Goal: Task Accomplishment & Management: Manage account settings

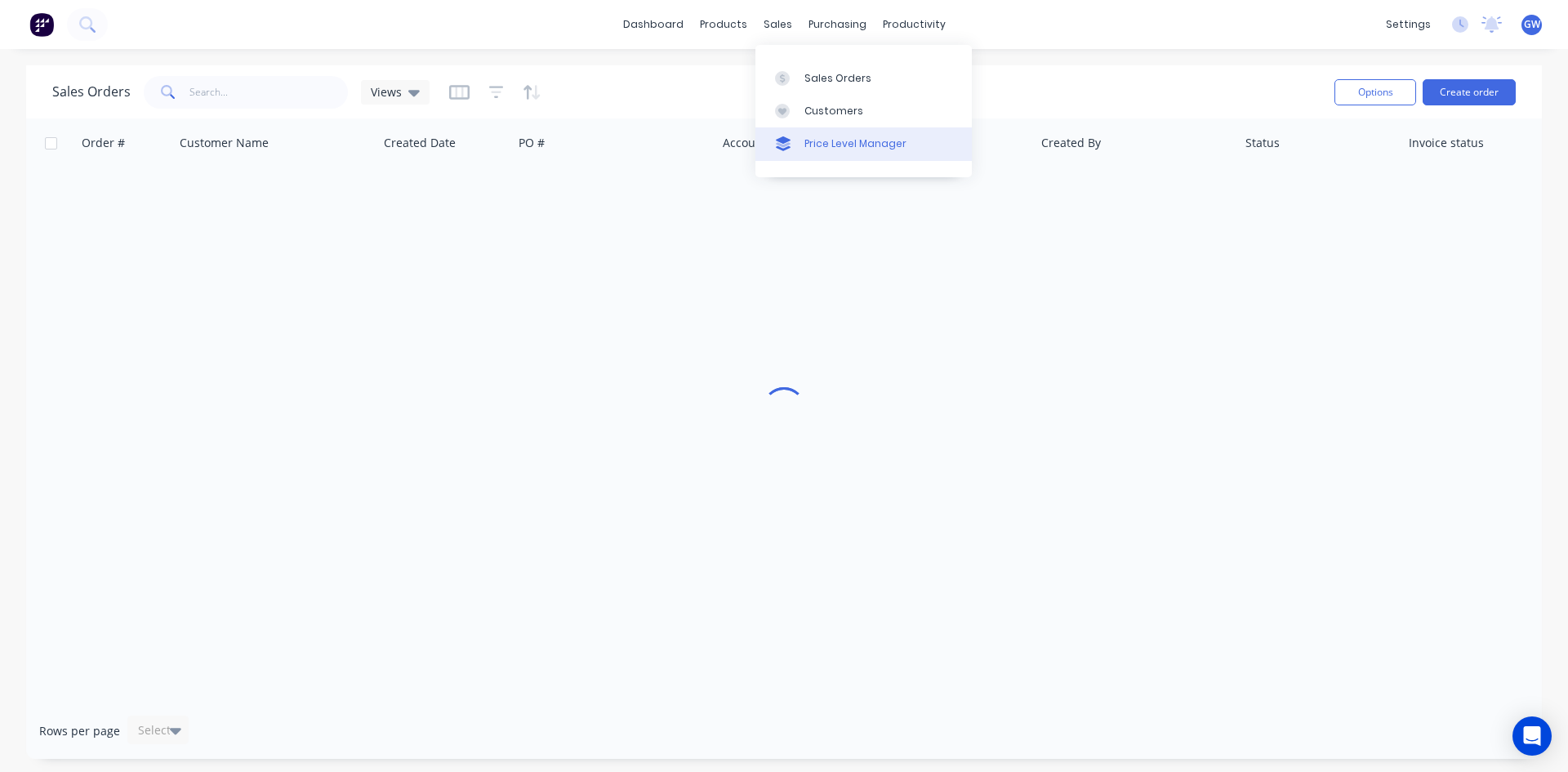
click at [822, 144] on div "Price Level Manager" at bounding box center [855, 143] width 102 height 15
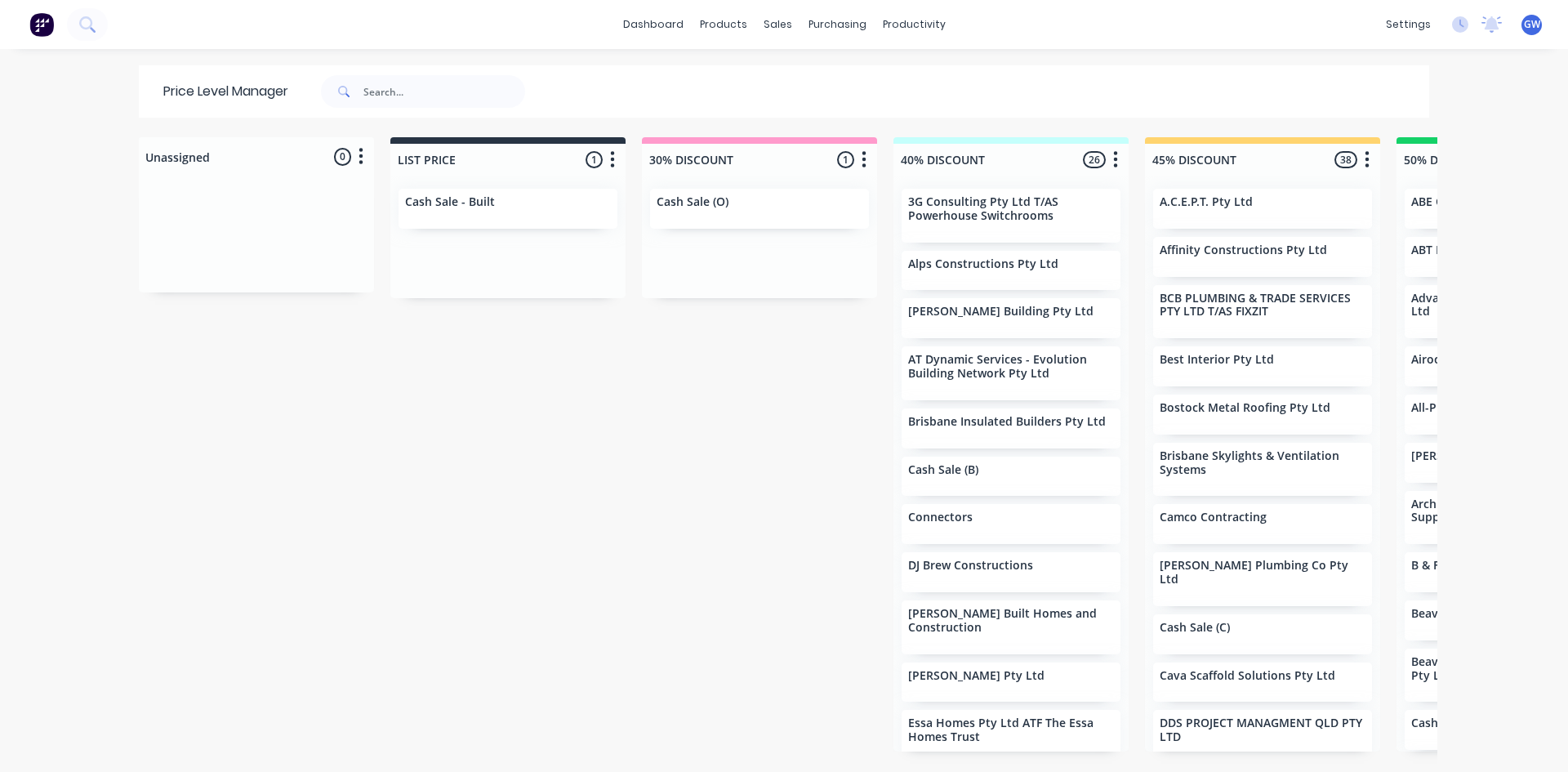
click at [433, 74] on div "Price Level Manager" at bounding box center [352, 91] width 427 height 52
click at [442, 105] on input "text" at bounding box center [444, 91] width 162 height 33
type input "allied"
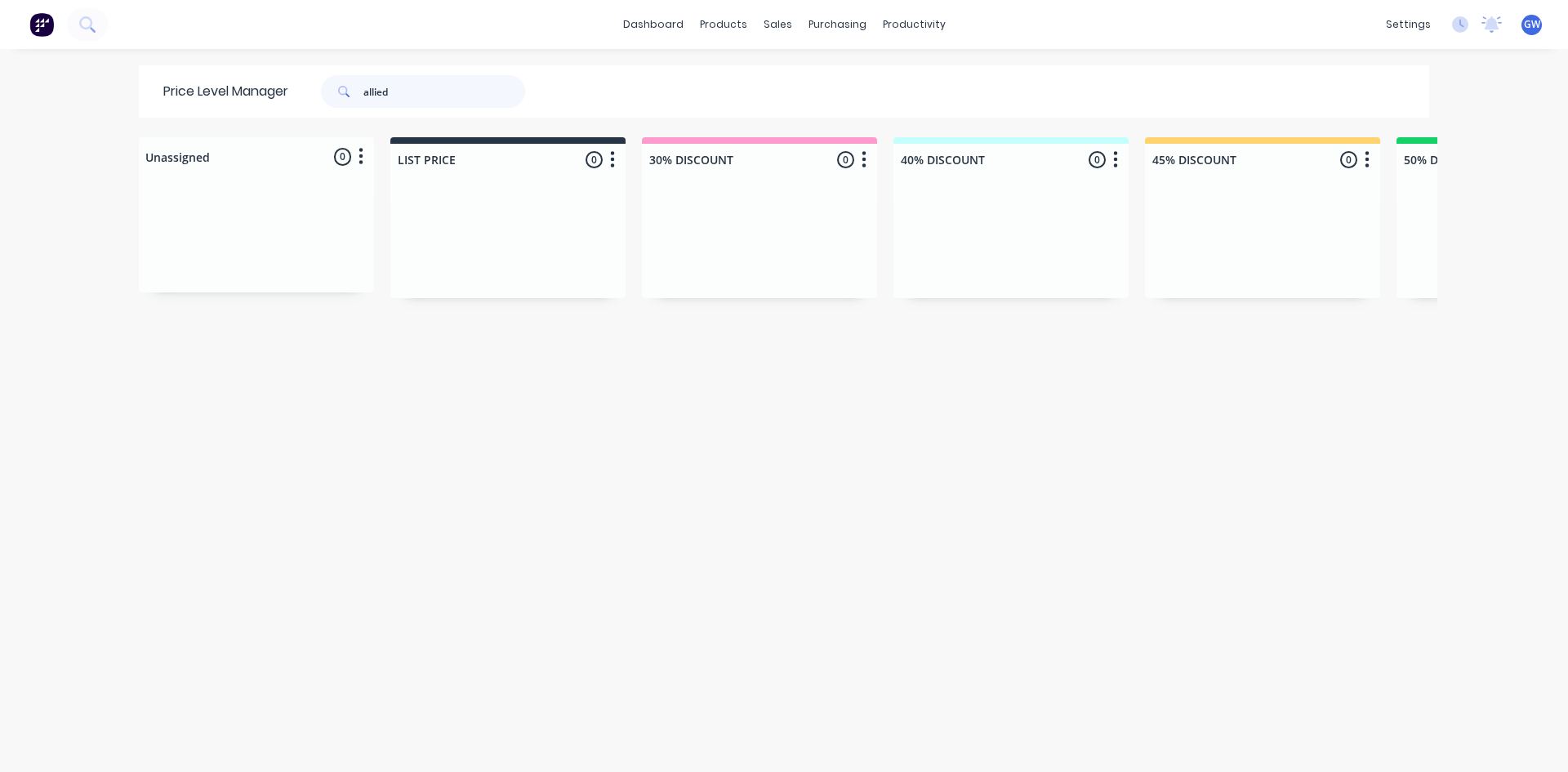
drag, startPoint x: 446, startPoint y: 102, endPoint x: 57, endPoint y: 60, distance: 391.3
click at [57, 60] on div "dashboard products sales purchasing productivity dashboard products Product Cat…" at bounding box center [784, 386] width 1568 height 772
type input "beavis"
drag, startPoint x: 230, startPoint y: 85, endPoint x: 0, endPoint y: 104, distance: 230.8
click at [0, 104] on div "dashboard products sales purchasing productivity dashboard products Product Cat…" at bounding box center [784, 386] width 1568 height 772
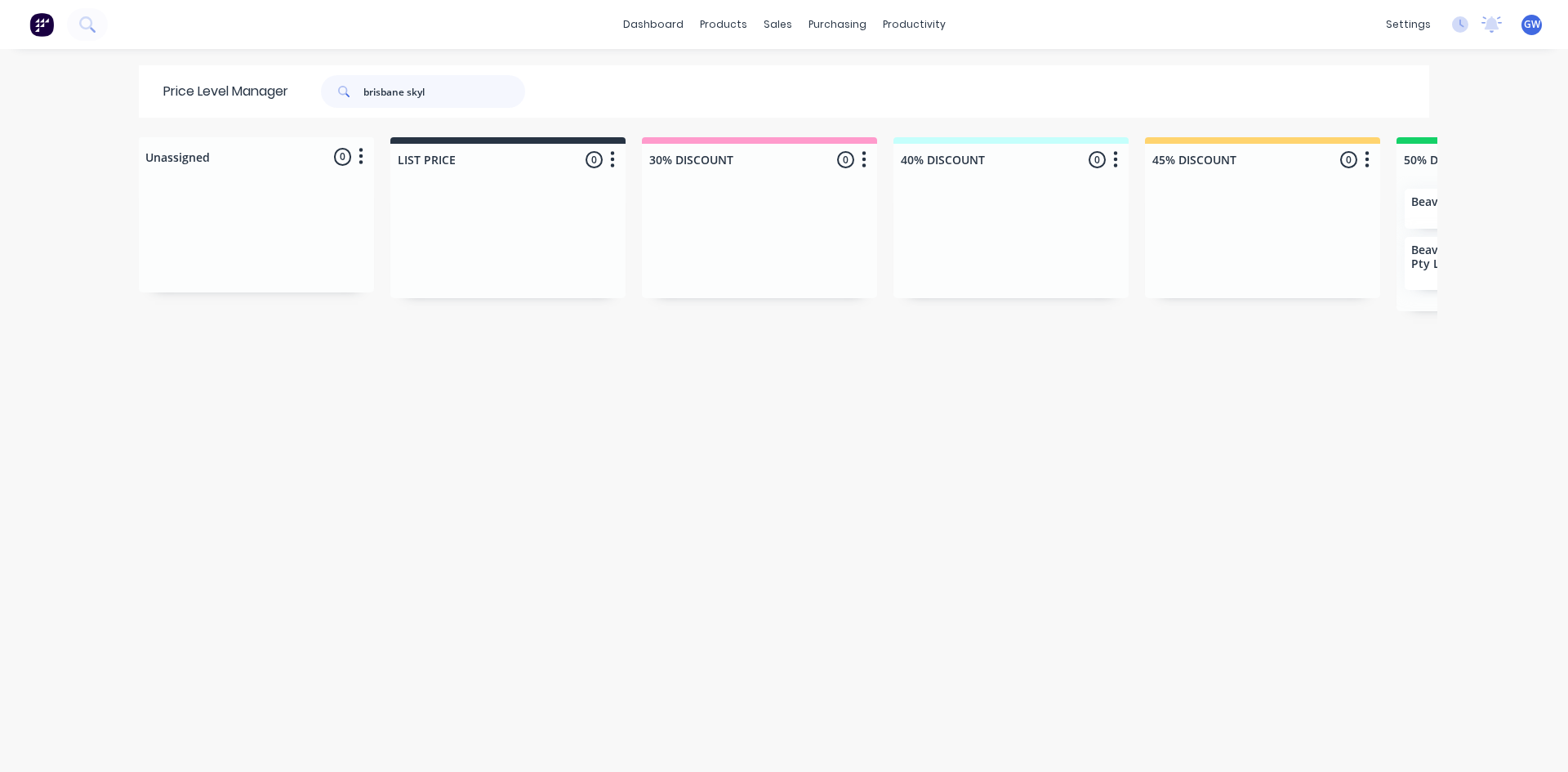
type input "brisbane skyl"
drag, startPoint x: 103, startPoint y: 50, endPoint x: 1, endPoint y: 22, distance: 105.8
click at [0, 22] on div "dashboard products sales purchasing productivity dashboard products Product Cat…" at bounding box center [784, 386] width 1568 height 772
type input "insite"
drag, startPoint x: 439, startPoint y: 85, endPoint x: 0, endPoint y: 90, distance: 439.0
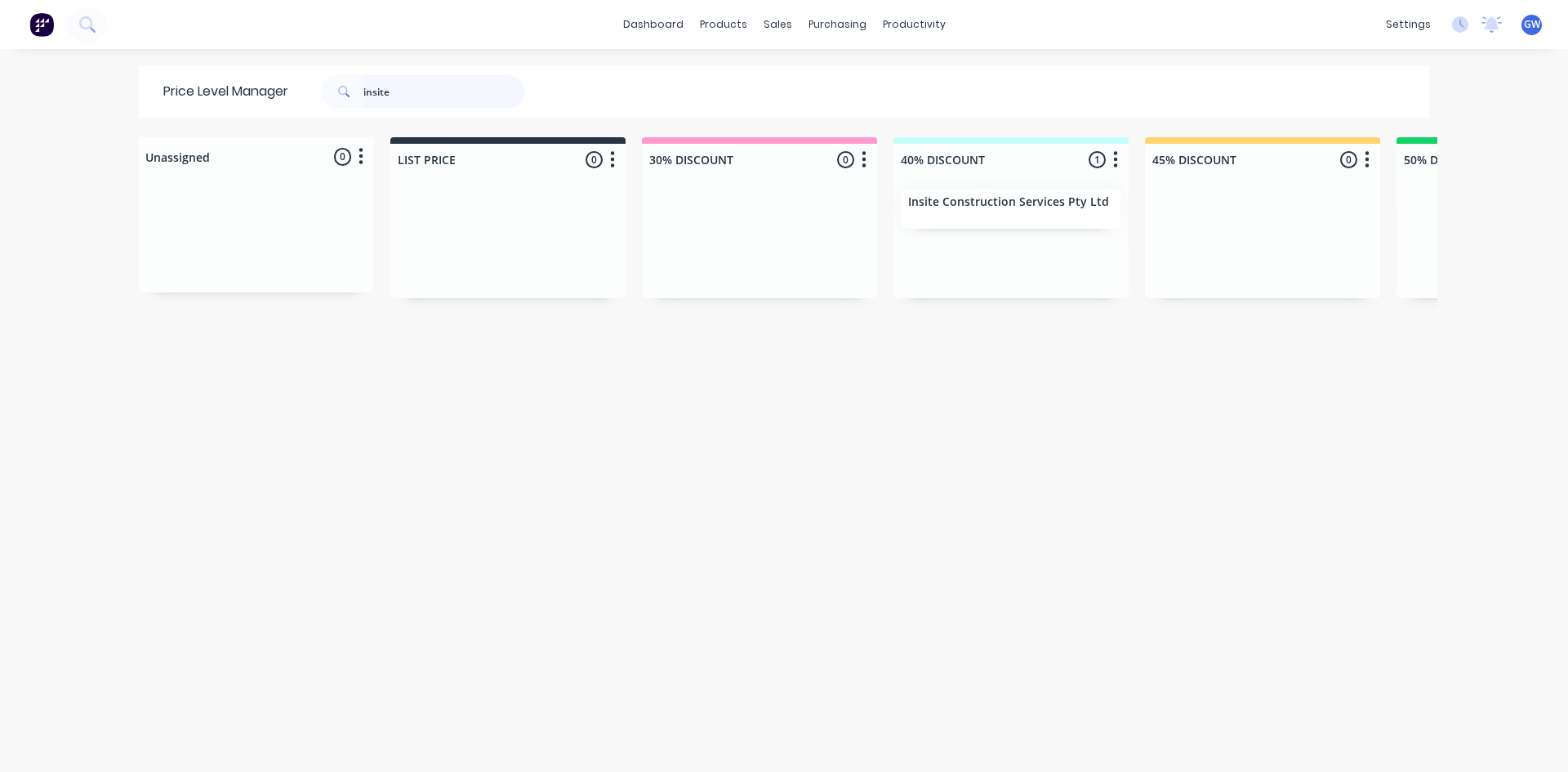
click at [0, 93] on div "dashboard products sales purchasing productivity dashboard products Product Cat…" at bounding box center [784, 386] width 1568 height 772
type input "jt"
drag, startPoint x: 442, startPoint y: 98, endPoint x: 17, endPoint y: 50, distance: 427.7
click at [17, 50] on div "dashboard products sales purchasing productivity dashboard products Product Cat…" at bounding box center [784, 386] width 1568 height 772
type input "o"
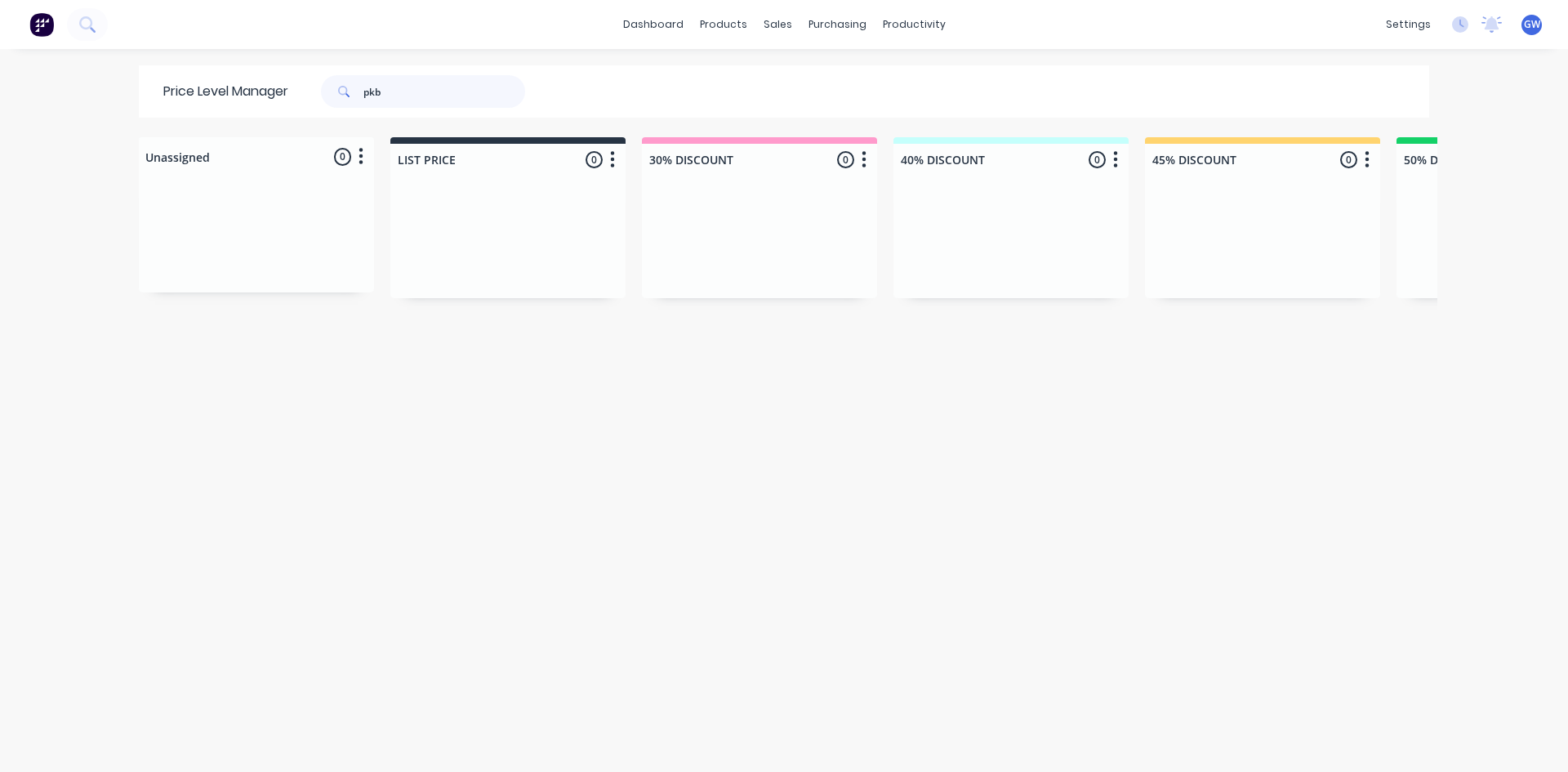
type input "pkb"
drag, startPoint x: 447, startPoint y: 107, endPoint x: 0, endPoint y: 20, distance: 455.4
click at [0, 40] on div "dashboard products sales purchasing productivity dashboard products Product Cat…" at bounding box center [784, 386] width 1568 height 772
type input "urban set"
click at [790, 77] on div at bounding box center [781, 78] width 25 height 15
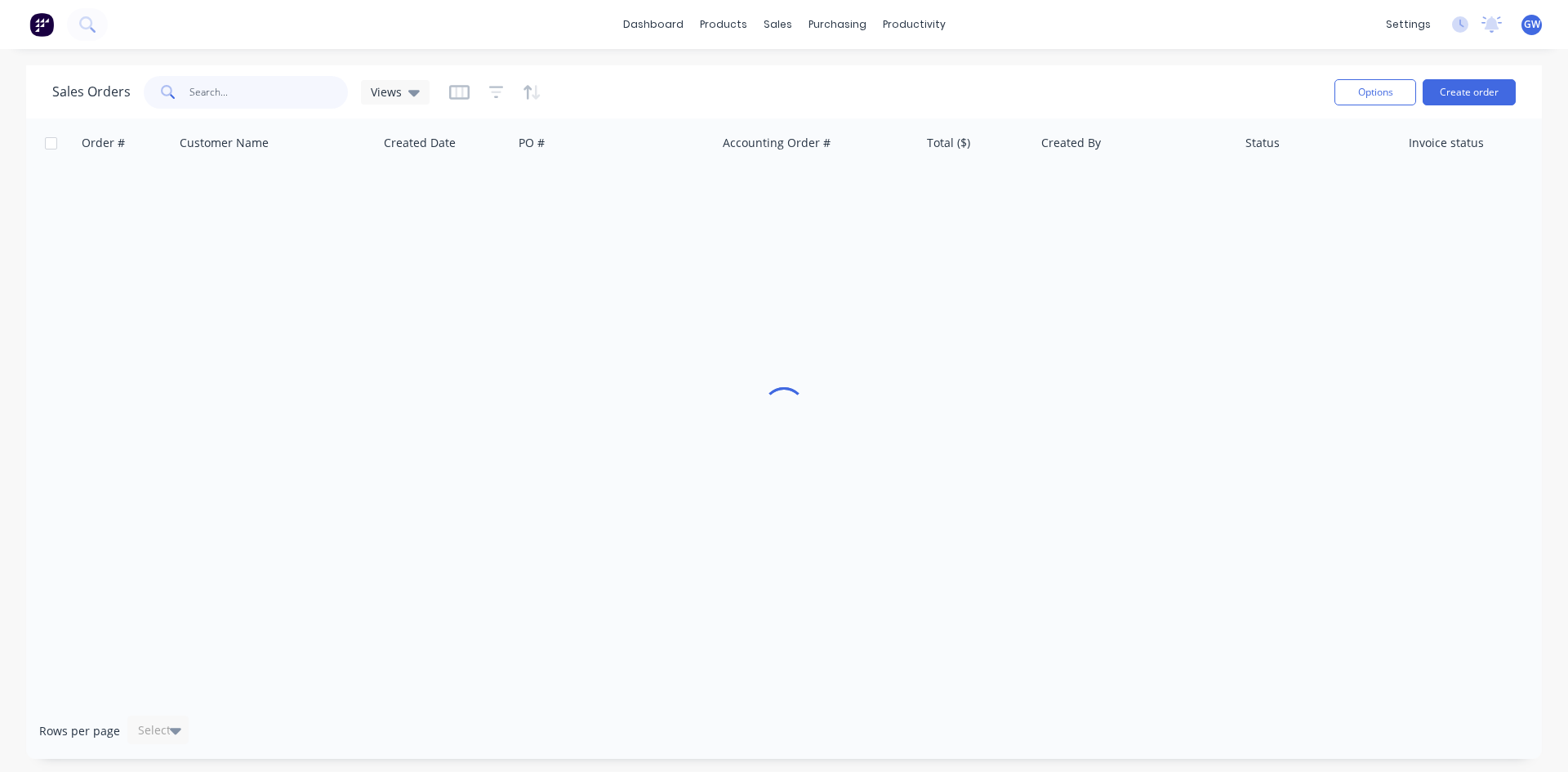
click at [278, 88] on input "text" at bounding box center [268, 92] width 159 height 33
type input "193593"
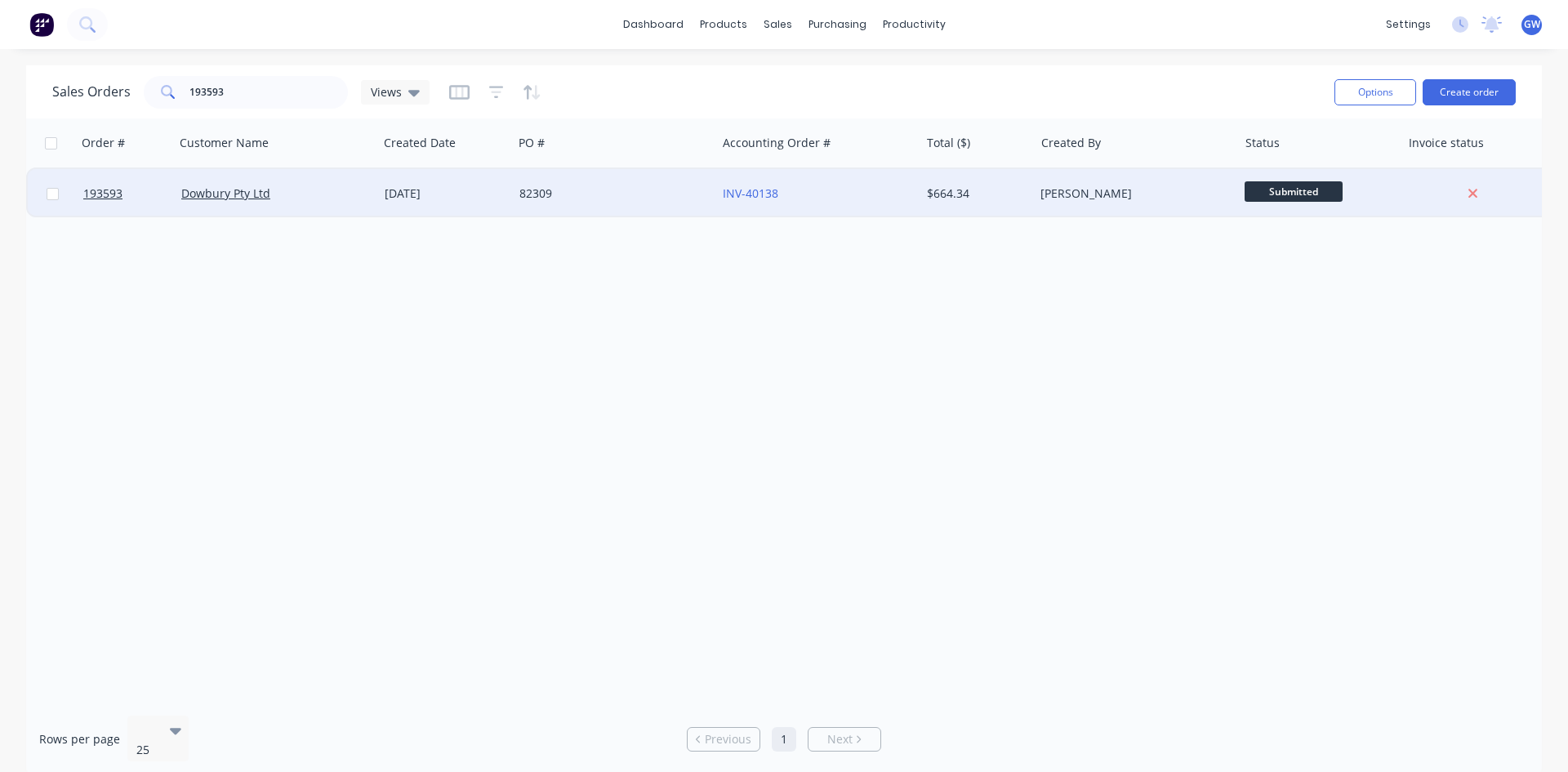
click at [1143, 182] on div "[PERSON_NAME]" at bounding box center [1136, 193] width 203 height 49
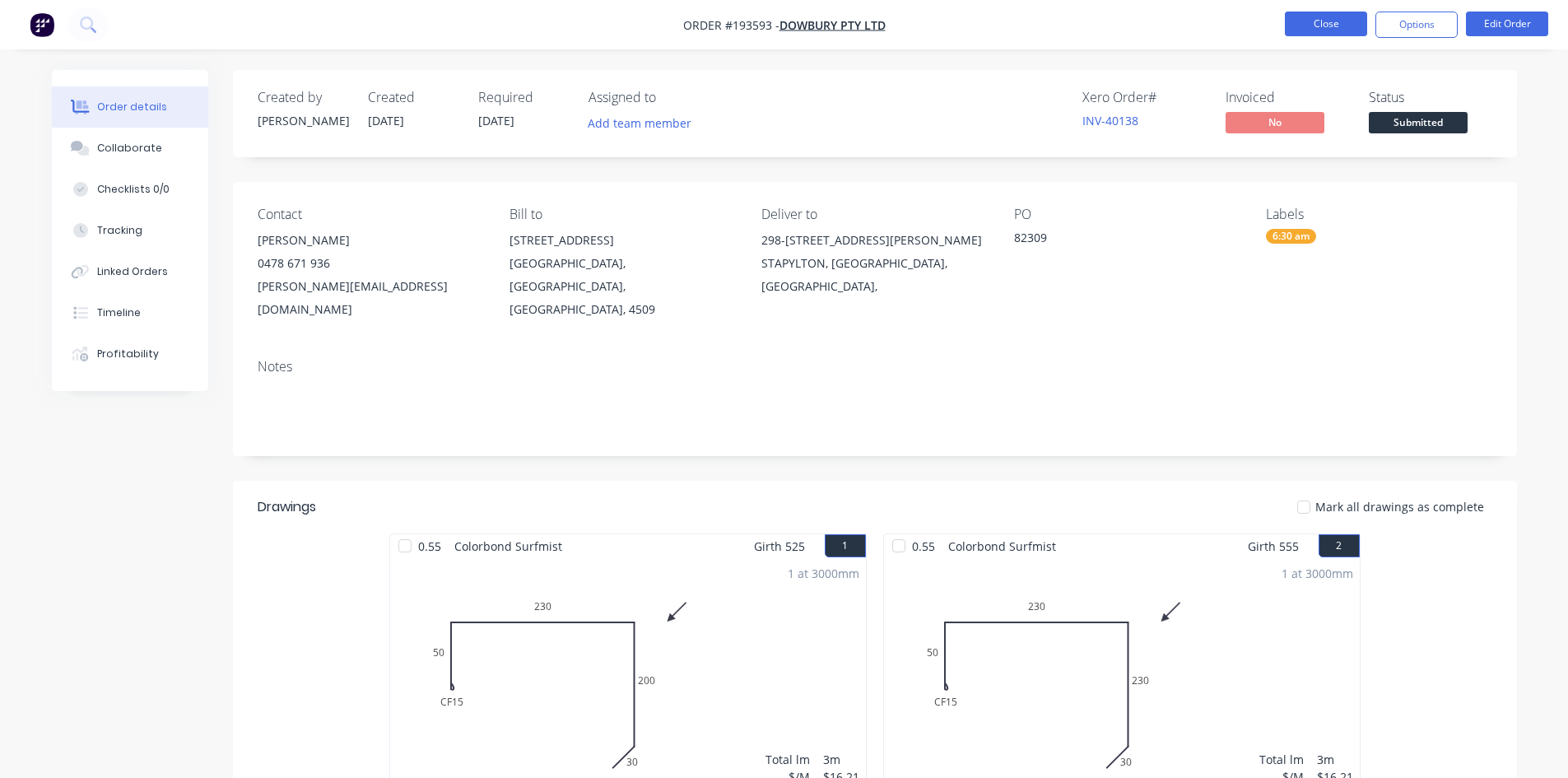
click at [1322, 29] on button "Close" at bounding box center [1326, 24] width 83 height 25
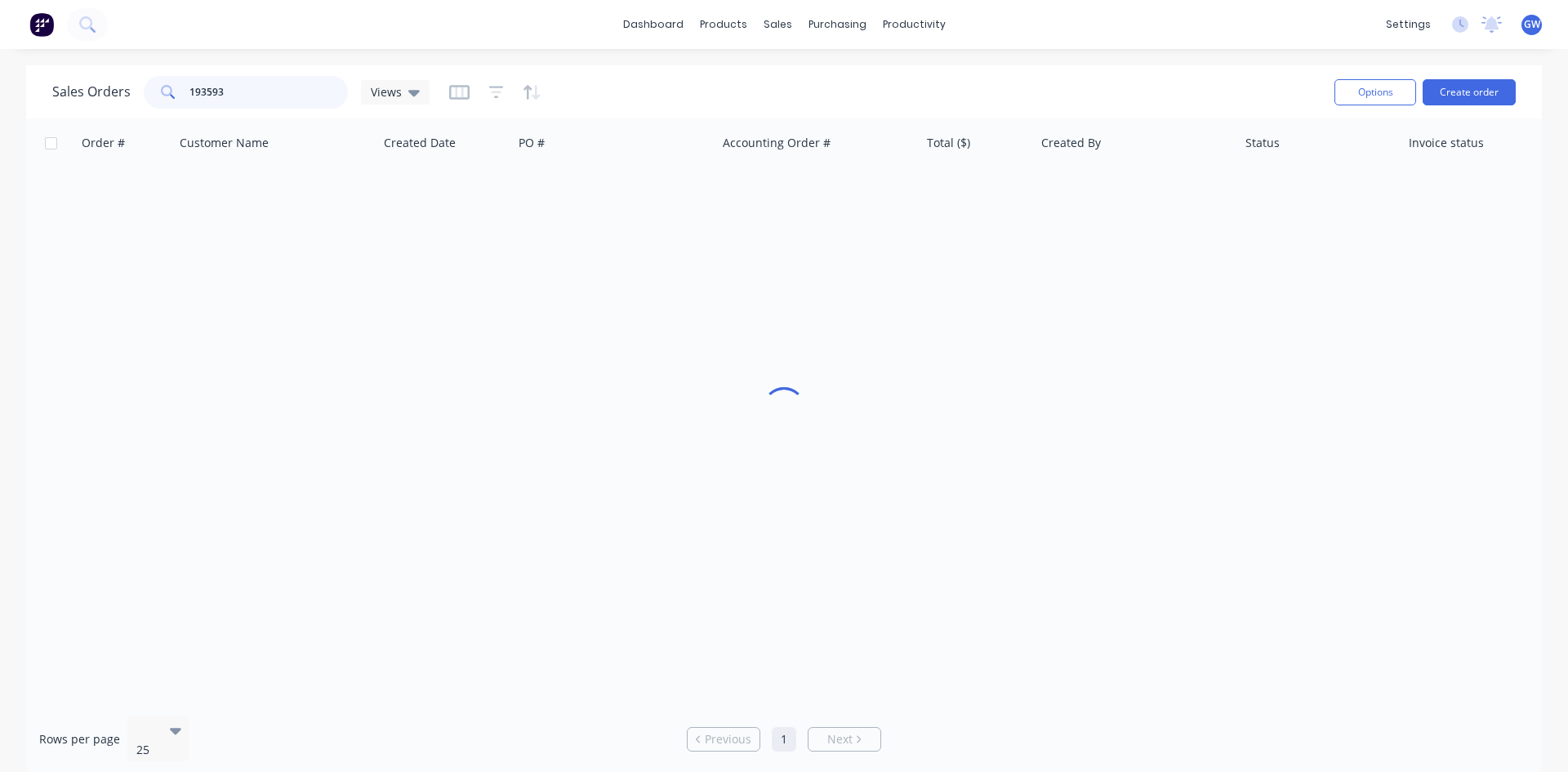
drag, startPoint x: 175, startPoint y: 98, endPoint x: 107, endPoint y: 107, distance: 68.6
click at [107, 107] on div "Sales Orders 193593 Views" at bounding box center [241, 92] width 377 height 33
type input "193446"
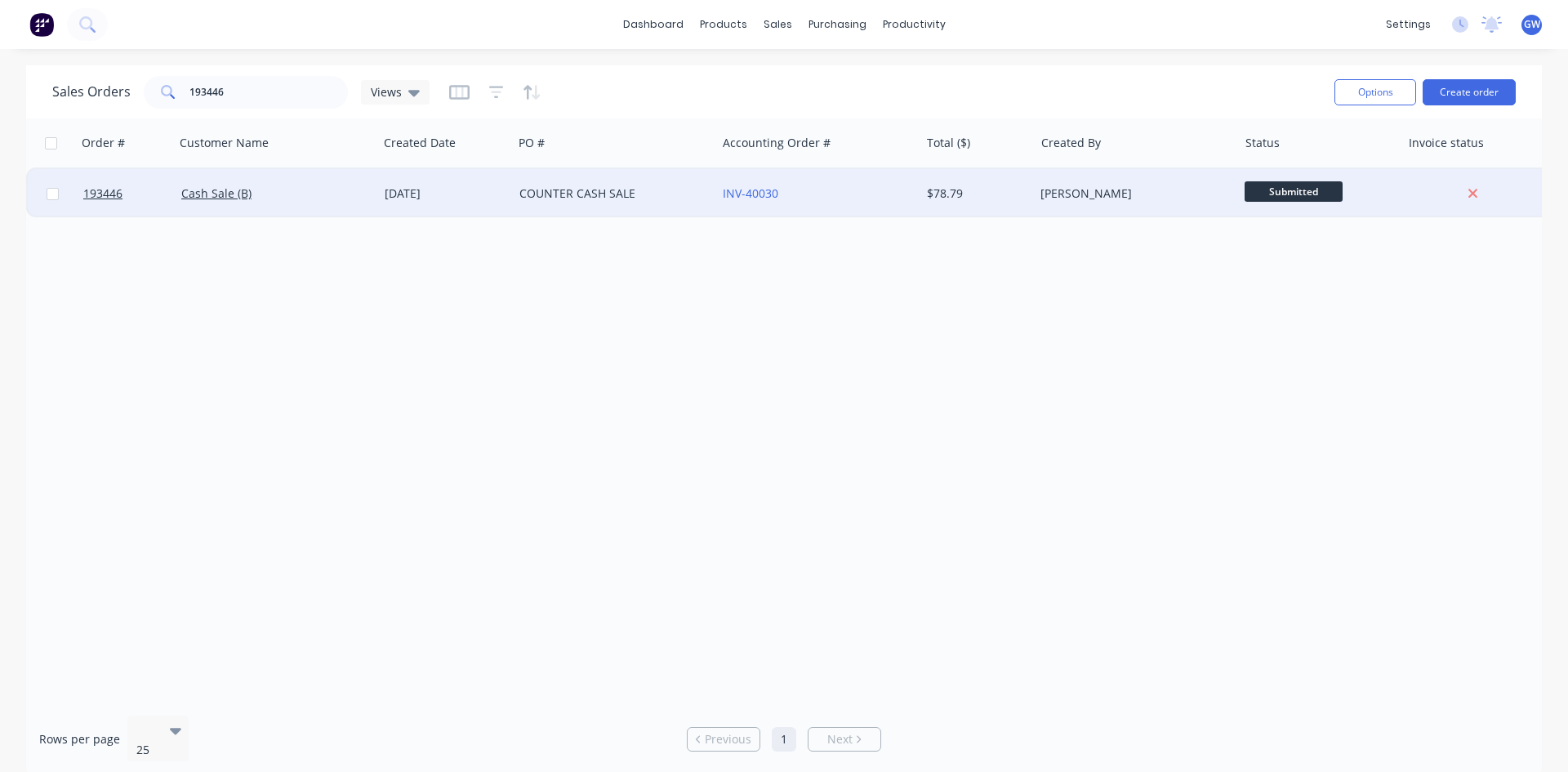
click at [940, 177] on div "$78.79" at bounding box center [978, 193] width 114 height 49
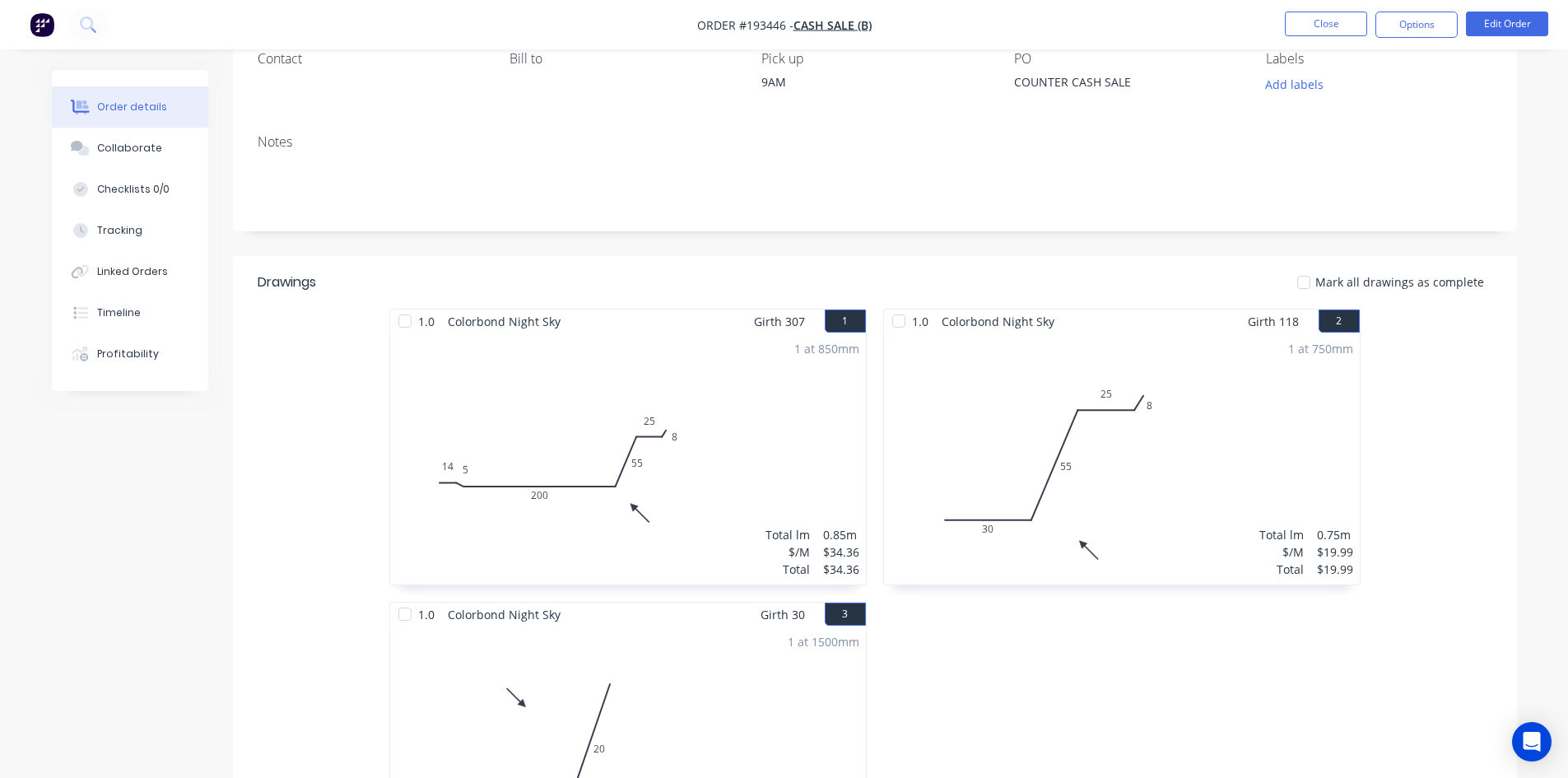
scroll to position [154, 0]
click at [1502, 23] on button "Edit Order" at bounding box center [1507, 24] width 83 height 25
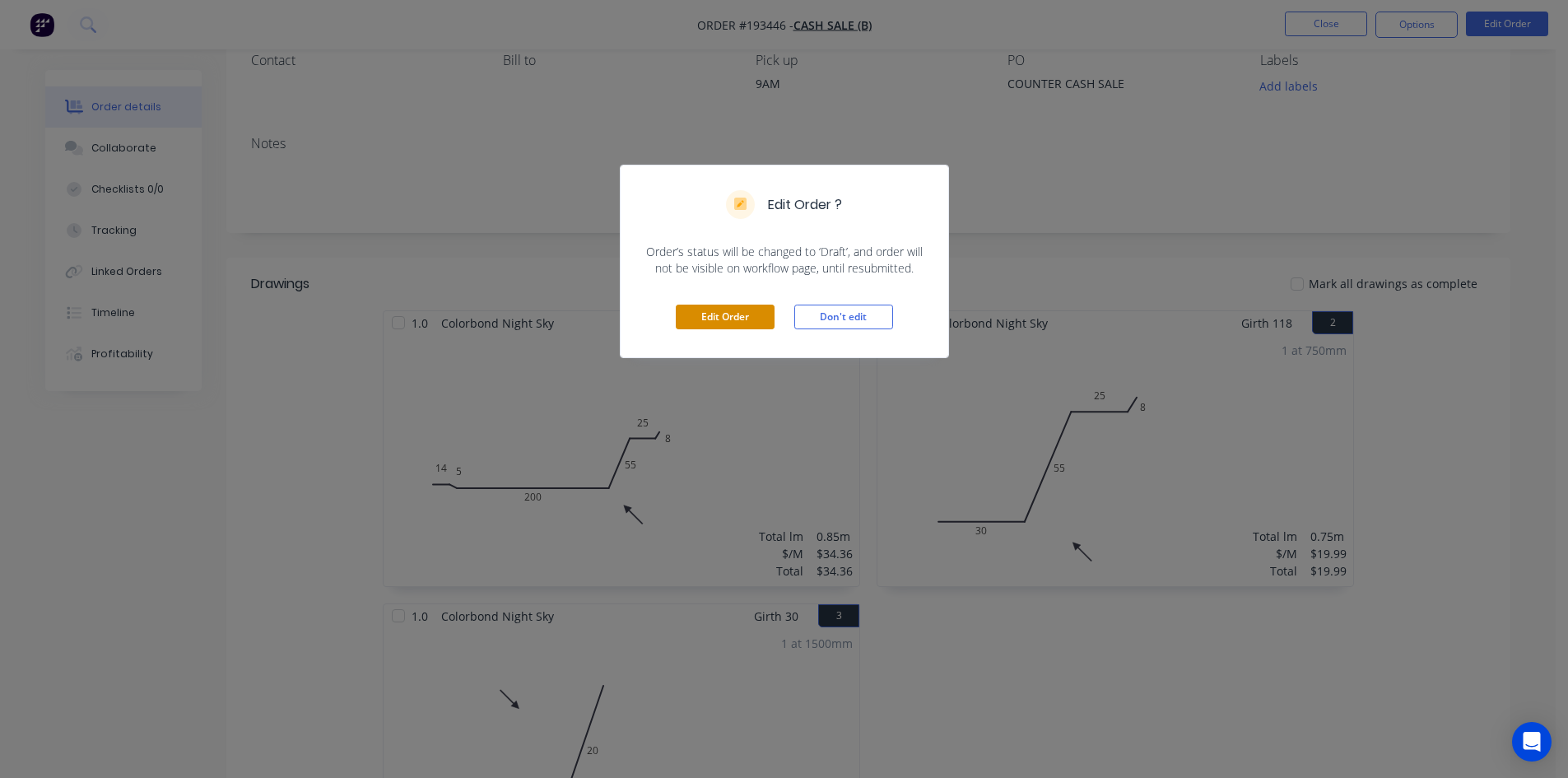
click at [747, 319] on button "Edit Order" at bounding box center [724, 316] width 98 height 25
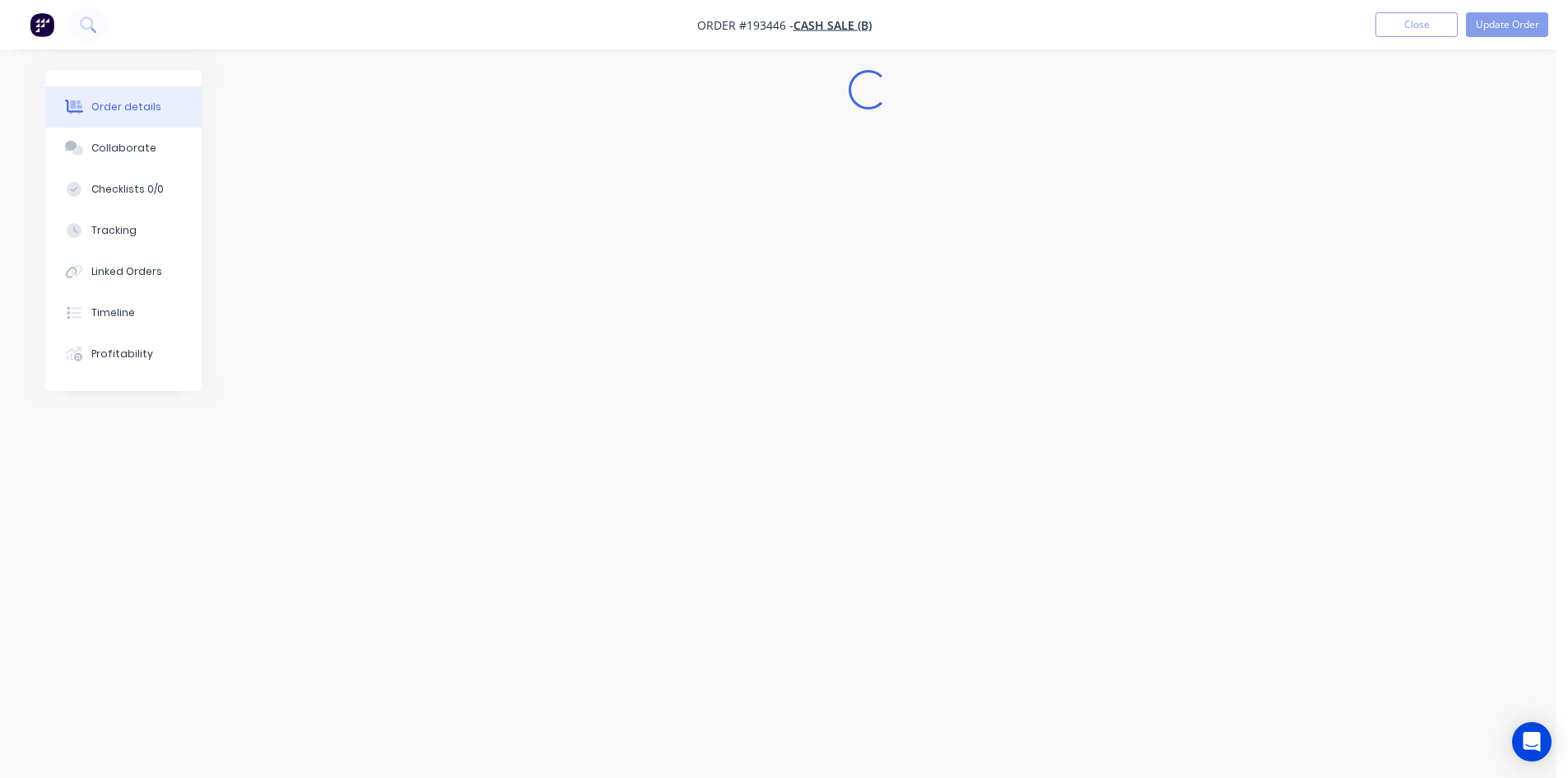
scroll to position [0, 0]
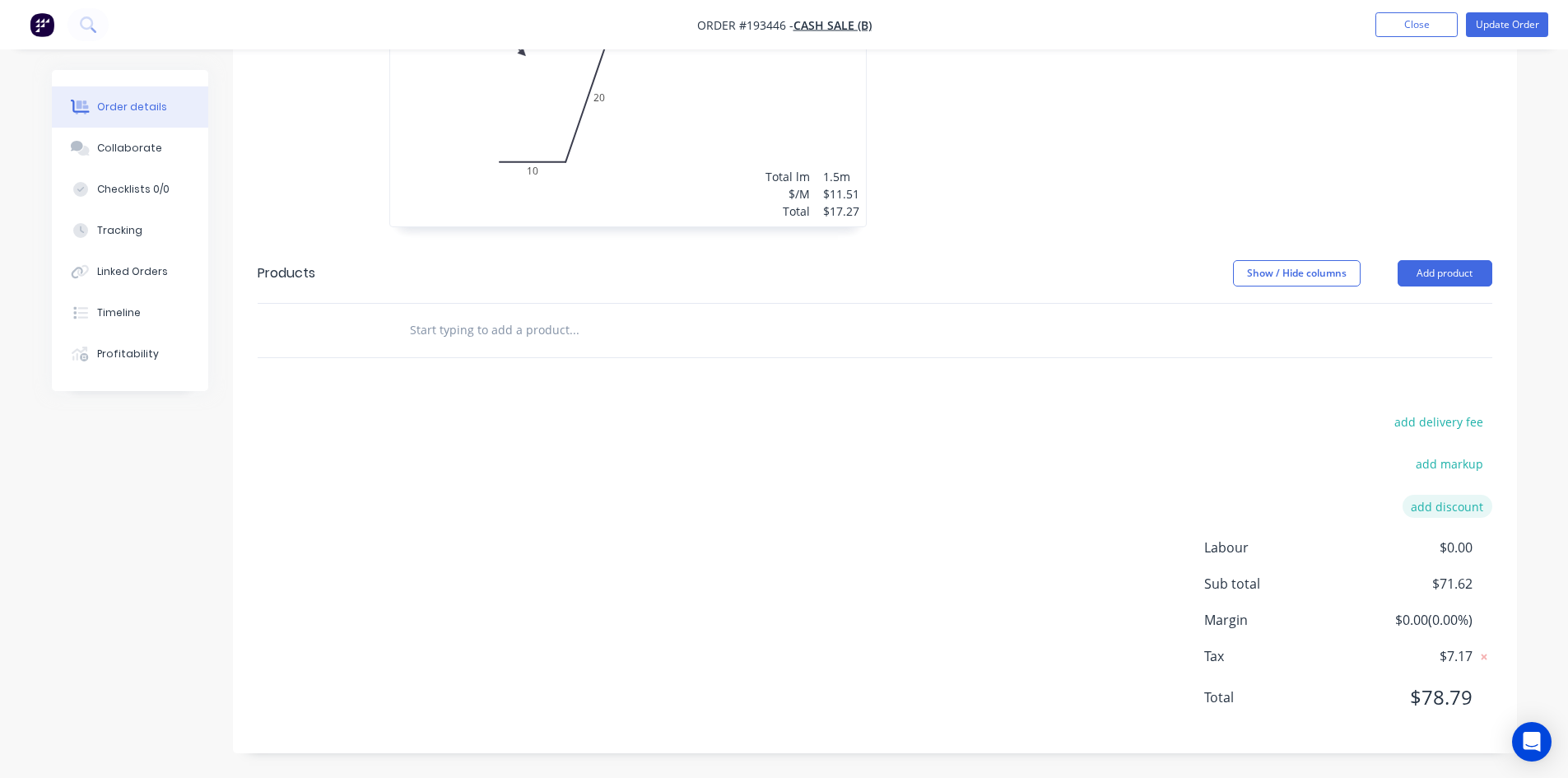
click at [1440, 504] on button "add discount" at bounding box center [1448, 505] width 90 height 22
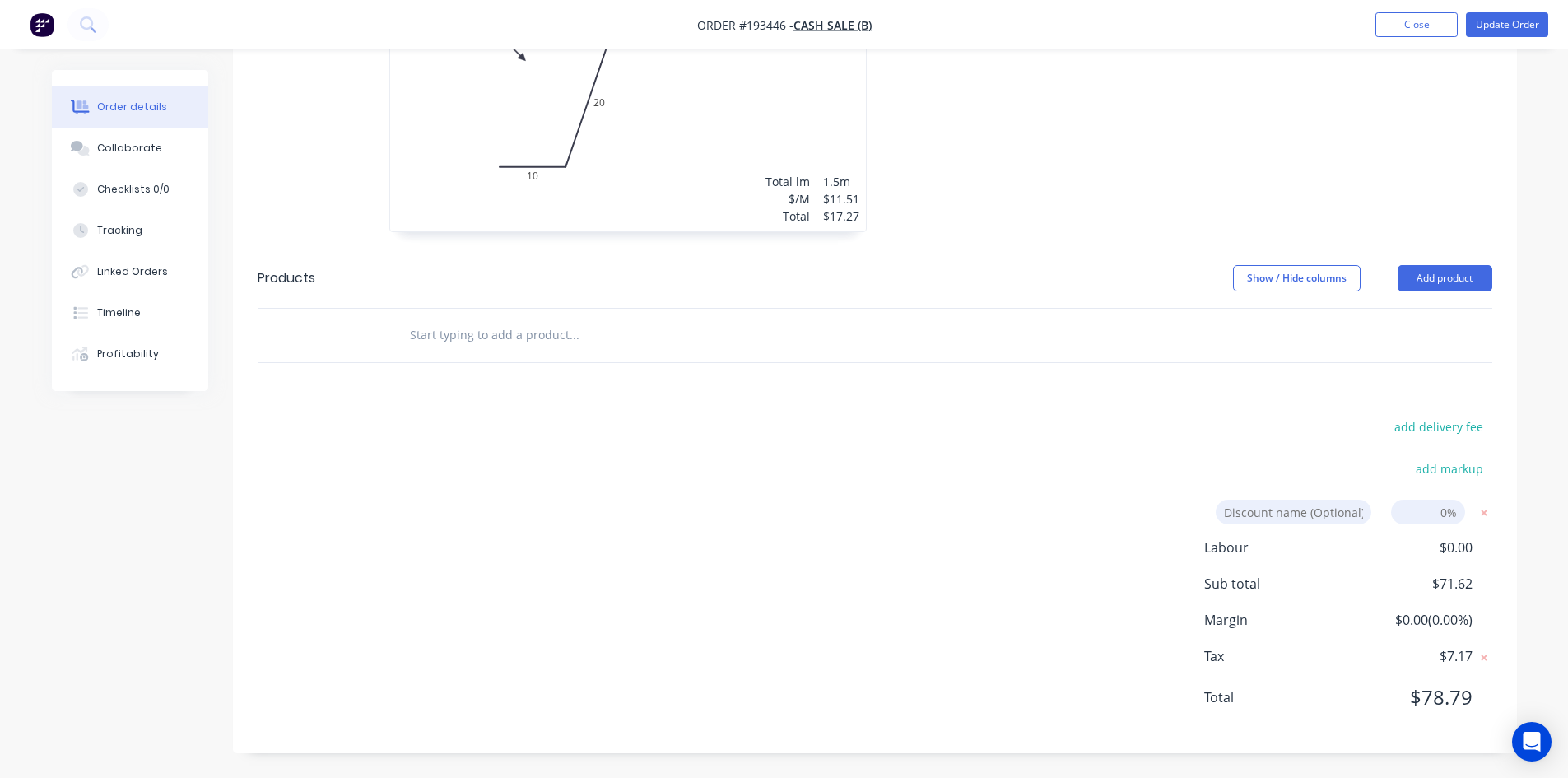
click at [1318, 511] on input at bounding box center [1293, 511] width 155 height 25
click at [1450, 531] on div "Discount name (Optional) 0%" at bounding box center [1351, 518] width 284 height 38
click at [1448, 506] on input at bounding box center [1428, 511] width 74 height 25
type input "100"
click input "submit" at bounding box center [0, 0] width 0 height 0
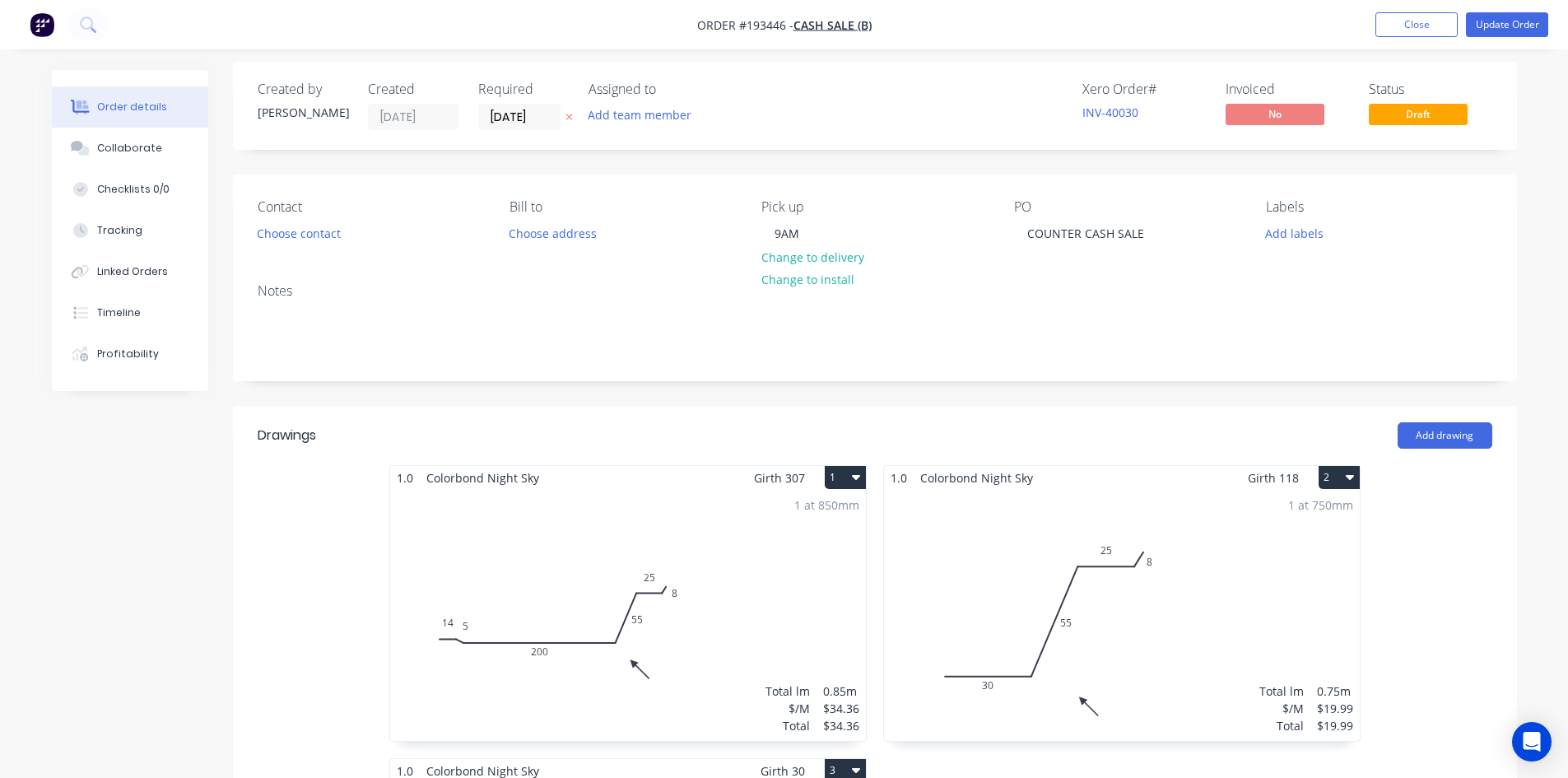
scroll to position [0, 0]
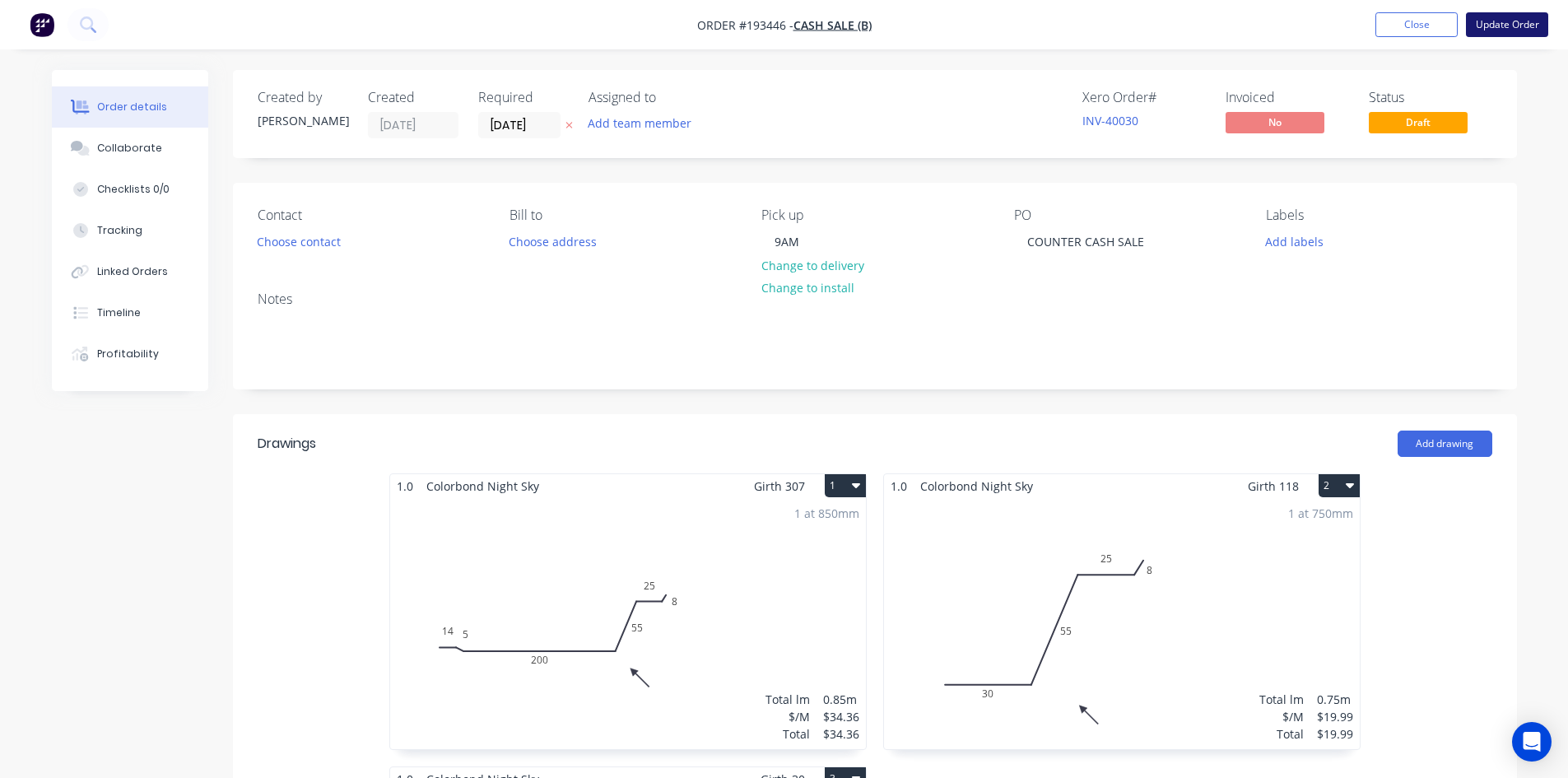
click at [1496, 17] on button "Update Order" at bounding box center [1507, 24] width 83 height 25
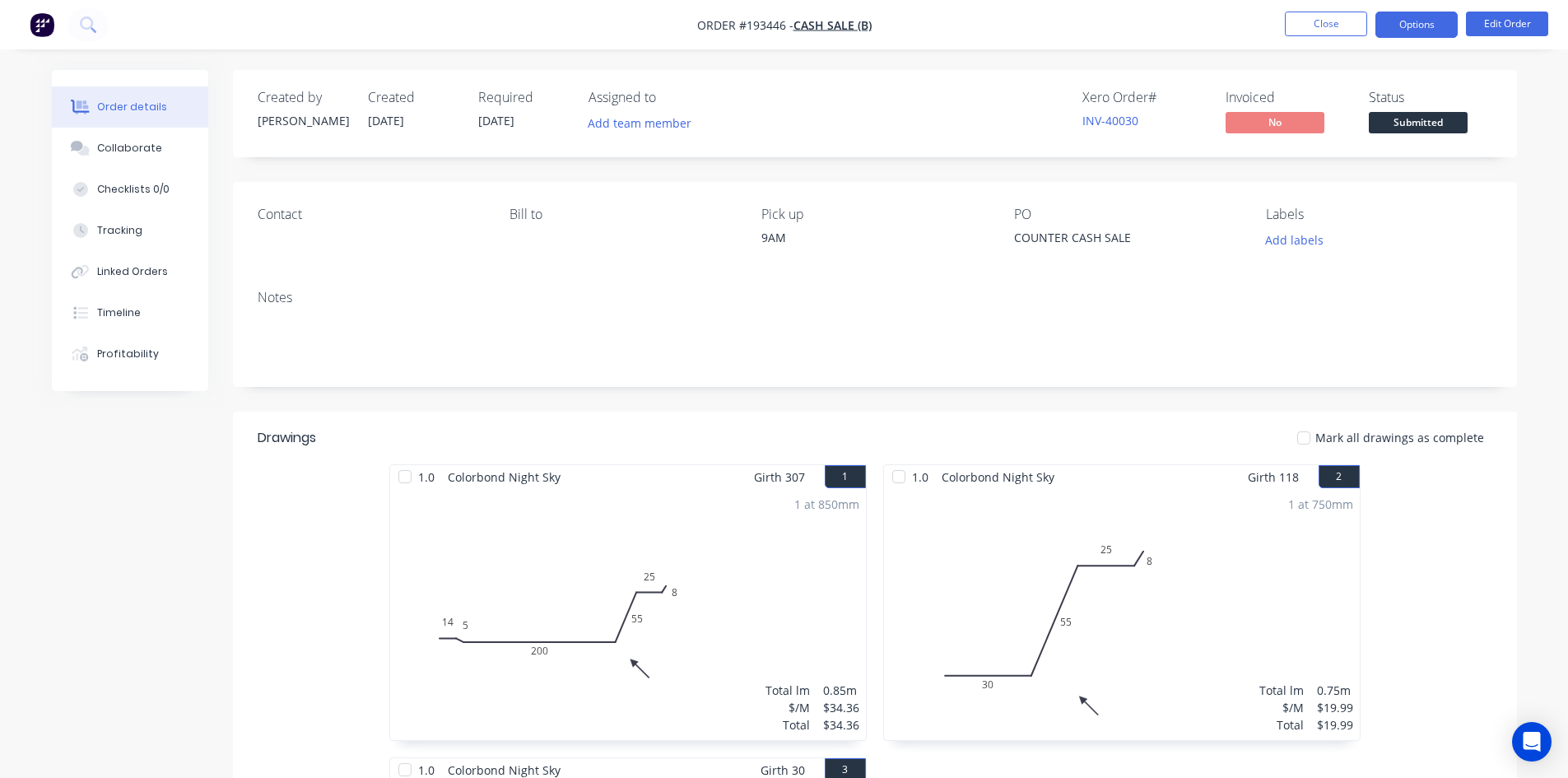
click at [1415, 34] on button "Options" at bounding box center [1417, 25] width 83 height 26
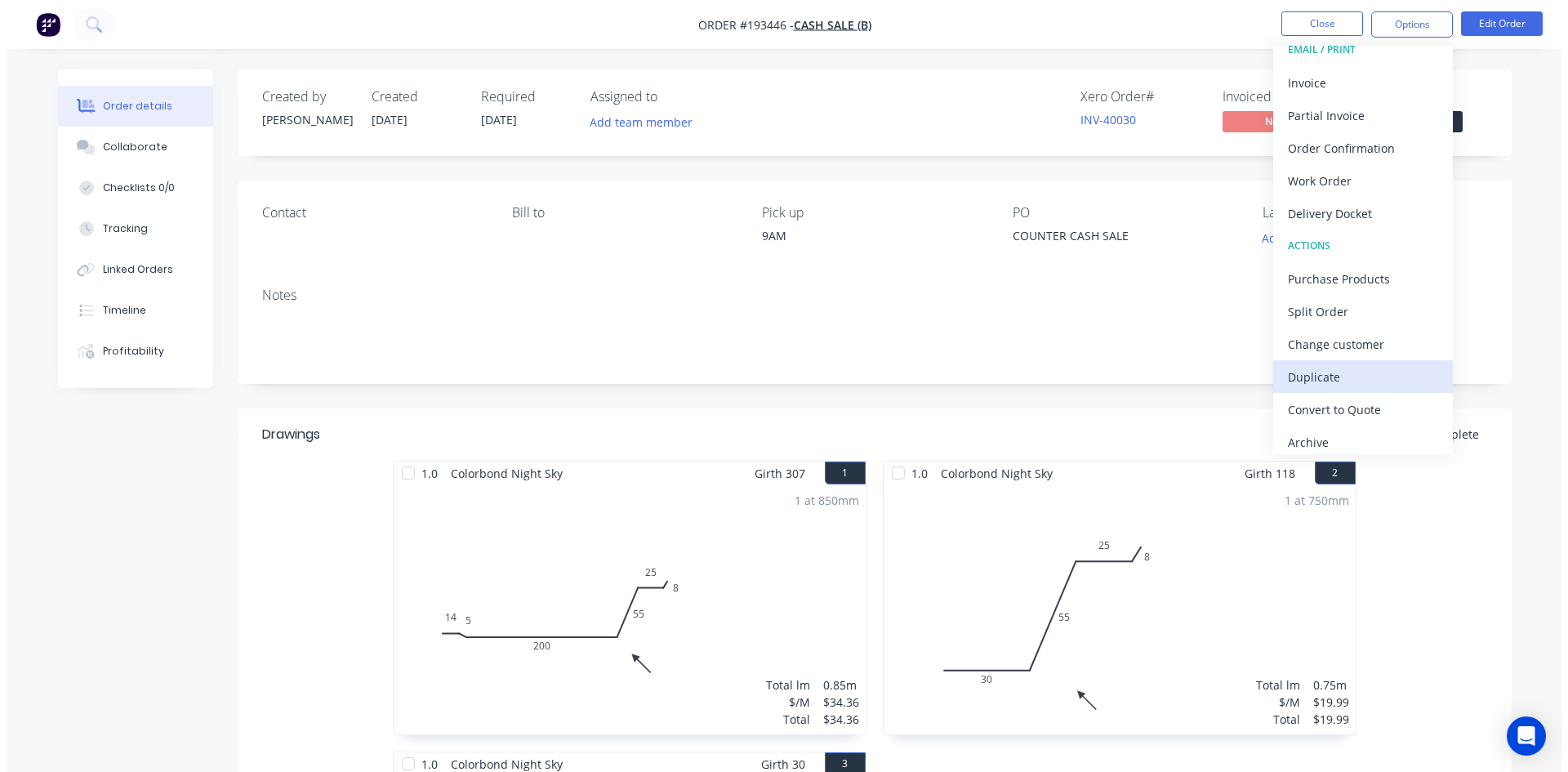
scroll to position [25, 0]
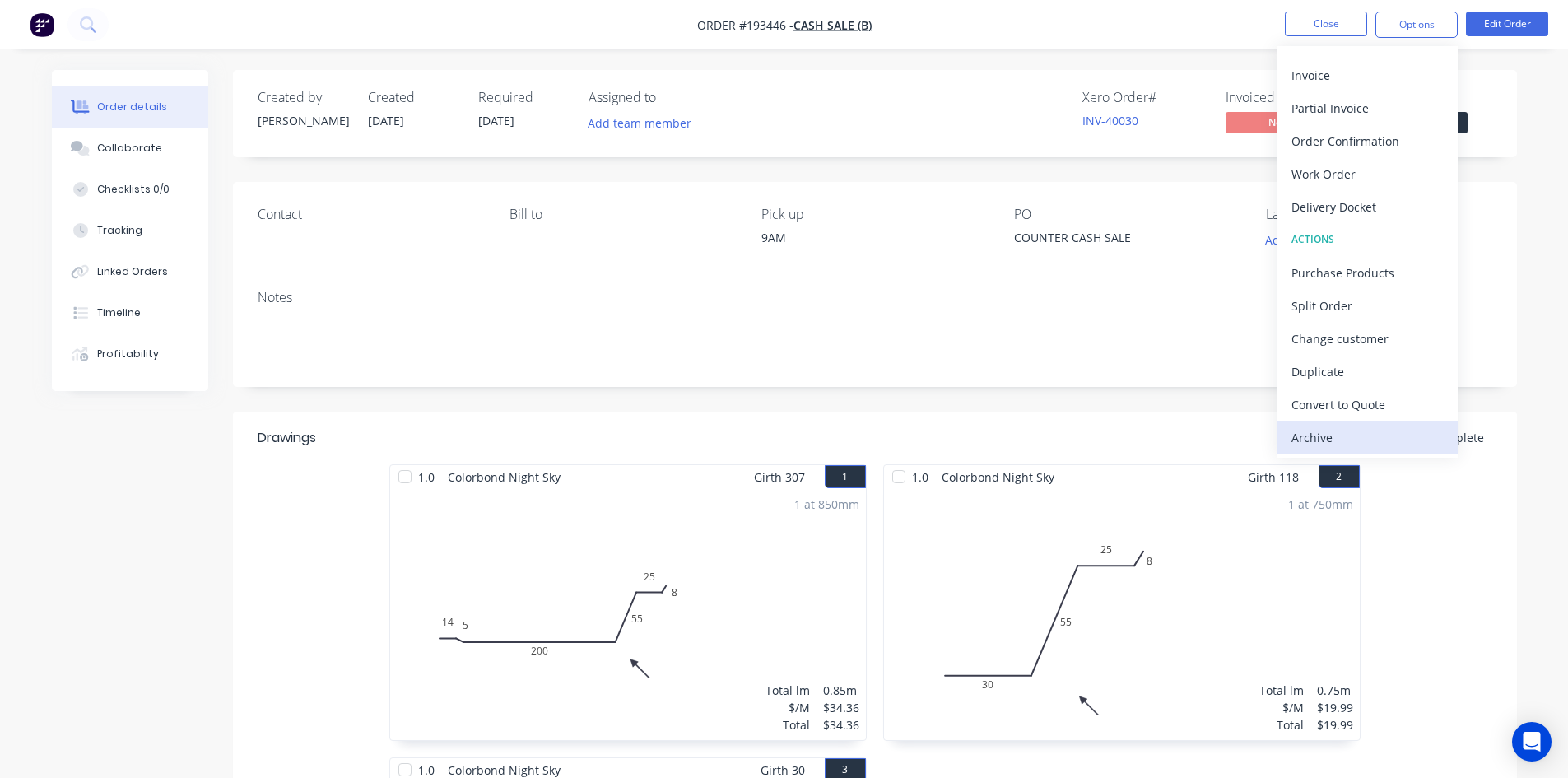
click at [1333, 445] on div "Archive" at bounding box center [1367, 438] width 151 height 24
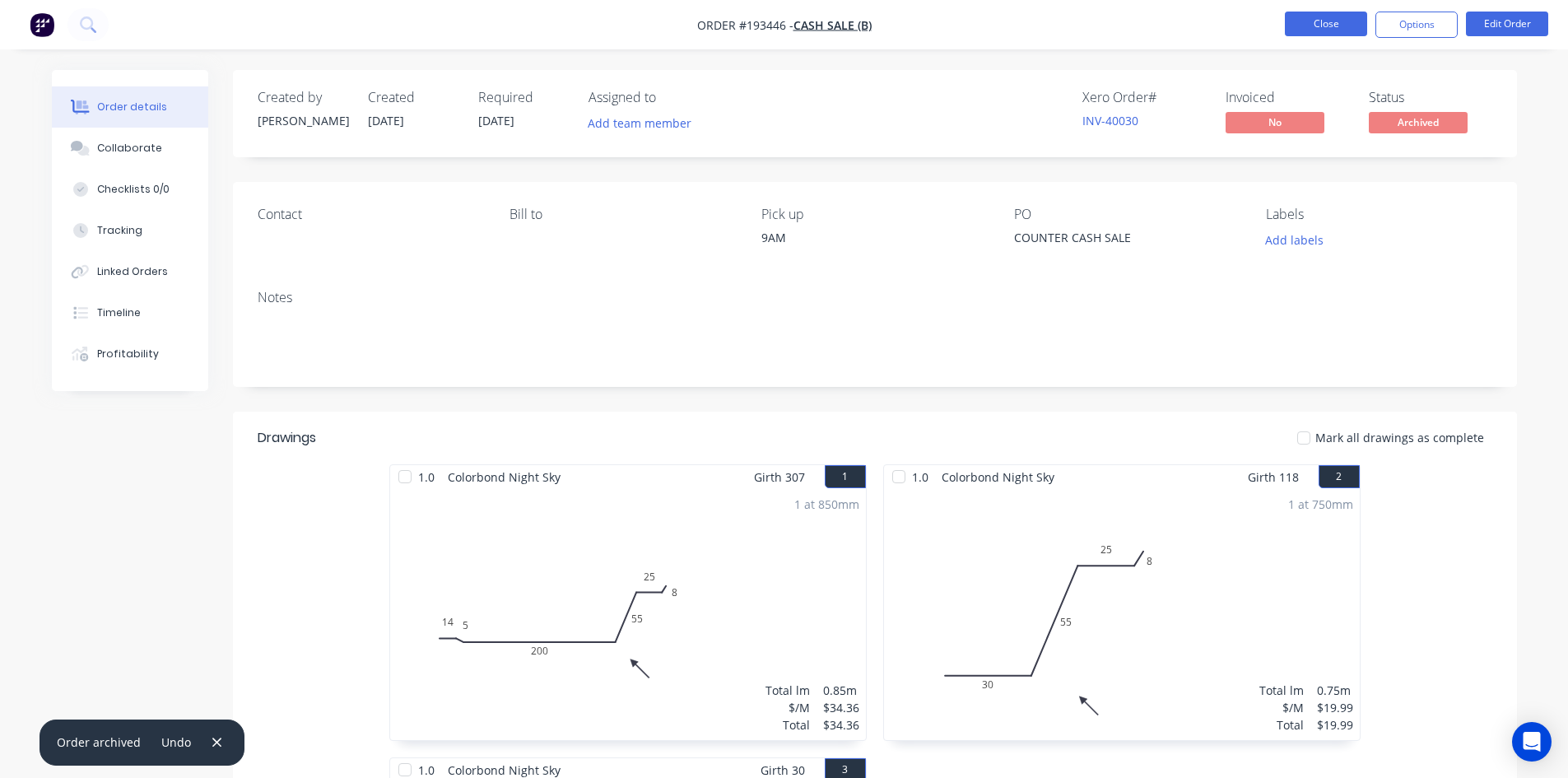
click at [1332, 35] on button "Close" at bounding box center [1326, 24] width 83 height 25
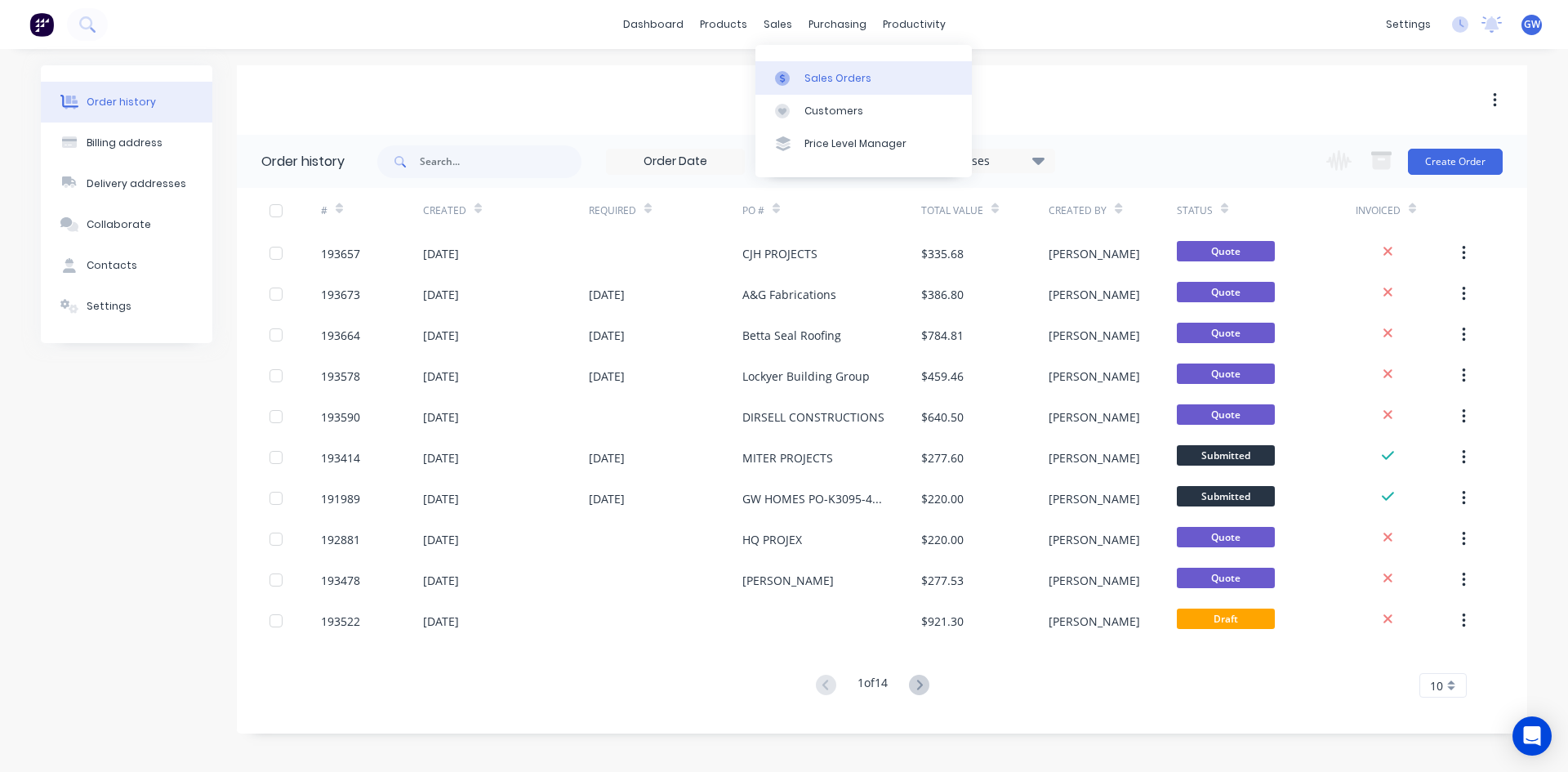
click at [810, 71] on div "Sales Orders" at bounding box center [838, 78] width 67 height 15
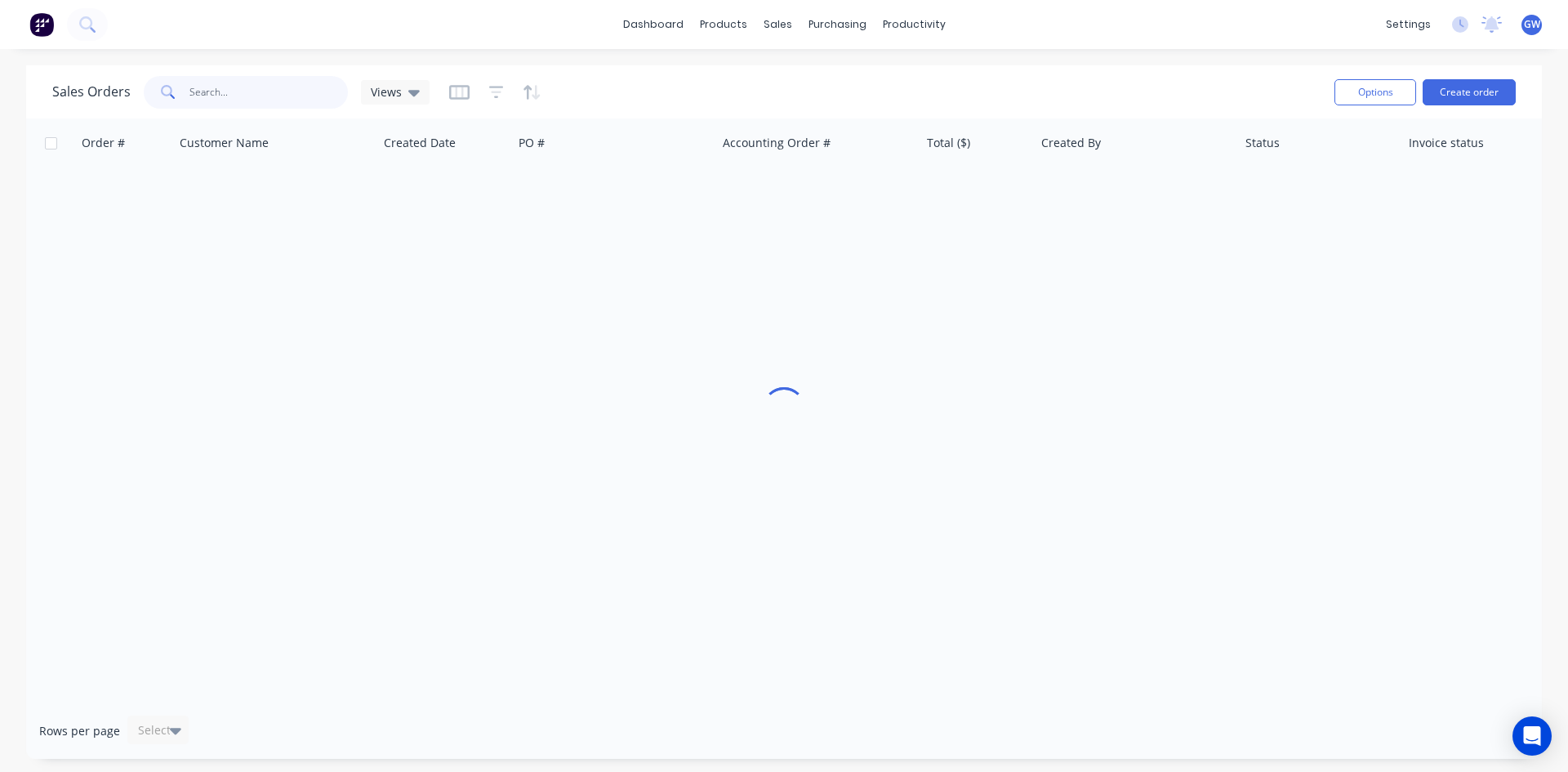
click at [262, 84] on input "text" at bounding box center [268, 92] width 159 height 33
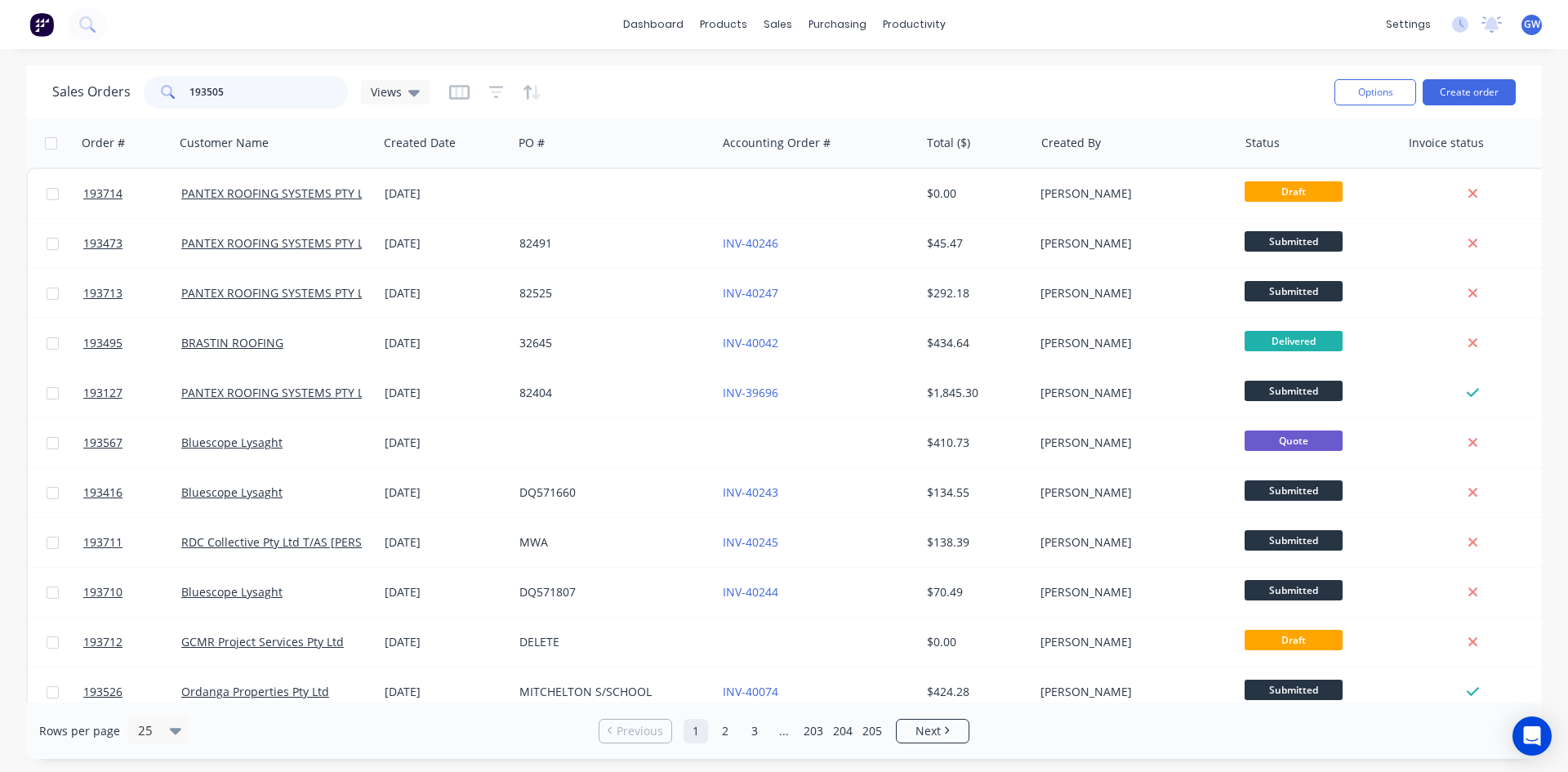
type input "193505"
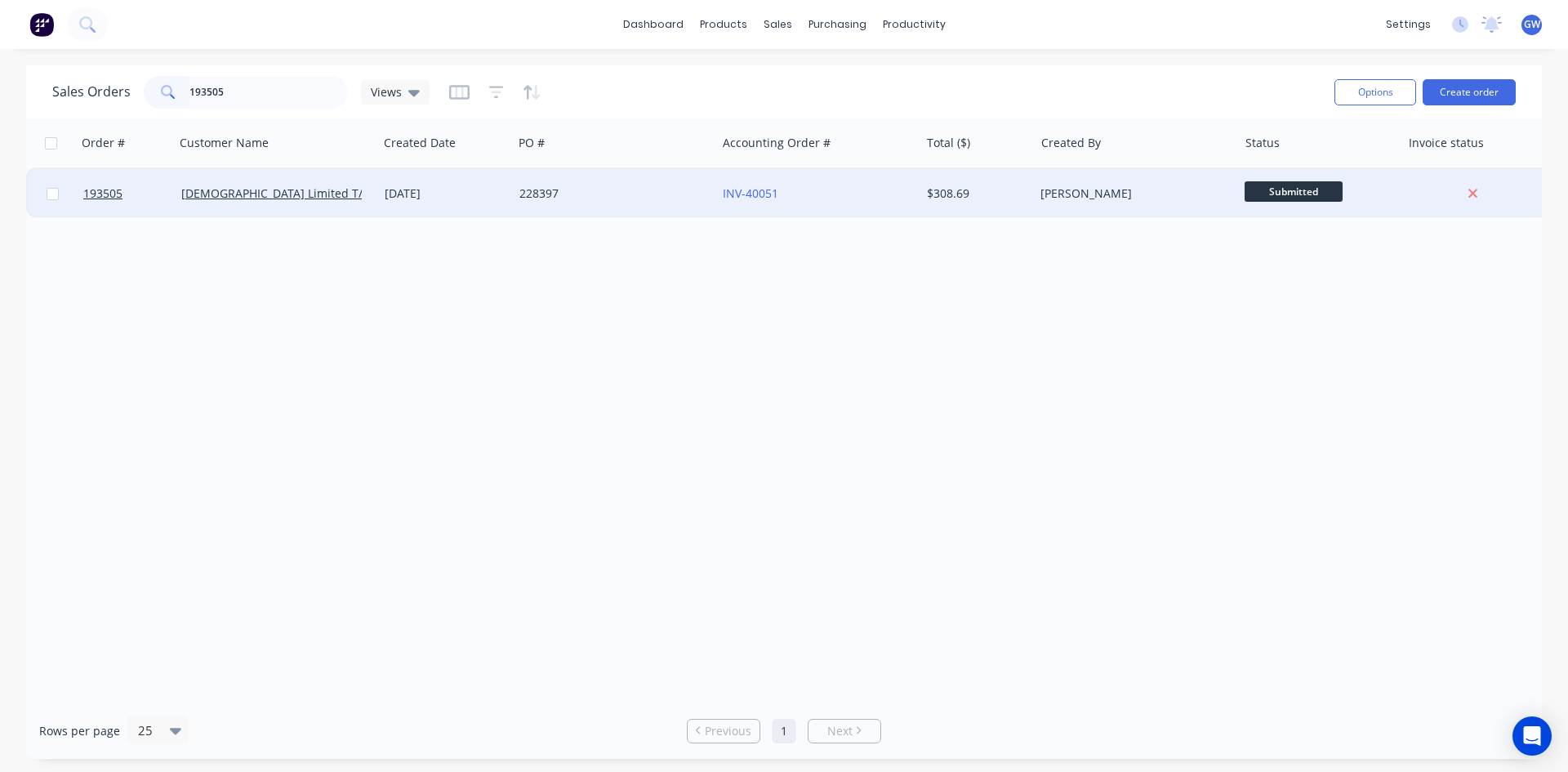
click at [873, 191] on div "INV-40051" at bounding box center [813, 193] width 182 height 17
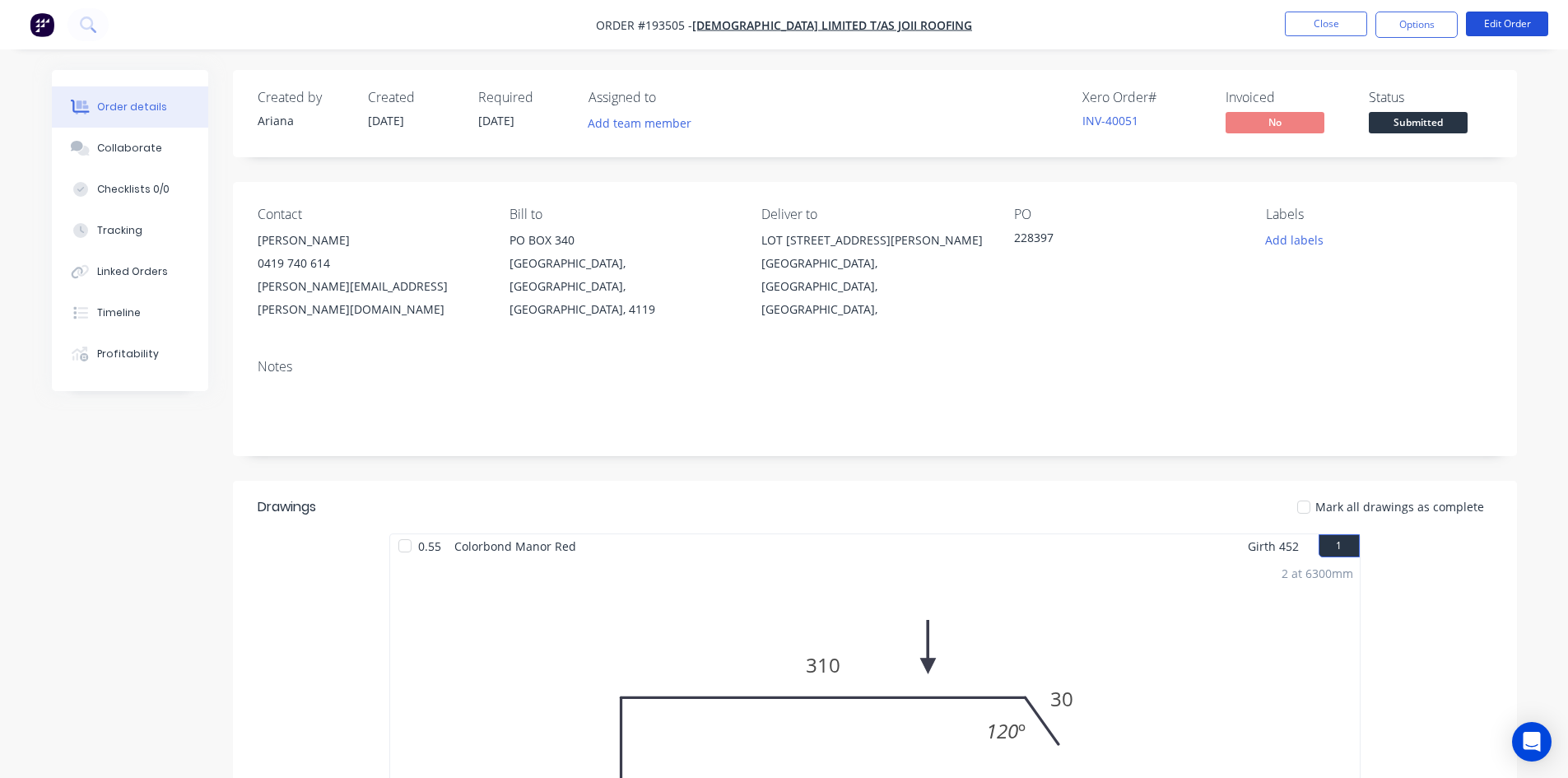
click at [1508, 22] on button "Edit Order" at bounding box center [1507, 24] width 83 height 25
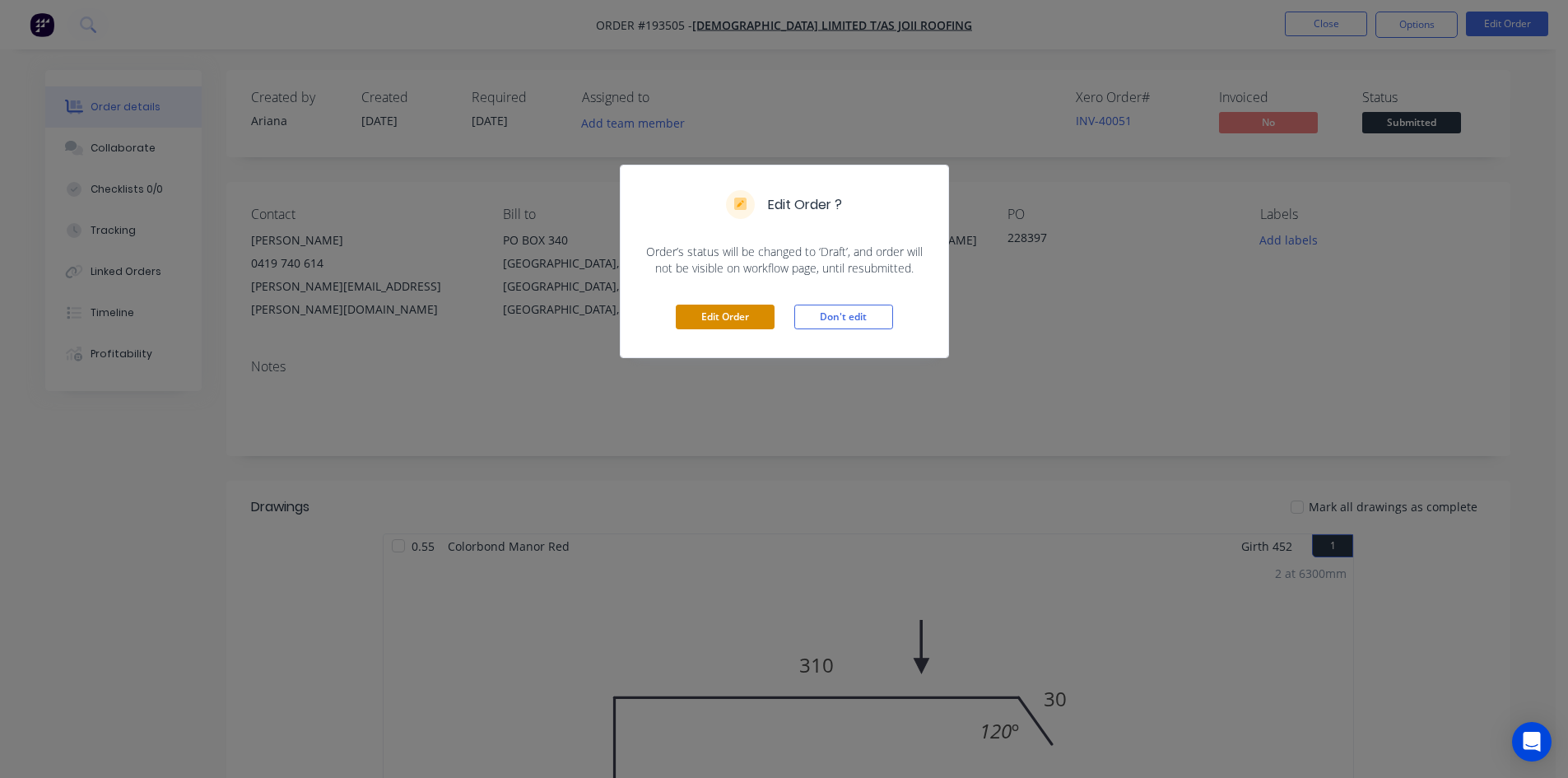
click at [694, 314] on button "Edit Order" at bounding box center [724, 316] width 98 height 25
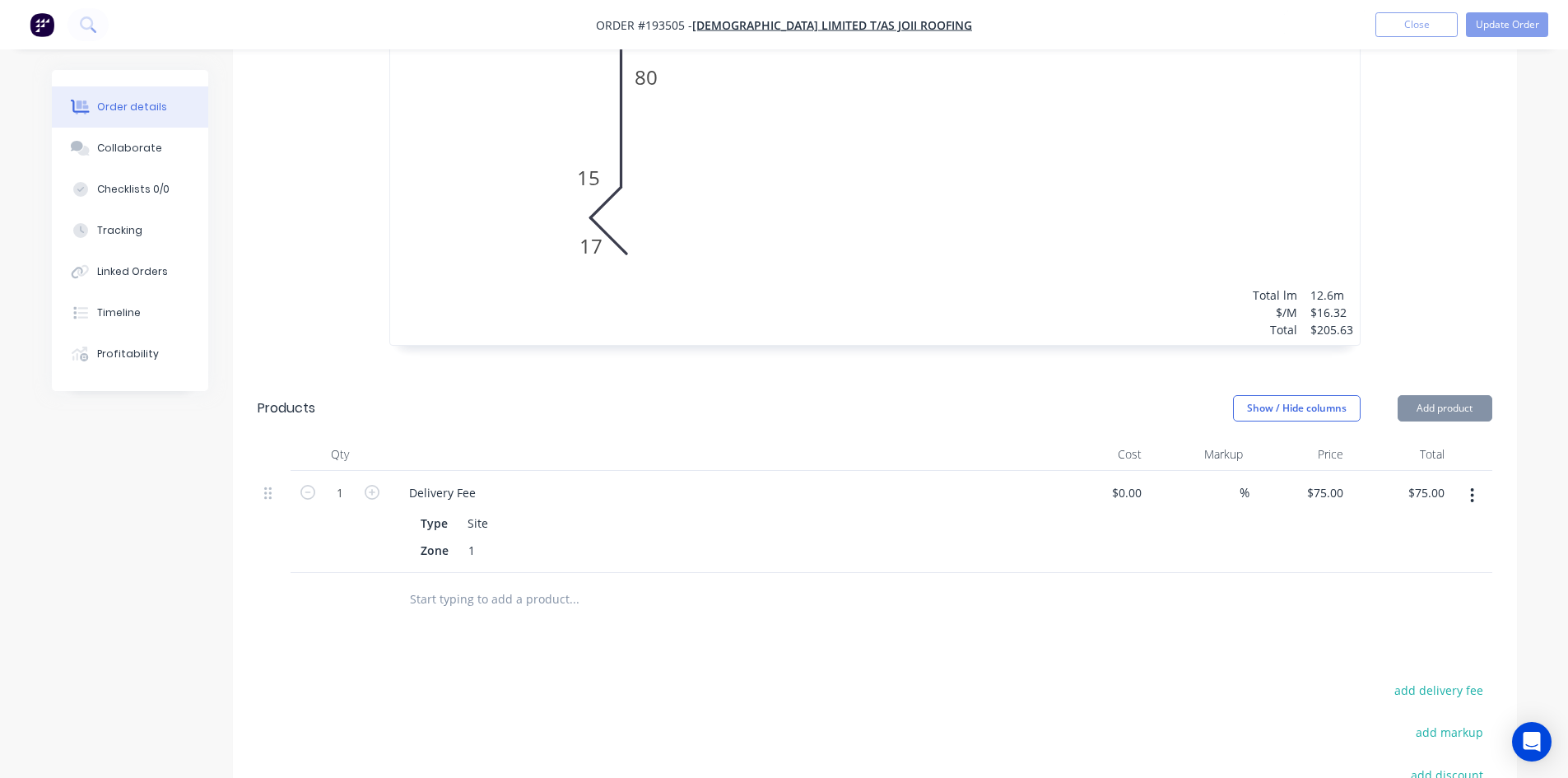
scroll to position [905, 0]
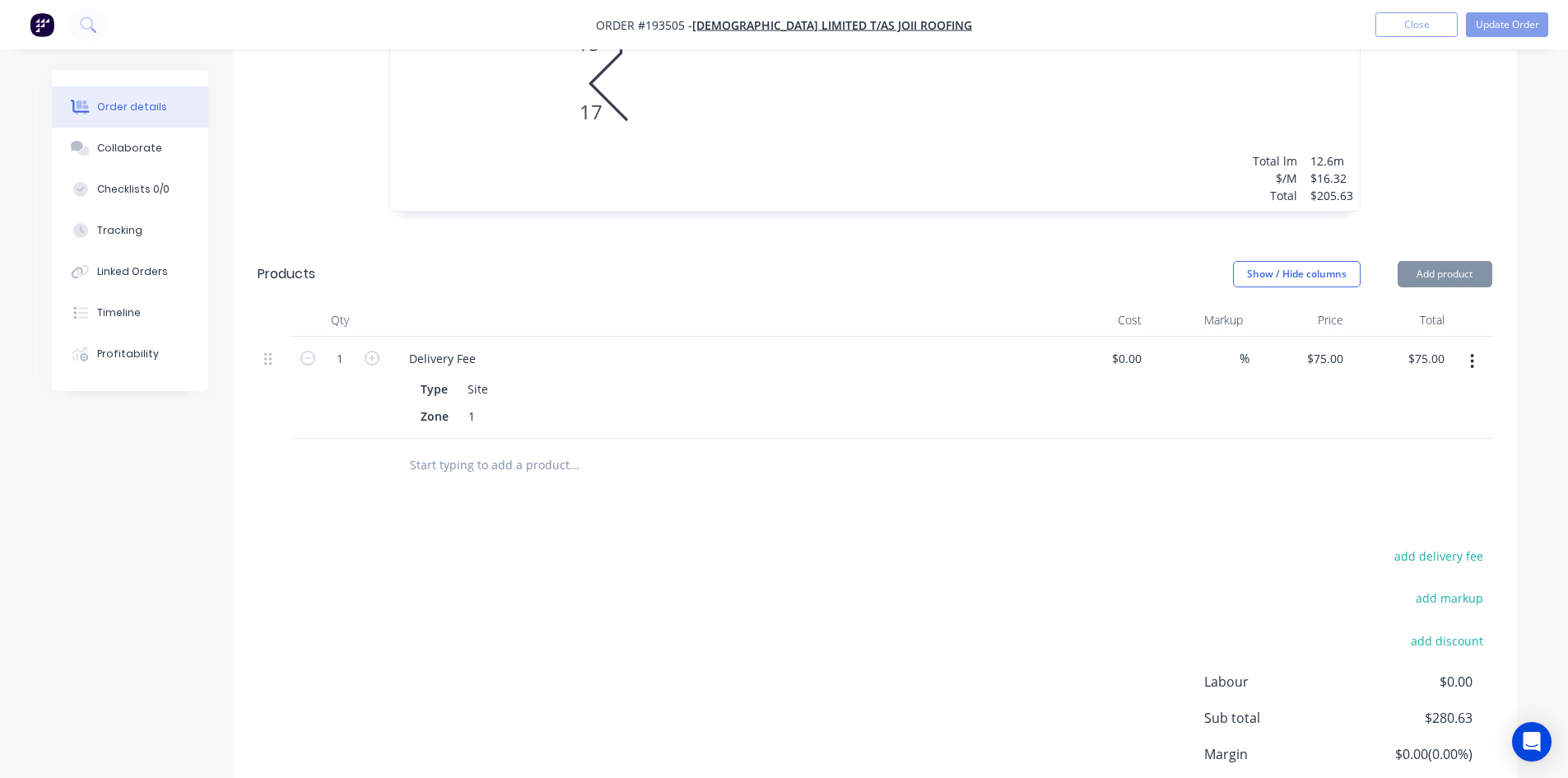
click at [1463, 346] on button "button" at bounding box center [1471, 361] width 39 height 30
click at [1420, 491] on div "Delete" at bounding box center [1414, 503] width 126 height 24
click at [1478, 346] on button "button" at bounding box center [1471, 361] width 39 height 30
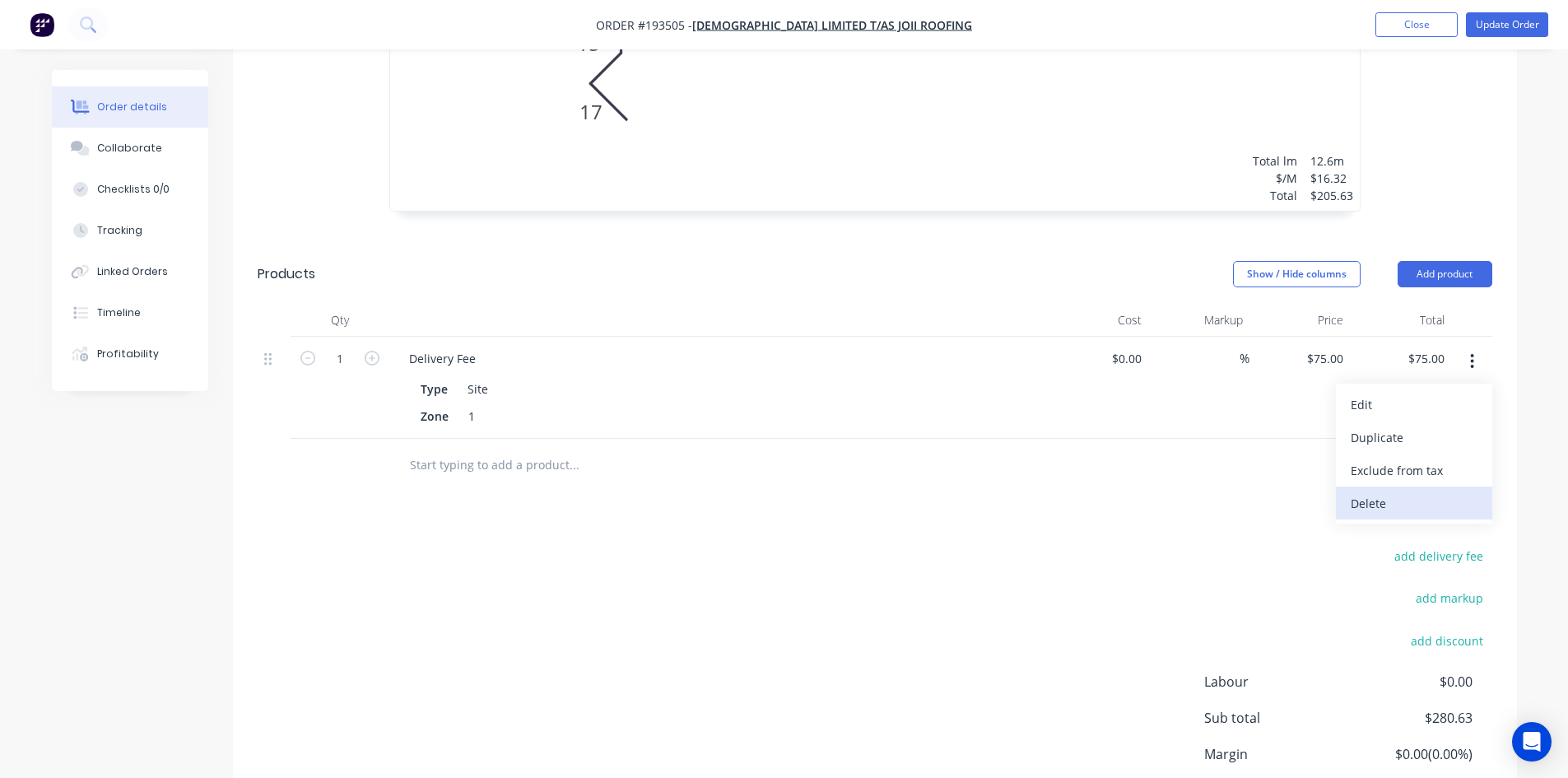
click at [1410, 491] on div "Delete" at bounding box center [1414, 503] width 126 height 24
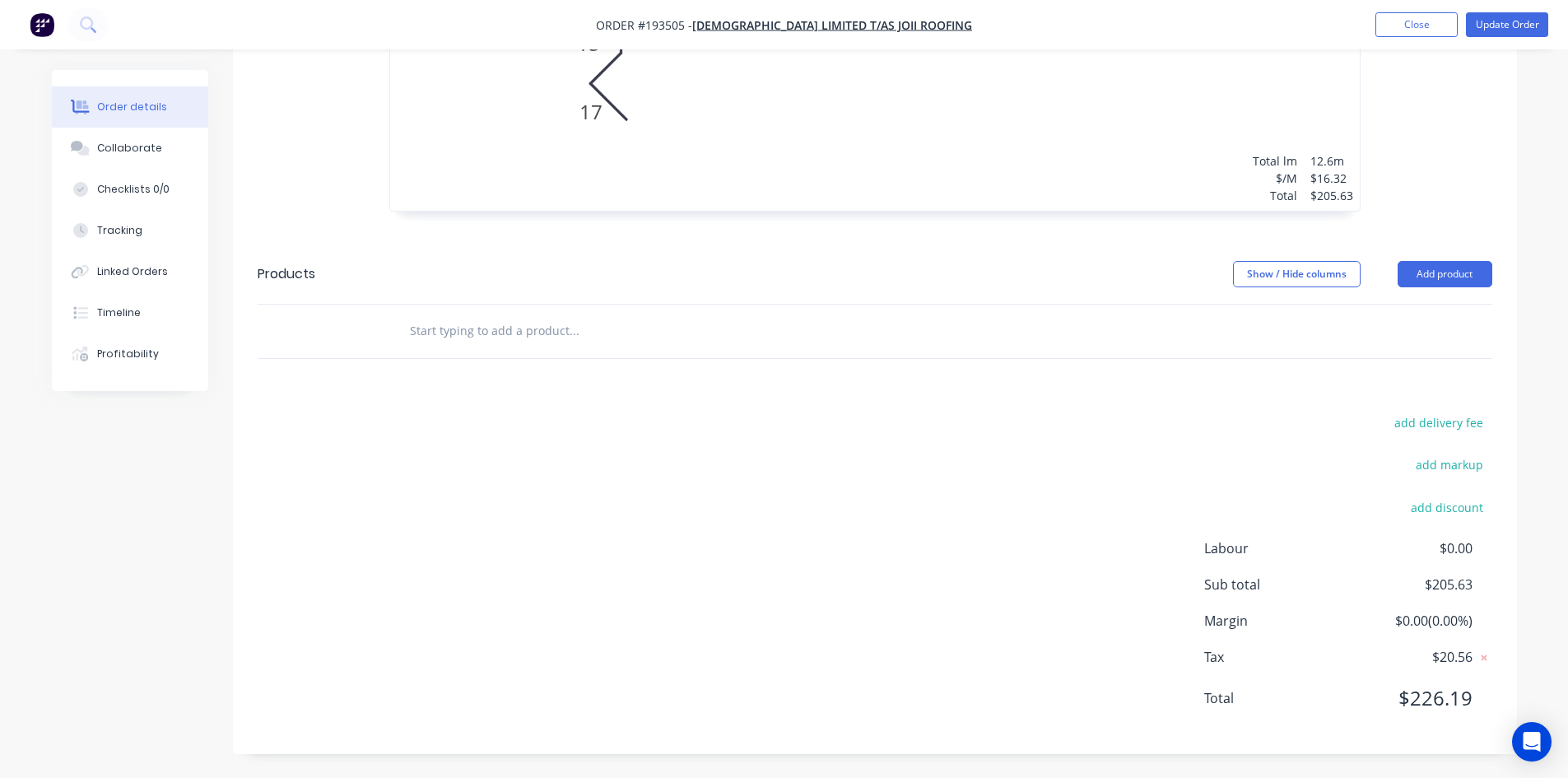
scroll to position [861, 0]
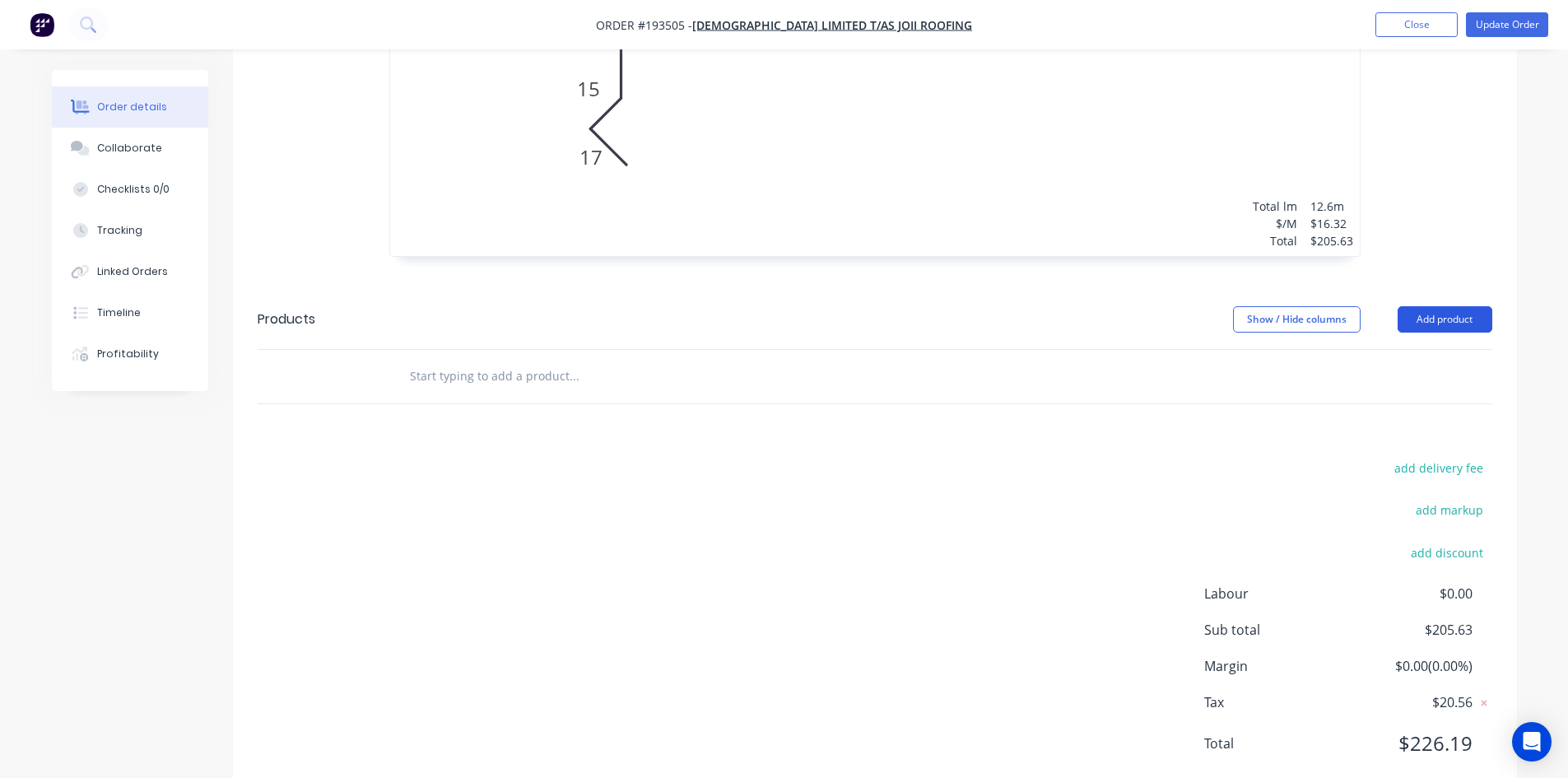
click at [1457, 306] on button "Add product" at bounding box center [1445, 319] width 95 height 26
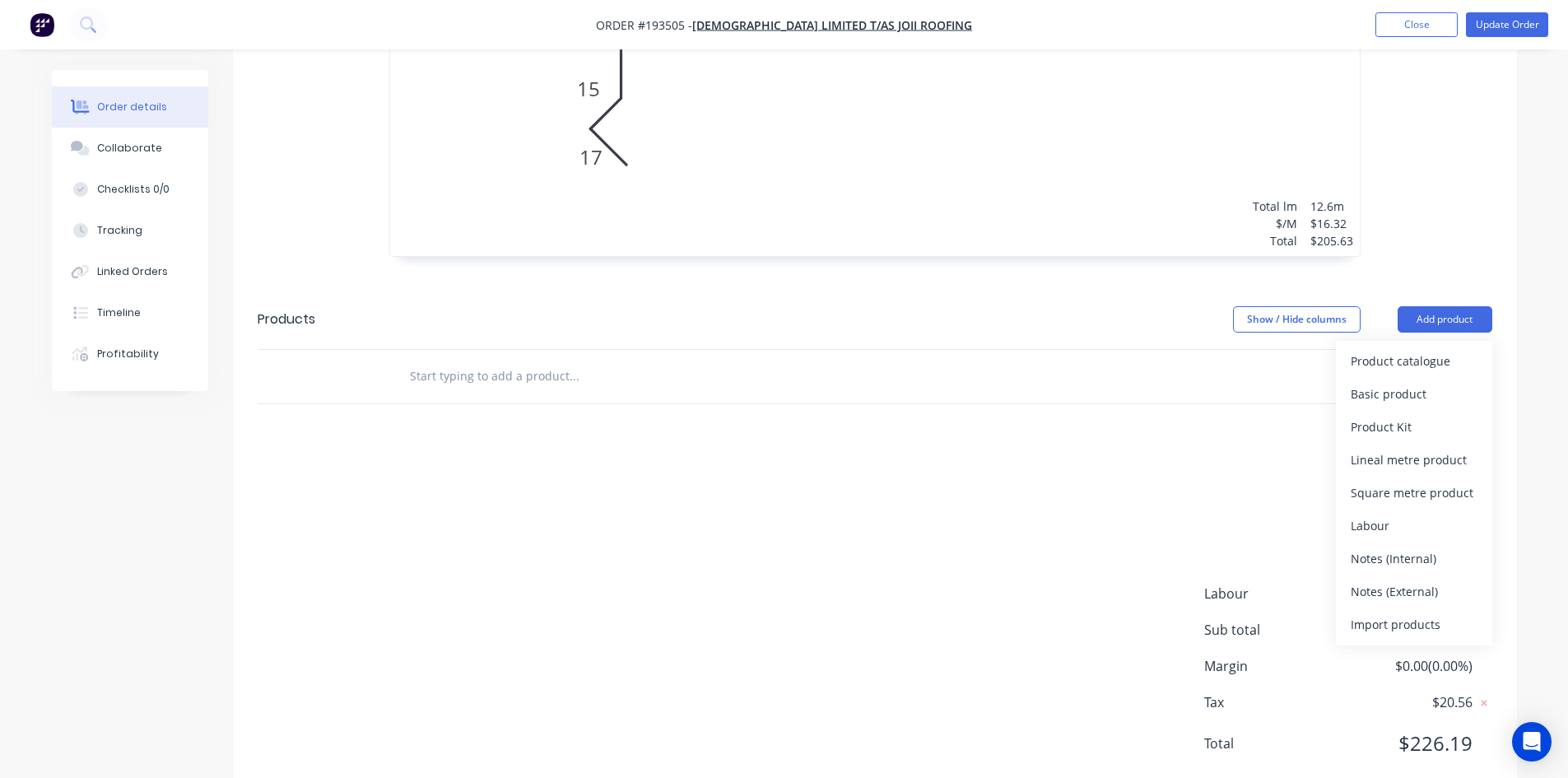
click at [1452, 349] on div "Product catalogue" at bounding box center [1414, 361] width 126 height 24
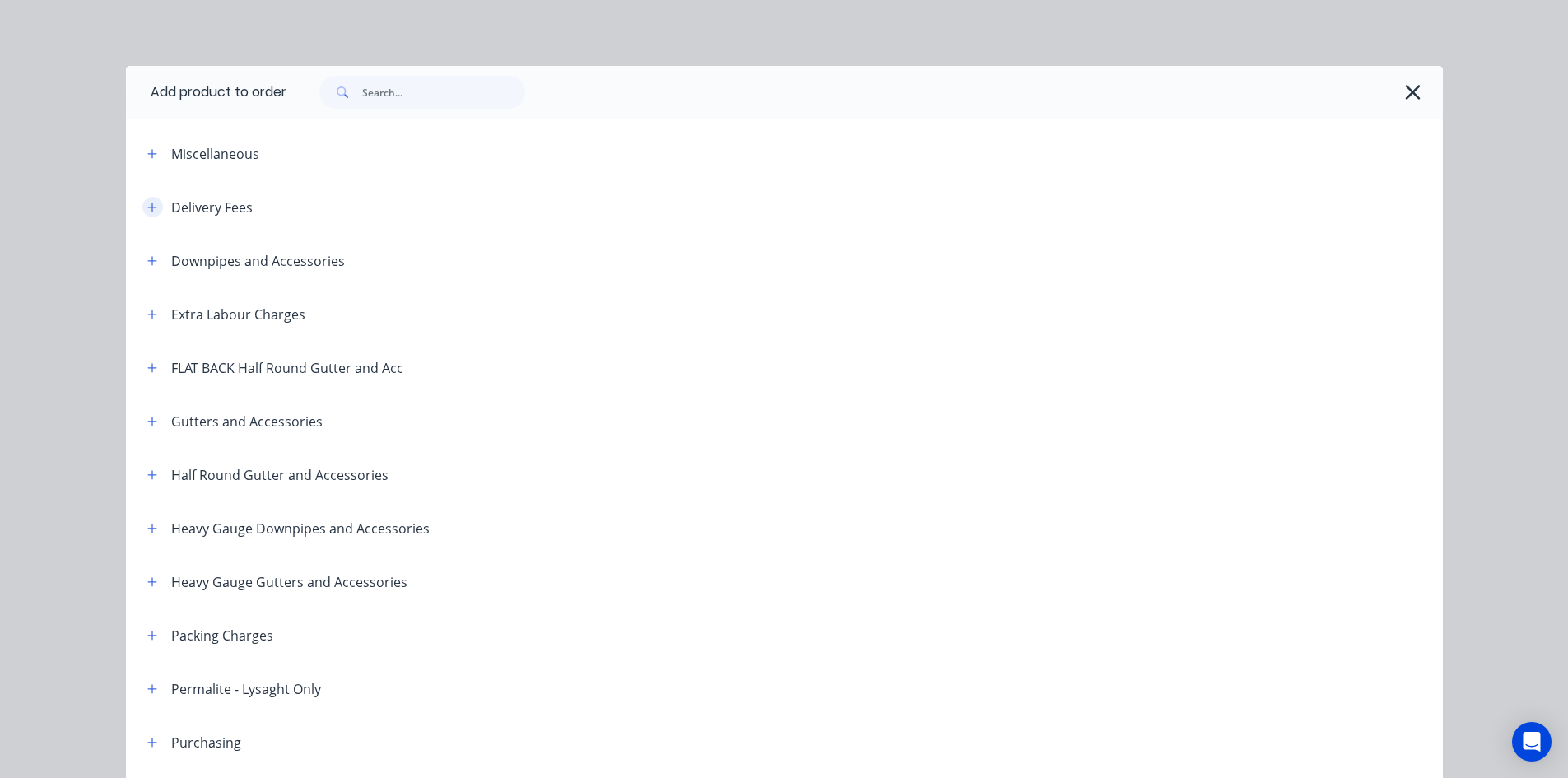
click at [147, 207] on icon "button" at bounding box center [151, 207] width 9 height 9
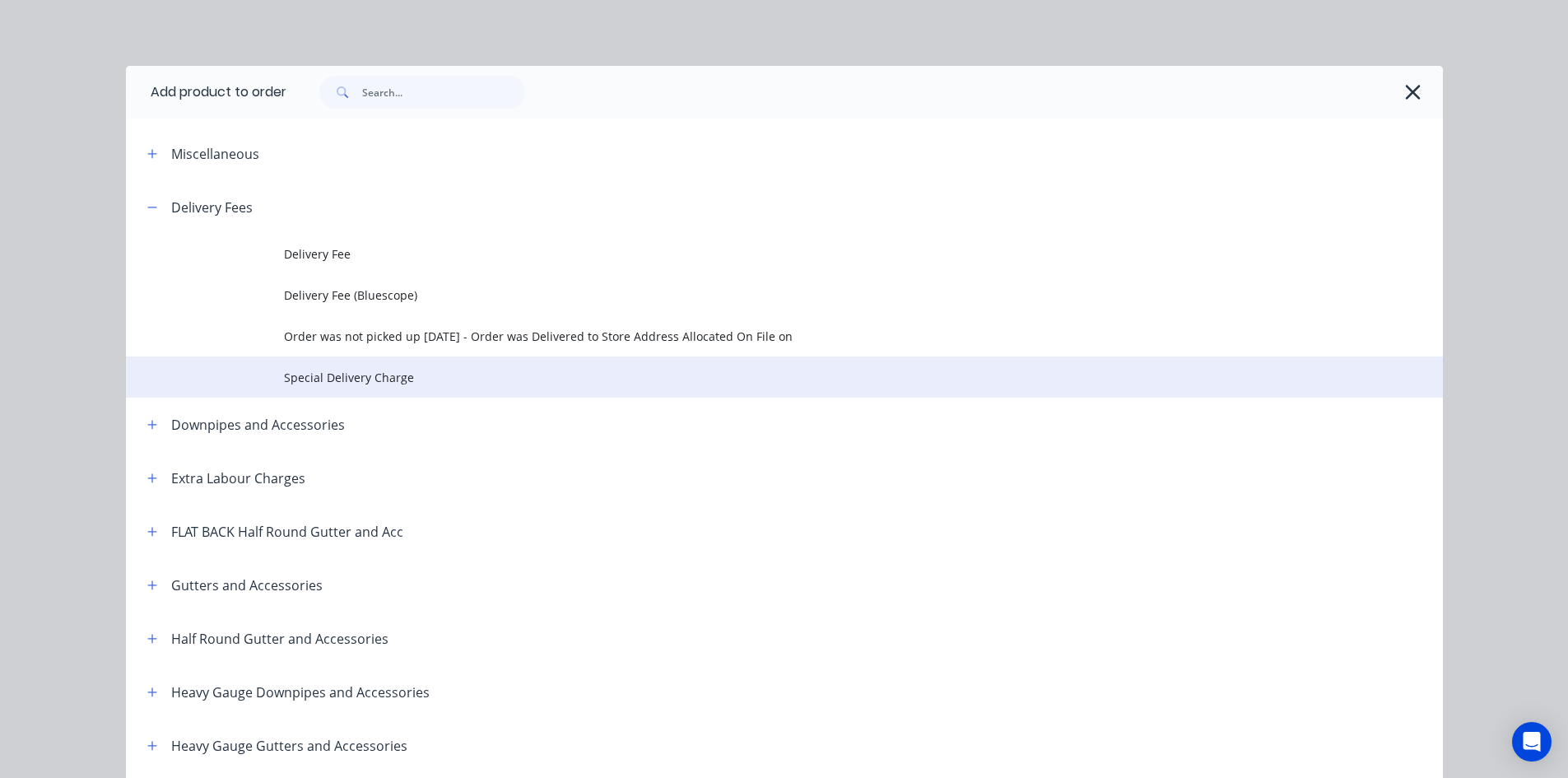
click at [340, 376] on span "Special Delivery Charge" at bounding box center [747, 377] width 927 height 17
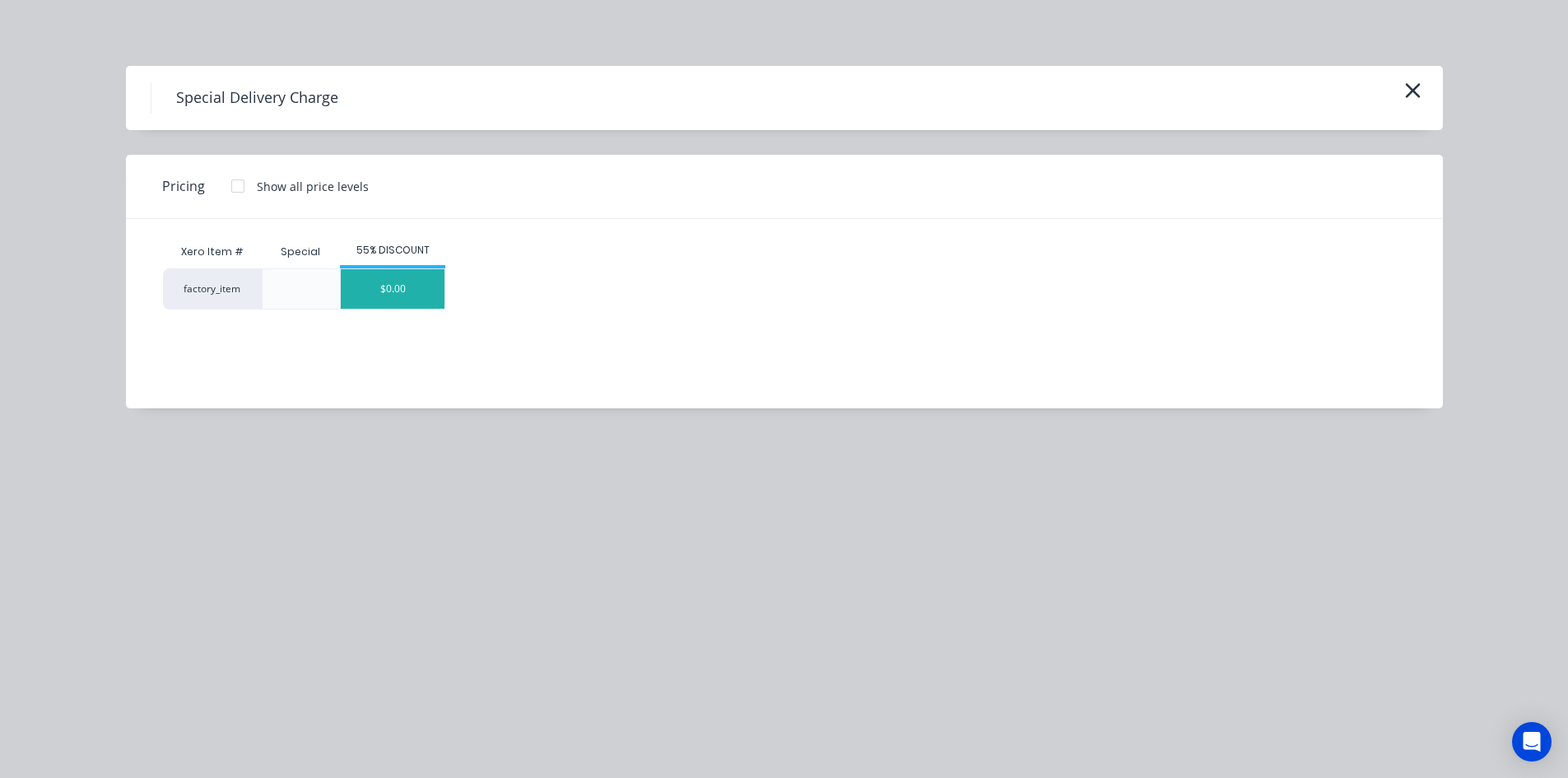
click at [404, 288] on div "$0.00" at bounding box center [393, 290] width 103 height 40
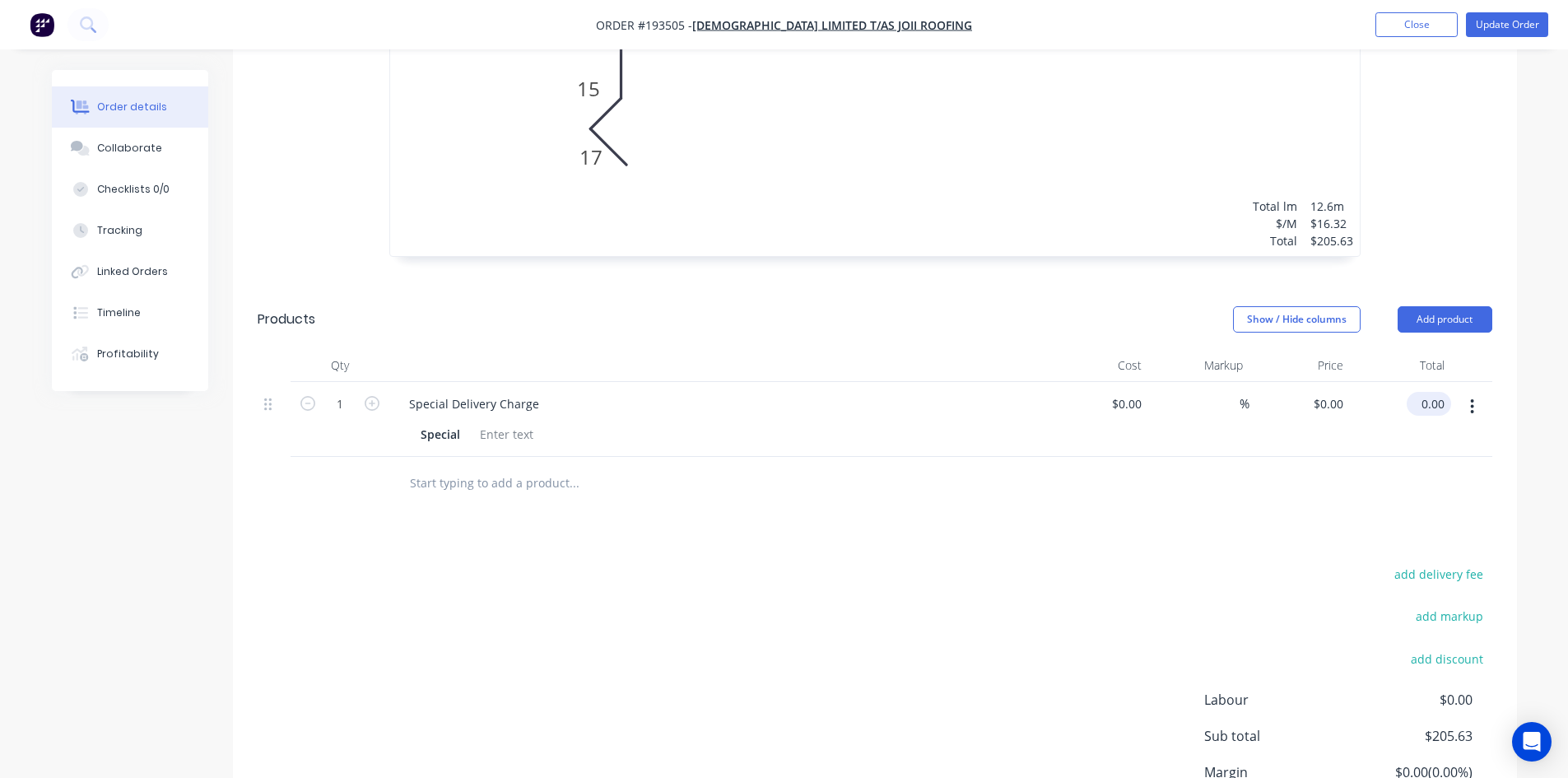
click at [1433, 392] on input "0.00" at bounding box center [1433, 404] width 38 height 24
click at [1433, 392] on input "0.00" at bounding box center [1435, 404] width 31 height 24
type input "260"
type input "$260.00"
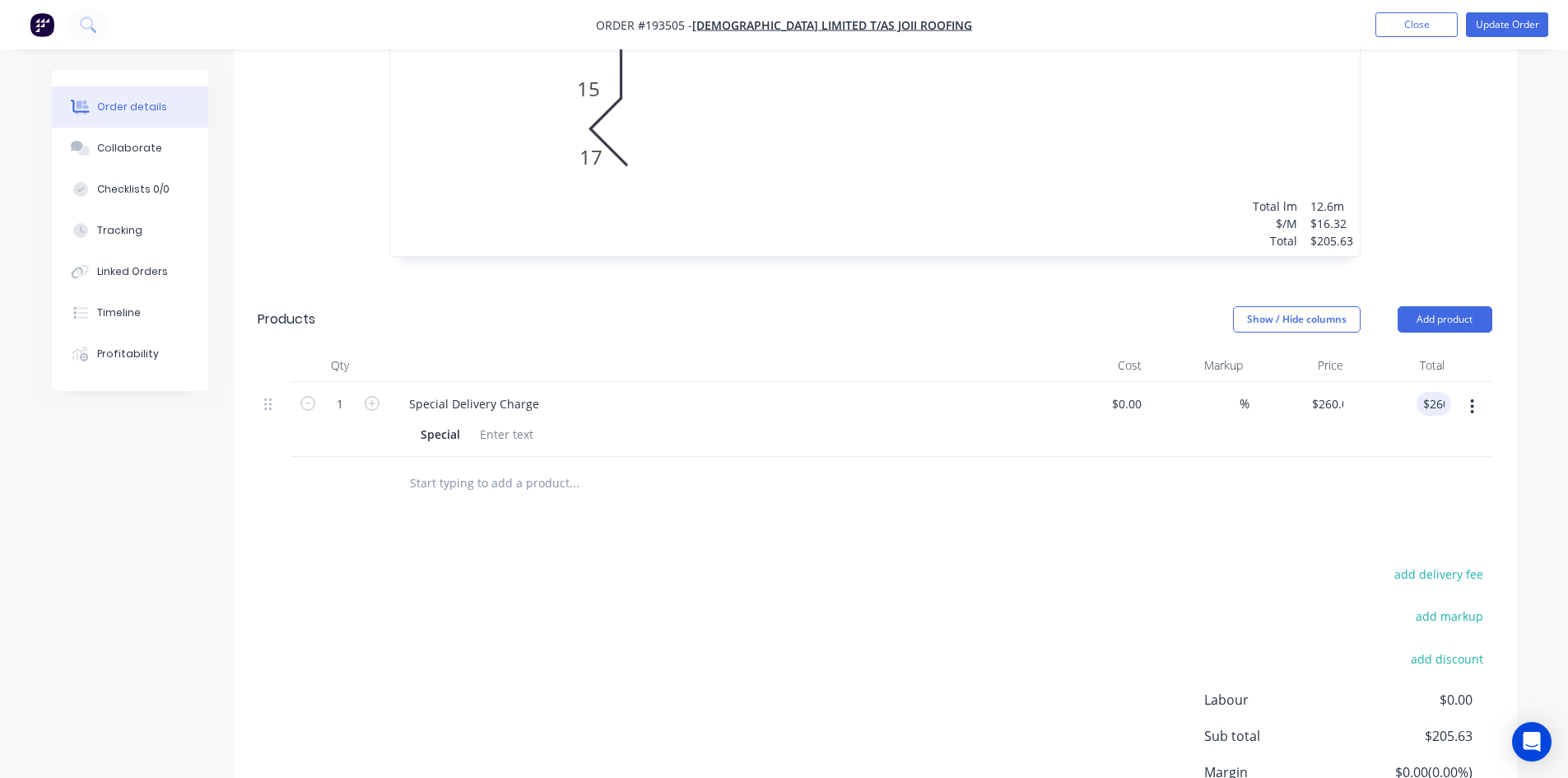
click at [1253, 507] on div "Drawings Add drawing 0.55 Colorbond Manor Red Girth 452 1 0 17 15 80 310 30 120…" at bounding box center [875, 288] width 1284 height 1236
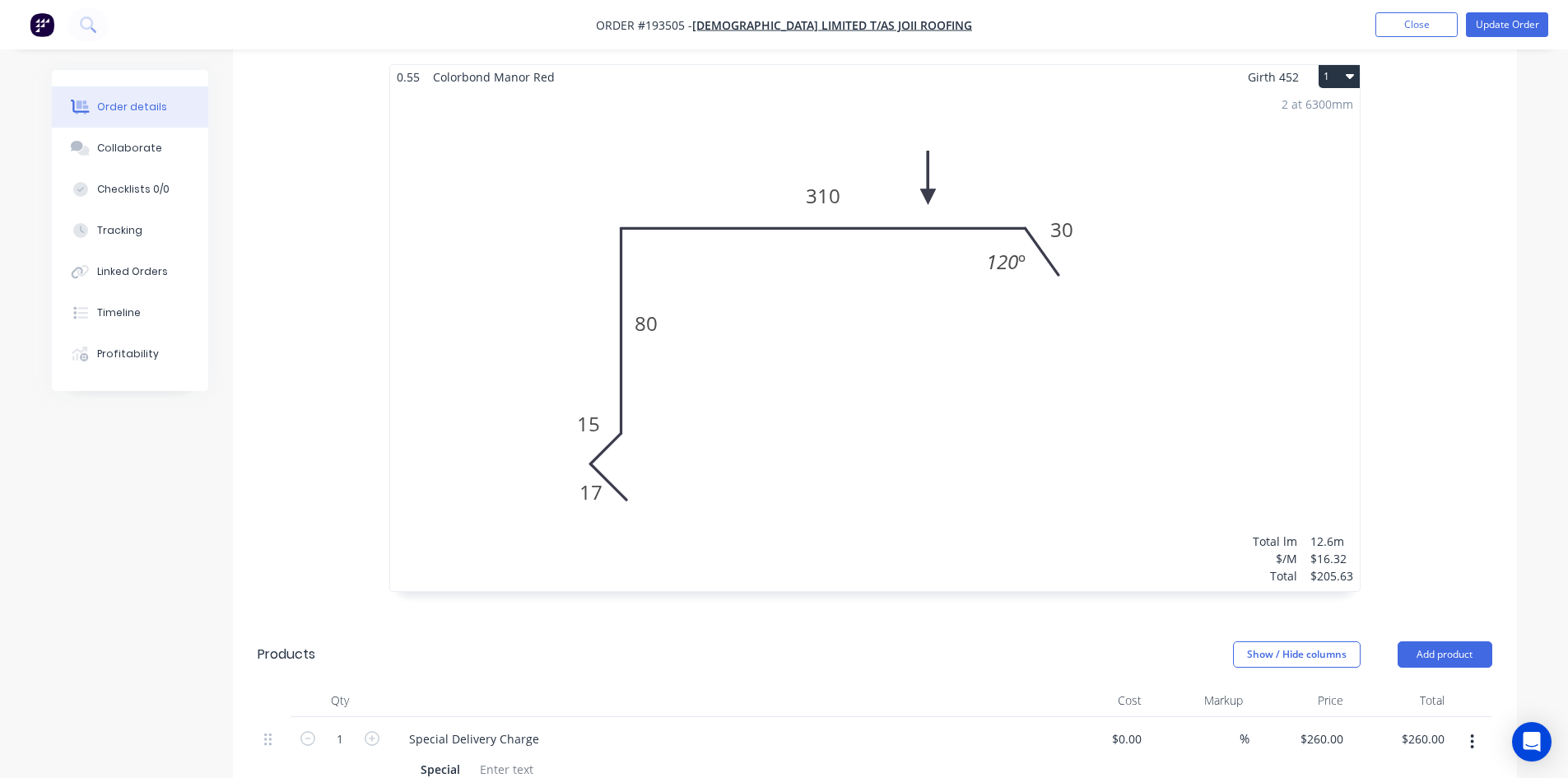
scroll to position [61, 0]
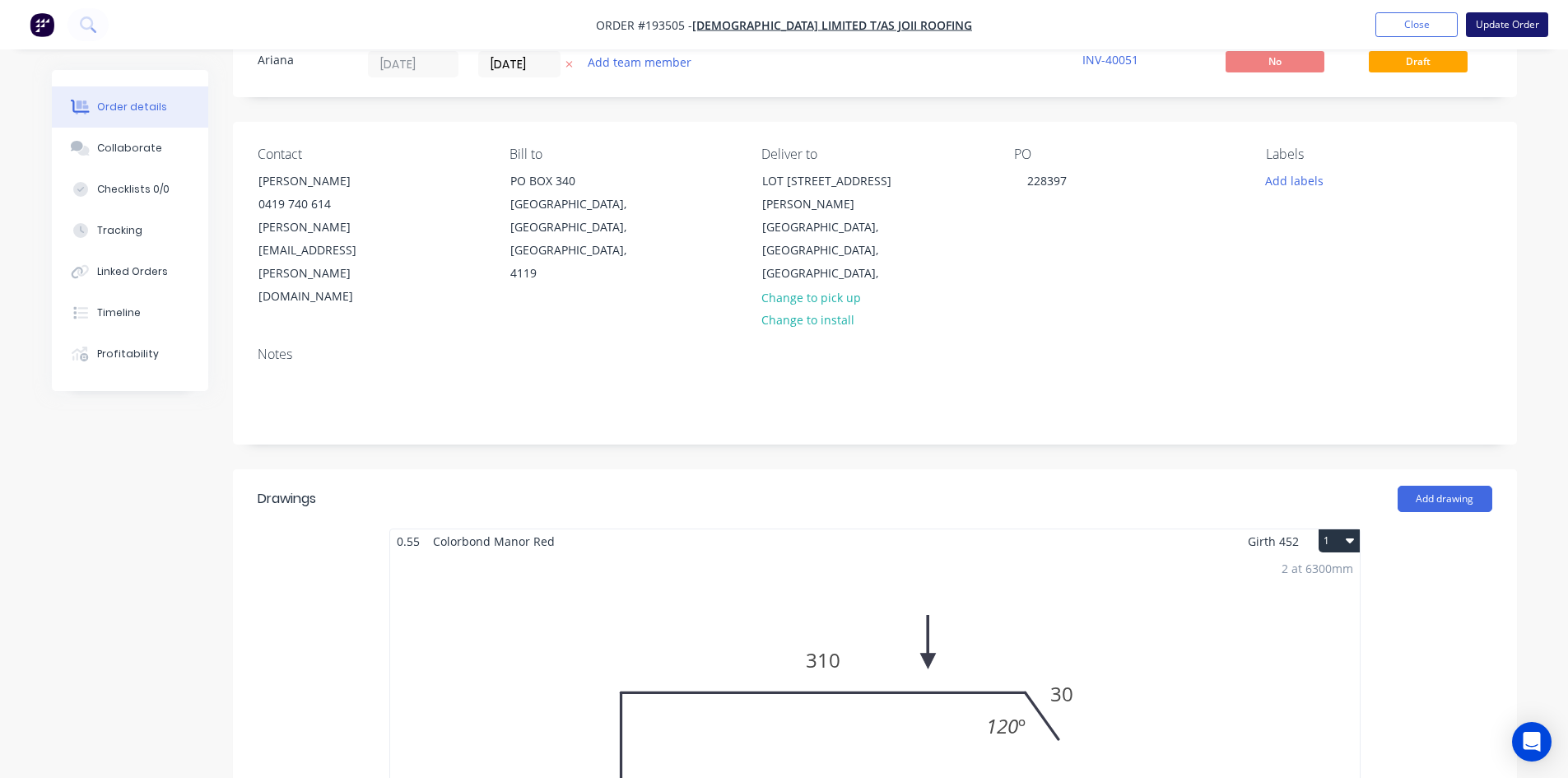
click at [1507, 27] on button "Update Order" at bounding box center [1507, 24] width 83 height 25
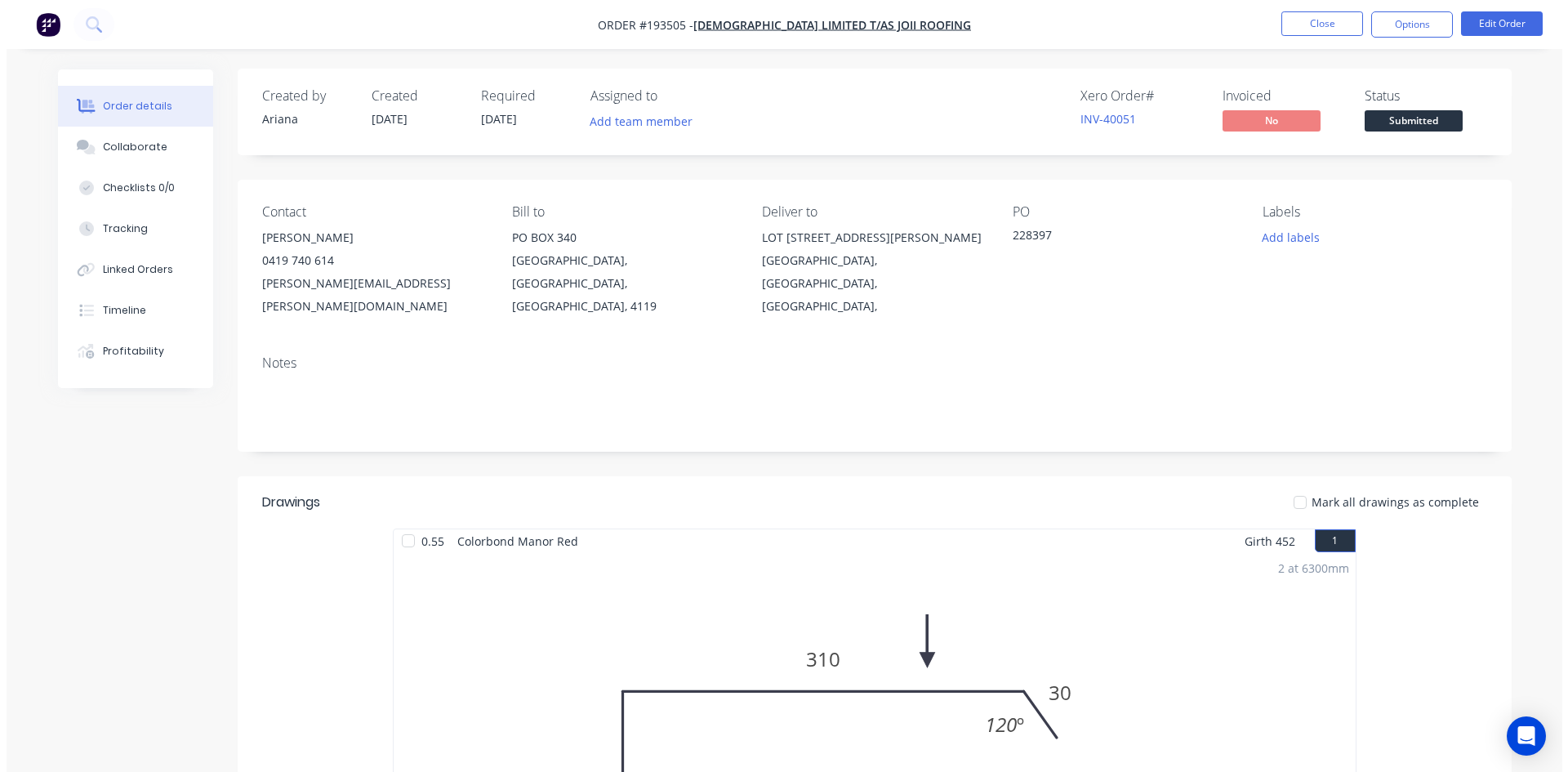
scroll to position [0, 0]
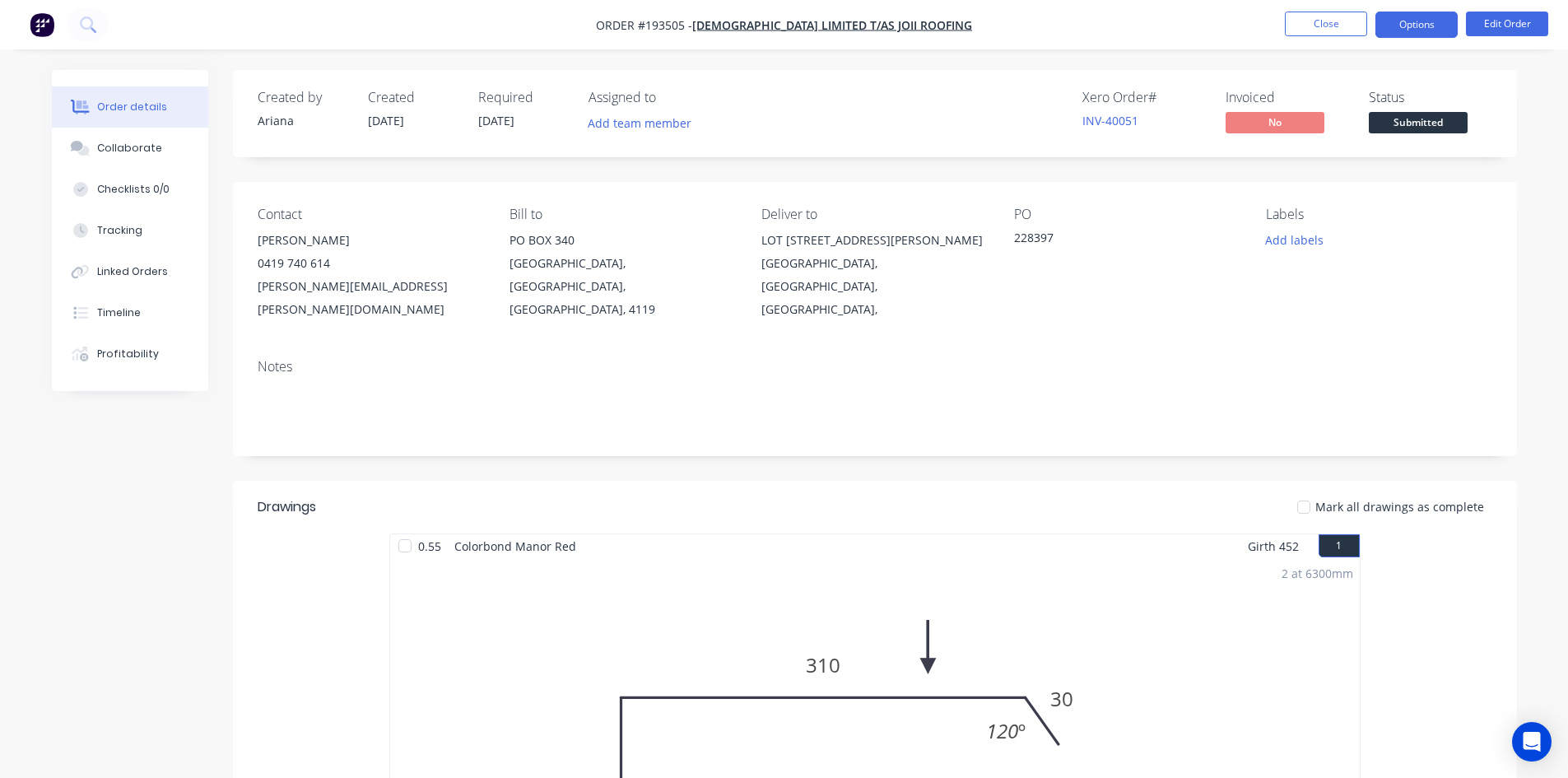
click at [1421, 27] on button "Options" at bounding box center [1417, 25] width 83 height 26
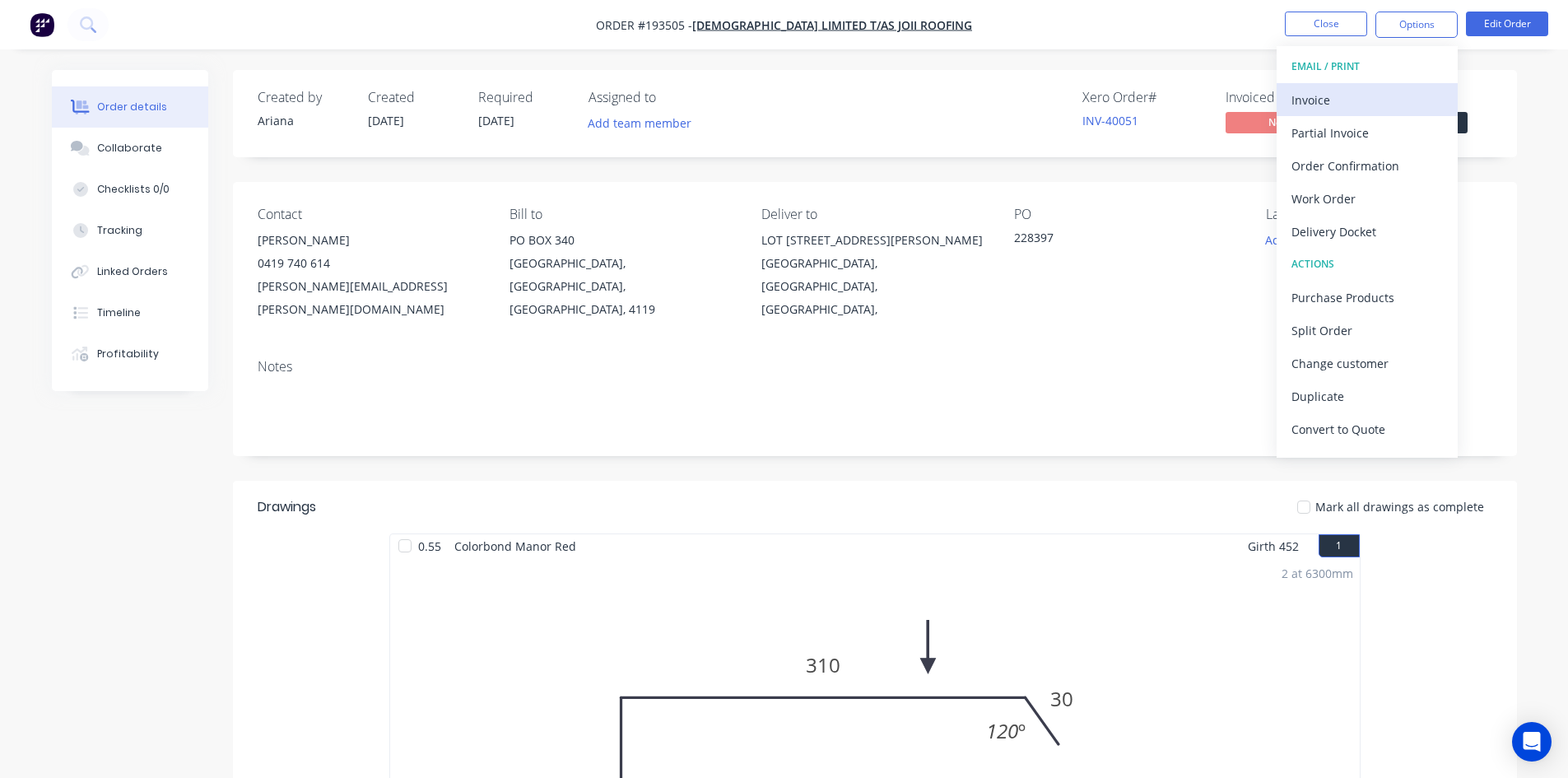
click at [1347, 84] on button "Invoice" at bounding box center [1367, 99] width 181 height 33
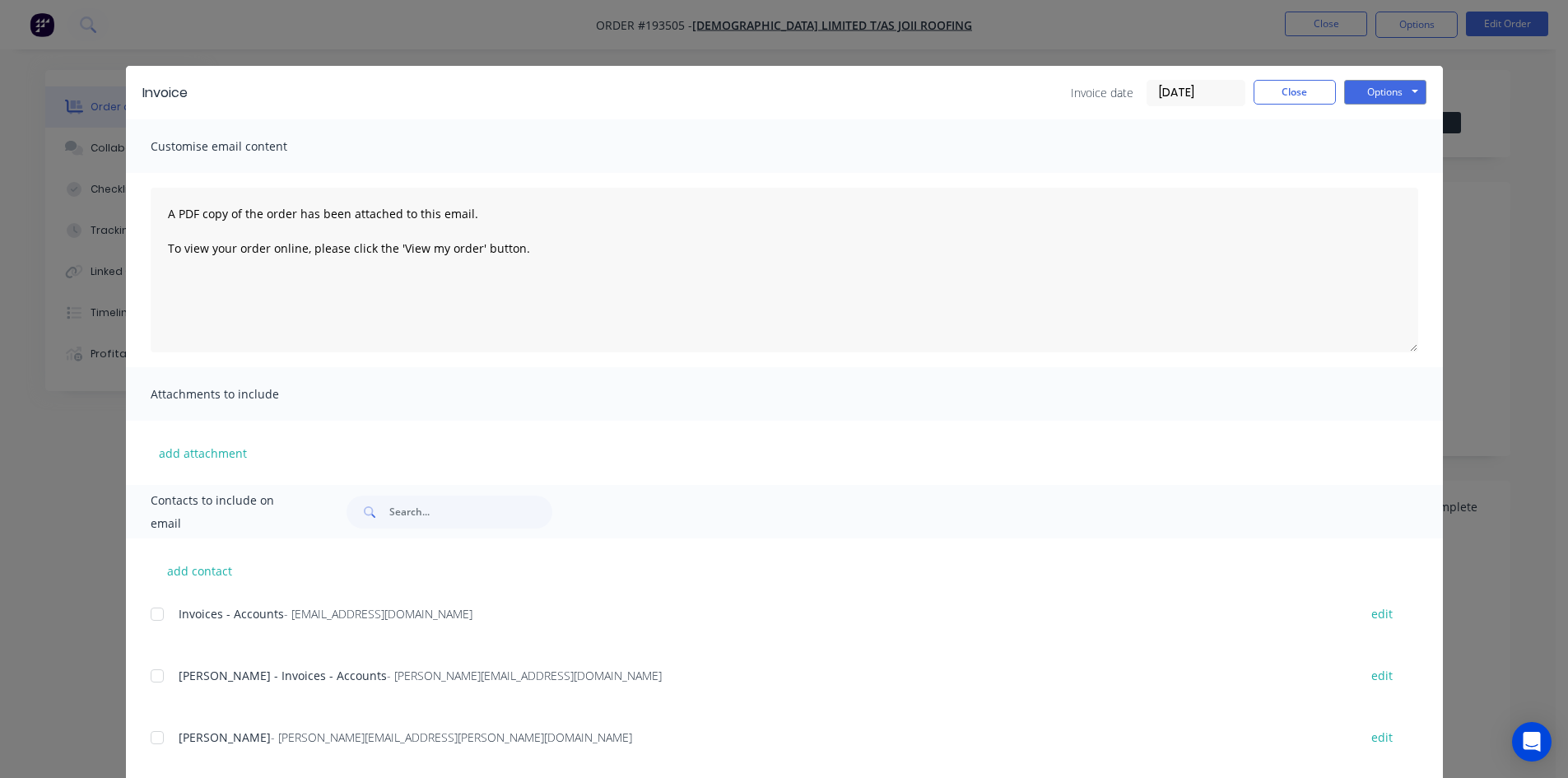
click at [157, 614] on div at bounding box center [156, 614] width 33 height 33
click at [166, 679] on div at bounding box center [156, 676] width 33 height 33
click at [1381, 97] on button "Options" at bounding box center [1385, 92] width 83 height 25
click at [1389, 177] on button "Email" at bounding box center [1397, 175] width 105 height 27
click at [1275, 89] on button "Close" at bounding box center [1294, 92] width 83 height 25
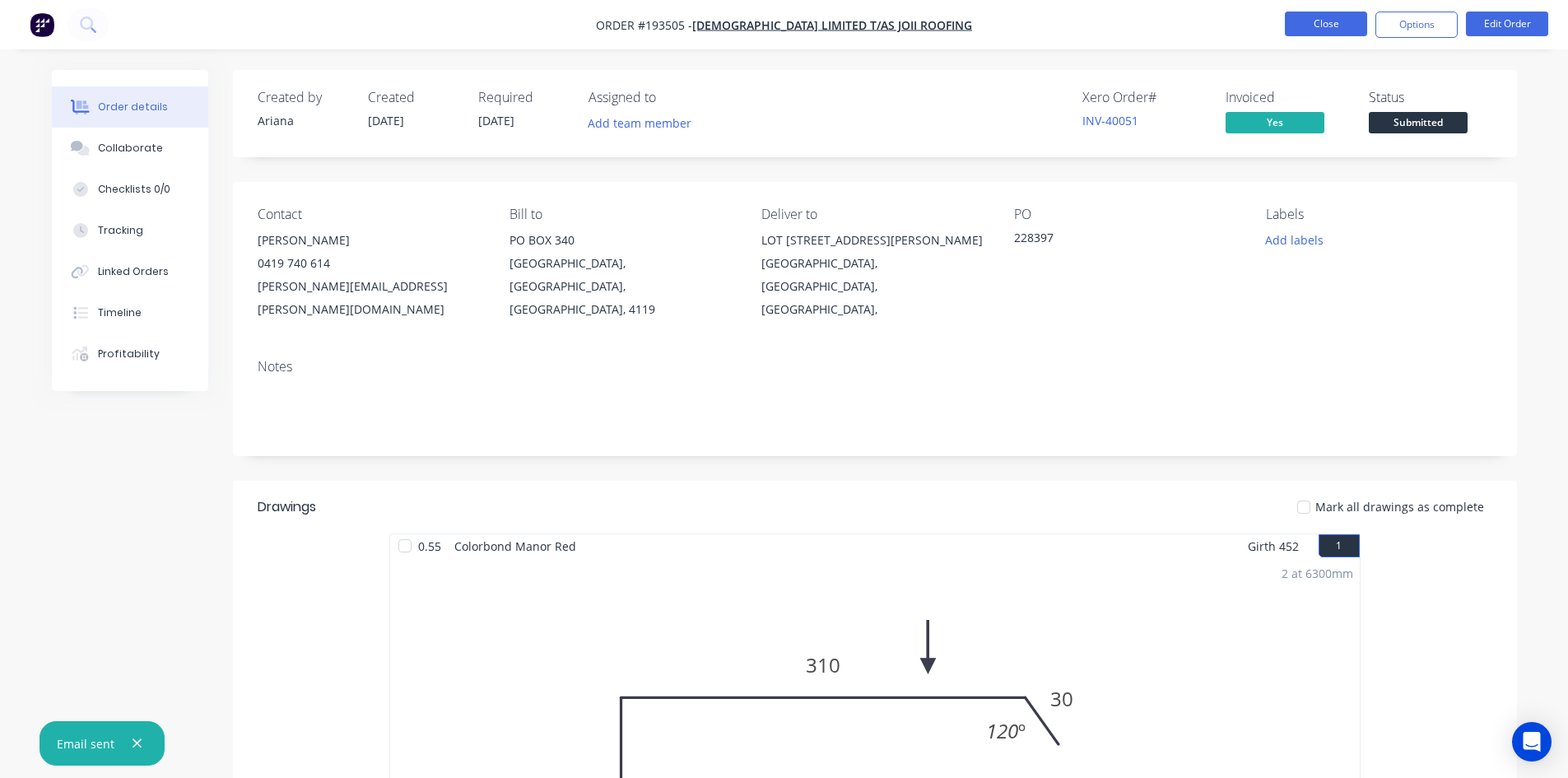
click at [1326, 24] on button "Close" at bounding box center [1326, 24] width 83 height 25
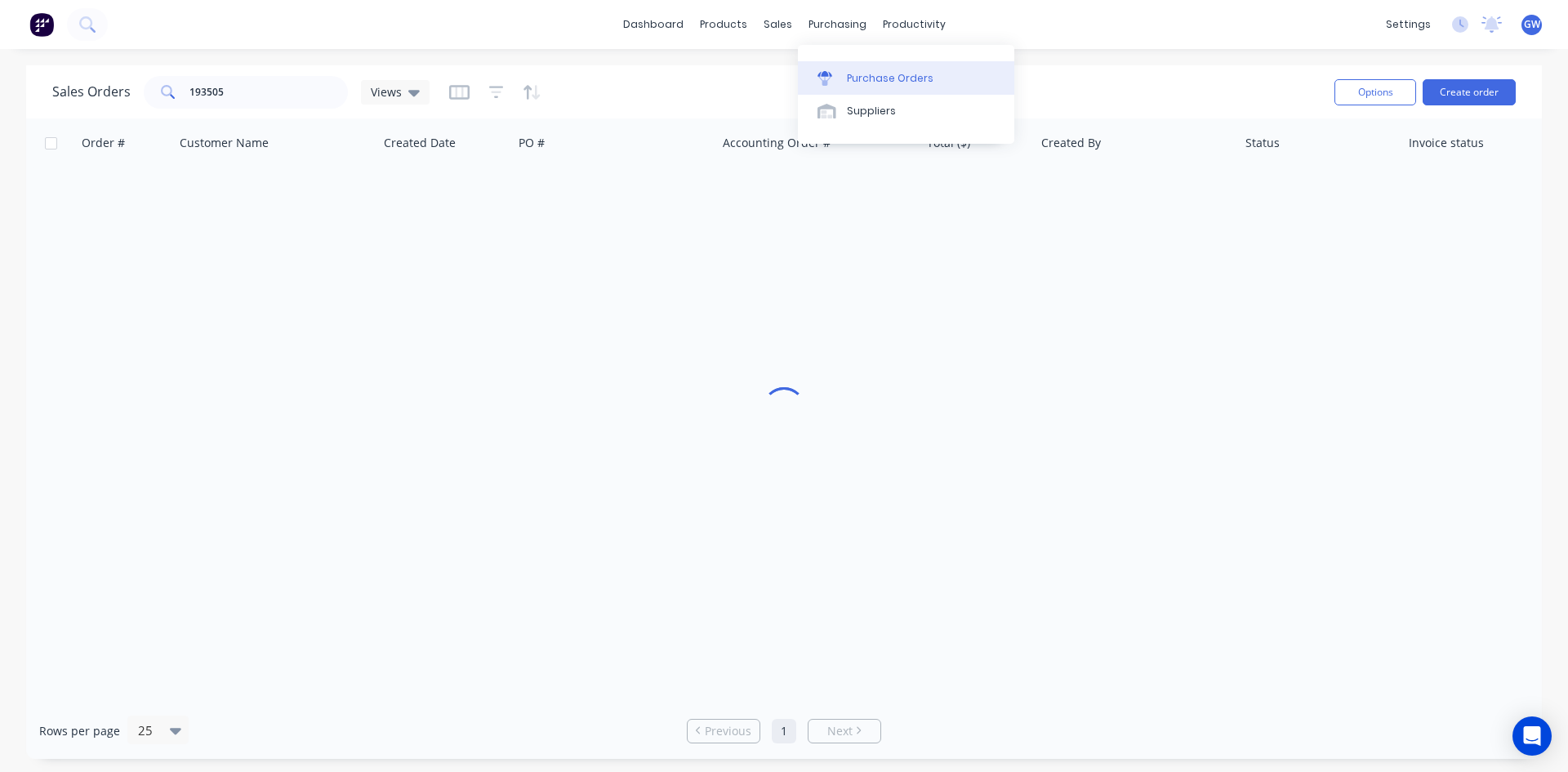
click at [853, 64] on link "Purchase Orders" at bounding box center [905, 77] width 216 height 33
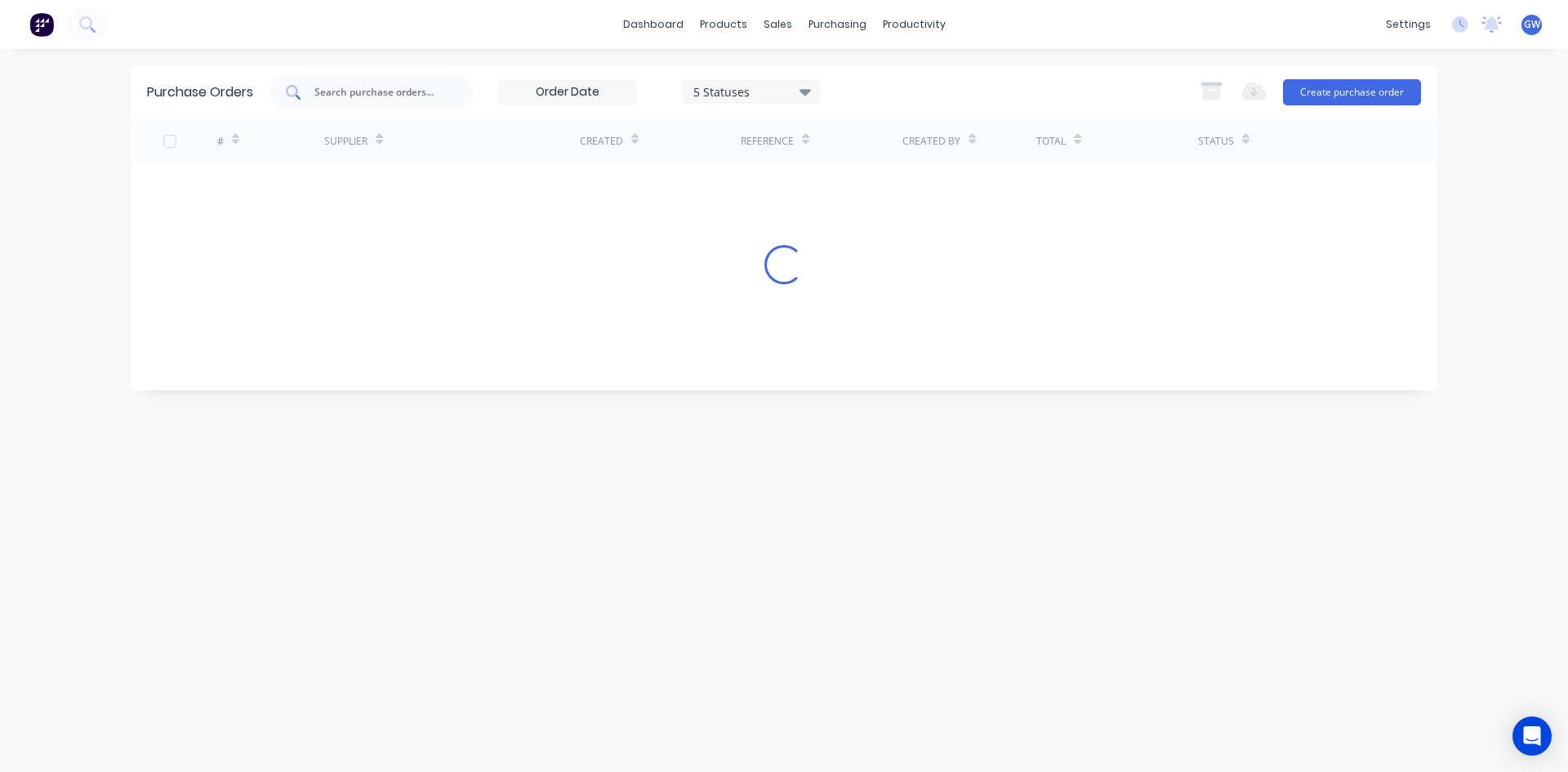
click at [340, 89] on input "text" at bounding box center [380, 92] width 135 height 17
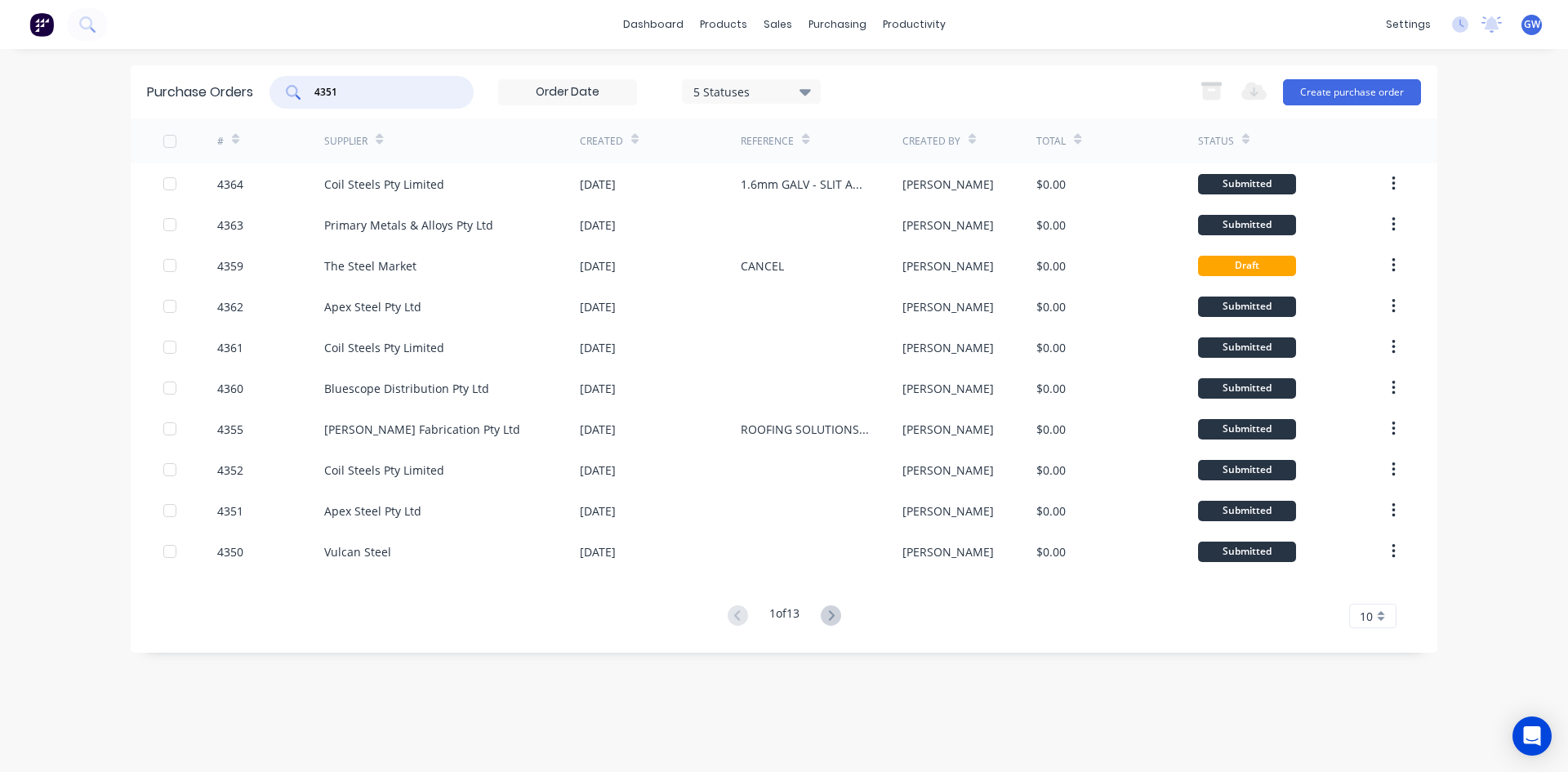
type input "4351"
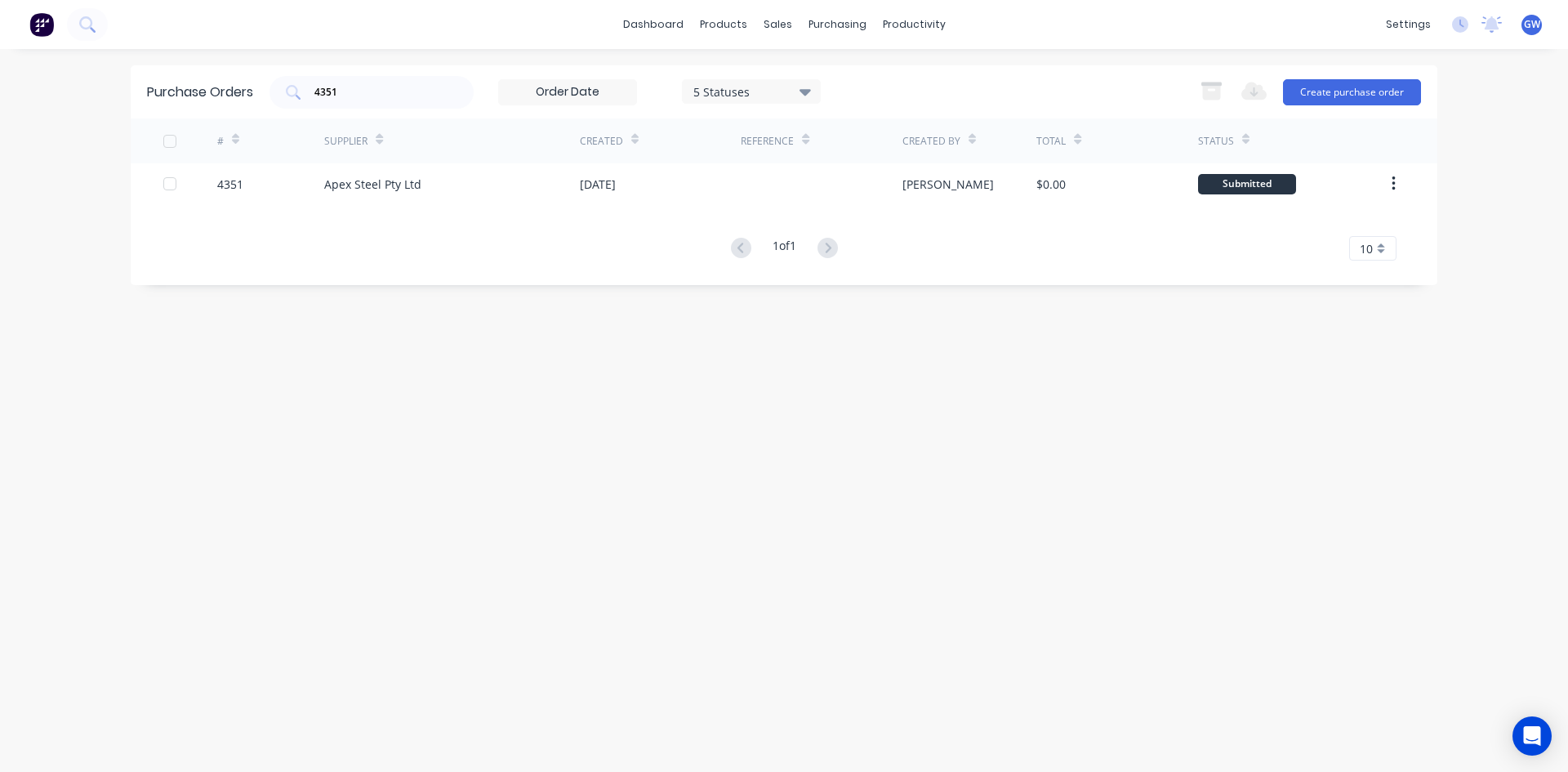
click at [726, 188] on div "[DATE]" at bounding box center [659, 183] width 161 height 40
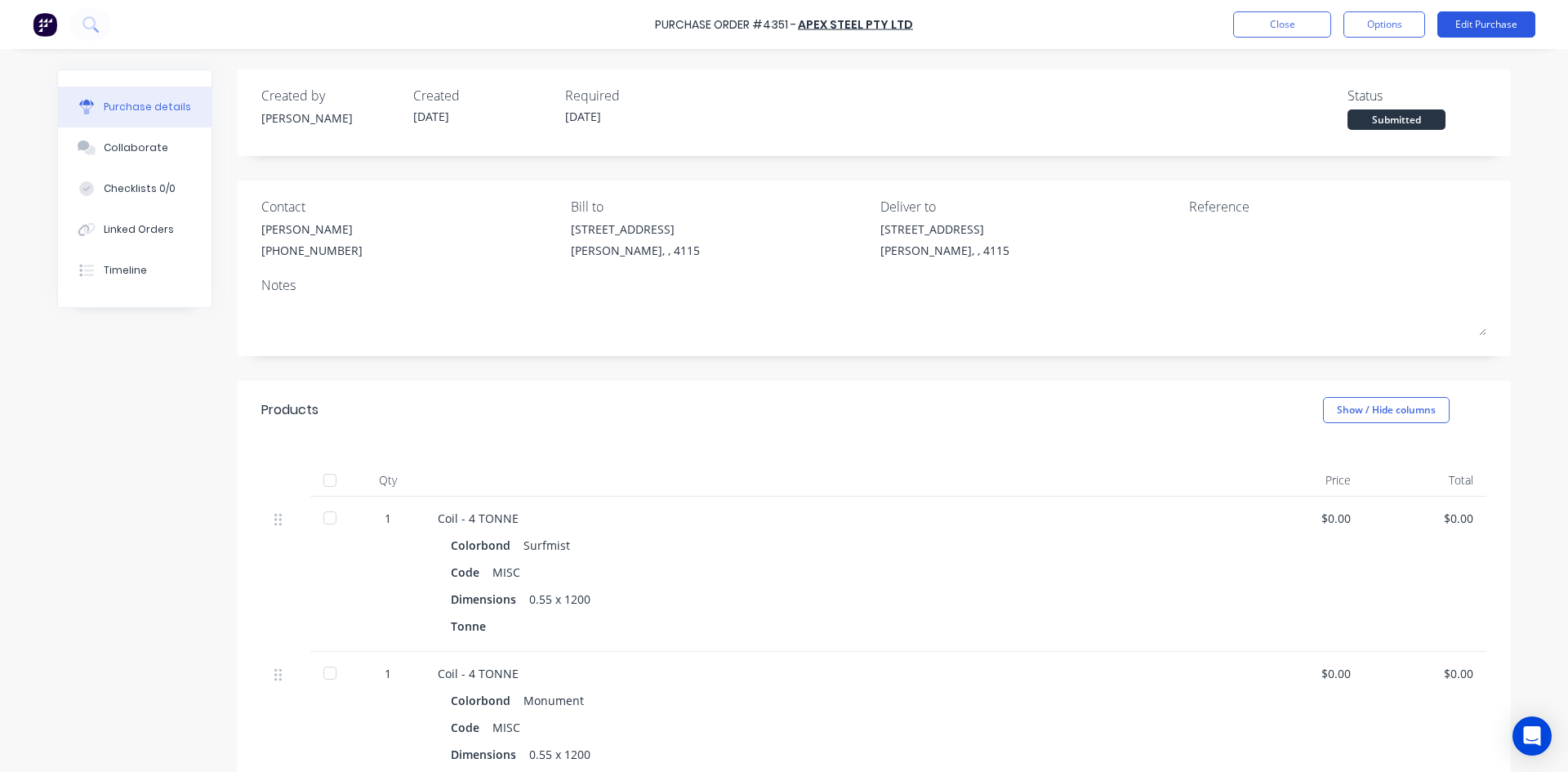
click at [1498, 12] on button "Edit Purchase" at bounding box center [1485, 25] width 98 height 26
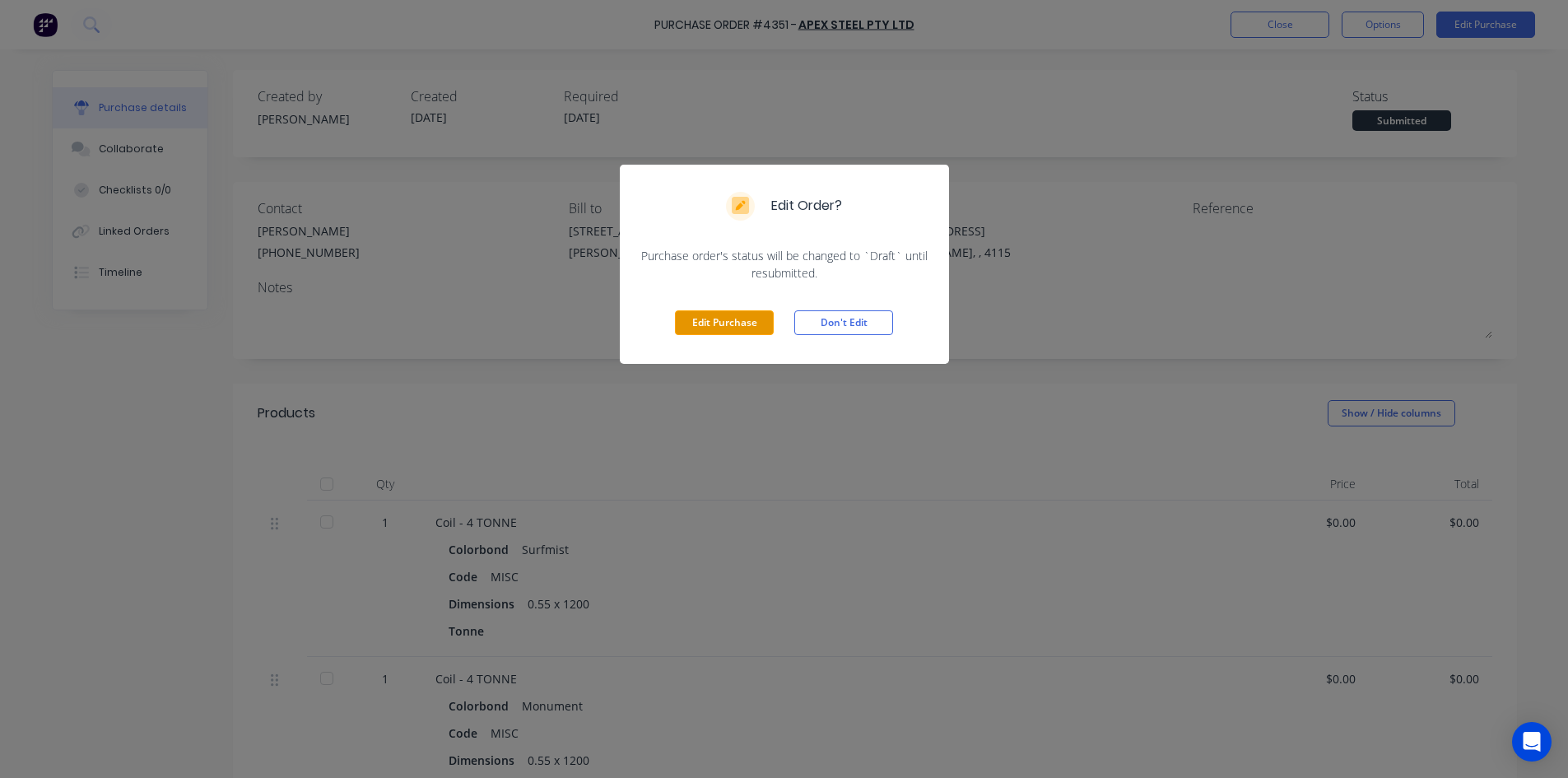
click at [732, 317] on button "Edit Purchase" at bounding box center [724, 322] width 98 height 25
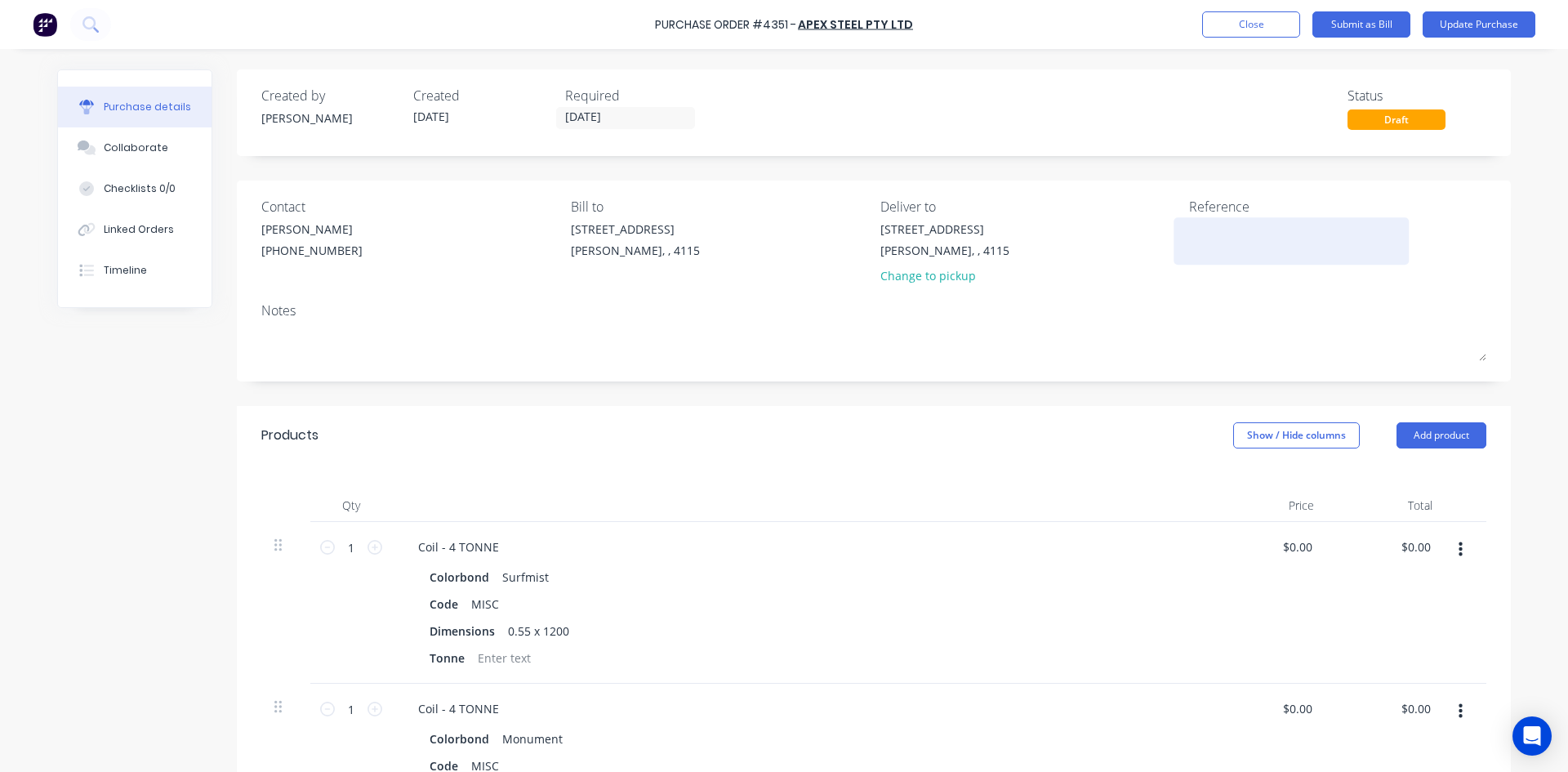
click at [1229, 228] on textarea at bounding box center [1291, 238] width 204 height 37
type textarea "x"
type textarea "4"
type textarea "x"
type textarea "45"
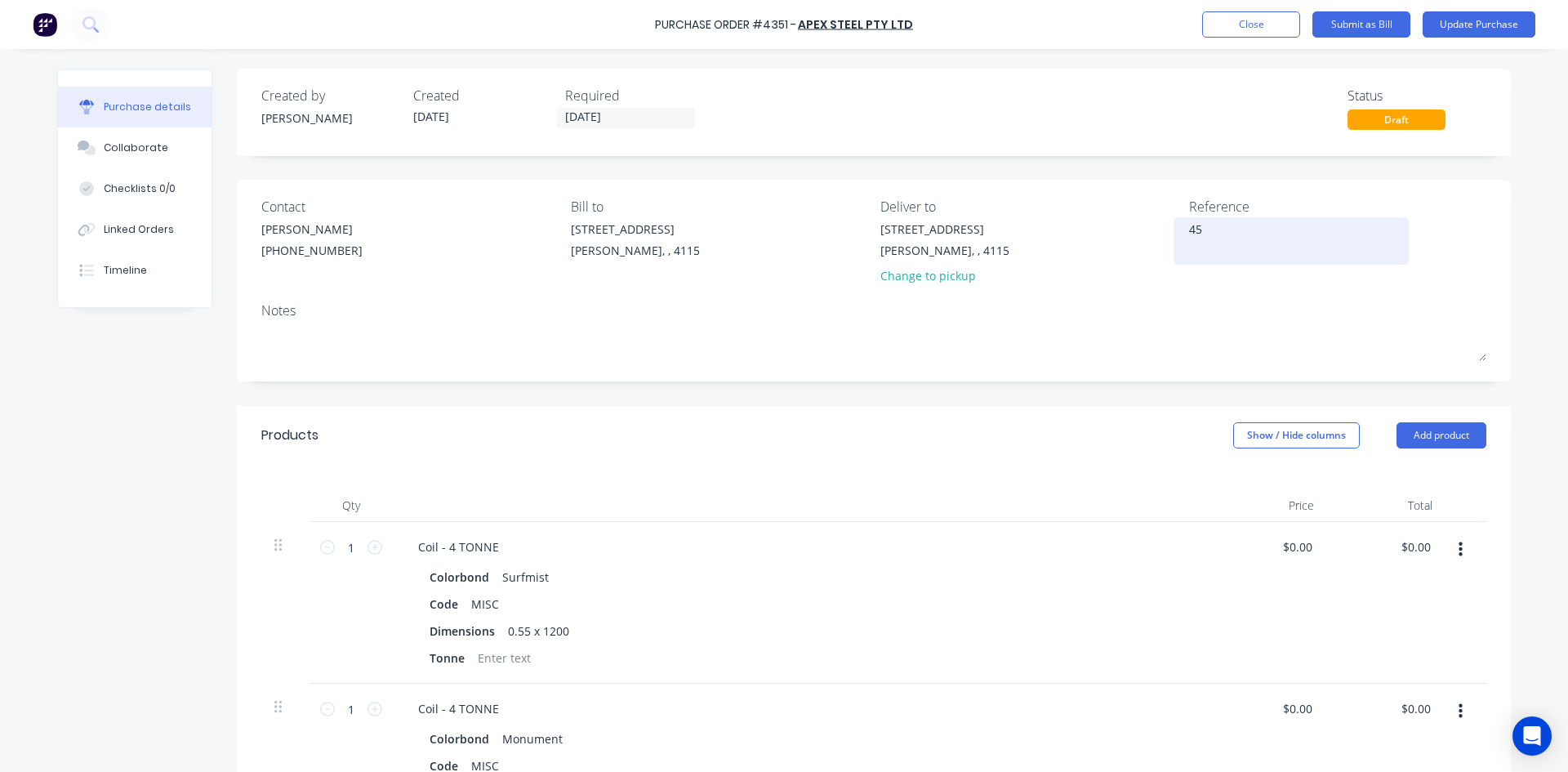
type textarea "x"
type textarea "457"
type textarea "x"
type textarea "4571"
type textarea "x"
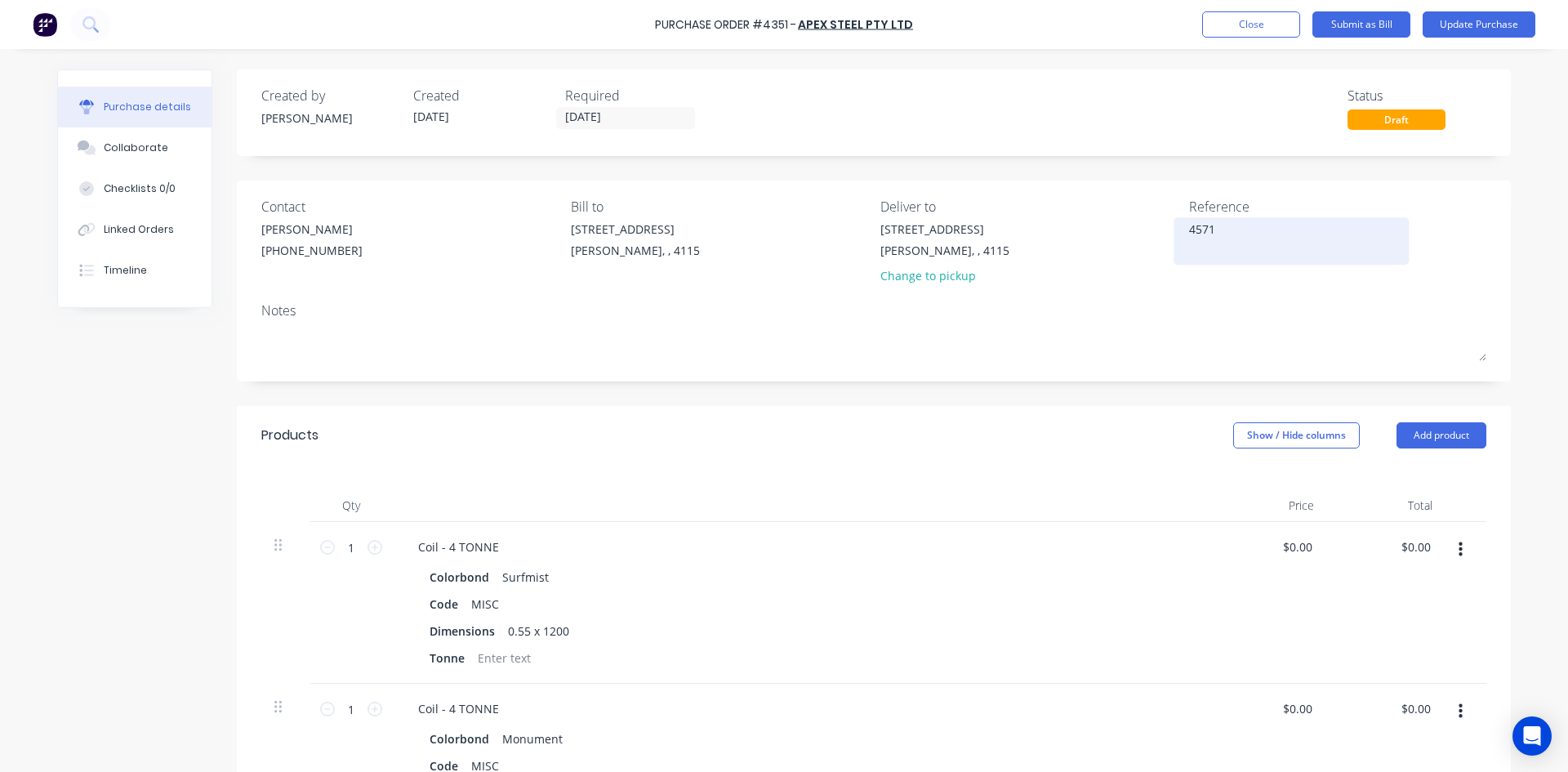
type textarea "45718"
type textarea "x"
type textarea "457189"
type textarea "x"
type textarea "457189"
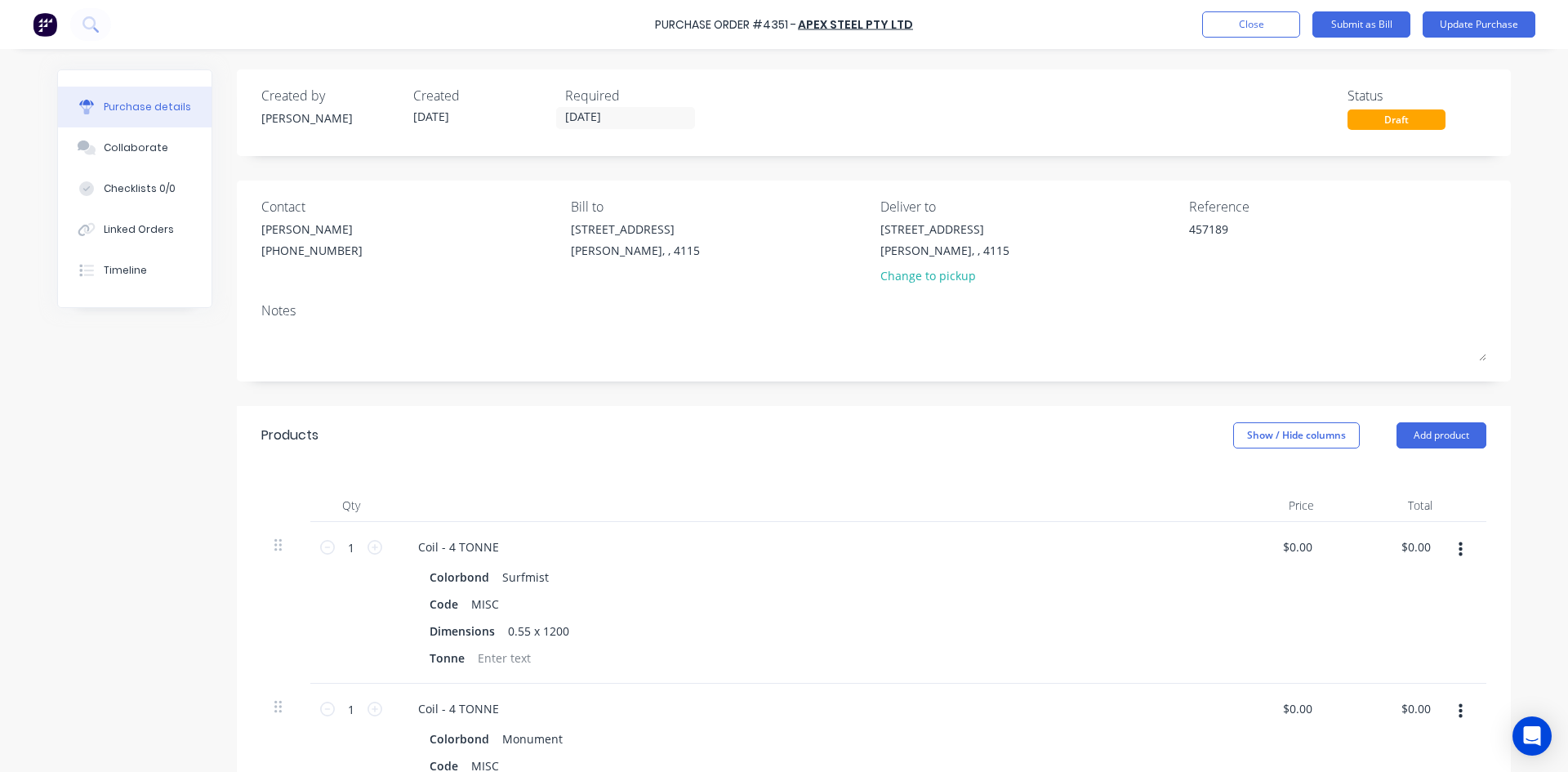
click at [1025, 389] on div "Created by Hayden Created 22/09/25 Required 23/09/25 Status Draft Contact HAYDE…" at bounding box center [873, 621] width 1274 height 1105
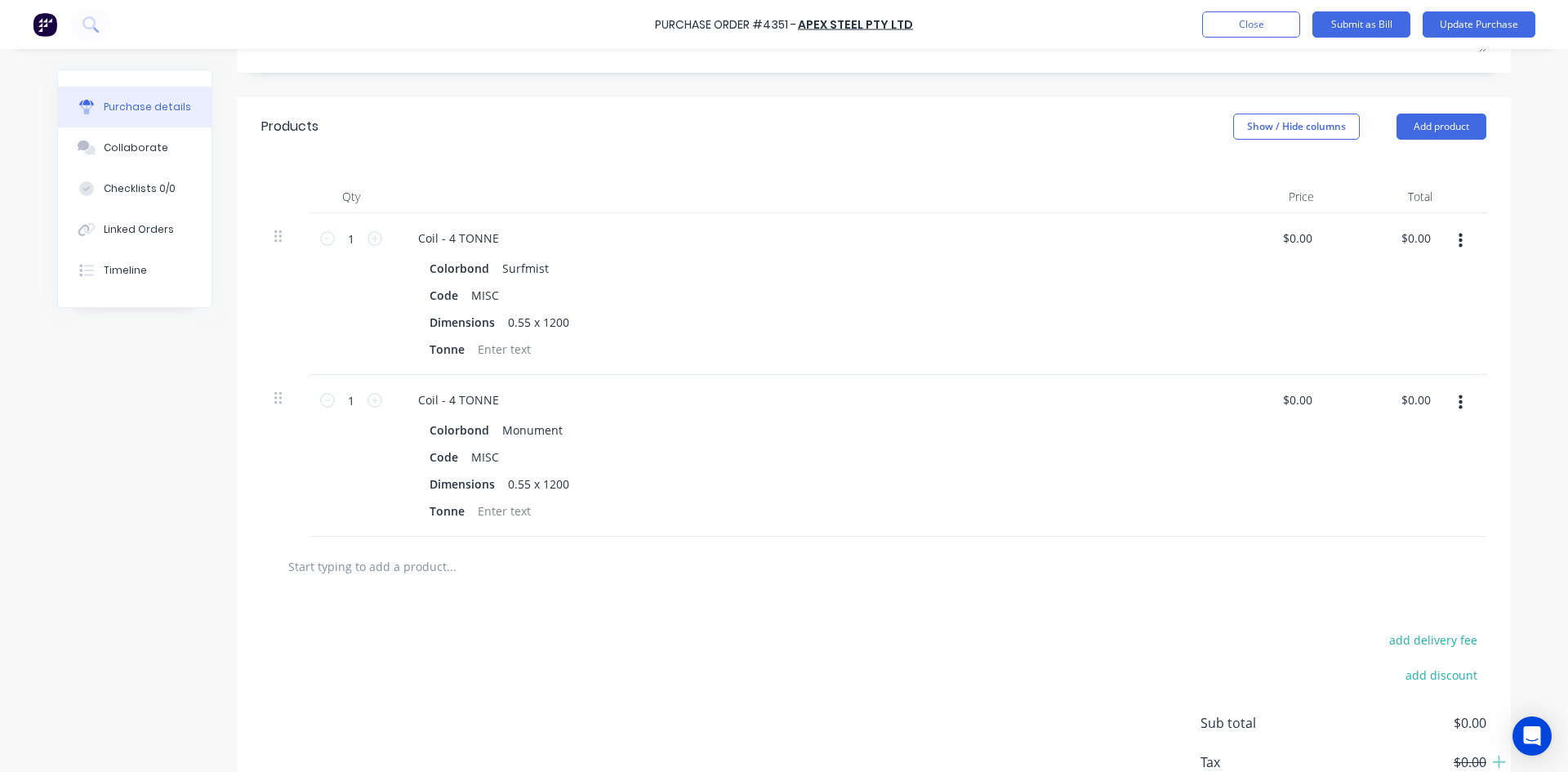
scroll to position [327, 0]
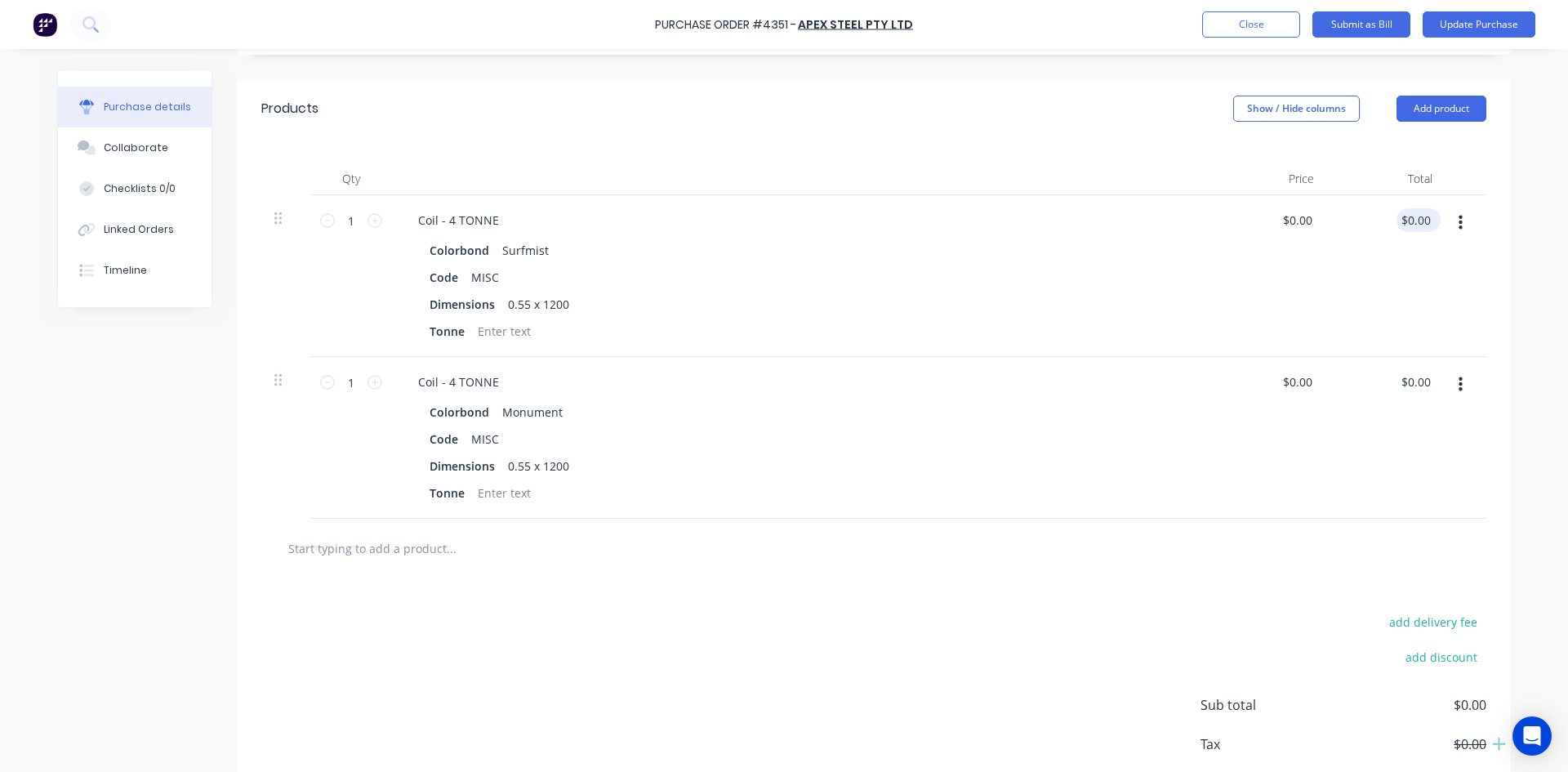
type textarea "x"
type input "0.00"
click at [1417, 223] on input "0.00" at bounding box center [1415, 220] width 37 height 24
type textarea "x"
click at [1417, 223] on input "0.00" at bounding box center [1418, 220] width 31 height 24
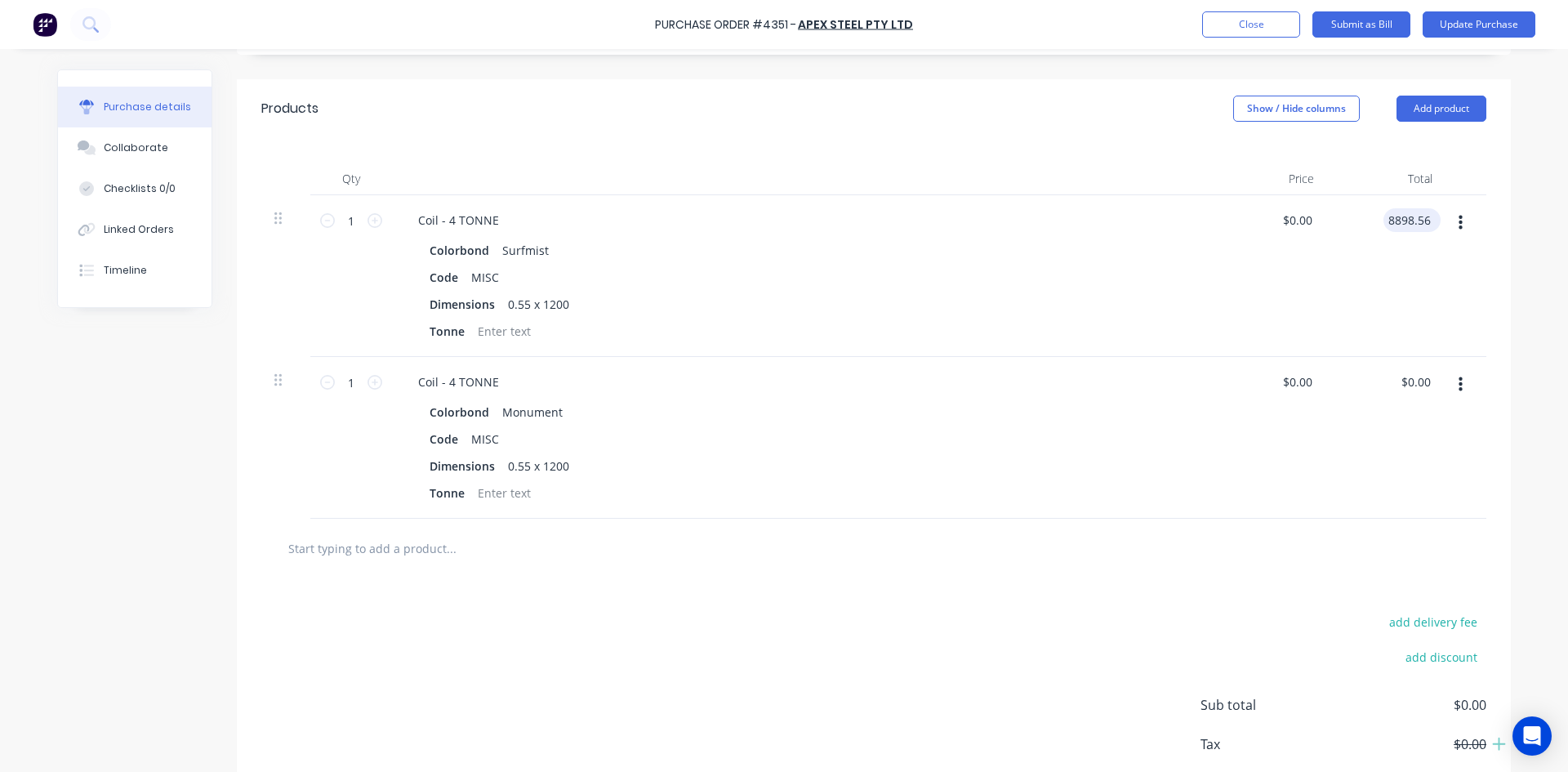
type input "8898.56"
type textarea "x"
type input "$8,898.56"
click at [1372, 584] on div "add delivery fee add discount Sub total $0.00 Tax $0.00 Total $0.00" at bounding box center [873, 713] width 1274 height 269
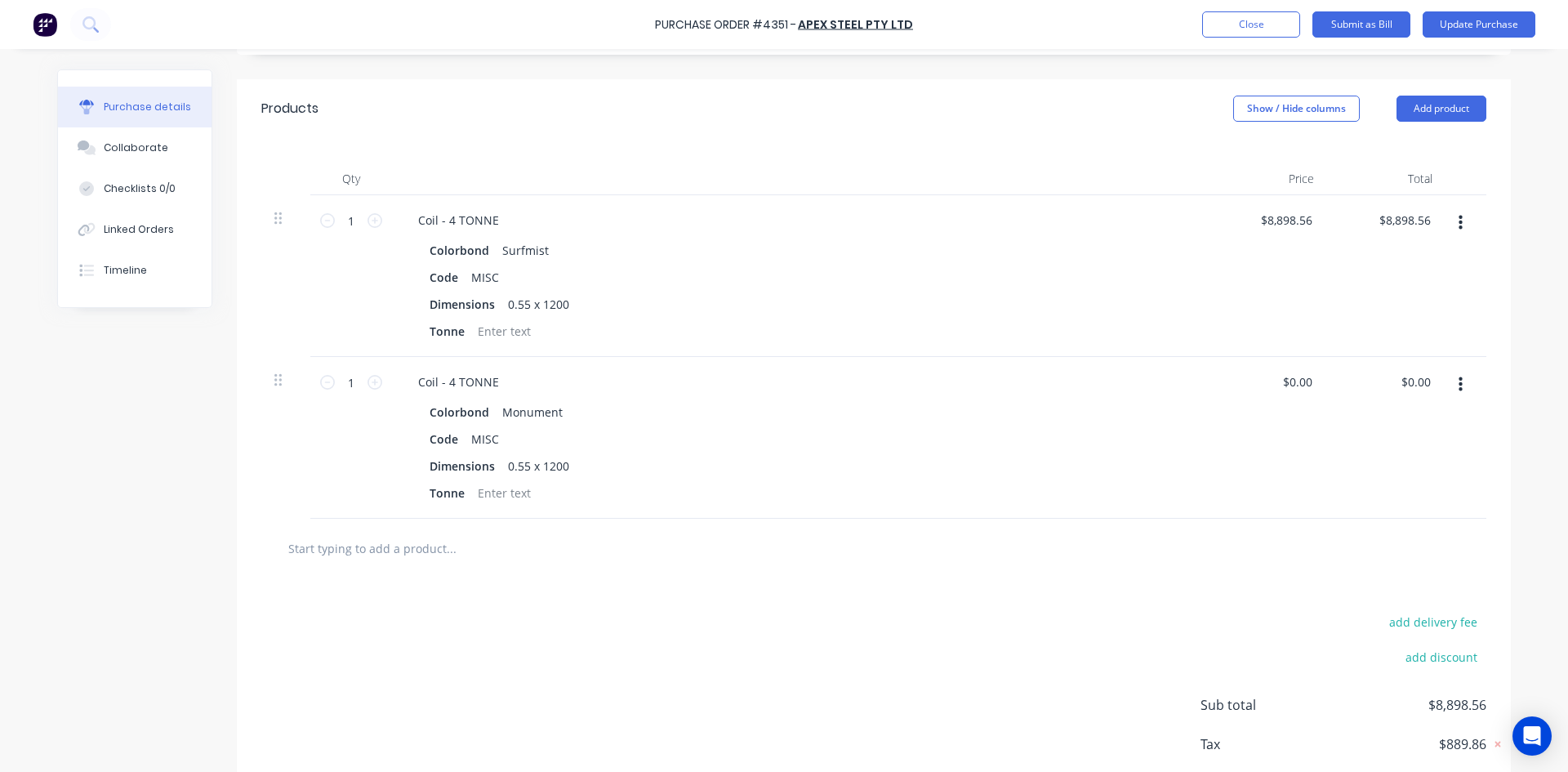
click at [1419, 366] on div "$0.00 $0.00" at bounding box center [1386, 438] width 118 height 162
type textarea "x"
type input "0.00"
click at [1419, 376] on input "0.00" at bounding box center [1418, 382] width 31 height 24
type textarea "x"
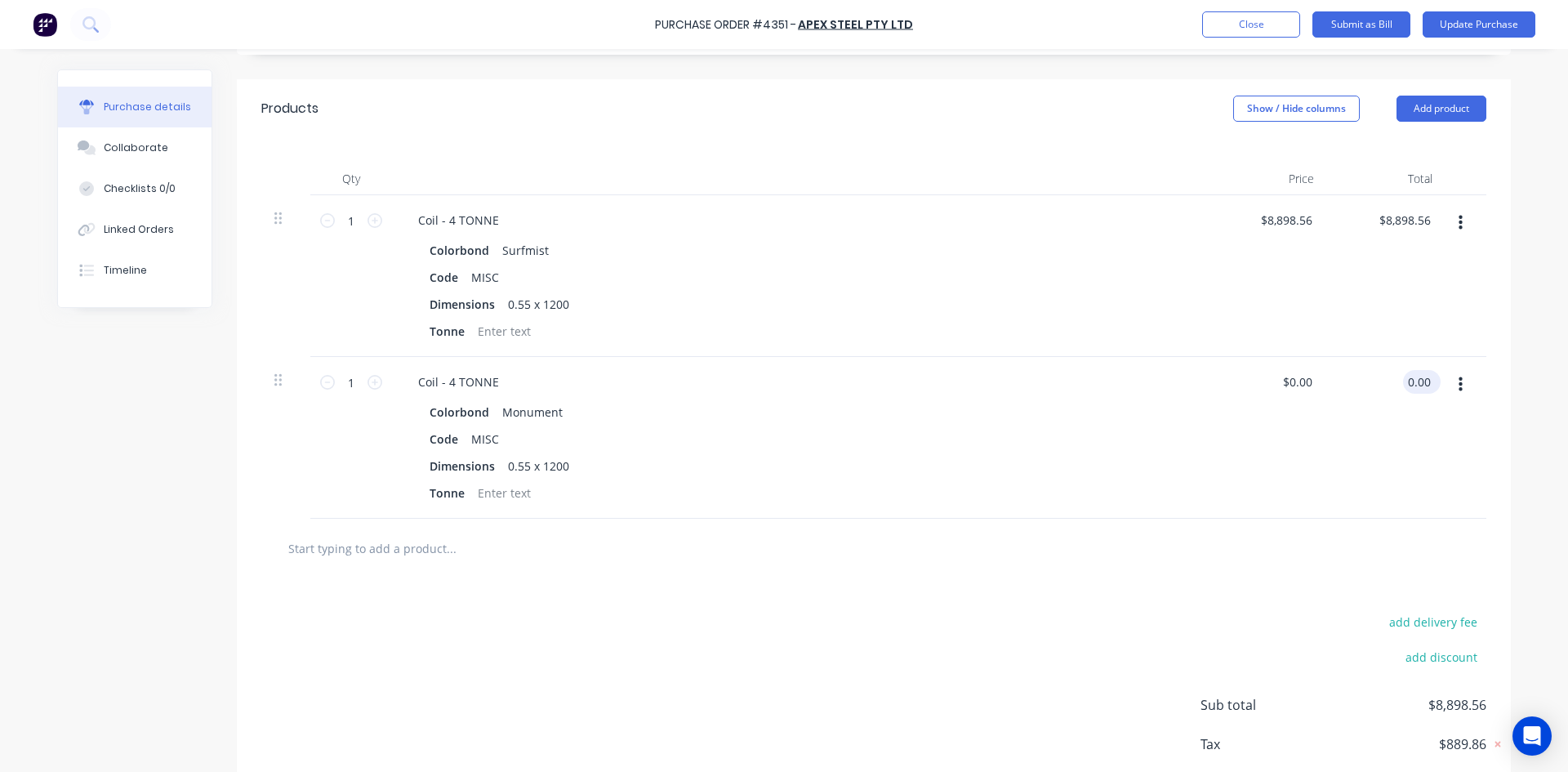
click at [1419, 376] on input "0.00" at bounding box center [1418, 382] width 31 height 24
type input "8904.88"
type textarea "x"
type input "$8,904.88"
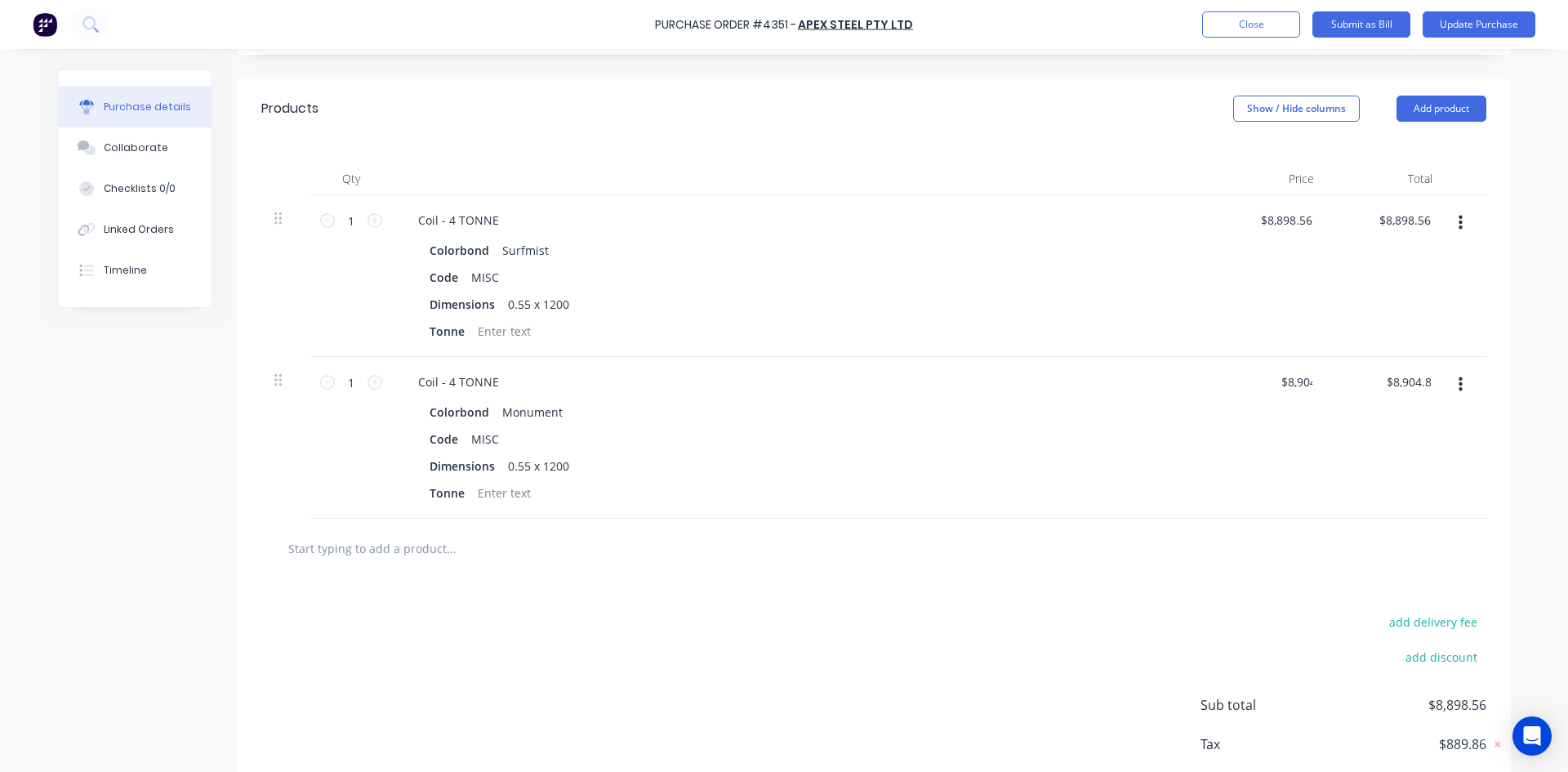
click at [1307, 631] on div "add delivery fee" at bounding box center [1343, 622] width 286 height 22
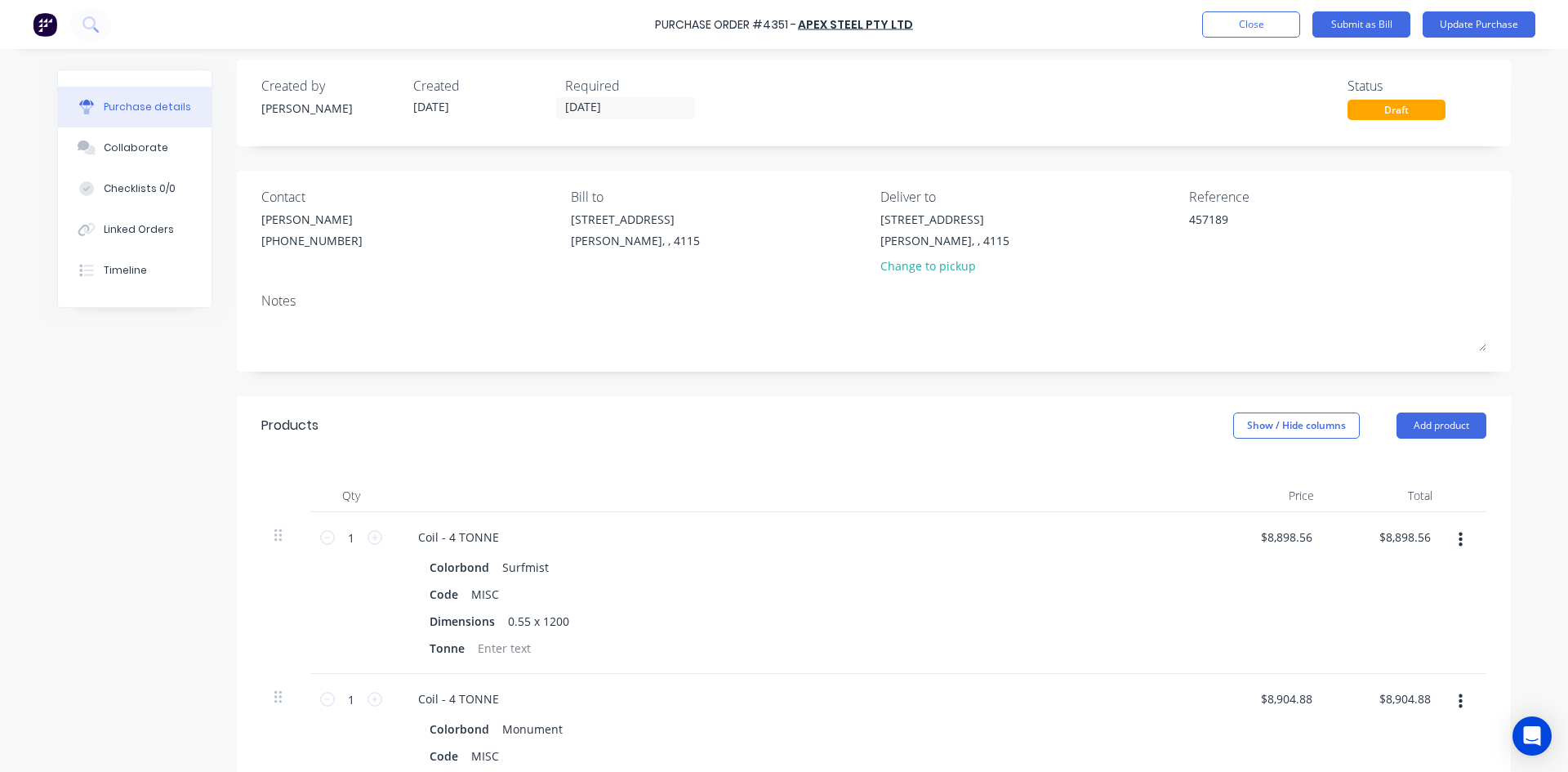
scroll to position [0, 0]
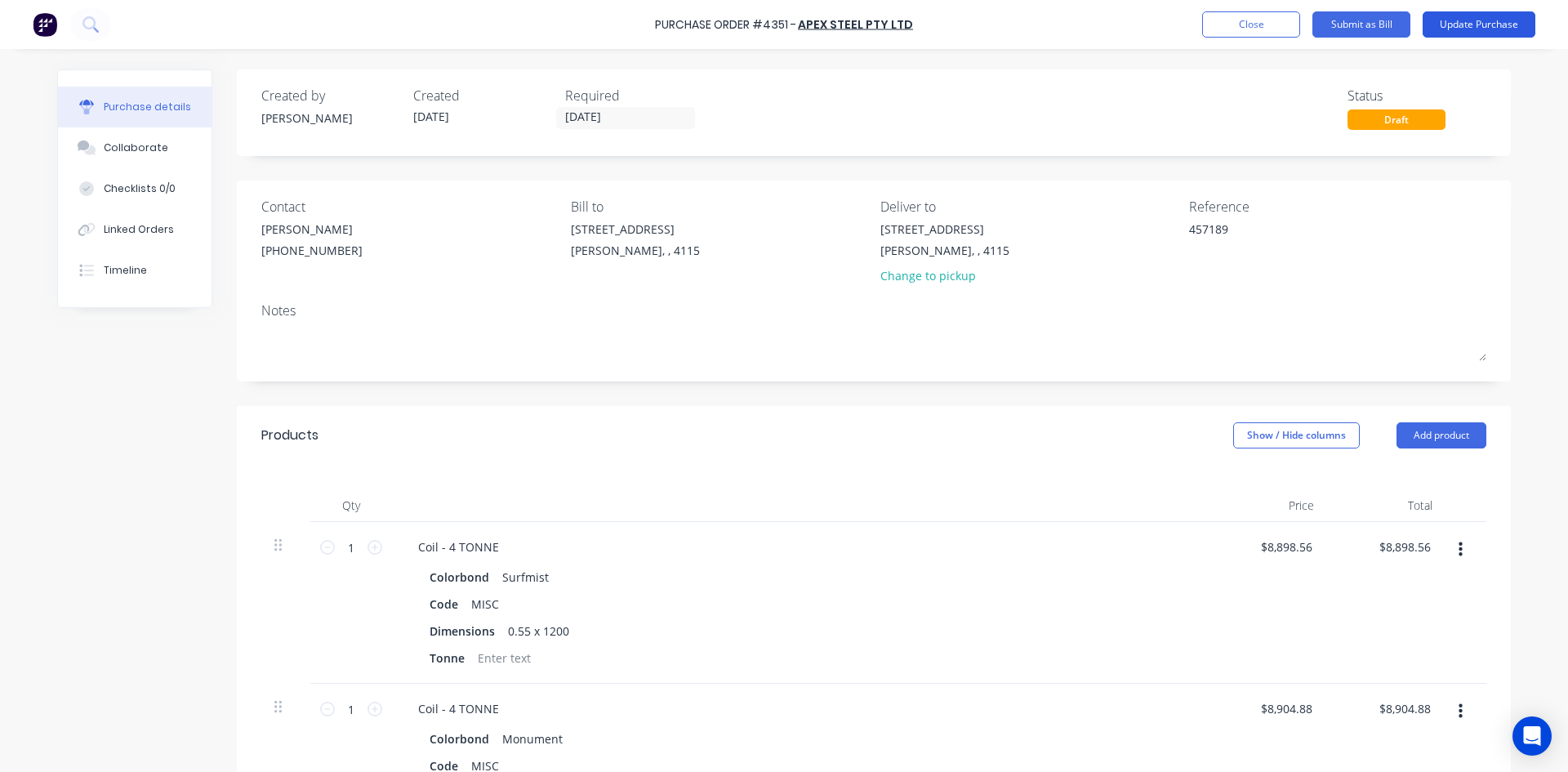
click at [1479, 19] on button "Update Purchase" at bounding box center [1478, 25] width 112 height 26
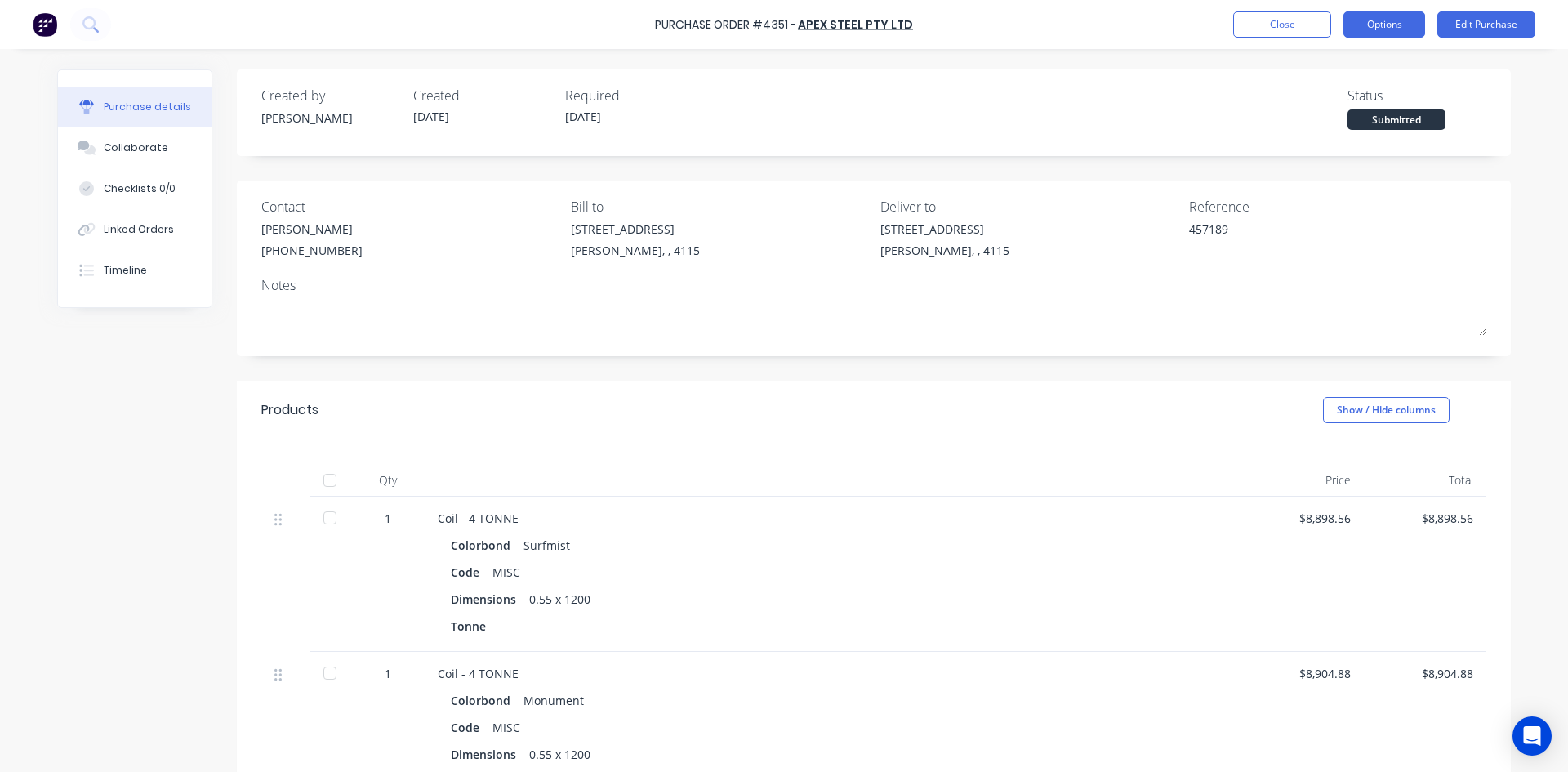
click at [1390, 28] on button "Options" at bounding box center [1383, 25] width 82 height 26
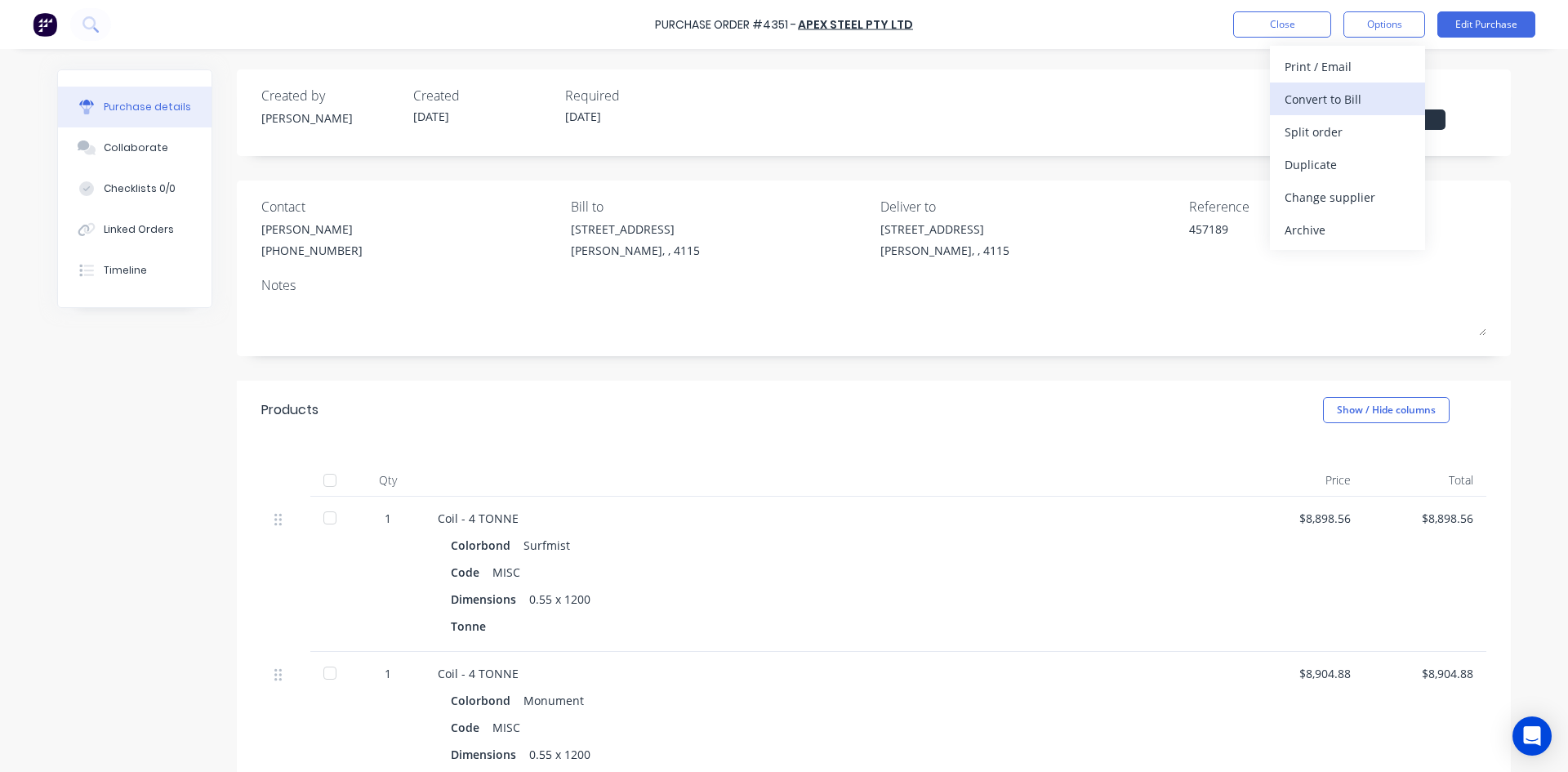
click at [1361, 91] on div "Convert to Bill" at bounding box center [1347, 100] width 125 height 24
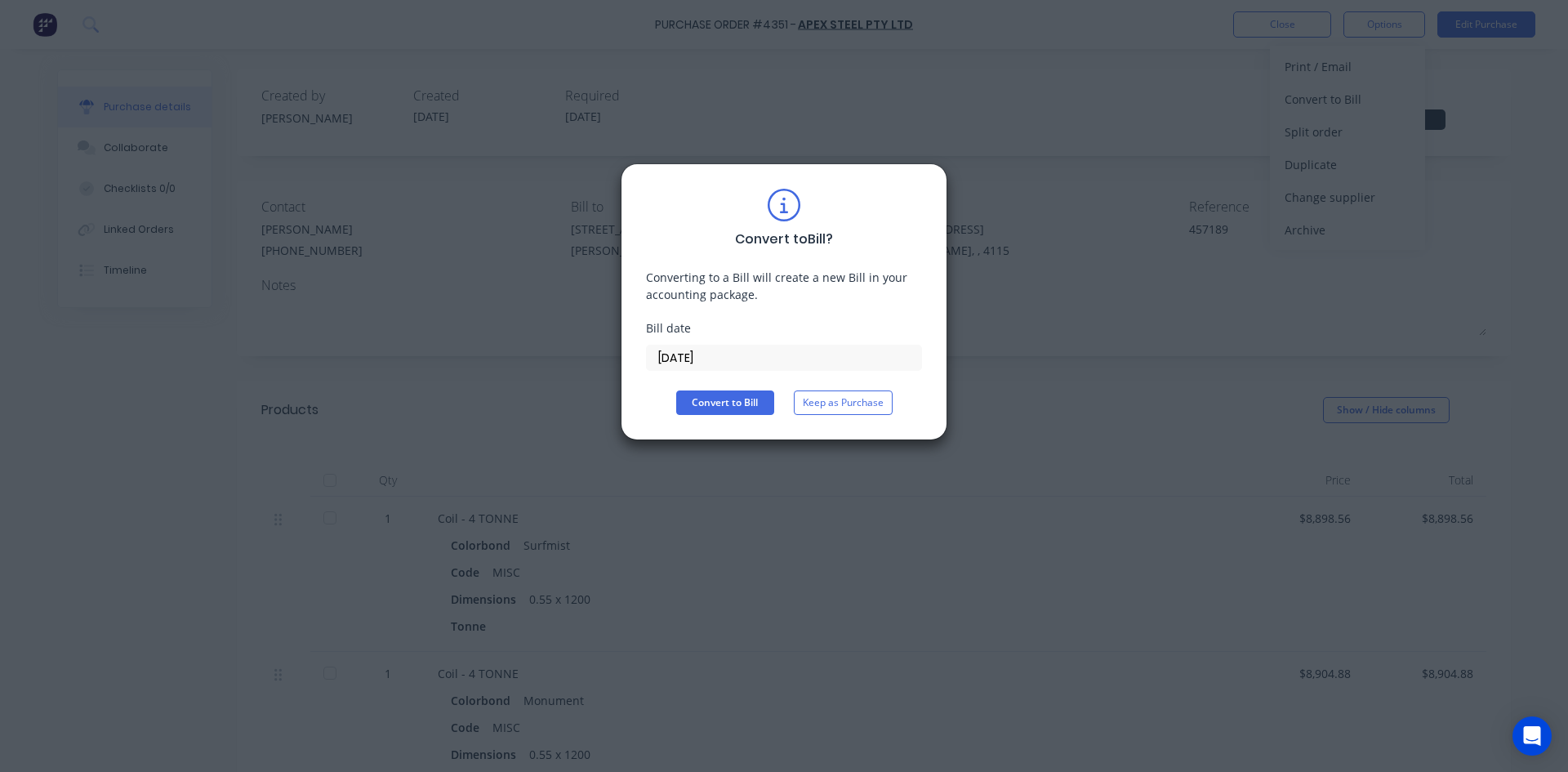
type textarea "x"
click at [709, 357] on input "[DATE]" at bounding box center [784, 357] width 274 height 25
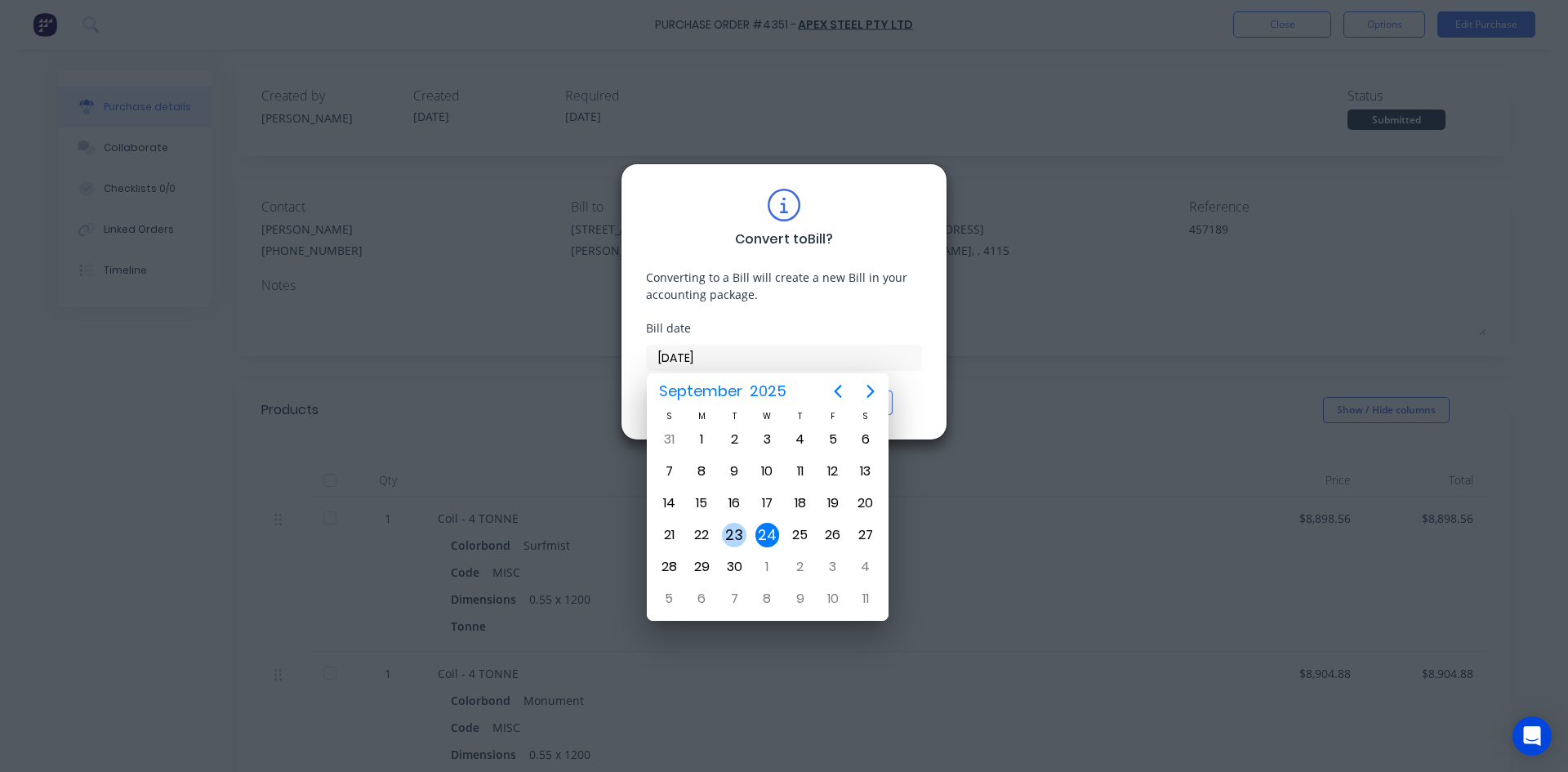
click at [733, 536] on div "23" at bounding box center [733, 535] width 25 height 25
type input "[DATE]"
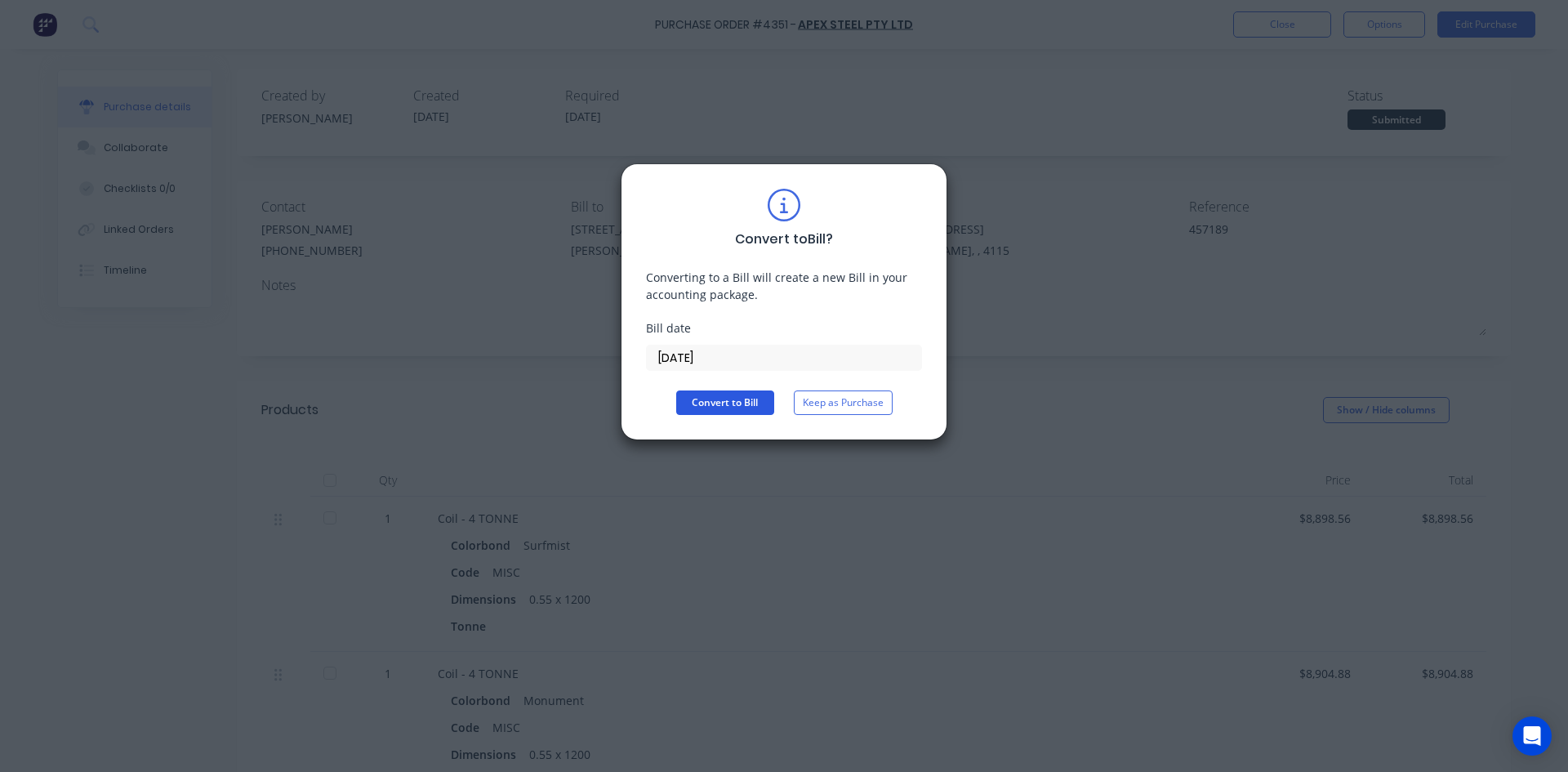
click at [731, 405] on button "Convert to Bill" at bounding box center [724, 403] width 98 height 25
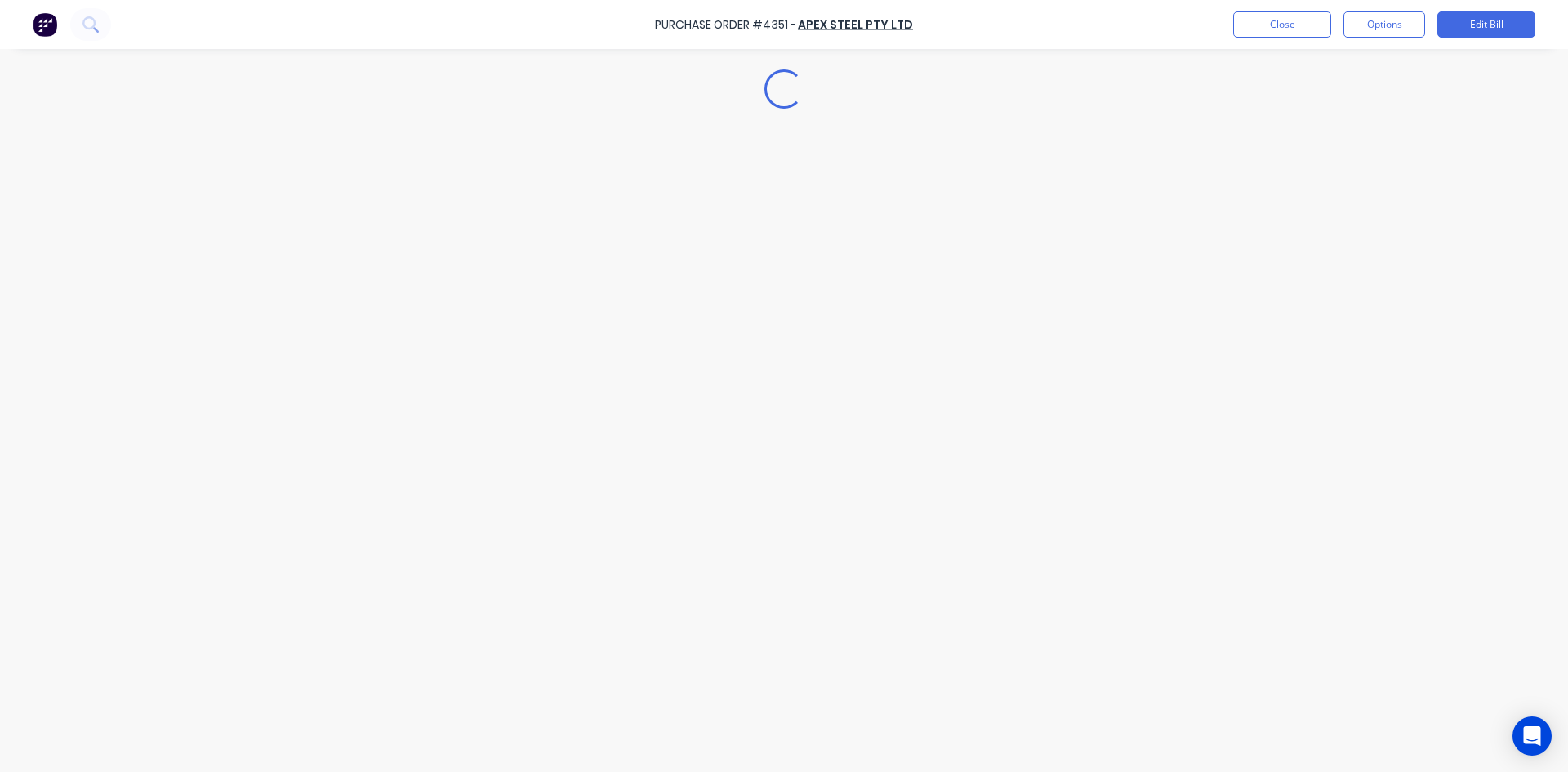
type textarea "x"
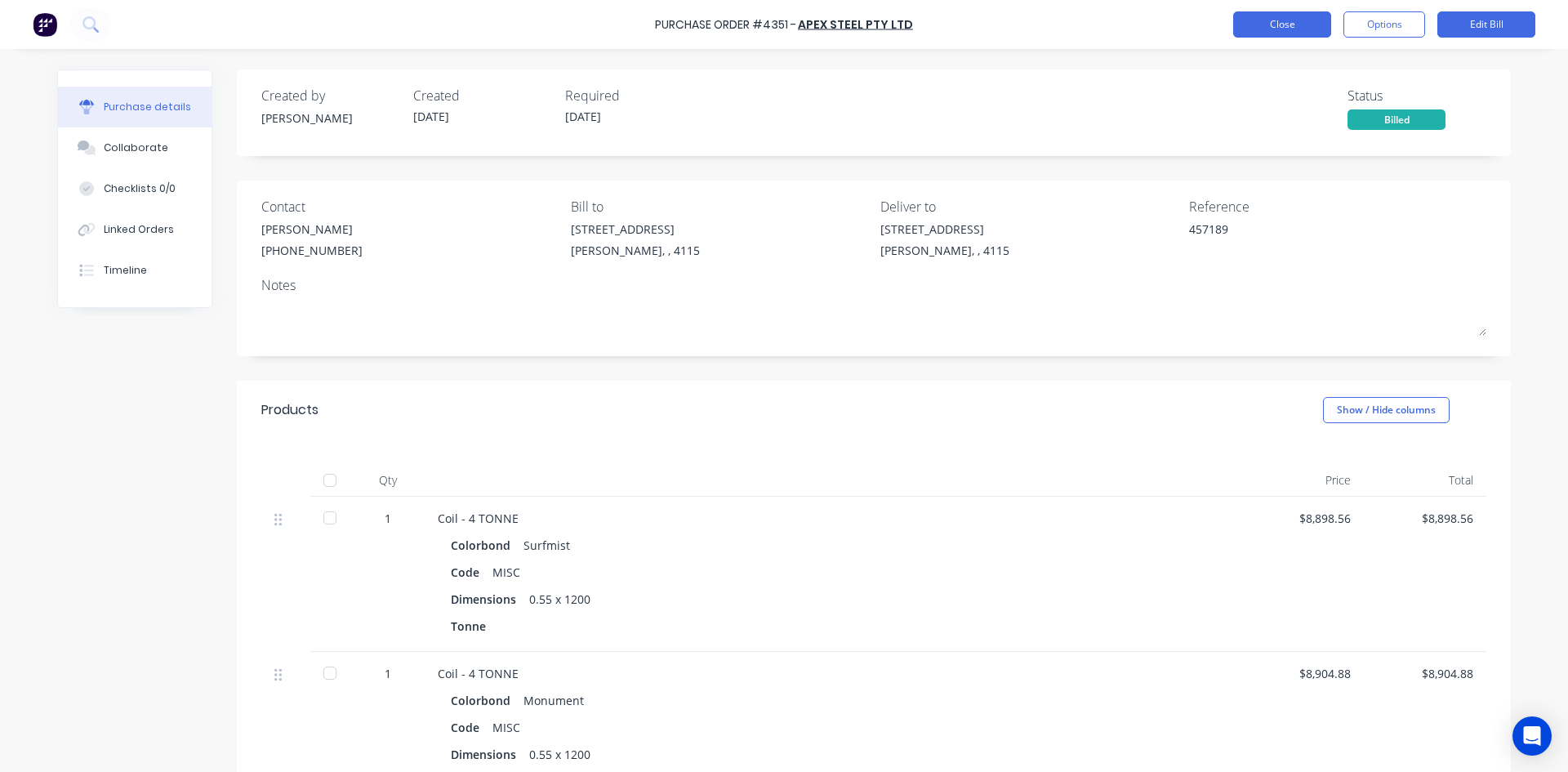
click at [1298, 29] on button "Close" at bounding box center [1281, 25] width 98 height 26
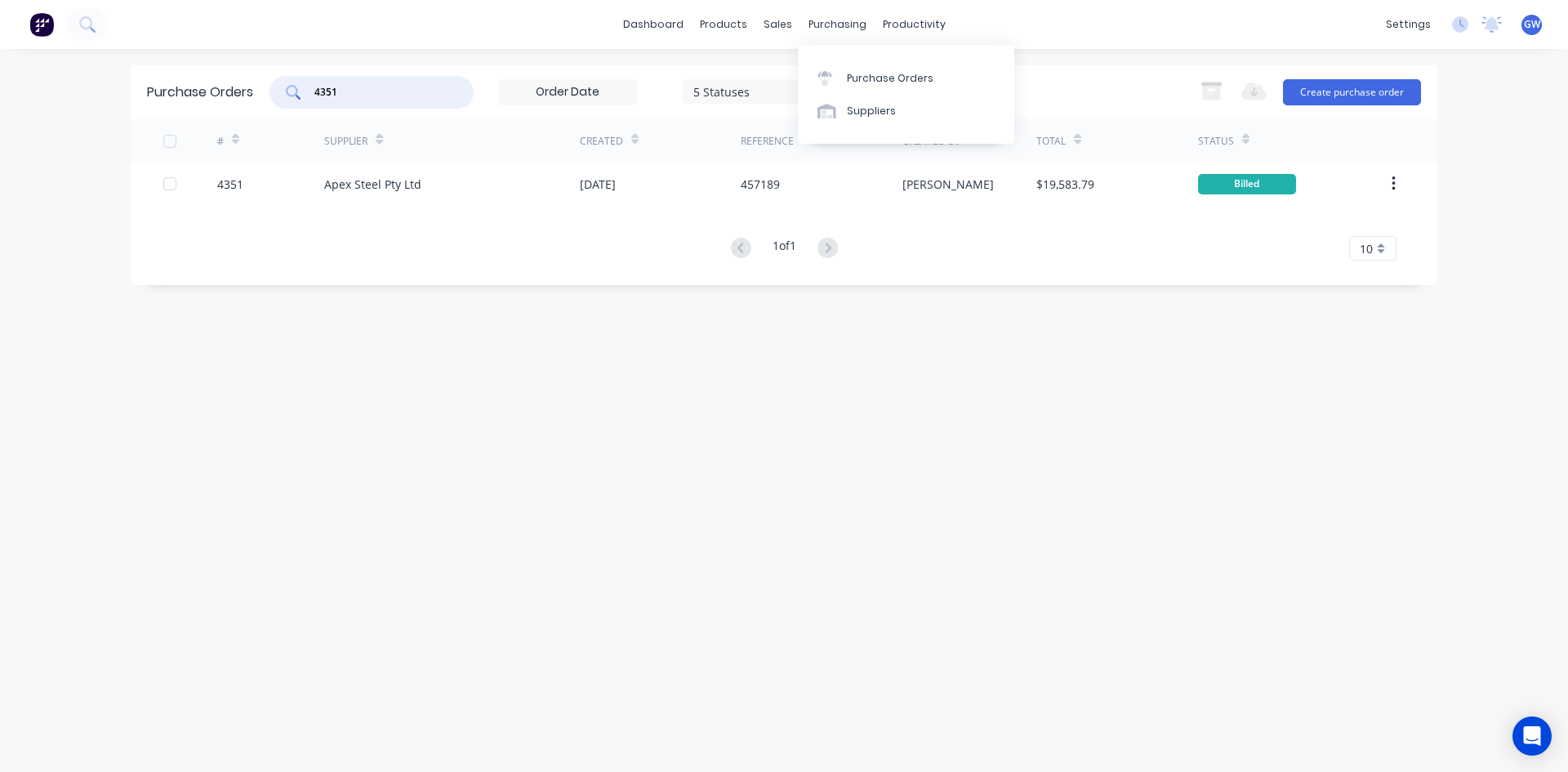
drag, startPoint x: 361, startPoint y: 100, endPoint x: 163, endPoint y: 95, distance: 198.1
click at [163, 95] on div "Purchase Orders 4351 5 Statuses 5 Statuses Export to Excel (XLSX) Create purcha…" at bounding box center [784, 92] width 1307 height 53
type input "4261"
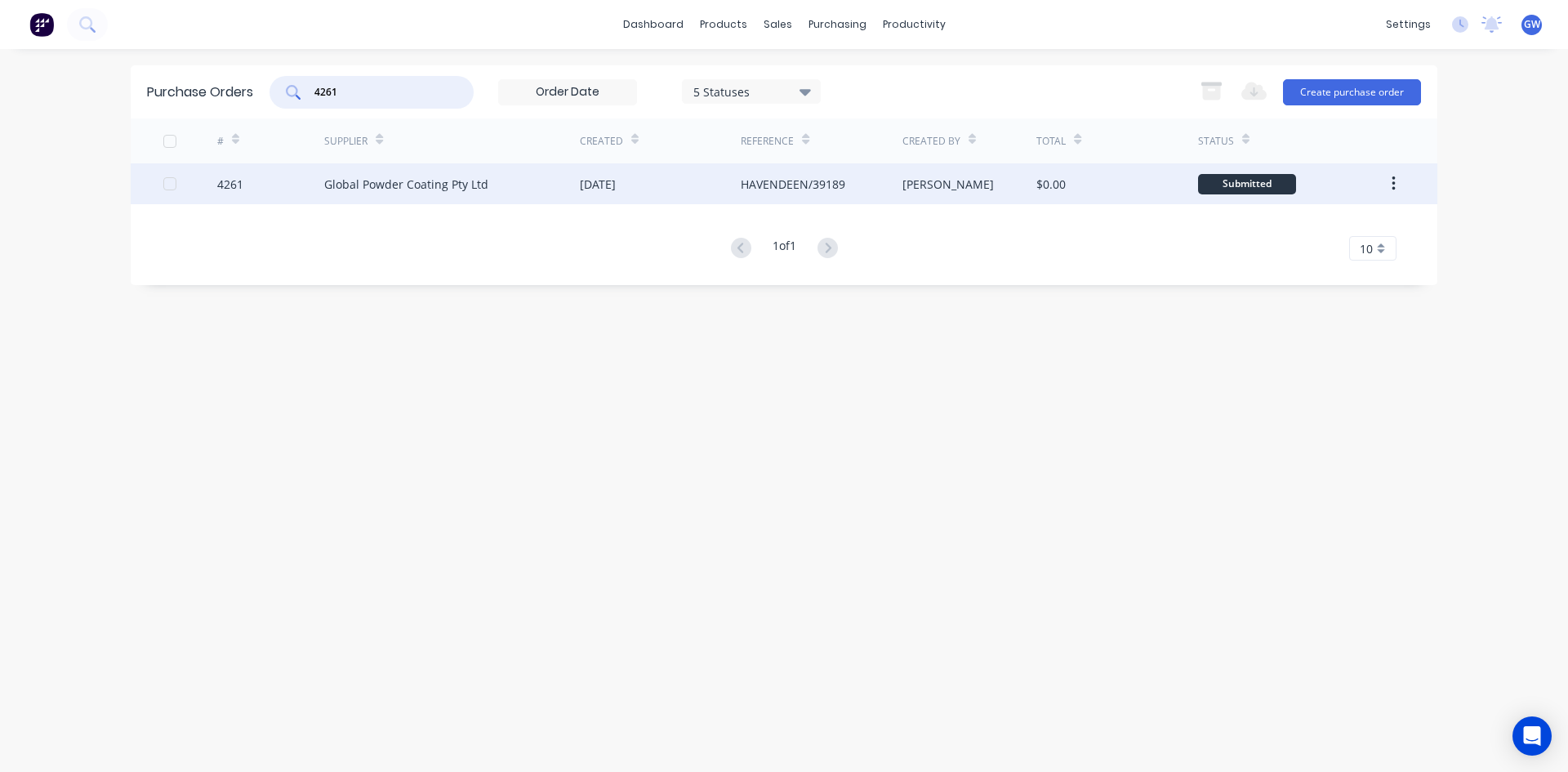
click at [1059, 170] on div "$0.00" at bounding box center [1116, 183] width 161 height 40
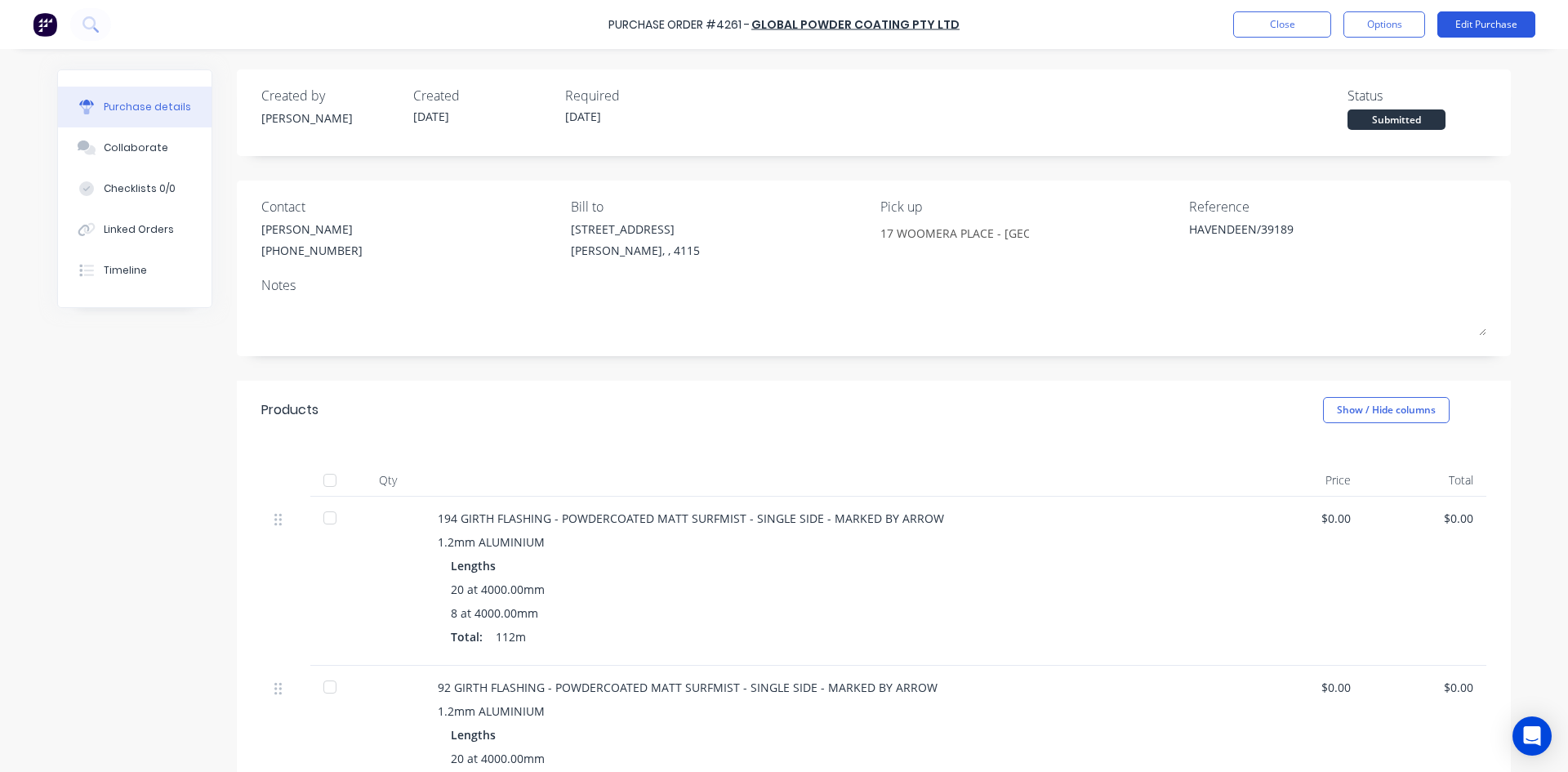
click at [1464, 15] on button "Edit Purchase" at bounding box center [1485, 25] width 98 height 26
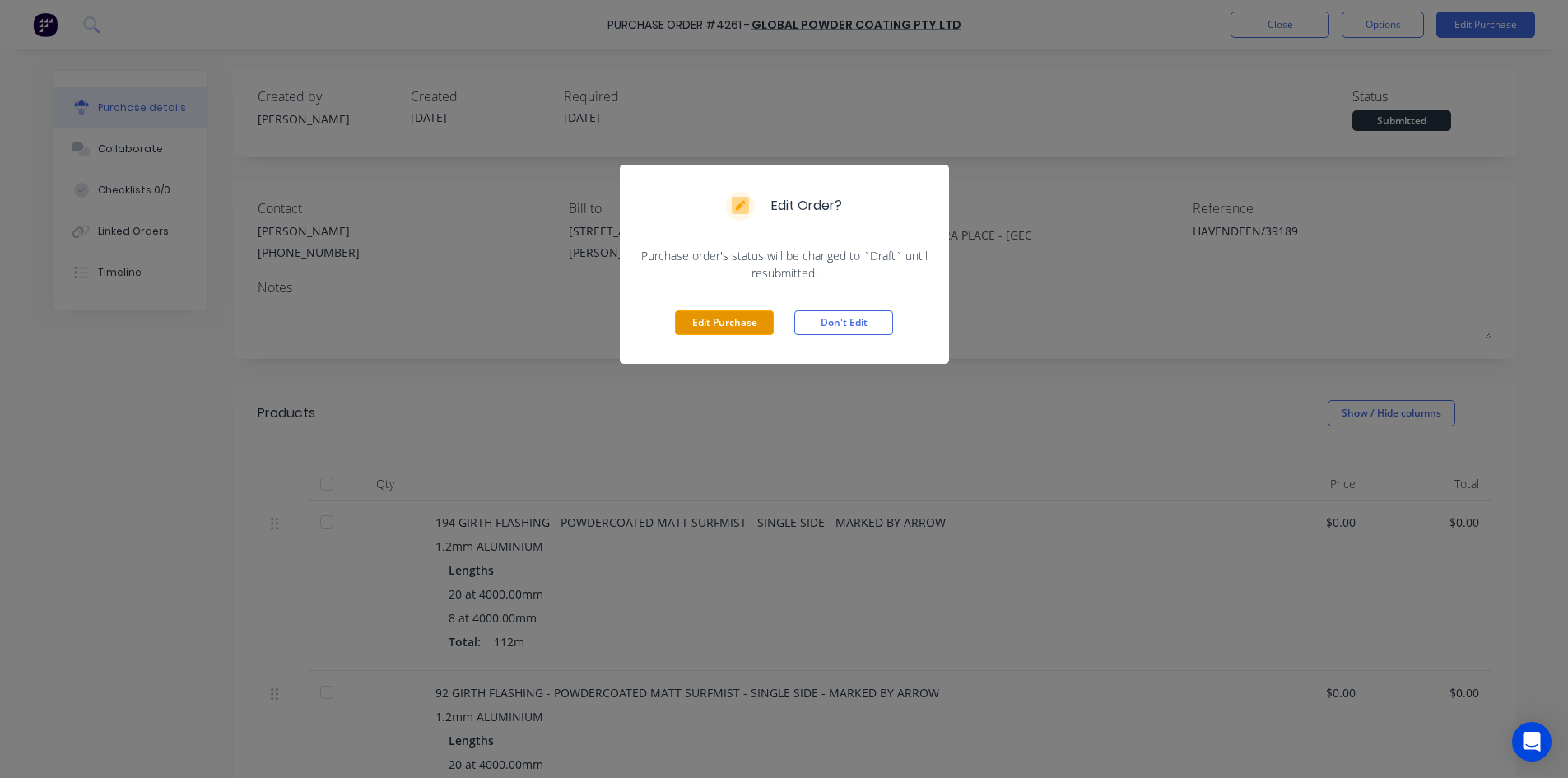
click at [719, 331] on button "Edit Purchase" at bounding box center [724, 322] width 98 height 25
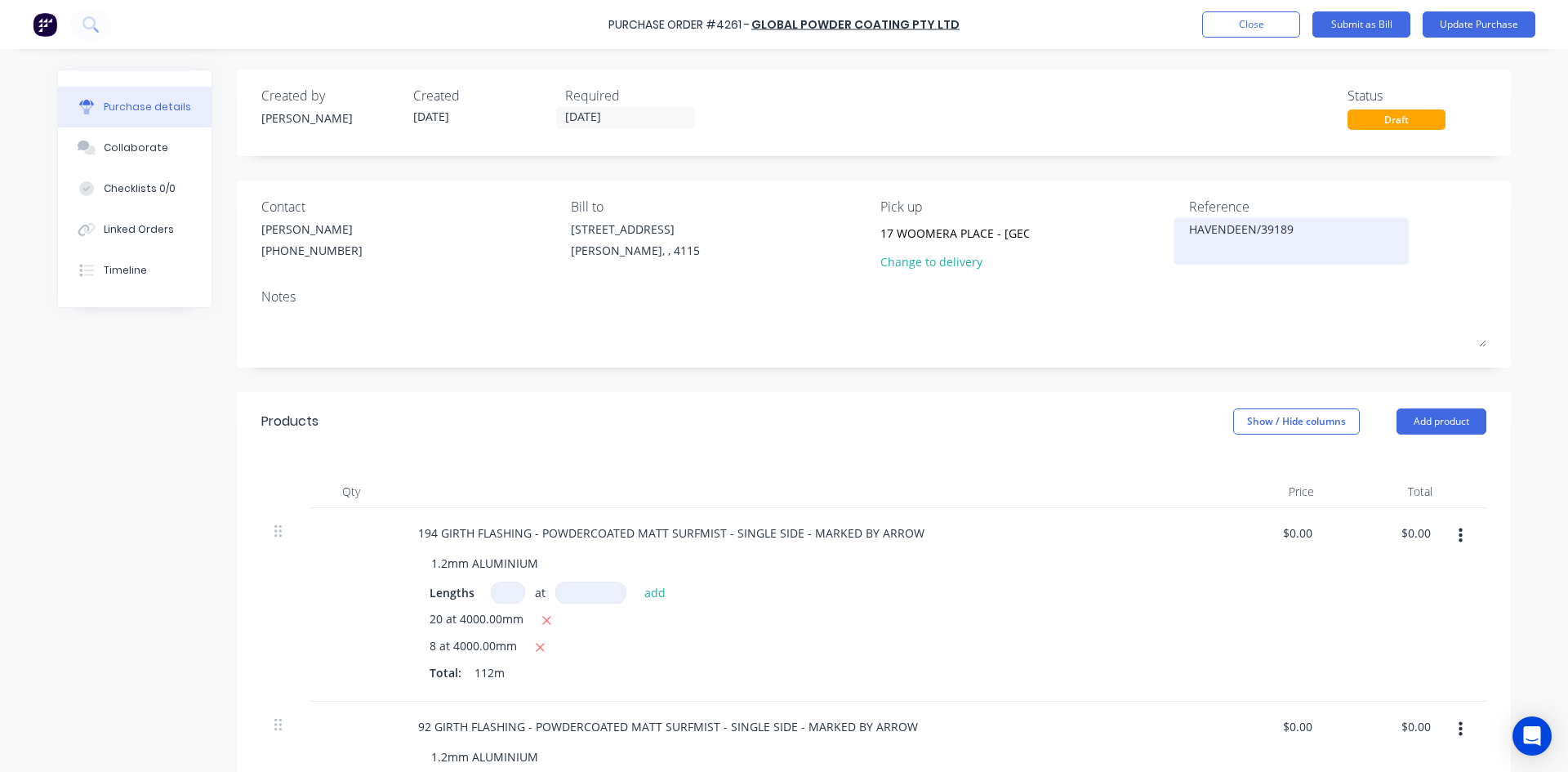
click at [1189, 231] on div "HAVENDEEN/39189" at bounding box center [1291, 240] width 204 height 40
click at [1189, 229] on textarea "HAVENDEEN/39189" at bounding box center [1291, 238] width 204 height 37
type textarea "x"
type textarea "5HAVENDEEN/39189"
type textarea "x"
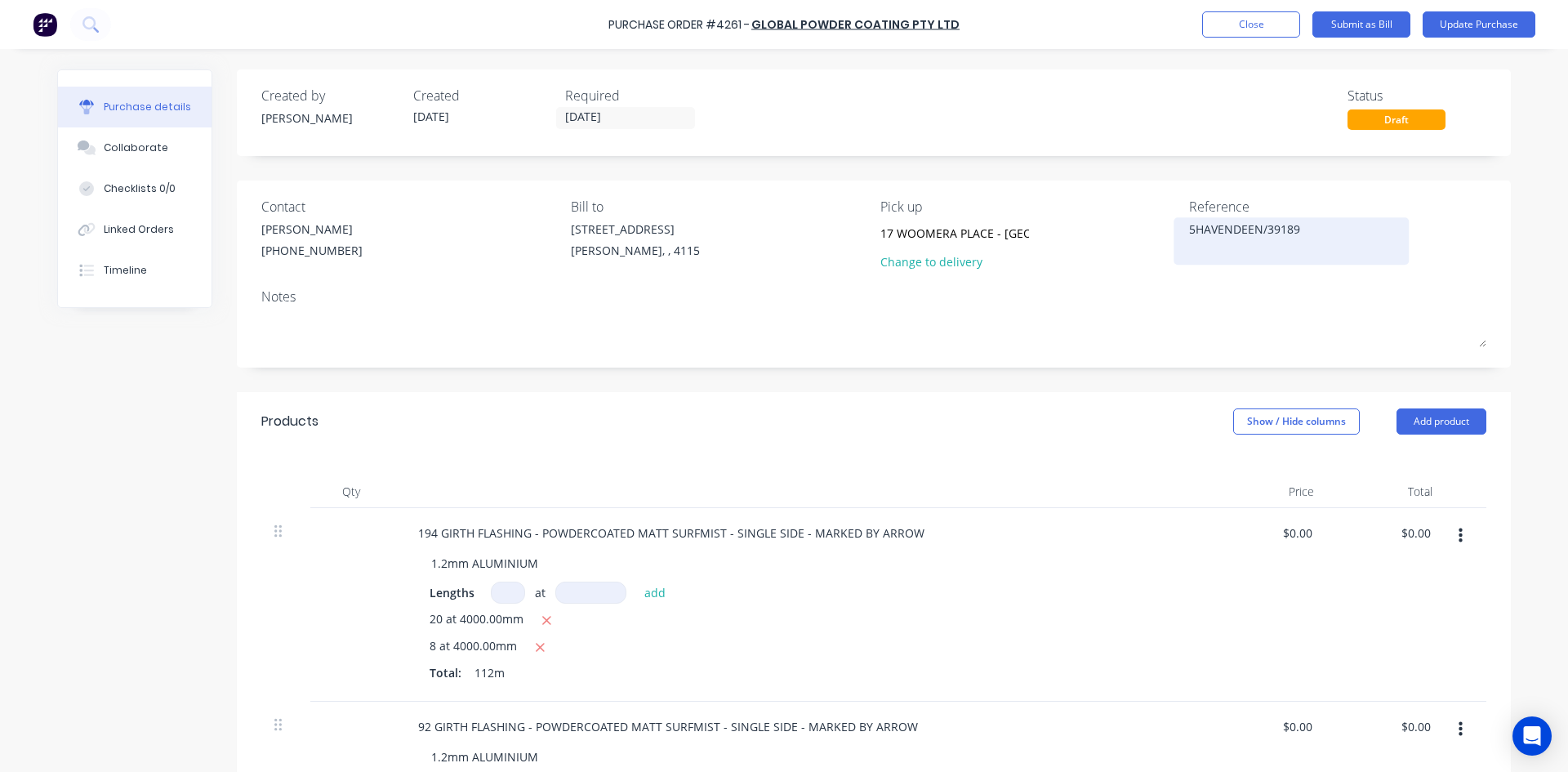
type textarea "50HAVENDEEN/39189"
type textarea "x"
type textarea "502HAVENDEEN/39189"
type textarea "x"
type textarea "5022HAVENDEEN/39189"
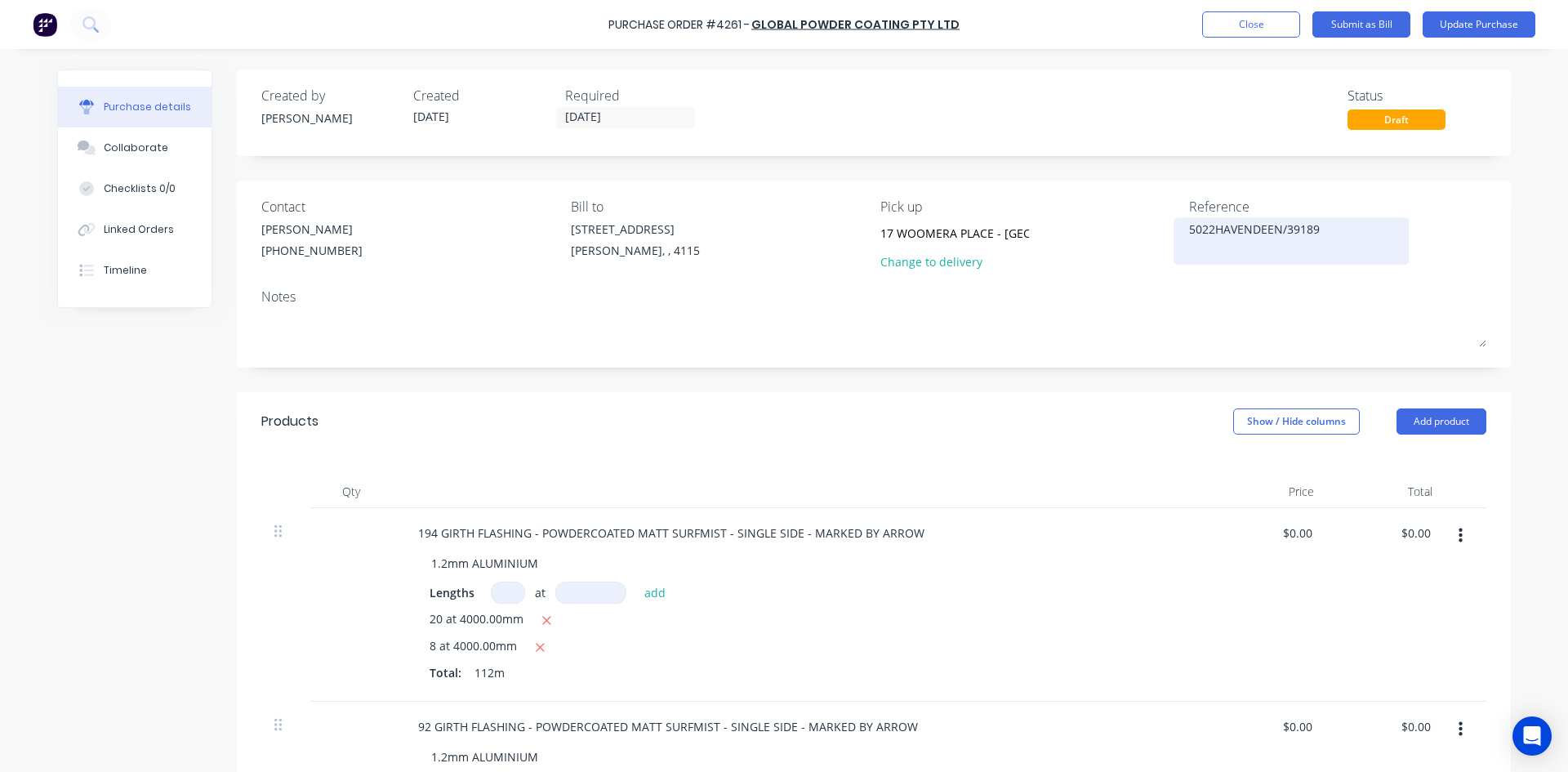
type textarea "x"
type textarea "50228HAVENDEEN/39189"
type textarea "x"
type textarea "50228 HAVENDEEN/39189"
type textarea "x"
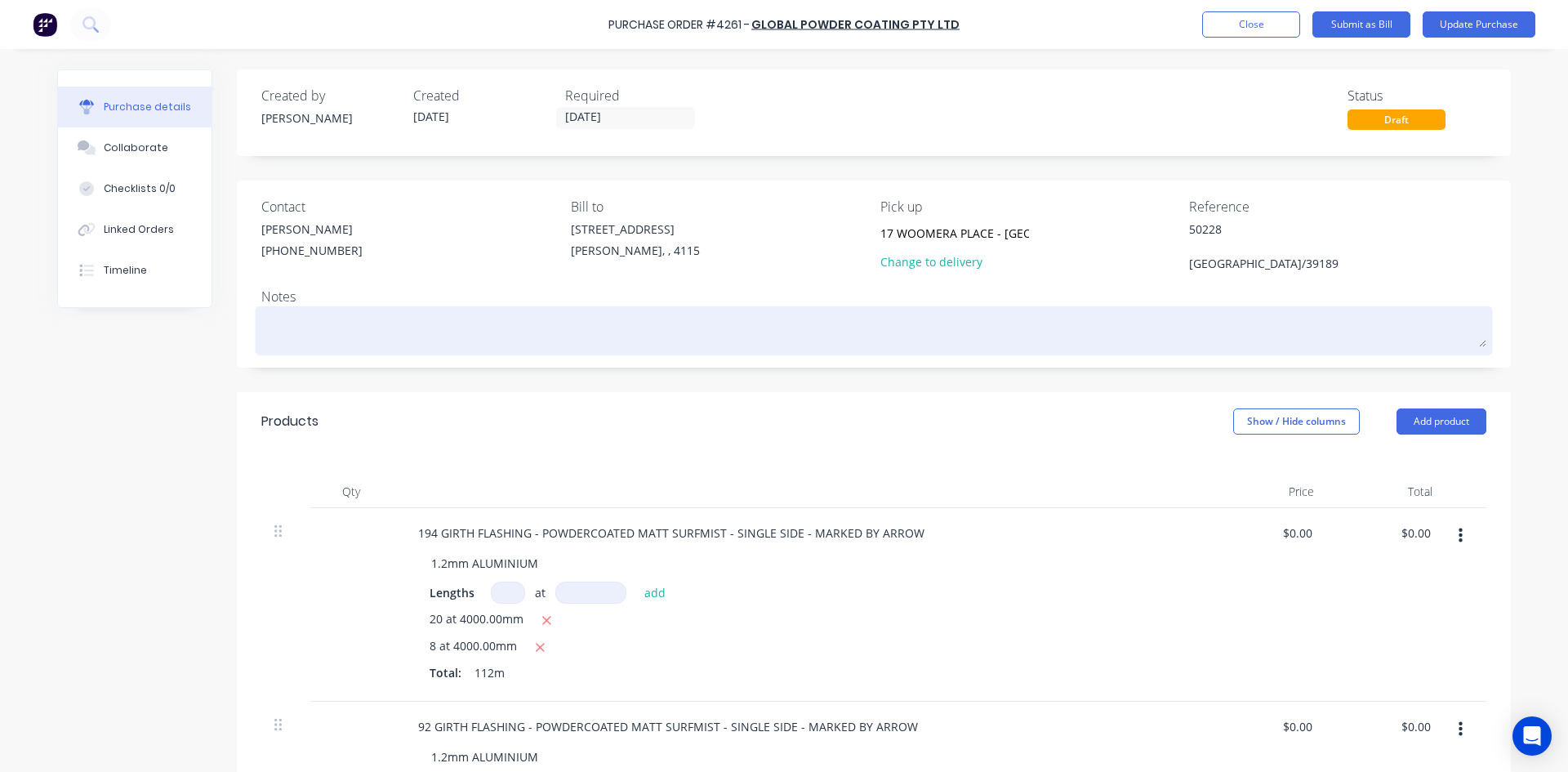
type textarea "50228 HAVENDEEN/39189"
type textarea "x"
type textarea "50228 HAVENDEEN/39189"
click at [1016, 351] on div at bounding box center [873, 330] width 1225 height 40
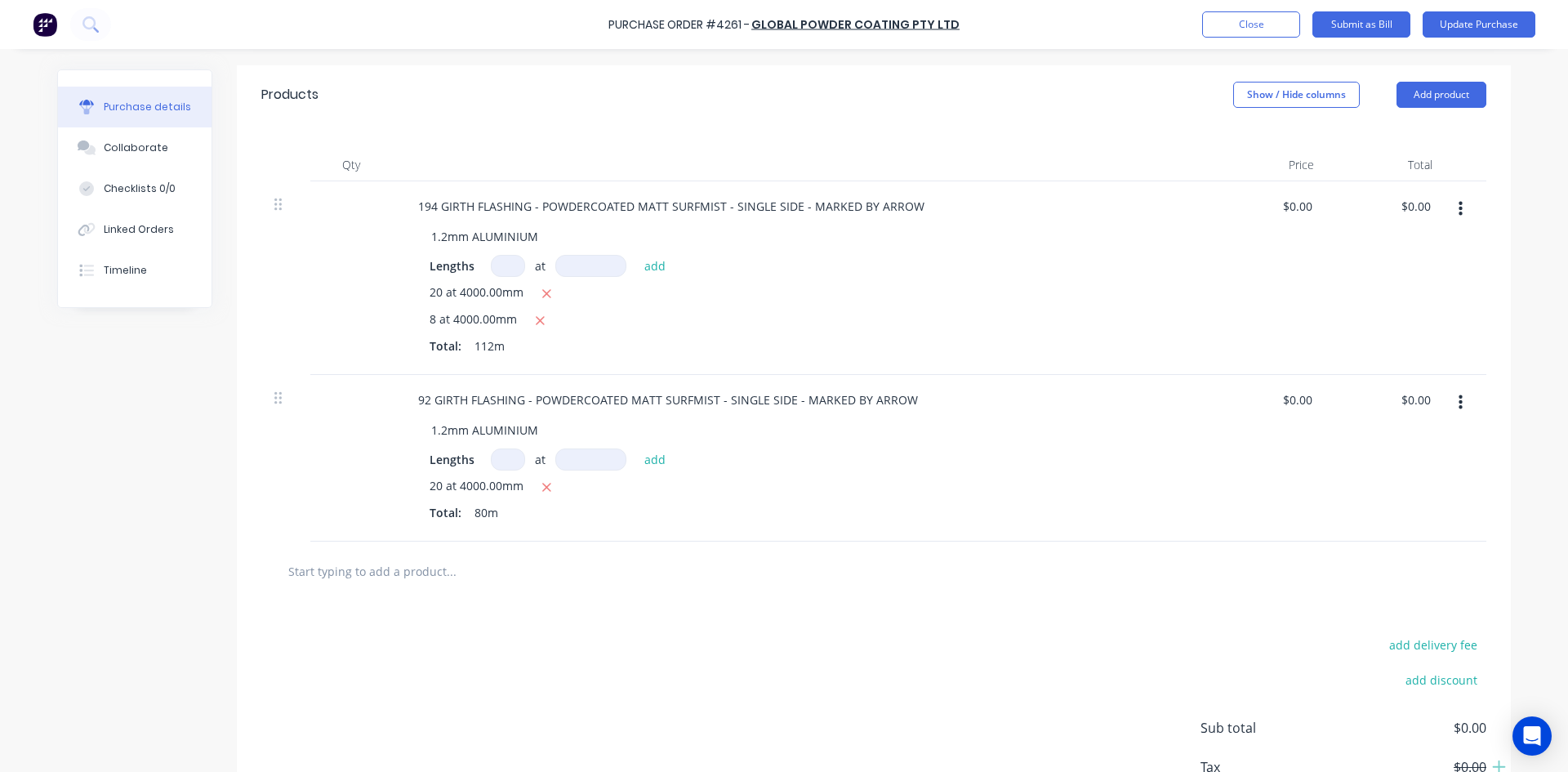
scroll to position [409, 0]
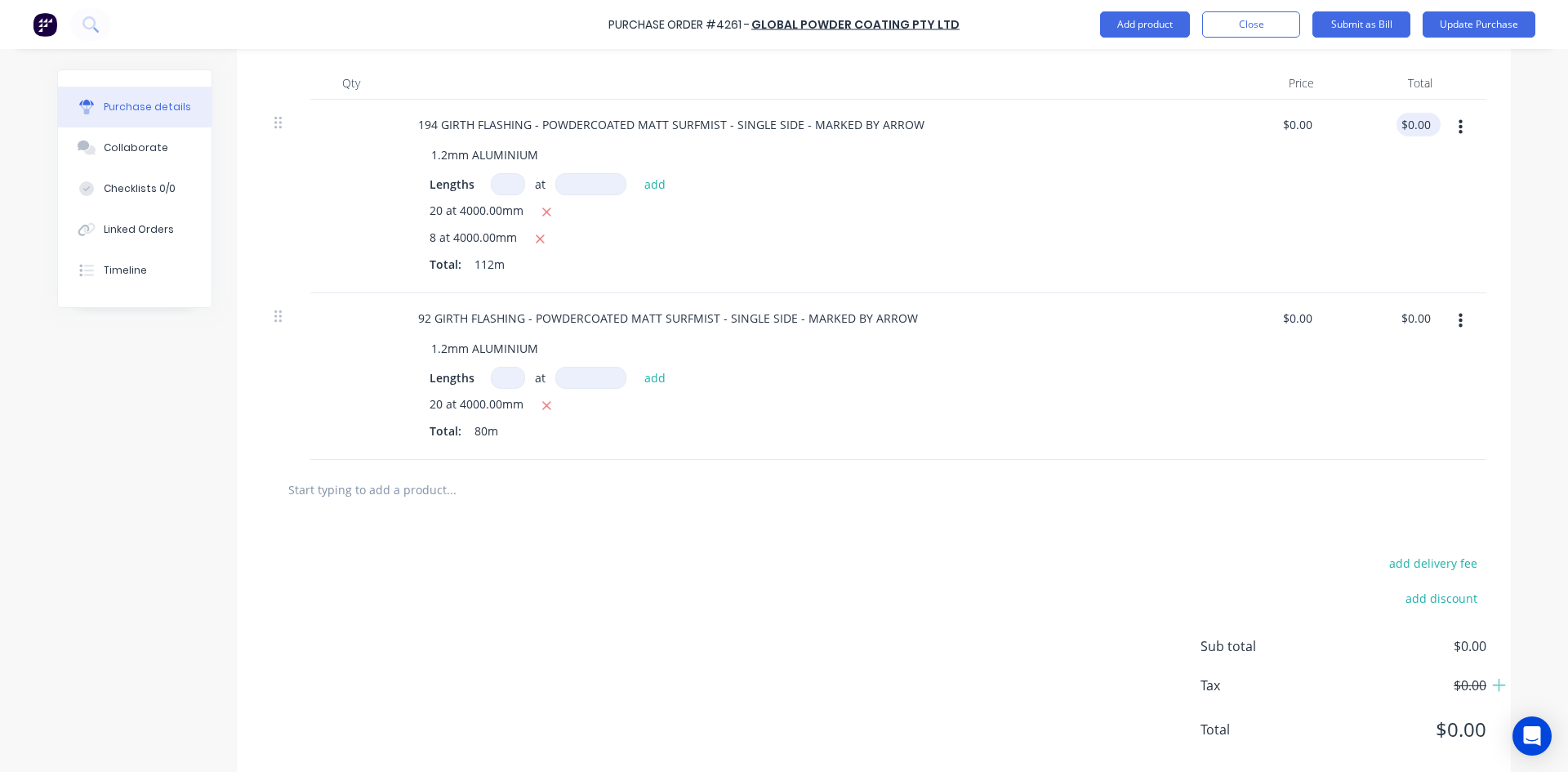
type textarea "x"
type input "0.00"
click at [1417, 124] on input "0.00" at bounding box center [1415, 124] width 37 height 24
type textarea "x"
click at [1417, 124] on input "0.00" at bounding box center [1418, 124] width 31 height 24
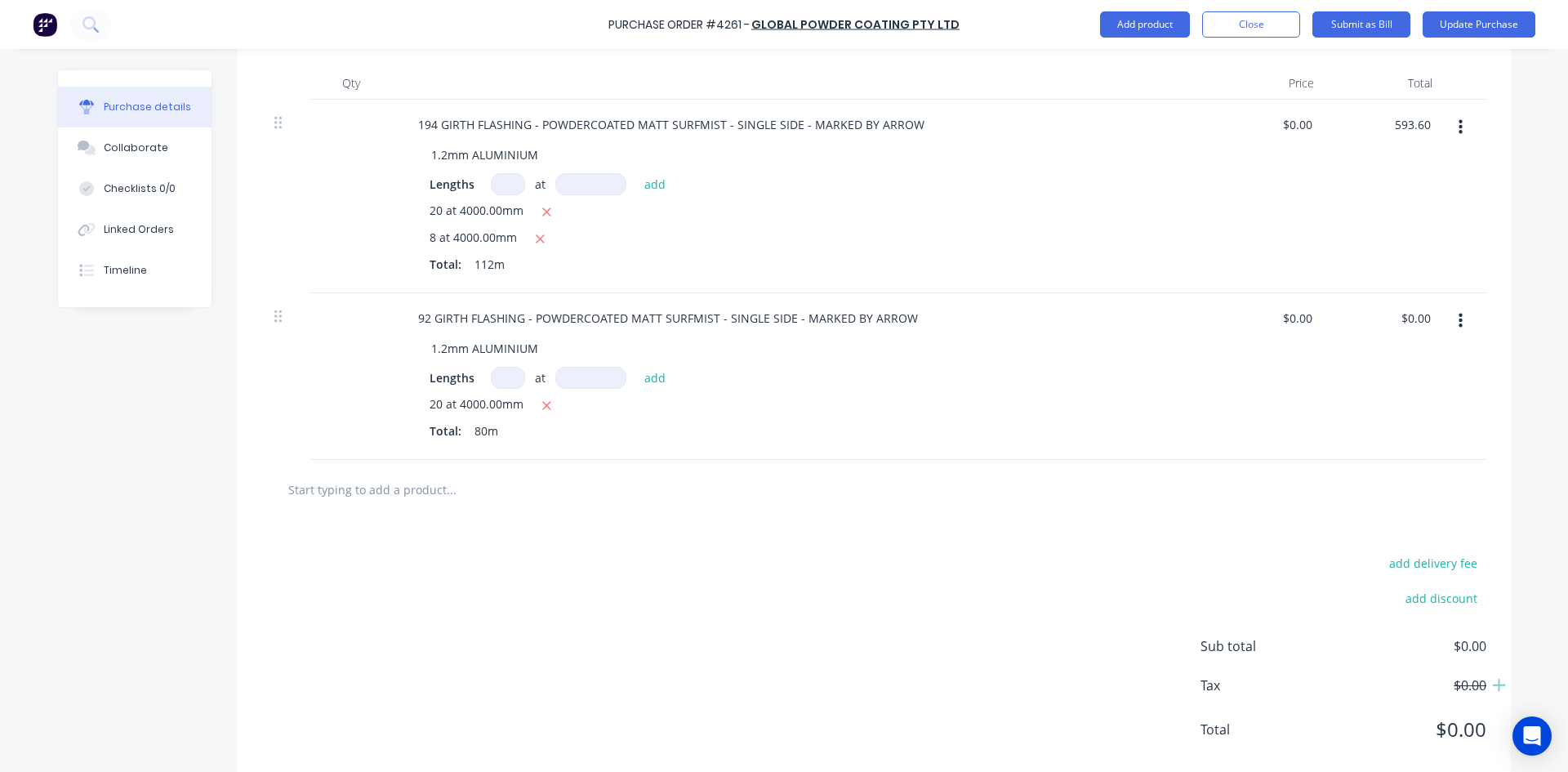
type input "593.60"
type textarea "x"
type input "$5.30"
type input "$593.60"
click at [1281, 410] on div "$0.00 $0.00" at bounding box center [1268, 376] width 118 height 167
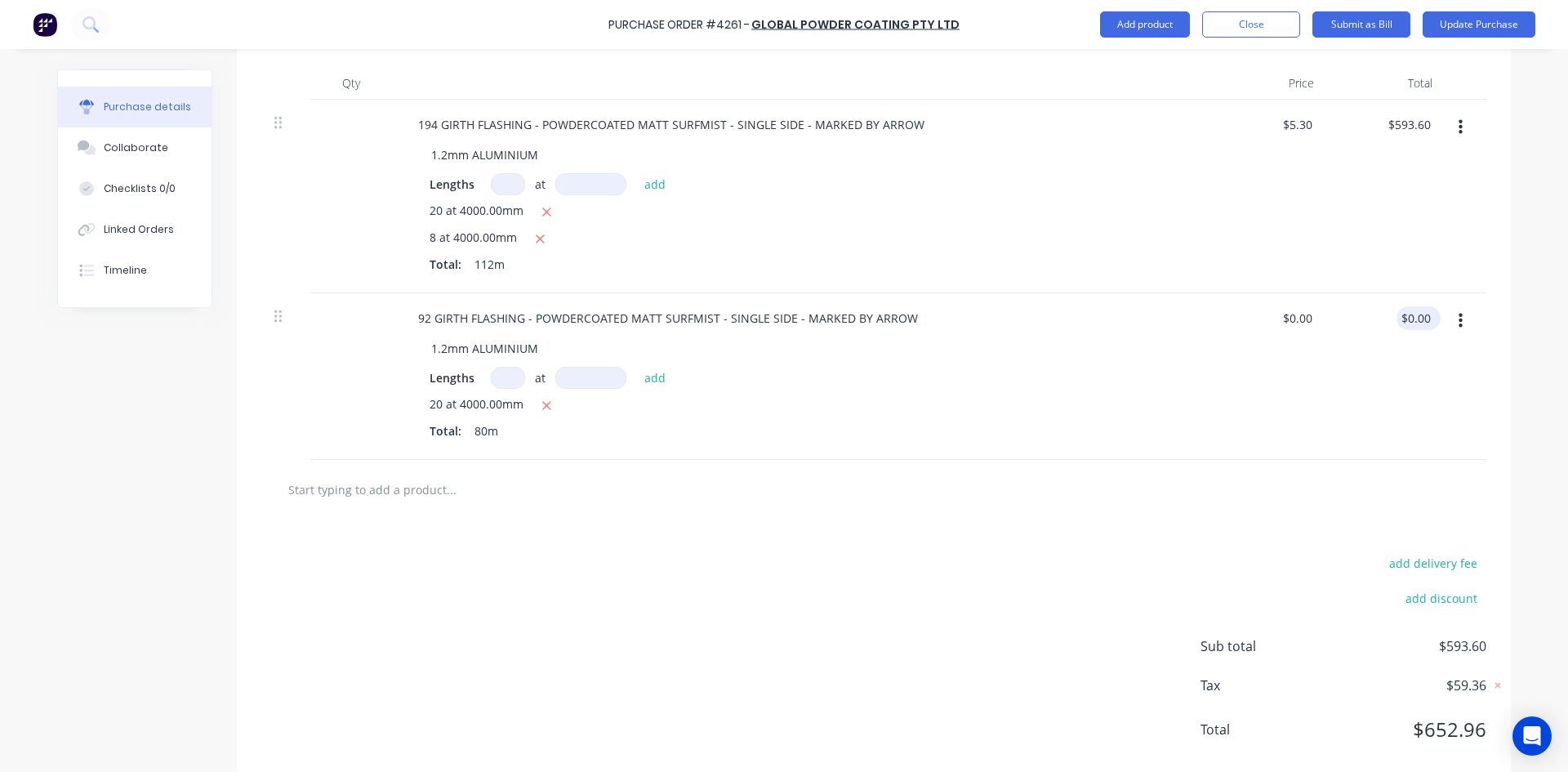
type textarea "x"
type input "0.00"
click at [1415, 319] on input "0.00" at bounding box center [1415, 318] width 37 height 24
click at [1415, 319] on input "0.00" at bounding box center [1418, 318] width 31 height 24
type textarea "x"
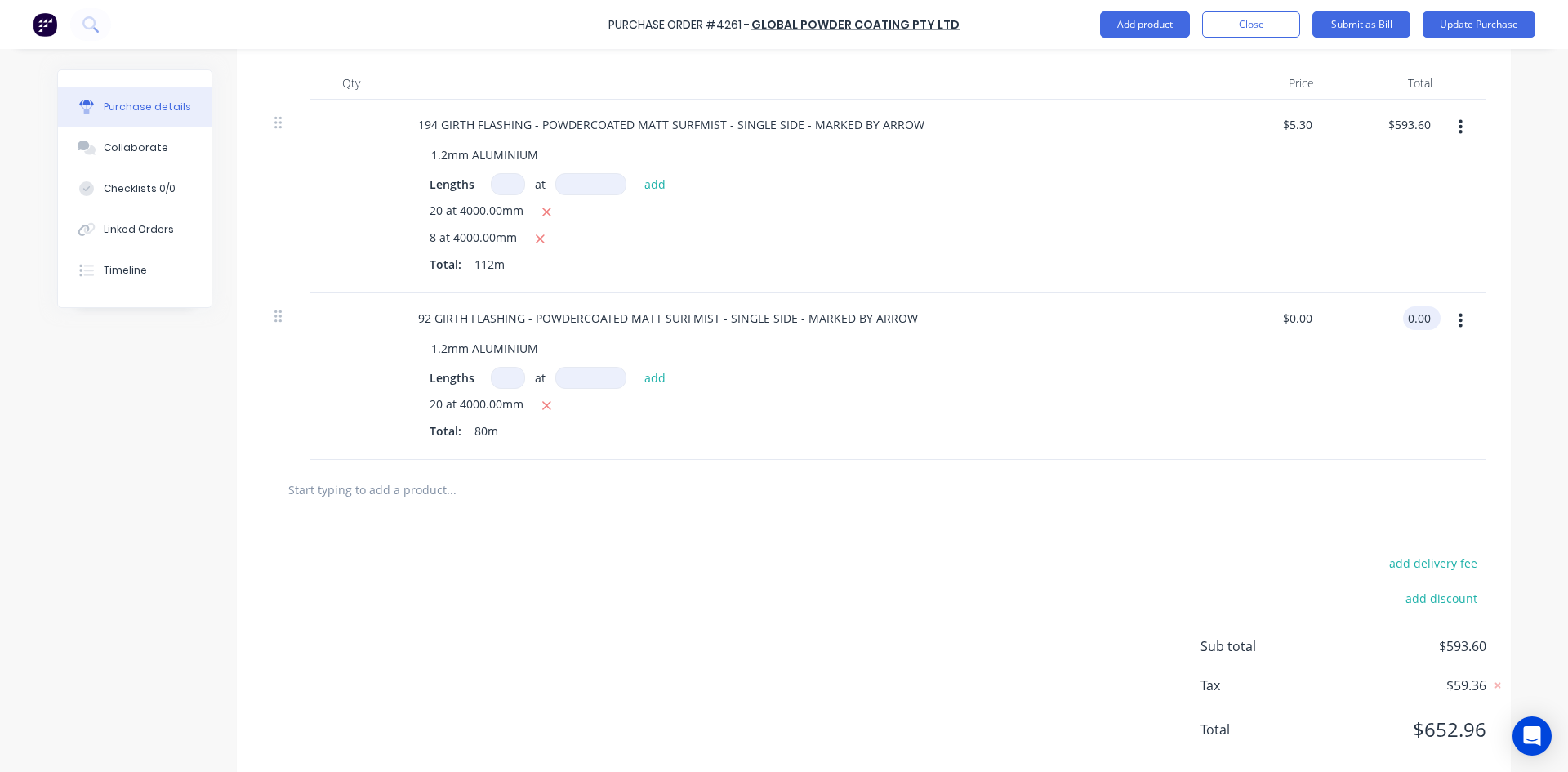
click at [1415, 319] on input "0.00" at bounding box center [1418, 318] width 31 height 24
type input "424"
type textarea "x"
type input "$5.30"
type input "$424.00"
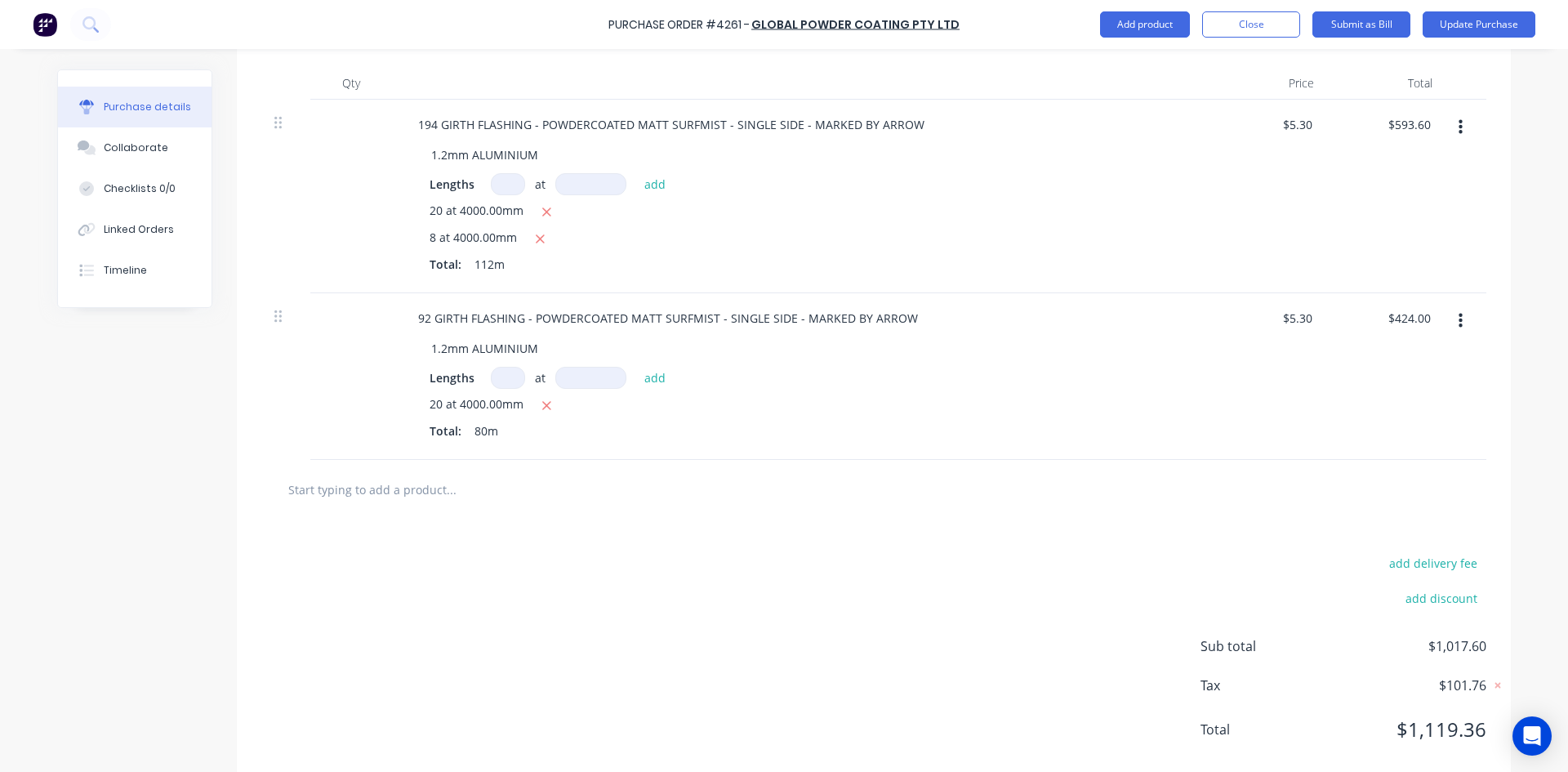
click at [1200, 527] on div "add delivery fee add discount Sub total $1,017.60 Tax $101.76 Total $1,119.36" at bounding box center [873, 654] width 1274 height 269
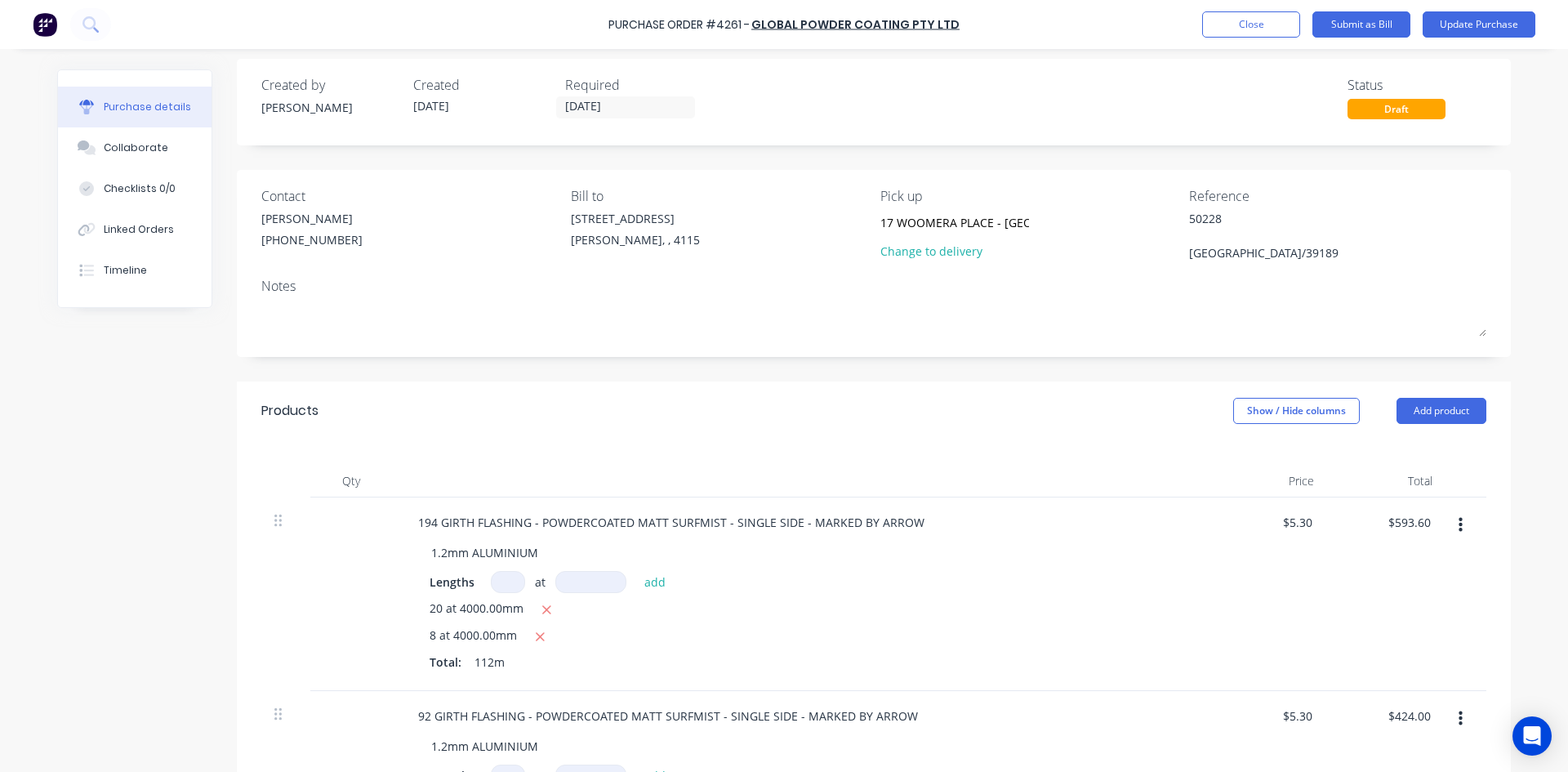
scroll to position [0, 0]
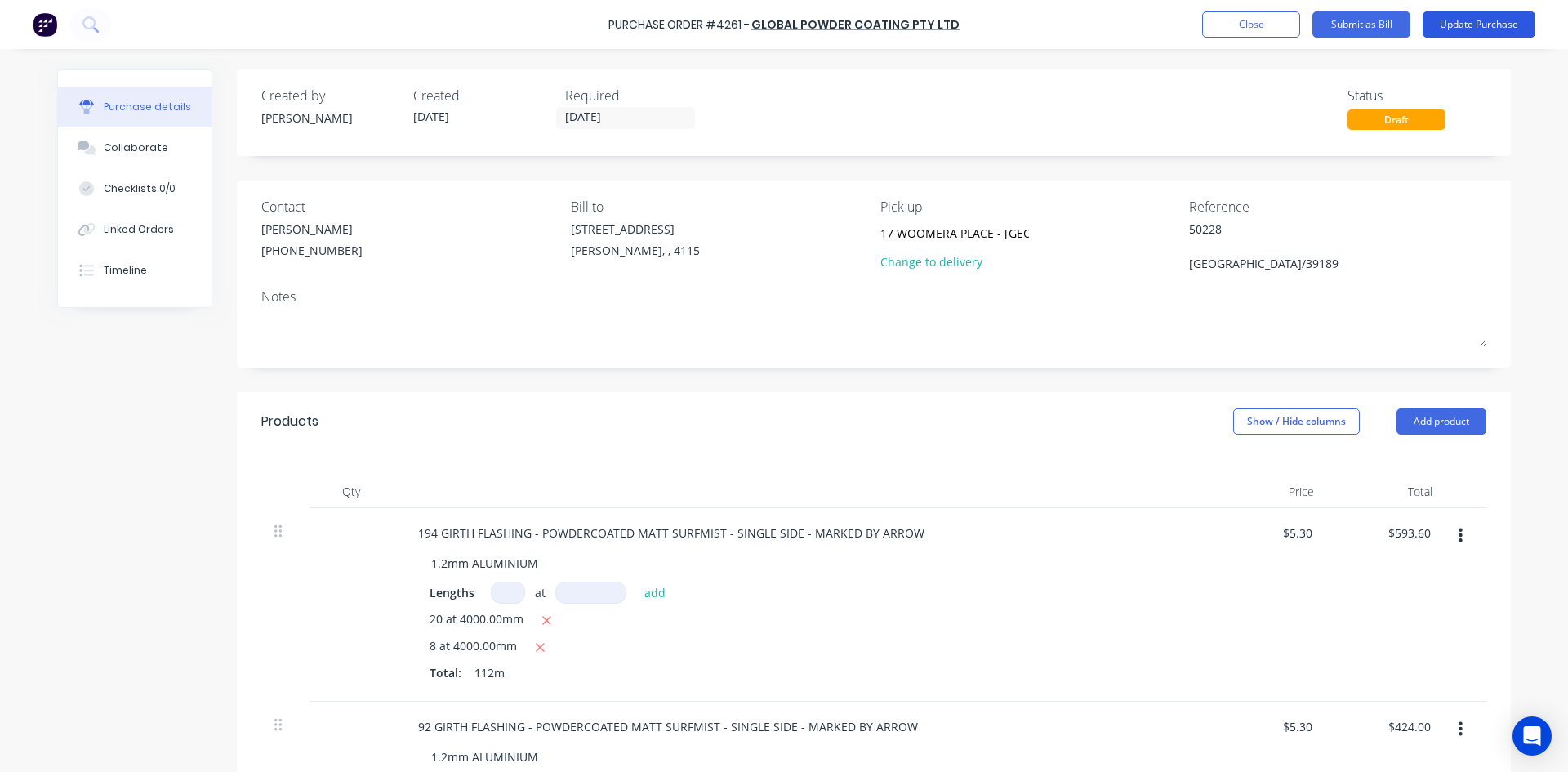
click at [1466, 21] on button "Update Purchase" at bounding box center [1478, 25] width 112 height 26
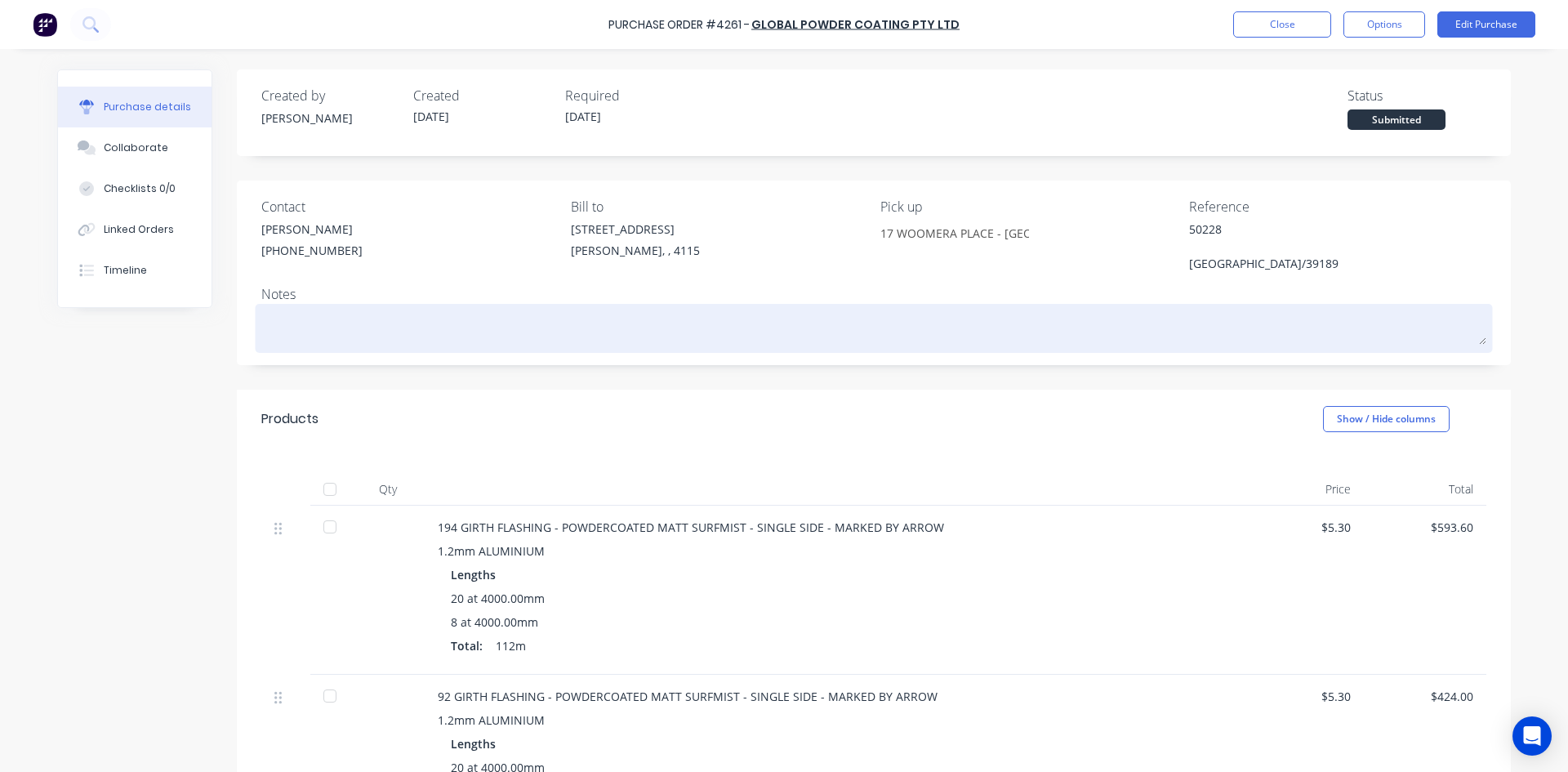
scroll to position [281, 0]
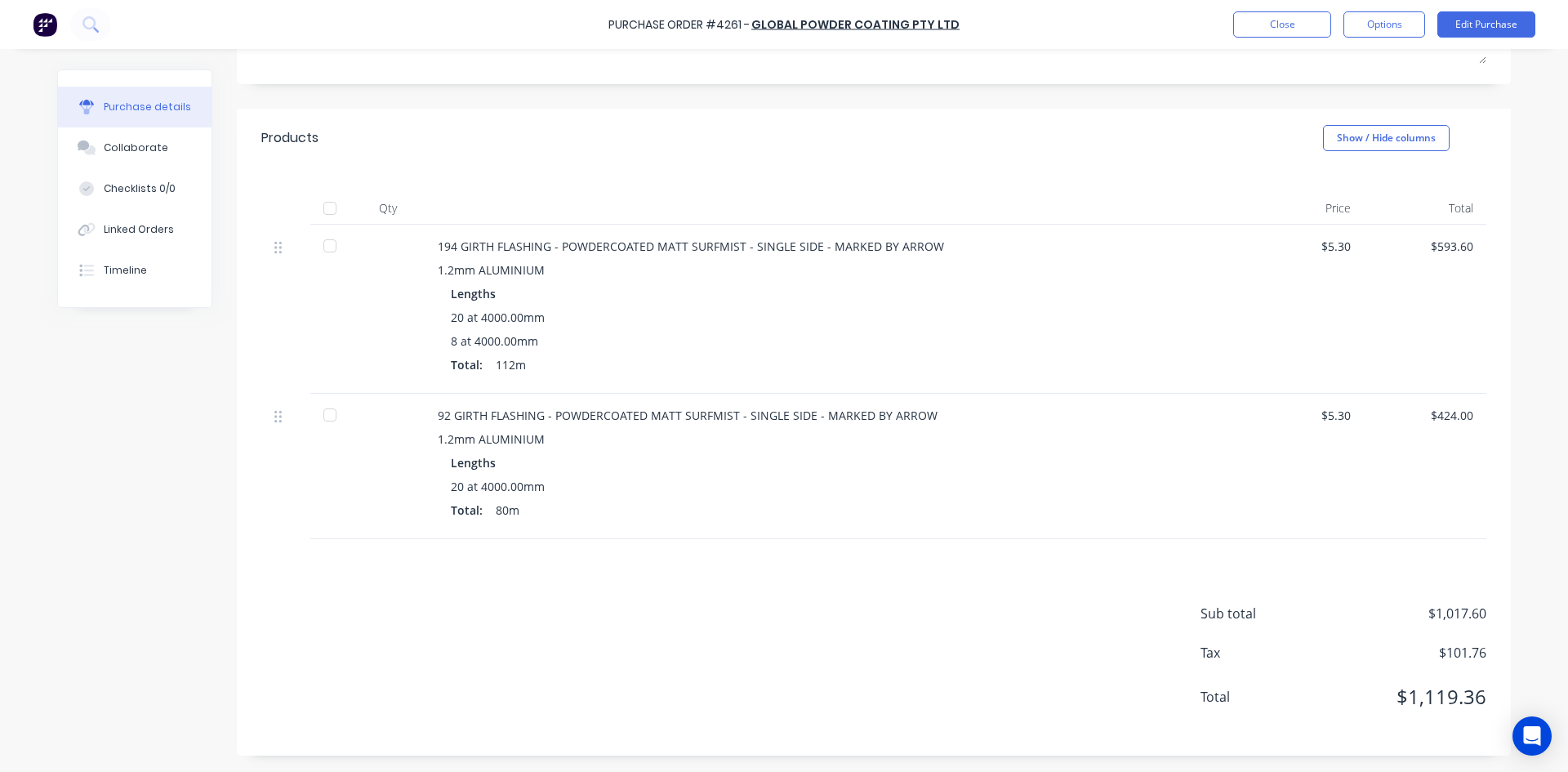
click at [1390, 9] on div "Purchase Order #4261 - Global Powder Coating Pty Ltd Close Options Edit Purchase" at bounding box center [784, 25] width 1568 height 49
click at [1383, 17] on button "Options" at bounding box center [1383, 25] width 82 height 26
click at [1323, 102] on div "Convert to Bill" at bounding box center [1347, 100] width 125 height 24
type textarea "x"
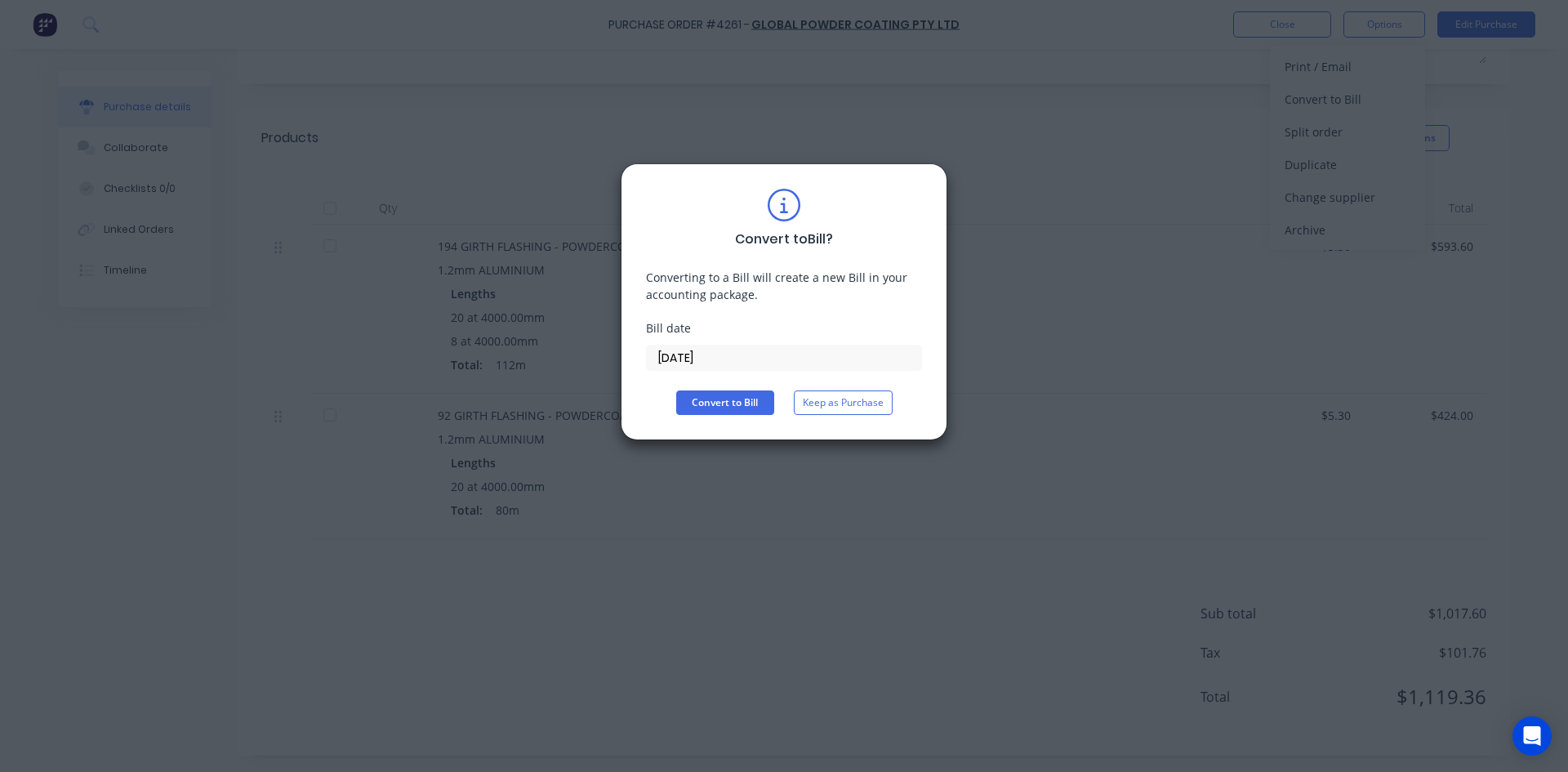
click at [755, 367] on input "[DATE]" at bounding box center [784, 357] width 274 height 25
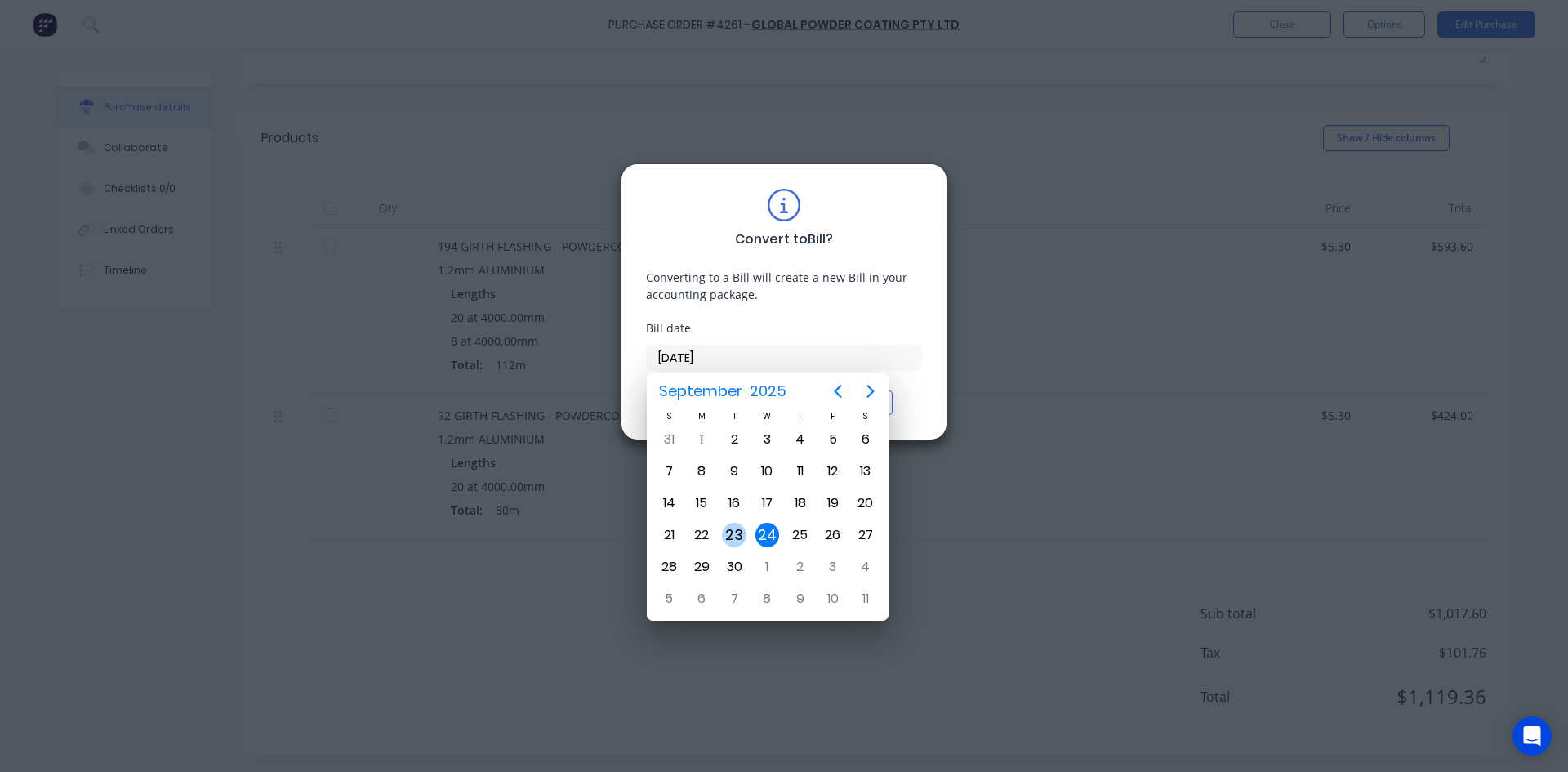
click at [738, 527] on div "23" at bounding box center [733, 535] width 25 height 25
type input "[DATE]"
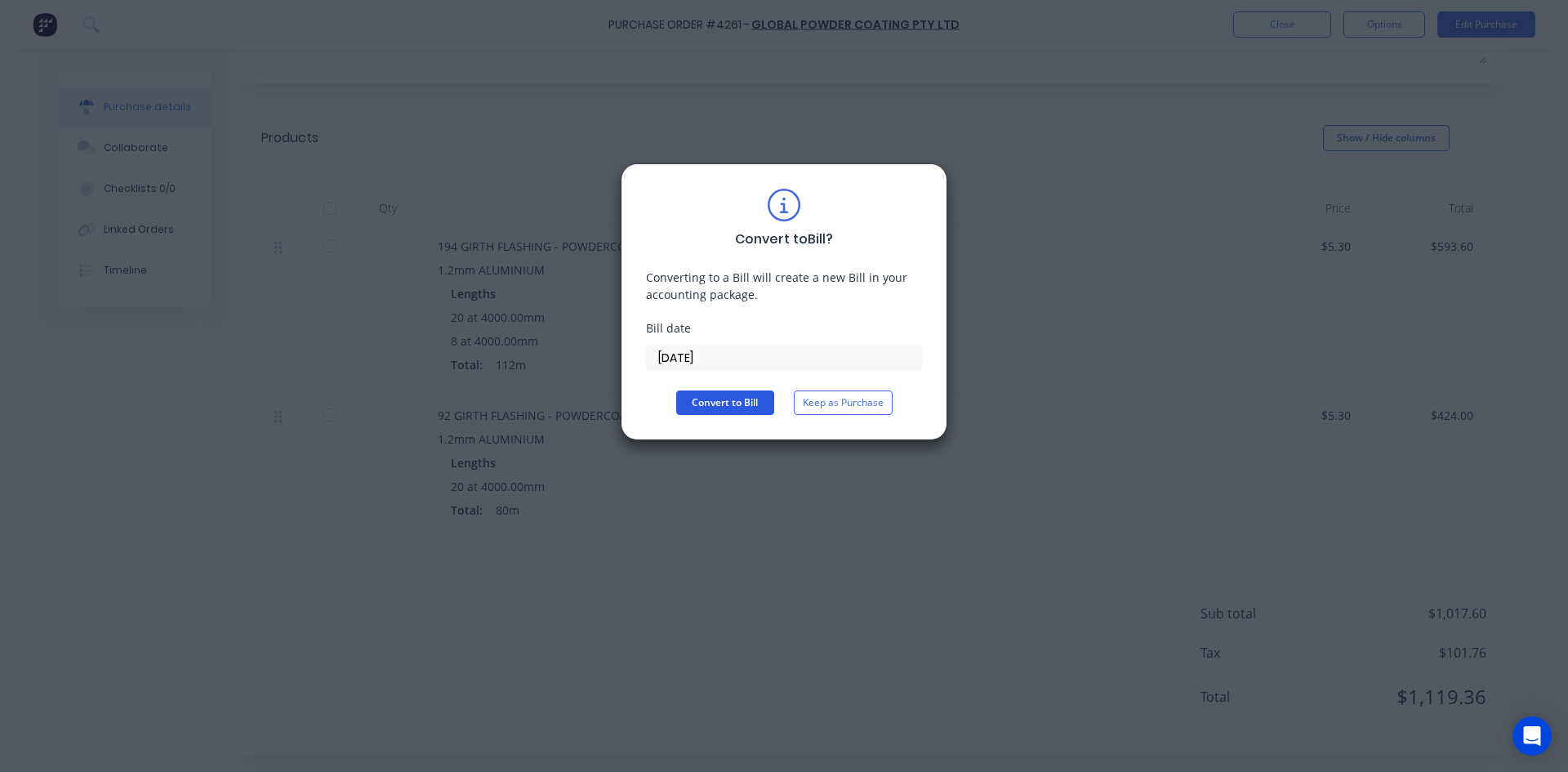
click at [722, 411] on button "Convert to Bill" at bounding box center [724, 403] width 98 height 25
type textarea "x"
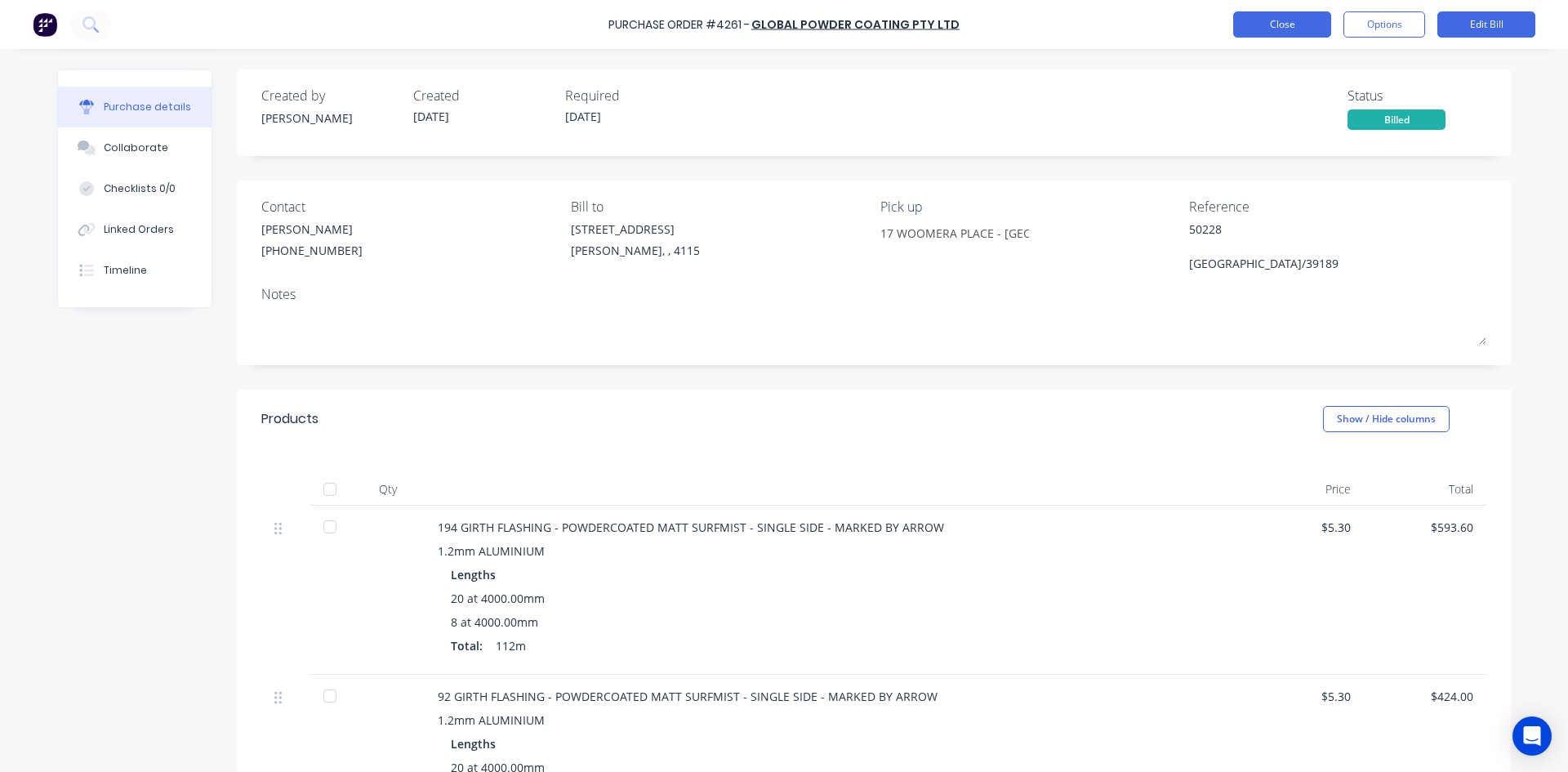
click at [1307, 25] on button "Close" at bounding box center [1281, 25] width 98 height 26
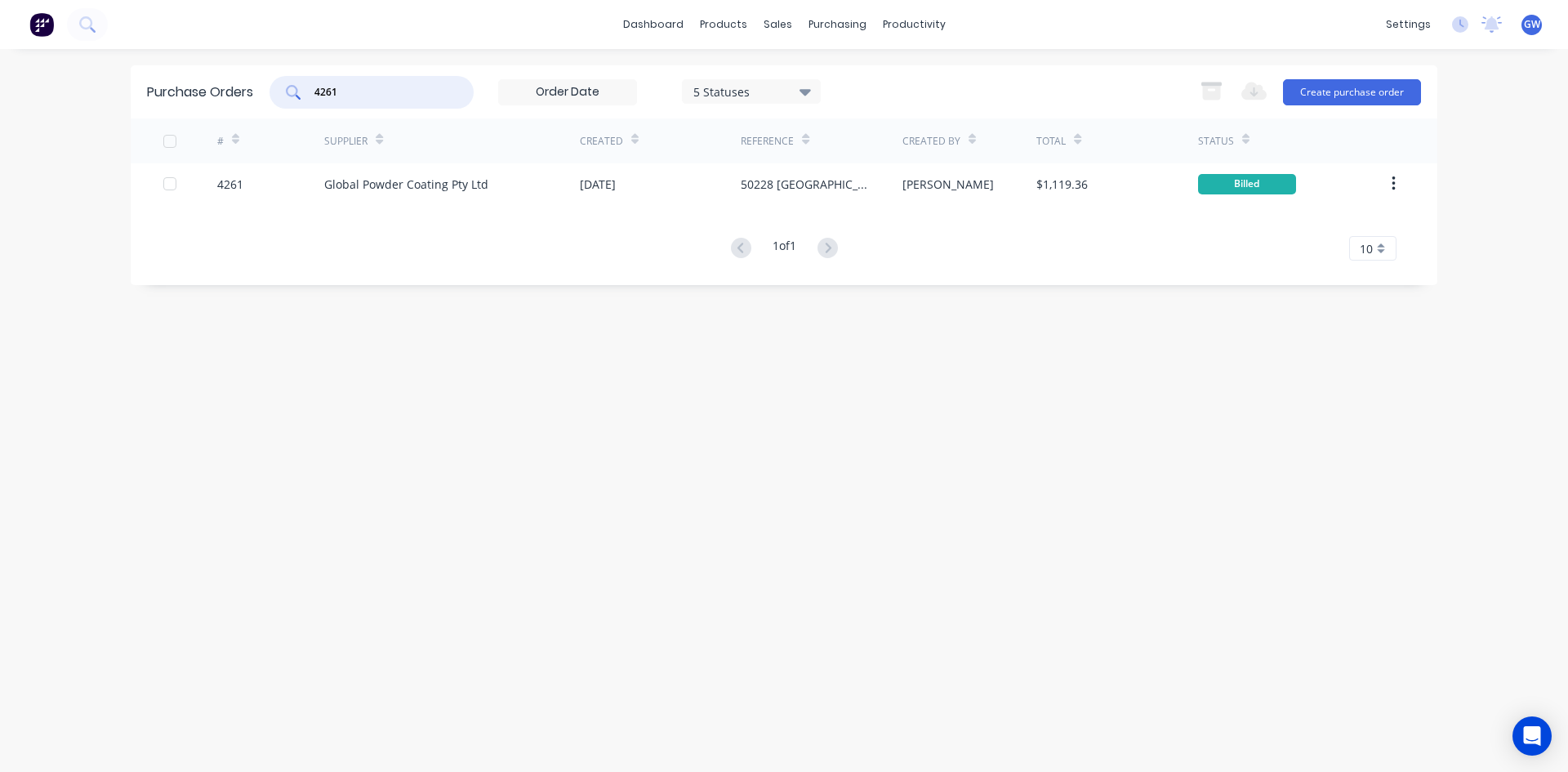
drag, startPoint x: 431, startPoint y: 88, endPoint x: 243, endPoint y: 90, distance: 188.0
click at [243, 90] on div "Purchase Orders 4261 5 Statuses 5 Statuses Export to Excel (XLSX) Create purcha…" at bounding box center [784, 92] width 1307 height 53
type input "4214"
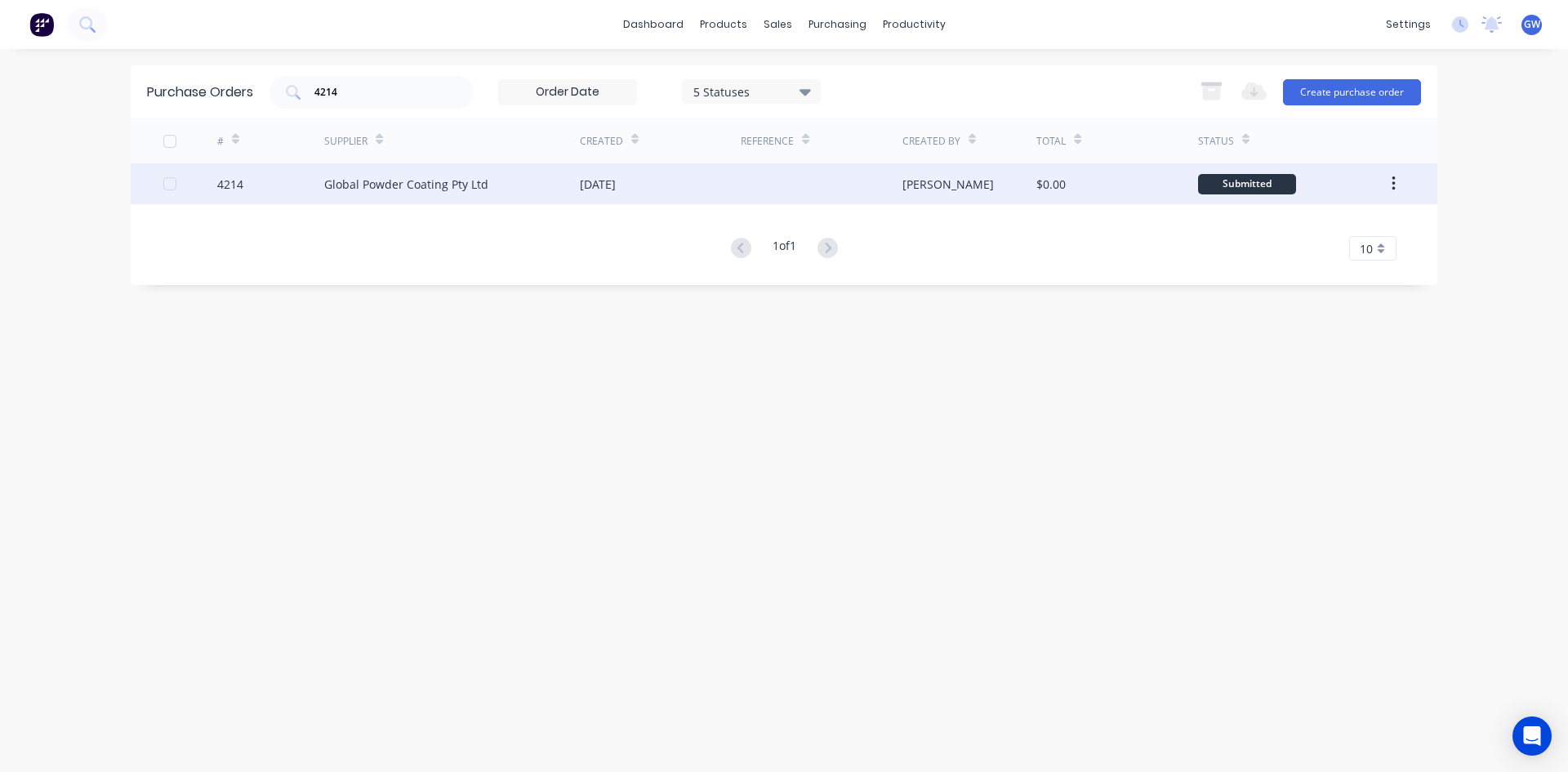
click at [1030, 195] on div "[PERSON_NAME]" at bounding box center [969, 183] width 135 height 40
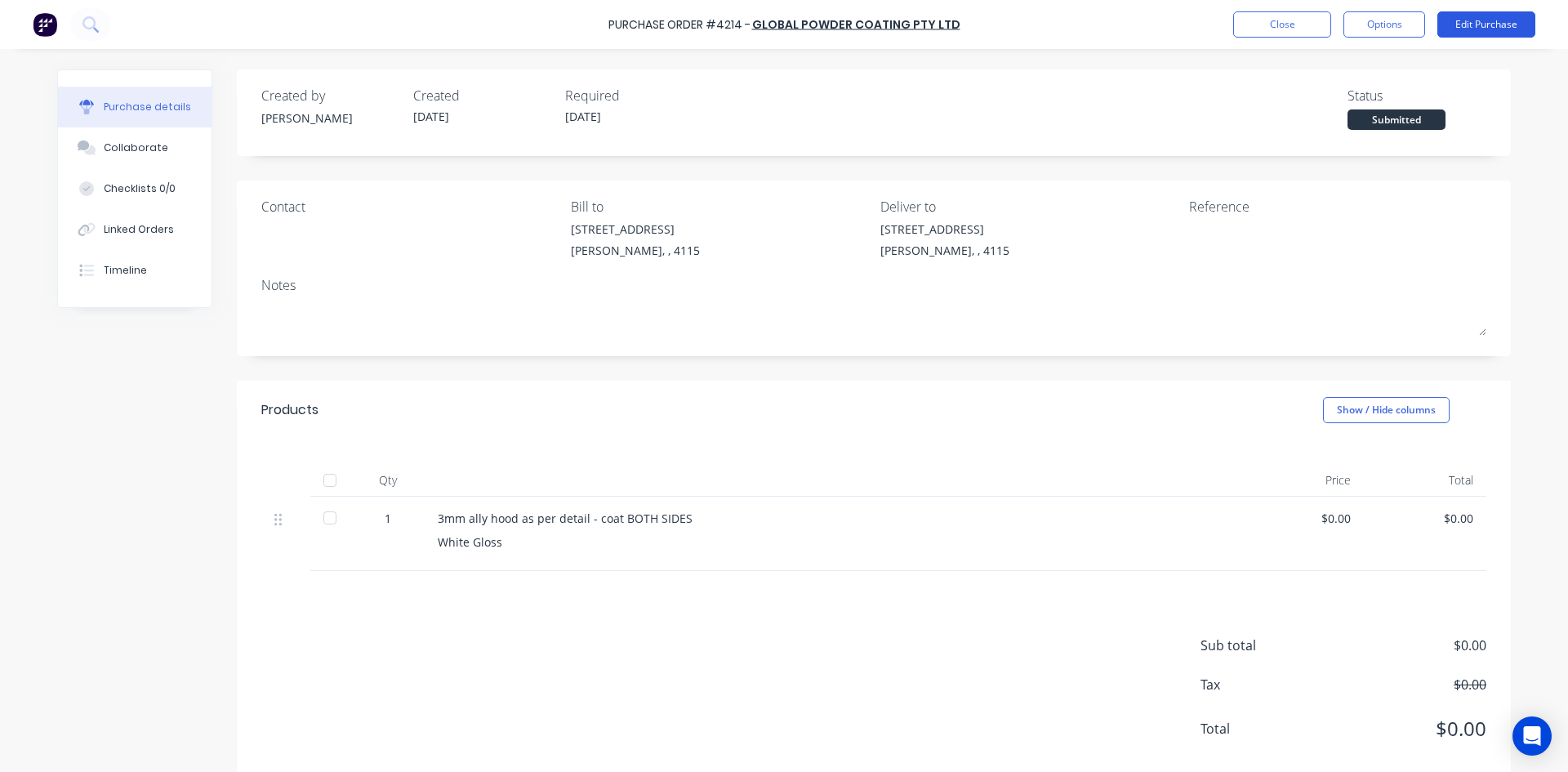
click at [1500, 27] on button "Edit Purchase" at bounding box center [1485, 25] width 98 height 26
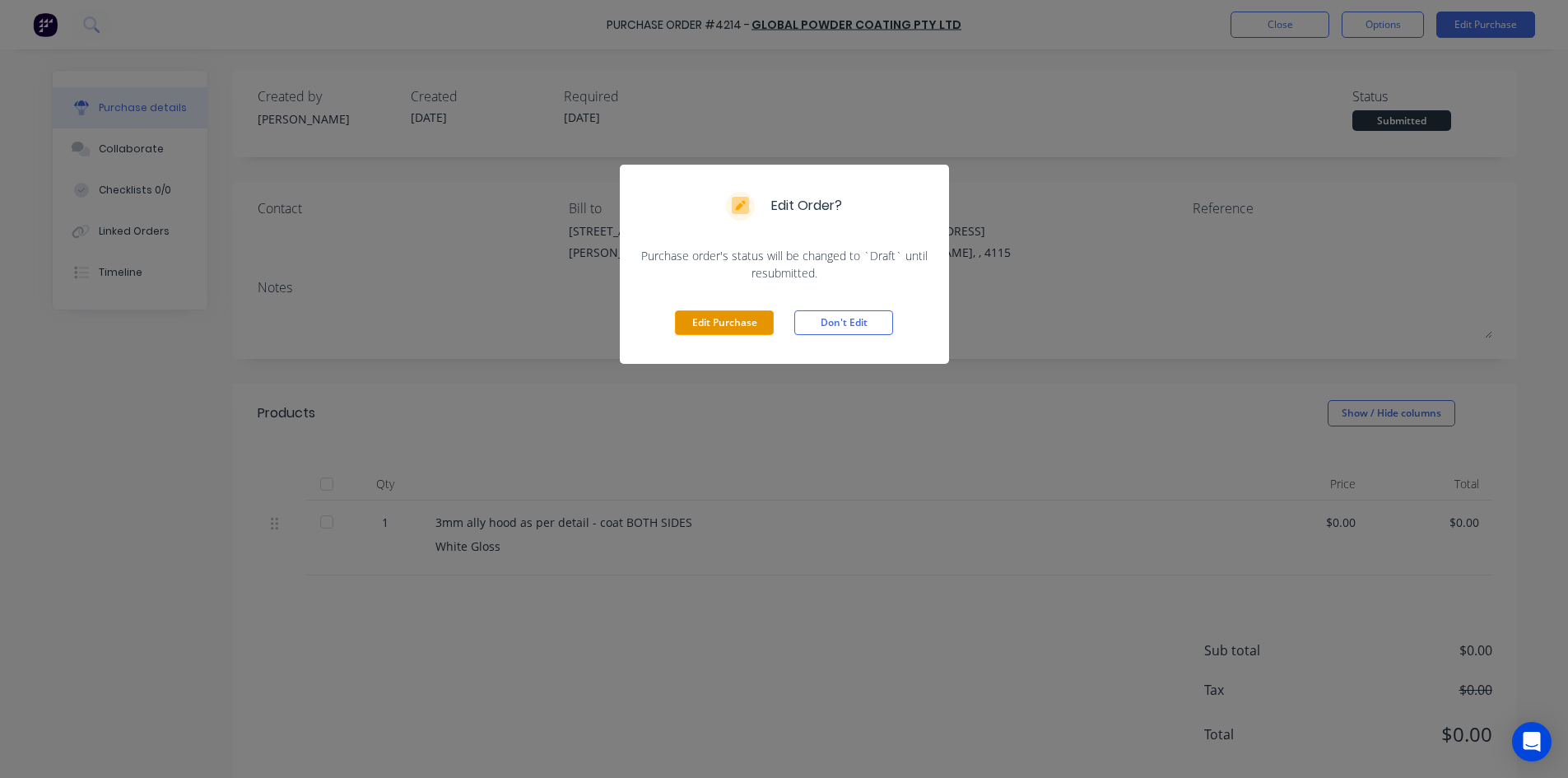
click at [730, 333] on button "Edit Purchase" at bounding box center [724, 322] width 98 height 25
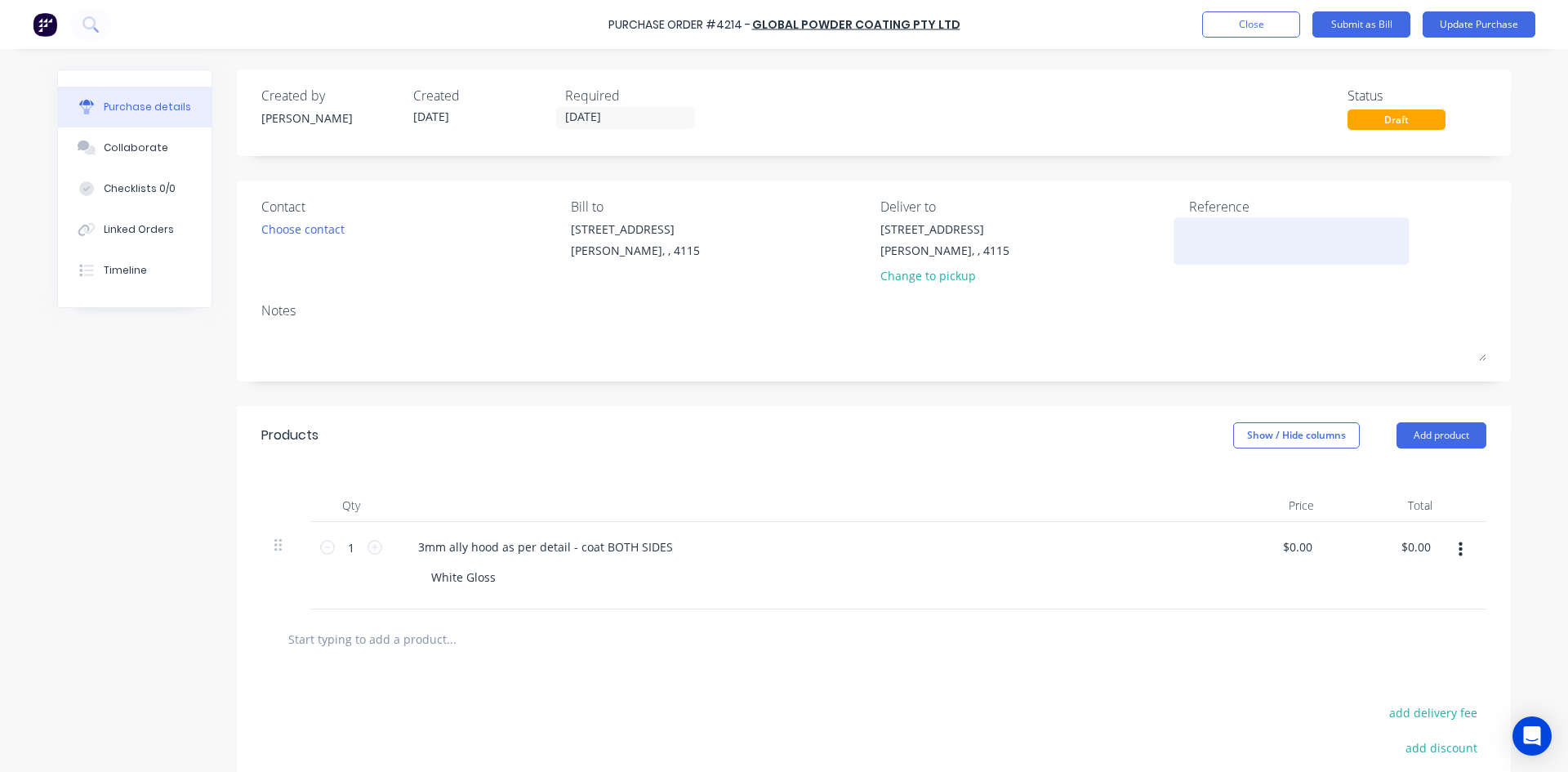
click at [1228, 230] on textarea at bounding box center [1291, 238] width 204 height 37
type textarea "x"
type textarea "5"
type textarea "x"
type textarea "50"
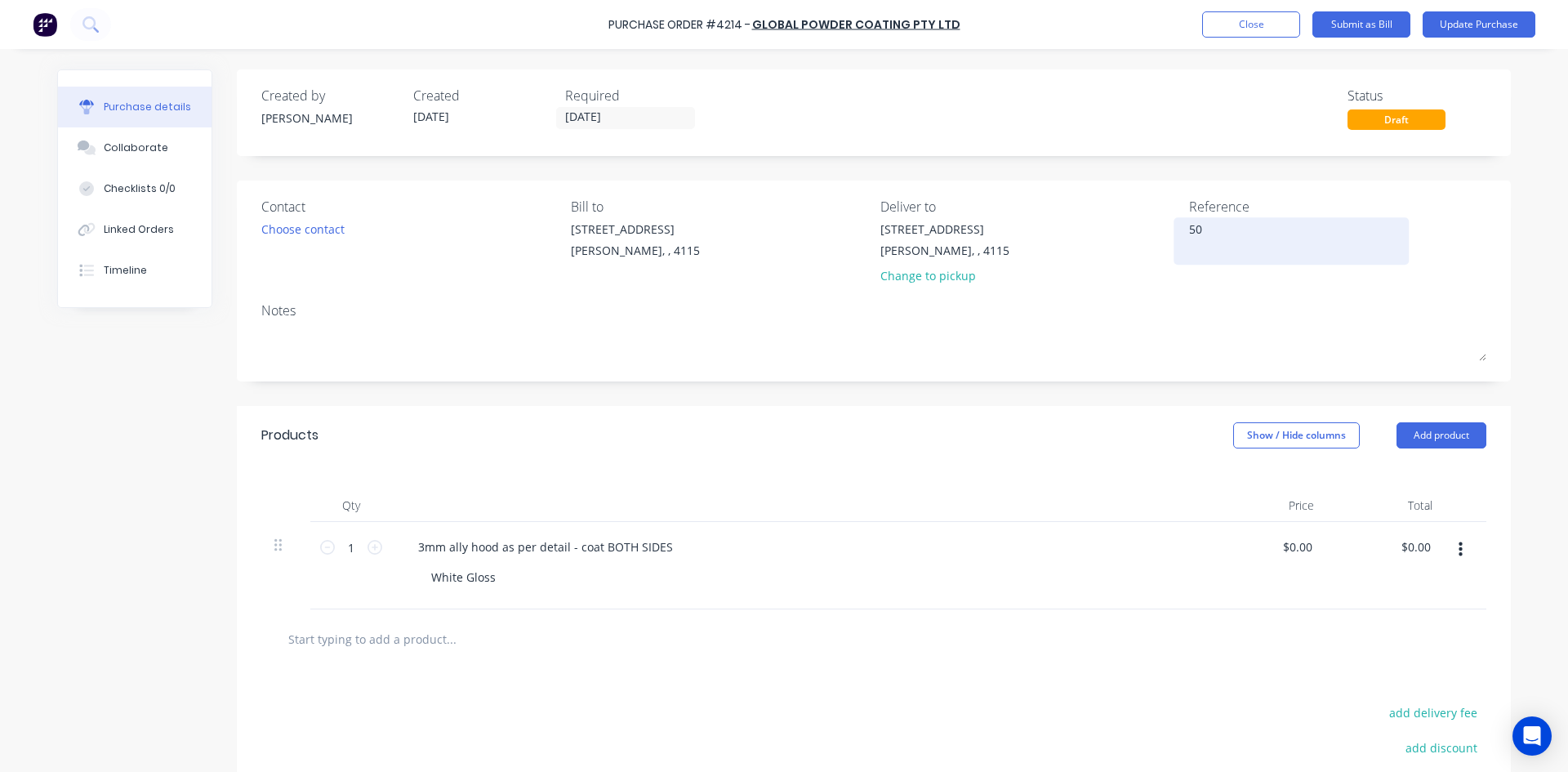
type textarea "x"
type textarea "501"
type textarea "x"
type textarea "5010"
type textarea "x"
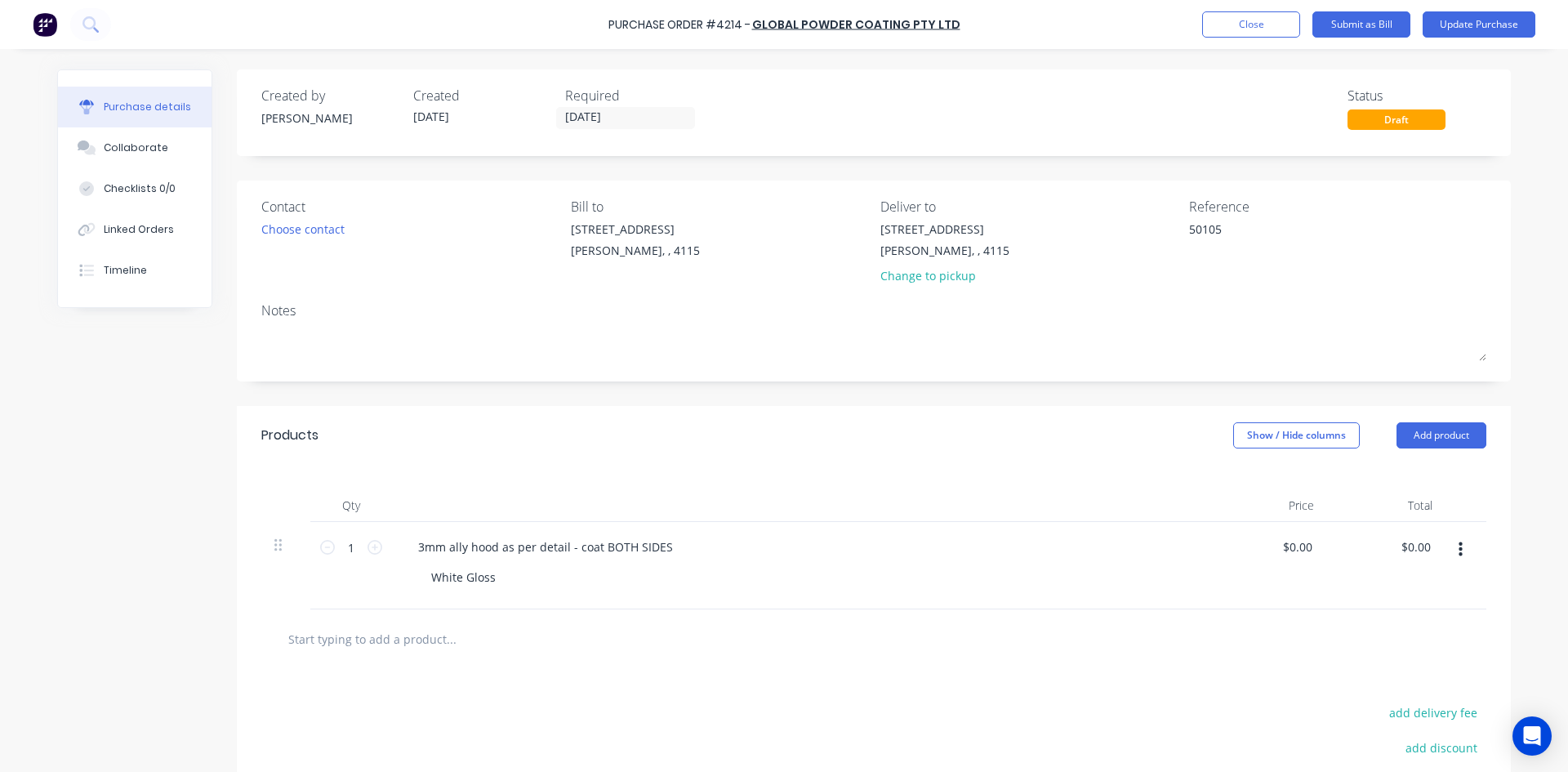
type textarea "50105"
type textarea "x"
type textarea "50105"
click at [961, 405] on div "Created by John Created 29/08/25 Required 29/08/25 Status Draft Contact Choose …" at bounding box center [873, 503] width 1274 height 869
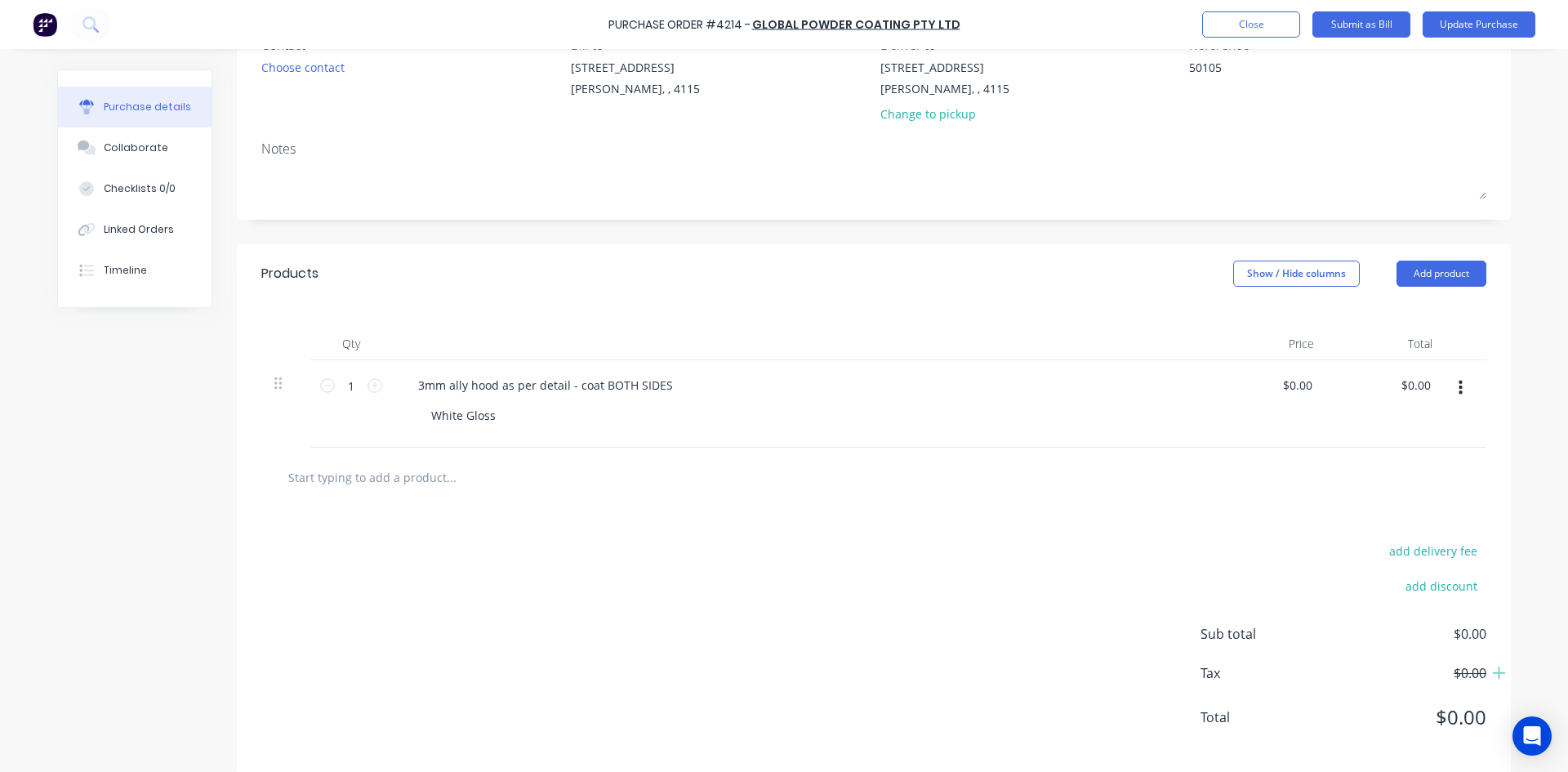
scroll to position [163, 0]
type textarea "x"
type input "0.00"
click at [1403, 379] on input "0.00" at bounding box center [1418, 383] width 31 height 24
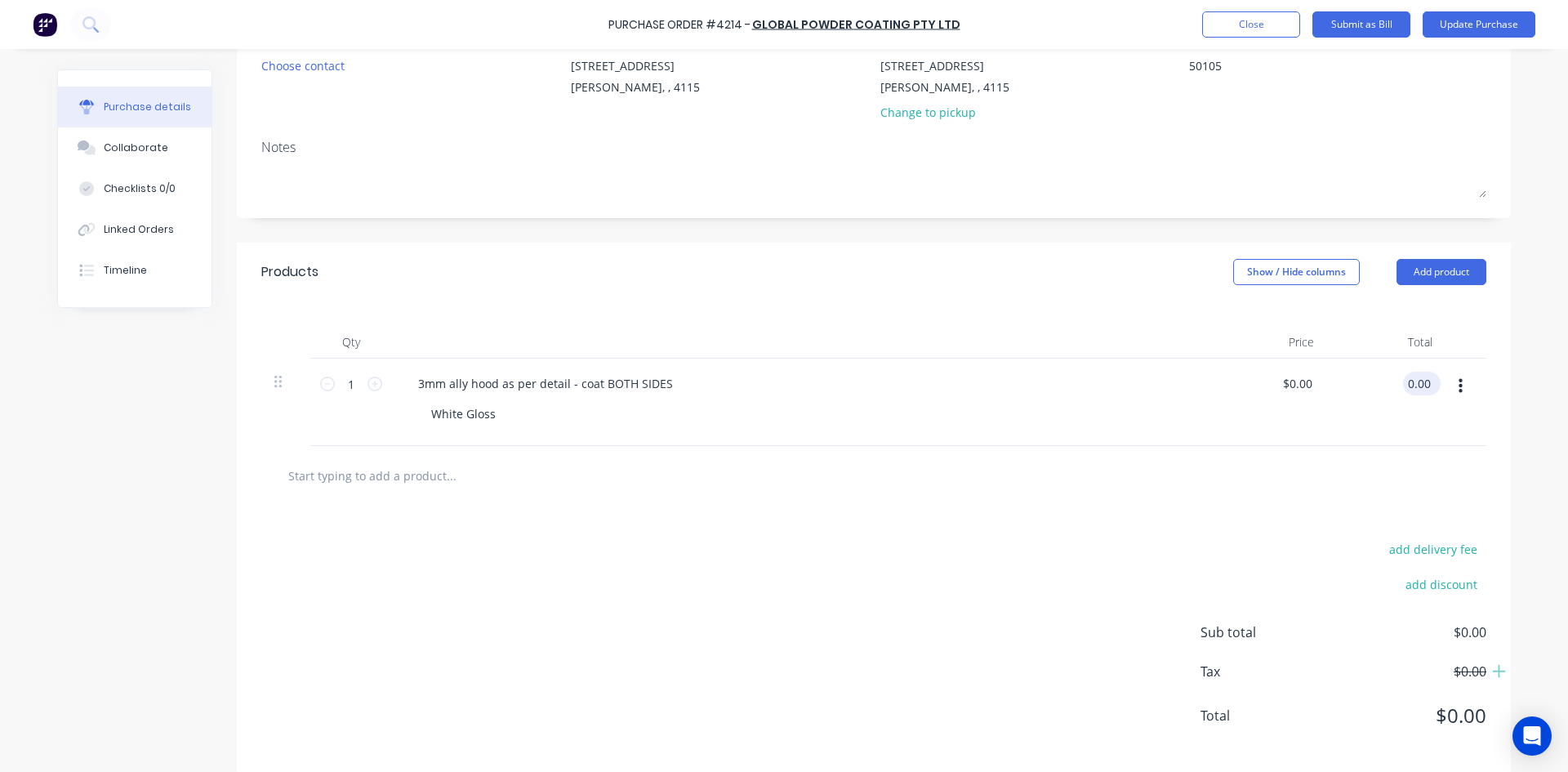
type textarea "x"
click at [1403, 379] on input "0.00" at bounding box center [1418, 383] width 31 height 24
type input "350"
type textarea "x"
type input "$350.00"
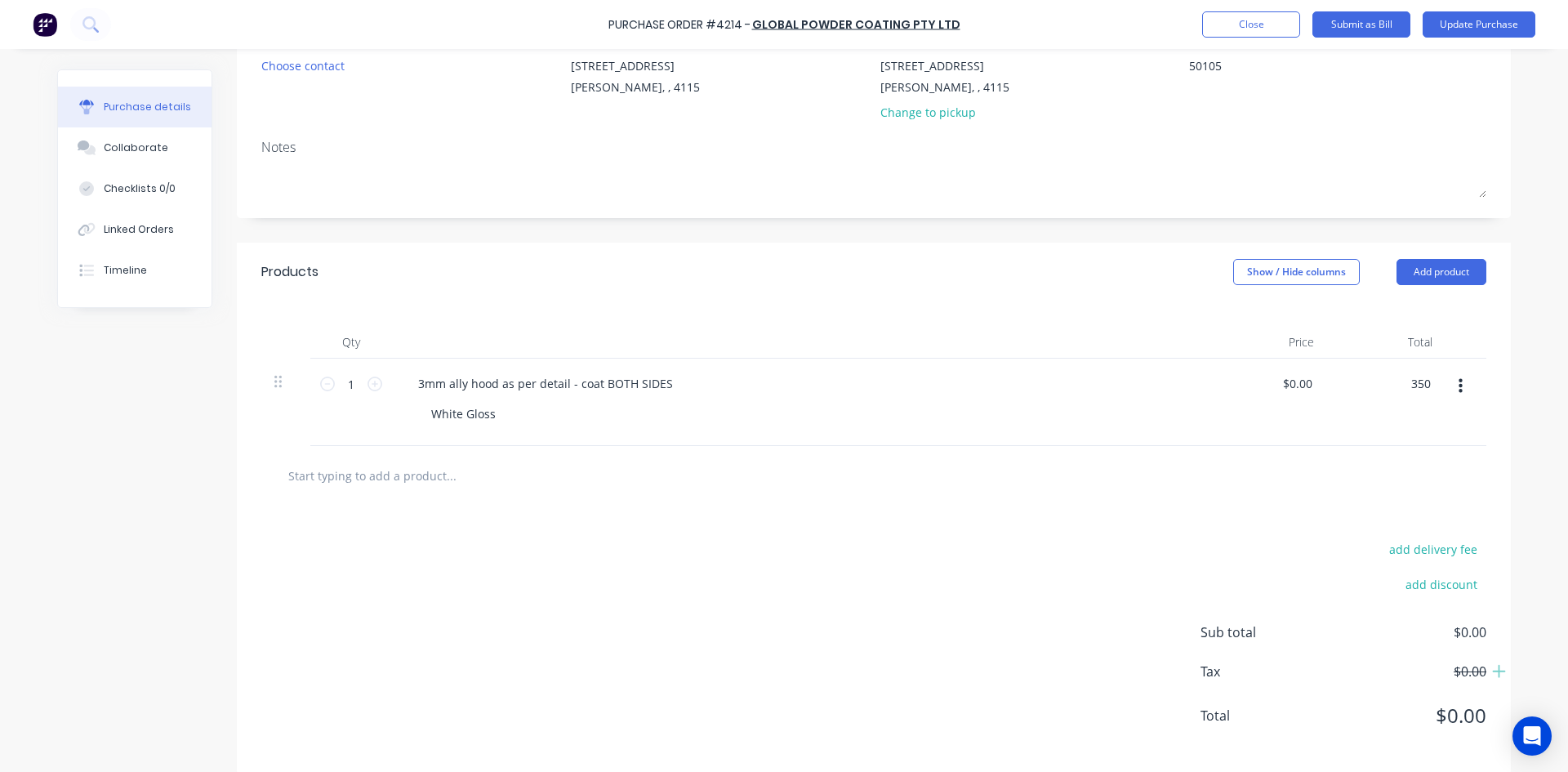
type input "$350.00"
click at [1305, 579] on div "add discount" at bounding box center [1343, 582] width 286 height 26
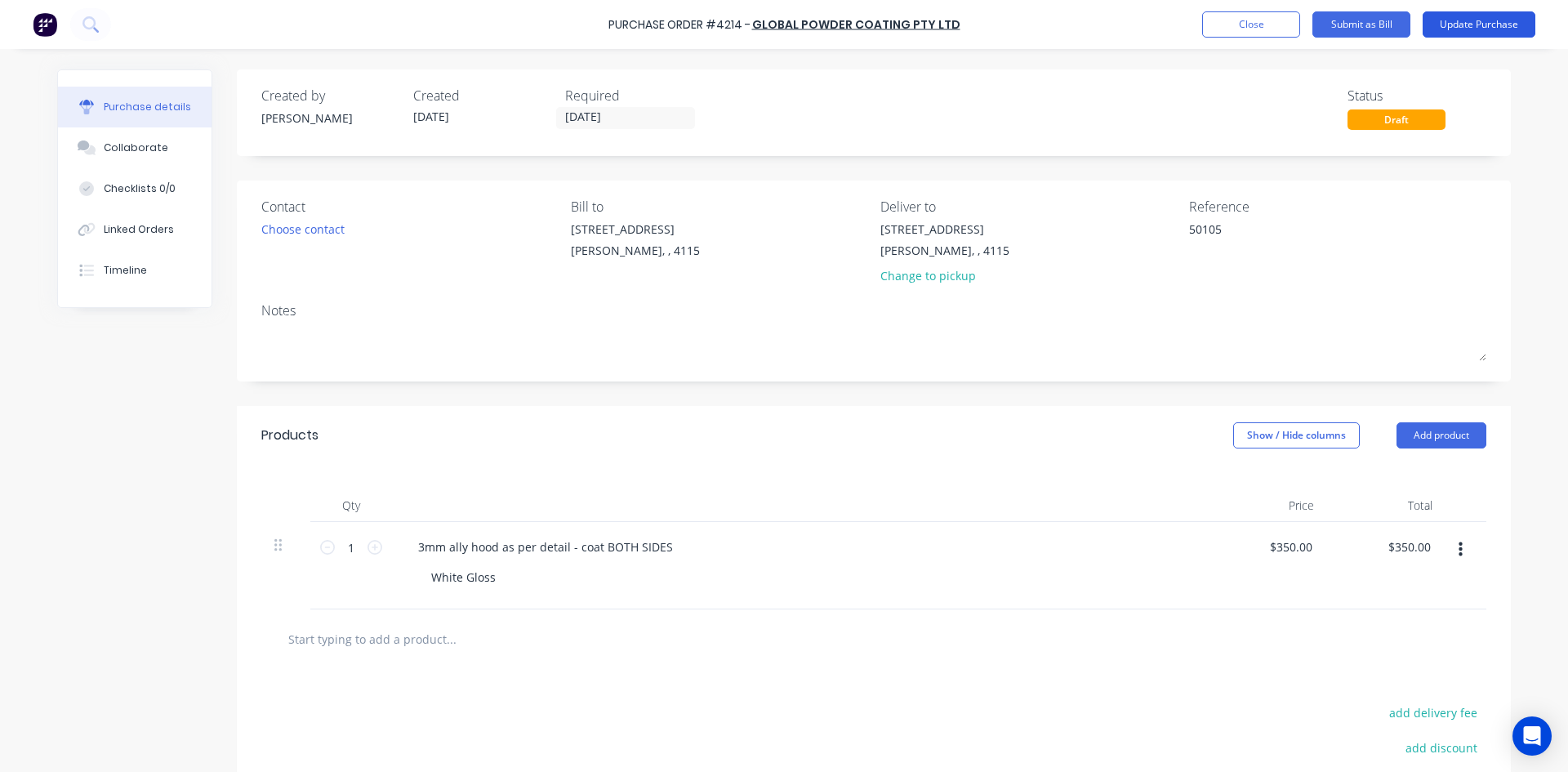
click at [1456, 24] on button "Update Purchase" at bounding box center [1478, 25] width 112 height 26
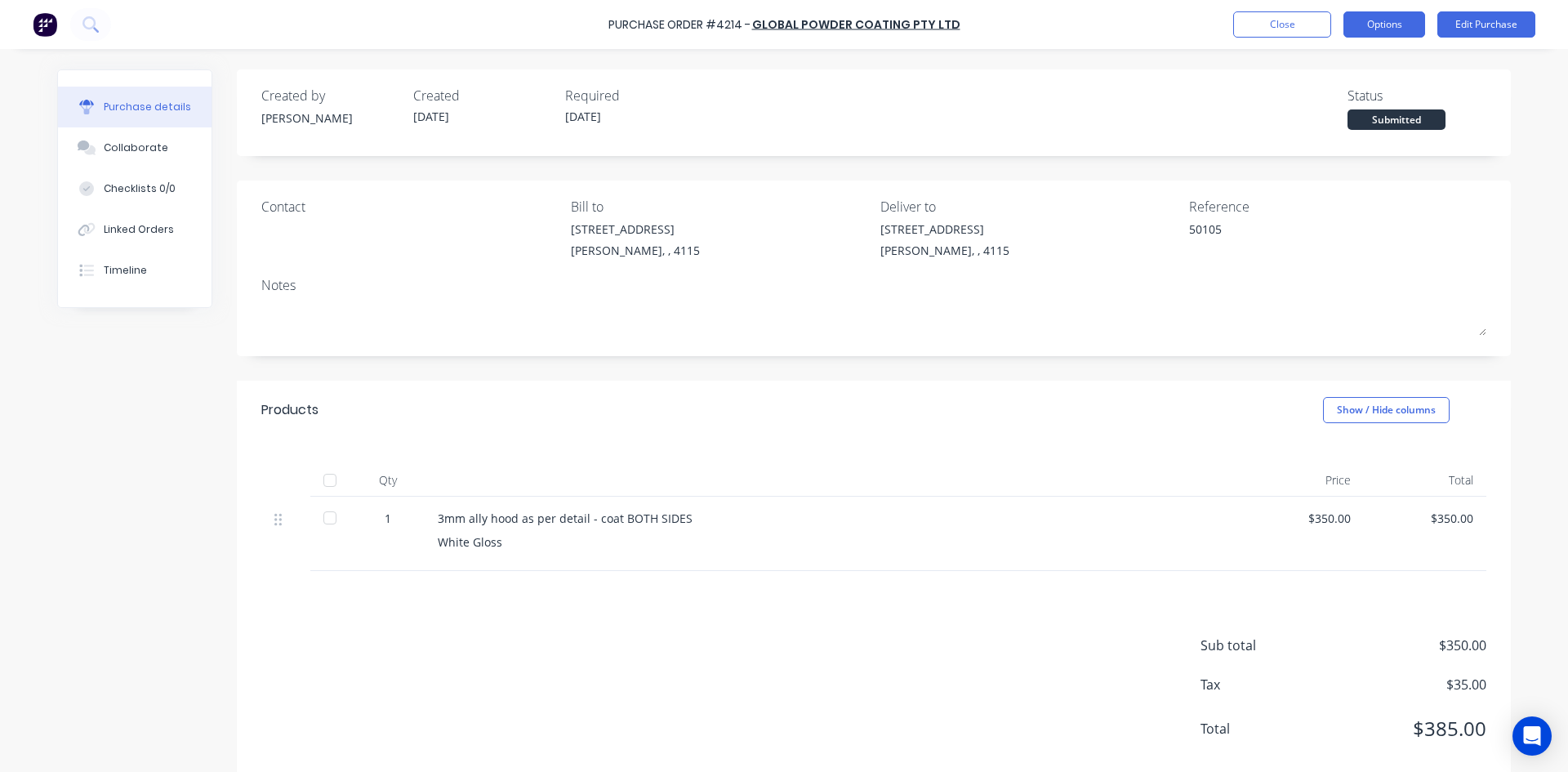
click at [1399, 22] on button "Options" at bounding box center [1383, 25] width 82 height 26
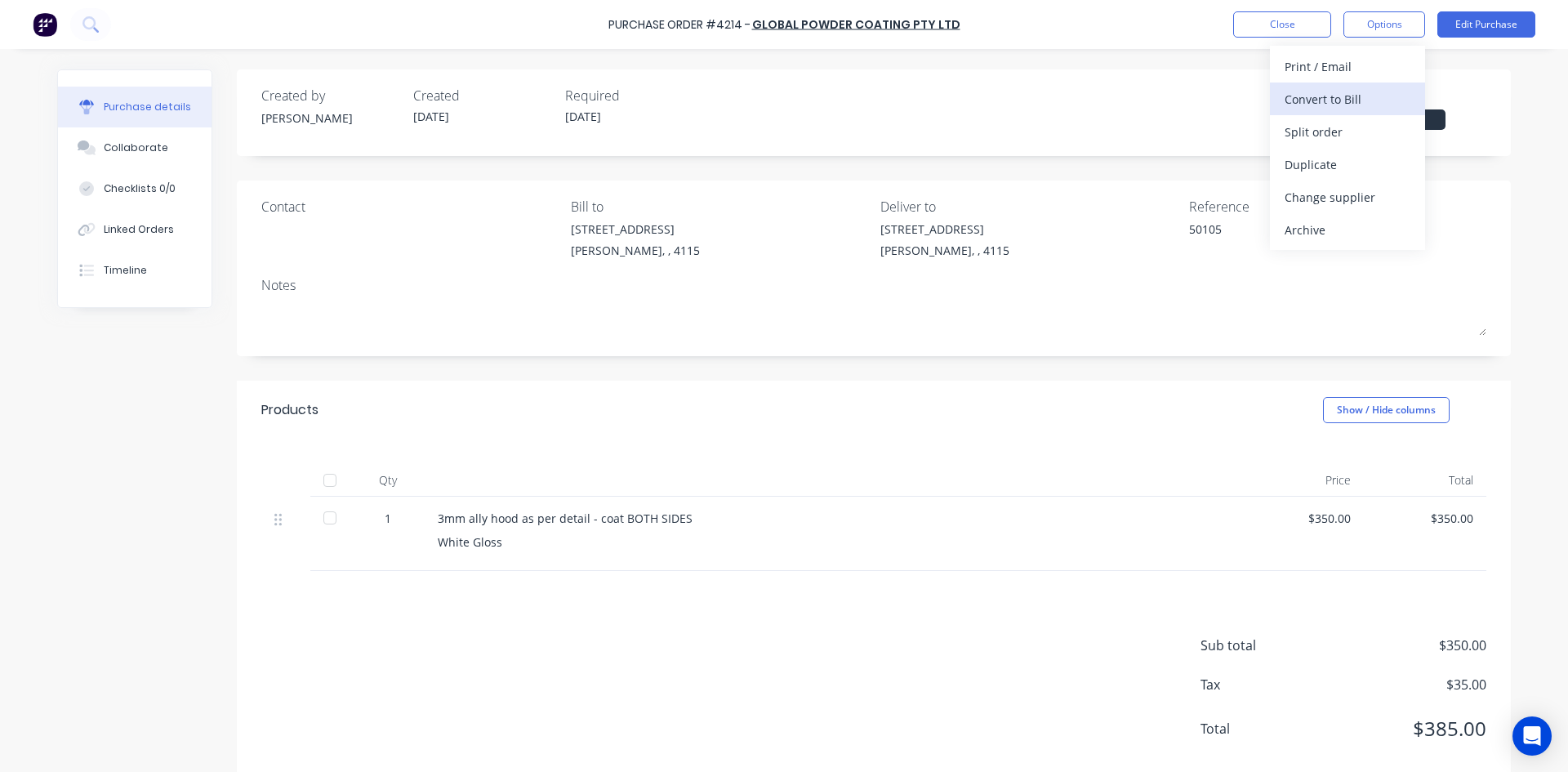
click at [1350, 88] on div "Convert to Bill" at bounding box center [1347, 100] width 125 height 24
type textarea "x"
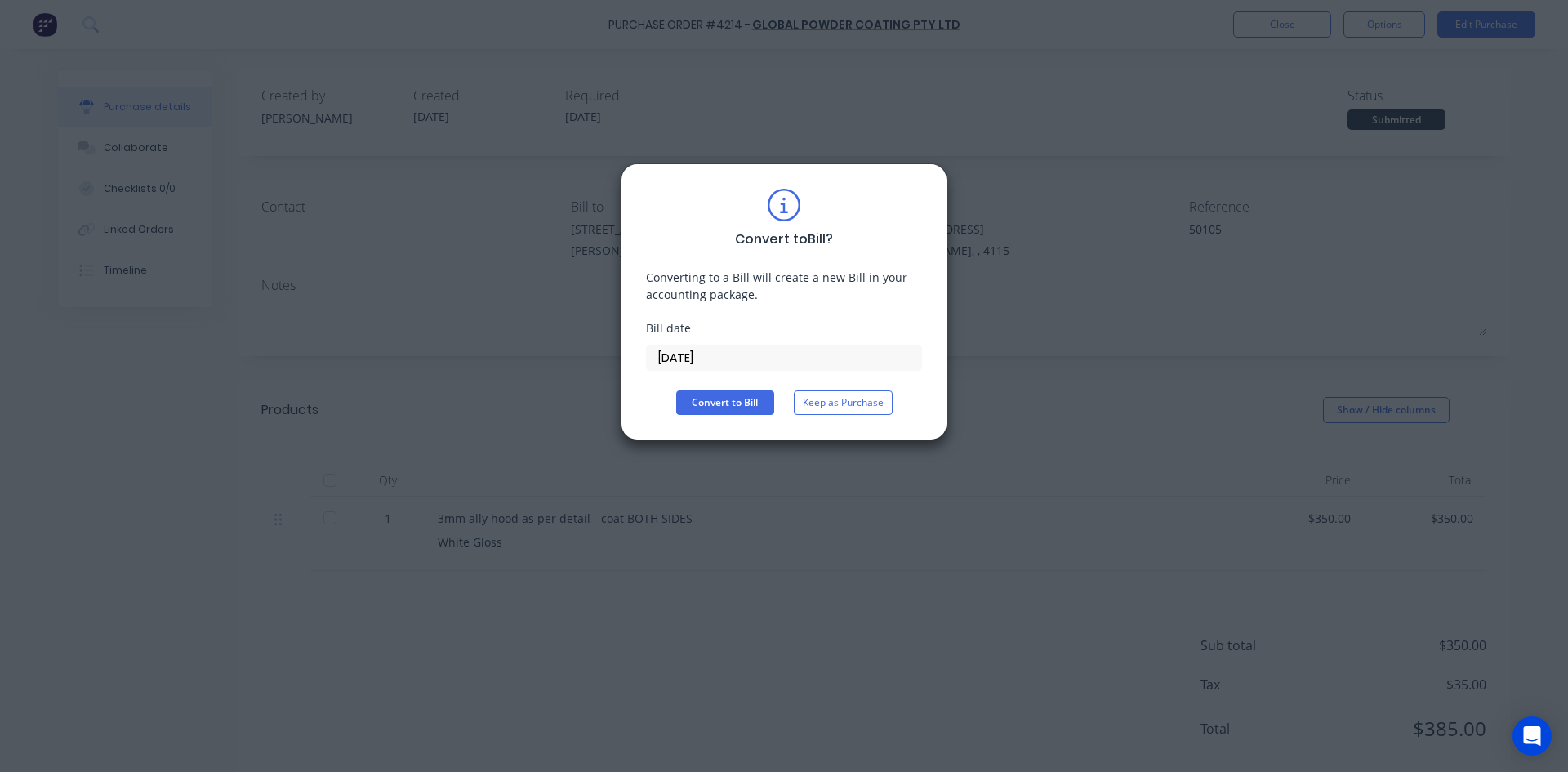
click at [708, 356] on input "[DATE]" at bounding box center [784, 357] width 274 height 25
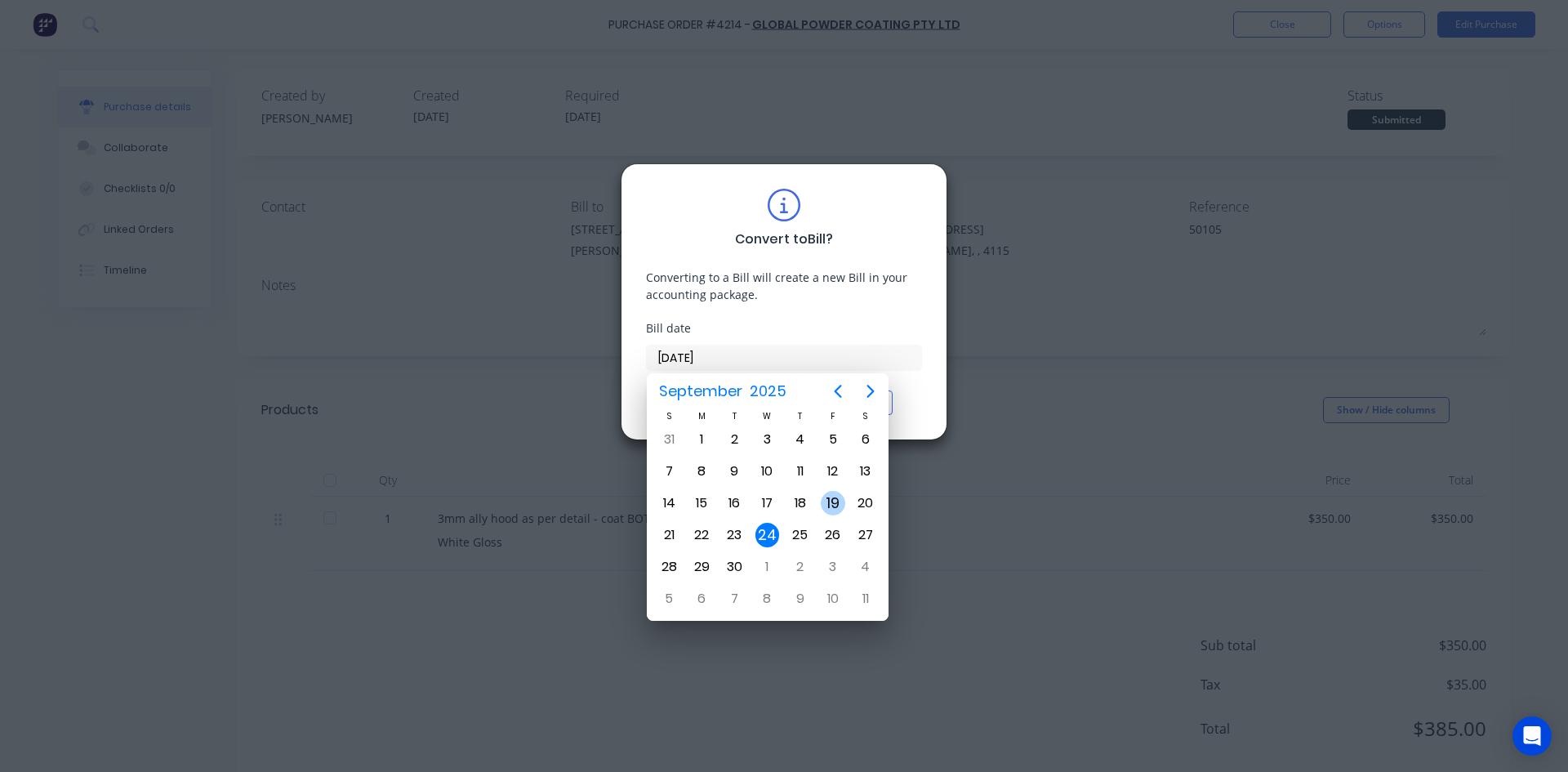
click at [830, 502] on div "19" at bounding box center [833, 502] width 25 height 25
type input "[DATE]"
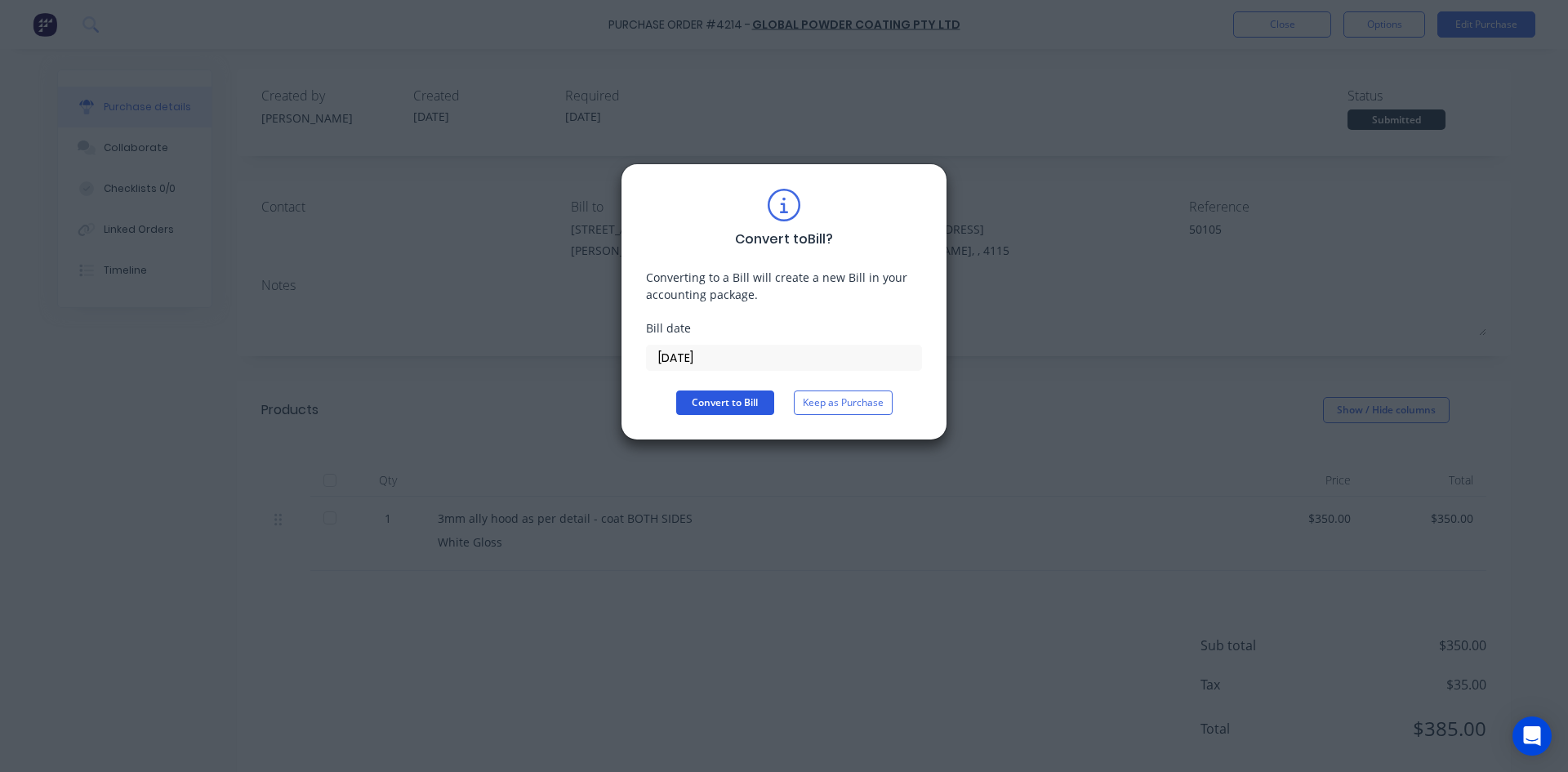
click at [744, 408] on button "Convert to Bill" at bounding box center [724, 403] width 98 height 25
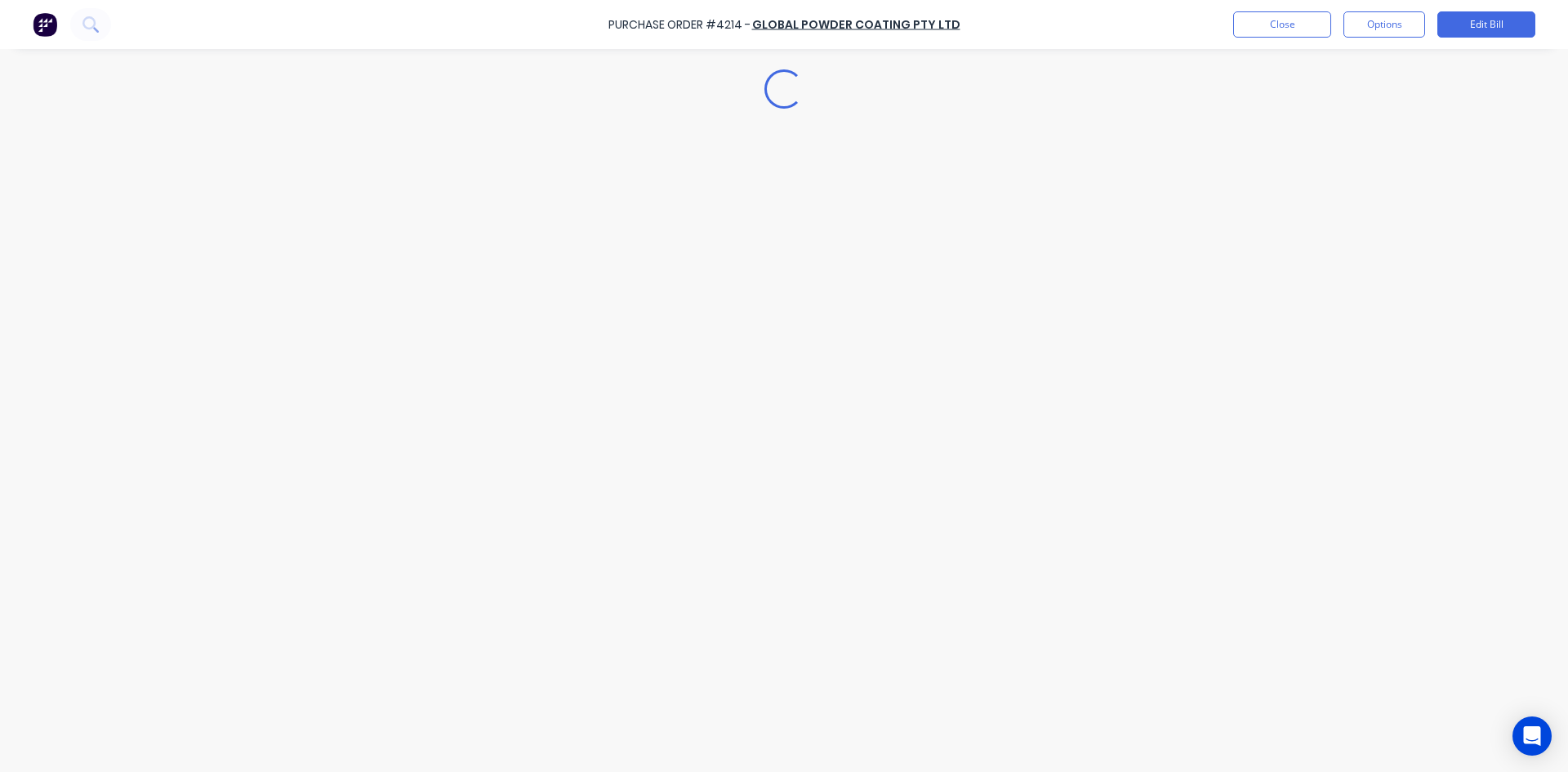
type textarea "x"
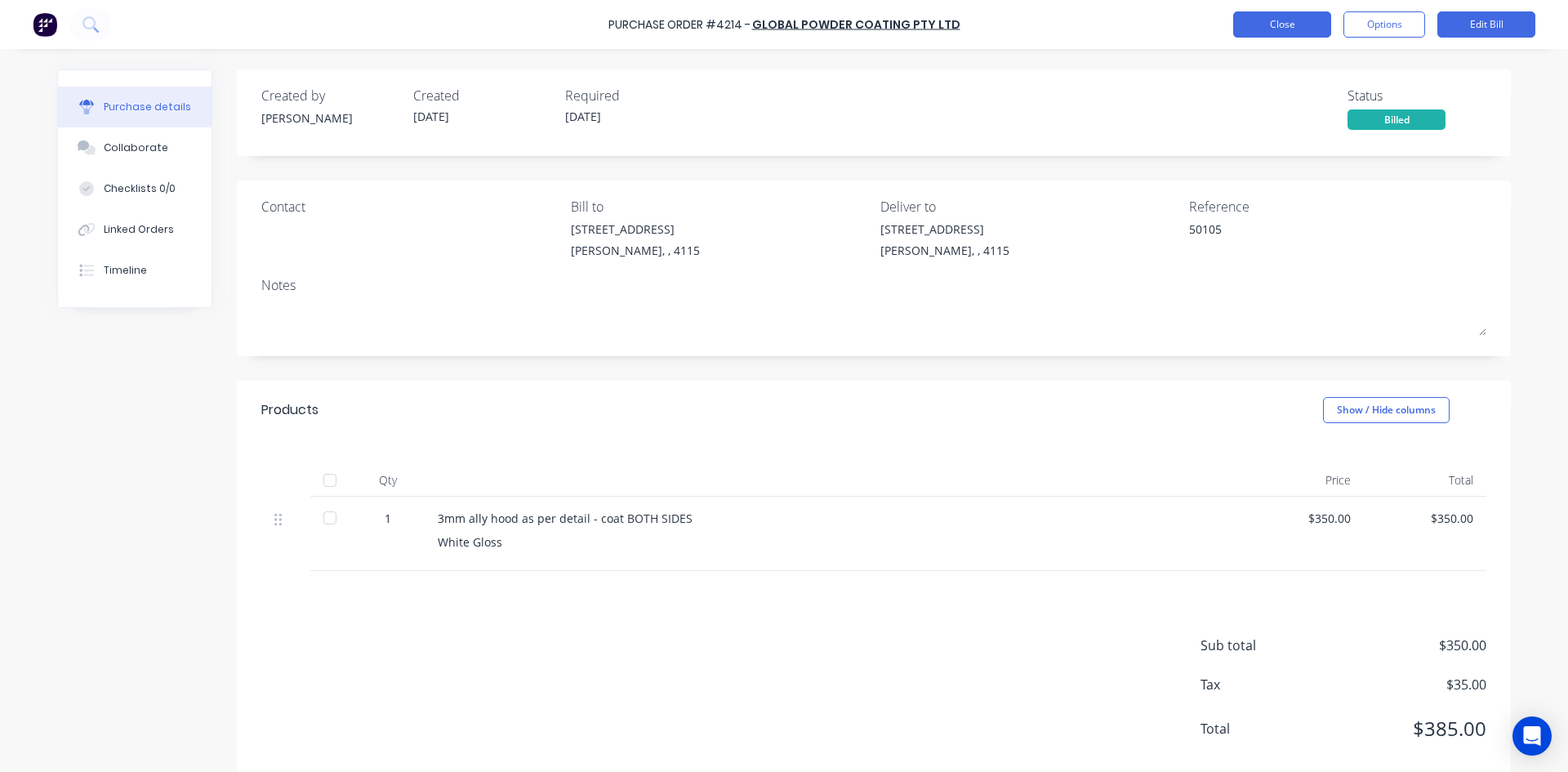
click at [1304, 35] on button "Close" at bounding box center [1281, 25] width 98 height 26
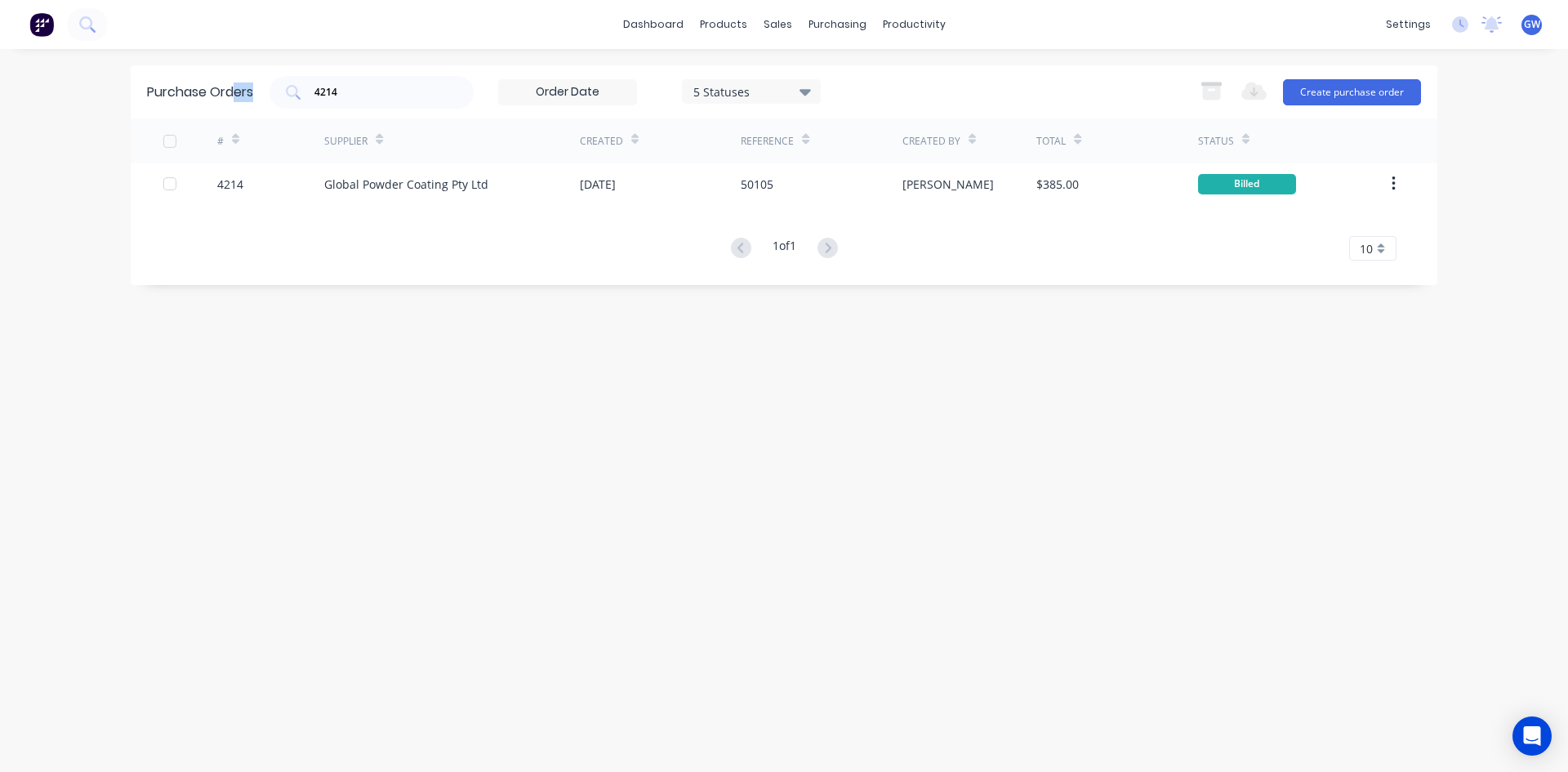
click at [238, 81] on div "Purchase Orders 4214 5 Statuses 5 Statuses Export to Excel (XLSX) Create purcha…" at bounding box center [784, 92] width 1307 height 53
click at [438, 88] on input "4214" at bounding box center [380, 92] width 135 height 17
type input "4329"
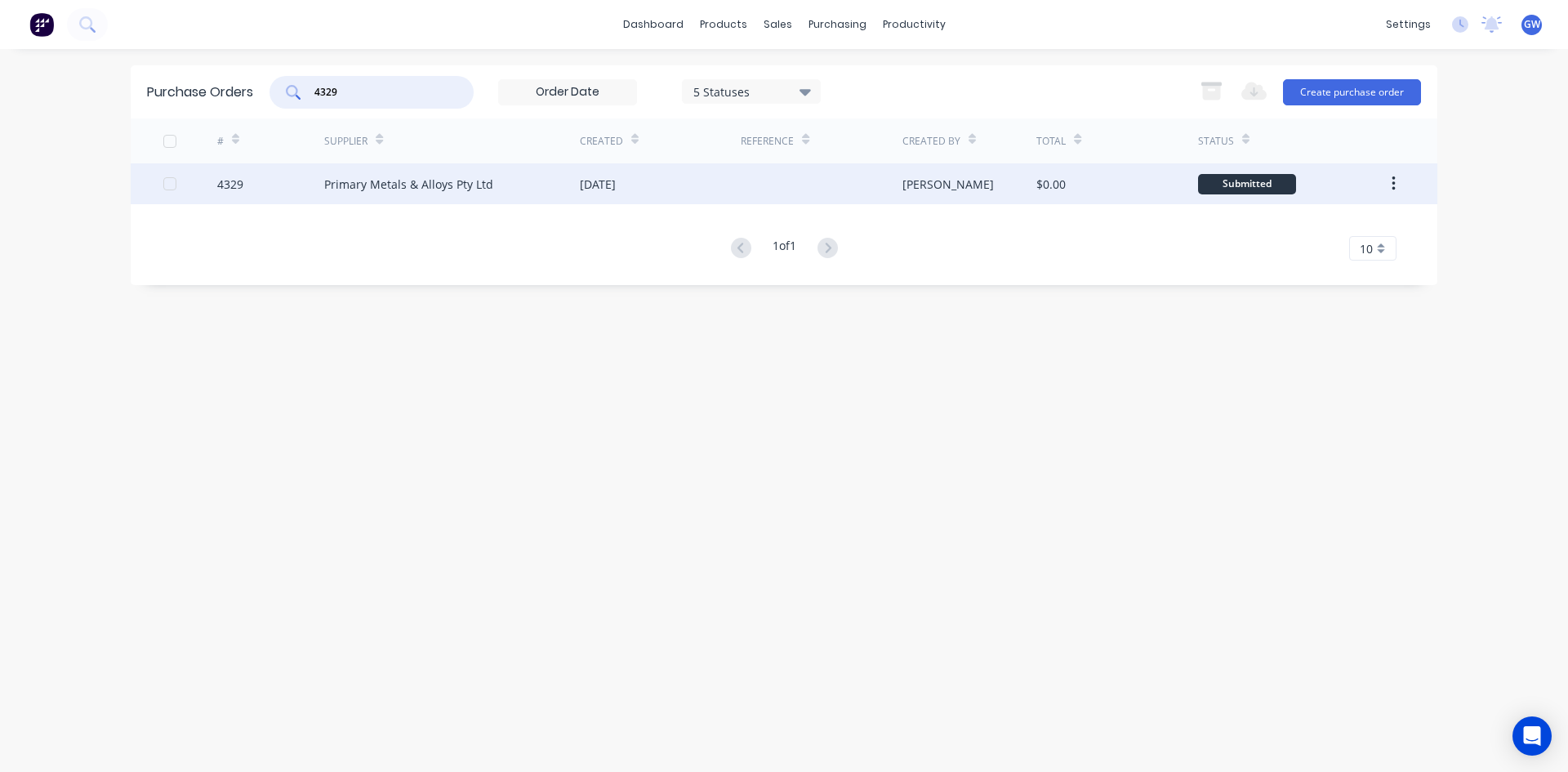
click at [1001, 202] on div "[PERSON_NAME]" at bounding box center [969, 183] width 135 height 40
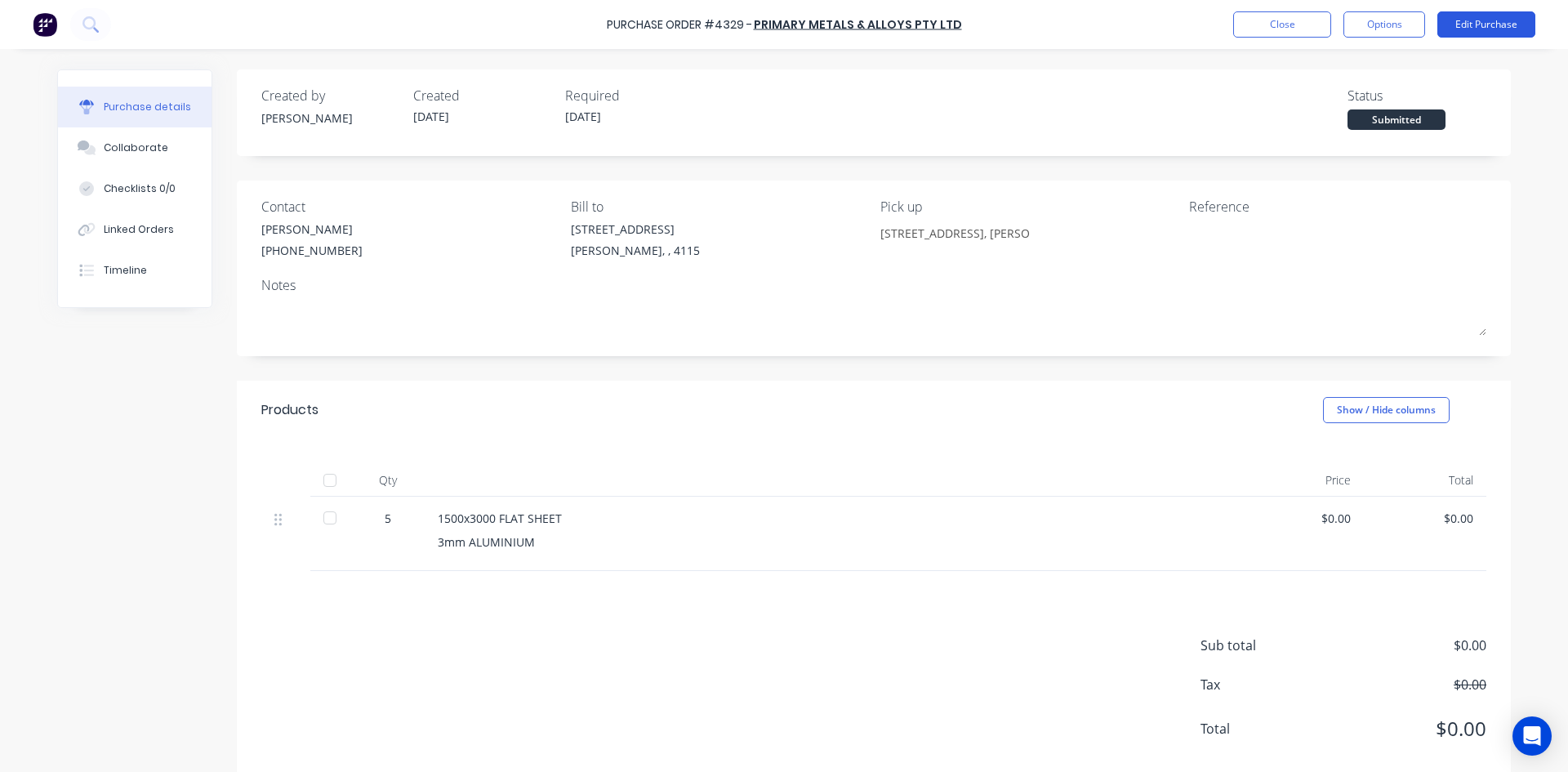
click at [1509, 28] on button "Edit Purchase" at bounding box center [1485, 25] width 98 height 26
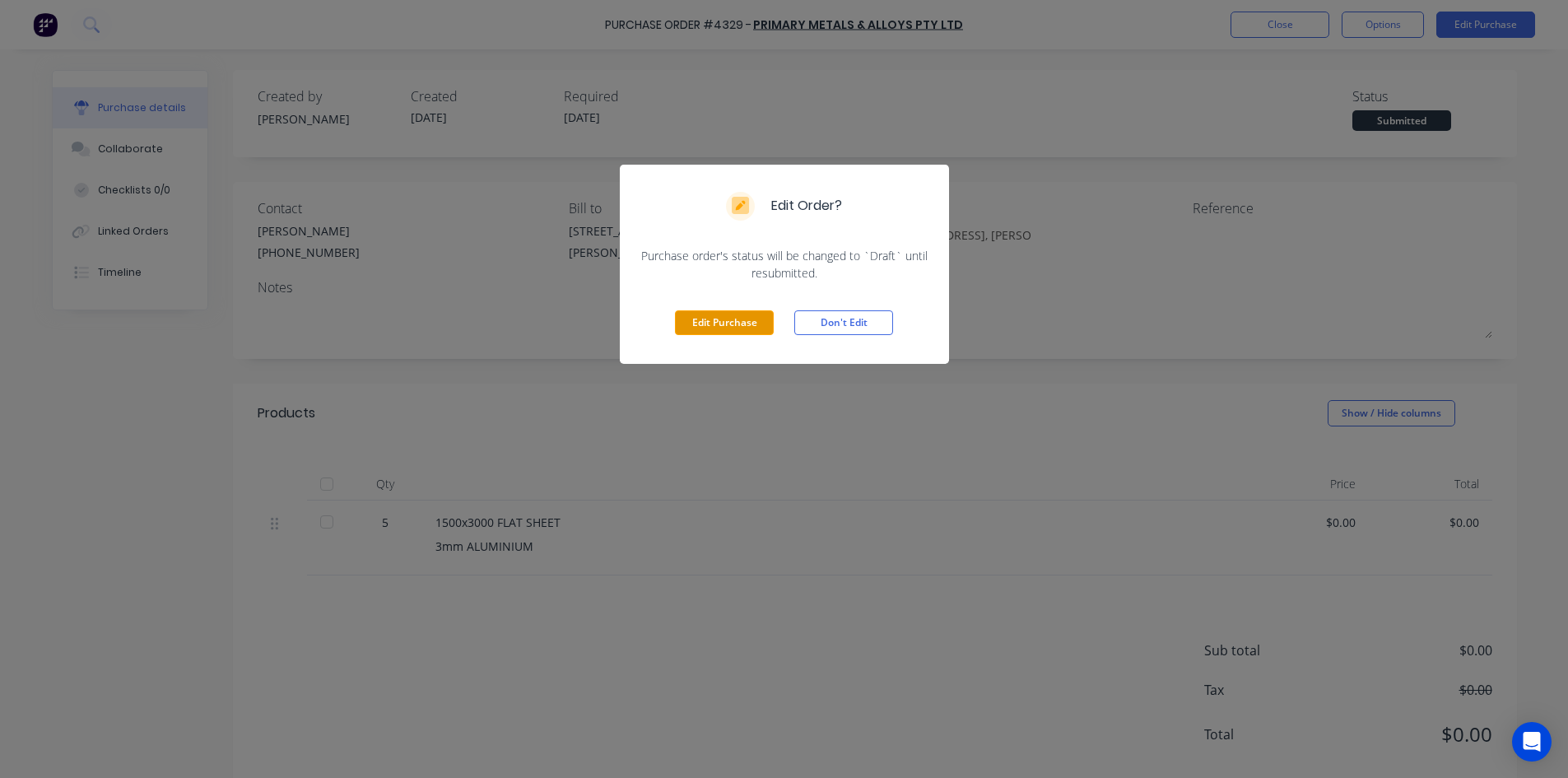
click at [736, 330] on button "Edit Purchase" at bounding box center [724, 322] width 98 height 25
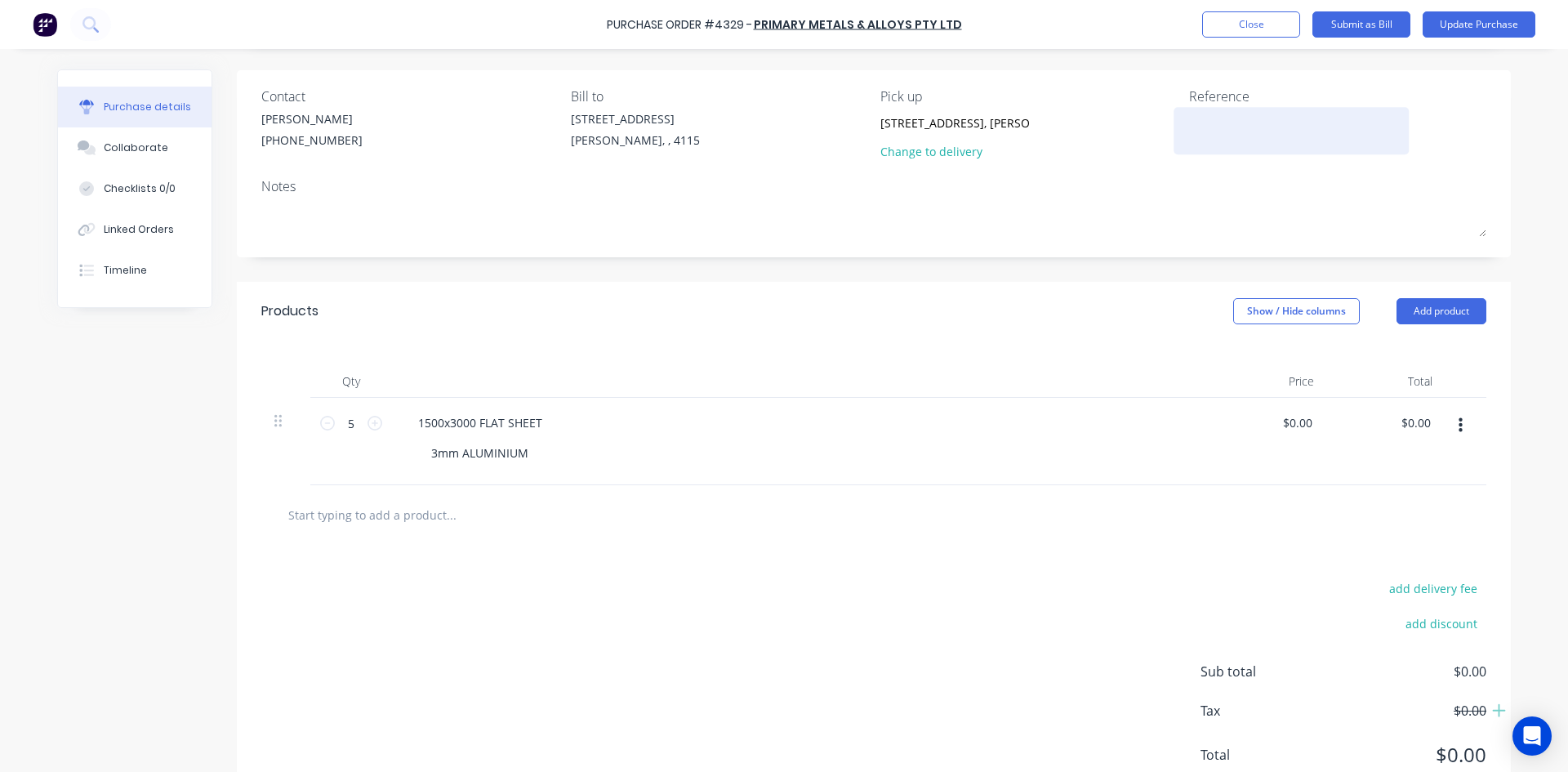
scroll to position [82, 0]
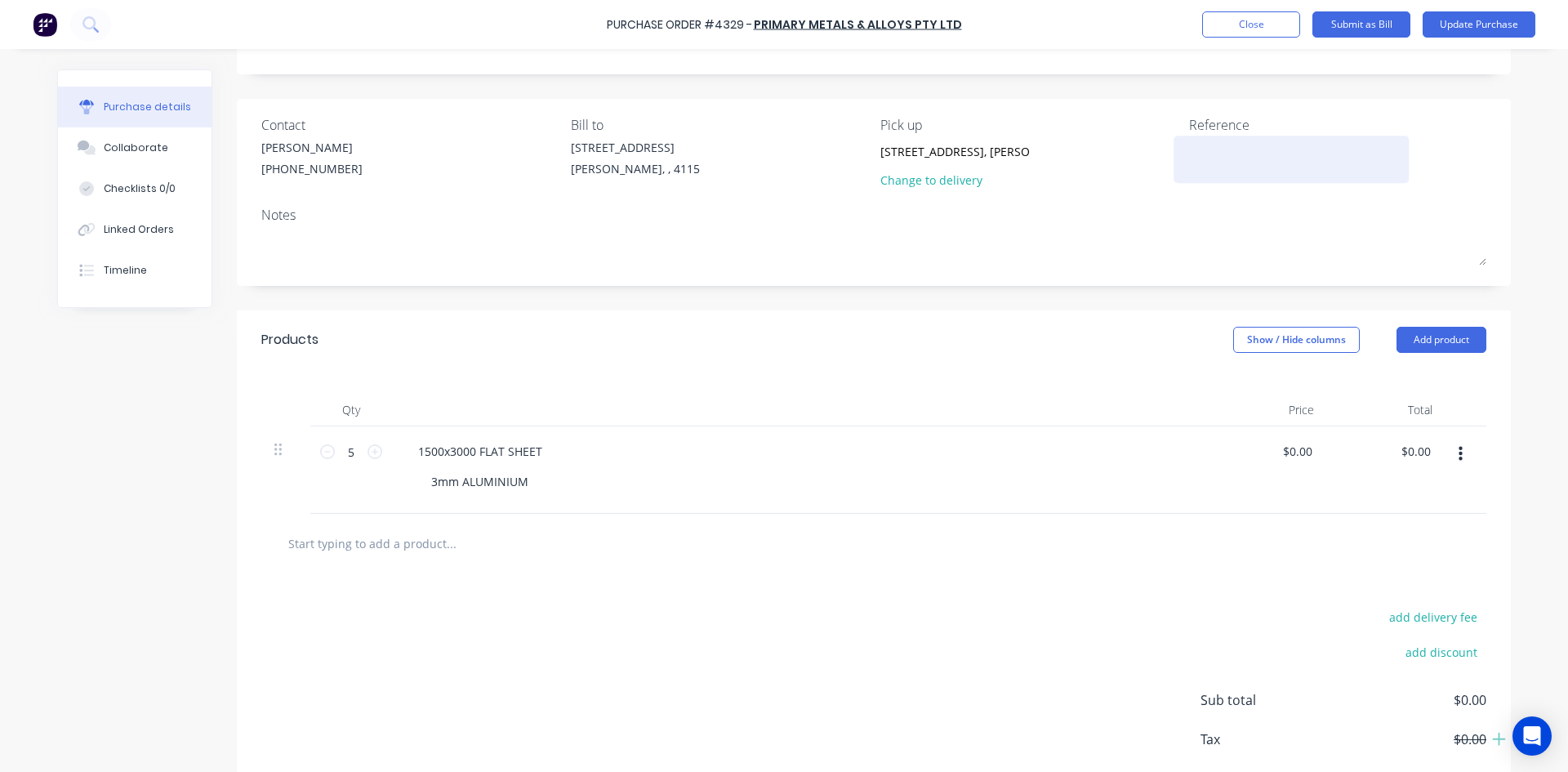
click at [1241, 178] on div at bounding box center [1291, 159] width 204 height 40
click at [1232, 142] on textarea at bounding box center [1291, 157] width 204 height 37
type textarea "x"
type textarea "1"
type textarea "x"
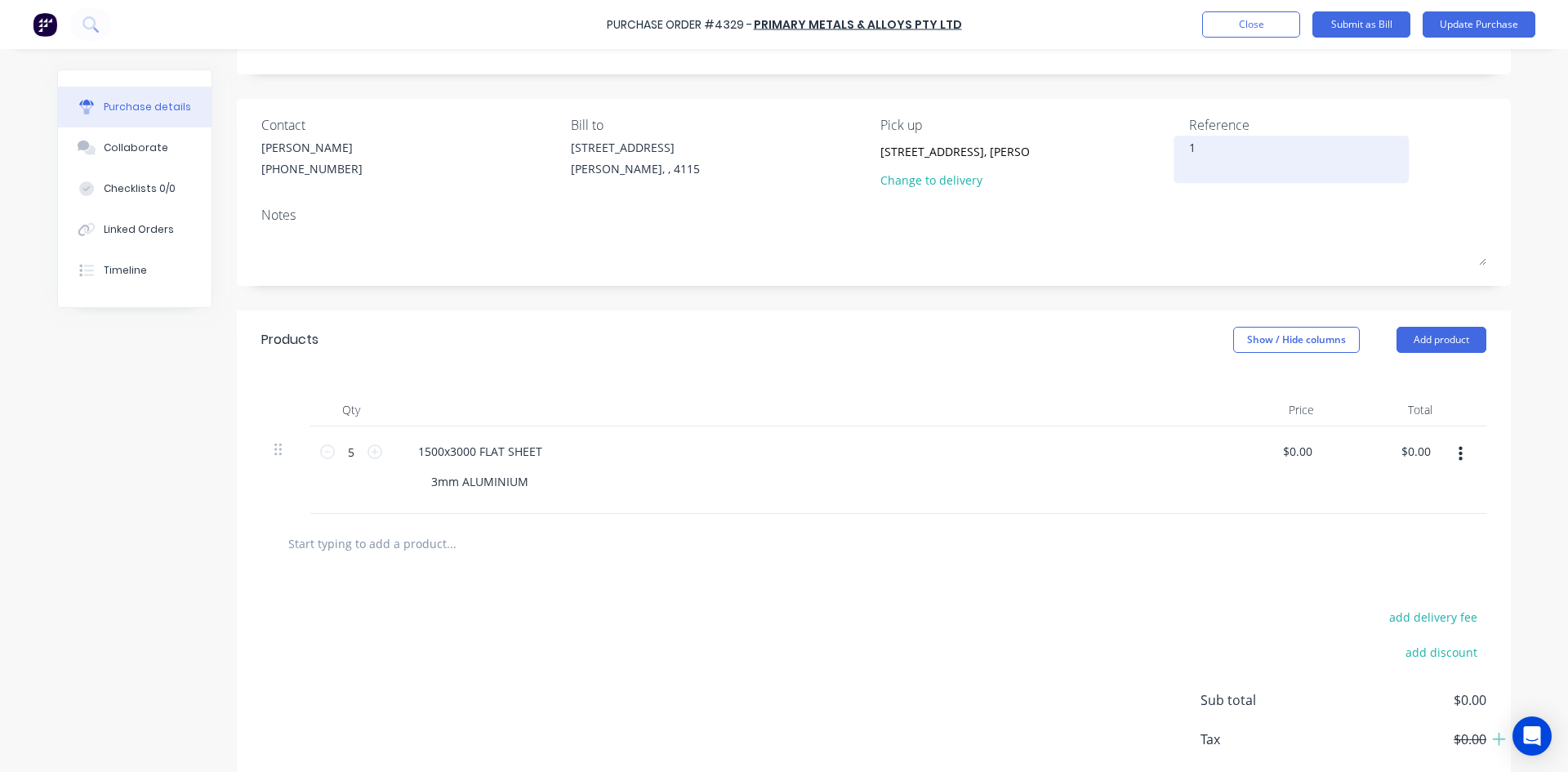
type textarea "11"
type textarea "x"
type textarea "118"
type textarea "x"
type textarea "1188"
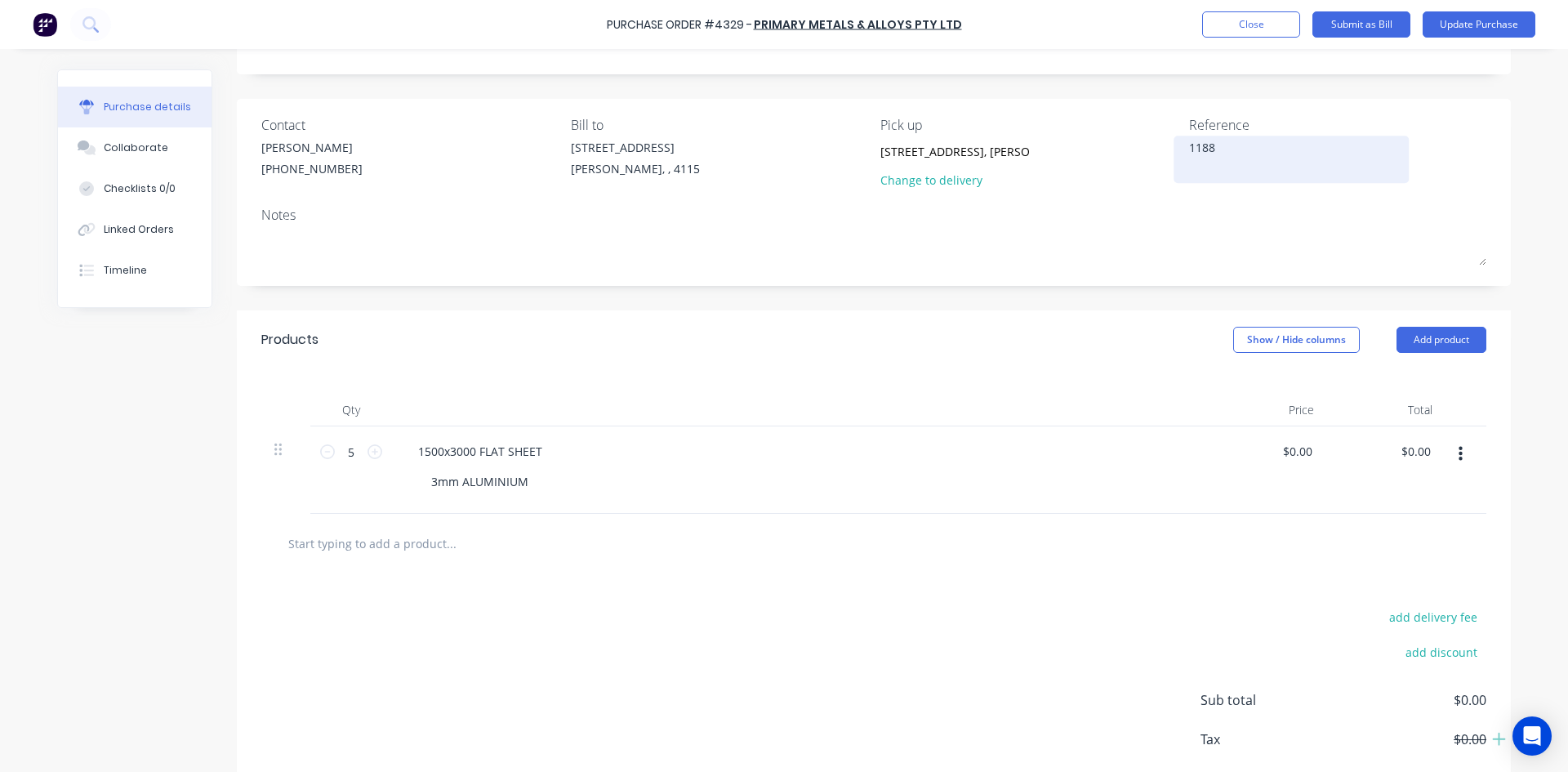
type textarea "x"
type textarea "11883"
type textarea "x"
type textarea "118830"
type textarea "x"
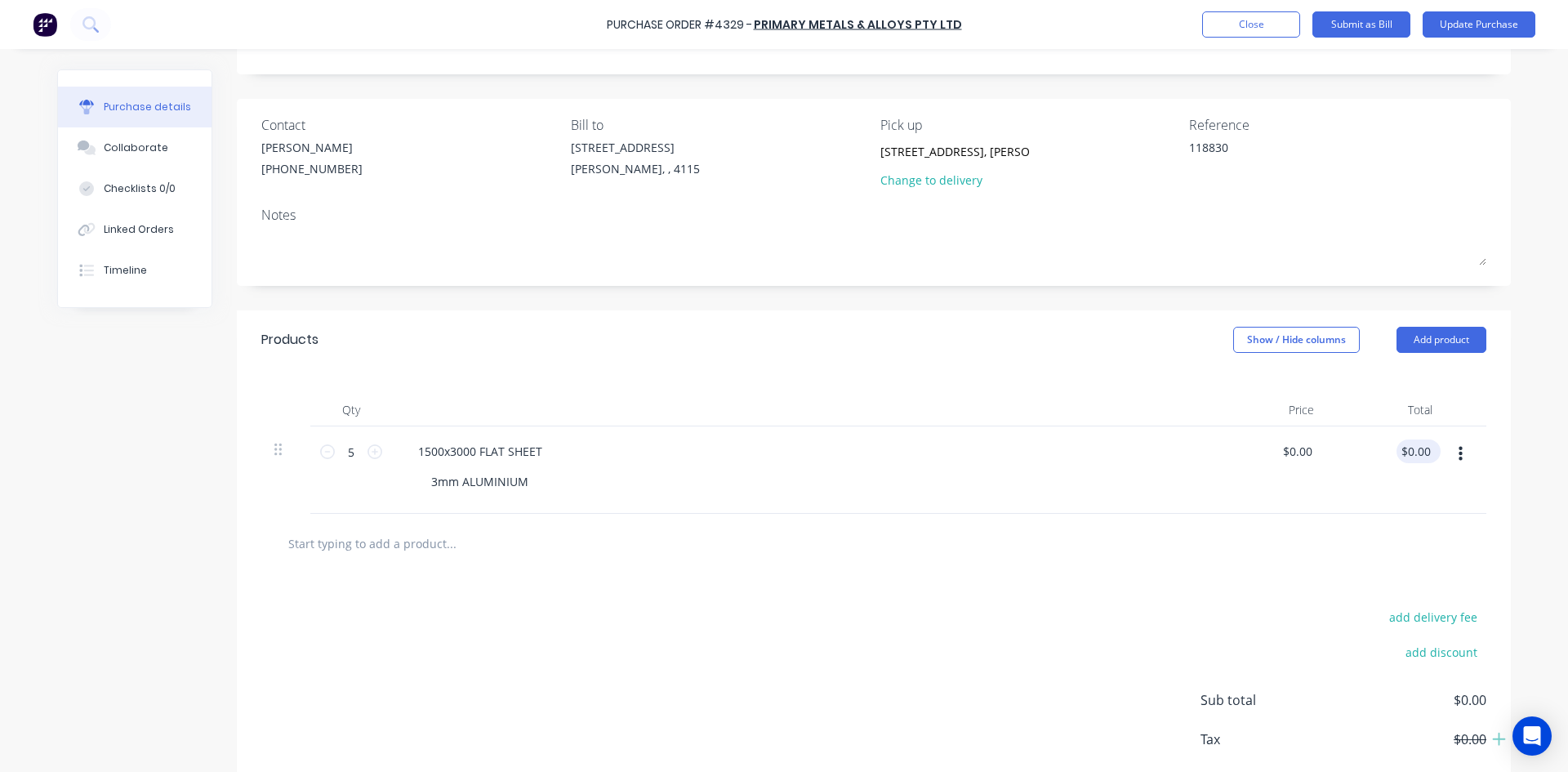
type textarea "118830"
type input "0.00"
click at [1408, 452] on input "0.00" at bounding box center [1418, 451] width 31 height 24
type textarea "x"
click at [1408, 452] on input "0.00" at bounding box center [1418, 451] width 31 height 24
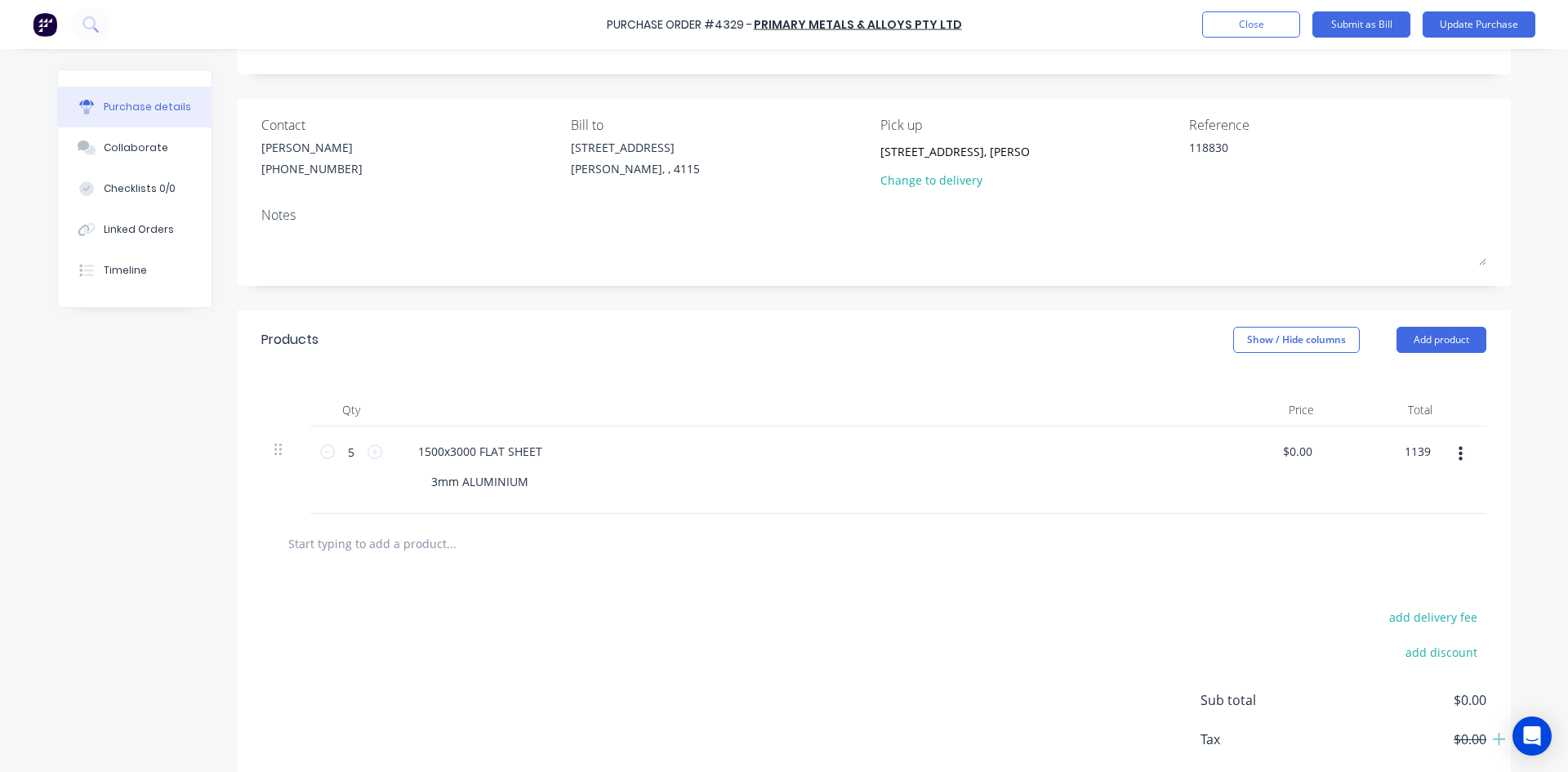
type input "1139"
type textarea "x"
type input "$227.80"
type input "$1,139.00"
click at [1313, 579] on div "add delivery fee add discount Sub total $0.00 Tax $0.00 Total $0.00" at bounding box center [873, 708] width 1274 height 269
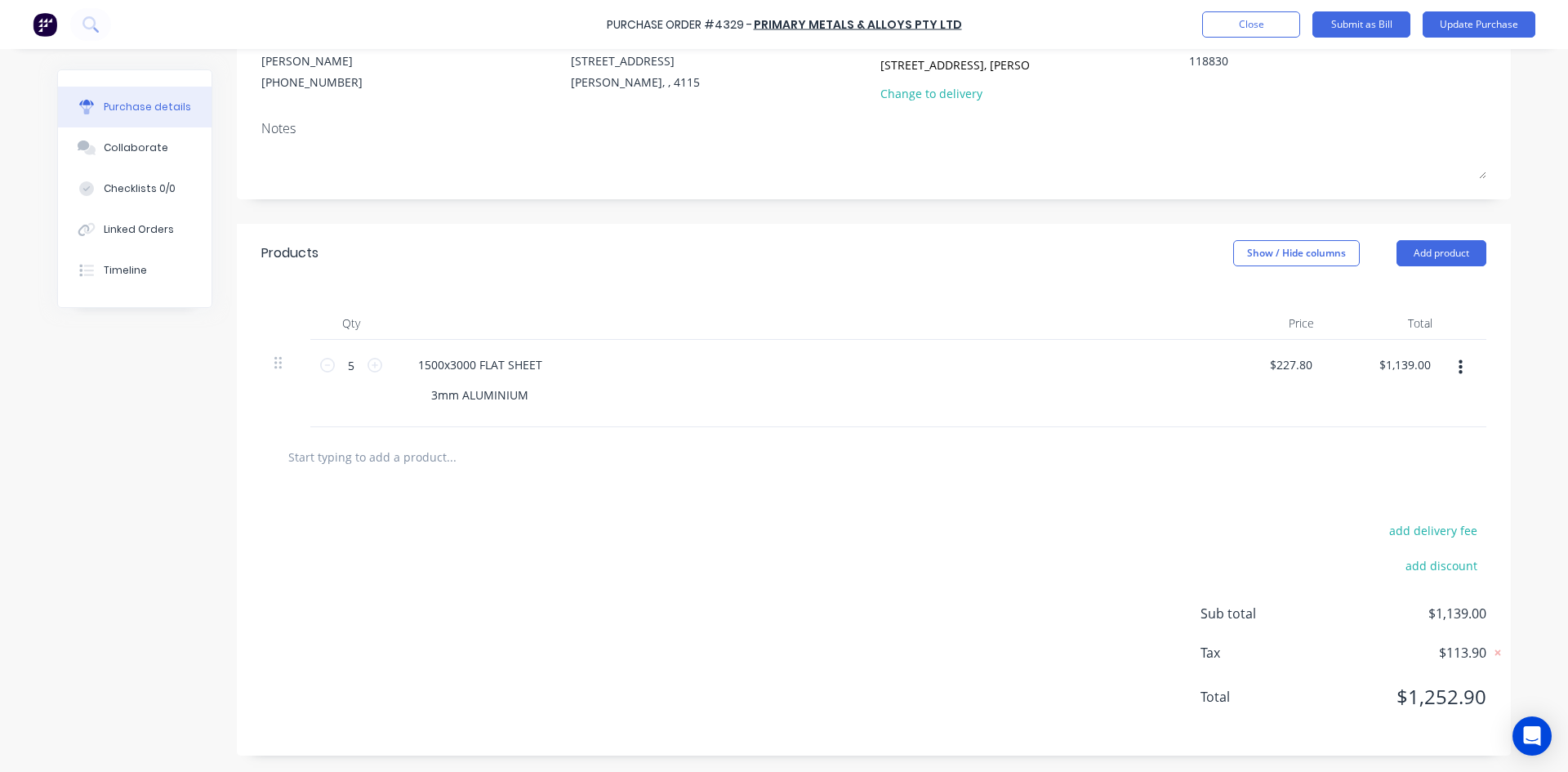
scroll to position [0, 0]
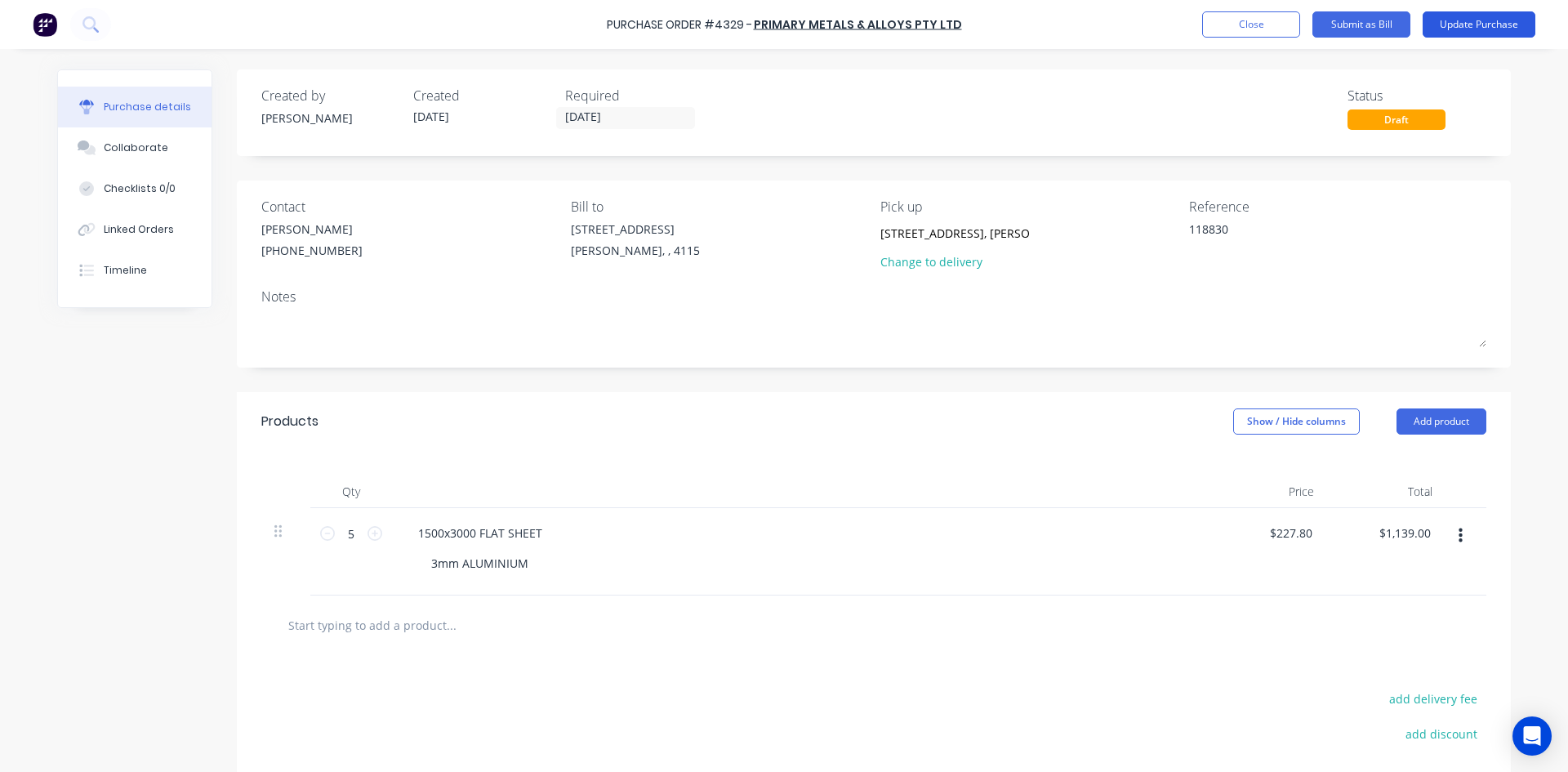
click at [1487, 31] on button "Update Purchase" at bounding box center [1478, 25] width 112 height 26
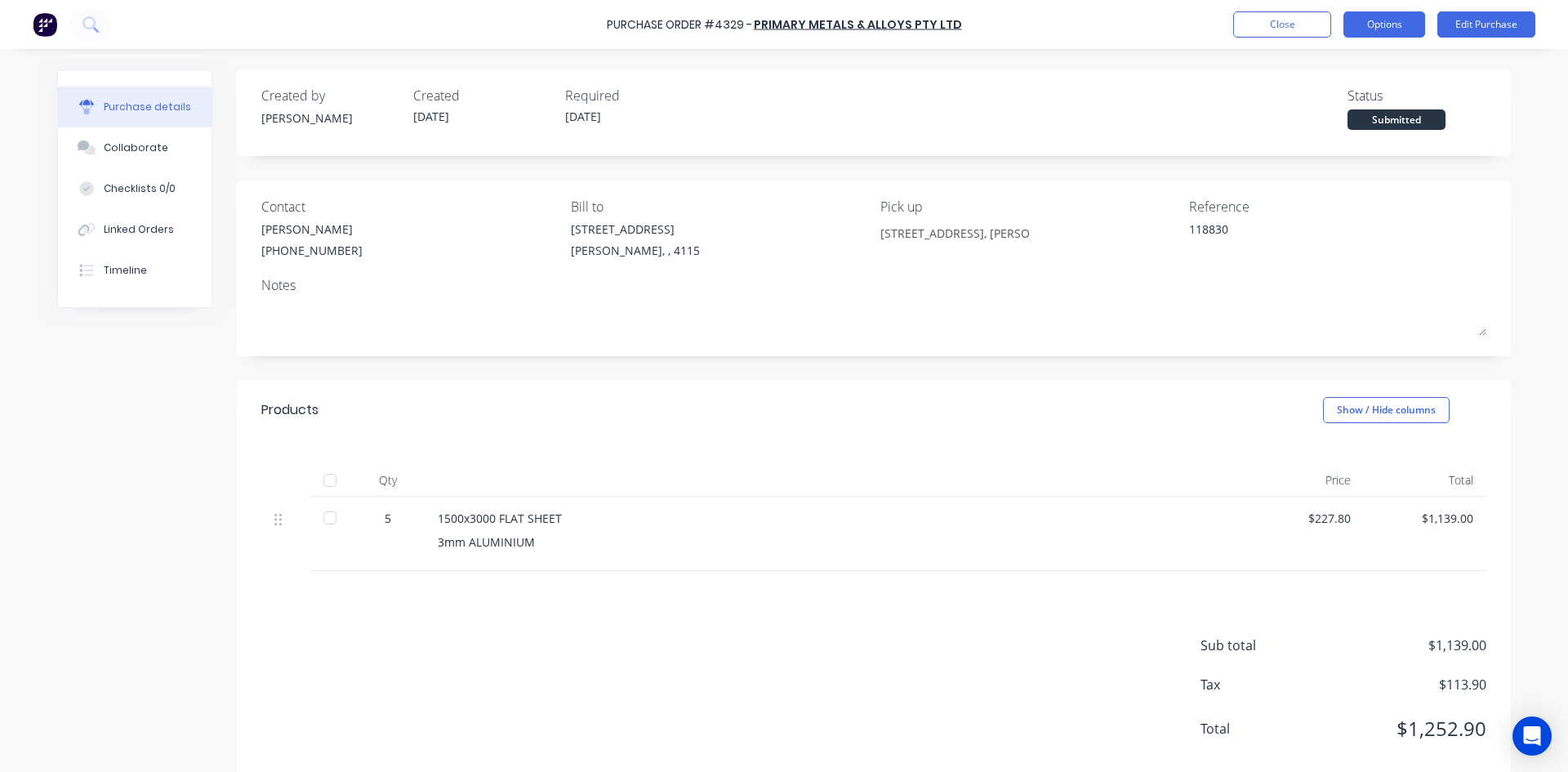
click at [1384, 19] on button "Options" at bounding box center [1383, 25] width 82 height 26
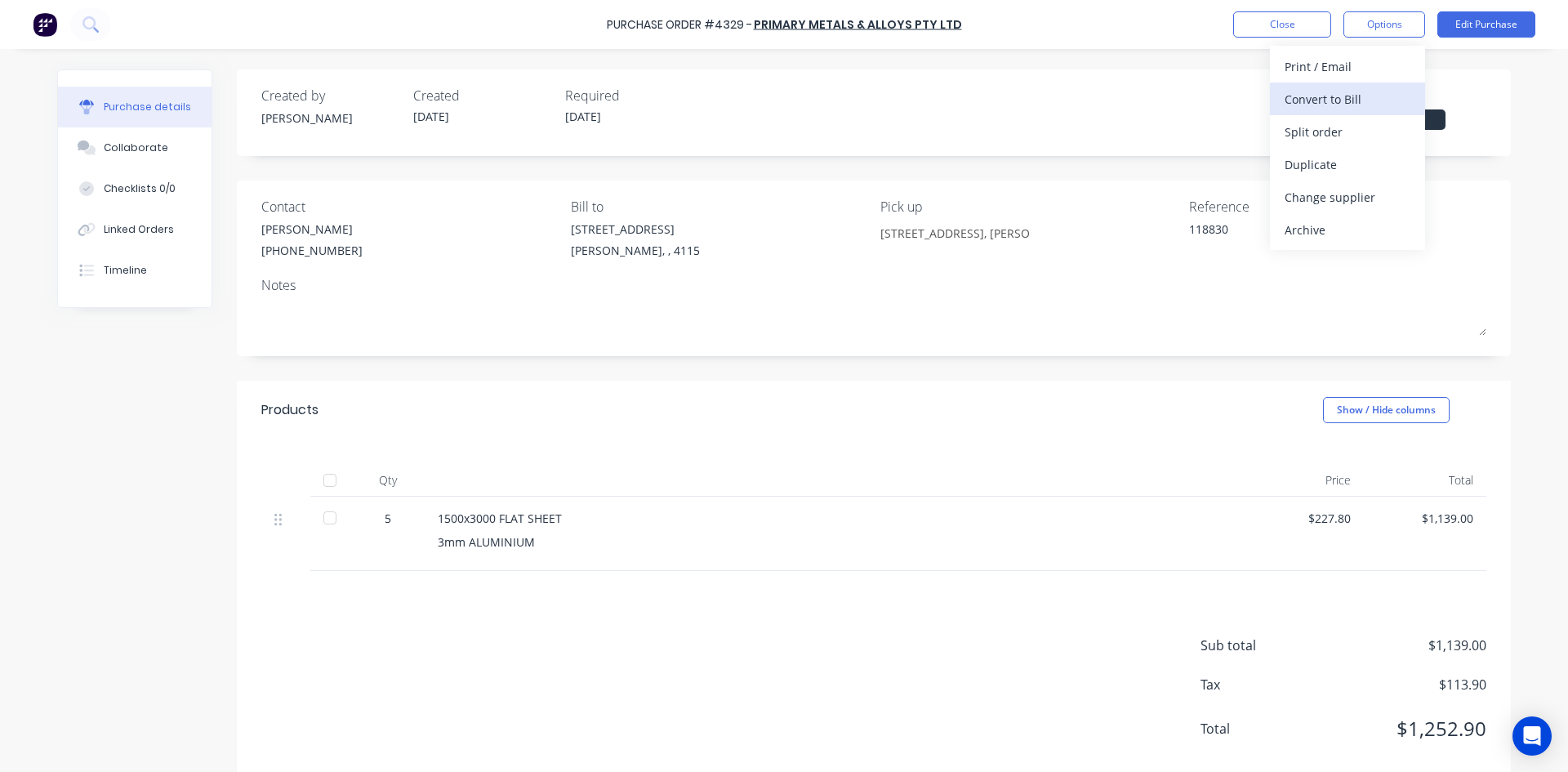
click at [1346, 88] on div "Convert to Bill" at bounding box center [1347, 100] width 125 height 24
type textarea "x"
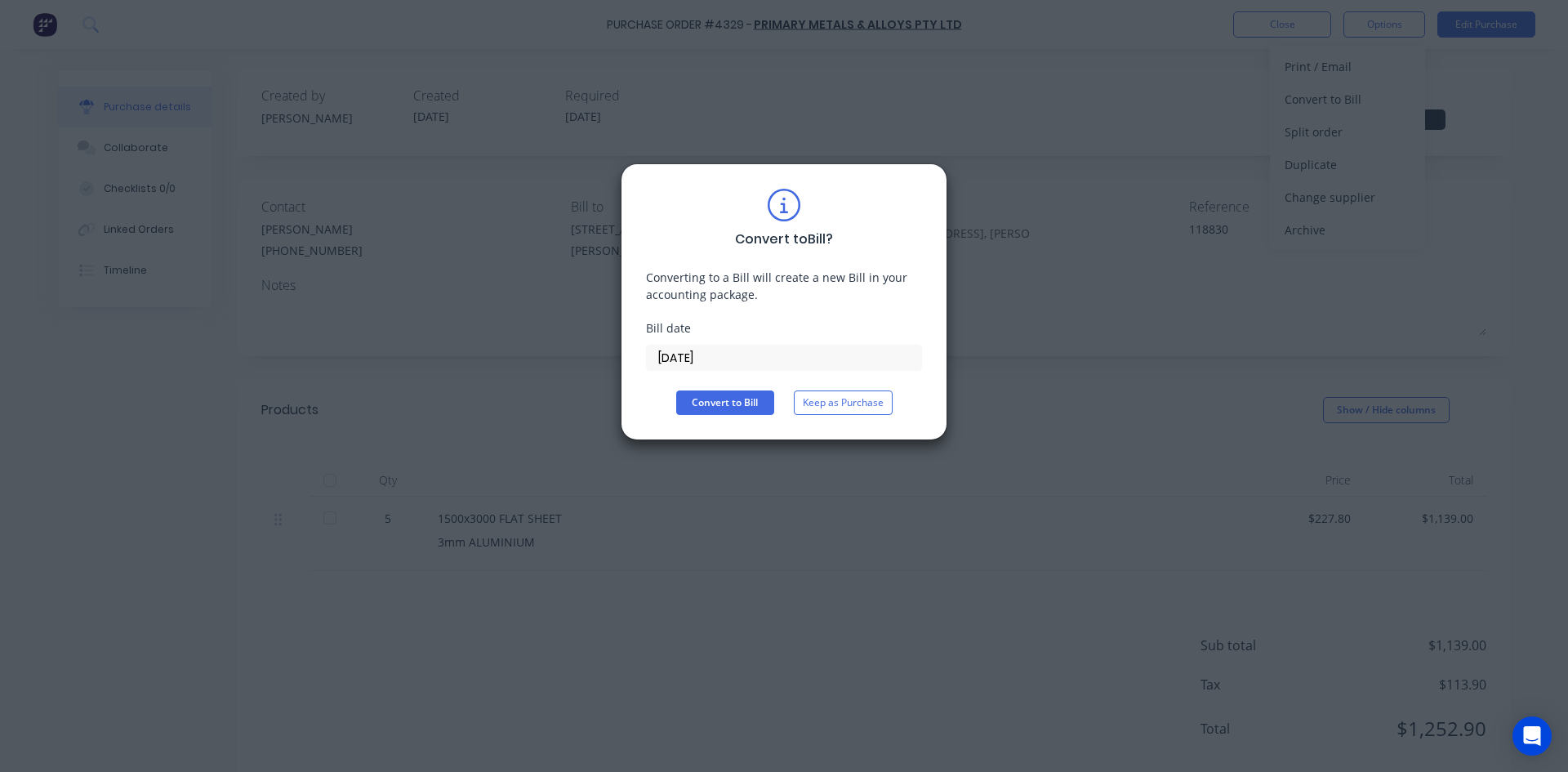
click at [742, 352] on input "[DATE]" at bounding box center [784, 357] width 274 height 25
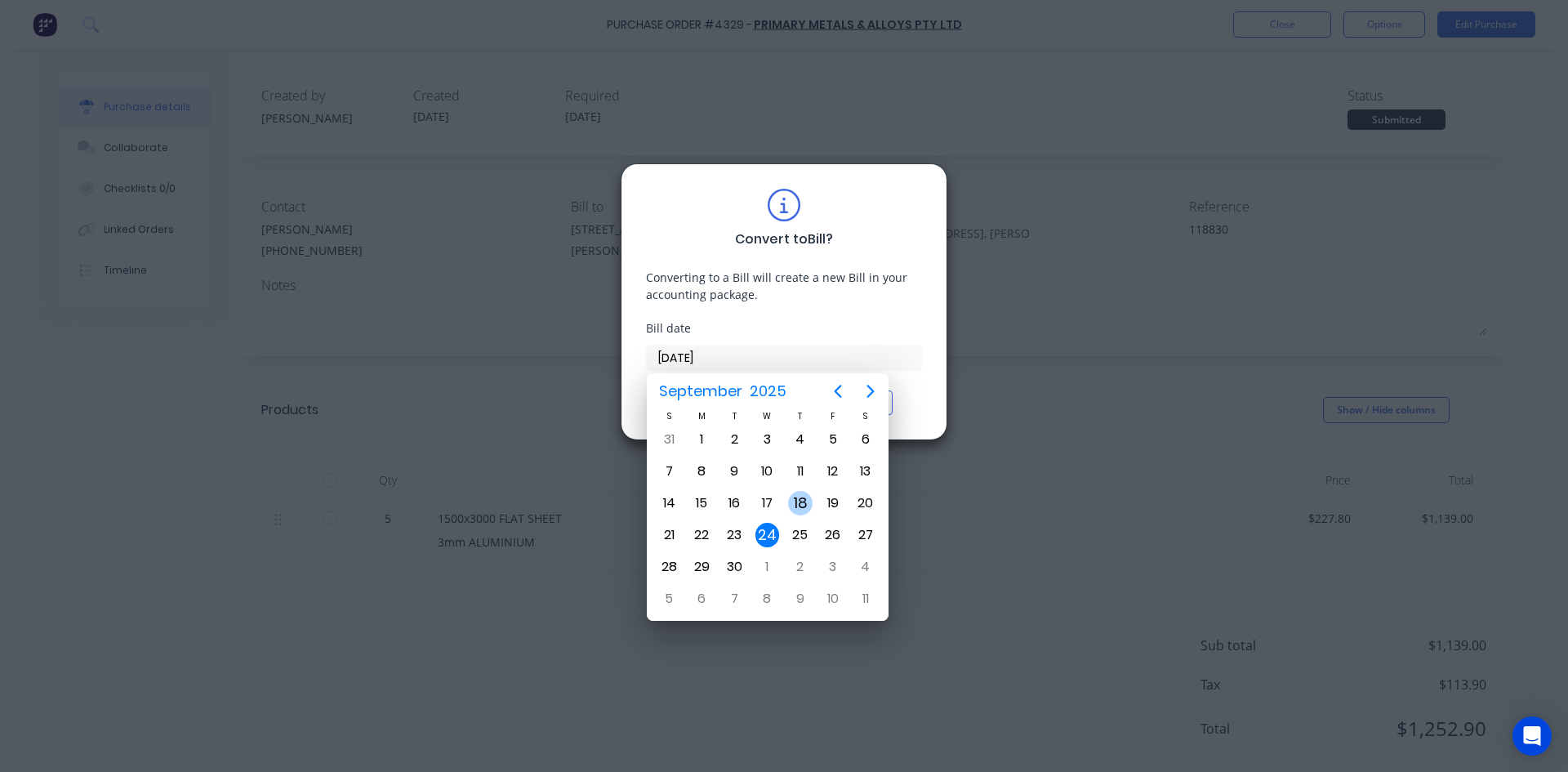
click at [760, 503] on div "17" at bounding box center [767, 502] width 25 height 25
type input "17/09/25"
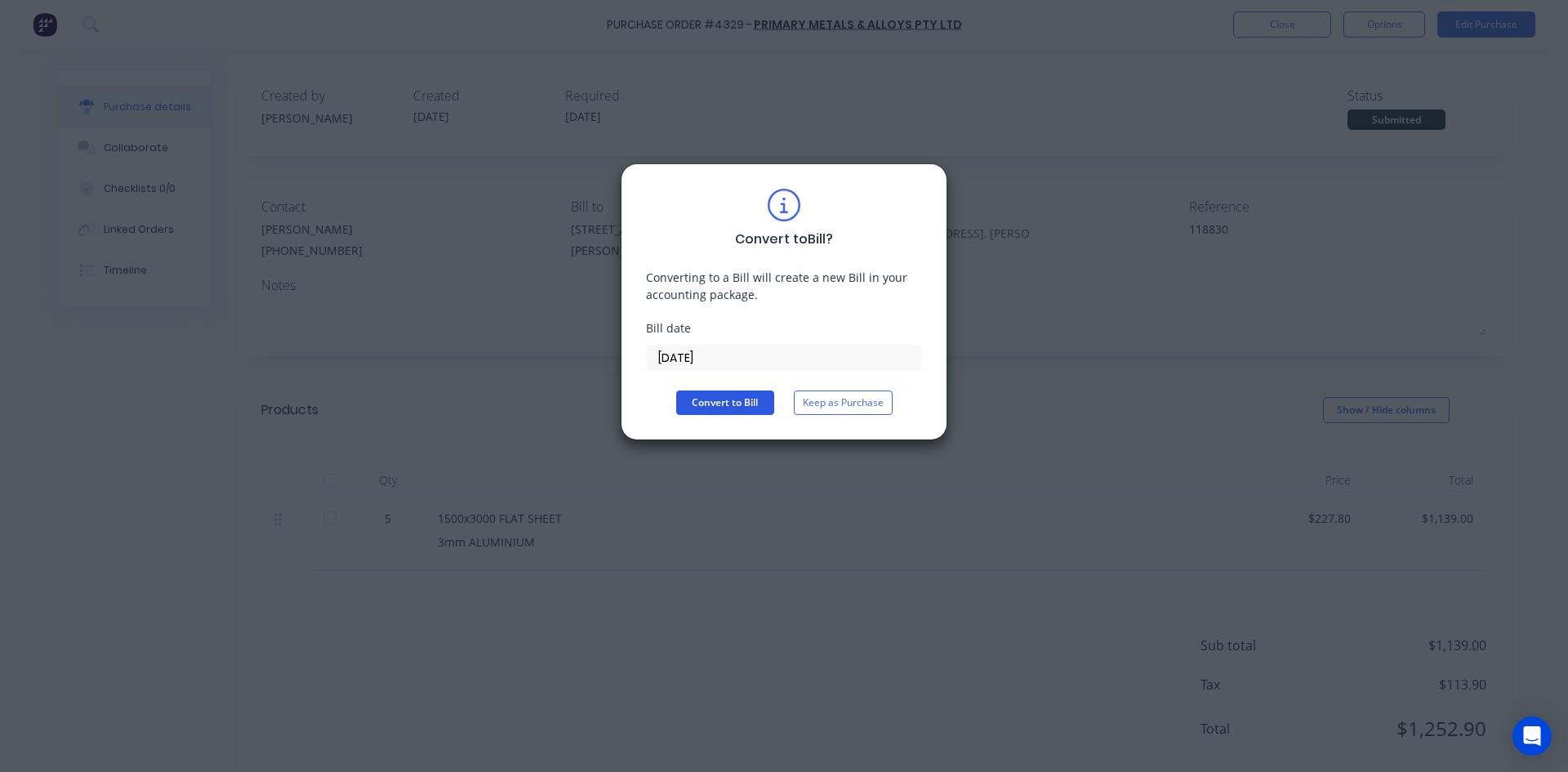
click at [723, 409] on button "Convert to Bill" at bounding box center [724, 403] width 98 height 25
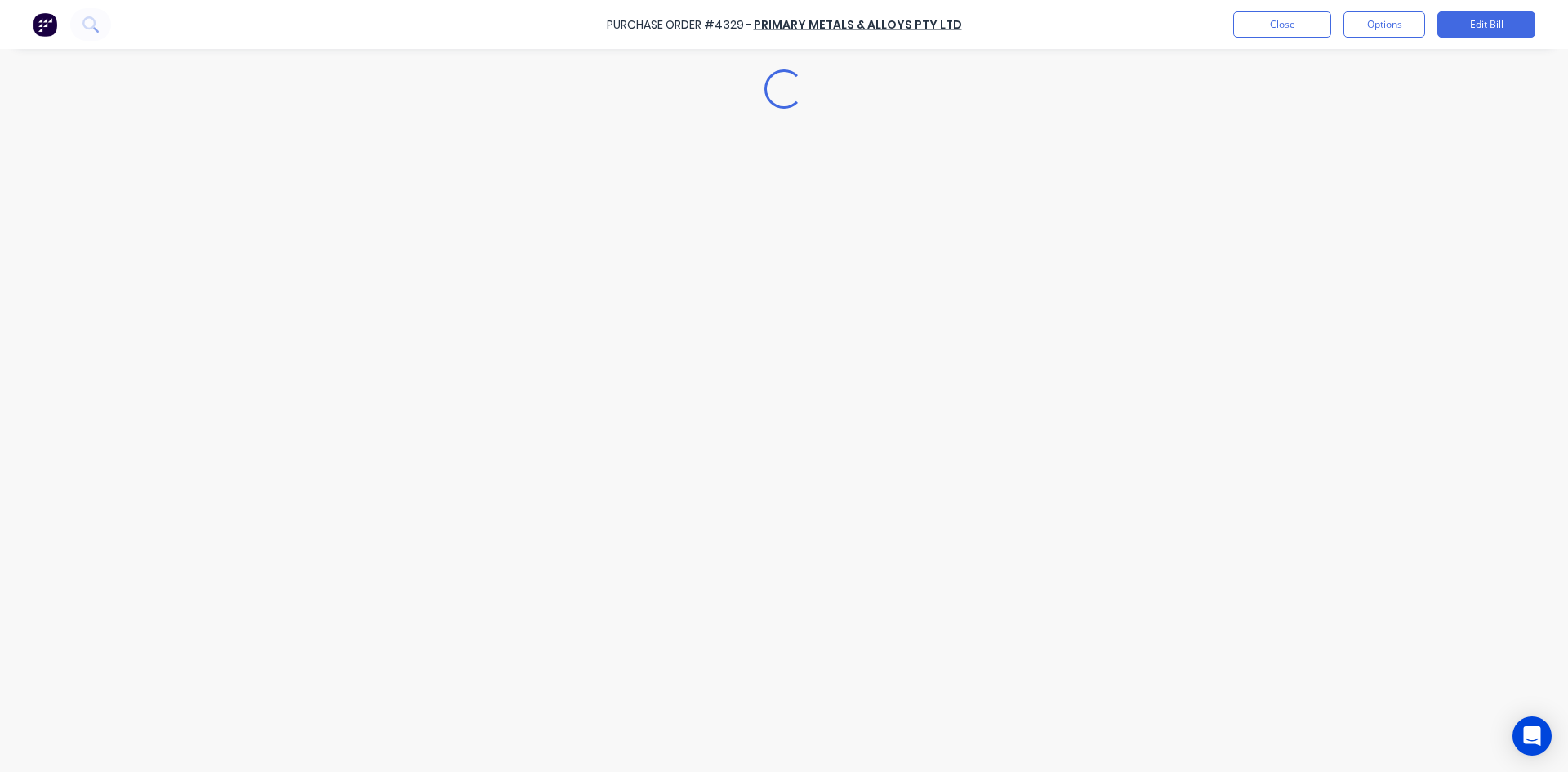
type textarea "x"
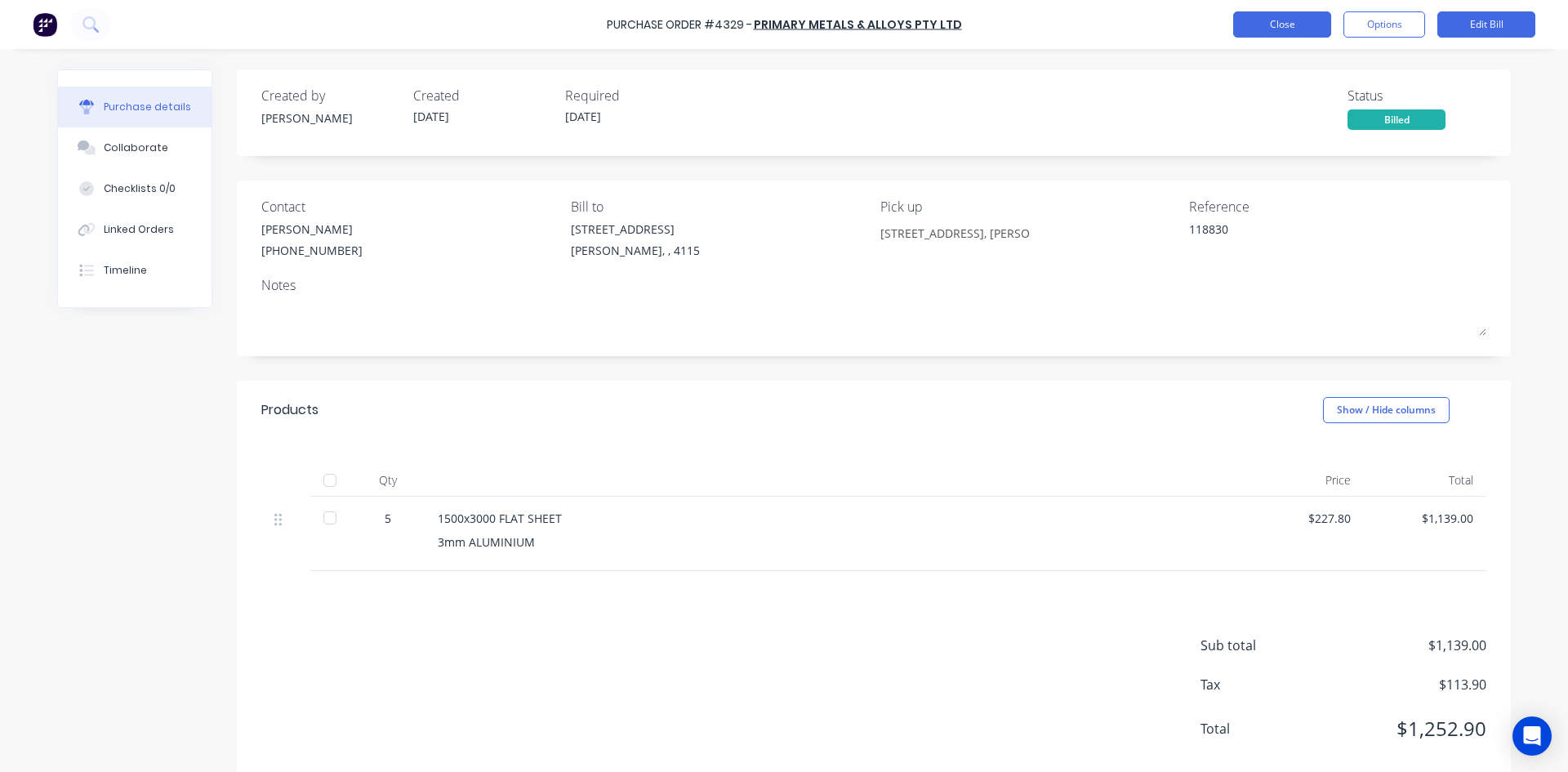
click at [1294, 19] on button "Close" at bounding box center [1281, 25] width 98 height 26
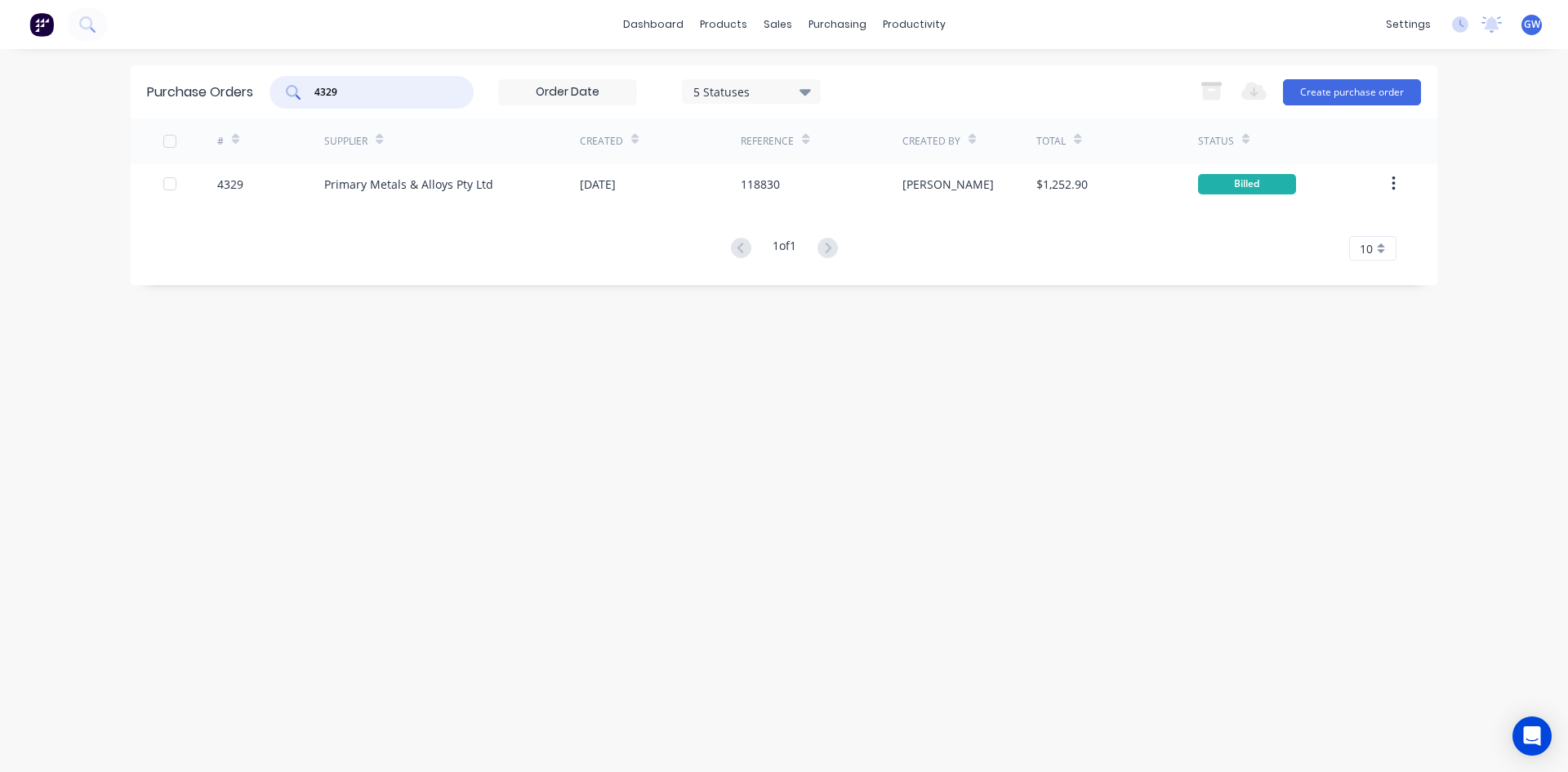
drag, startPoint x: 247, startPoint y: 75, endPoint x: 236, endPoint y: 75, distance: 11.0
click at [236, 75] on div "Purchase Orders 4329 5 Statuses 5 Statuses Export to Excel (XLSX) Create purcha…" at bounding box center [784, 92] width 1307 height 53
drag, startPoint x: 854, startPoint y: 111, endPoint x: 817, endPoint y: 116, distance: 37.3
click at [854, 111] on div "Suppliers" at bounding box center [871, 111] width 49 height 15
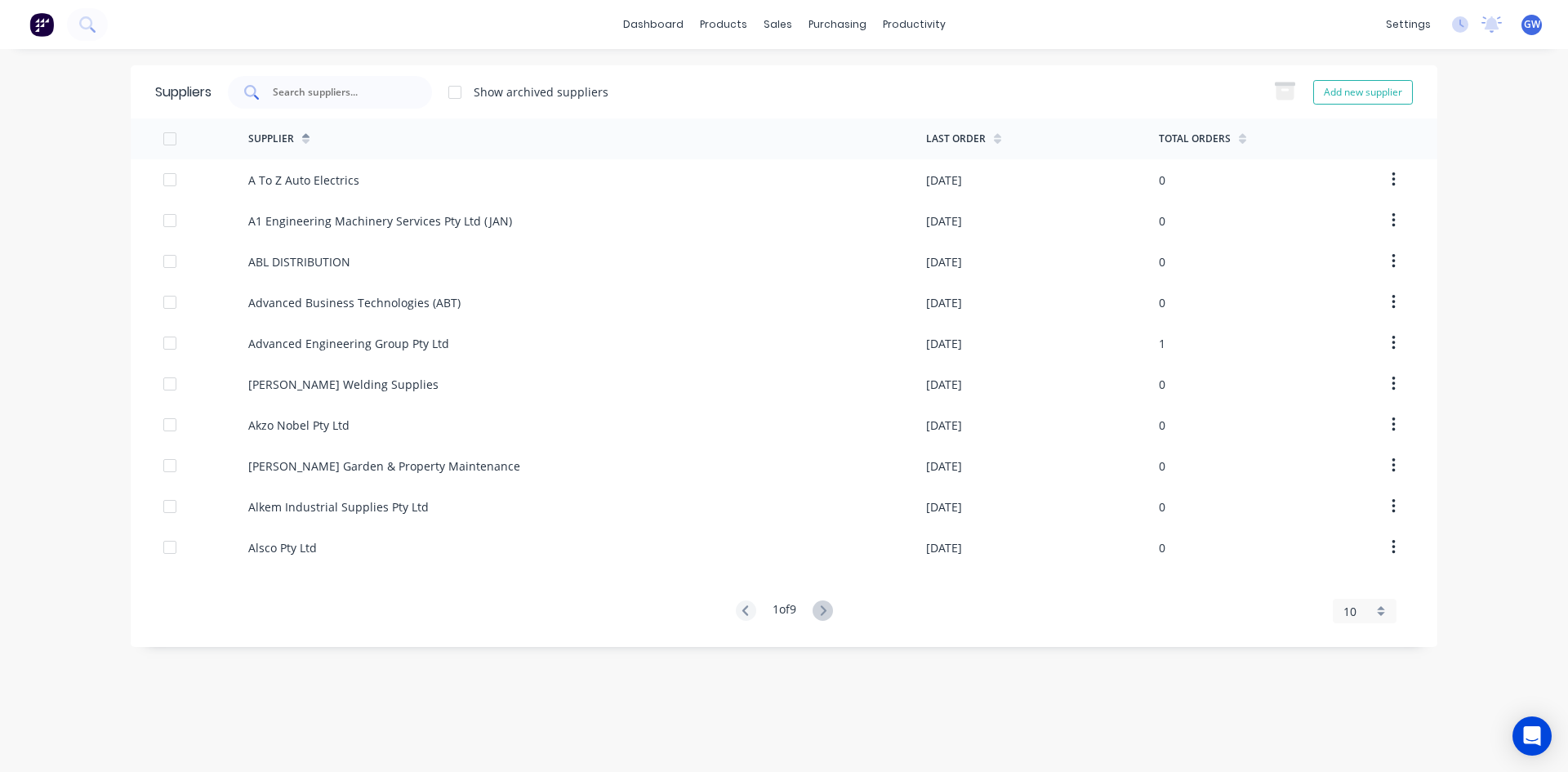
click at [411, 83] on div at bounding box center [330, 92] width 204 height 33
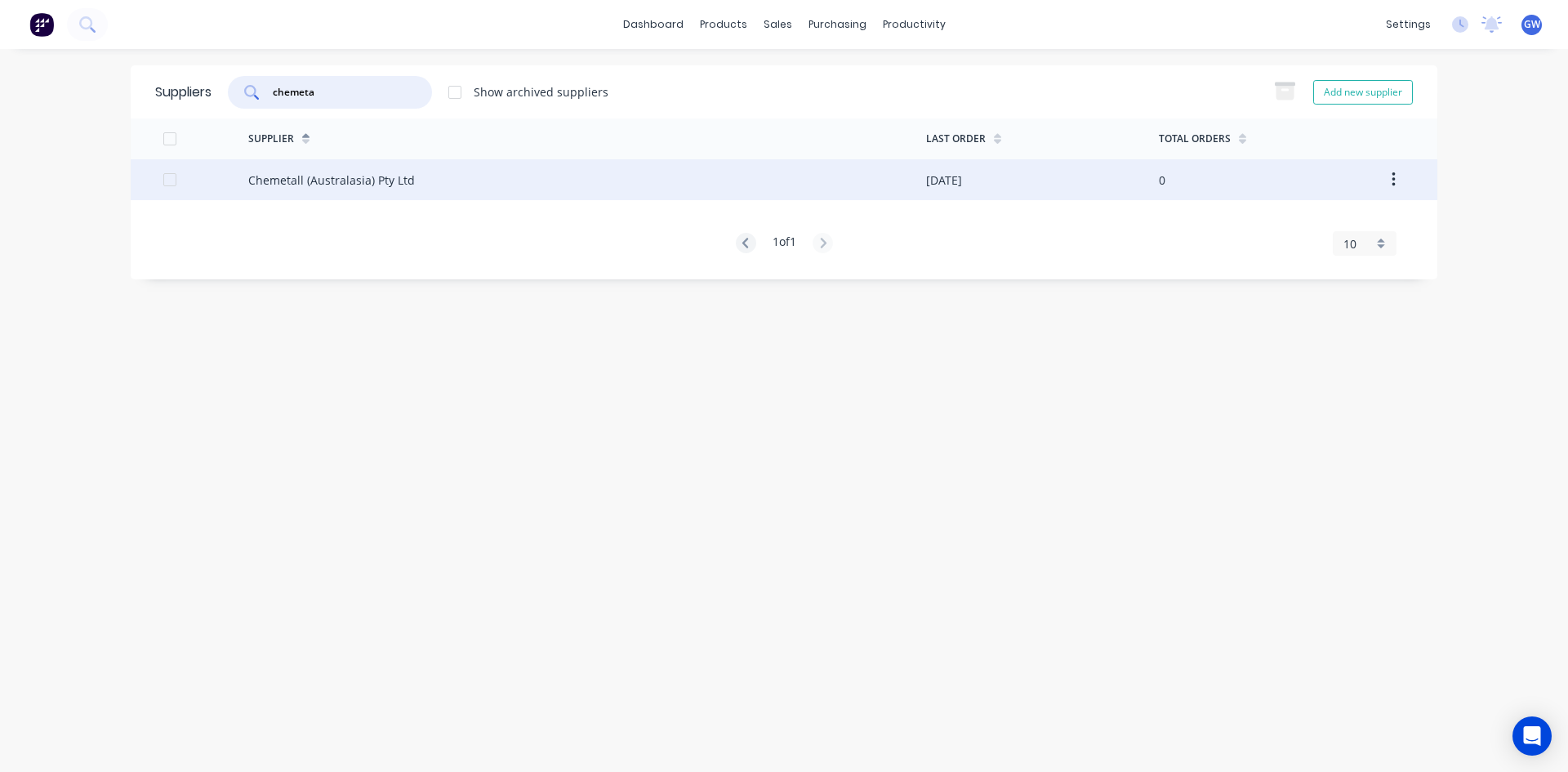
type input "chemeta"
click at [826, 162] on div "Chemetall (Australasia) Pty Ltd" at bounding box center [587, 179] width 678 height 40
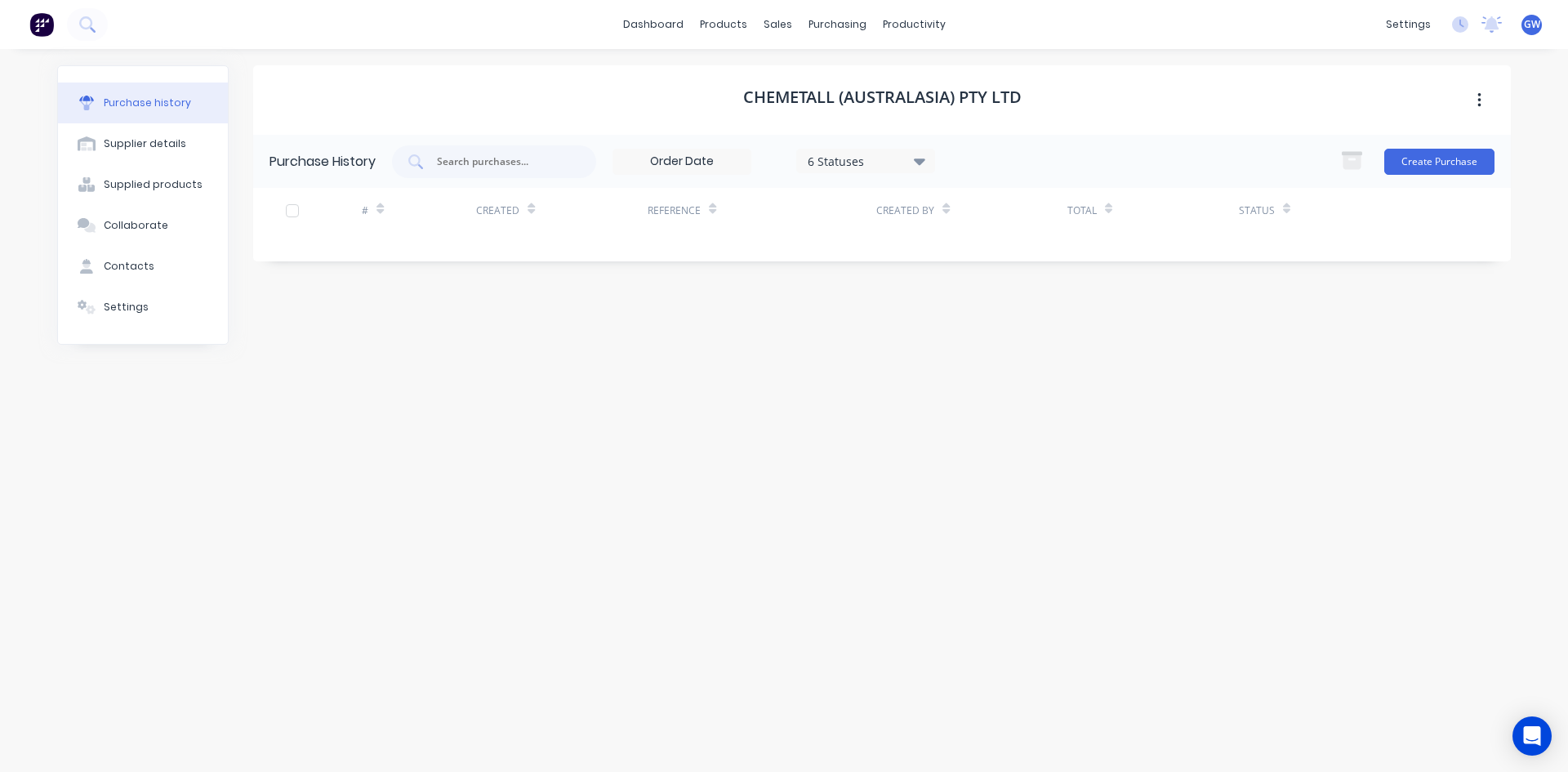
click at [897, 154] on div "6 Statuses" at bounding box center [865, 160] width 116 height 17
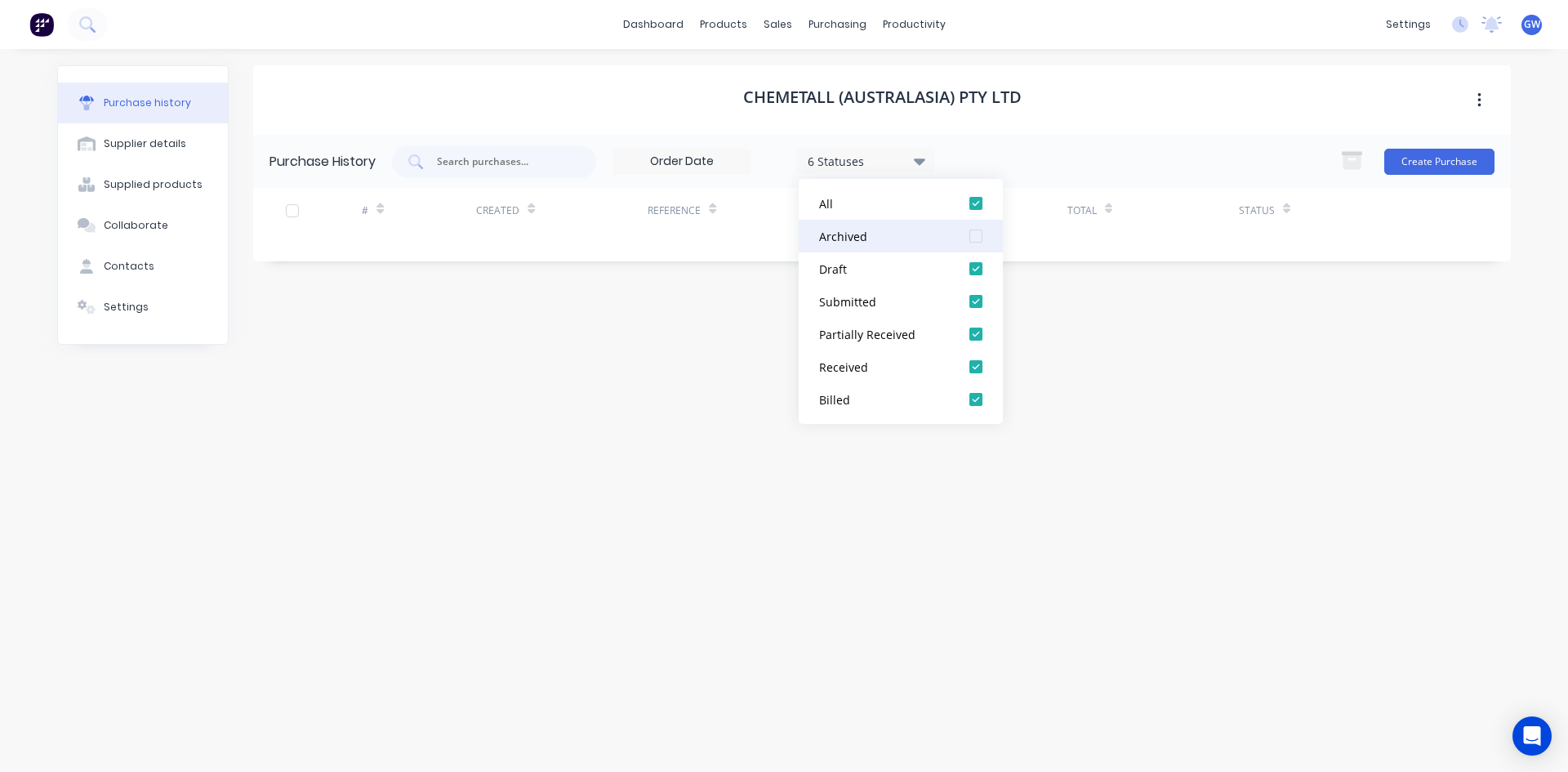
click at [975, 234] on div at bounding box center [975, 236] width 33 height 33
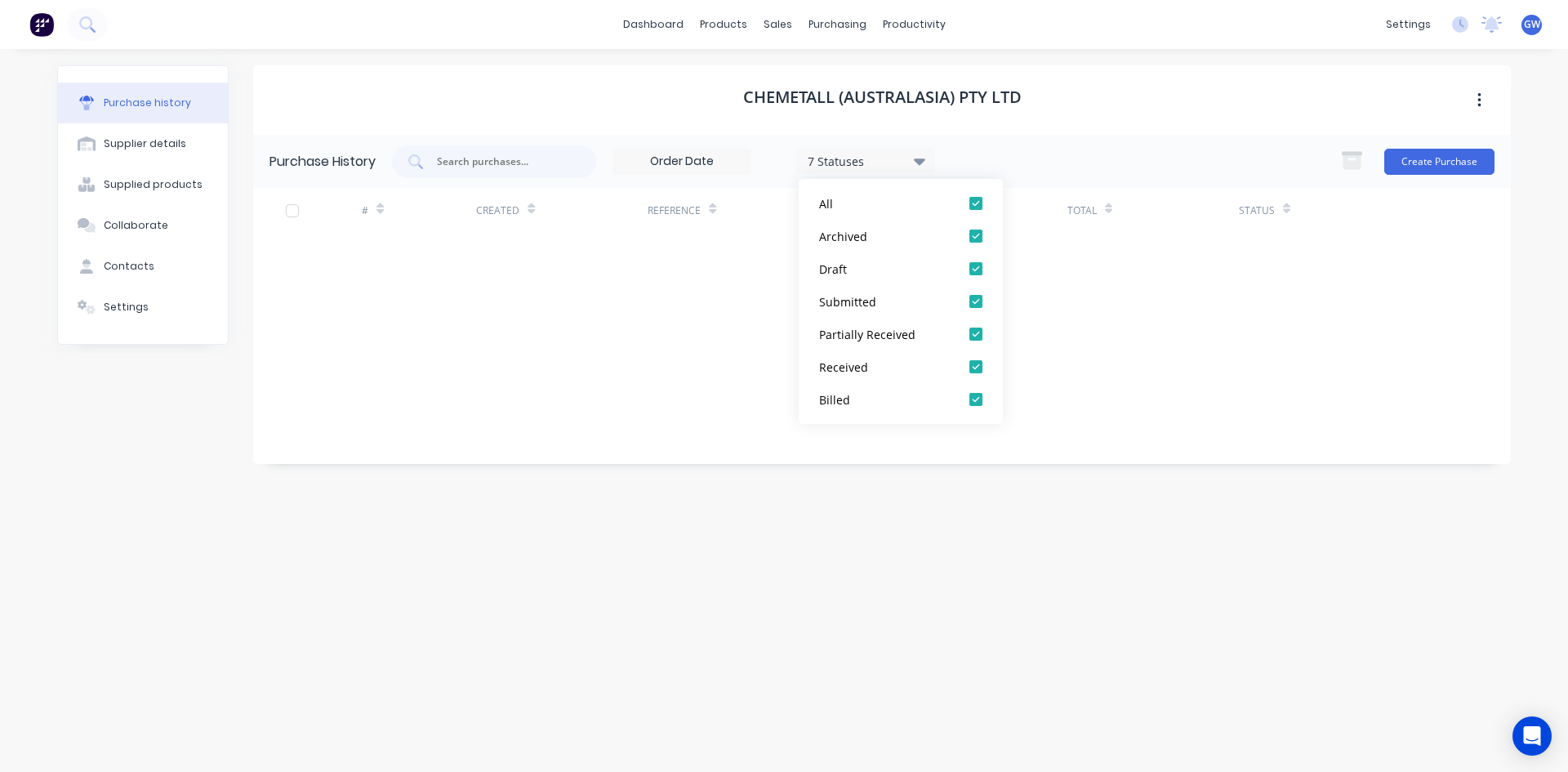
click at [1109, 112] on div "Chemetall (Australasia) Pty Ltd" at bounding box center [882, 100] width 1257 height 69
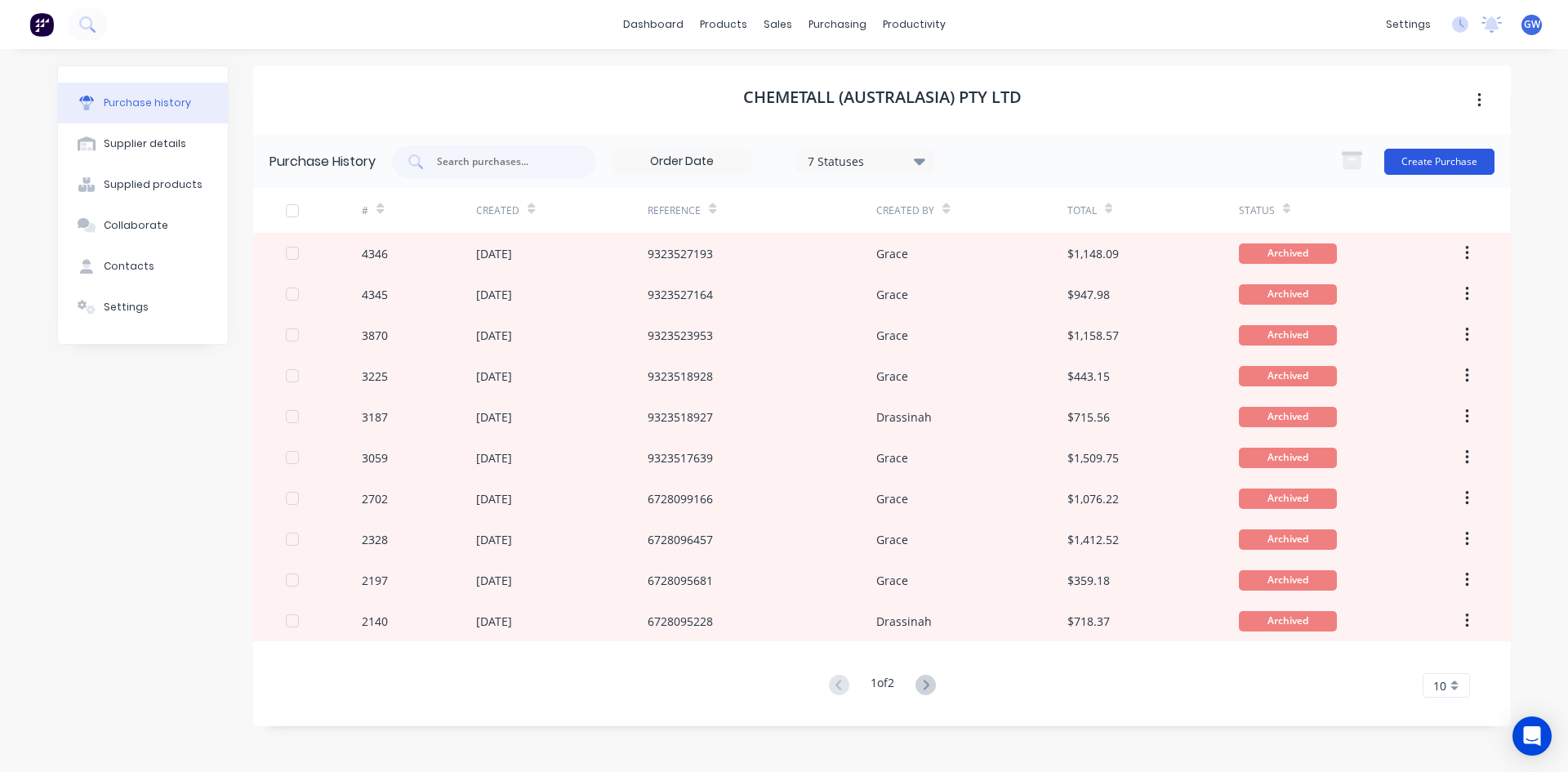
click at [1412, 157] on button "Create Purchase" at bounding box center [1440, 162] width 111 height 26
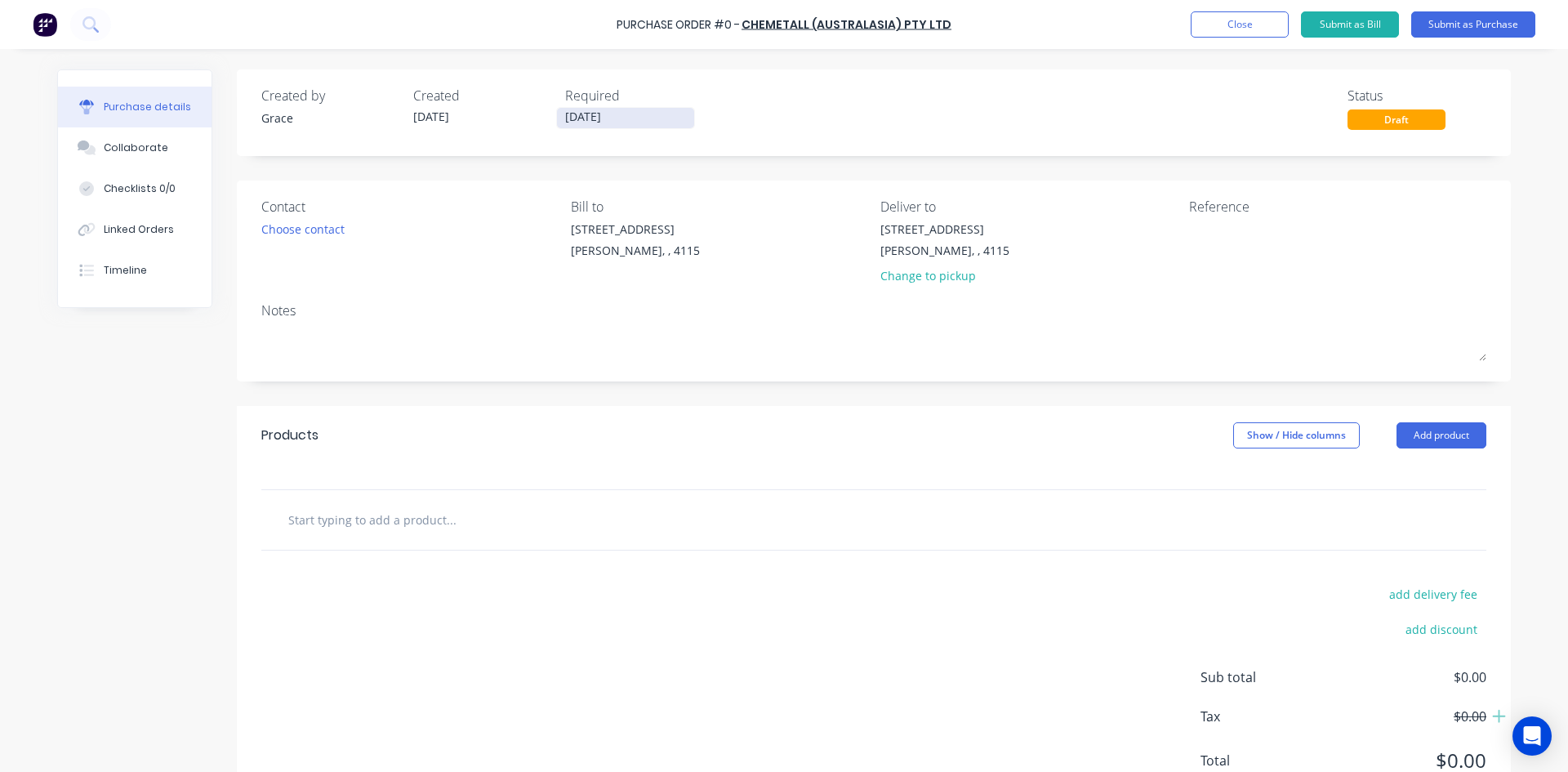
click at [646, 117] on input "[DATE]" at bounding box center [625, 117] width 137 height 21
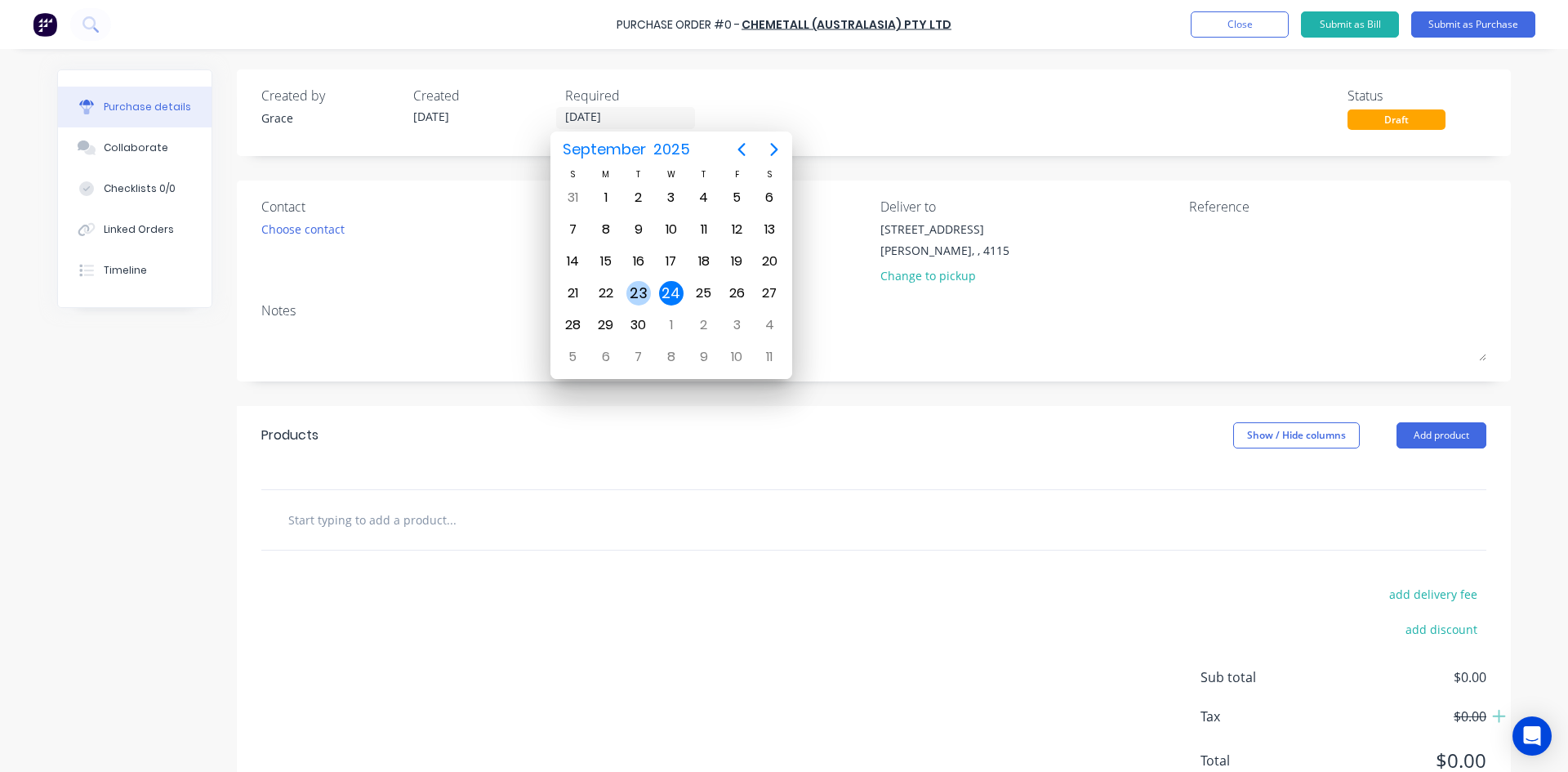
drag, startPoint x: 636, startPoint y: 296, endPoint x: 665, endPoint y: 291, distance: 29.4
click at [636, 295] on div "23" at bounding box center [638, 293] width 25 height 25
type input "[DATE]"
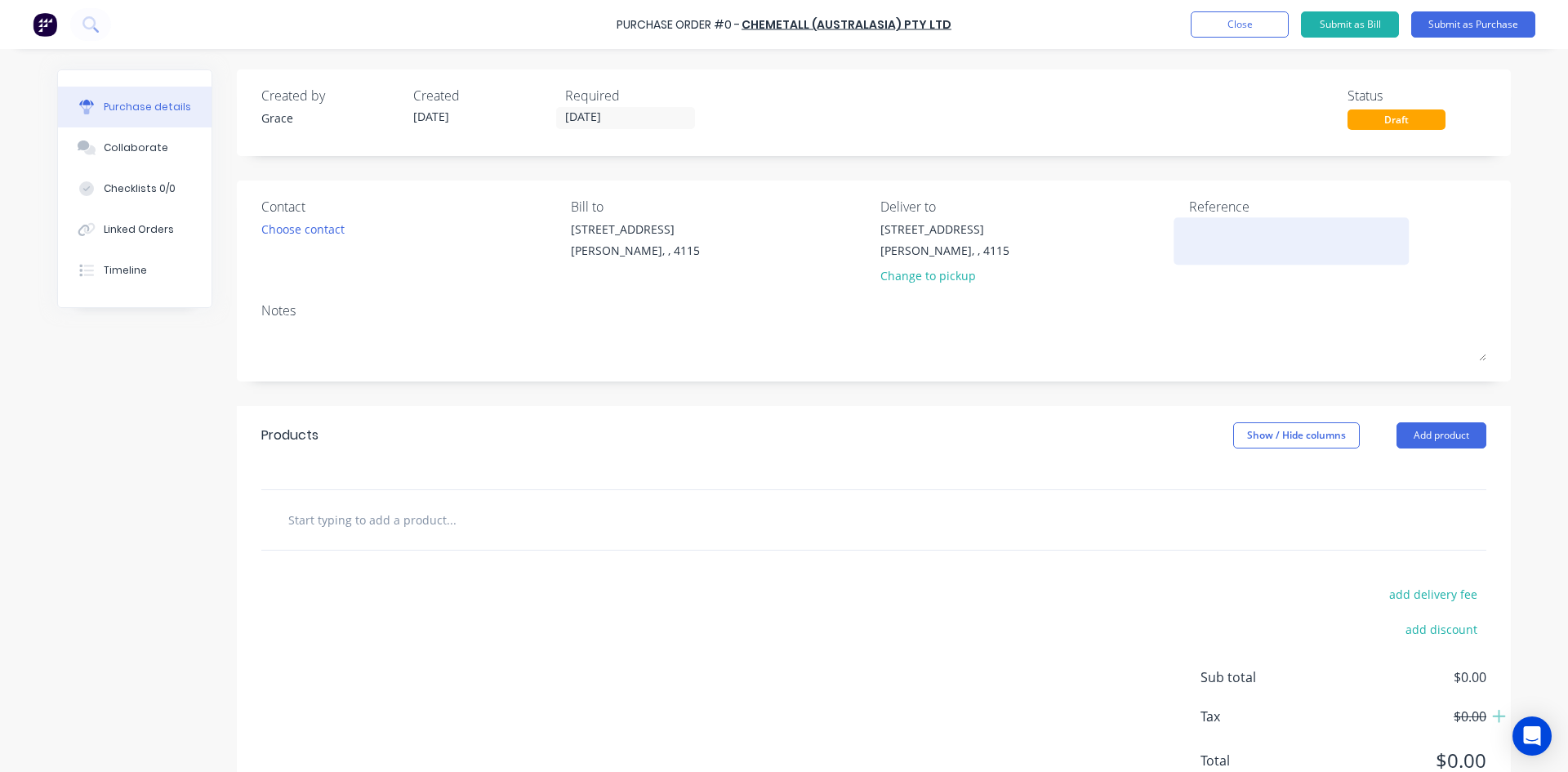
click at [1251, 235] on textarea at bounding box center [1291, 238] width 204 height 37
type textarea "932352730"
type textarea "x"
type textarea "9323527306"
type textarea "x"
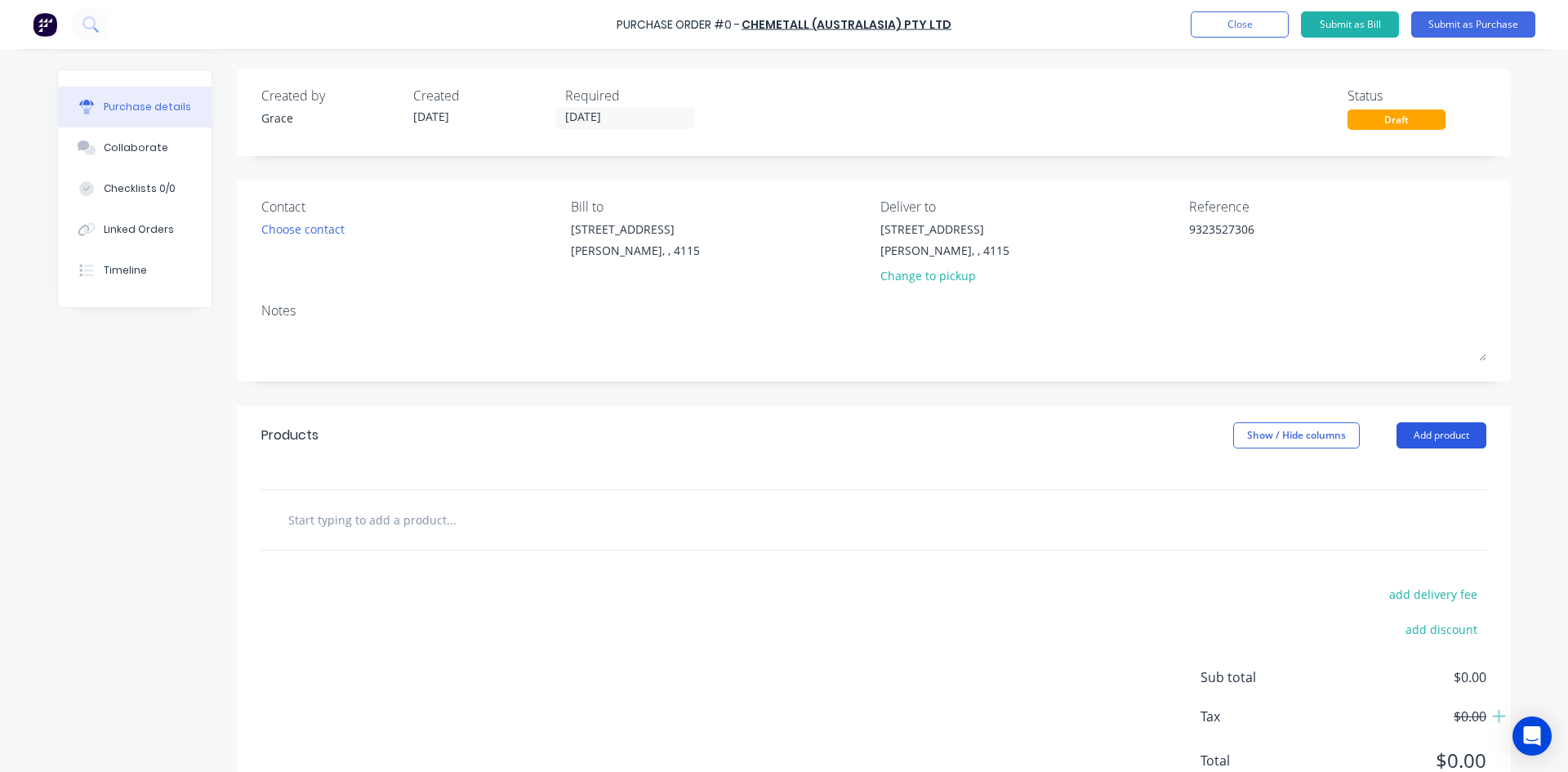
type textarea "9323527306"
click at [1420, 430] on button "Add product" at bounding box center [1441, 435] width 90 height 26
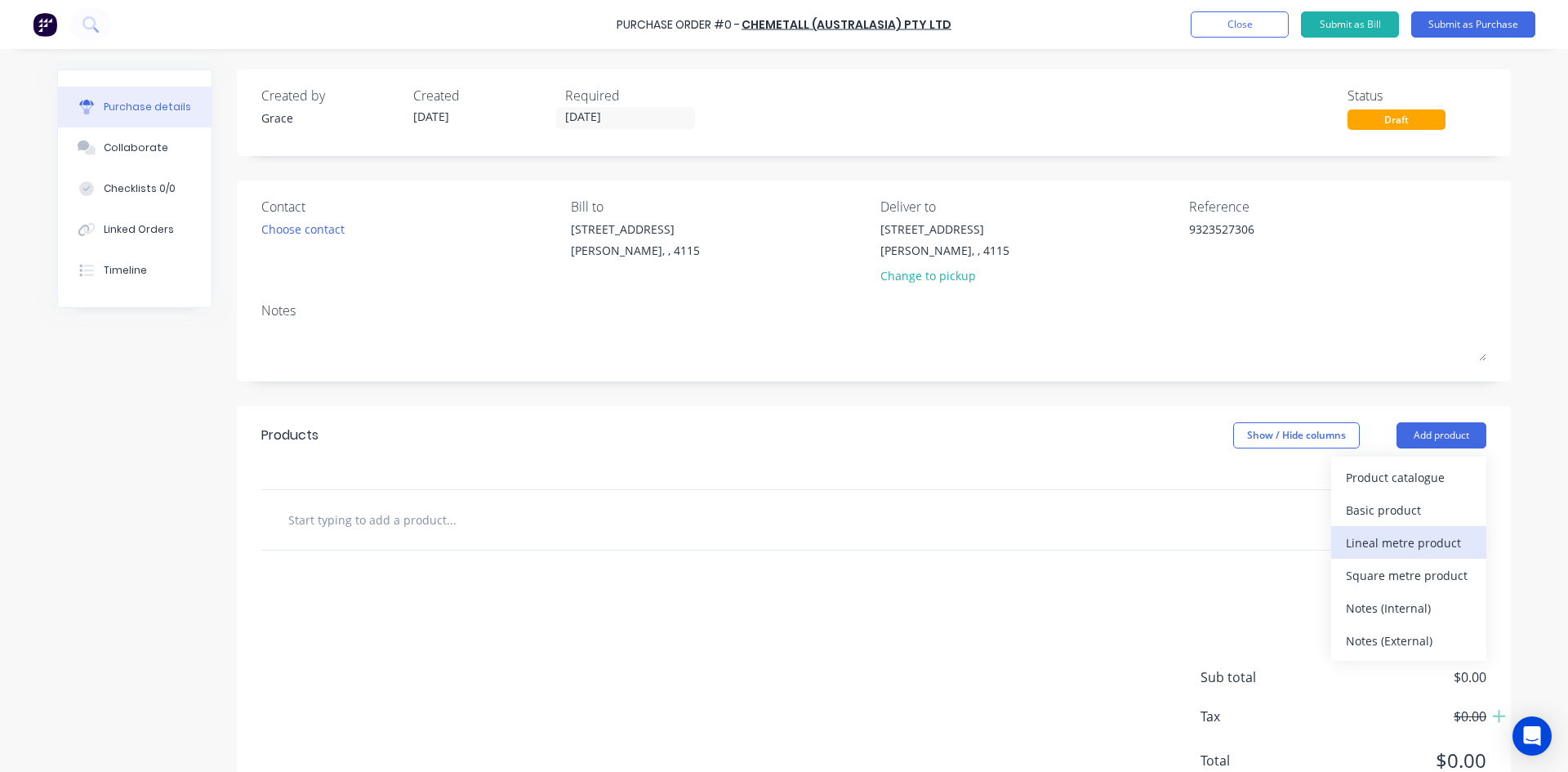
click at [1380, 528] on button "Lineal metre product" at bounding box center [1408, 542] width 155 height 33
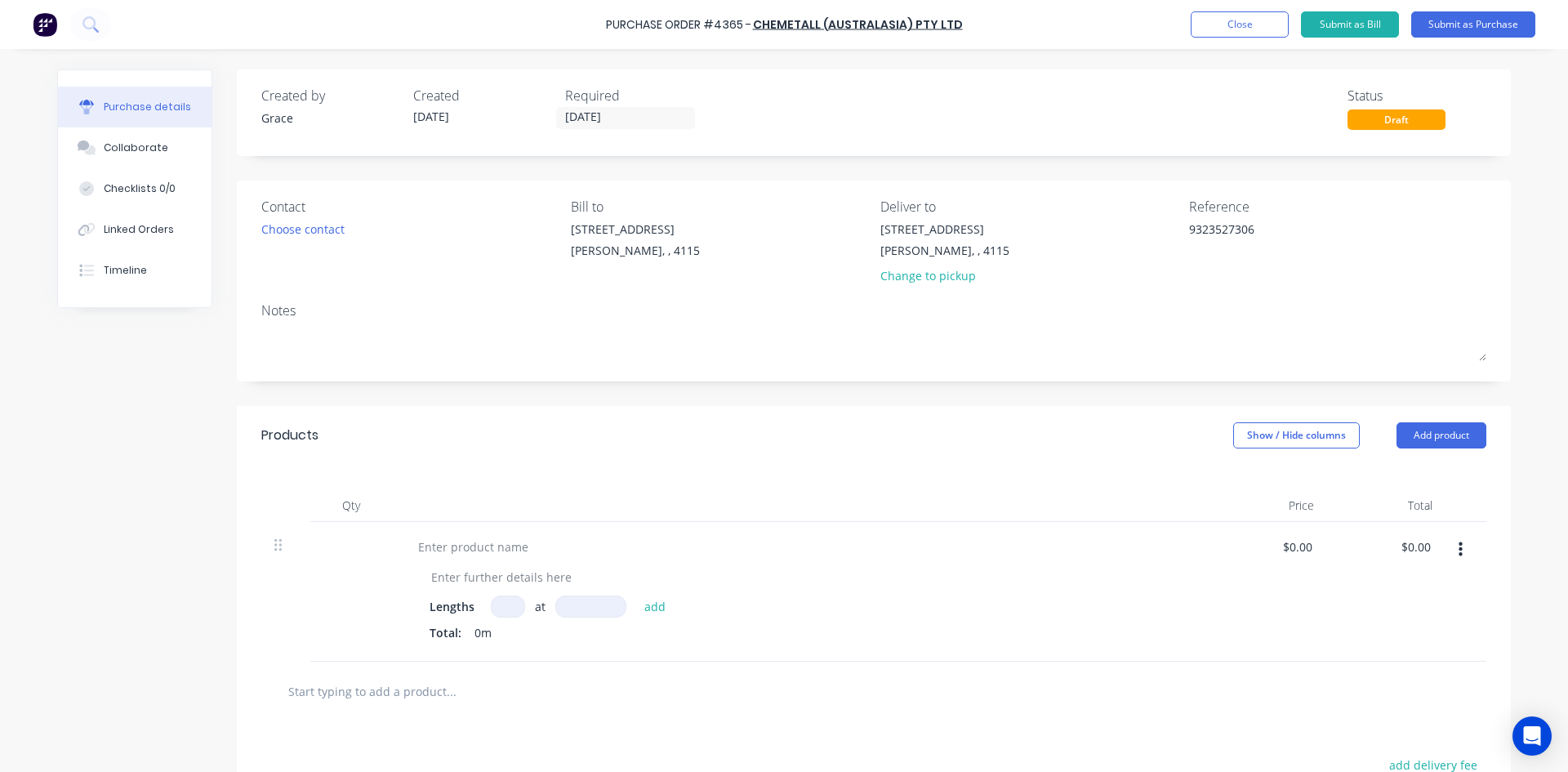
click at [1458, 554] on icon "button" at bounding box center [1460, 549] width 4 height 15
click at [1403, 696] on button "Delete" at bounding box center [1410, 690] width 139 height 33
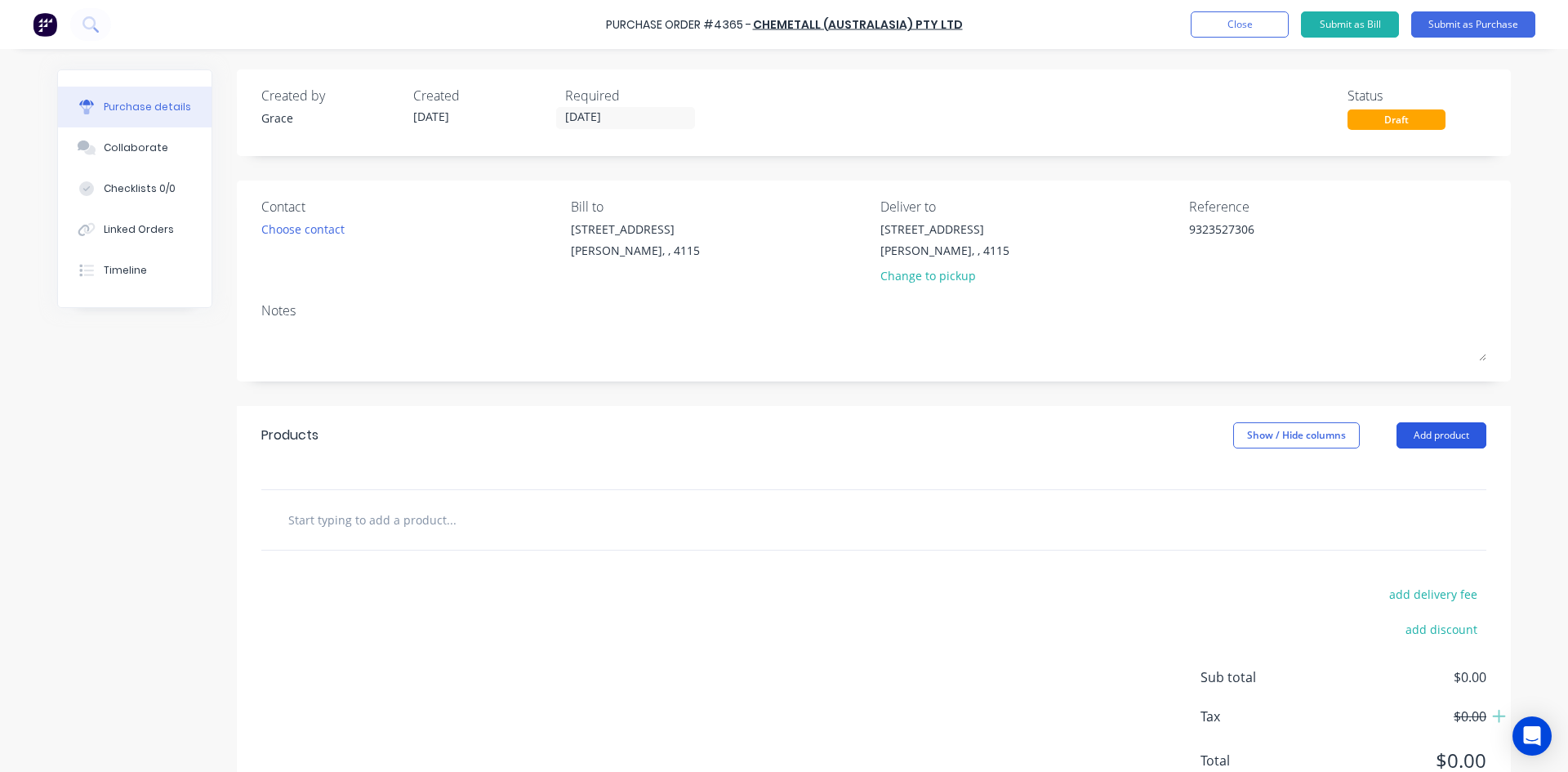
click at [1432, 434] on button "Add product" at bounding box center [1441, 435] width 90 height 26
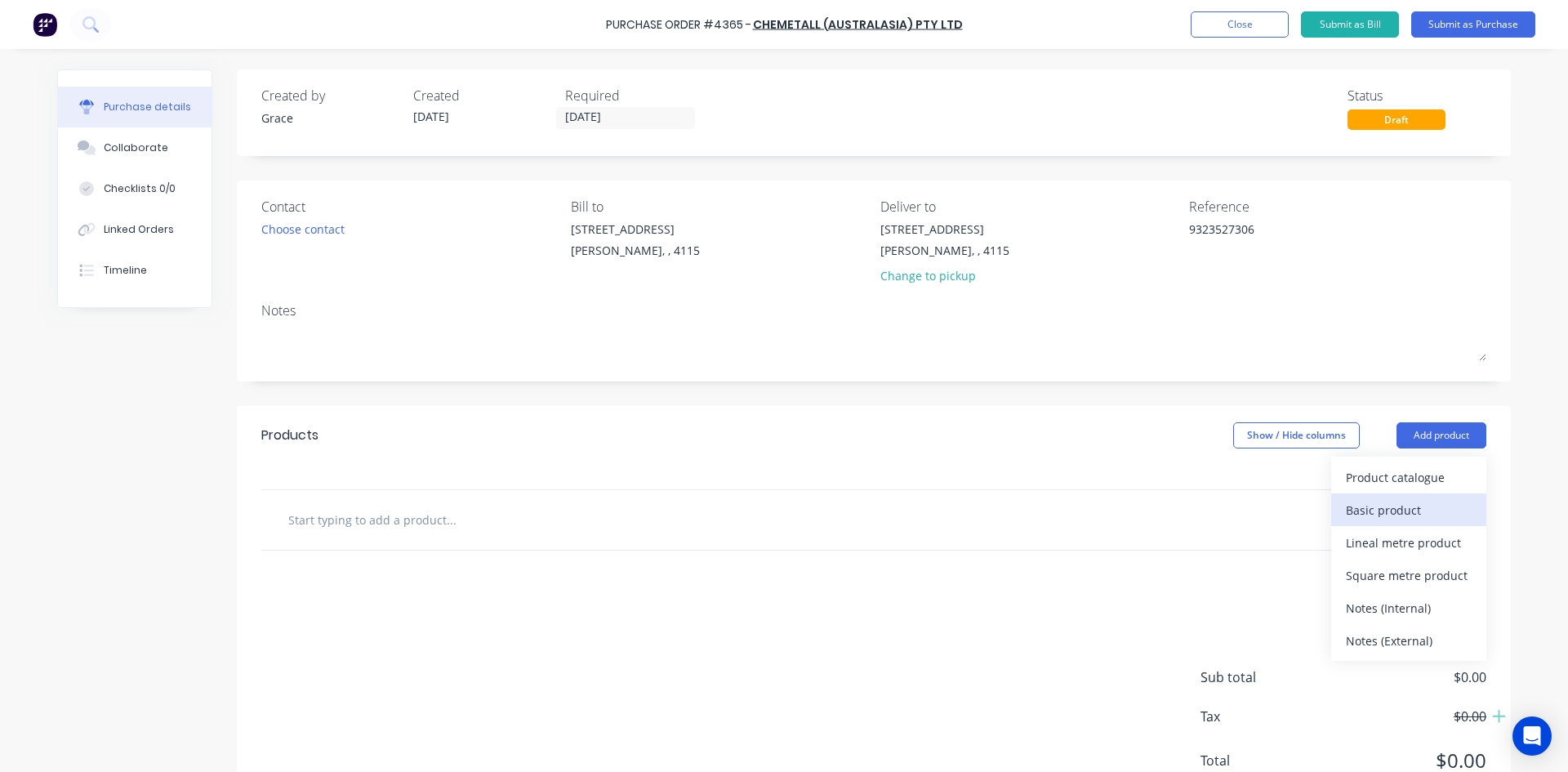
click at [1402, 508] on div "Basic product" at bounding box center [1408, 510] width 125 height 24
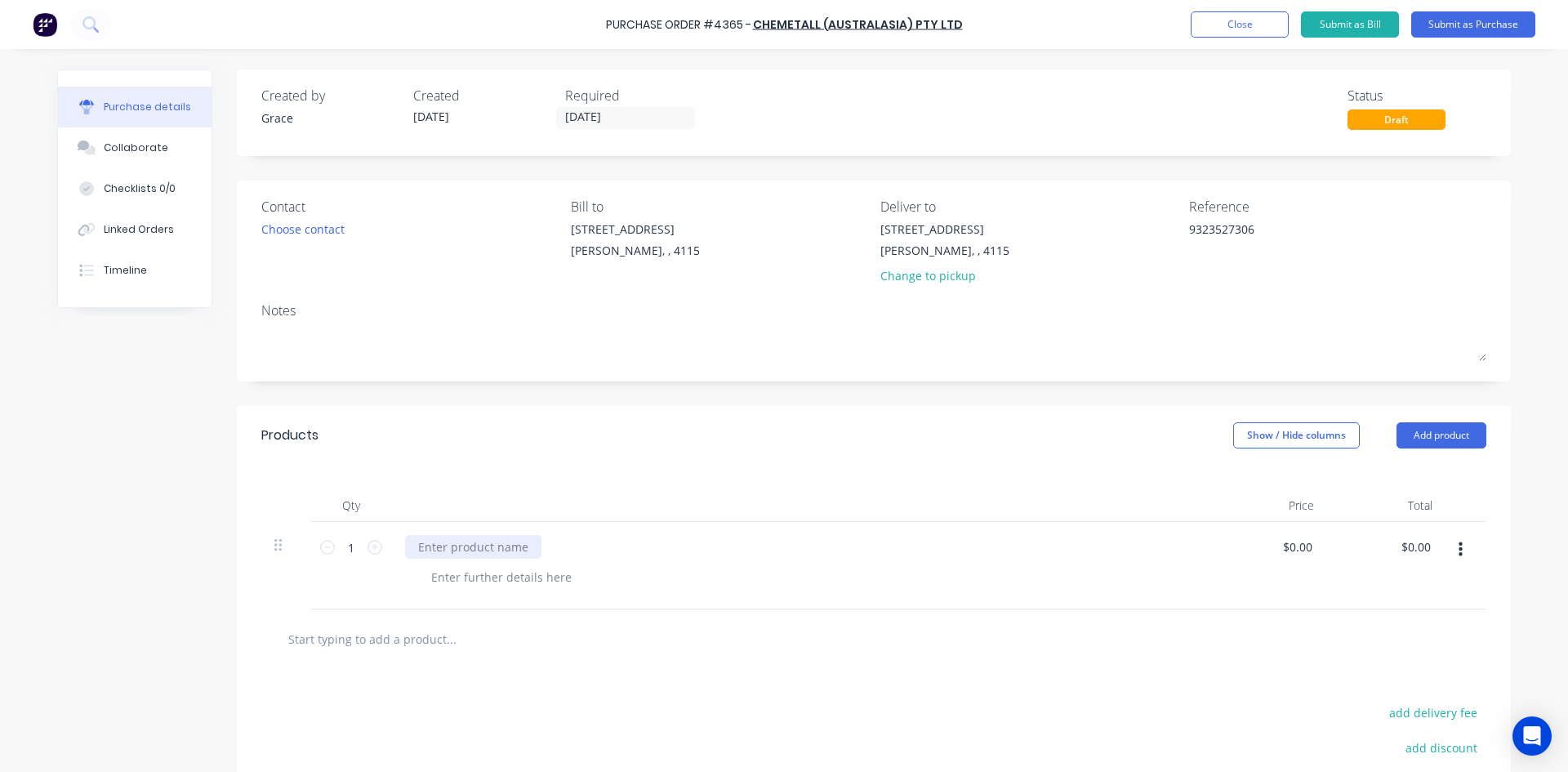
type textarea "x"
click at [499, 548] on div at bounding box center [473, 547] width 136 height 24
type textarea "x"
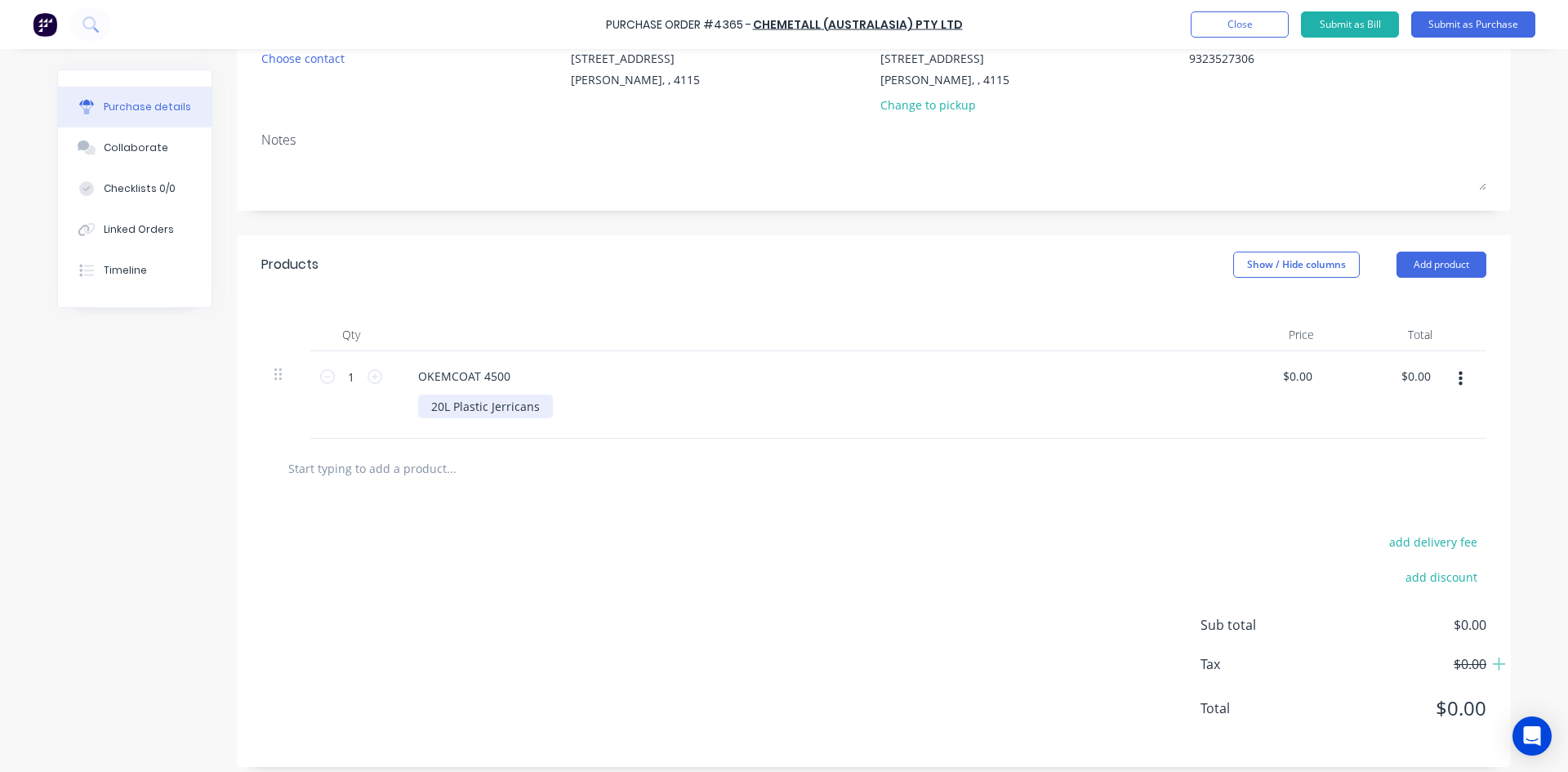
scroll to position [183, 0]
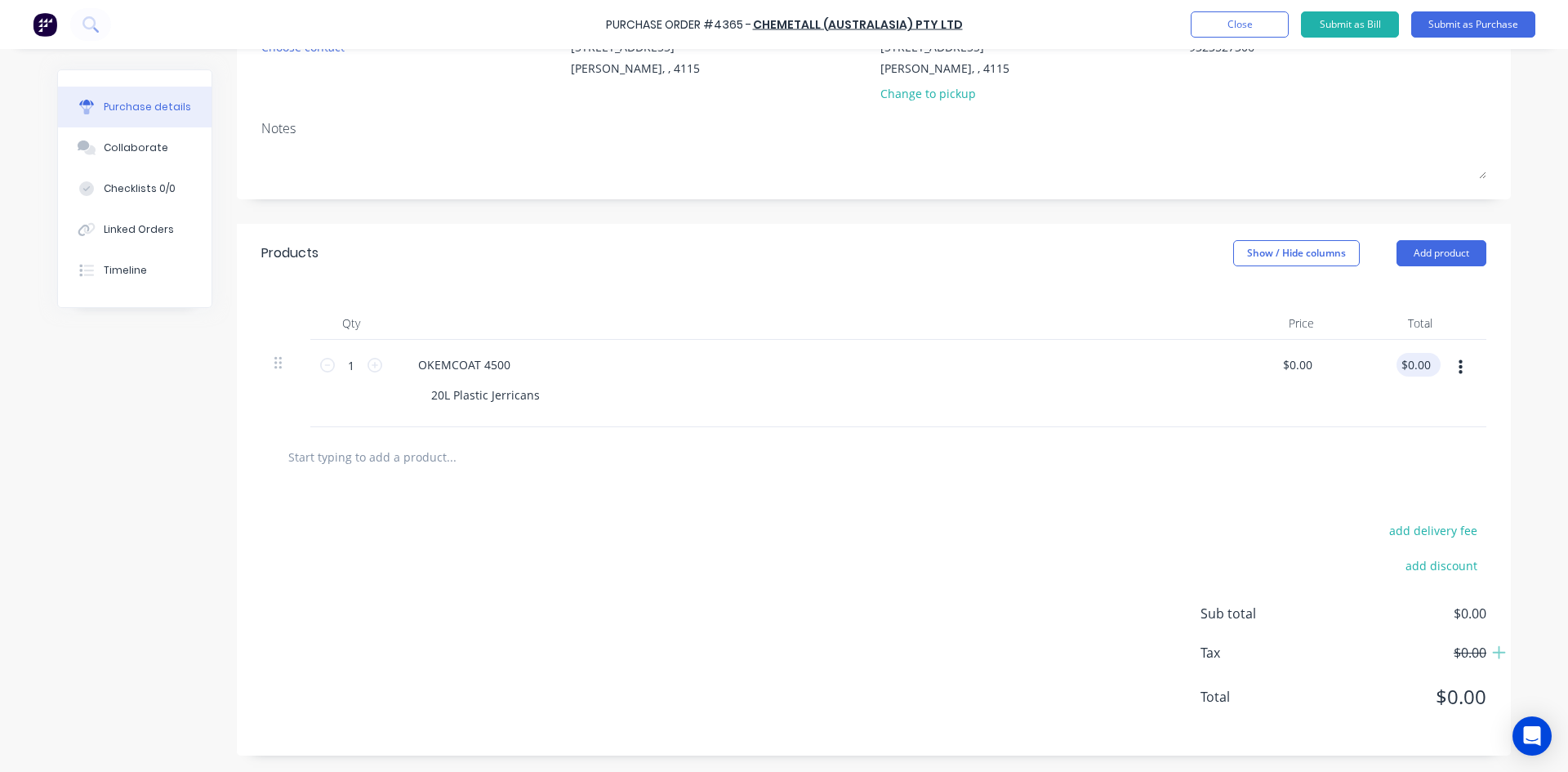
type textarea "x"
type input "0.00"
click at [1408, 371] on input "0.00" at bounding box center [1415, 364] width 37 height 24
type textarea "x"
click at [1408, 371] on input "0.00" at bounding box center [1415, 364] width 37 height 24
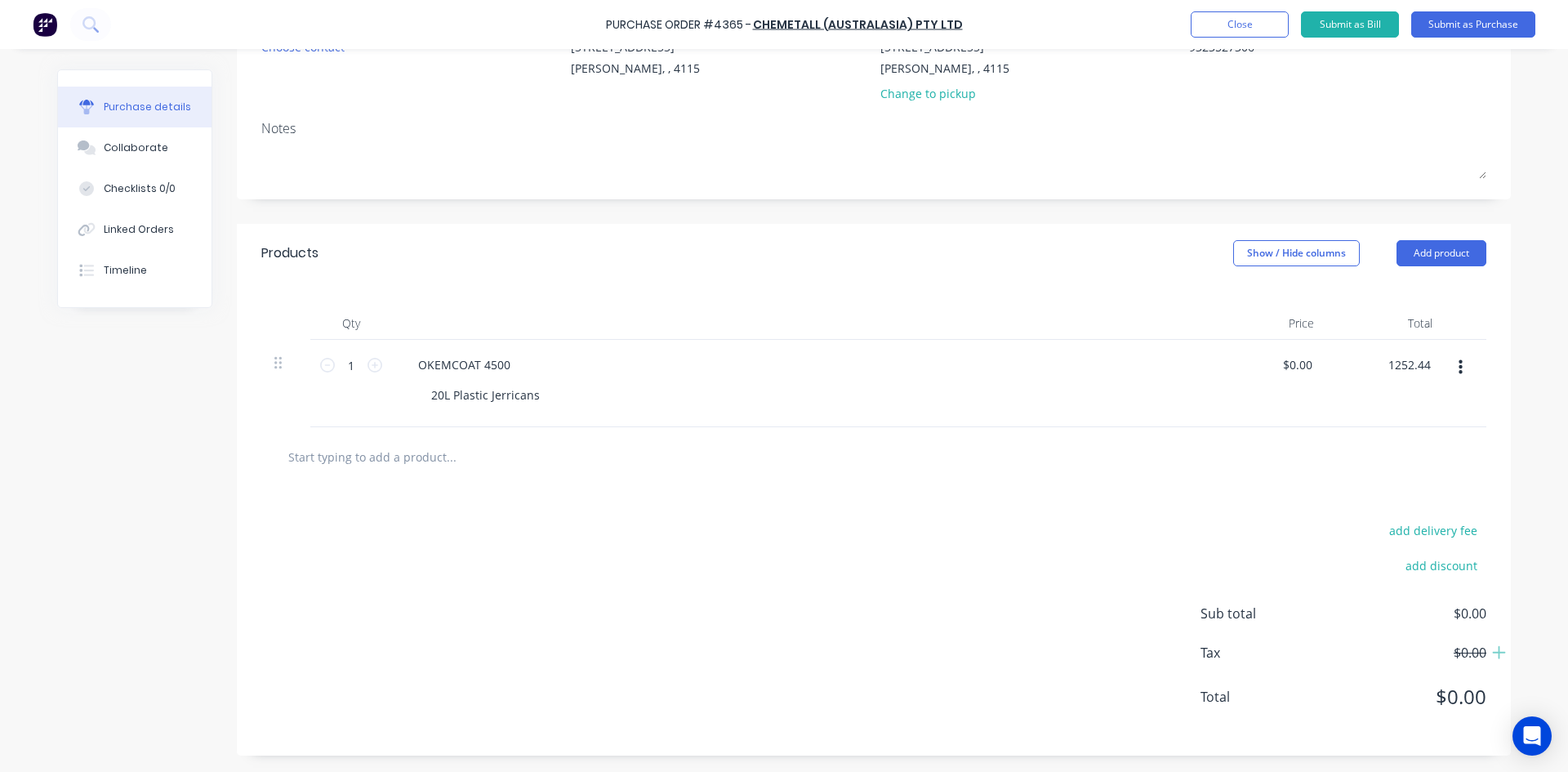
type input "1252.44"
type textarea "x"
type input "$1,252.44"
click at [1249, 526] on div "add delivery fee" at bounding box center [1343, 530] width 286 height 22
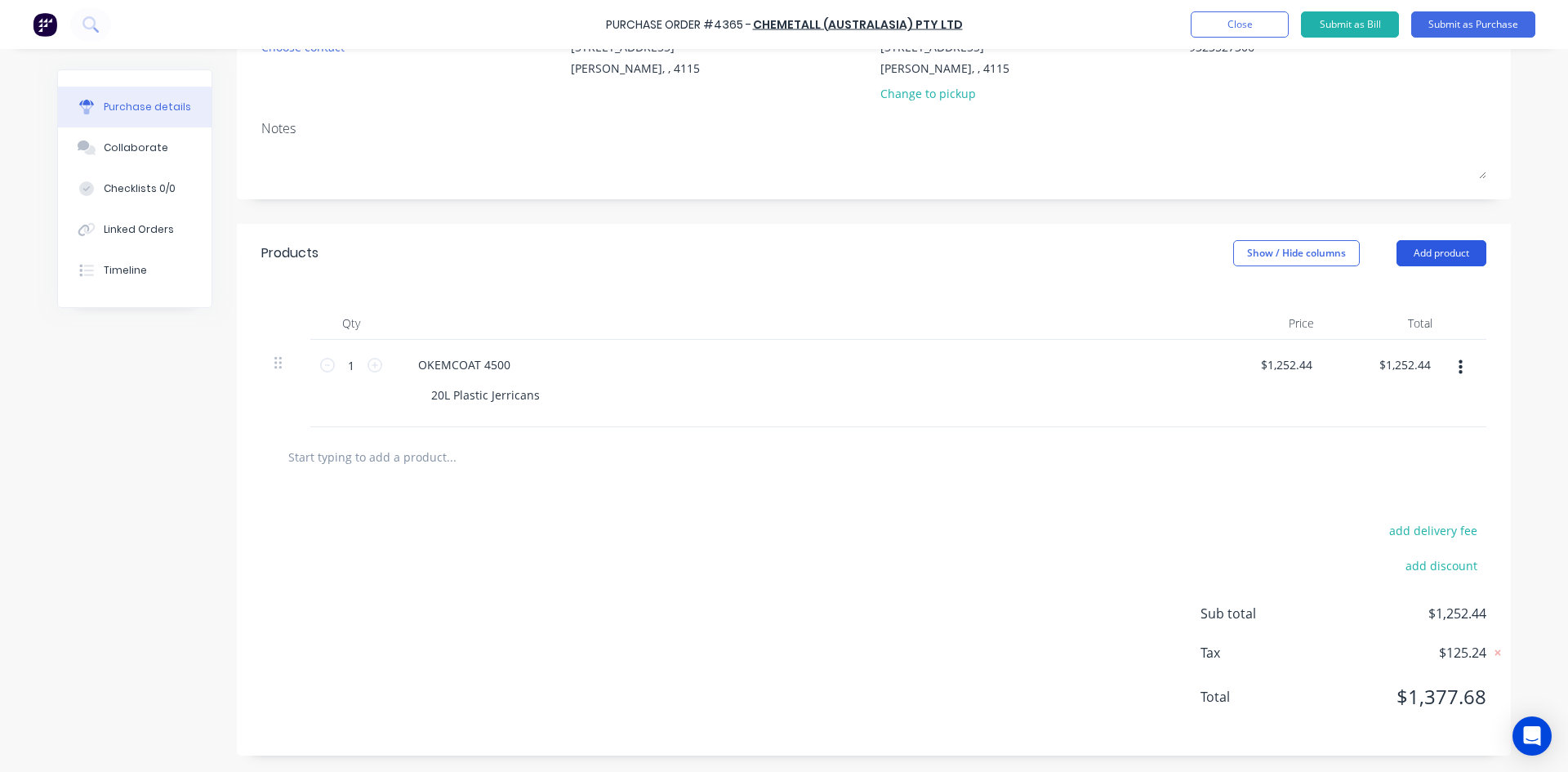
click at [1437, 261] on button "Add product" at bounding box center [1441, 253] width 90 height 26
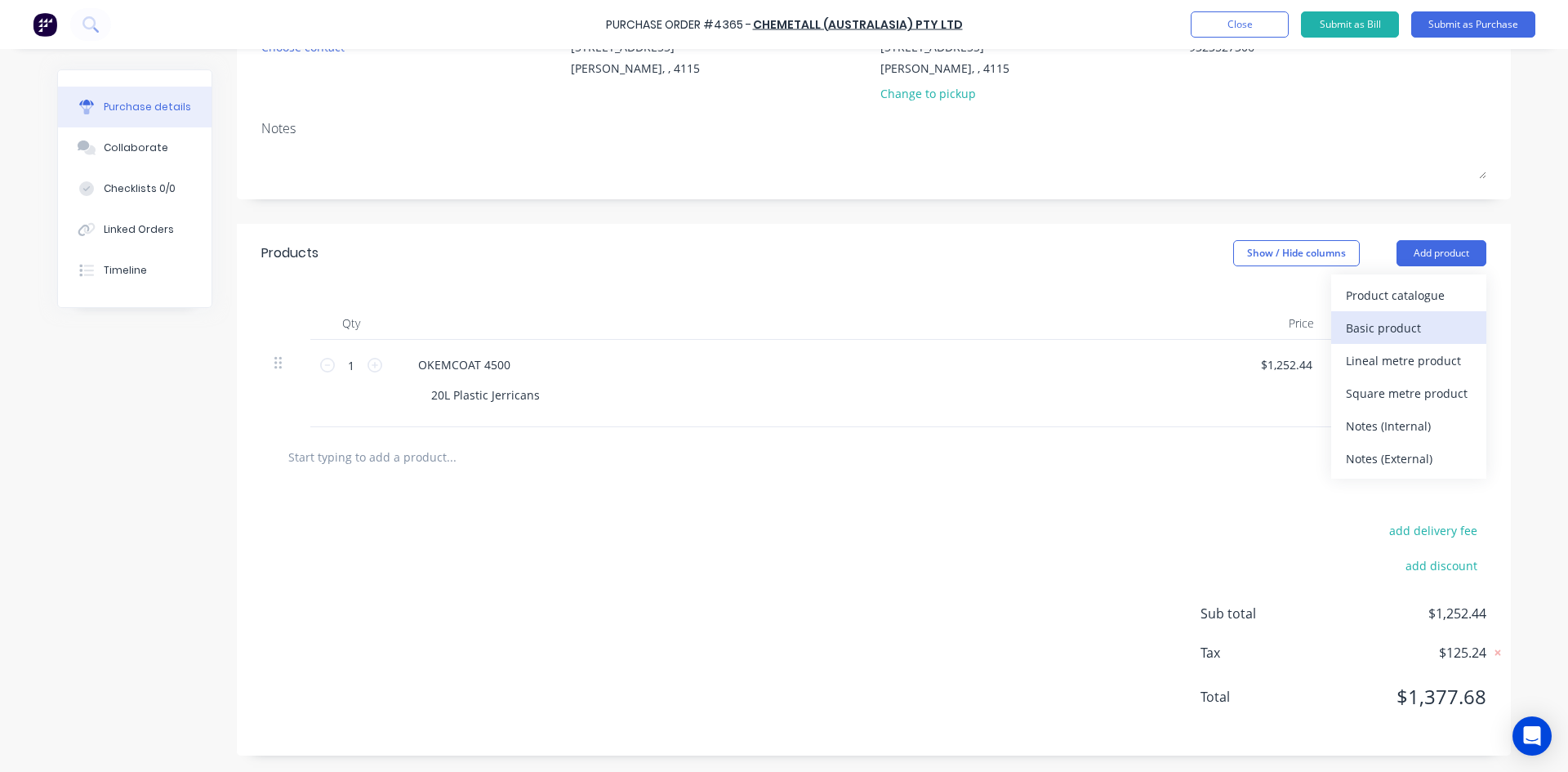
click at [1403, 320] on div "Basic product" at bounding box center [1408, 328] width 125 height 24
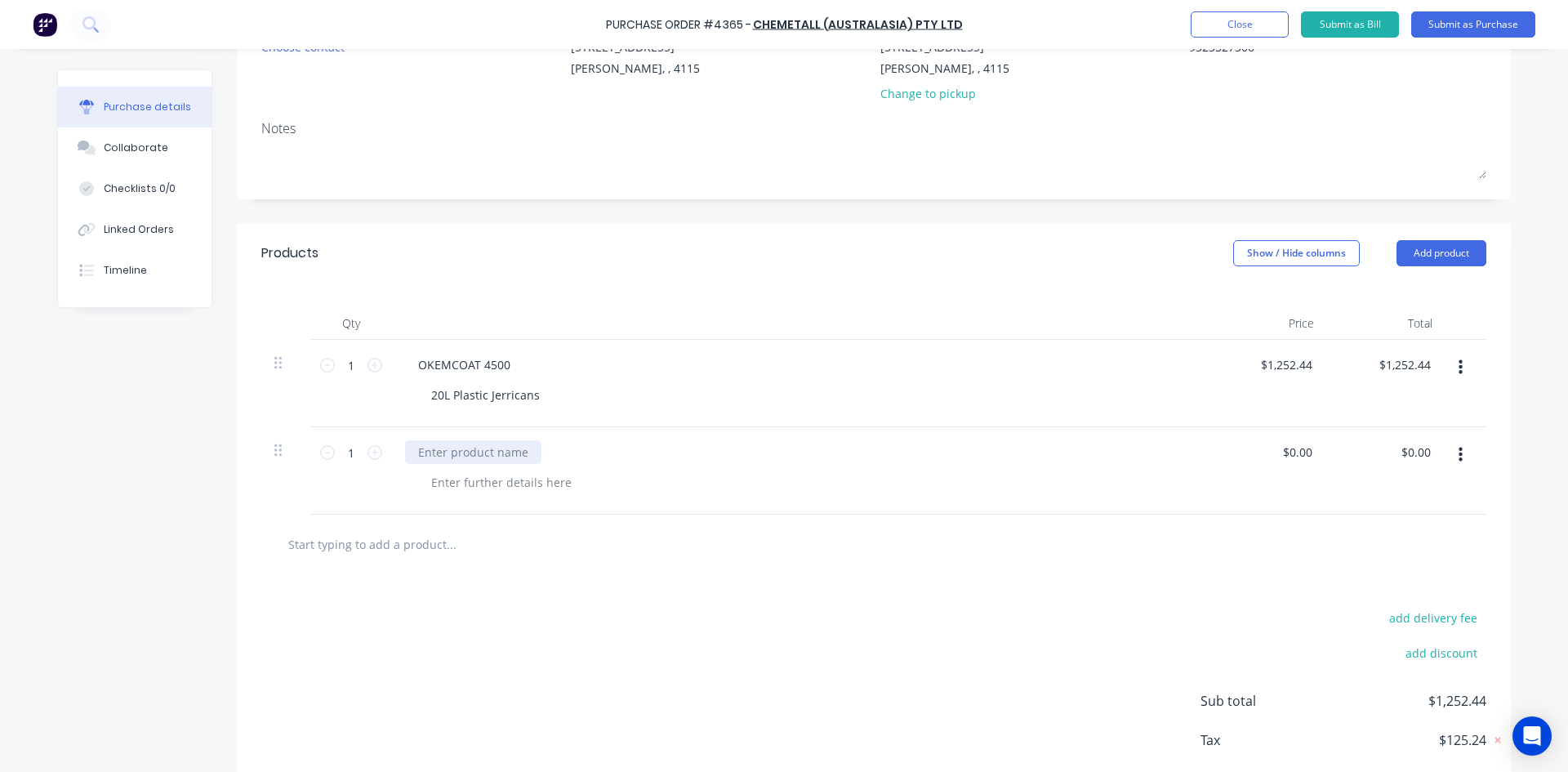
type textarea "x"
click at [441, 462] on div at bounding box center [473, 452] width 136 height 24
type textarea "x"
type input "0.00"
type textarea "x"
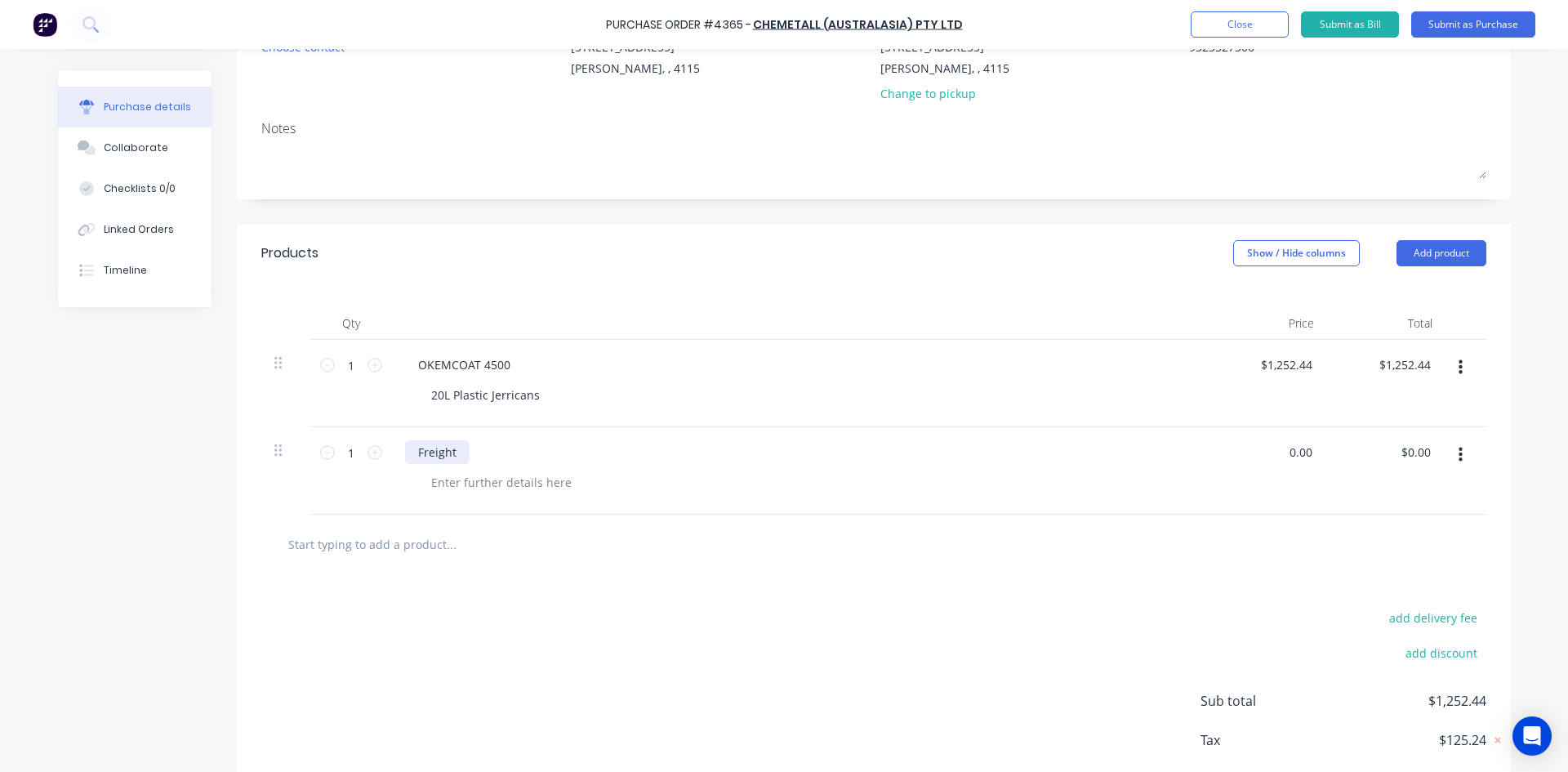
type input "$0.00"
type input "0"
type input "43.21"
type textarea "x"
type input "$43.21"
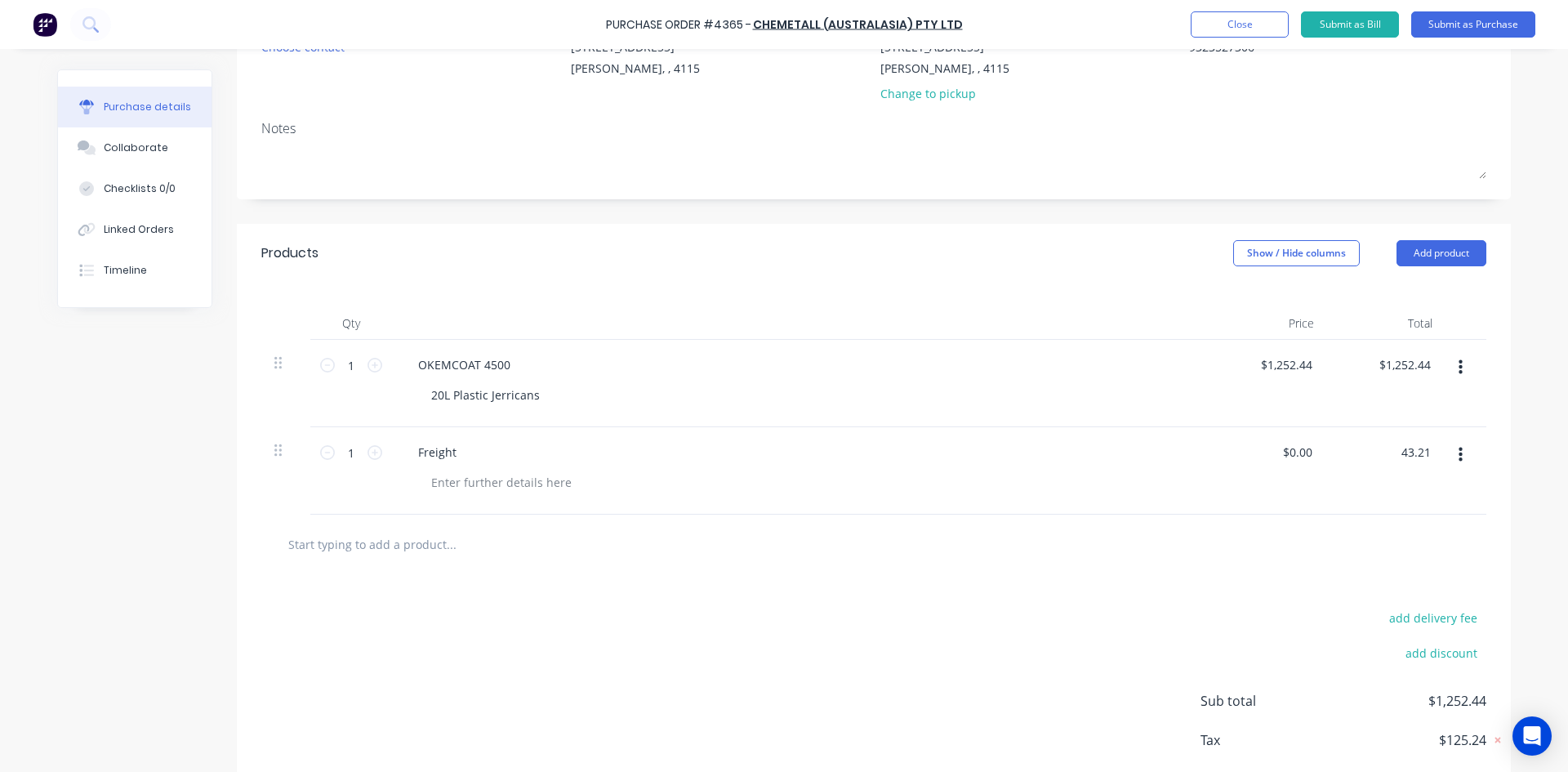
type input "$43.21"
click at [670, 661] on div "add delivery fee add discount Sub total $1,295.65 Tax $129.56 Total $1,425.21" at bounding box center [873, 709] width 1274 height 269
click at [1506, 31] on button "Submit as Purchase" at bounding box center [1473, 25] width 124 height 26
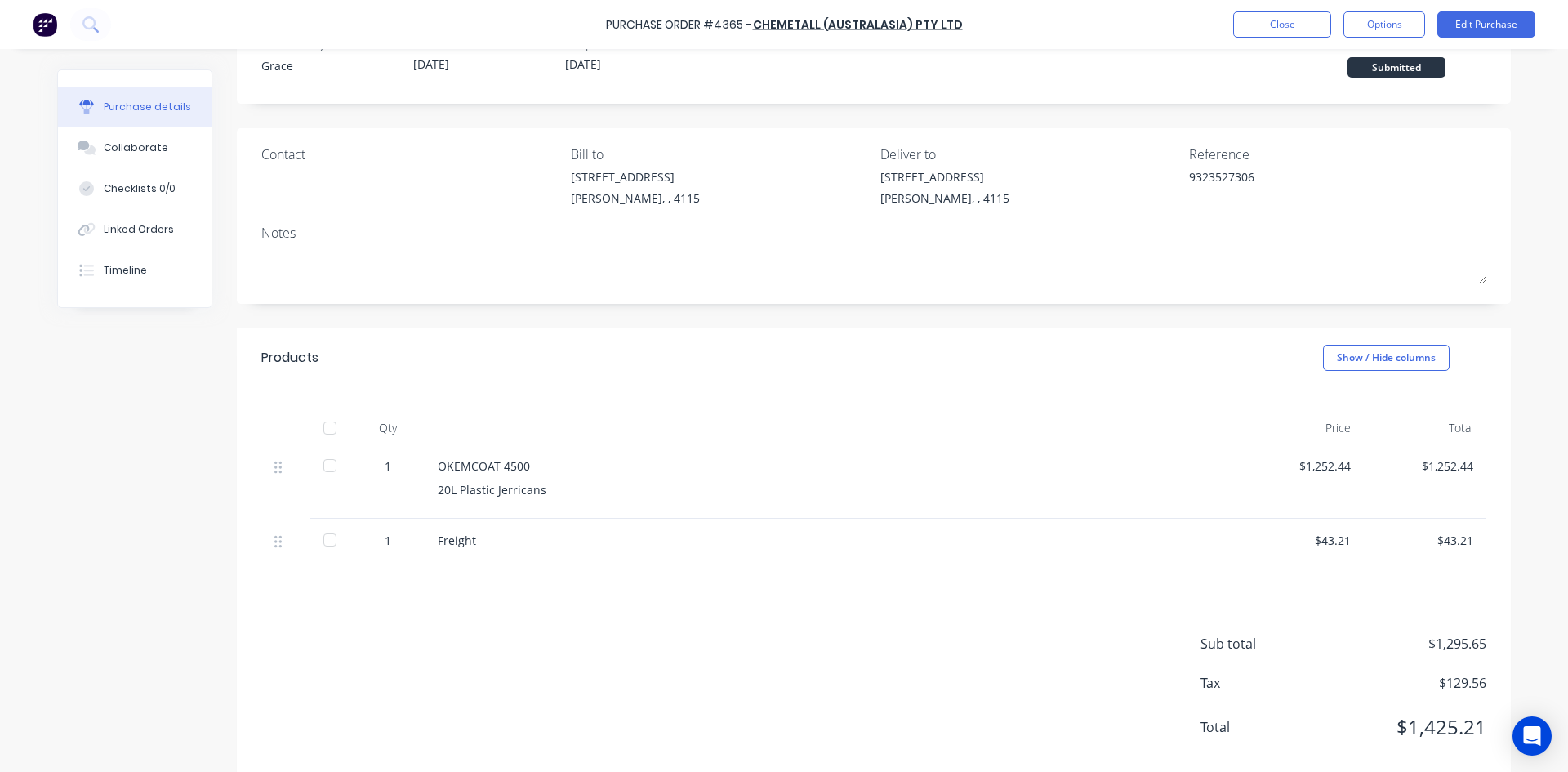
scroll to position [0, 0]
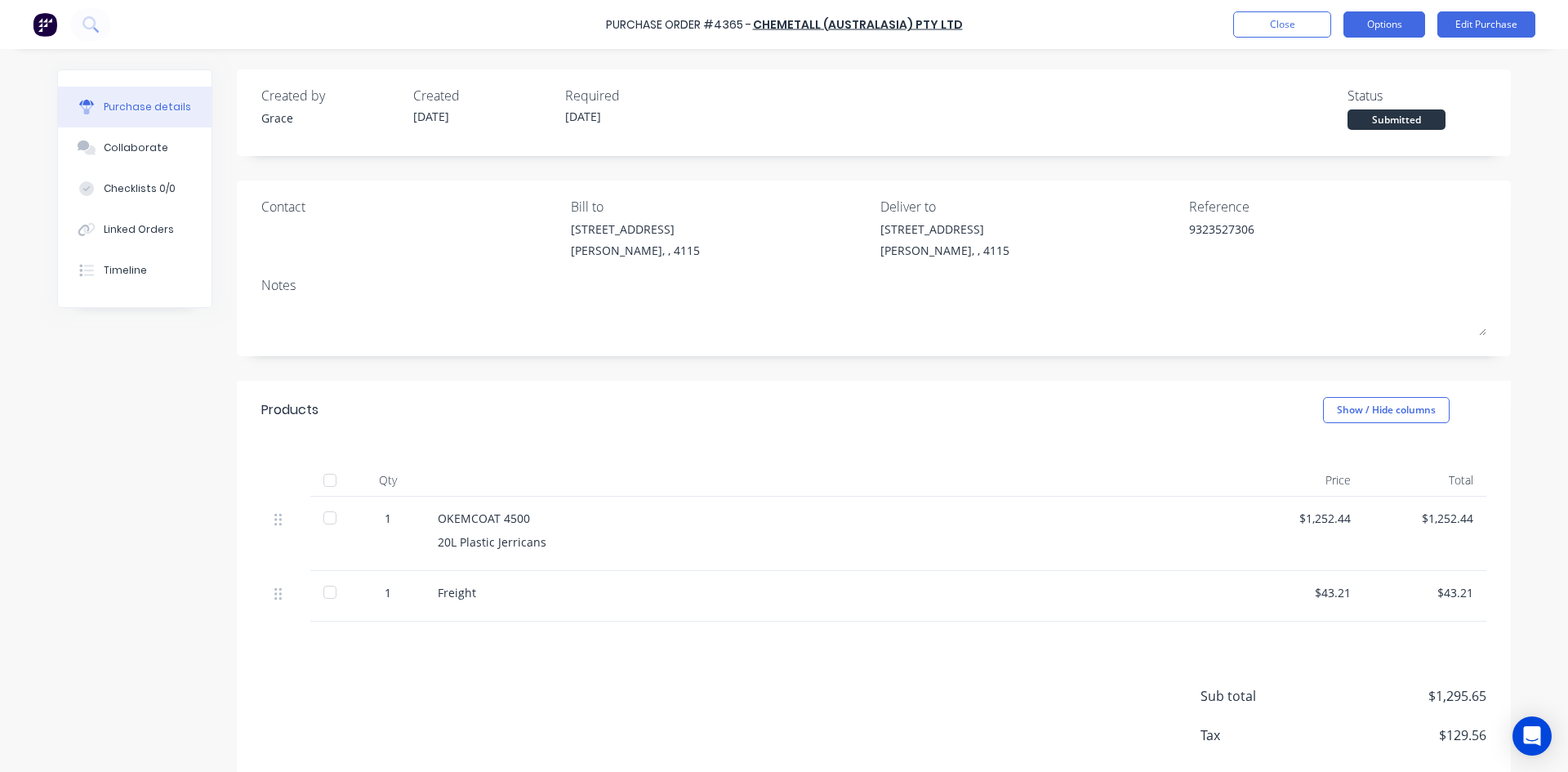
click at [1403, 21] on button "Options" at bounding box center [1383, 25] width 82 height 26
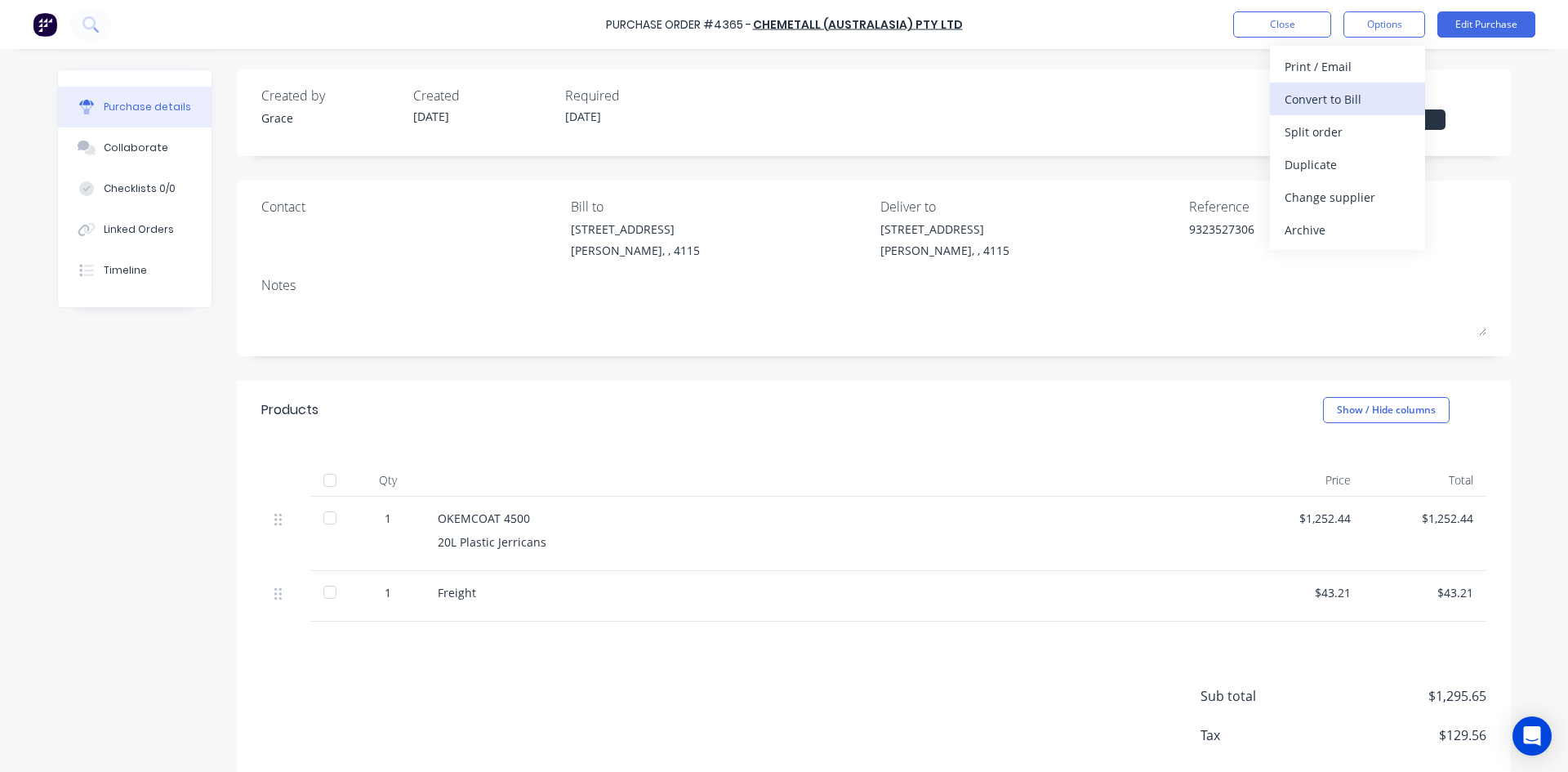
click at [1336, 97] on div "Convert to Bill" at bounding box center [1347, 100] width 125 height 24
type textarea "x"
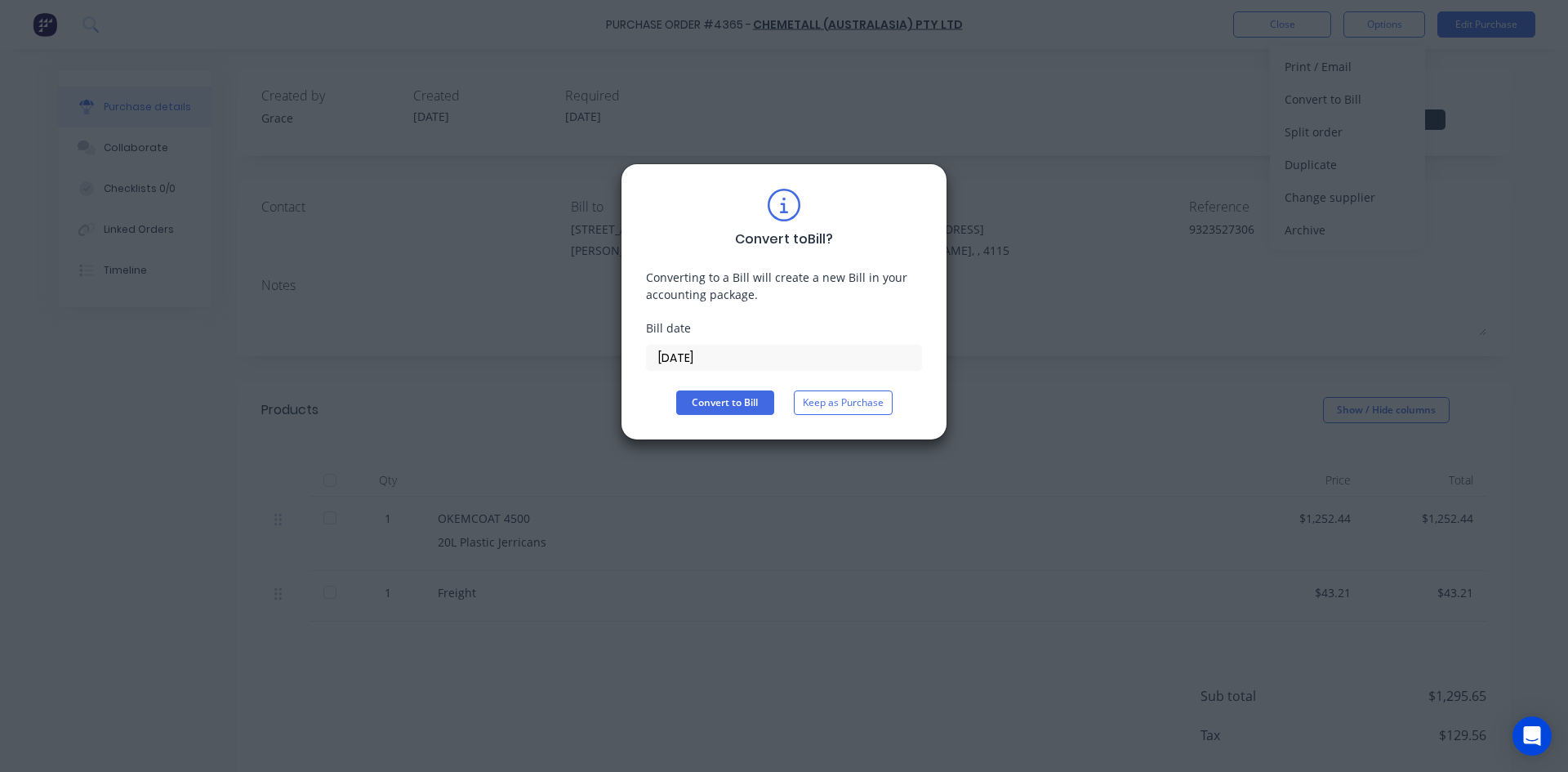
click at [731, 348] on input "[DATE]" at bounding box center [784, 357] width 274 height 25
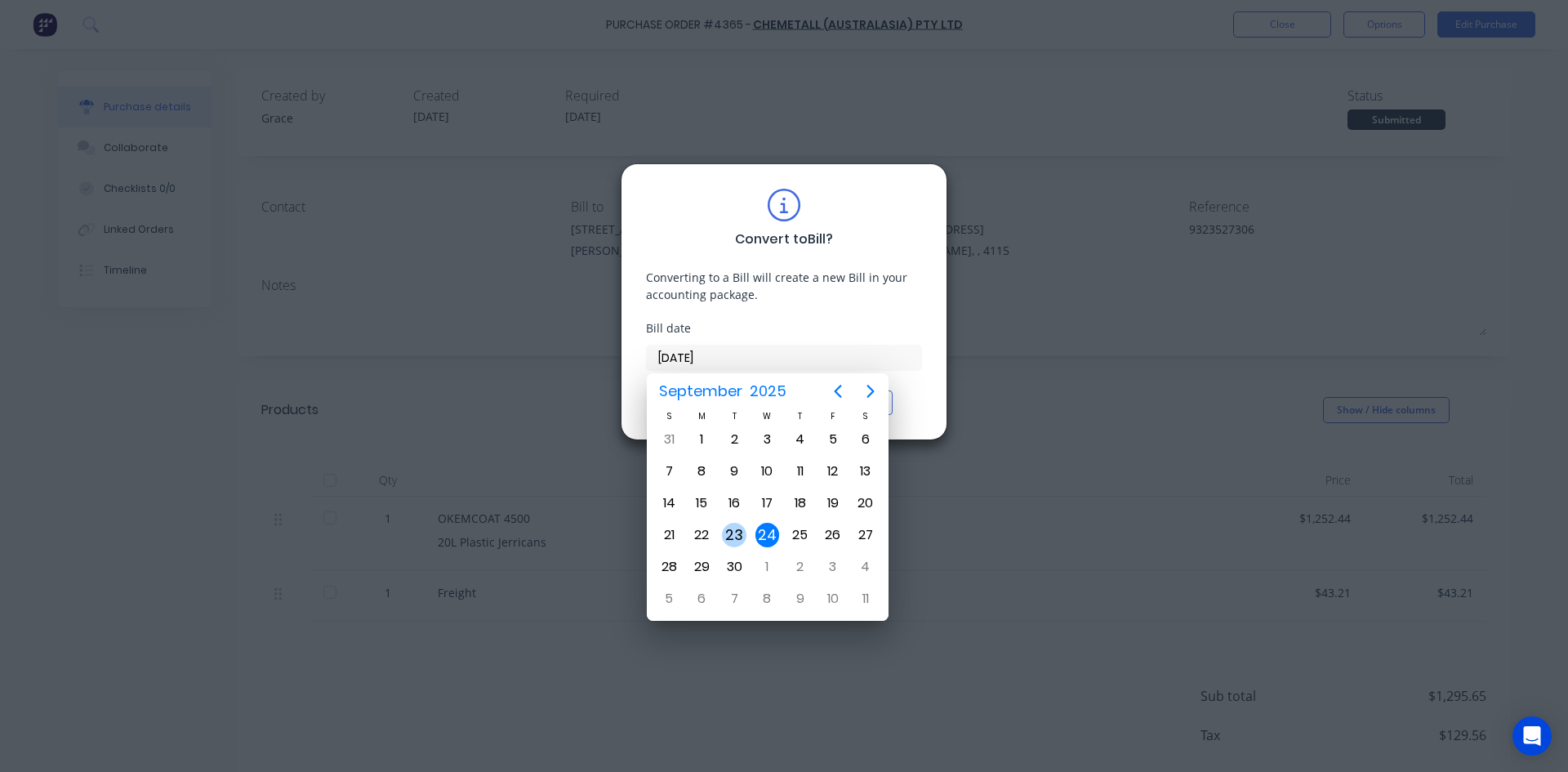
click at [731, 535] on div "23" at bounding box center [733, 535] width 25 height 25
type input "[DATE]"
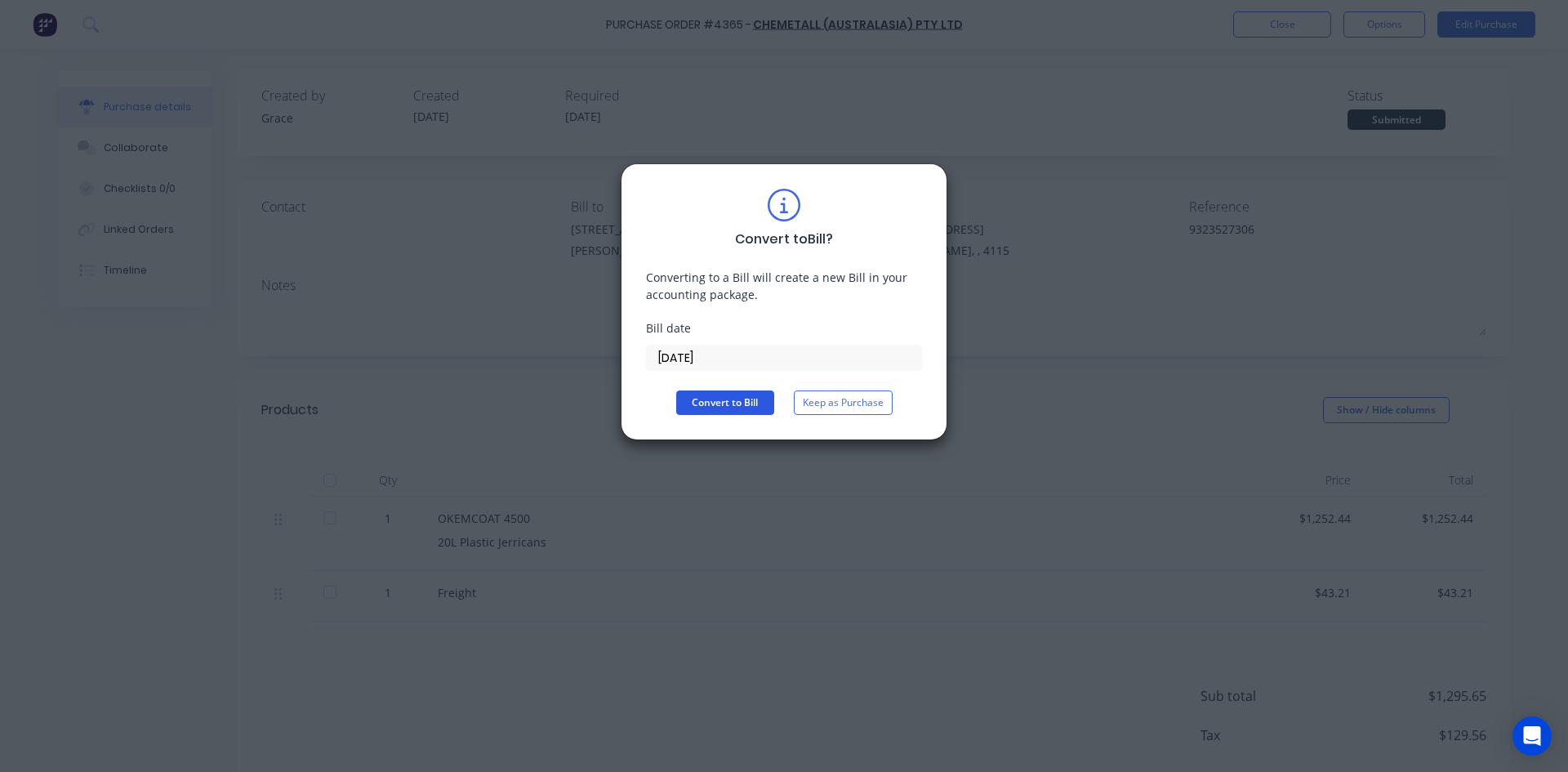
click at [743, 402] on button "Convert to Bill" at bounding box center [724, 403] width 98 height 25
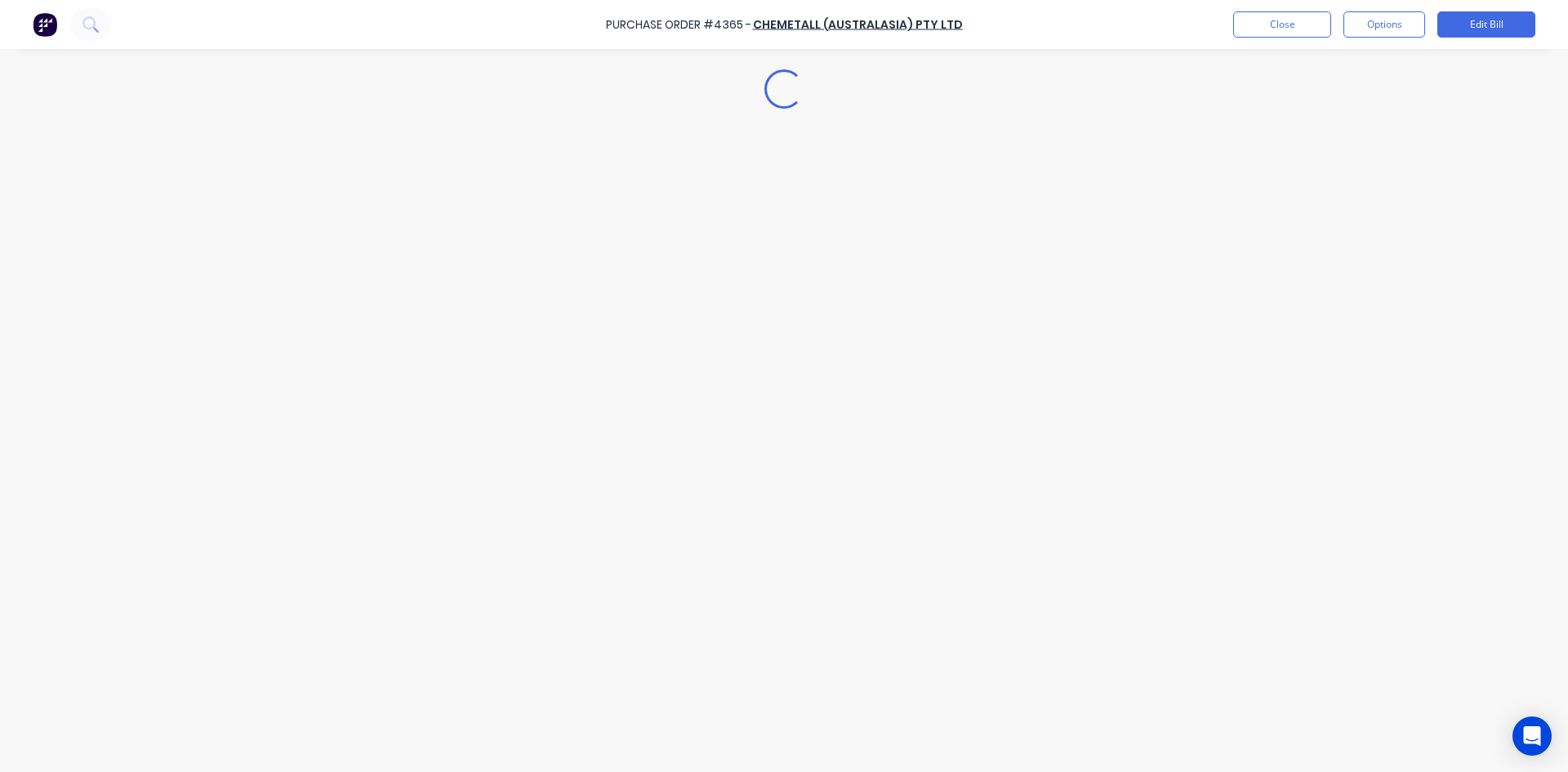
type textarea "x"
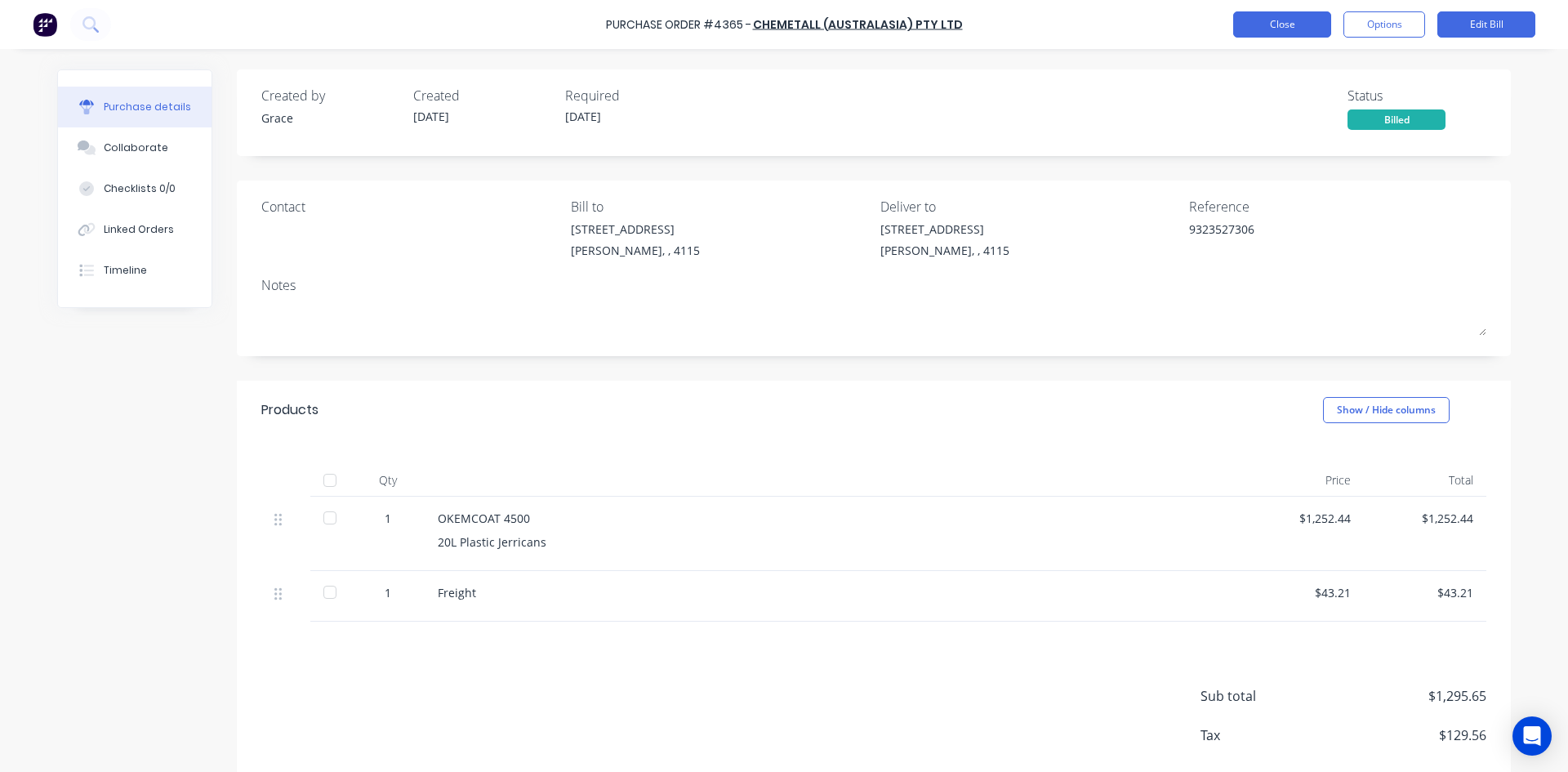
click at [1284, 20] on button "Close" at bounding box center [1281, 25] width 98 height 26
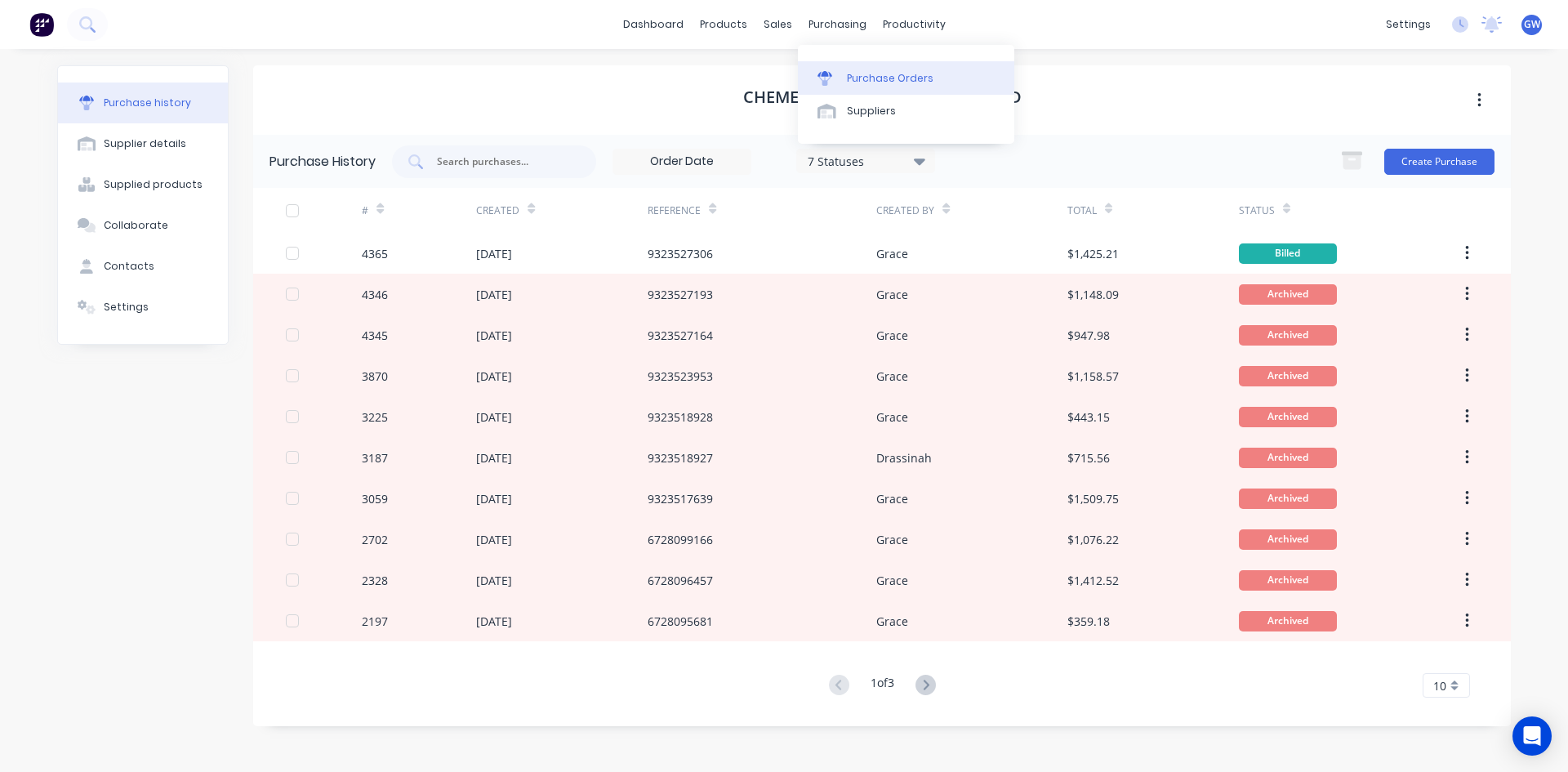
click at [840, 79] on div at bounding box center [829, 78] width 25 height 15
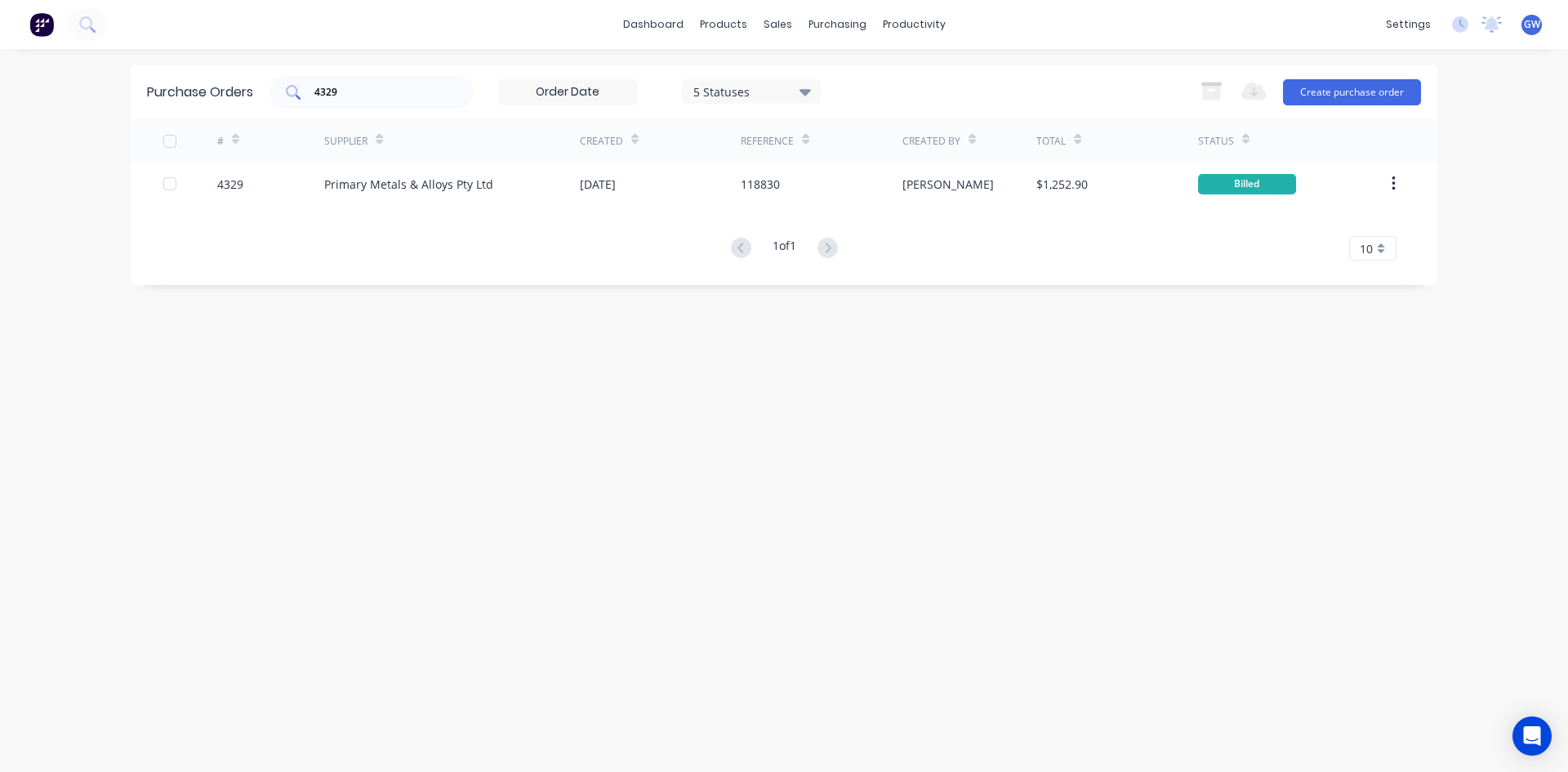
click at [363, 93] on input "4329" at bounding box center [380, 92] width 135 height 17
type input "4350"
click at [984, 190] on div "[PERSON_NAME]" at bounding box center [969, 183] width 135 height 40
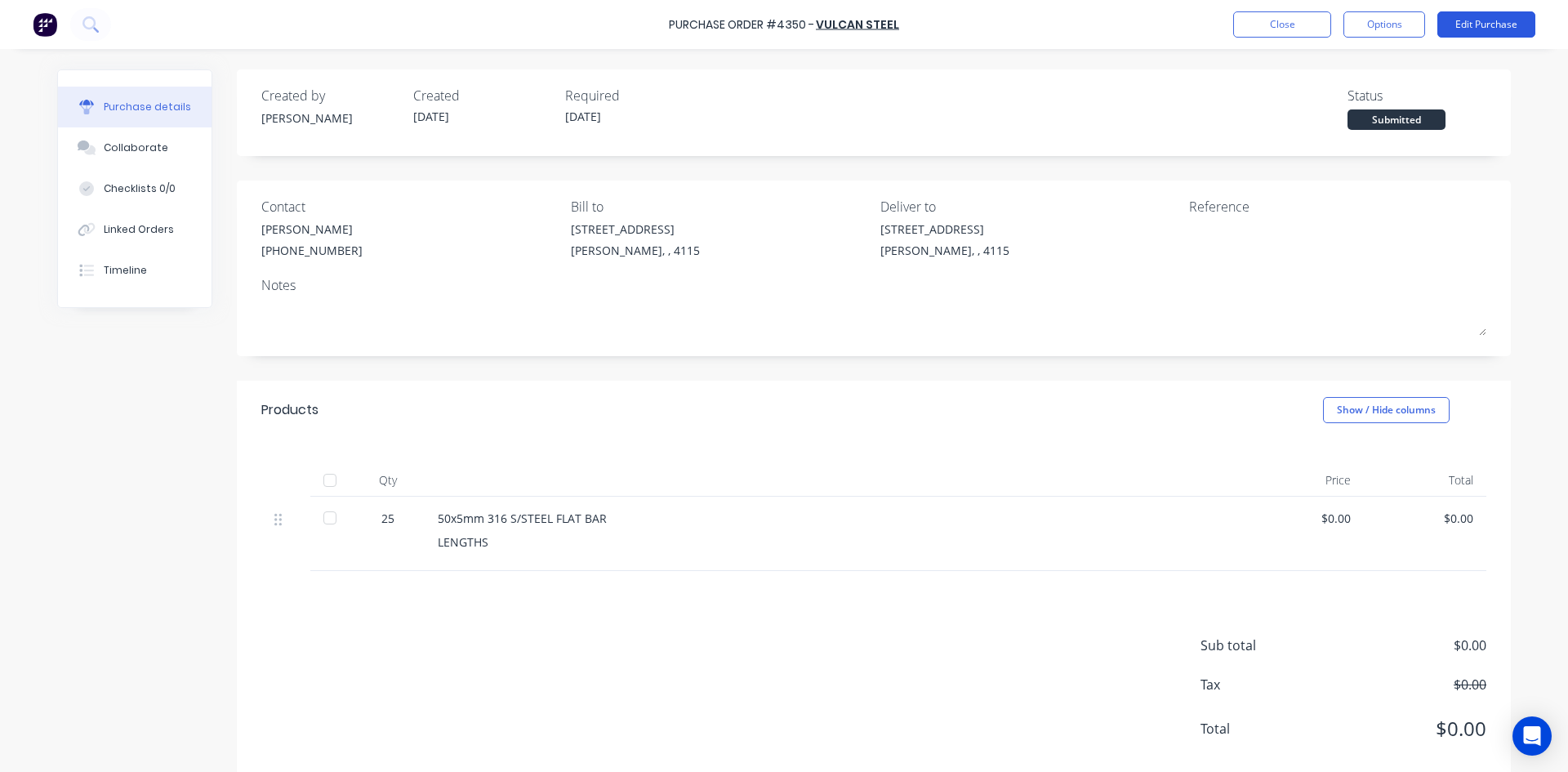
click at [1487, 17] on button "Edit Purchase" at bounding box center [1485, 25] width 98 height 26
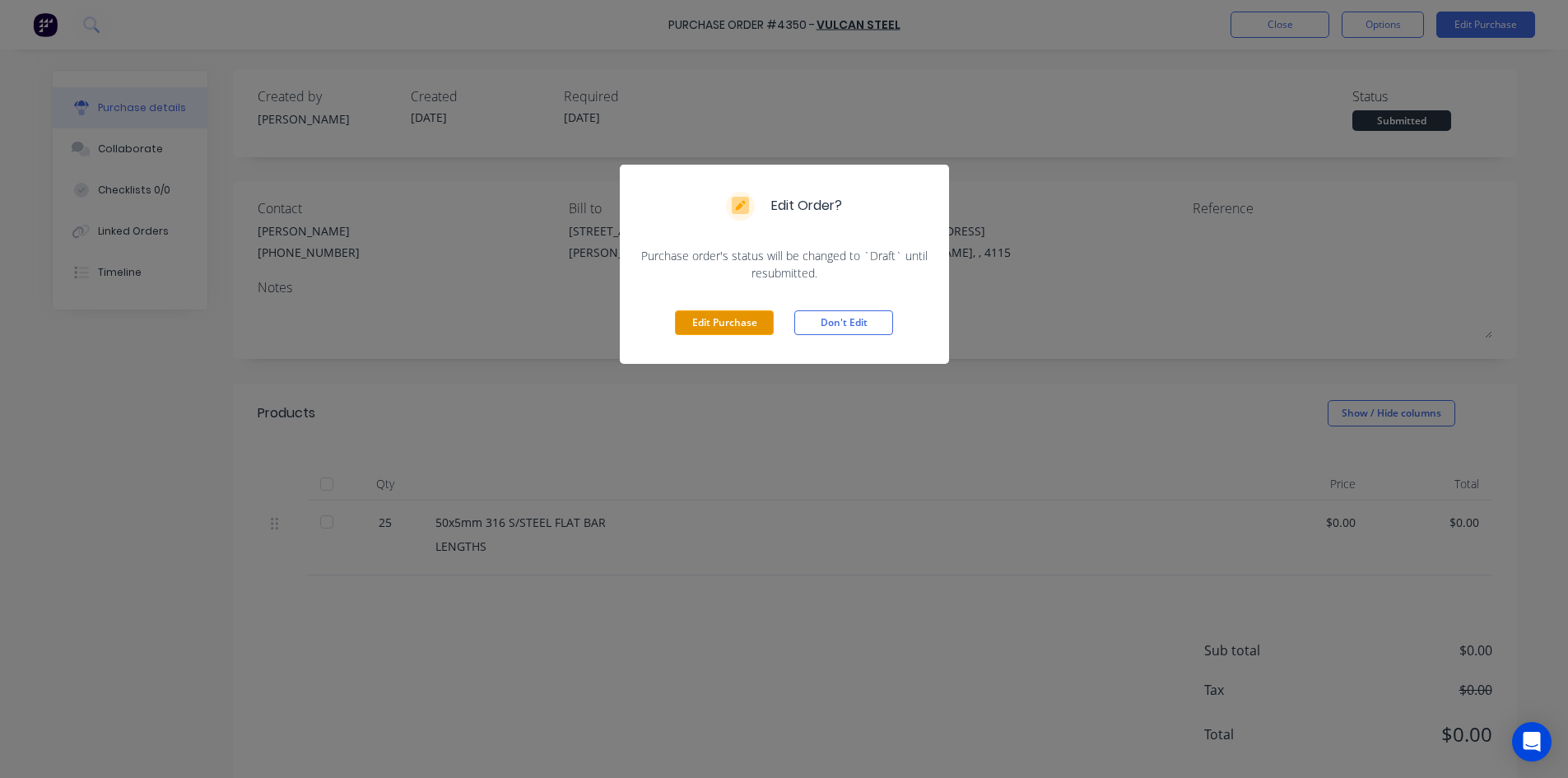
click at [737, 319] on button "Edit Purchase" at bounding box center [724, 322] width 98 height 25
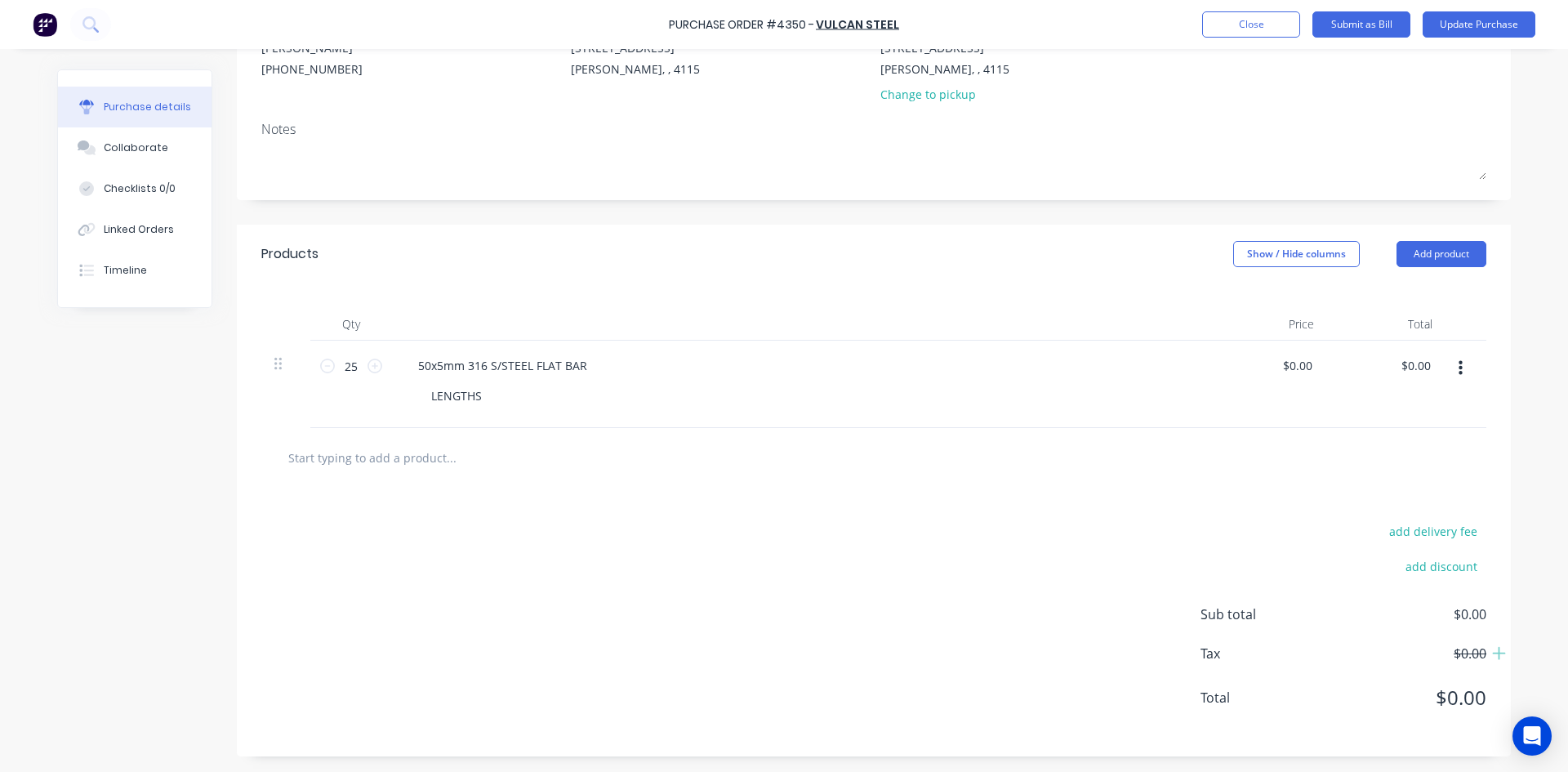
scroll to position [183, 0]
click at [1415, 357] on input "0.00" at bounding box center [1415, 364] width 37 height 24
click at [1415, 357] on input "0.00" at bounding box center [1418, 364] width 31 height 24
type input "1849.75"
type input "$73.99"
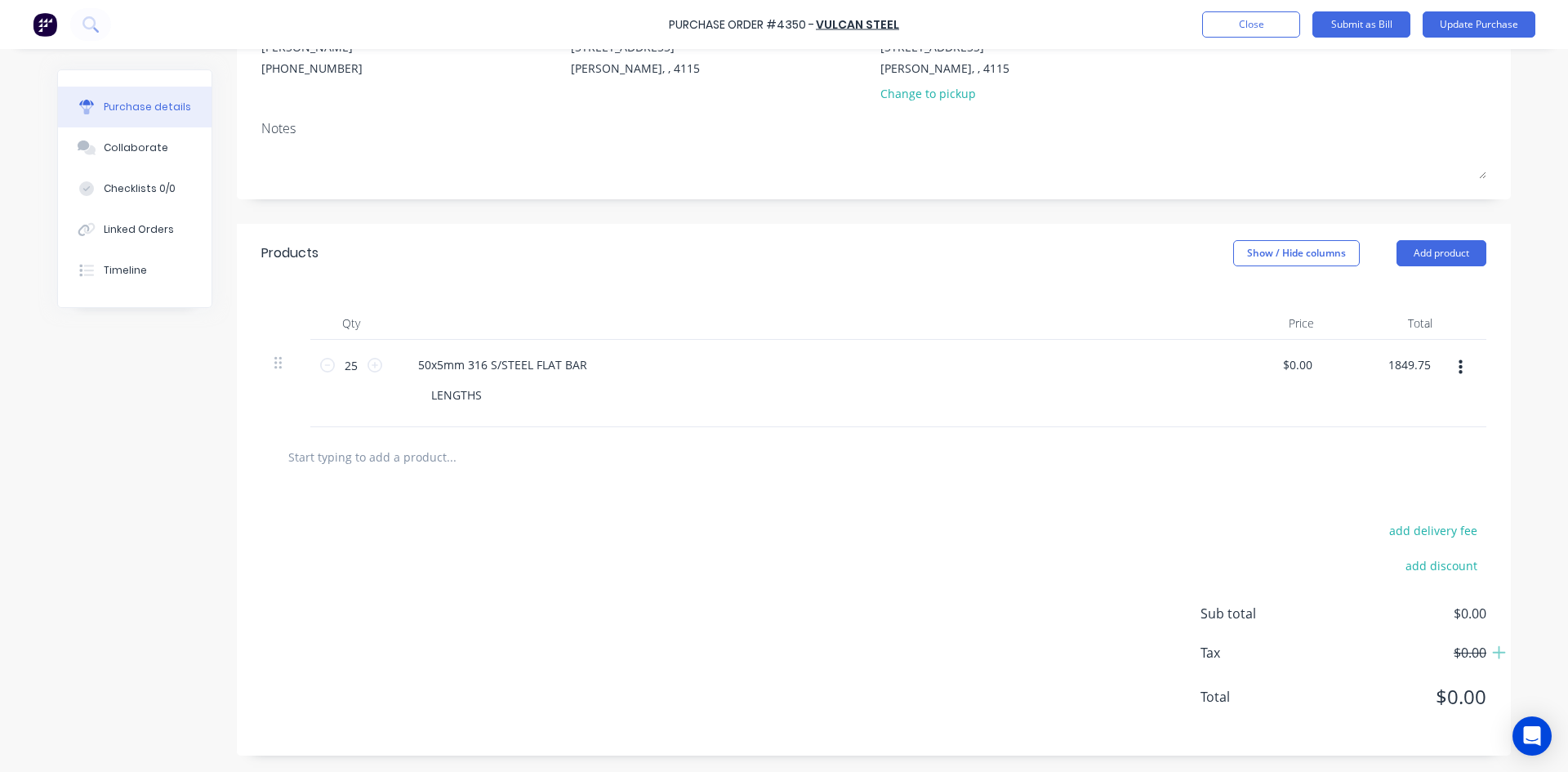
type input "$1,849.75"
click at [1043, 554] on div "add delivery fee add discount Sub total $0.00 Tax $0.00 Total $0.00" at bounding box center [873, 621] width 1274 height 269
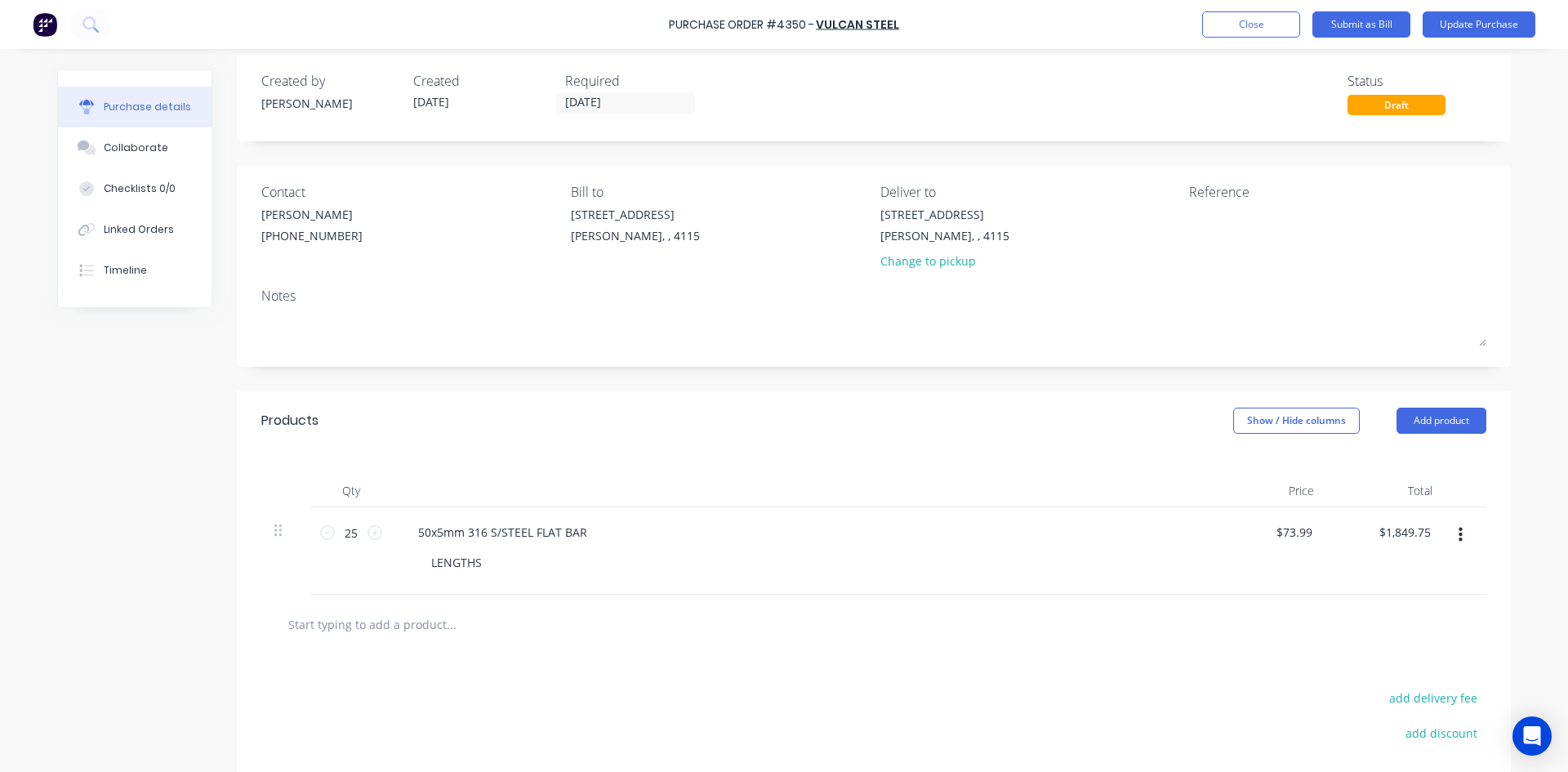
scroll to position [0, 0]
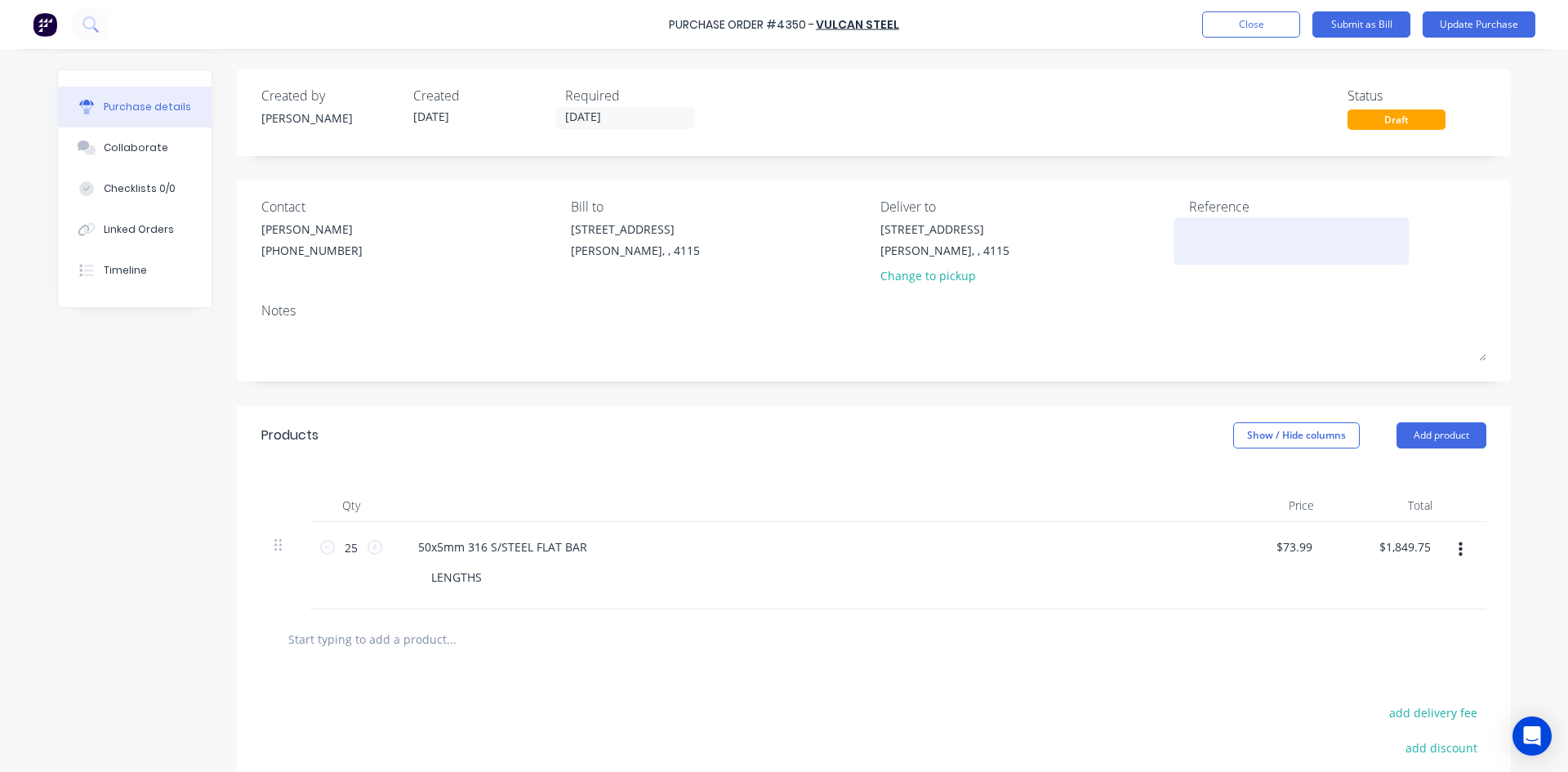
click at [1249, 238] on textarea at bounding box center [1291, 238] width 204 height 37
type textarea "25920"
type textarea "x"
type textarea "259203"
type textarea "x"
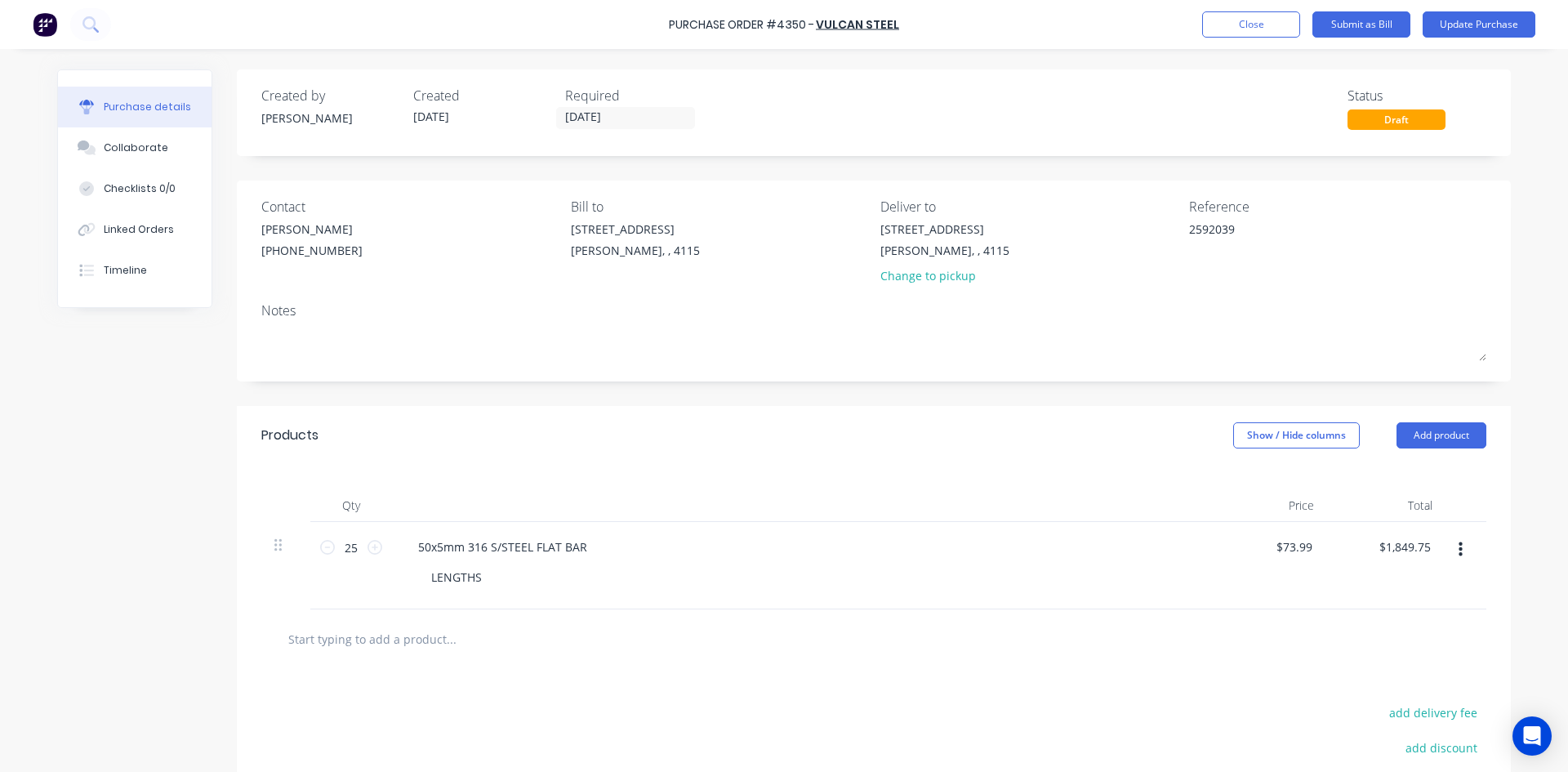
type textarea "2592039"
type textarea "x"
type textarea "2592039"
click at [971, 396] on div "Created by Hayden Created 22/09/25 Required 23/09/25 Status Draft Contact HAYDE…" at bounding box center [873, 503] width 1274 height 869
click at [1490, 35] on button "Update Purchase" at bounding box center [1478, 25] width 112 height 26
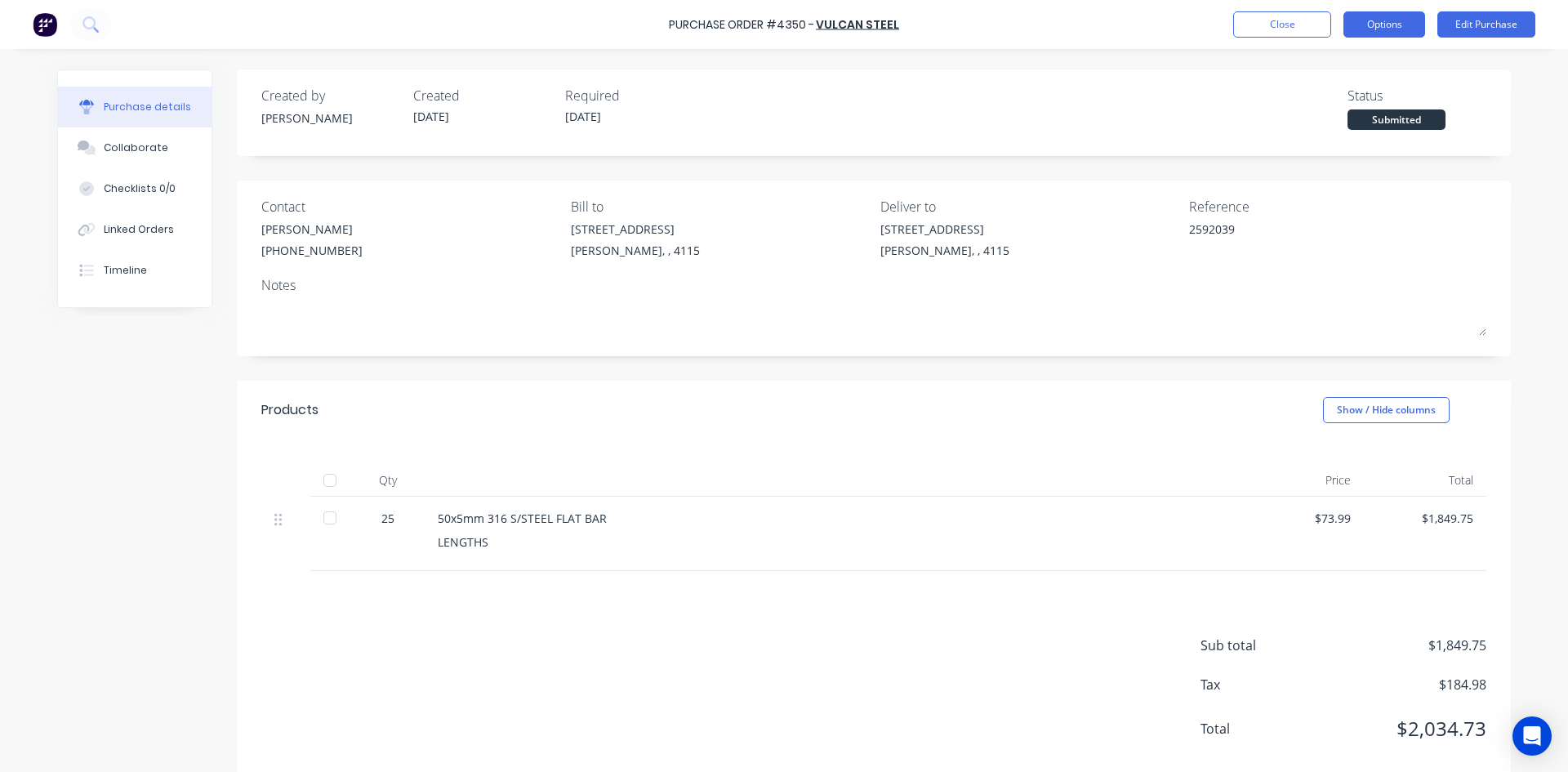
click at [1366, 28] on button "Options" at bounding box center [1383, 25] width 82 height 26
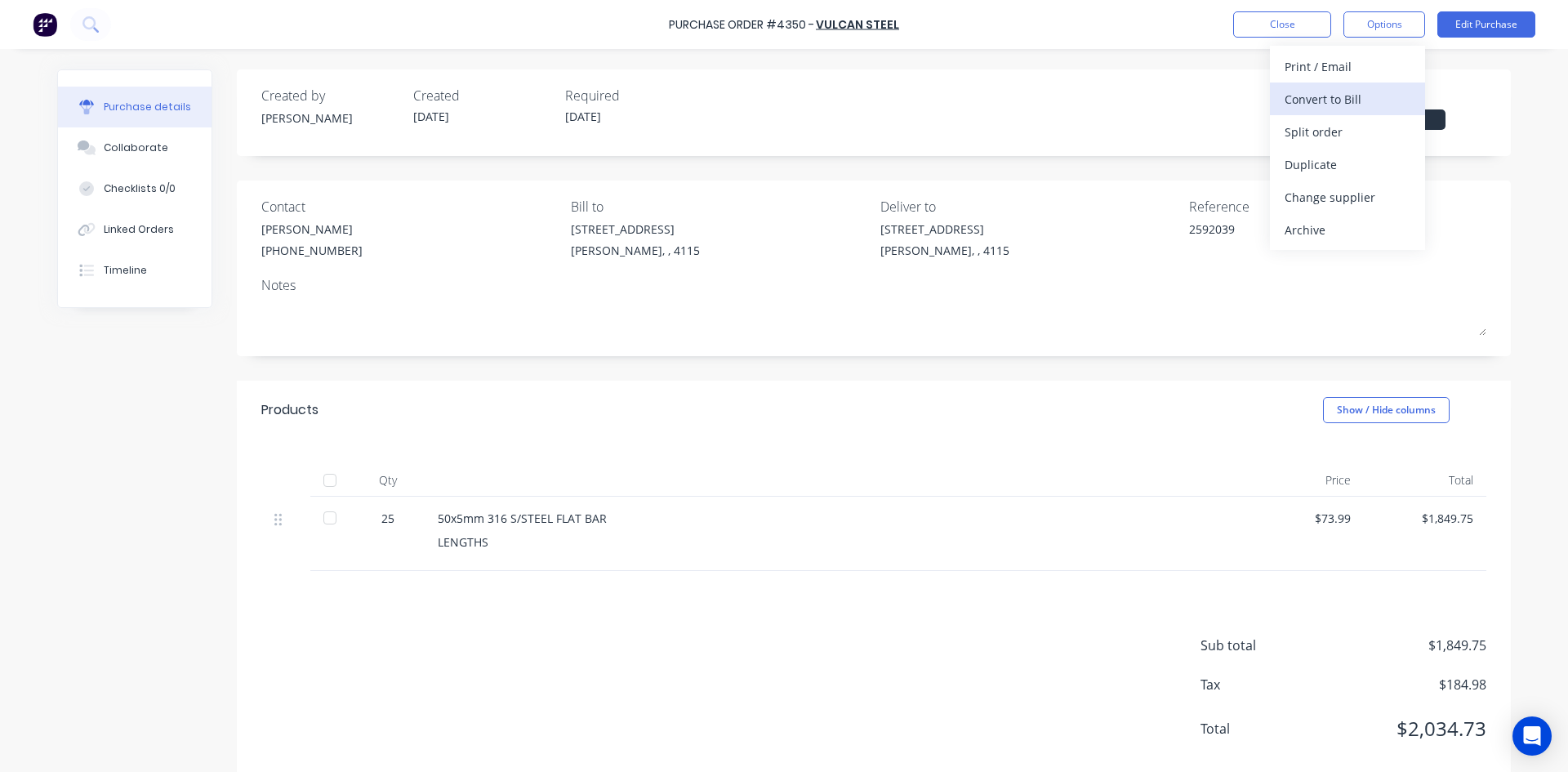
click at [1350, 100] on div "Convert to Bill" at bounding box center [1347, 100] width 125 height 24
type textarea "x"
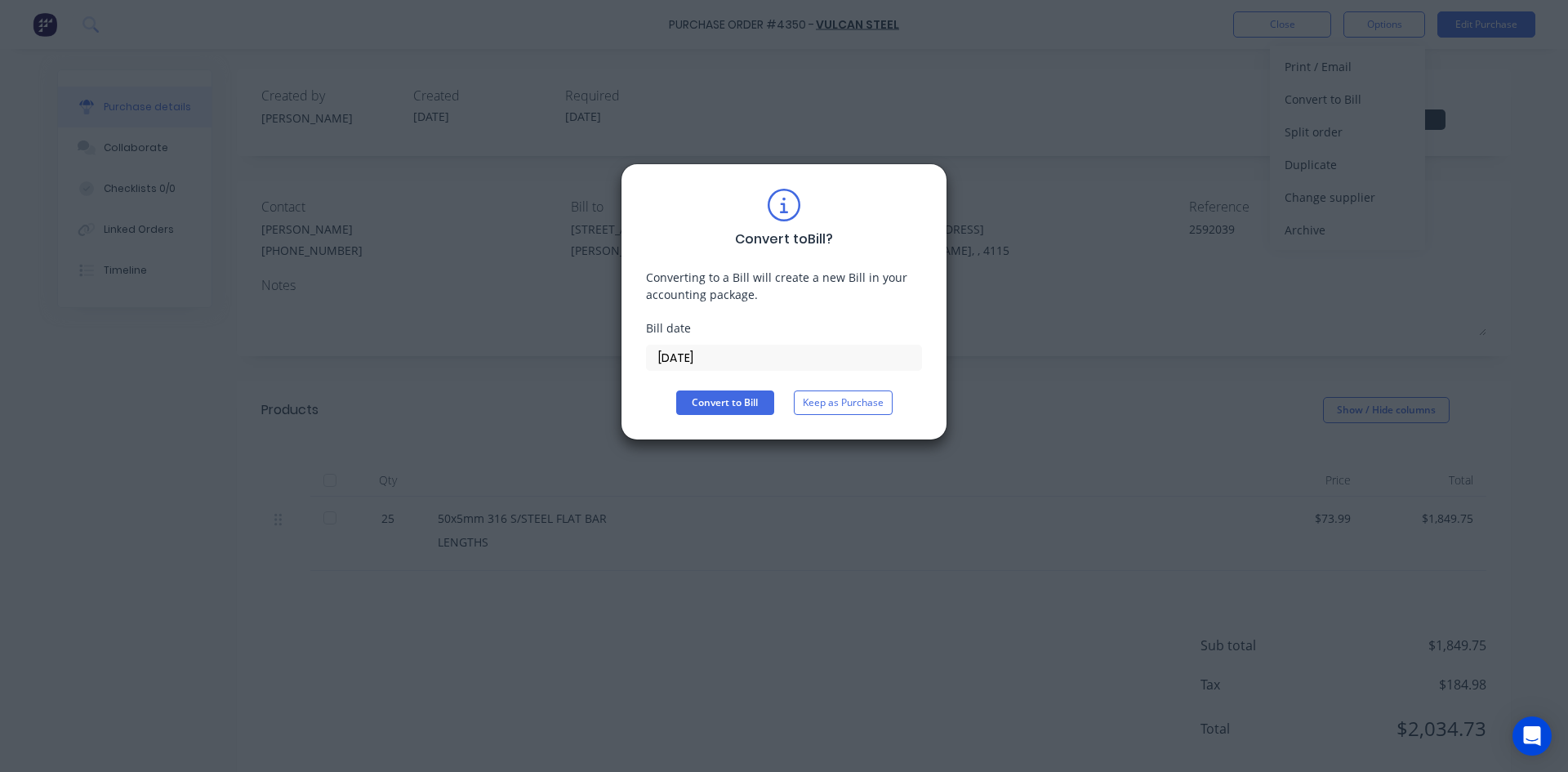
click at [729, 356] on input "[DATE]" at bounding box center [784, 357] width 274 height 25
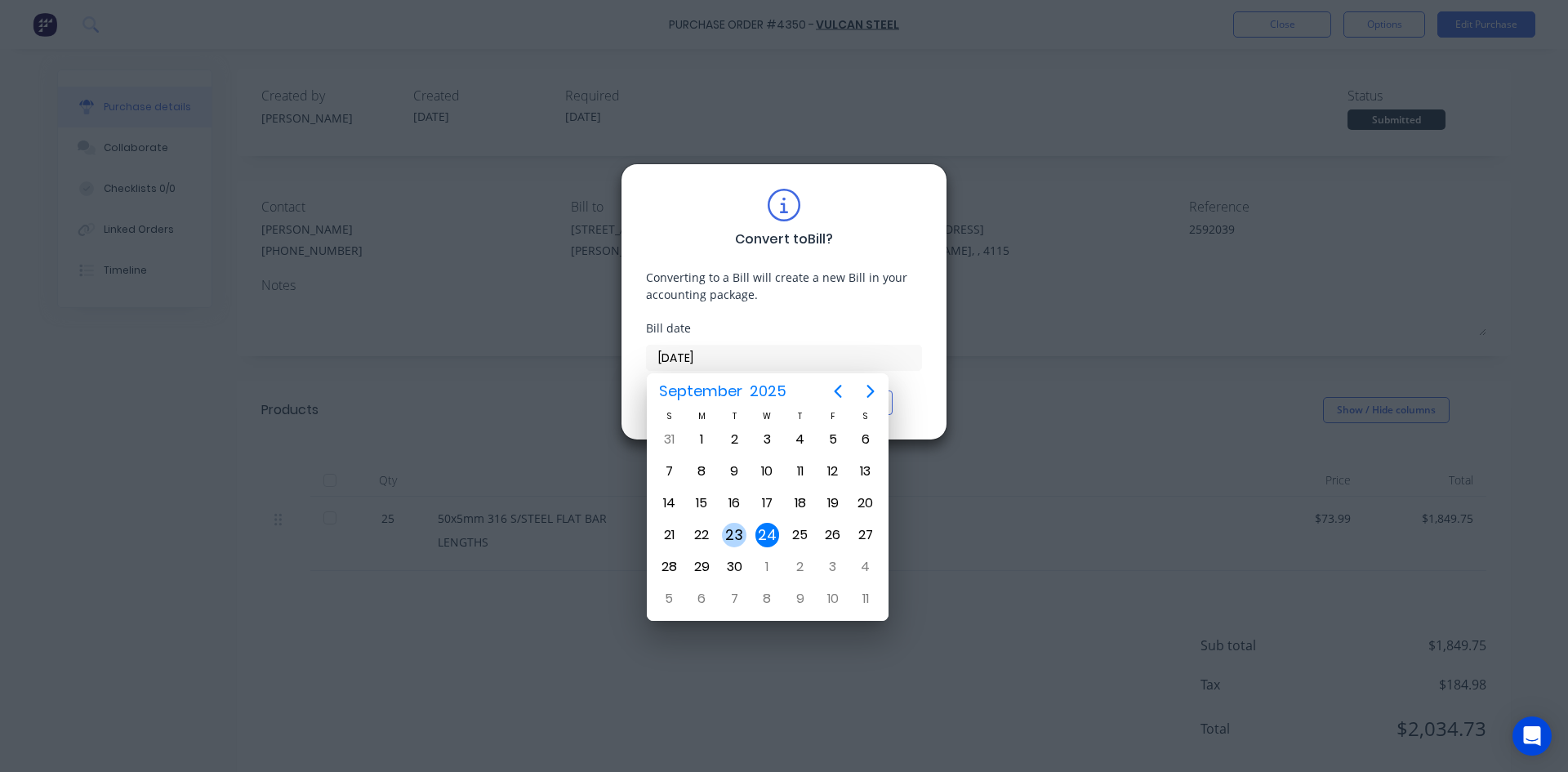
click at [746, 536] on div "23" at bounding box center [733, 534] width 33 height 31
type input "[DATE]"
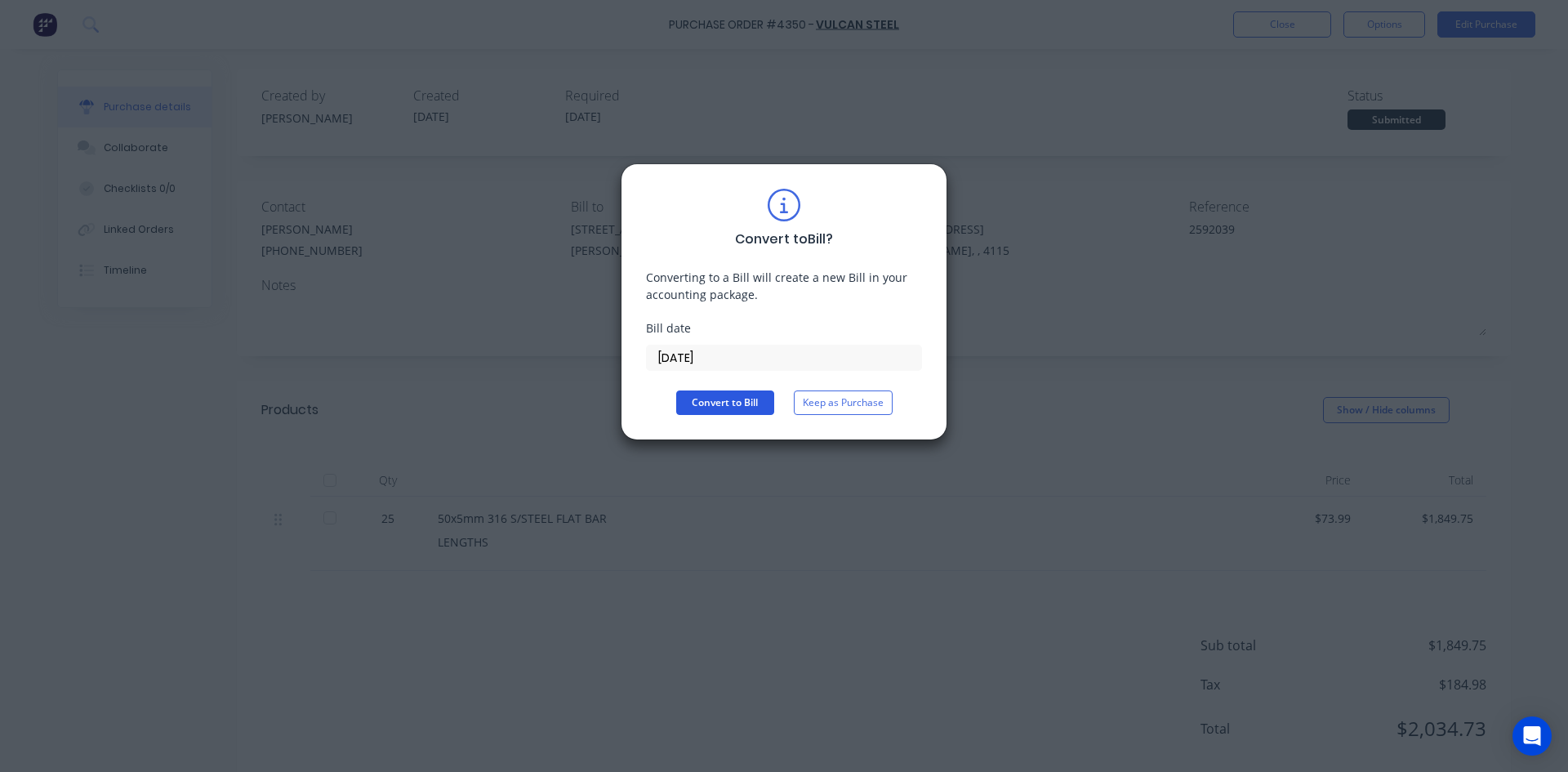
click at [721, 404] on button "Convert to Bill" at bounding box center [724, 403] width 98 height 25
type textarea "x"
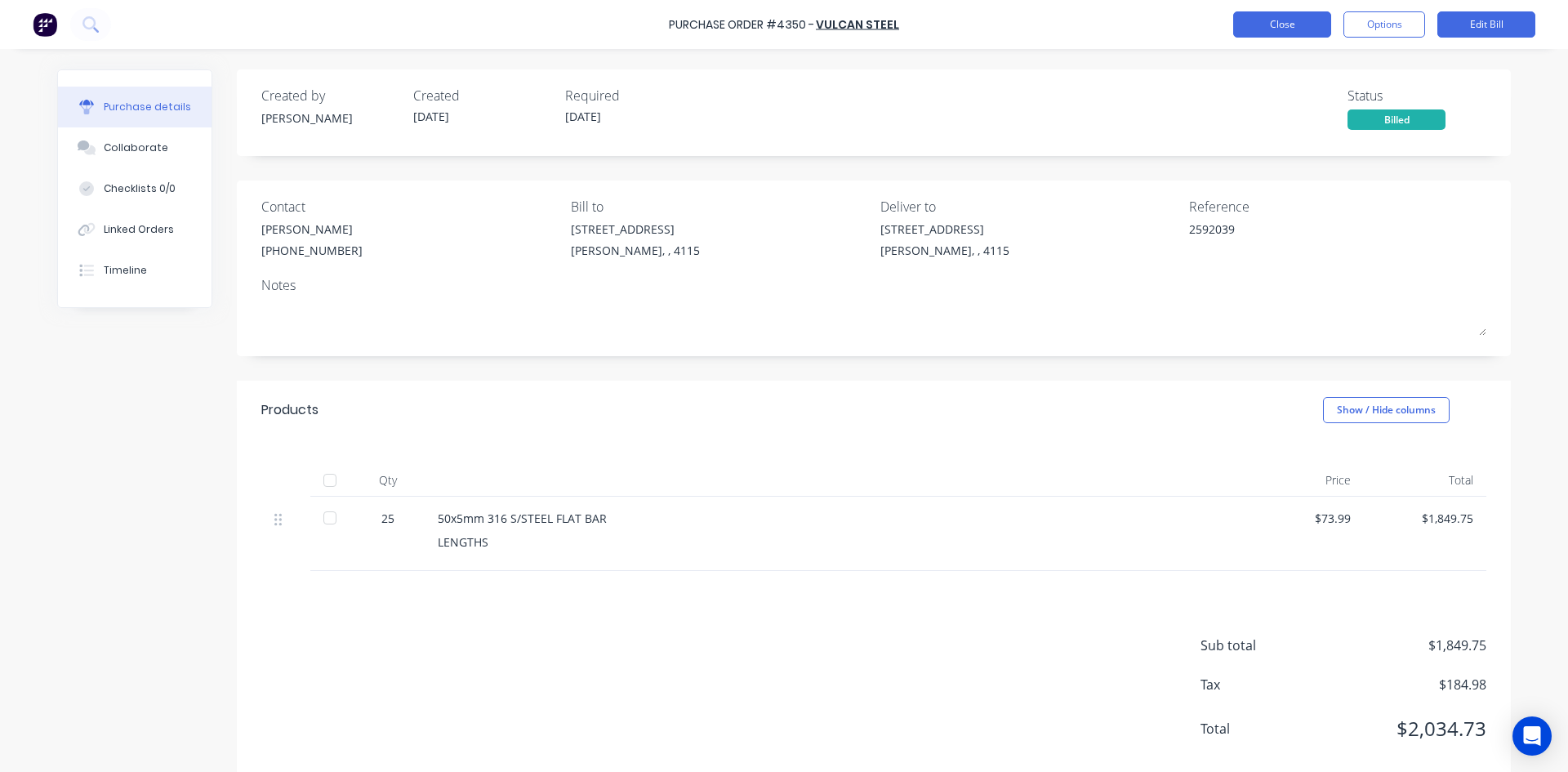
click at [1301, 28] on button "Close" at bounding box center [1281, 25] width 98 height 26
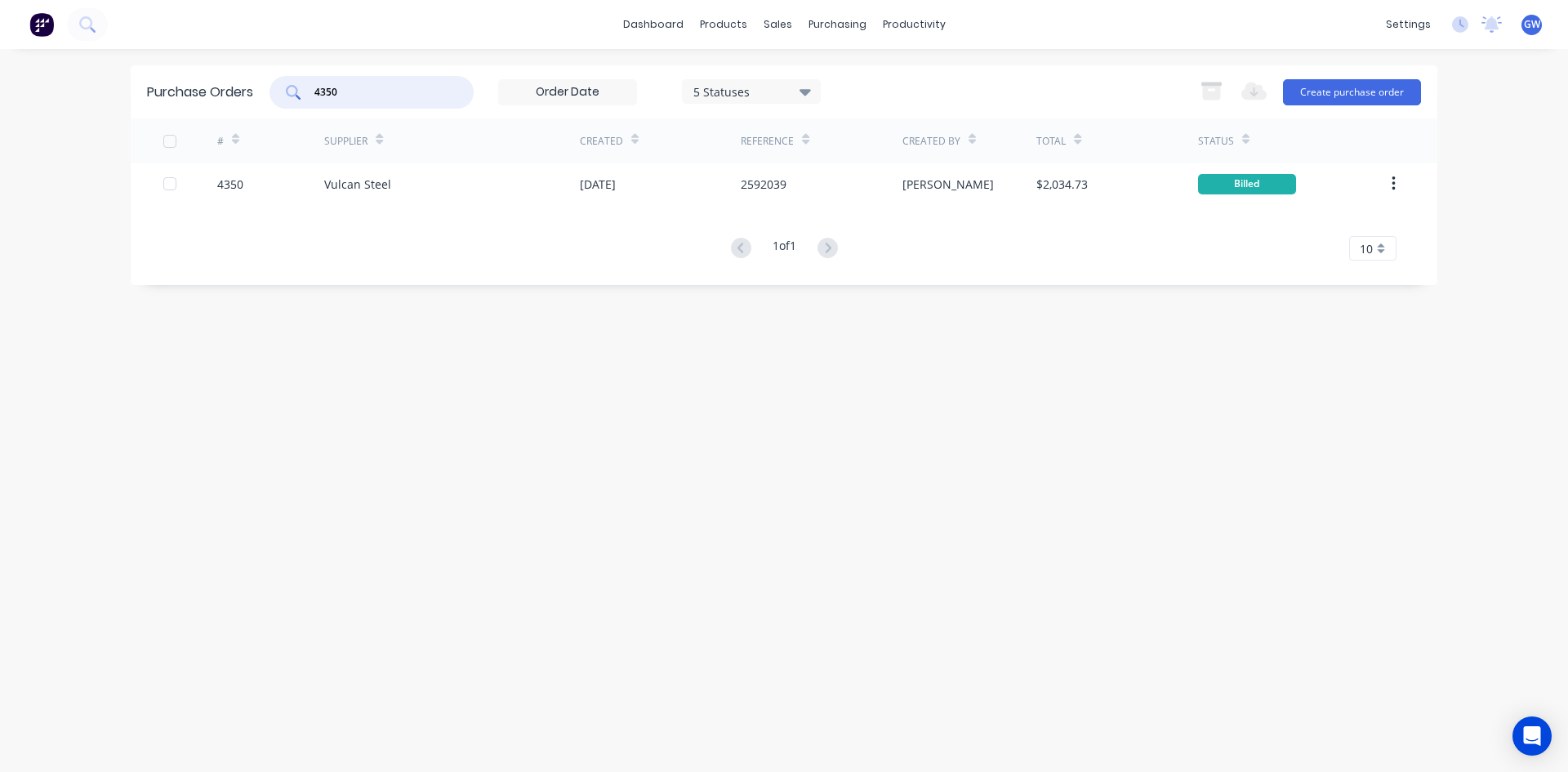
drag, startPoint x: 436, startPoint y: 98, endPoint x: 118, endPoint y: 84, distance: 318.3
click at [118, 84] on div "dashboard products sales purchasing productivity dashboard products Product Cat…" at bounding box center [784, 386] width 1568 height 772
type input "4352"
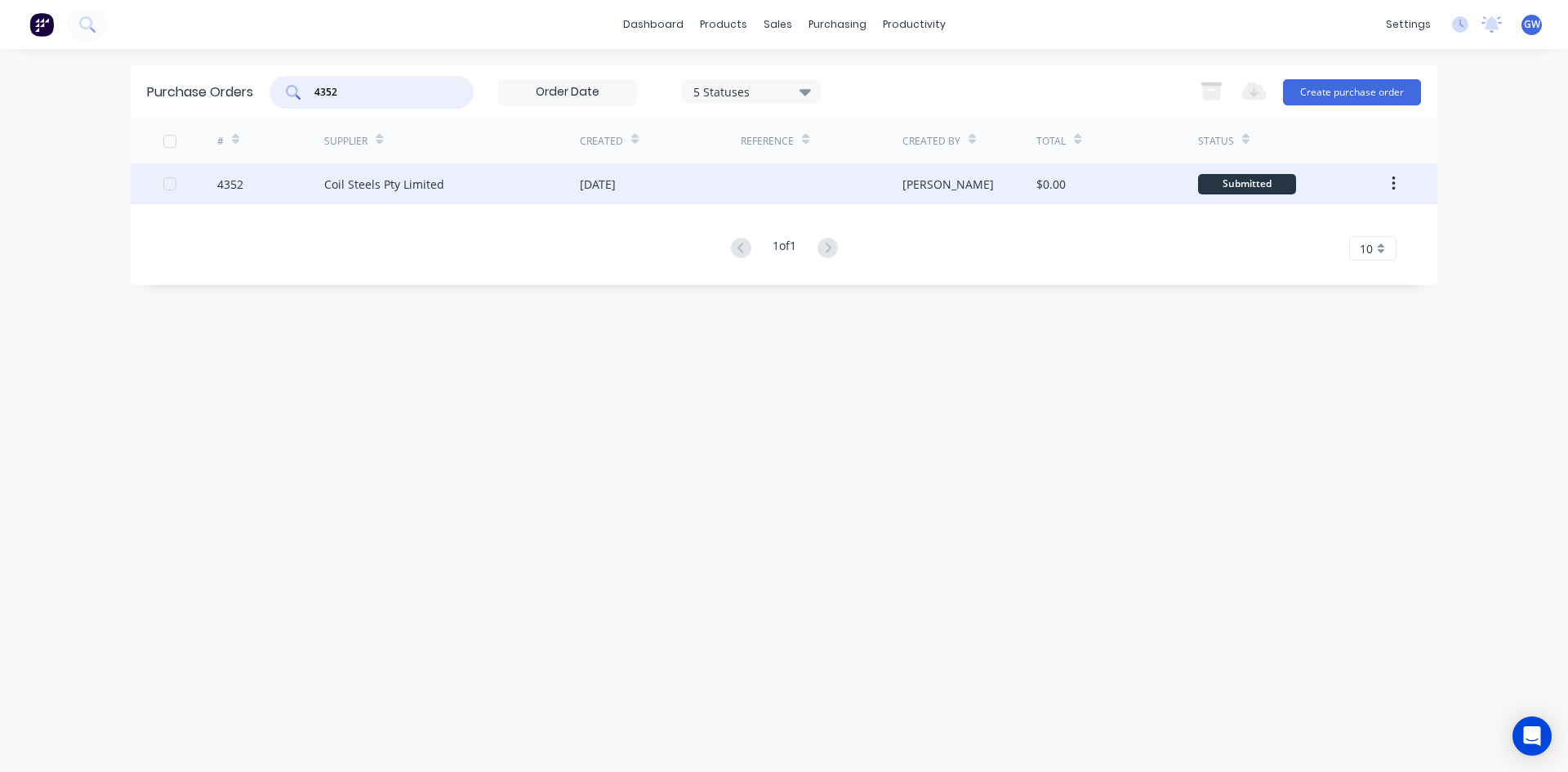
click at [901, 188] on div at bounding box center [820, 183] width 161 height 40
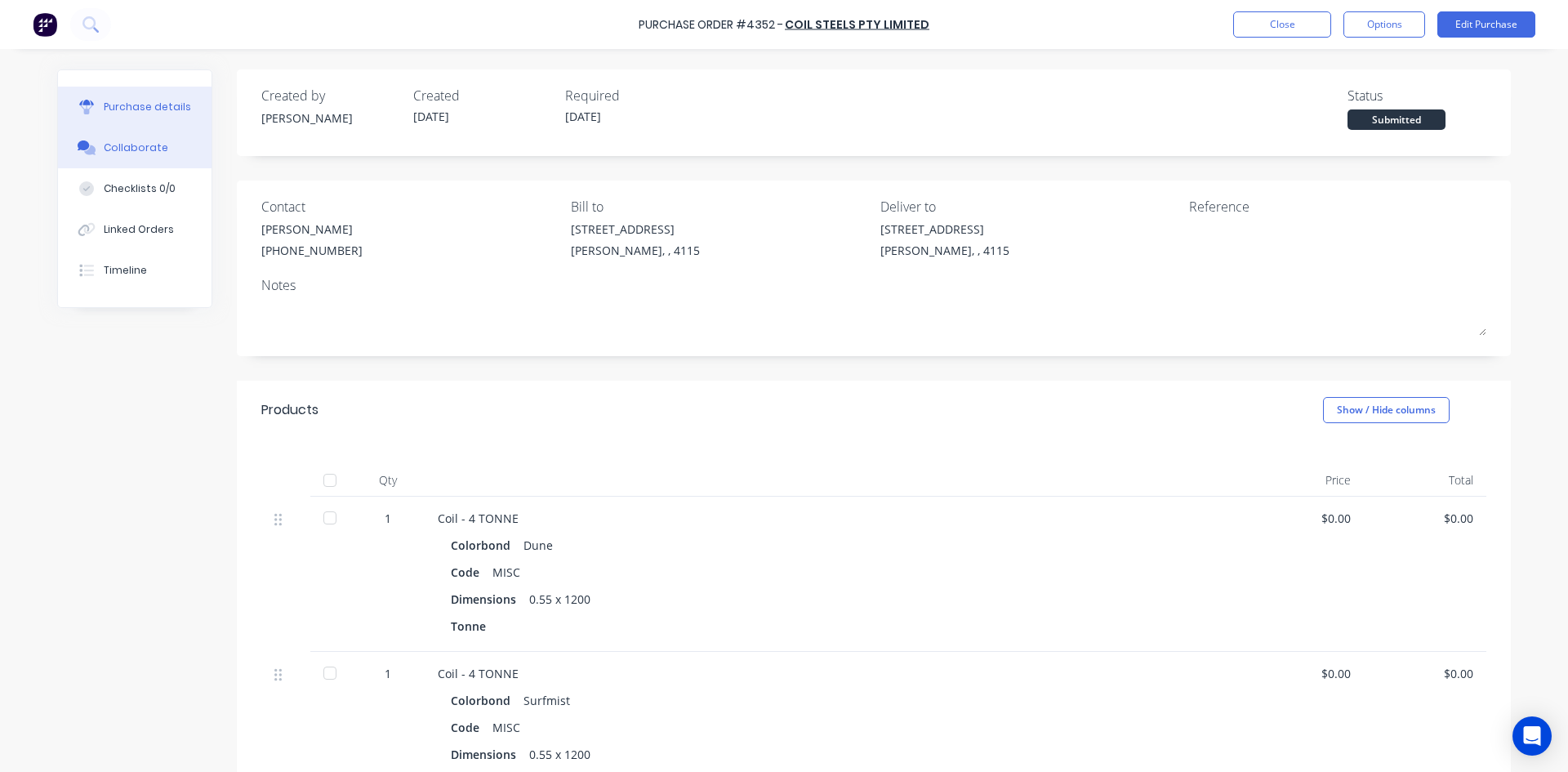
click at [125, 133] on button "Collaborate" at bounding box center [135, 147] width 154 height 40
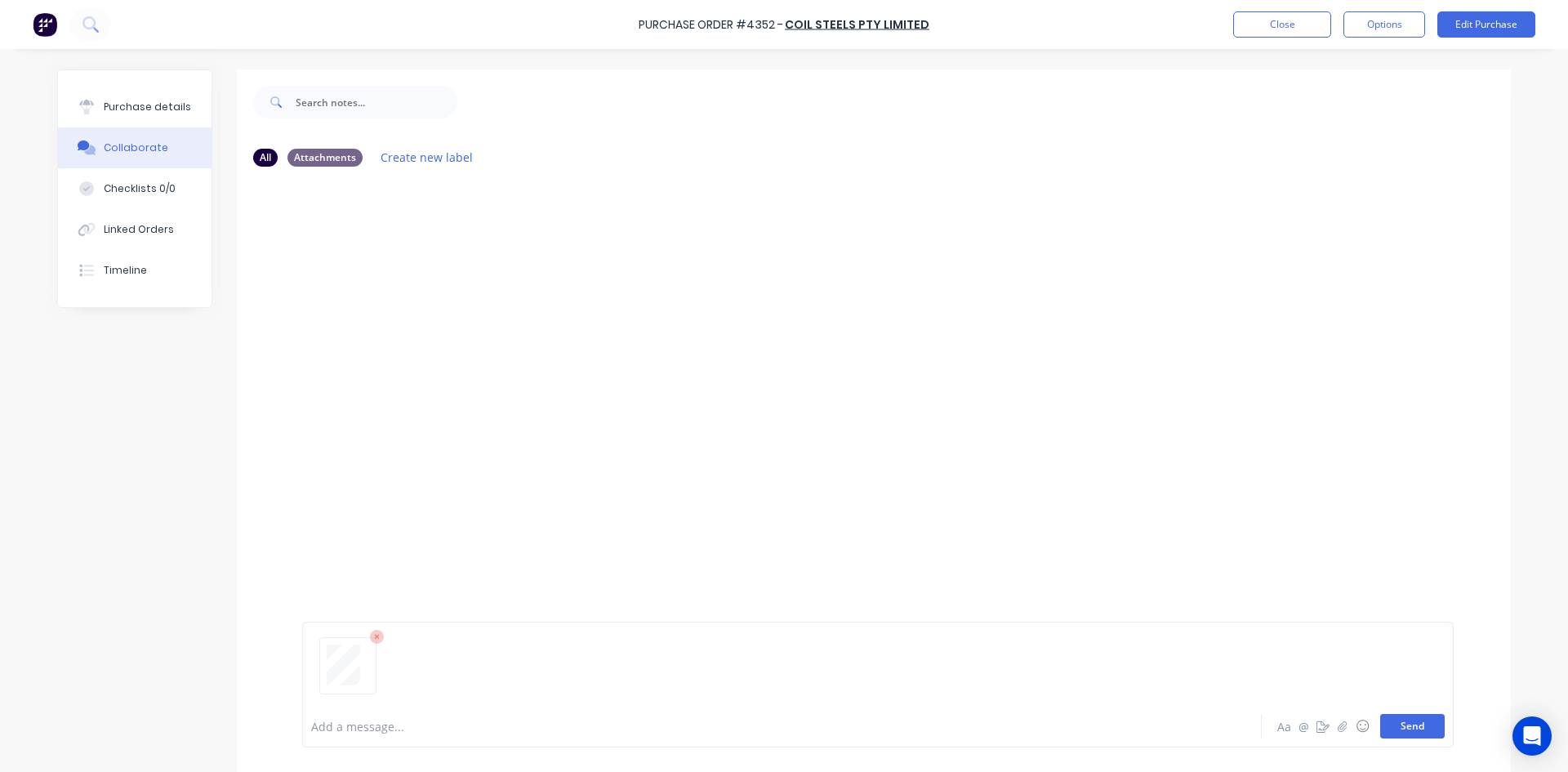
click at [1402, 733] on button "Send" at bounding box center [1411, 726] width 64 height 25
click at [1265, 21] on button "Close" at bounding box center [1281, 25] width 98 height 26
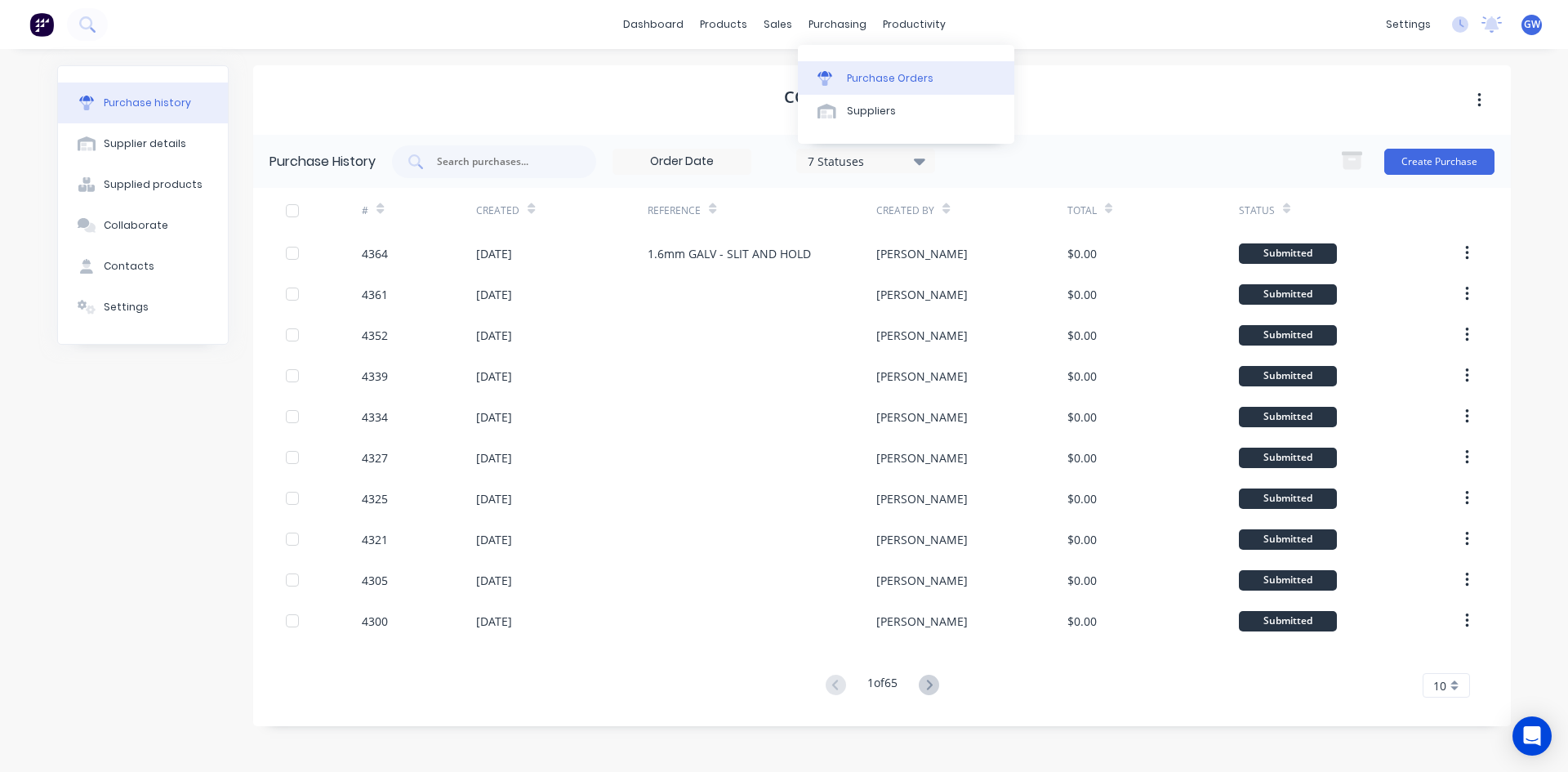
click at [852, 73] on div "Purchase Orders" at bounding box center [890, 78] width 87 height 15
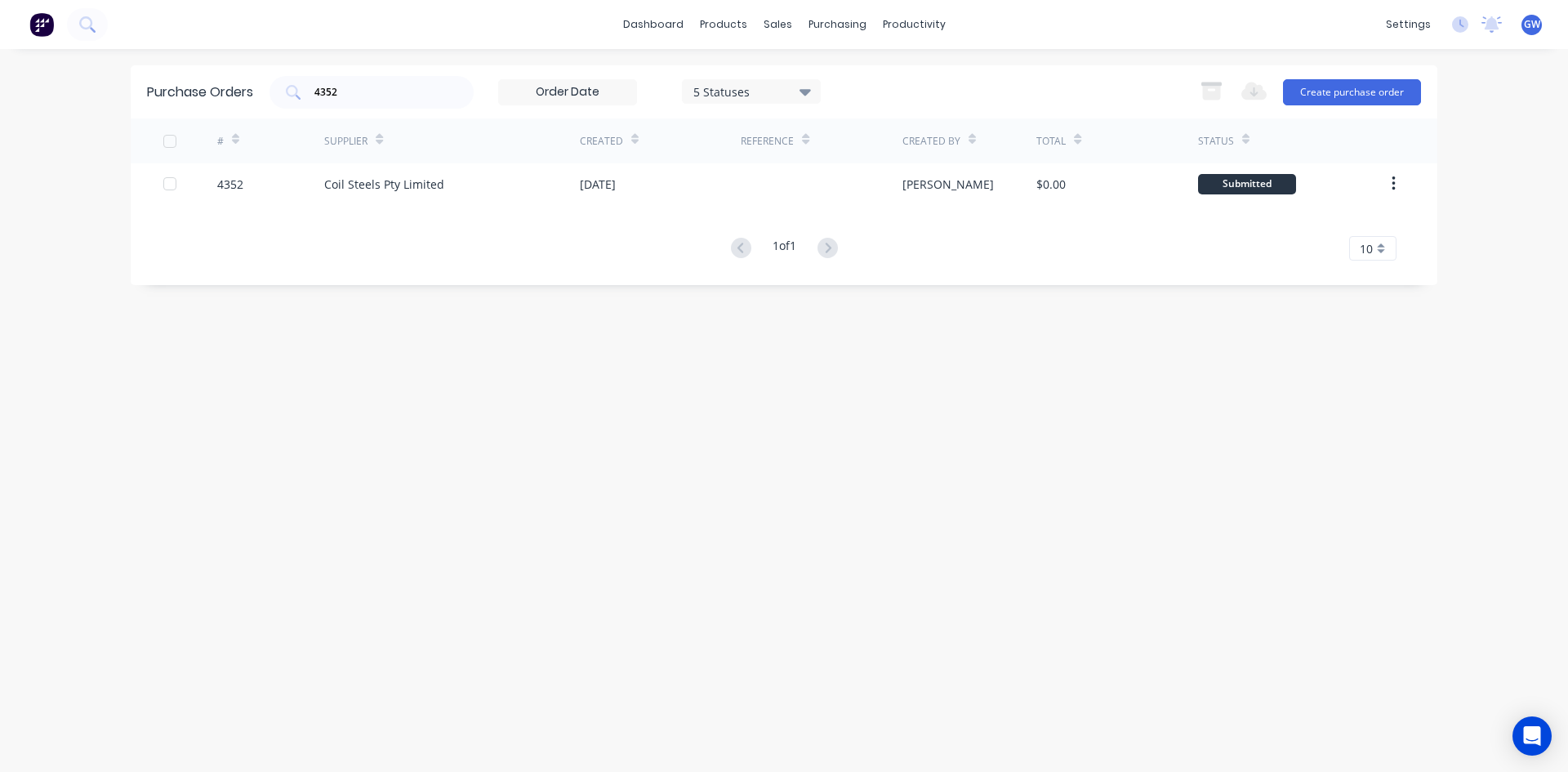
drag, startPoint x: 365, startPoint y: 78, endPoint x: 258, endPoint y: 93, distance: 108.0
click at [258, 93] on div "Purchase Orders 4352 5 Statuses 5 Statuses Export to Excel (XLSX) Create purcha…" at bounding box center [784, 92] width 1307 height 53
drag, startPoint x: 290, startPoint y: 106, endPoint x: 176, endPoint y: 107, distance: 114.0
click at [176, 107] on div "Purchase Orders 4352 5 Statuses 5 Statuses Export to Excel (XLSX) Create purcha…" at bounding box center [784, 92] width 1307 height 53
click at [376, 91] on input "4352" at bounding box center [380, 92] width 135 height 17
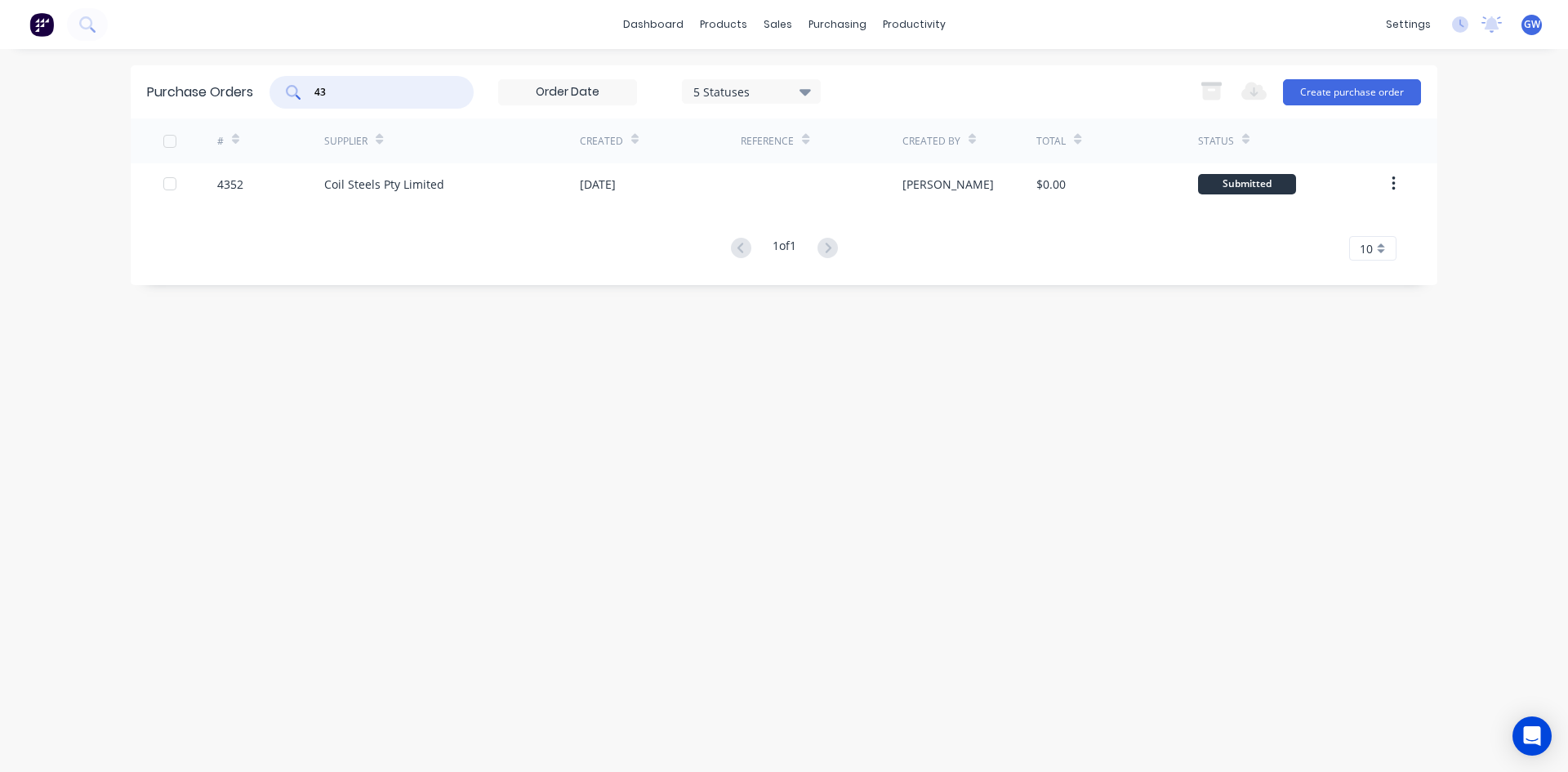
type input "4"
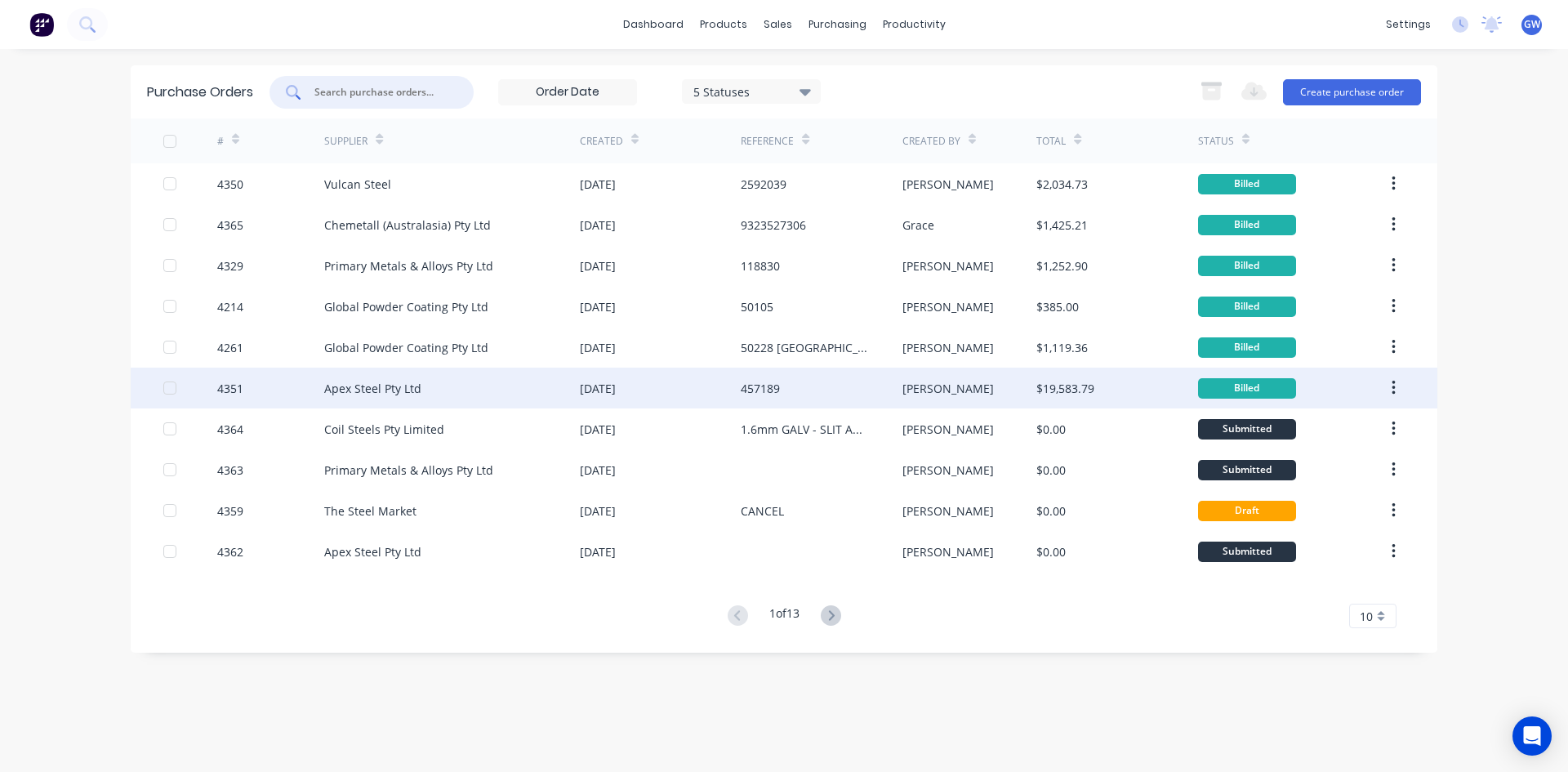
click at [584, 376] on div "[DATE]" at bounding box center [659, 387] width 161 height 40
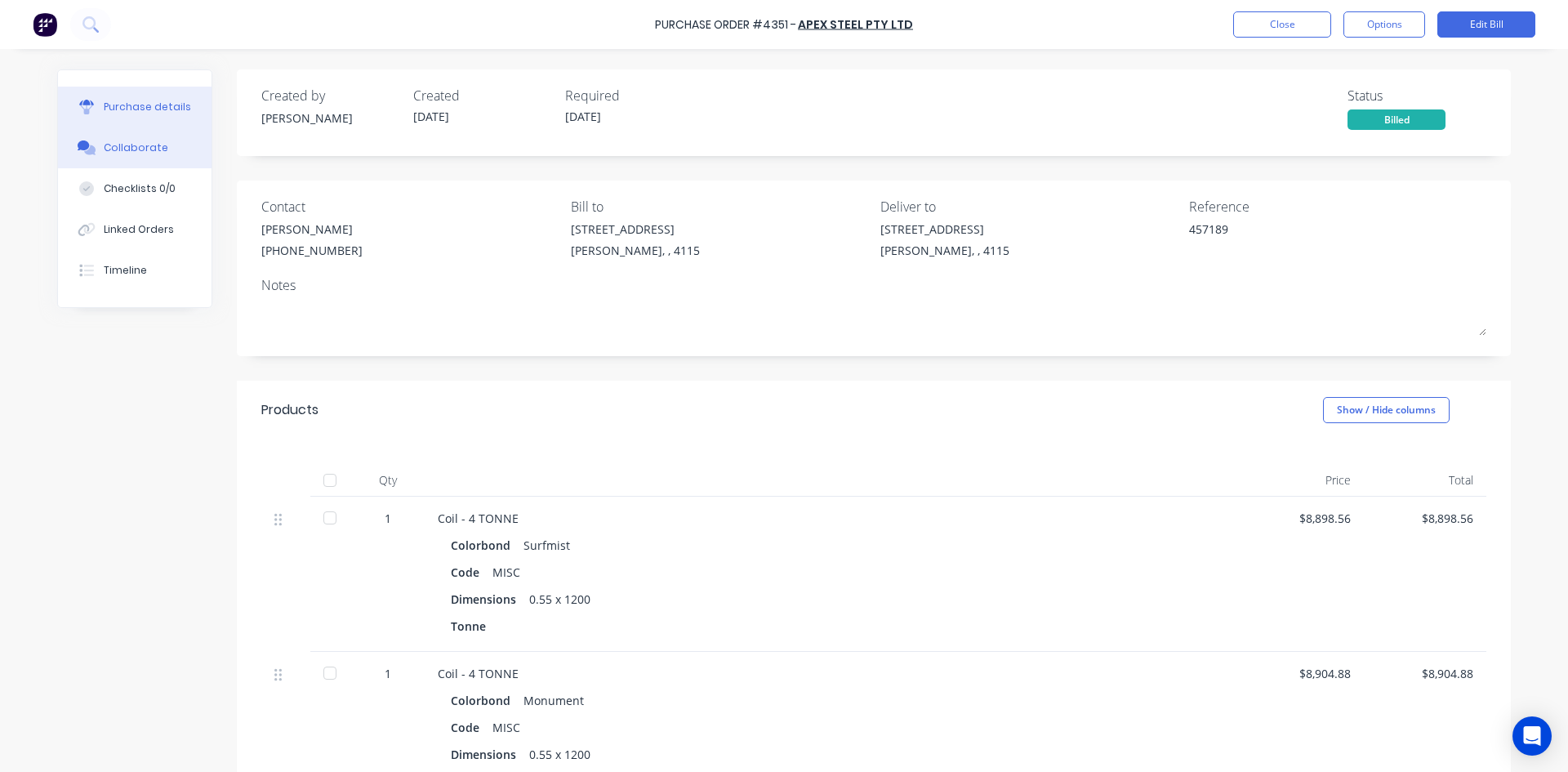
click at [149, 164] on button "Collaborate" at bounding box center [135, 147] width 154 height 40
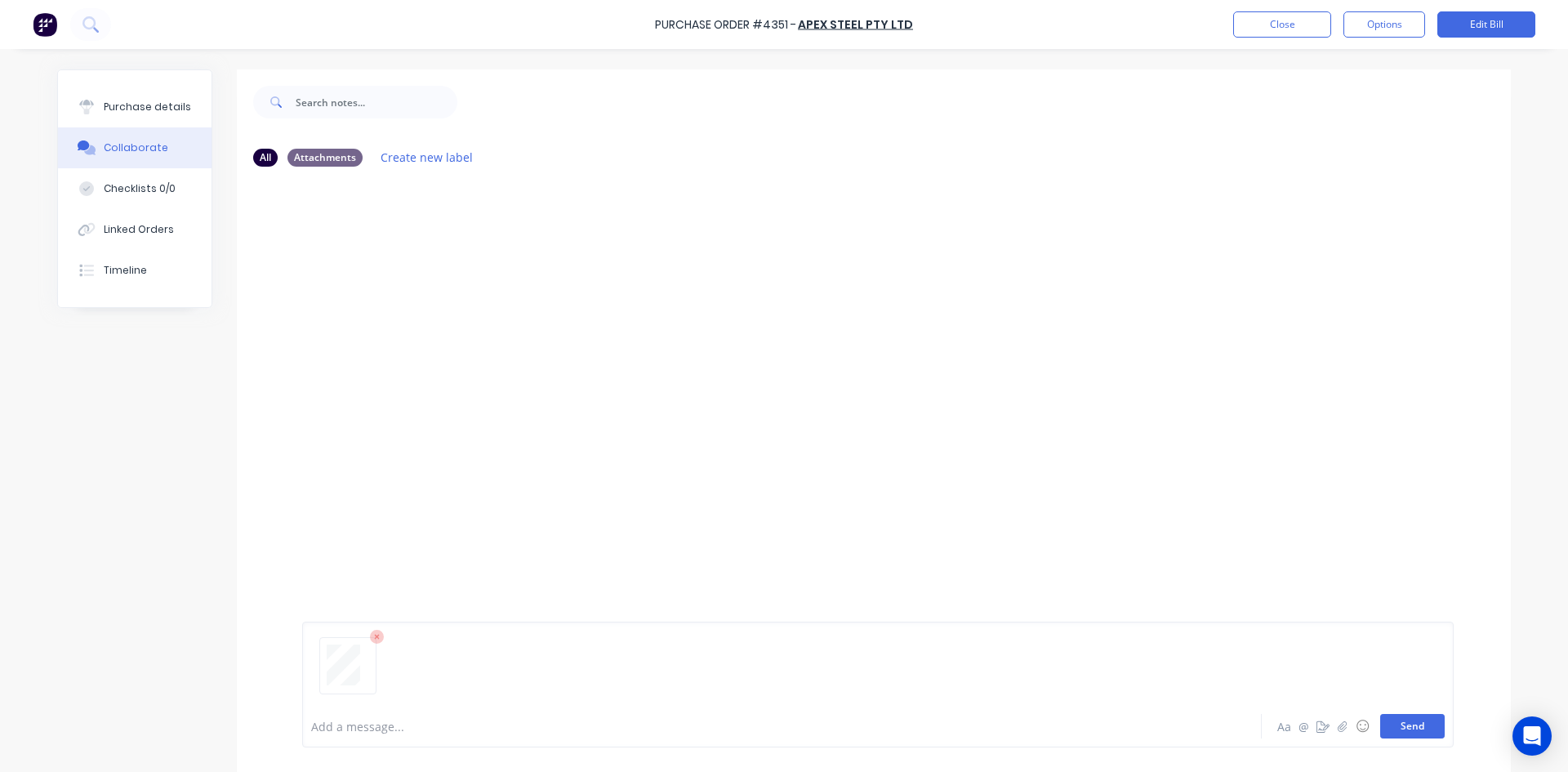
click at [1417, 731] on button "Send" at bounding box center [1411, 726] width 64 height 25
click at [1300, 24] on button "Close" at bounding box center [1281, 25] width 98 height 26
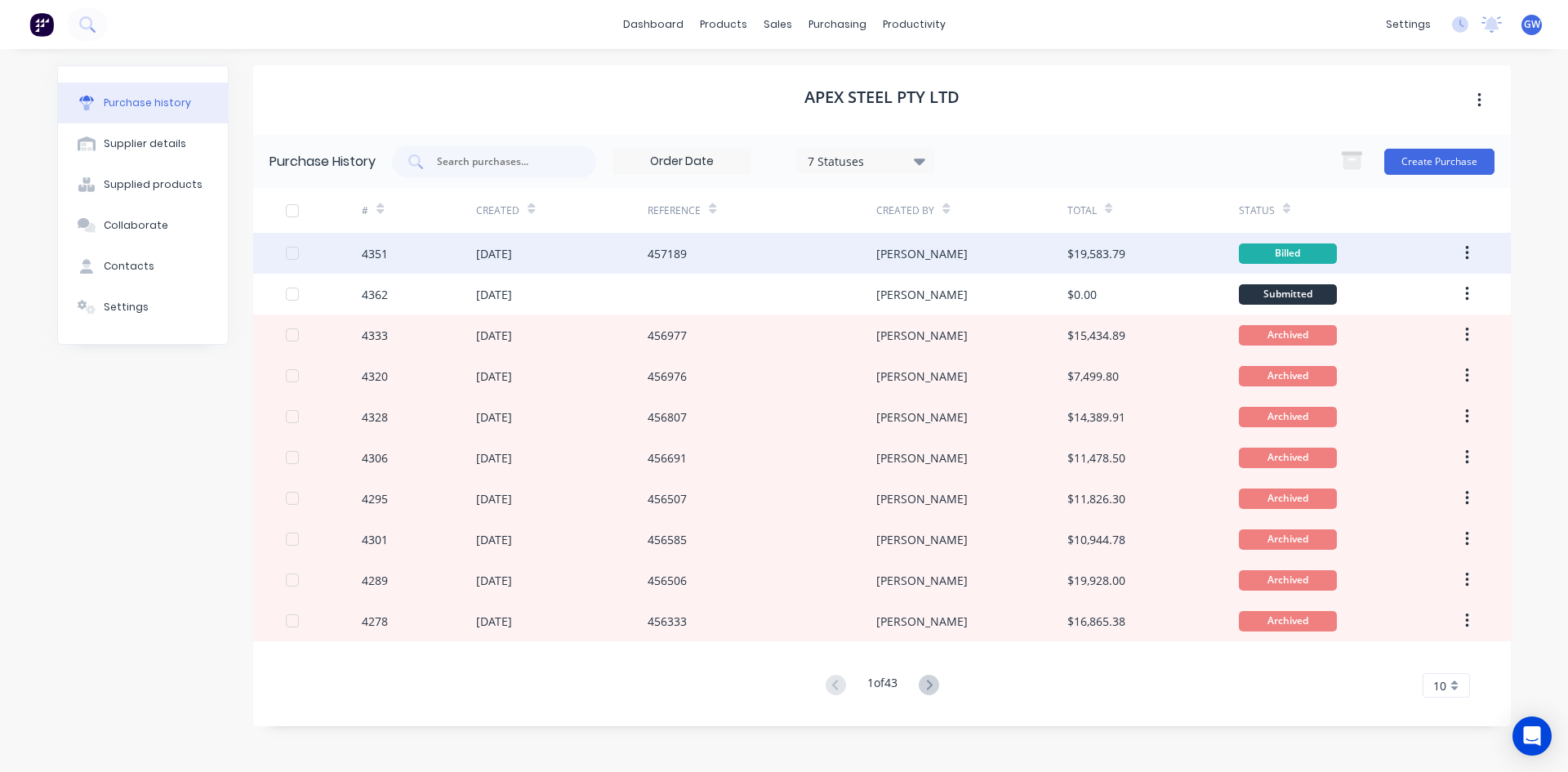
click at [1462, 249] on button "button" at bounding box center [1466, 254] width 38 height 30
click at [1427, 290] on div "Archive" at bounding box center [1408, 296] width 125 height 24
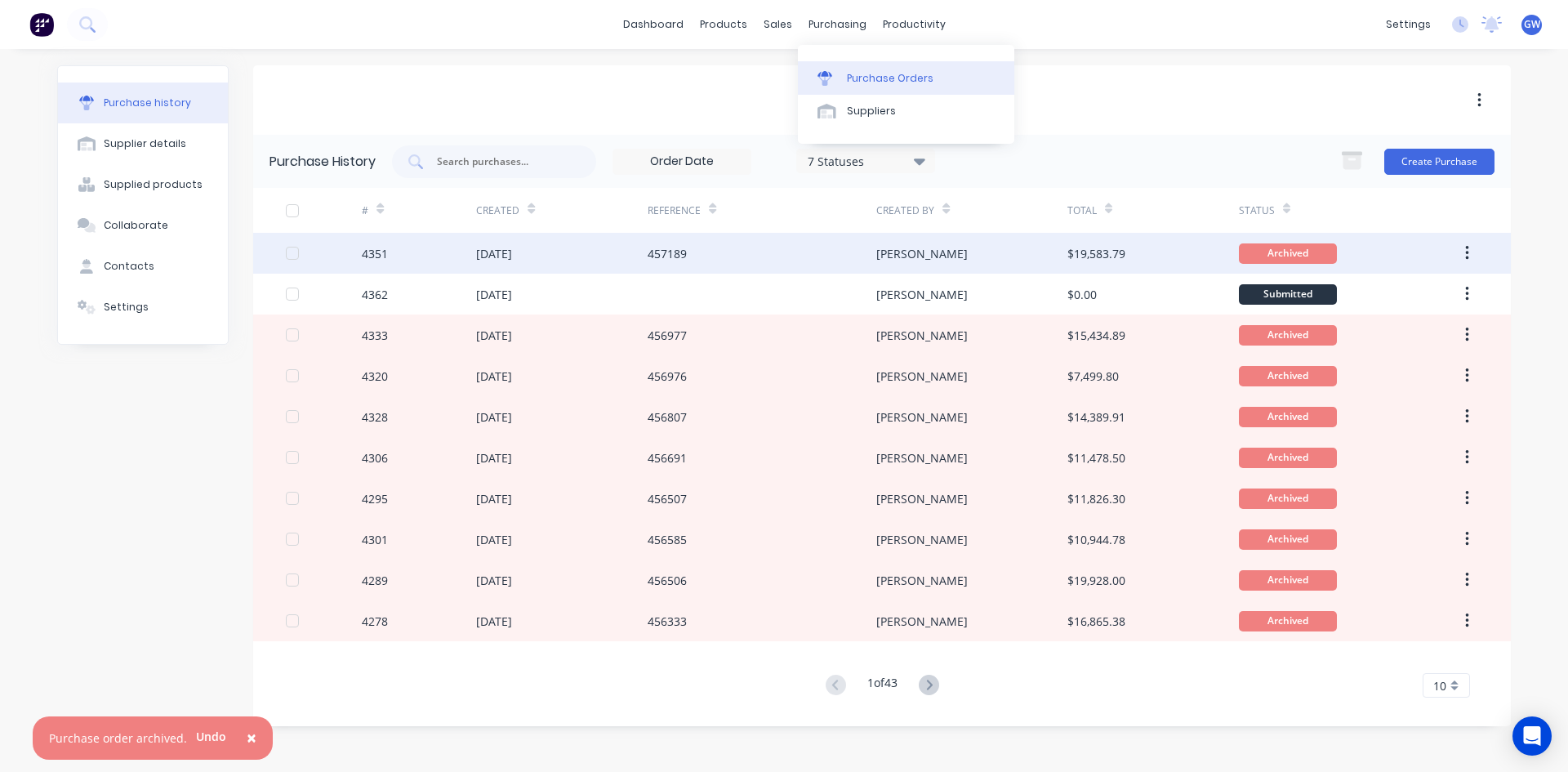
click at [857, 83] on div "Purchase Orders" at bounding box center [890, 78] width 87 height 15
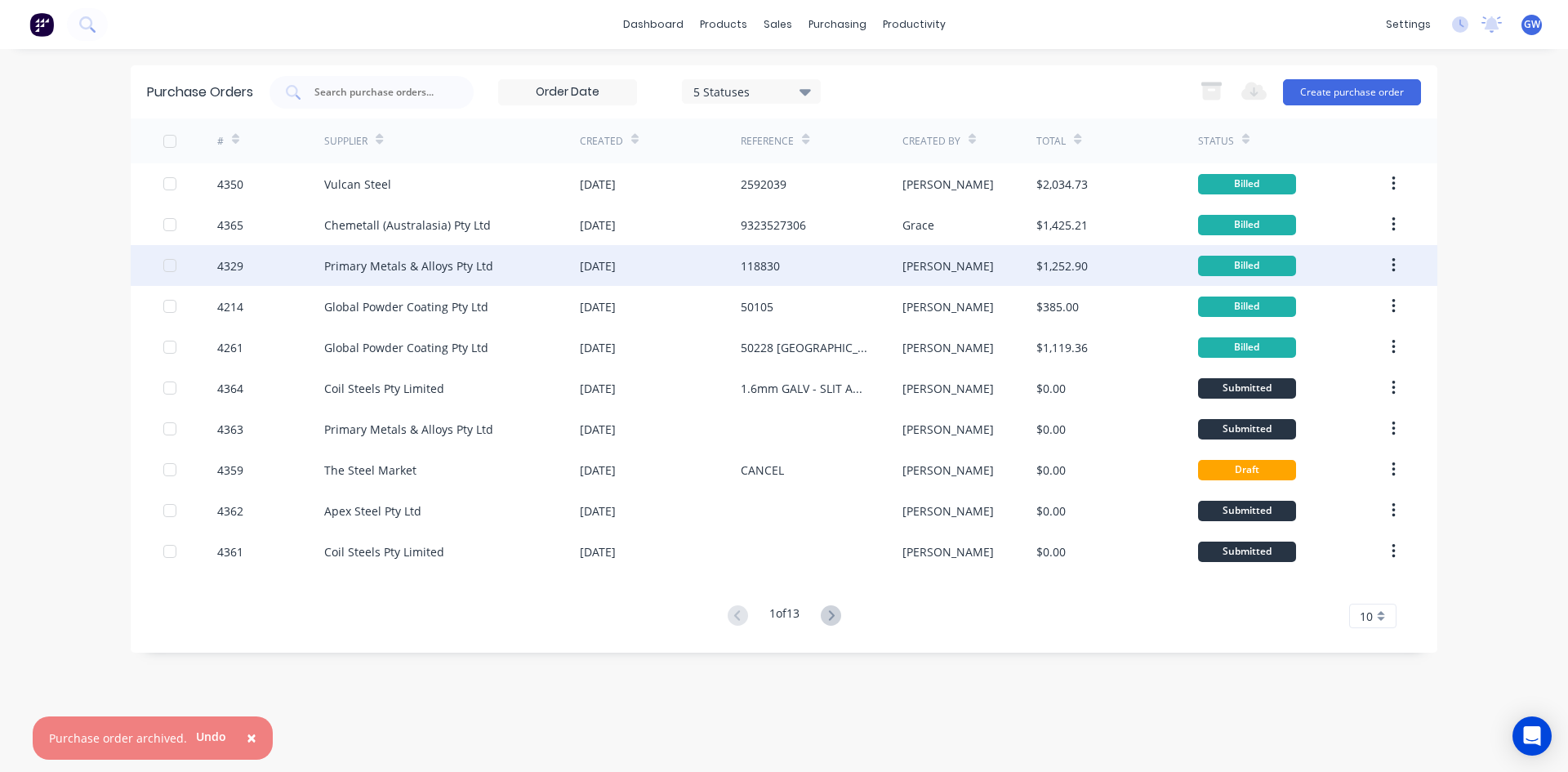
click at [488, 258] on div "Primary Metals & Alloys Pty Ltd" at bounding box center [408, 266] width 169 height 17
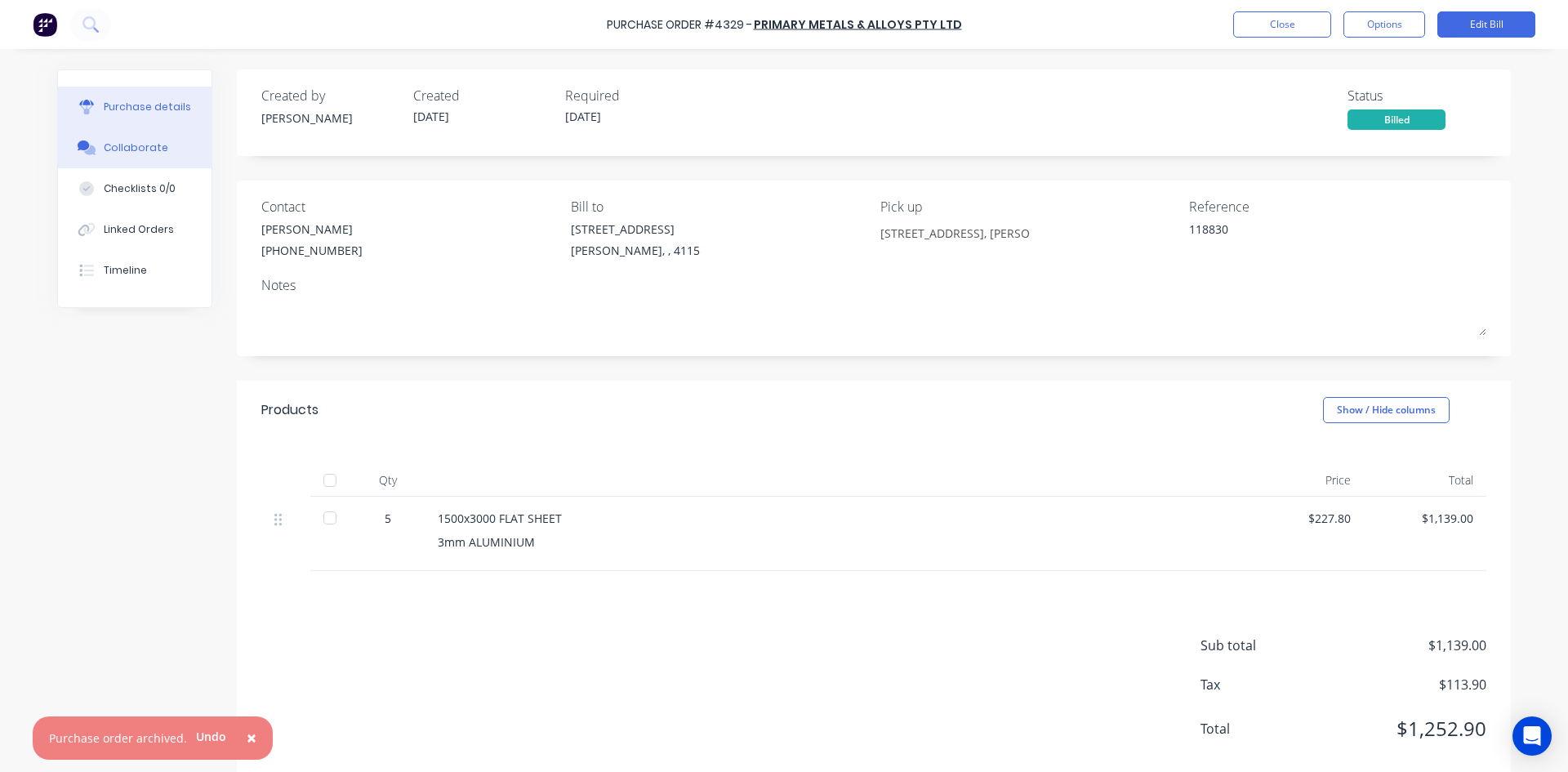
click at [152, 144] on div "Collaborate" at bounding box center [135, 147] width 64 height 15
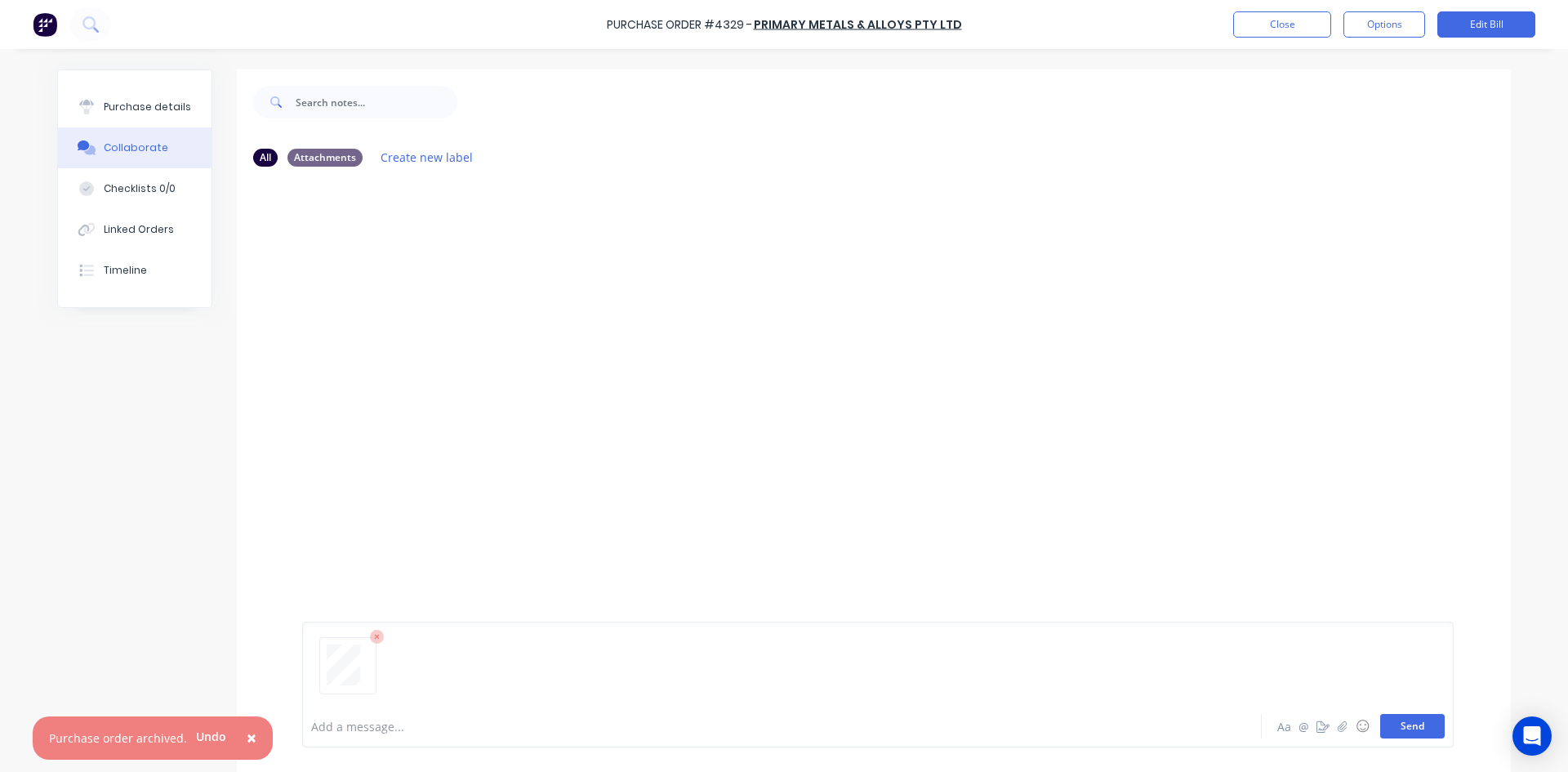
click at [1408, 729] on button "Send" at bounding box center [1411, 726] width 64 height 25
click at [1255, 33] on button "Close" at bounding box center [1281, 25] width 98 height 26
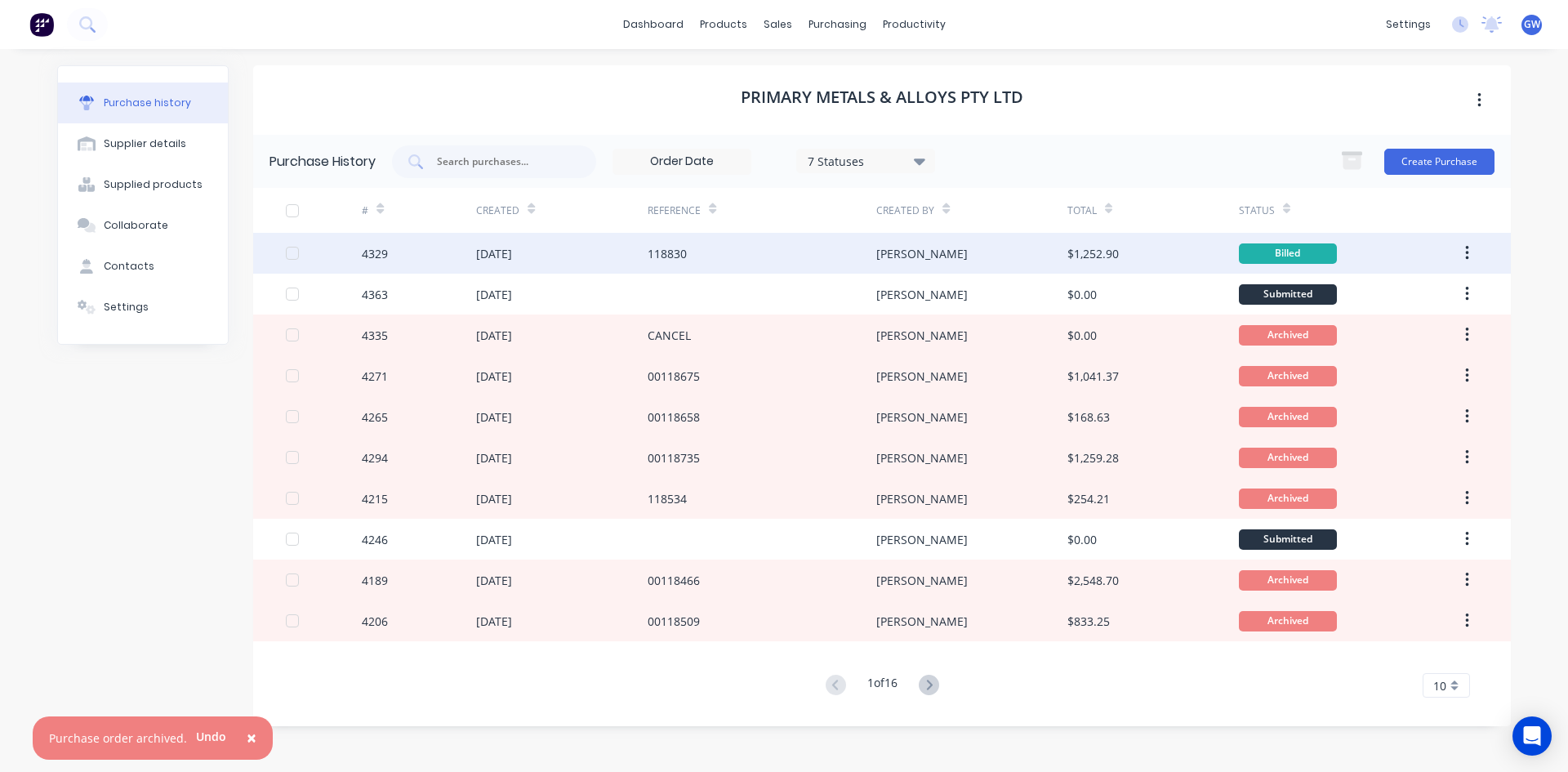
click at [1467, 248] on icon "button" at bounding box center [1465, 253] width 3 height 15
click at [1429, 288] on div "Archive" at bounding box center [1408, 296] width 125 height 24
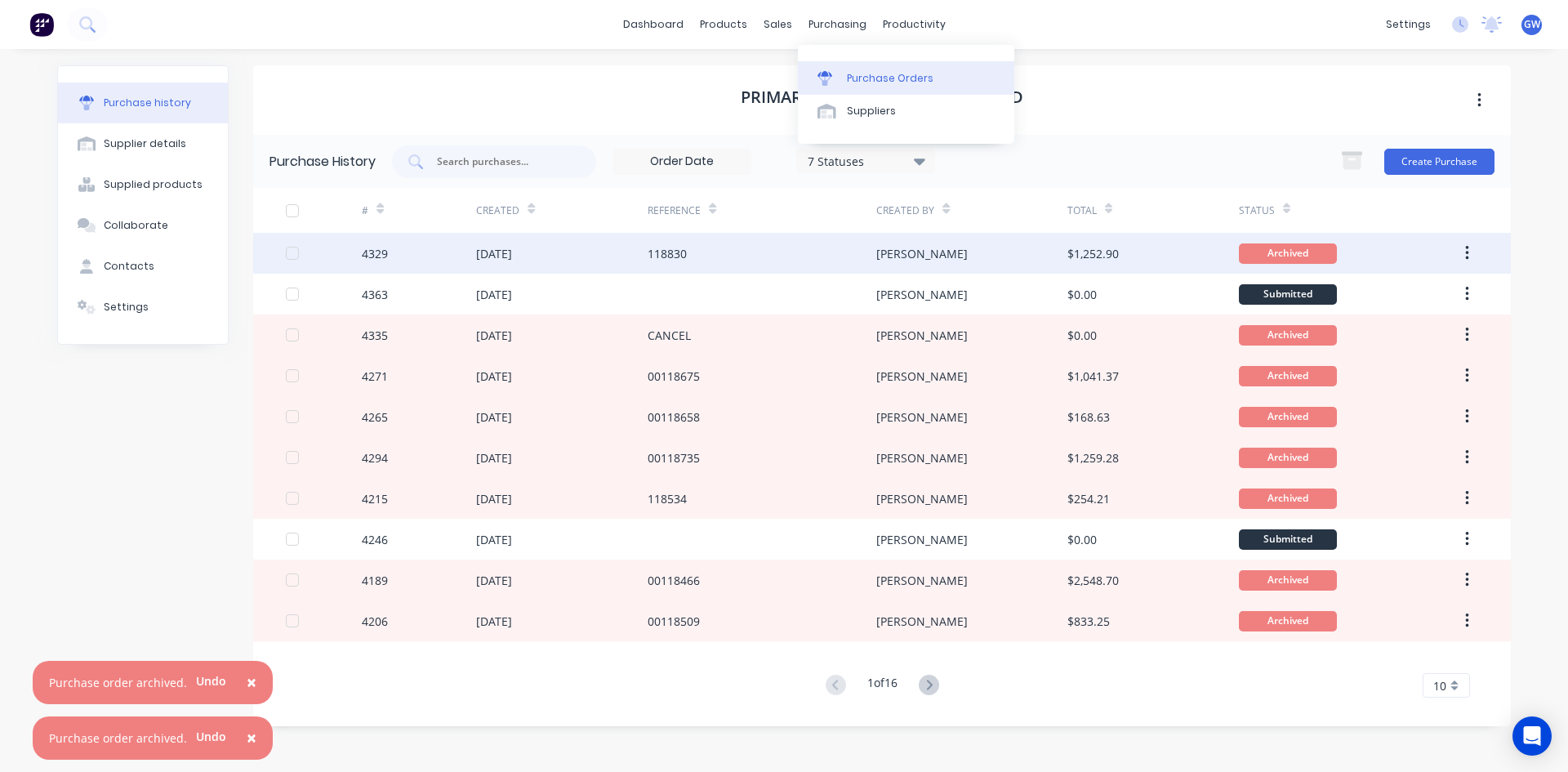
click at [848, 89] on link "Purchase Orders" at bounding box center [905, 77] width 216 height 33
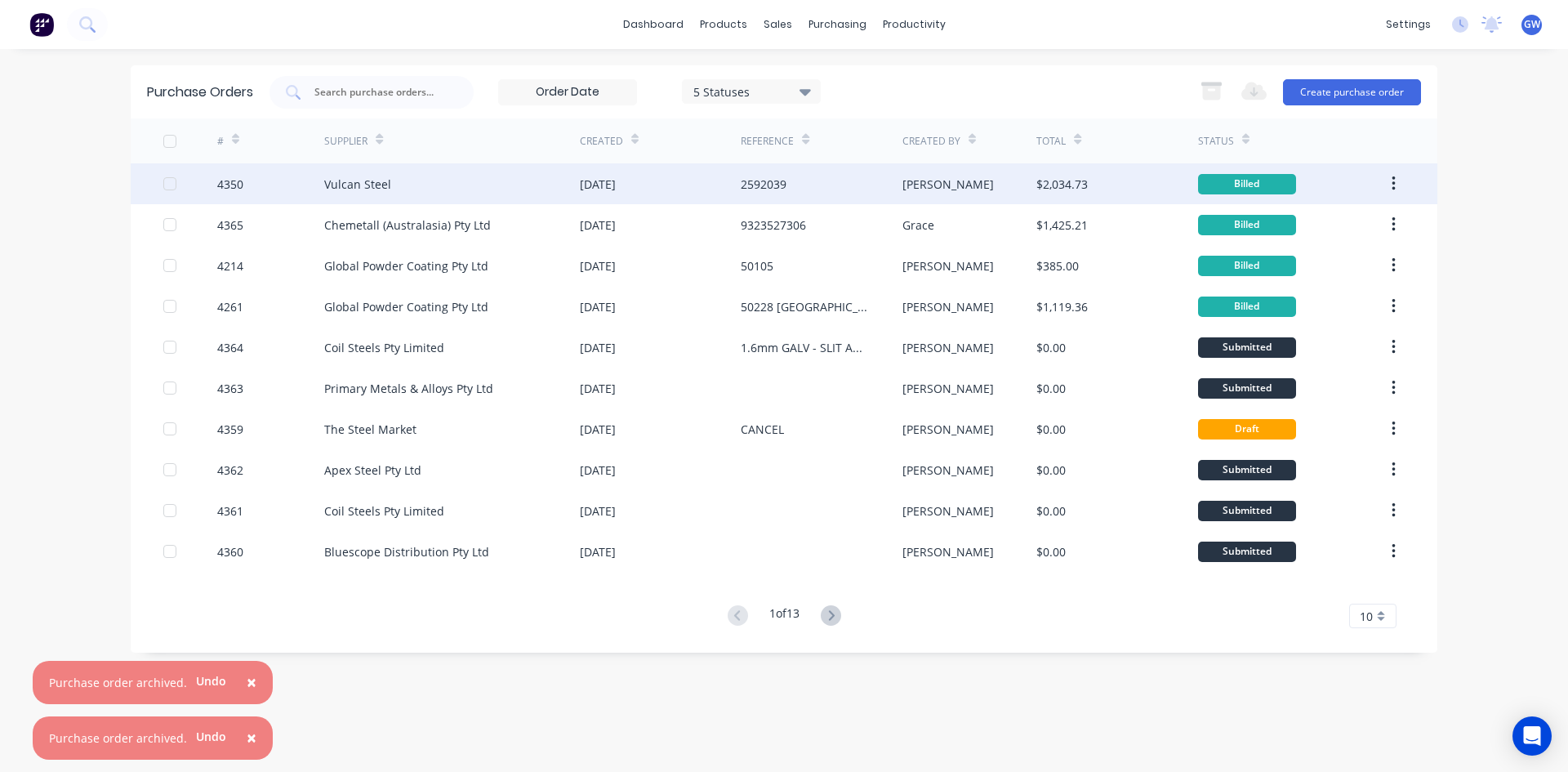
click at [437, 175] on div "Vulcan Steel" at bounding box center [451, 183] width 256 height 40
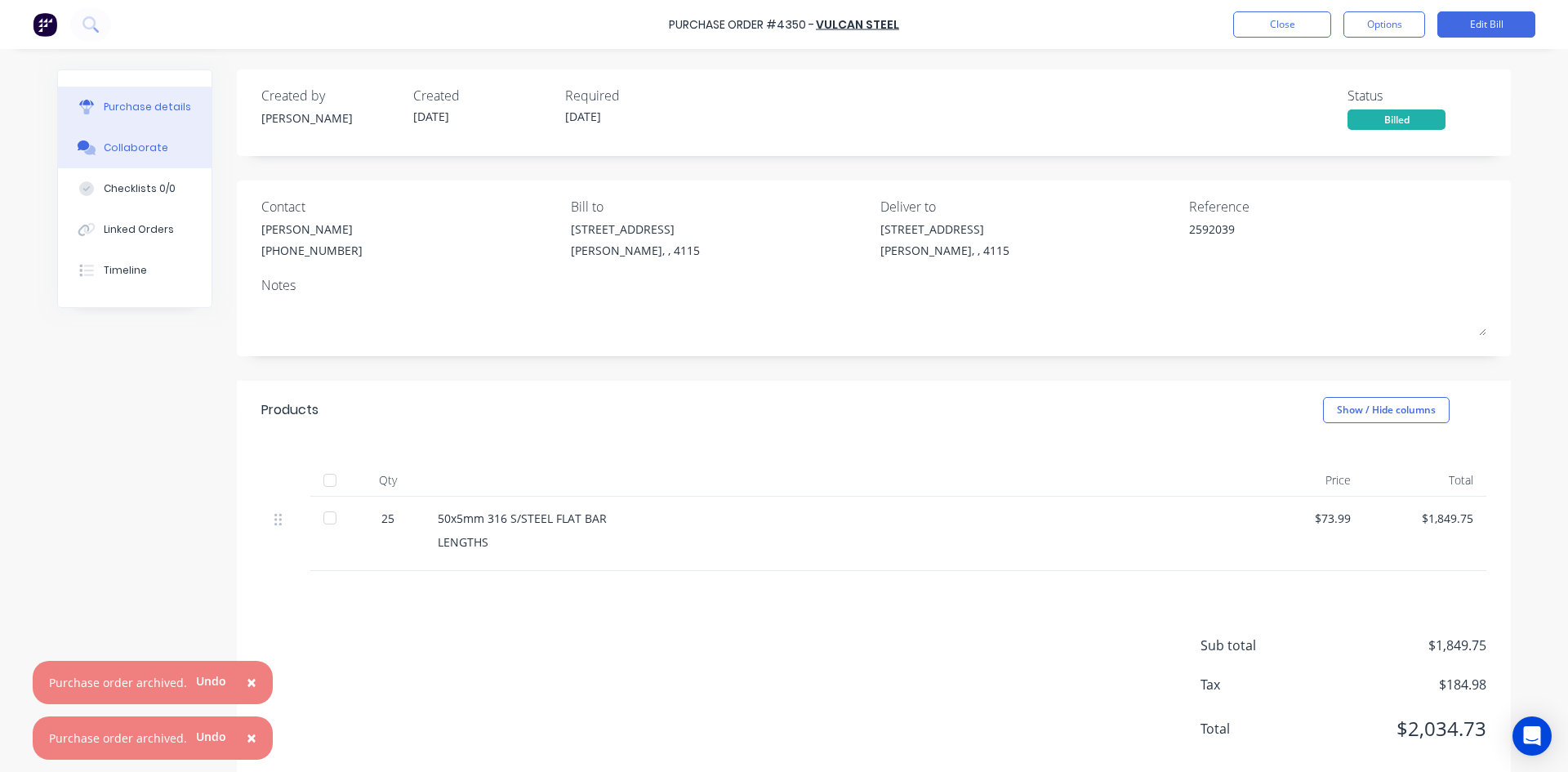
click at [149, 136] on button "Collaborate" at bounding box center [135, 147] width 154 height 40
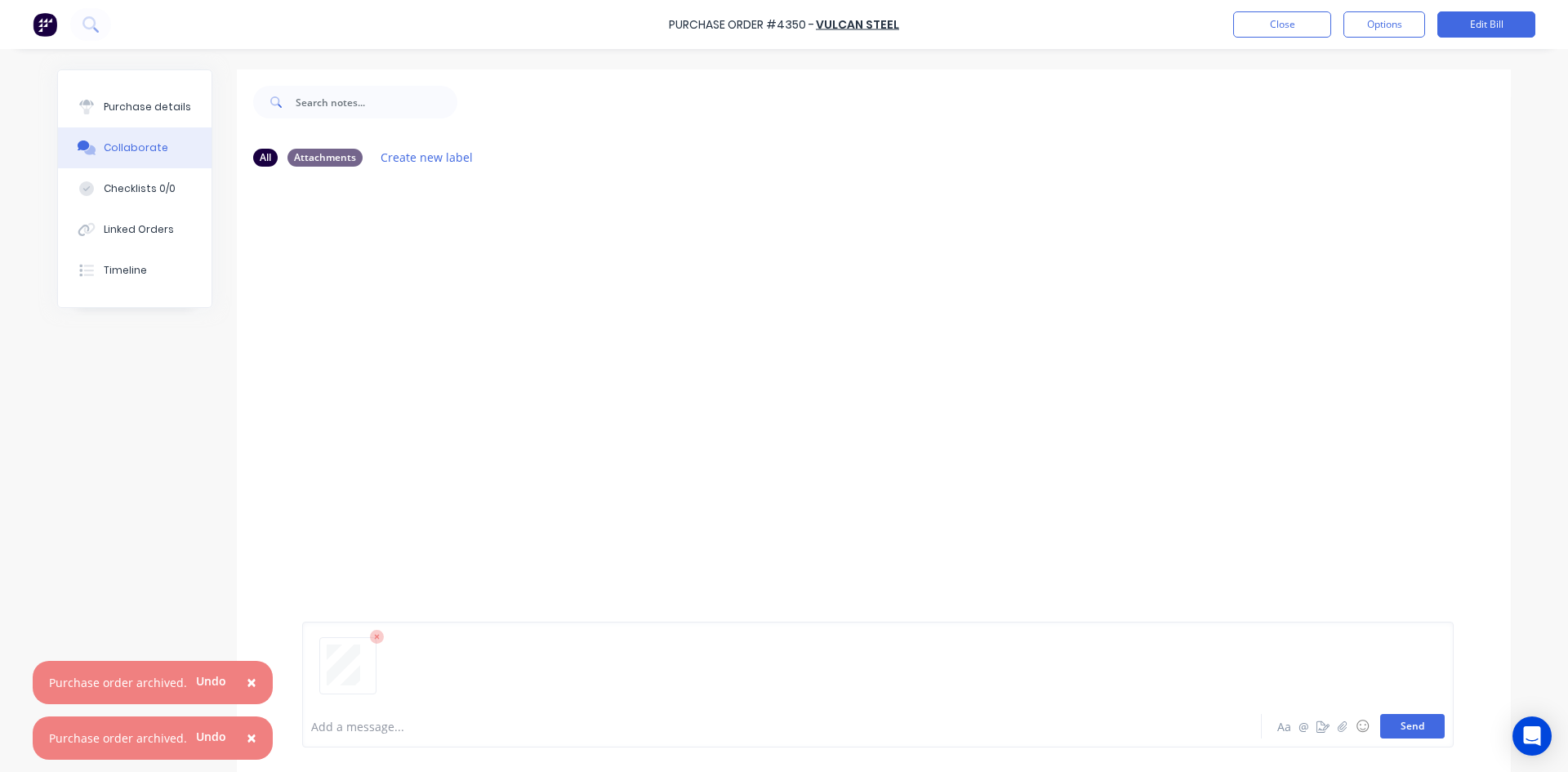
click at [1430, 722] on button "Send" at bounding box center [1411, 726] width 64 height 25
click at [1277, 26] on button "Close" at bounding box center [1281, 25] width 98 height 26
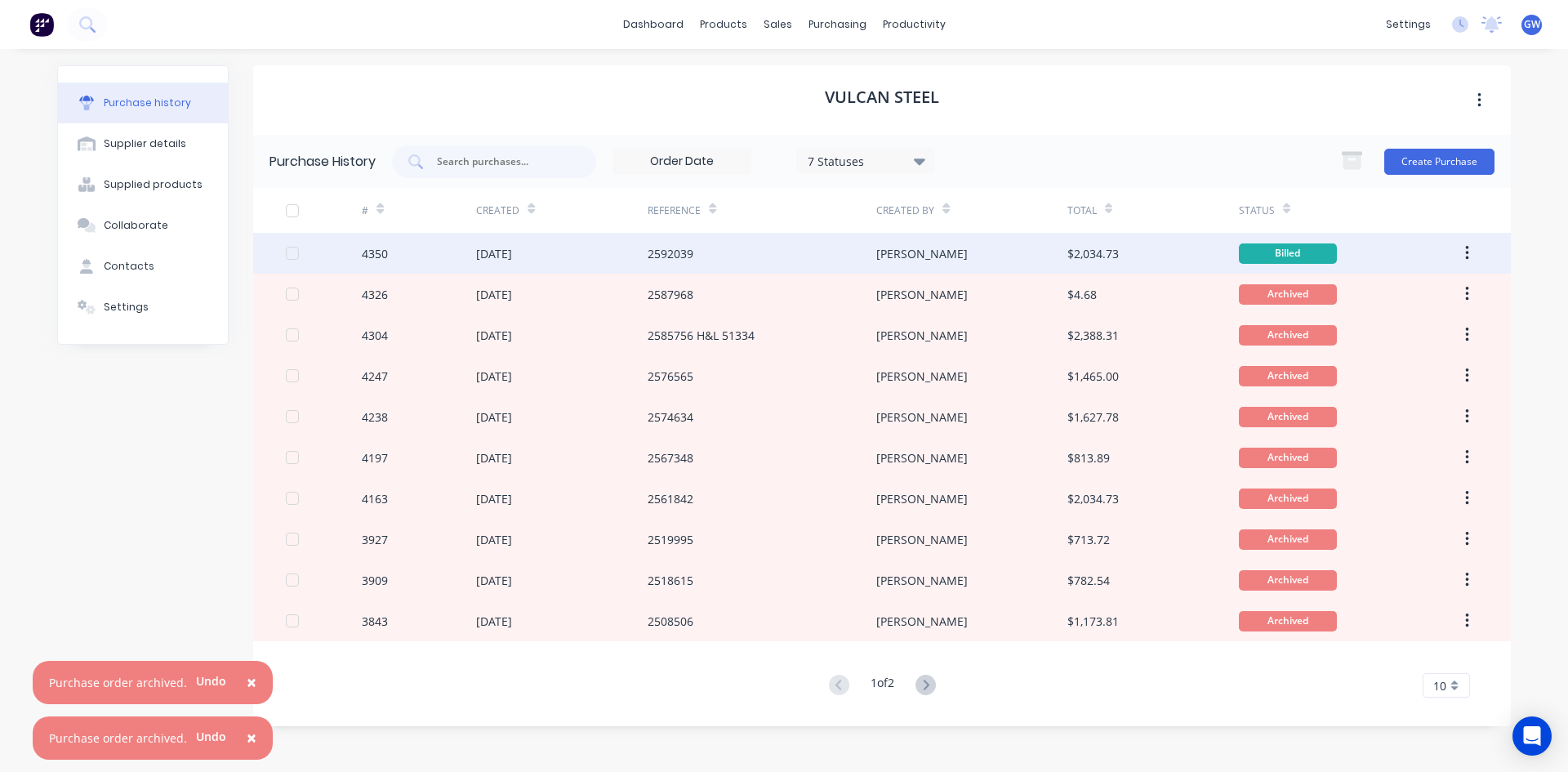
click at [1464, 250] on icon "button" at bounding box center [1466, 253] width 4 height 18
click at [1430, 295] on div "Archive" at bounding box center [1408, 296] width 125 height 24
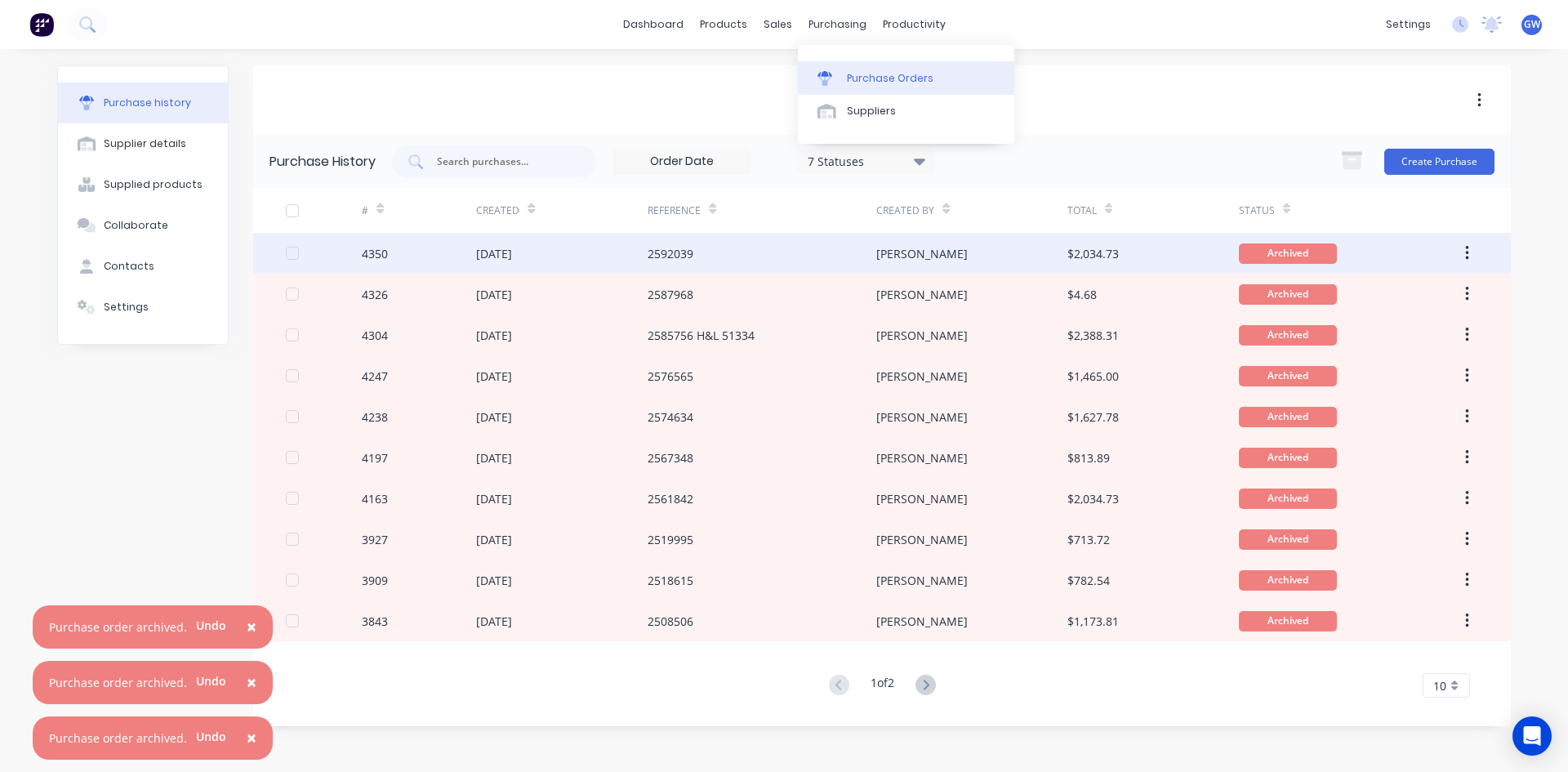
click at [845, 70] on link "Purchase Orders" at bounding box center [905, 77] width 216 height 33
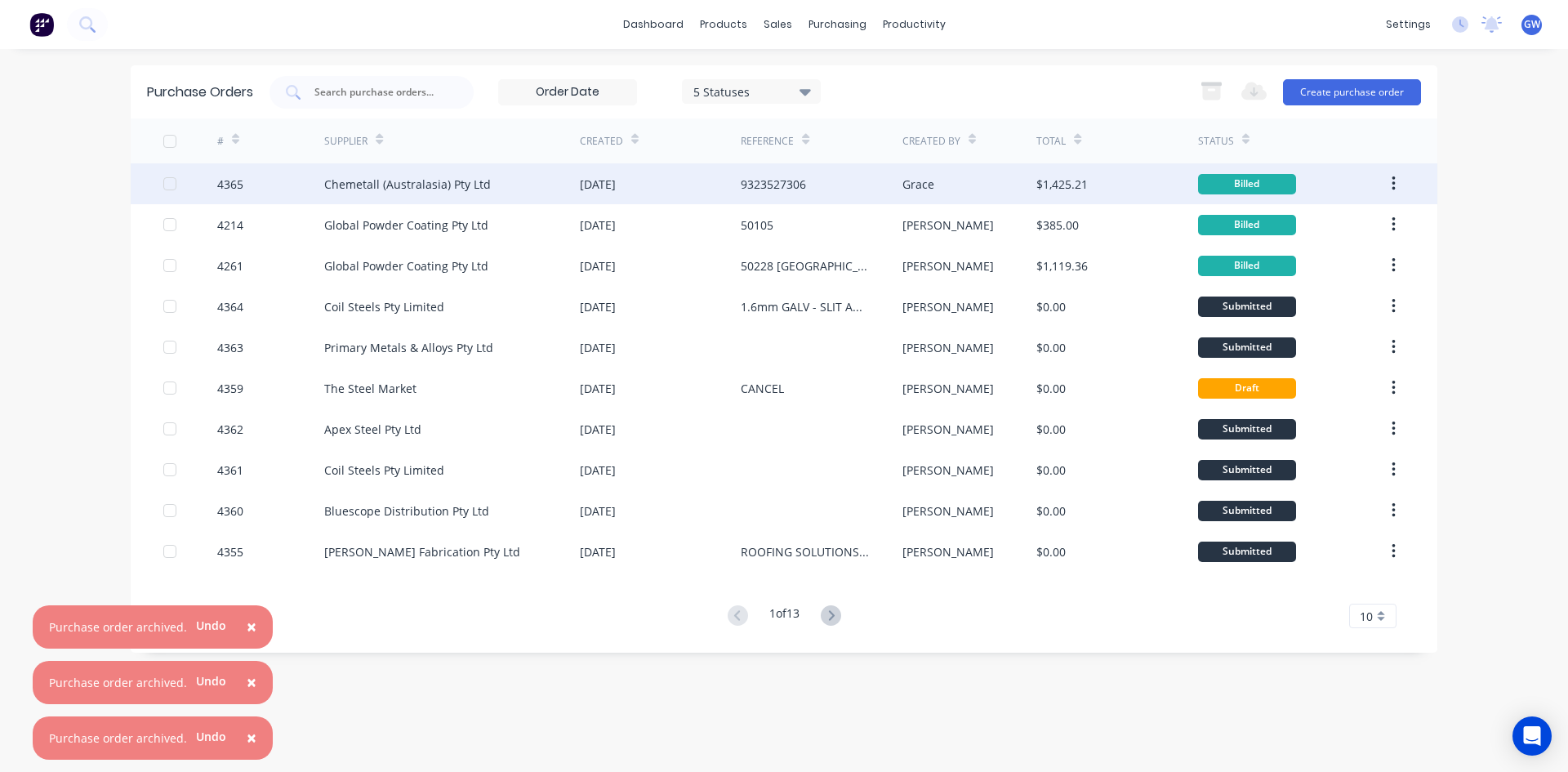
click at [1021, 190] on div "Grace" at bounding box center [969, 183] width 135 height 40
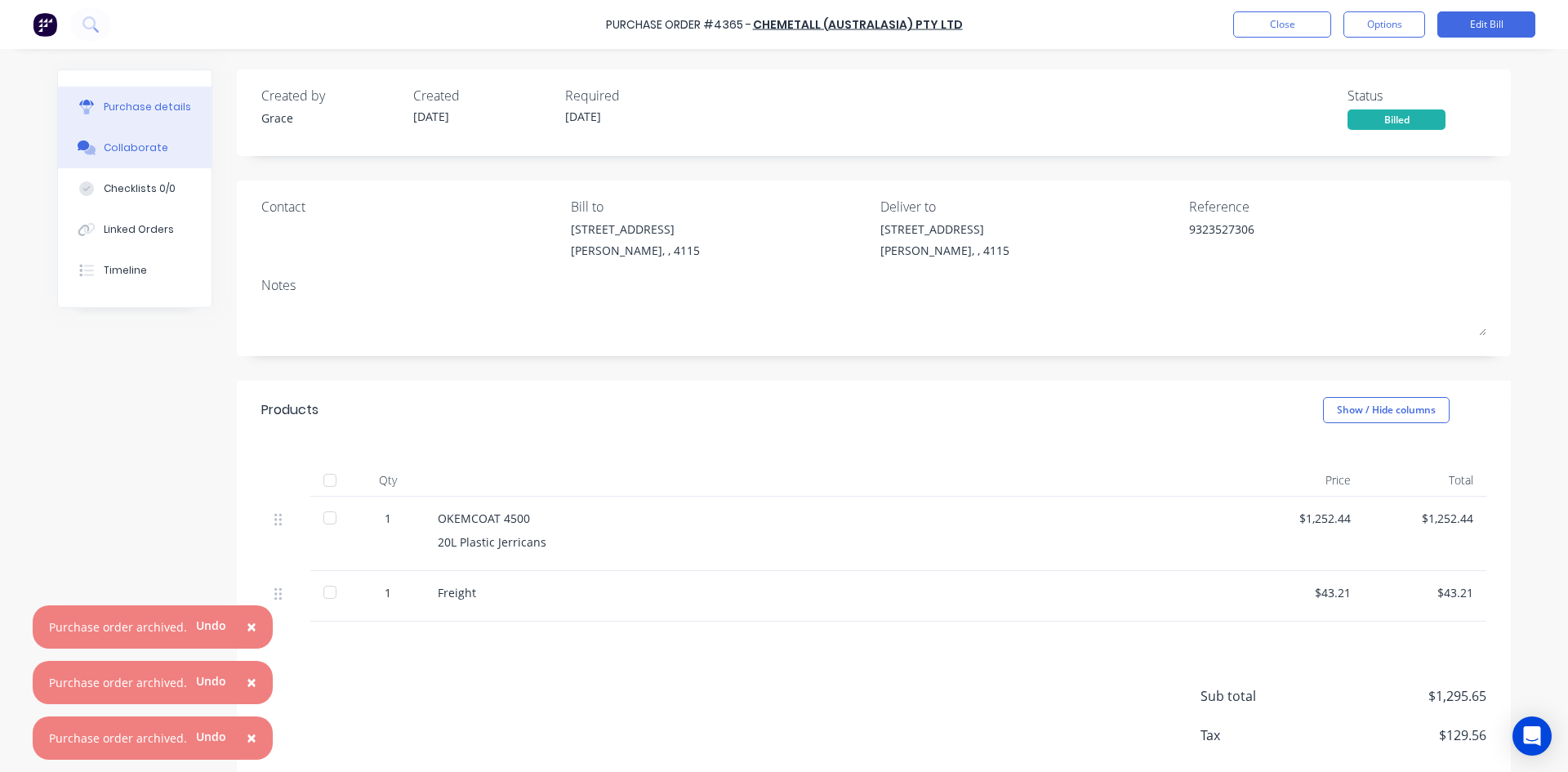
click at [135, 141] on div "Collaborate" at bounding box center [135, 147] width 64 height 15
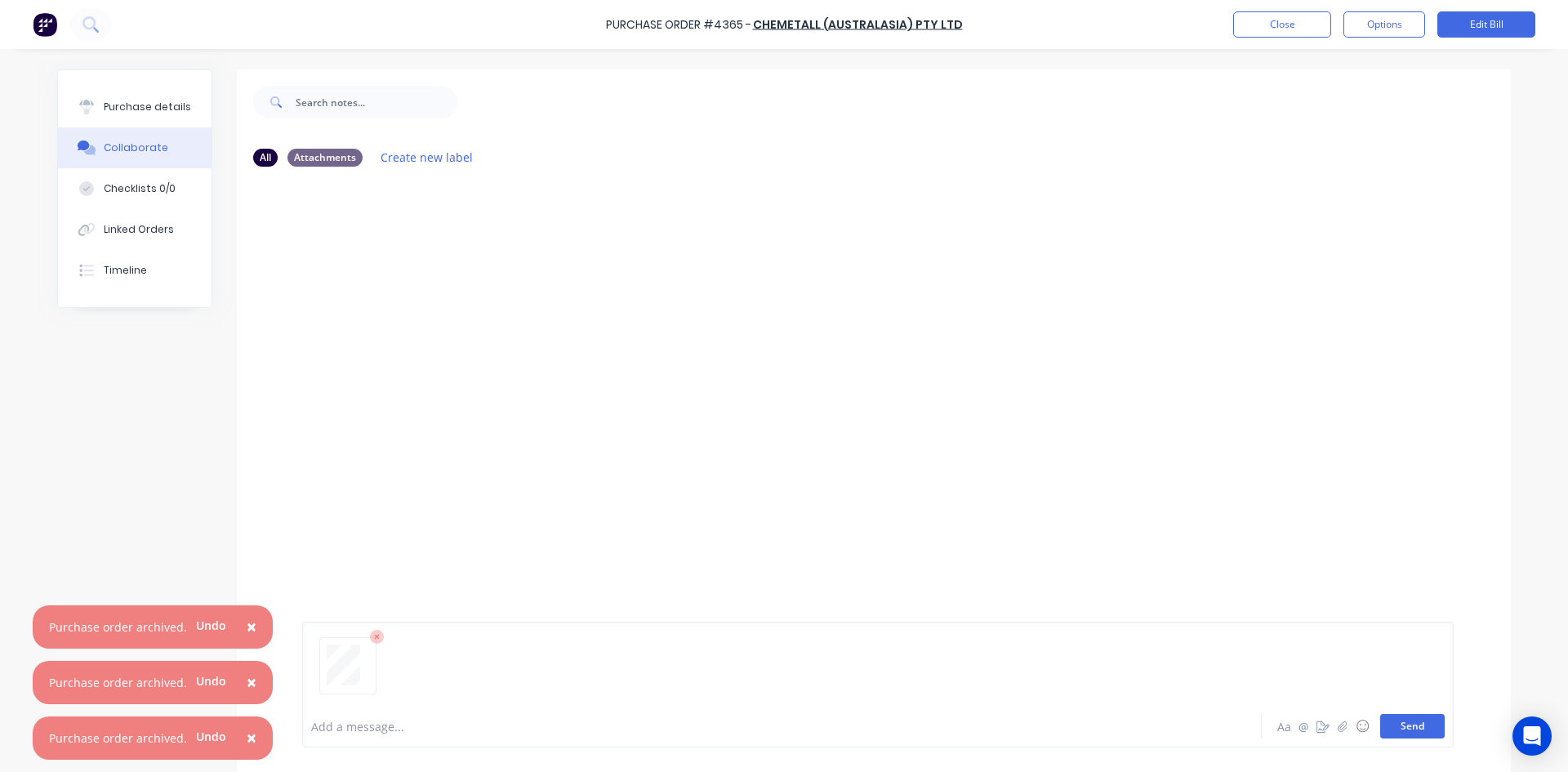
click at [1407, 731] on button "Send" at bounding box center [1411, 726] width 64 height 25
click at [1286, 17] on button "Close" at bounding box center [1281, 25] width 98 height 26
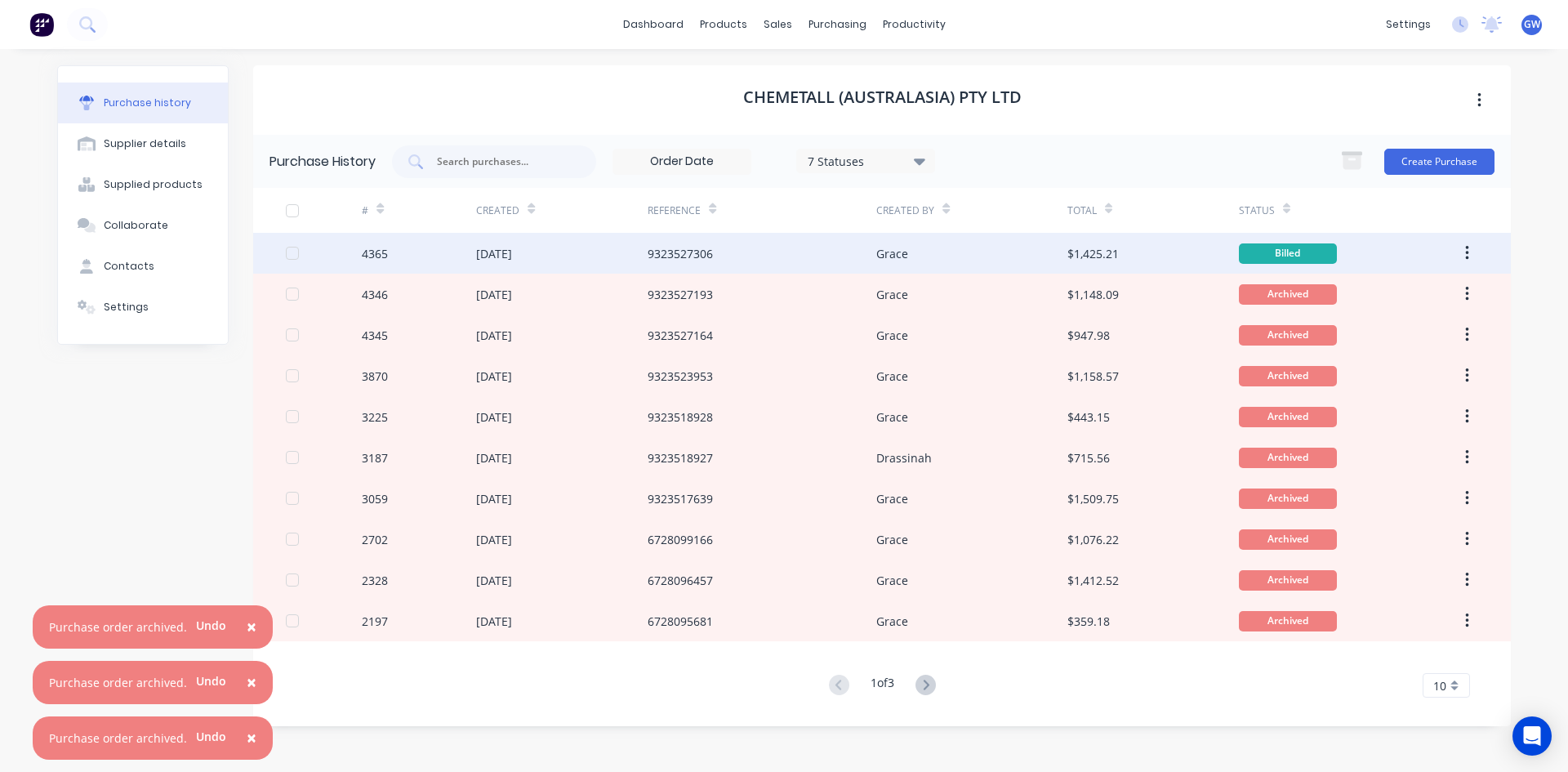
click at [1472, 256] on button "button" at bounding box center [1466, 254] width 38 height 30
click at [1436, 288] on div "Archive" at bounding box center [1408, 296] width 125 height 24
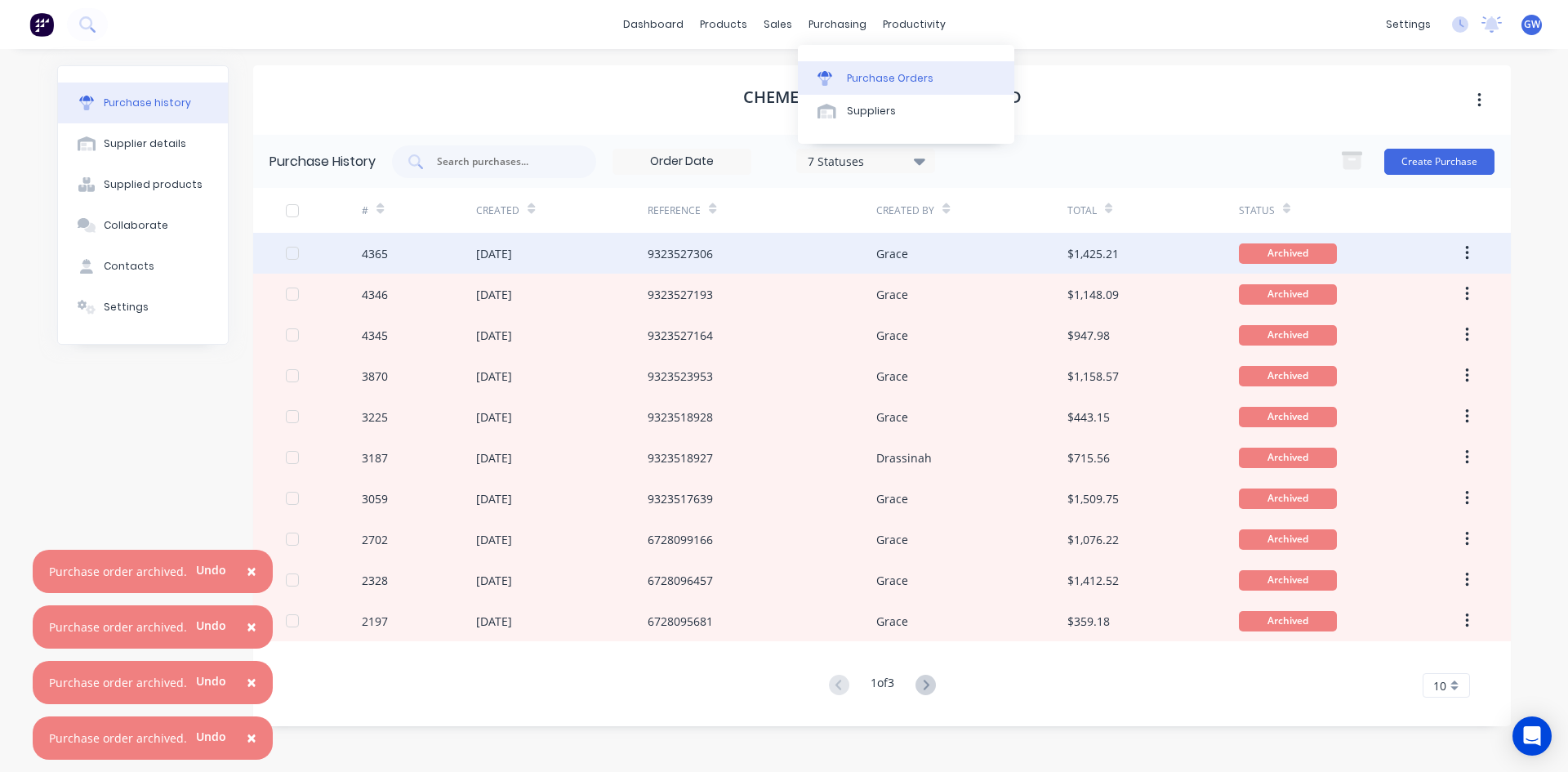
click at [841, 69] on link "Purchase Orders" at bounding box center [905, 77] width 216 height 33
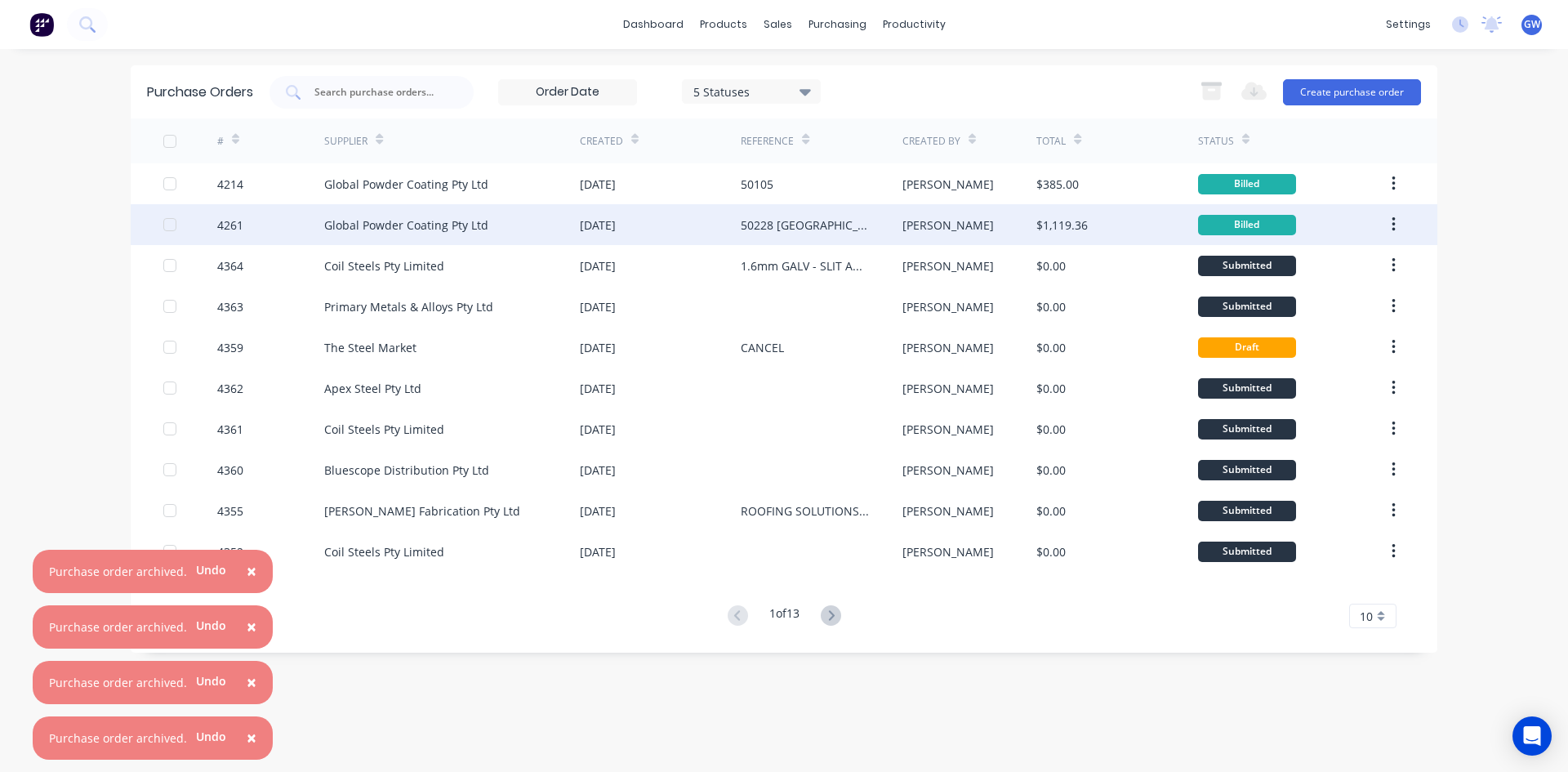
click at [677, 219] on div "[DATE]" at bounding box center [659, 224] width 161 height 40
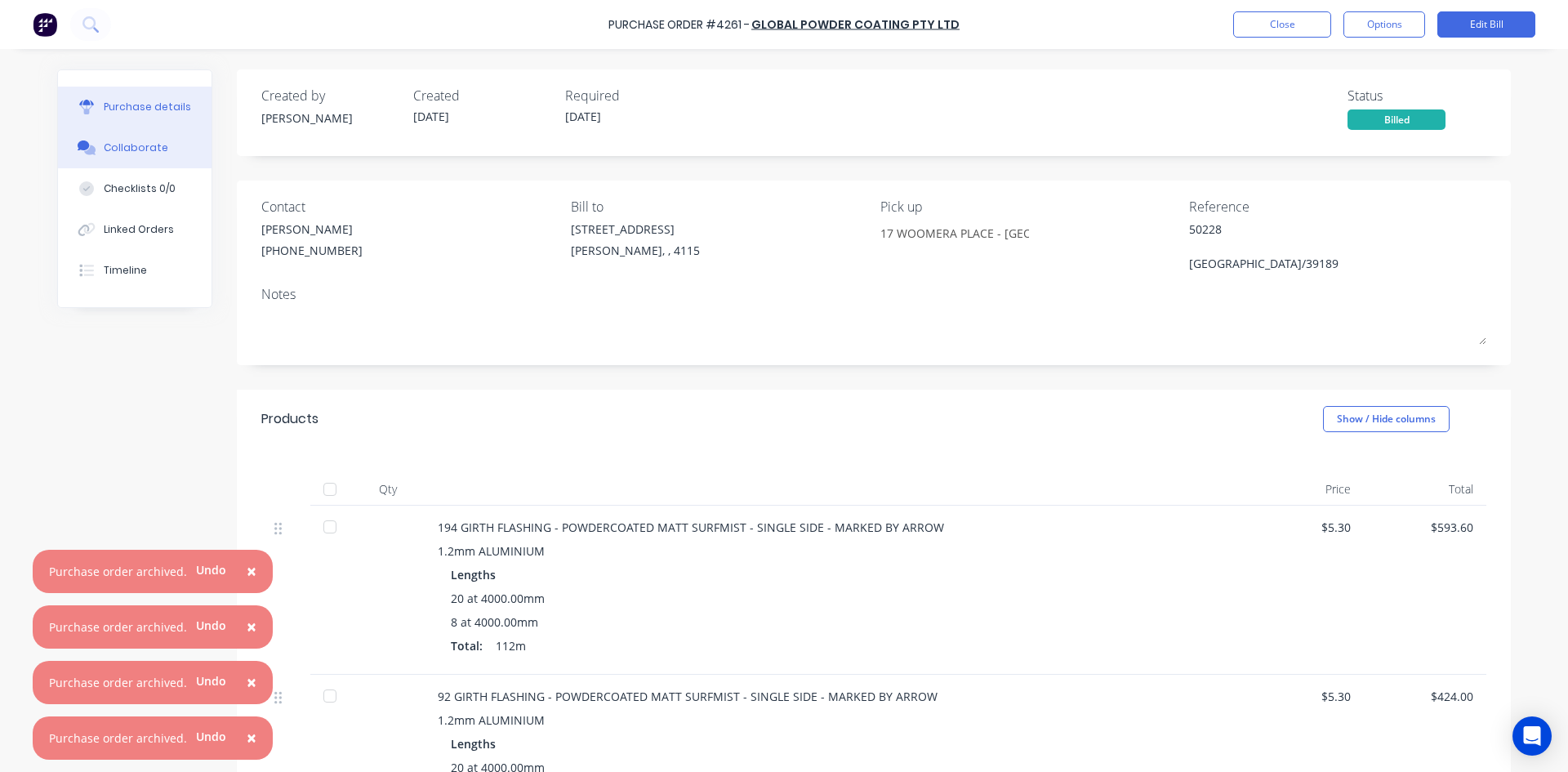
drag, startPoint x: 139, startPoint y: 144, endPoint x: 198, endPoint y: 137, distance: 59.4
click at [139, 144] on div "Collaborate" at bounding box center [135, 147] width 64 height 15
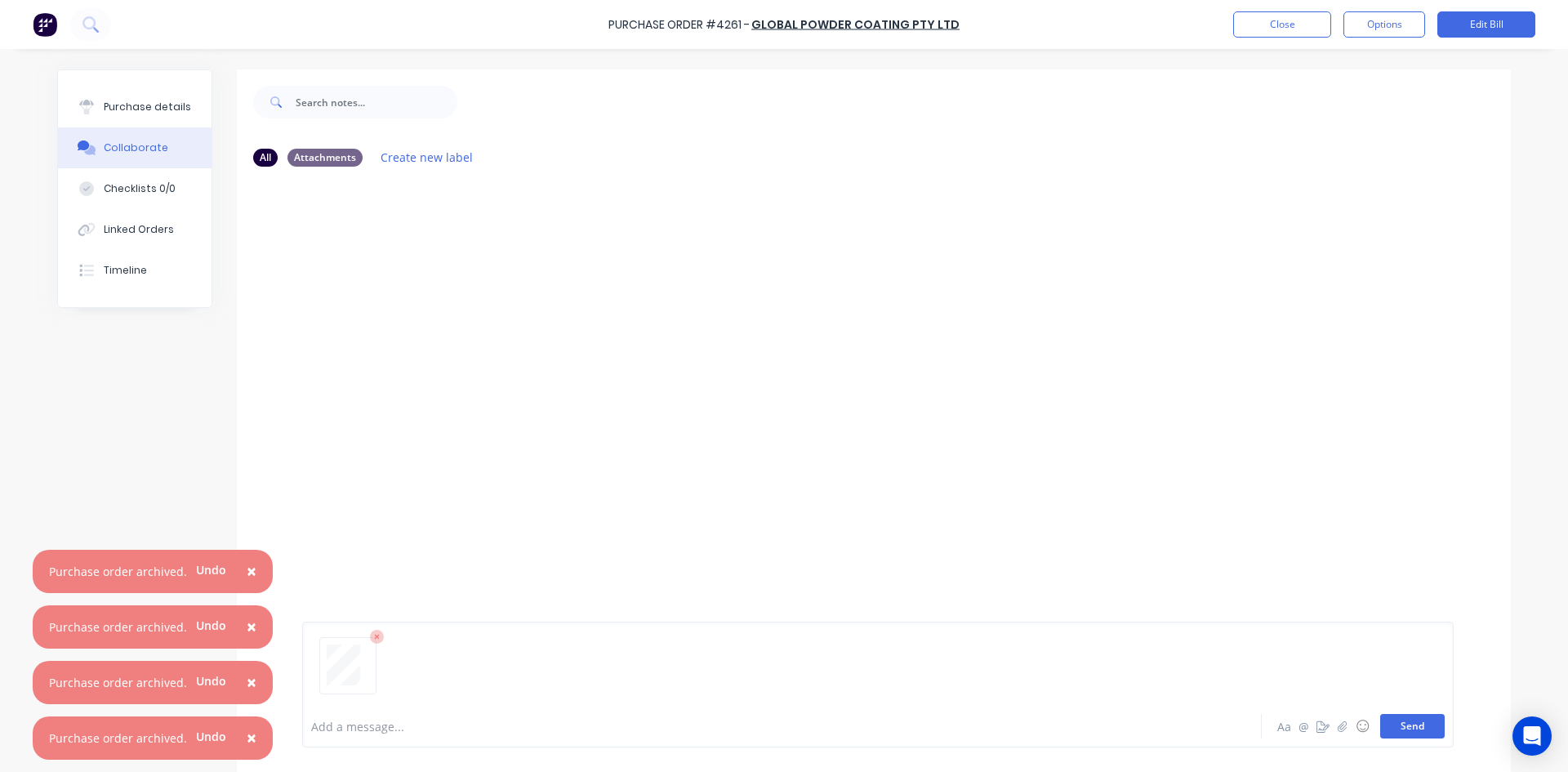
click at [1421, 732] on button "Send" at bounding box center [1411, 726] width 64 height 25
click at [1274, 28] on button "Close" at bounding box center [1281, 25] width 98 height 26
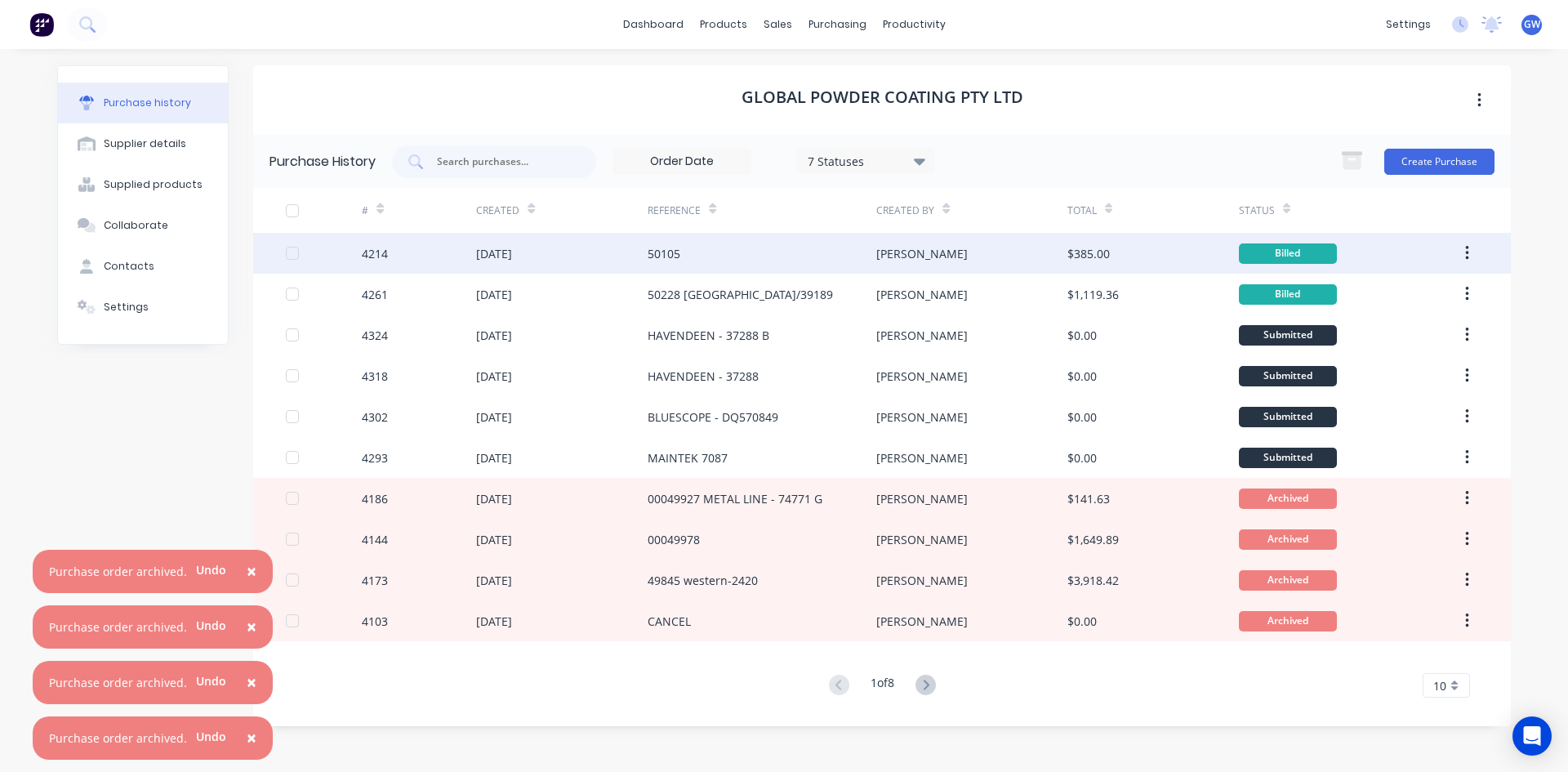
click at [919, 256] on div "[PERSON_NAME]" at bounding box center [971, 253] width 190 height 40
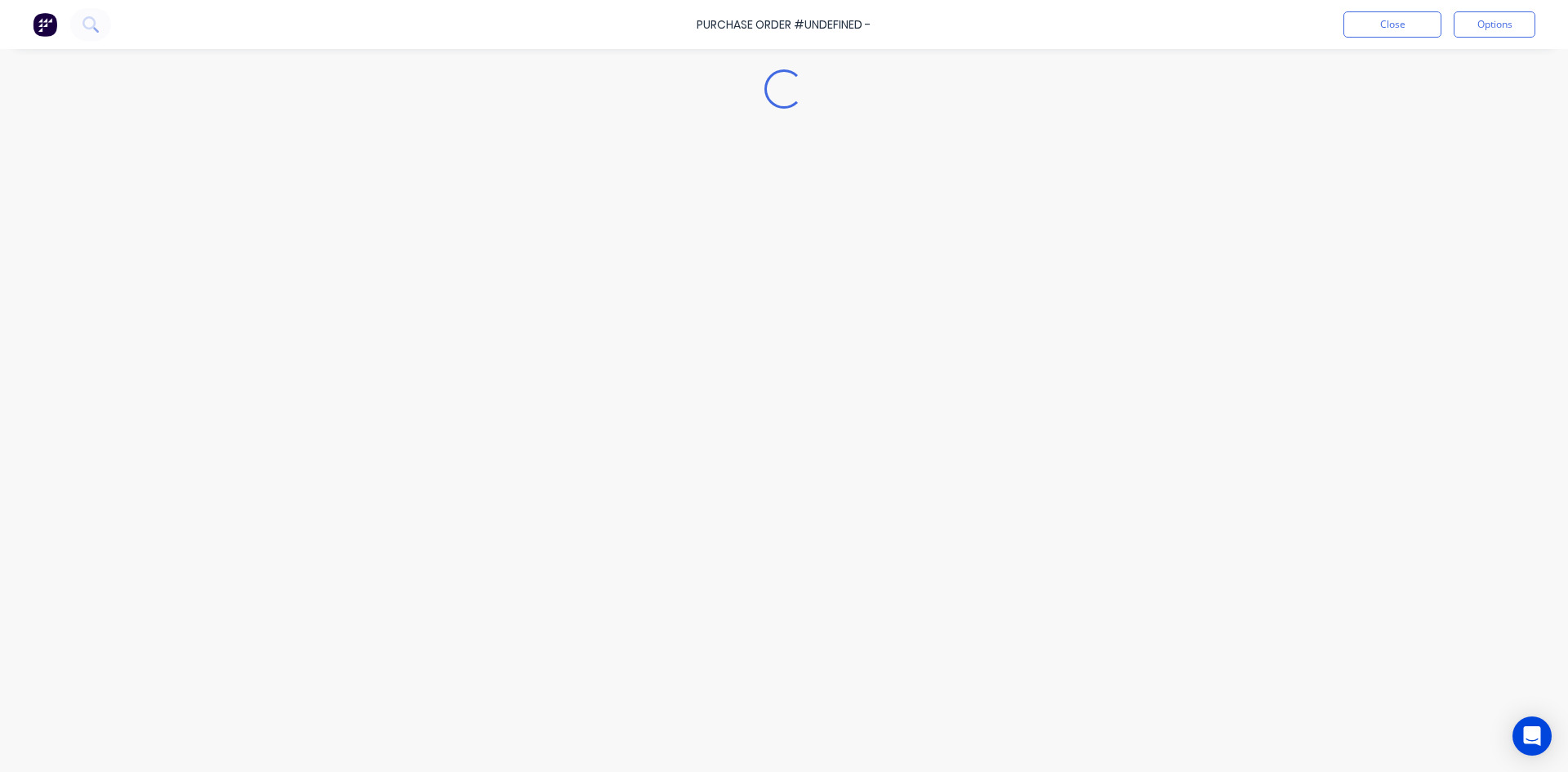
type textarea "x"
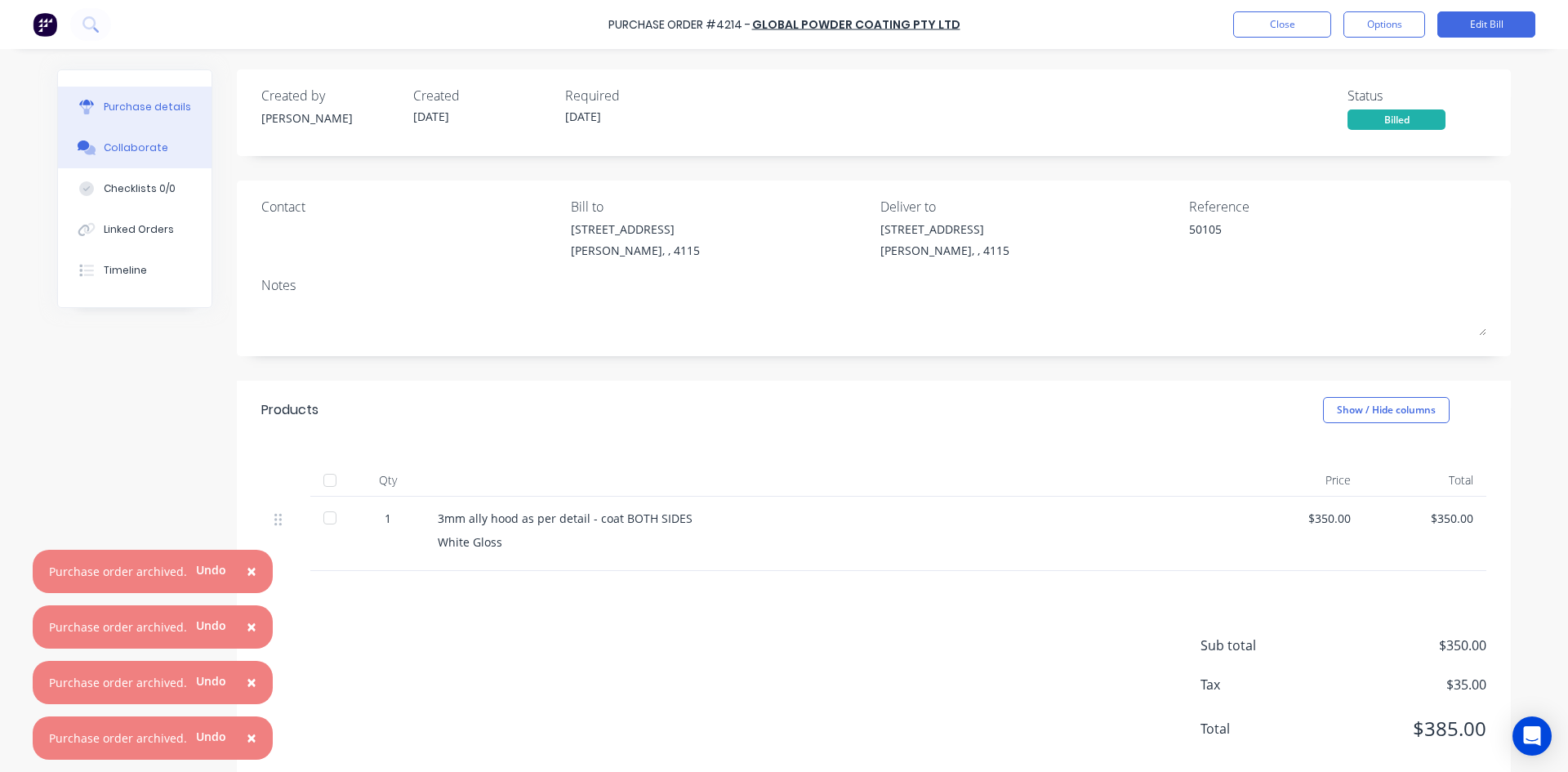
click at [137, 148] on div "Collaborate" at bounding box center [135, 147] width 64 height 15
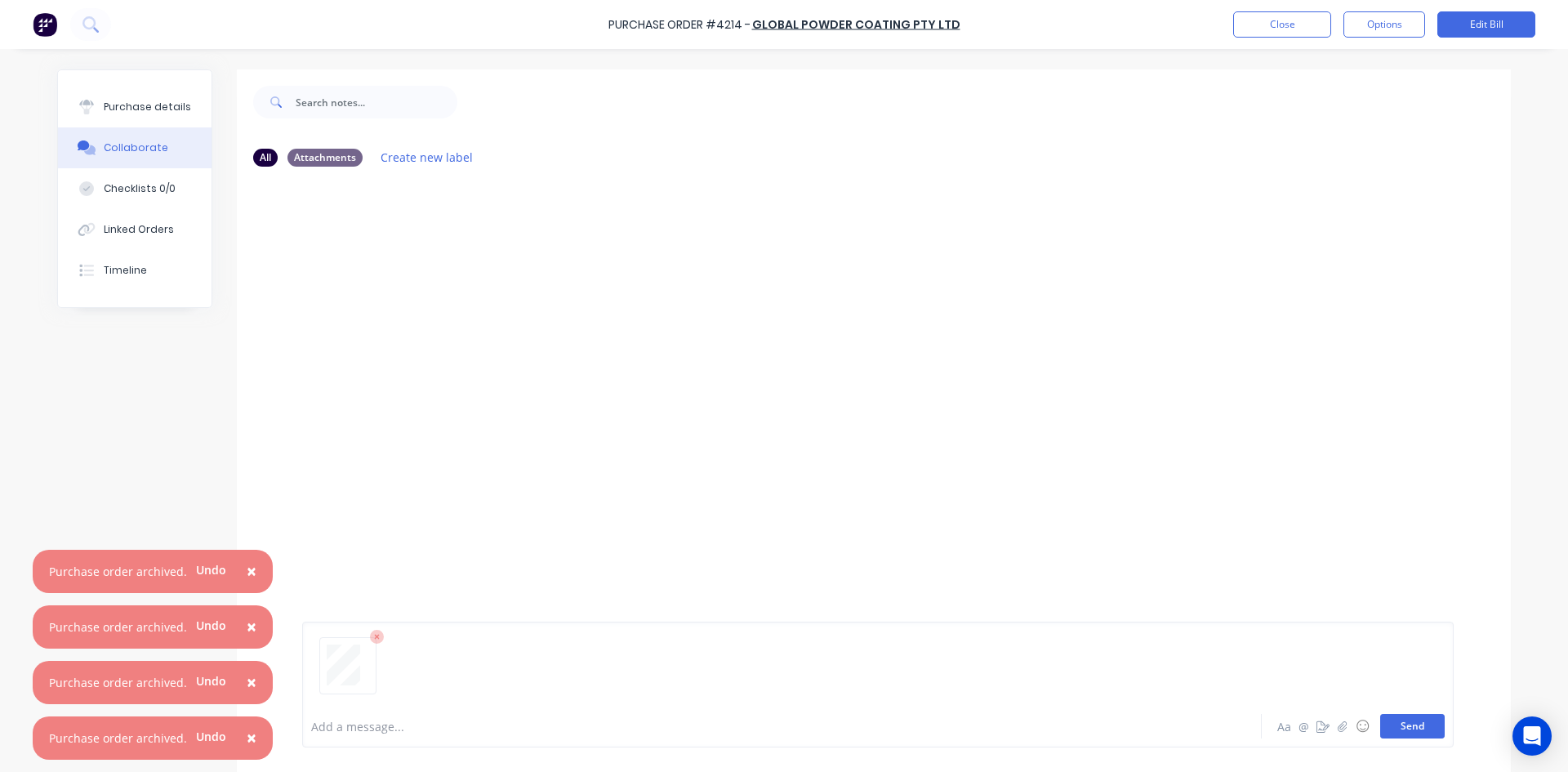
click at [1400, 722] on button "Send" at bounding box center [1411, 726] width 64 height 25
click at [1268, 23] on button "Close" at bounding box center [1281, 25] width 98 height 26
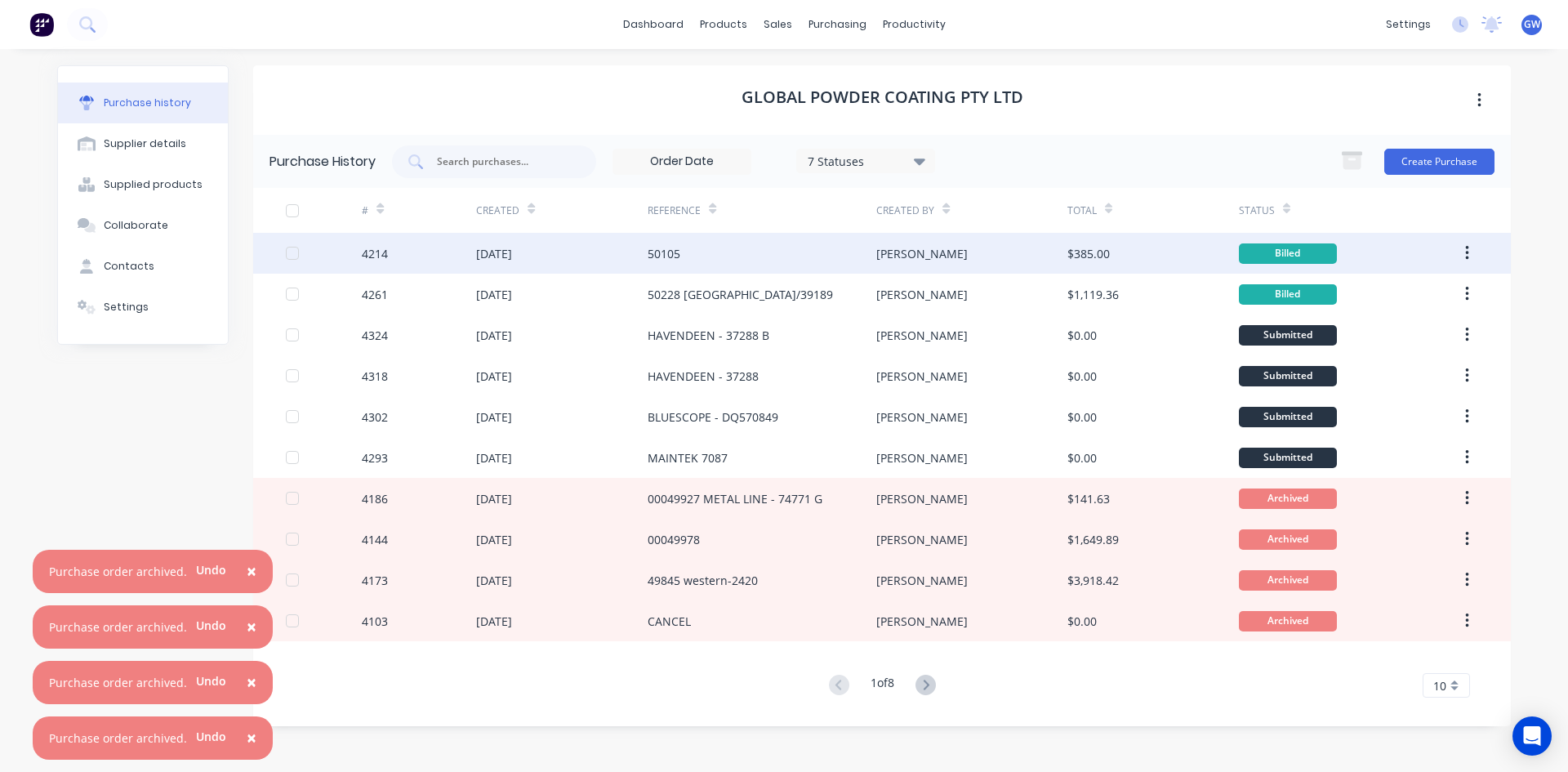
click at [290, 249] on div at bounding box center [292, 253] width 33 height 33
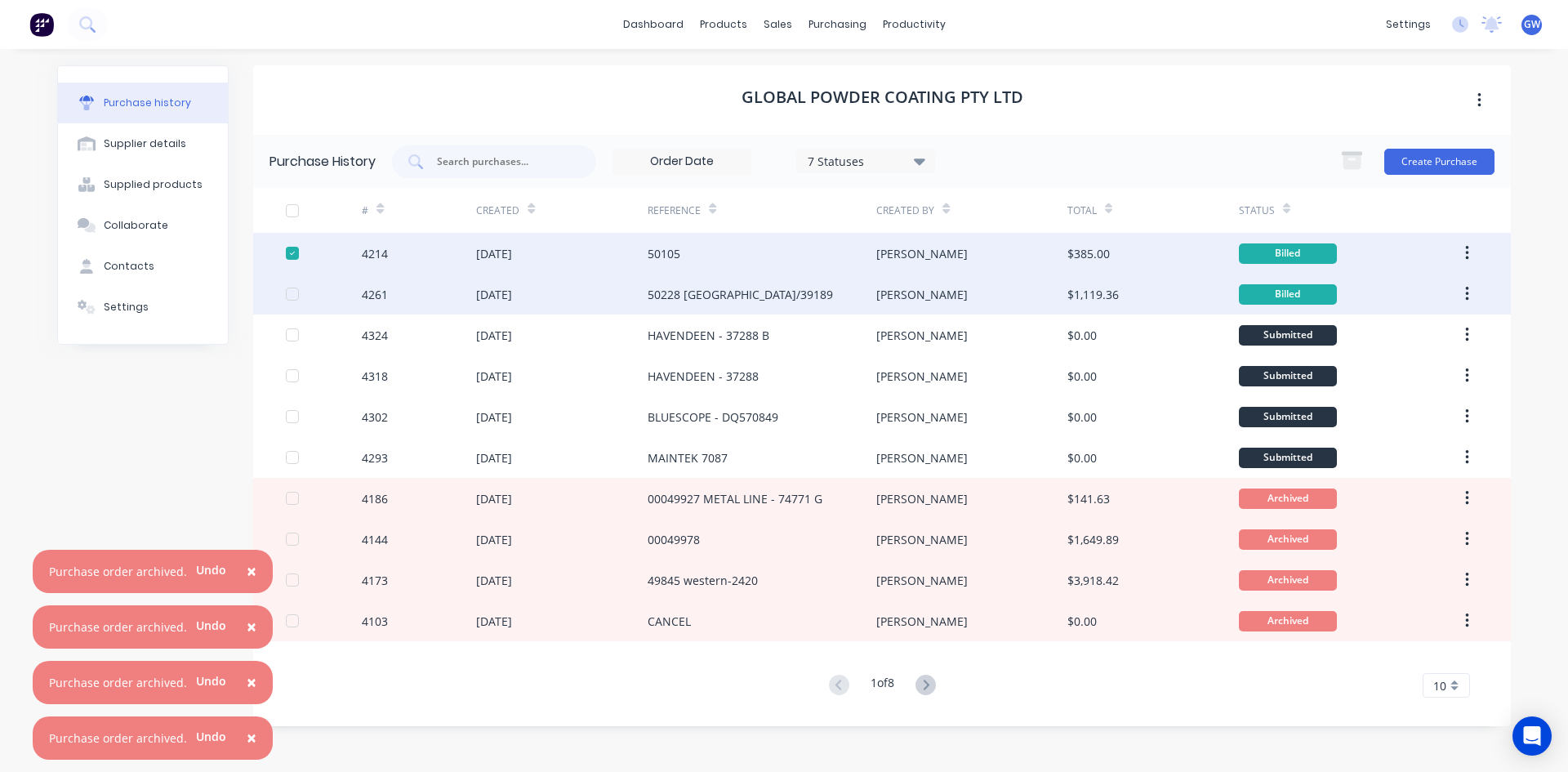
click at [291, 291] on div at bounding box center [292, 293] width 33 height 33
click at [1465, 251] on icon "button" at bounding box center [1466, 253] width 4 height 18
click at [1455, 297] on div "Archive" at bounding box center [1408, 296] width 125 height 24
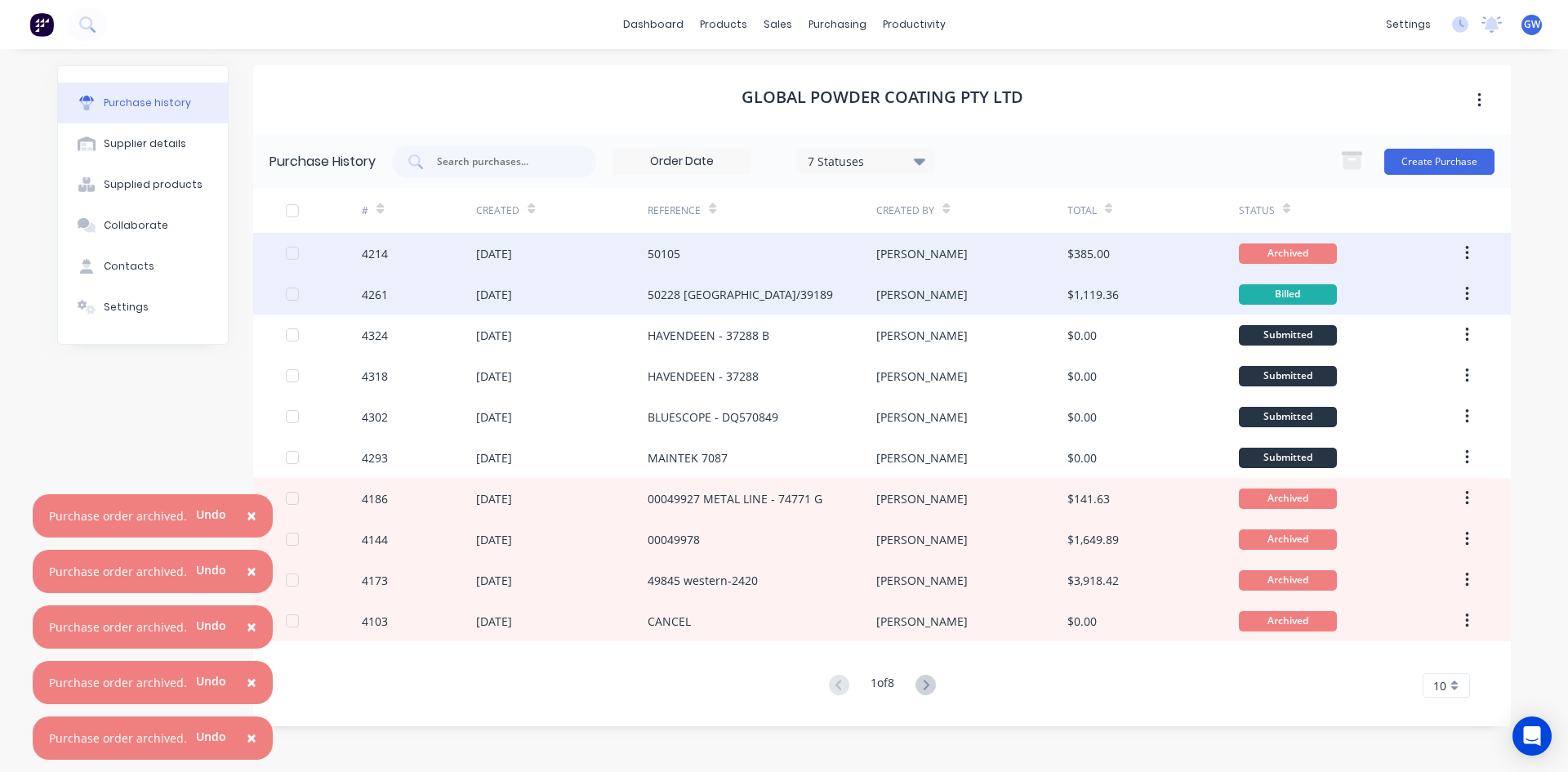
drag, startPoint x: 1464, startPoint y: 289, endPoint x: 1460, endPoint y: 309, distance: 20.4
click at [1464, 289] on icon "button" at bounding box center [1466, 294] width 4 height 18
click at [1447, 334] on div "Archive" at bounding box center [1408, 337] width 125 height 24
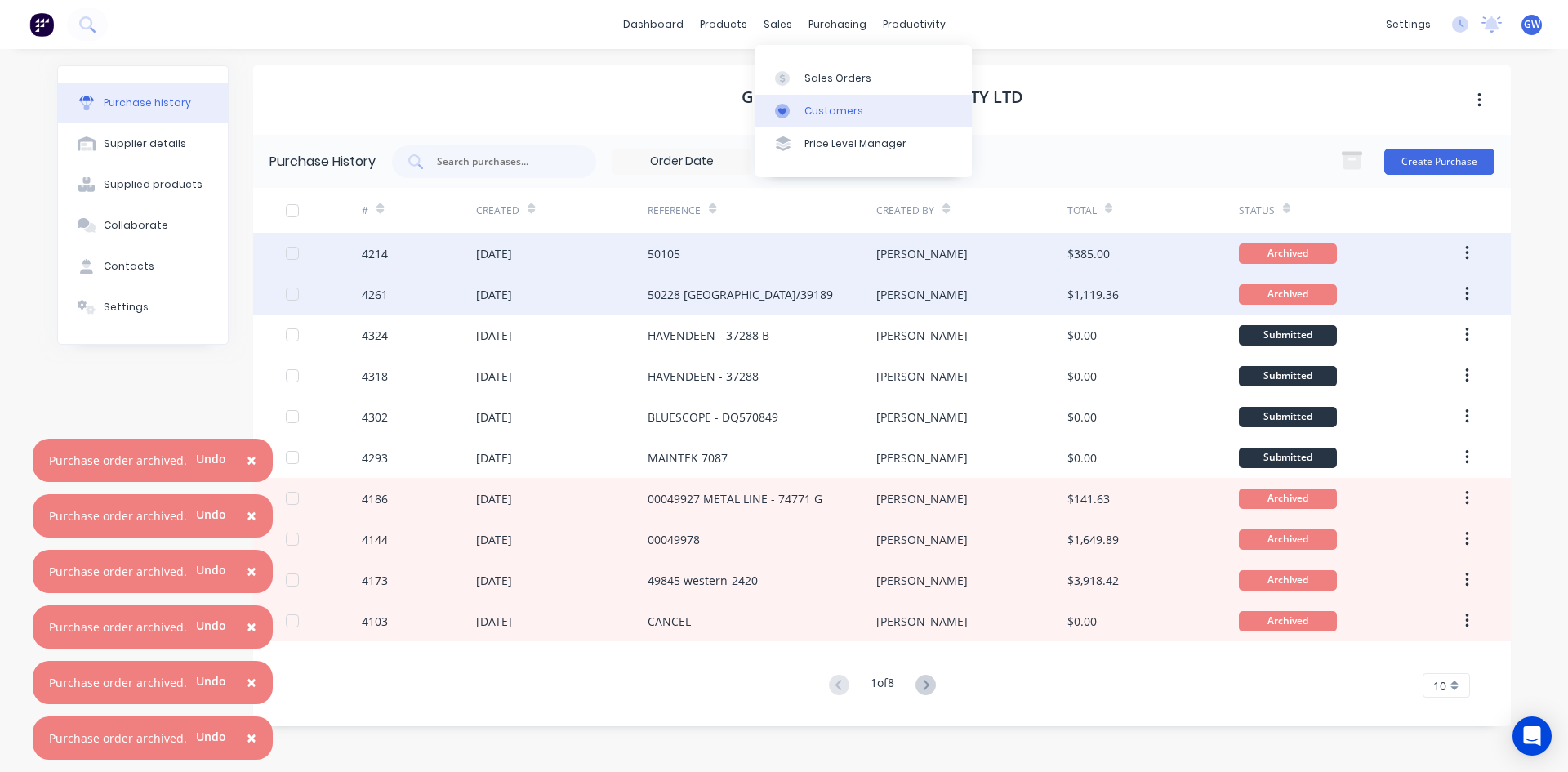
drag, startPoint x: 814, startPoint y: 123, endPoint x: 805, endPoint y: 116, distance: 11.4
click at [814, 123] on link "Customers" at bounding box center [862, 111] width 216 height 33
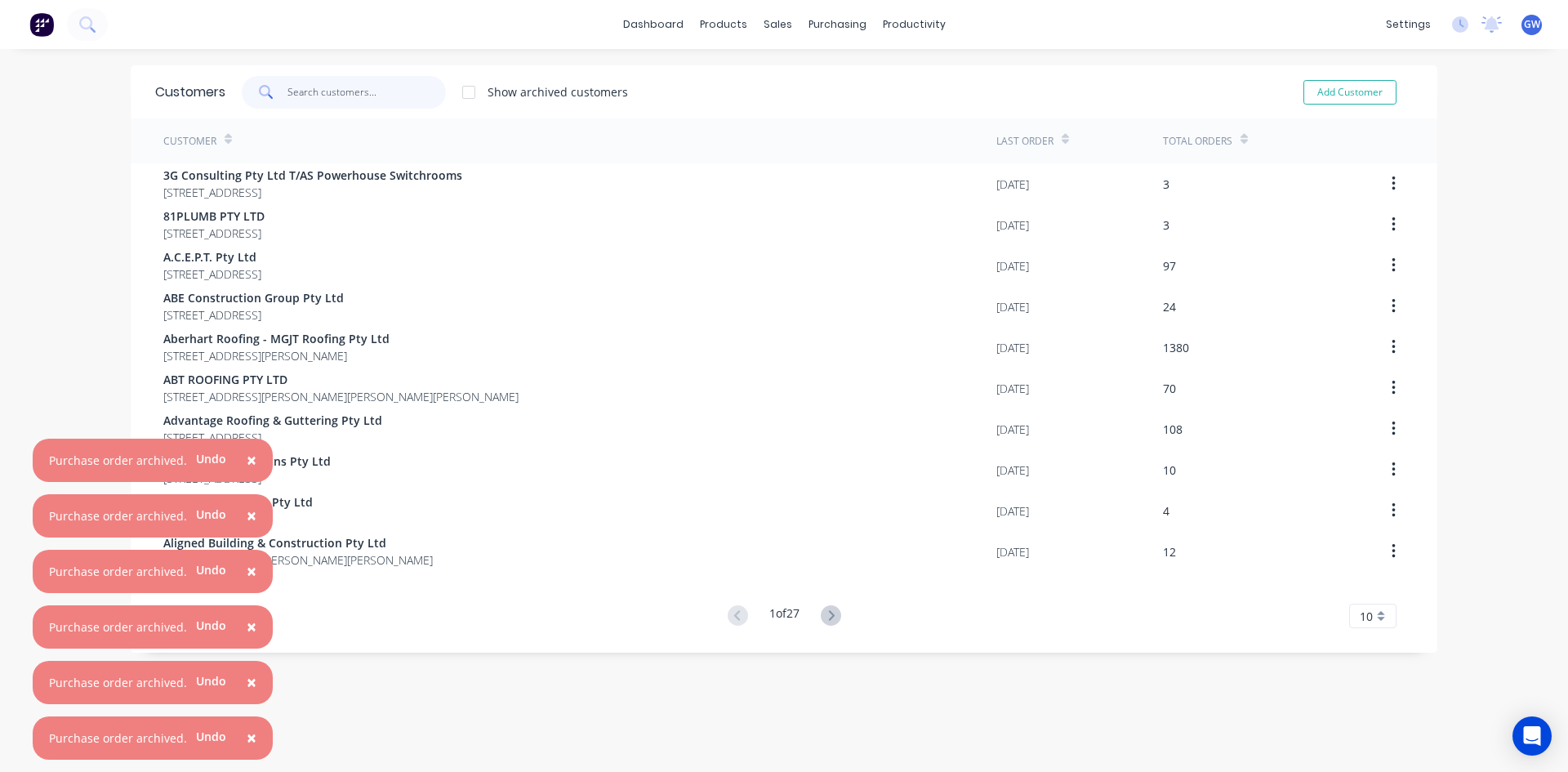
click at [395, 93] on input "text" at bounding box center [366, 92] width 159 height 33
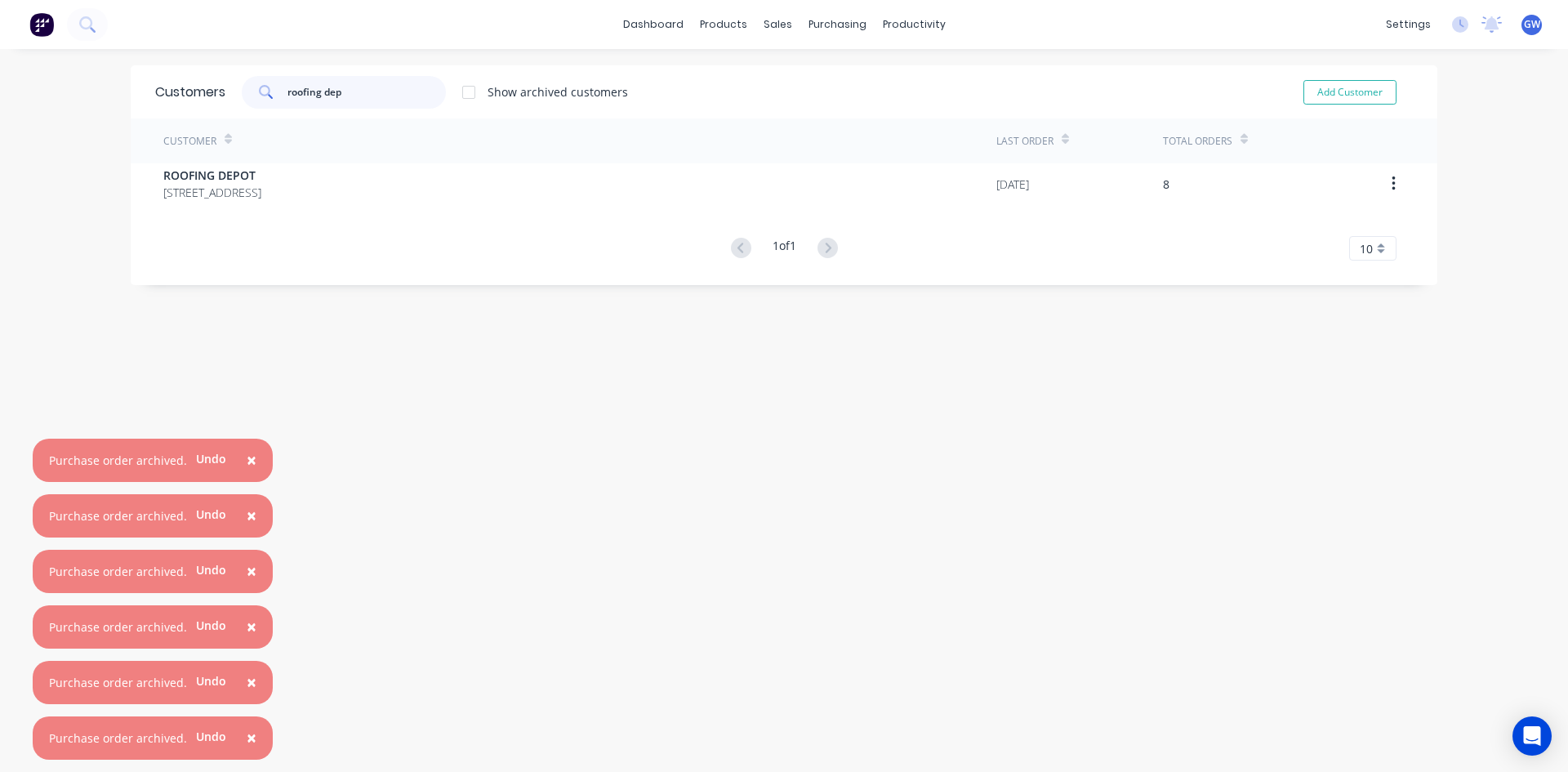
type input "roofing dep"
click at [249, 736] on span "×" at bounding box center [252, 737] width 10 height 23
click at [249, 694] on span "×" at bounding box center [252, 681] width 10 height 23
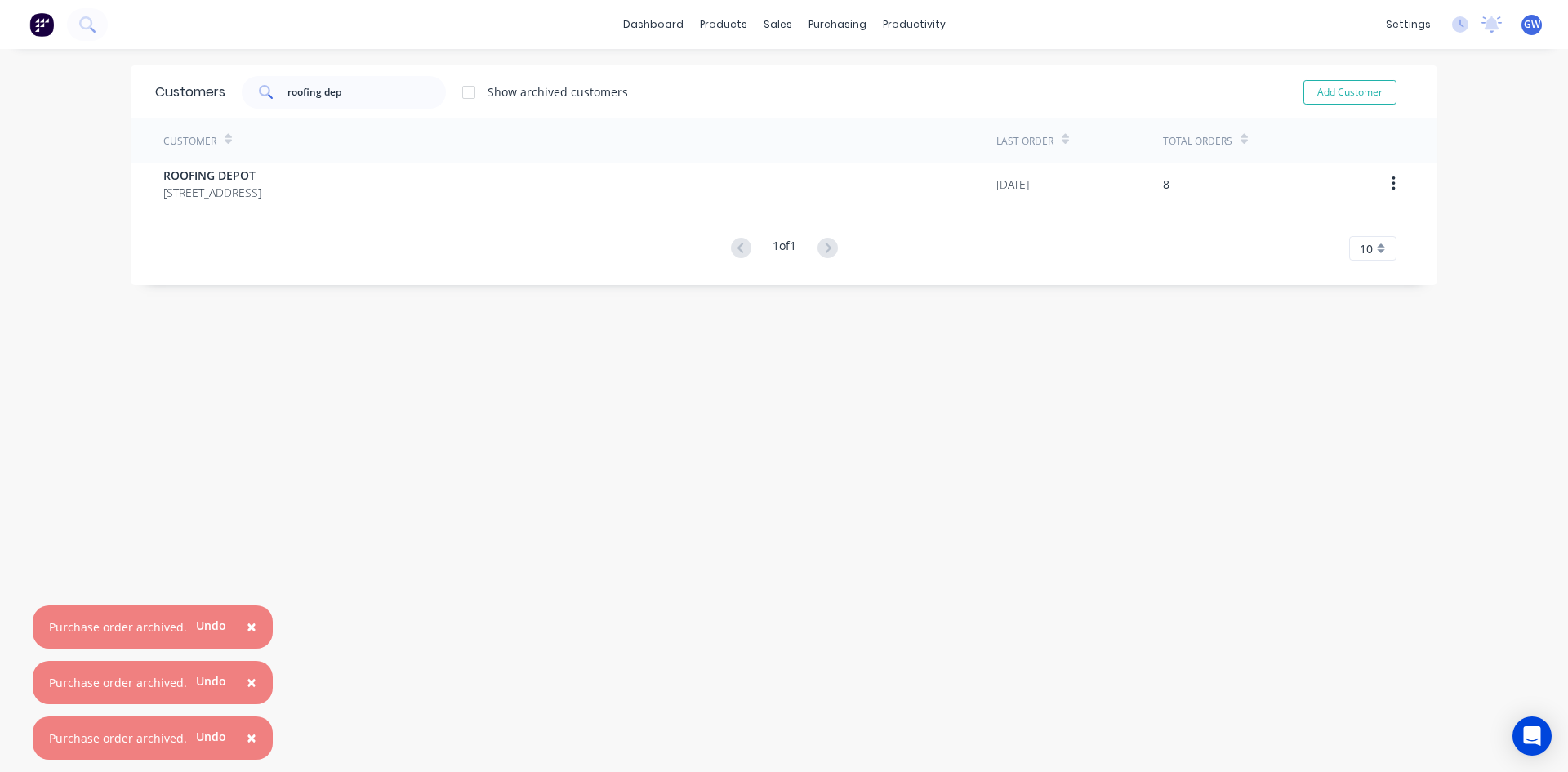
click at [249, 736] on span "×" at bounding box center [252, 737] width 10 height 23
click at [249, 694] on span "×" at bounding box center [252, 681] width 10 height 23
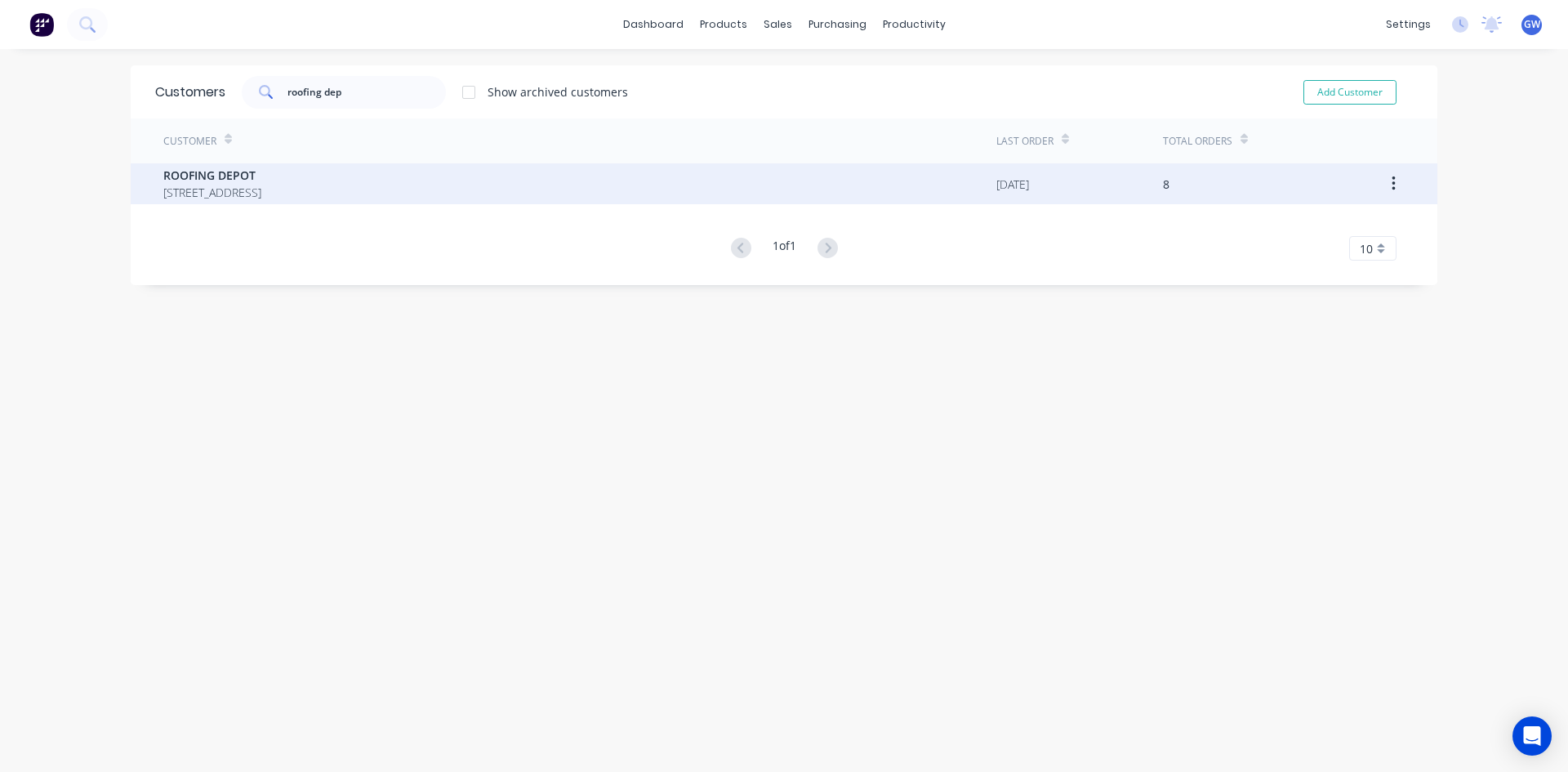
click at [511, 193] on div "ROOFING DEPOT 5/610 Pine Ridge Road Coombabah Queensland Australia 4216" at bounding box center [579, 183] width 833 height 40
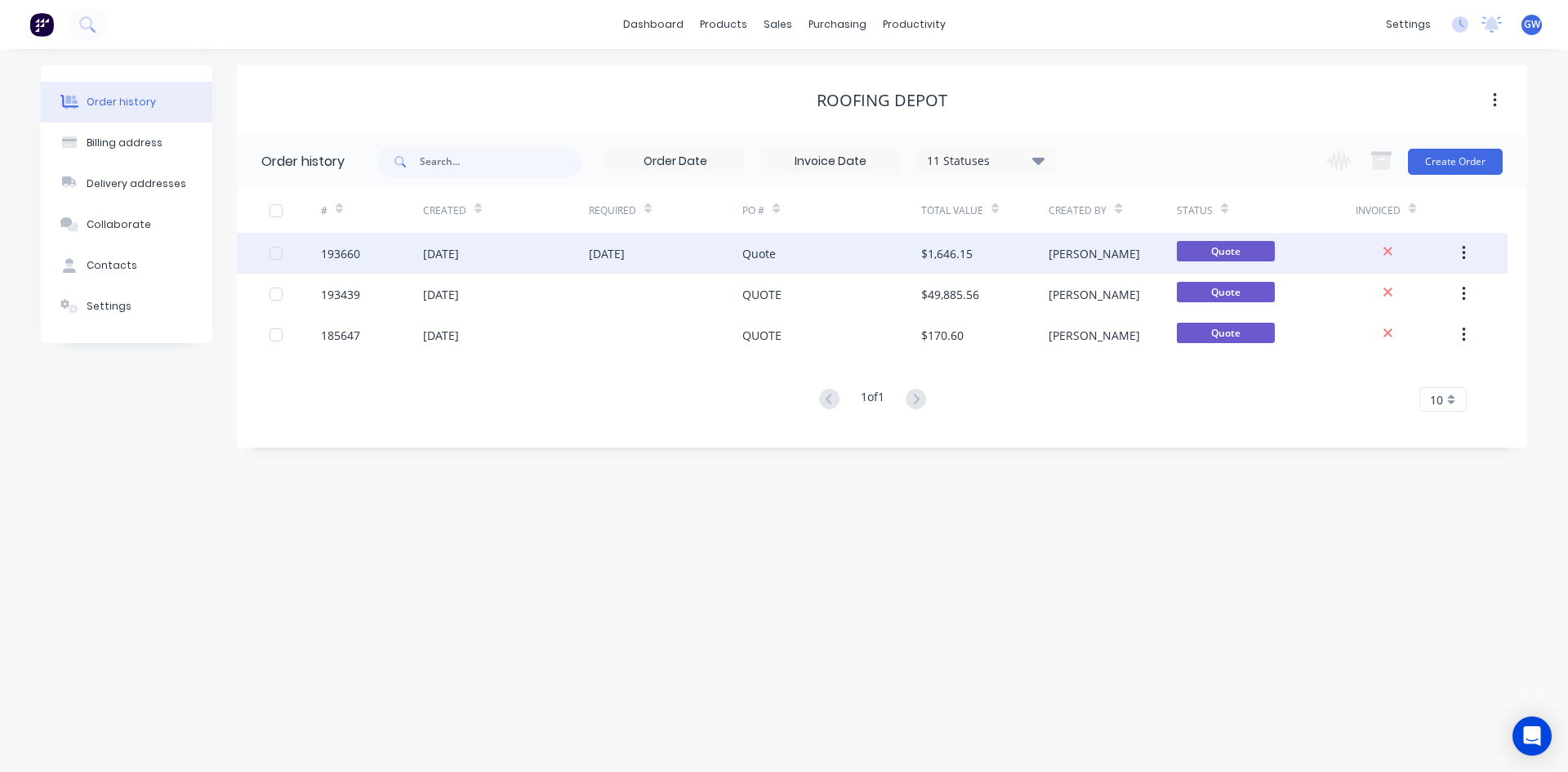
click at [786, 249] on div "Quote" at bounding box center [831, 253] width 179 height 40
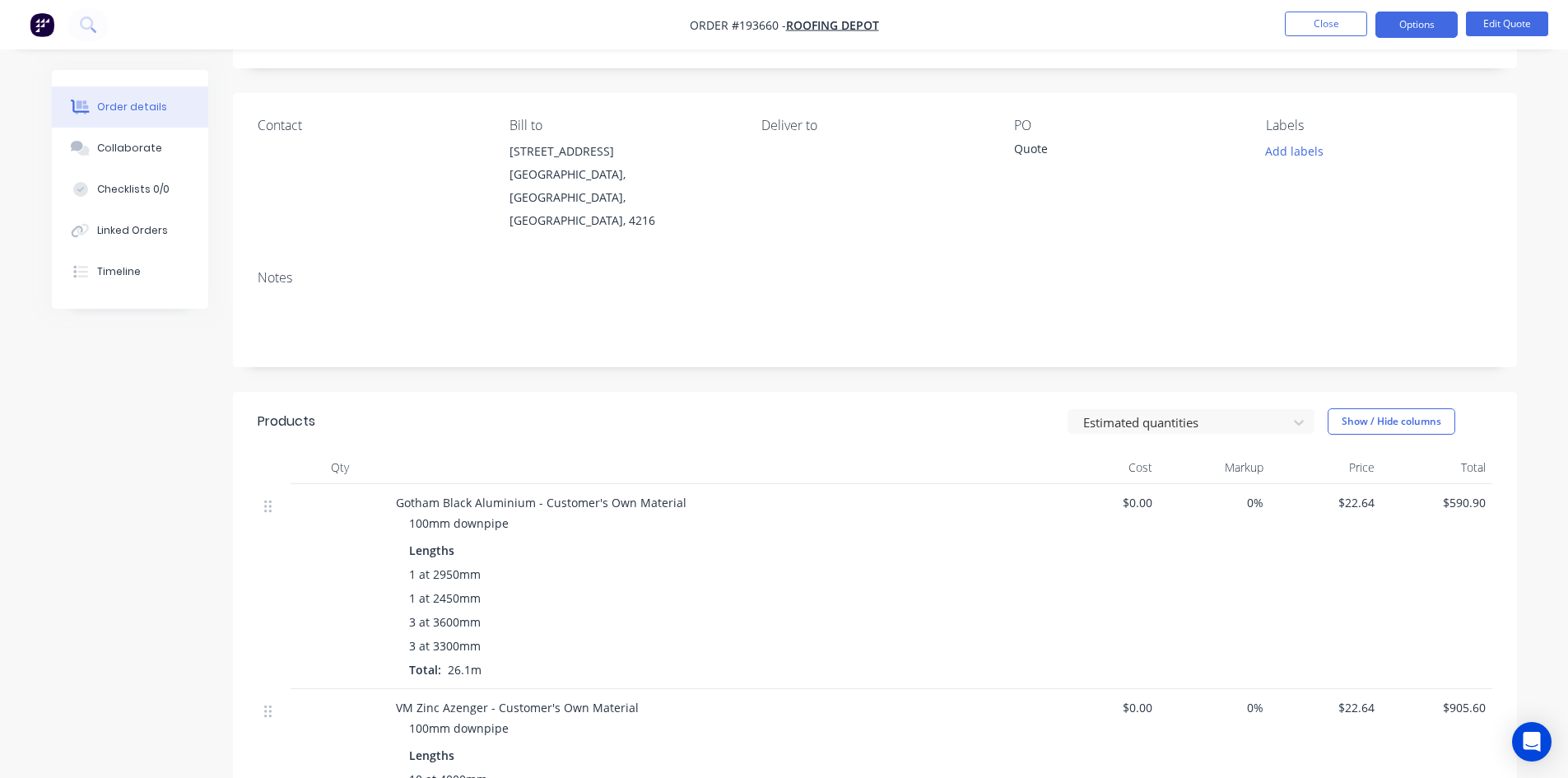
scroll to position [83, 0]
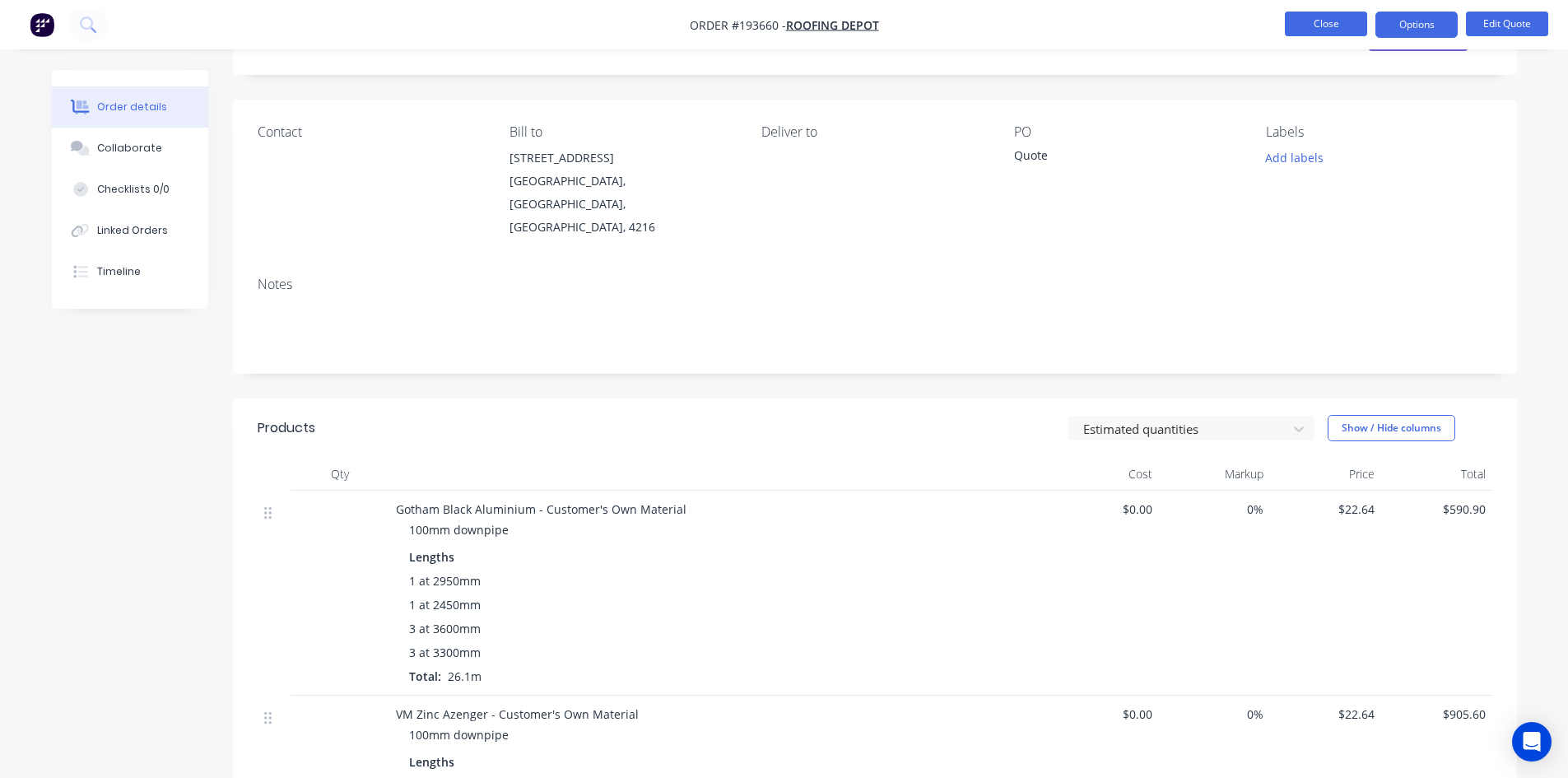
click at [1336, 21] on button "Close" at bounding box center [1326, 24] width 83 height 25
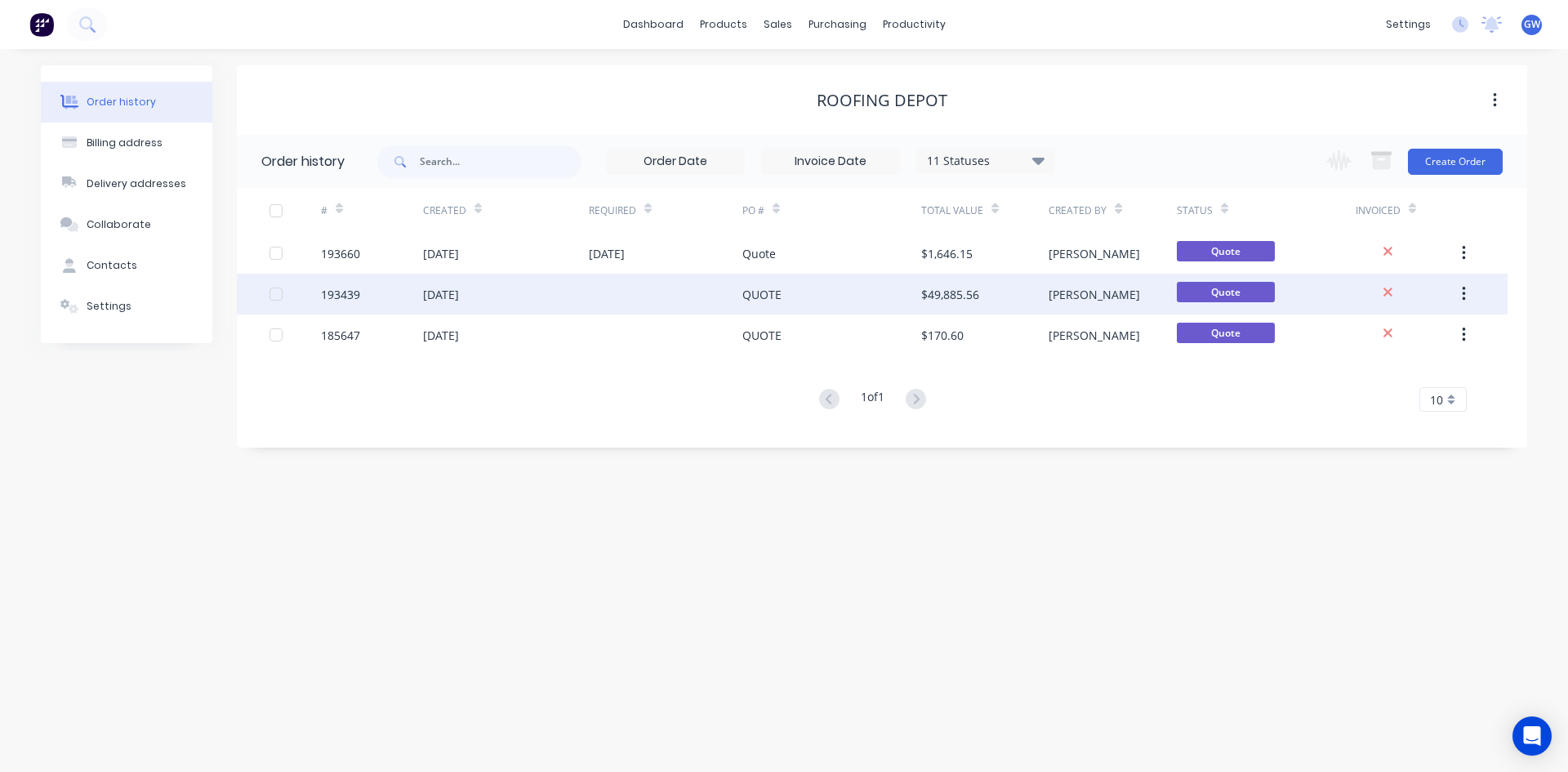
click at [1029, 289] on div "$49,885.56" at bounding box center [984, 293] width 127 height 40
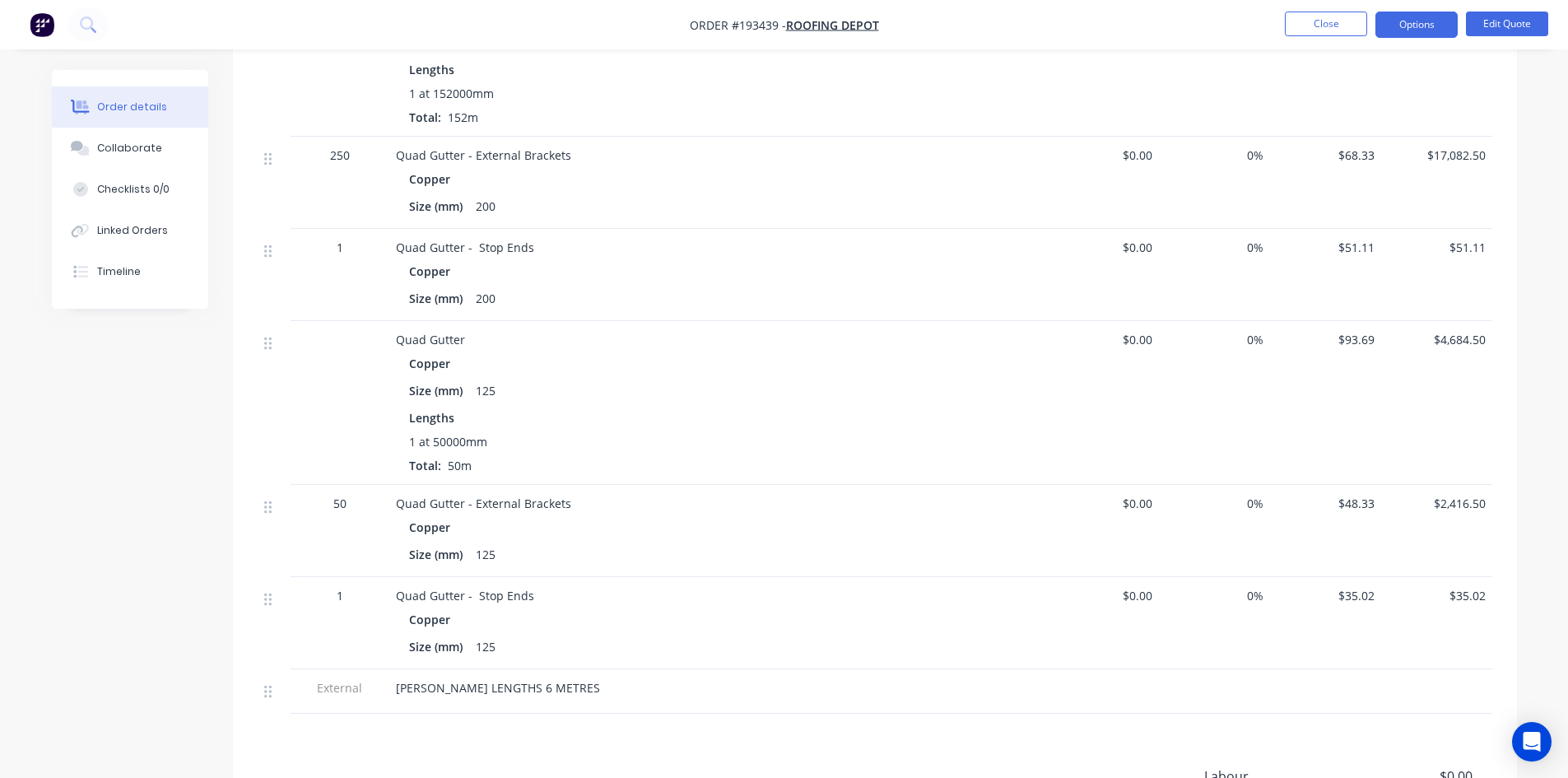
scroll to position [790, 0]
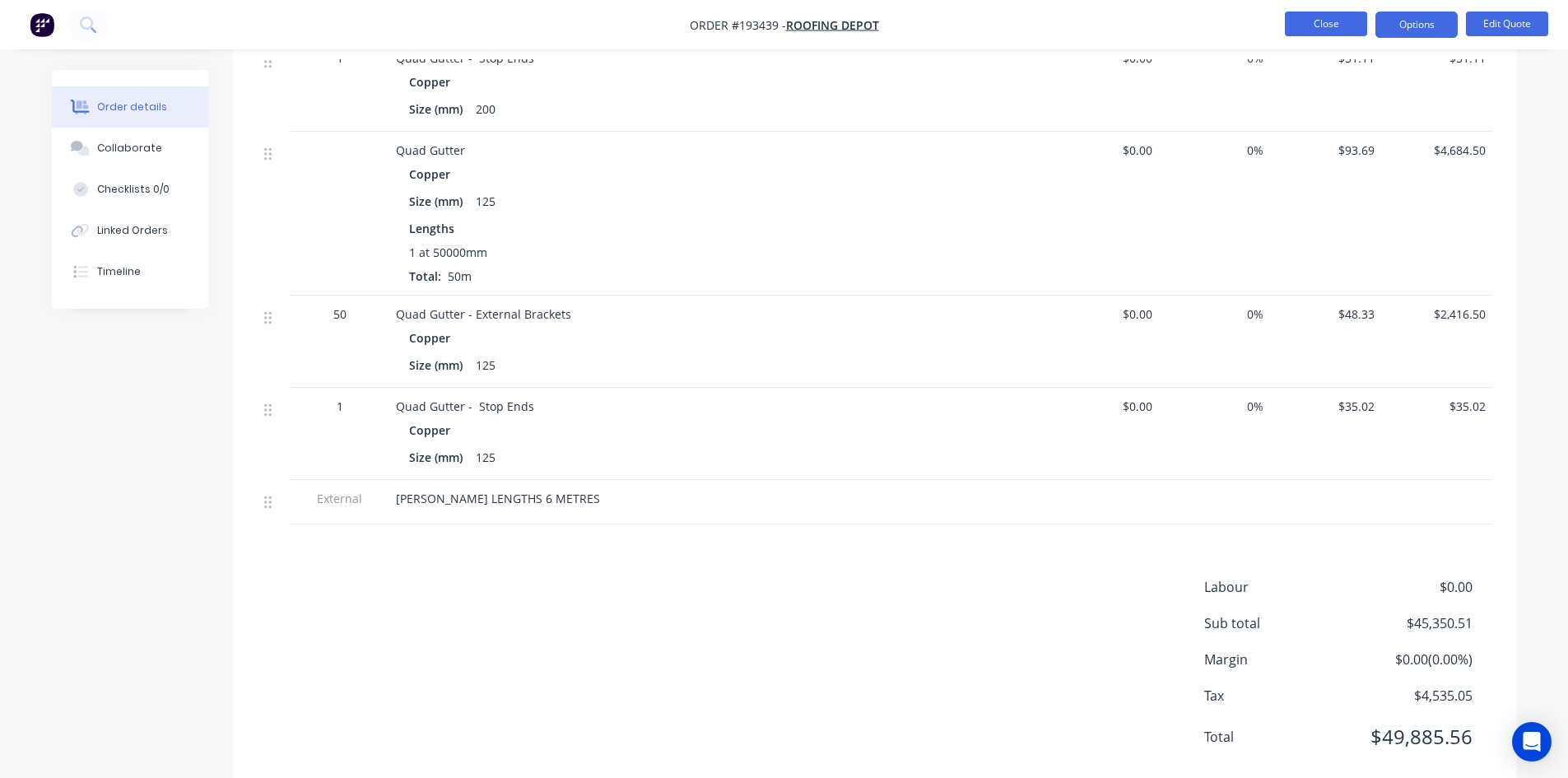
click at [1352, 28] on button "Close" at bounding box center [1326, 24] width 83 height 25
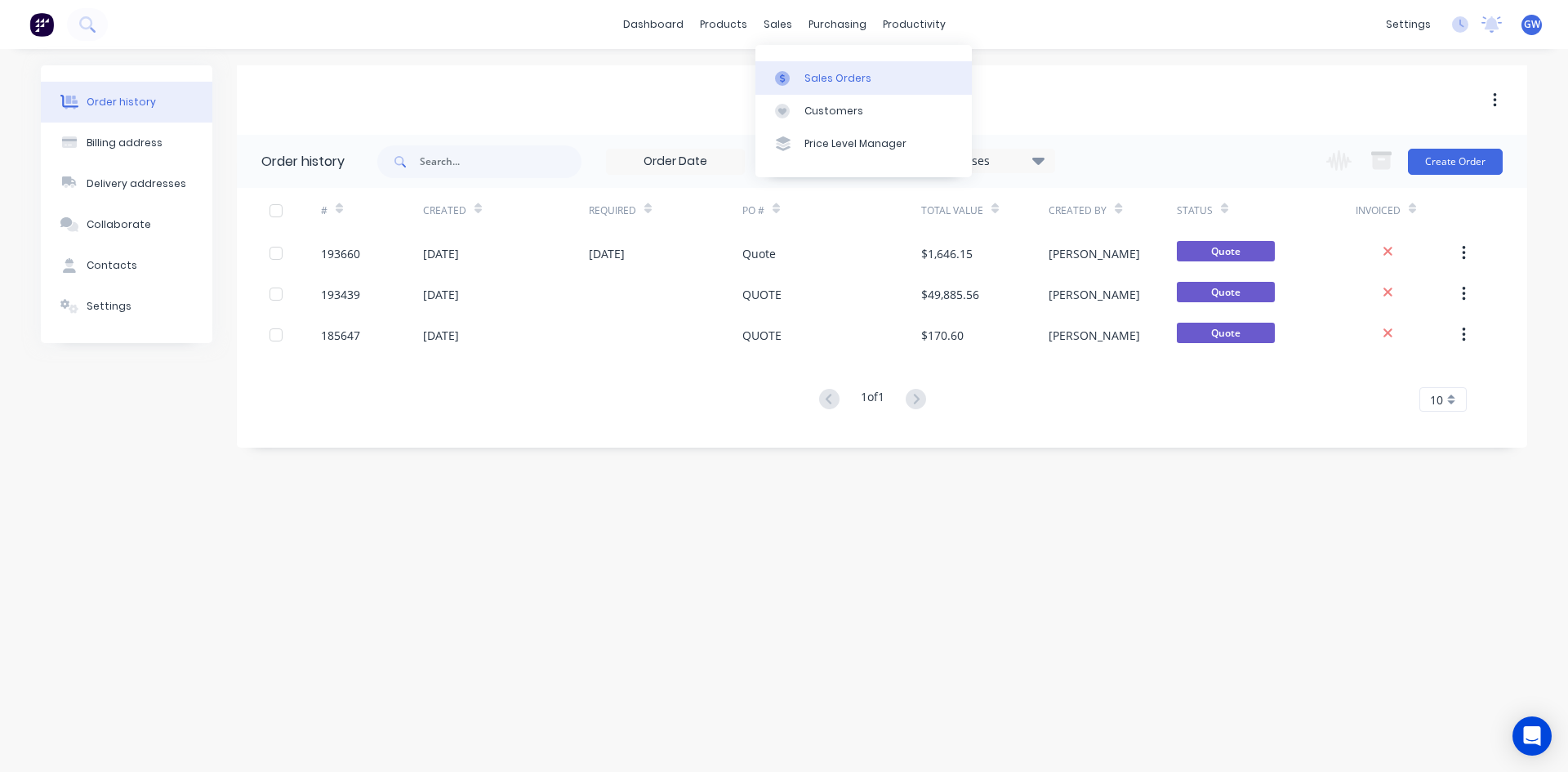
click at [813, 72] on div "Sales Orders" at bounding box center [838, 78] width 67 height 15
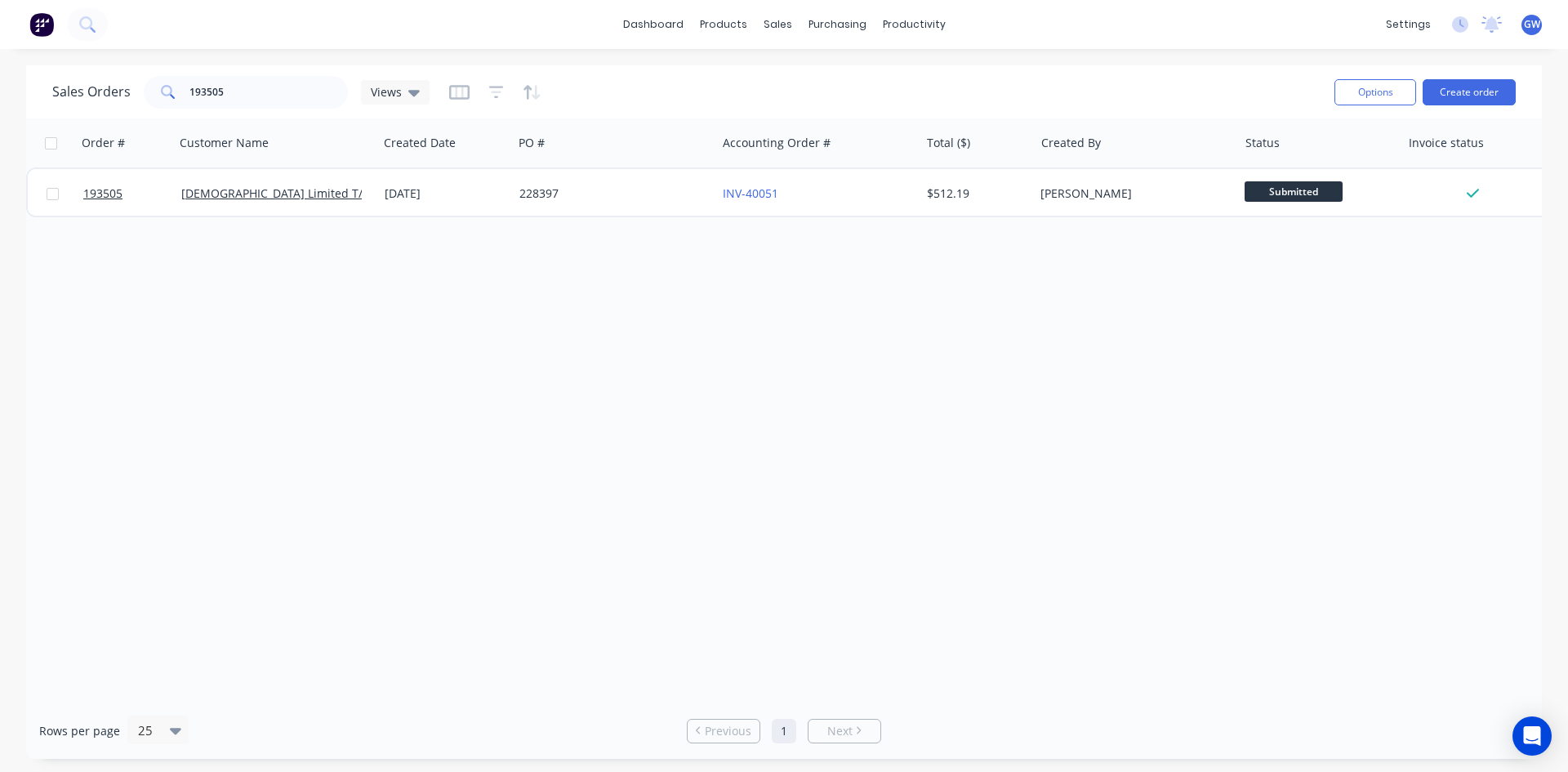
click at [263, 70] on div "Sales Orders 193505 Views Options Create order" at bounding box center [784, 92] width 1516 height 53
drag, startPoint x: 263, startPoint y: 93, endPoint x: 115, endPoint y: 94, distance: 148.0
click at [115, 94] on div "Sales Orders 193505 Views" at bounding box center [241, 92] width 377 height 33
type input "192763"
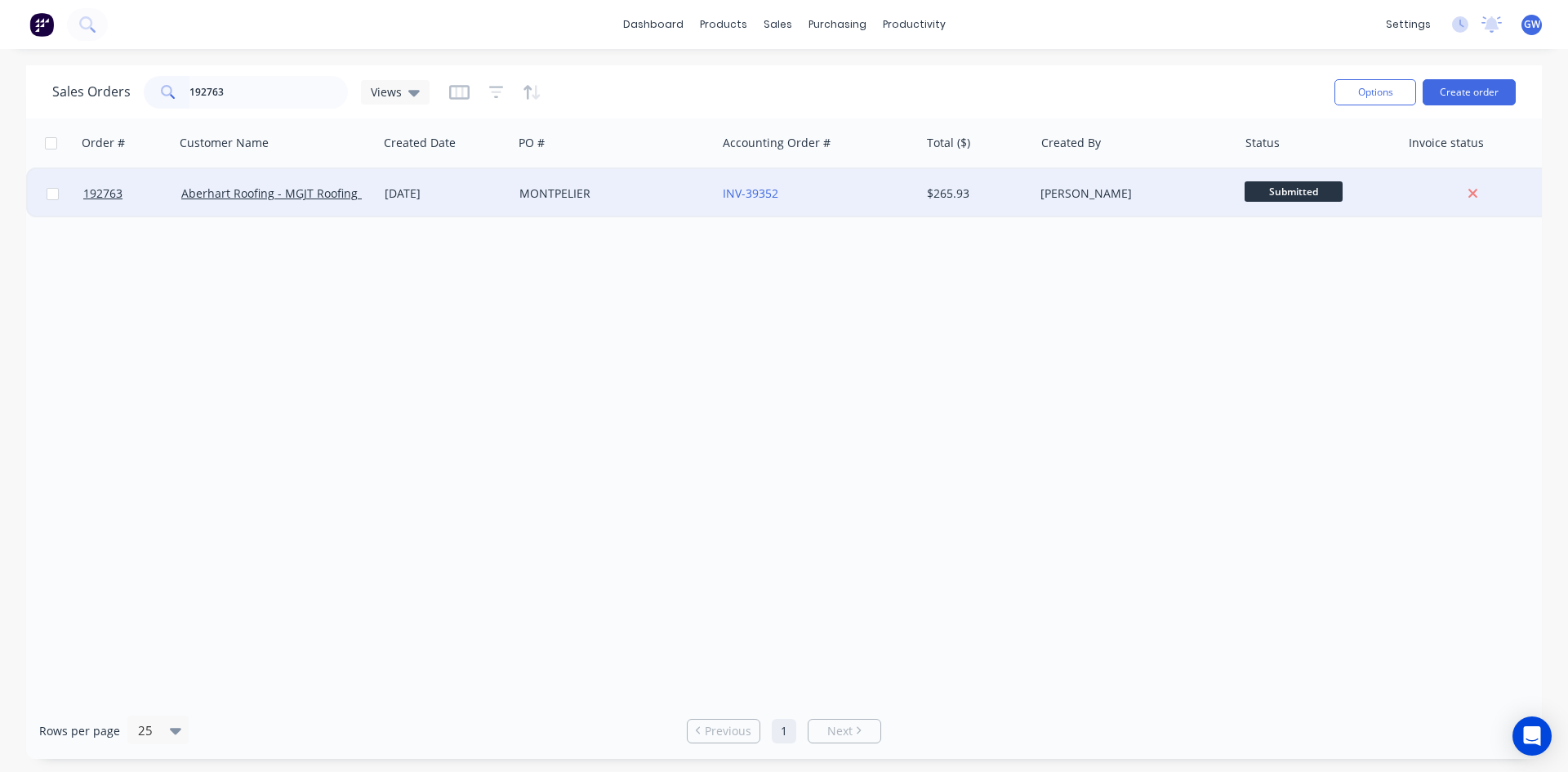
click at [1146, 198] on div "[PERSON_NAME]" at bounding box center [1131, 193] width 182 height 17
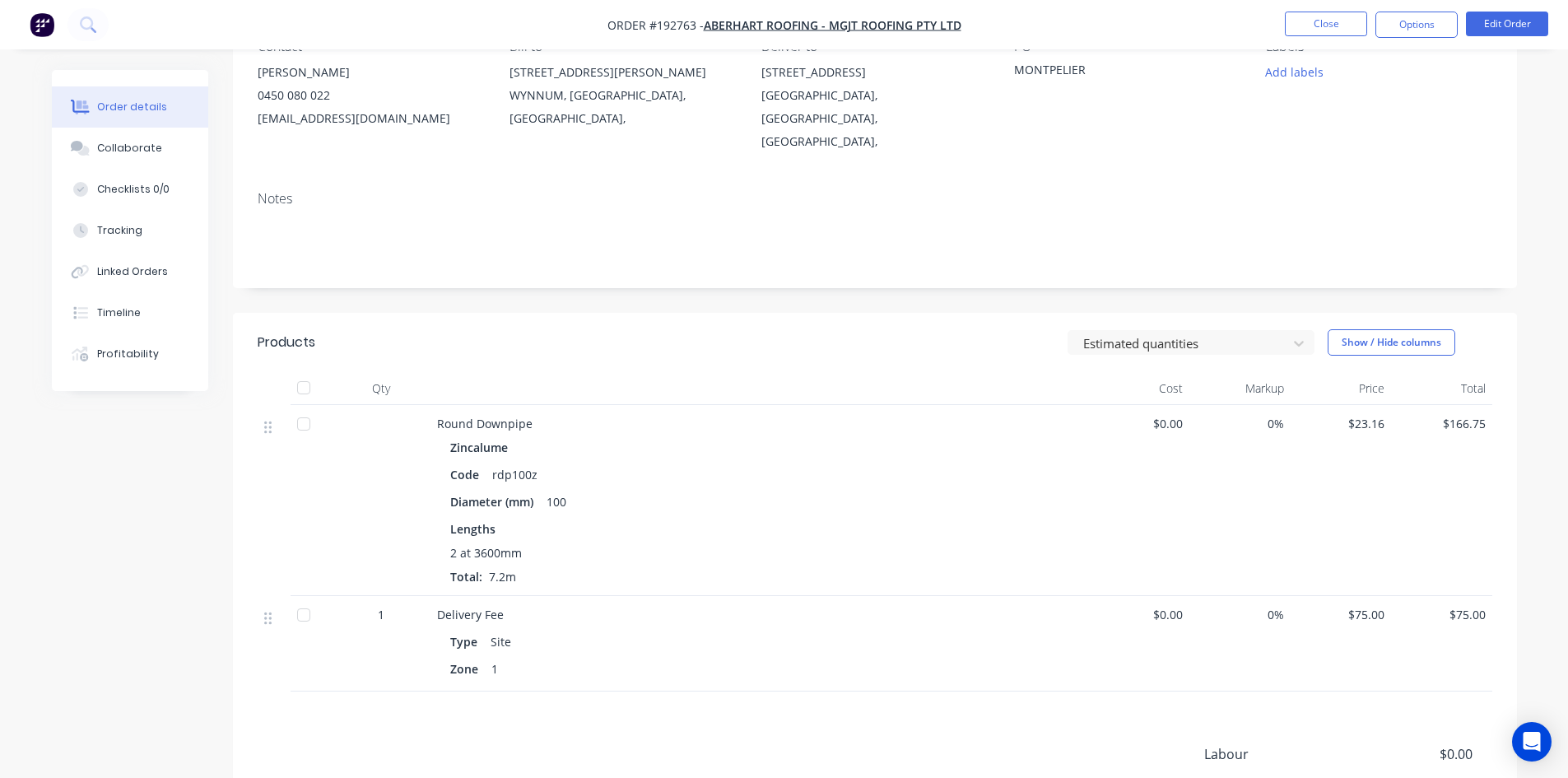
scroll to position [22, 0]
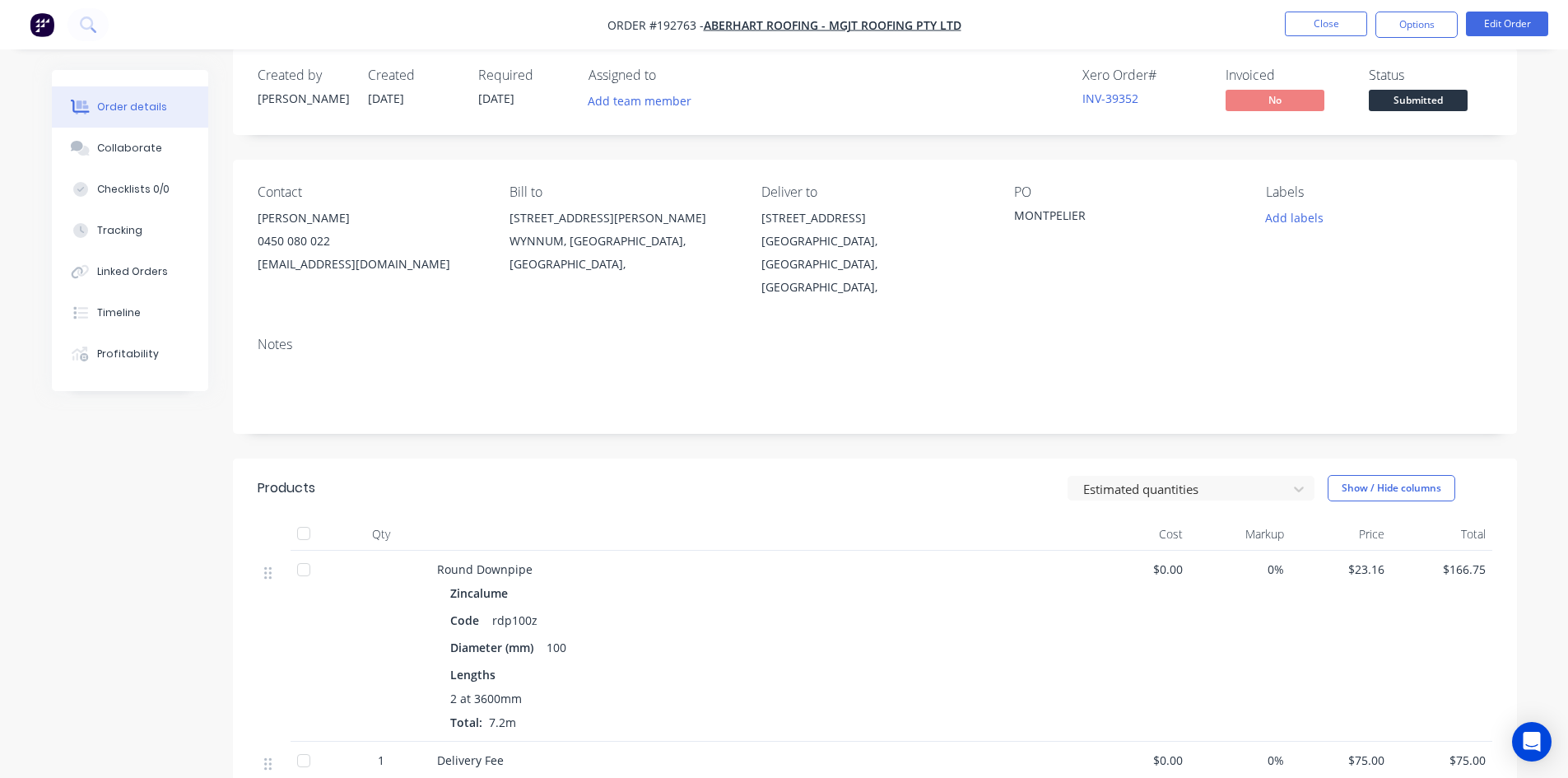
click at [1409, 41] on nav "Order #192763 - Aberhart Roofing - MGJT Roofing Pty Ltd Close Options Edit Order" at bounding box center [784, 25] width 1568 height 50
click at [1422, 31] on button "Options" at bounding box center [1417, 25] width 83 height 26
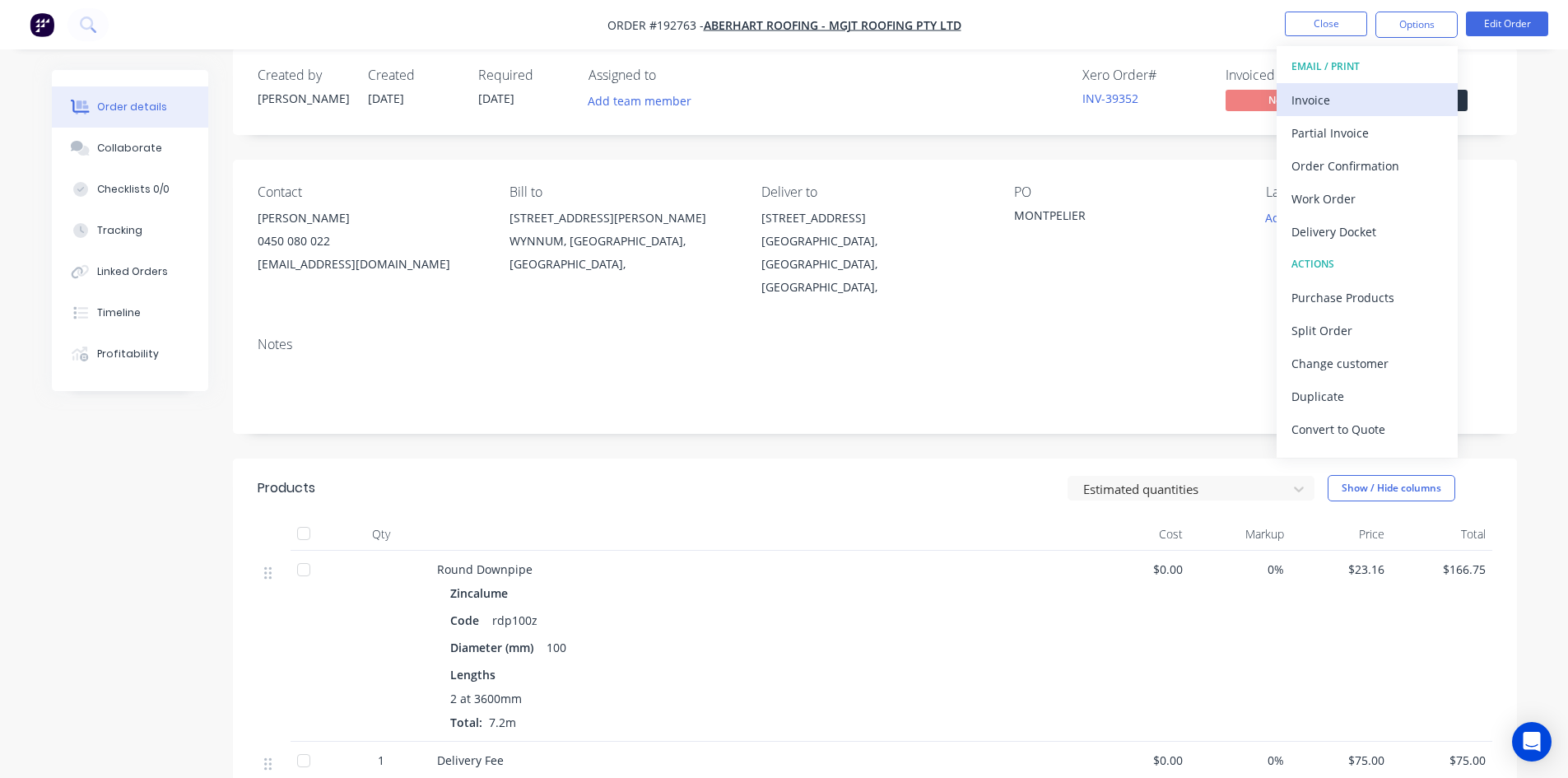
click at [1369, 90] on div "Invoice" at bounding box center [1367, 100] width 151 height 24
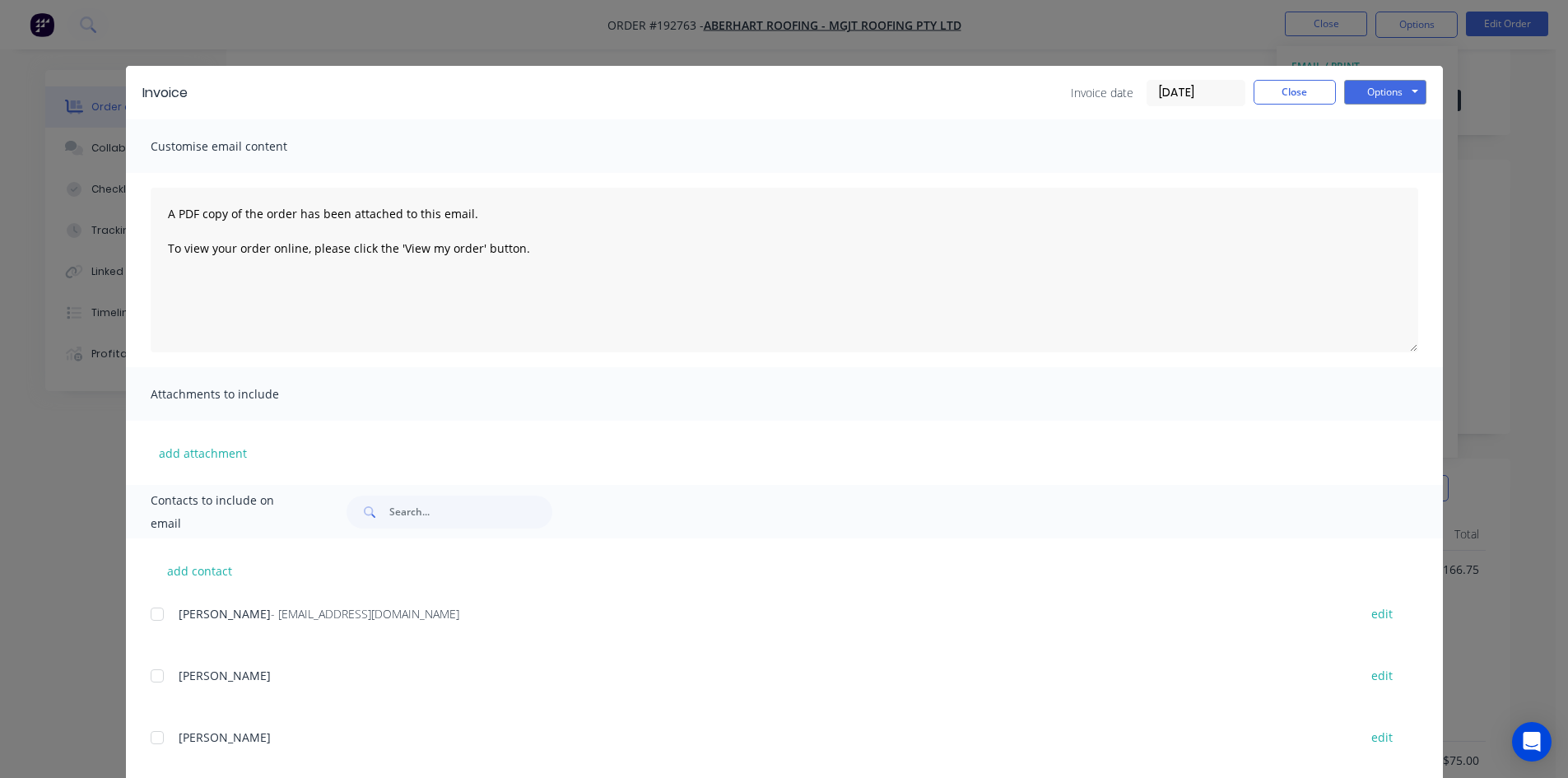
click at [160, 608] on div at bounding box center [156, 614] width 33 height 33
click at [1384, 106] on div "Invoice Invoice date 24/09/25 Close Options Preview Print Email" at bounding box center [785, 93] width 1317 height 54
click at [1387, 95] on button "Options" at bounding box center [1385, 92] width 83 height 25
click at [1393, 172] on button "Email" at bounding box center [1397, 175] width 105 height 27
click at [1290, 99] on button "Close" at bounding box center [1294, 92] width 83 height 25
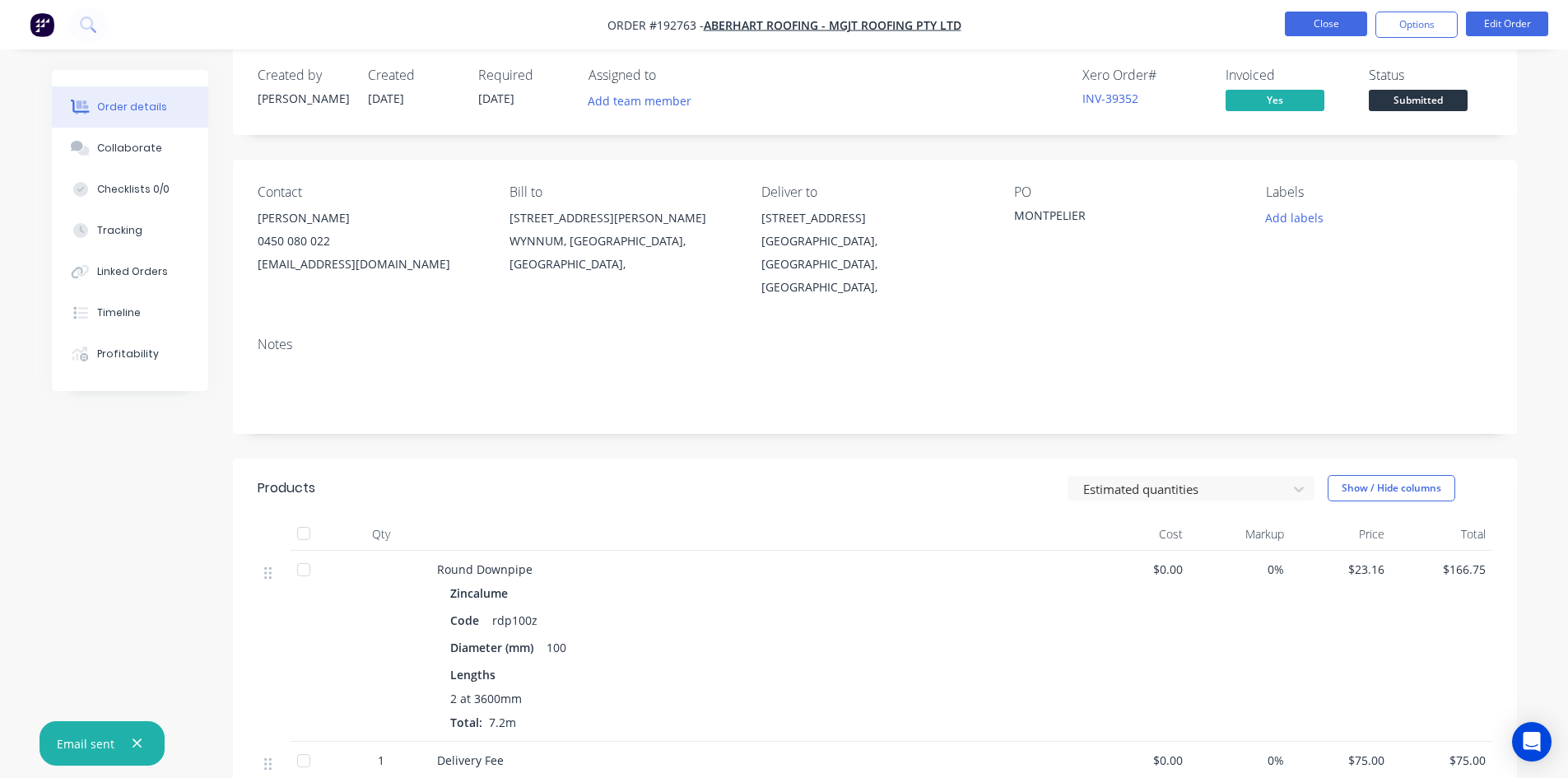
click at [1340, 26] on button "Close" at bounding box center [1326, 24] width 83 height 25
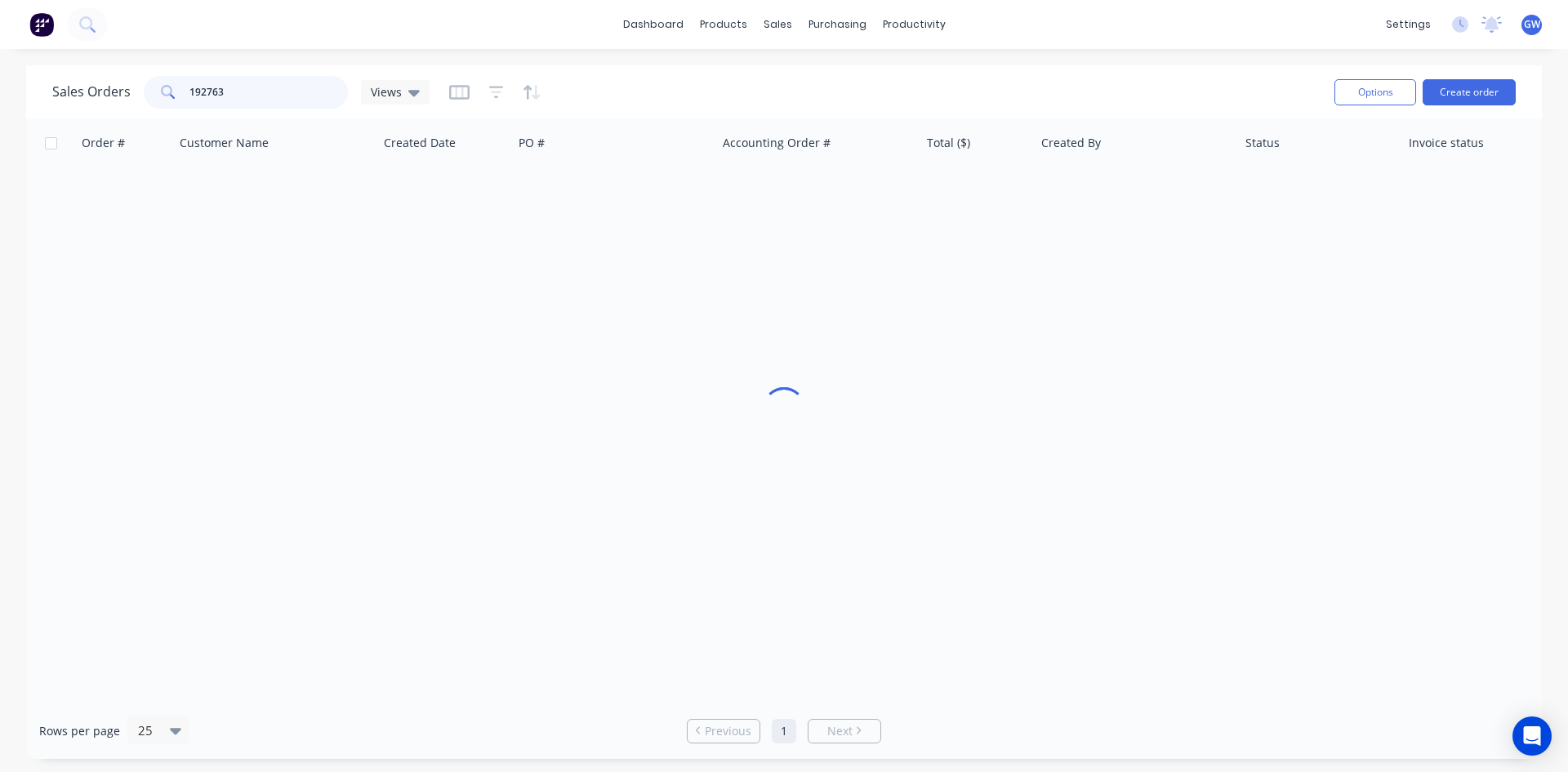
click at [283, 92] on input "192763" at bounding box center [268, 92] width 159 height 33
type input "192686"
click at [1020, 196] on div "$81.44" at bounding box center [974, 193] width 96 height 17
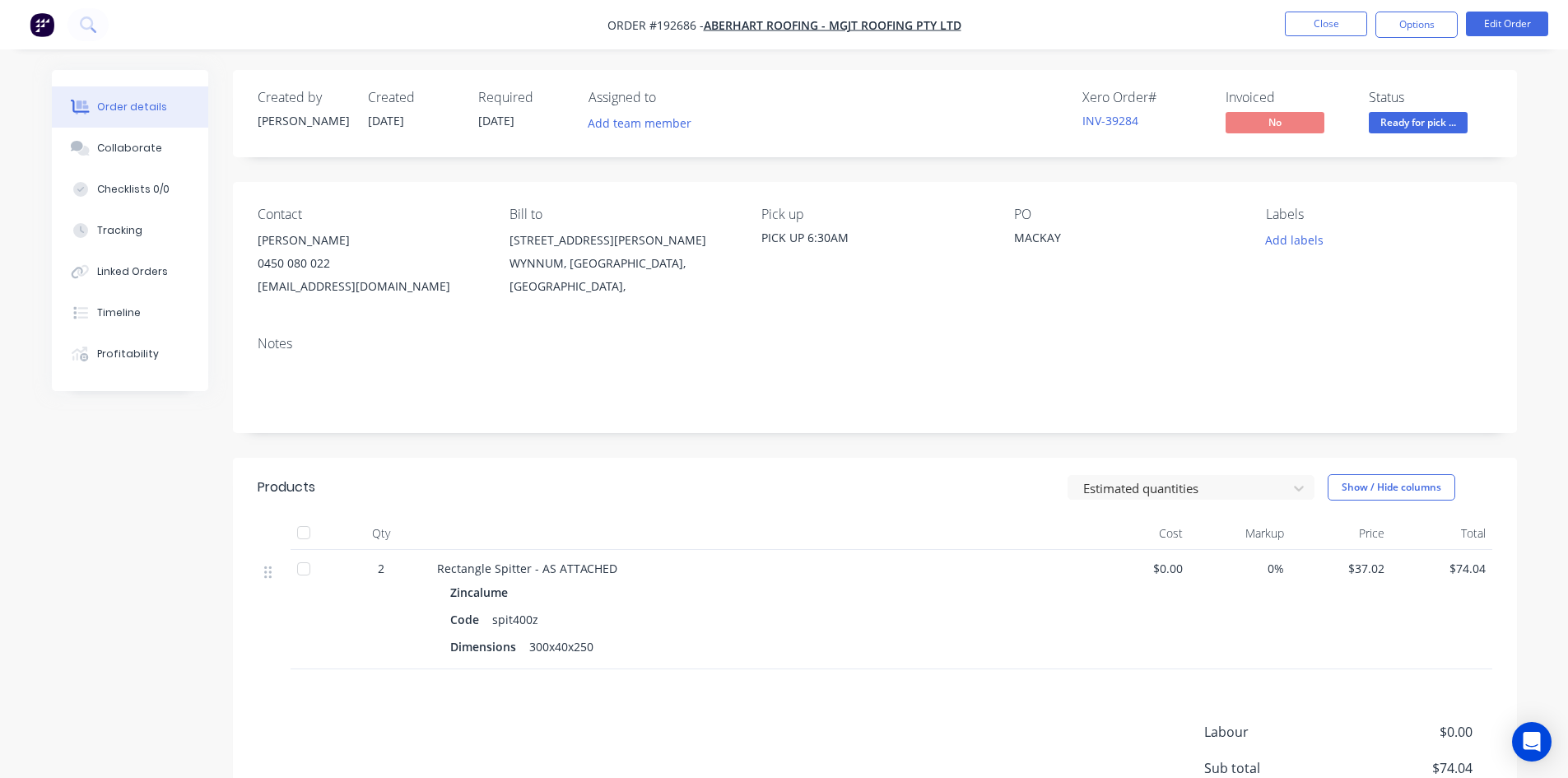
click at [1422, 38] on nav "Order #192686 - Aberhart Roofing - MGJT Roofing Pty Ltd Close Options Edit Order" at bounding box center [784, 25] width 1568 height 50
click at [1423, 26] on button "Options" at bounding box center [1417, 25] width 83 height 26
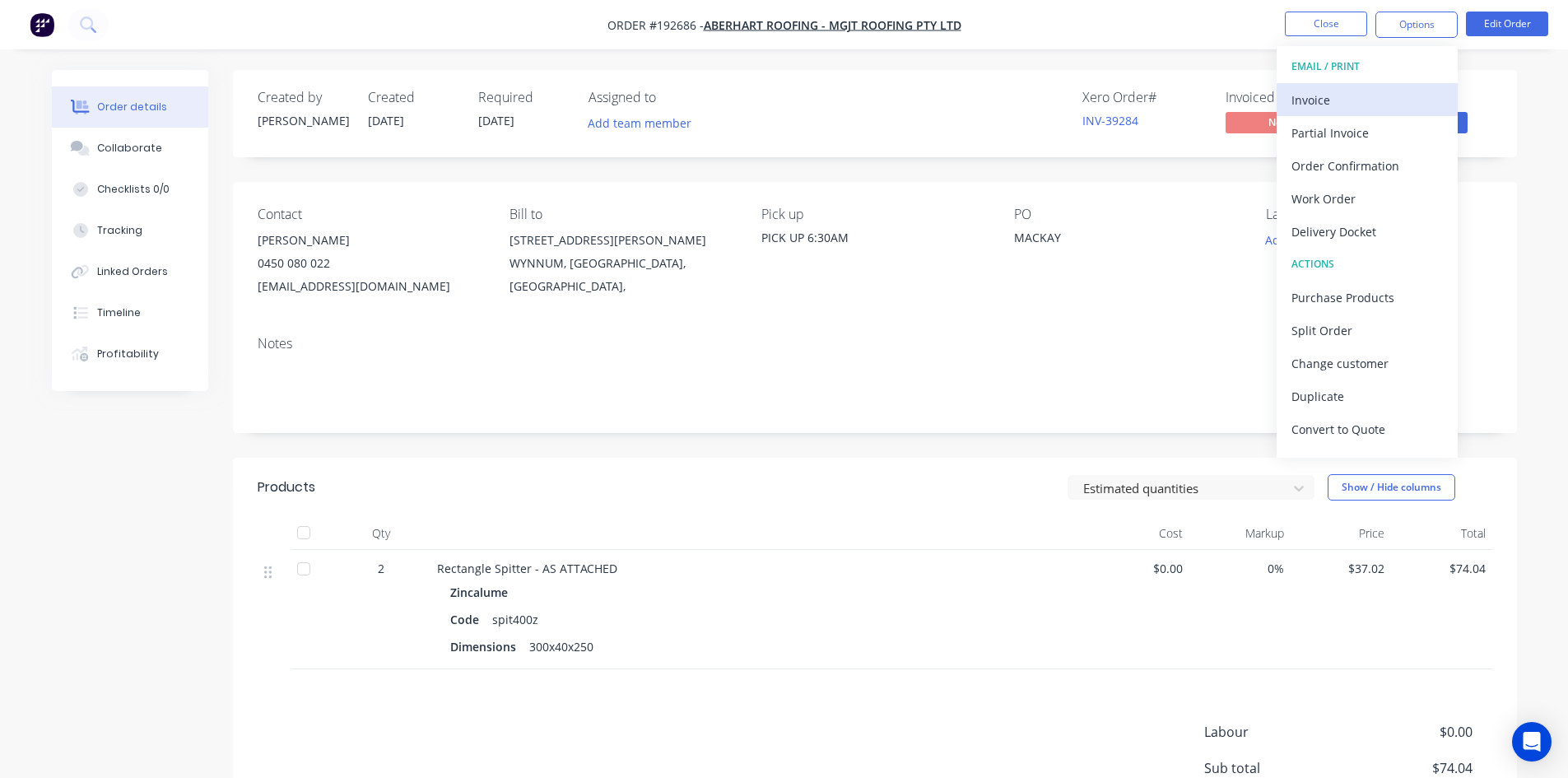
click at [1385, 97] on div "Invoice" at bounding box center [1367, 100] width 151 height 24
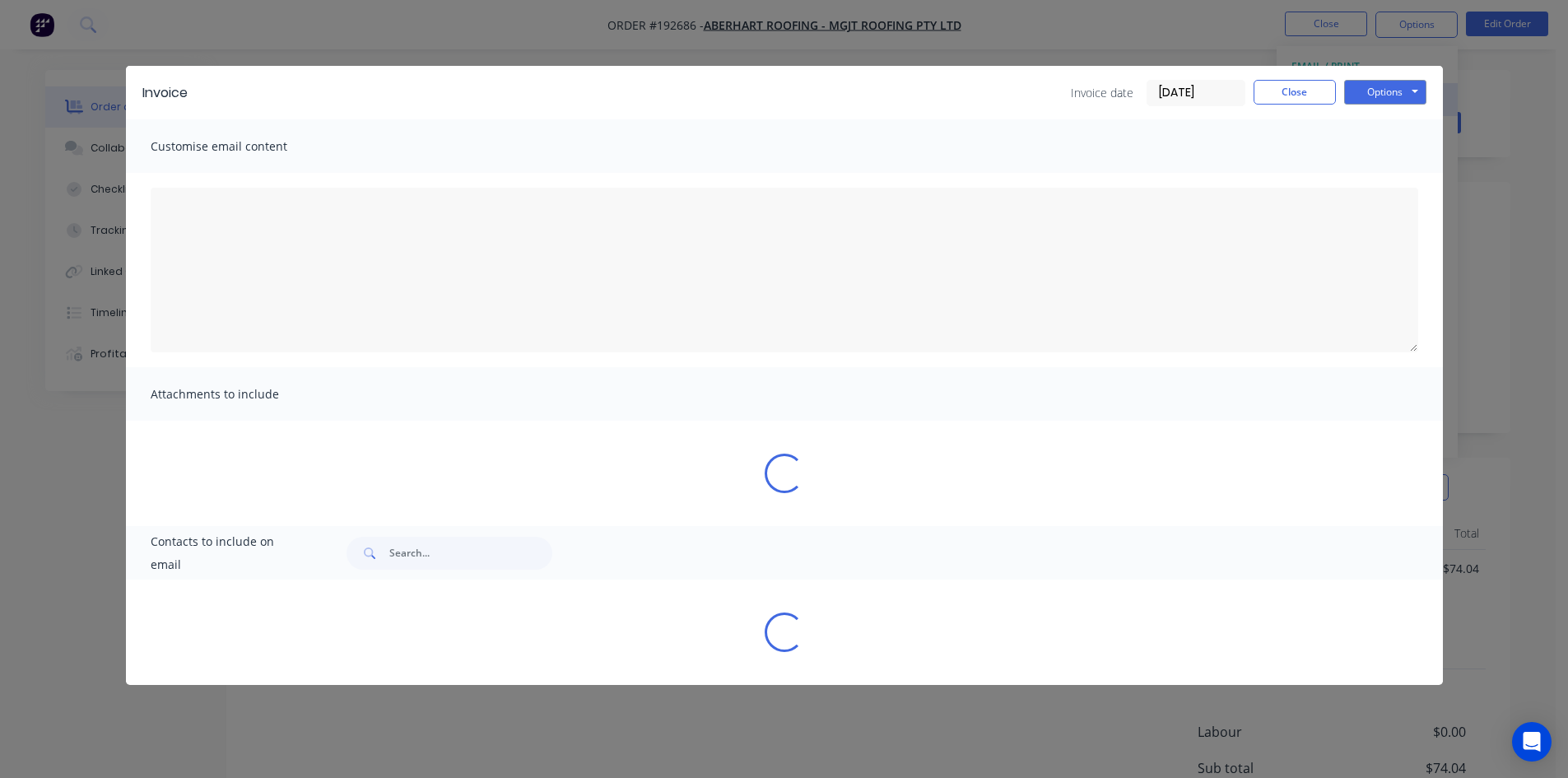
type textarea "A PDF copy of the order has been attached to this email. To view your order onl…"
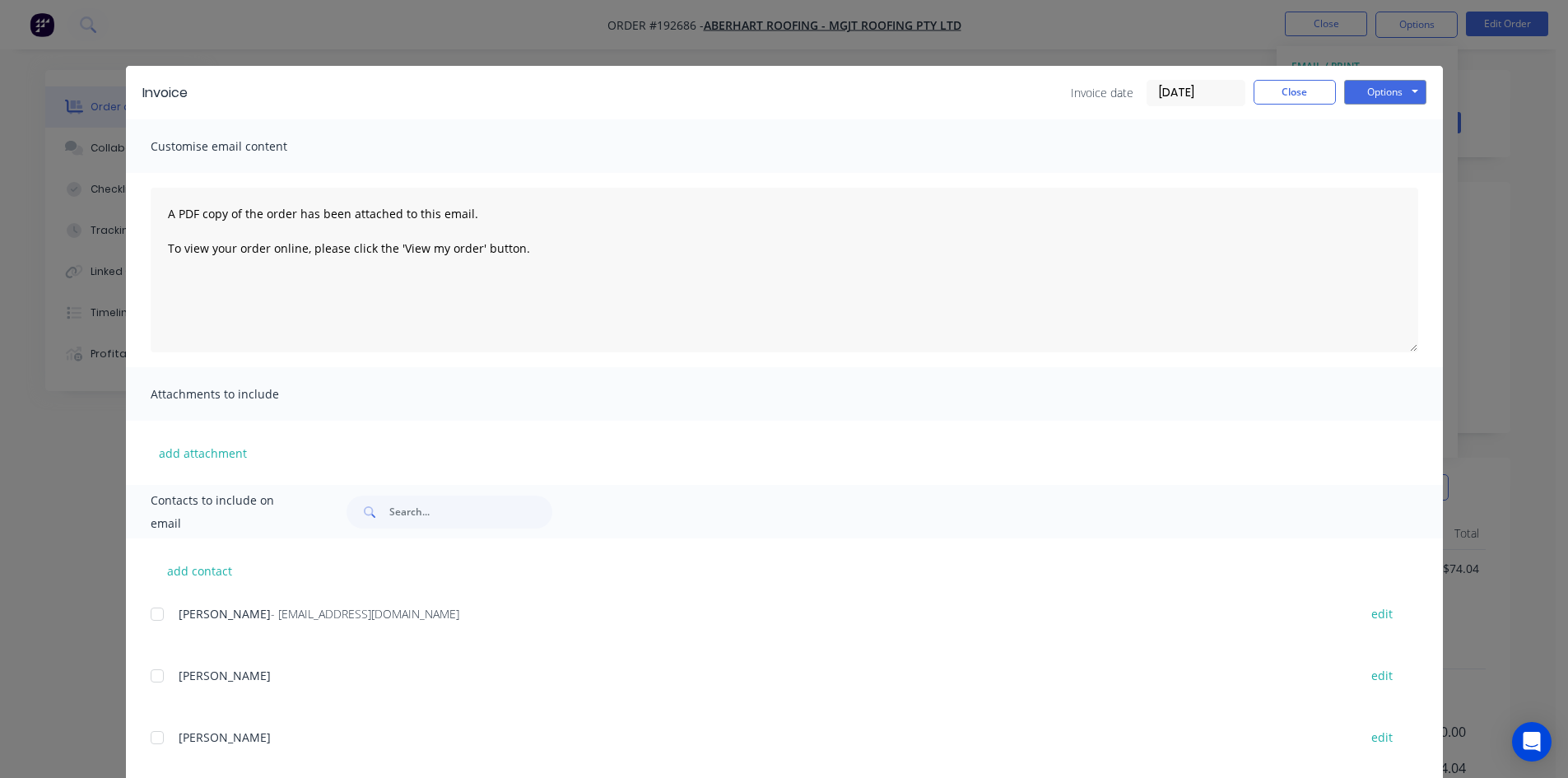
click at [156, 615] on div at bounding box center [156, 614] width 33 height 33
click at [1386, 97] on button "Options" at bounding box center [1385, 92] width 83 height 25
click at [1372, 171] on button "Email" at bounding box center [1397, 175] width 105 height 27
drag, startPoint x: 1324, startPoint y: 101, endPoint x: 1333, endPoint y: 55, distance: 46.9
click at [1324, 101] on button "Close" at bounding box center [1294, 92] width 83 height 25
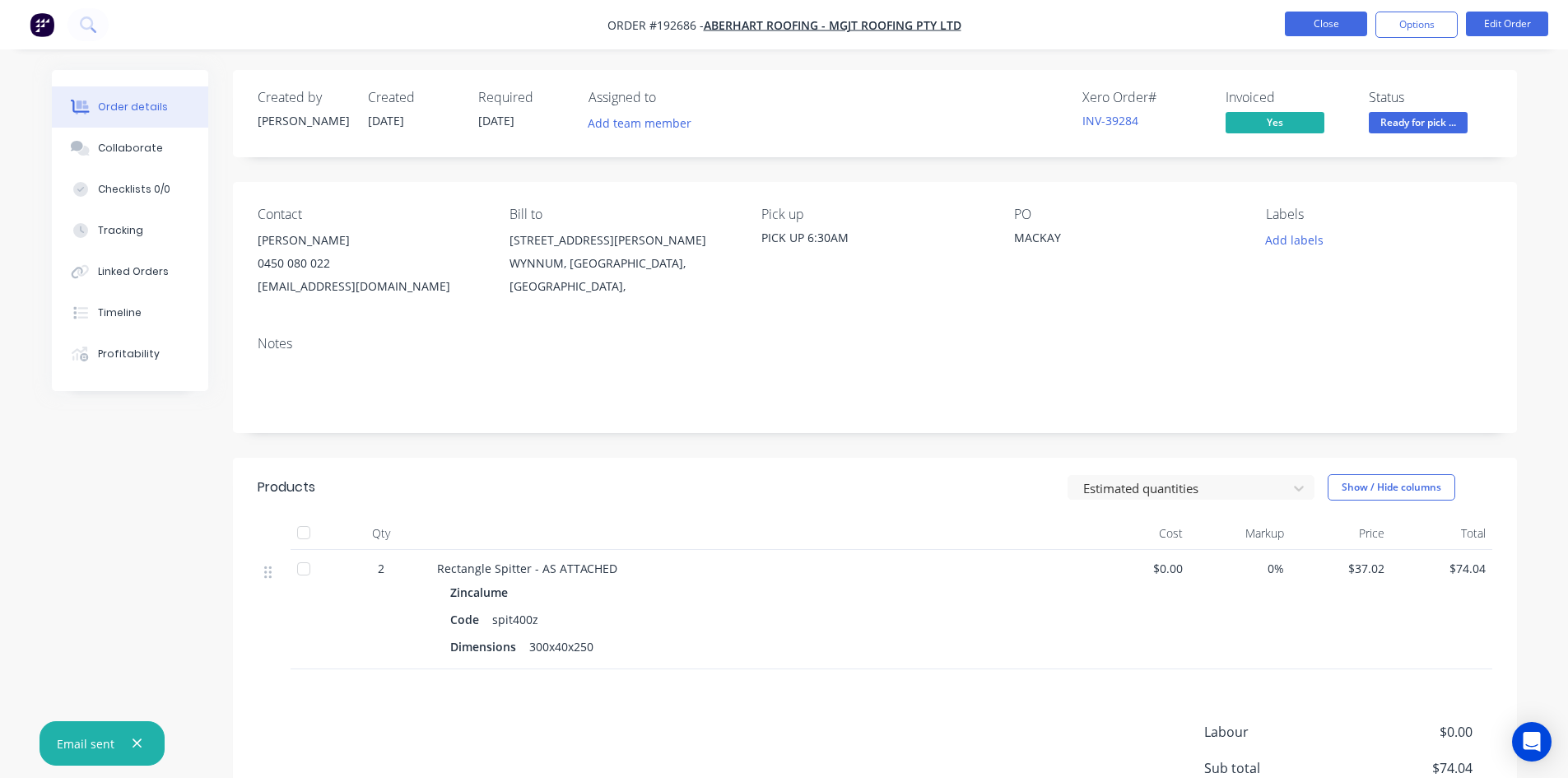
click at [1330, 27] on button "Close" at bounding box center [1326, 24] width 83 height 25
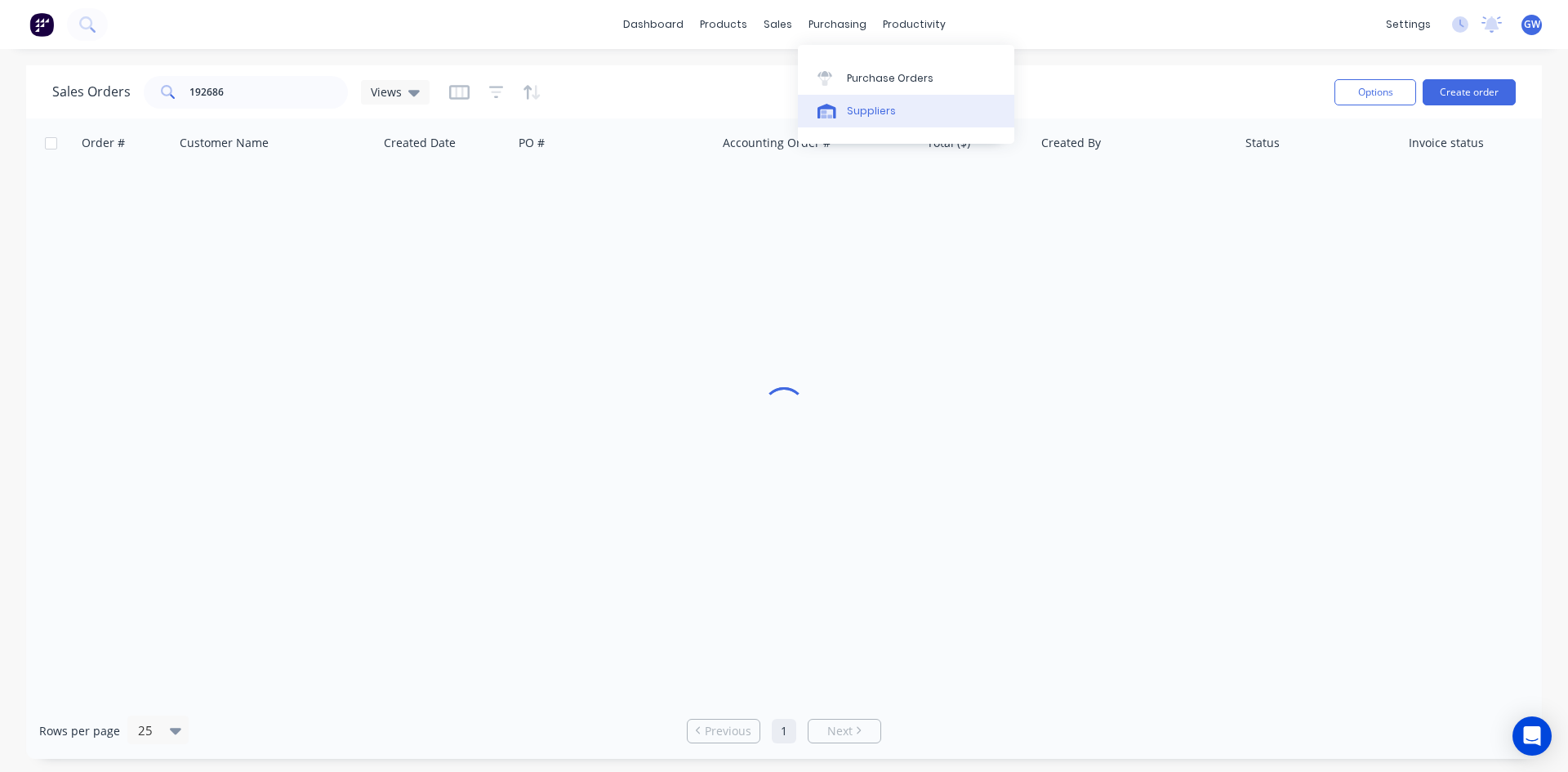
click at [872, 116] on div "Suppliers" at bounding box center [871, 111] width 49 height 15
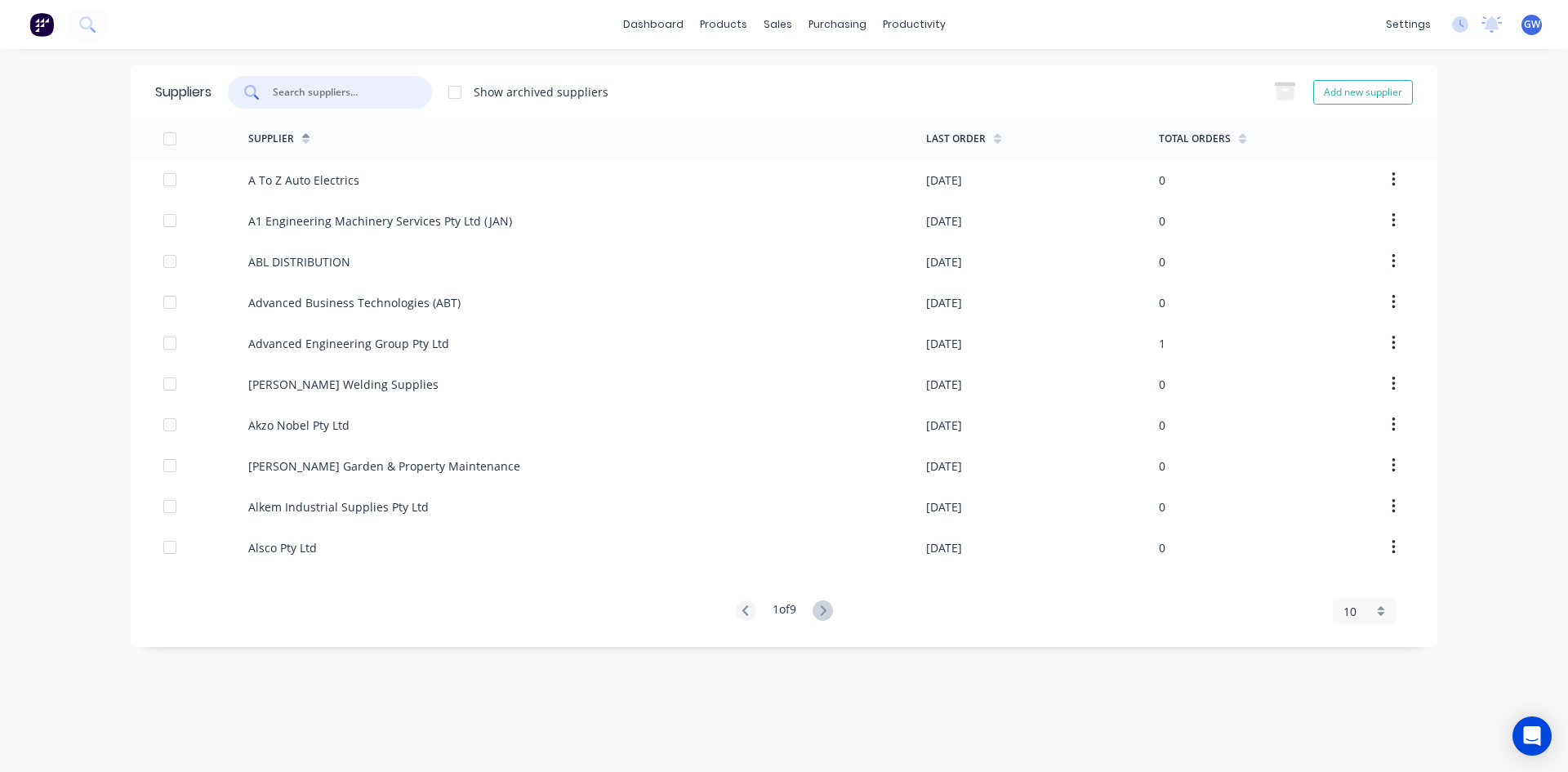
click at [295, 88] on input "text" at bounding box center [338, 92] width 135 height 17
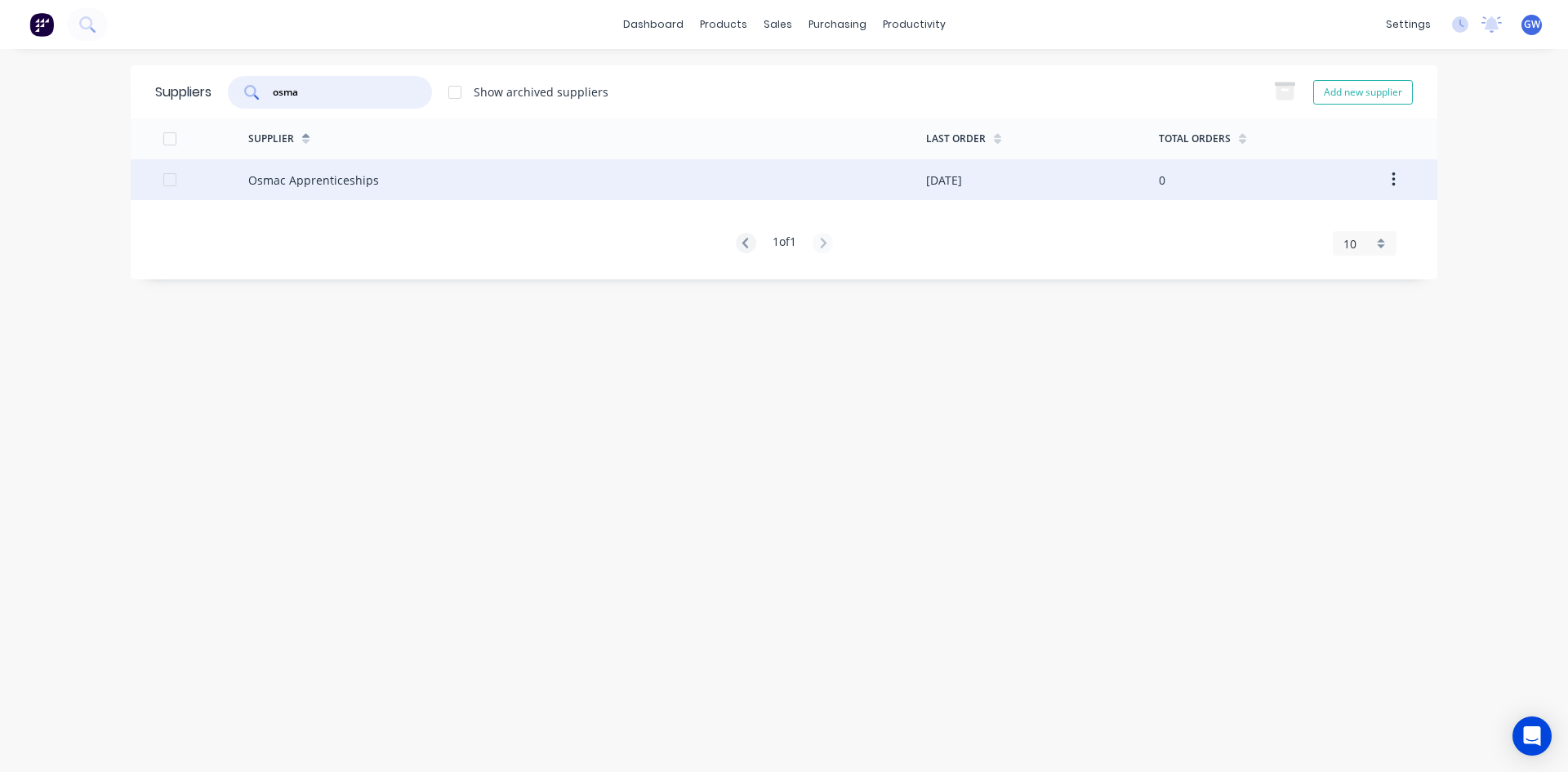
type input "osma"
click at [564, 164] on div "Osmac Apprenticeships" at bounding box center [587, 179] width 678 height 40
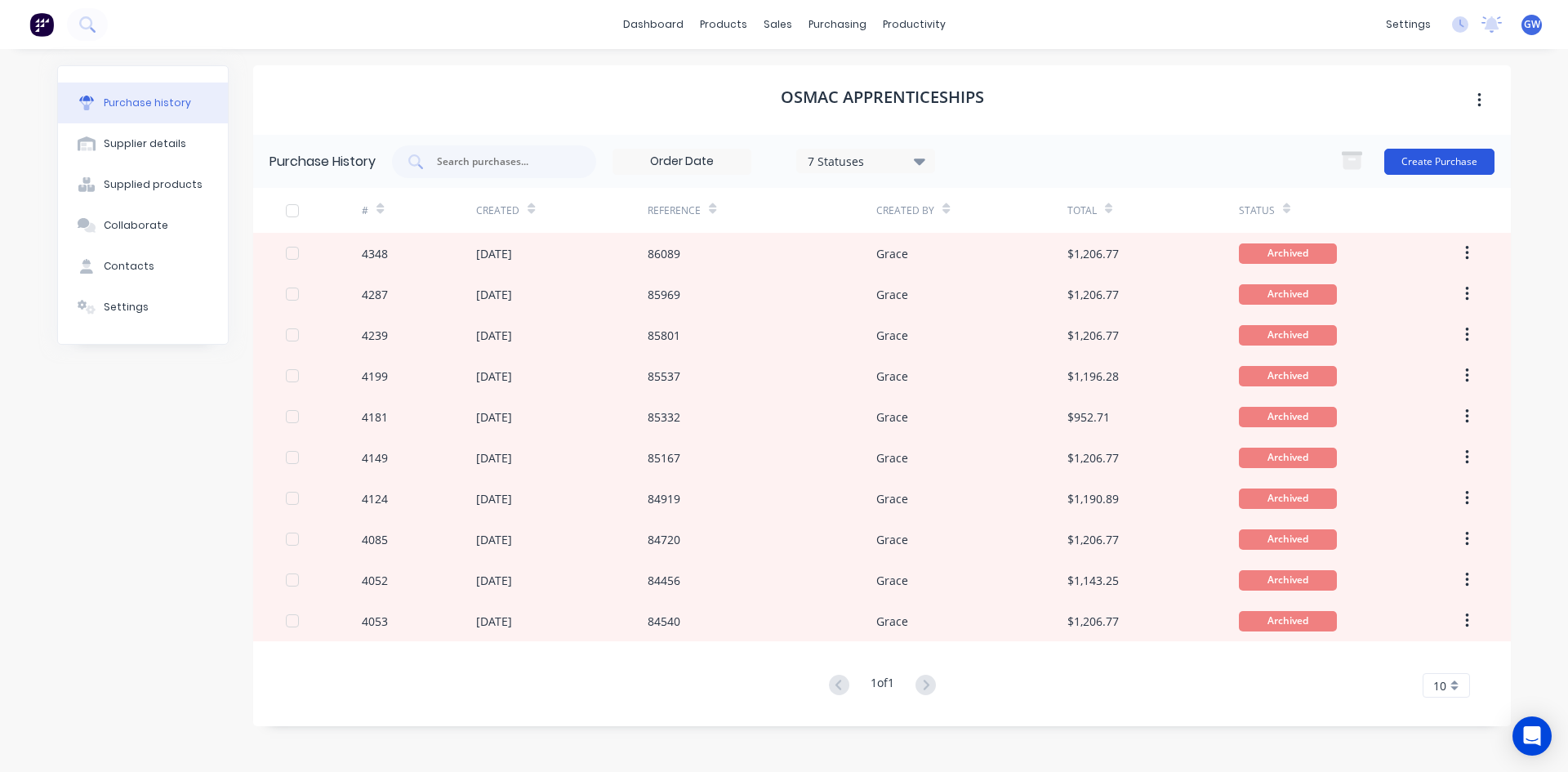
click at [1450, 165] on button "Create Purchase" at bounding box center [1440, 162] width 111 height 26
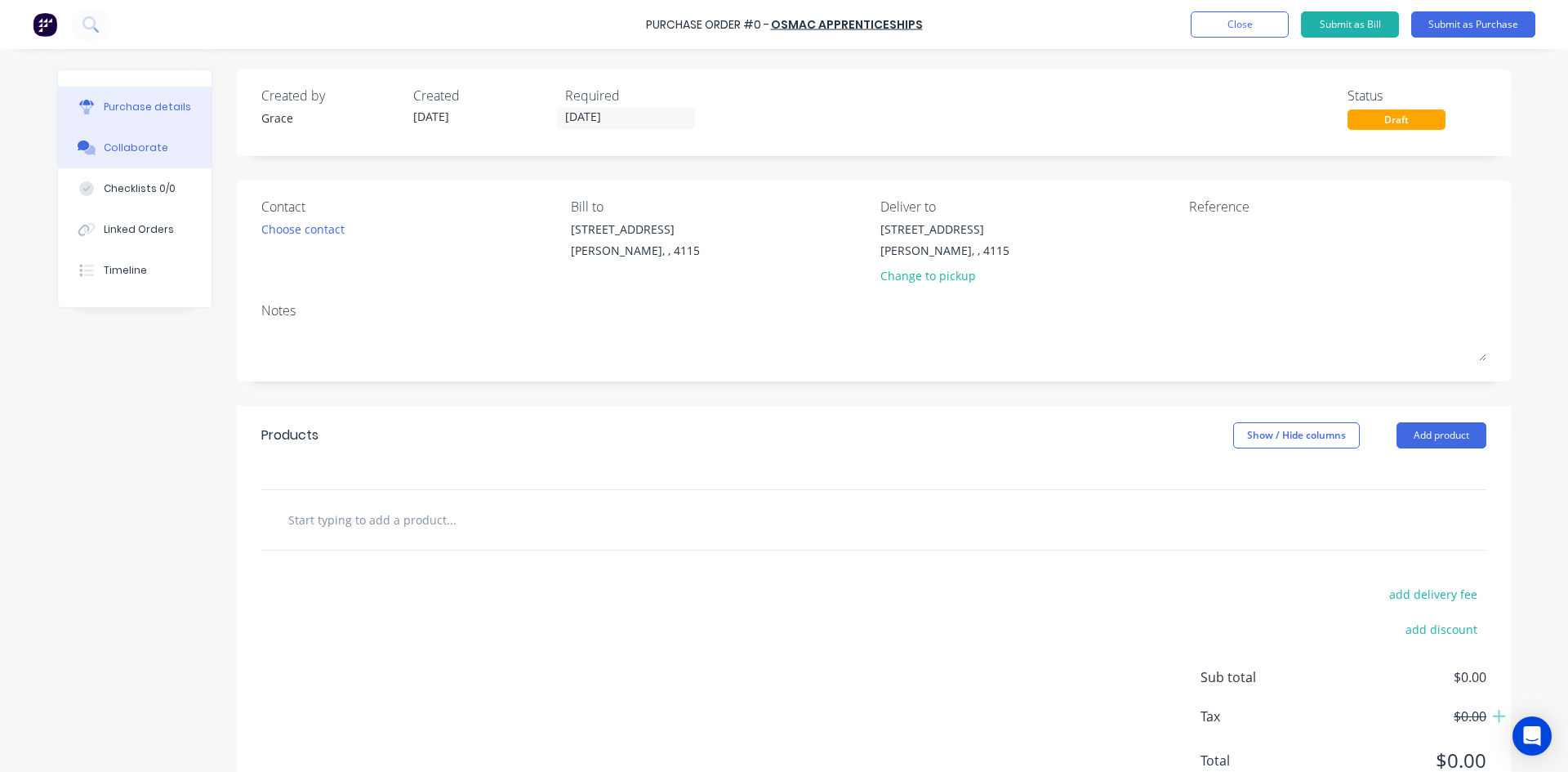
click at [155, 149] on div "Collaborate" at bounding box center [135, 147] width 64 height 15
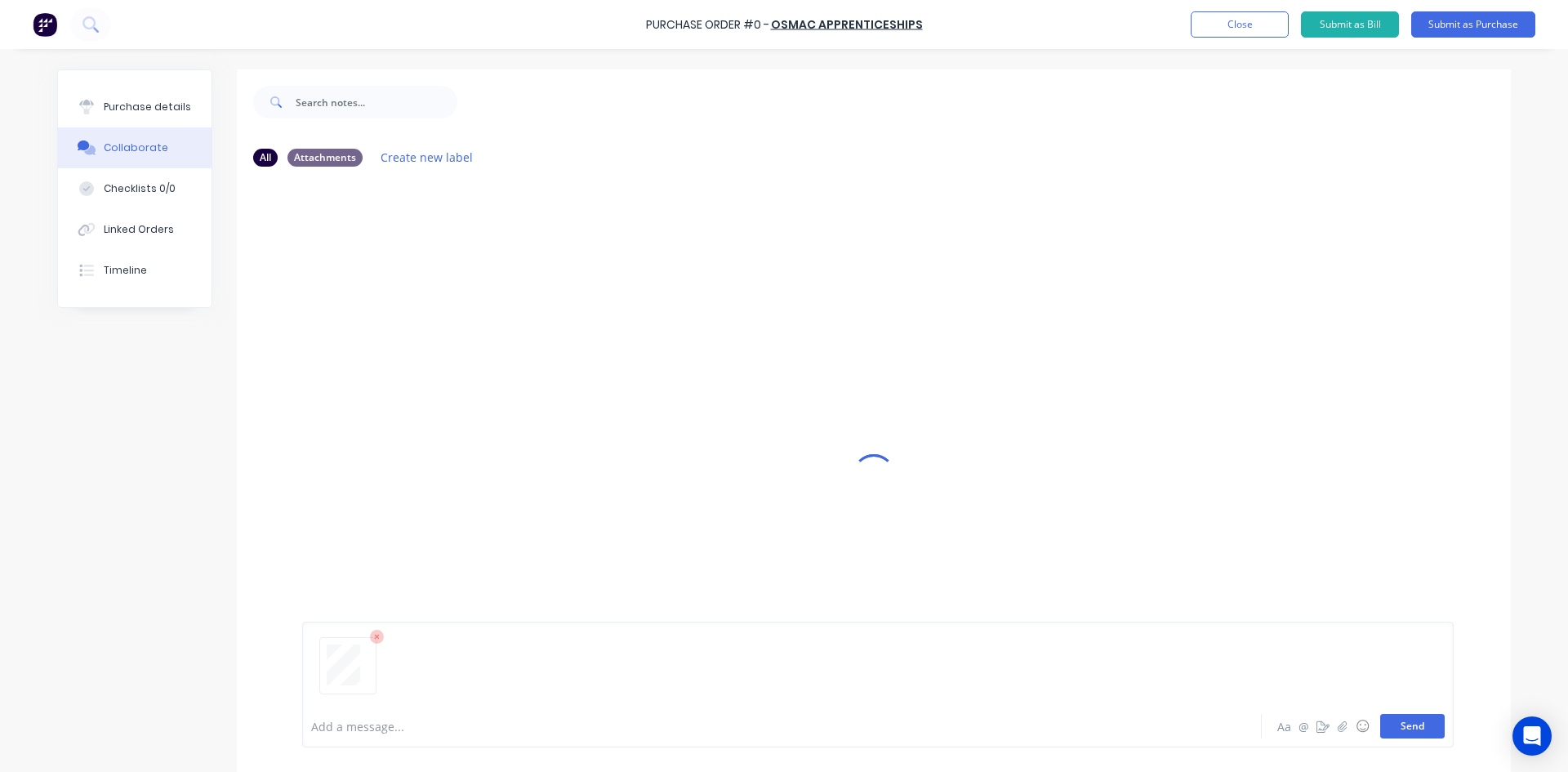
click at [1417, 727] on button "Send" at bounding box center [1411, 726] width 64 height 25
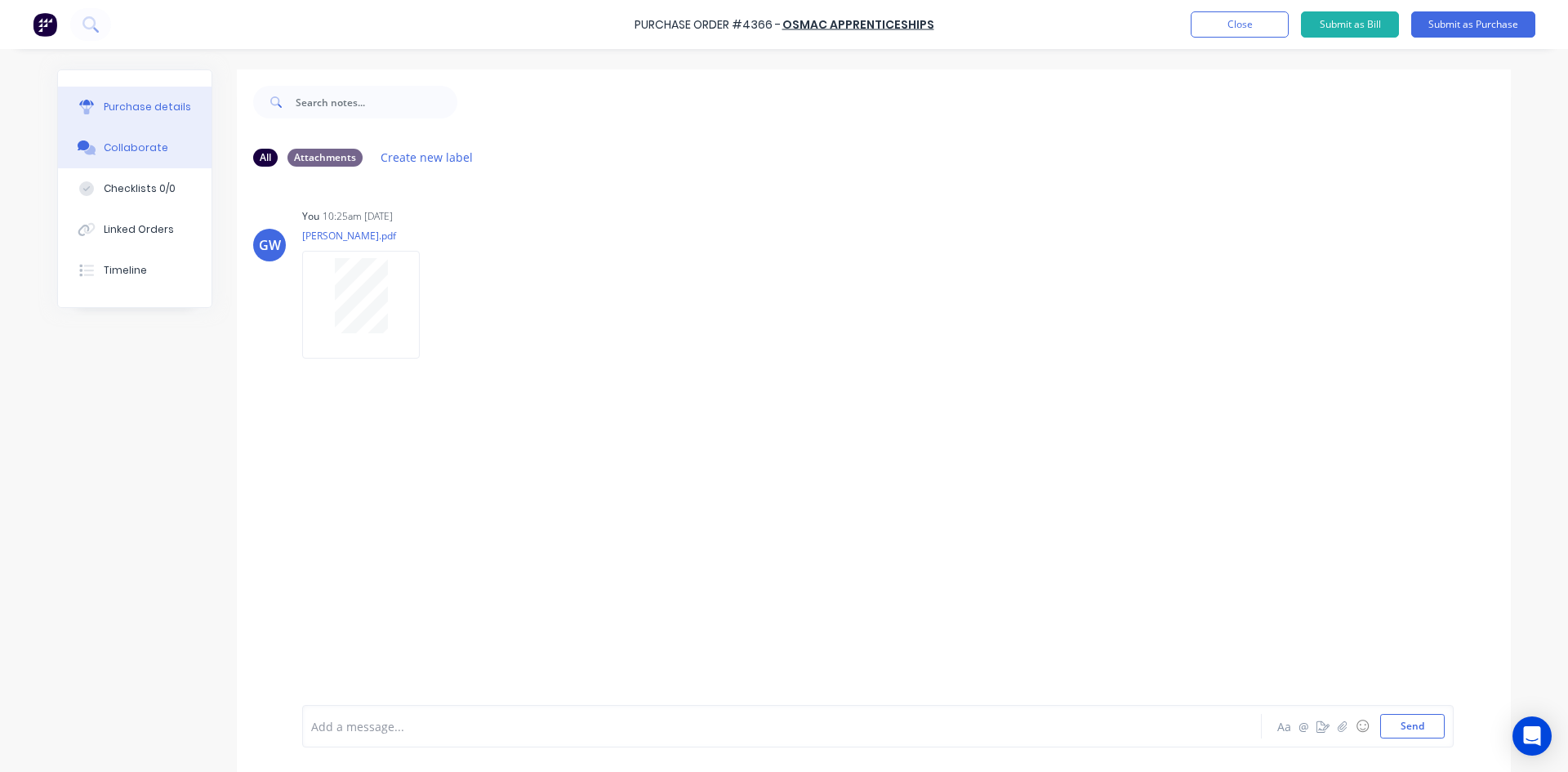
click at [137, 102] on div "Purchase details" at bounding box center [147, 107] width 88 height 15
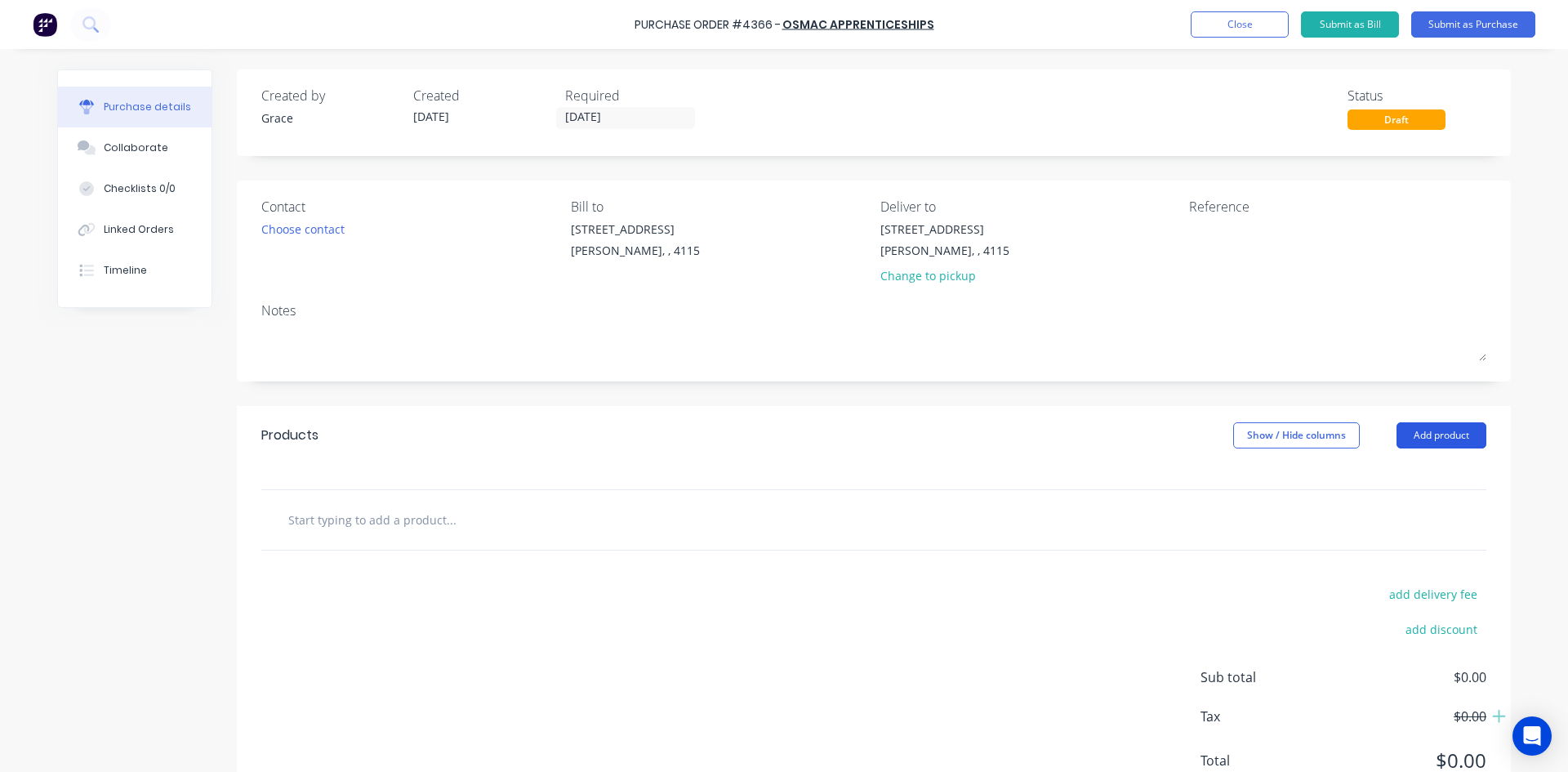
click at [1469, 432] on button "Add product" at bounding box center [1441, 435] width 90 height 26
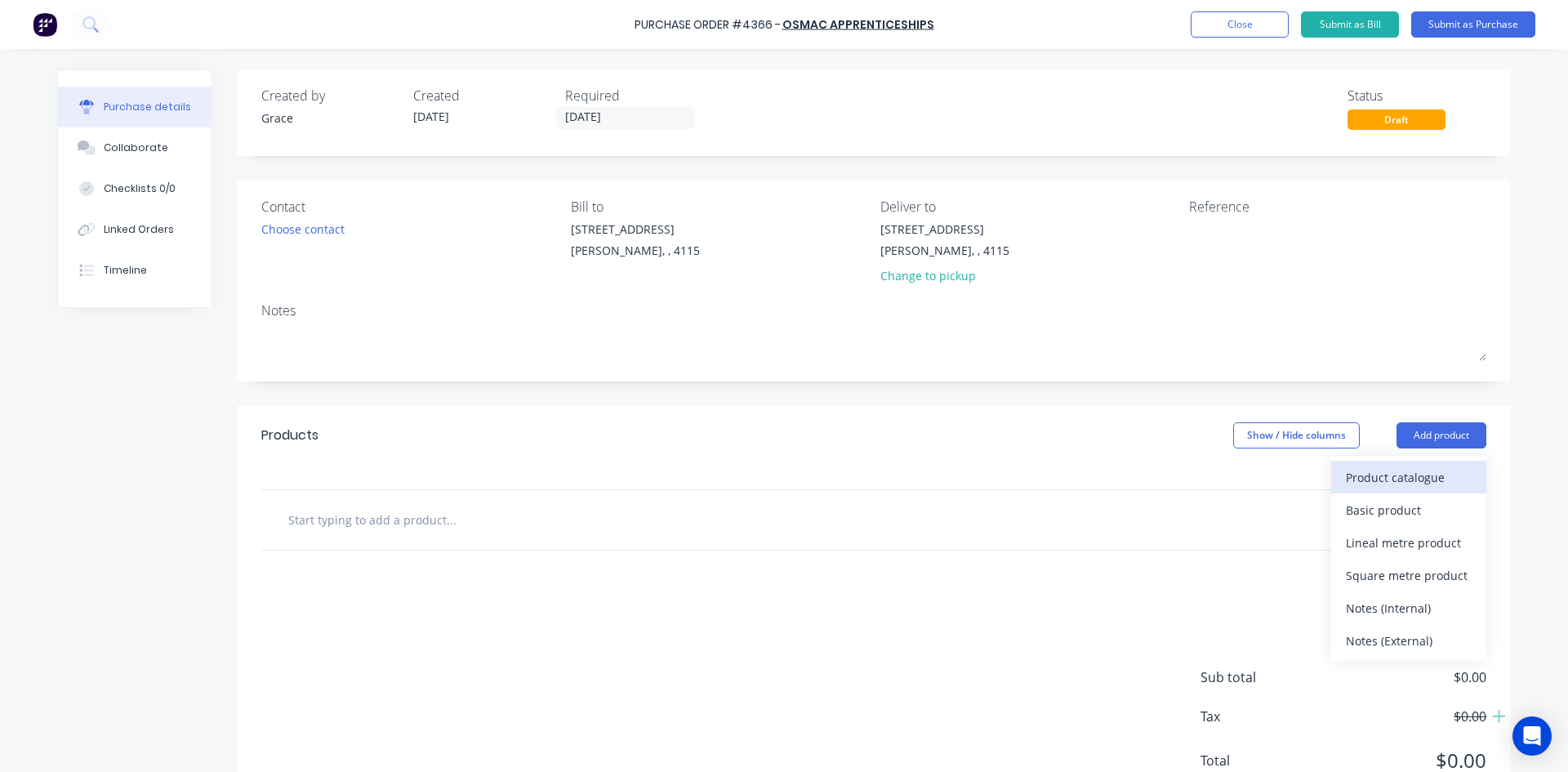
click at [1402, 492] on button "Product catalogue" at bounding box center [1408, 477] width 155 height 33
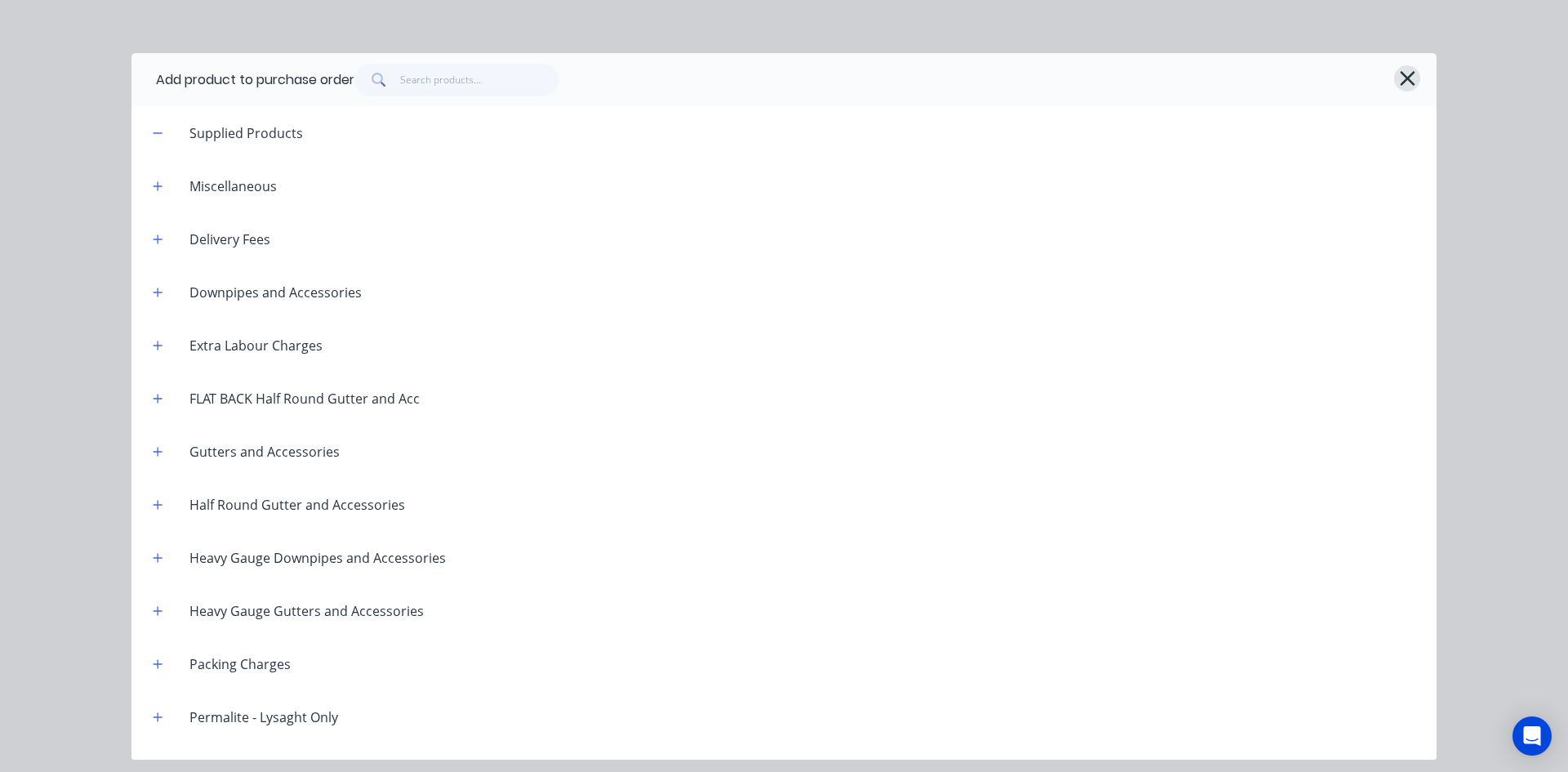
click at [1408, 67] on icon "button" at bounding box center [1406, 78] width 17 height 23
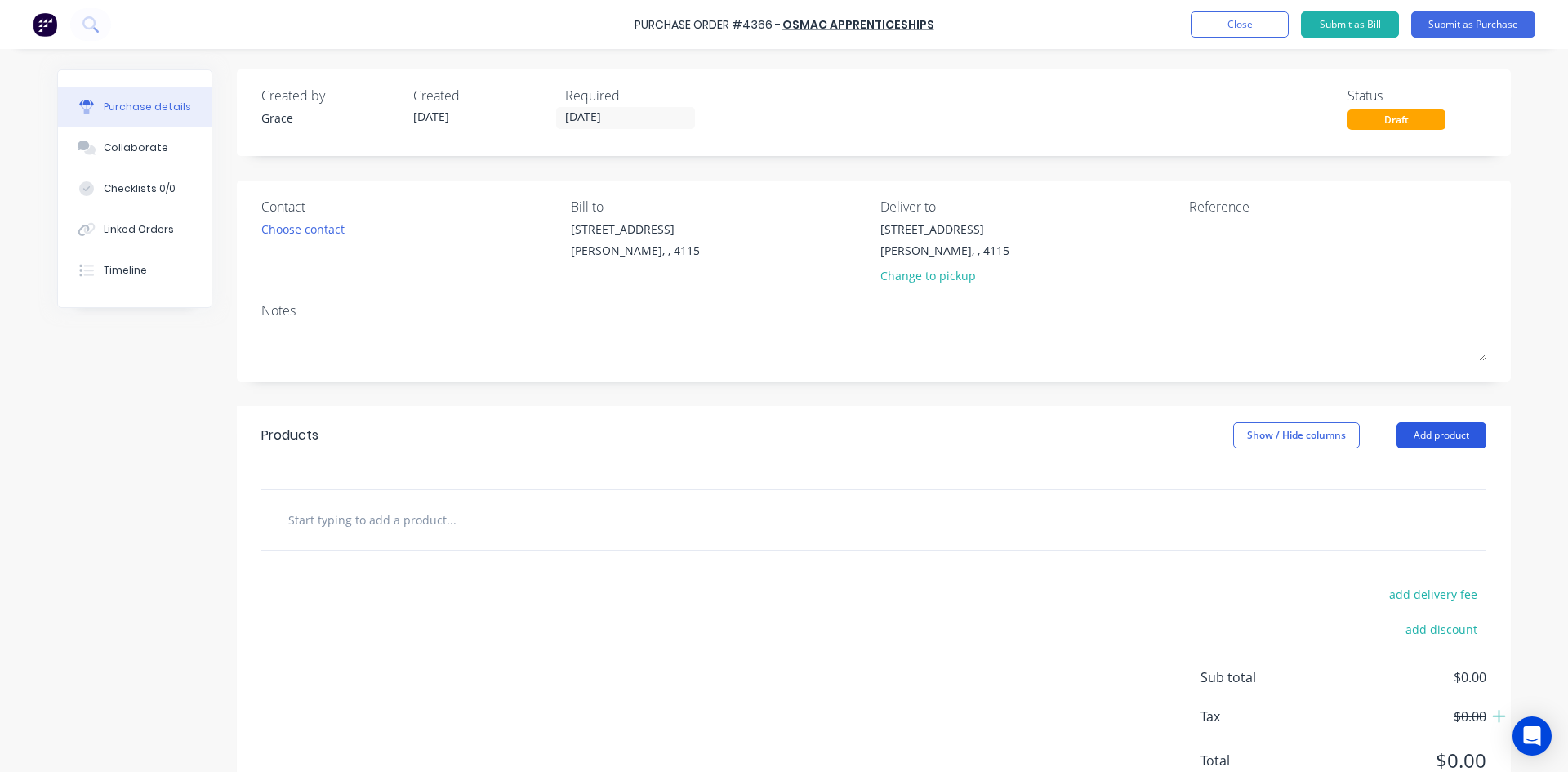
click at [1457, 434] on button "Add product" at bounding box center [1441, 435] width 90 height 26
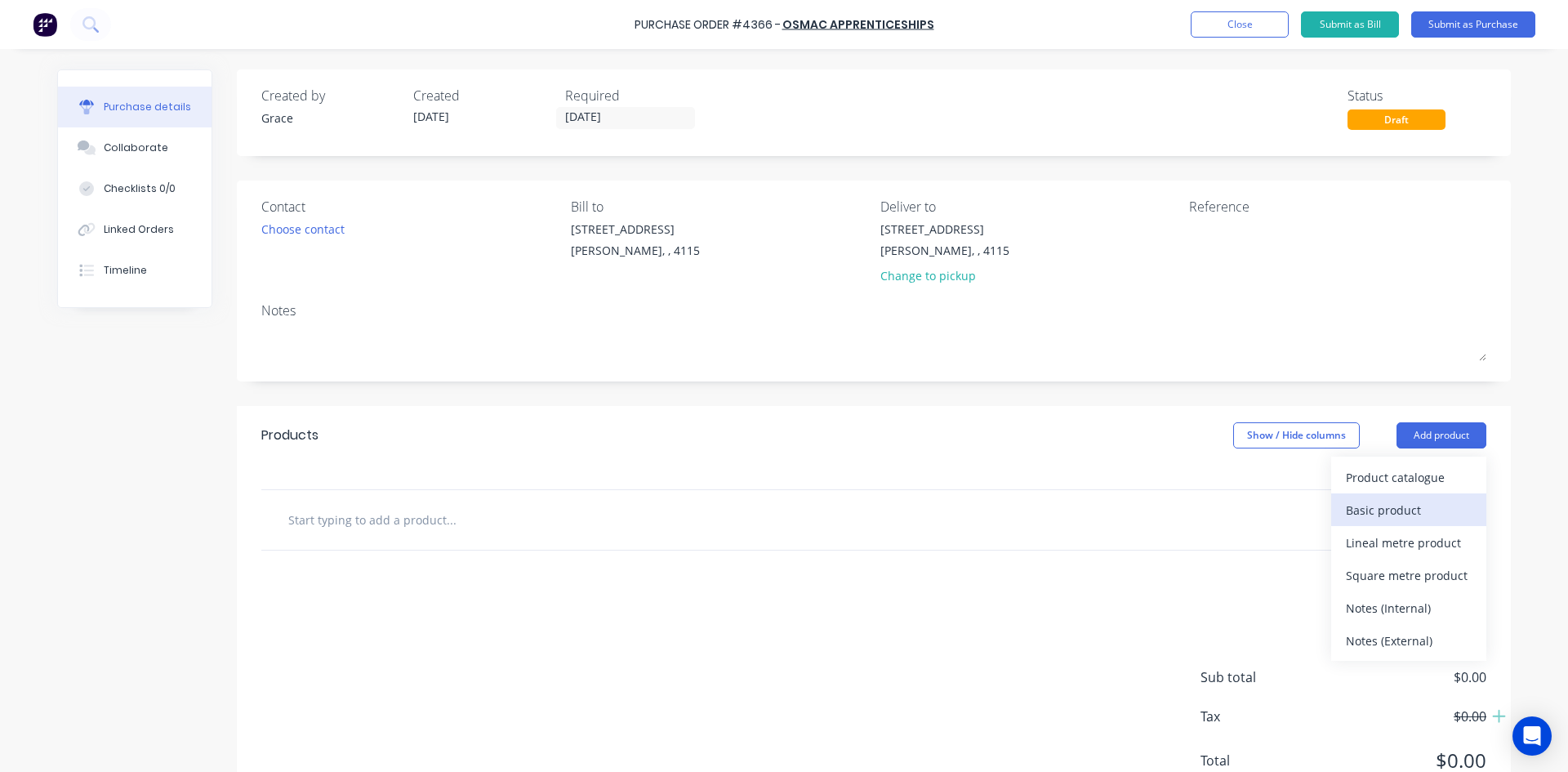
click at [1412, 513] on div "Basic product" at bounding box center [1408, 510] width 125 height 24
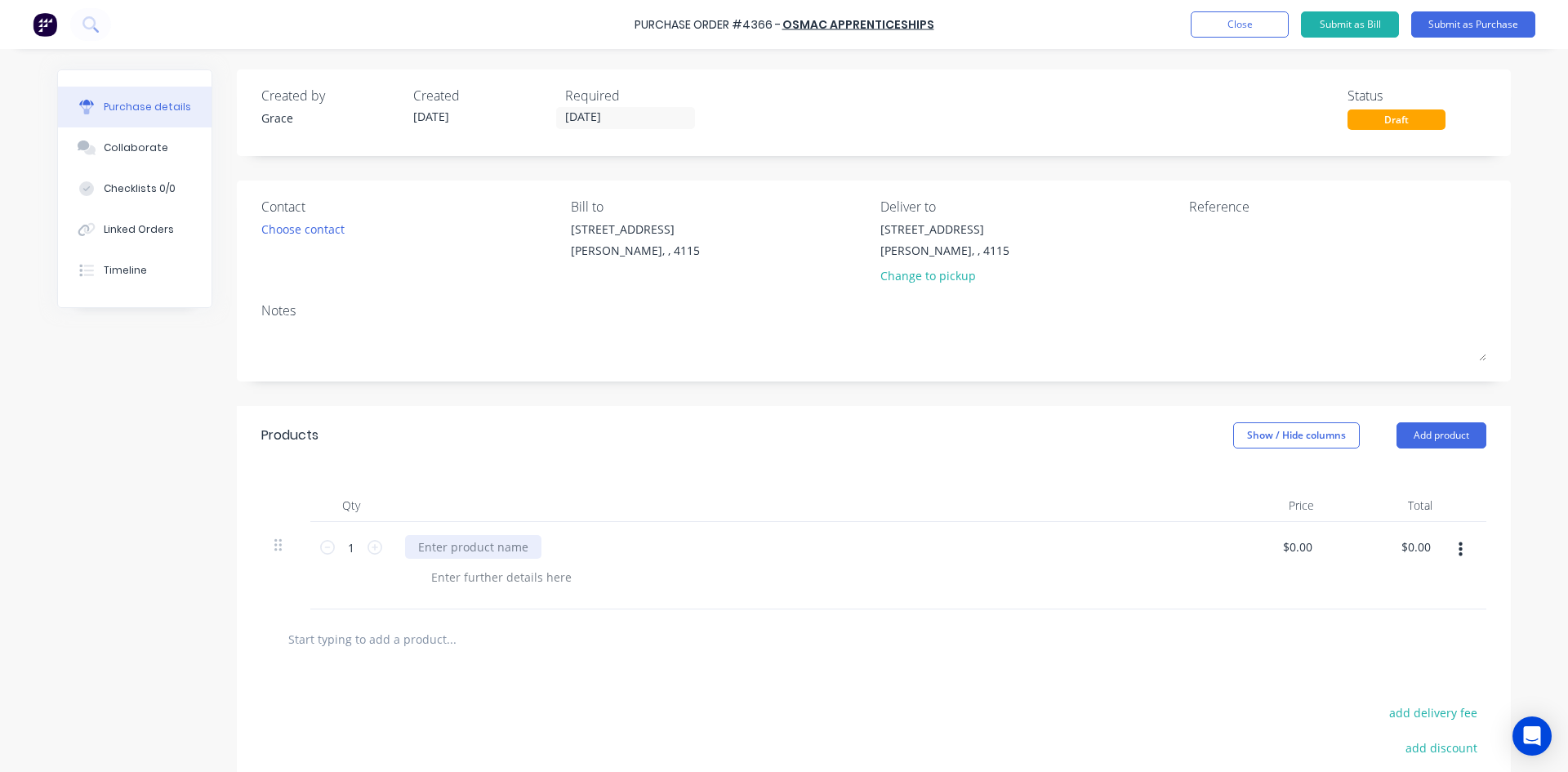
click at [485, 551] on div at bounding box center [473, 547] width 136 height 24
click at [563, 497] on div at bounding box center [799, 505] width 816 height 33
click at [1484, 19] on button "Submit as Purchase" at bounding box center [1473, 25] width 124 height 26
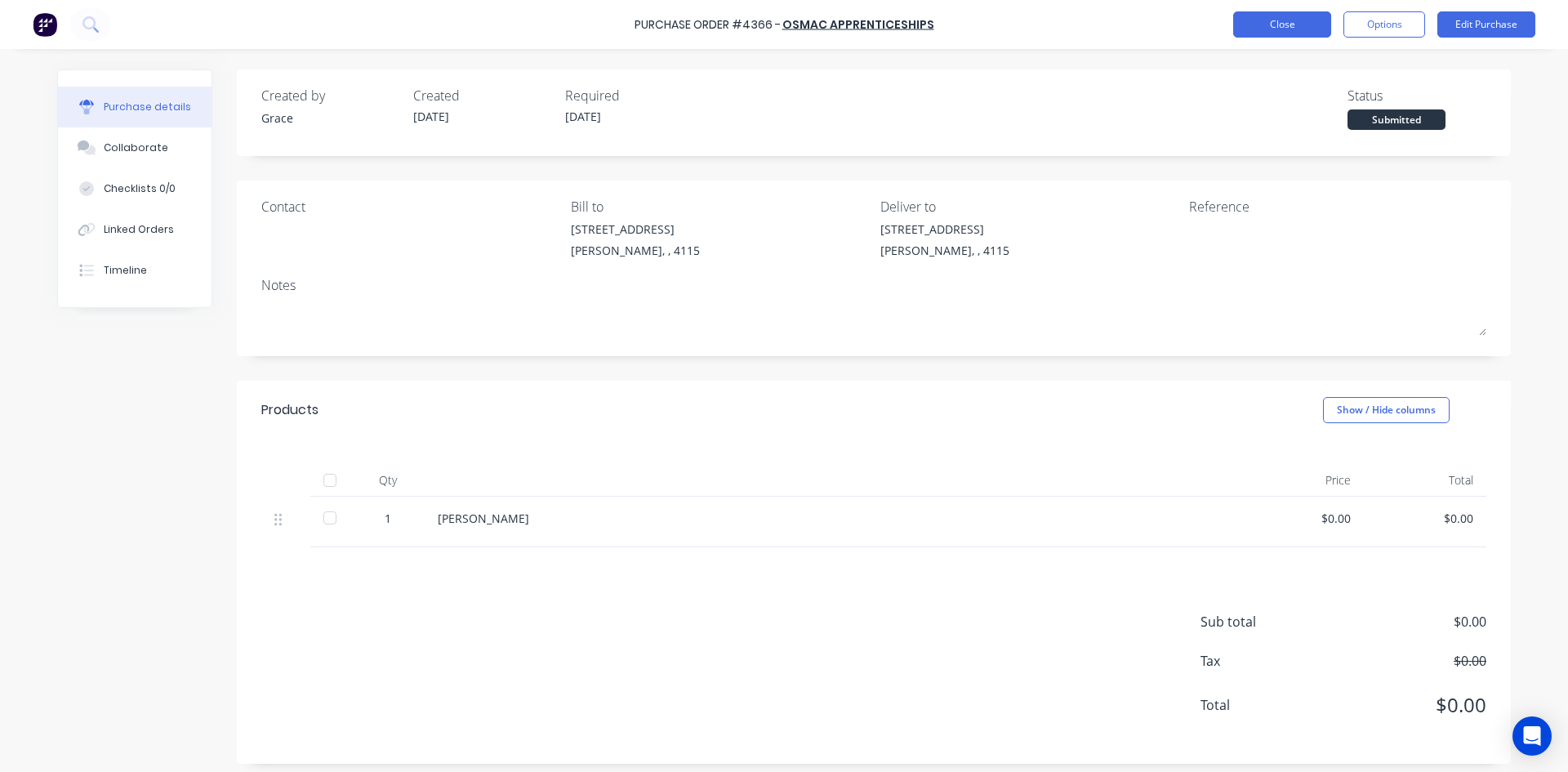
click at [1304, 20] on button "Close" at bounding box center [1281, 25] width 98 height 26
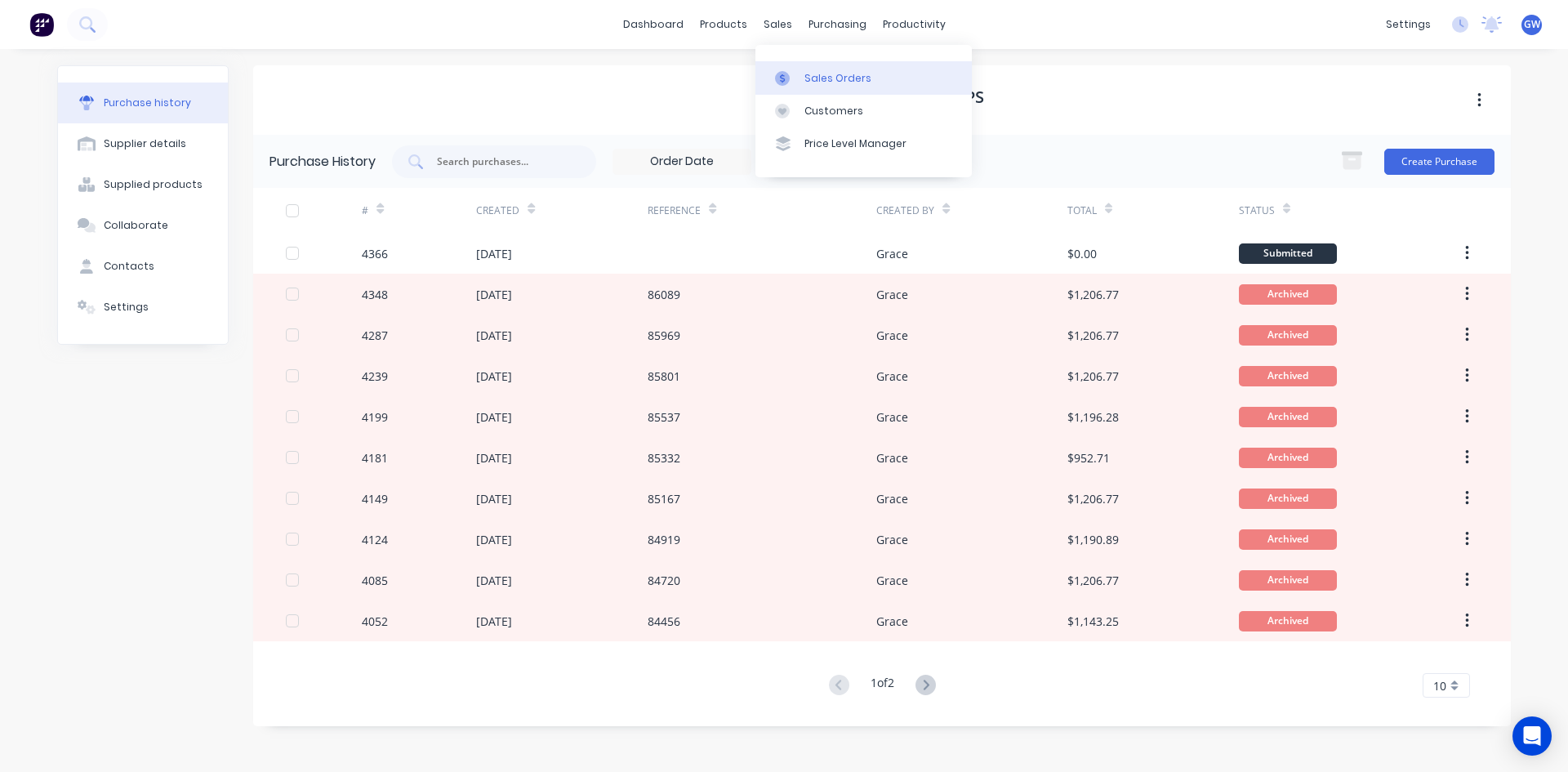
click at [808, 74] on div "Sales Orders" at bounding box center [838, 78] width 67 height 15
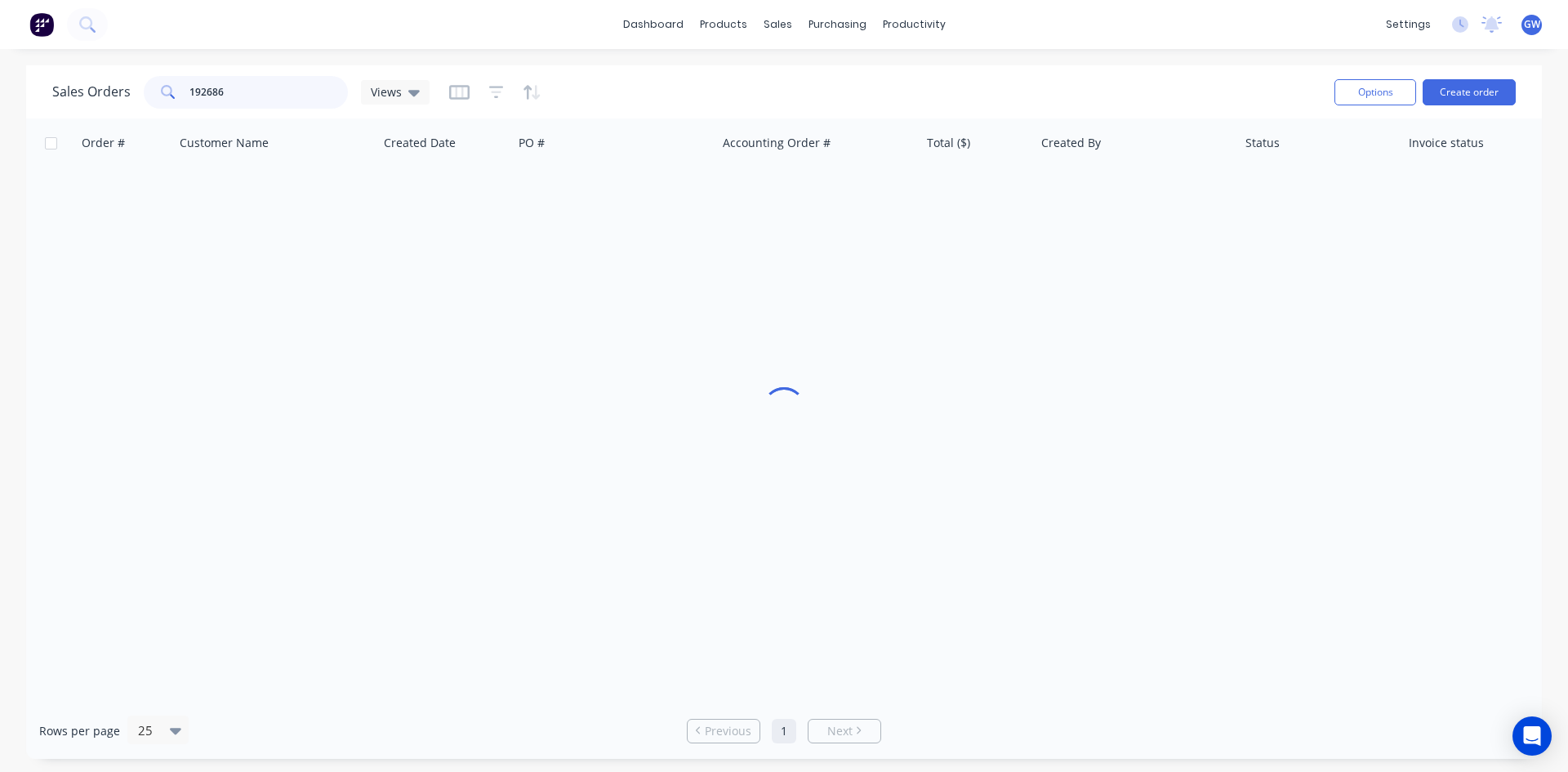
drag, startPoint x: 250, startPoint y: 92, endPoint x: 4, endPoint y: 93, distance: 246.0
click at [4, 93] on div "Sales Orders 192686 Views Options Create order Order # Customer Name Created Da…" at bounding box center [784, 412] width 1568 height 694
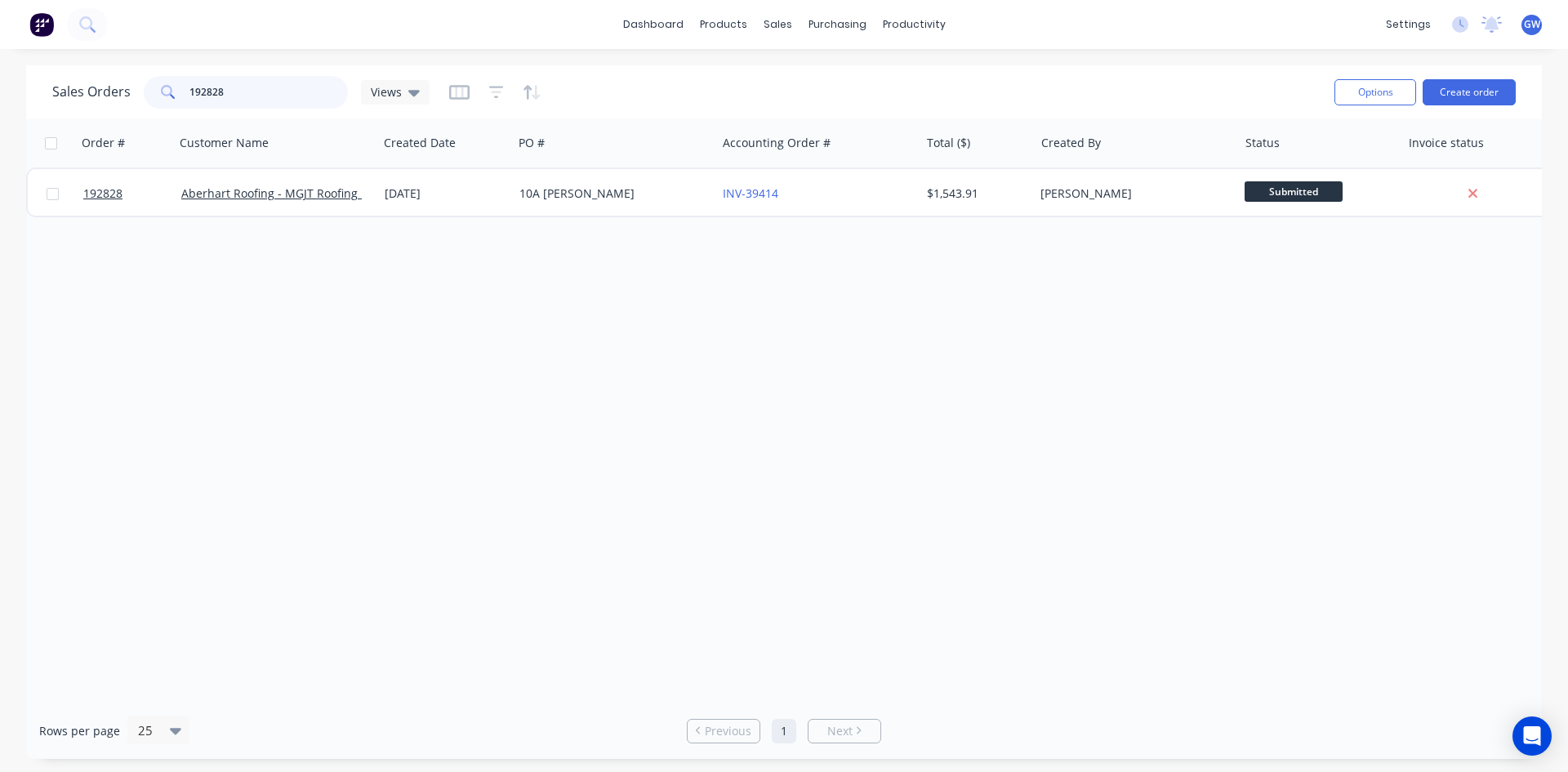
type input "192828"
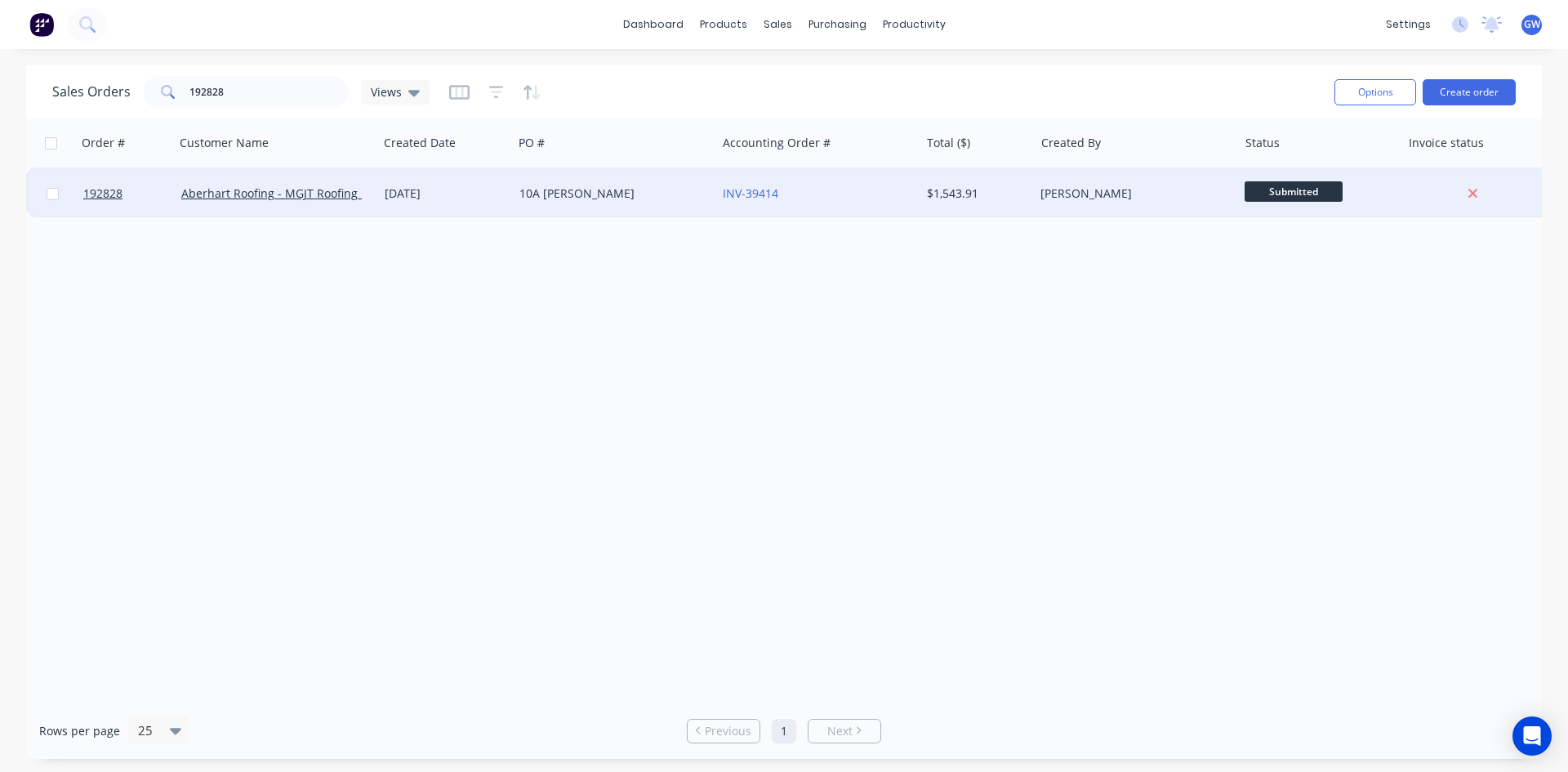
click at [1099, 205] on div "[PERSON_NAME]" at bounding box center [1136, 193] width 203 height 49
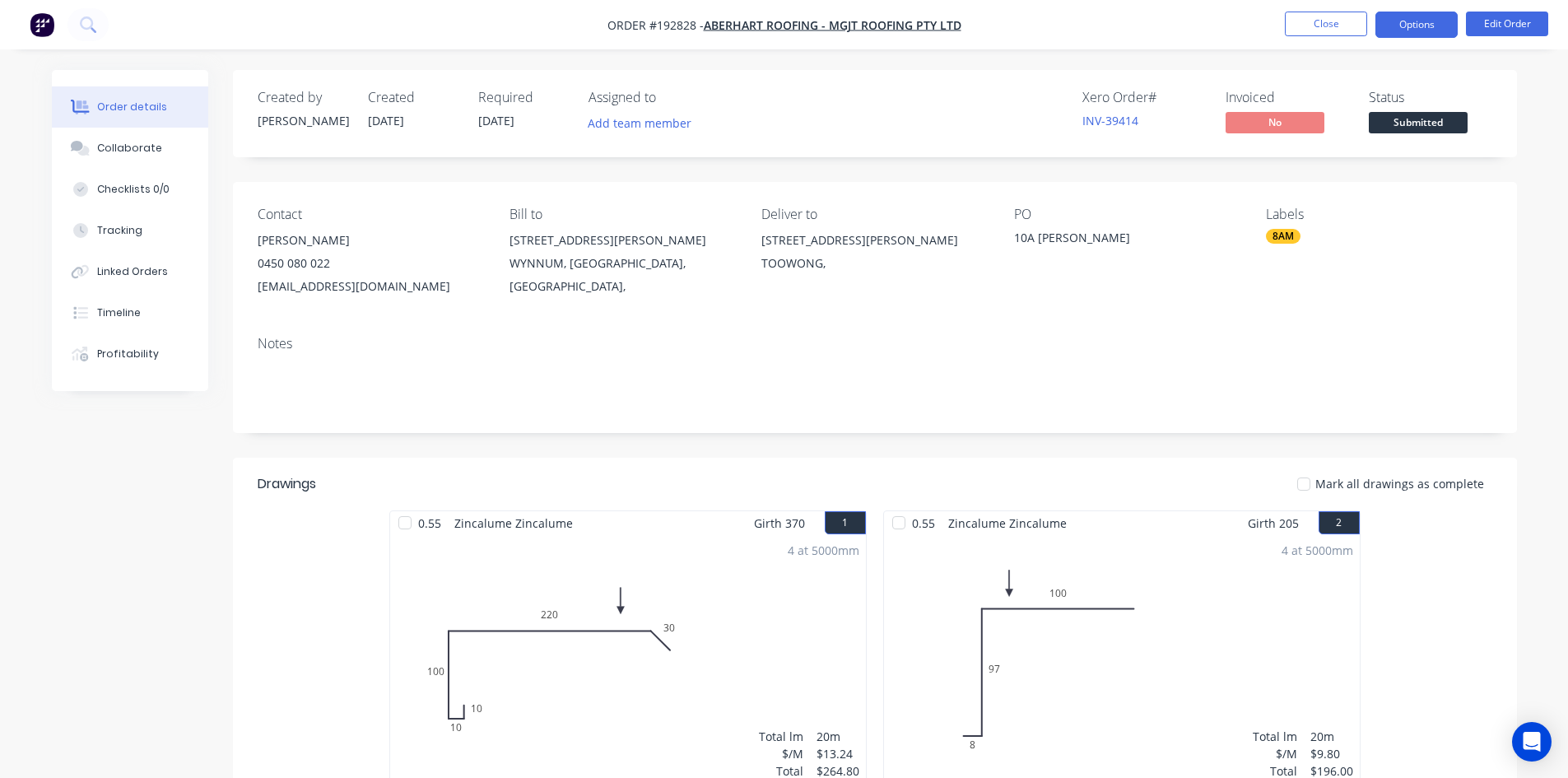
click at [1410, 33] on button "Options" at bounding box center [1417, 25] width 83 height 26
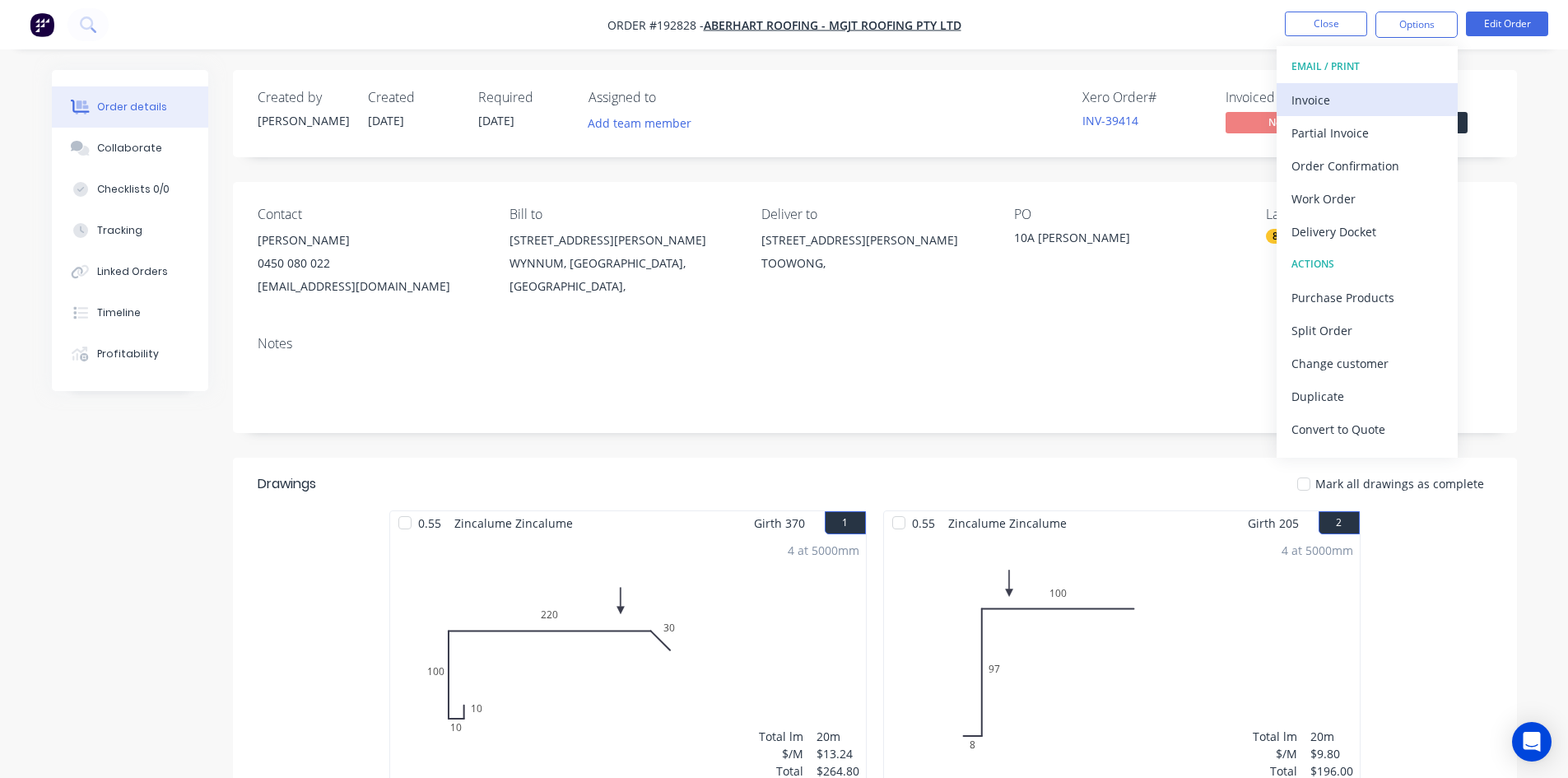
click at [1362, 92] on div "Invoice" at bounding box center [1367, 100] width 151 height 24
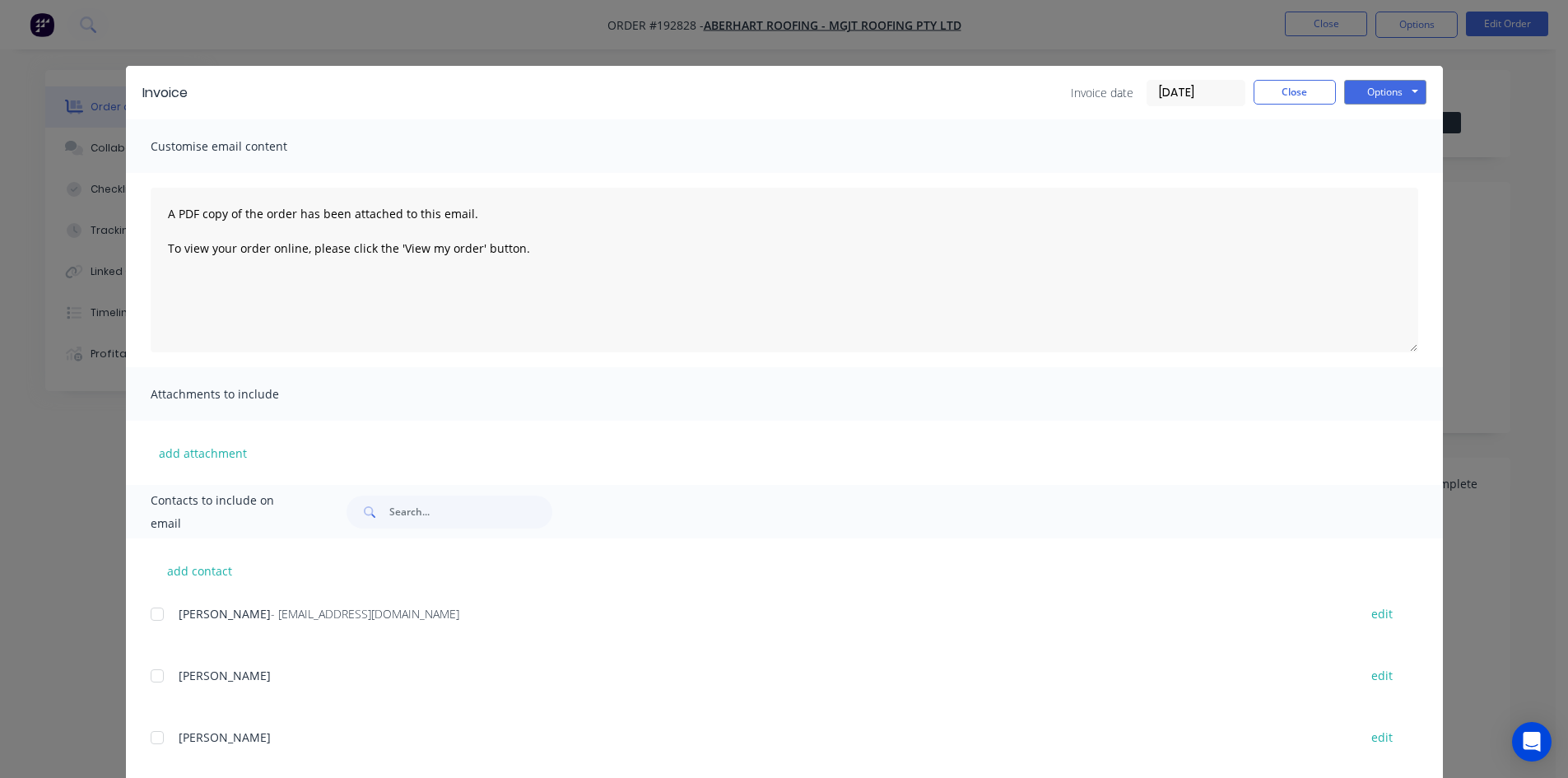
click at [148, 617] on div at bounding box center [156, 614] width 33 height 33
click at [1394, 83] on button "Options" at bounding box center [1385, 92] width 83 height 25
click at [1400, 174] on button "Email" at bounding box center [1397, 175] width 105 height 27
drag, startPoint x: 1288, startPoint y: 84, endPoint x: 1299, endPoint y: 64, distance: 22.8
click at [1287, 84] on button "Close" at bounding box center [1294, 92] width 83 height 25
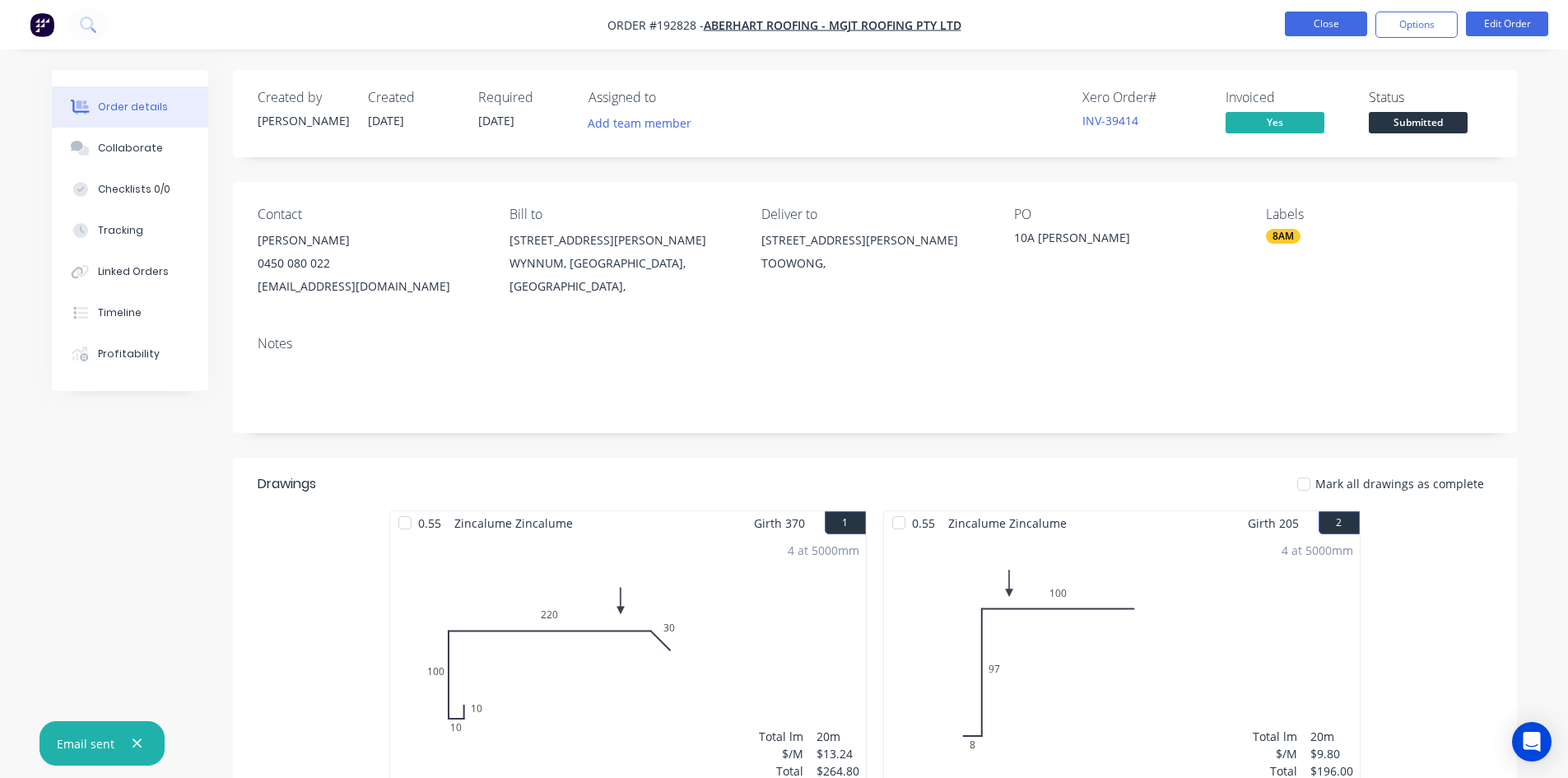
click at [1323, 24] on button "Close" at bounding box center [1326, 24] width 83 height 25
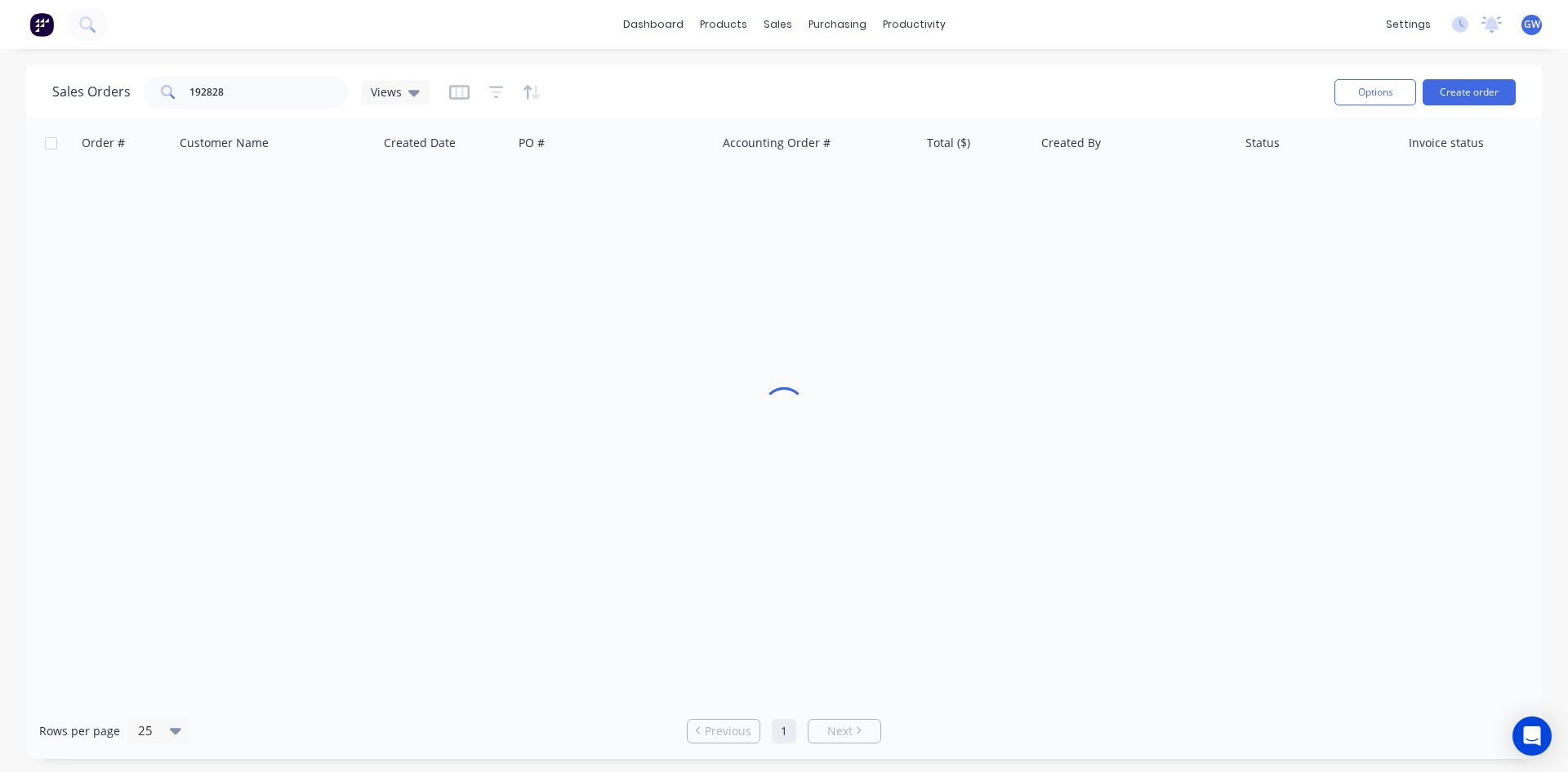
click at [282, 72] on div "Sales Orders 192828 Views" at bounding box center [687, 92] width 1269 height 40
click at [256, 99] on input "192828" at bounding box center [268, 92] width 159 height 33
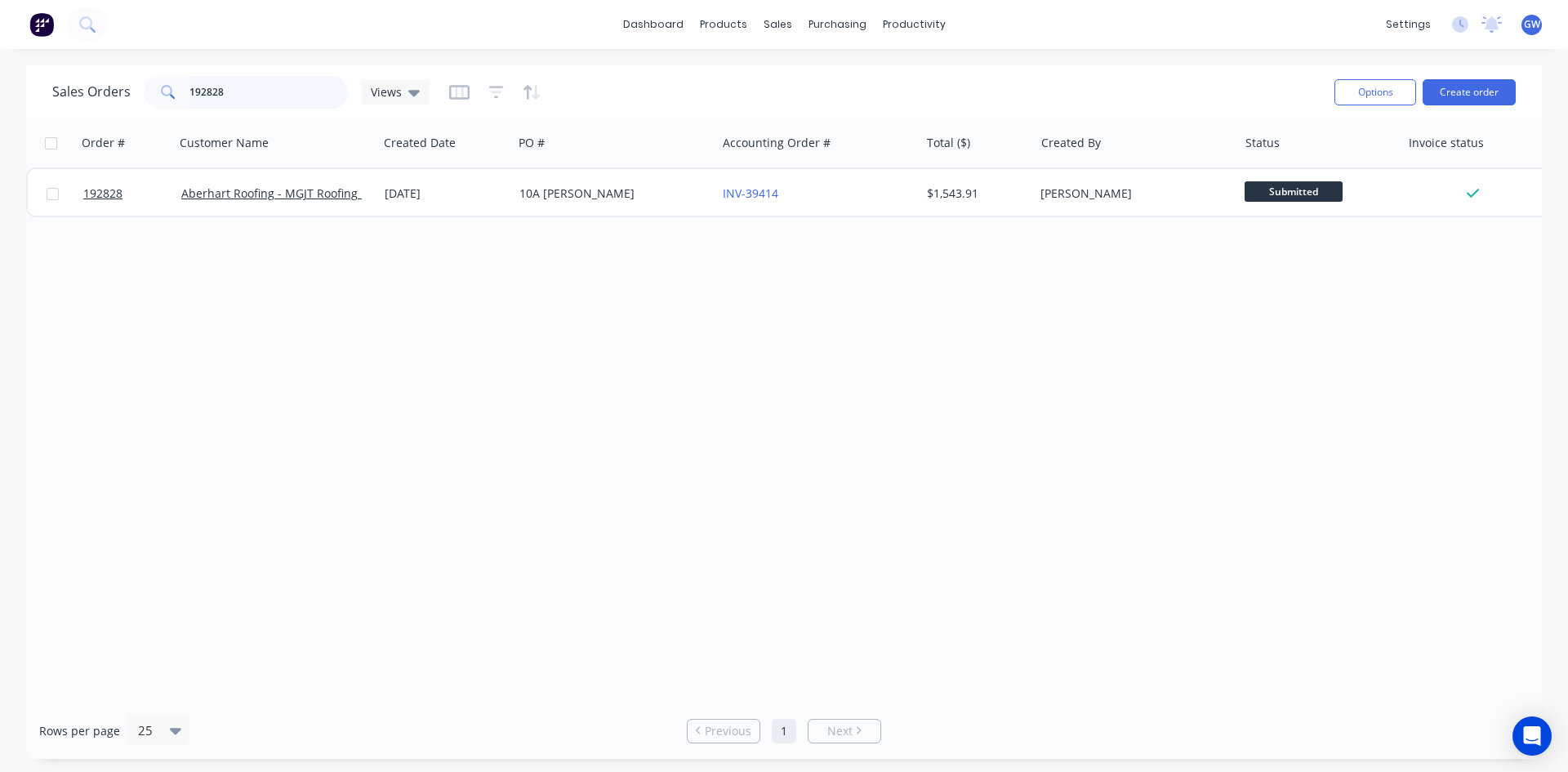
click at [273, 102] on input "192828" at bounding box center [268, 92] width 159 height 33
type input "192222"
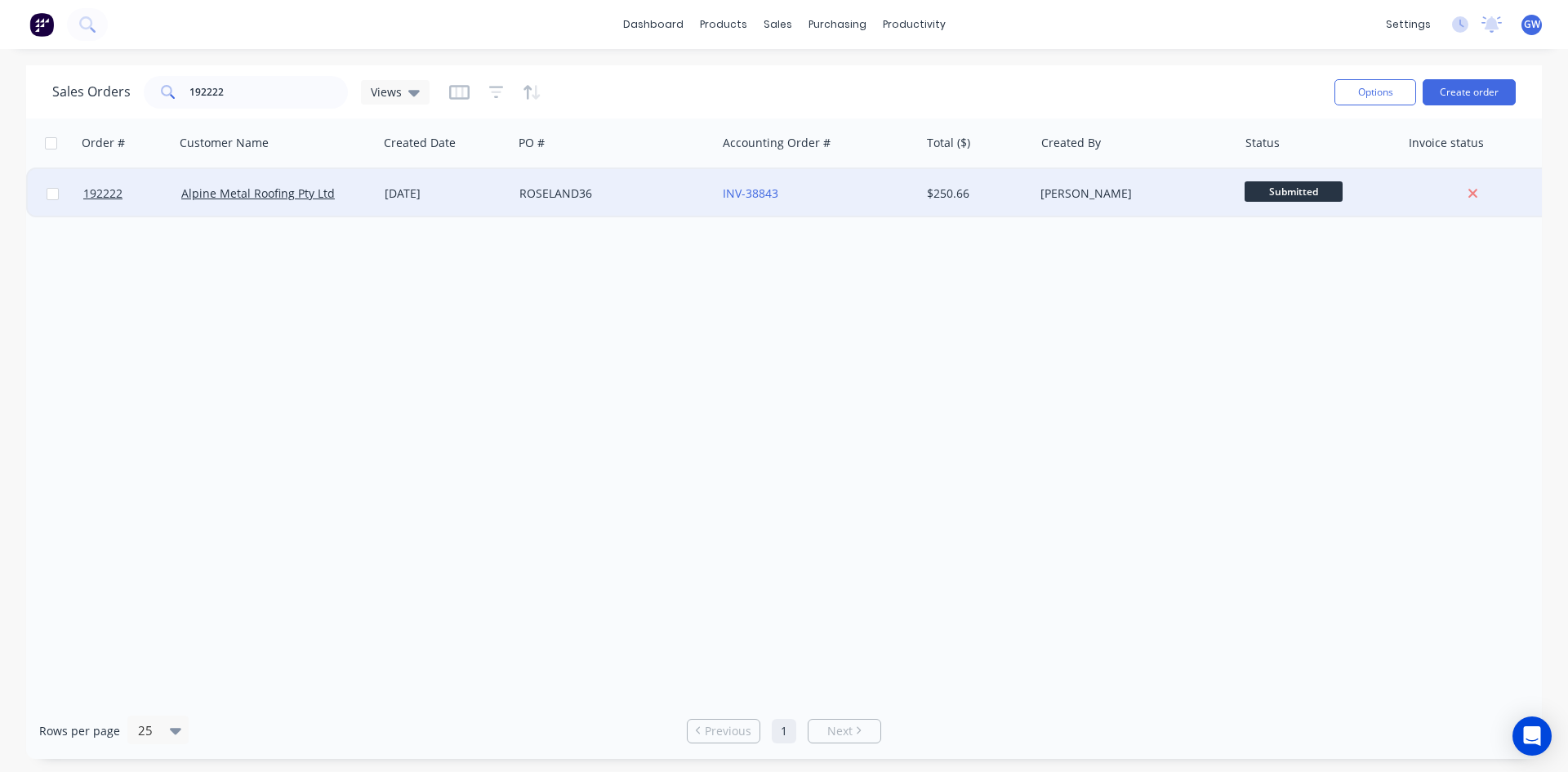
click at [1151, 202] on div "[PERSON_NAME]" at bounding box center [1136, 193] width 203 height 49
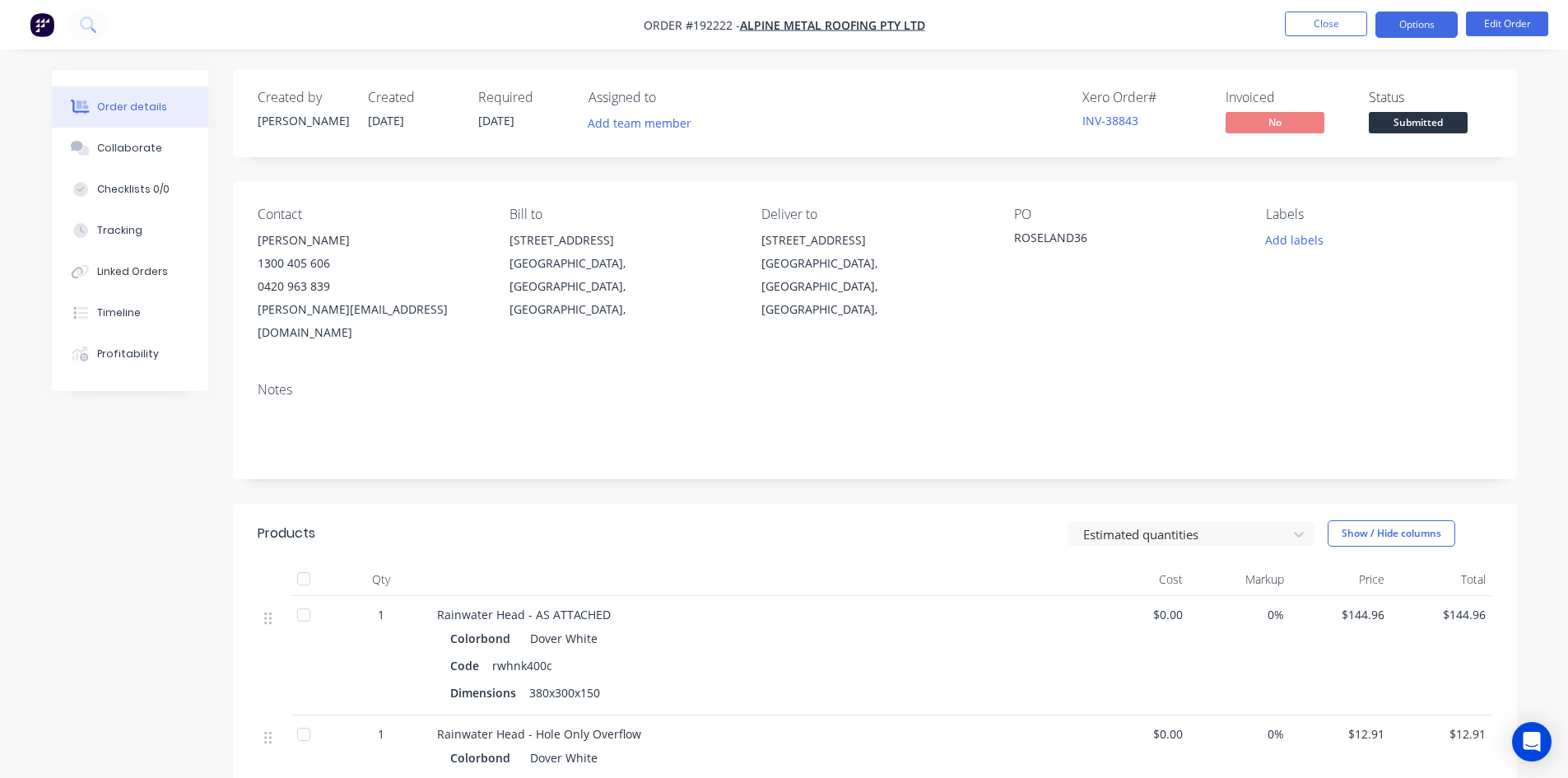
click at [1435, 19] on button "Options" at bounding box center [1417, 25] width 83 height 26
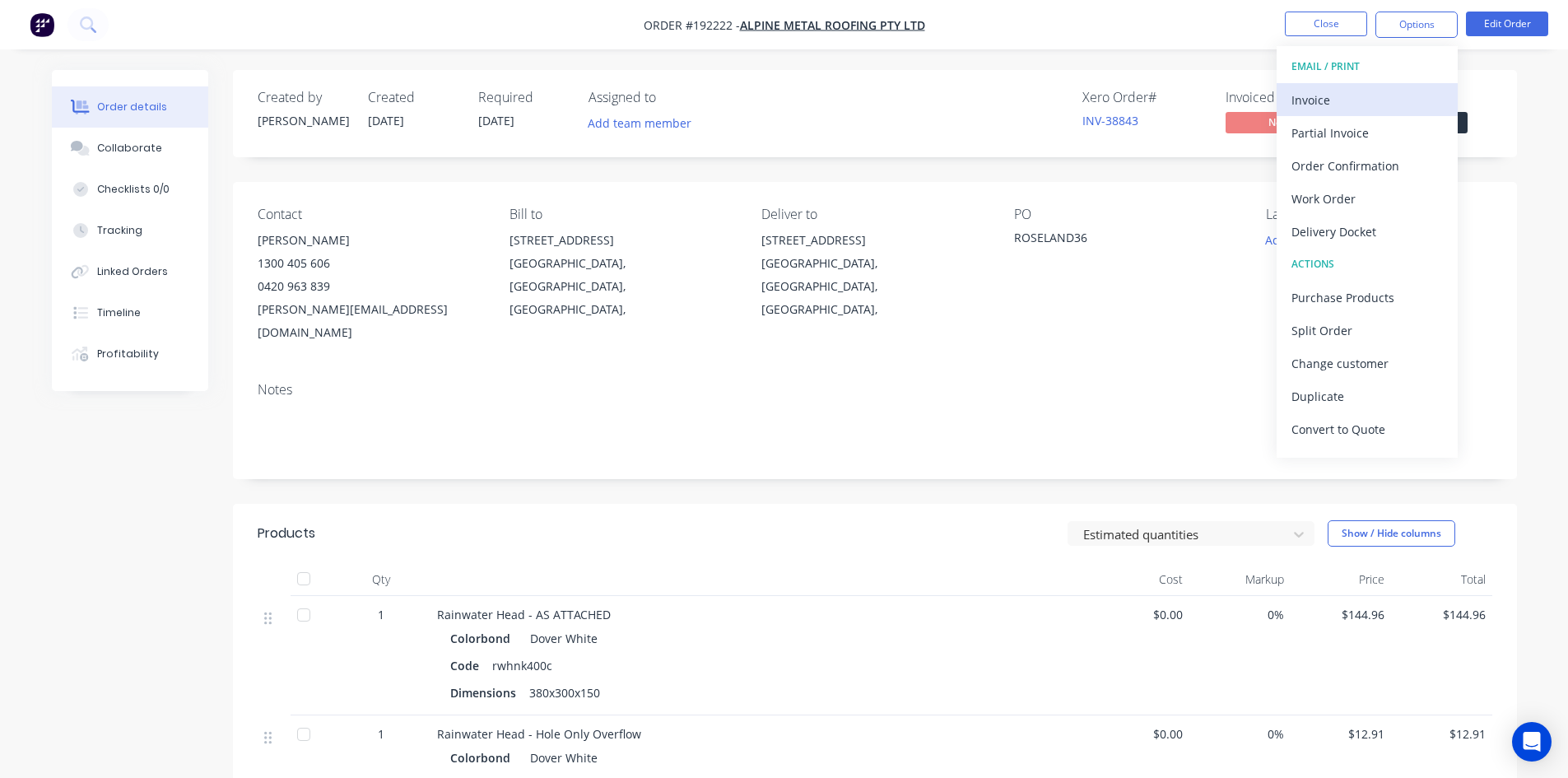
click at [1368, 98] on div "Invoice" at bounding box center [1367, 100] width 151 height 24
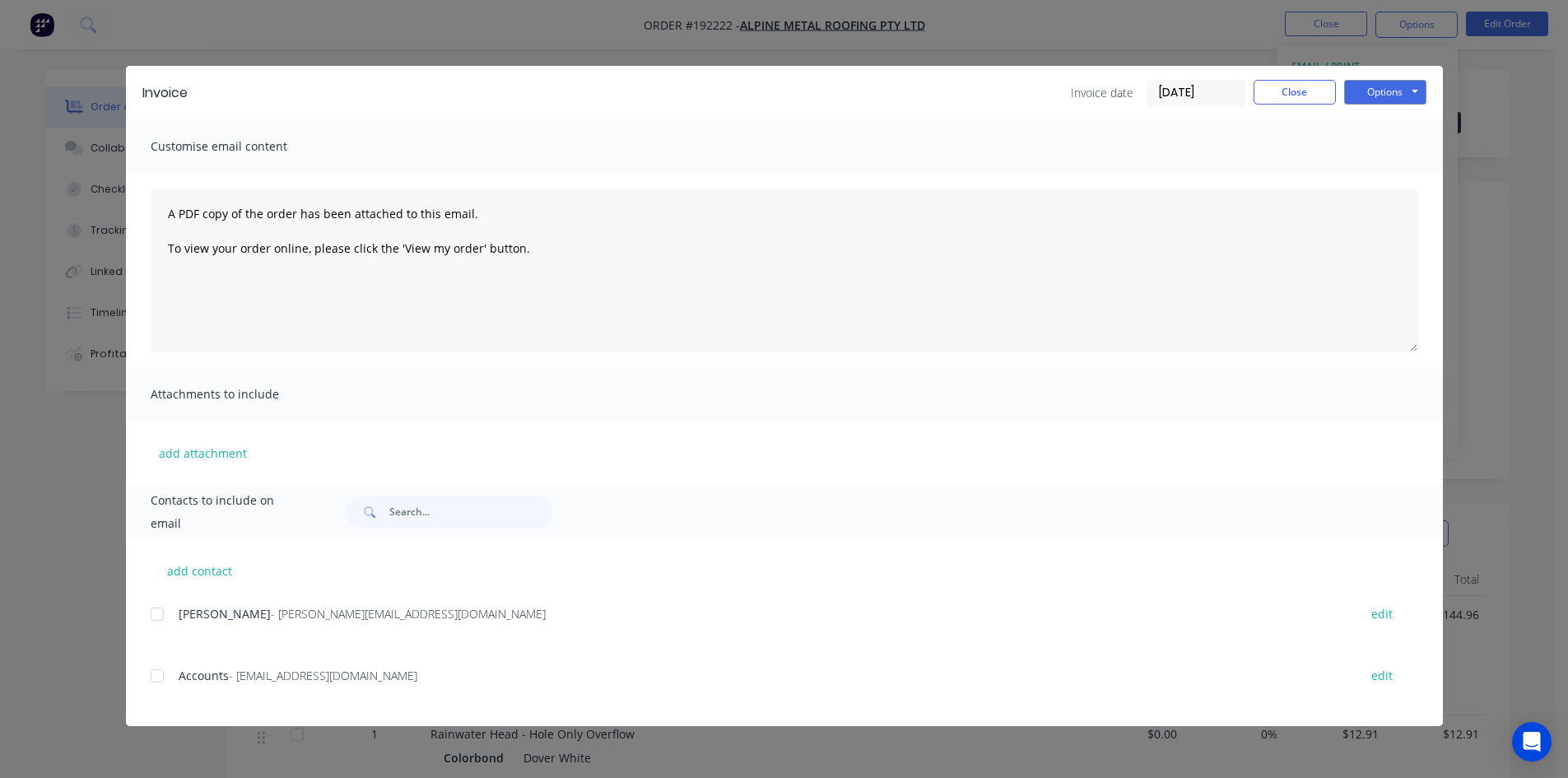
click at [167, 616] on div at bounding box center [156, 614] width 33 height 33
click at [164, 674] on div at bounding box center [156, 676] width 33 height 33
click at [1398, 95] on button "Options" at bounding box center [1385, 92] width 83 height 25
click at [1390, 184] on button "Email" at bounding box center [1397, 175] width 105 height 27
click at [1294, 91] on button "Close" at bounding box center [1294, 92] width 83 height 25
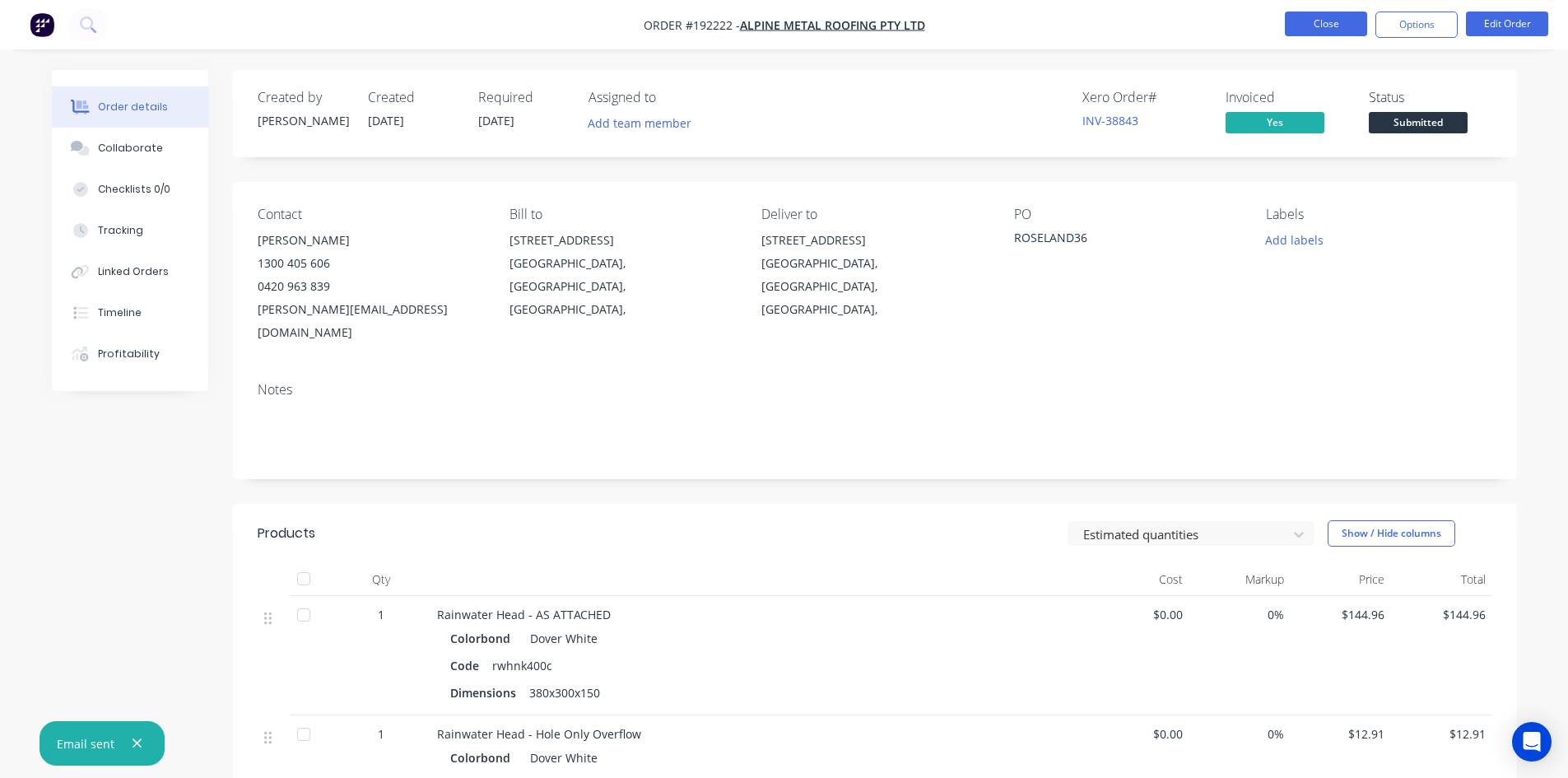
click at [1326, 31] on button "Close" at bounding box center [1326, 24] width 83 height 25
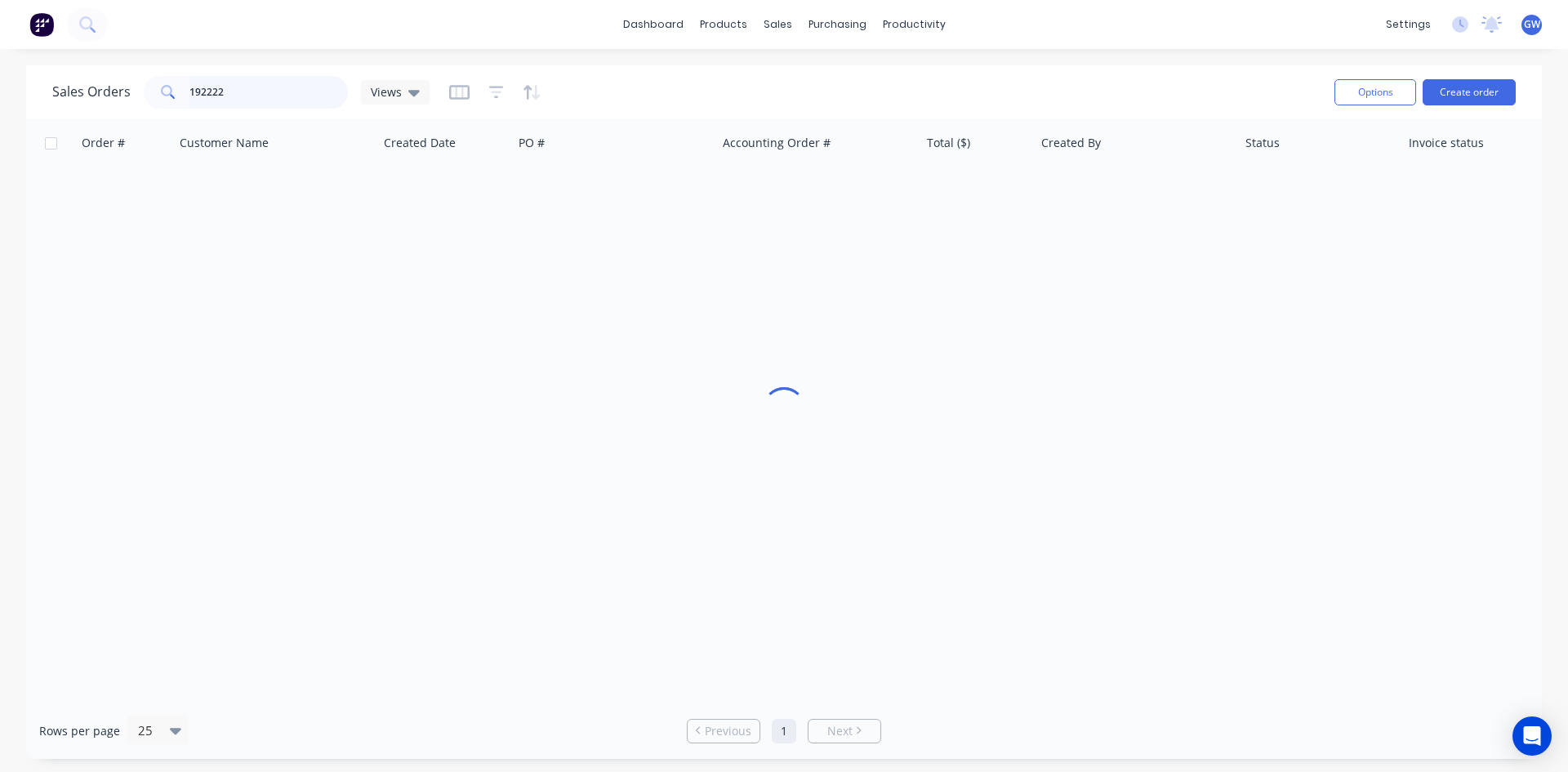
click at [283, 95] on input "192222" at bounding box center [268, 92] width 159 height 33
click at [282, 94] on input "192222" at bounding box center [268, 92] width 159 height 33
type input "192915"
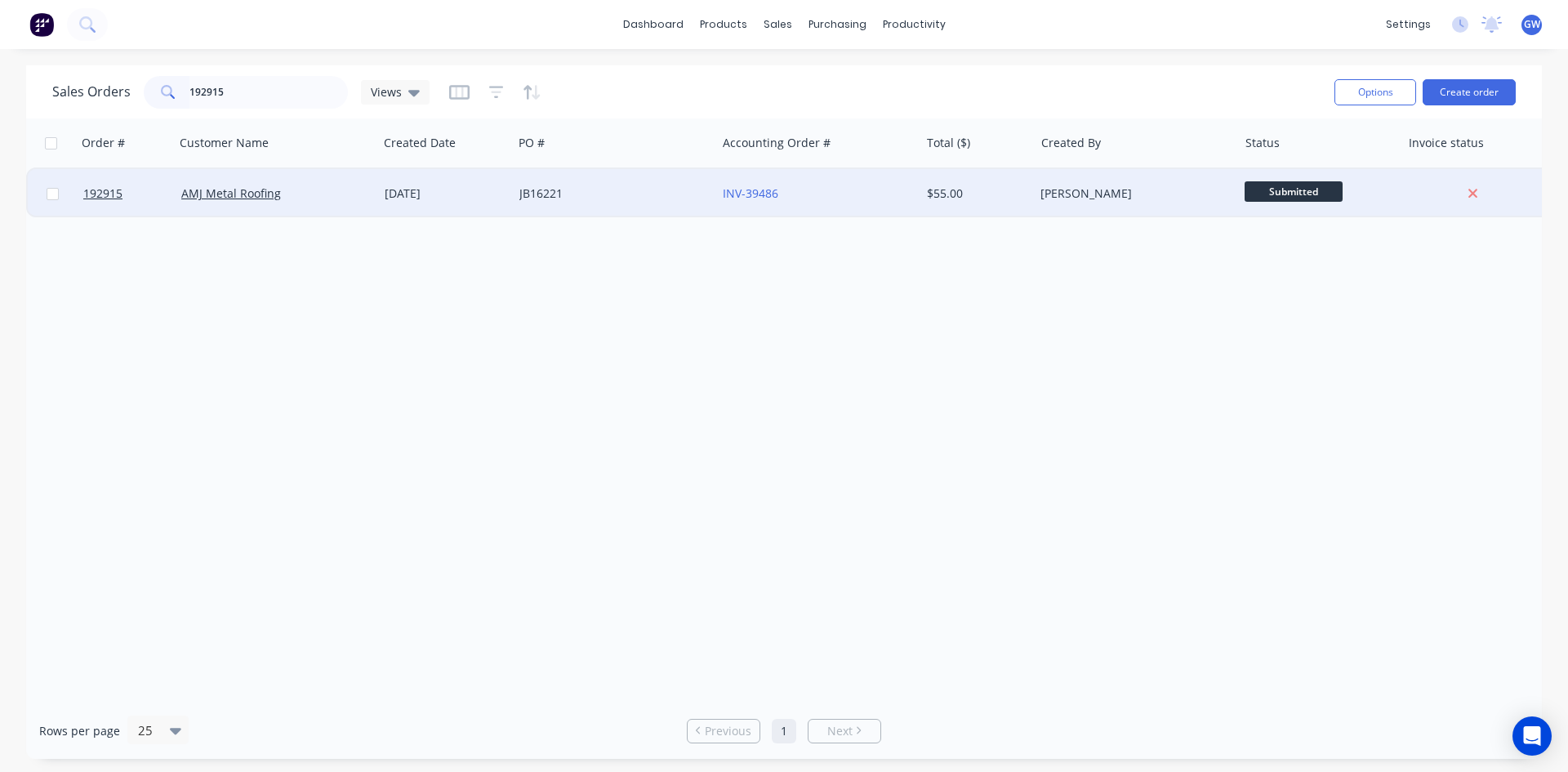
click at [1116, 195] on div "[PERSON_NAME]" at bounding box center [1131, 193] width 182 height 17
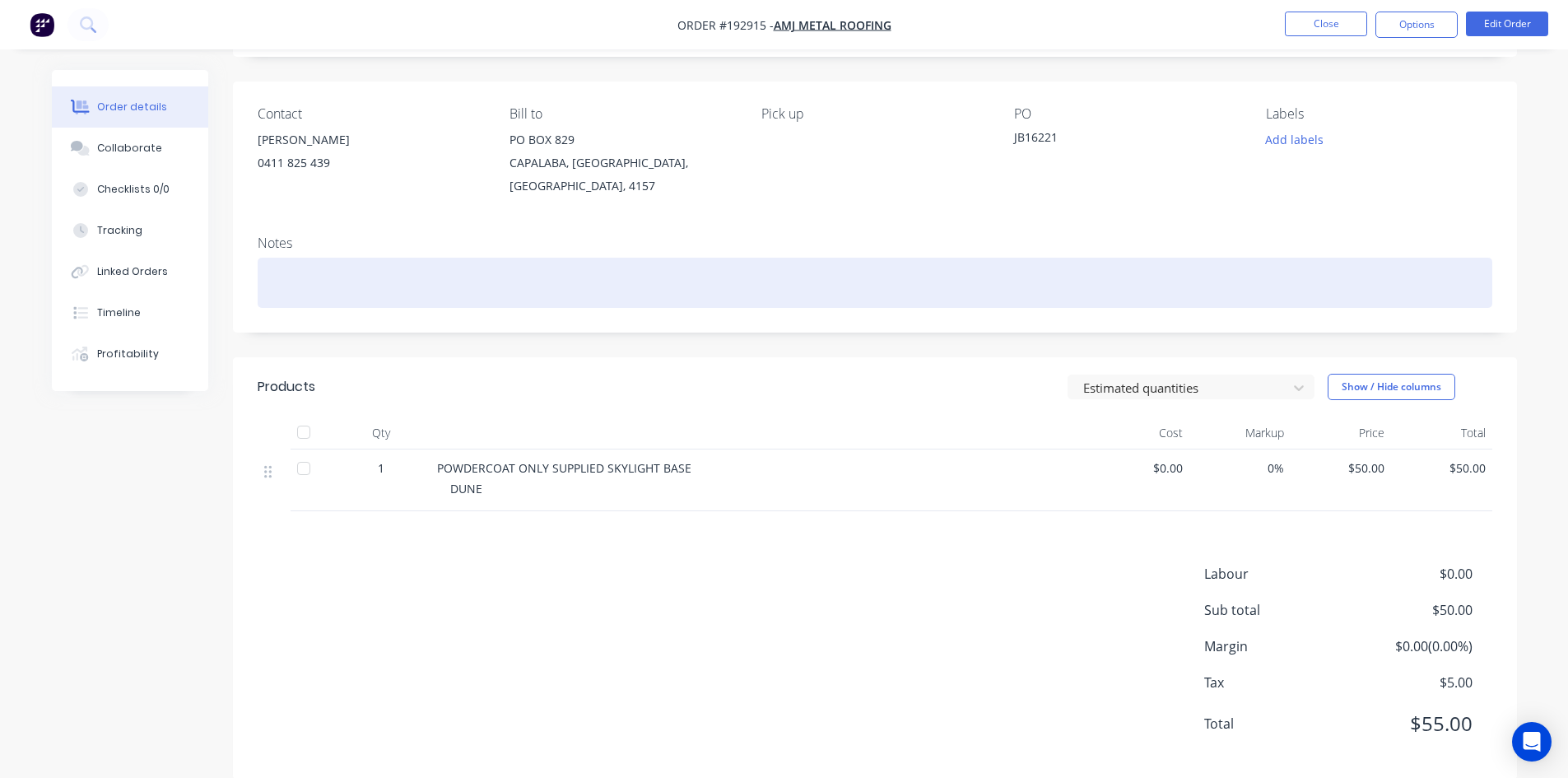
scroll to position [110, 0]
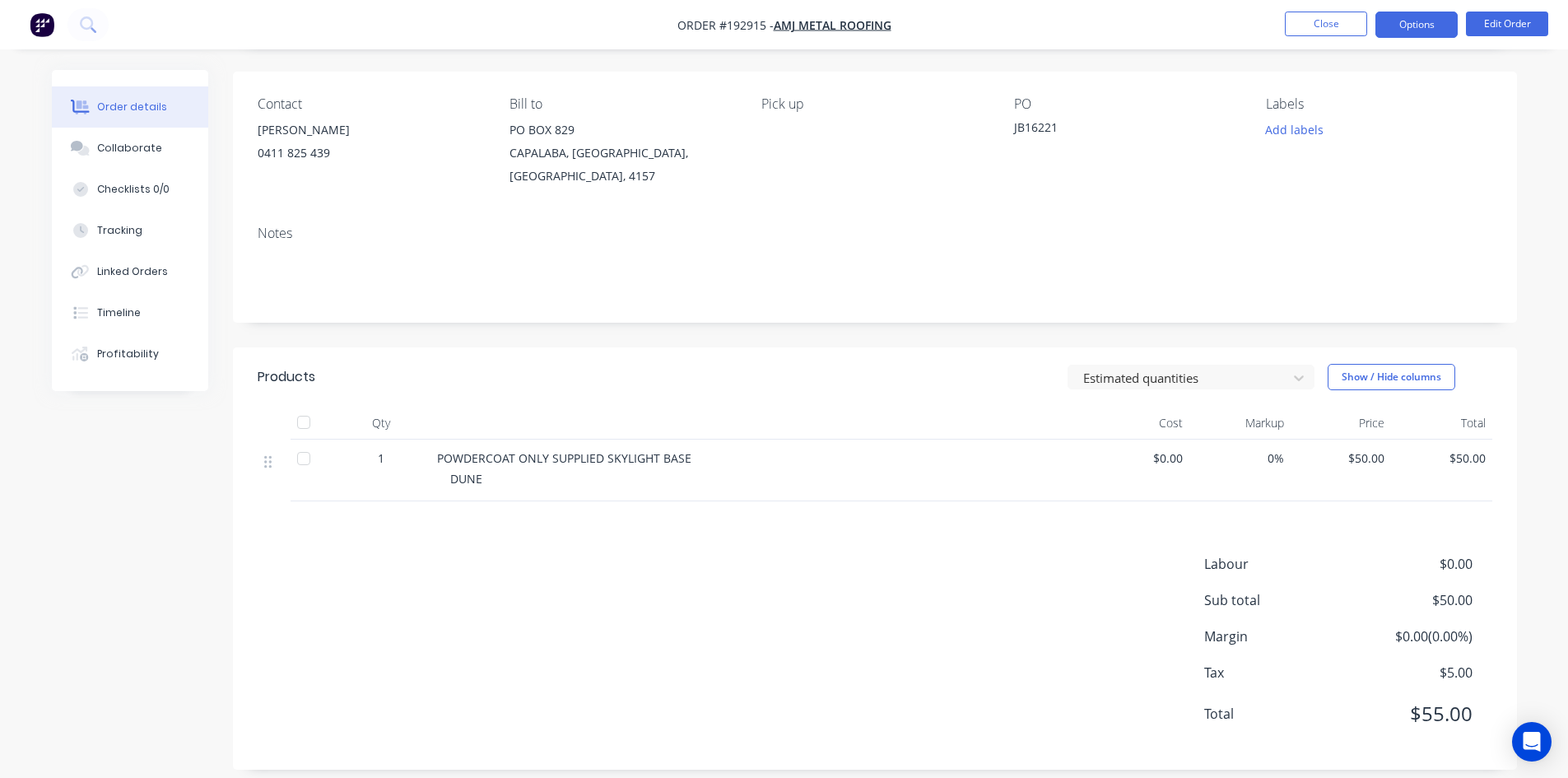
click at [1426, 26] on button "Options" at bounding box center [1417, 25] width 83 height 26
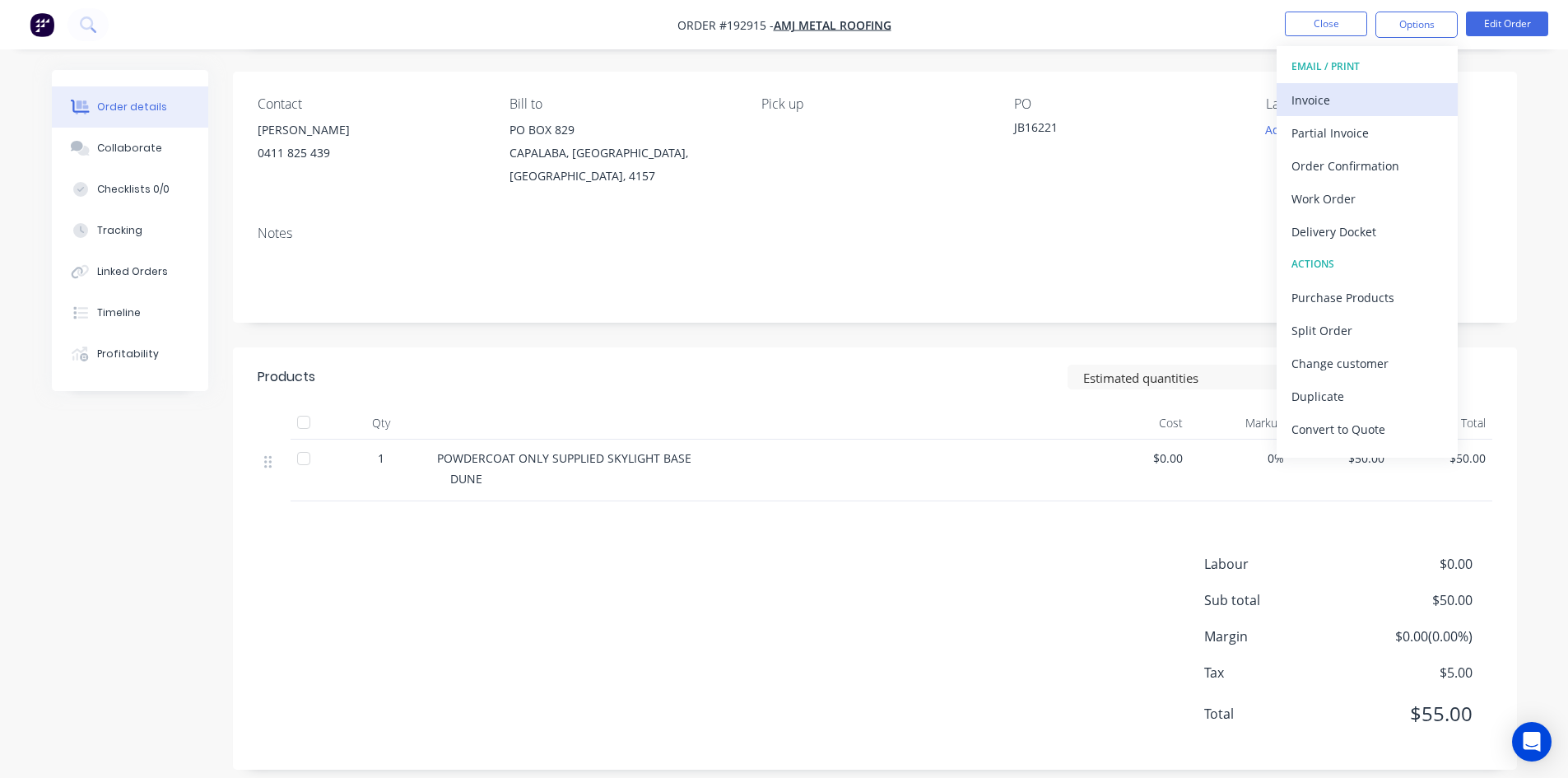
click at [1382, 101] on div "Invoice" at bounding box center [1367, 100] width 151 height 24
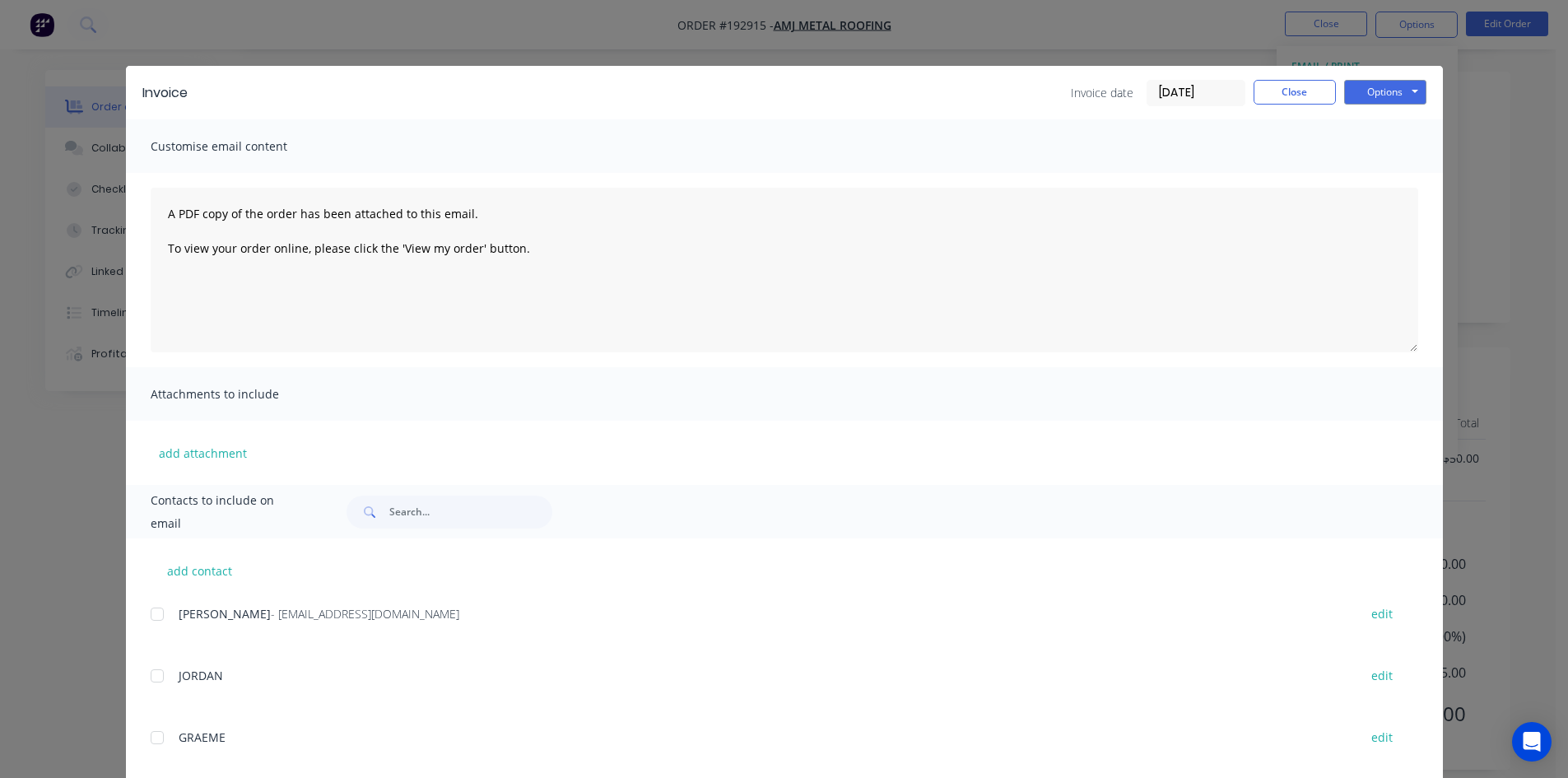
click at [159, 617] on div at bounding box center [156, 614] width 33 height 33
click at [1397, 88] on button "Options" at bounding box center [1385, 92] width 83 height 25
click at [1381, 166] on button "Email" at bounding box center [1397, 175] width 105 height 27
drag, startPoint x: 1322, startPoint y: 104, endPoint x: 1314, endPoint y: 80, distance: 25.3
click at [1319, 97] on div "Invoice date 24/09/25 Close Options Preview Print Email" at bounding box center [1249, 93] width 355 height 26
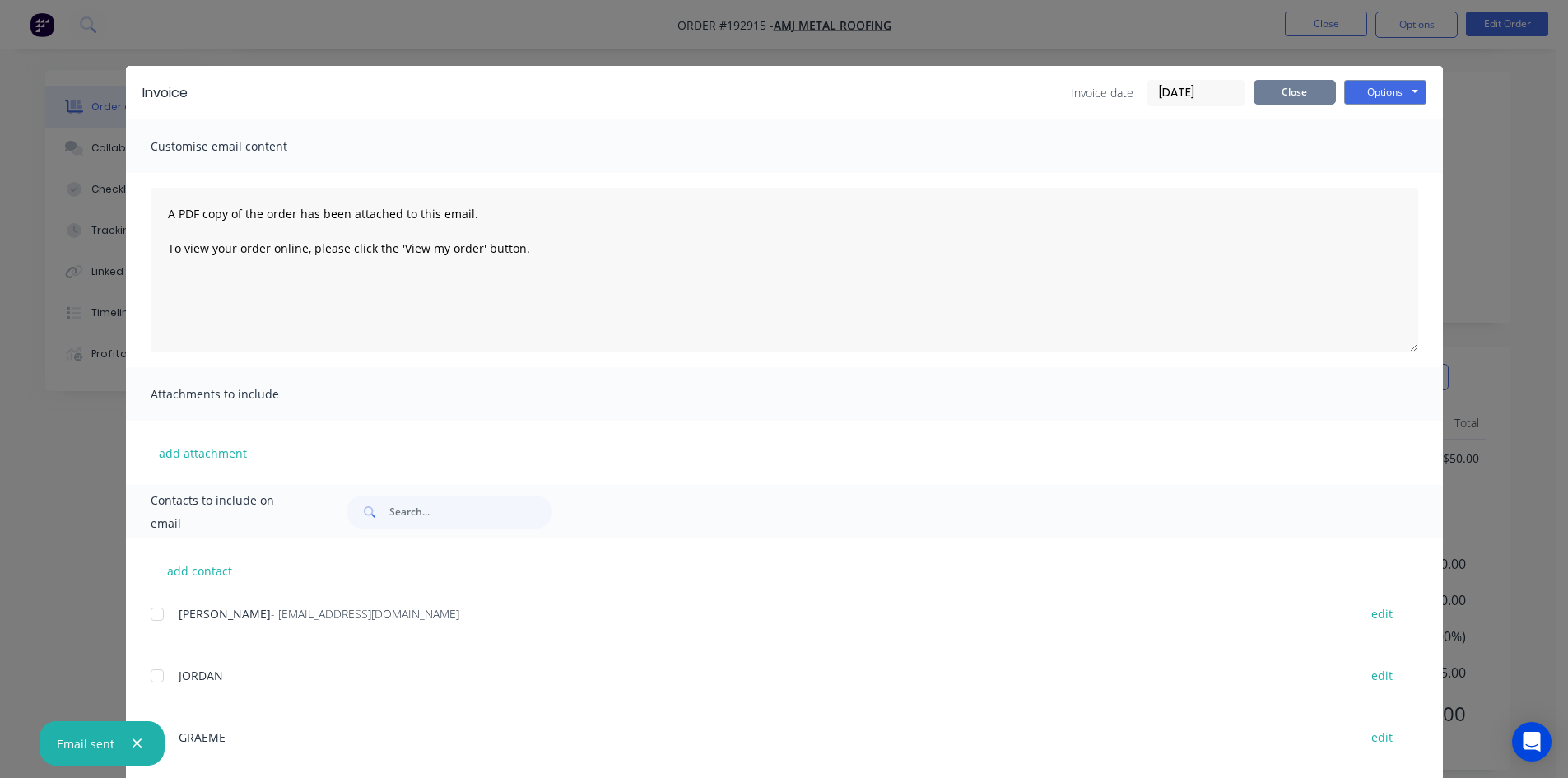
click at [1314, 80] on button "Close" at bounding box center [1294, 92] width 83 height 25
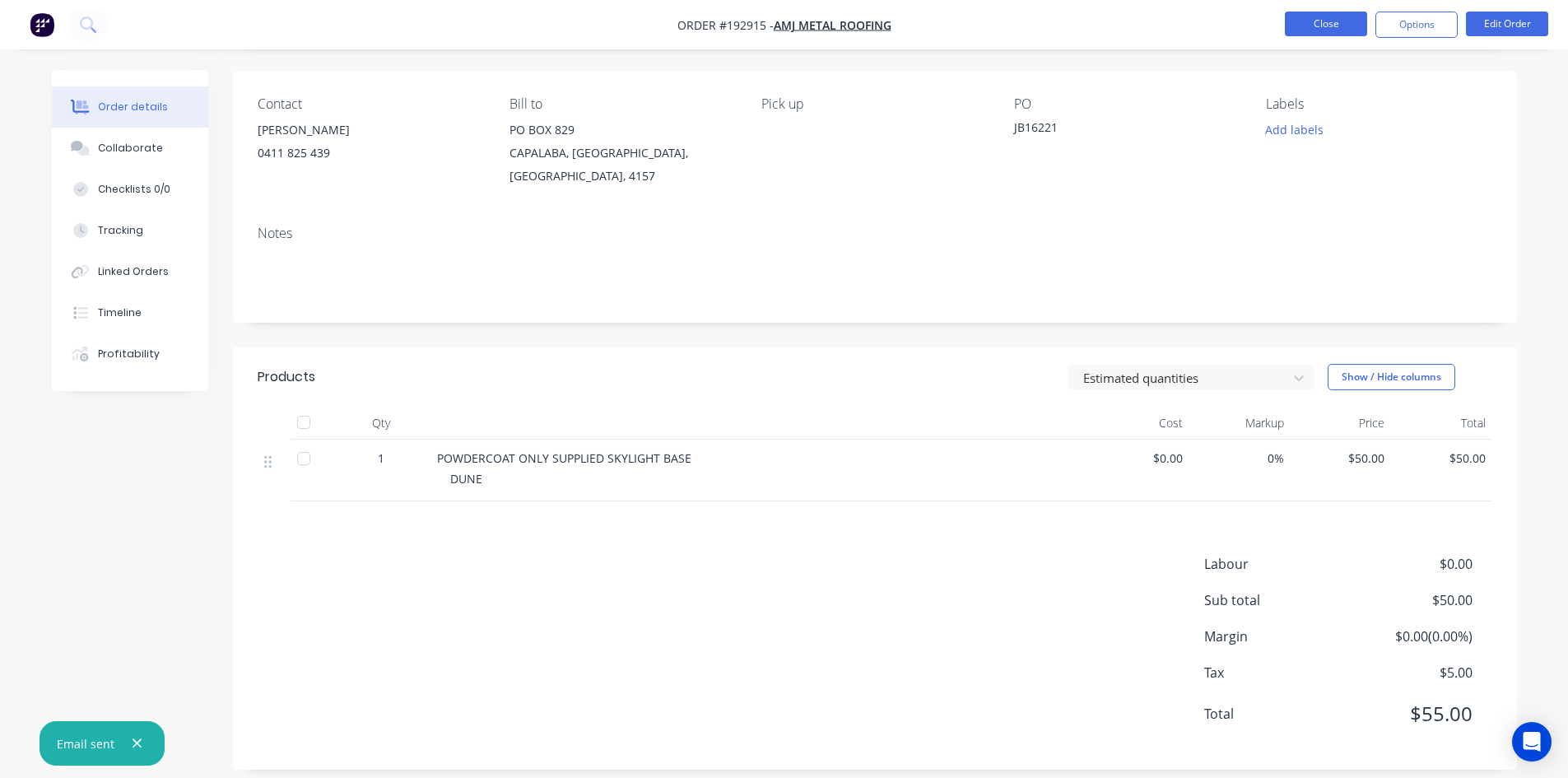
click at [1325, 20] on button "Close" at bounding box center [1326, 24] width 83 height 25
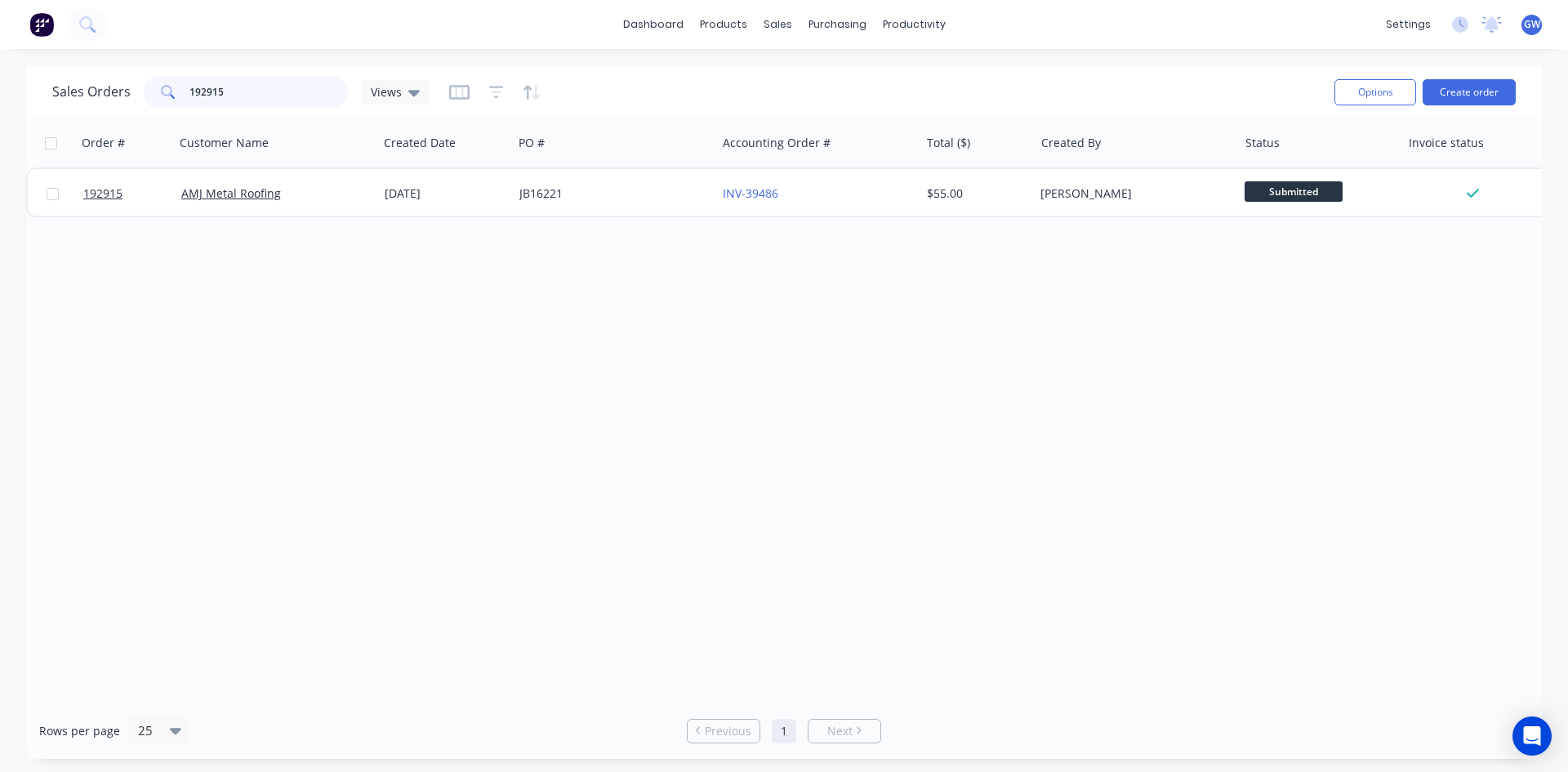
click at [276, 99] on input "192915" at bounding box center [268, 92] width 159 height 33
type input "192889"
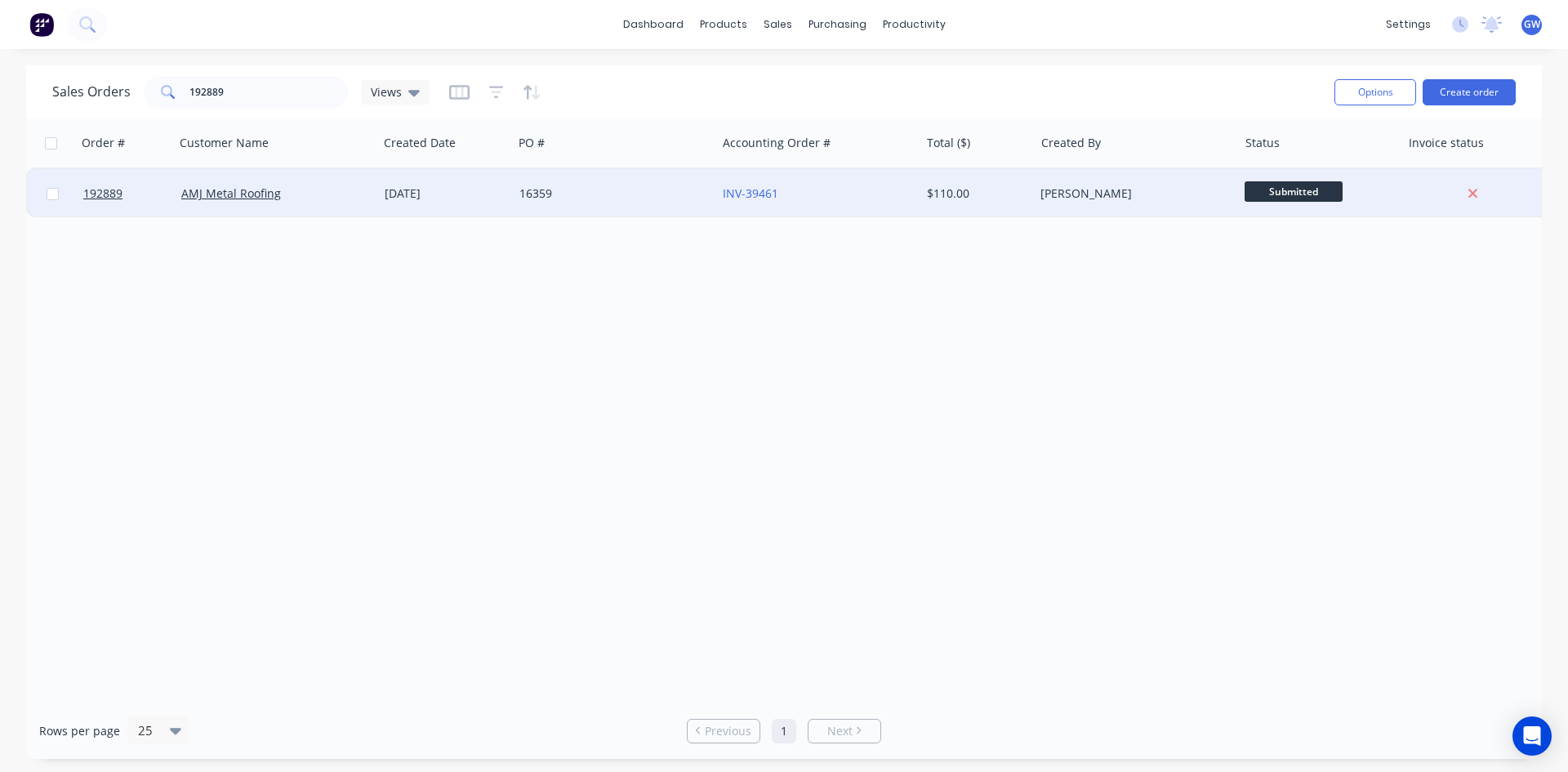
click at [1093, 212] on div "[PERSON_NAME]" at bounding box center [1136, 193] width 203 height 49
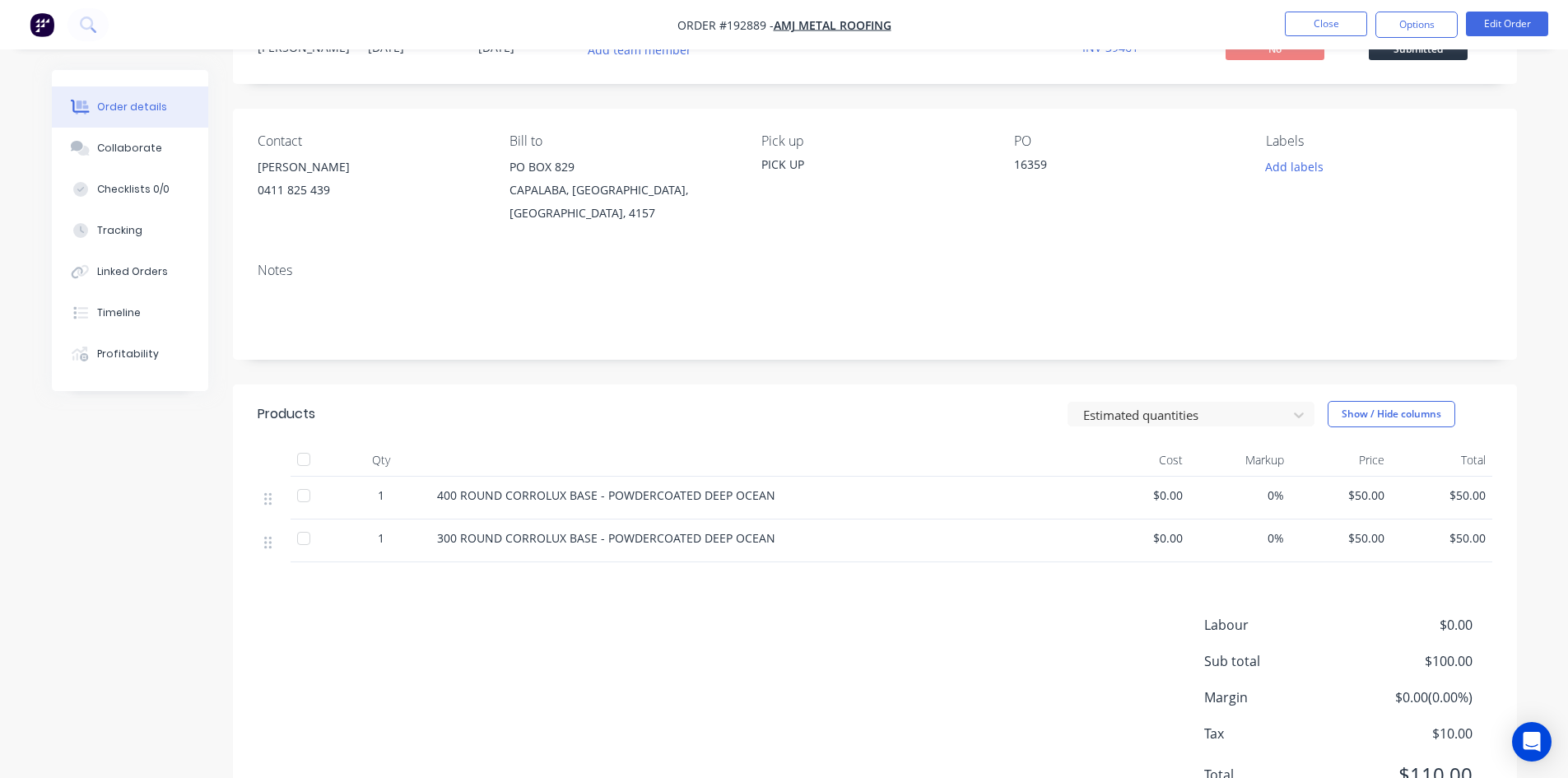
scroll to position [134, 0]
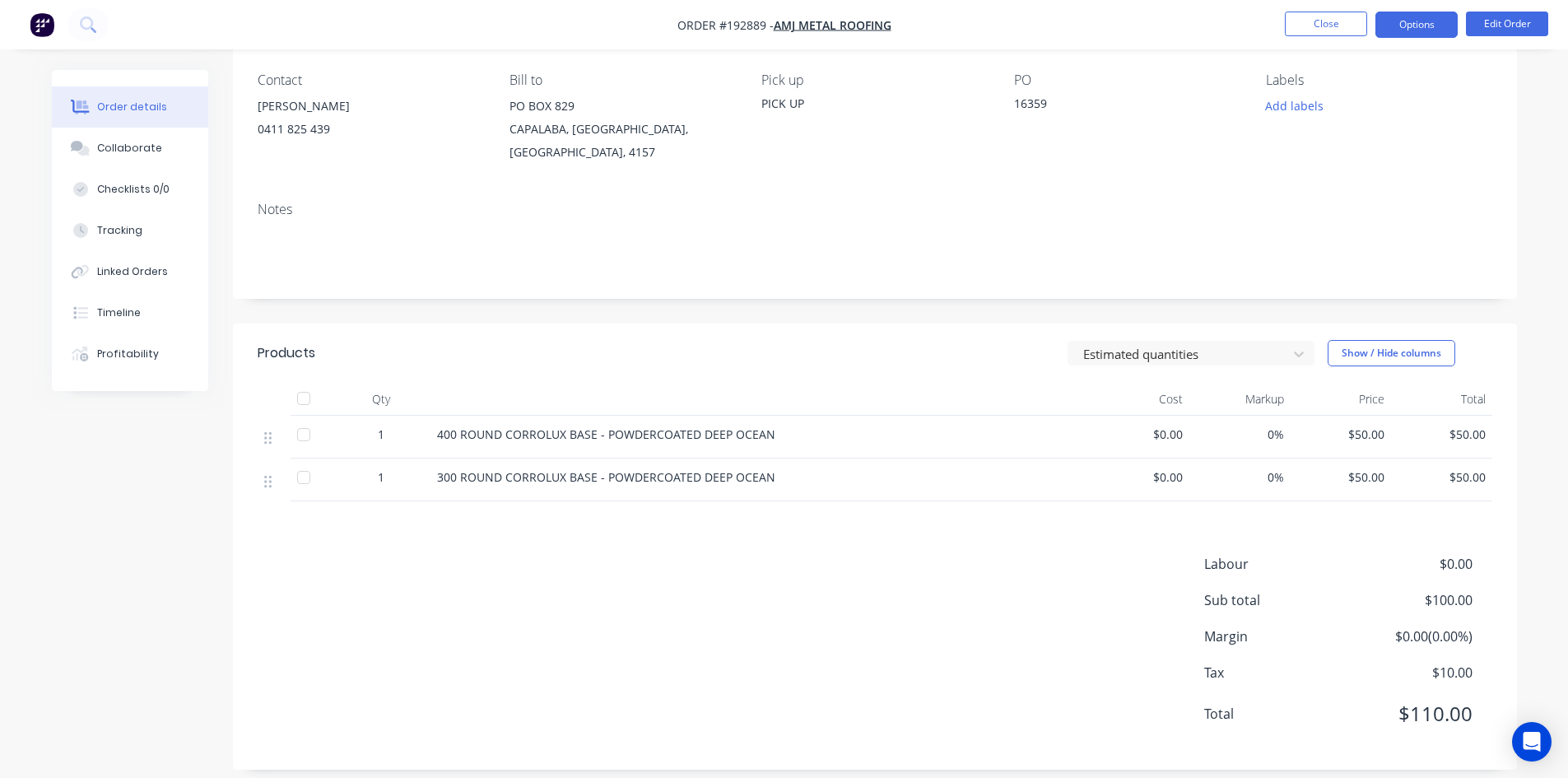
click at [1415, 24] on button "Options" at bounding box center [1417, 25] width 83 height 26
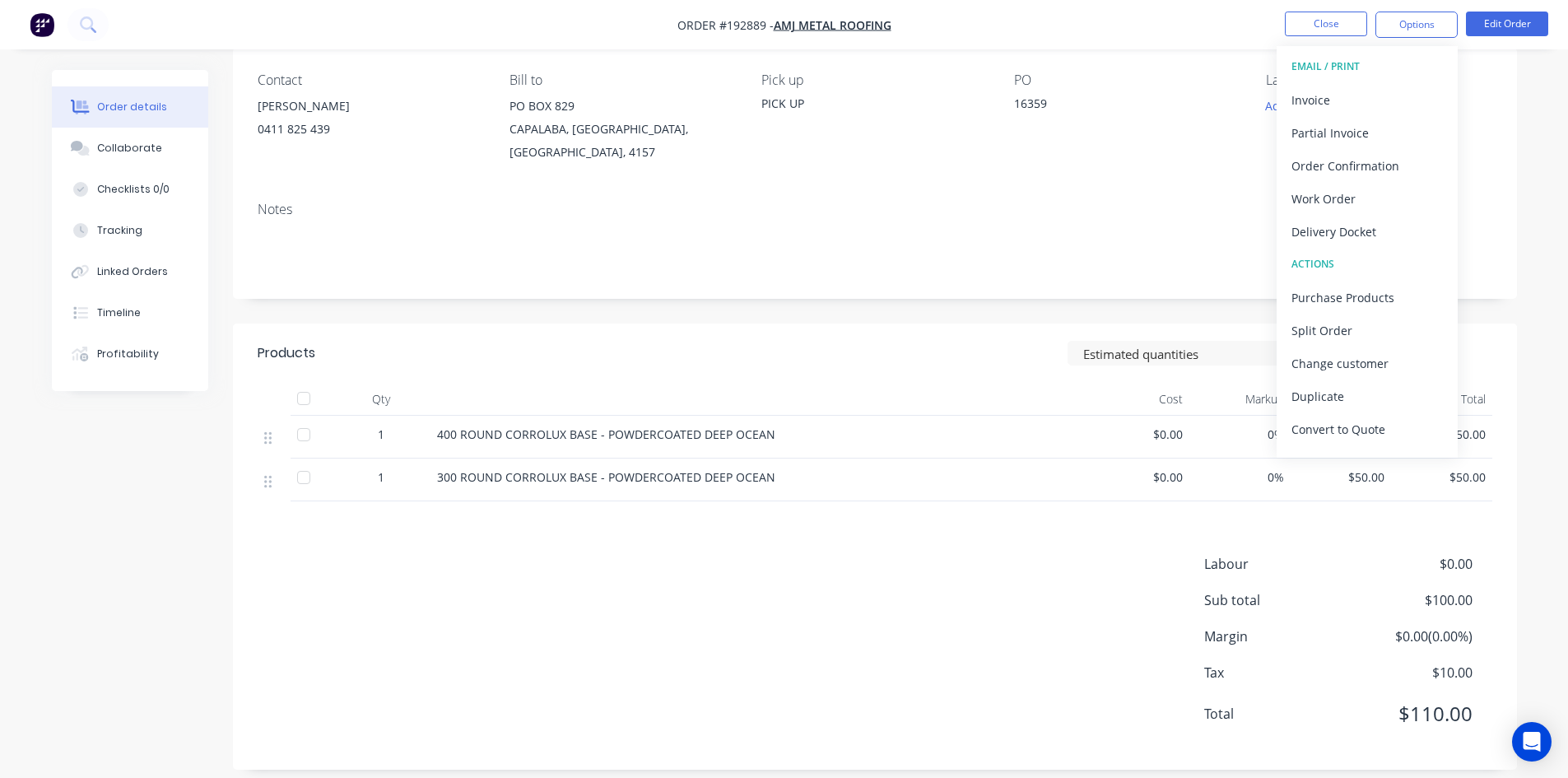
click at [1365, 98] on div "Invoice" at bounding box center [1367, 100] width 151 height 24
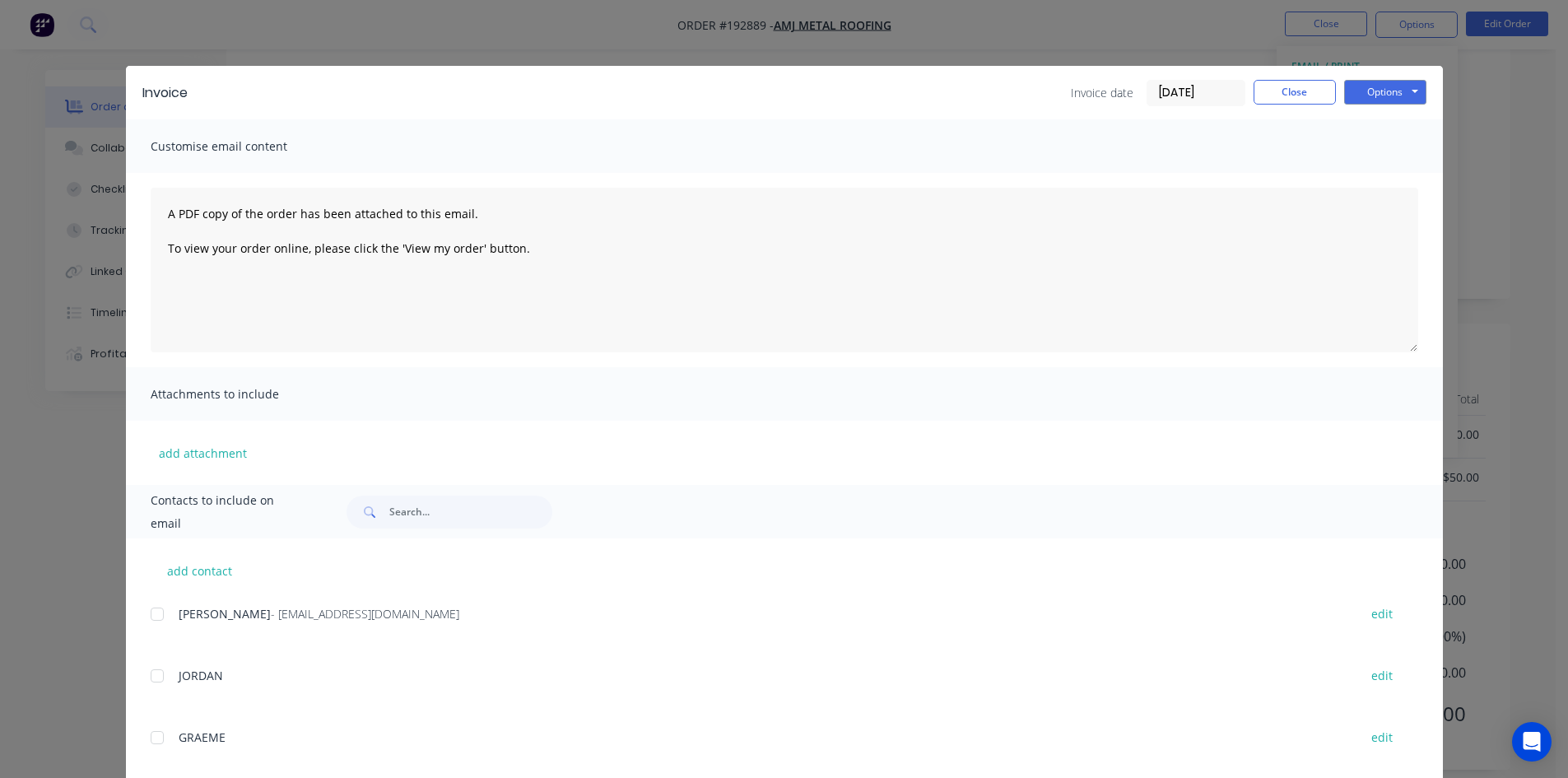
click at [155, 623] on div at bounding box center [156, 614] width 33 height 33
click at [1394, 98] on button "Options" at bounding box center [1385, 92] width 83 height 25
click at [1389, 179] on button "Email" at bounding box center [1397, 175] width 105 height 27
click at [1317, 96] on button "Close" at bounding box center [1294, 92] width 83 height 25
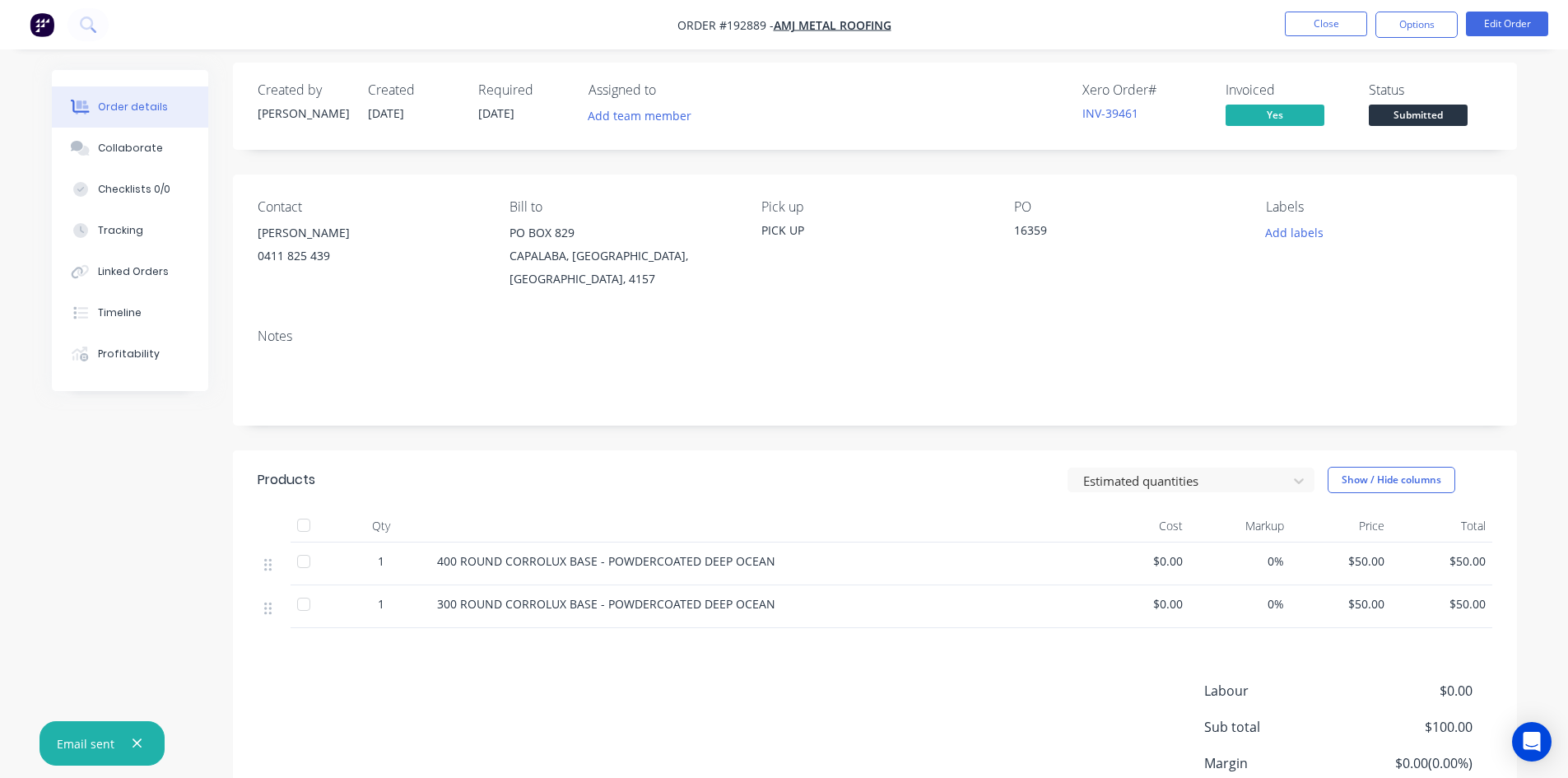
scroll to position [0, 0]
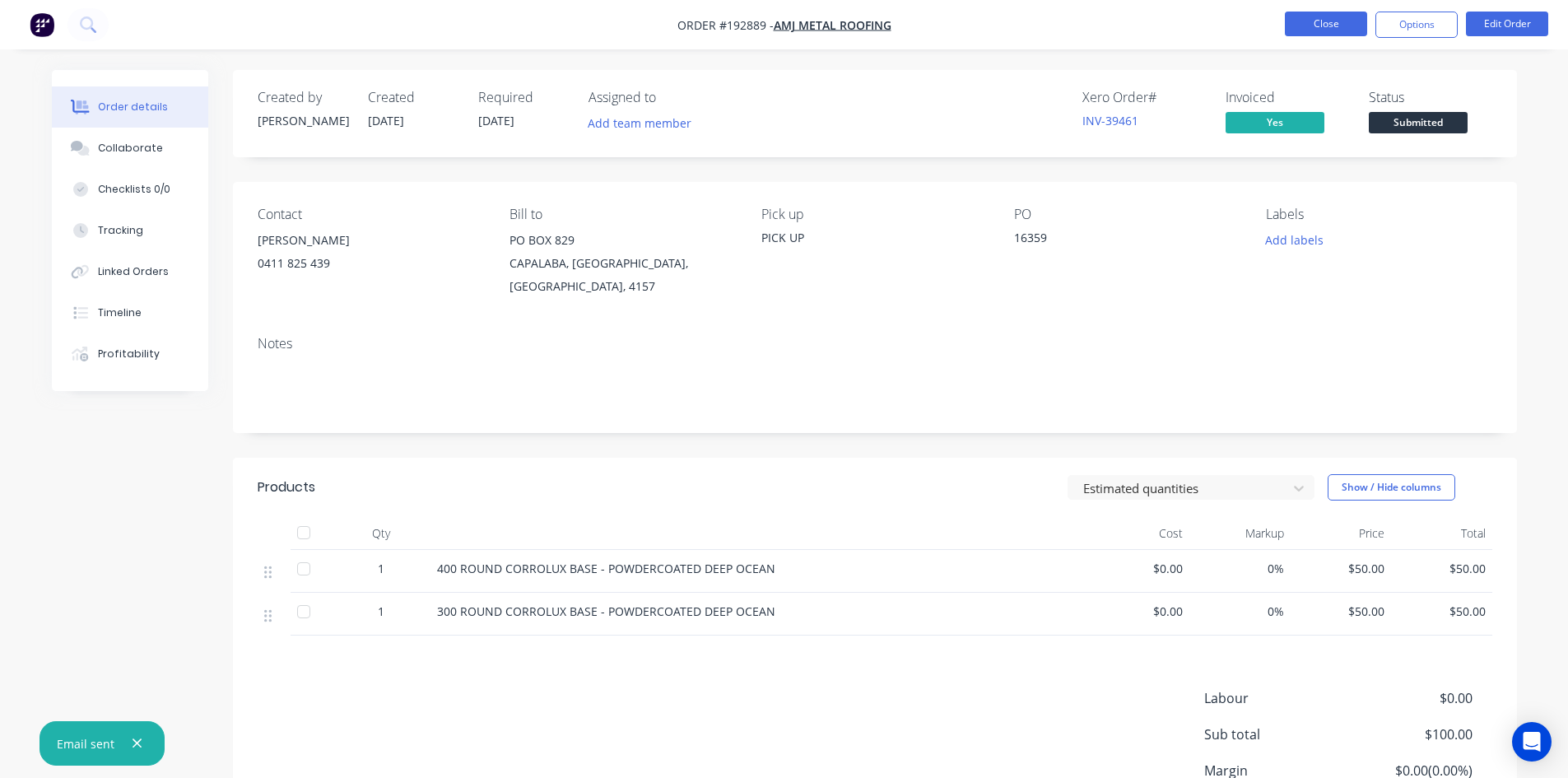
click at [1326, 25] on button "Close" at bounding box center [1326, 24] width 83 height 25
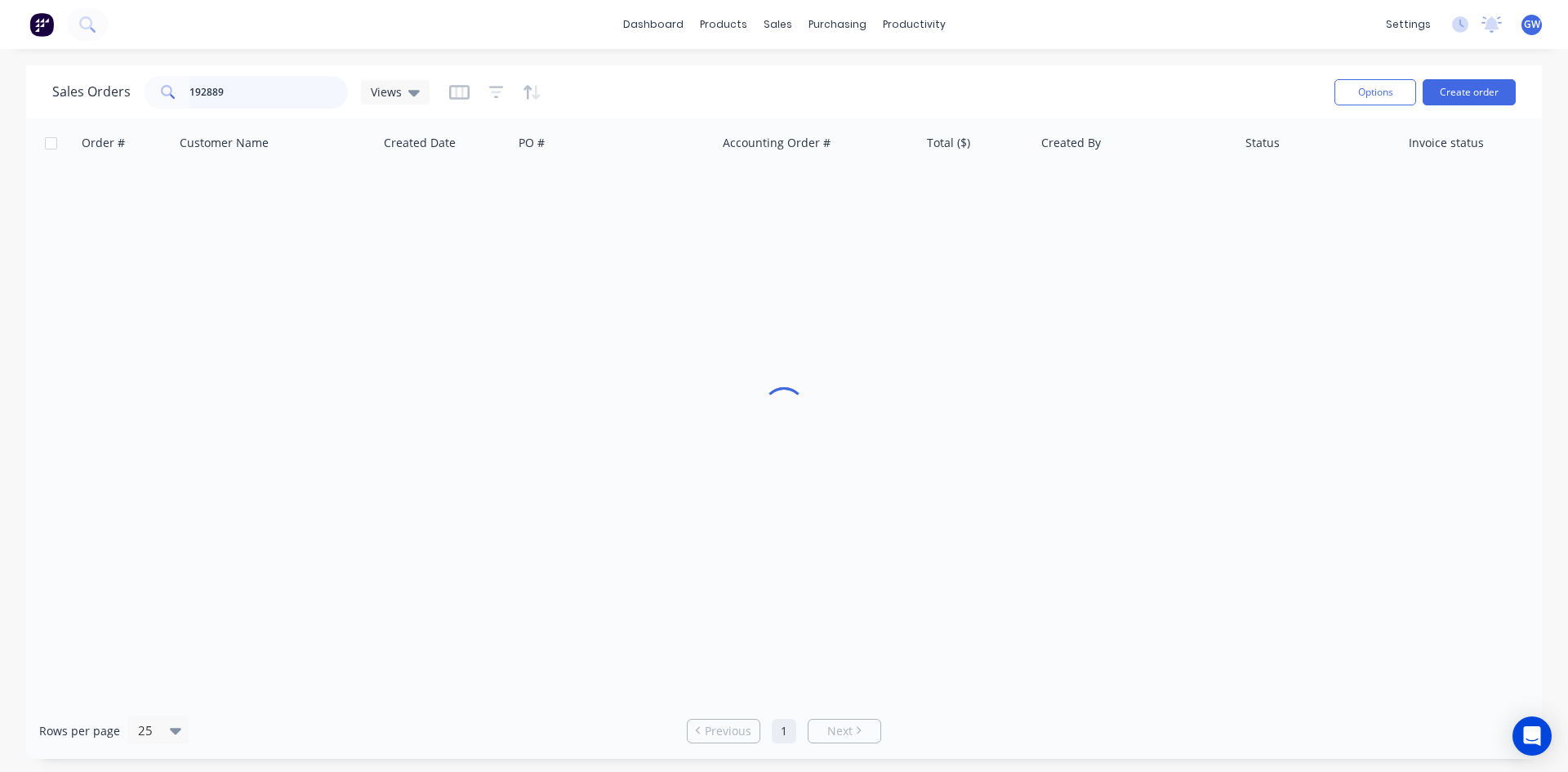
click at [276, 99] on input "192889" at bounding box center [268, 92] width 159 height 33
type input "192982"
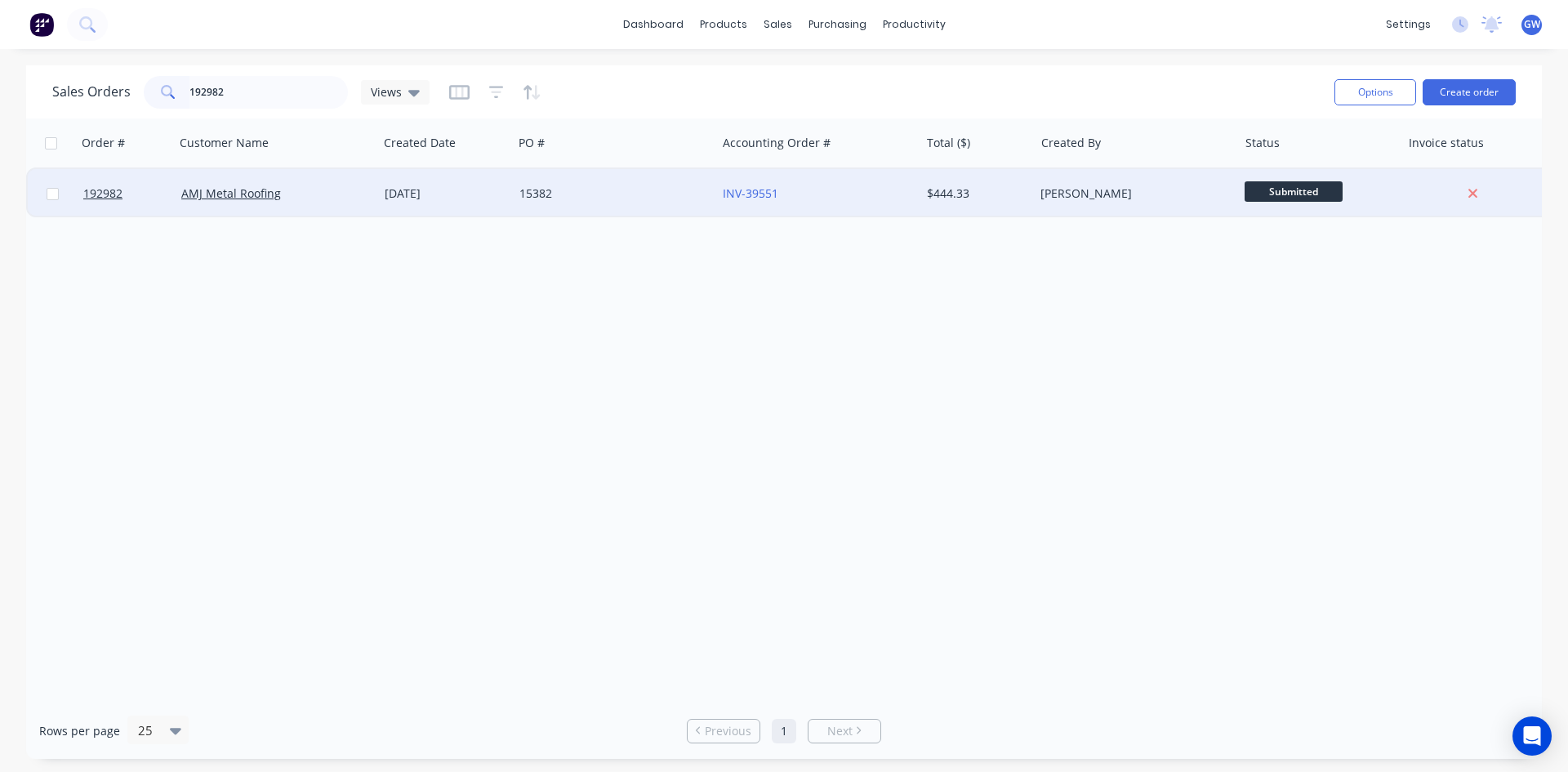
click at [984, 198] on div "$444.33" at bounding box center [974, 193] width 96 height 17
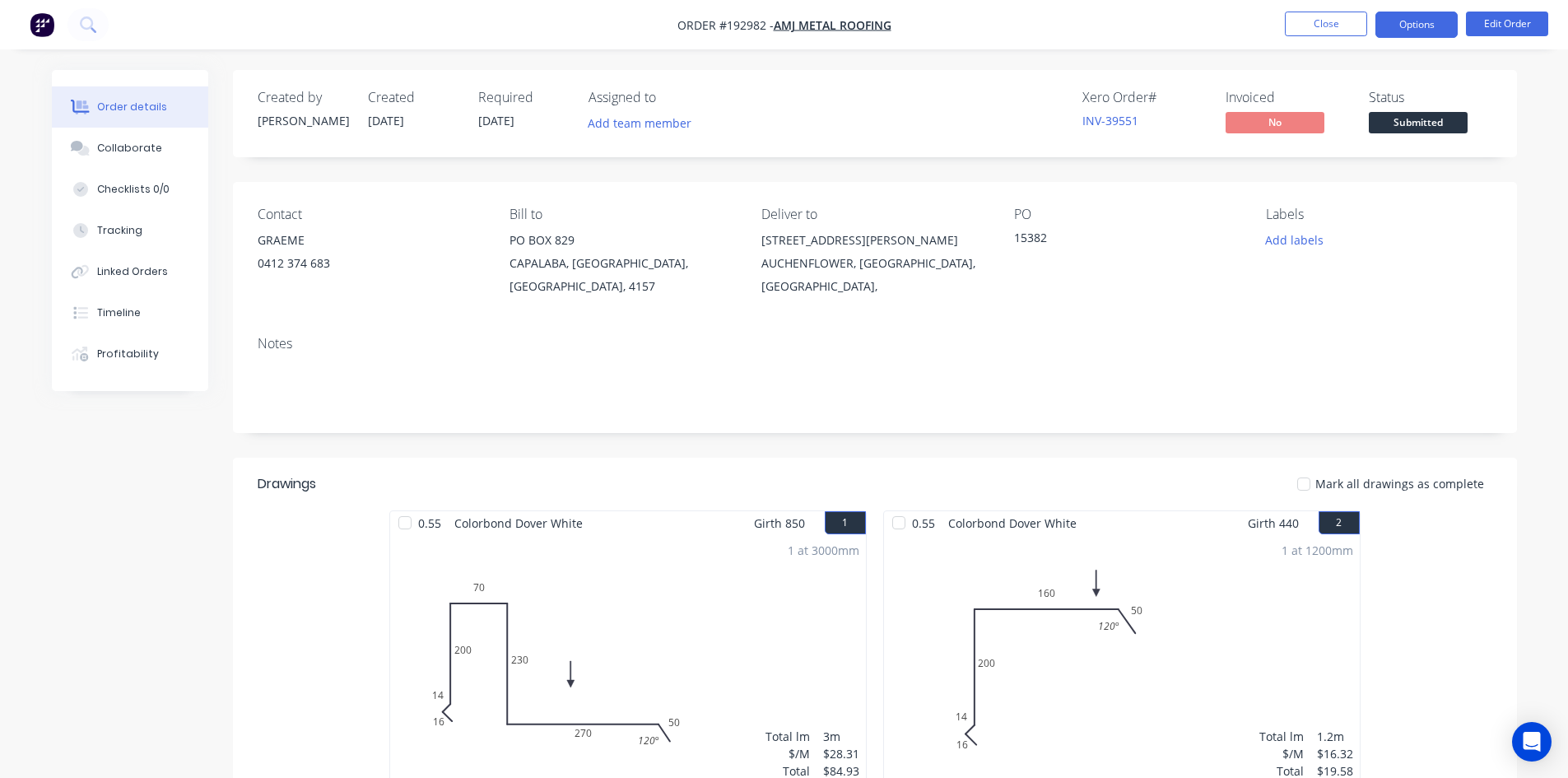
click at [1380, 27] on button "Options" at bounding box center [1417, 25] width 83 height 26
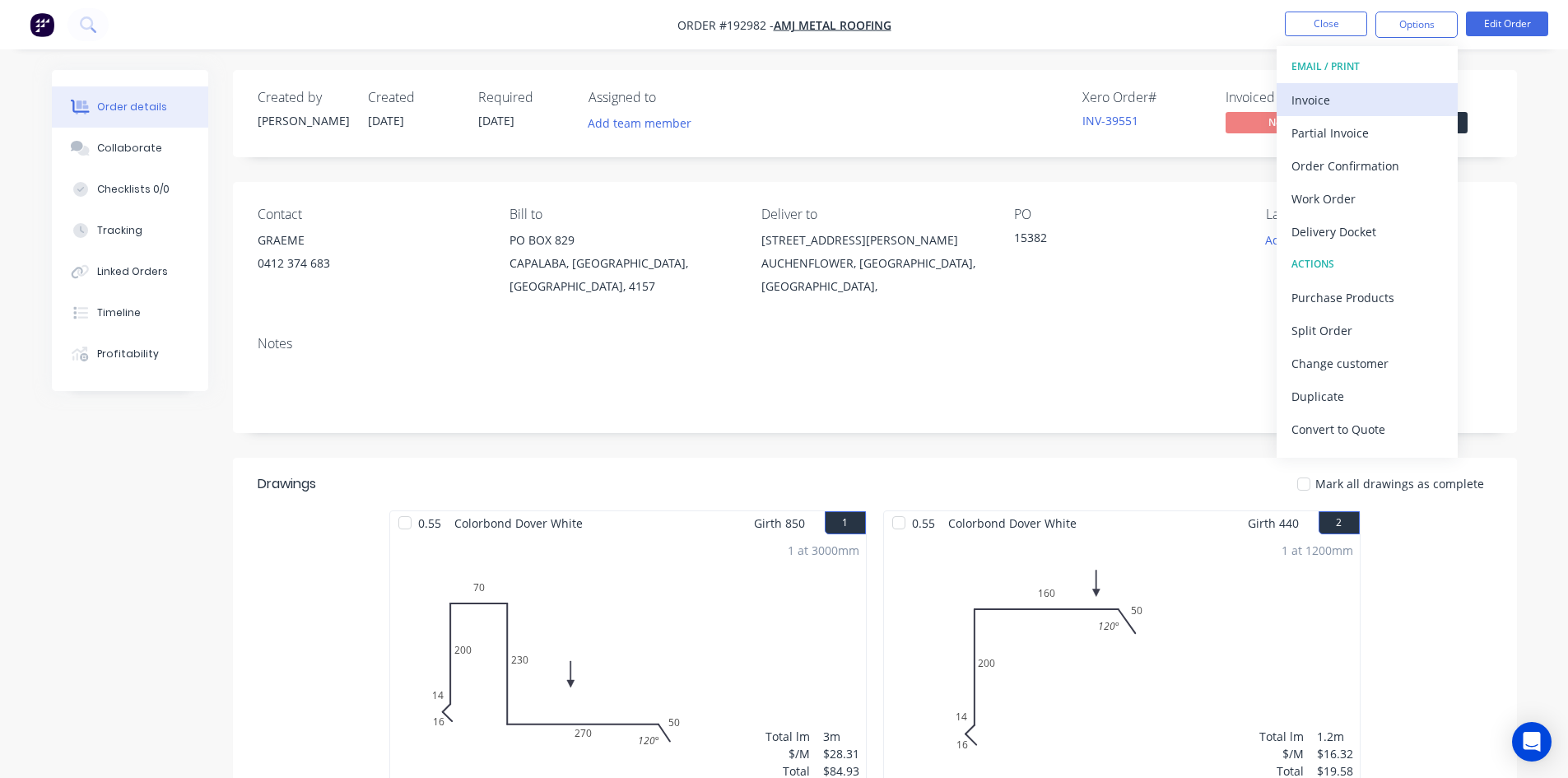
click at [1384, 89] on div "Invoice" at bounding box center [1367, 100] width 151 height 24
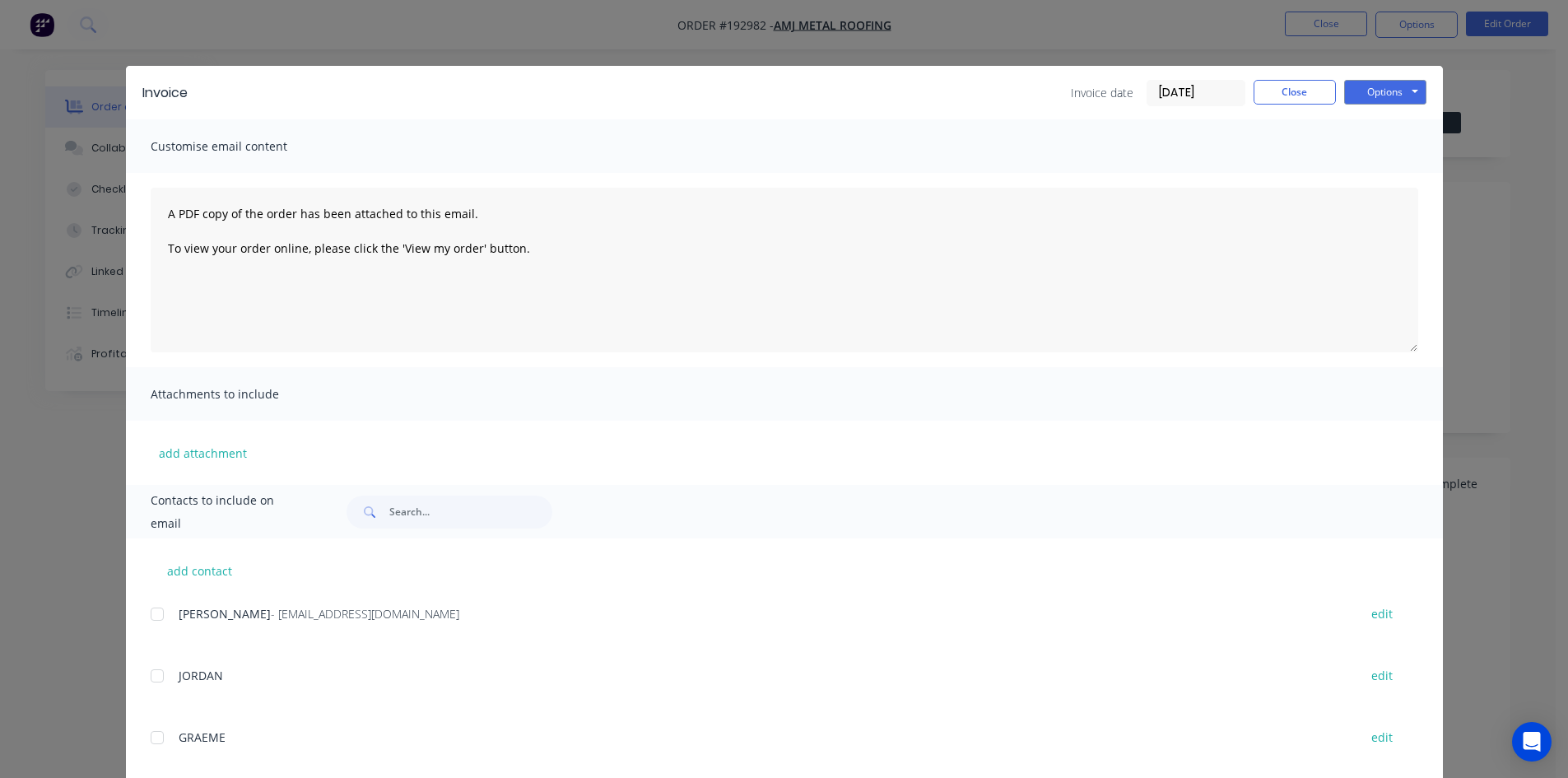
click at [154, 618] on div at bounding box center [156, 614] width 33 height 33
click at [1396, 91] on button "Options" at bounding box center [1385, 92] width 83 height 25
click at [1392, 179] on button "Email" at bounding box center [1397, 175] width 105 height 27
drag, startPoint x: 1300, startPoint y: 85, endPoint x: 1321, endPoint y: 30, distance: 58.9
click at [1300, 85] on button "Close" at bounding box center [1294, 92] width 83 height 25
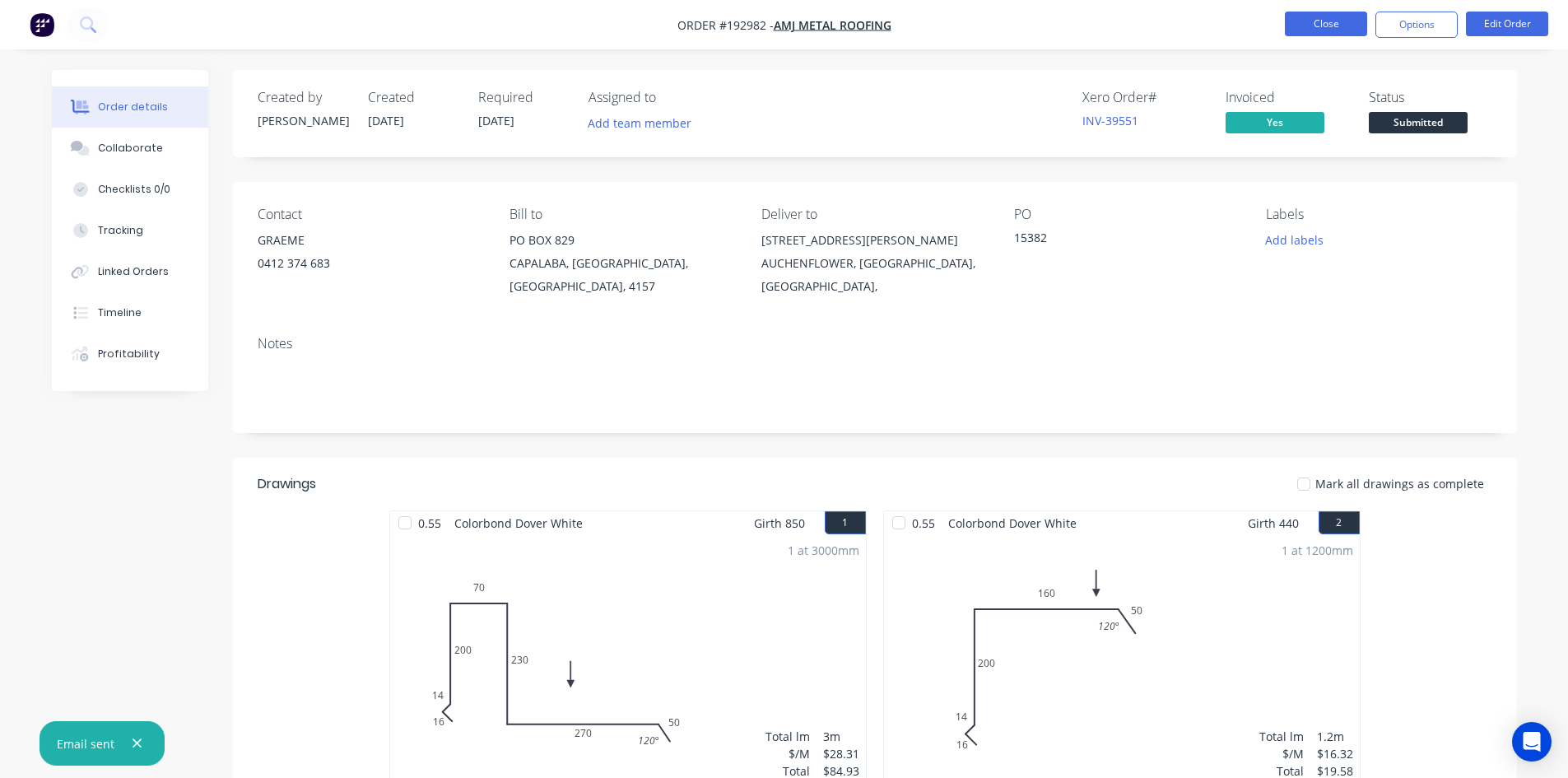
click at [1327, 19] on button "Close" at bounding box center [1326, 24] width 83 height 25
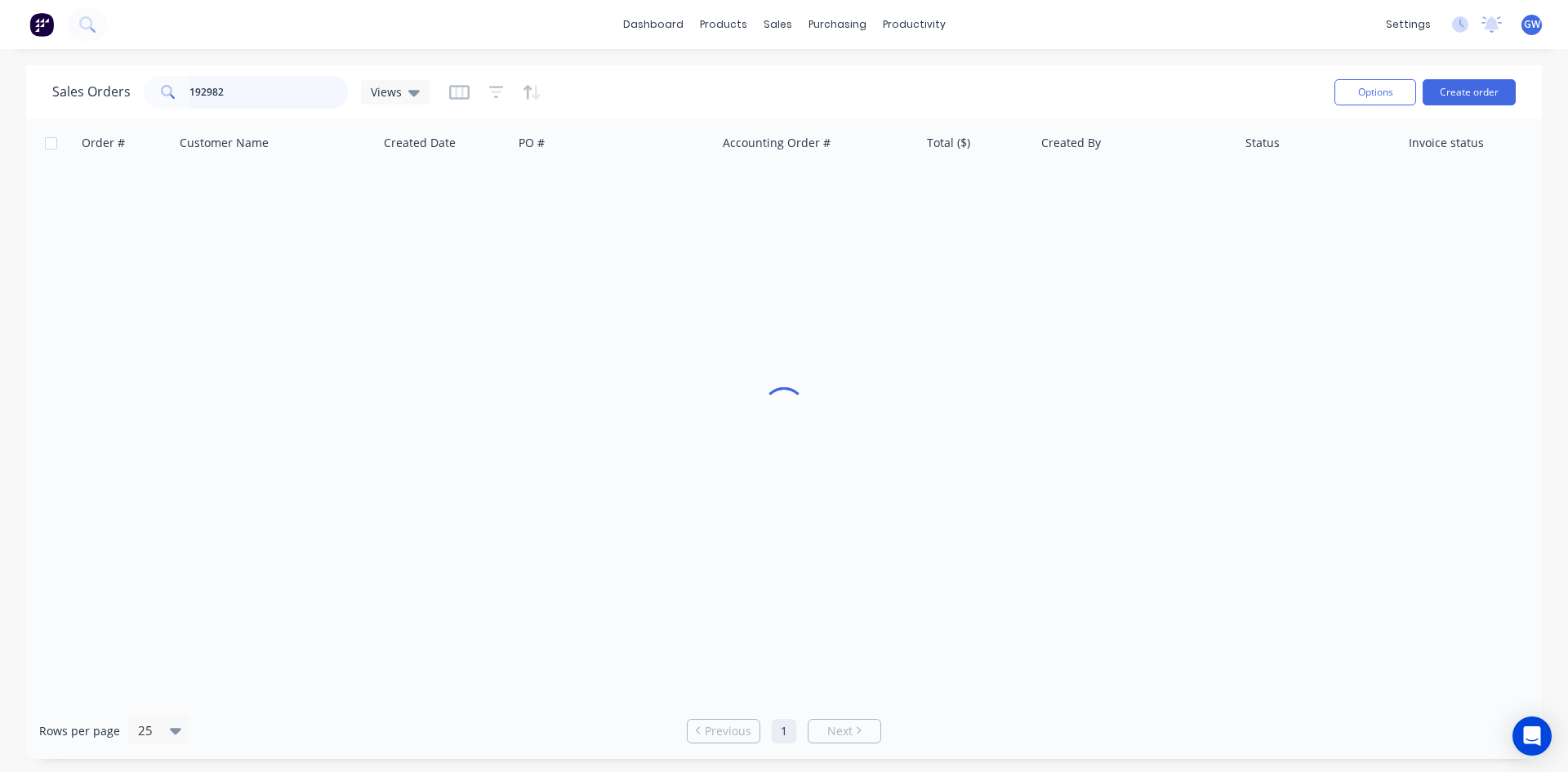
click at [266, 93] on input "192982" at bounding box center [268, 92] width 159 height 33
type input "192883"
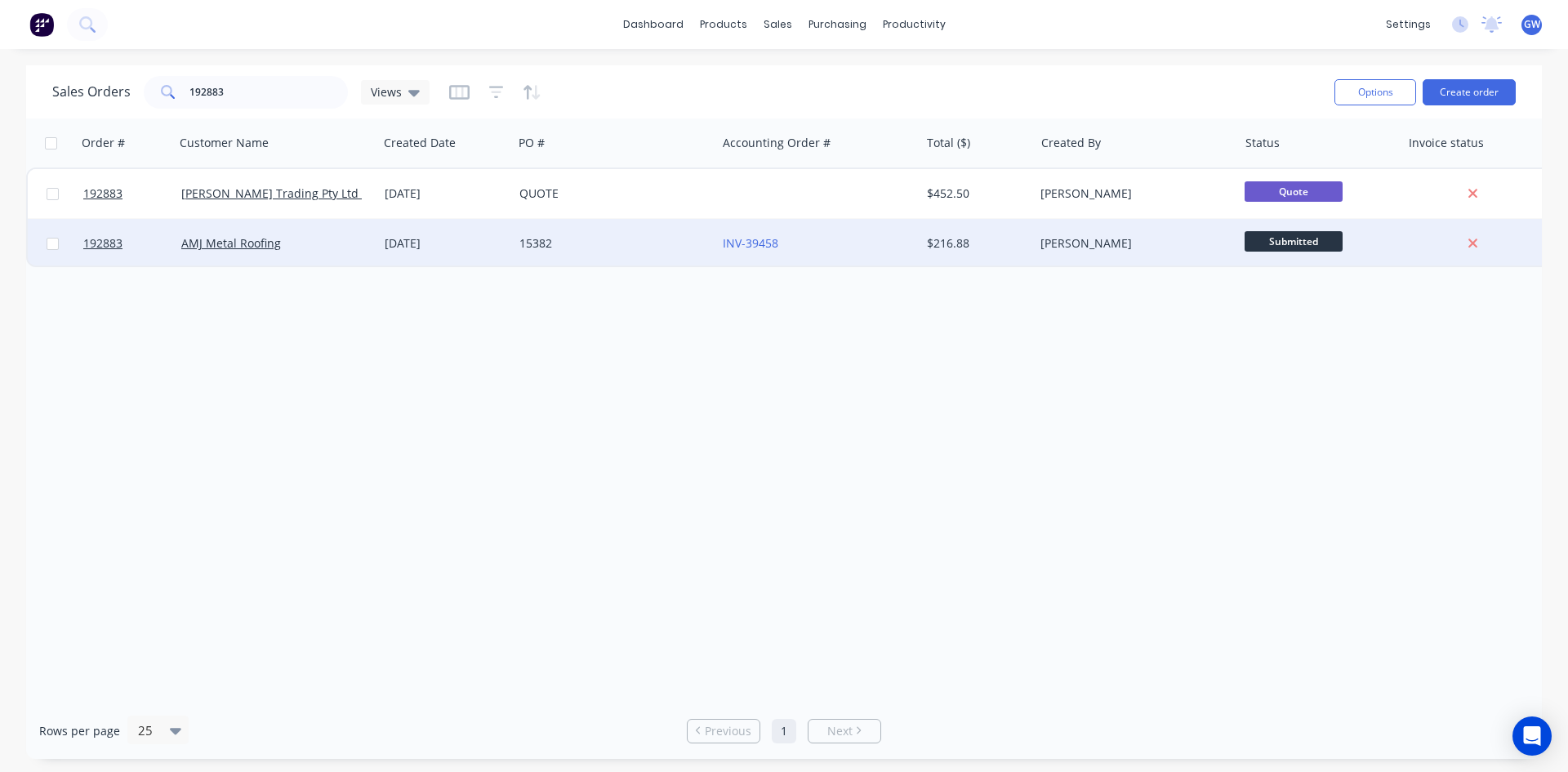
click at [651, 249] on div "15382" at bounding box center [610, 243] width 182 height 17
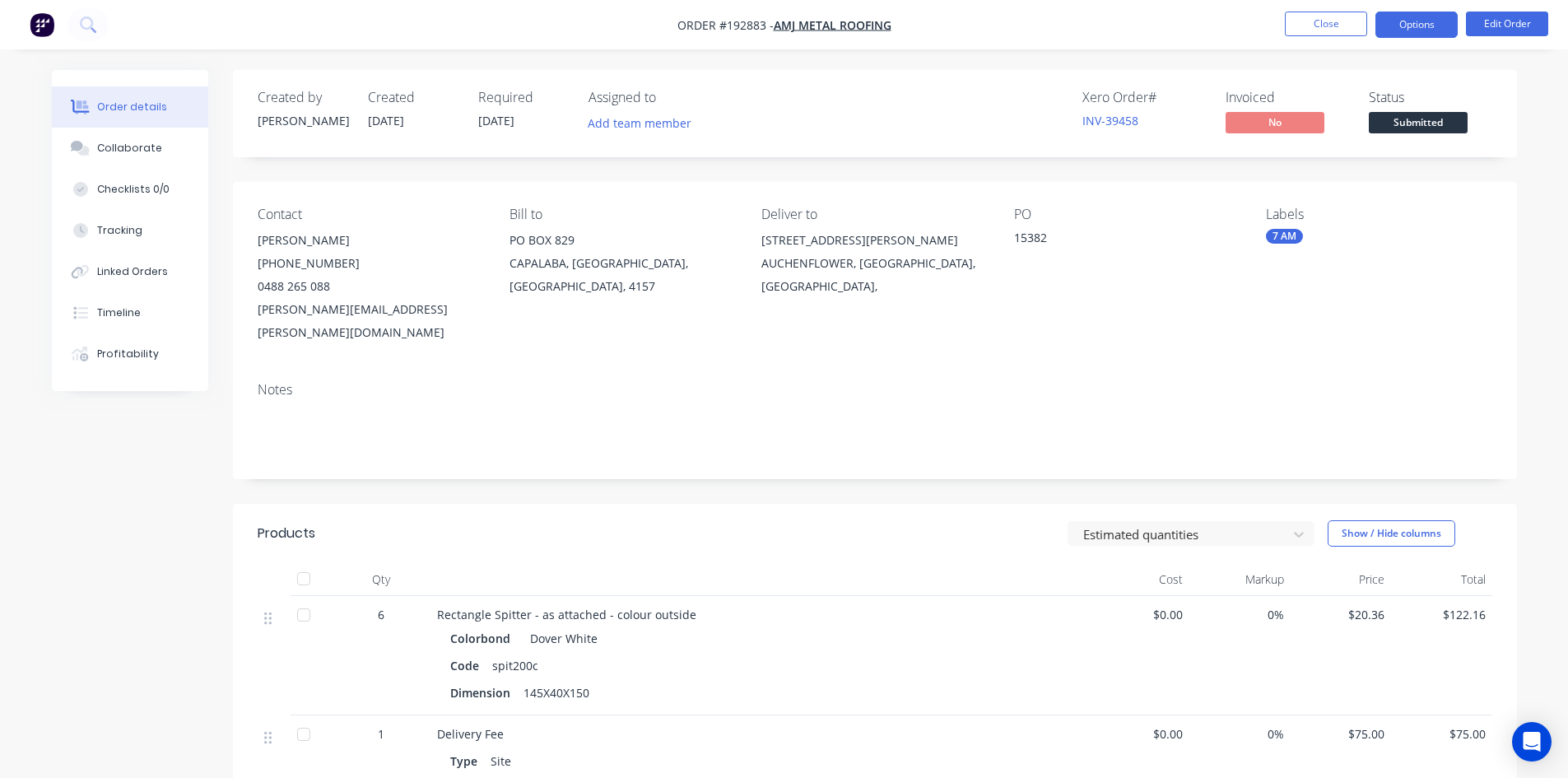
click at [1448, 17] on button "Options" at bounding box center [1417, 25] width 83 height 26
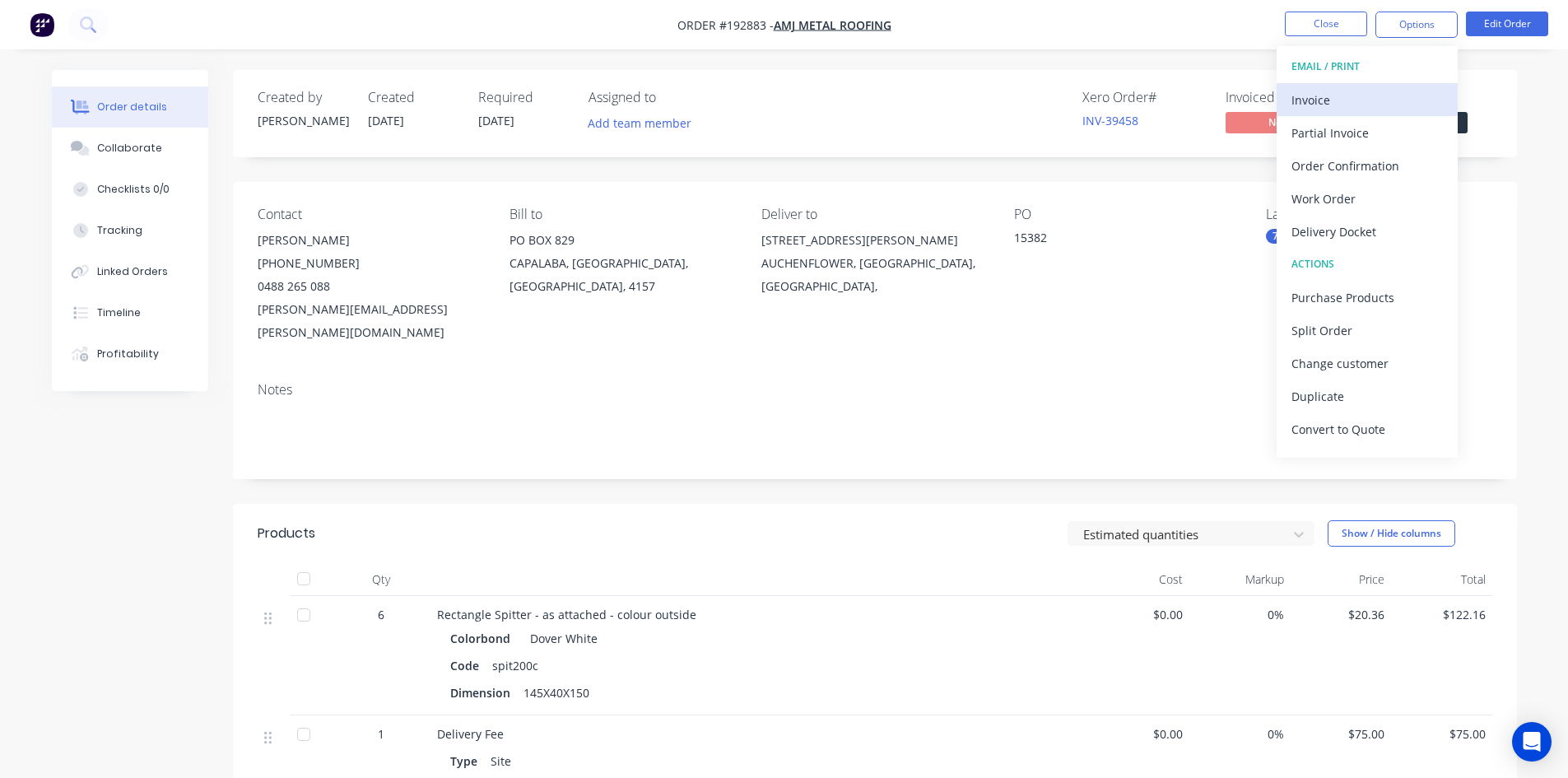
click at [1362, 100] on div "Invoice" at bounding box center [1367, 100] width 151 height 24
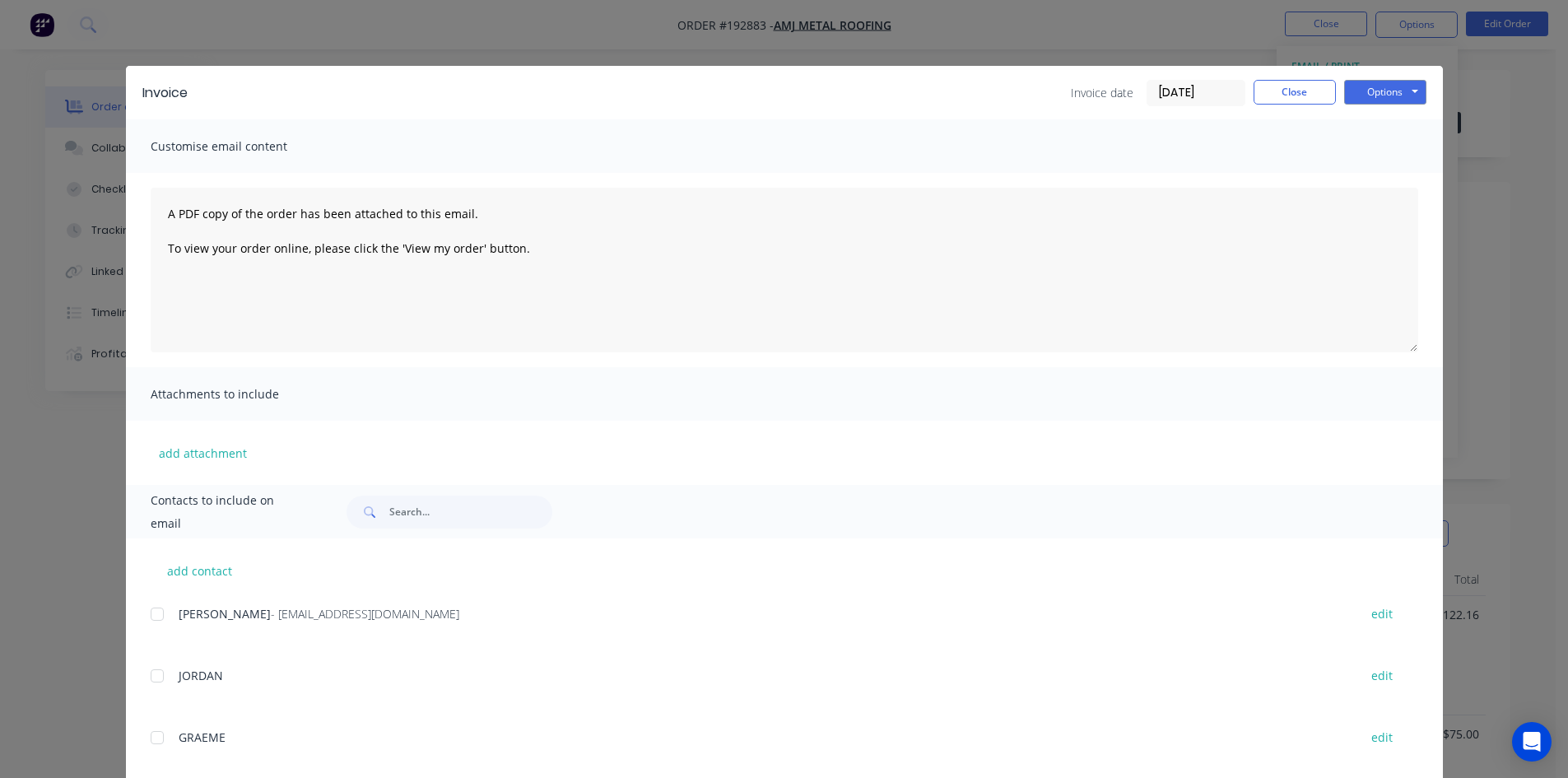
click at [157, 612] on div at bounding box center [156, 614] width 33 height 33
click at [1402, 92] on button "Options" at bounding box center [1385, 92] width 83 height 25
click at [1392, 178] on button "Email" at bounding box center [1397, 175] width 105 height 27
click at [1283, 84] on button "Close" at bounding box center [1294, 92] width 83 height 25
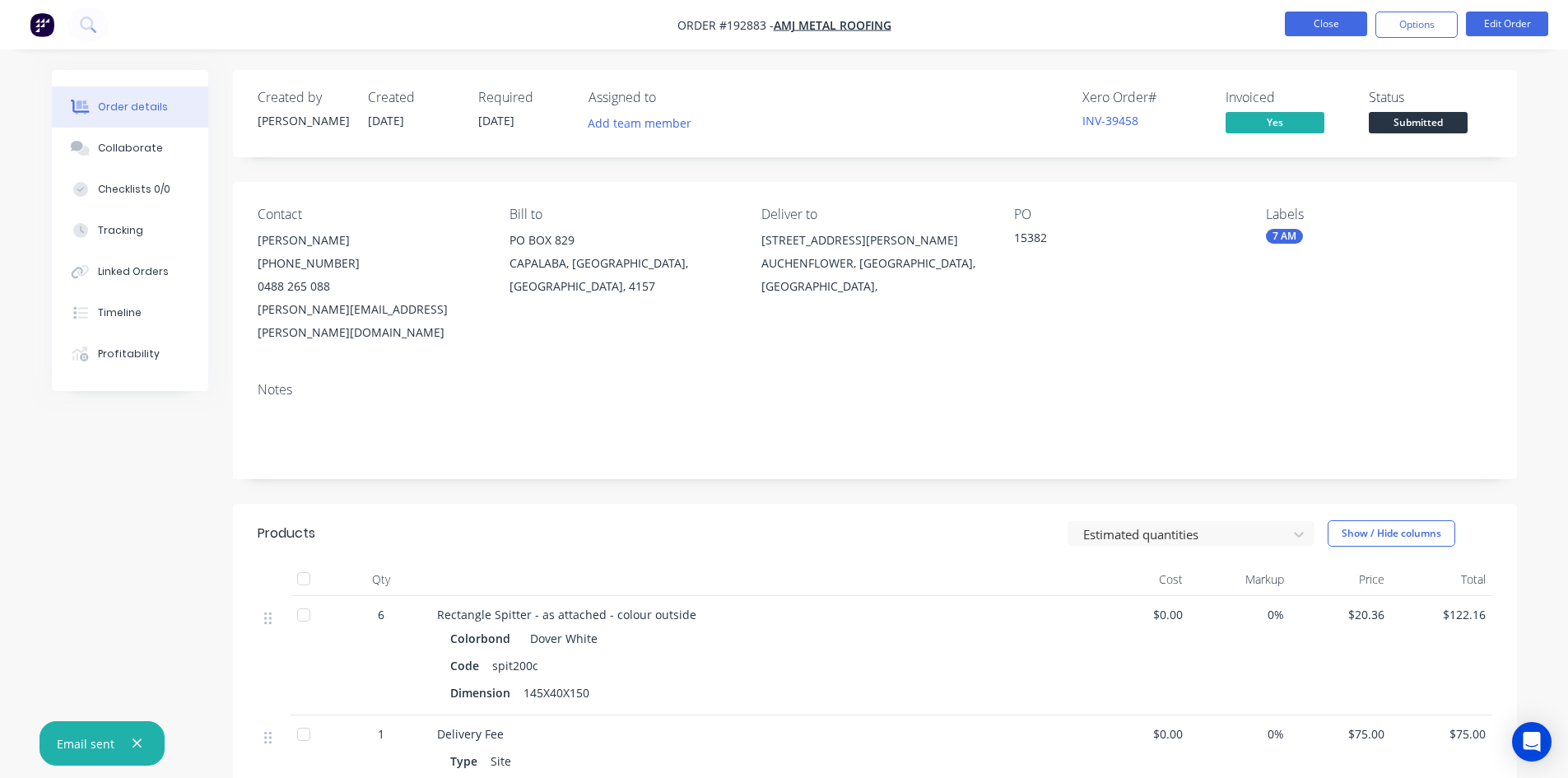
click at [1342, 28] on button "Close" at bounding box center [1326, 24] width 83 height 25
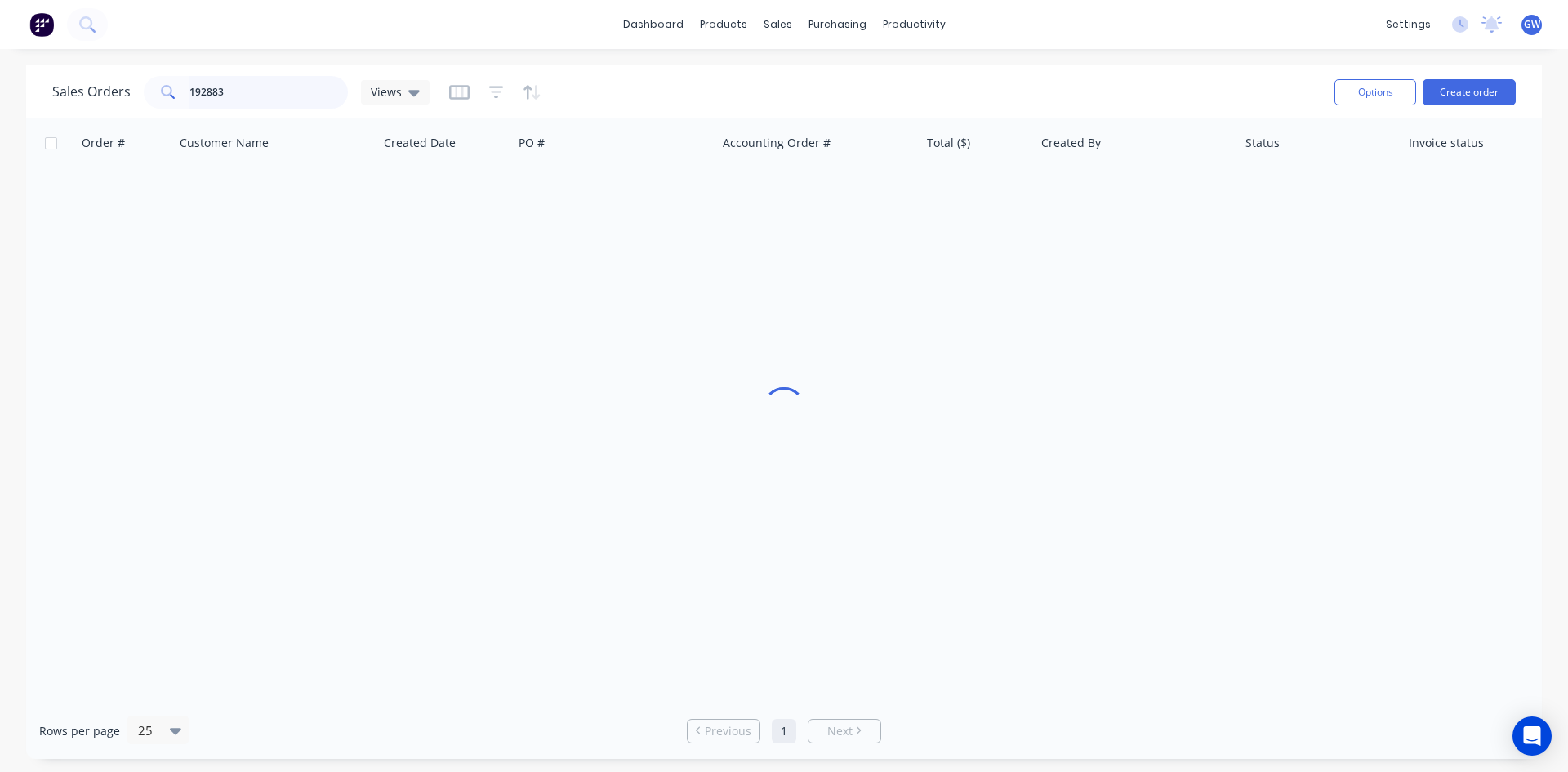
click at [296, 97] on input "192883" at bounding box center [268, 92] width 159 height 33
type input "192679"
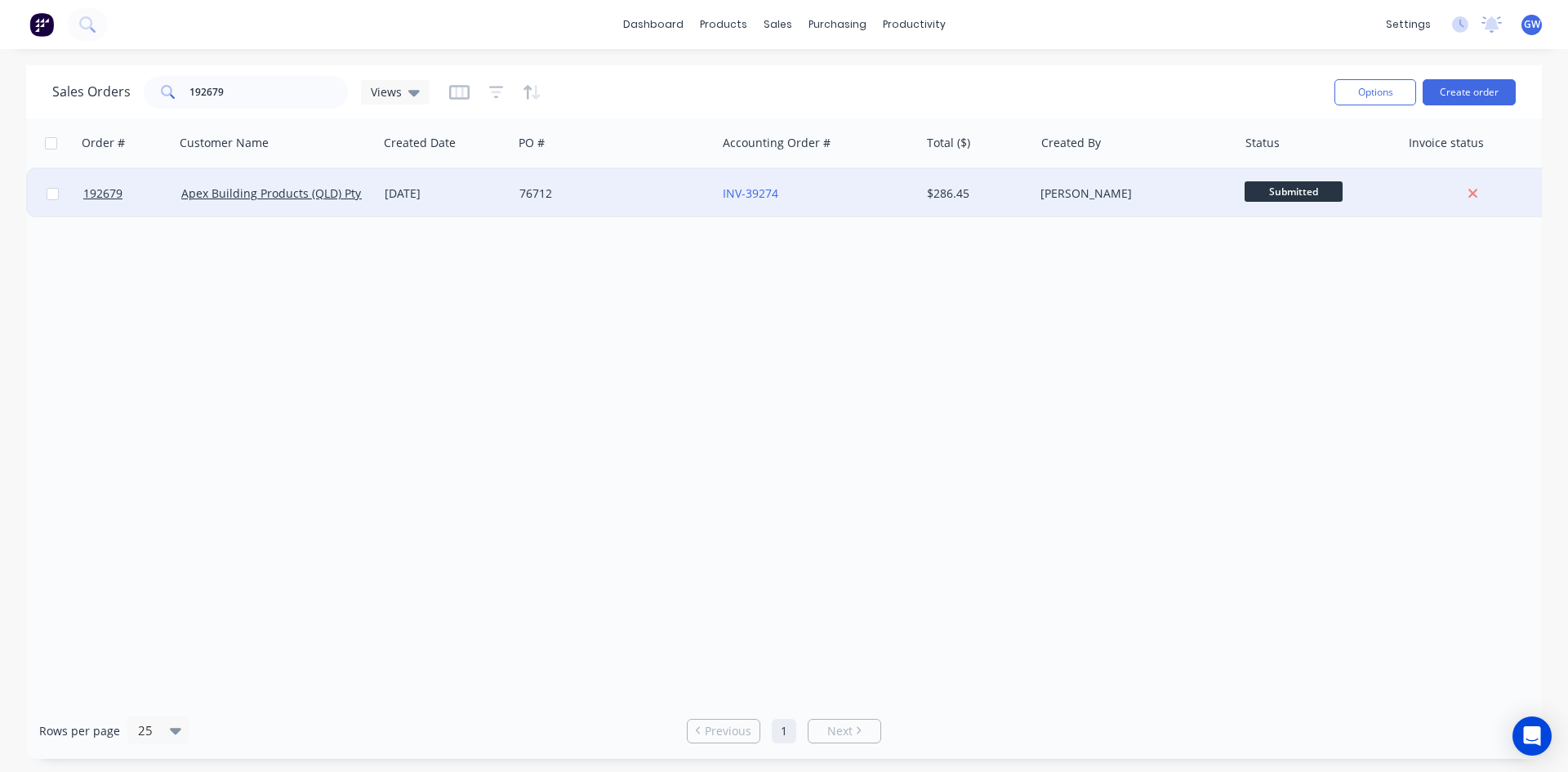
click at [1075, 196] on div "[PERSON_NAME]" at bounding box center [1131, 193] width 182 height 17
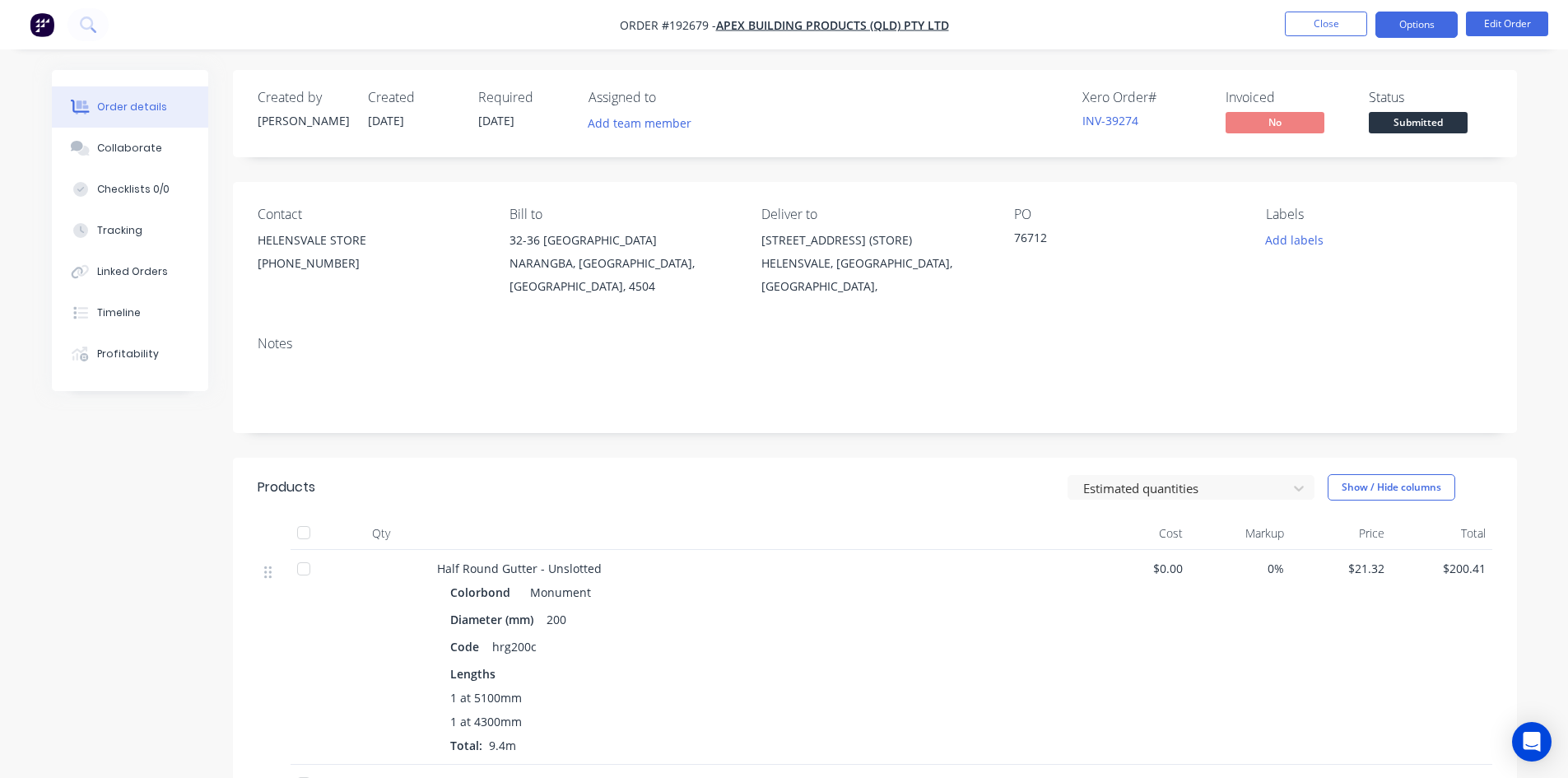
click at [1410, 26] on button "Options" at bounding box center [1417, 25] width 83 height 26
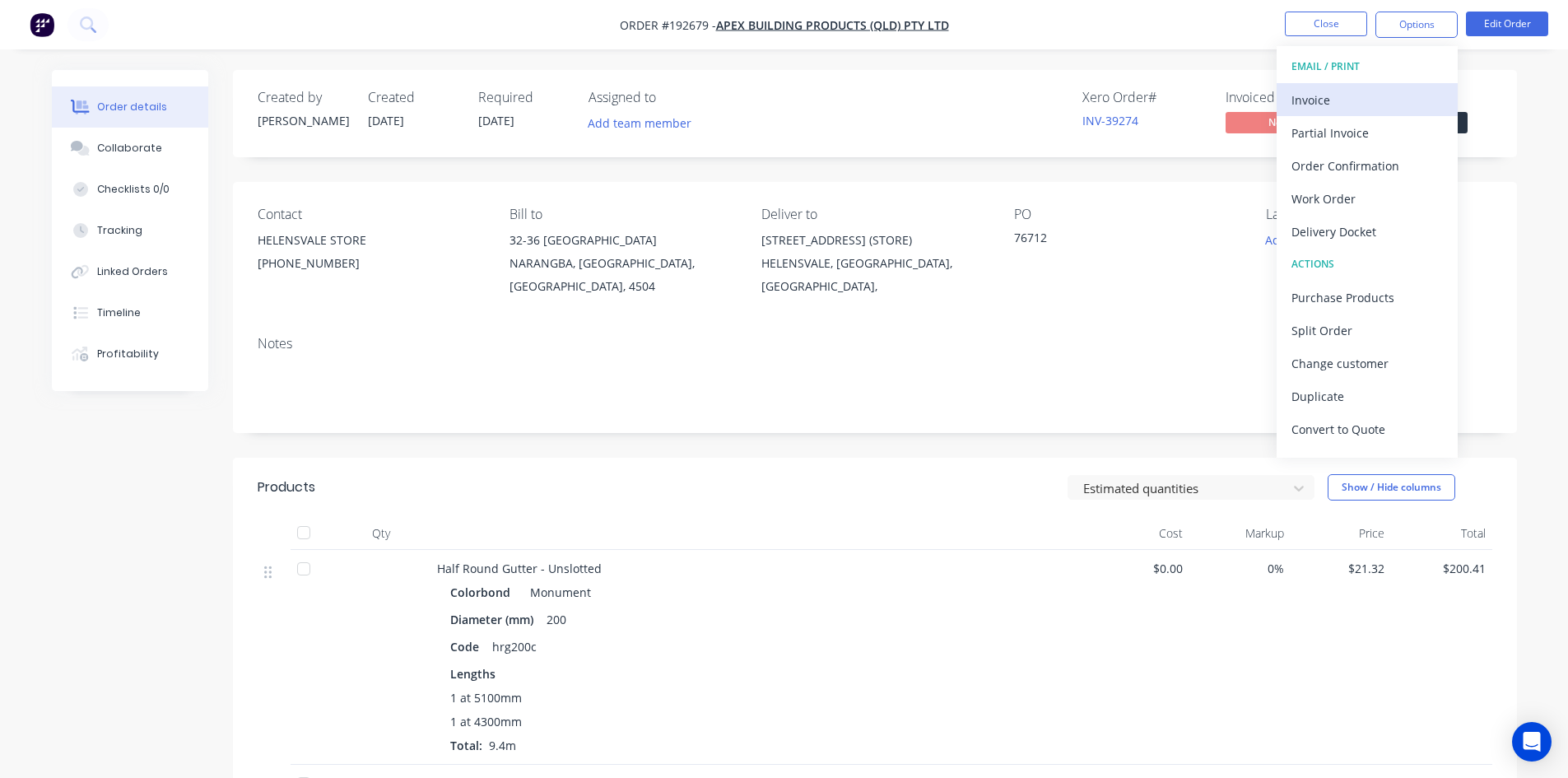
click at [1352, 95] on div "Invoice" at bounding box center [1367, 100] width 151 height 24
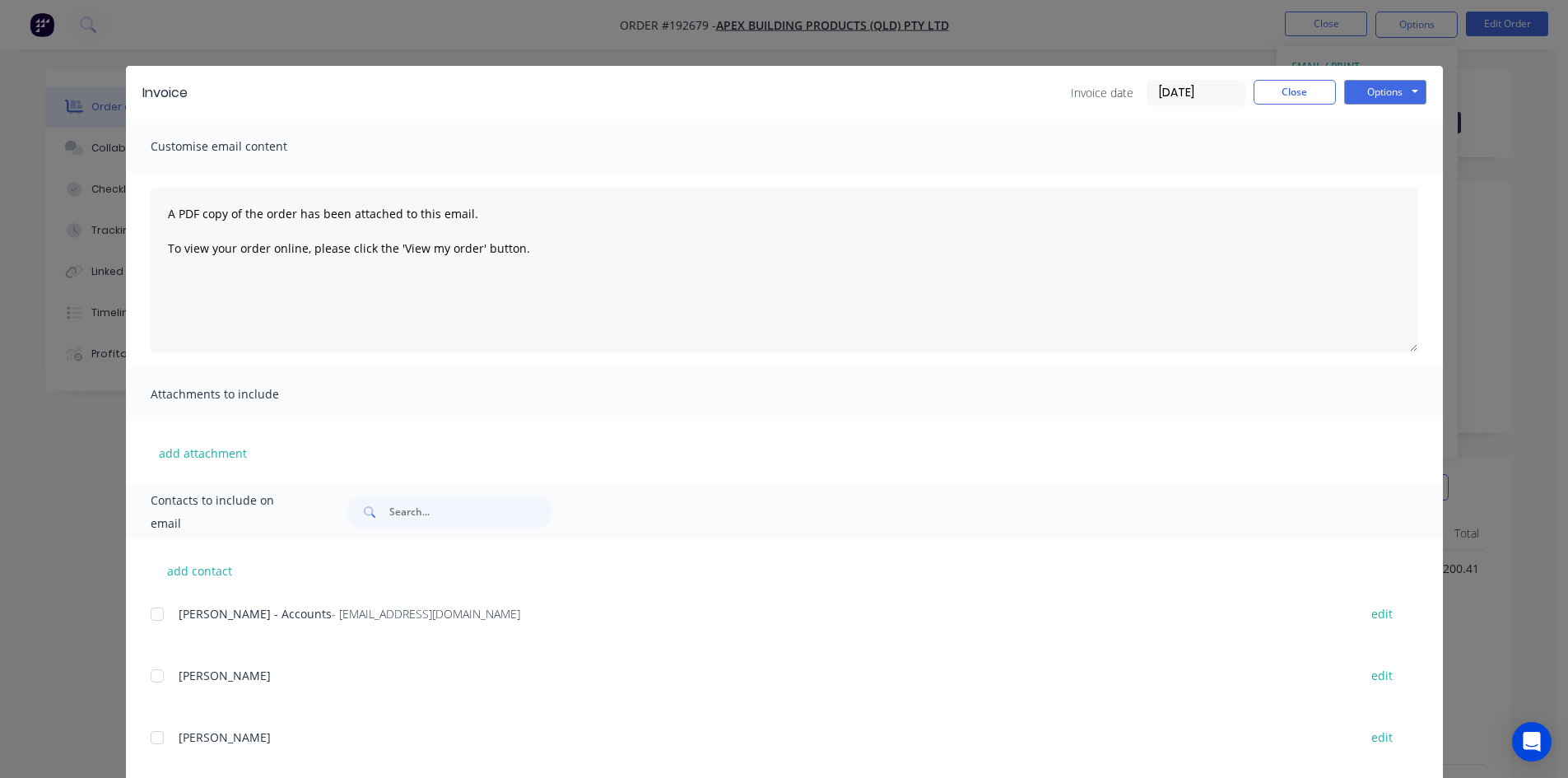
click at [155, 622] on div at bounding box center [156, 614] width 33 height 33
click at [1377, 98] on button "Options" at bounding box center [1385, 92] width 83 height 25
click at [1398, 184] on button "Email" at bounding box center [1397, 175] width 105 height 27
click at [1299, 84] on button "Close" at bounding box center [1294, 92] width 83 height 25
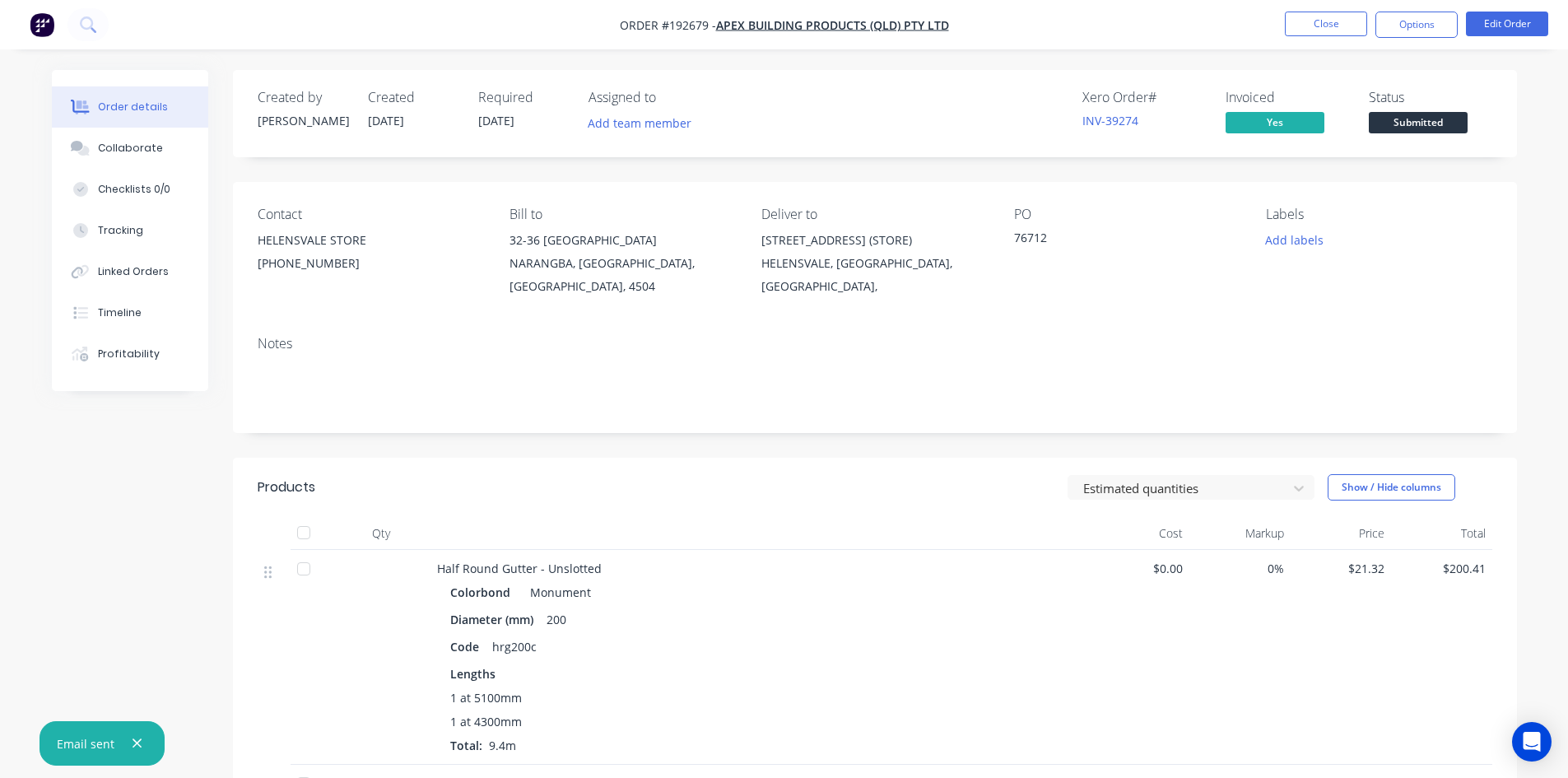
click at [1320, 9] on nav "Order #192679 - Apex Building Products (QLD) Pty Ltd Close Options Edit Order" at bounding box center [784, 25] width 1568 height 50
click at [1348, 18] on button "Close" at bounding box center [1326, 24] width 83 height 25
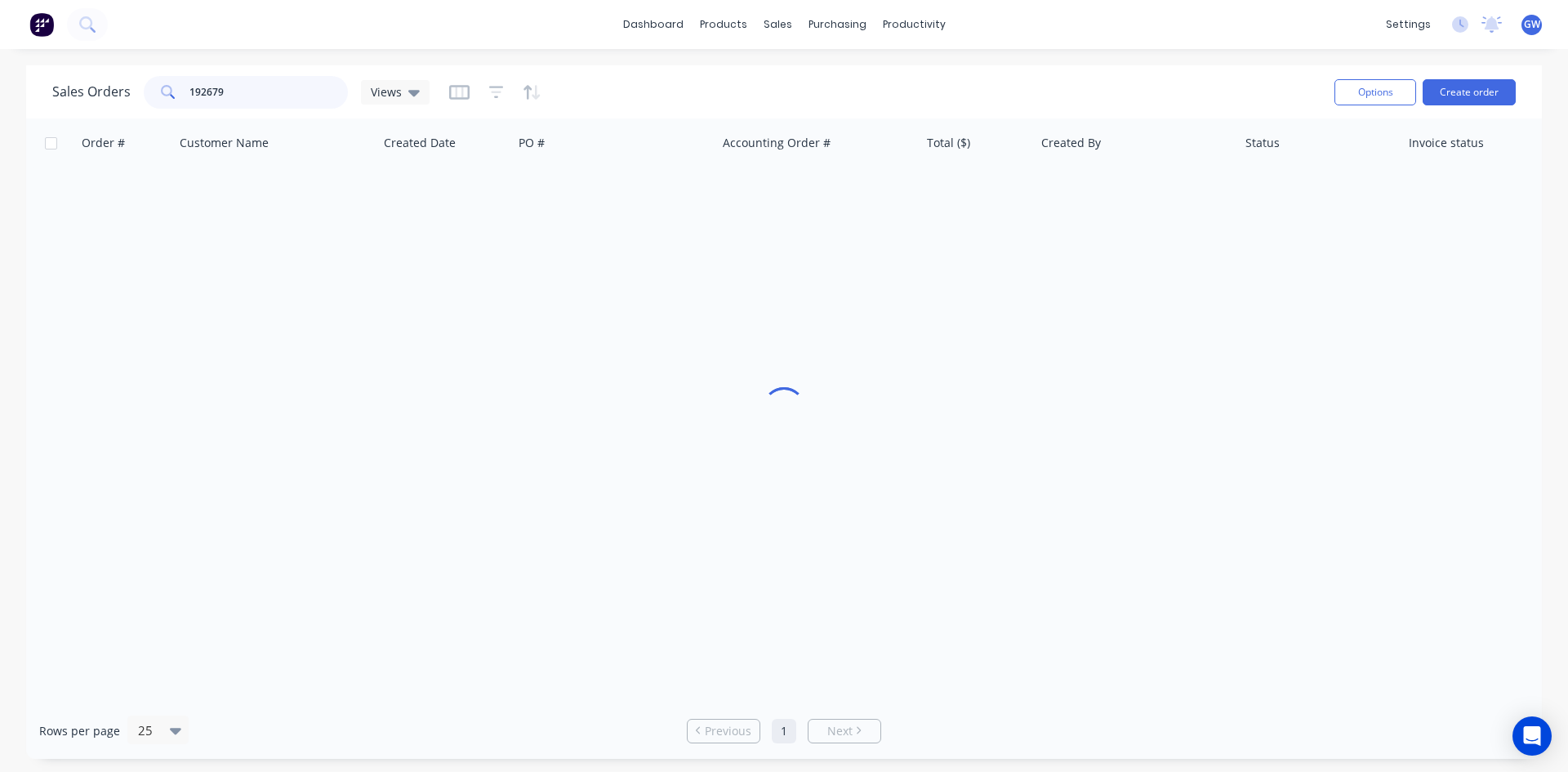
drag, startPoint x: 296, startPoint y: 91, endPoint x: 41, endPoint y: 92, distance: 255.0
click at [41, 92] on div "Sales Orders 192679 Views Options Create order" at bounding box center [784, 92] width 1516 height 53
type input "192696"
click at [1039, 189] on div "[PERSON_NAME]" at bounding box center [1136, 193] width 203 height 49
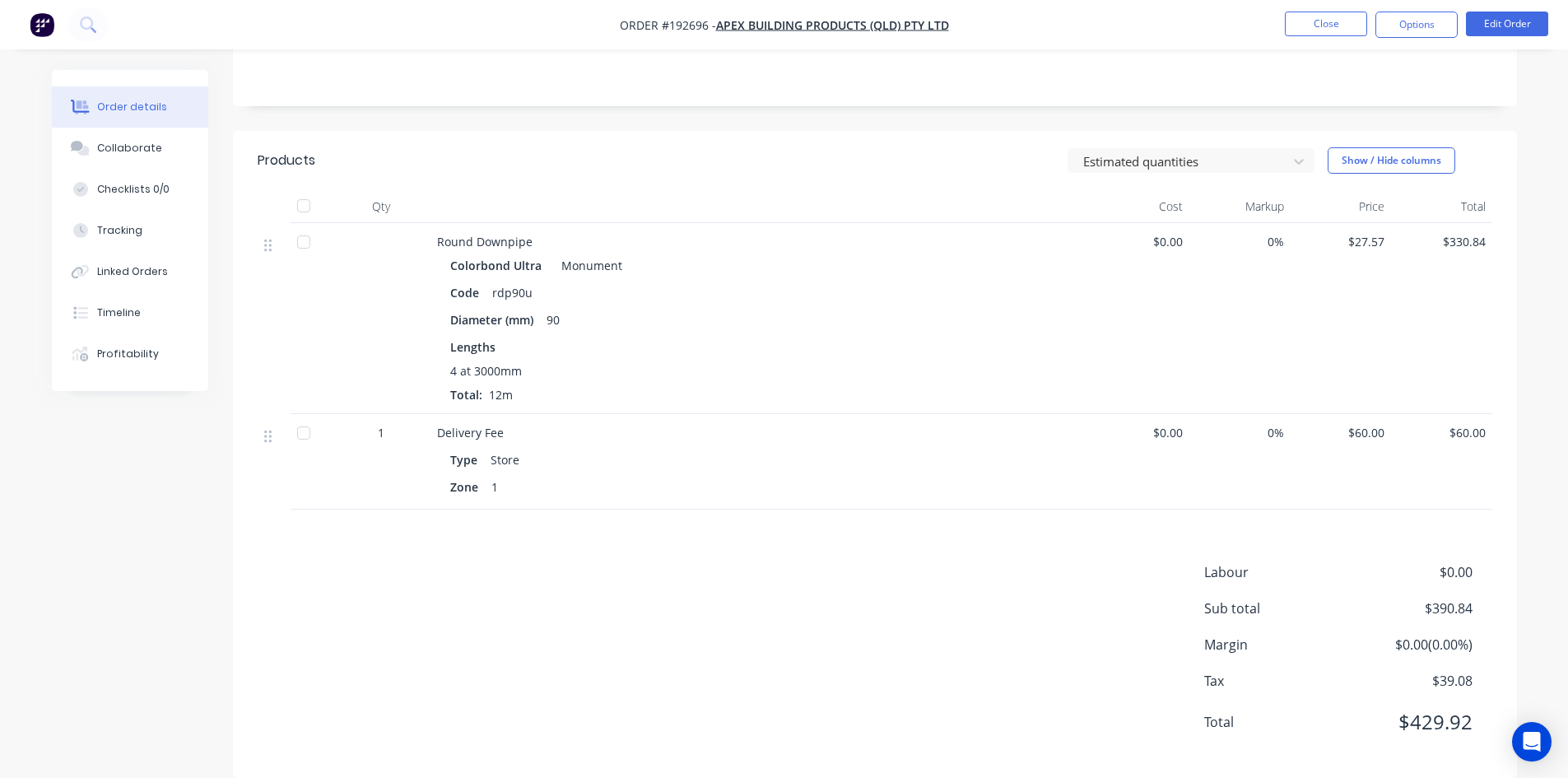
scroll to position [335, 0]
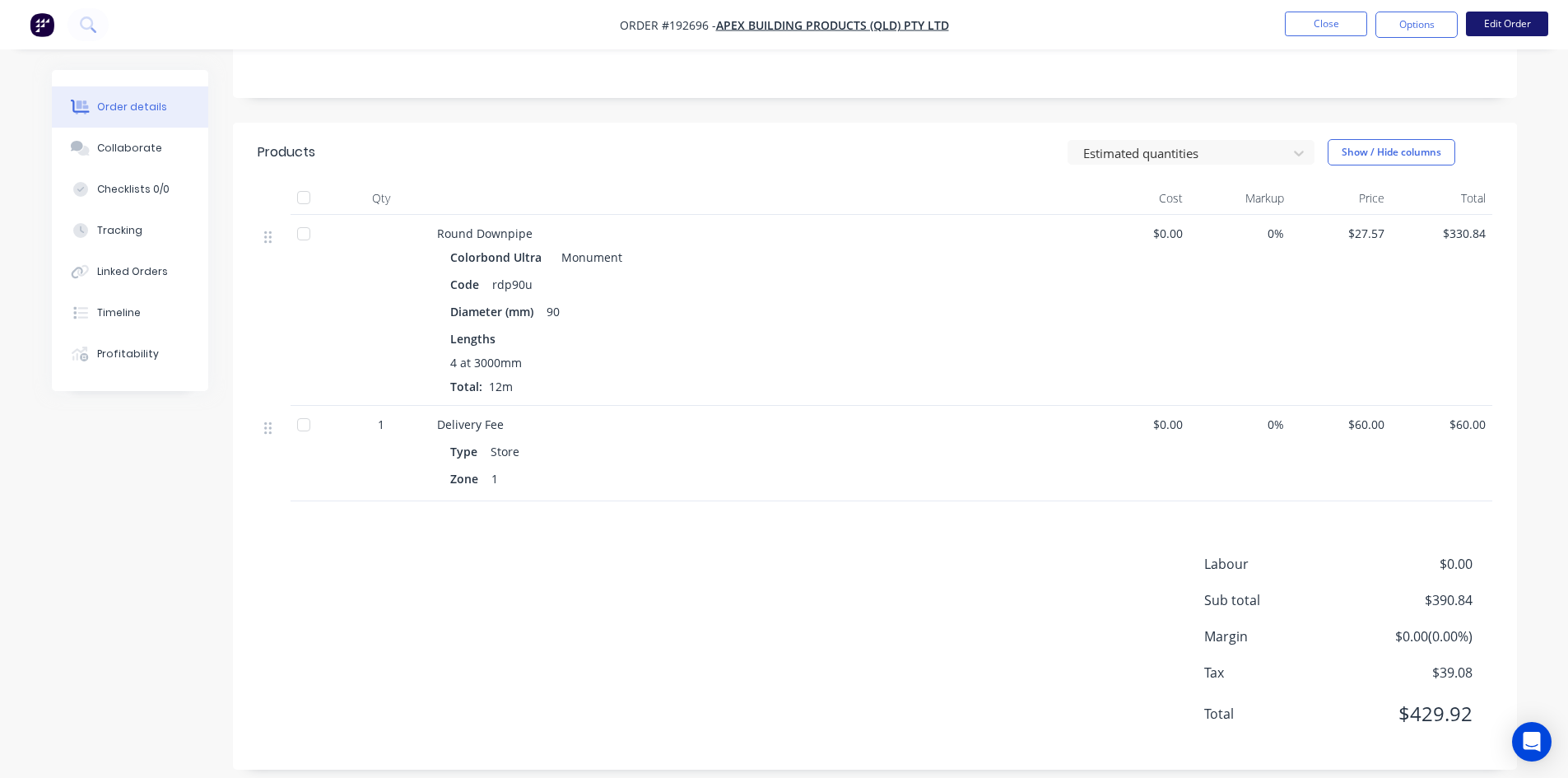
click at [1490, 24] on button "Edit Order" at bounding box center [1507, 24] width 83 height 25
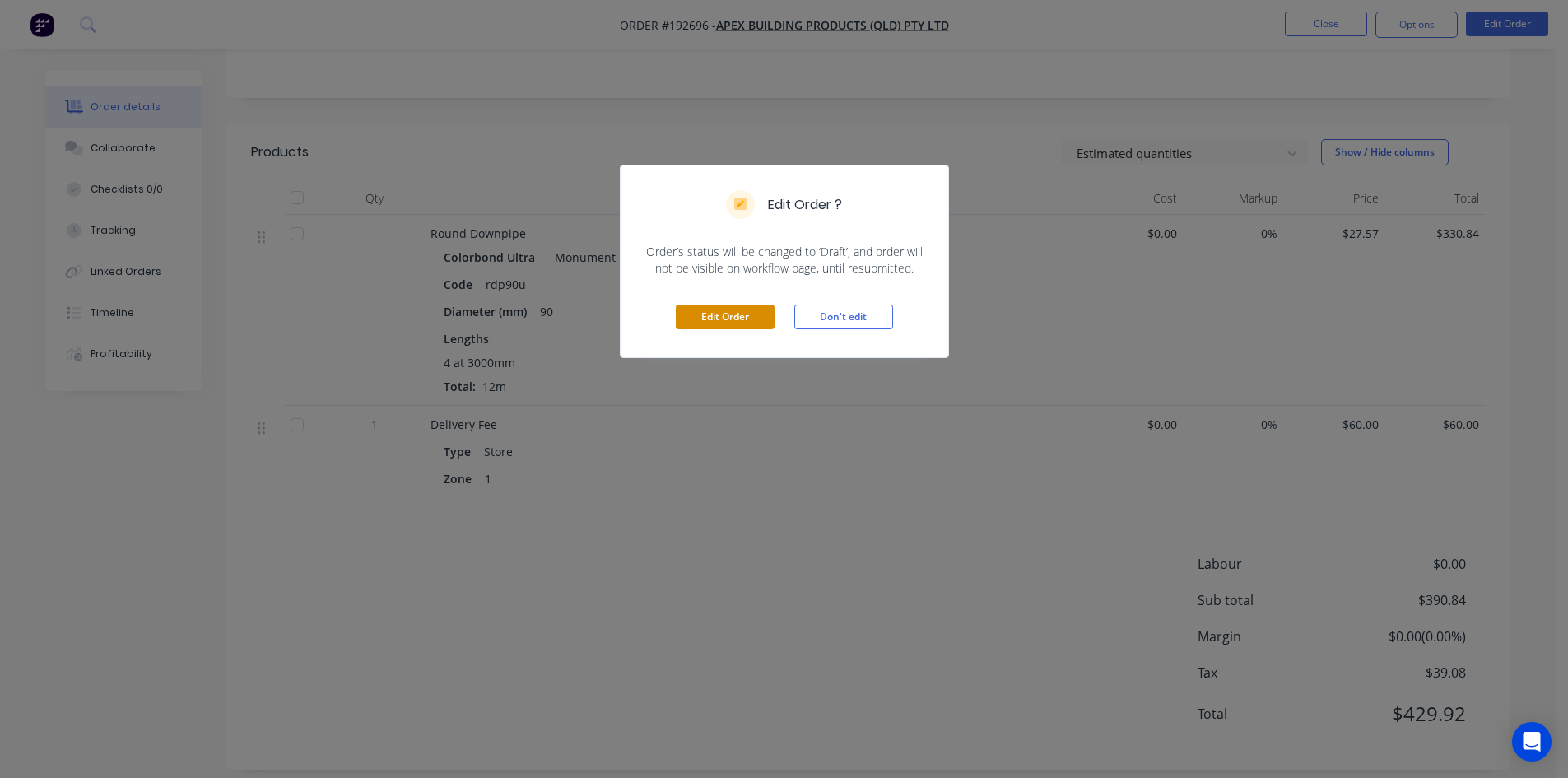
click at [751, 322] on button "Edit Order" at bounding box center [724, 316] width 98 height 25
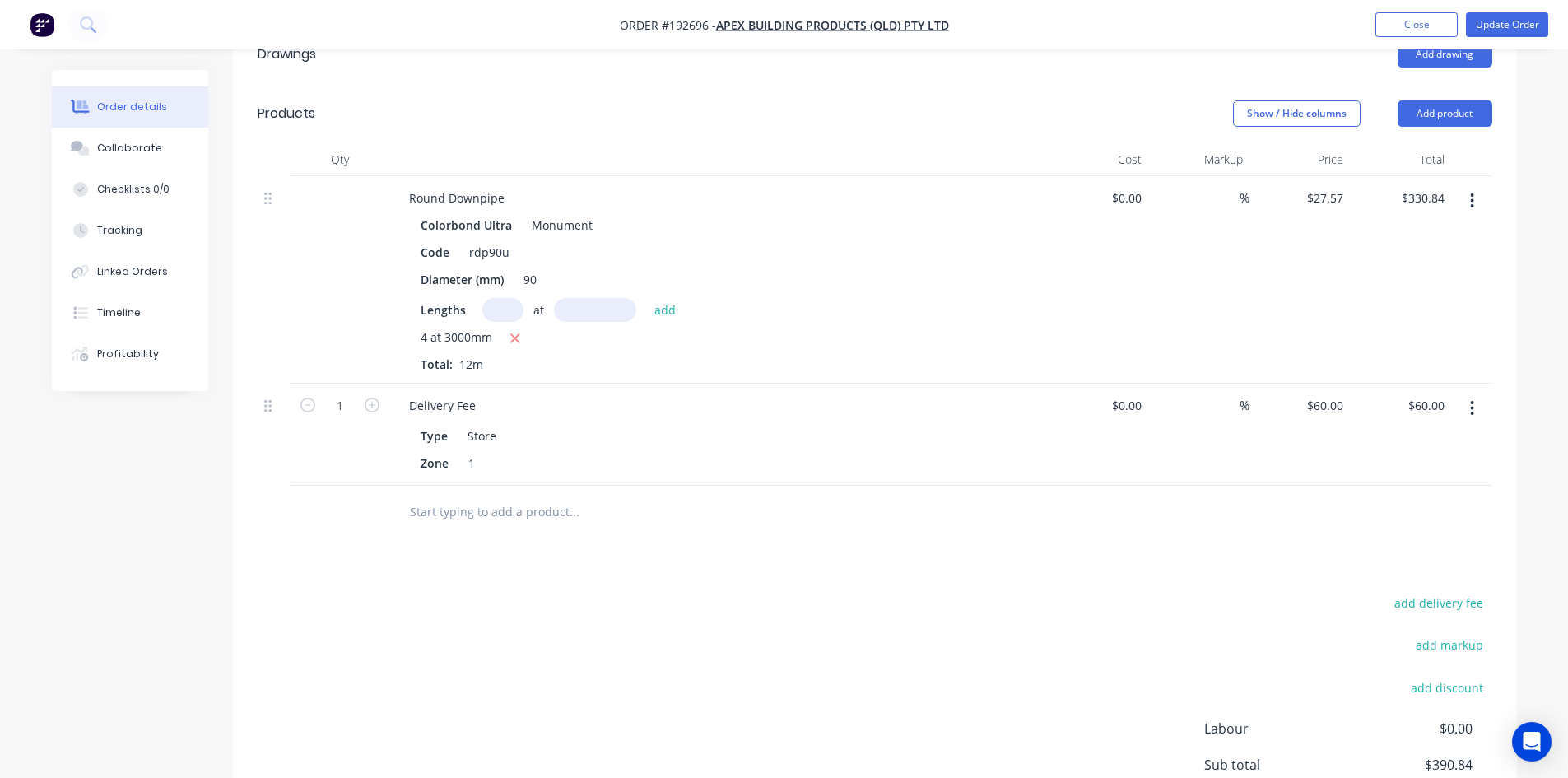
scroll to position [641, 0]
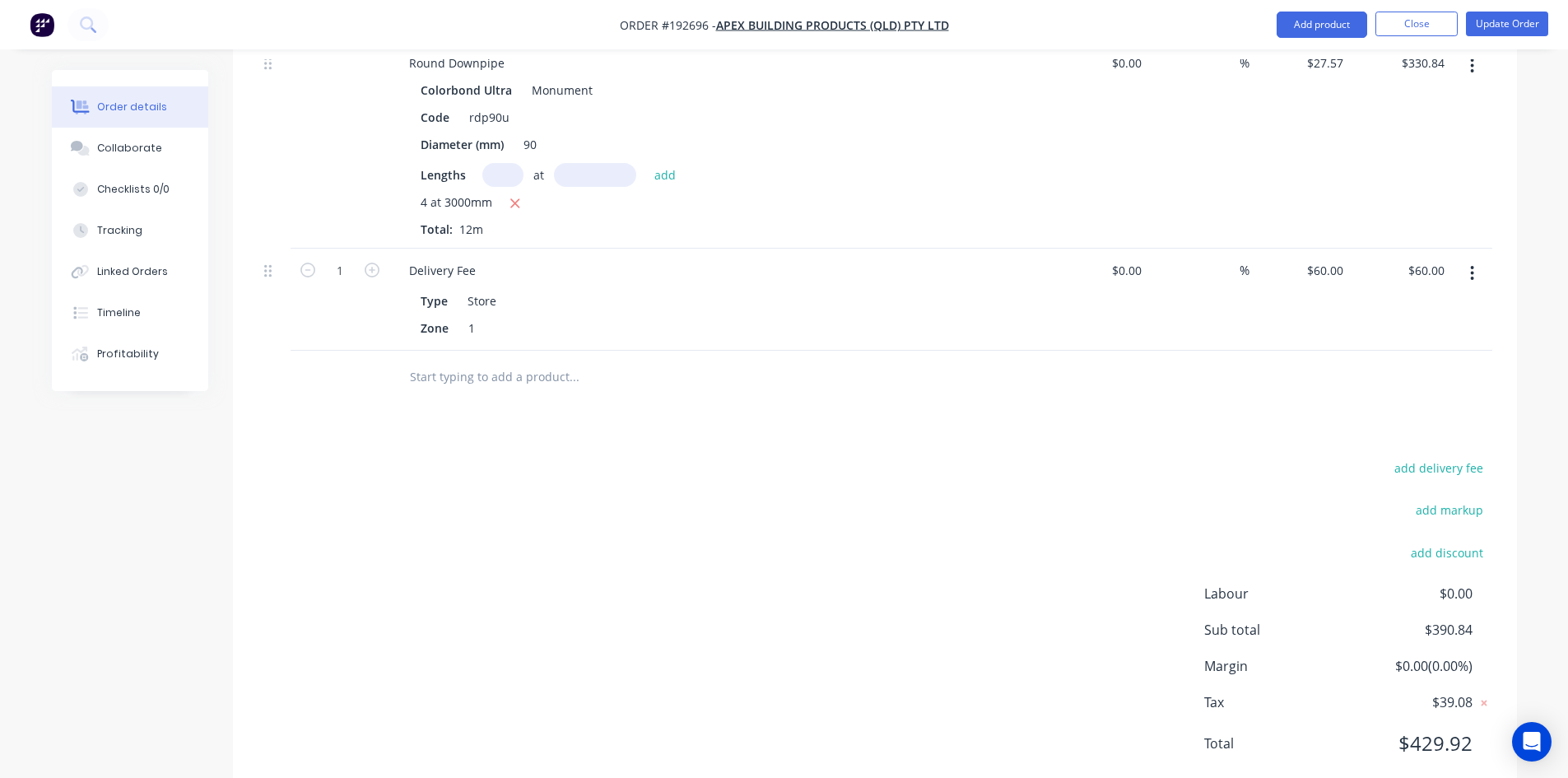
click at [1466, 259] on button "button" at bounding box center [1471, 274] width 39 height 30
click at [1426, 403] on div "Delete" at bounding box center [1414, 415] width 126 height 24
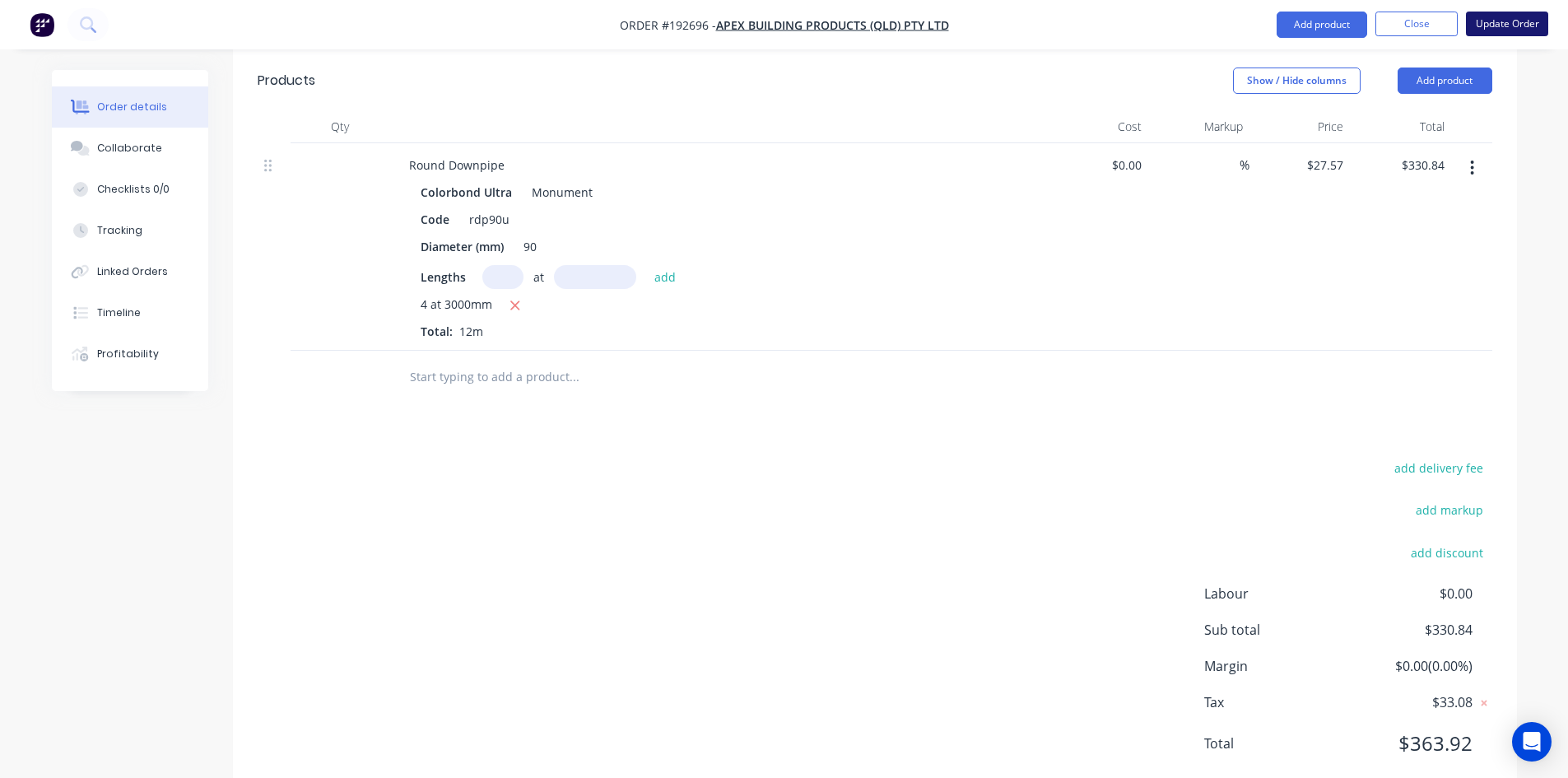
click at [1507, 26] on button "Update Order" at bounding box center [1507, 24] width 83 height 25
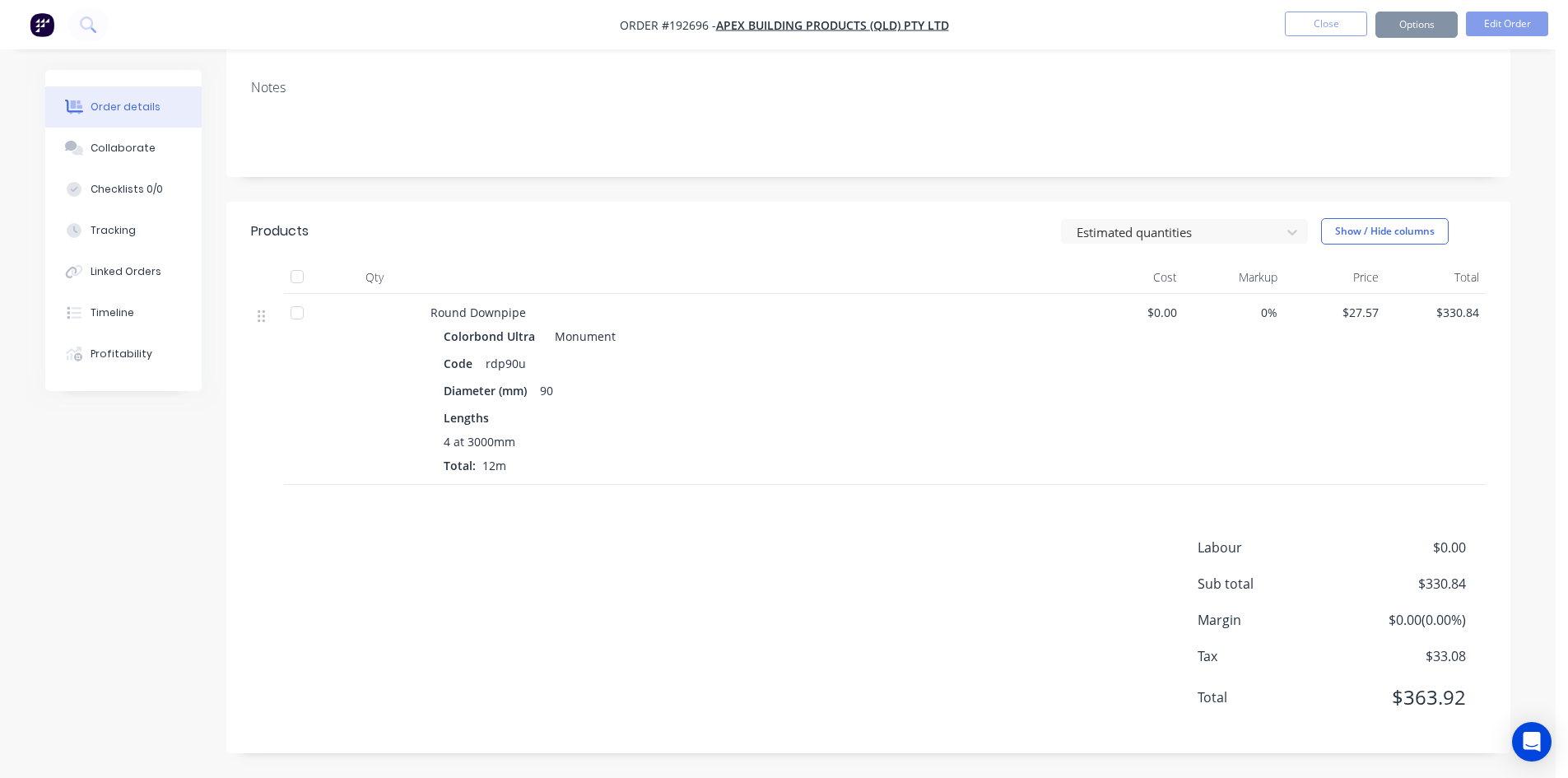
scroll to position [0, 0]
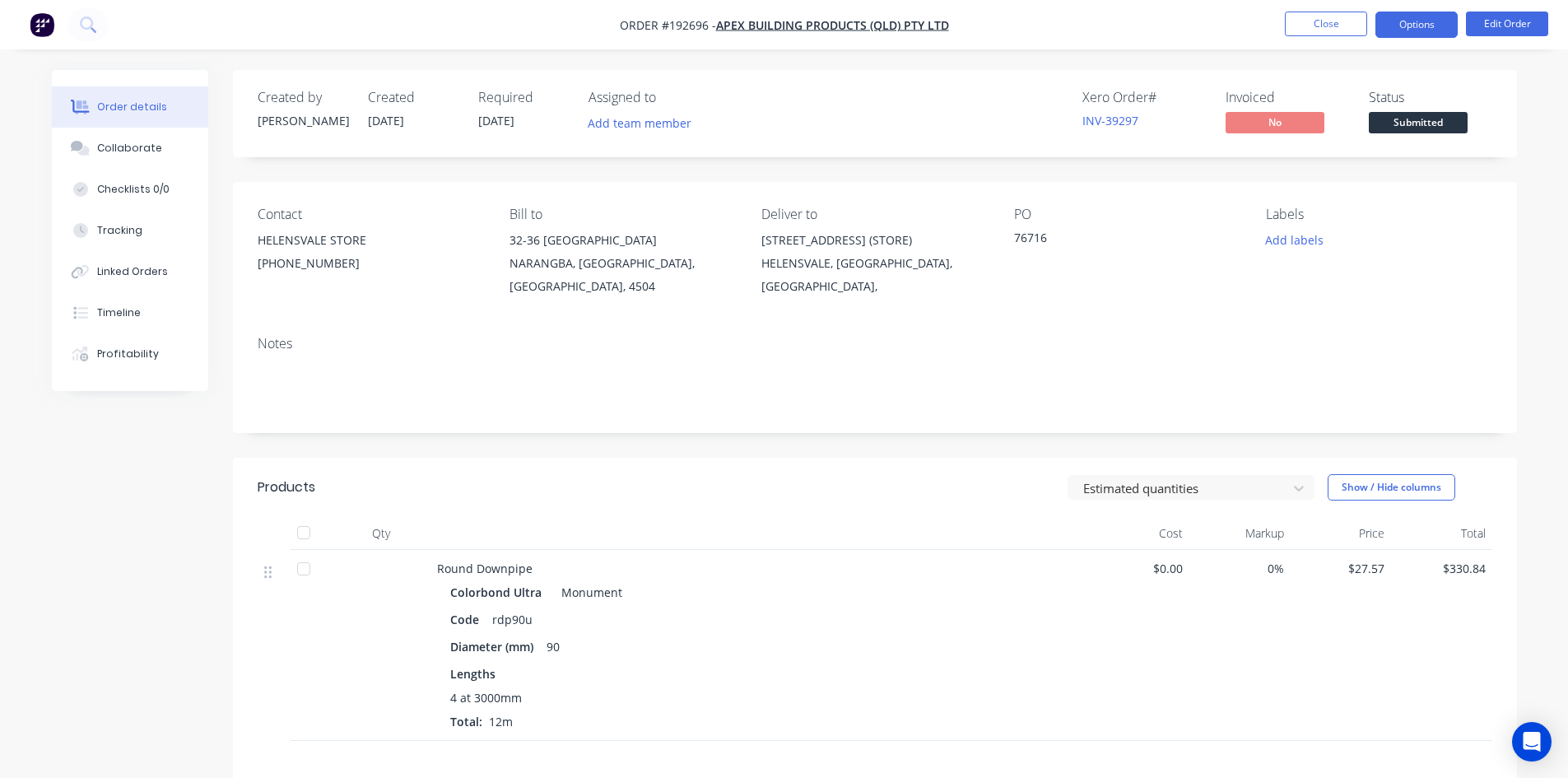
click at [1448, 15] on button "Options" at bounding box center [1417, 25] width 83 height 26
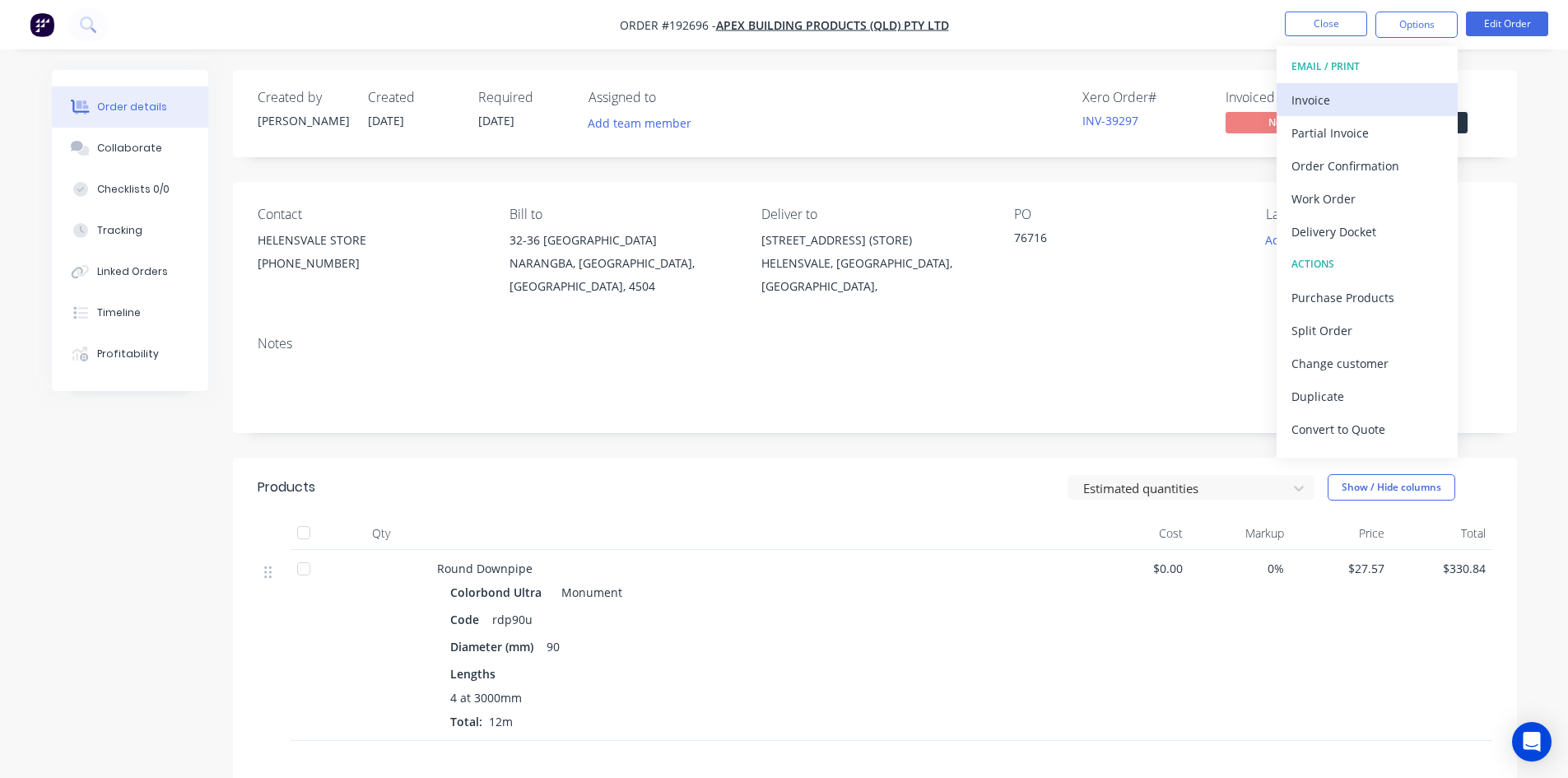
click at [1369, 99] on div "Invoice" at bounding box center [1367, 100] width 151 height 24
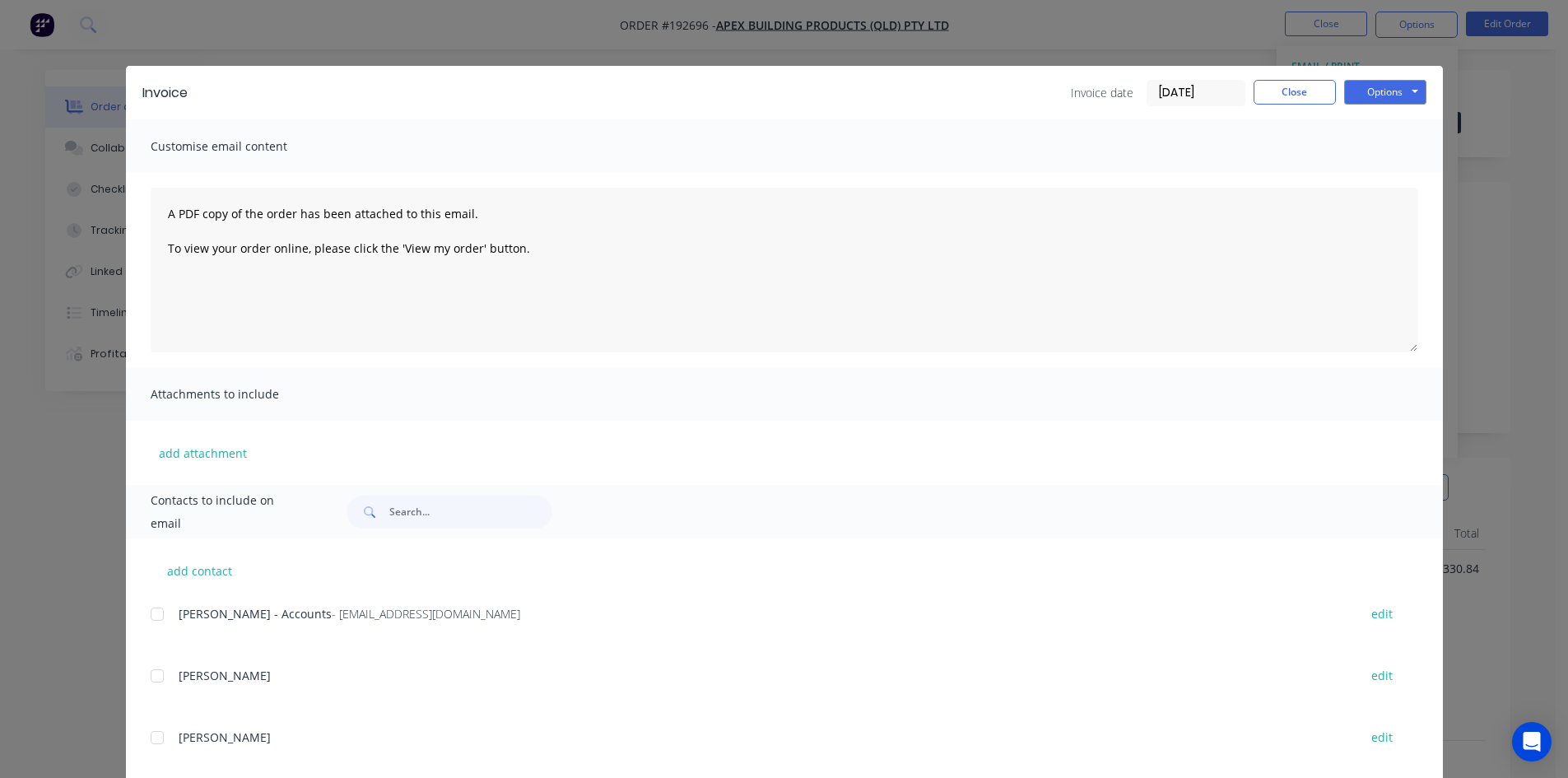
click at [160, 613] on div at bounding box center [156, 614] width 33 height 33
click at [1393, 96] on button "Options" at bounding box center [1385, 92] width 83 height 25
click at [1408, 182] on button "Email" at bounding box center [1397, 175] width 105 height 27
click at [1289, 100] on button "Close" at bounding box center [1294, 92] width 83 height 25
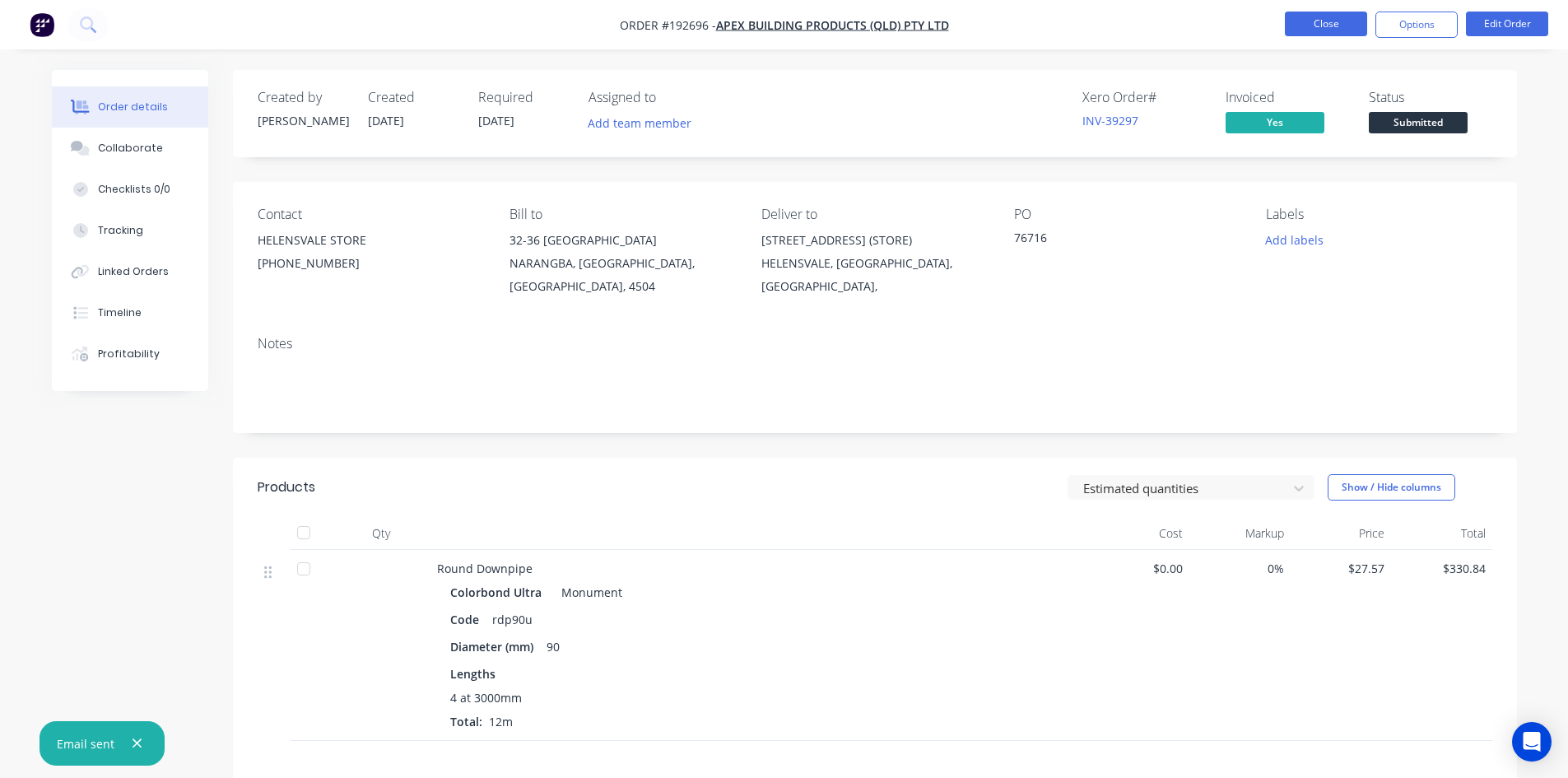
click at [1328, 25] on button "Close" at bounding box center [1326, 24] width 83 height 25
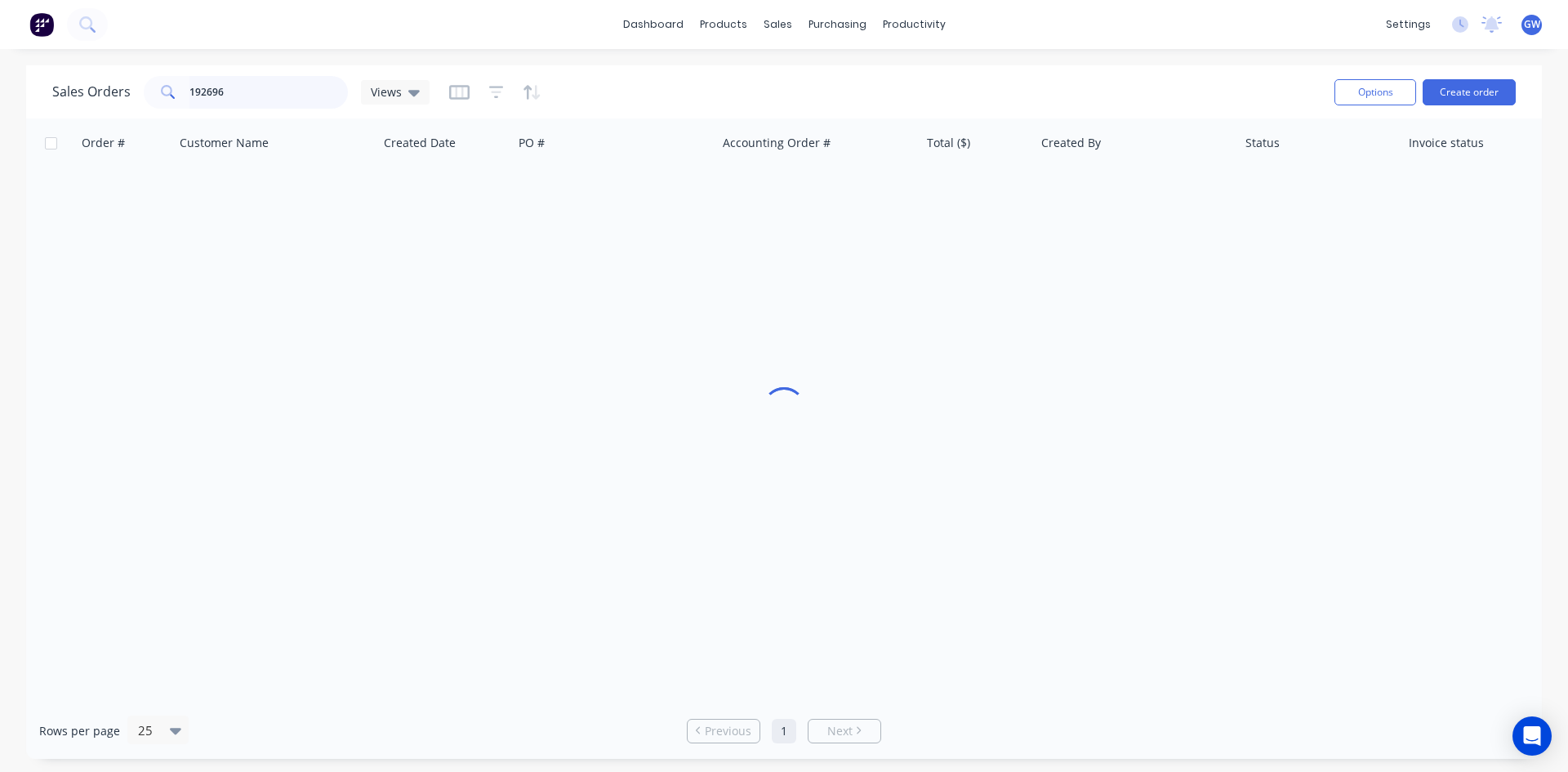
click at [264, 88] on input "192696" at bounding box center [268, 92] width 159 height 33
type input "192197"
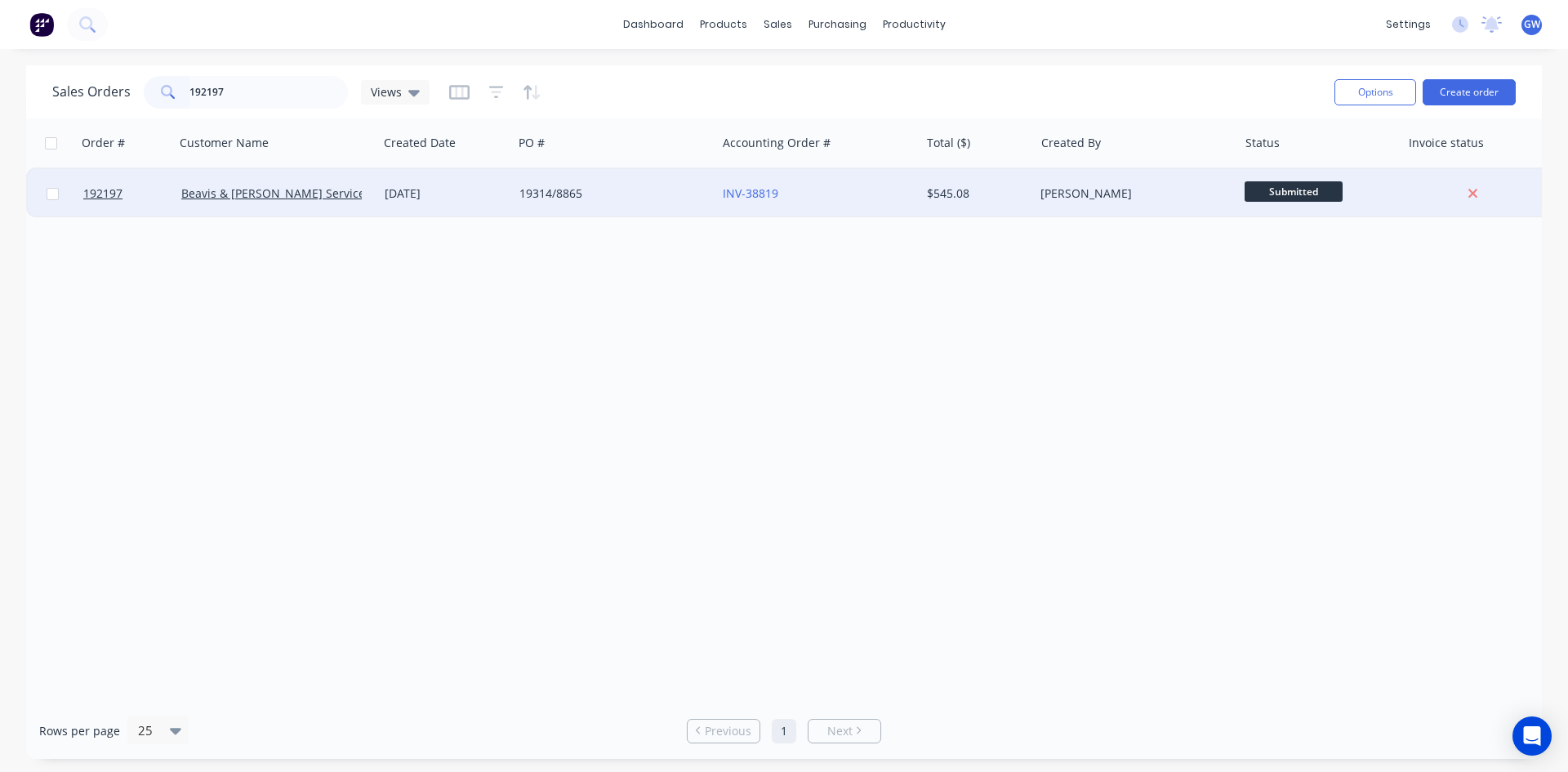
click at [845, 211] on div "INV-38819" at bounding box center [818, 193] width 203 height 49
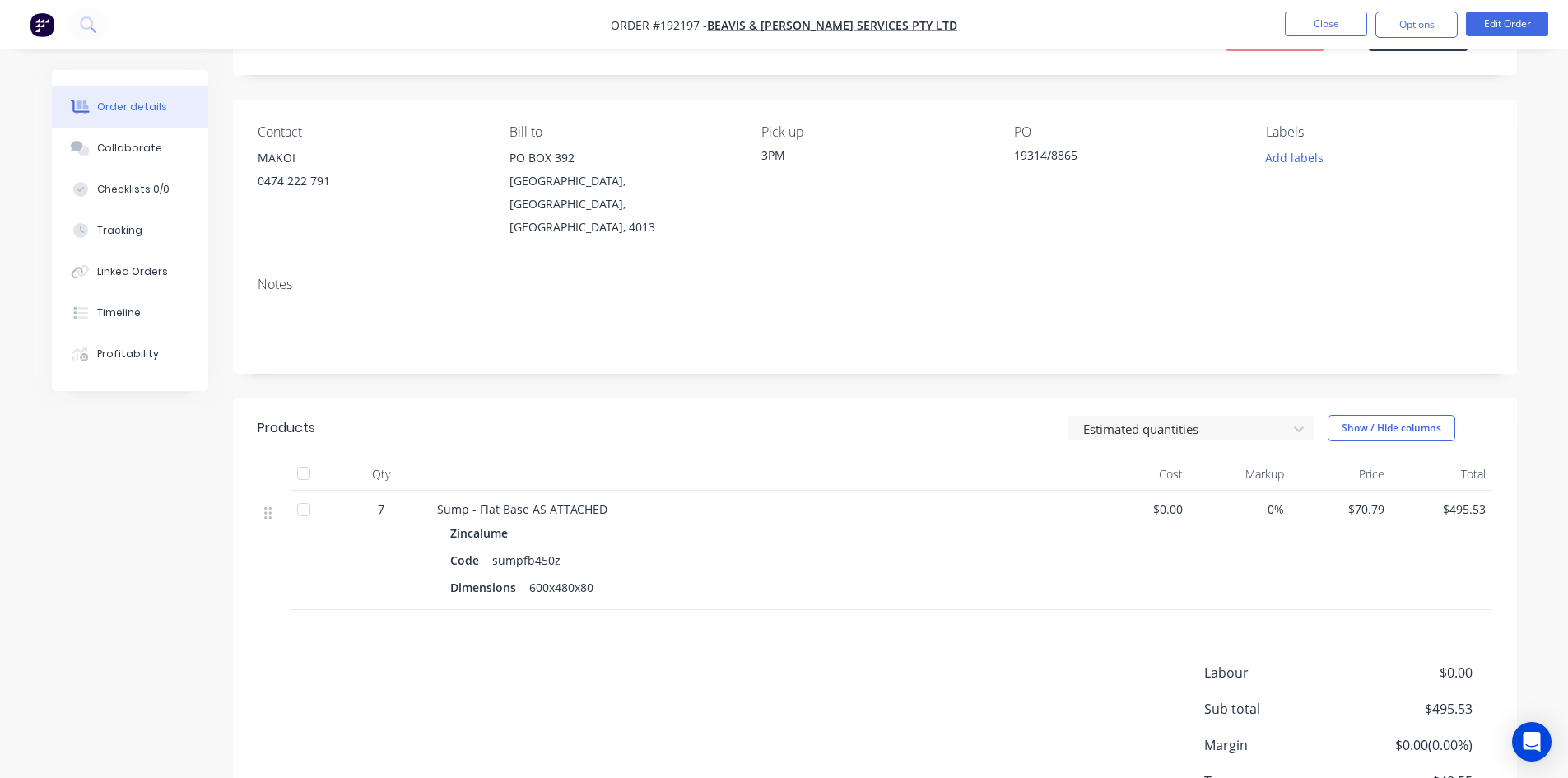
scroll to position [168, 0]
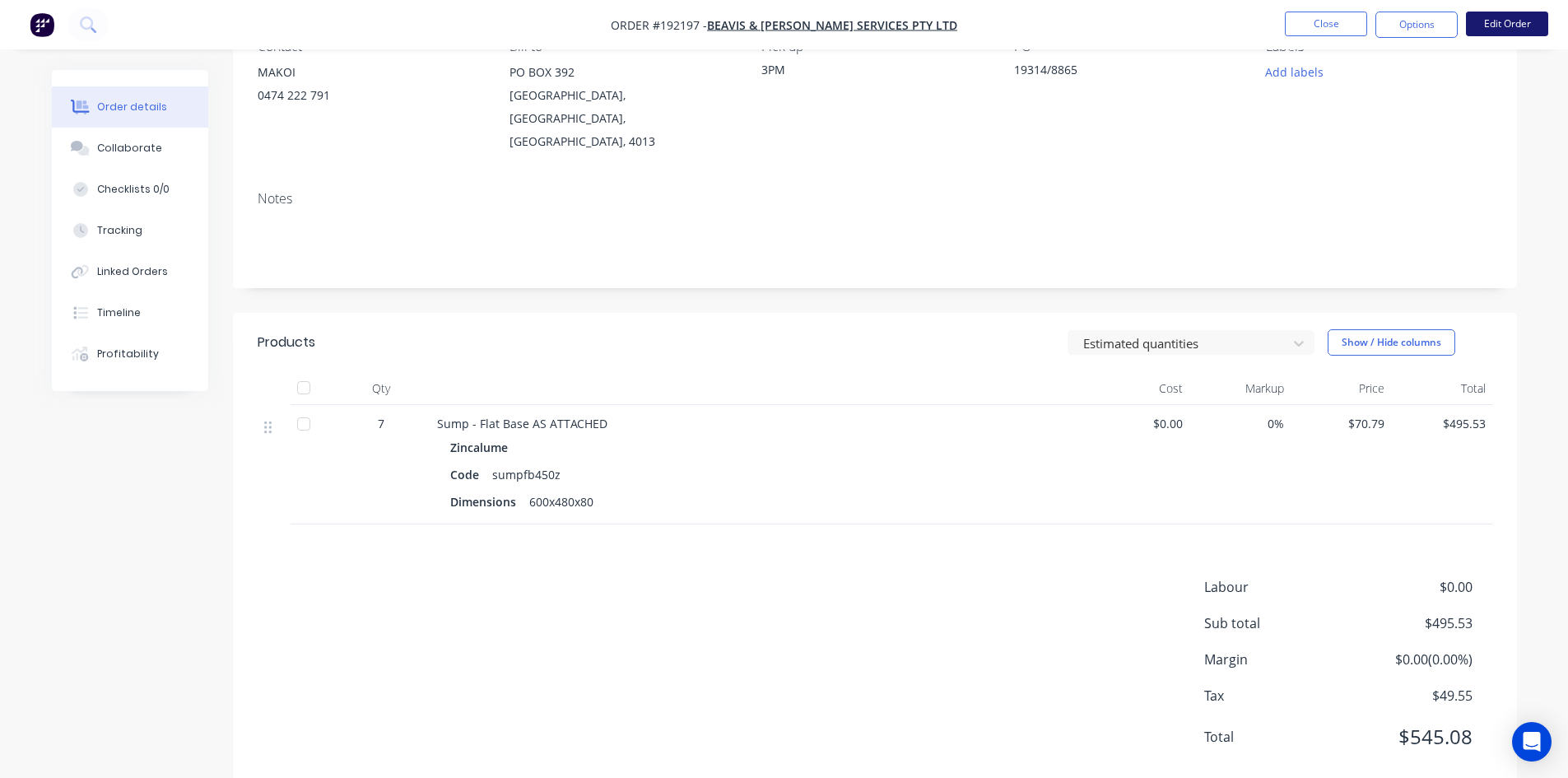
click at [1494, 13] on button "Edit Order" at bounding box center [1507, 24] width 83 height 25
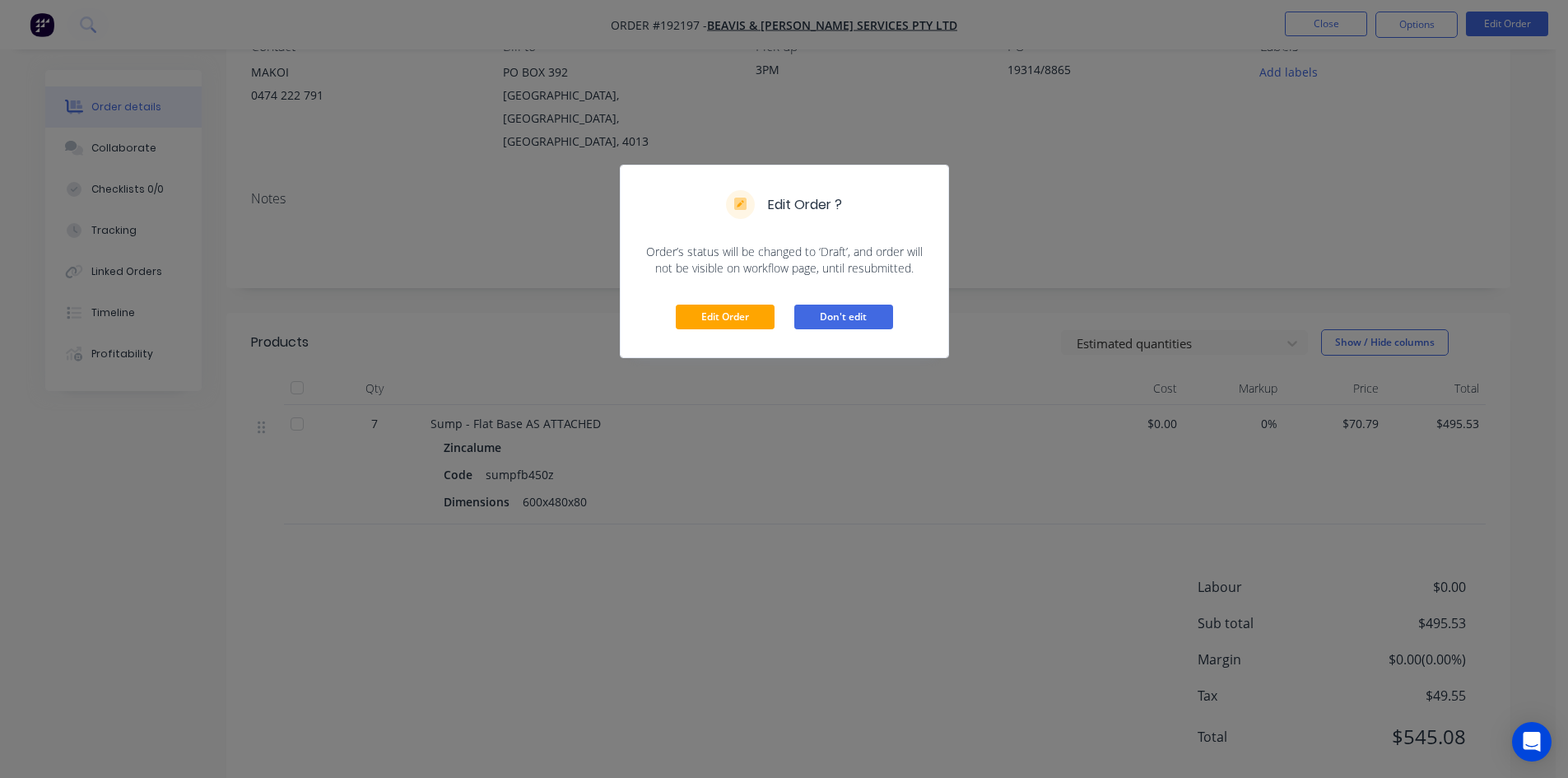
click at [862, 304] on button "Don't edit" at bounding box center [843, 316] width 98 height 25
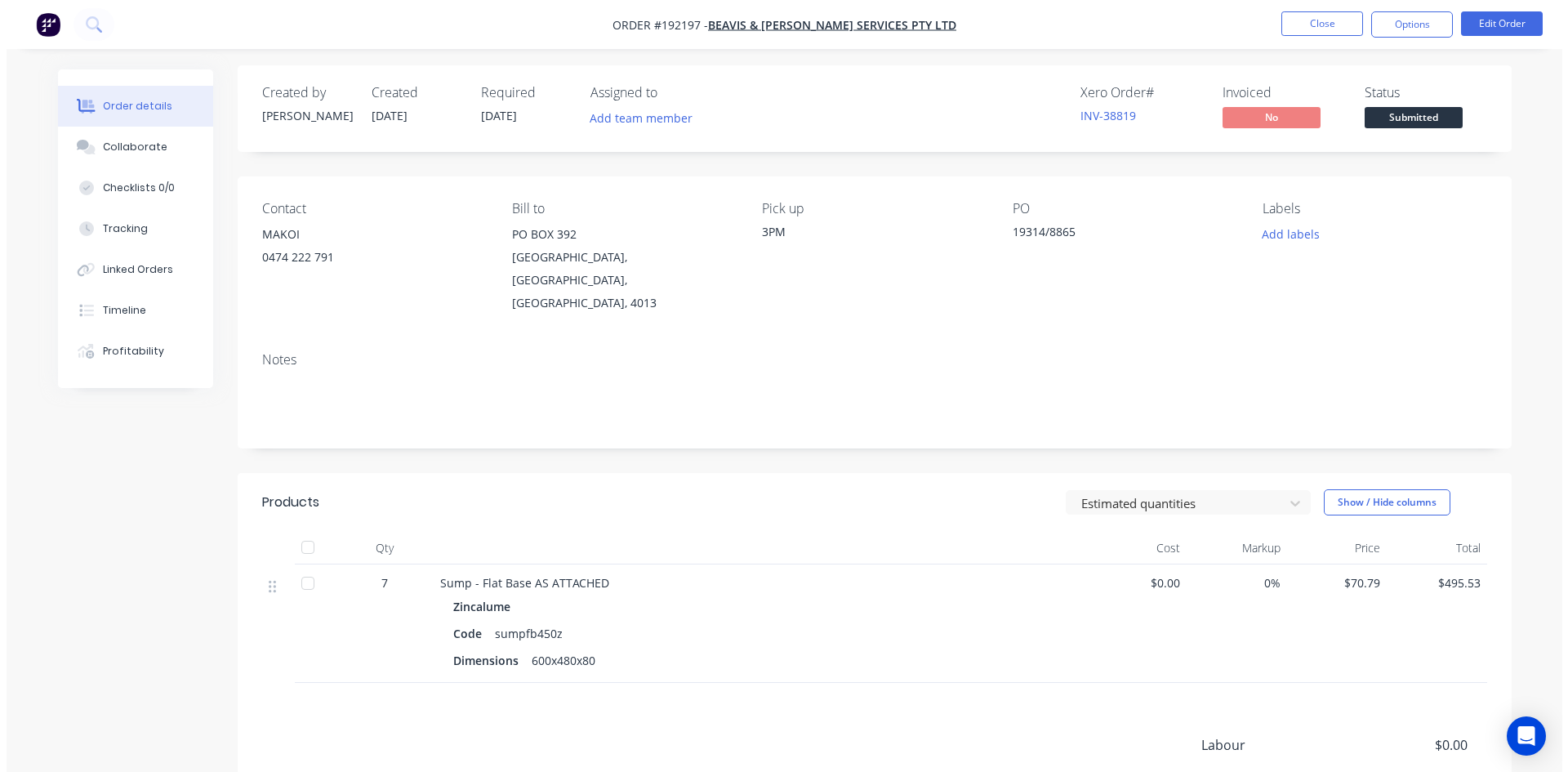
scroll to position [0, 0]
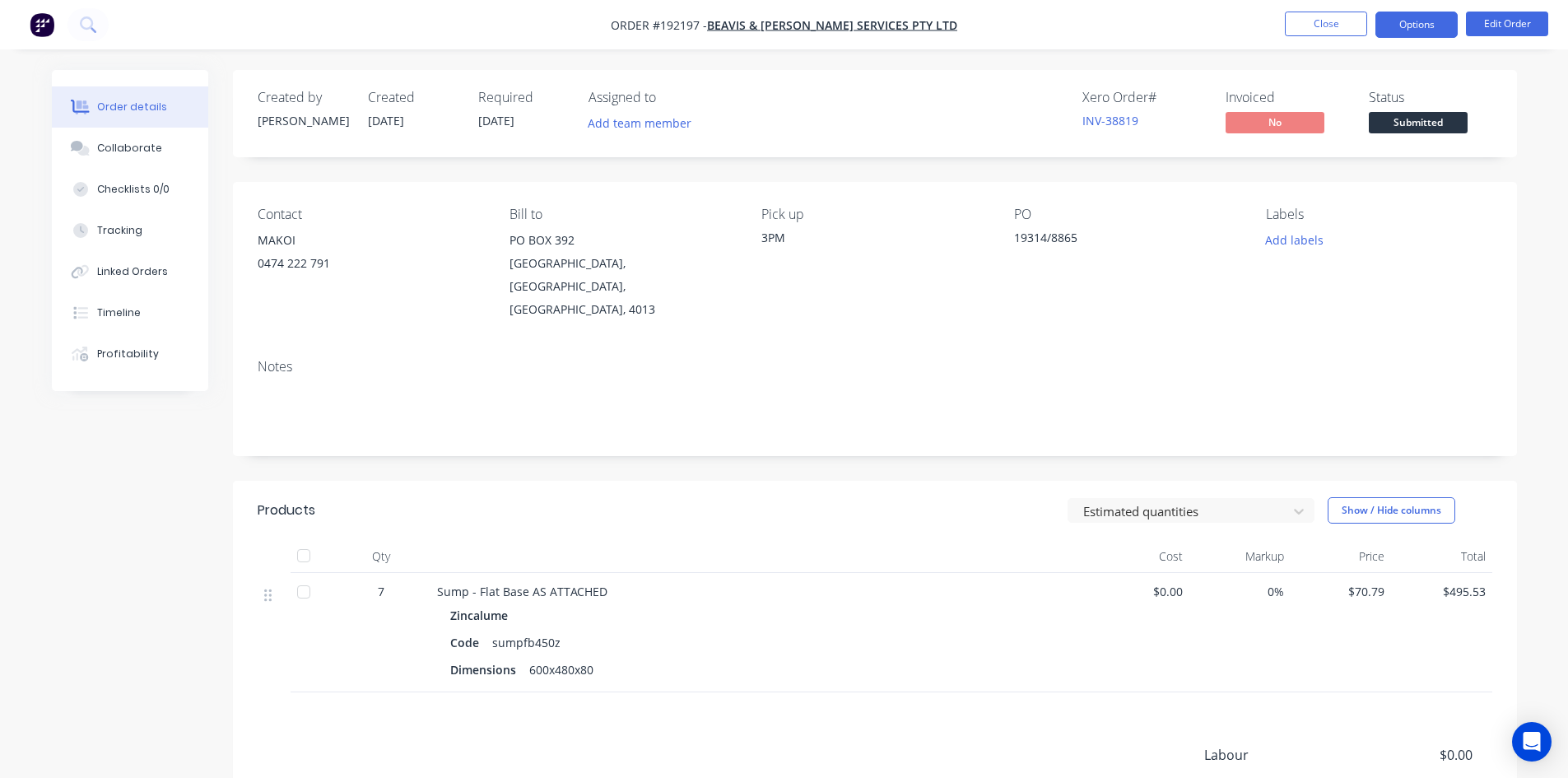
click at [1404, 34] on button "Options" at bounding box center [1417, 25] width 83 height 26
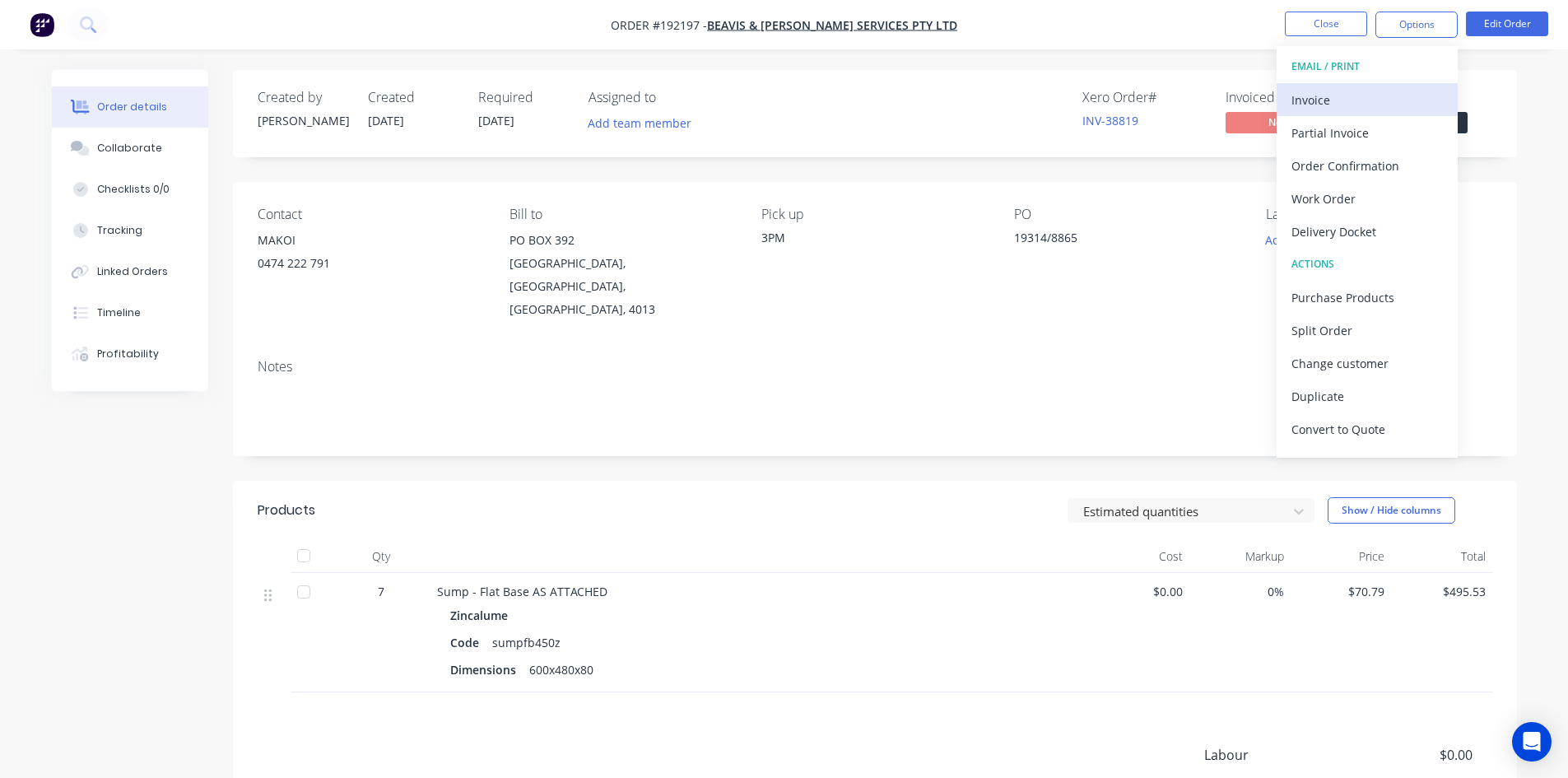
click at [1364, 99] on div "Invoice" at bounding box center [1367, 100] width 151 height 24
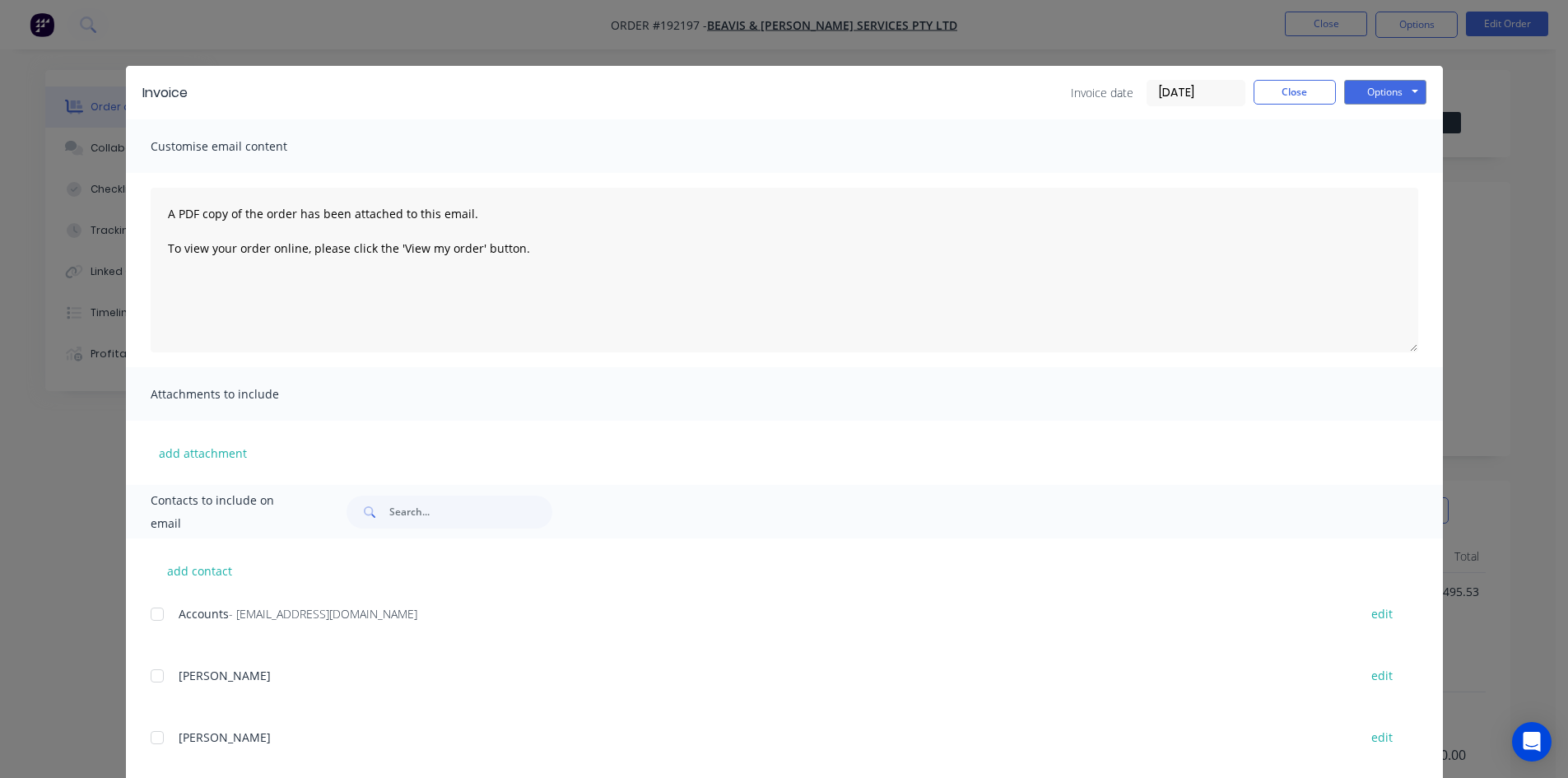
click at [145, 620] on div at bounding box center [156, 614] width 33 height 33
drag, startPoint x: 1357, startPoint y: 97, endPoint x: 1362, endPoint y: 107, distance: 11.2
click at [1357, 97] on button "Options" at bounding box center [1385, 92] width 83 height 25
click at [1385, 175] on button "Email" at bounding box center [1397, 175] width 105 height 27
click at [1296, 95] on button "Close" at bounding box center [1294, 92] width 83 height 25
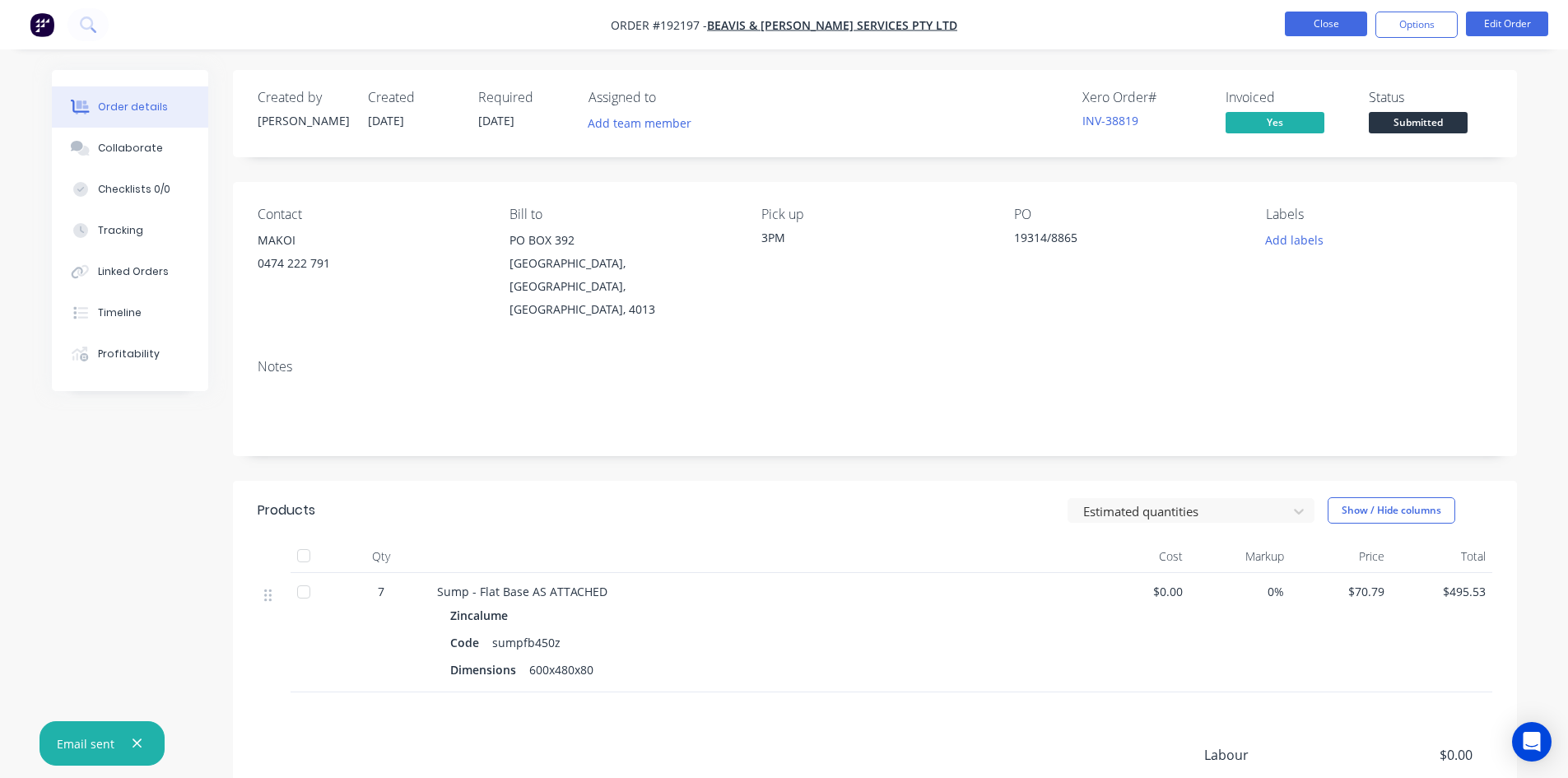
click at [1338, 31] on button "Close" at bounding box center [1326, 24] width 83 height 25
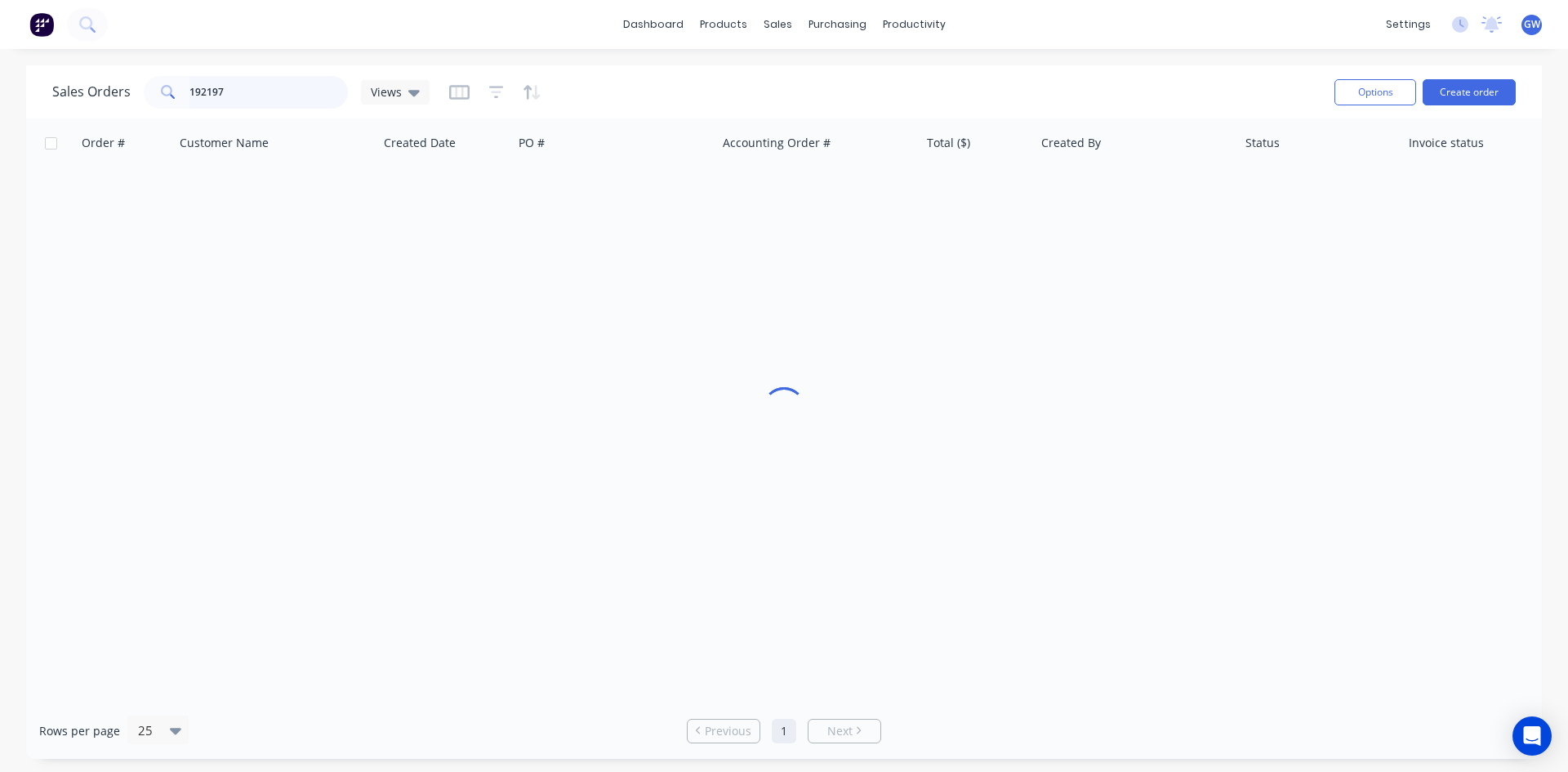
click at [266, 93] on input "192197" at bounding box center [268, 92] width 159 height 33
type input "193017"
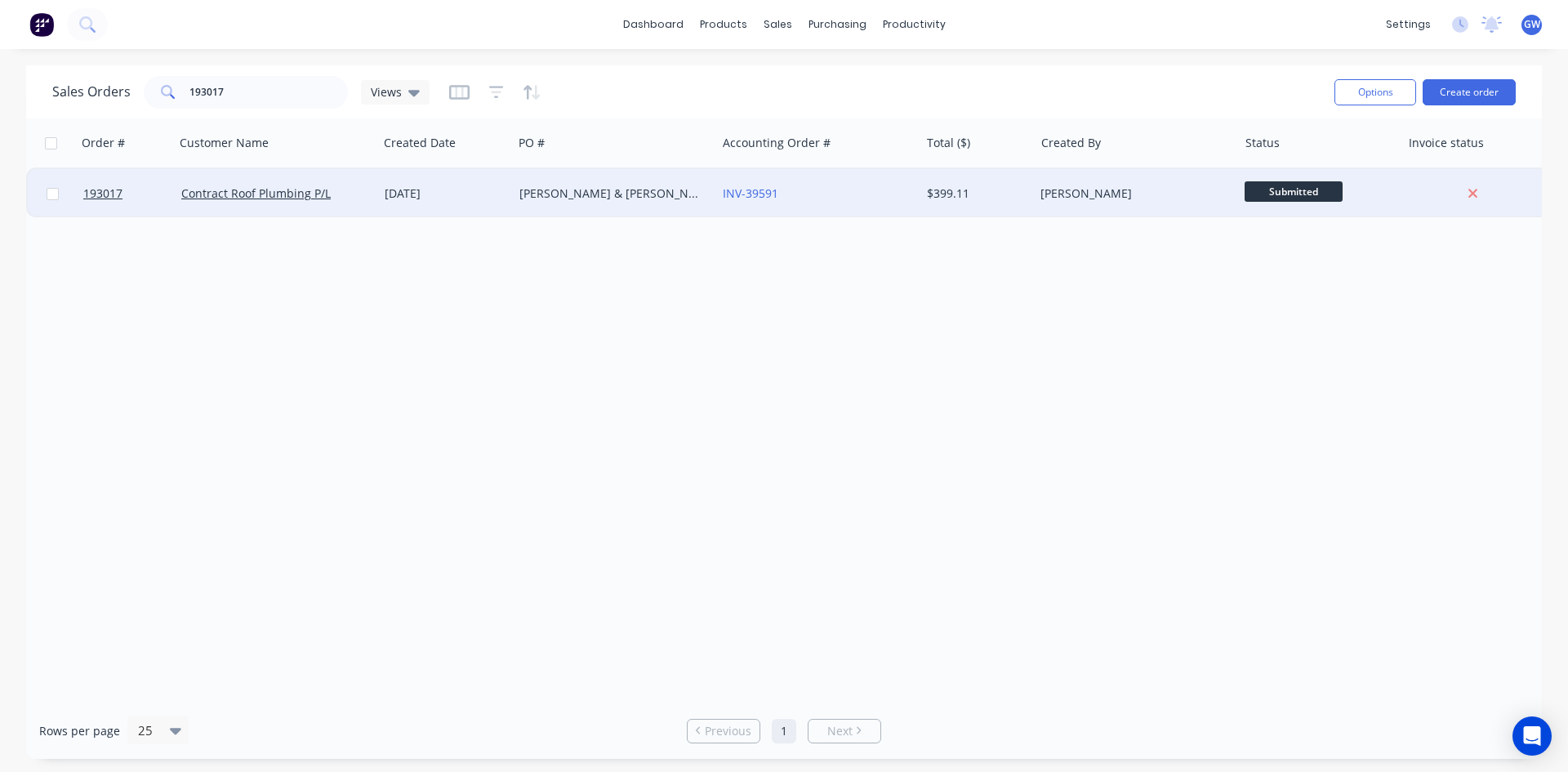
click at [1013, 194] on div "$399.11" at bounding box center [974, 193] width 96 height 17
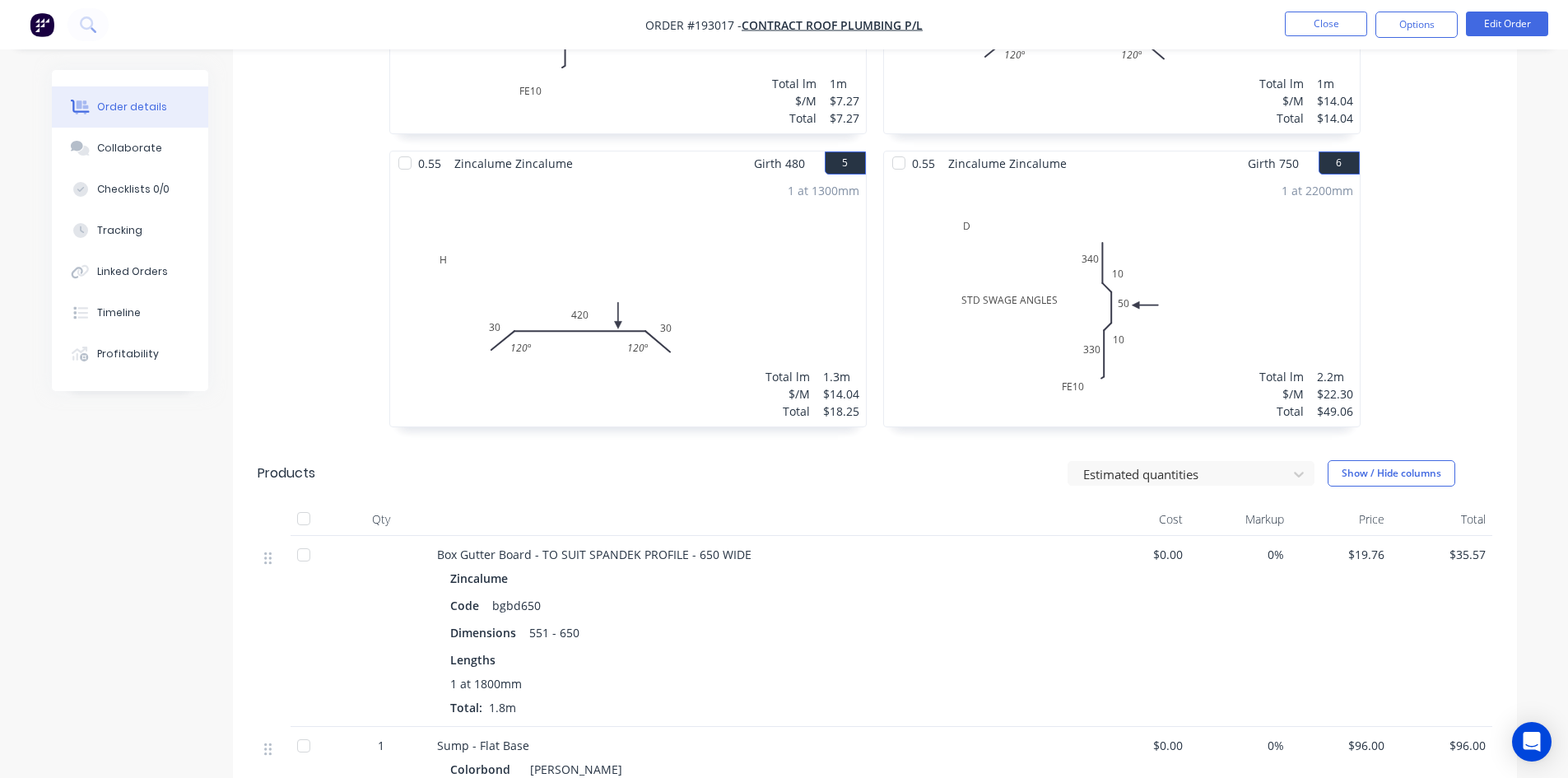
scroll to position [1235, 0]
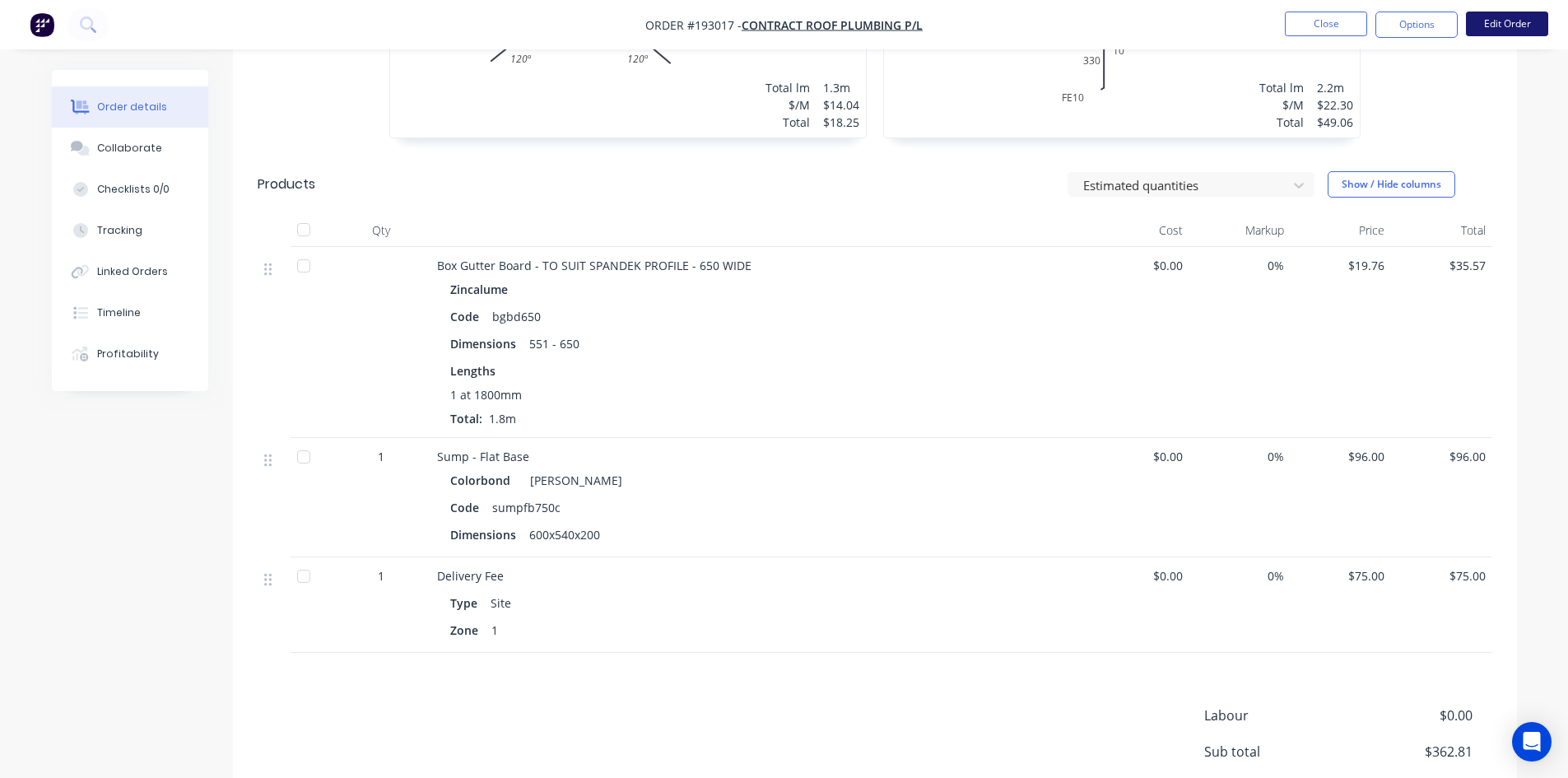
click at [1527, 25] on button "Edit Order" at bounding box center [1507, 24] width 83 height 25
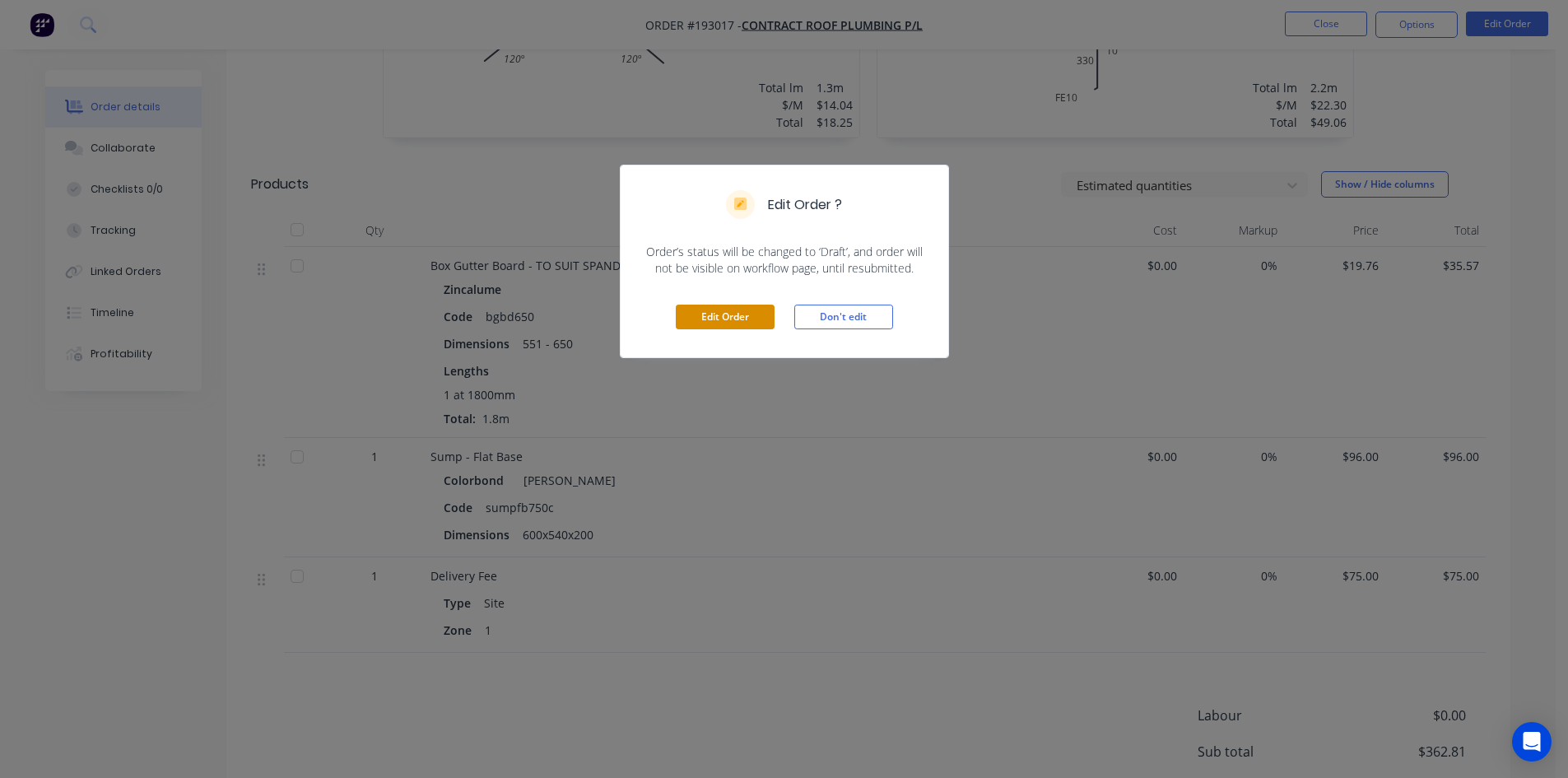
click at [761, 322] on button "Edit Order" at bounding box center [724, 316] width 98 height 25
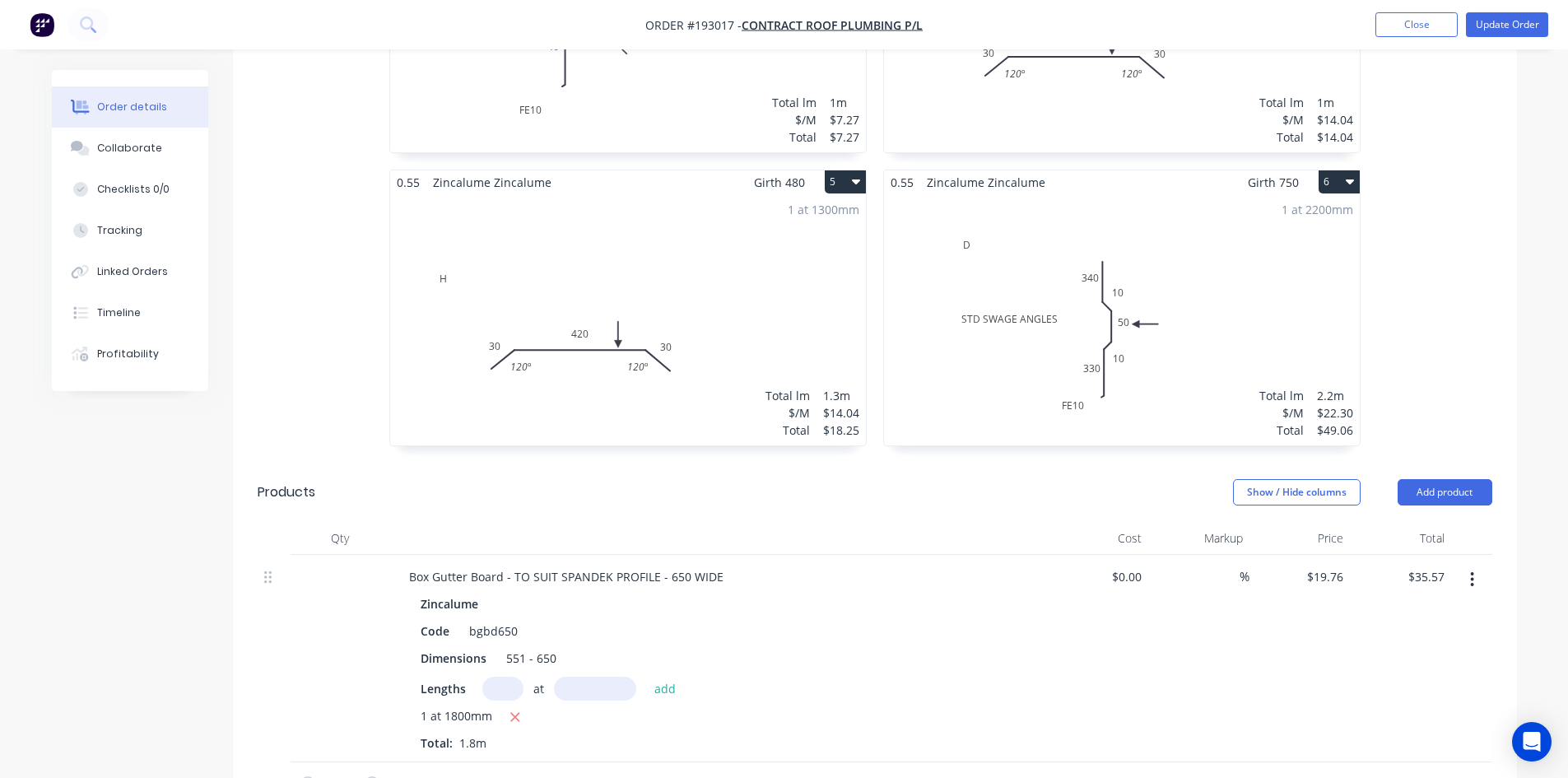
scroll to position [1070, 0]
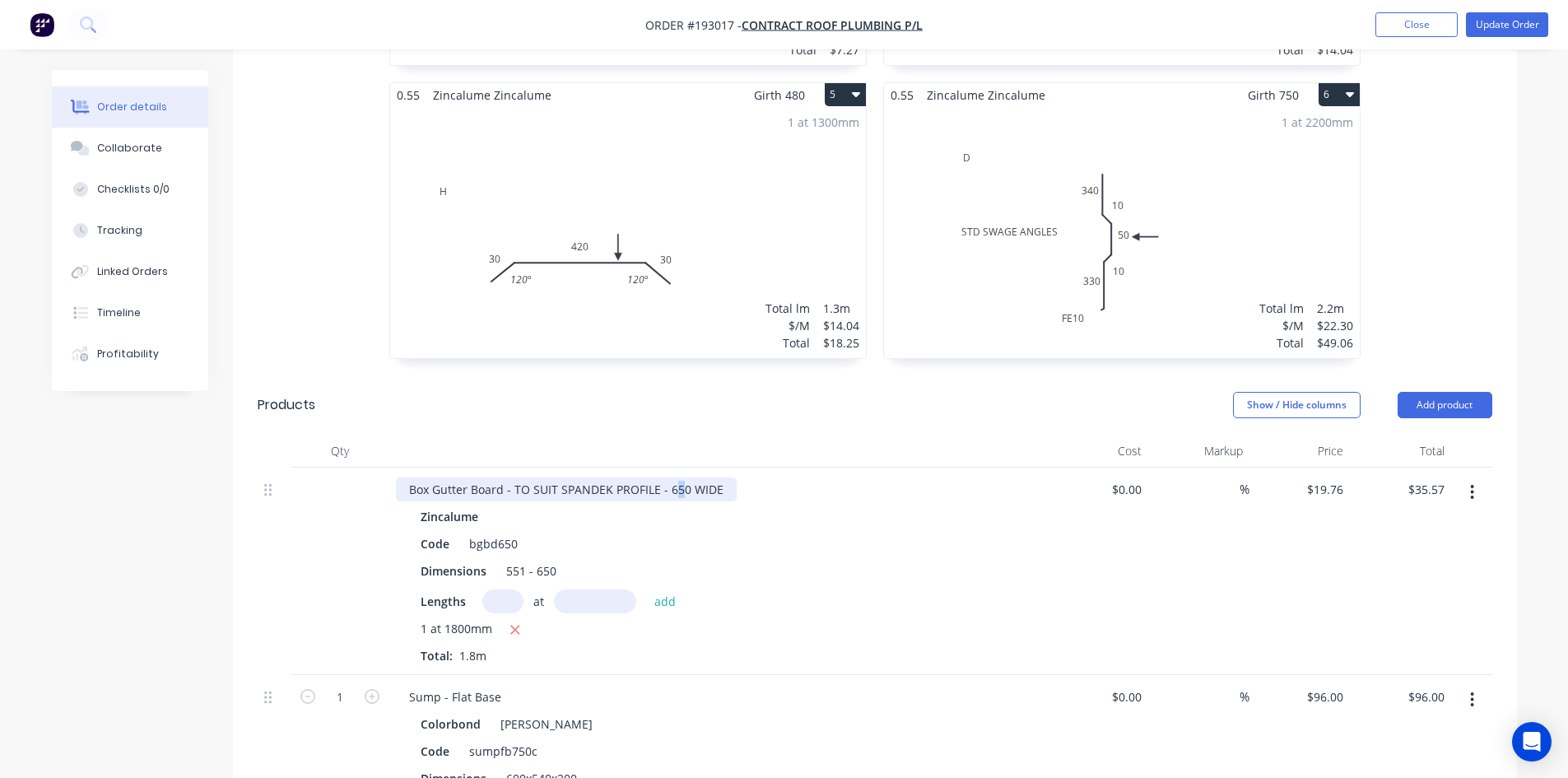
click at [675, 478] on div "Box Gutter Board - TO SUIT SPANDEK PROFILE - 650 WIDE" at bounding box center [566, 489] width 341 height 24
click at [666, 478] on div "Box Gutter Board - TO SUIT SPANDEK PROFILE - 600 WIDE" at bounding box center [566, 489] width 341 height 24
click at [695, 435] on div at bounding box center [718, 451] width 659 height 33
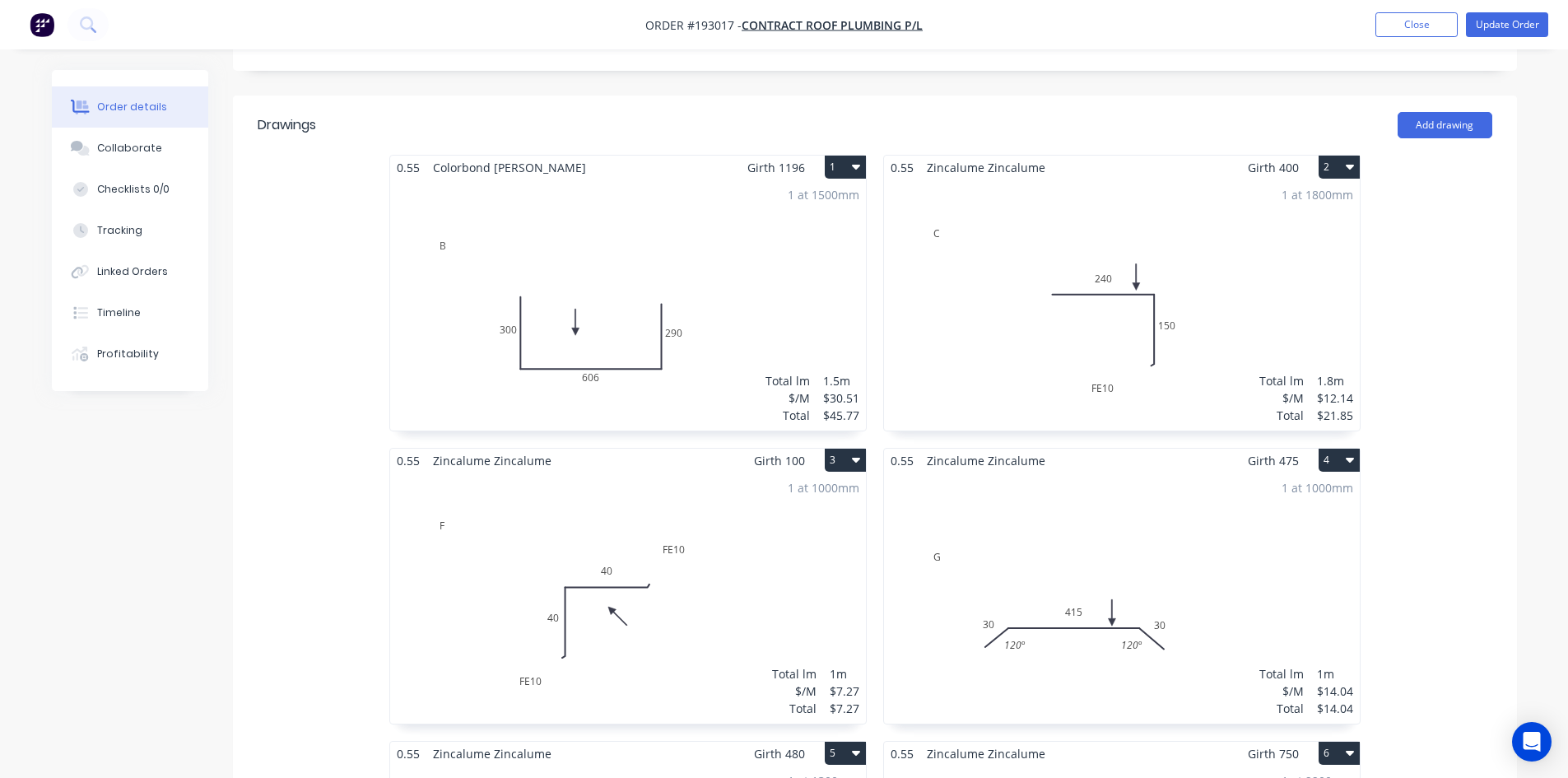
scroll to position [0, 0]
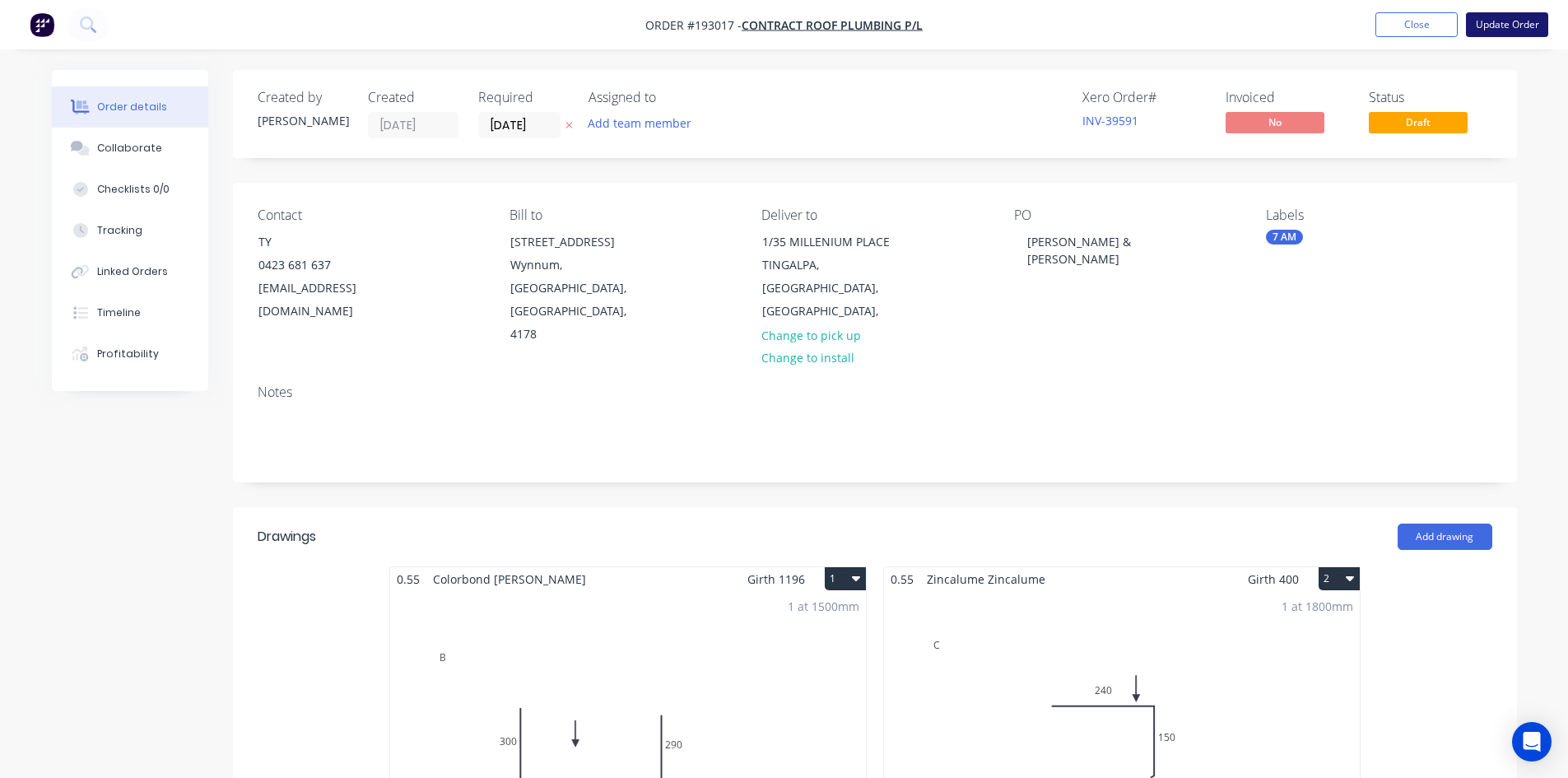
click at [1513, 17] on button "Update Order" at bounding box center [1507, 24] width 83 height 25
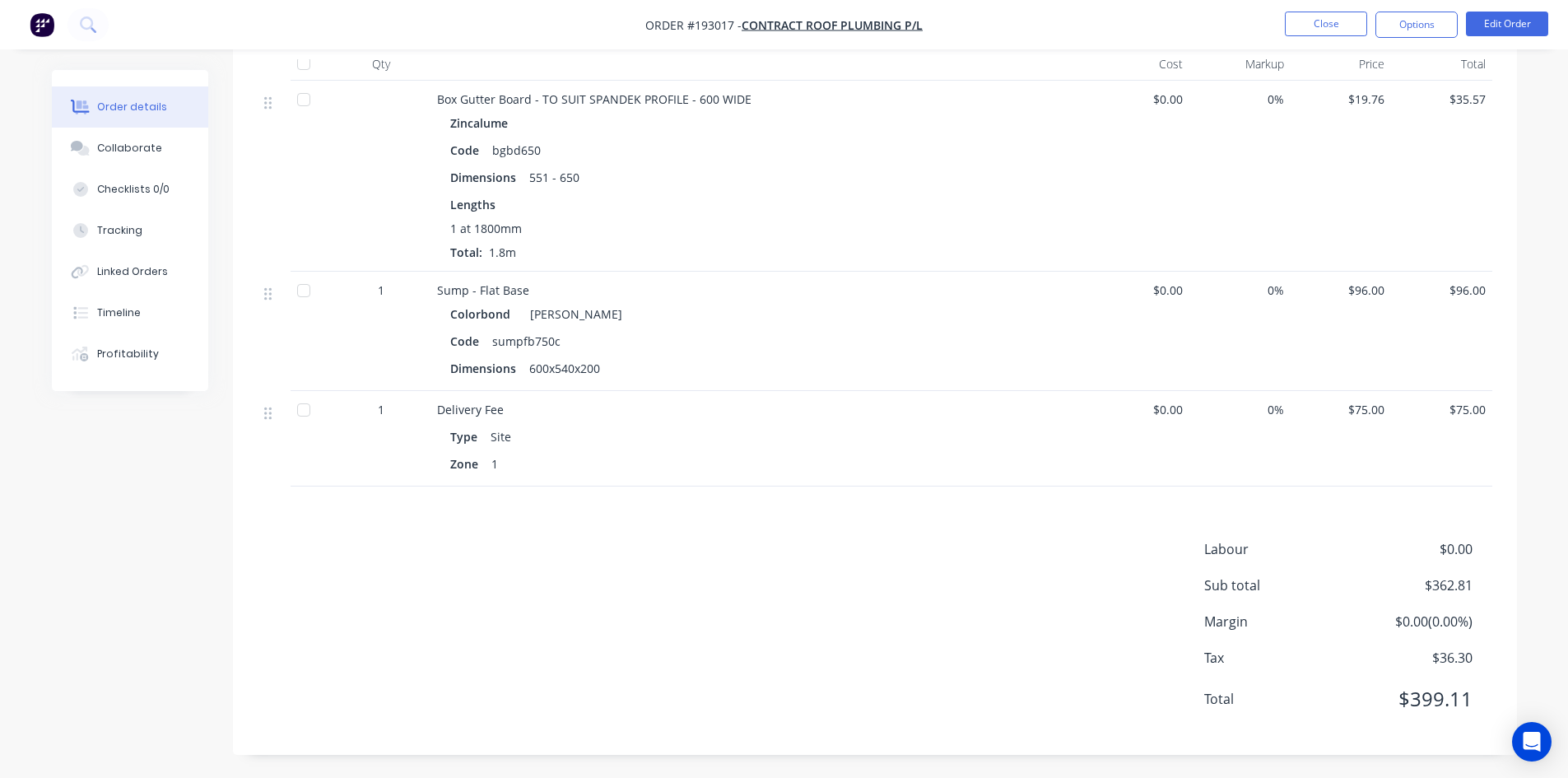
scroll to position [1403, 0]
click at [1417, 22] on button "Options" at bounding box center [1417, 25] width 83 height 26
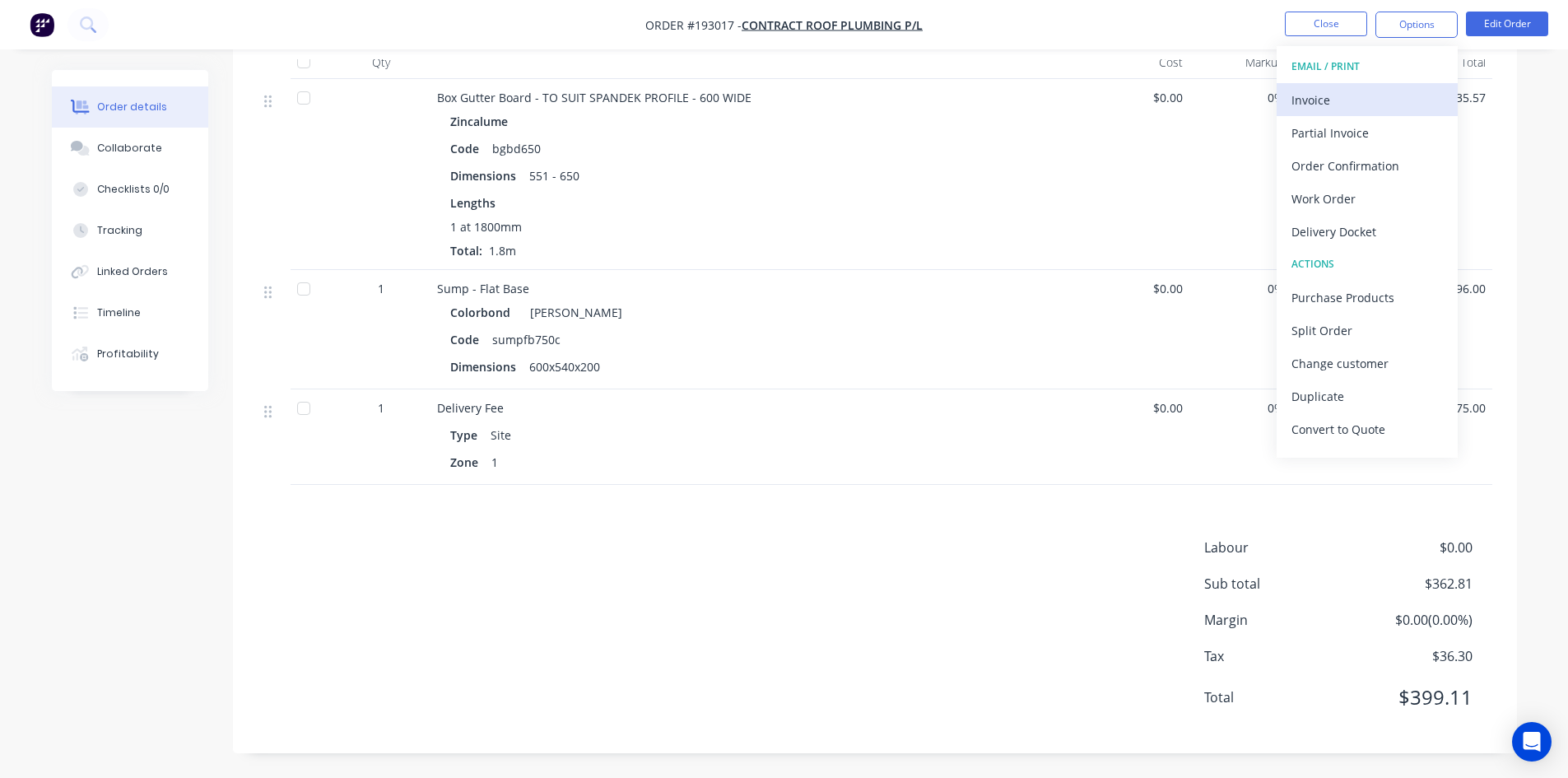
click at [1354, 109] on div "Invoice" at bounding box center [1367, 100] width 151 height 24
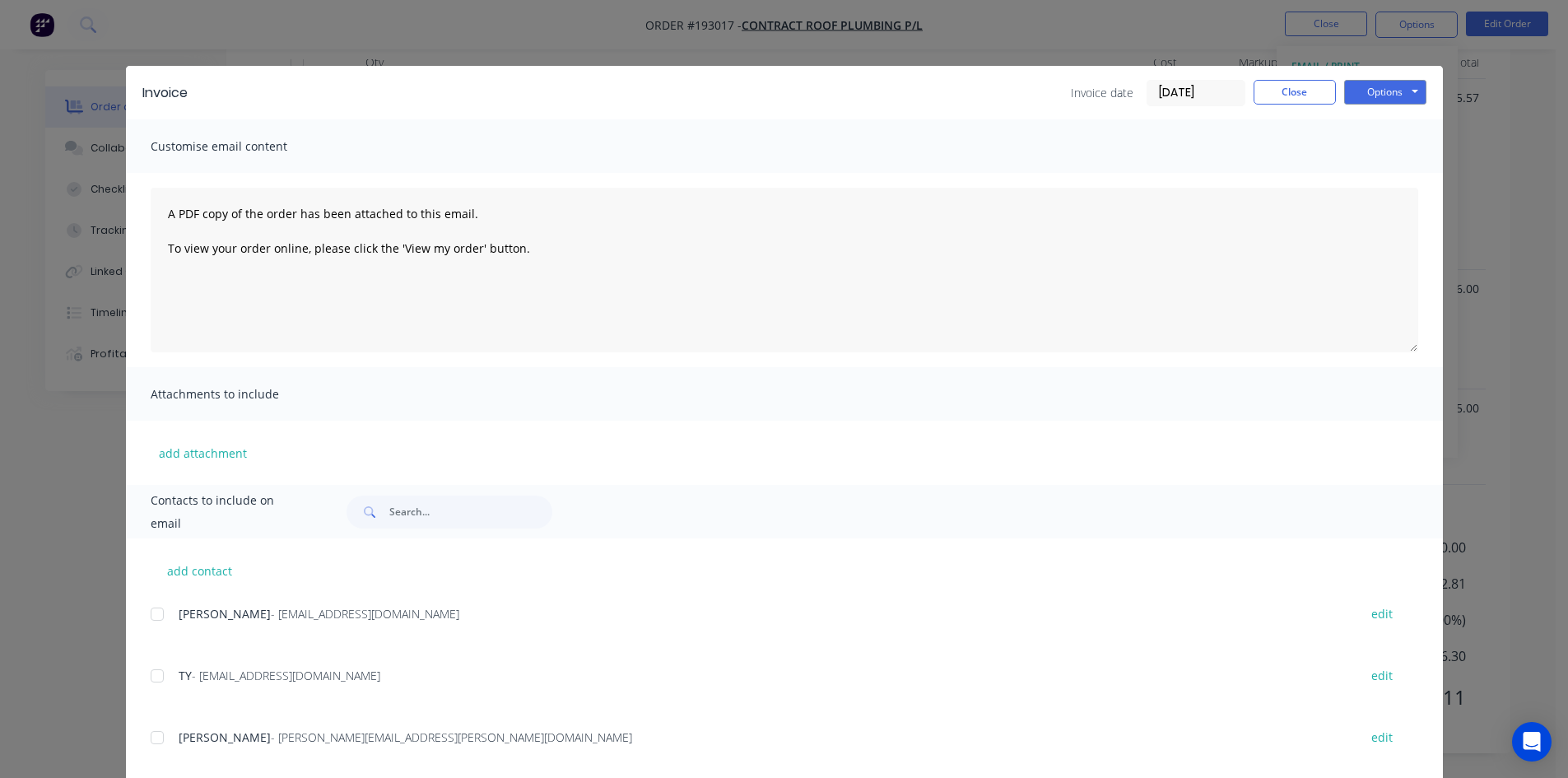
click at [151, 608] on div at bounding box center [156, 614] width 33 height 33
click at [150, 676] on div at bounding box center [156, 676] width 33 height 33
click at [1399, 89] on button "Options" at bounding box center [1385, 92] width 83 height 25
click at [1392, 169] on button "Email" at bounding box center [1397, 175] width 105 height 27
click at [1277, 87] on button "Close" at bounding box center [1294, 92] width 83 height 25
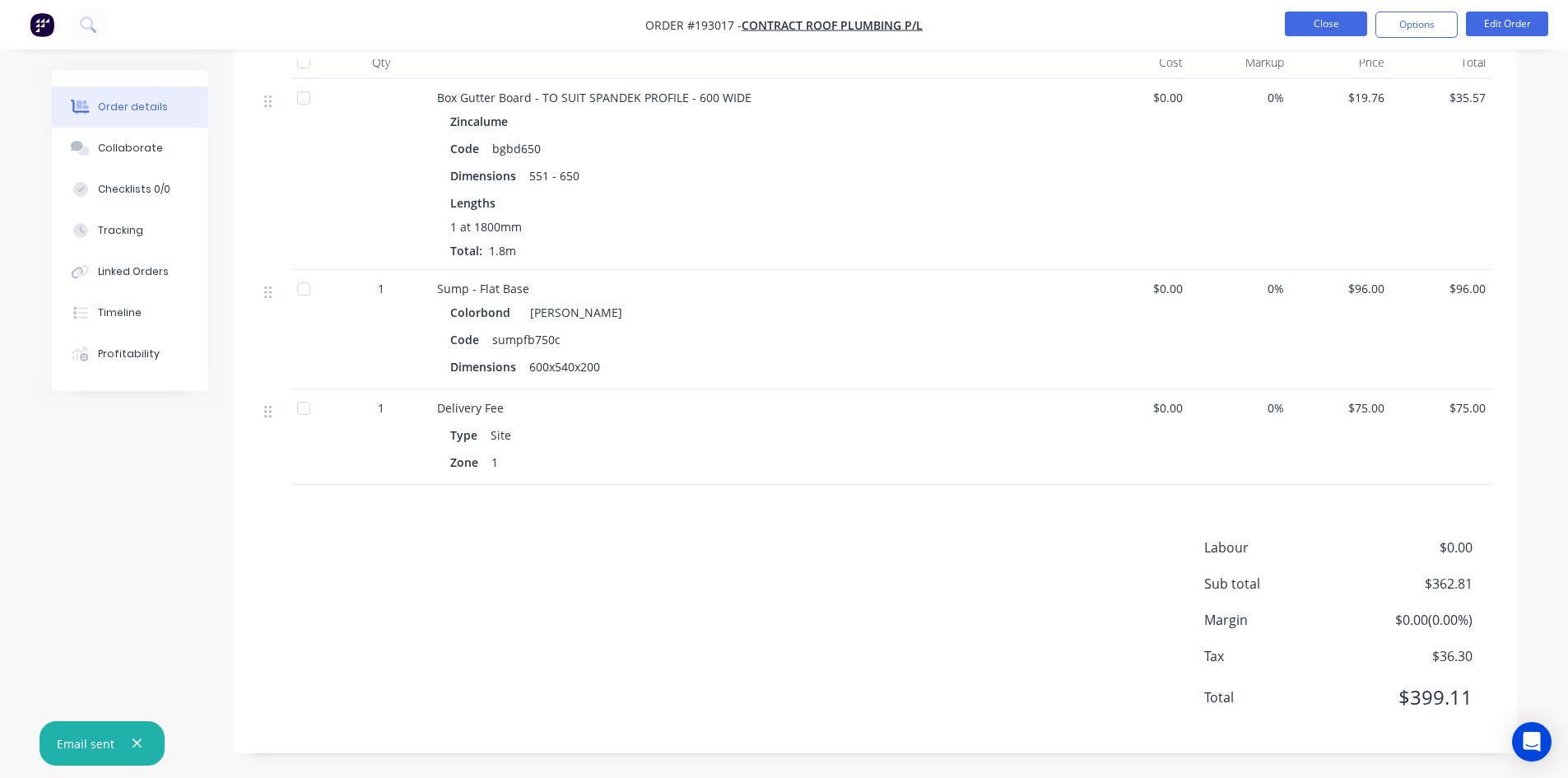
click at [1295, 25] on button "Close" at bounding box center [1326, 24] width 83 height 25
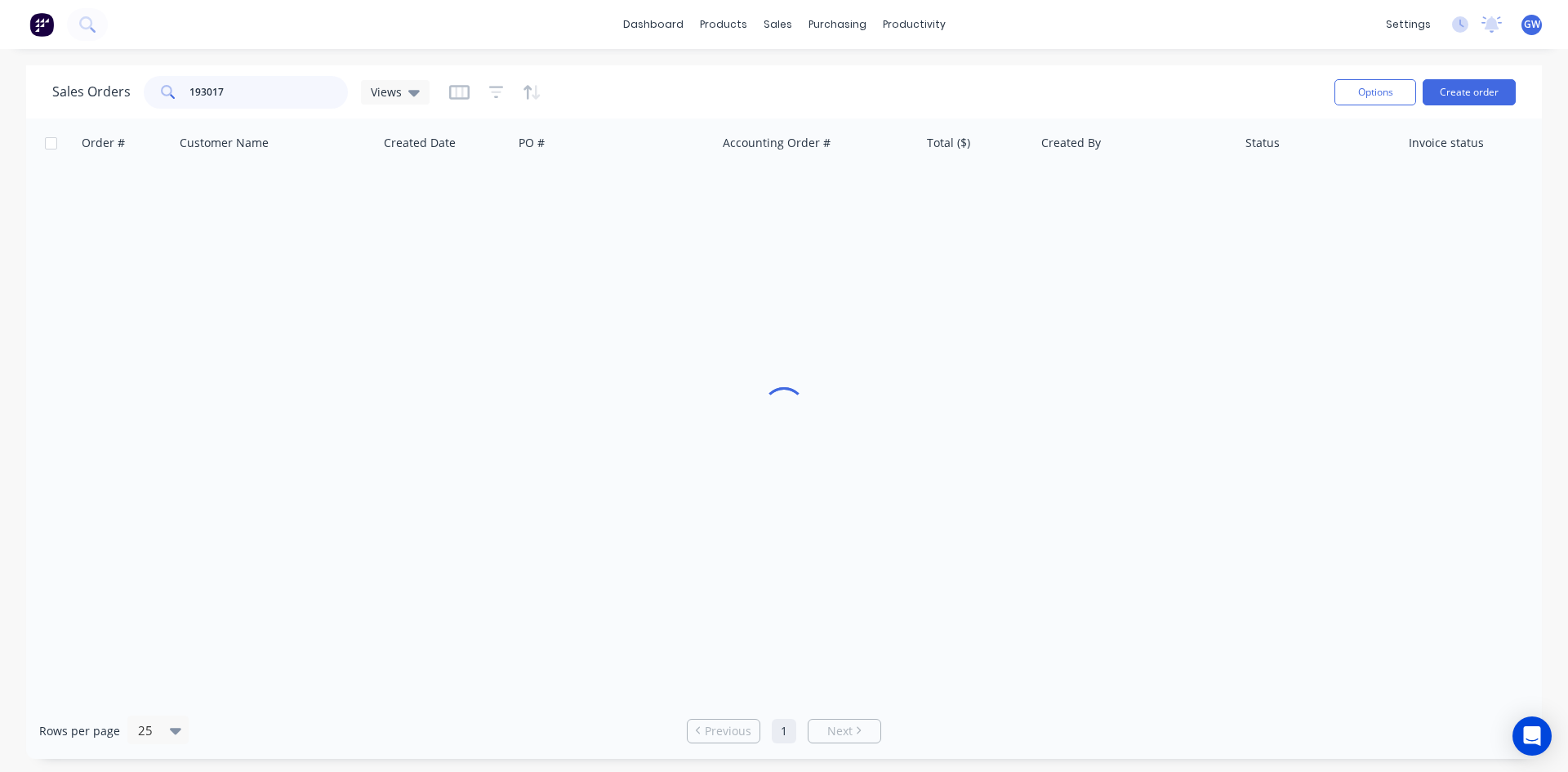
drag, startPoint x: 251, startPoint y: 96, endPoint x: 88, endPoint y: 88, distance: 163.2
click at [88, 88] on div "Sales Orders 193017 Views" at bounding box center [241, 92] width 377 height 33
type input "192123"
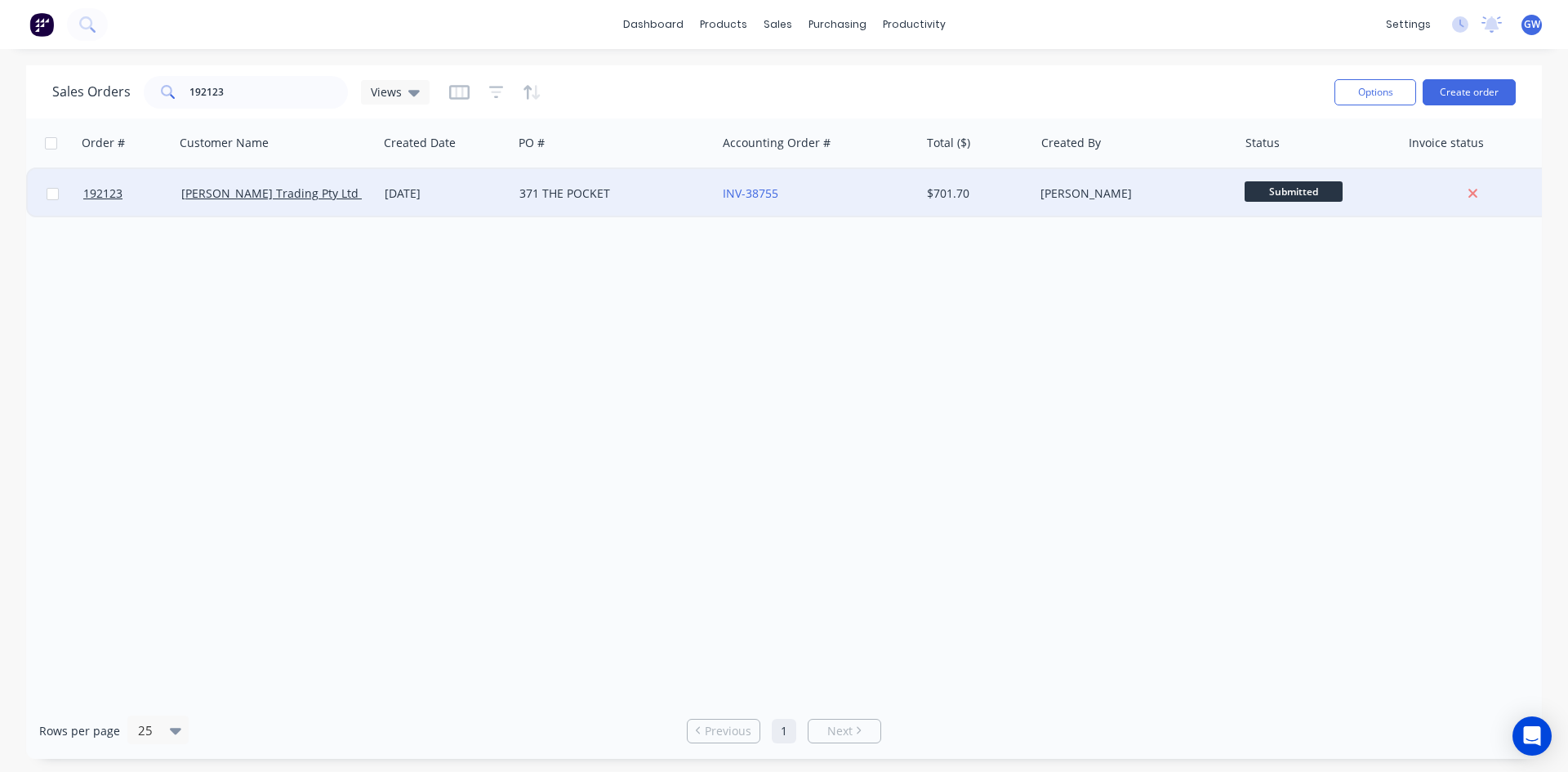
click at [687, 192] on div "371 THE POCKET" at bounding box center [610, 193] width 182 height 17
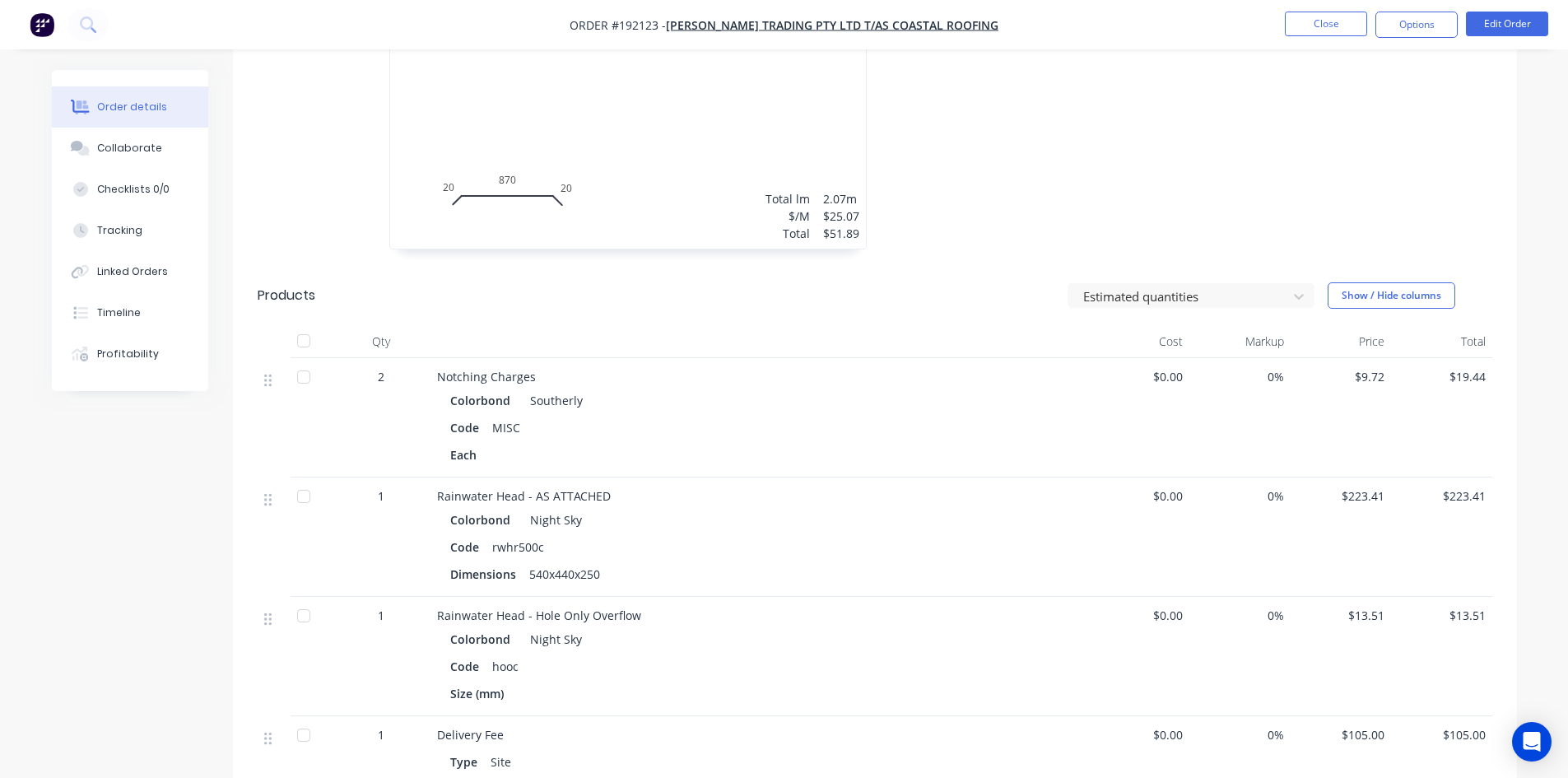
scroll to position [1976, 0]
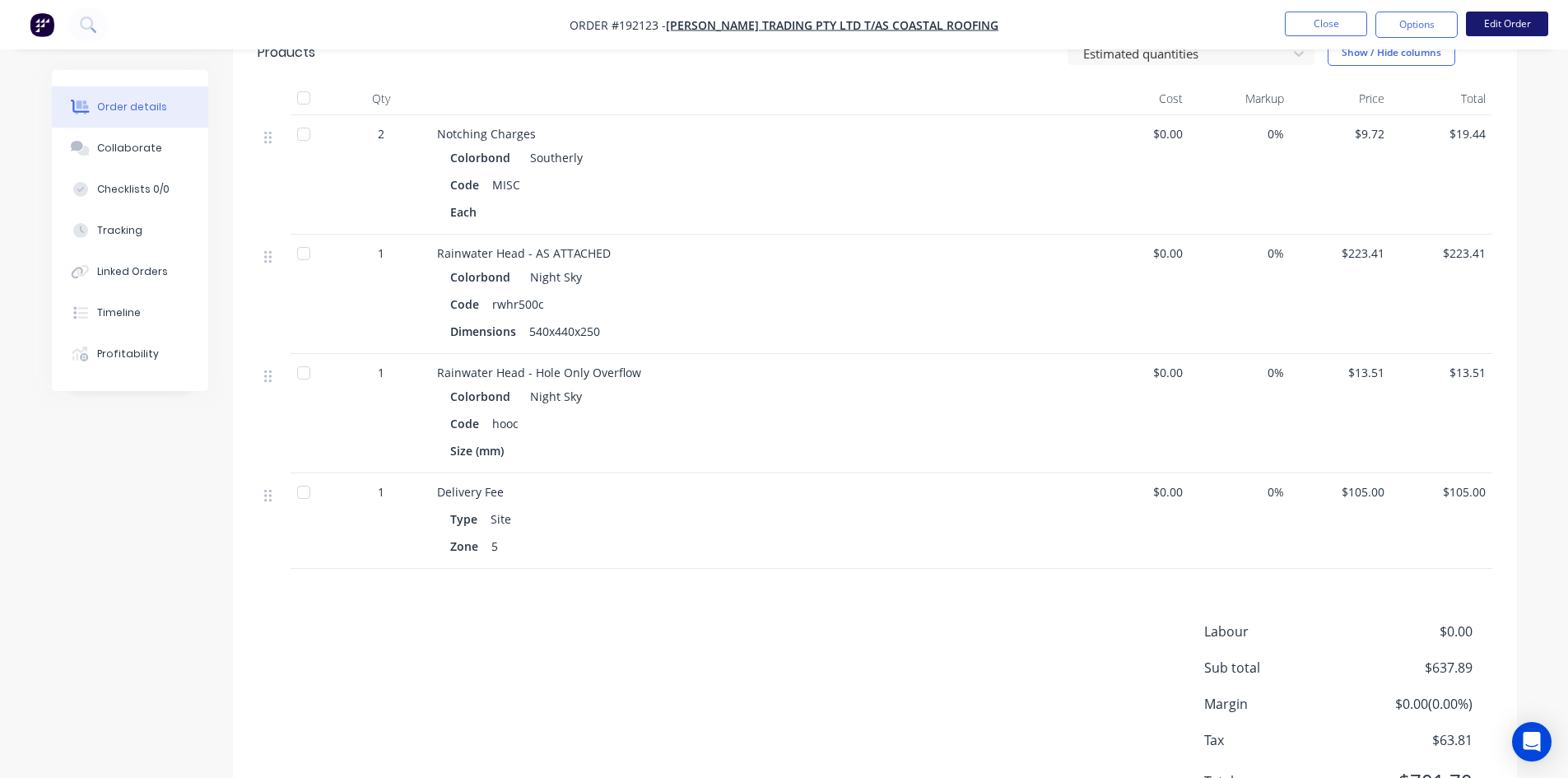
click at [1519, 14] on button "Edit Order" at bounding box center [1507, 24] width 83 height 25
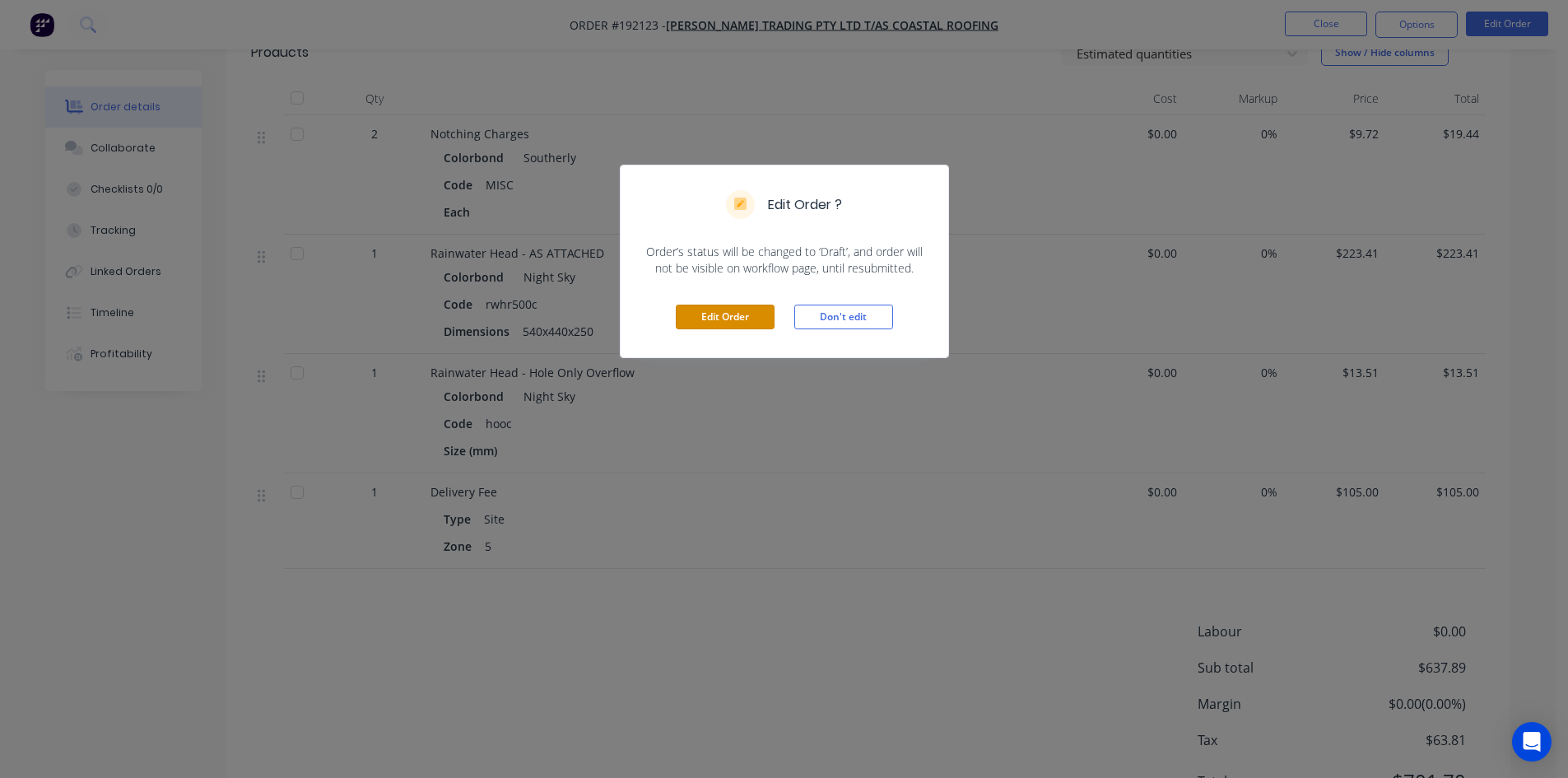
drag, startPoint x: 750, startPoint y: 307, endPoint x: 708, endPoint y: 243, distance: 76.6
click at [747, 307] on button "Edit Order" at bounding box center [724, 316] width 98 height 25
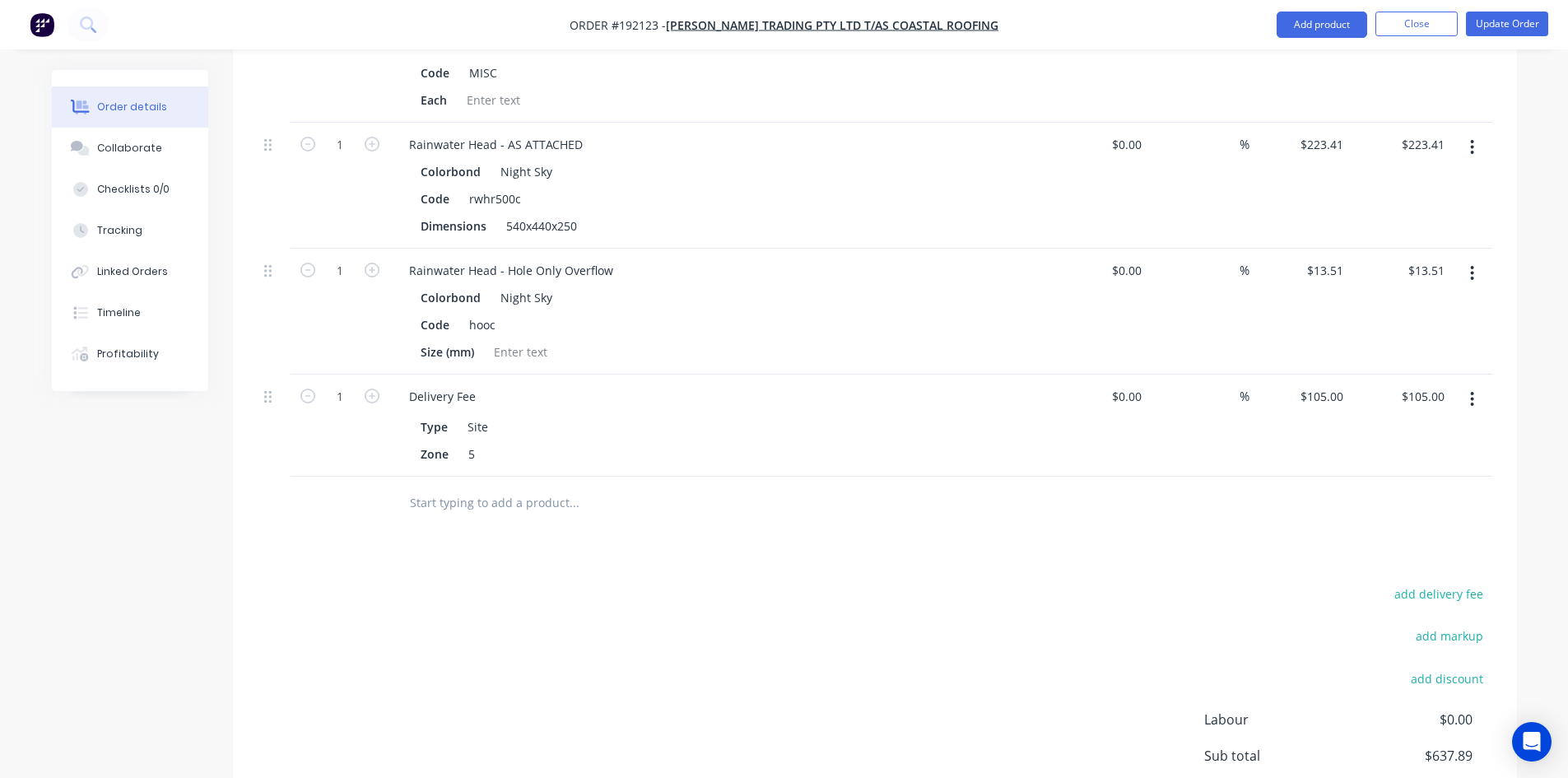
scroll to position [2140, 0]
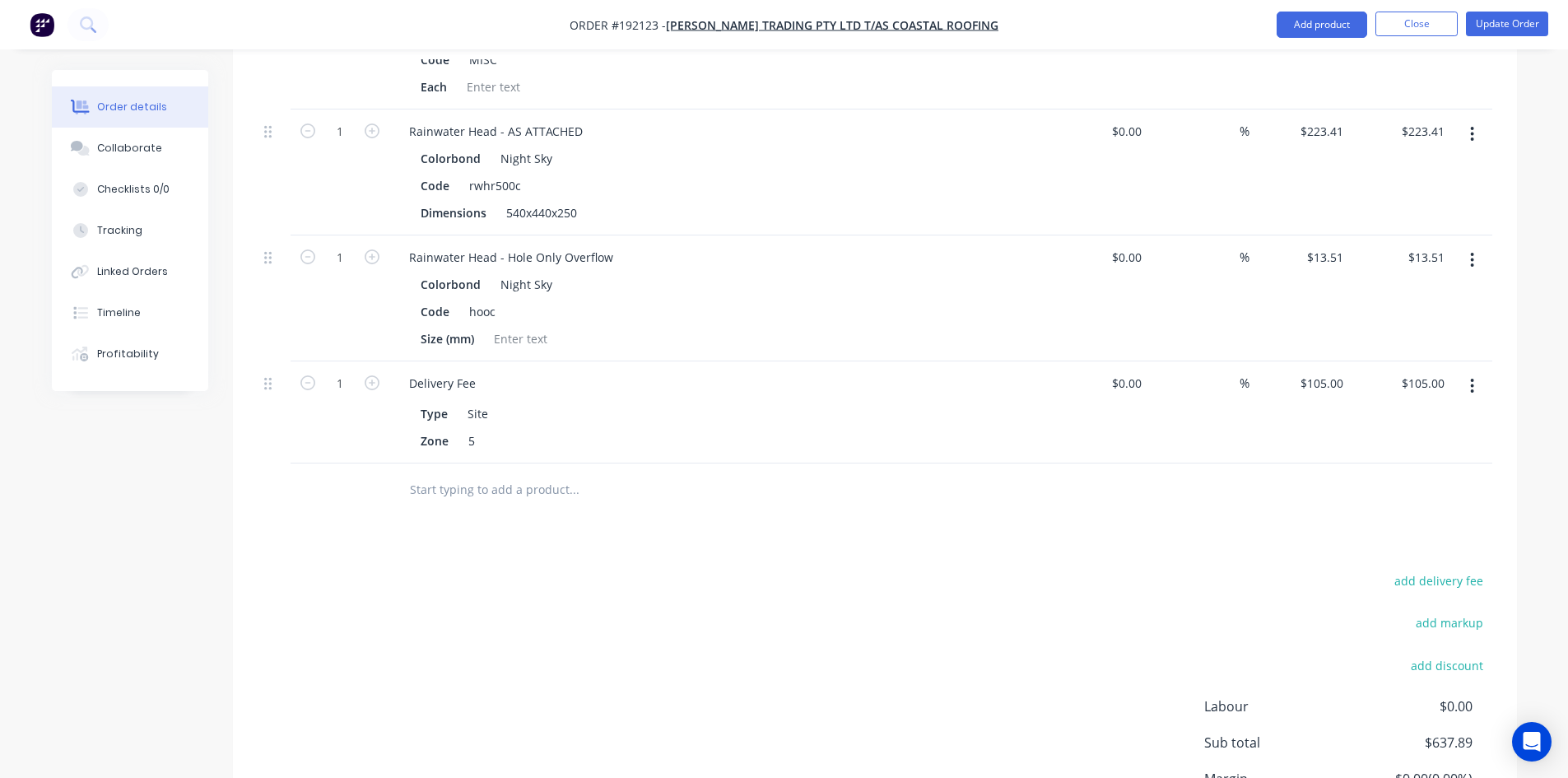
click at [1472, 379] on icon "button" at bounding box center [1472, 386] width 3 height 15
click at [1405, 418] on div "Edit" at bounding box center [1414, 430] width 126 height 24
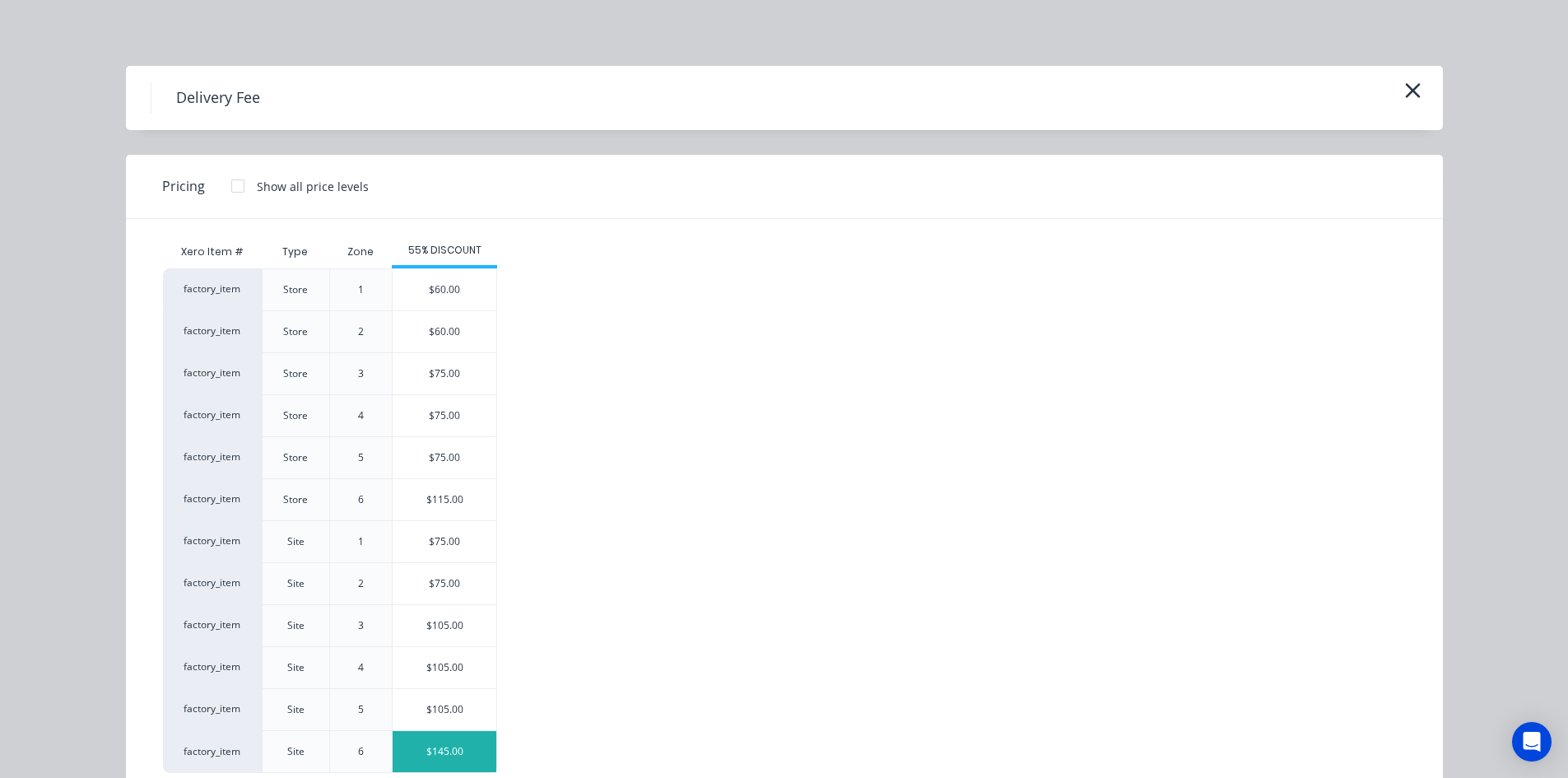
click at [434, 755] on div "$145.00" at bounding box center [445, 751] width 103 height 41
type input "$145.00"
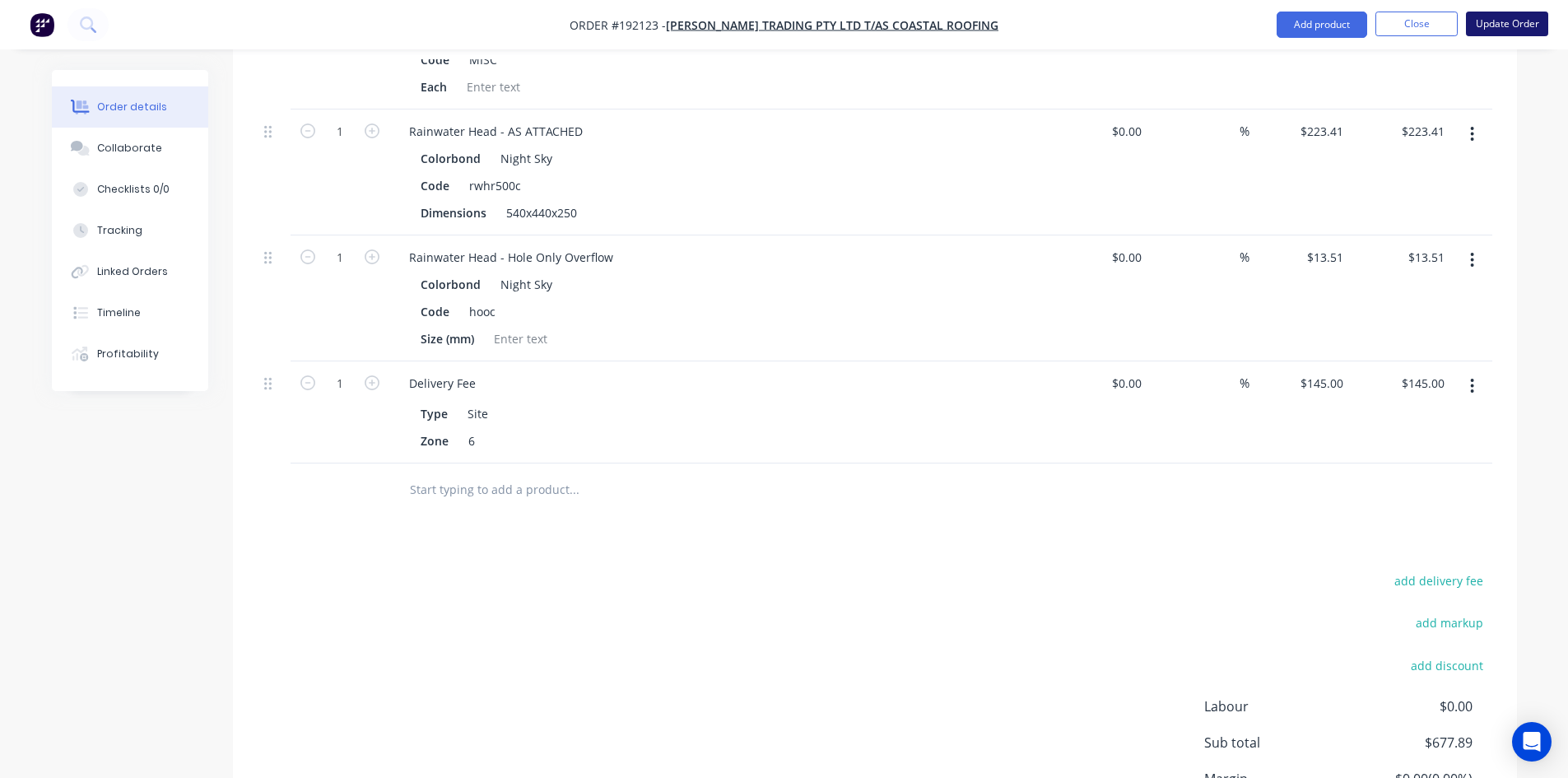
click at [1509, 27] on button "Update Order" at bounding box center [1507, 24] width 83 height 25
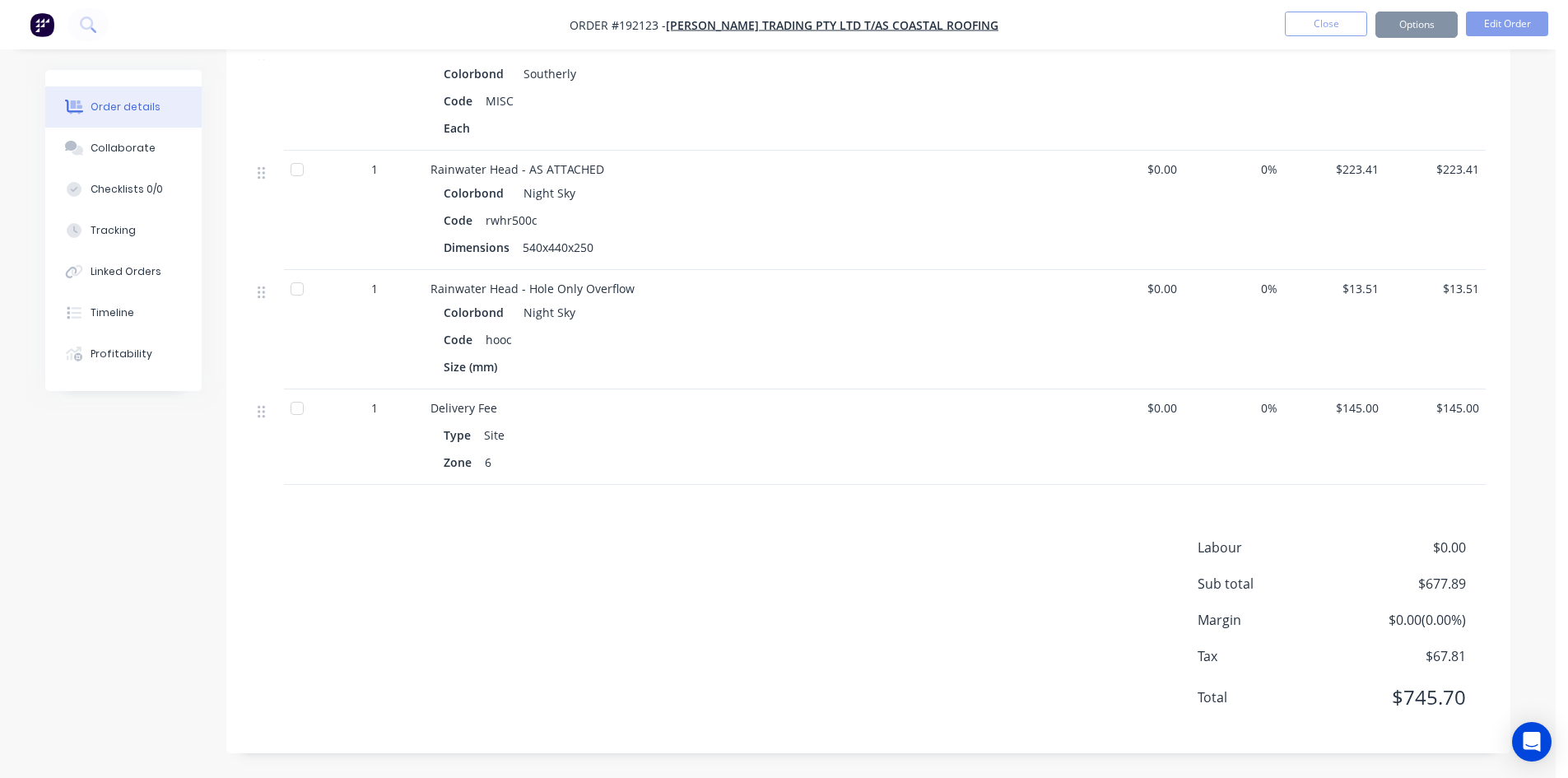
scroll to position [0, 0]
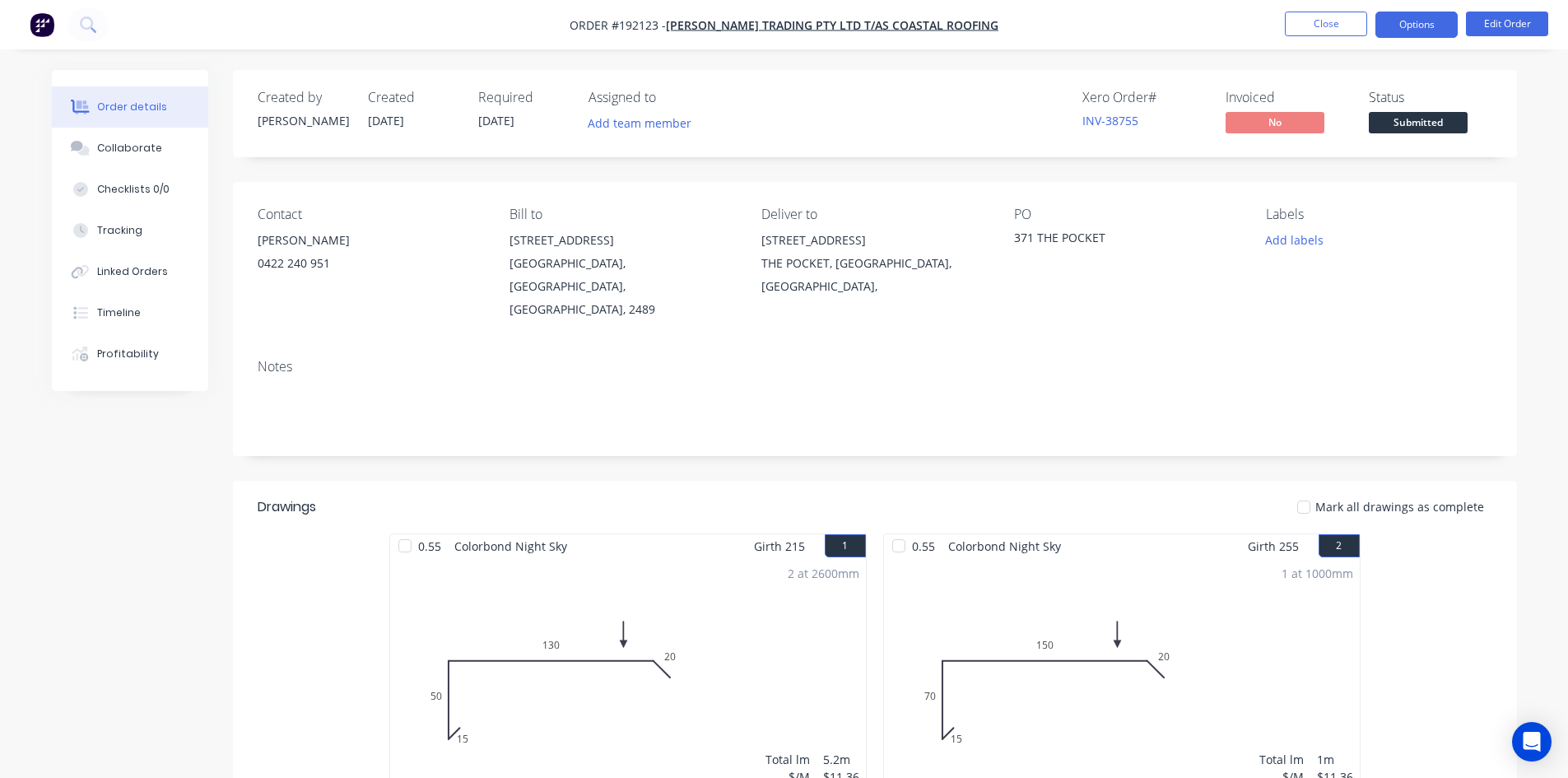
click at [1424, 28] on button "Options" at bounding box center [1417, 25] width 83 height 26
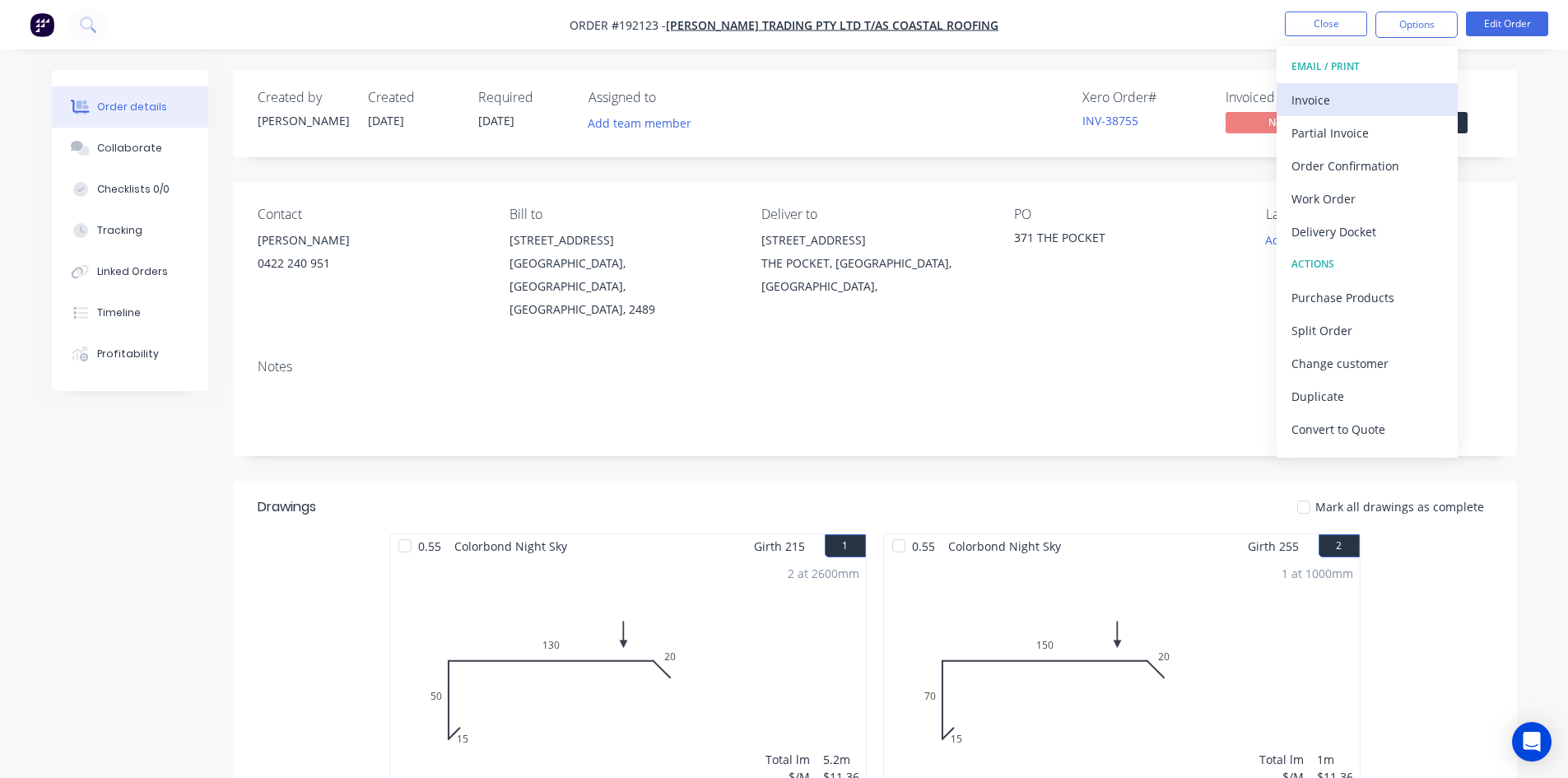
click at [1369, 98] on div "Invoice" at bounding box center [1367, 100] width 151 height 24
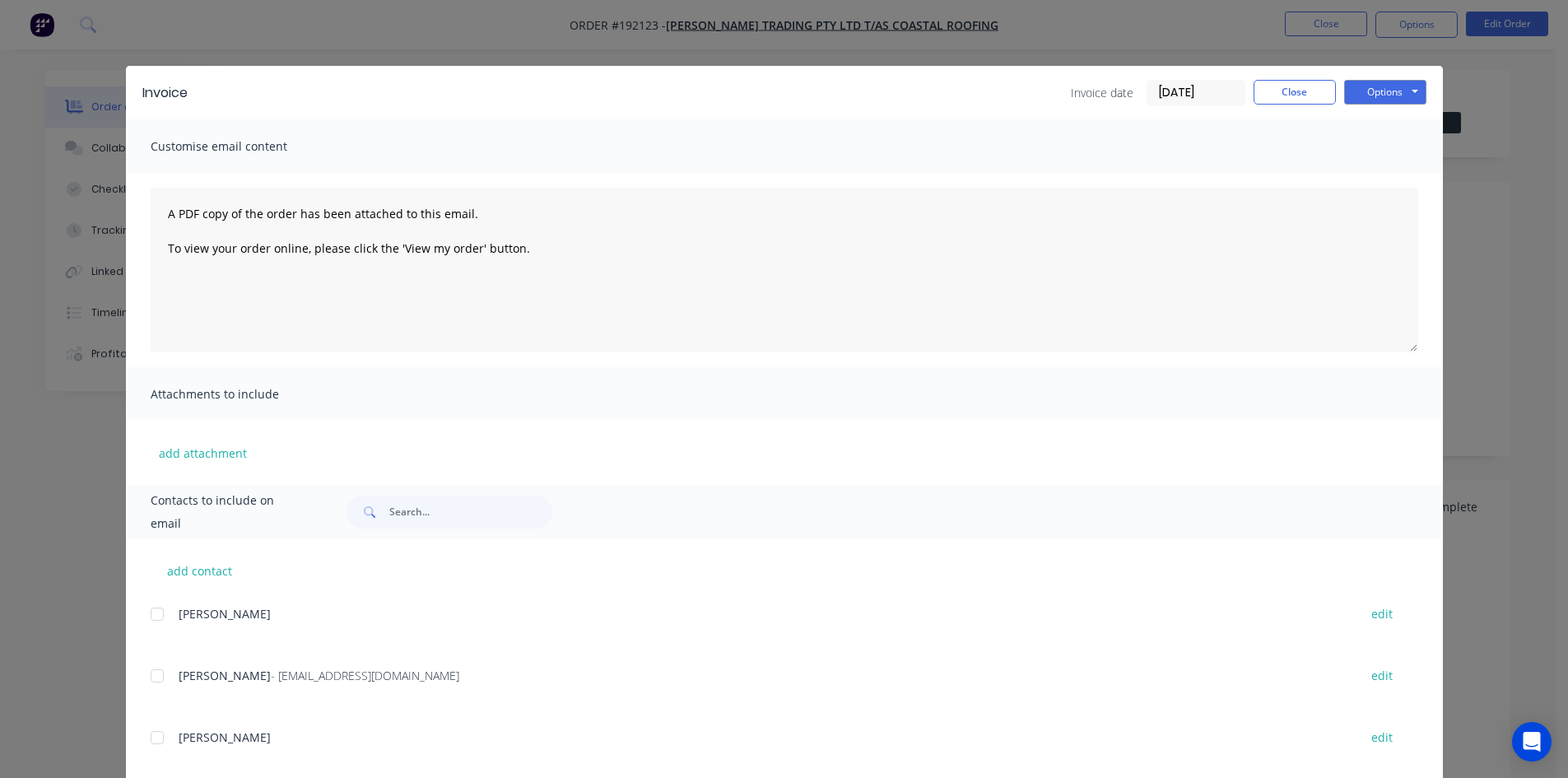
click at [159, 669] on div at bounding box center [156, 676] width 33 height 33
click at [1389, 83] on button "Options" at bounding box center [1385, 92] width 83 height 25
click at [1398, 180] on button "Email" at bounding box center [1397, 175] width 105 height 27
click at [1309, 89] on button "Close" at bounding box center [1294, 92] width 83 height 25
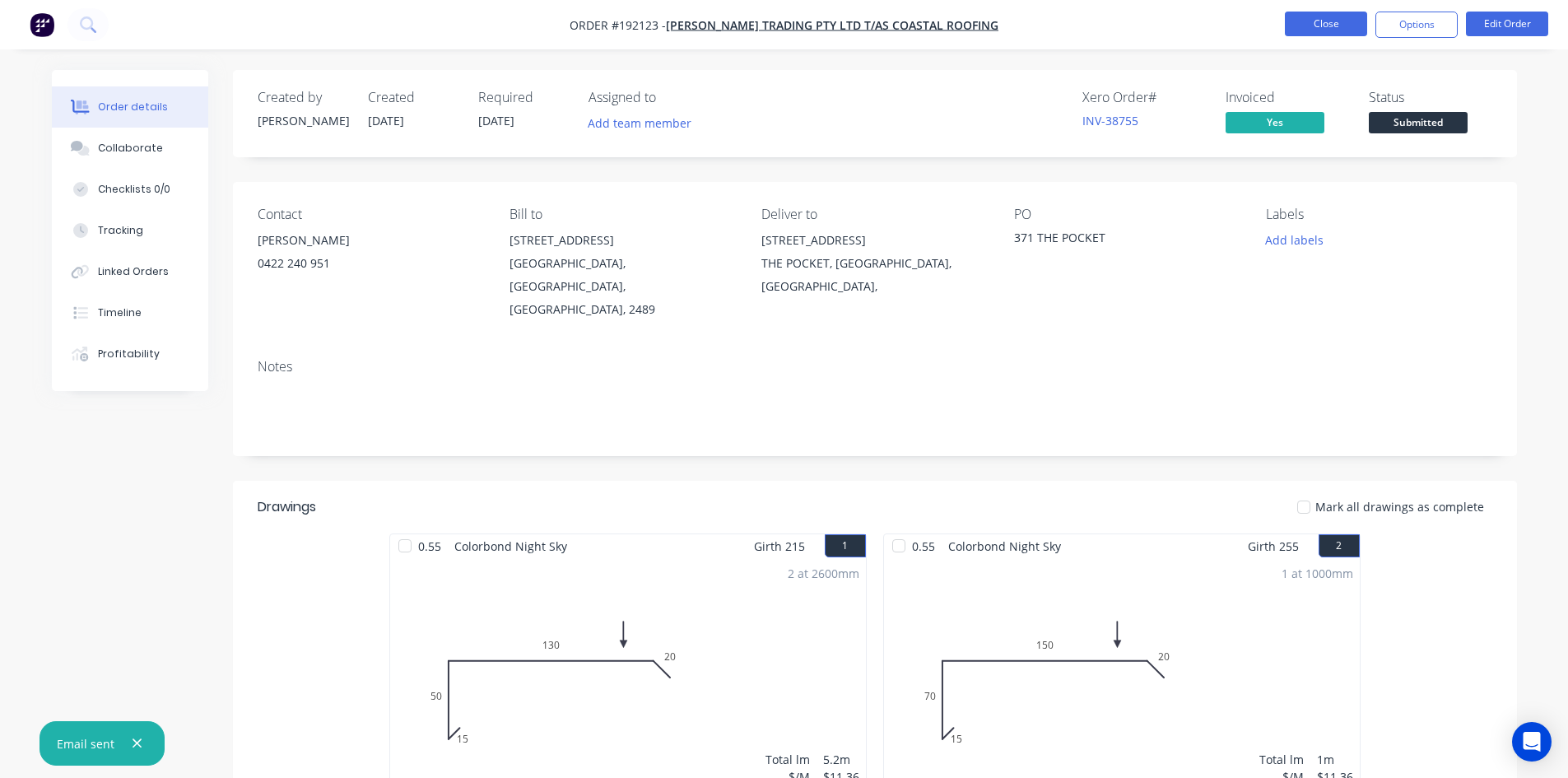
click at [1333, 23] on button "Close" at bounding box center [1326, 24] width 83 height 25
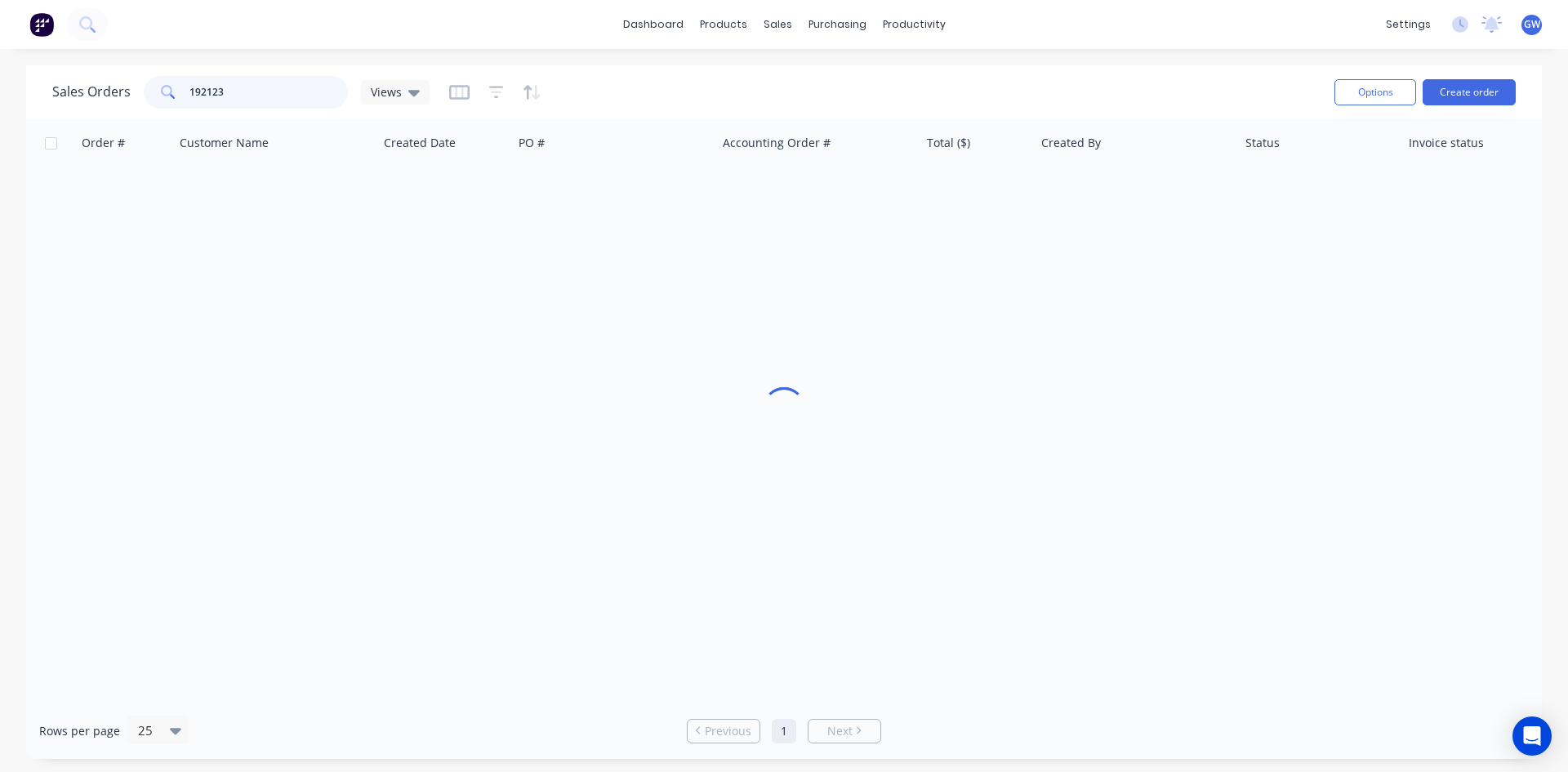
click at [255, 97] on input "192123" at bounding box center [268, 92] width 159 height 33
type input "192829"
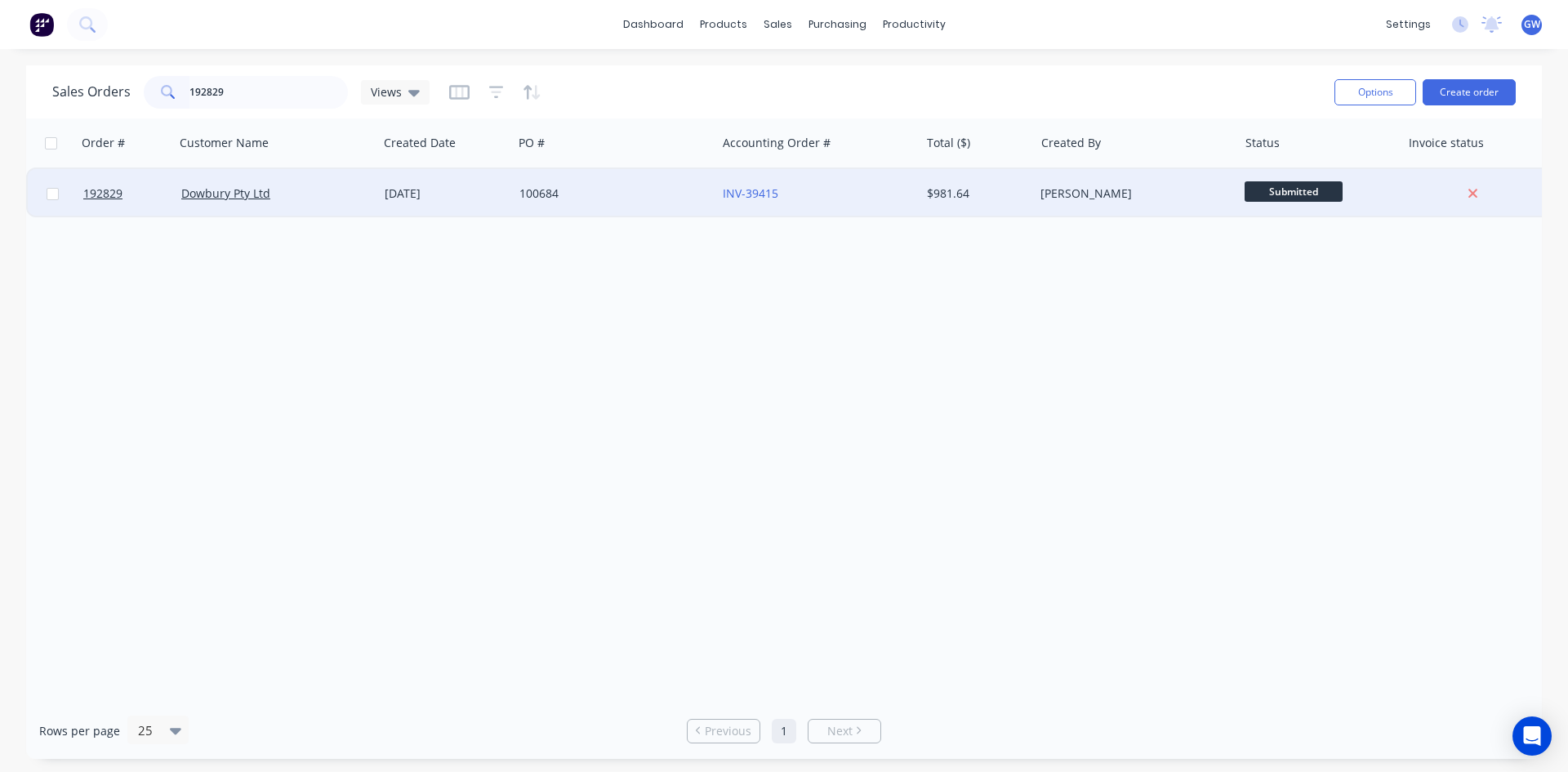
click at [975, 194] on div "$981.64" at bounding box center [974, 193] width 96 height 17
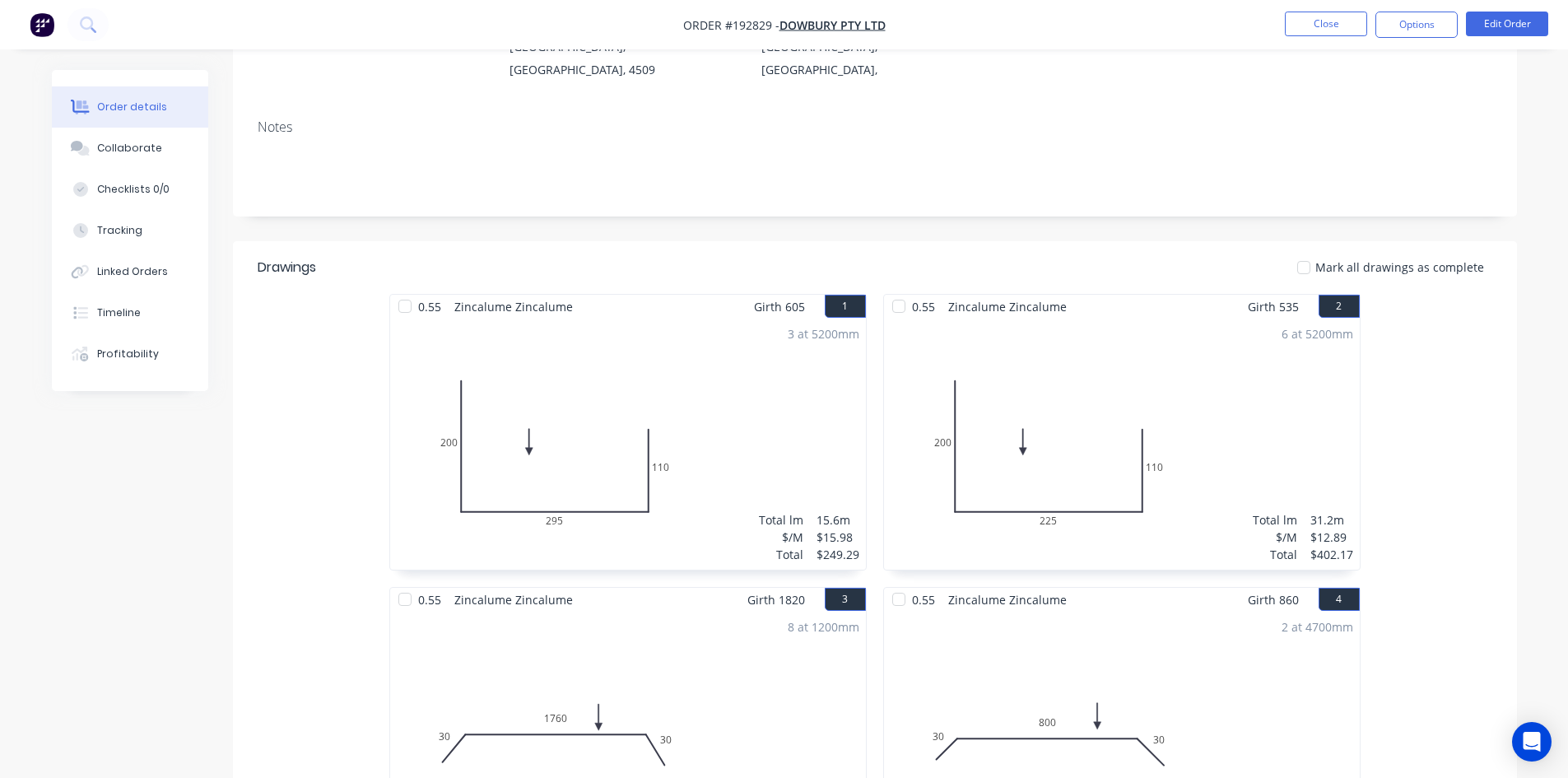
scroll to position [329, 0]
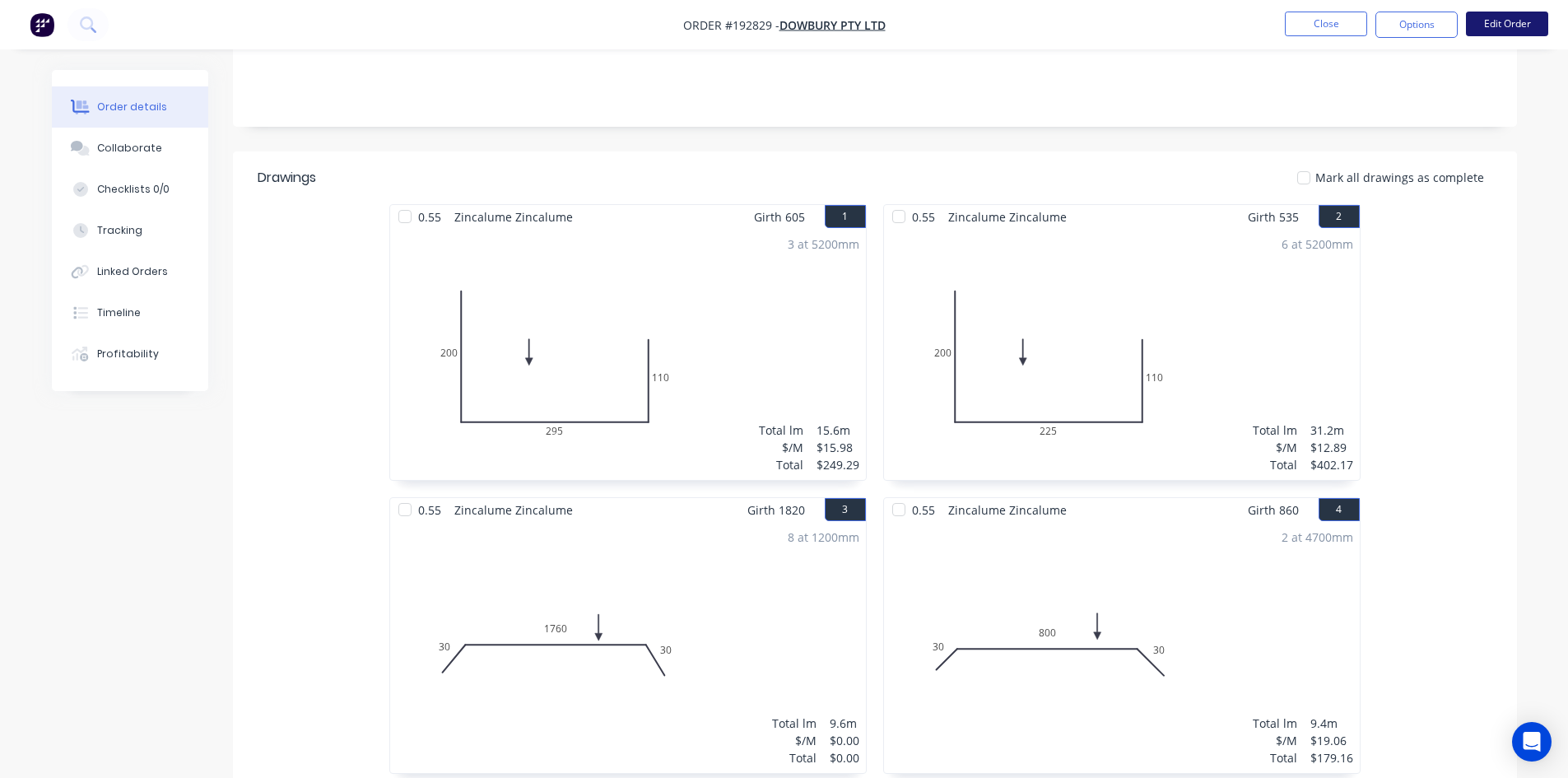
click at [1539, 12] on button "Edit Order" at bounding box center [1507, 24] width 83 height 25
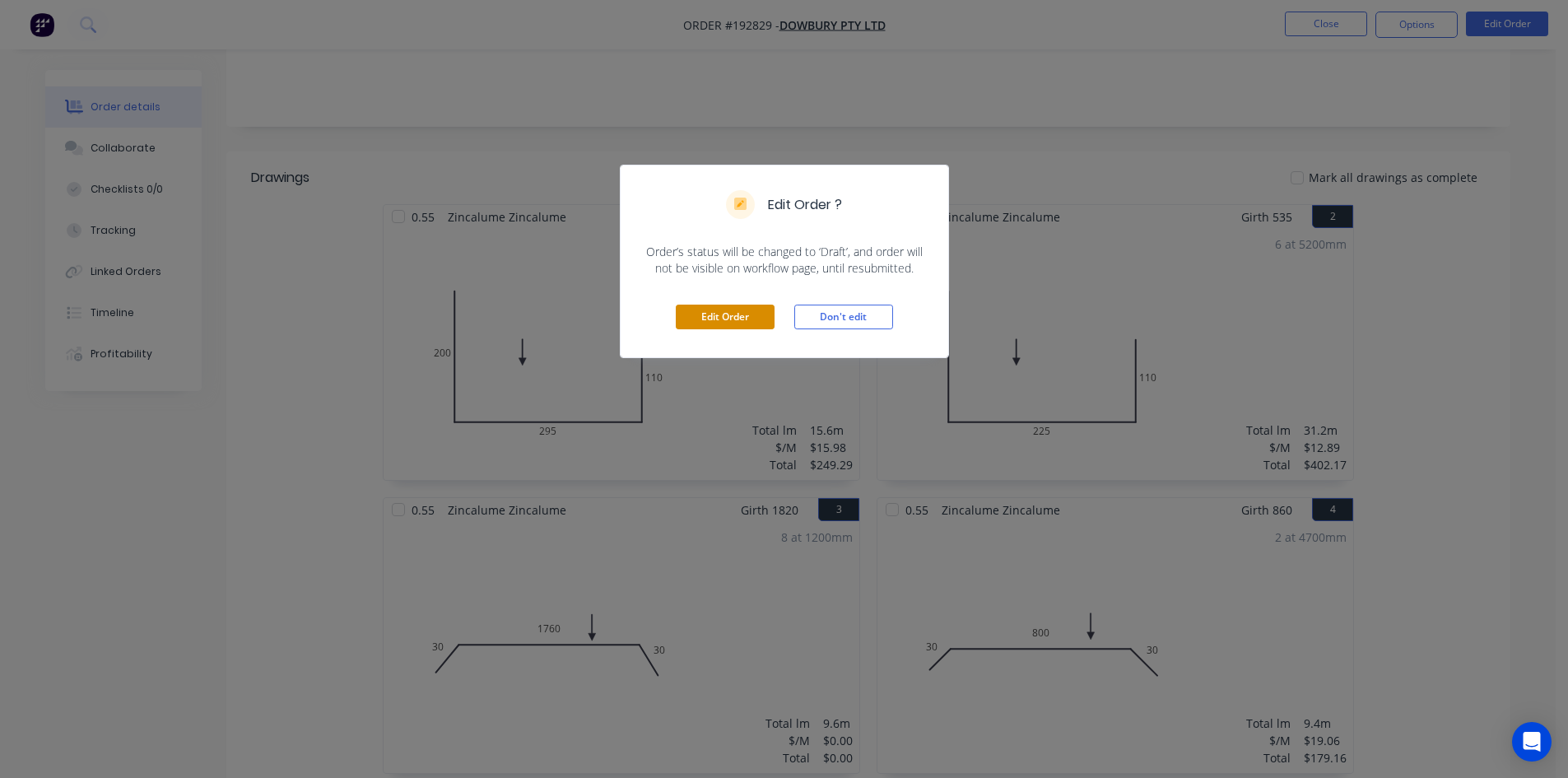
click at [708, 323] on button "Edit Order" at bounding box center [724, 316] width 98 height 25
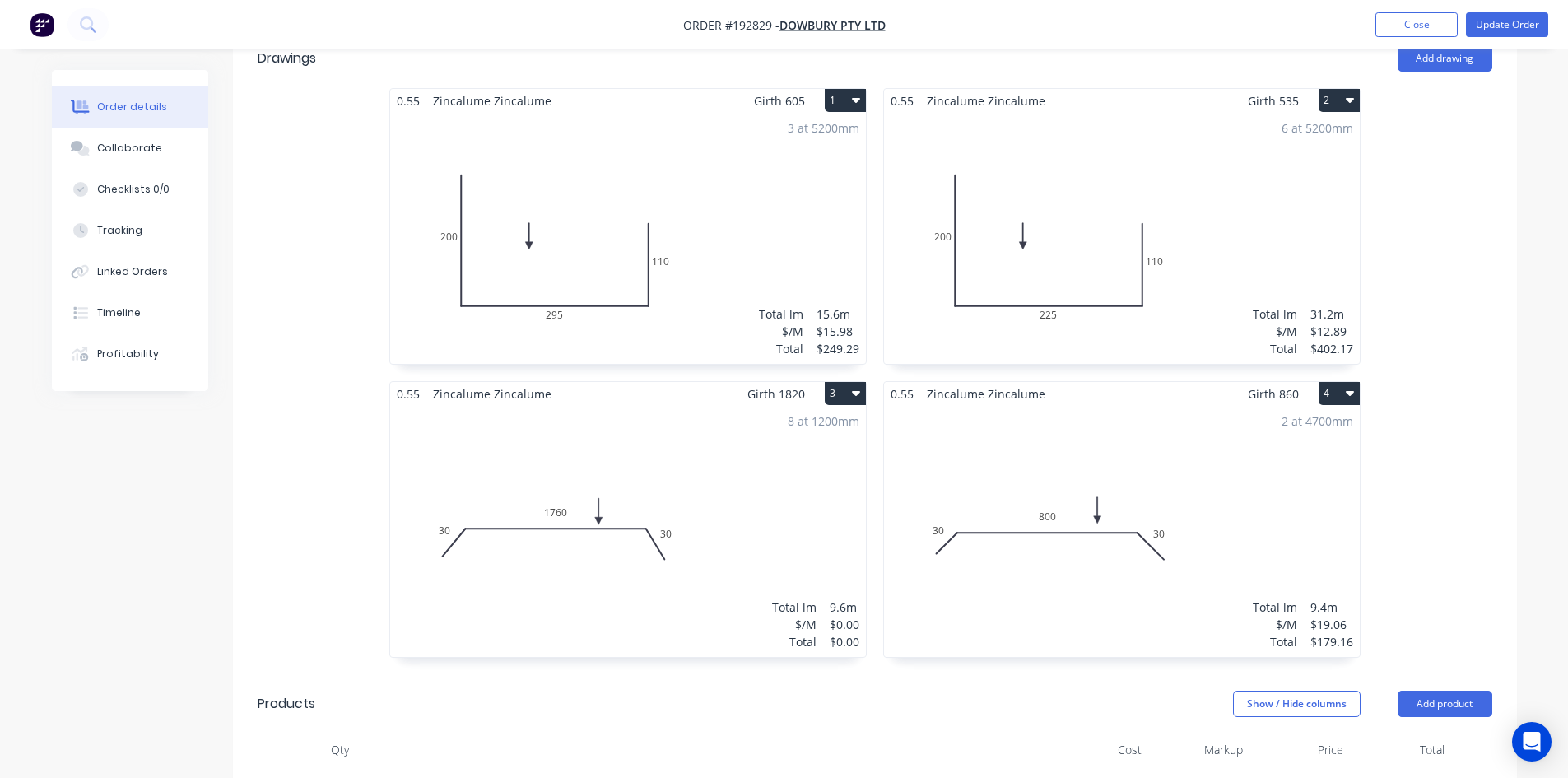
scroll to position [493, 0]
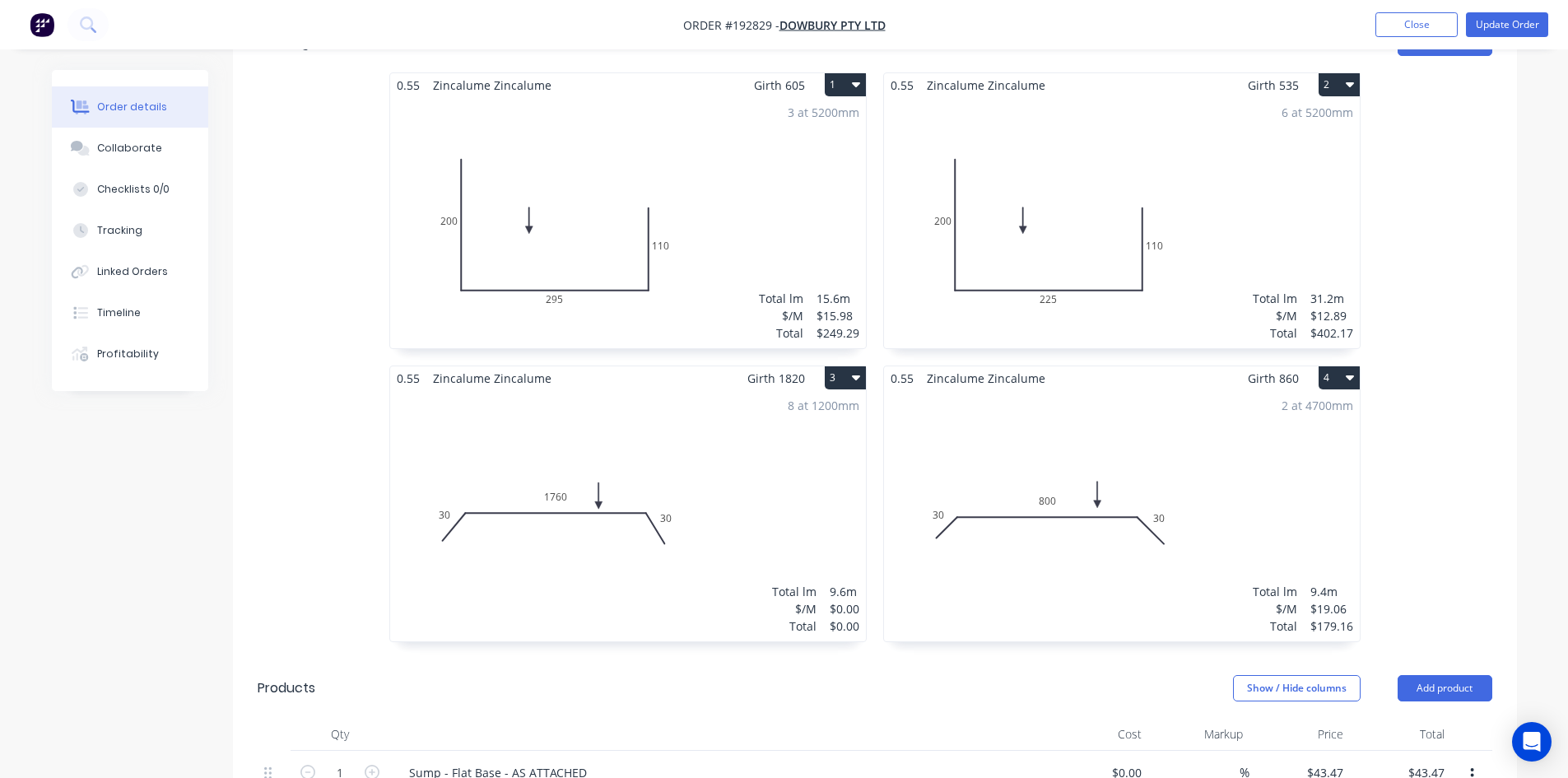
click at [696, 504] on div "8 at 1200mm Total lm $/M Total 9.6m $0.00 $0.00" at bounding box center [628, 515] width 476 height 251
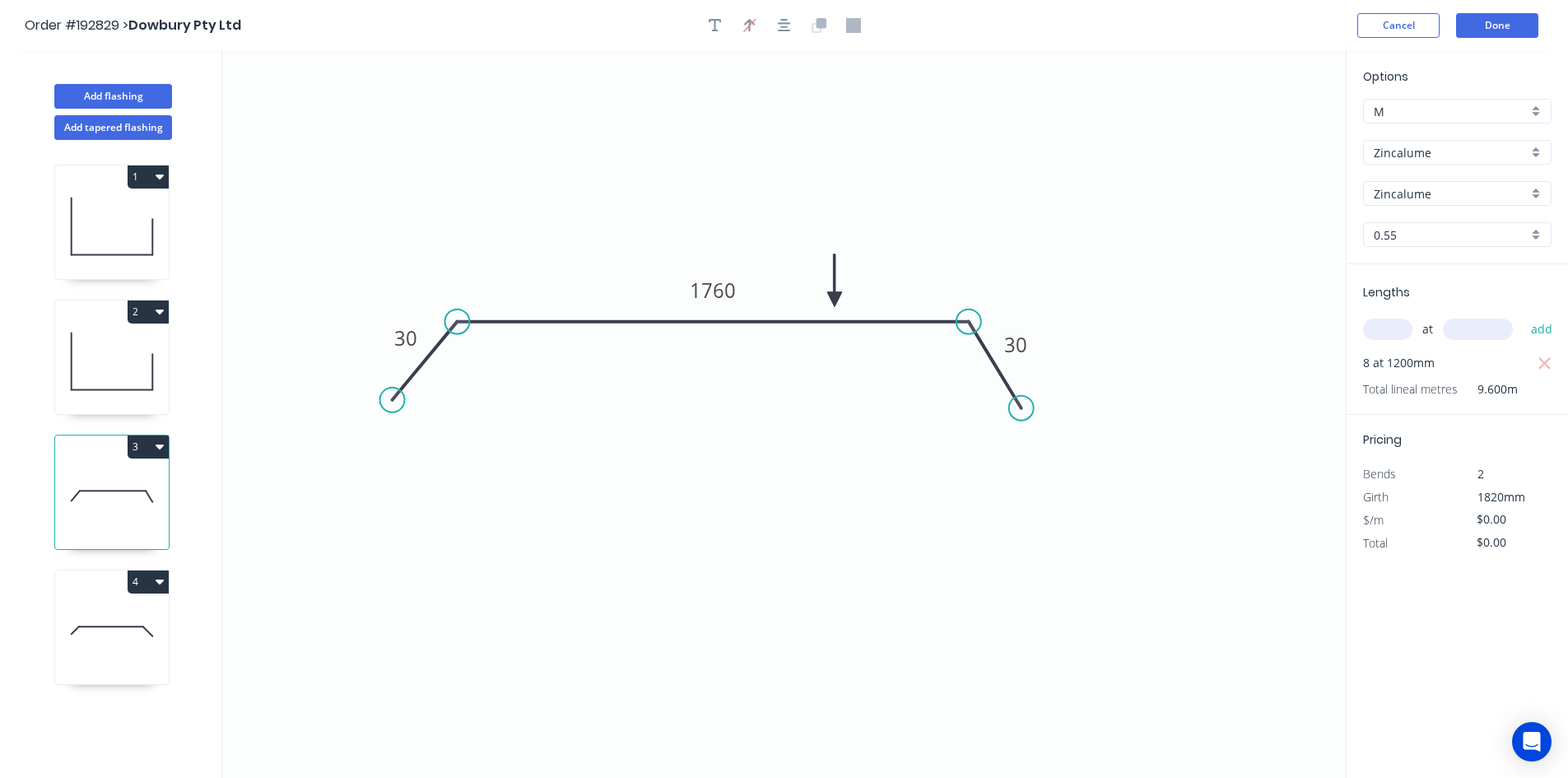
click at [1396, 333] on input "text" at bounding box center [1388, 329] width 50 height 22
type input "8"
type input "1820"
click at [1523, 315] on button "add" at bounding box center [1542, 329] width 39 height 28
click at [1543, 362] on icon "button" at bounding box center [1544, 363] width 12 height 12
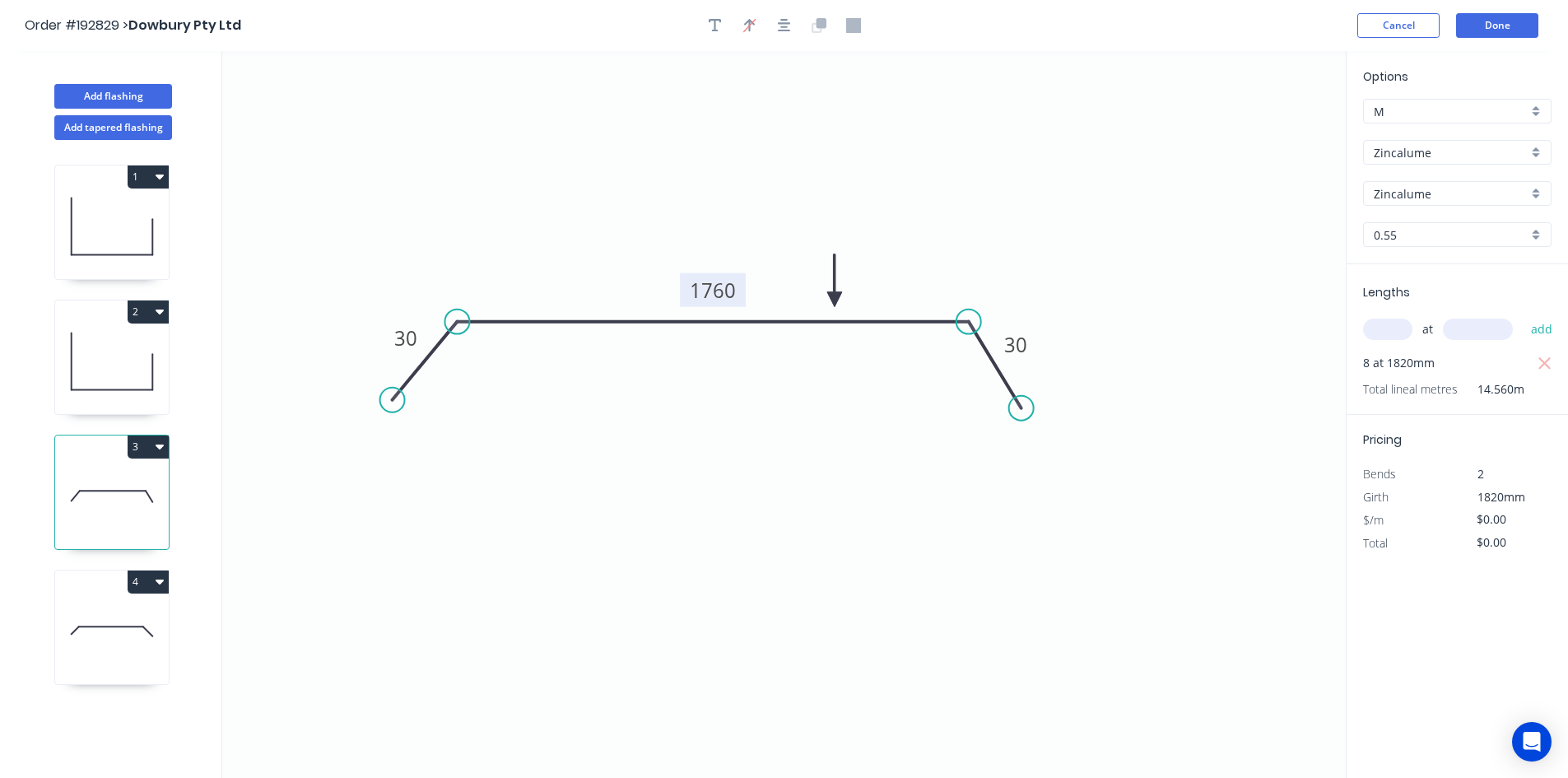
click at [706, 295] on tspan "1760" at bounding box center [712, 290] width 46 height 27
type input "$22.14"
type input "$322.36"
click at [706, 295] on tspan "1120" at bounding box center [712, 290] width 46 height 27
click at [710, 29] on icon "button" at bounding box center [714, 25] width 13 height 15
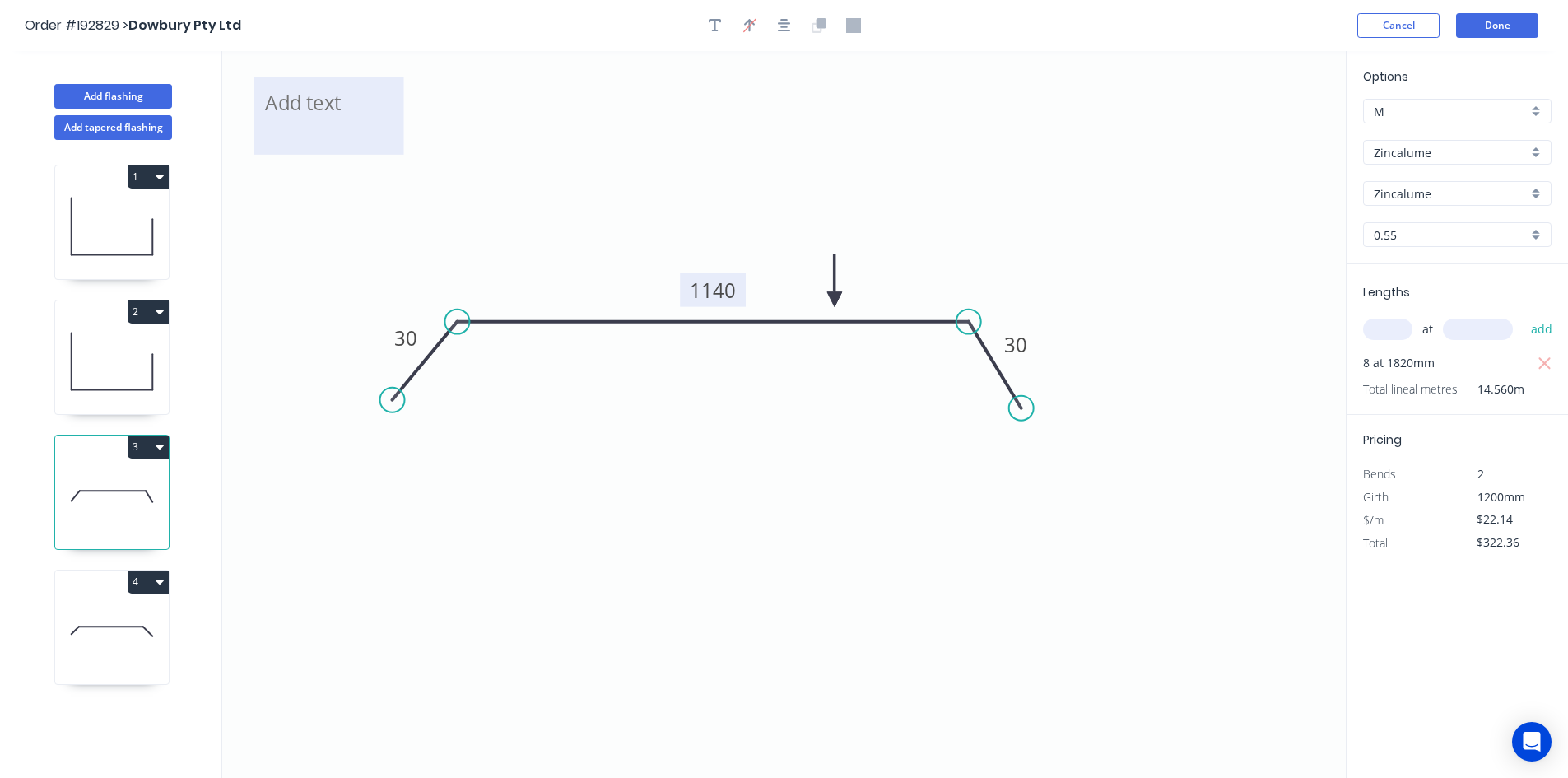
click at [355, 106] on textarea at bounding box center [328, 115] width 133 height 61
click at [1115, 245] on icon "Changed for pricing 30 1140 30" at bounding box center [783, 414] width 1123 height 727
type textarea "Changed for pricing"
click at [1497, 37] on button "Done" at bounding box center [1497, 25] width 83 height 25
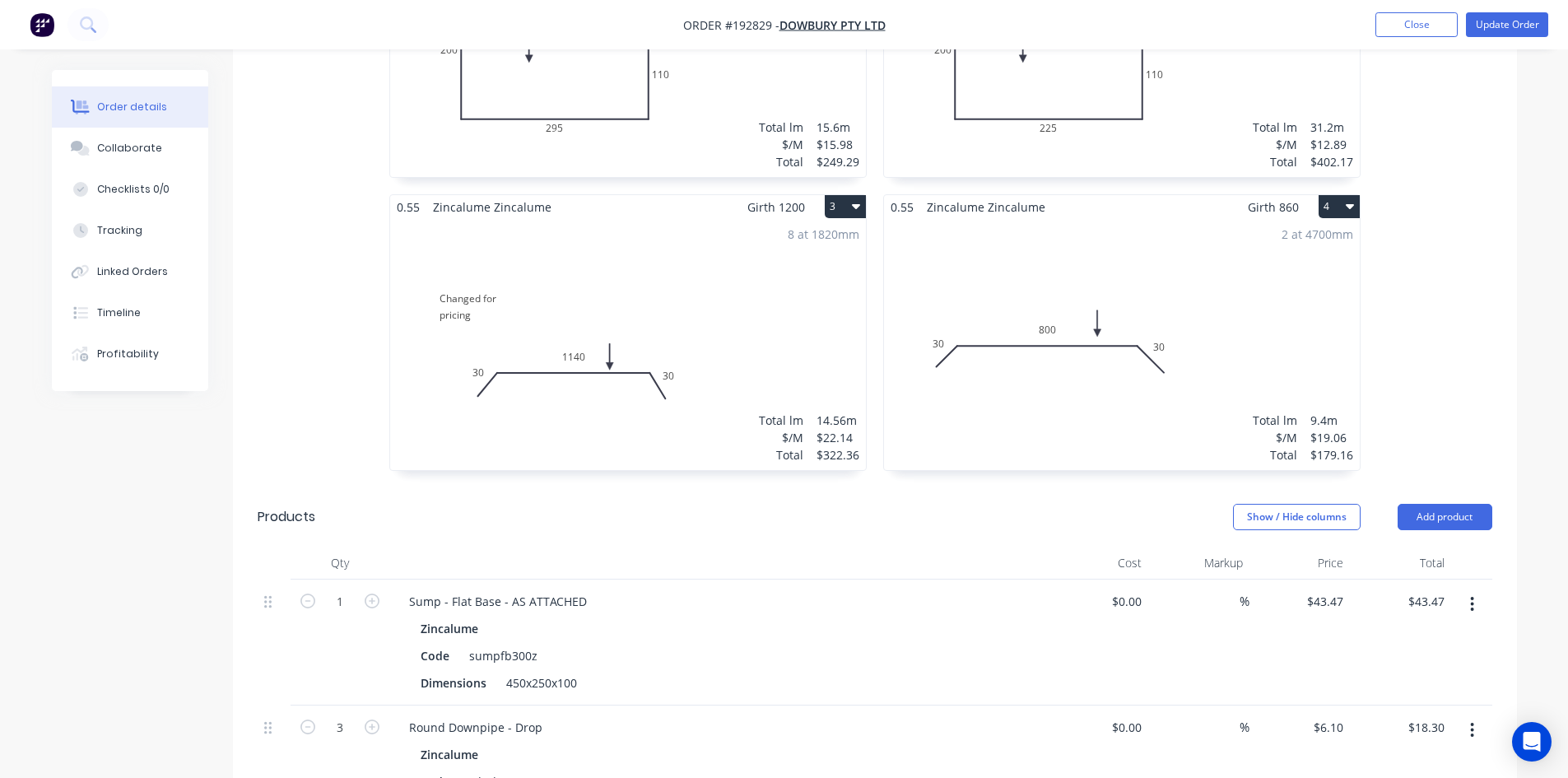
scroll to position [659, 0]
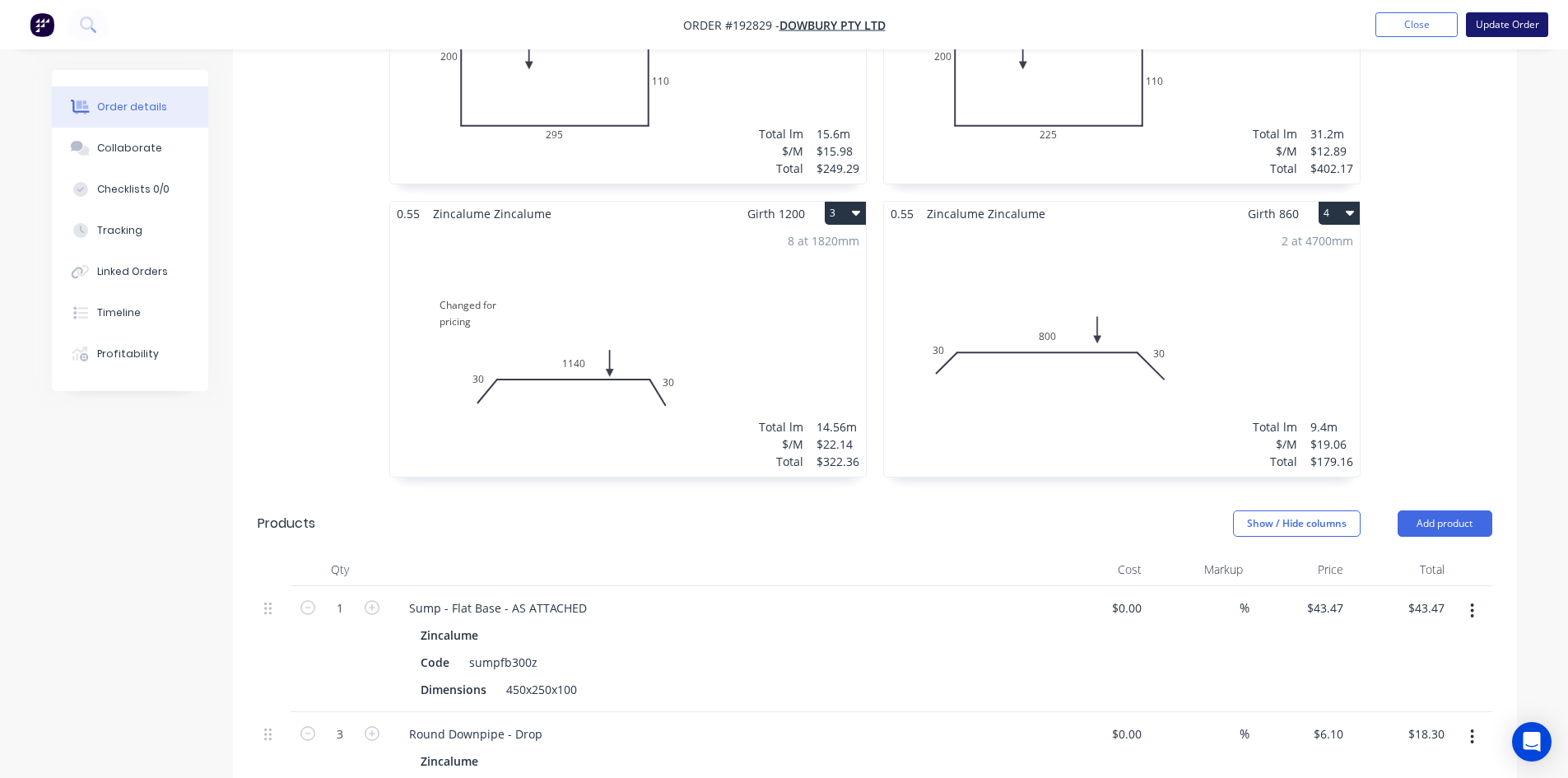
click at [1504, 28] on button "Update Order" at bounding box center [1507, 24] width 83 height 25
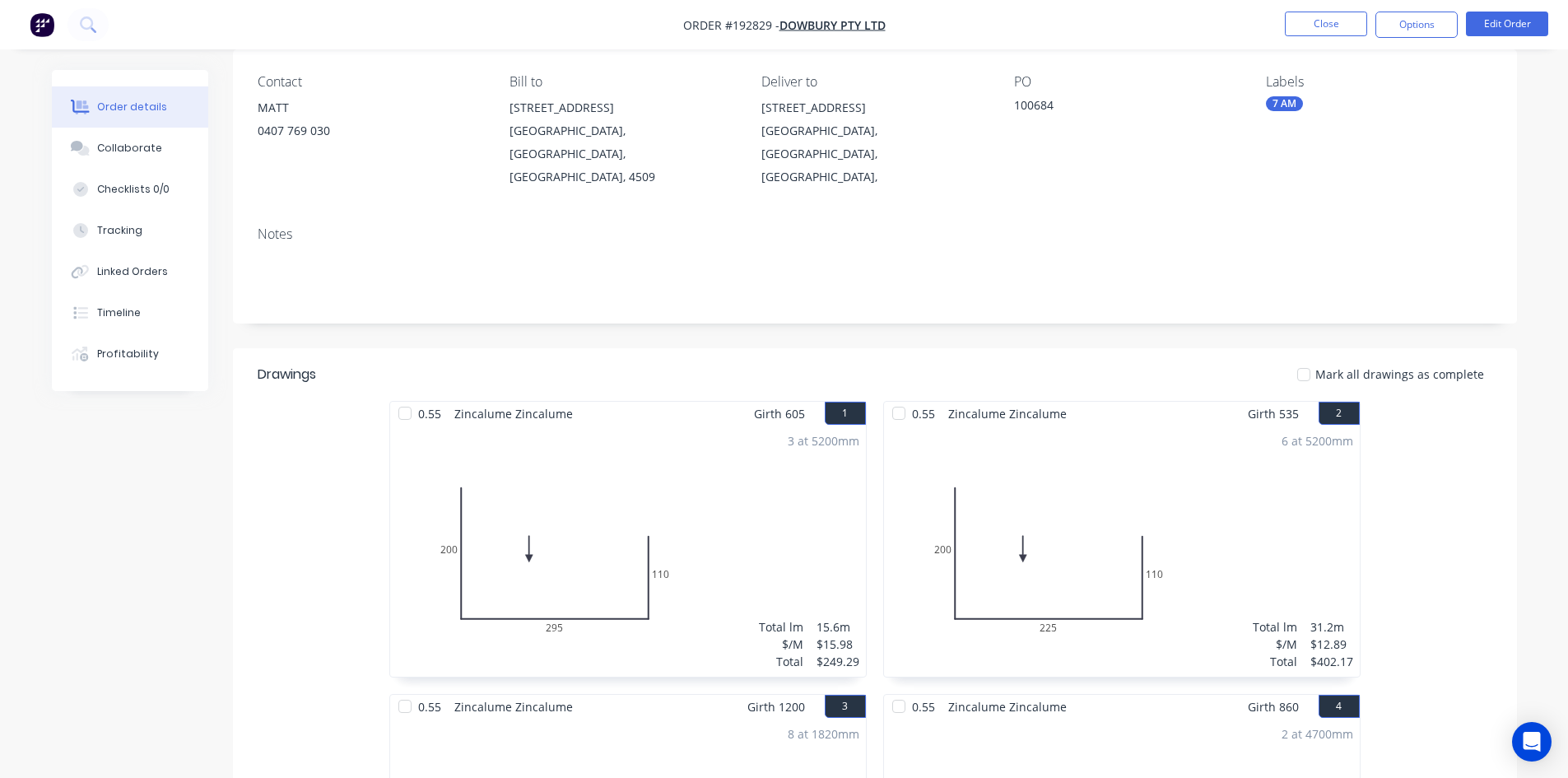
scroll to position [0, 0]
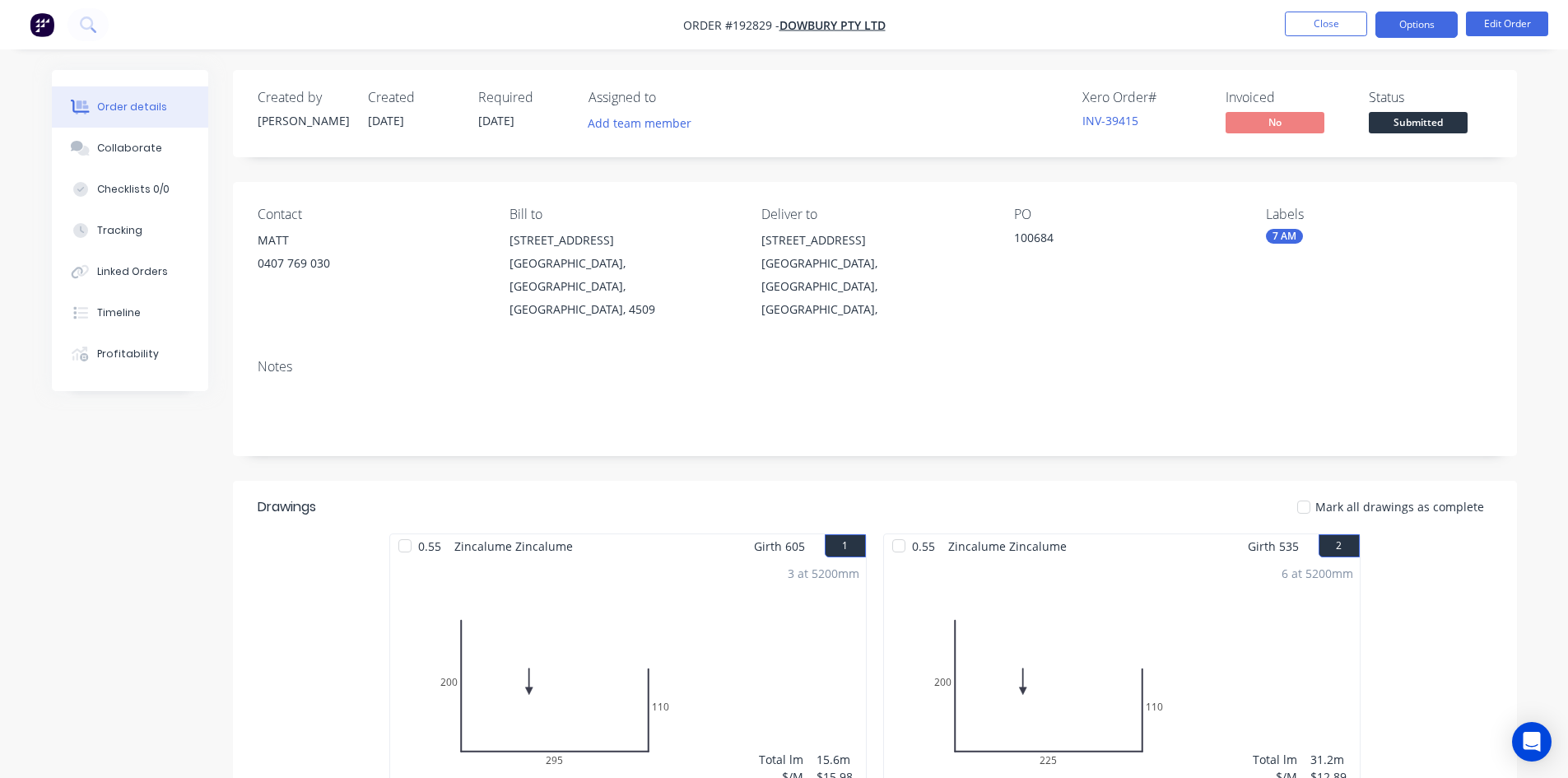
click at [1430, 22] on button "Options" at bounding box center [1417, 25] width 83 height 26
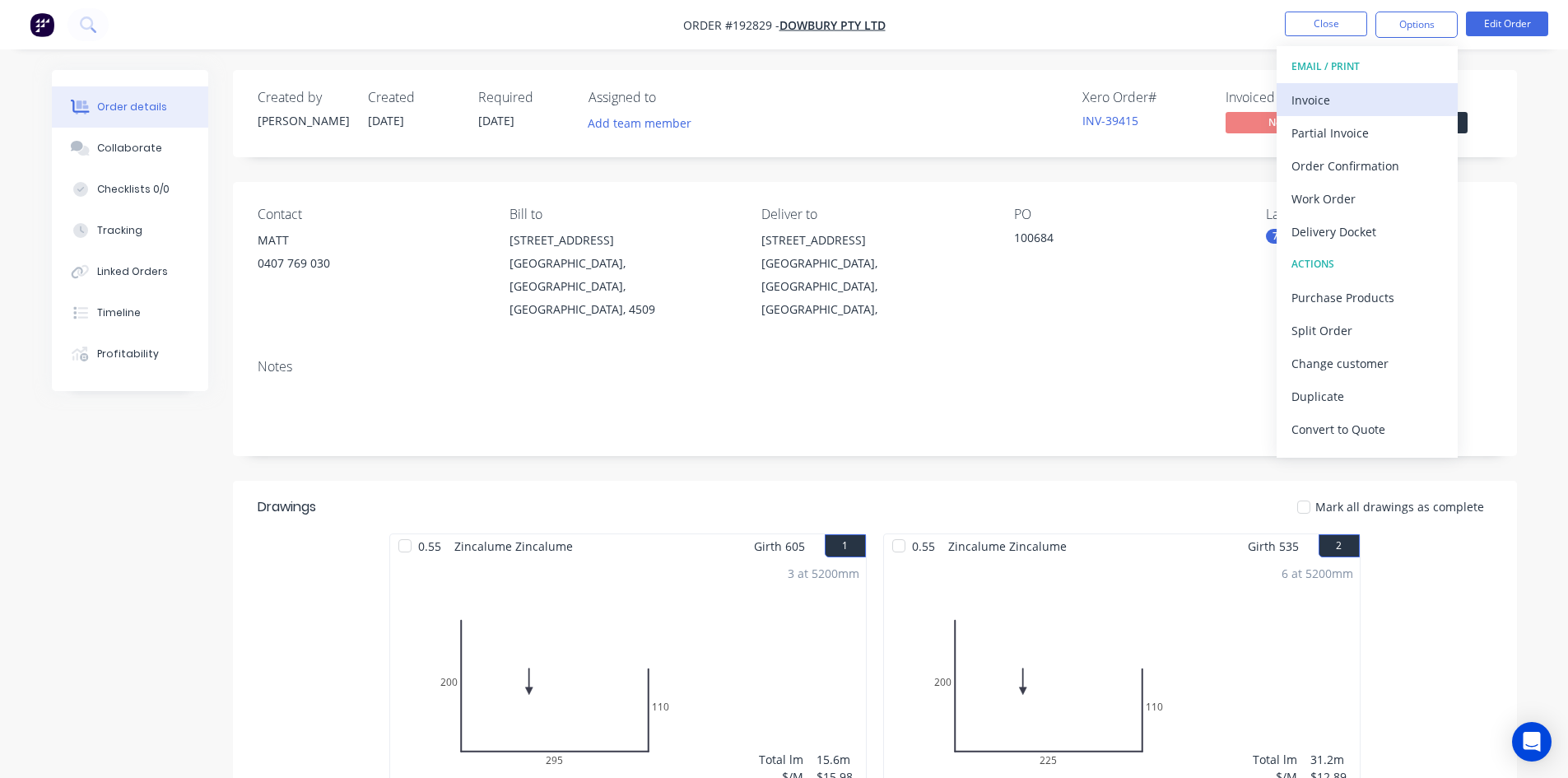
click at [1362, 102] on div "Invoice" at bounding box center [1367, 100] width 151 height 24
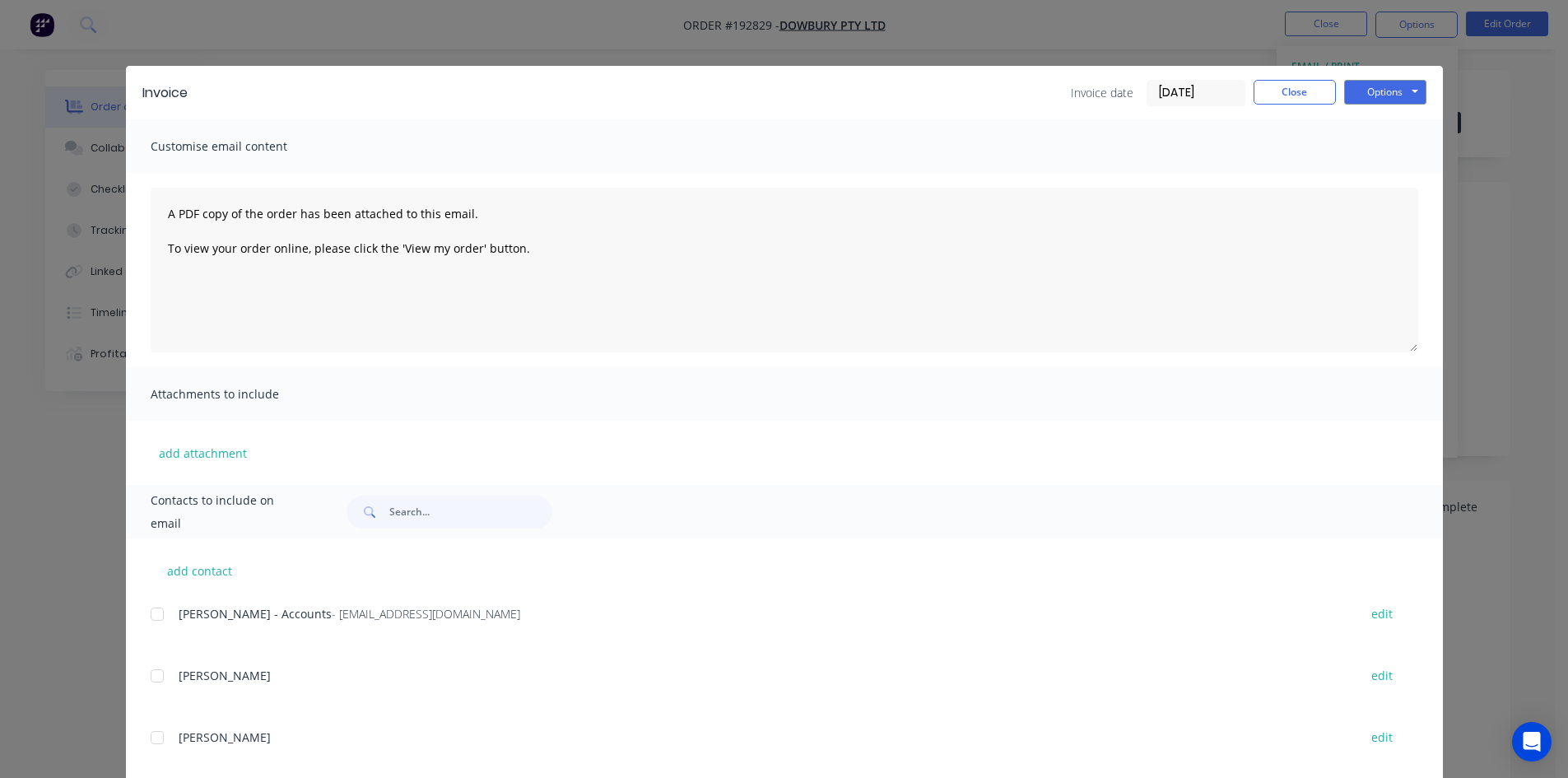
click at [156, 607] on div at bounding box center [156, 614] width 33 height 33
click at [1411, 97] on button "Options" at bounding box center [1385, 92] width 83 height 25
click at [1388, 184] on button "Email" at bounding box center [1397, 175] width 105 height 27
click at [1280, 88] on button "Close" at bounding box center [1294, 92] width 83 height 25
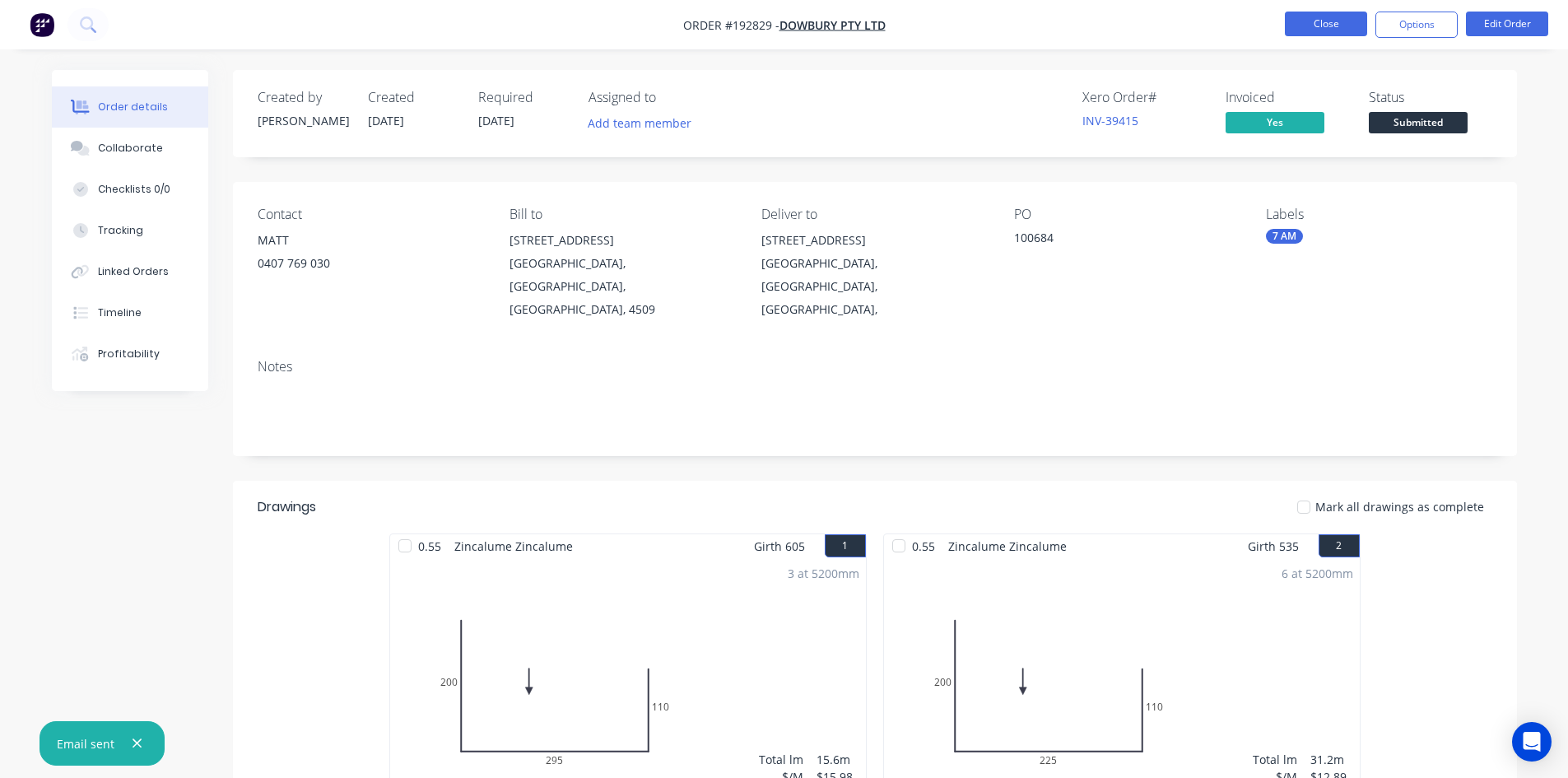
click at [1300, 31] on button "Close" at bounding box center [1326, 24] width 83 height 25
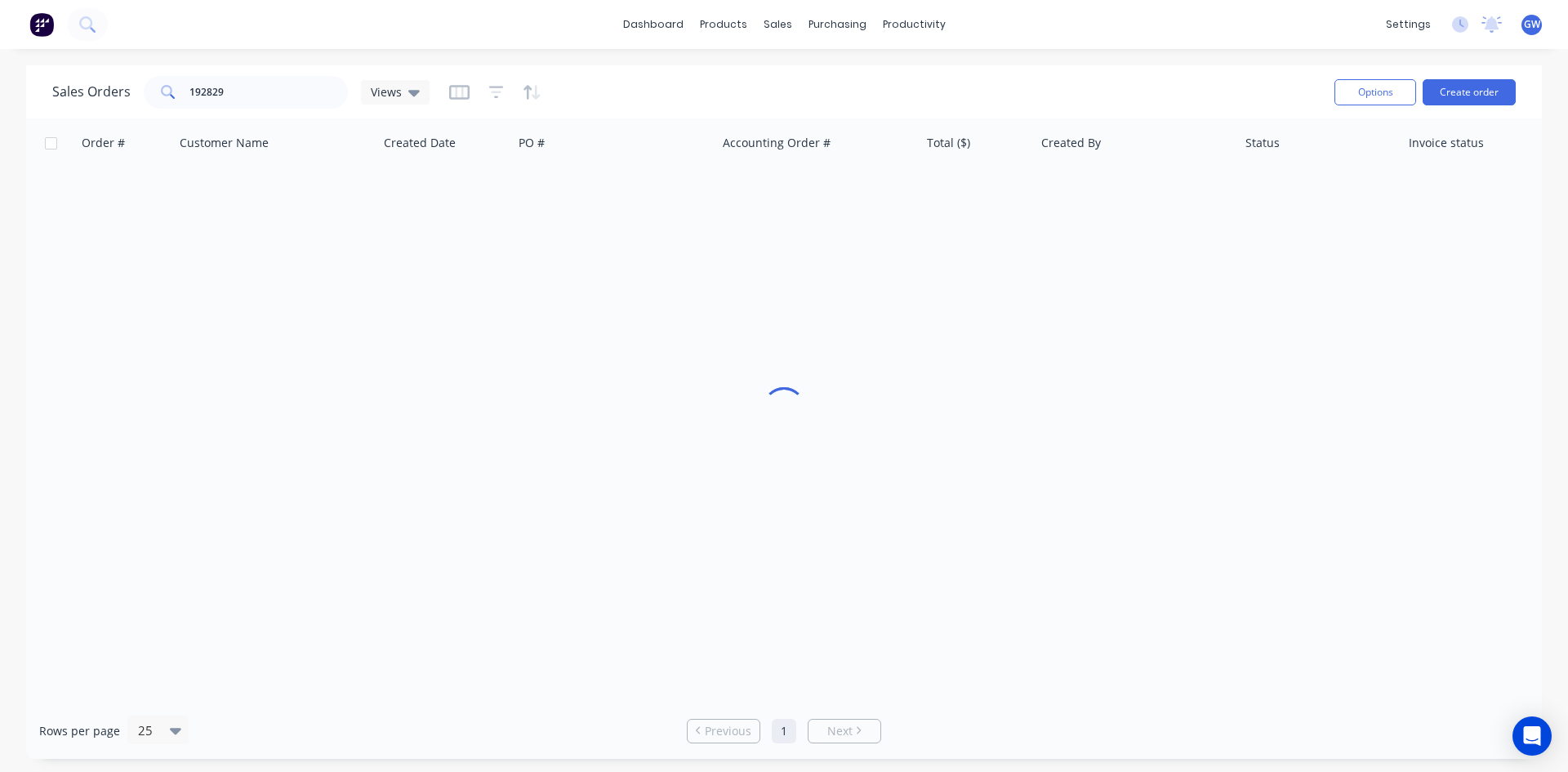
click at [225, 109] on div "Sales Orders 192829 Views" at bounding box center [687, 92] width 1269 height 40
click at [242, 82] on input "192829" at bounding box center [268, 92] width 159 height 33
type input "193049"
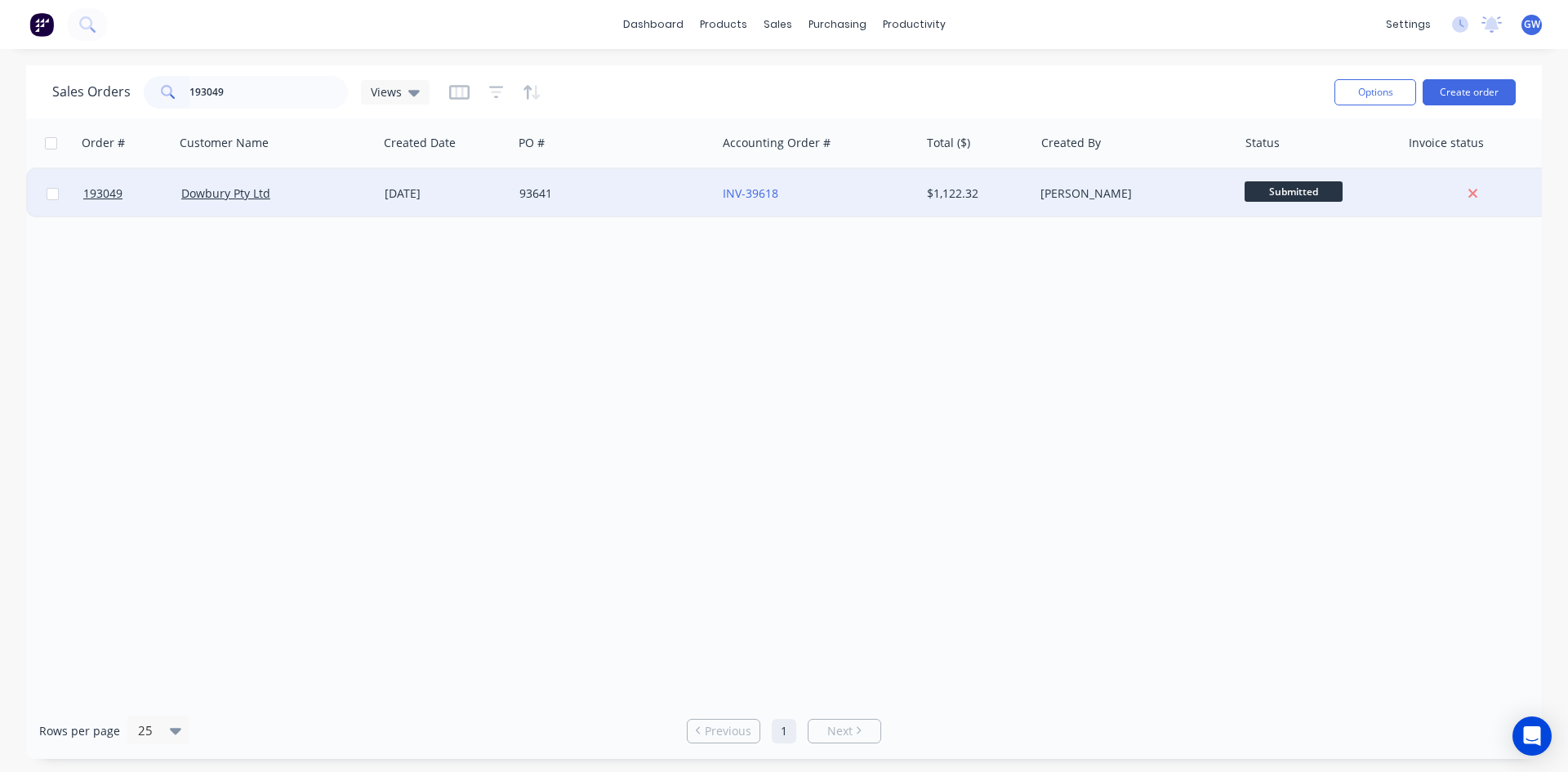
click at [1109, 195] on div "[PERSON_NAME]" at bounding box center [1131, 193] width 182 height 17
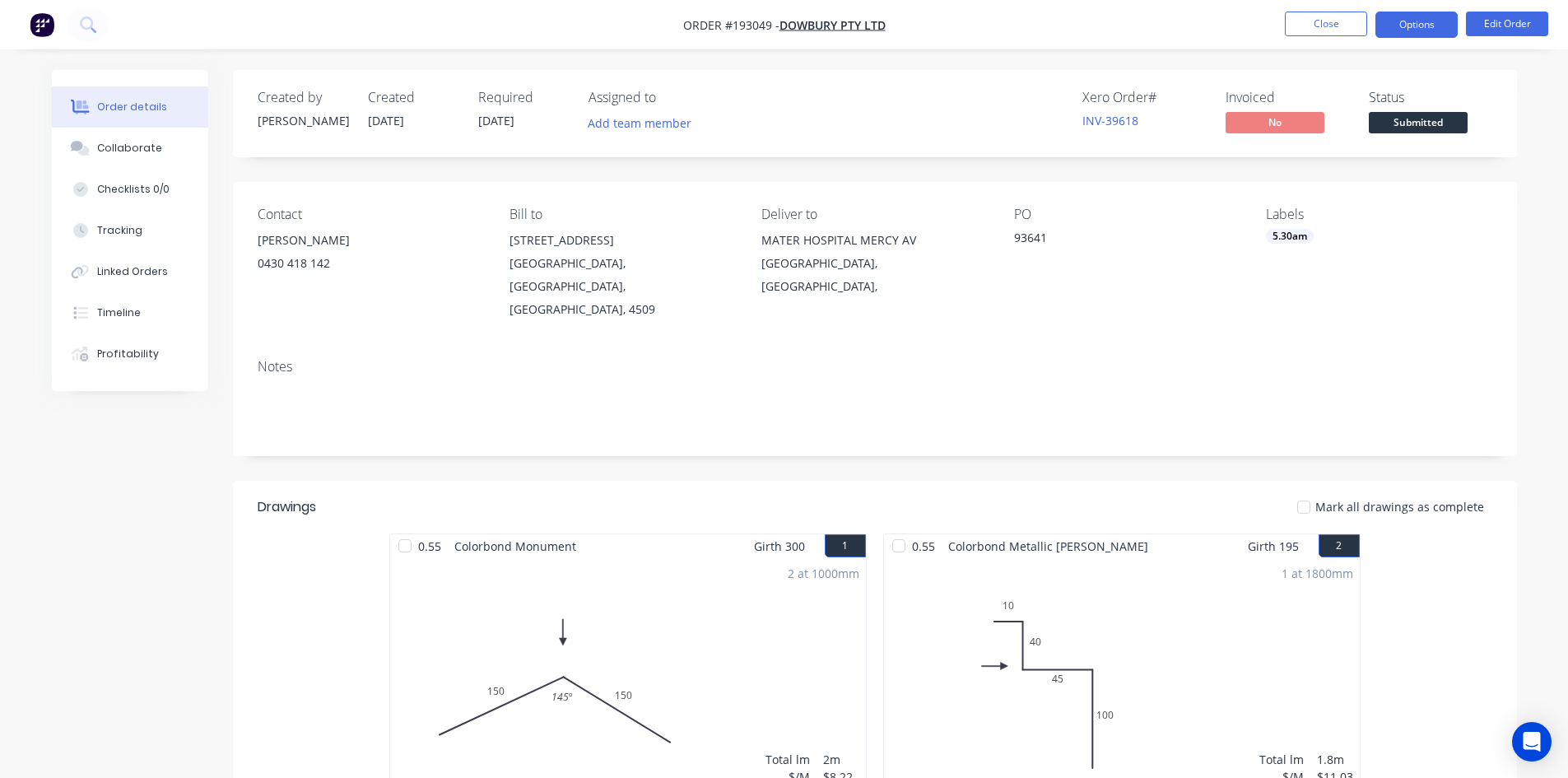
click at [1439, 31] on button "Options" at bounding box center [1417, 25] width 83 height 26
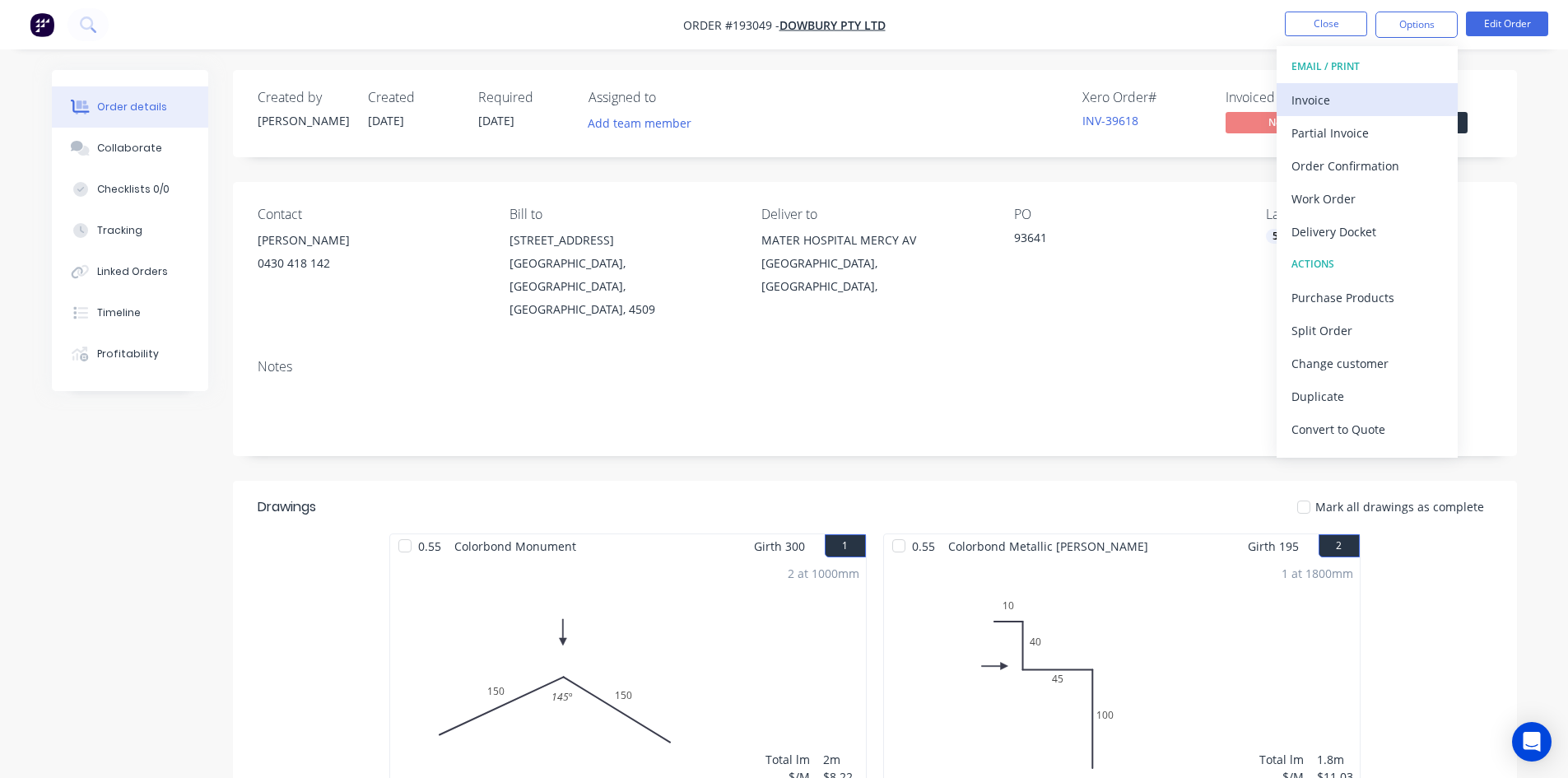
click at [1352, 94] on div "Invoice" at bounding box center [1367, 100] width 151 height 24
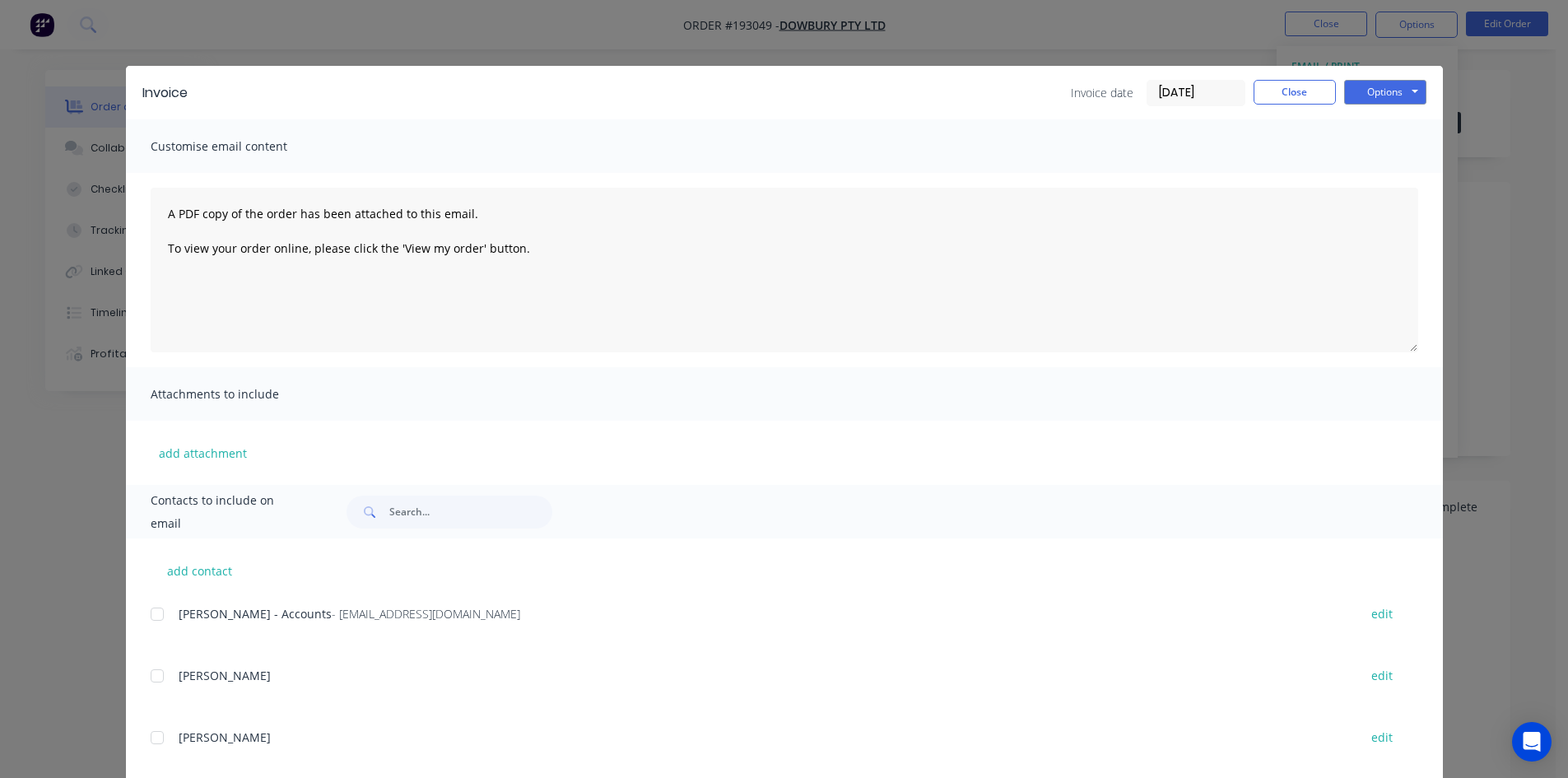
click at [155, 614] on div at bounding box center [156, 614] width 33 height 33
click at [1407, 95] on button "Options" at bounding box center [1385, 92] width 83 height 25
click at [1390, 181] on button "Email" at bounding box center [1397, 175] width 105 height 27
click at [1281, 94] on button "Close" at bounding box center [1294, 92] width 83 height 25
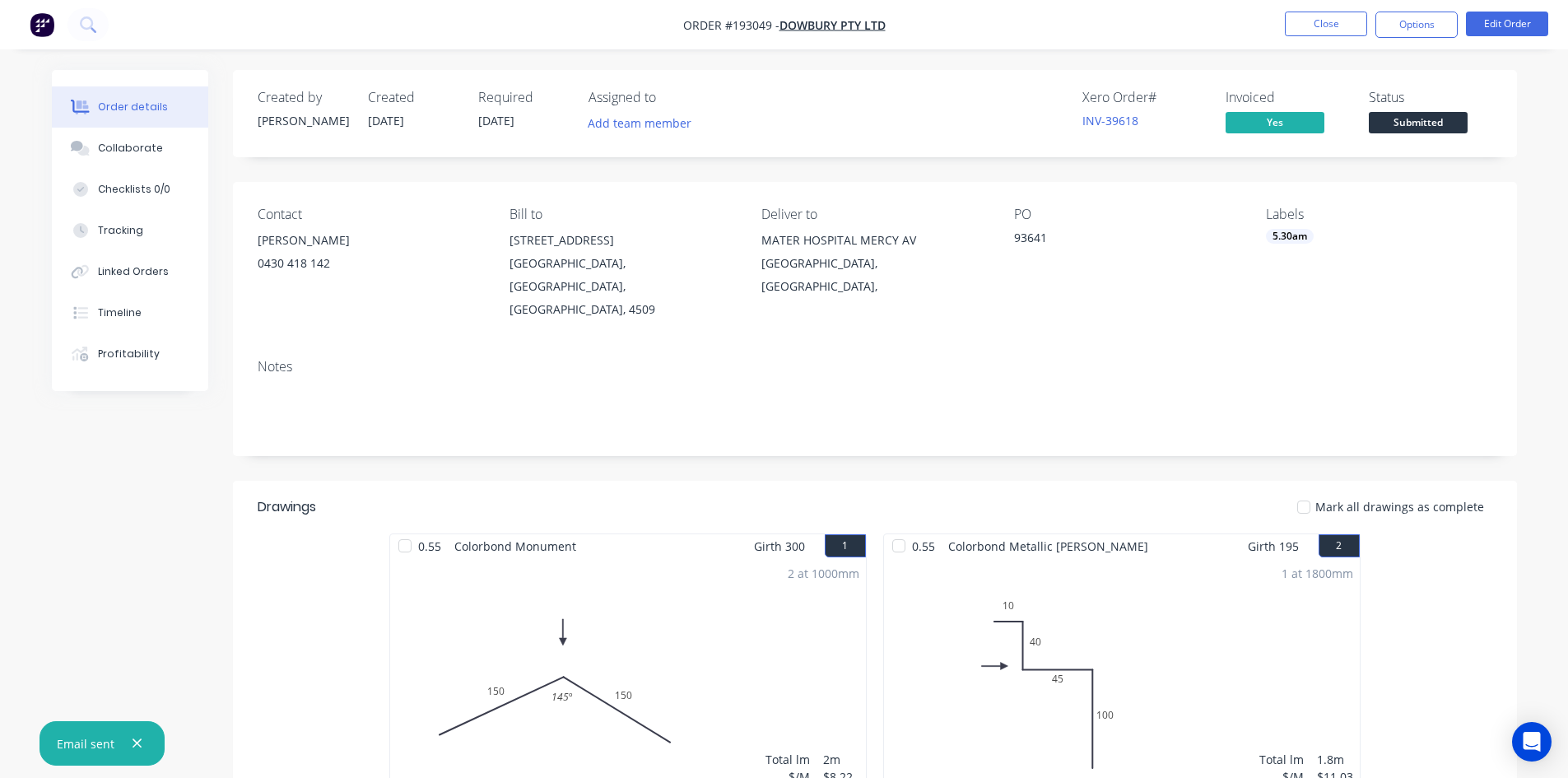
click at [1317, 47] on nav "Order #193049 - Dowbury Pty Ltd Close Options Edit Order" at bounding box center [784, 25] width 1568 height 50
click at [1346, 16] on button "Close" at bounding box center [1326, 24] width 83 height 25
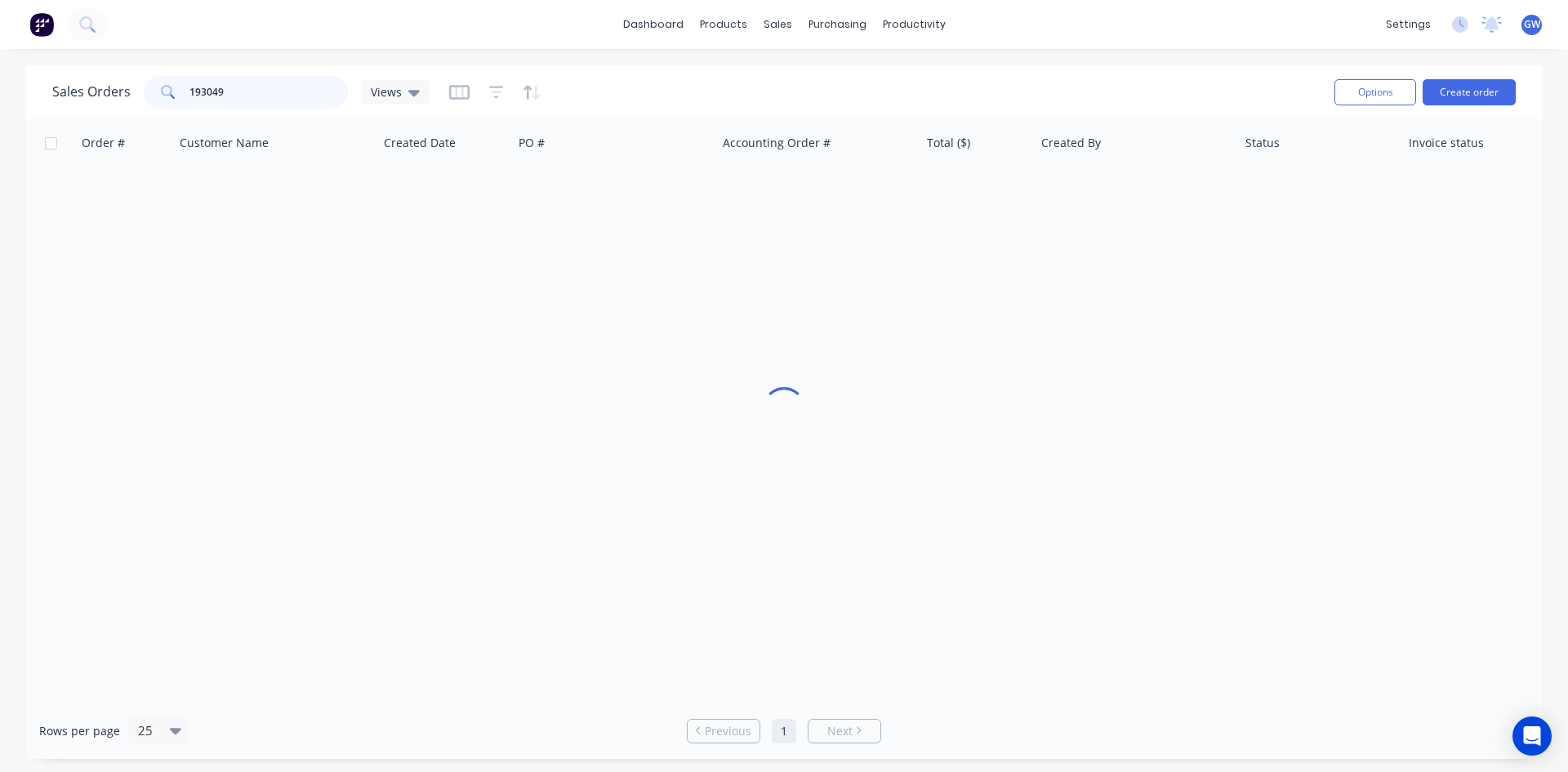
drag, startPoint x: 262, startPoint y: 93, endPoint x: 41, endPoint y: 98, distance: 221.1
click at [41, 98] on div "Sales Orders 193049 Views Options Create order" at bounding box center [784, 92] width 1516 height 53
type input "192782"
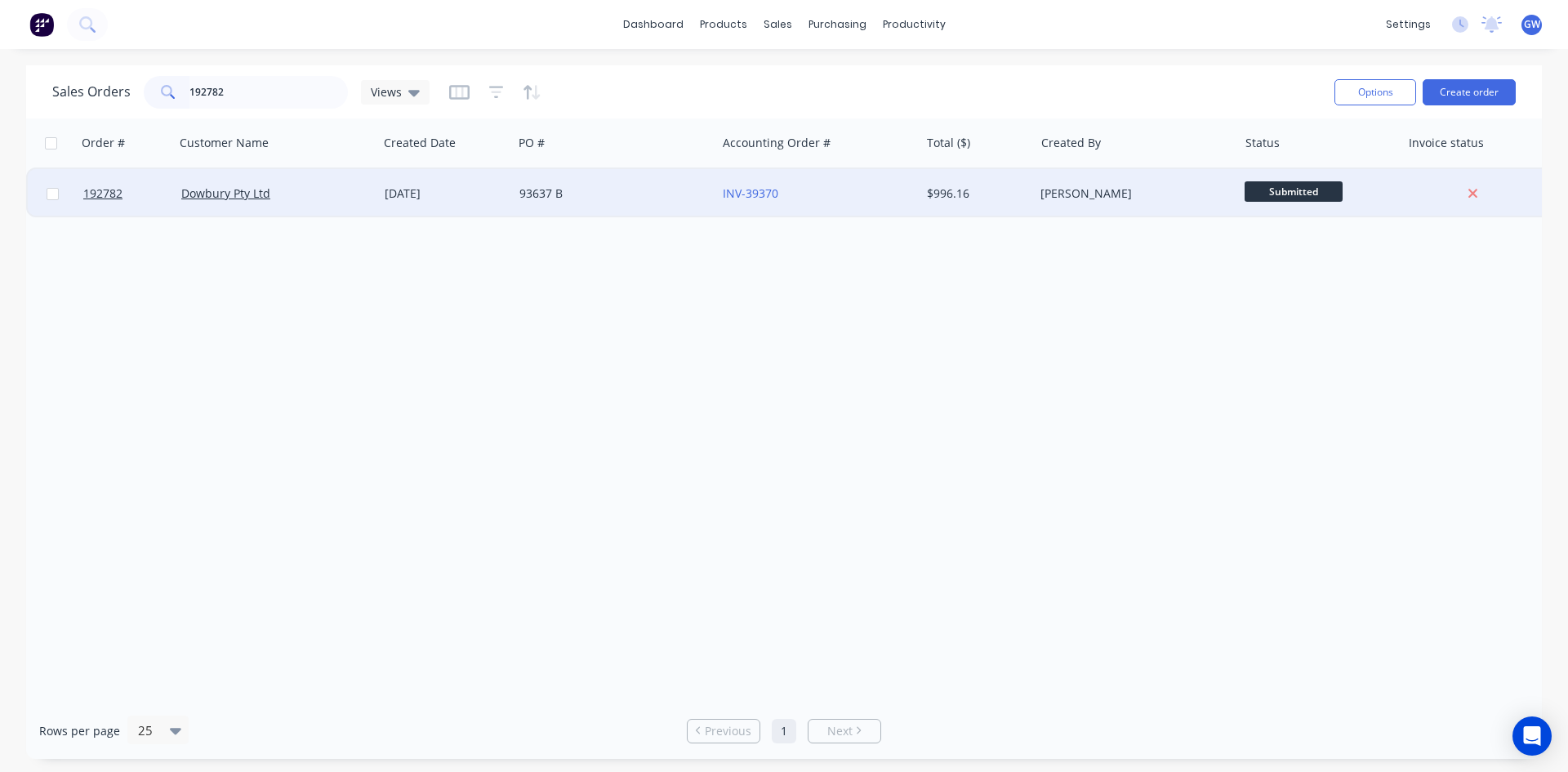
click at [980, 190] on div "$996.16" at bounding box center [974, 193] width 96 height 17
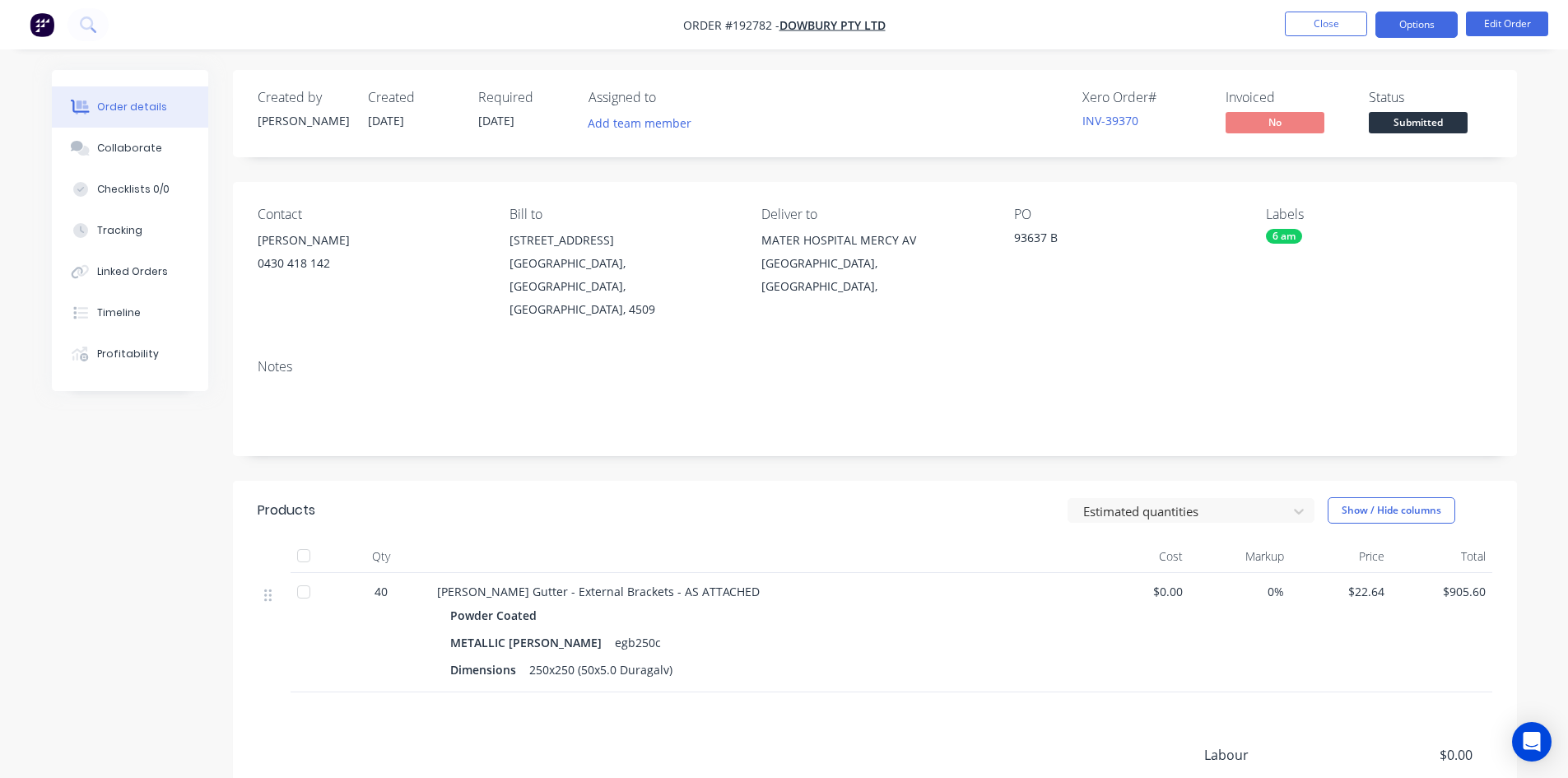
click at [1418, 15] on button "Options" at bounding box center [1417, 25] width 83 height 26
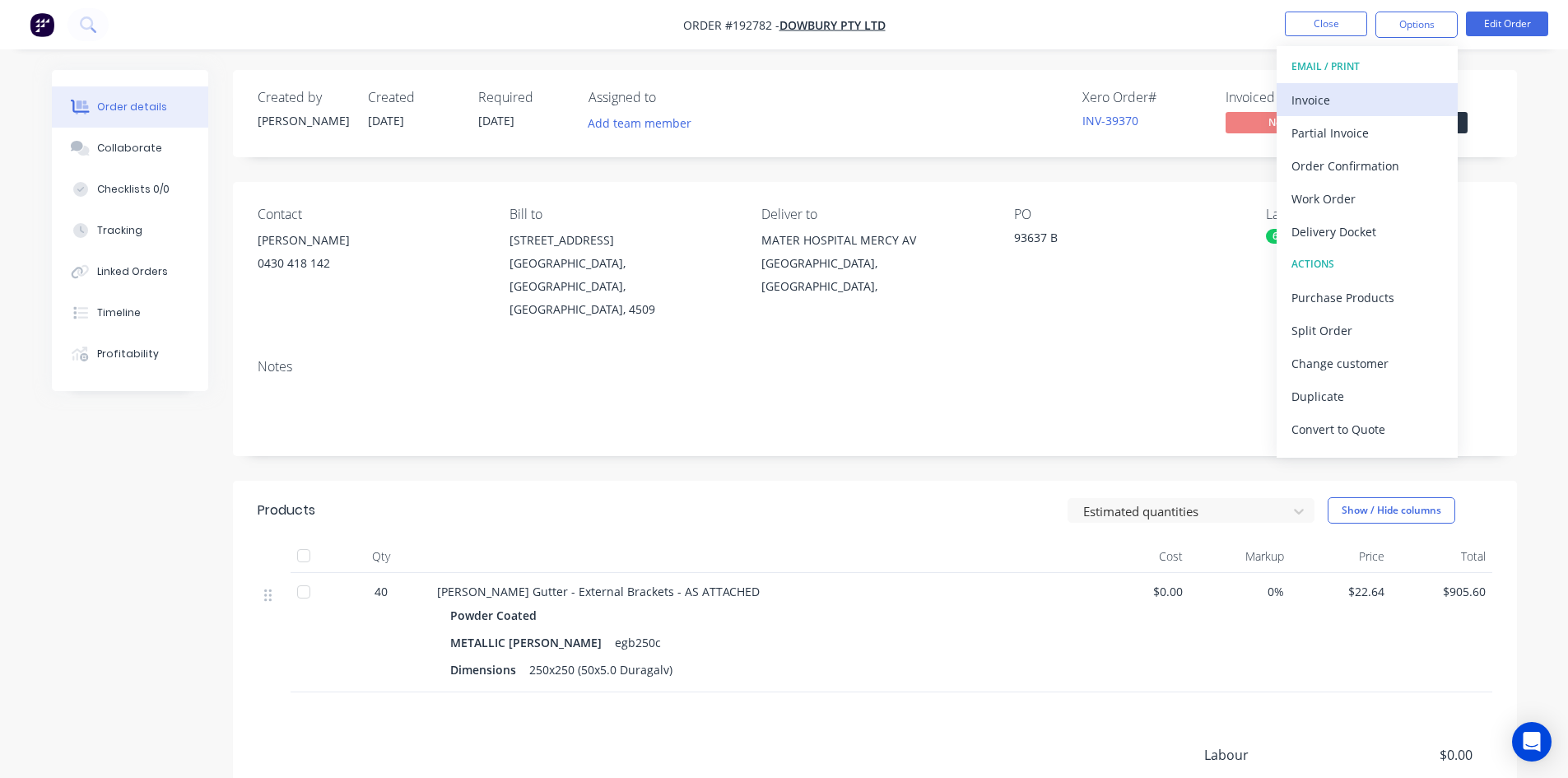
click at [1333, 105] on div "Invoice" at bounding box center [1367, 100] width 151 height 24
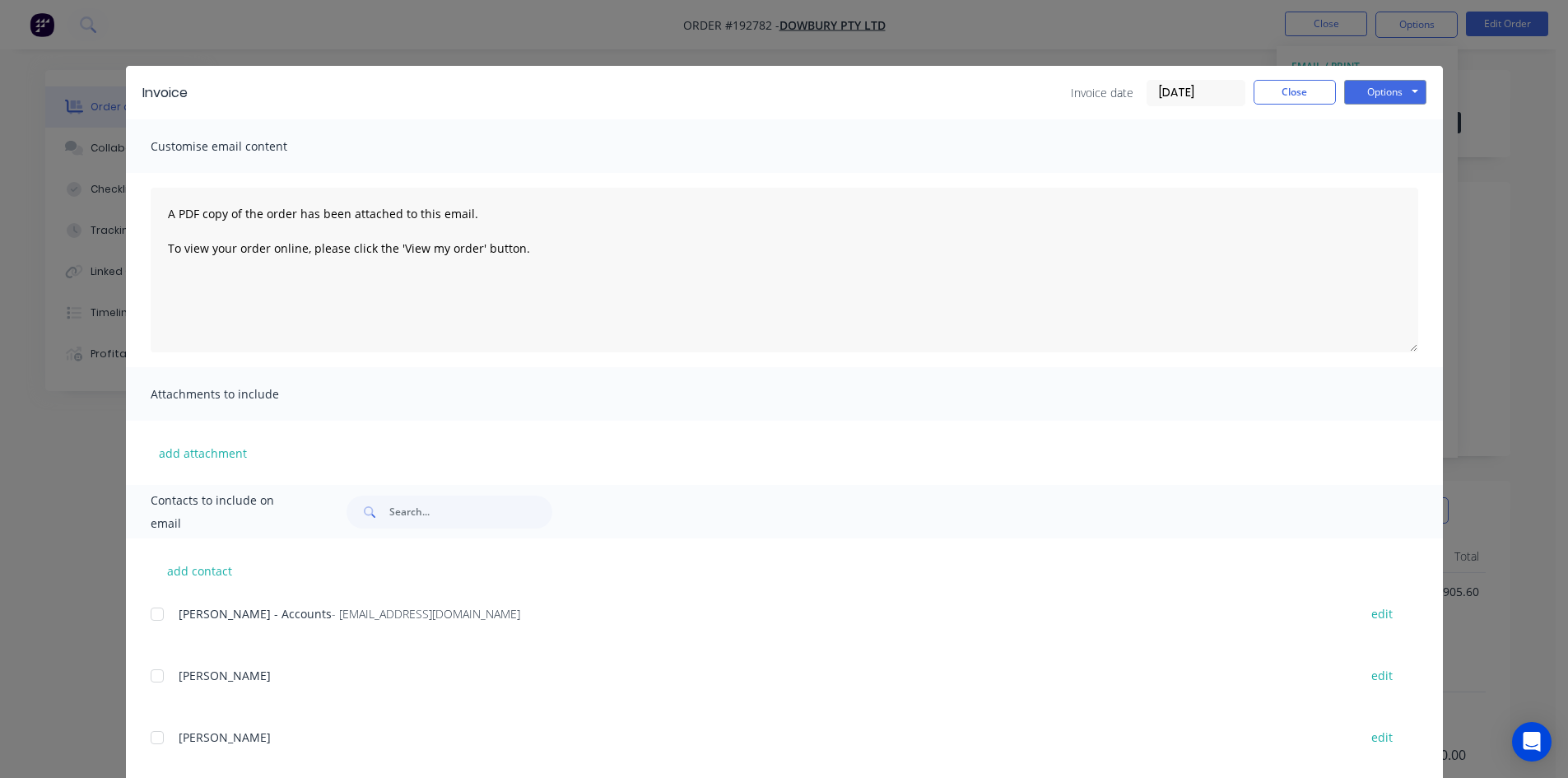
click at [155, 611] on div at bounding box center [156, 614] width 33 height 33
click at [1401, 92] on button "Options" at bounding box center [1385, 92] width 83 height 25
click at [1386, 175] on button "Email" at bounding box center [1397, 175] width 105 height 27
drag, startPoint x: 1386, startPoint y: 175, endPoint x: 1303, endPoint y: 89, distance: 119.5
click at [1303, 89] on button "Close" at bounding box center [1294, 92] width 83 height 25
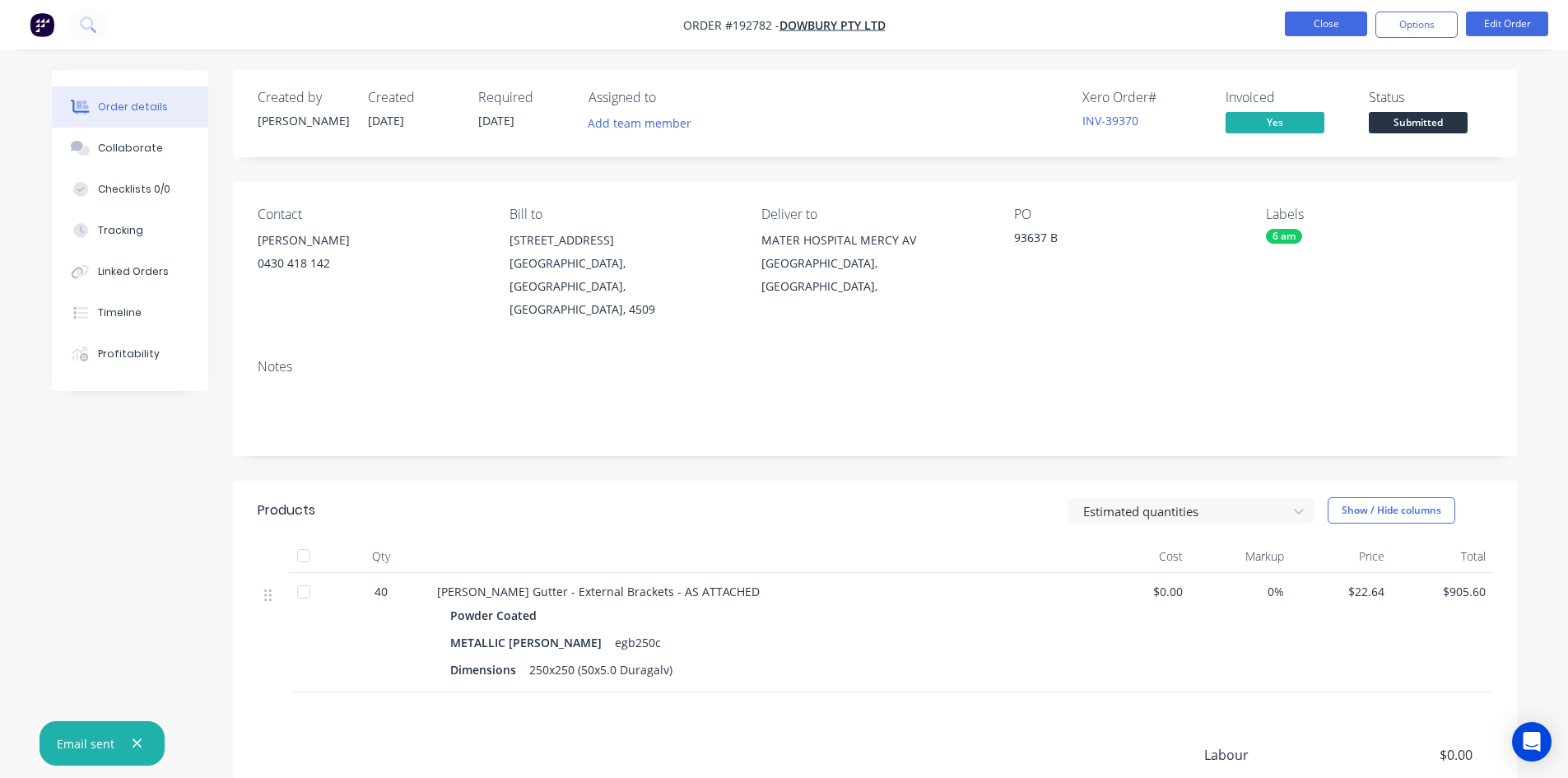
click at [1331, 19] on button "Close" at bounding box center [1326, 24] width 83 height 25
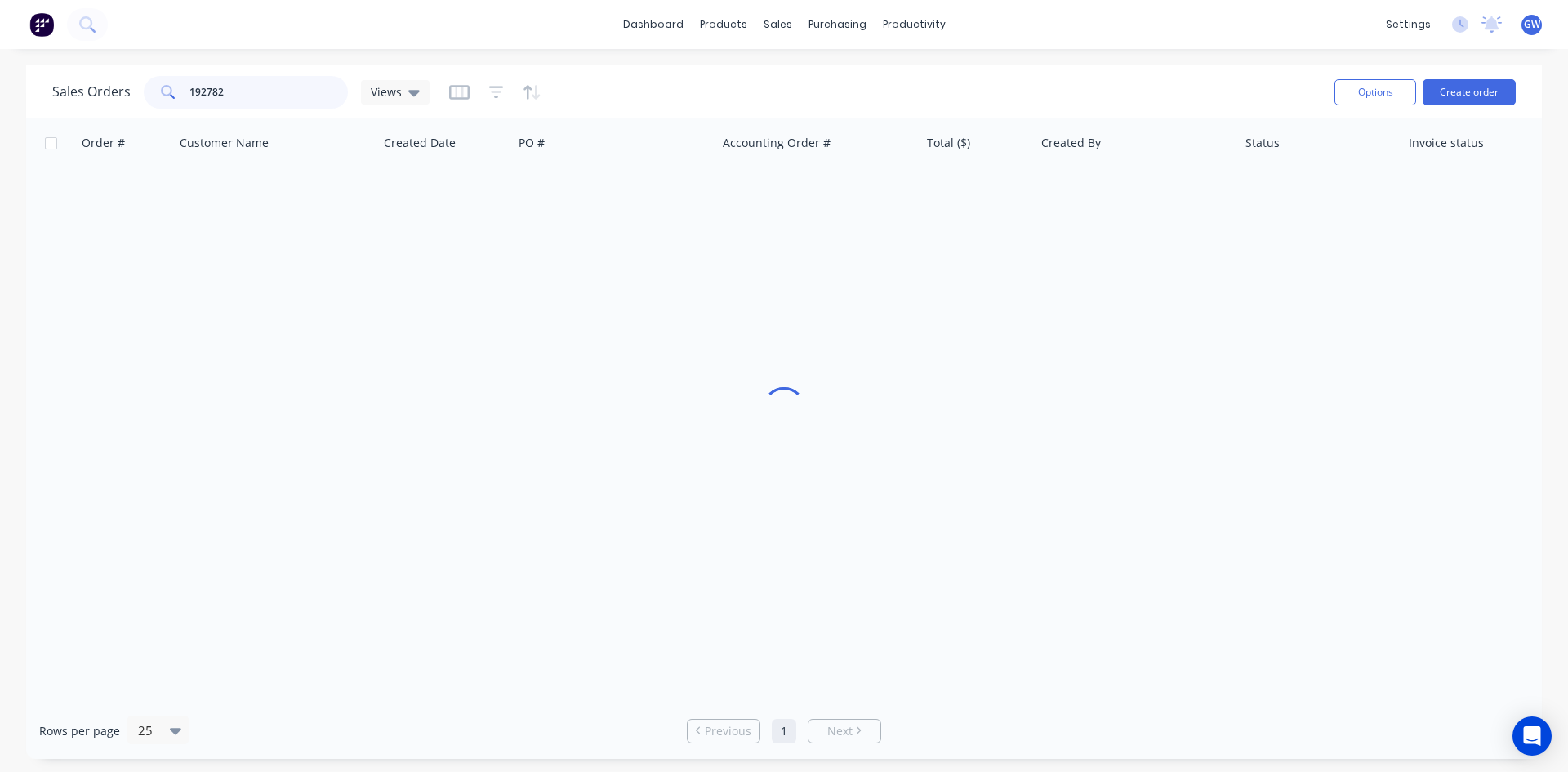
drag, startPoint x: 249, startPoint y: 94, endPoint x: 0, endPoint y: 93, distance: 249.0
click at [20, 97] on div "Sales Orders 192782 Views Options Create order Order # Customer Name Created Da…" at bounding box center [784, 412] width 1568 height 694
type input "192687"
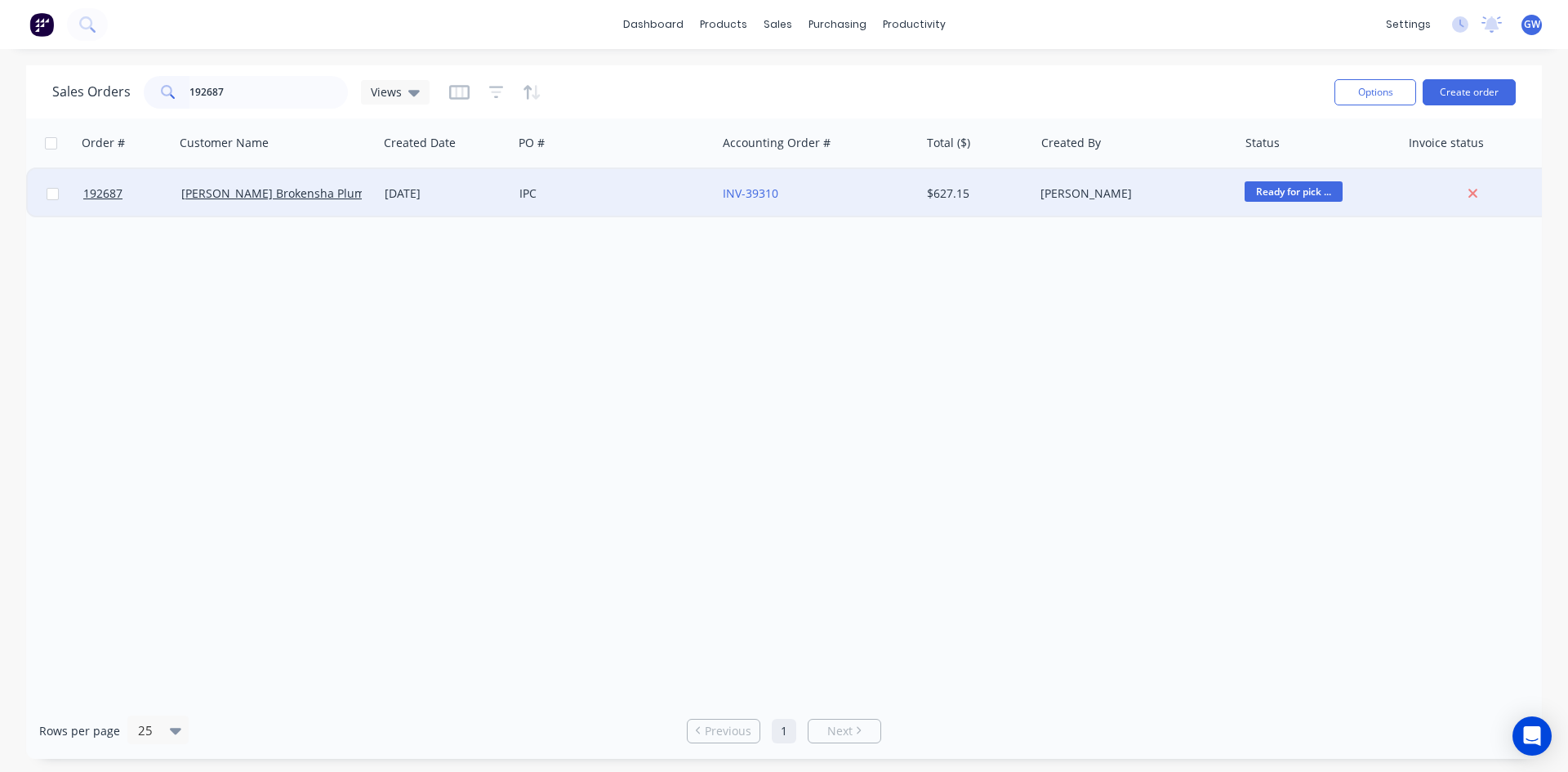
click at [1041, 192] on div "[PERSON_NAME]" at bounding box center [1131, 193] width 182 height 17
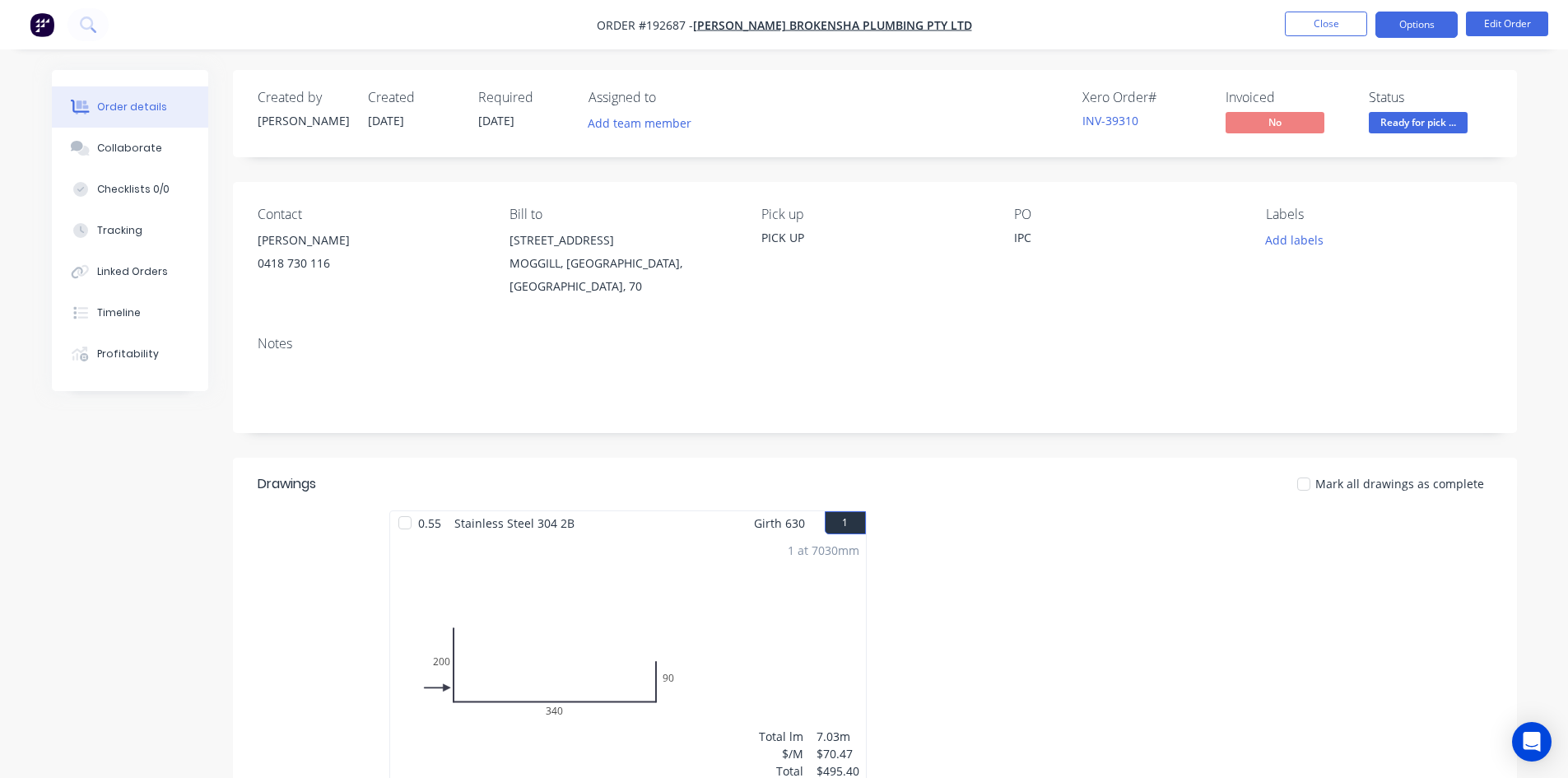
click at [1439, 17] on button "Options" at bounding box center [1417, 25] width 83 height 26
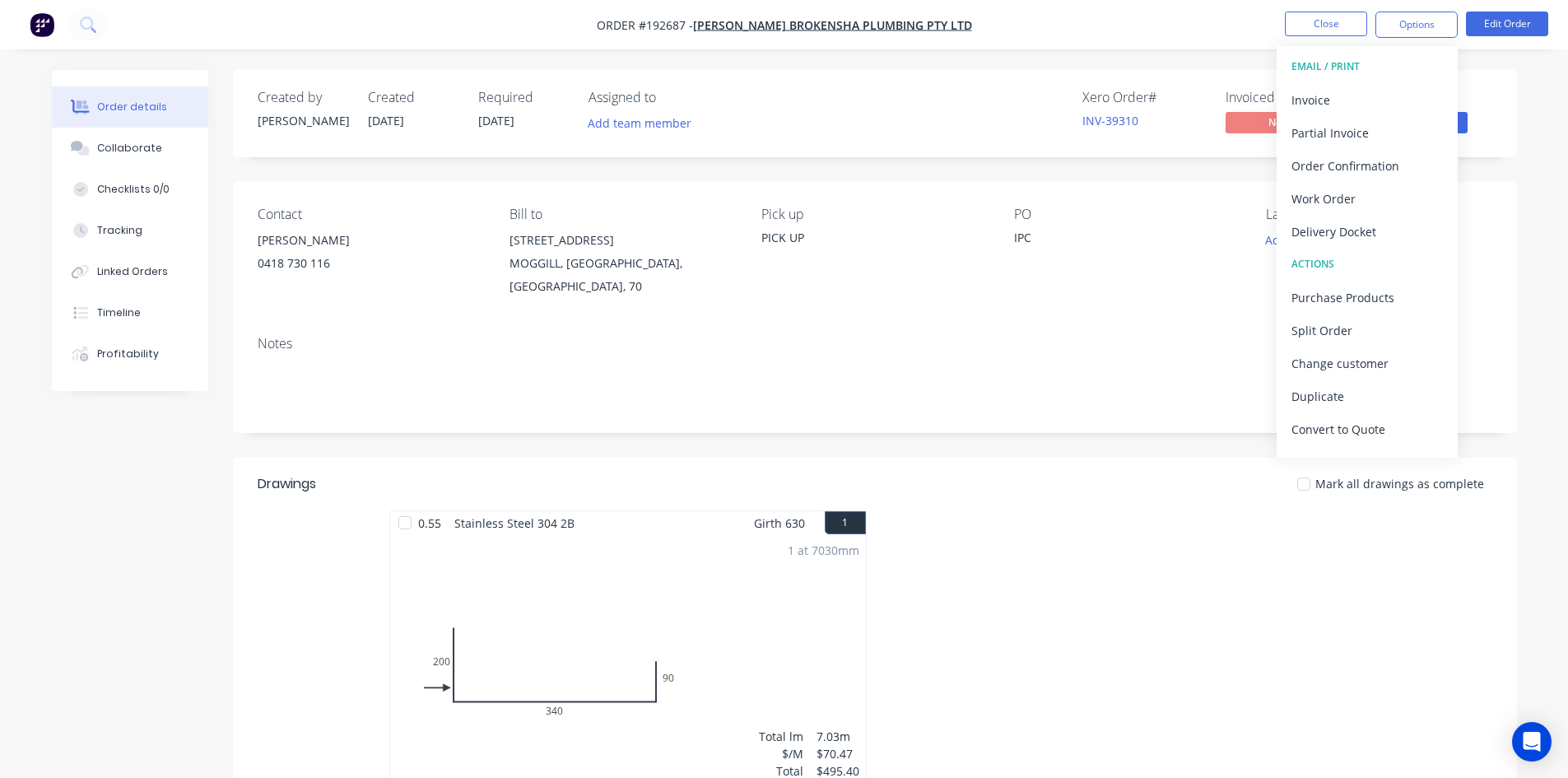
click at [1355, 86] on button "Invoice" at bounding box center [1367, 99] width 181 height 33
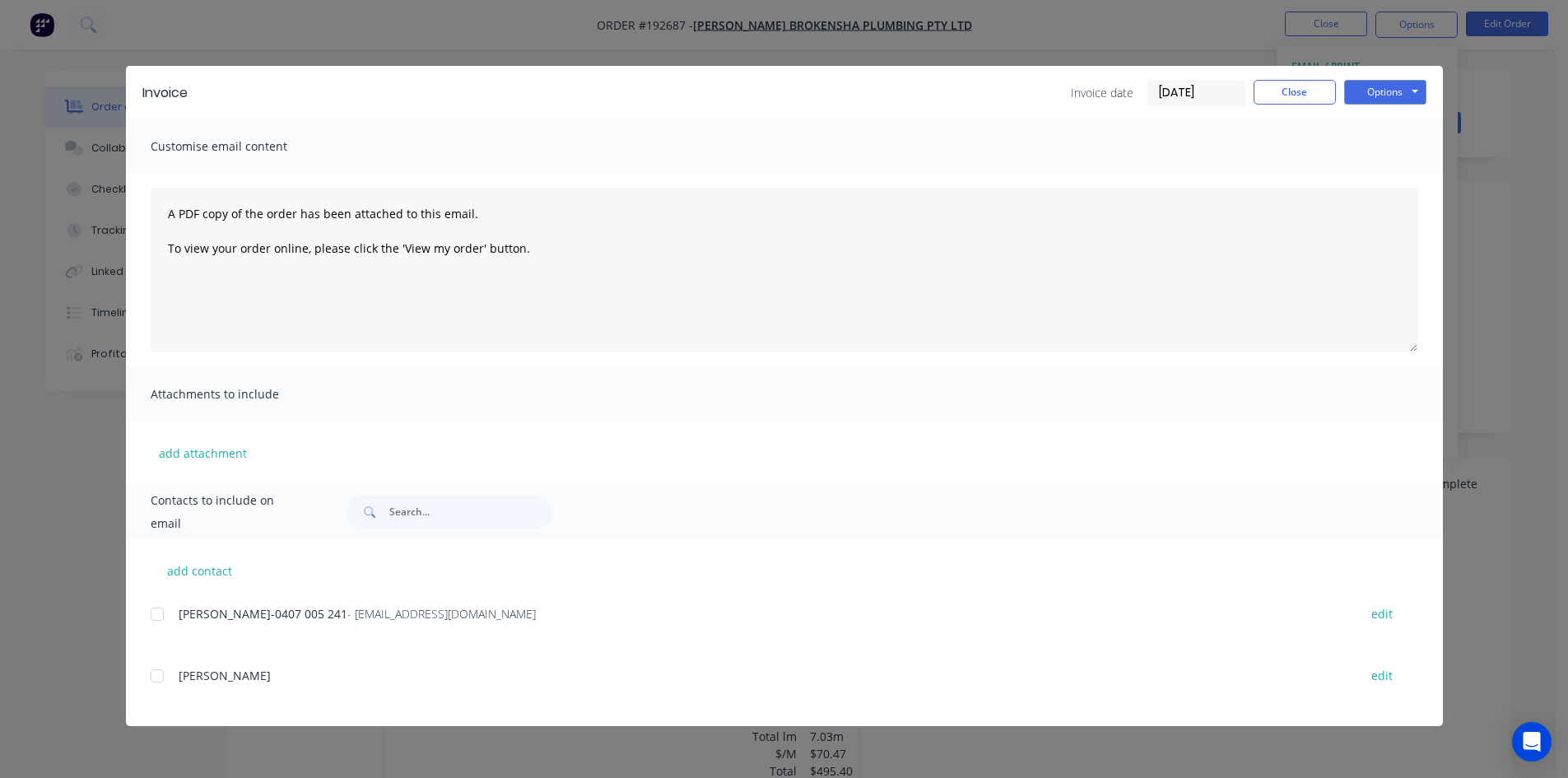
click at [164, 618] on div at bounding box center [156, 614] width 33 height 33
click at [1392, 90] on button "Options" at bounding box center [1385, 92] width 83 height 25
click at [1395, 176] on button "Email" at bounding box center [1397, 175] width 105 height 27
click at [1291, 89] on button "Close" at bounding box center [1294, 92] width 83 height 25
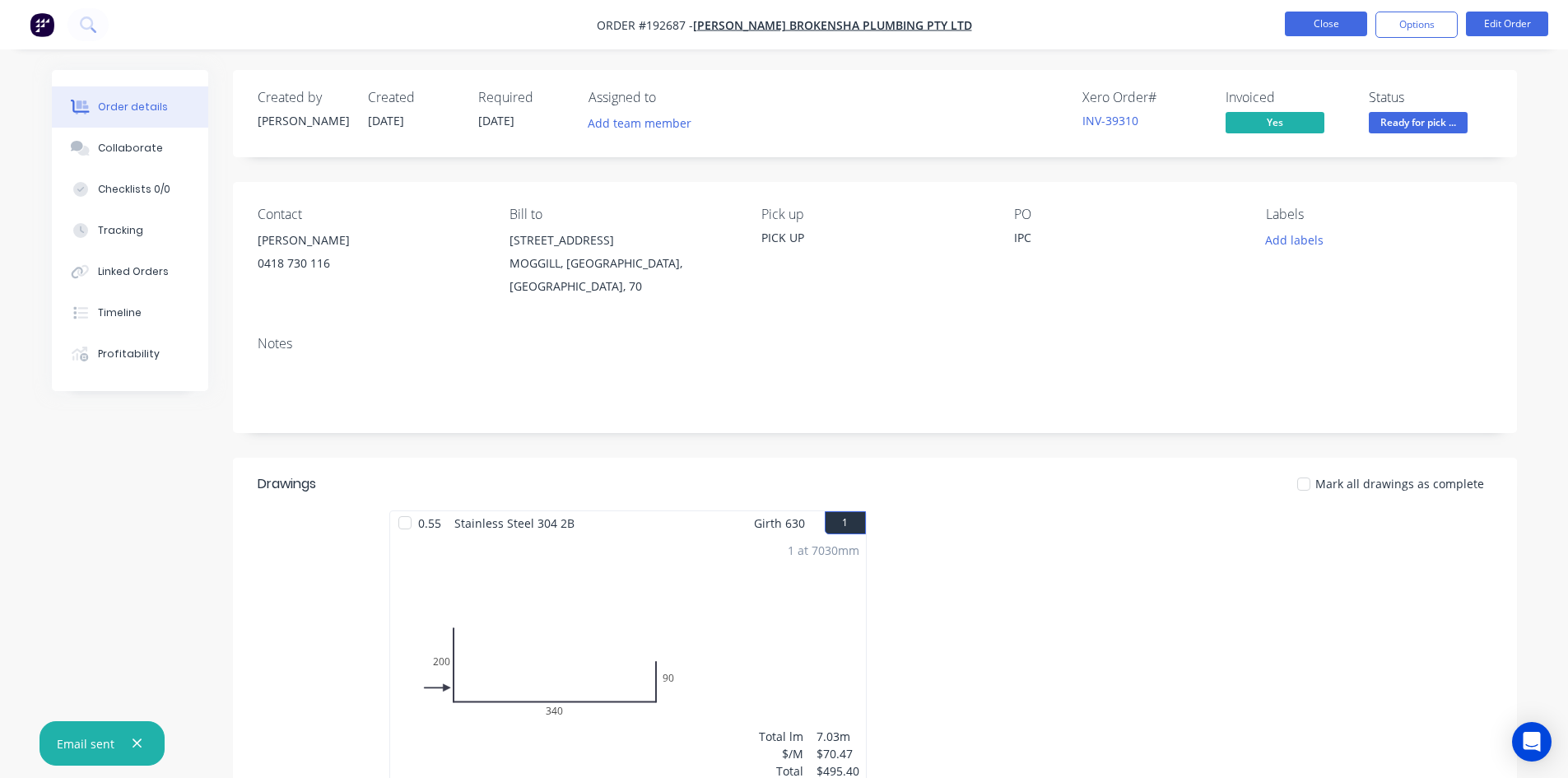
click at [1321, 29] on button "Close" at bounding box center [1326, 24] width 83 height 25
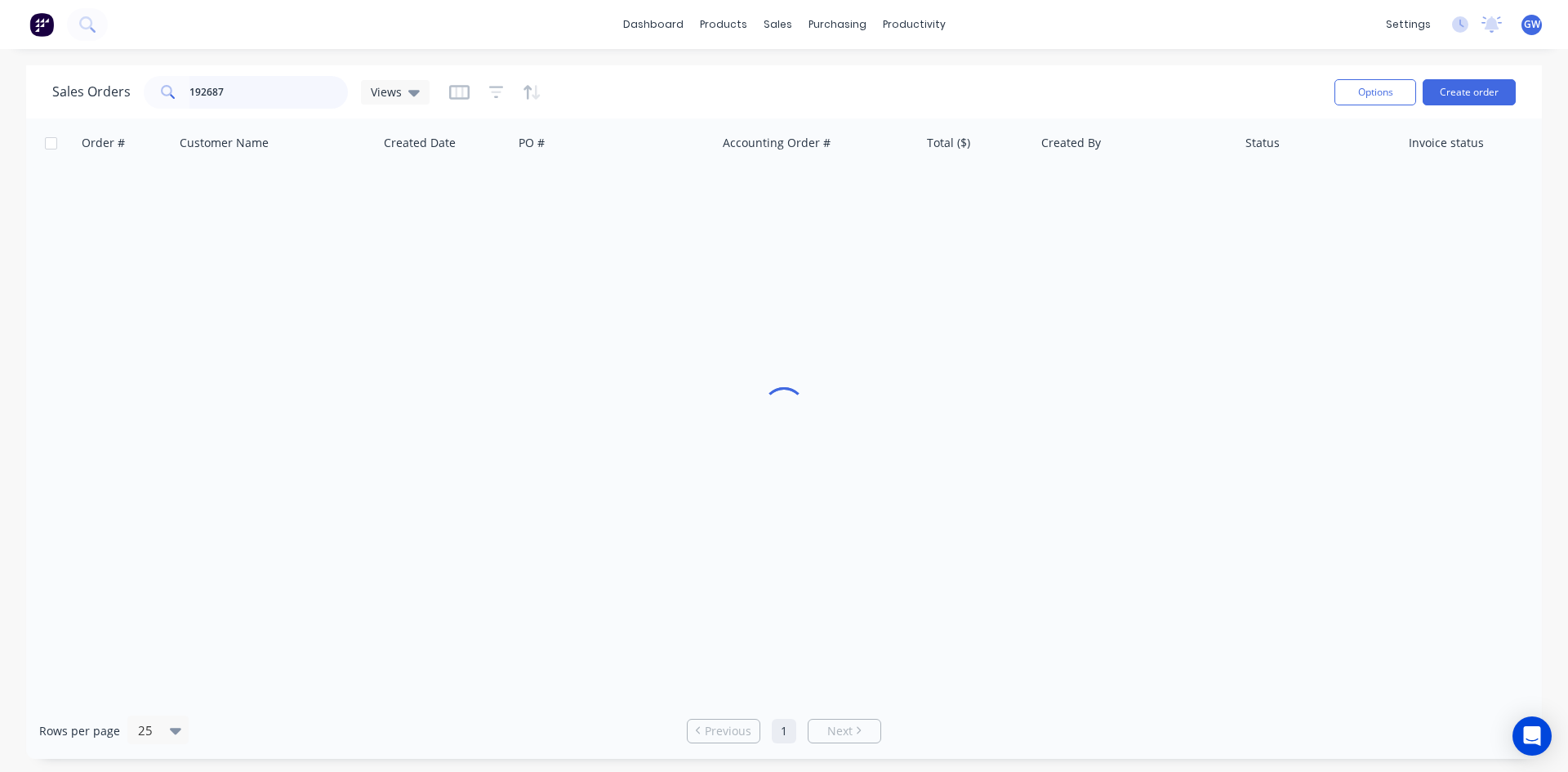
click at [240, 88] on input "192687" at bounding box center [268, 92] width 159 height 33
type input "192926"
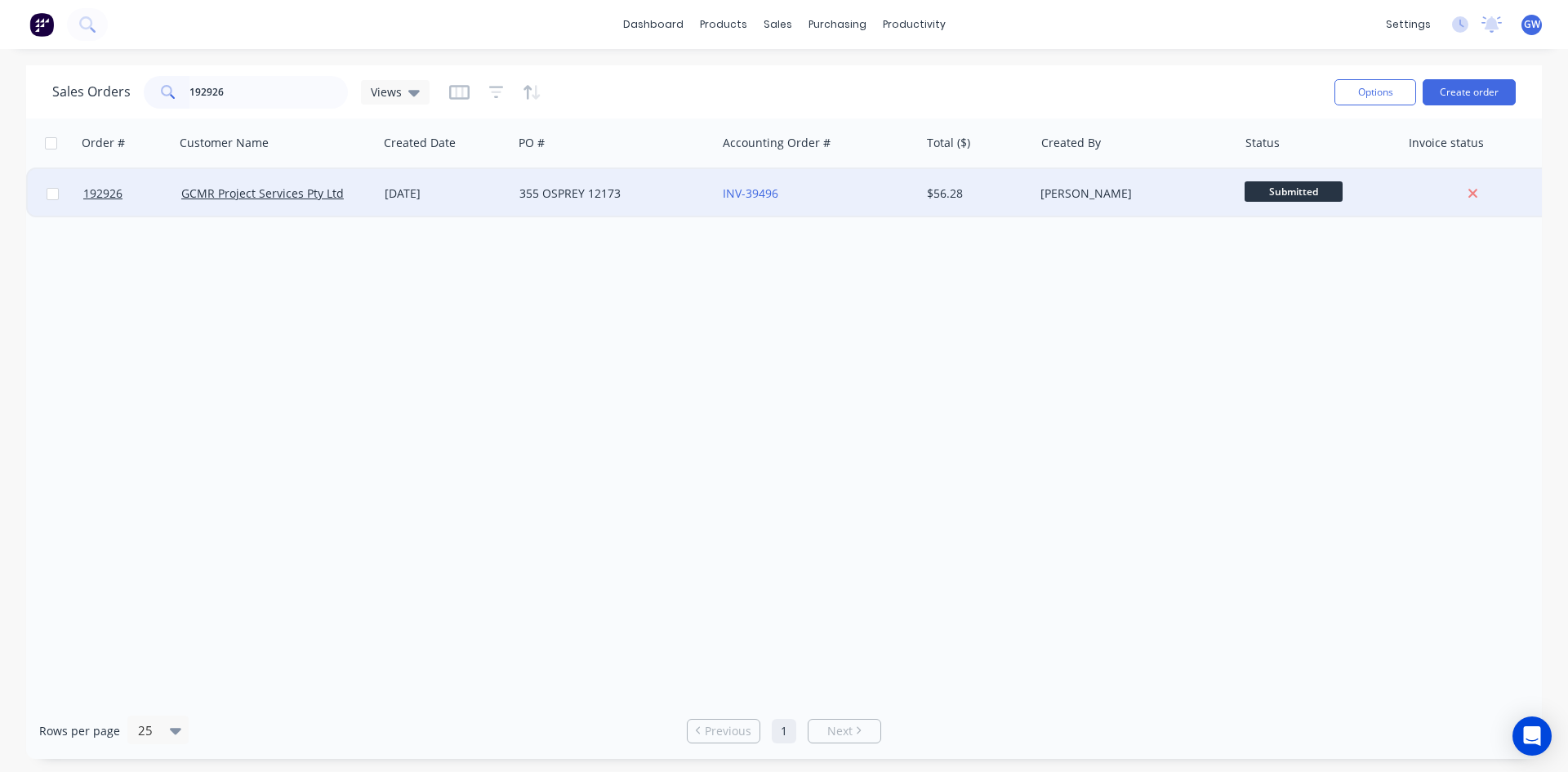
click at [1077, 191] on div "[PERSON_NAME]" at bounding box center [1131, 193] width 182 height 17
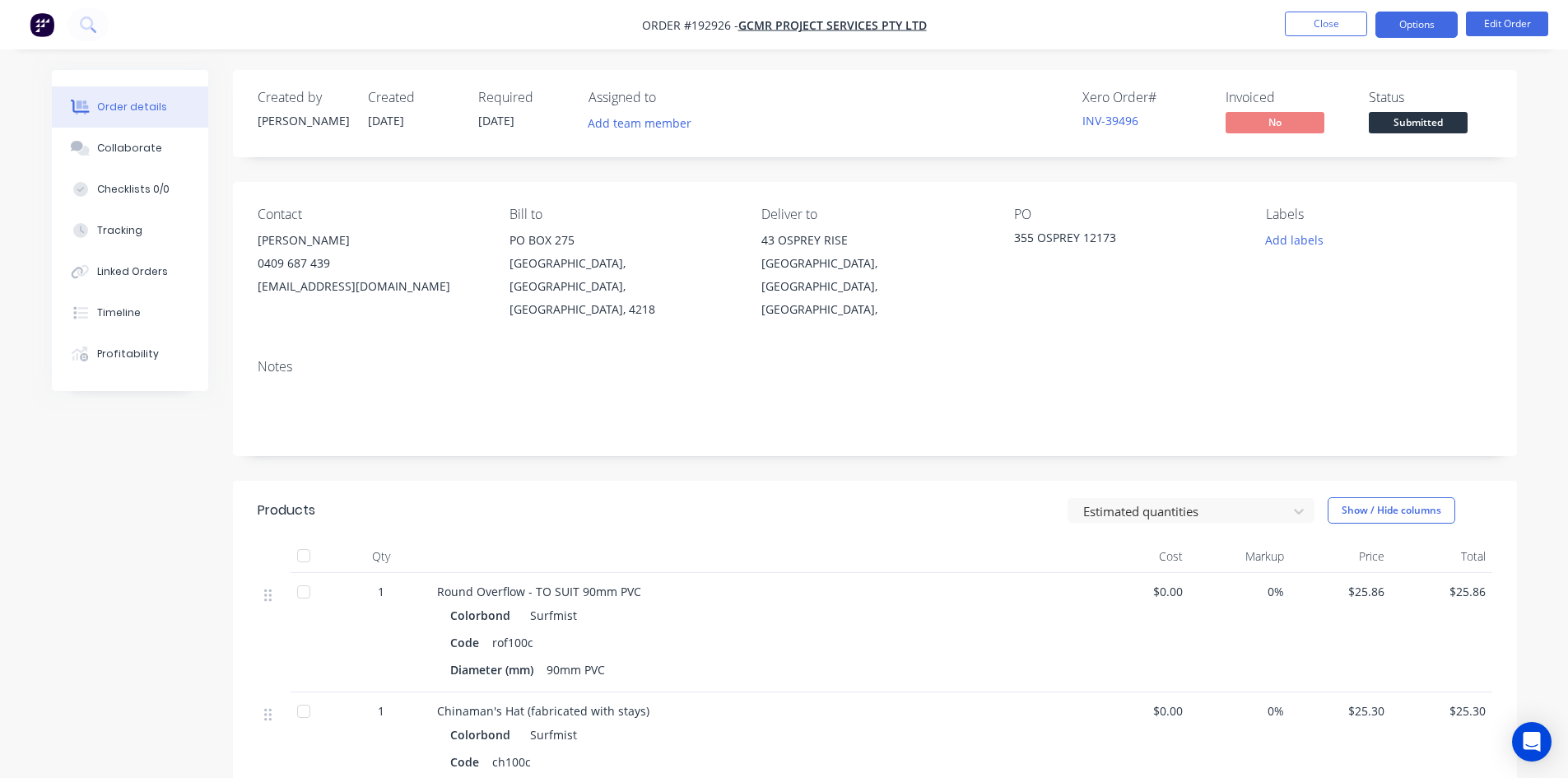
click at [1428, 27] on button "Options" at bounding box center [1417, 25] width 83 height 26
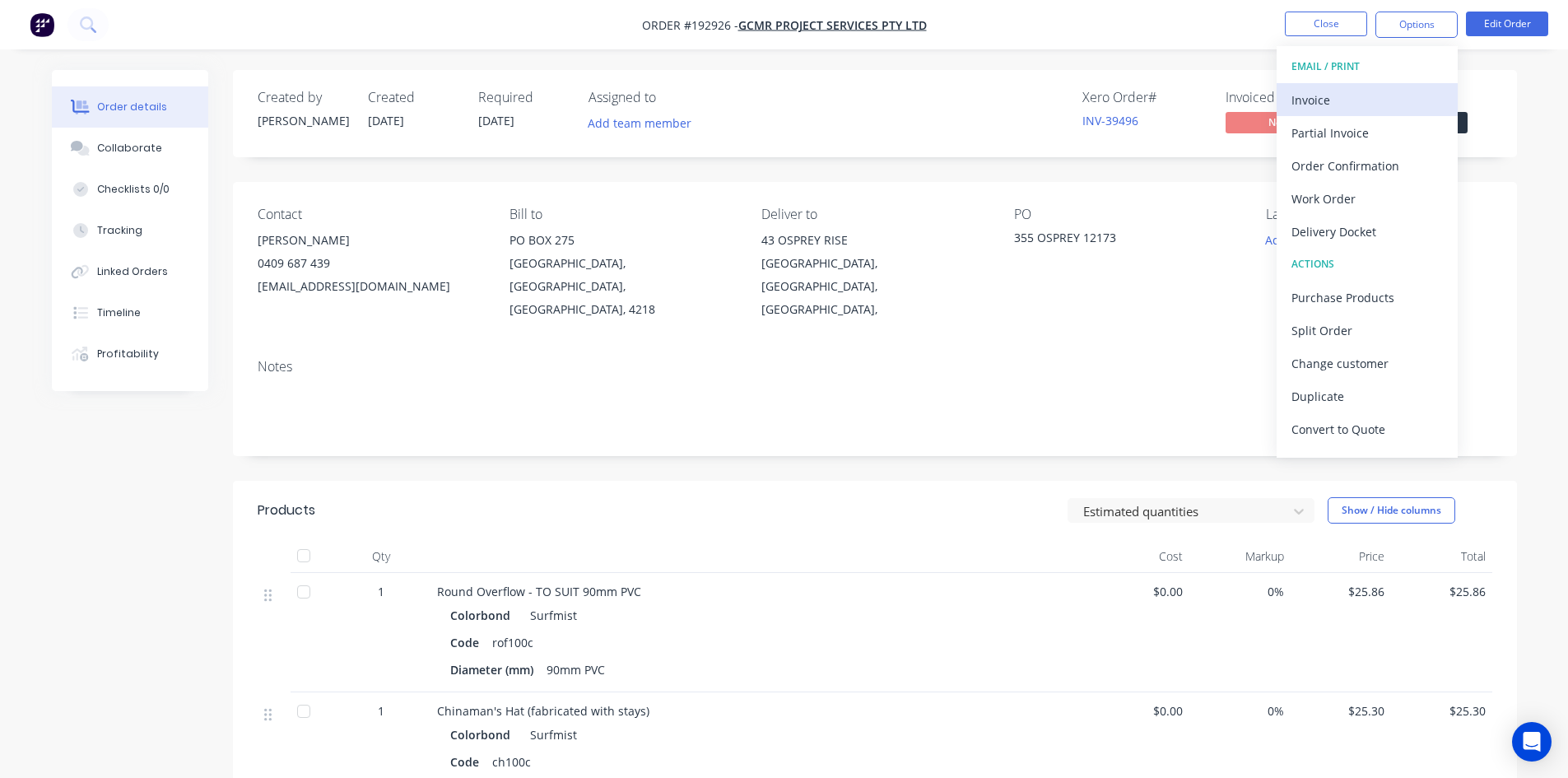
click at [1372, 97] on div "Invoice" at bounding box center [1367, 100] width 151 height 24
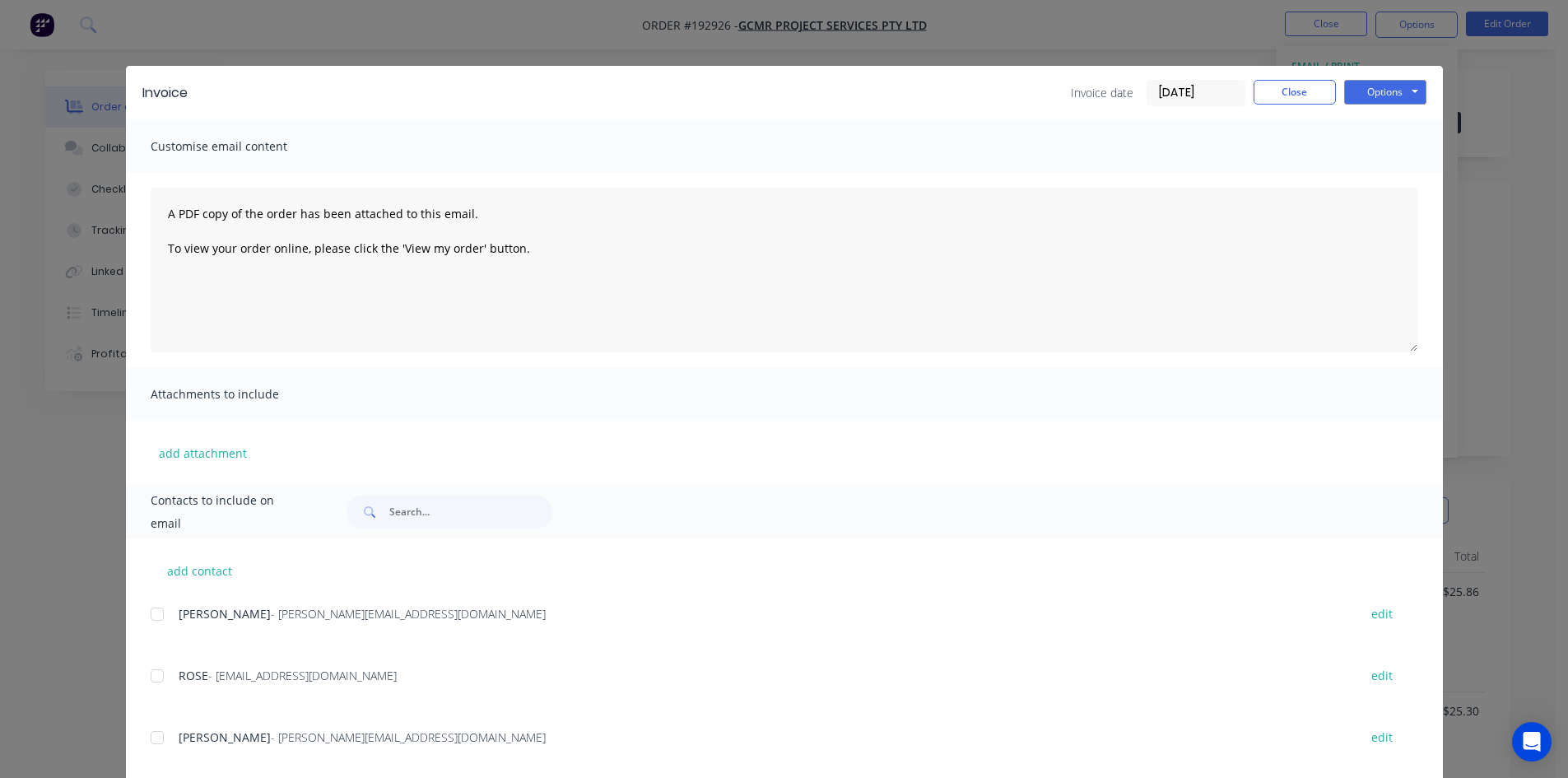
click at [156, 618] on div at bounding box center [156, 614] width 33 height 33
click at [167, 676] on div "ROSE - rose@gcmr.com.au edit" at bounding box center [796, 676] width 1292 height 22
click at [150, 680] on div at bounding box center [156, 676] width 33 height 33
click at [1386, 90] on button "Options" at bounding box center [1385, 92] width 83 height 25
click at [1388, 174] on button "Email" at bounding box center [1397, 175] width 105 height 27
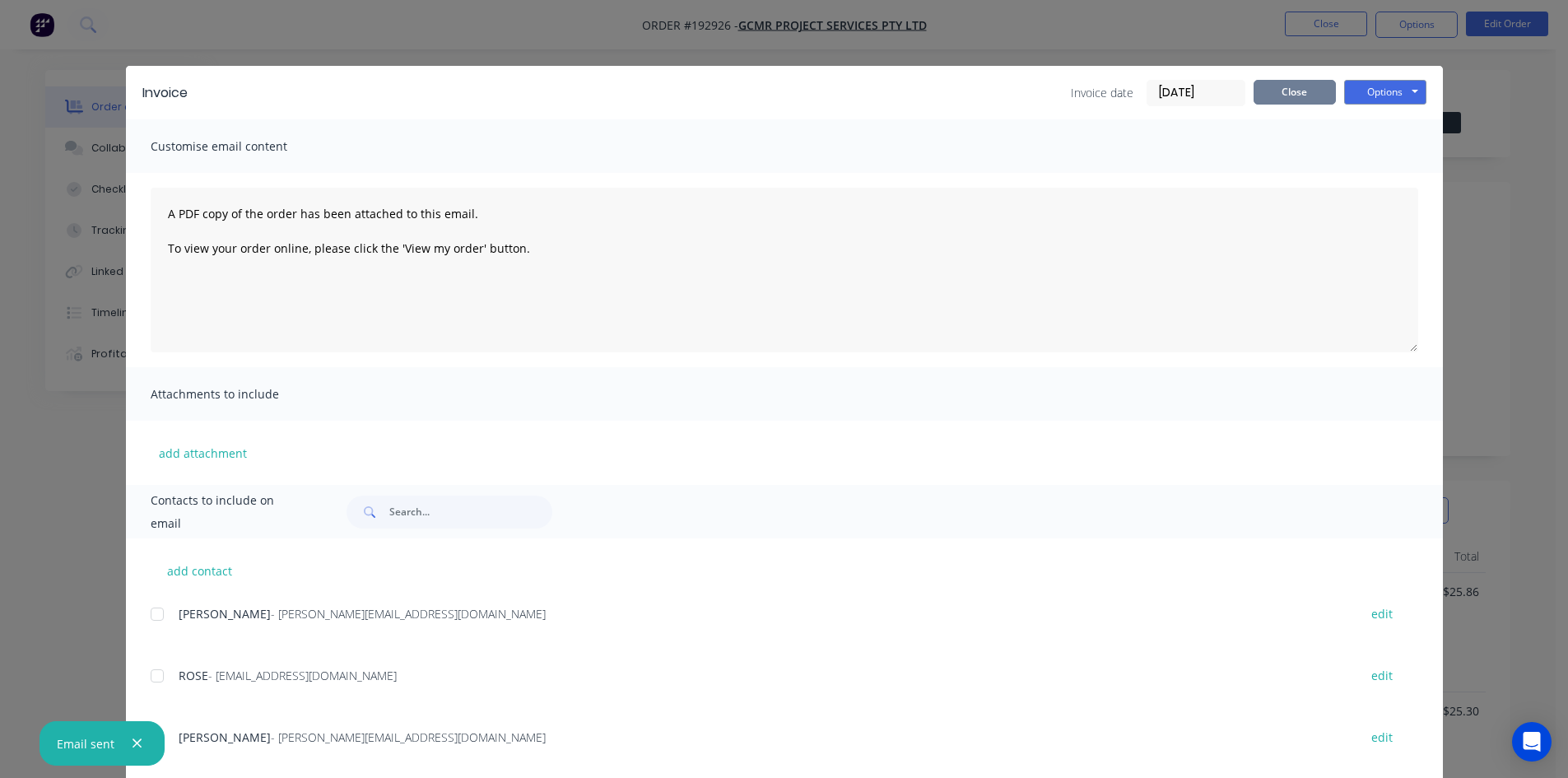
click at [1277, 96] on button "Close" at bounding box center [1294, 92] width 83 height 25
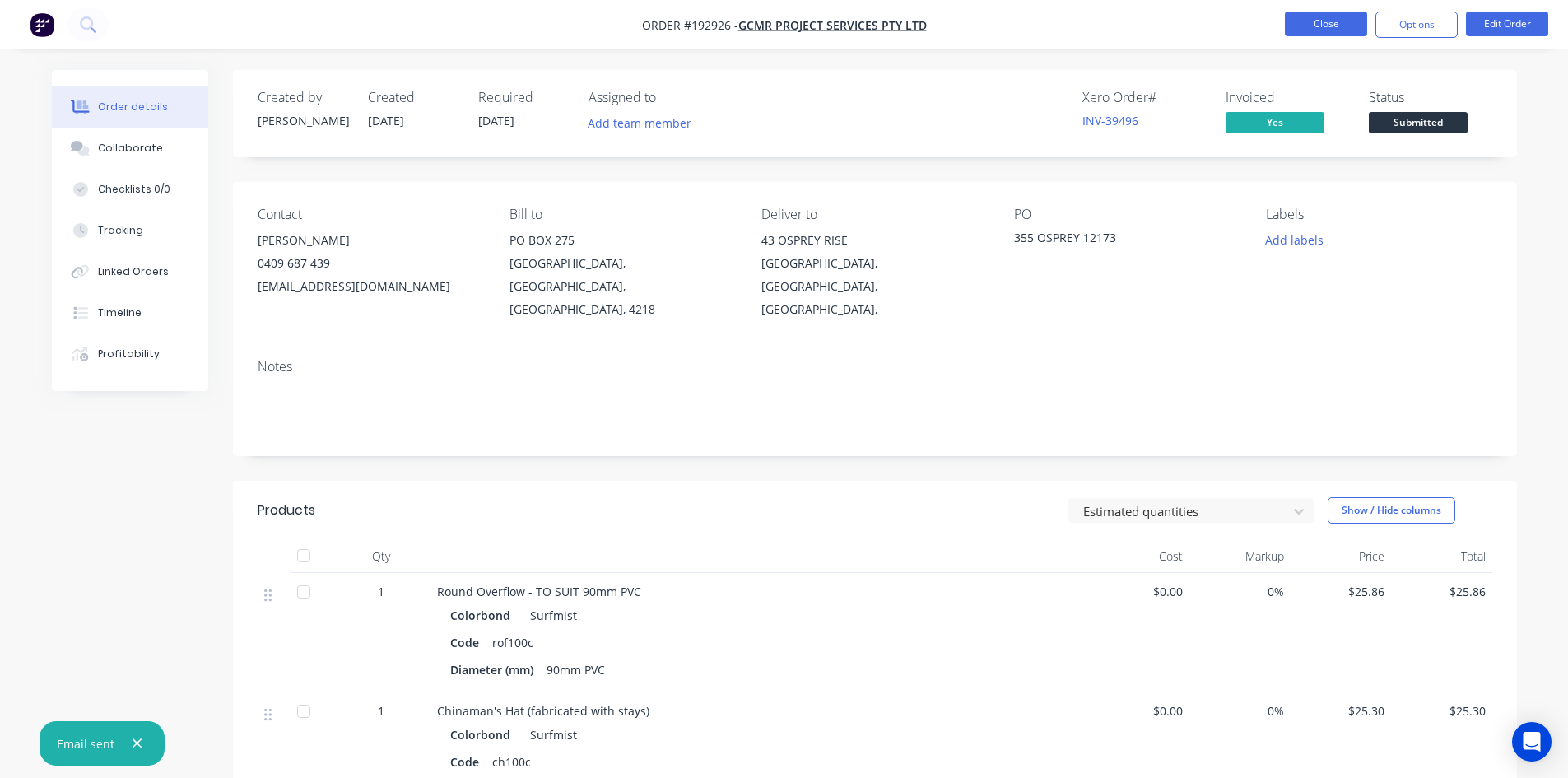
click at [1331, 26] on button "Close" at bounding box center [1326, 24] width 83 height 25
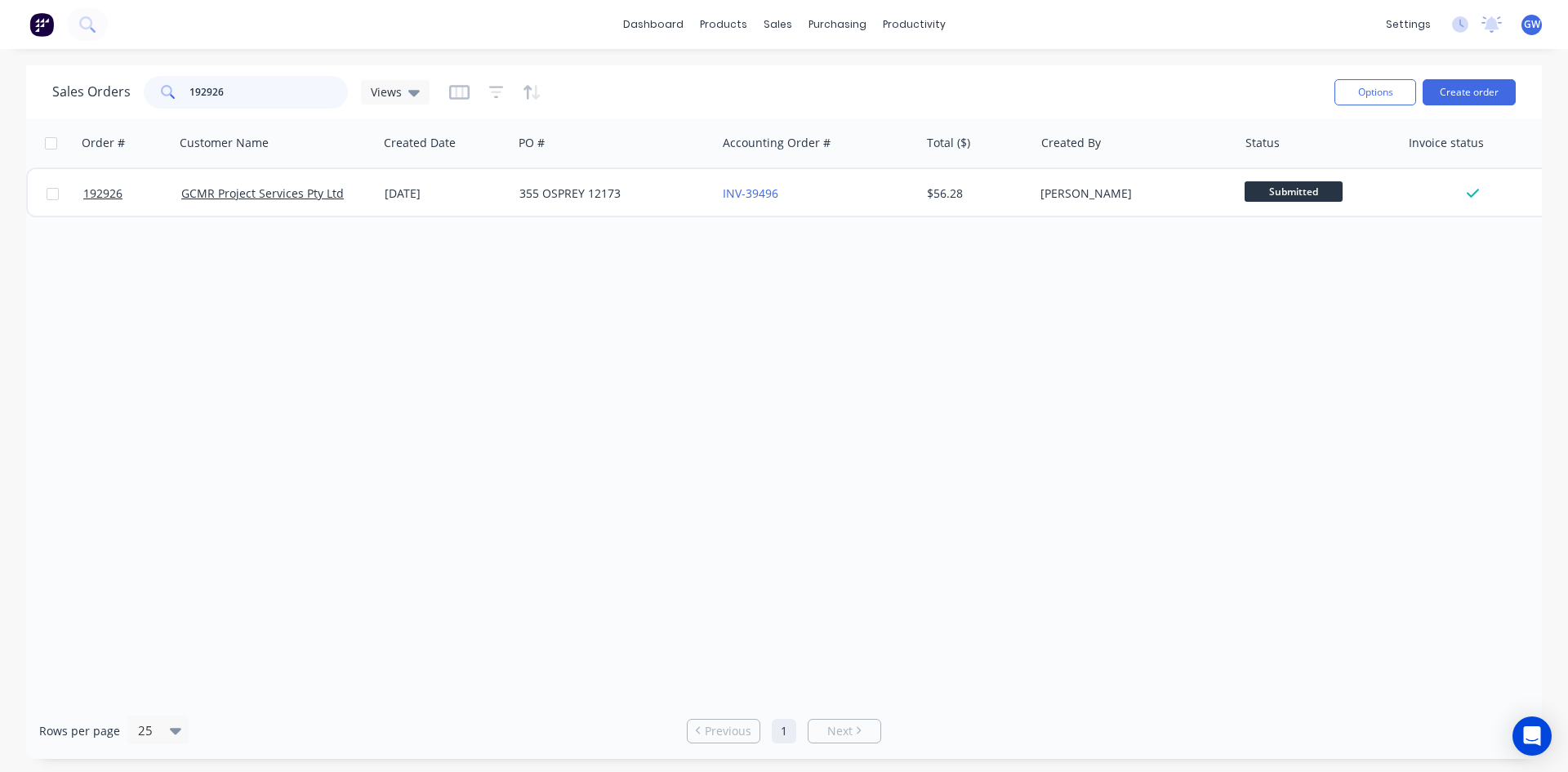
click at [250, 86] on input "192926" at bounding box center [268, 92] width 159 height 33
click at [396, 325] on div "Order # Customer Name Created Date PO # Accounting Order # Total ($) Created By…" at bounding box center [784, 411] width 1516 height 584
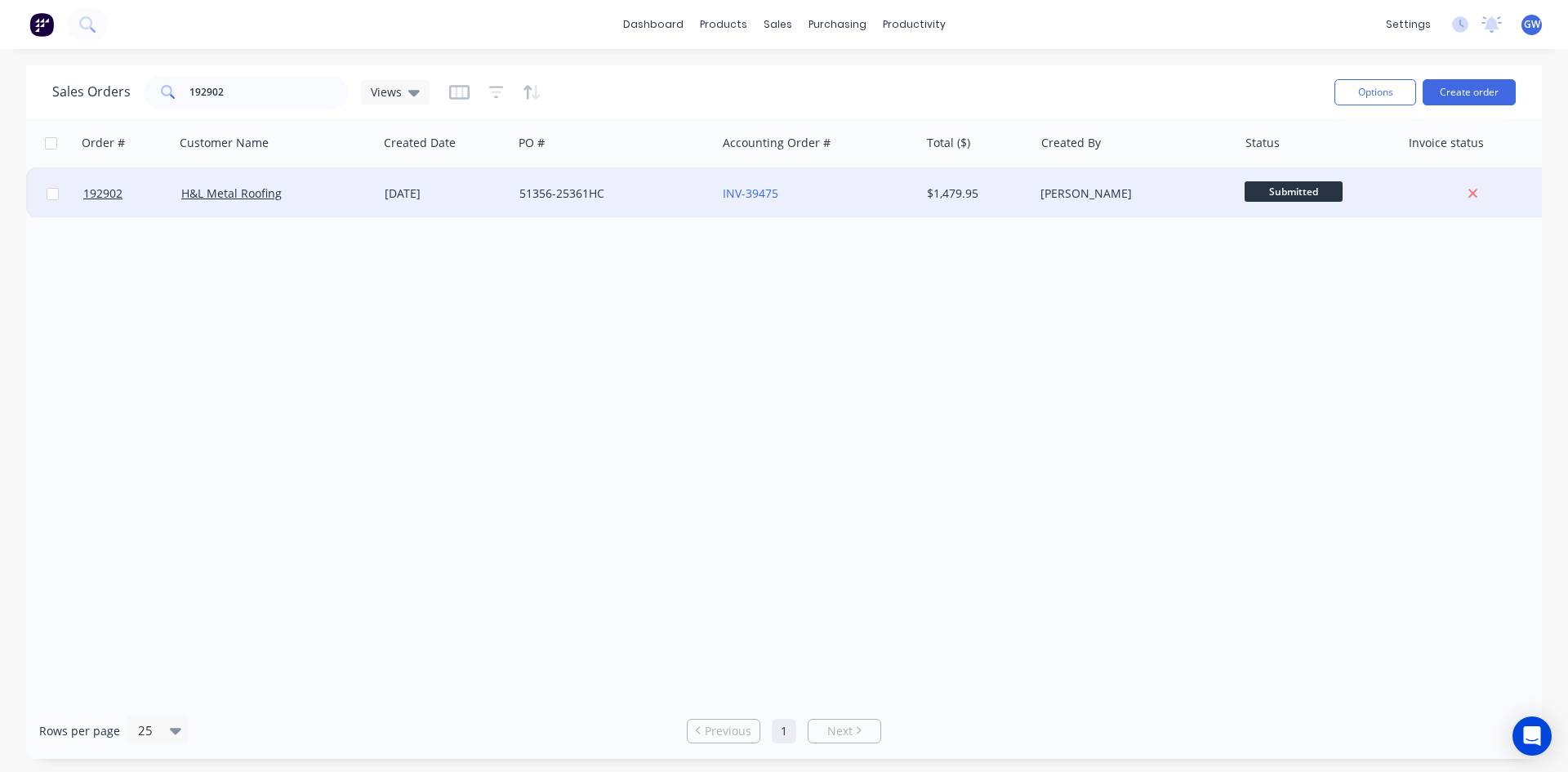
click at [929, 192] on div "$1,479.95" at bounding box center [974, 193] width 96 height 17
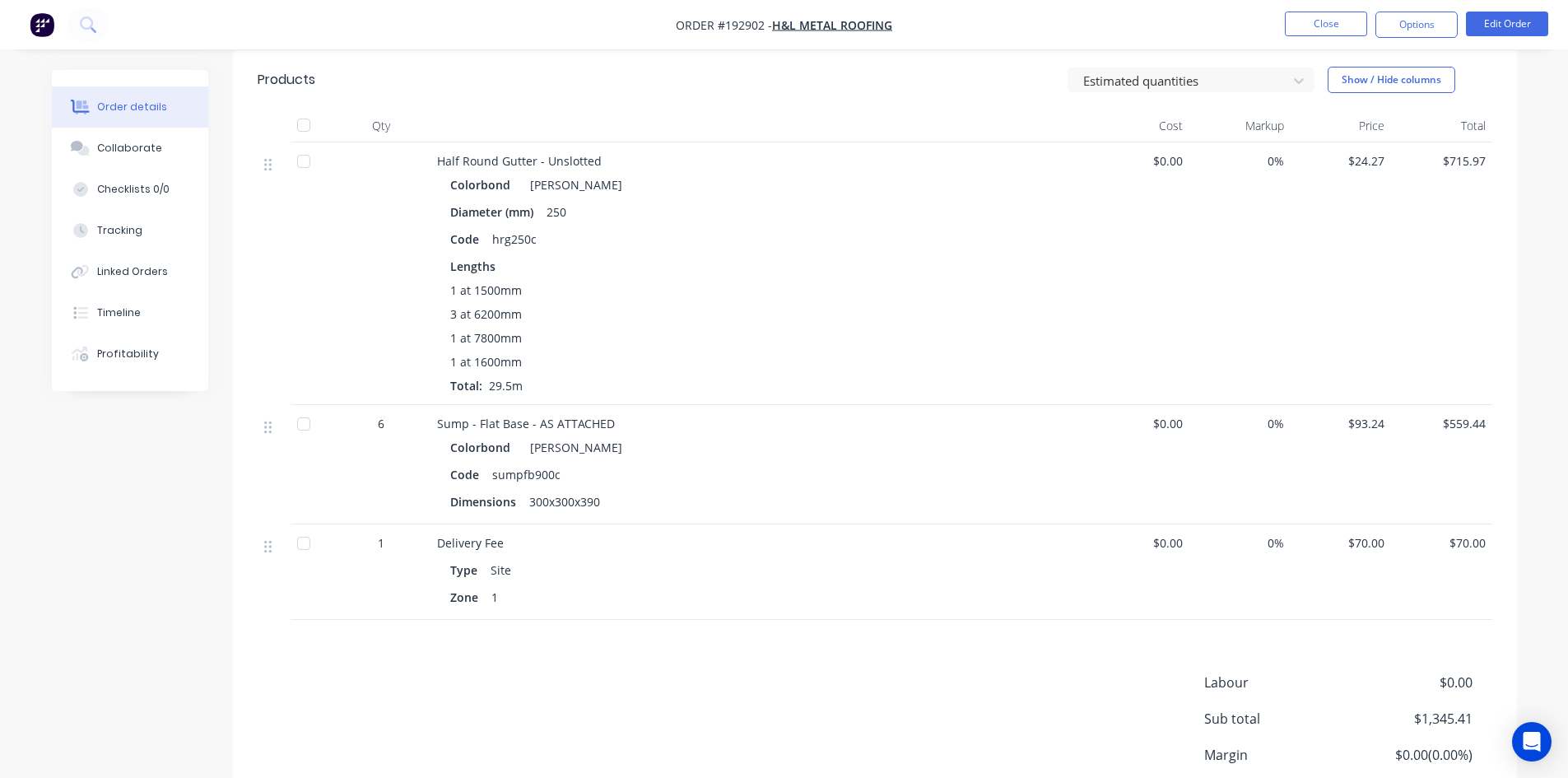
scroll to position [526, 0]
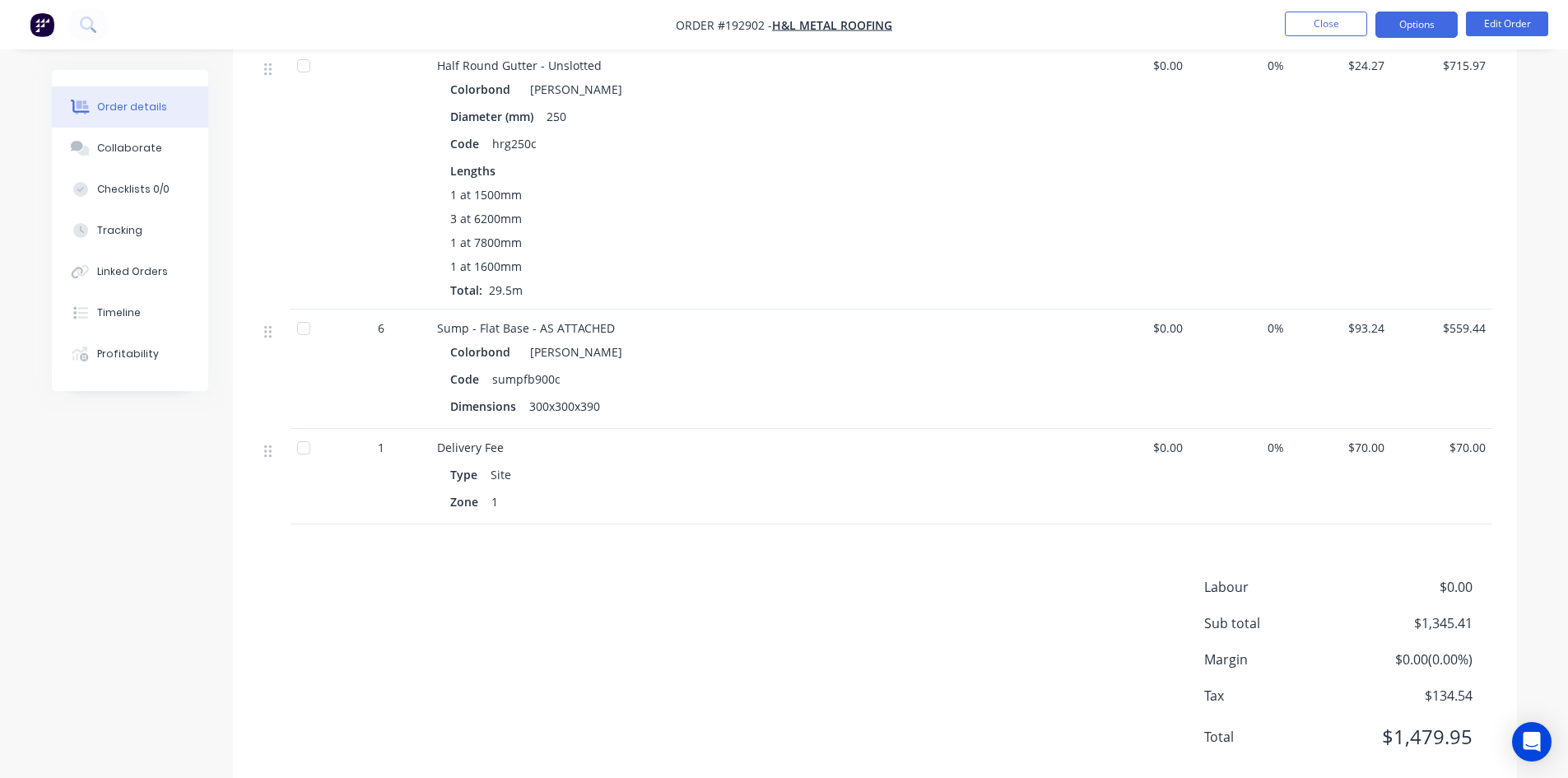
click at [1415, 15] on button "Options" at bounding box center [1417, 25] width 83 height 26
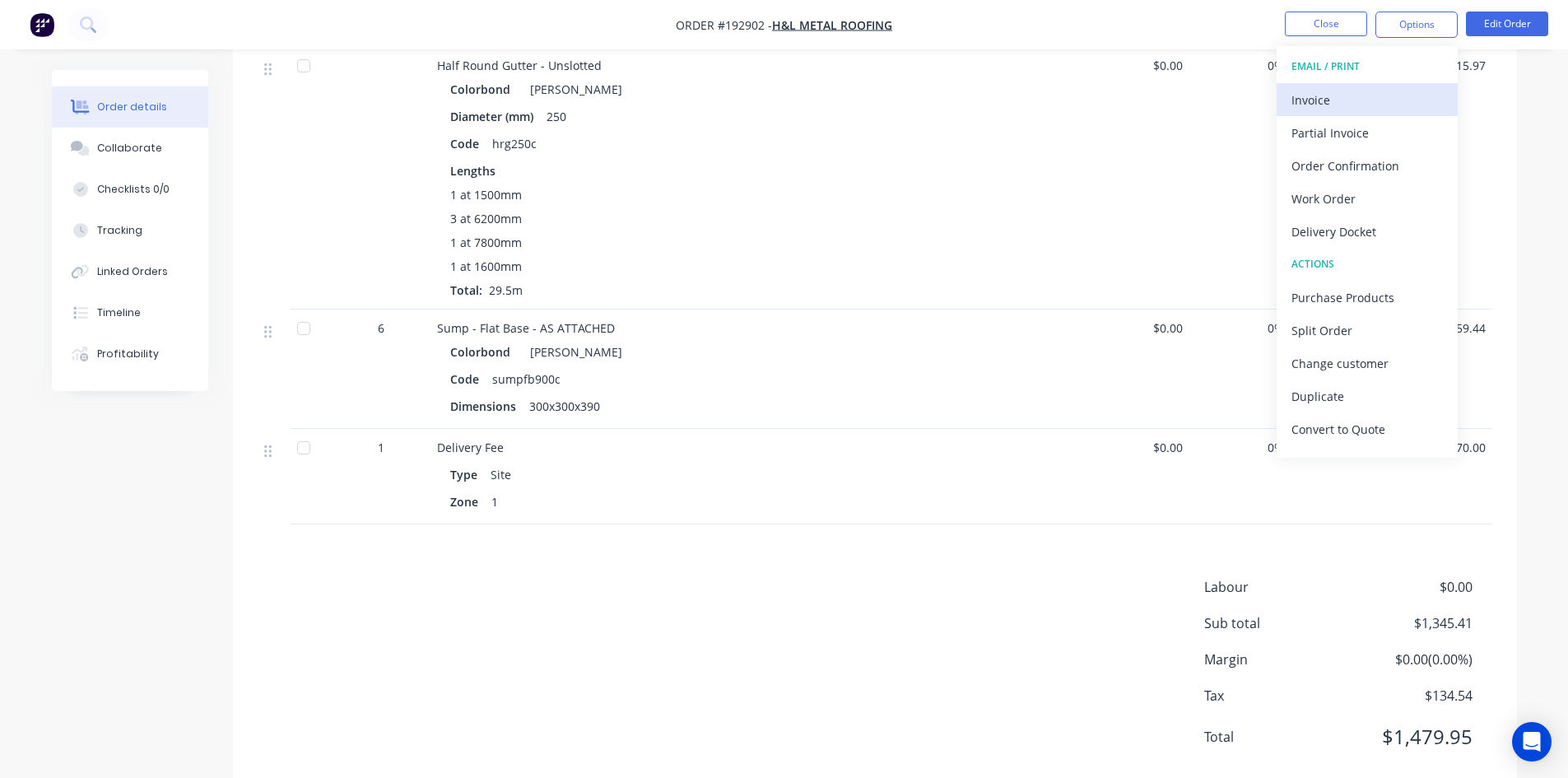
click at [1365, 93] on div "Invoice" at bounding box center [1367, 100] width 151 height 24
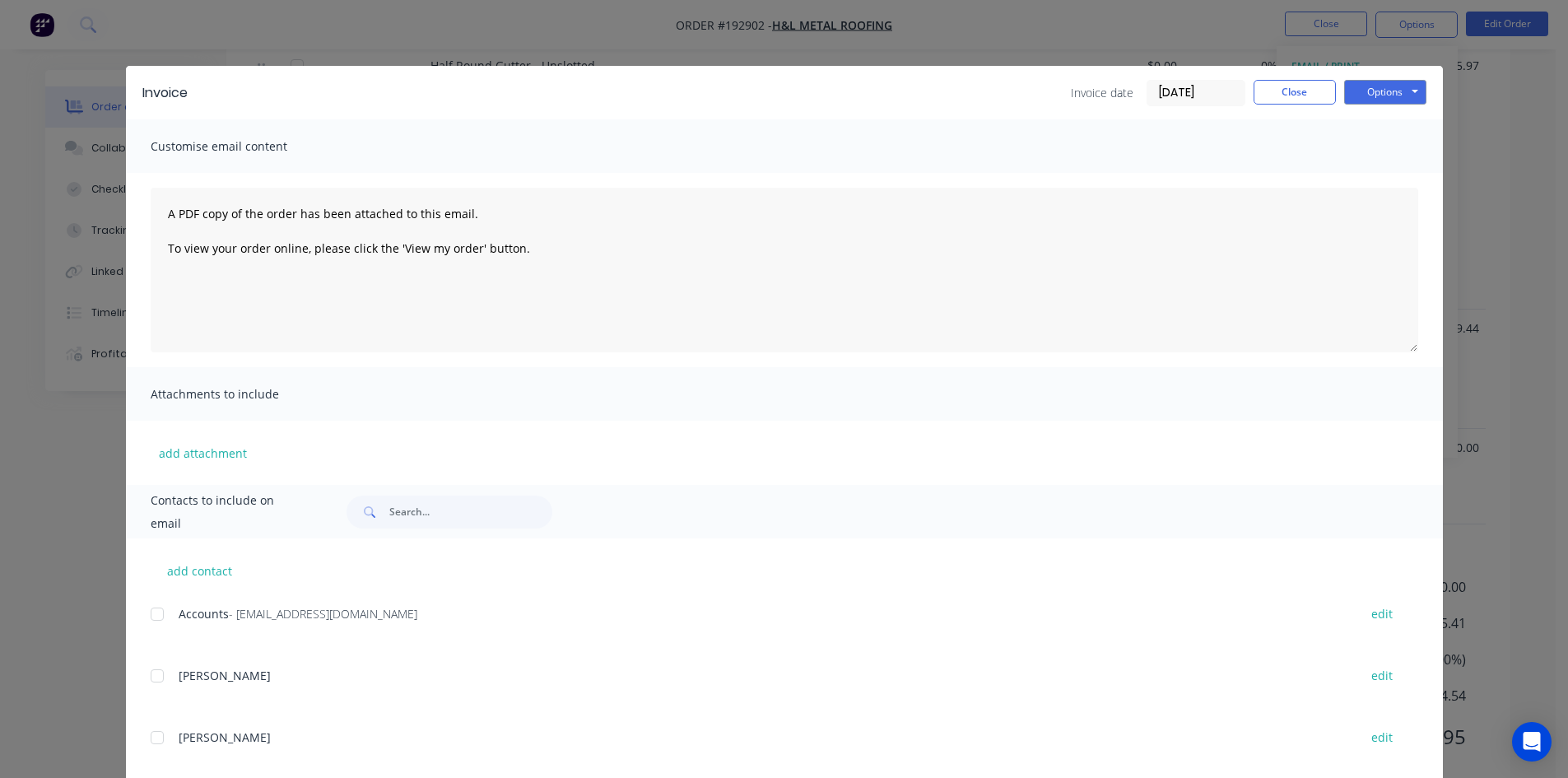
click at [163, 608] on div at bounding box center [156, 614] width 33 height 33
click at [1396, 102] on button "Options" at bounding box center [1385, 92] width 83 height 25
click at [1379, 179] on button "Email" at bounding box center [1397, 175] width 105 height 27
click at [1277, 86] on button "Close" at bounding box center [1294, 92] width 83 height 25
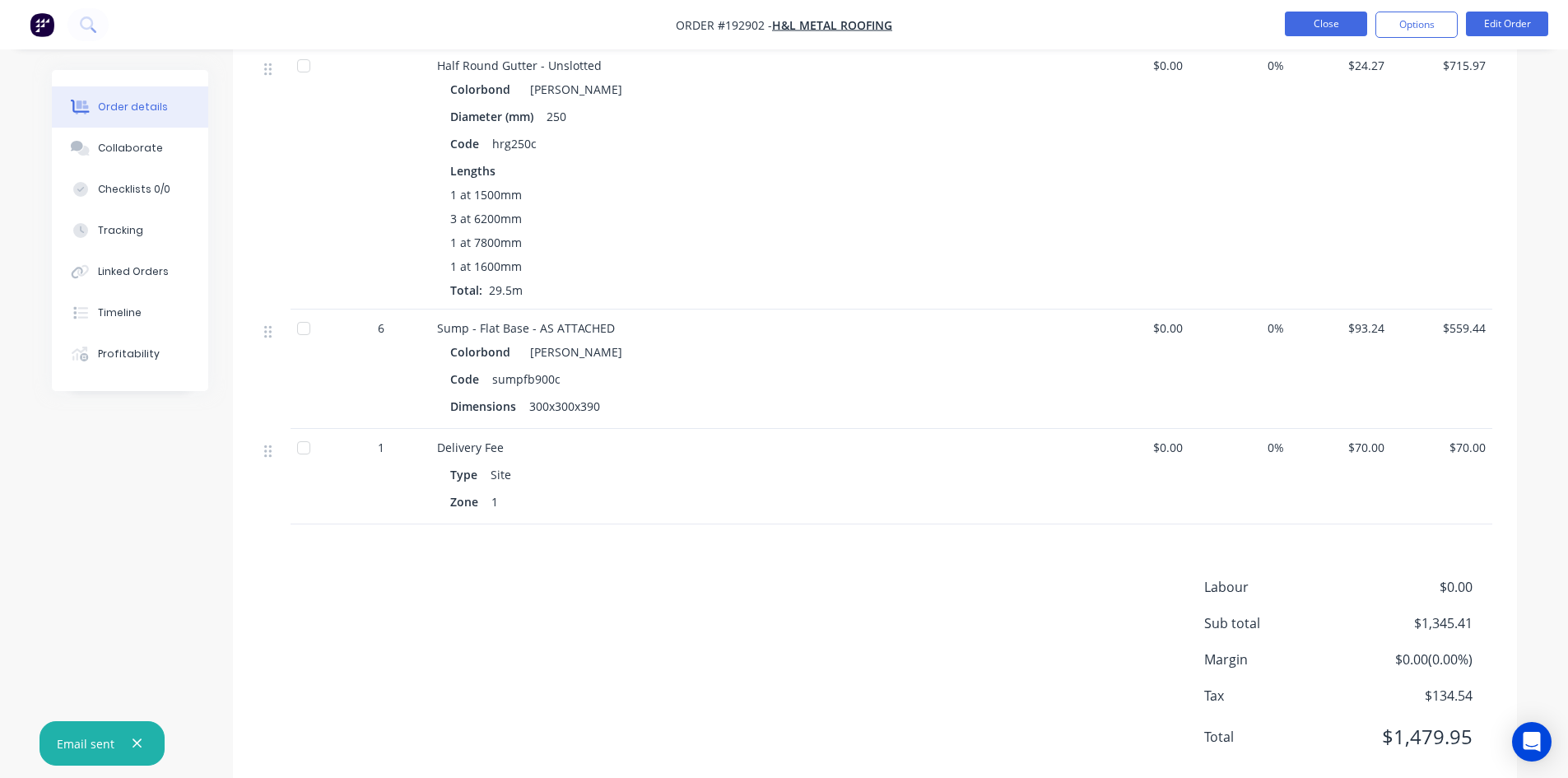
click at [1331, 32] on button "Close" at bounding box center [1326, 24] width 83 height 25
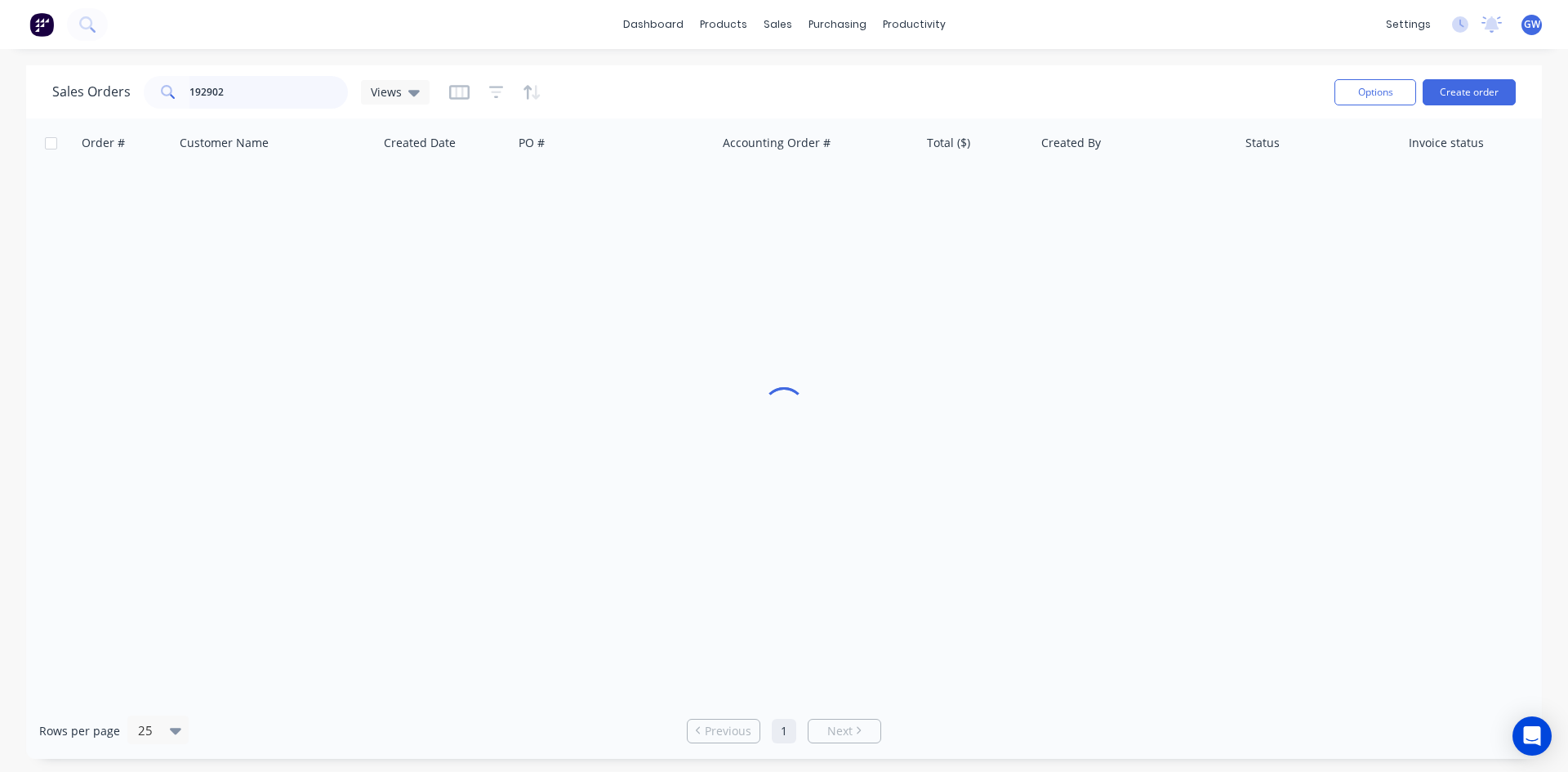
click at [241, 98] on input "192902" at bounding box center [268, 92] width 159 height 33
click at [455, 400] on div "Order # Customer Name Created Date PO # Accounting Order # Total ($) Created By…" at bounding box center [784, 411] width 1516 height 584
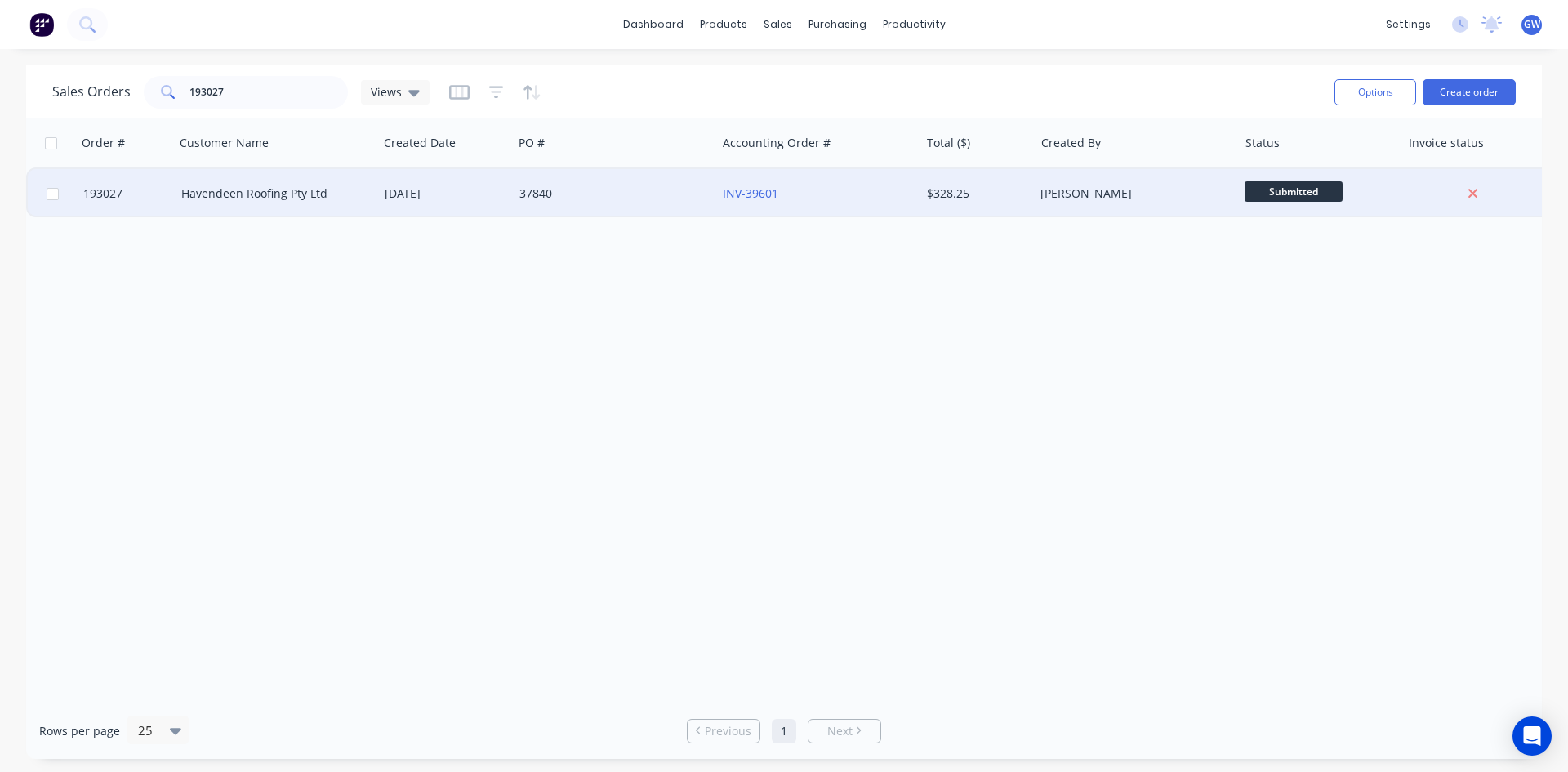
click at [691, 195] on div "37840" at bounding box center [610, 193] width 182 height 17
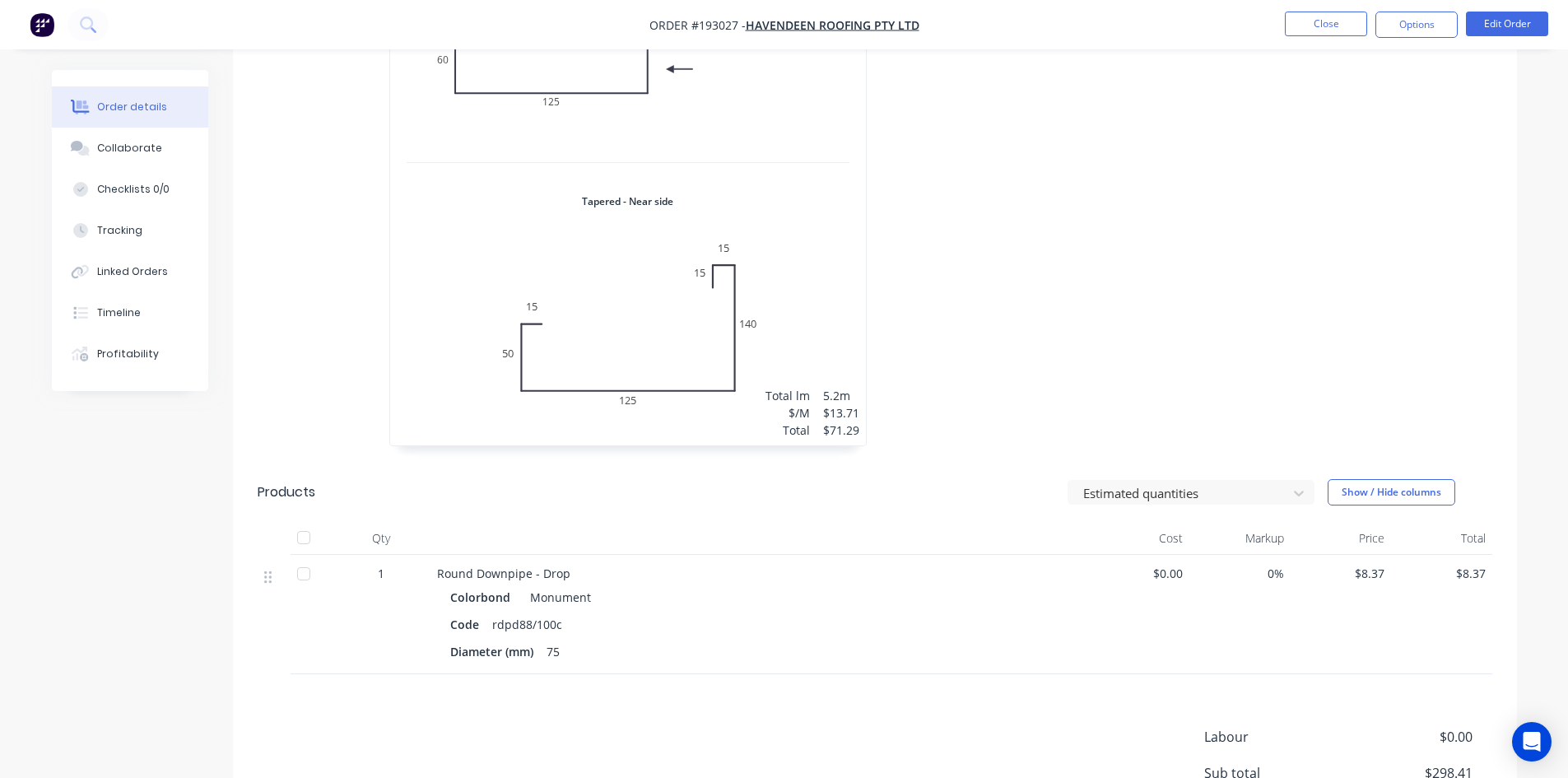
scroll to position [1114, 0]
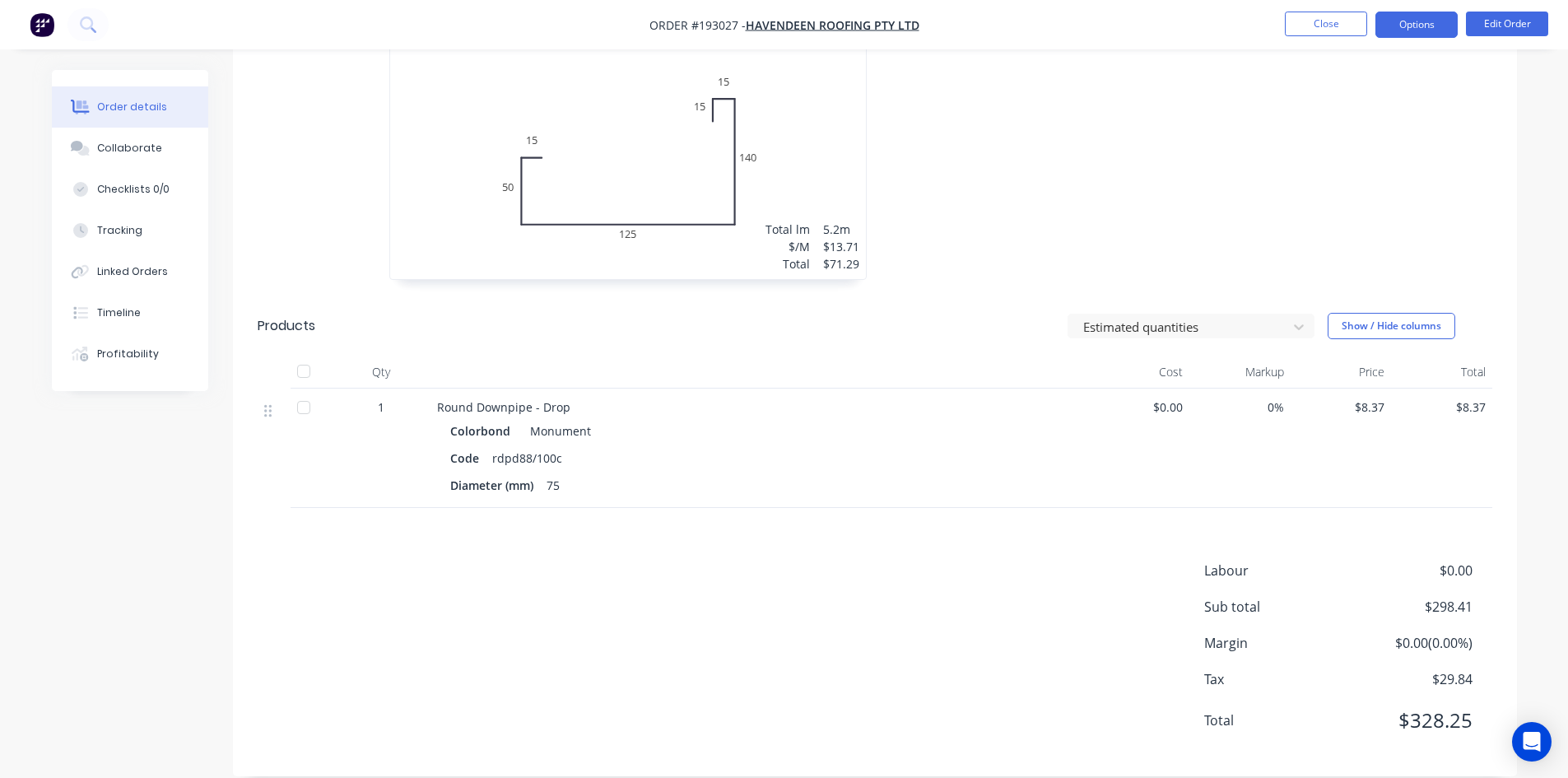
click at [1422, 31] on button "Options" at bounding box center [1417, 25] width 83 height 26
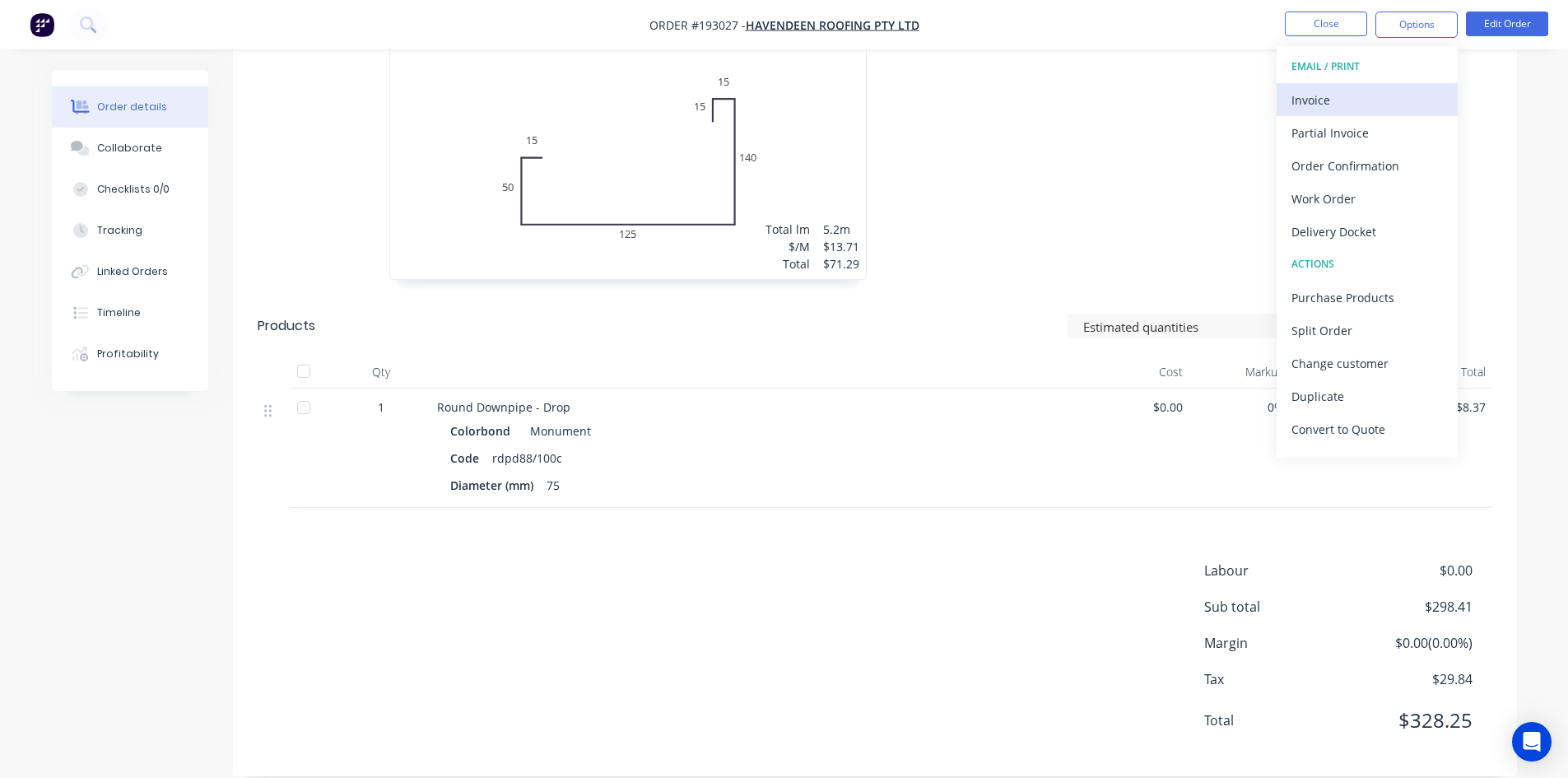
click at [1360, 95] on div "Invoice" at bounding box center [1367, 100] width 151 height 24
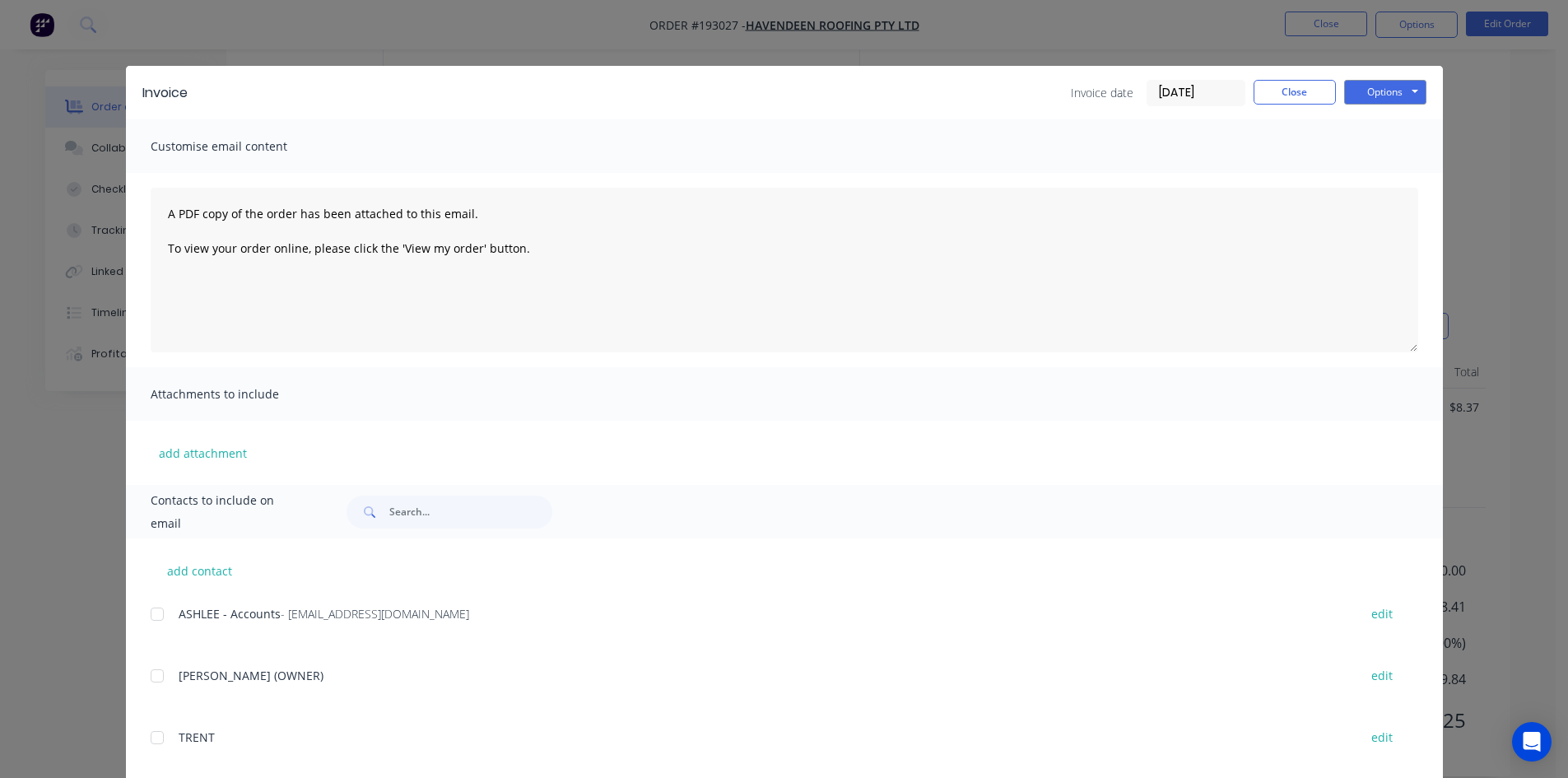
click at [151, 623] on div at bounding box center [156, 614] width 33 height 33
click at [1393, 87] on button "Options" at bounding box center [1385, 92] width 83 height 25
click at [1405, 183] on button "Email" at bounding box center [1397, 175] width 105 height 27
click at [1276, 91] on button "Close" at bounding box center [1294, 92] width 83 height 25
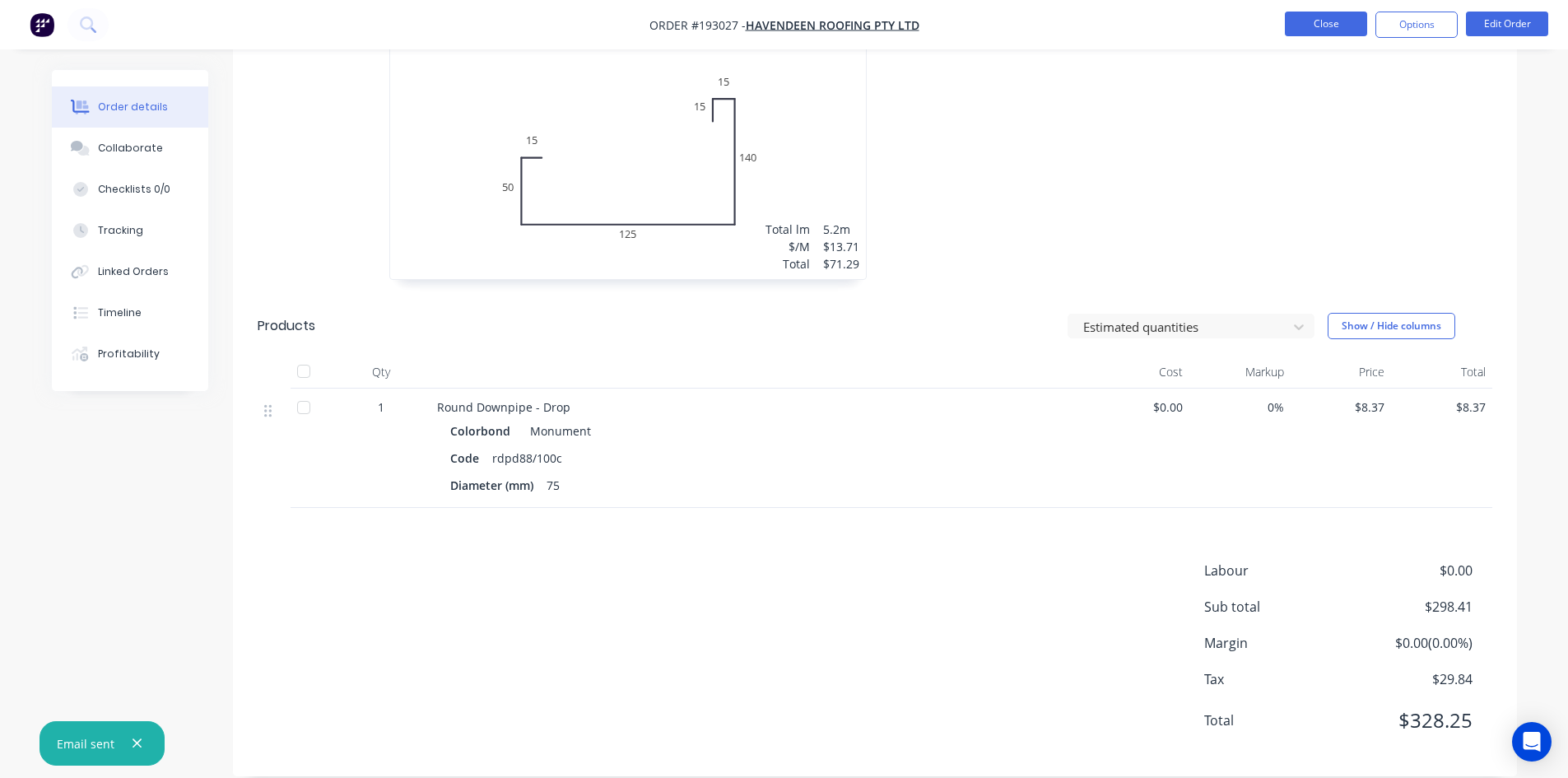
click at [1338, 12] on button "Close" at bounding box center [1326, 24] width 83 height 25
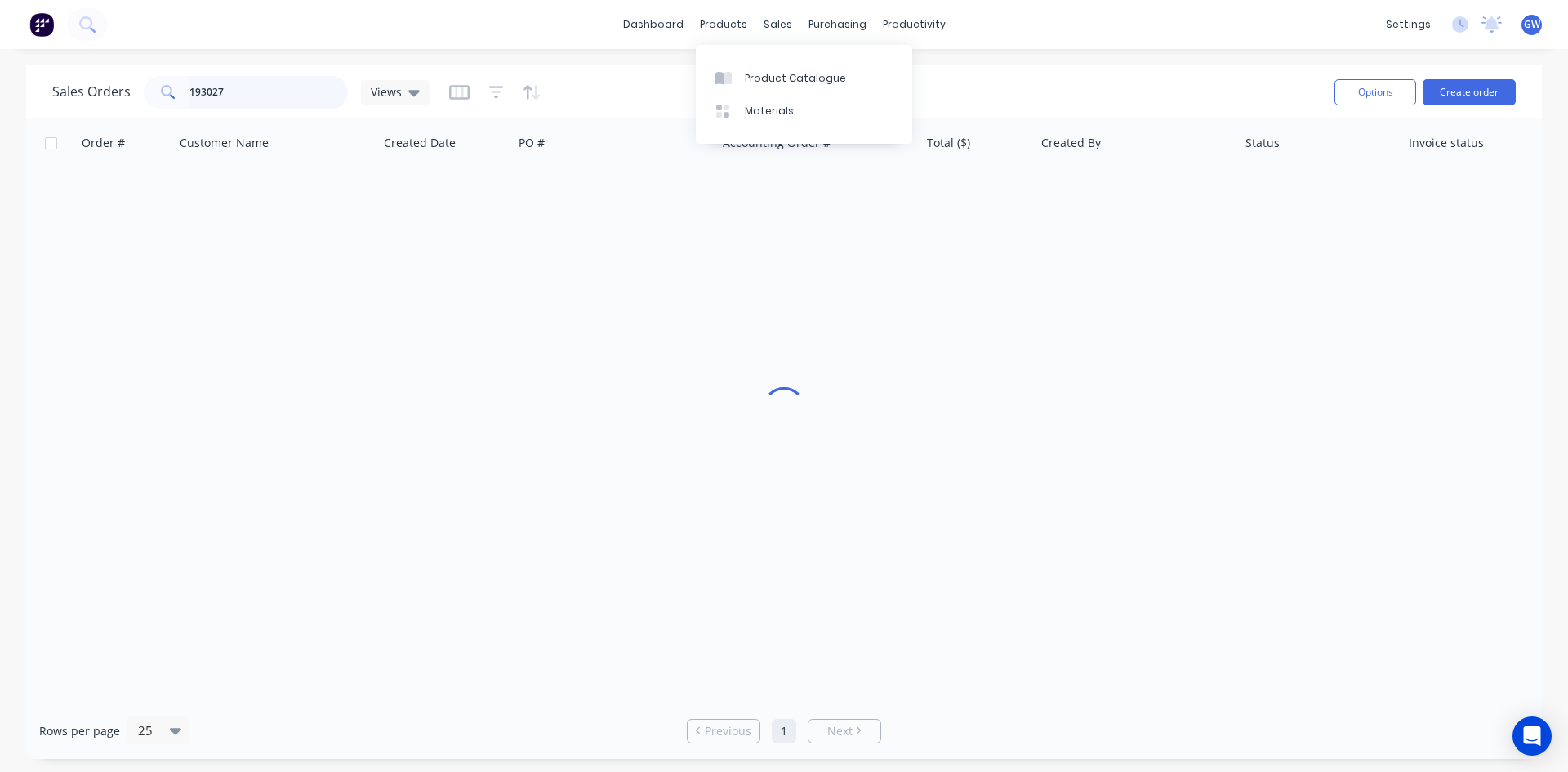
click at [232, 83] on input "193027" at bounding box center [268, 92] width 159 height 33
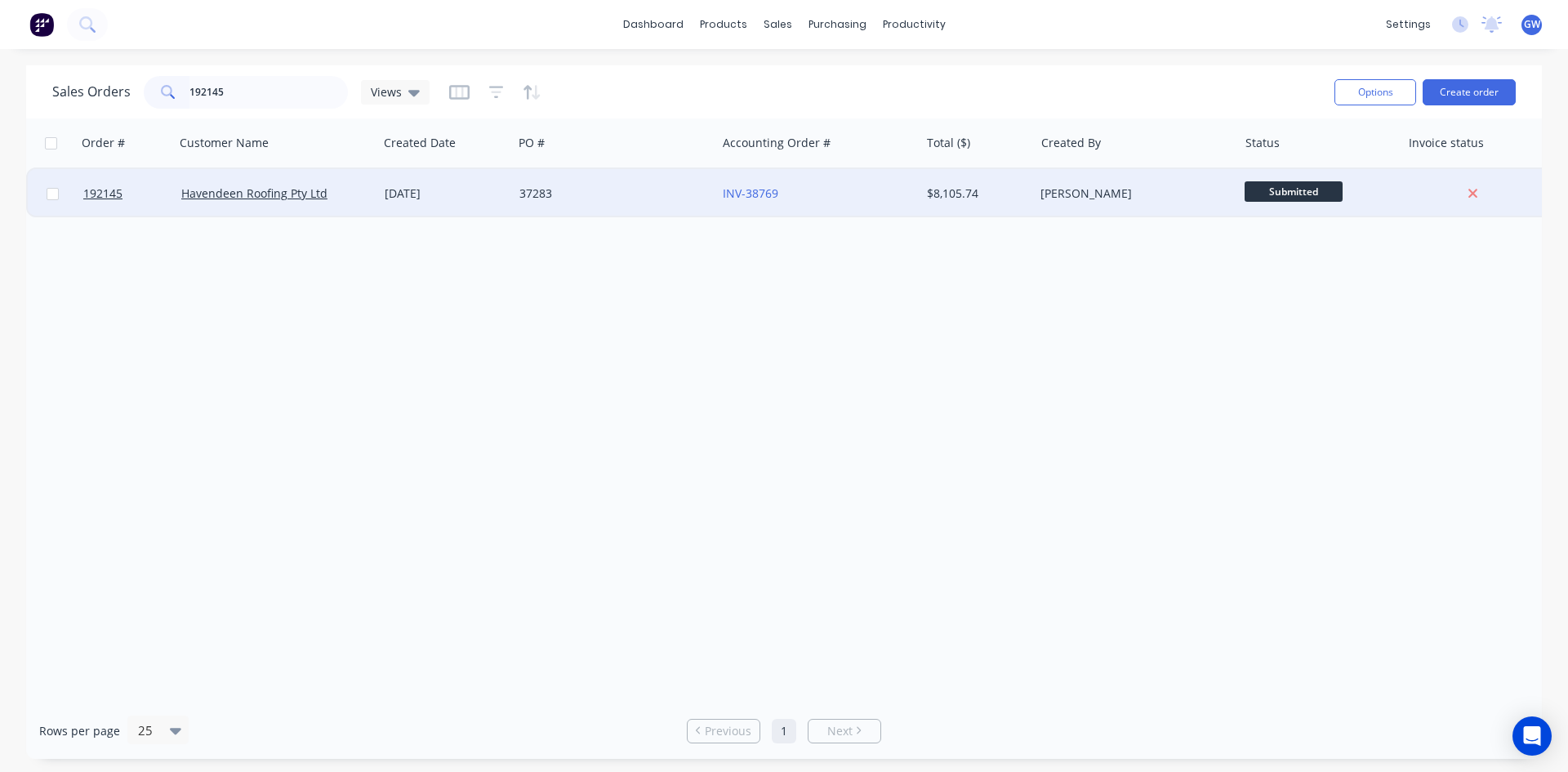
click at [903, 183] on div "INV-38769" at bounding box center [818, 193] width 203 height 49
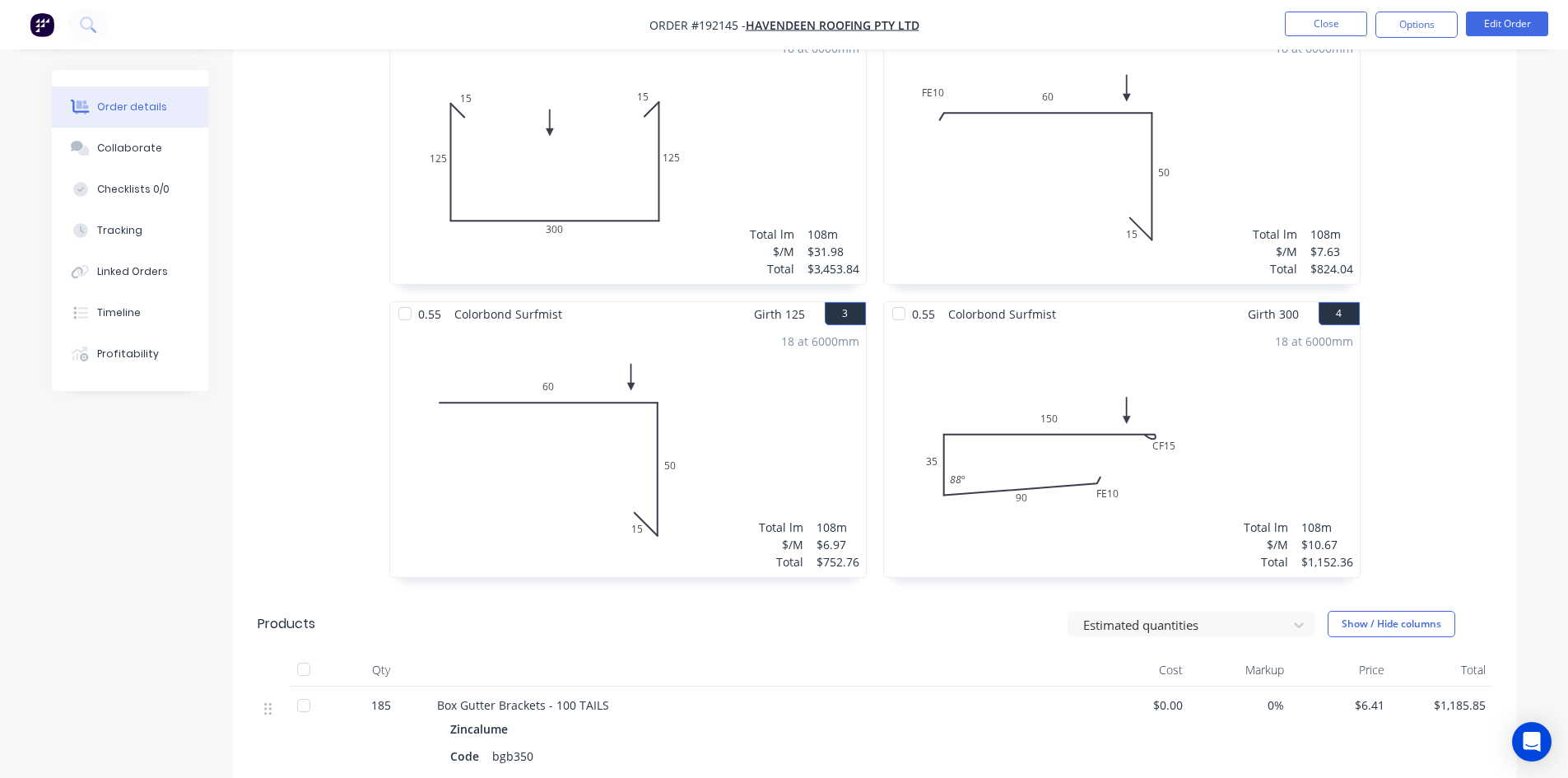
scroll to position [329, 0]
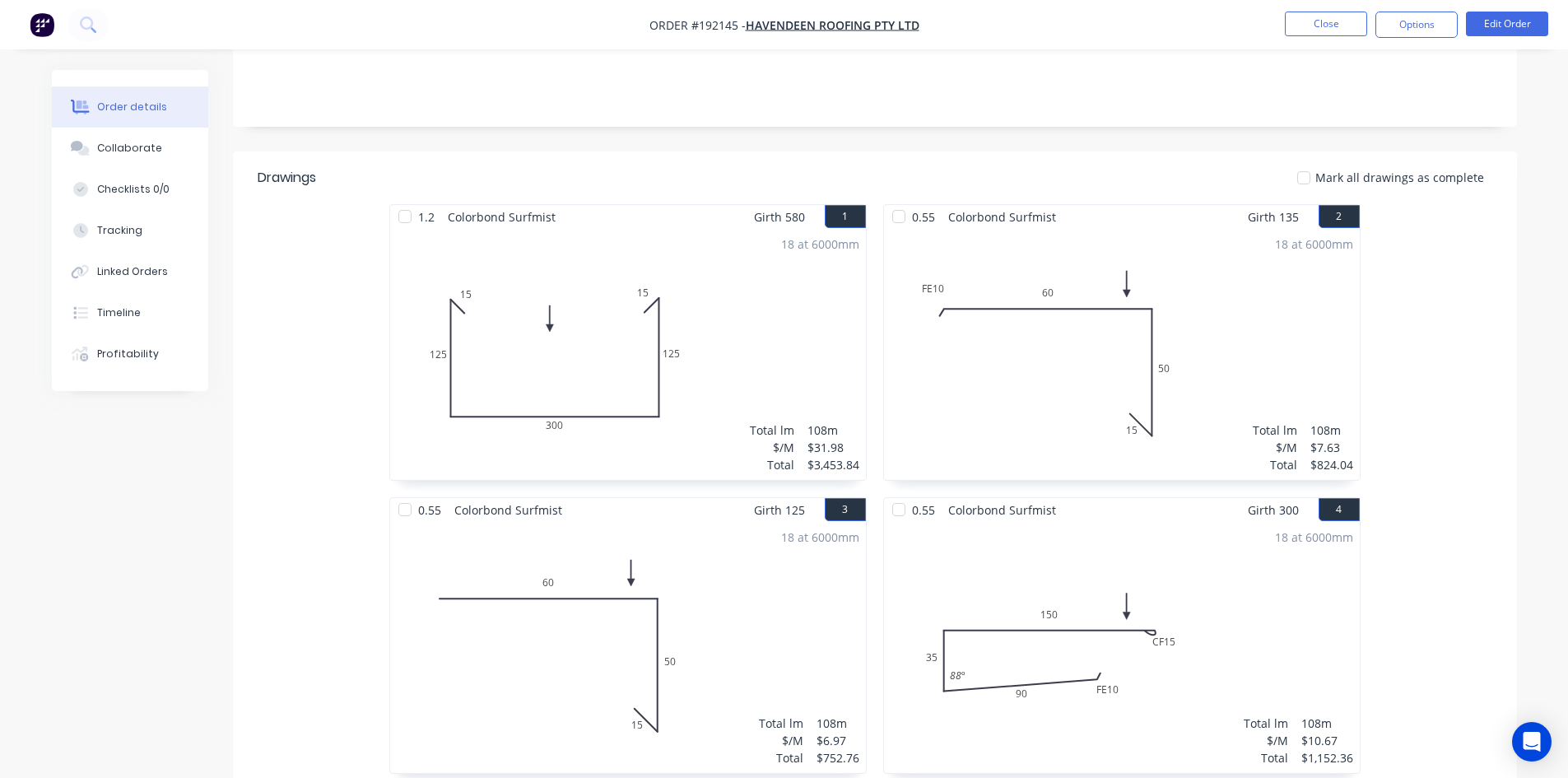
drag, startPoint x: 1426, startPoint y: 22, endPoint x: 1414, endPoint y: 43, distance: 24.2
click at [1425, 22] on button "Options" at bounding box center [1417, 25] width 83 height 26
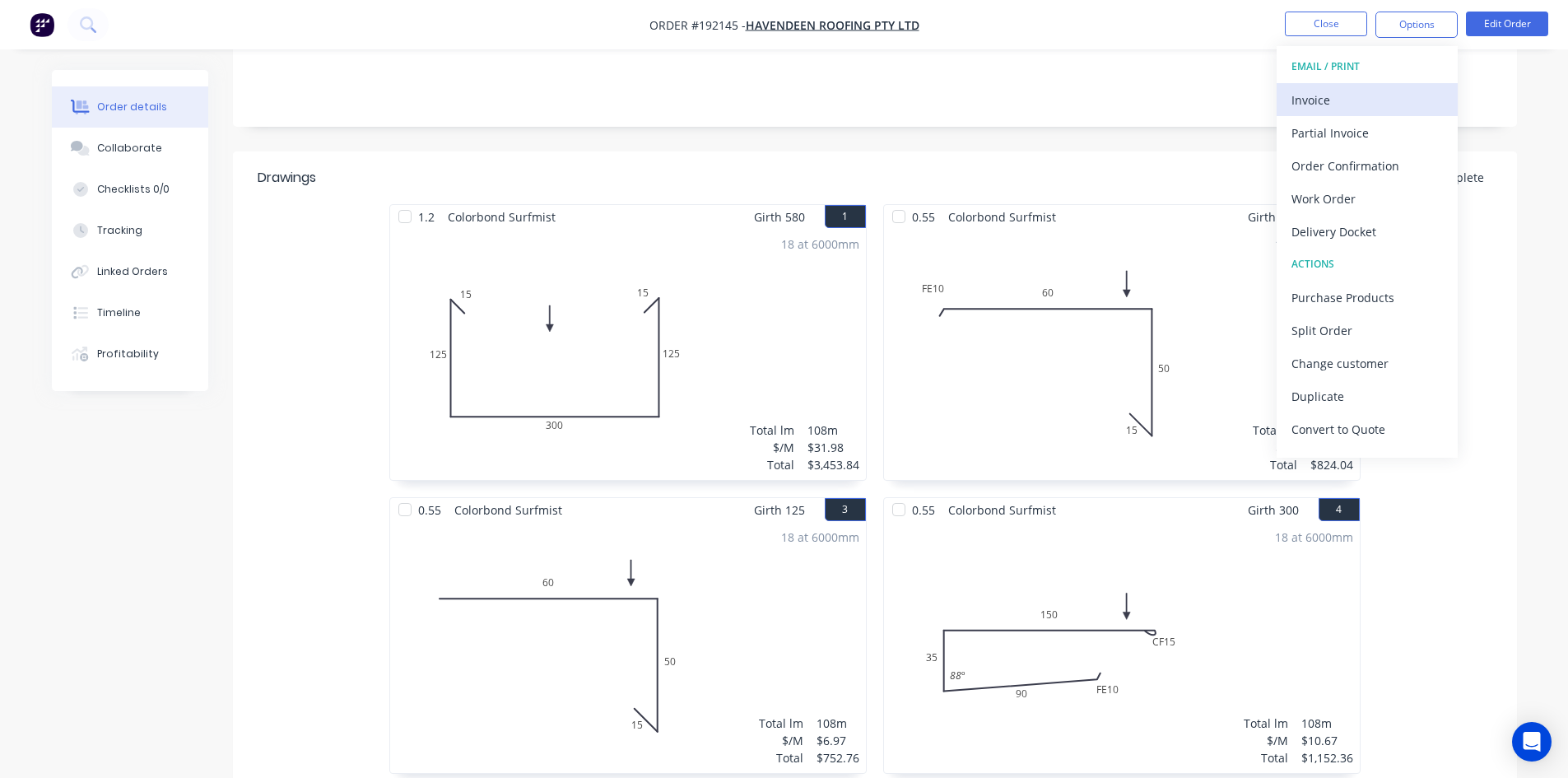
click at [1357, 97] on div "Invoice" at bounding box center [1367, 100] width 151 height 24
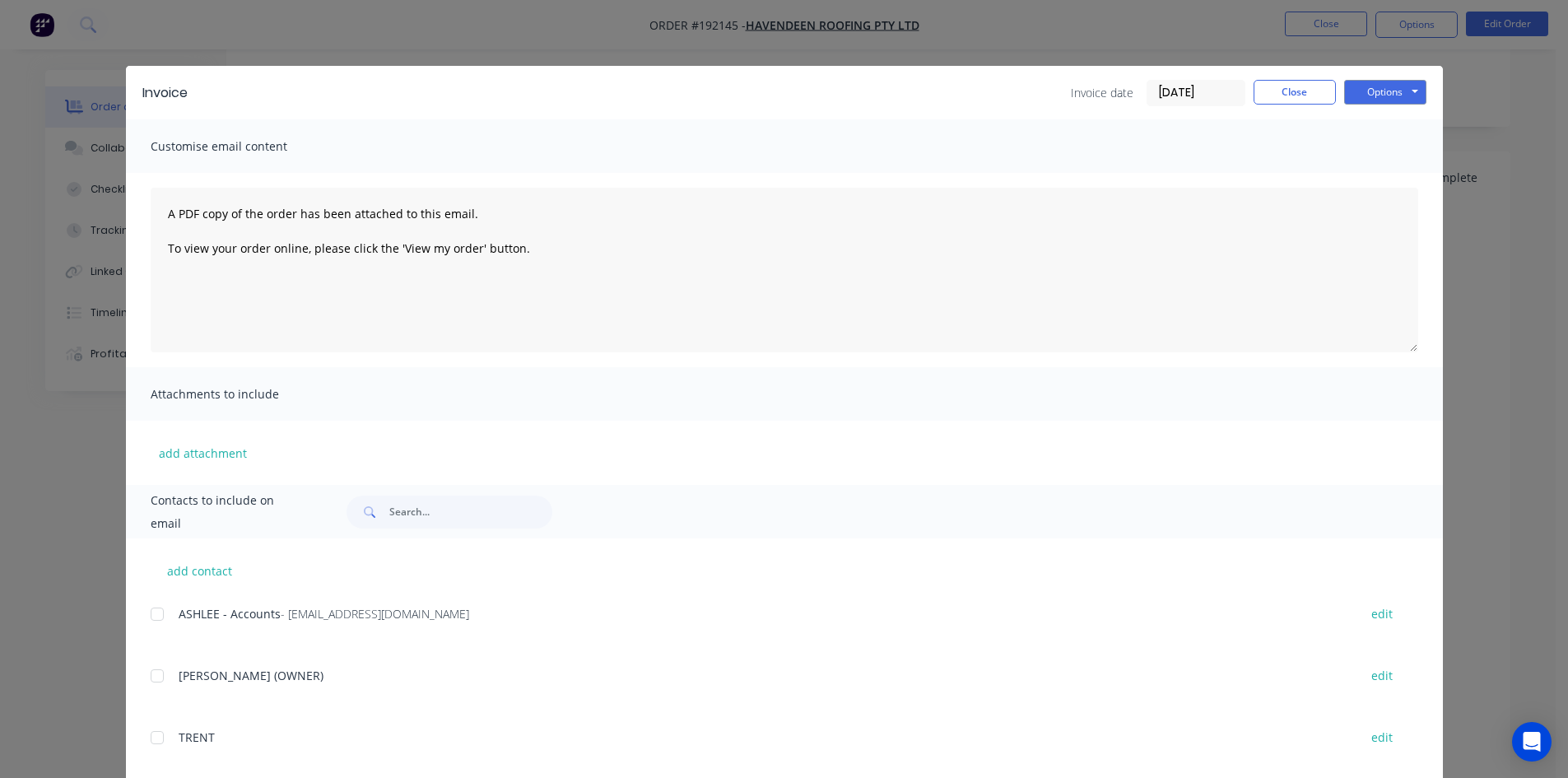
click at [145, 605] on div at bounding box center [156, 614] width 33 height 33
click at [1401, 97] on button "Options" at bounding box center [1385, 92] width 83 height 25
click at [1394, 178] on button "Email" at bounding box center [1397, 175] width 105 height 27
drag, startPoint x: 1290, startPoint y: 80, endPoint x: 1281, endPoint y: 92, distance: 15.0
click at [1290, 81] on button "Close" at bounding box center [1294, 92] width 83 height 25
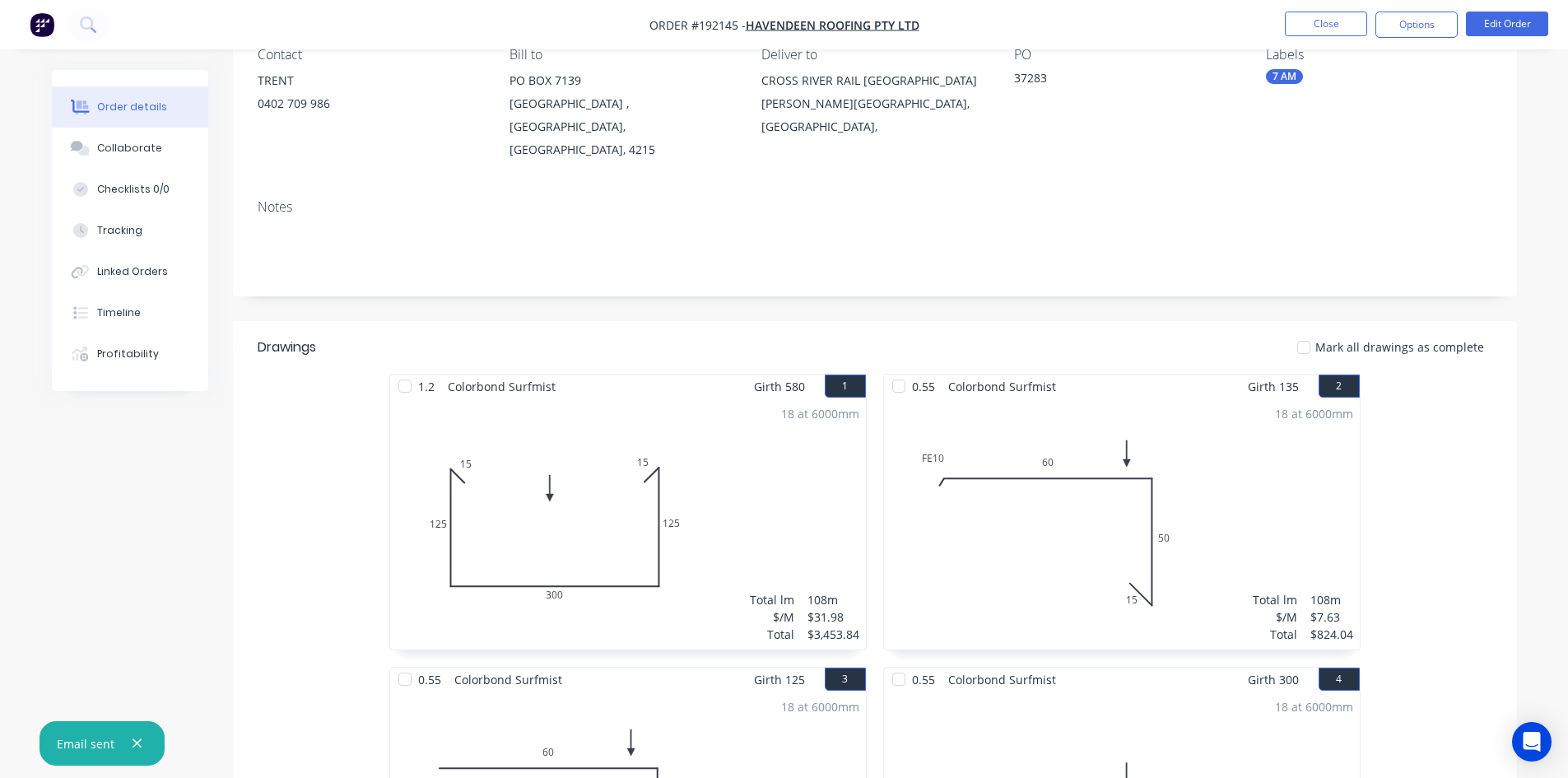
scroll to position [0, 0]
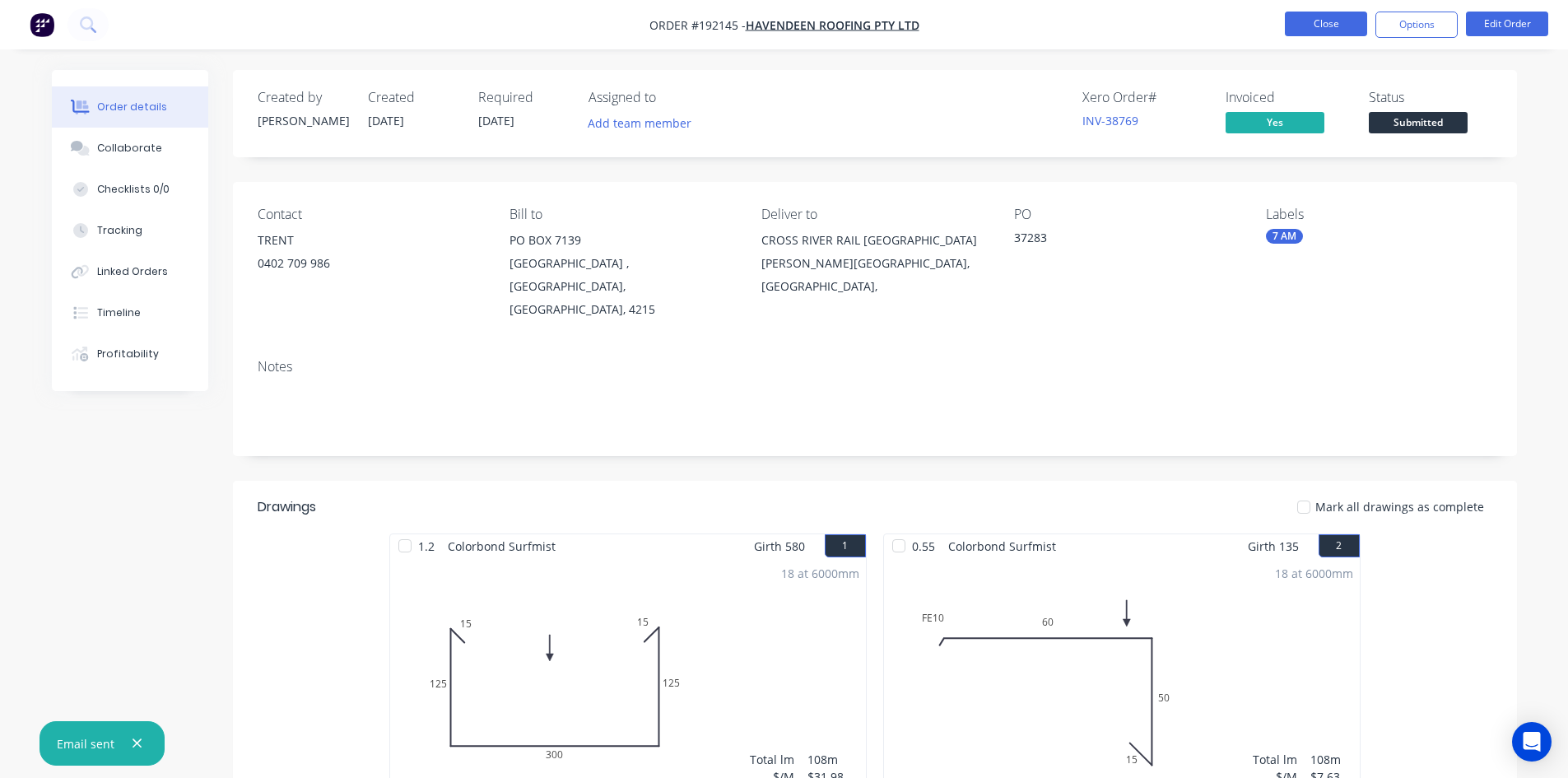
click at [1318, 16] on button "Close" at bounding box center [1326, 24] width 83 height 25
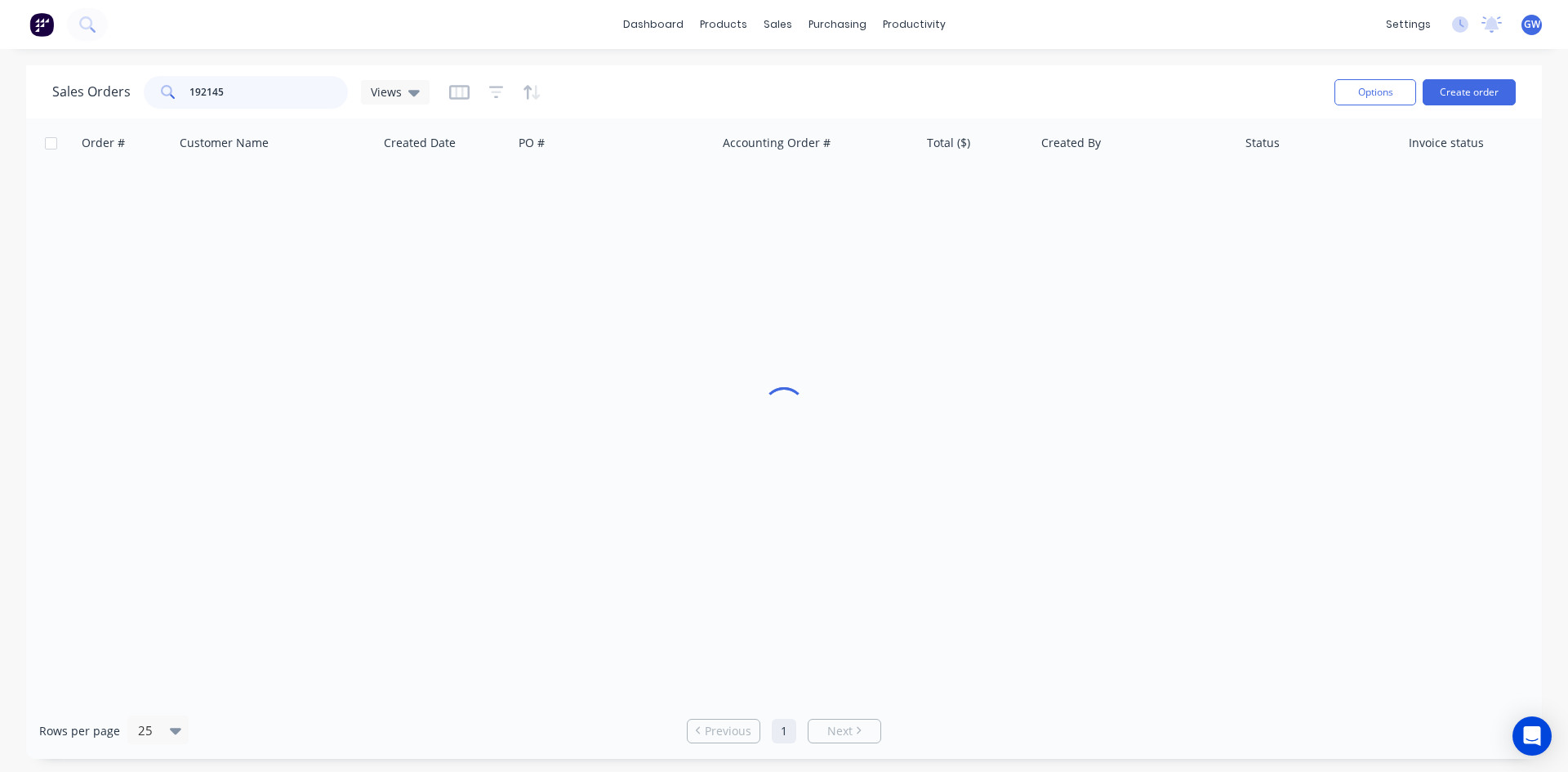
drag, startPoint x: 101, startPoint y: 101, endPoint x: 84, endPoint y: 102, distance: 17.0
click at [99, 101] on div "Sales Orders 192145 Views" at bounding box center [241, 92] width 377 height 33
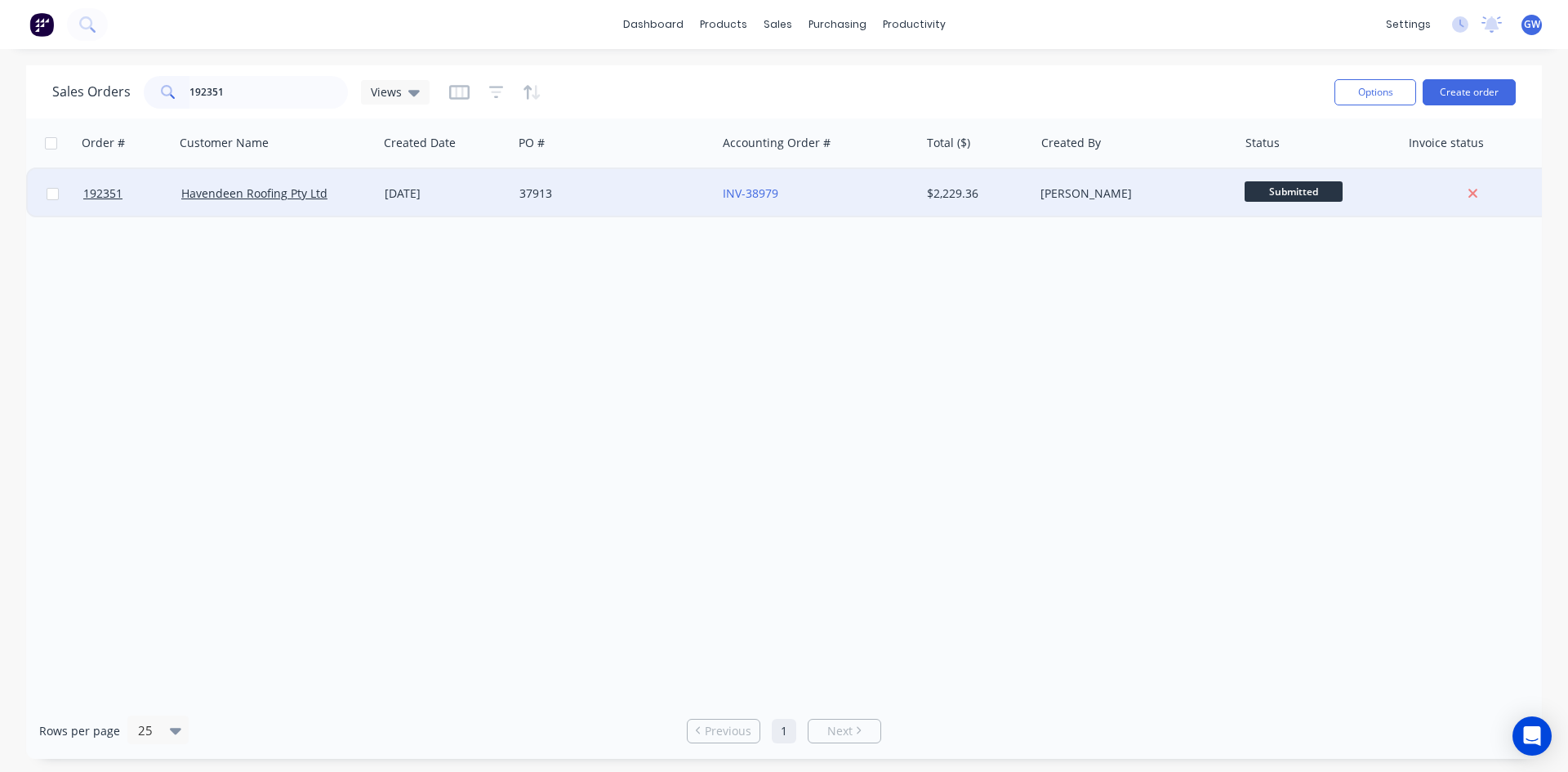
click at [1016, 185] on div "$2,229.36" at bounding box center [978, 193] width 114 height 49
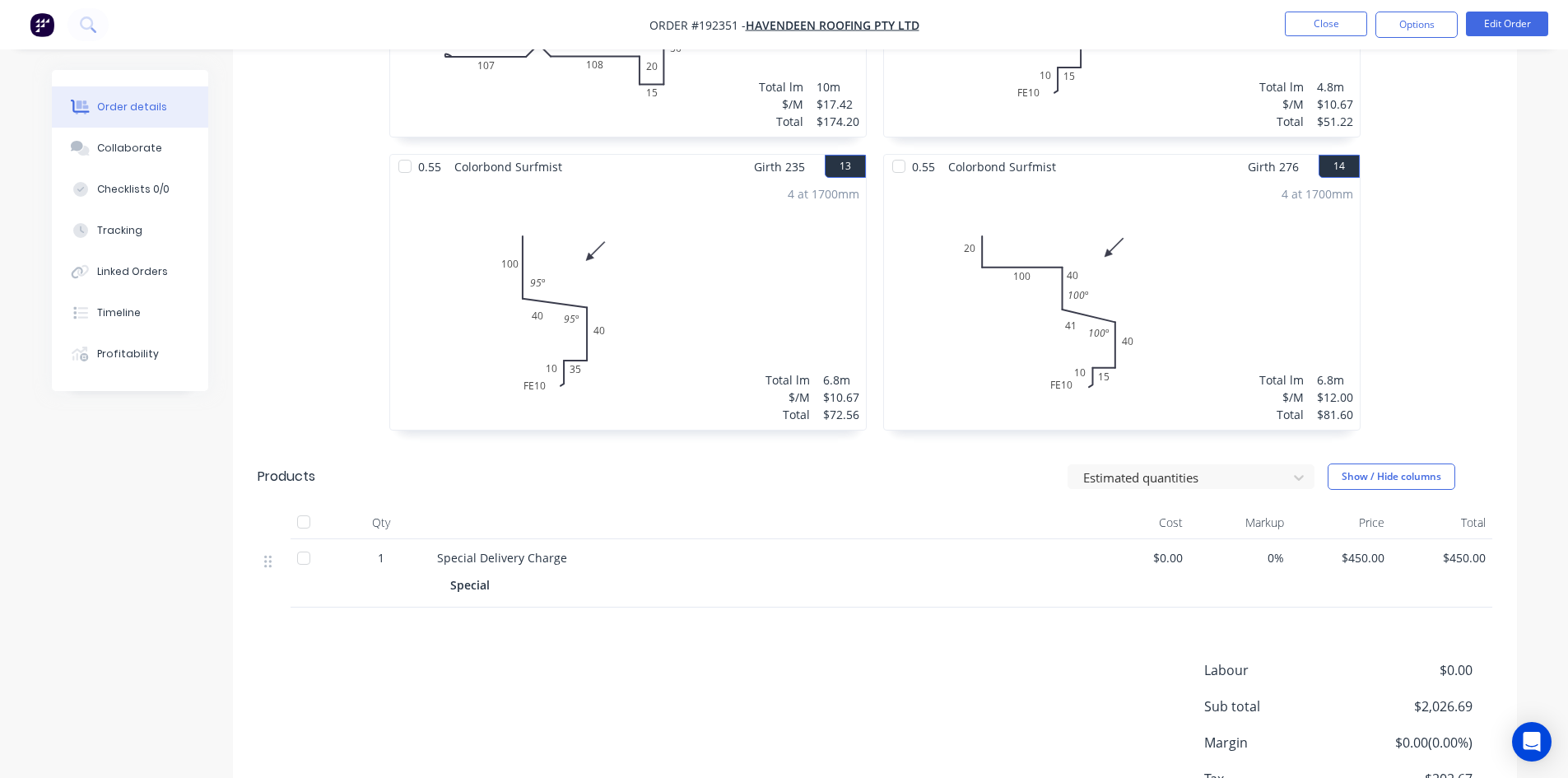
scroll to position [2237, 0]
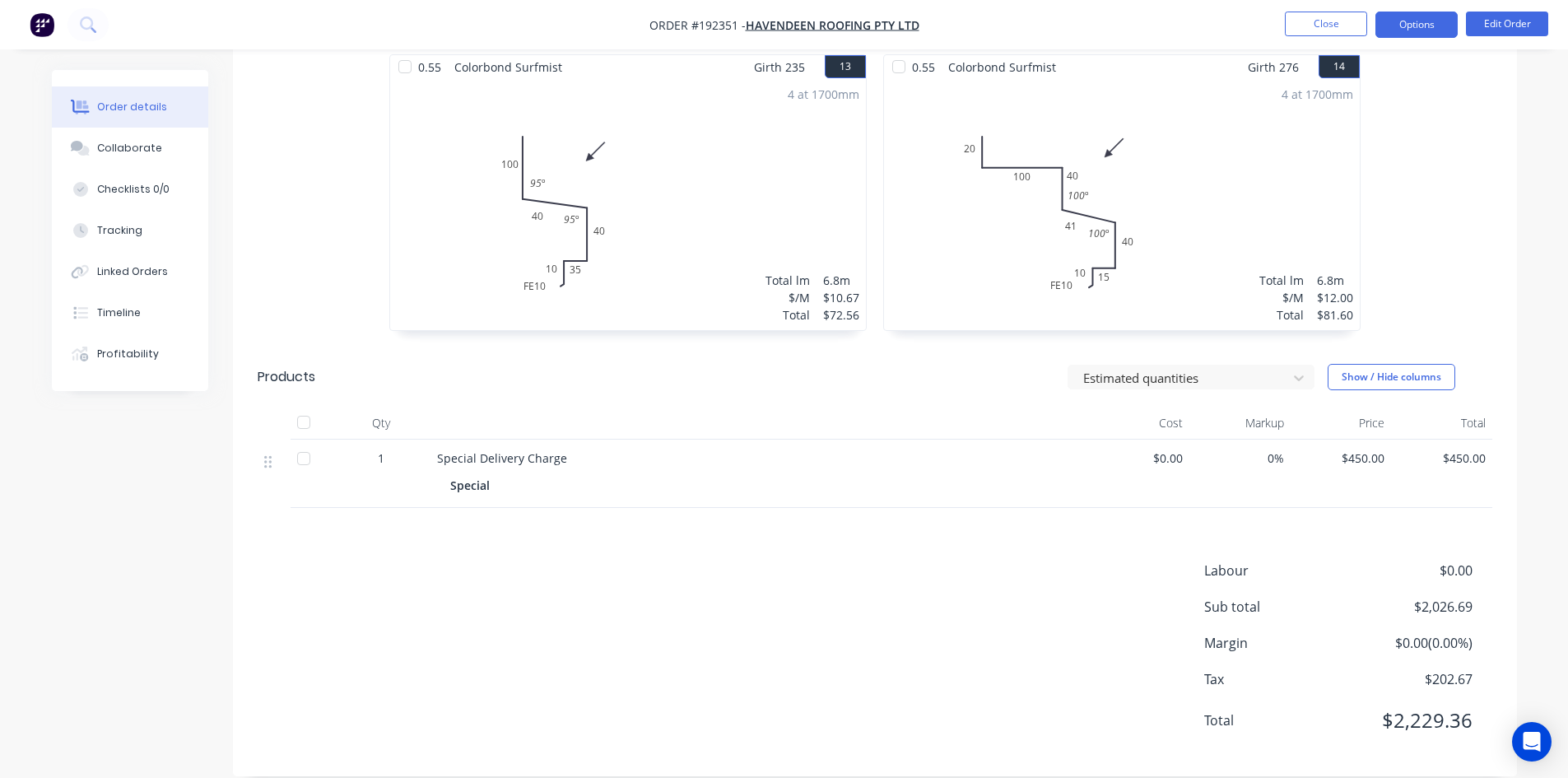
click at [1430, 30] on button "Options" at bounding box center [1417, 25] width 83 height 26
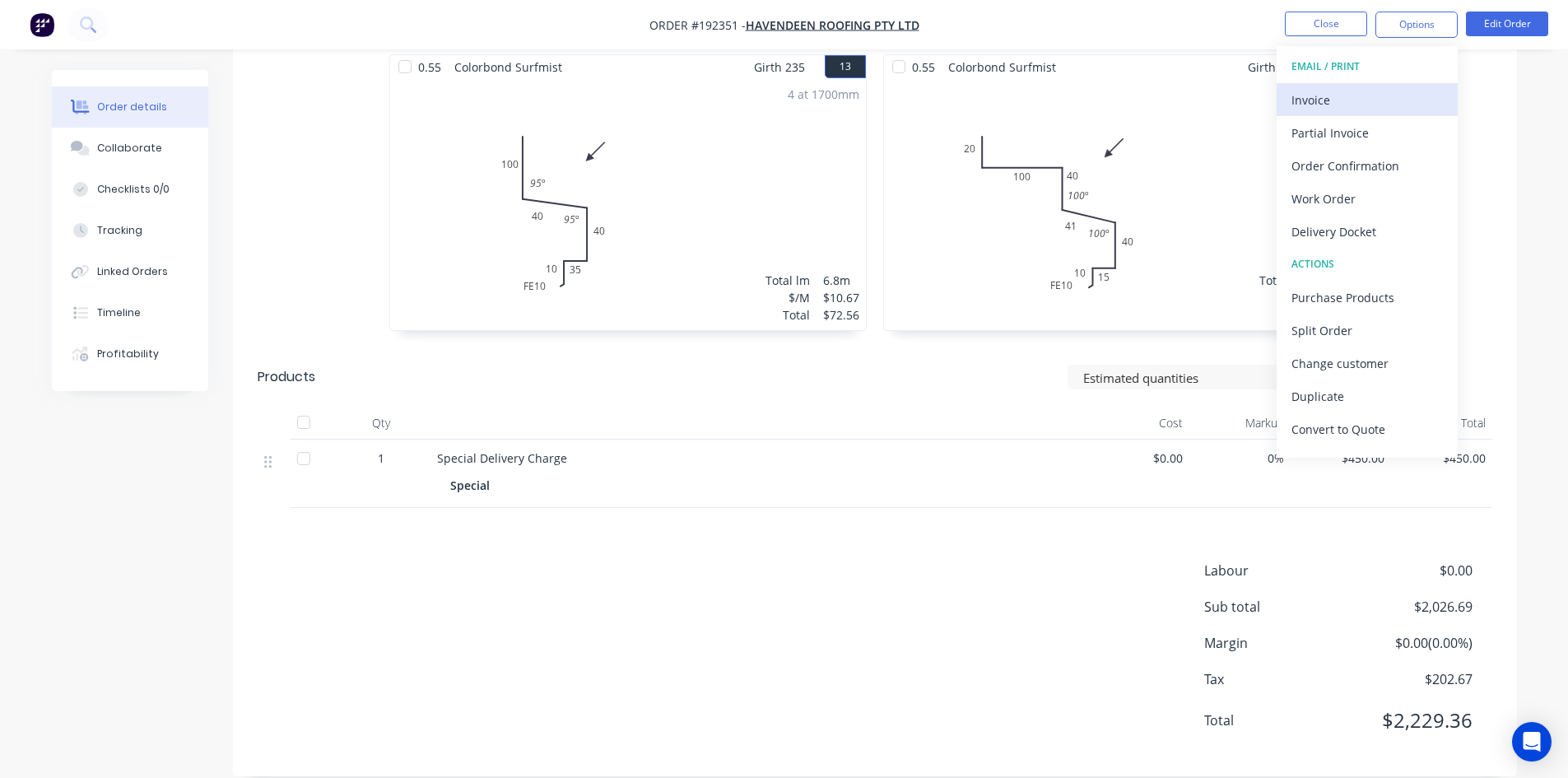
click at [1387, 112] on button "Invoice" at bounding box center [1367, 99] width 181 height 33
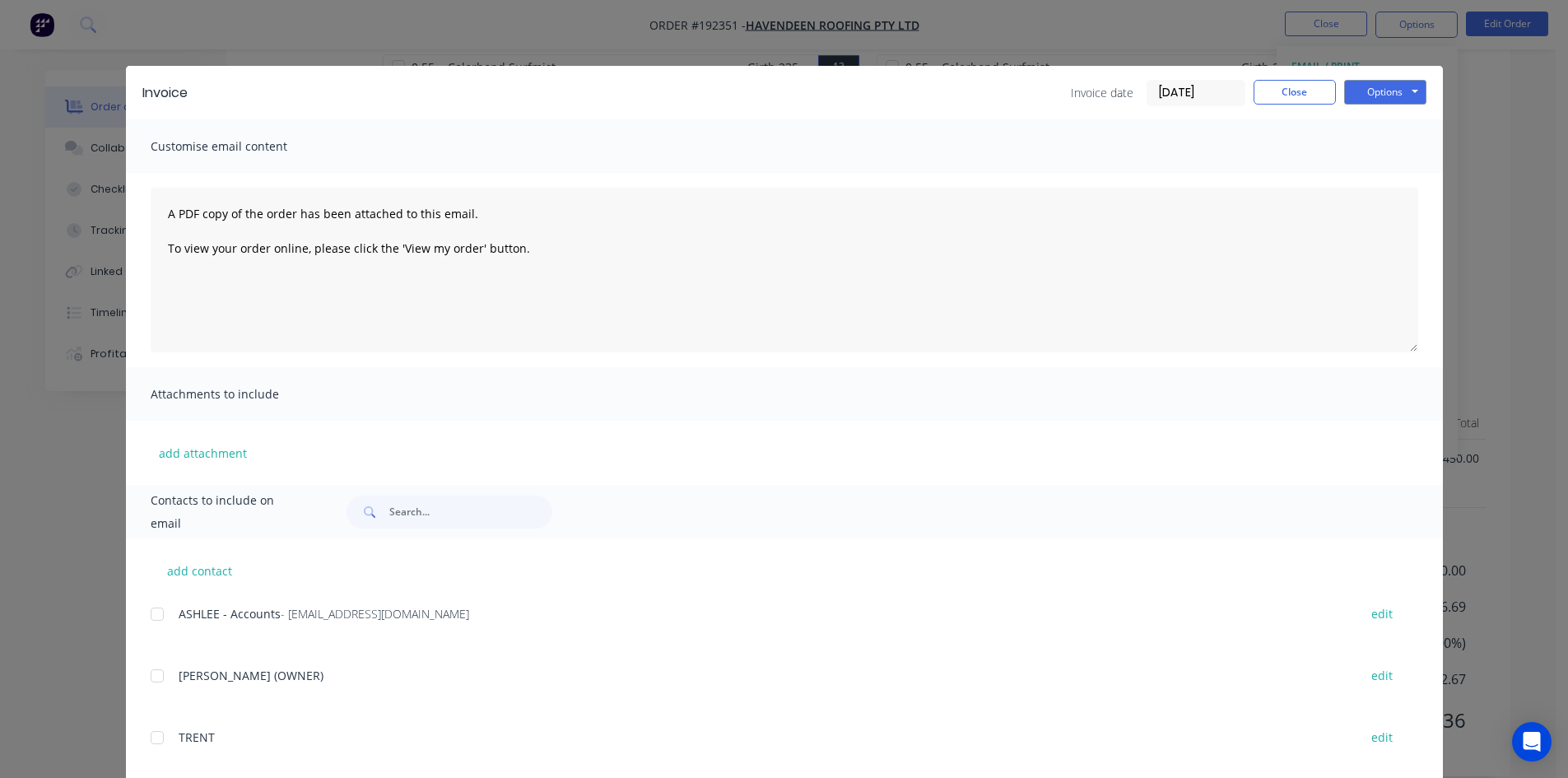
click at [157, 610] on div at bounding box center [156, 614] width 33 height 33
click at [1403, 85] on button "Options" at bounding box center [1385, 92] width 83 height 25
click at [1394, 182] on button "Email" at bounding box center [1397, 175] width 105 height 27
click at [1265, 94] on button "Close" at bounding box center [1294, 92] width 83 height 25
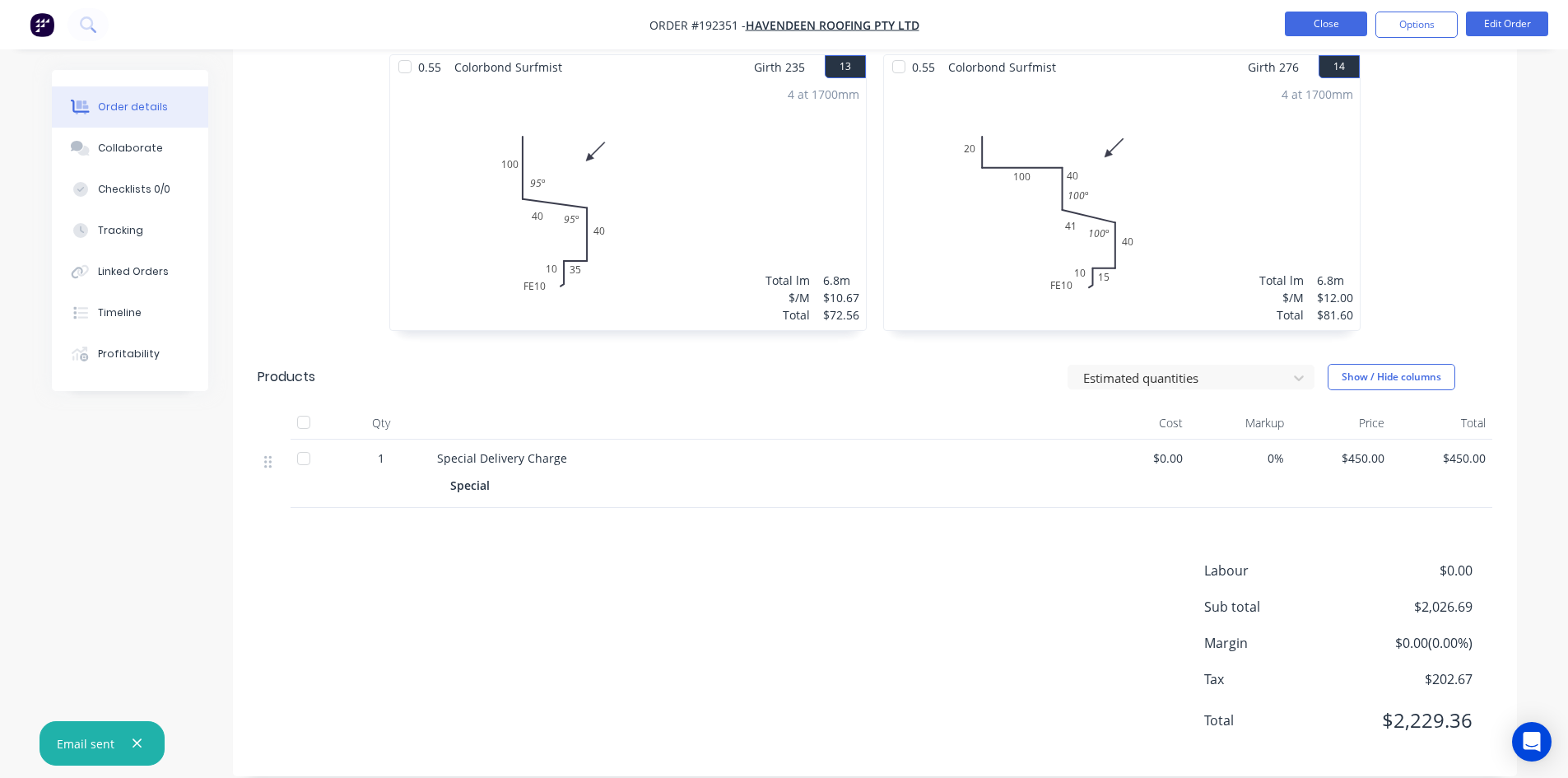
click at [1317, 27] on button "Close" at bounding box center [1326, 24] width 83 height 25
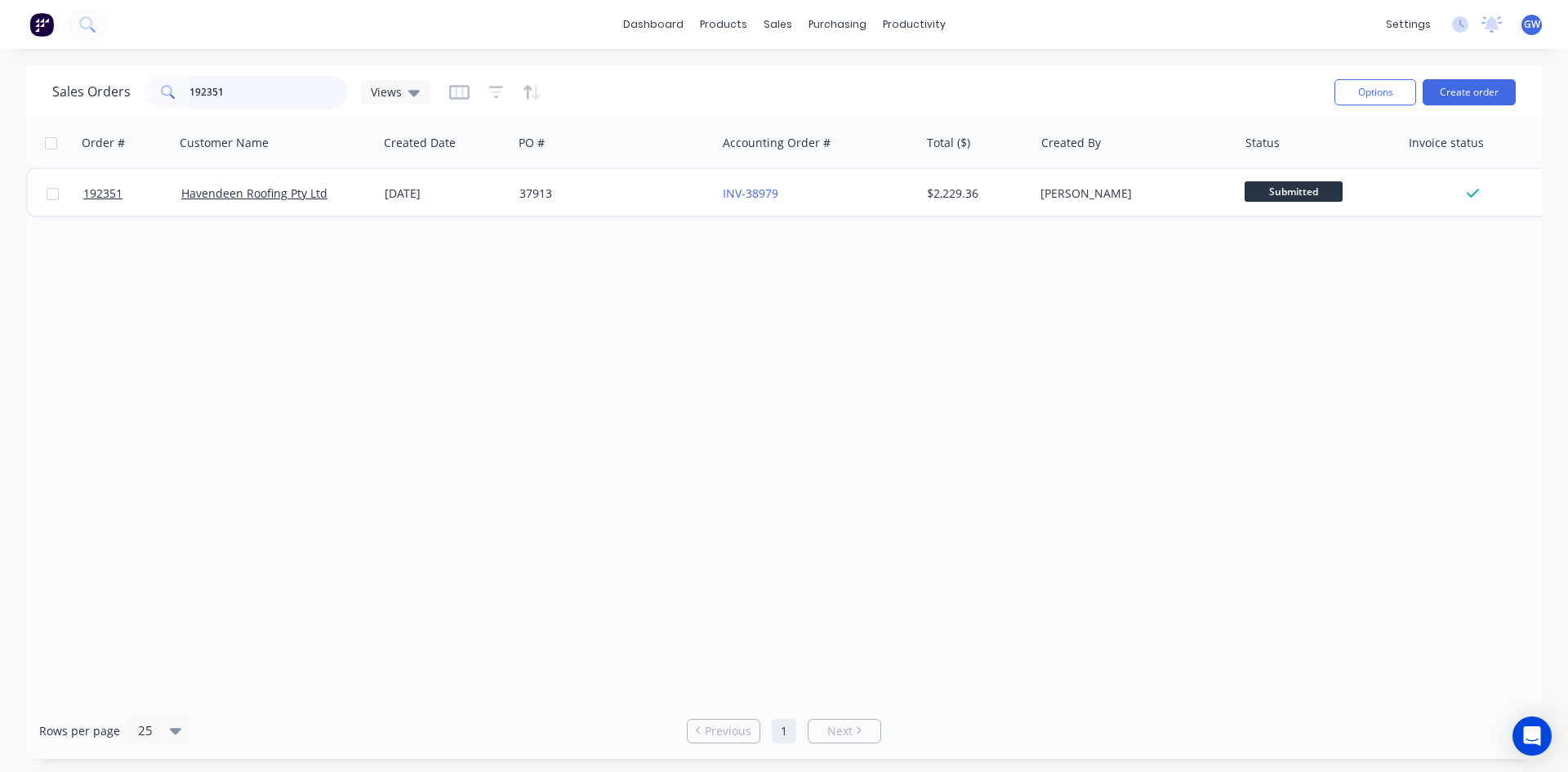
click at [289, 87] on input "192351" at bounding box center [268, 92] width 159 height 33
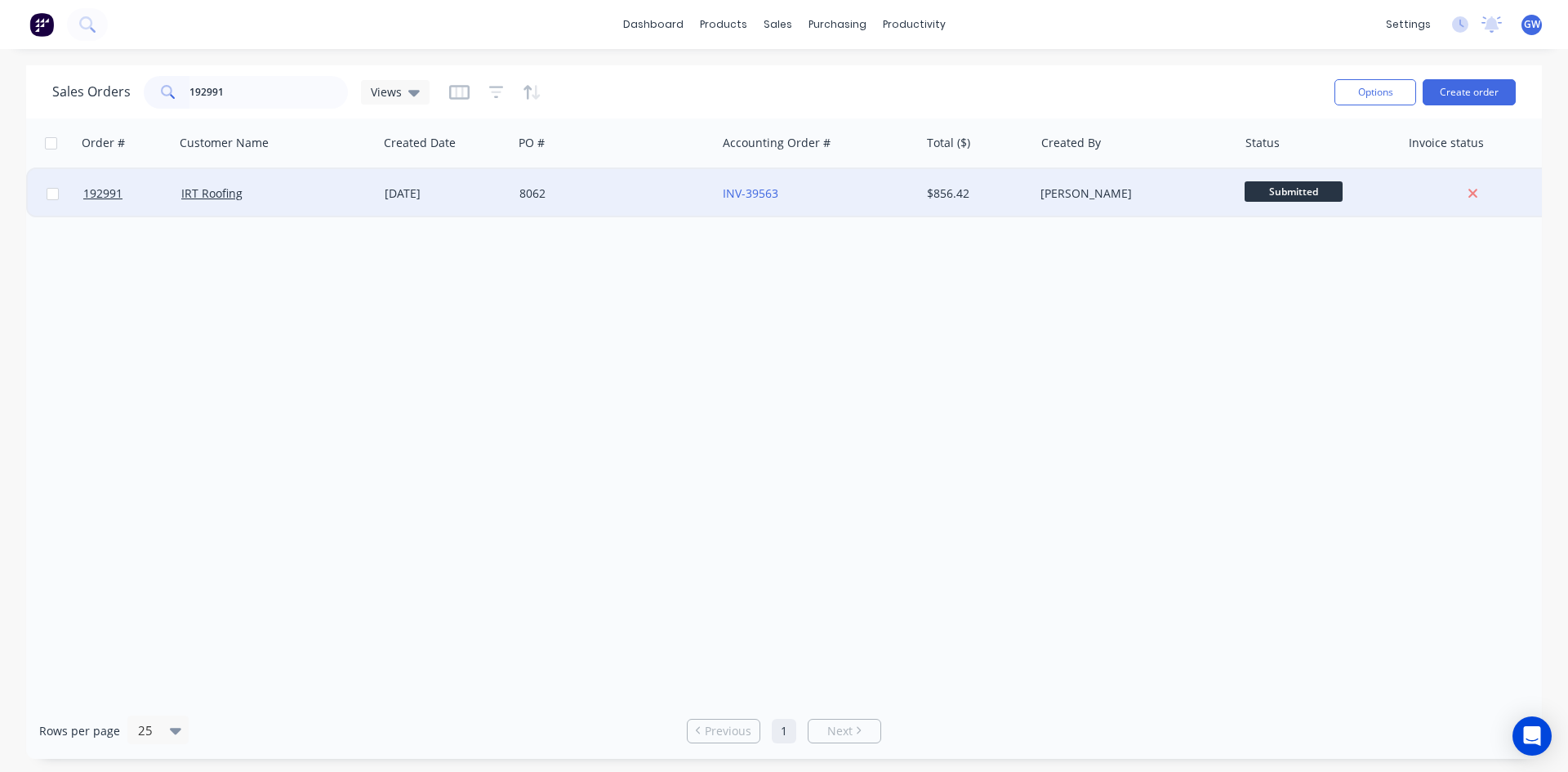
click at [1087, 204] on div "[PERSON_NAME]" at bounding box center [1136, 193] width 203 height 49
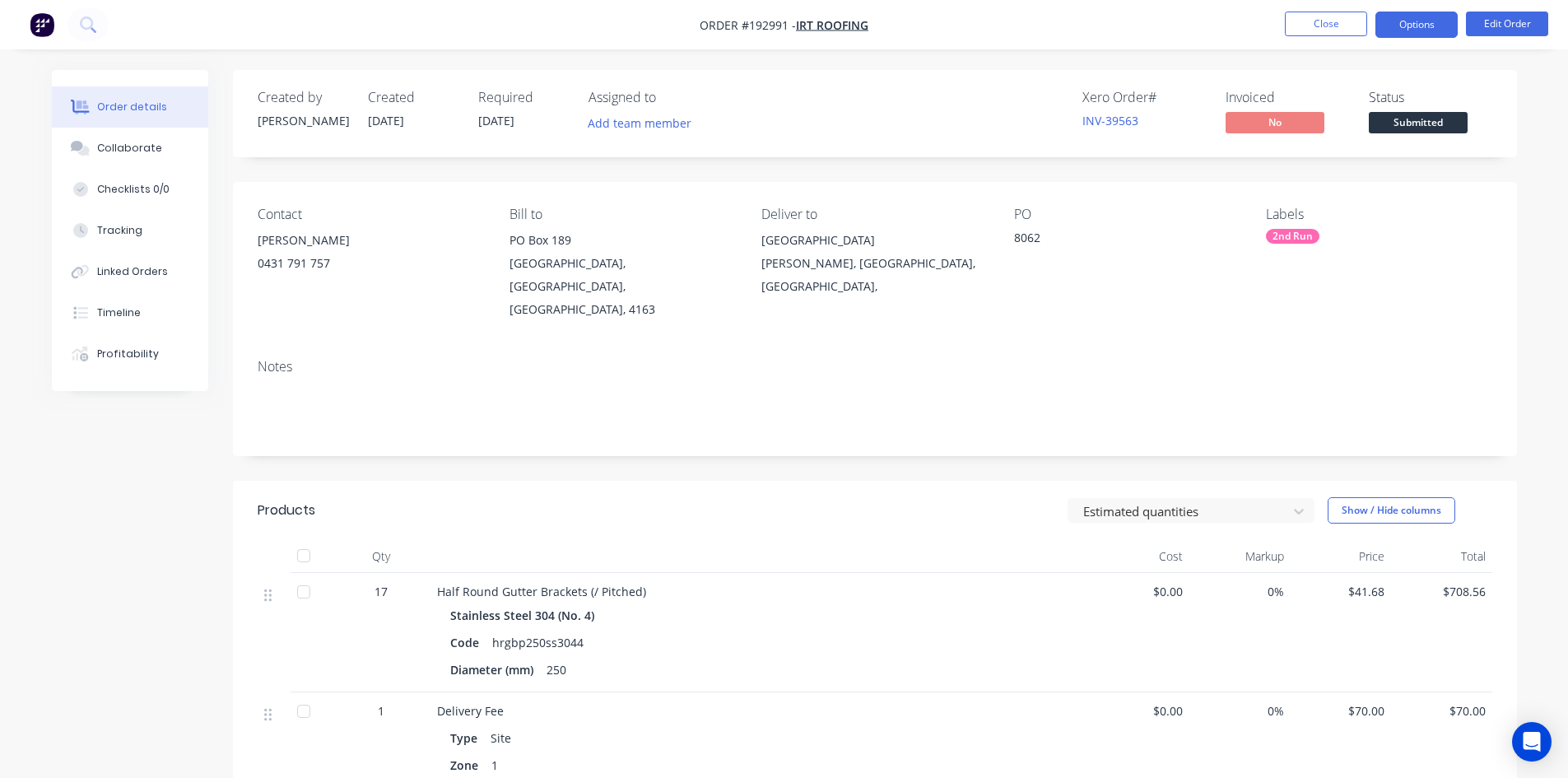
click at [1427, 29] on button "Options" at bounding box center [1417, 25] width 83 height 26
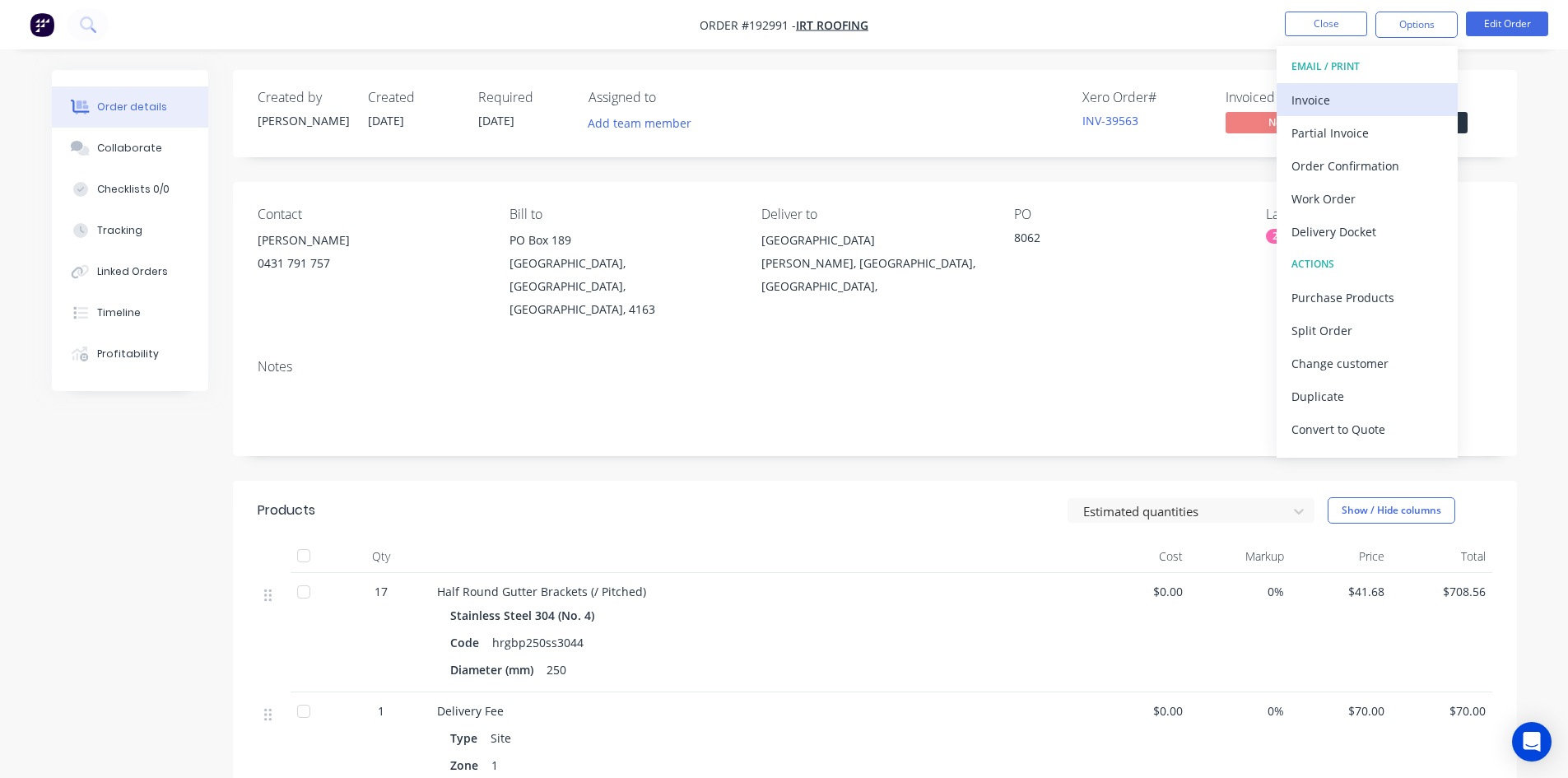
click at [1391, 95] on div "Invoice" at bounding box center [1367, 100] width 151 height 24
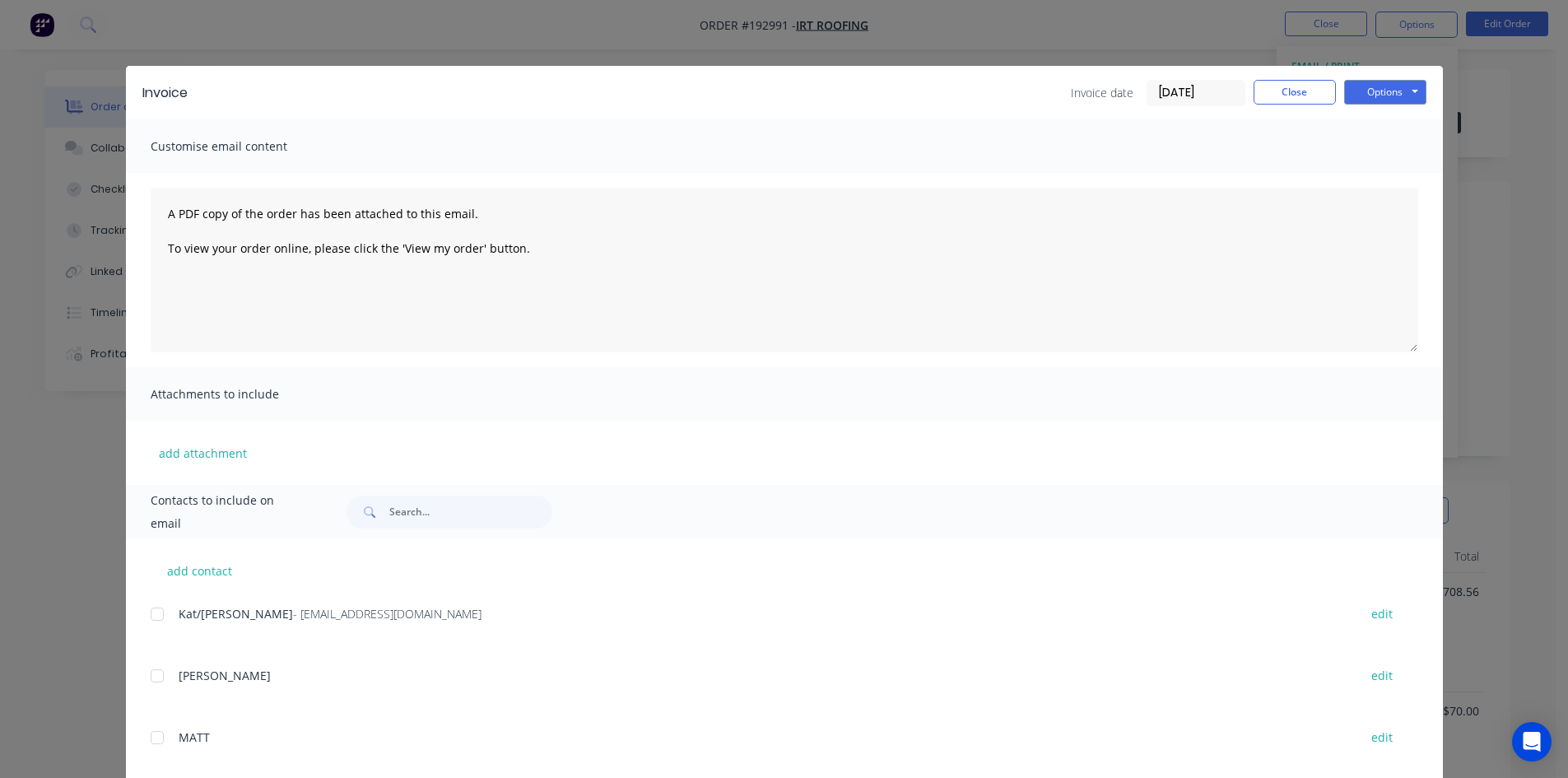
click at [165, 608] on div at bounding box center [156, 614] width 33 height 33
click at [1391, 92] on button "Options" at bounding box center [1385, 92] width 83 height 25
click at [1397, 184] on button "Email" at bounding box center [1397, 175] width 105 height 27
click at [1300, 96] on button "Close" at bounding box center [1294, 92] width 83 height 25
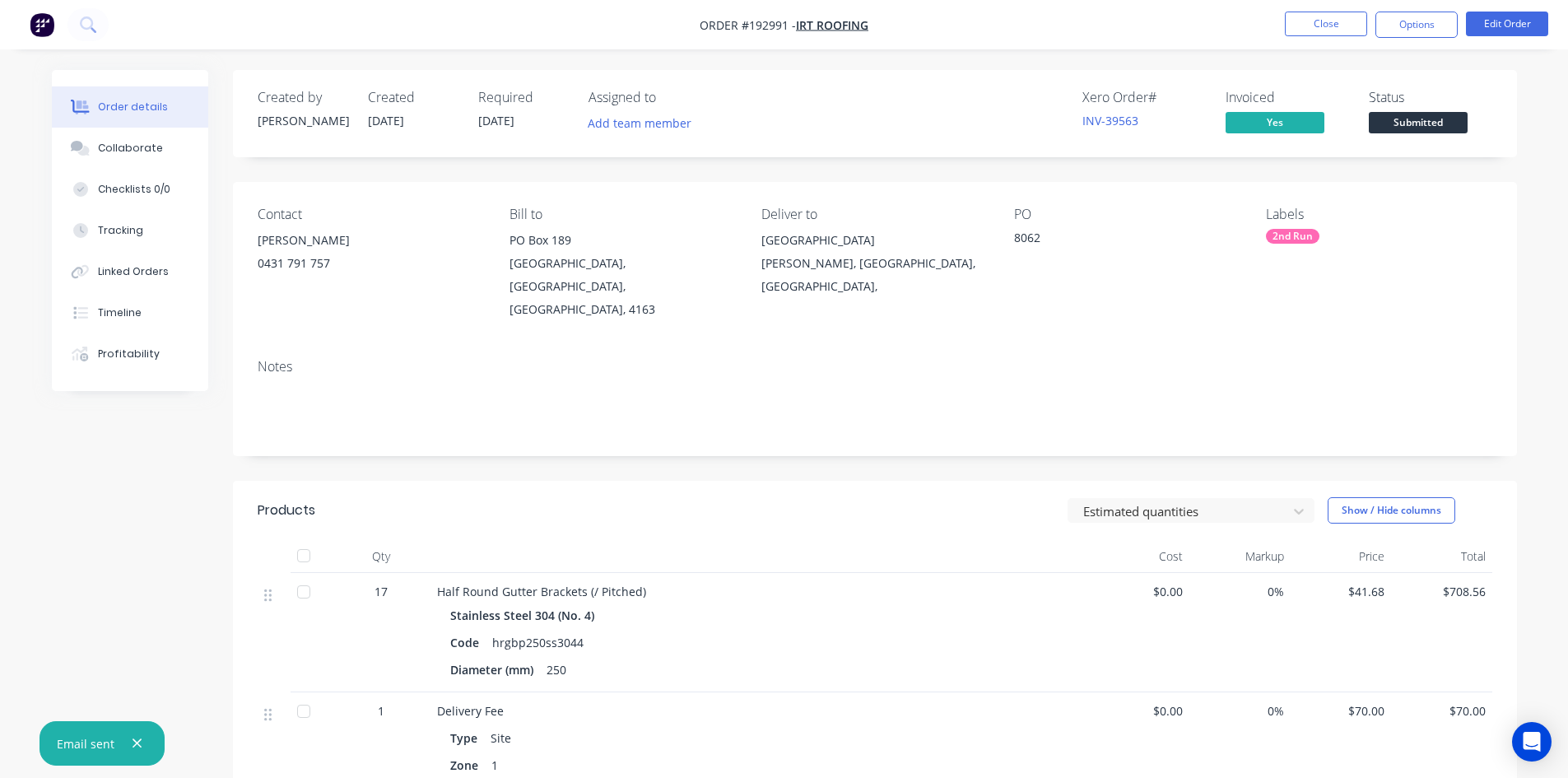
click at [1317, 39] on nav "Order #192991 - IRT Roofing Close Options Edit Order" at bounding box center [784, 25] width 1568 height 50
click at [1328, 23] on button "Close" at bounding box center [1326, 24] width 83 height 25
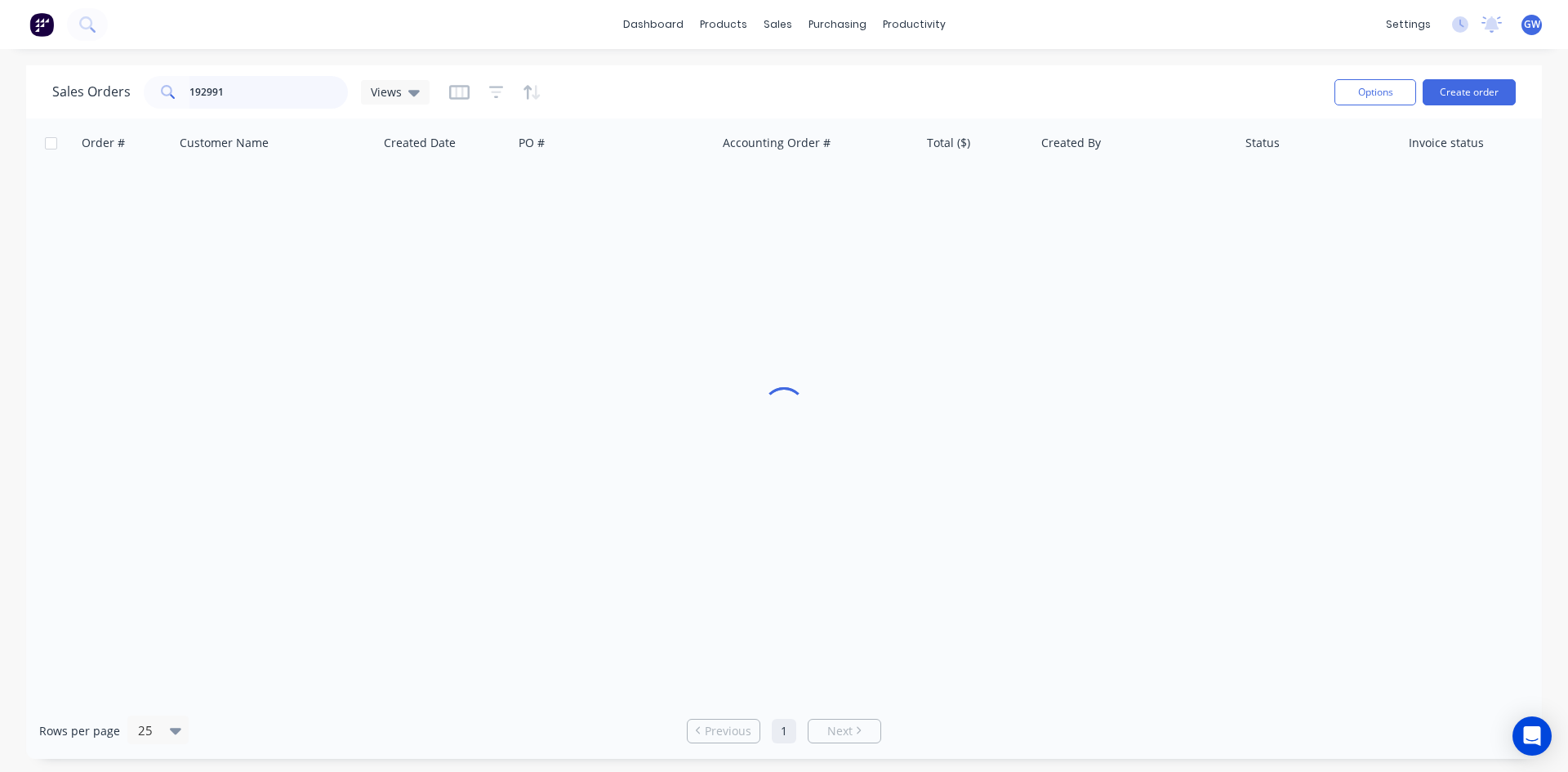
click at [262, 90] on input "192991" at bounding box center [268, 92] width 159 height 33
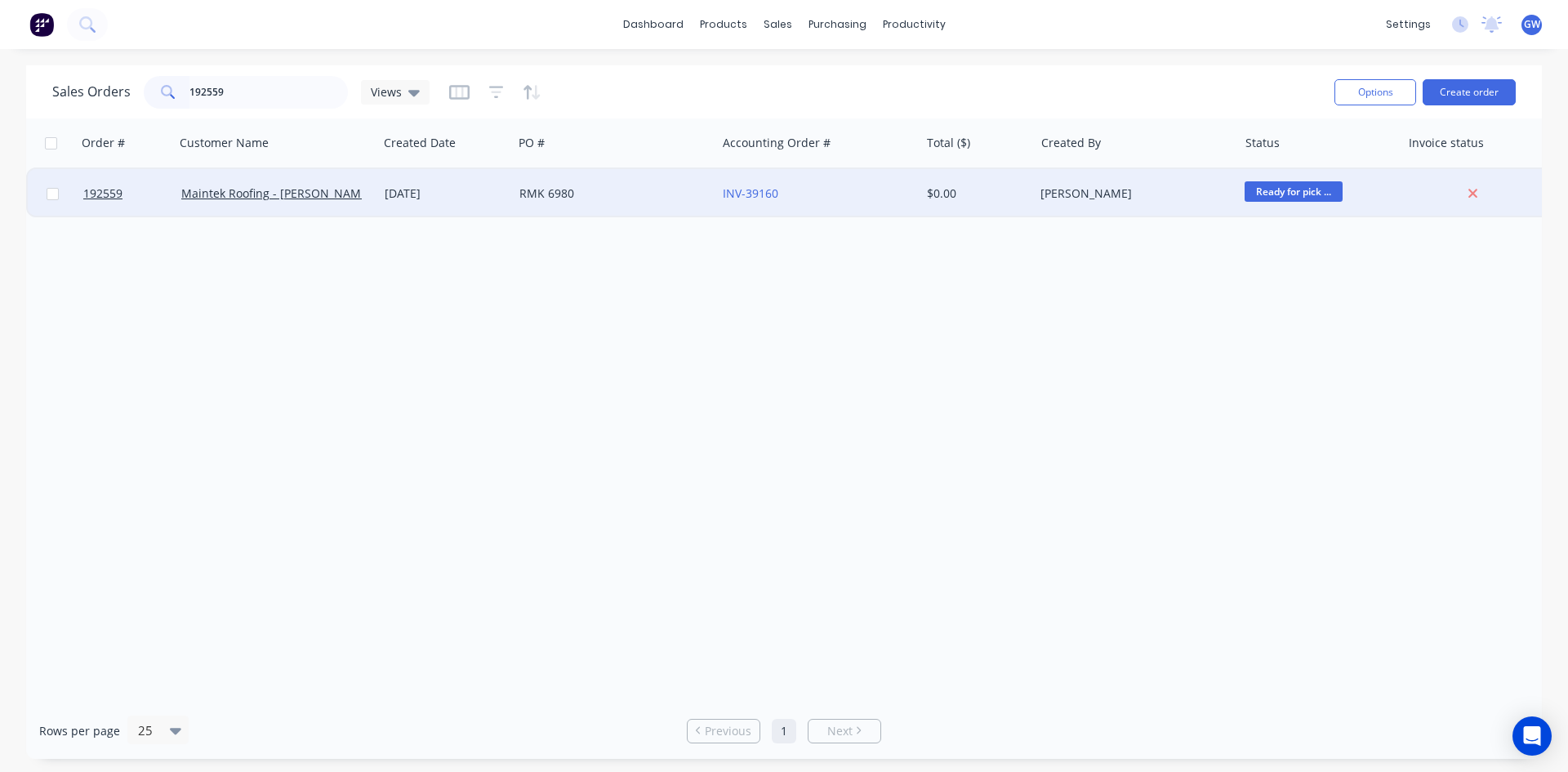
click at [1009, 181] on div "$0.00" at bounding box center [978, 193] width 114 height 49
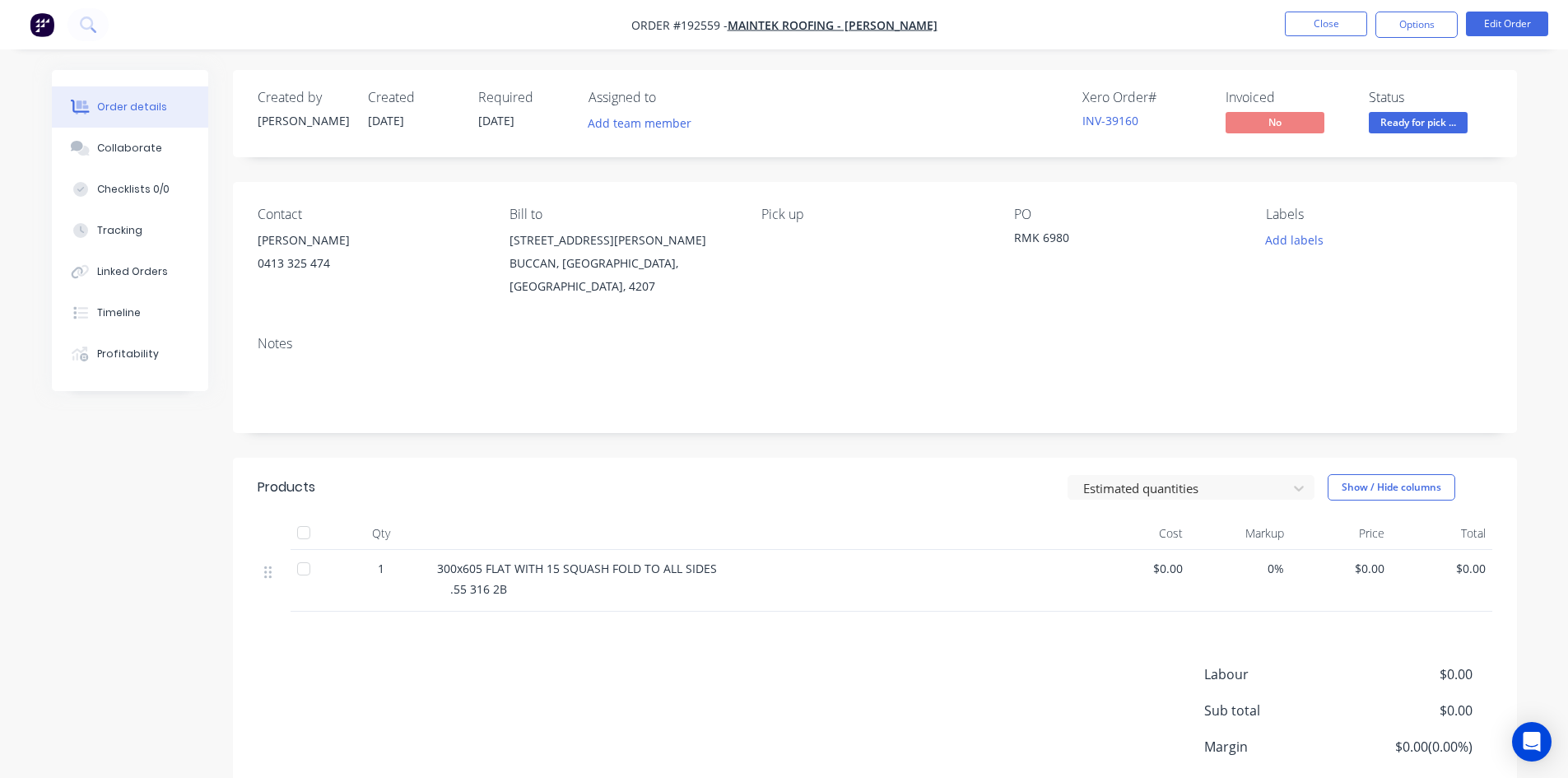
scroll to position [110, 0]
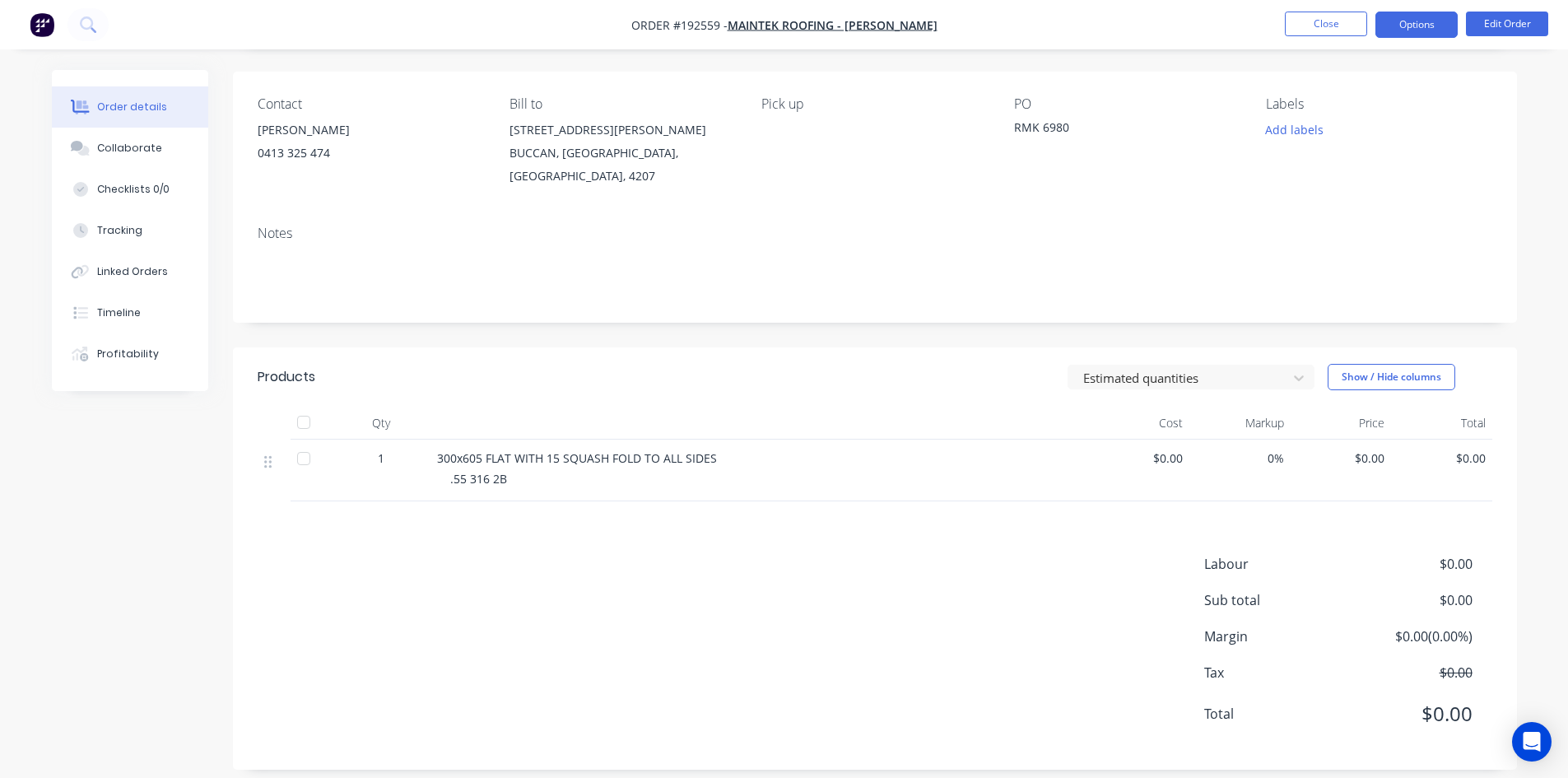
click at [1395, 29] on button "Options" at bounding box center [1417, 25] width 83 height 26
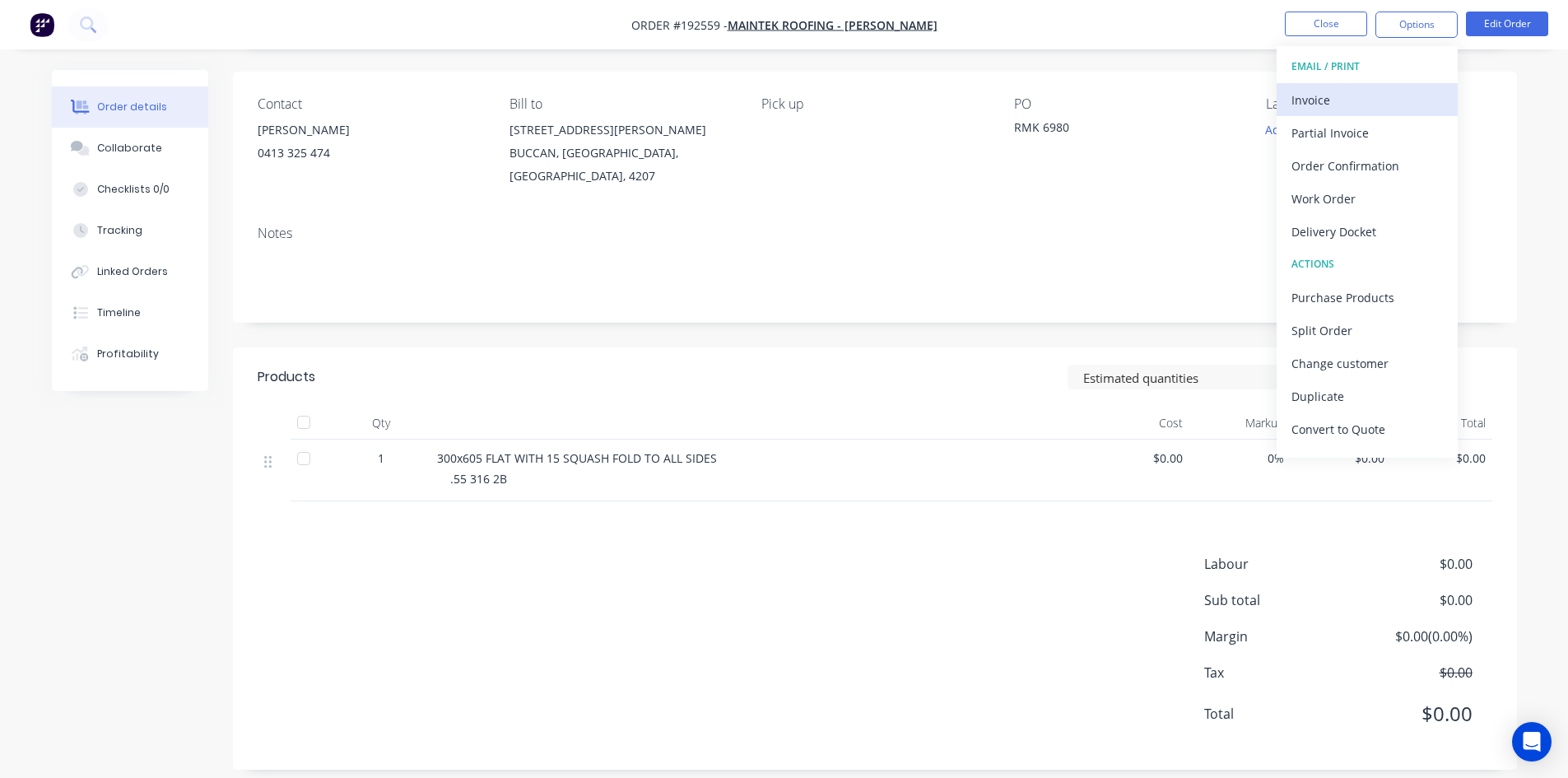
click at [1358, 87] on button "Invoice" at bounding box center [1367, 99] width 181 height 33
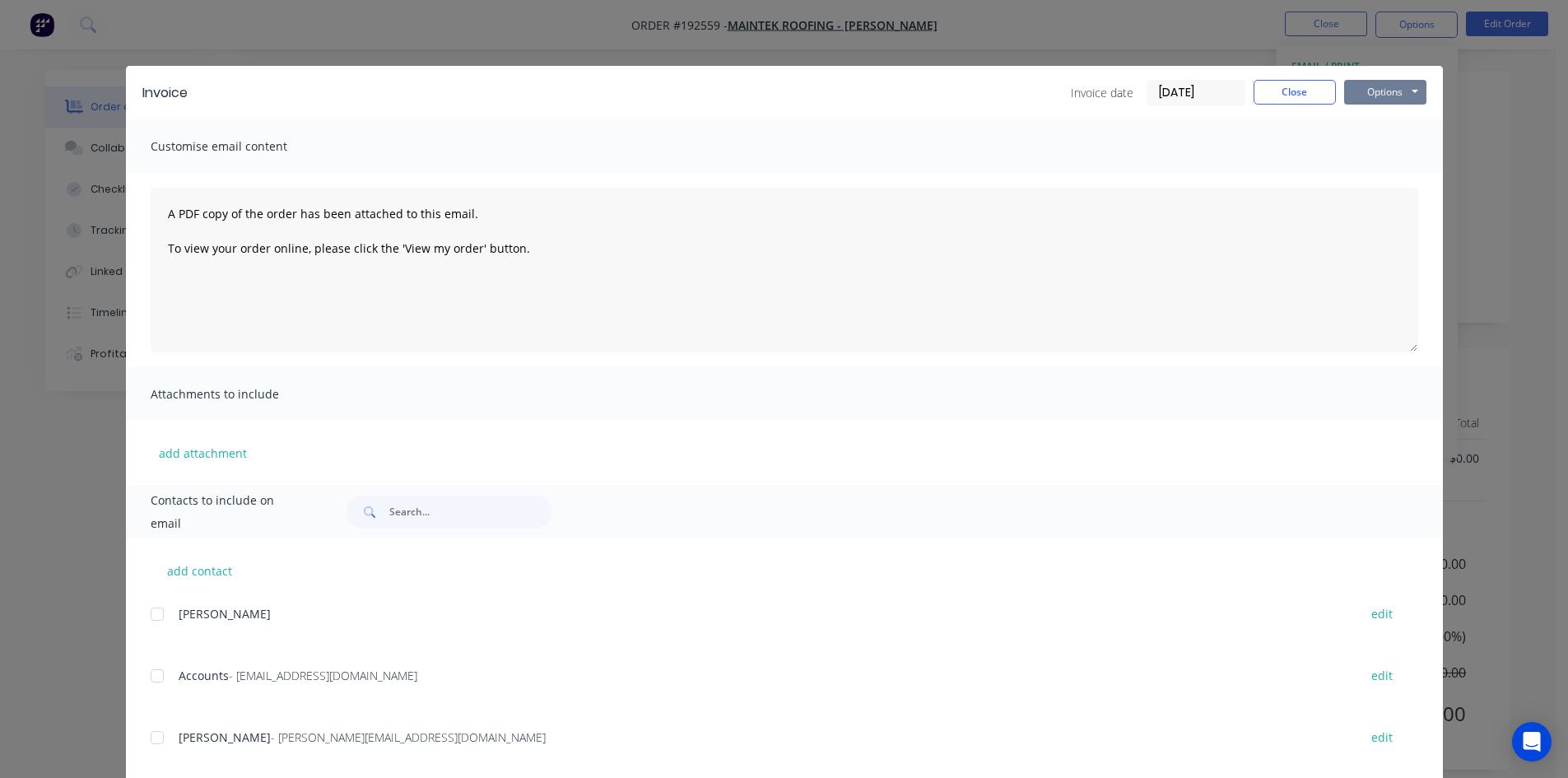
click at [1381, 86] on button "Options" at bounding box center [1385, 92] width 83 height 25
click at [1397, 154] on button "Print" at bounding box center [1397, 148] width 105 height 27
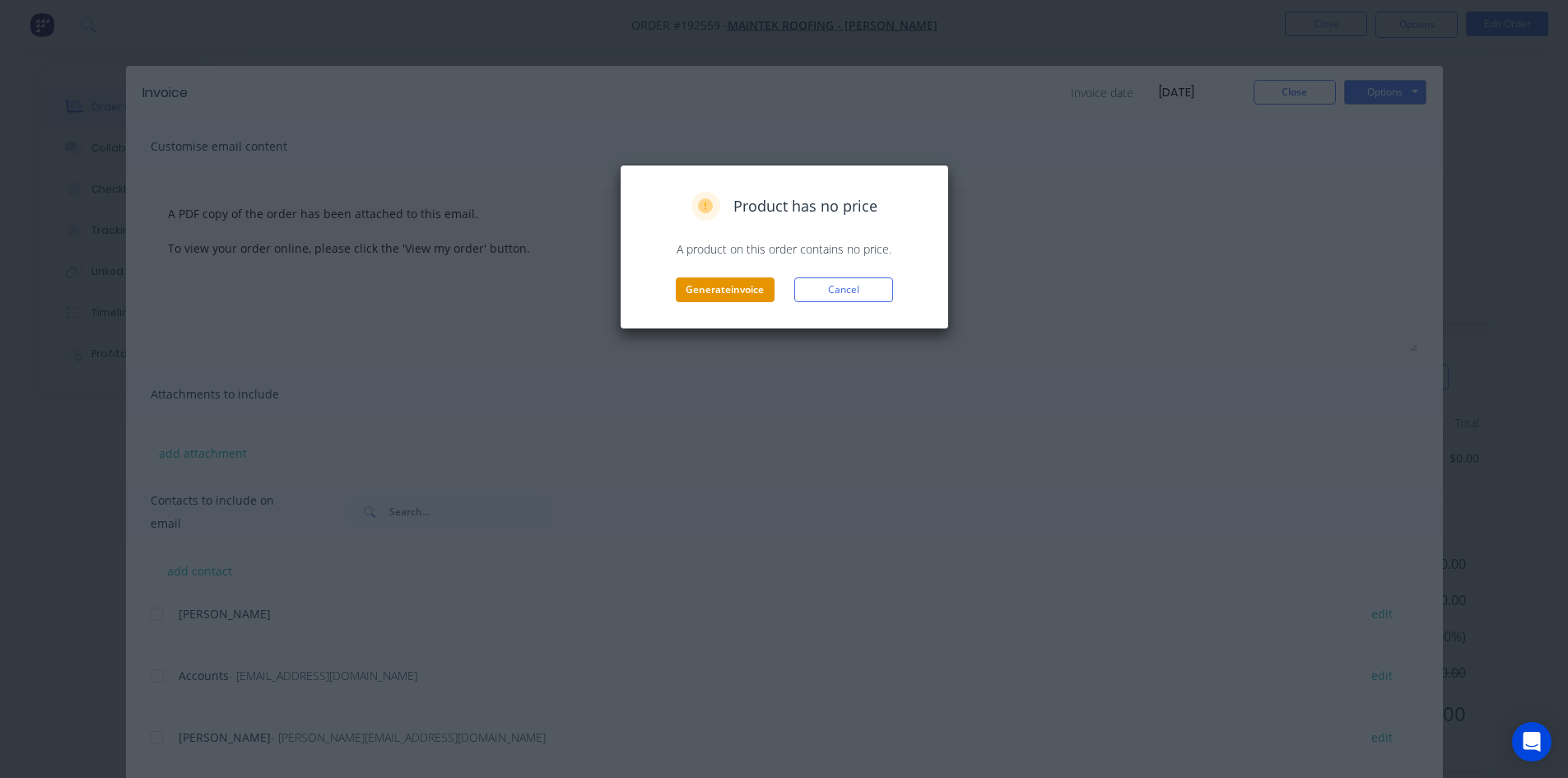
click at [727, 284] on button "Generate invoice" at bounding box center [724, 290] width 98 height 25
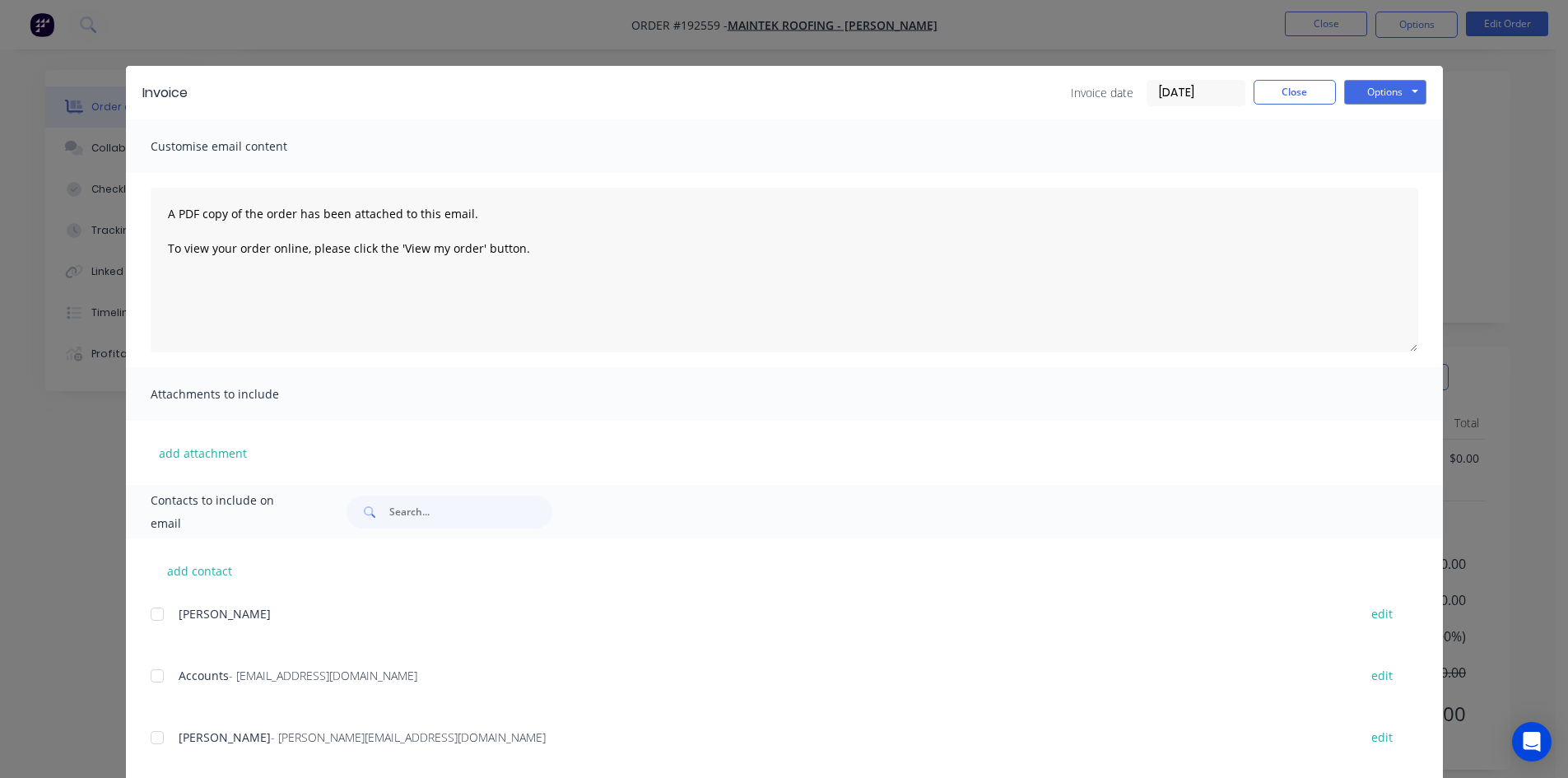
click at [1296, 79] on div "Invoice Invoice date 24/09/25 Close Options Preview Print Email" at bounding box center [785, 93] width 1317 height 54
click at [1291, 94] on button "Close" at bounding box center [1294, 92] width 83 height 25
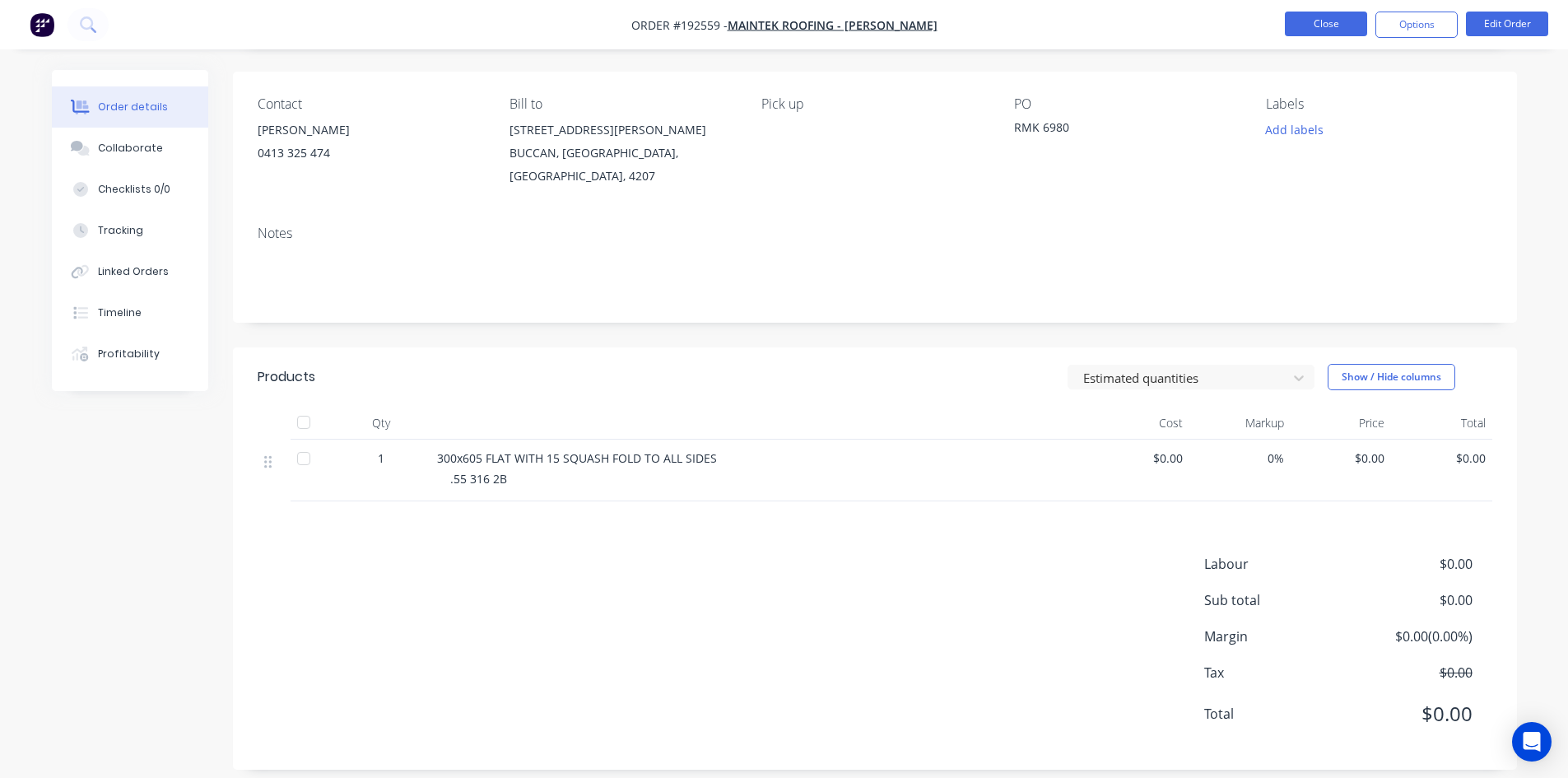
drag, startPoint x: 1325, startPoint y: 41, endPoint x: 1325, endPoint y: 26, distance: 15.0
click at [1325, 41] on nav "Order #192559 - Maintek Roofing - Shaun Rahurahu Close Options Edit Order" at bounding box center [784, 25] width 1568 height 50
click at [1325, 25] on button "Close" at bounding box center [1326, 24] width 83 height 25
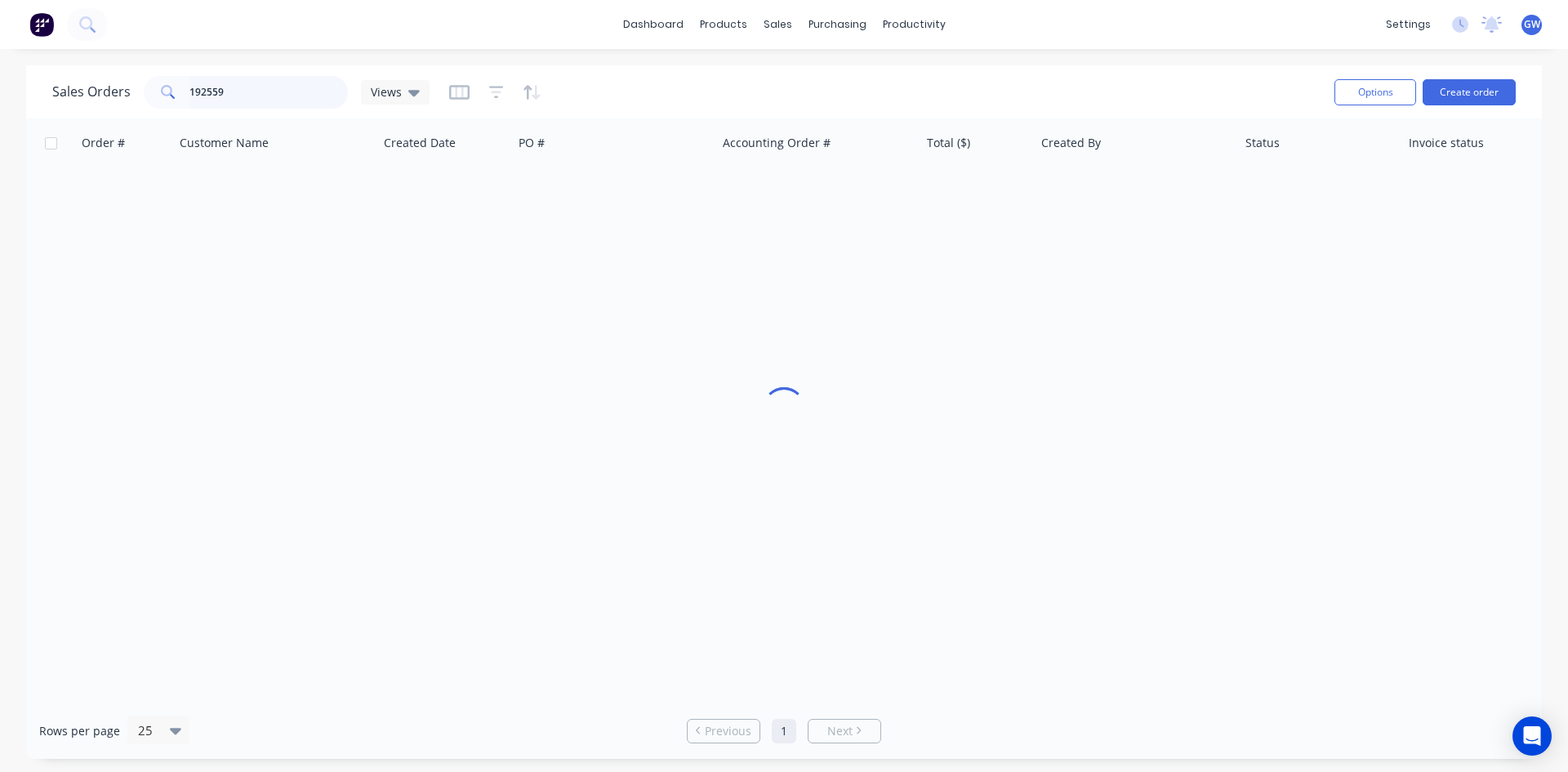
click at [250, 97] on input "192559" at bounding box center [268, 92] width 159 height 33
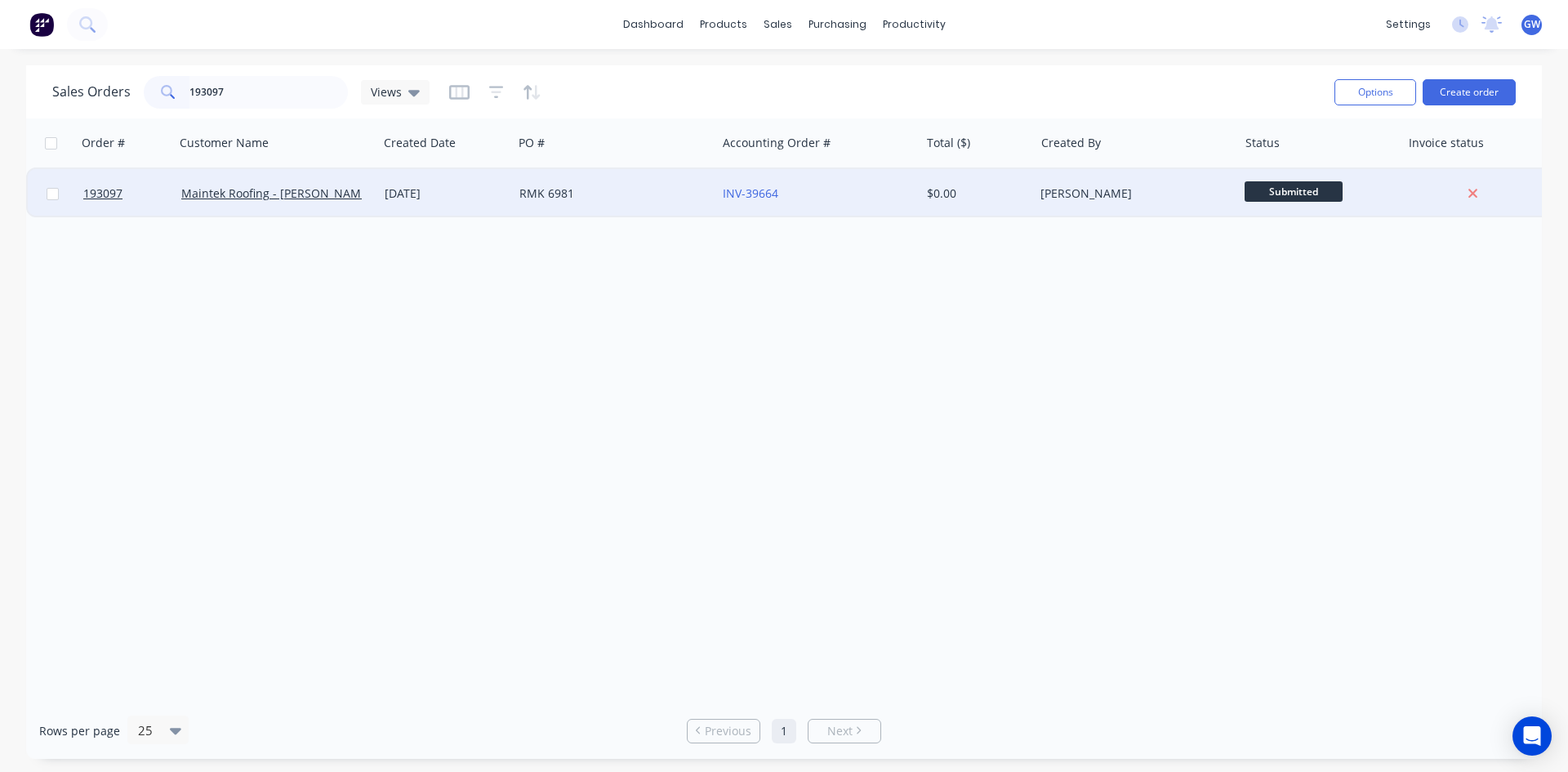
click at [1023, 196] on div "$0.00" at bounding box center [977, 193] width 102 height 17
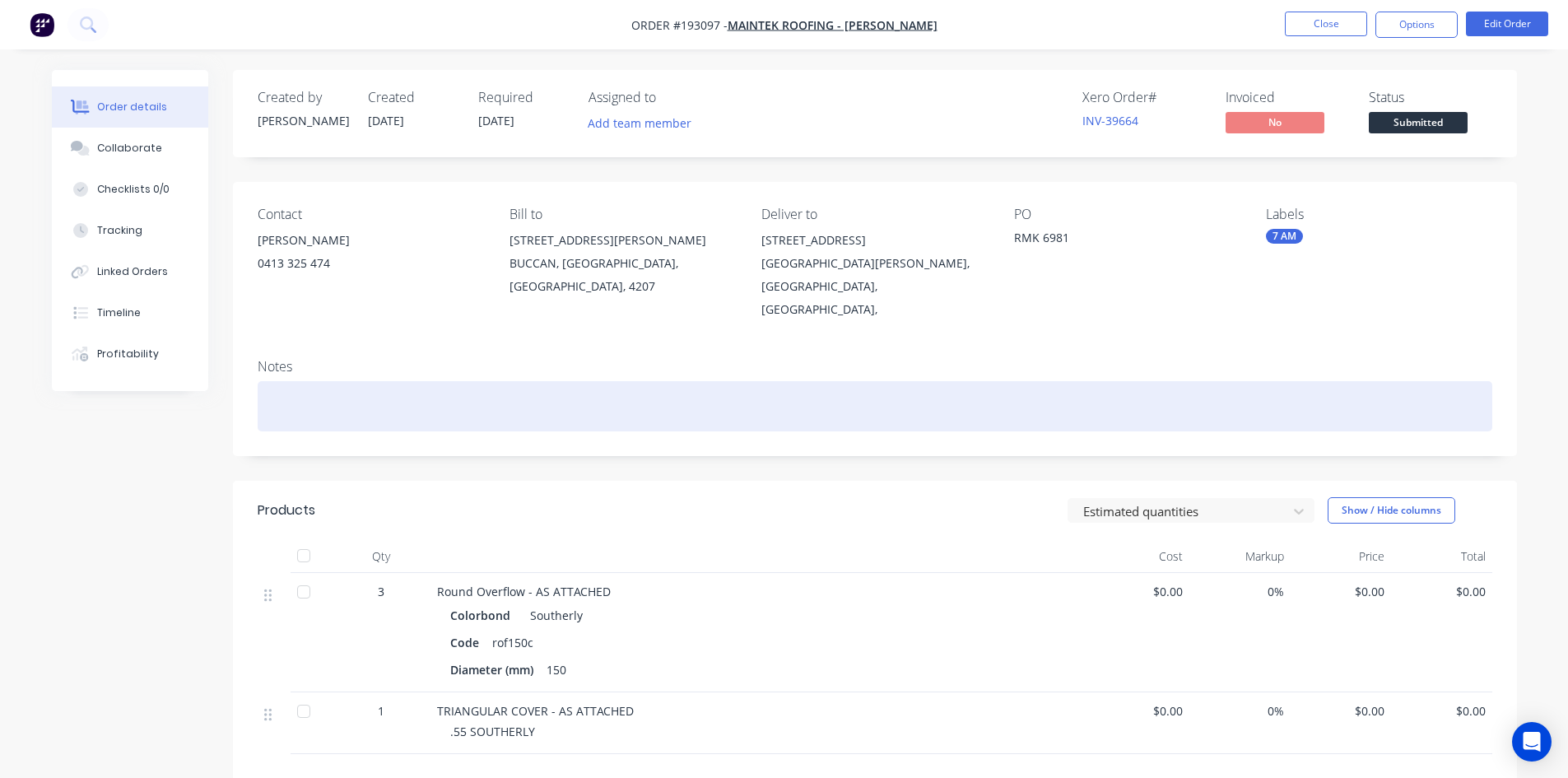
scroll to position [230, 0]
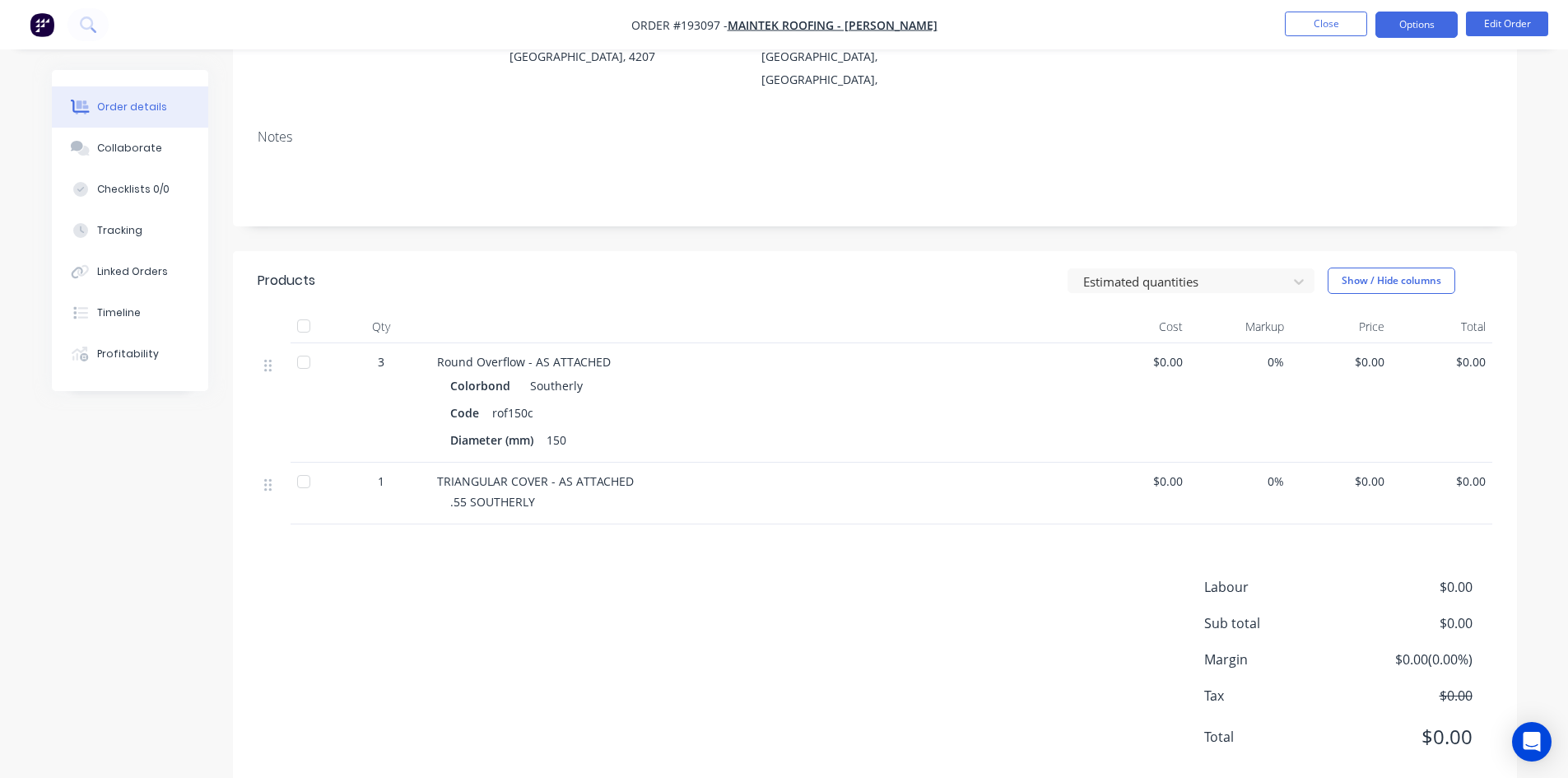
click at [1424, 32] on button "Options" at bounding box center [1417, 25] width 83 height 26
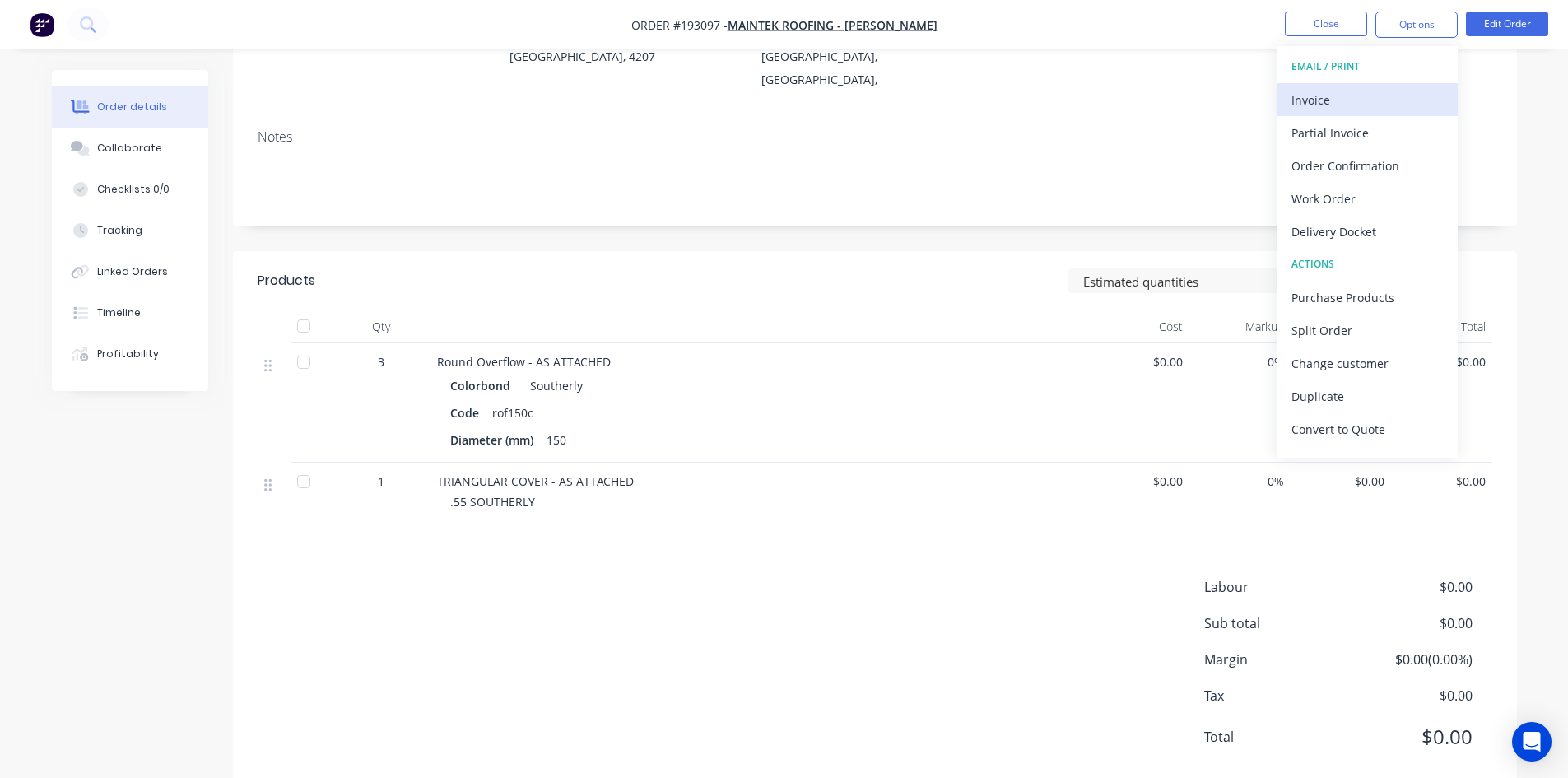
click at [1340, 98] on div "Invoice" at bounding box center [1367, 100] width 151 height 24
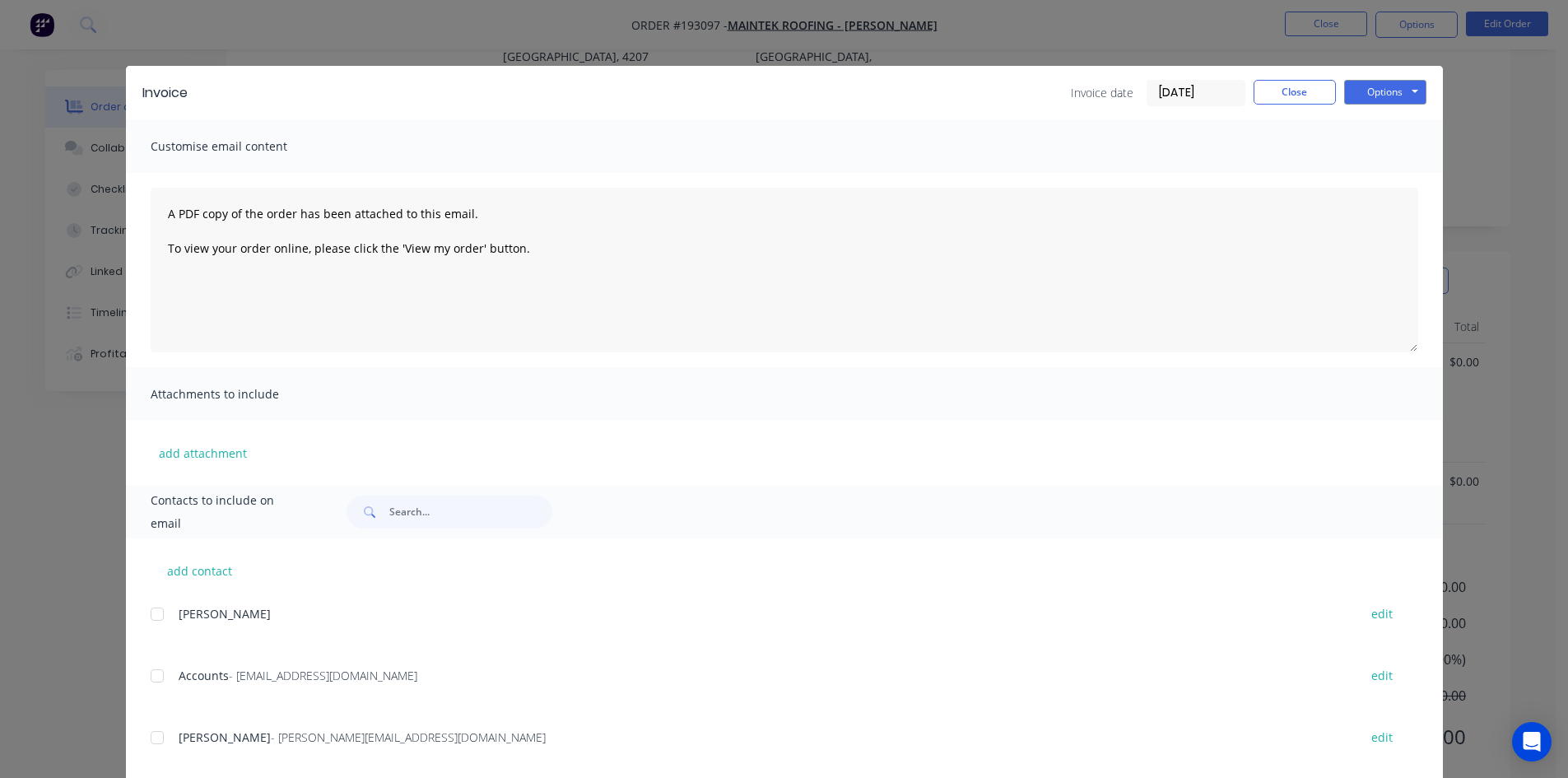
click at [165, 684] on div at bounding box center [156, 676] width 33 height 33
click at [160, 736] on div at bounding box center [156, 737] width 33 height 33
click at [1372, 94] on button "Options" at bounding box center [1385, 92] width 83 height 25
click at [1368, 179] on button "Email" at bounding box center [1397, 175] width 105 height 27
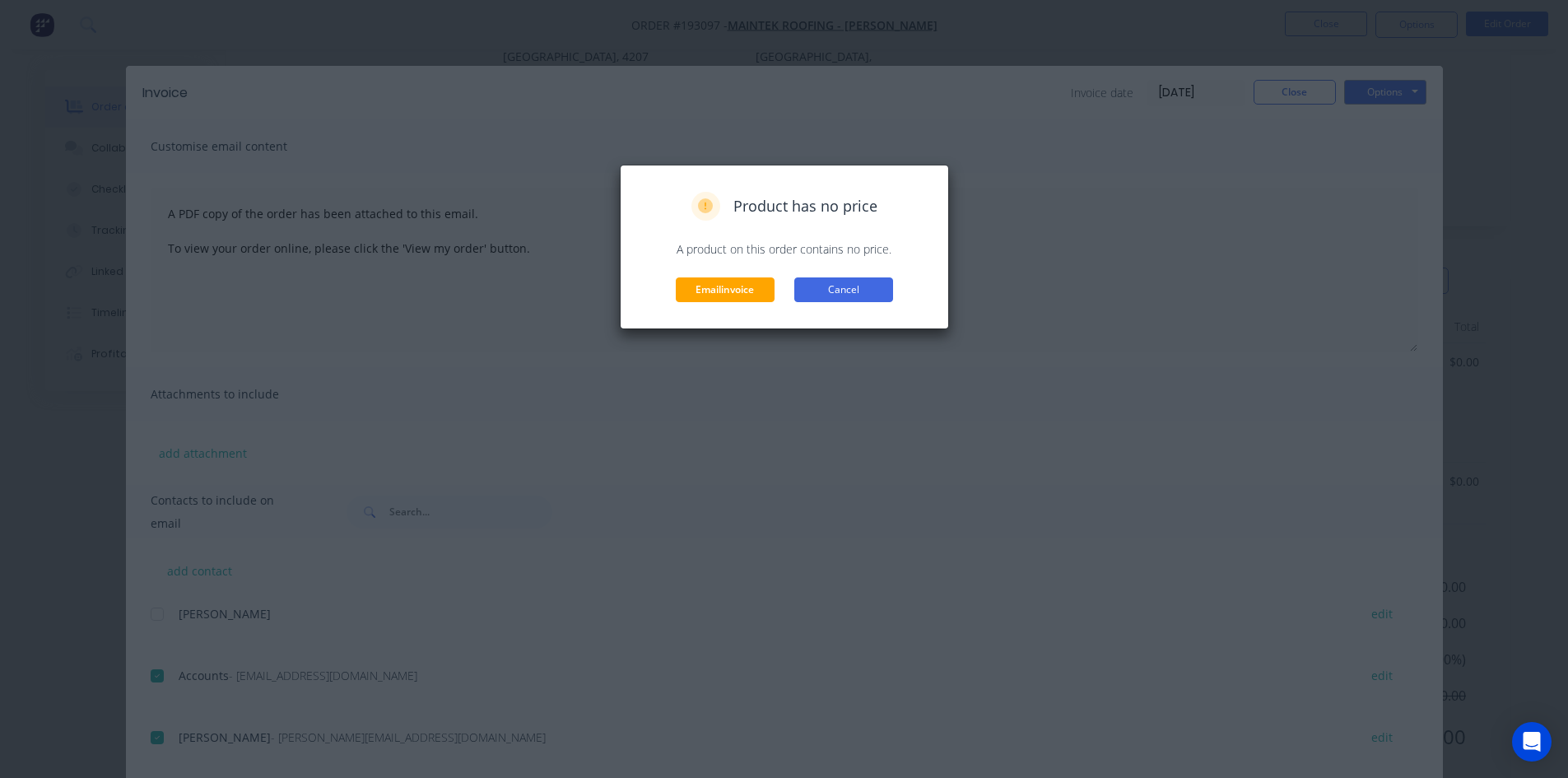
click at [821, 298] on button "Cancel" at bounding box center [843, 290] width 98 height 25
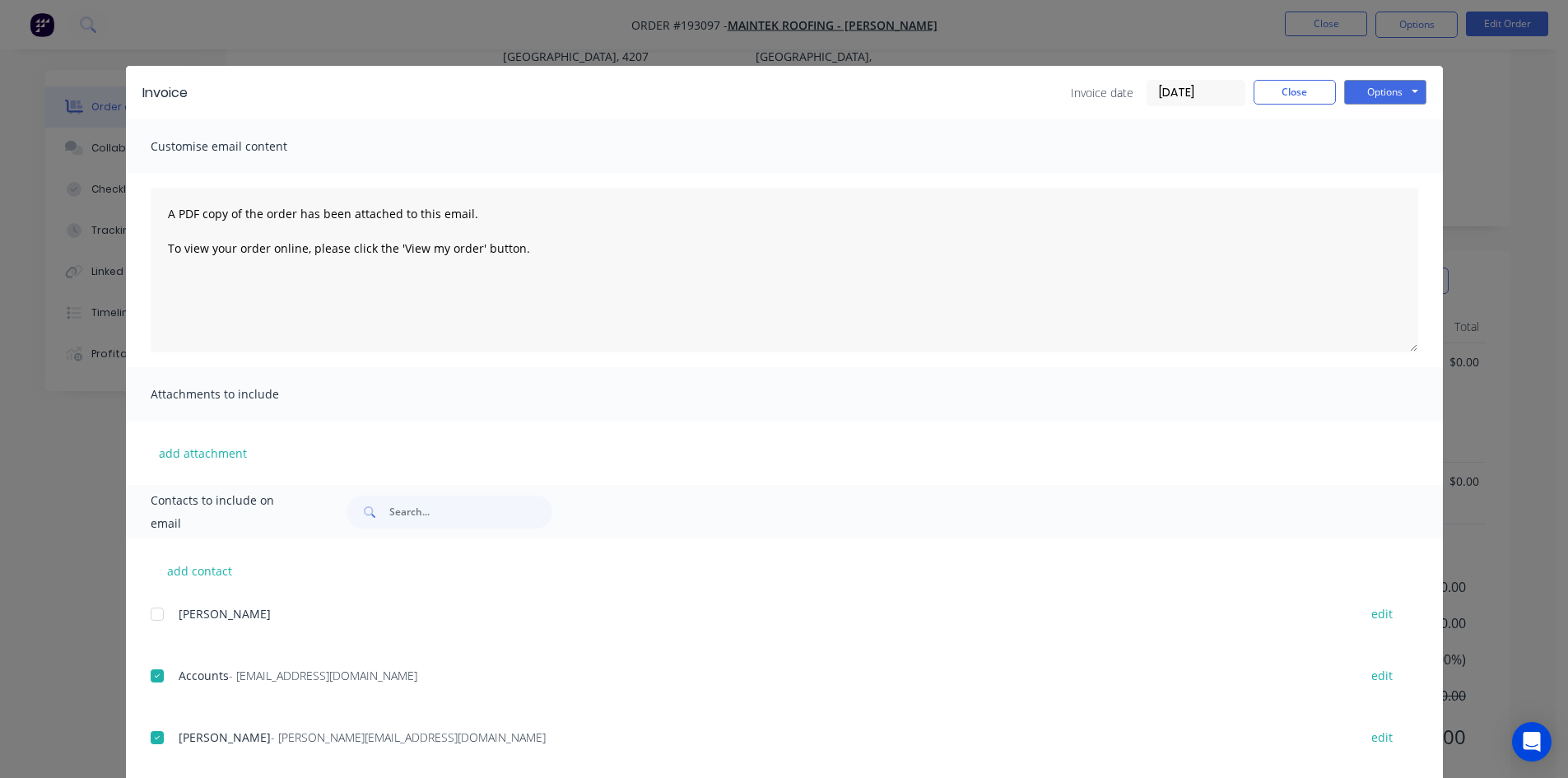
click at [136, 682] on div "add contact JUSTIN edit Accounts - accounts@maintekroofing.com.au edit SHAUN - …" at bounding box center [785, 765] width 1317 height 454
click at [154, 680] on div at bounding box center [156, 676] width 33 height 33
click at [150, 727] on div at bounding box center [156, 737] width 33 height 33
click at [1385, 84] on button "Options" at bounding box center [1385, 92] width 83 height 25
click at [1372, 151] on button "Print" at bounding box center [1397, 148] width 105 height 27
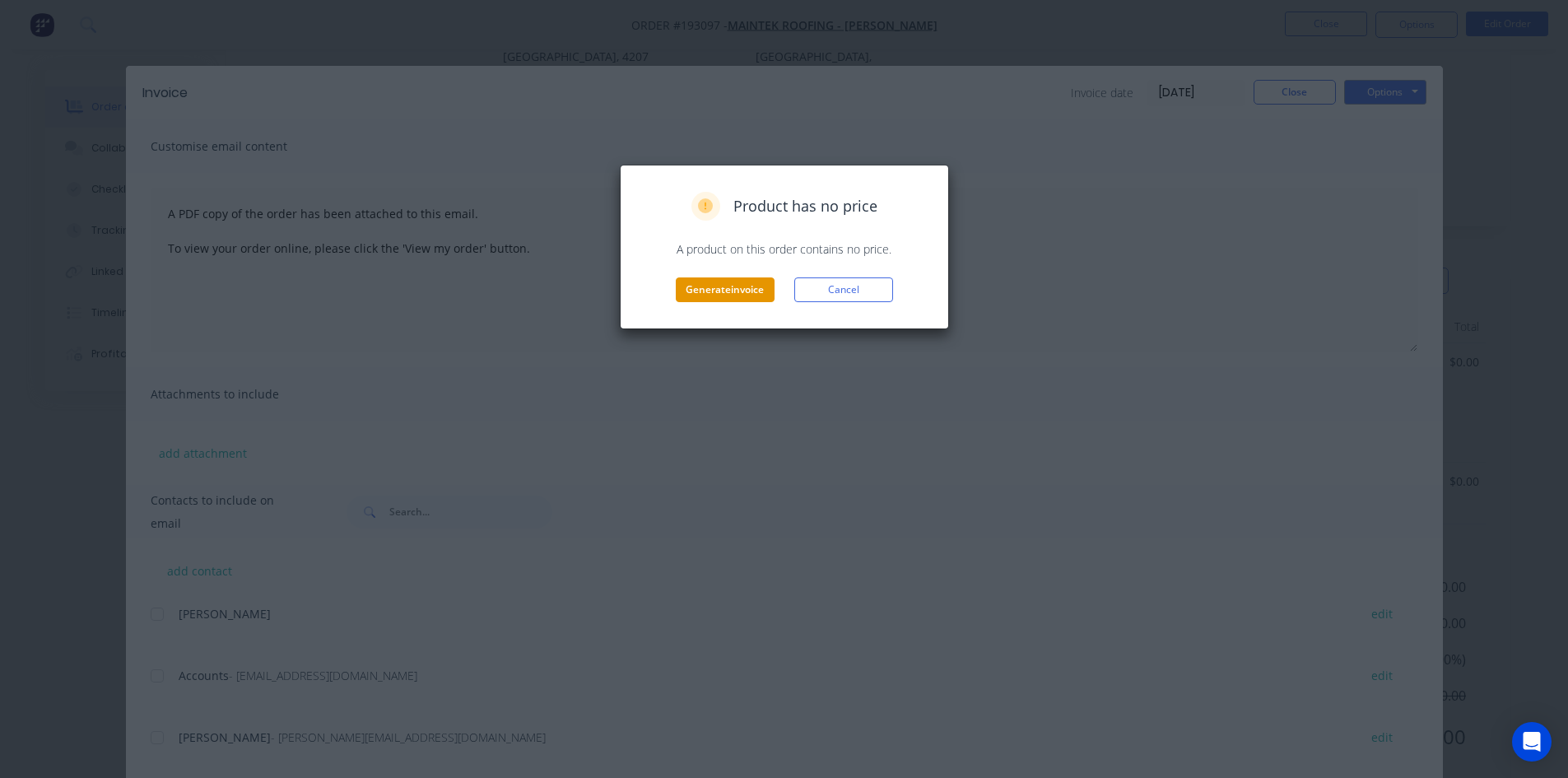
click at [737, 285] on button "Generate invoice" at bounding box center [724, 290] width 98 height 25
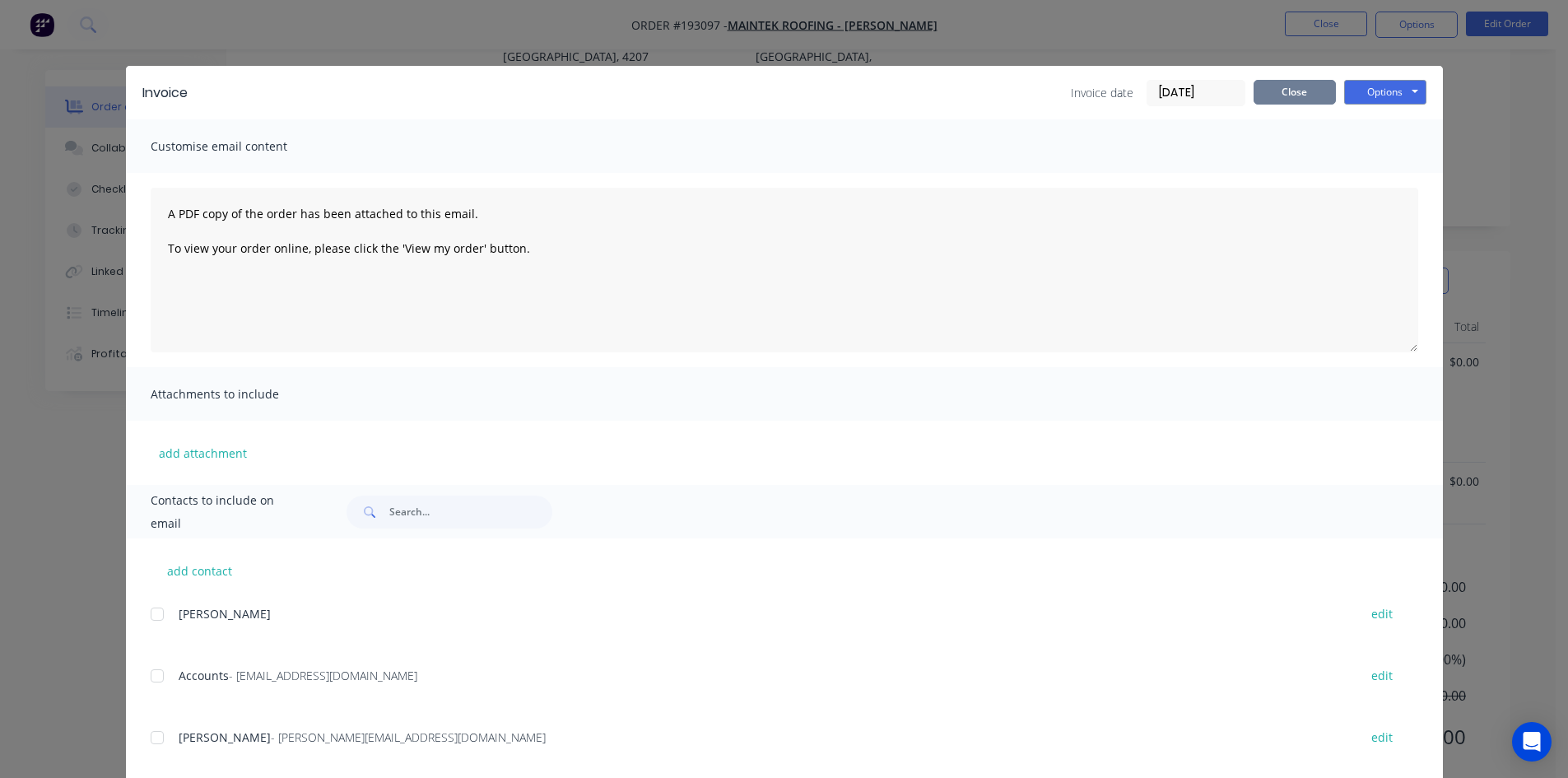
click at [1282, 85] on button "Close" at bounding box center [1294, 92] width 83 height 25
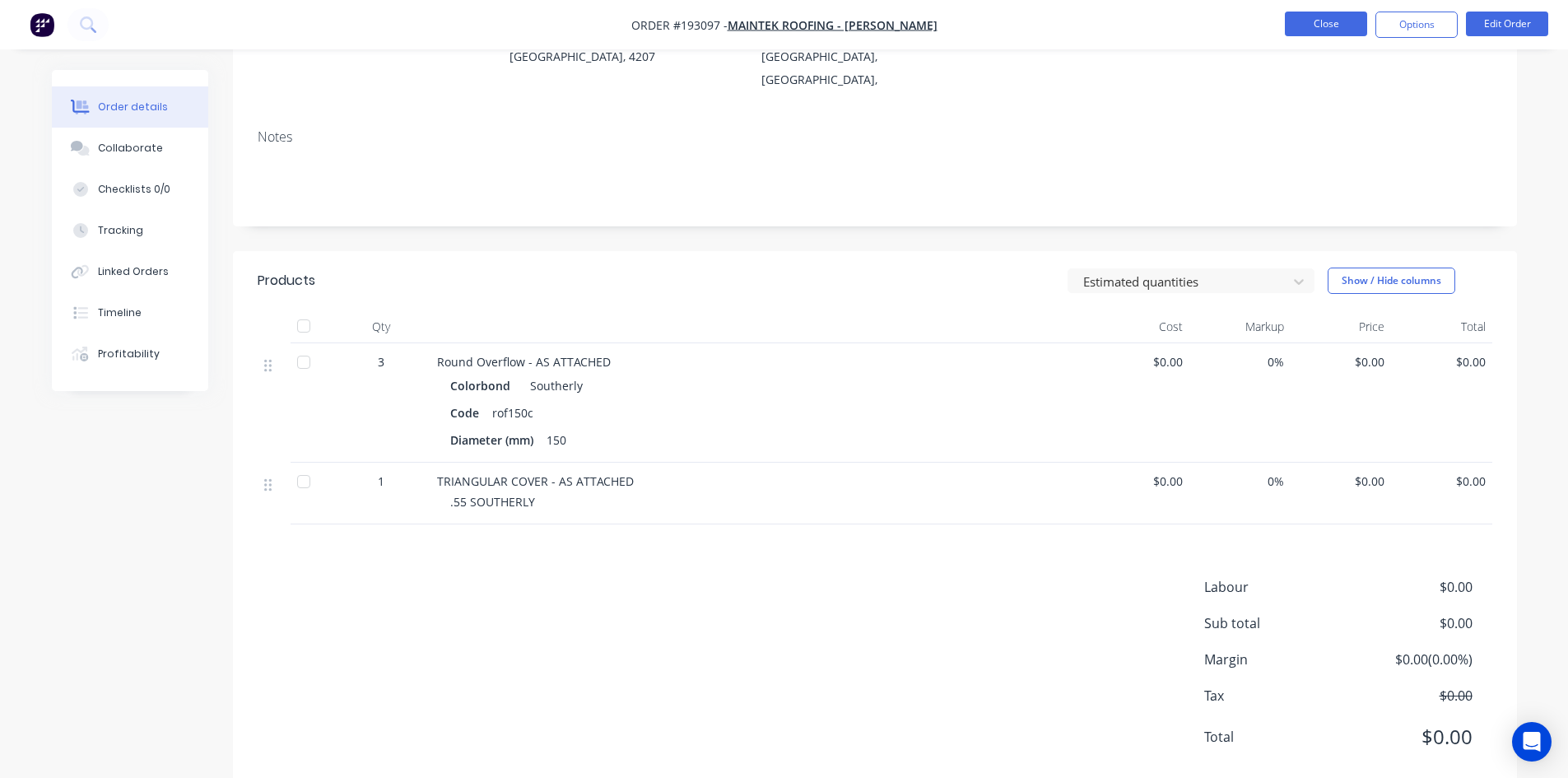
click at [1333, 17] on button "Close" at bounding box center [1326, 24] width 83 height 25
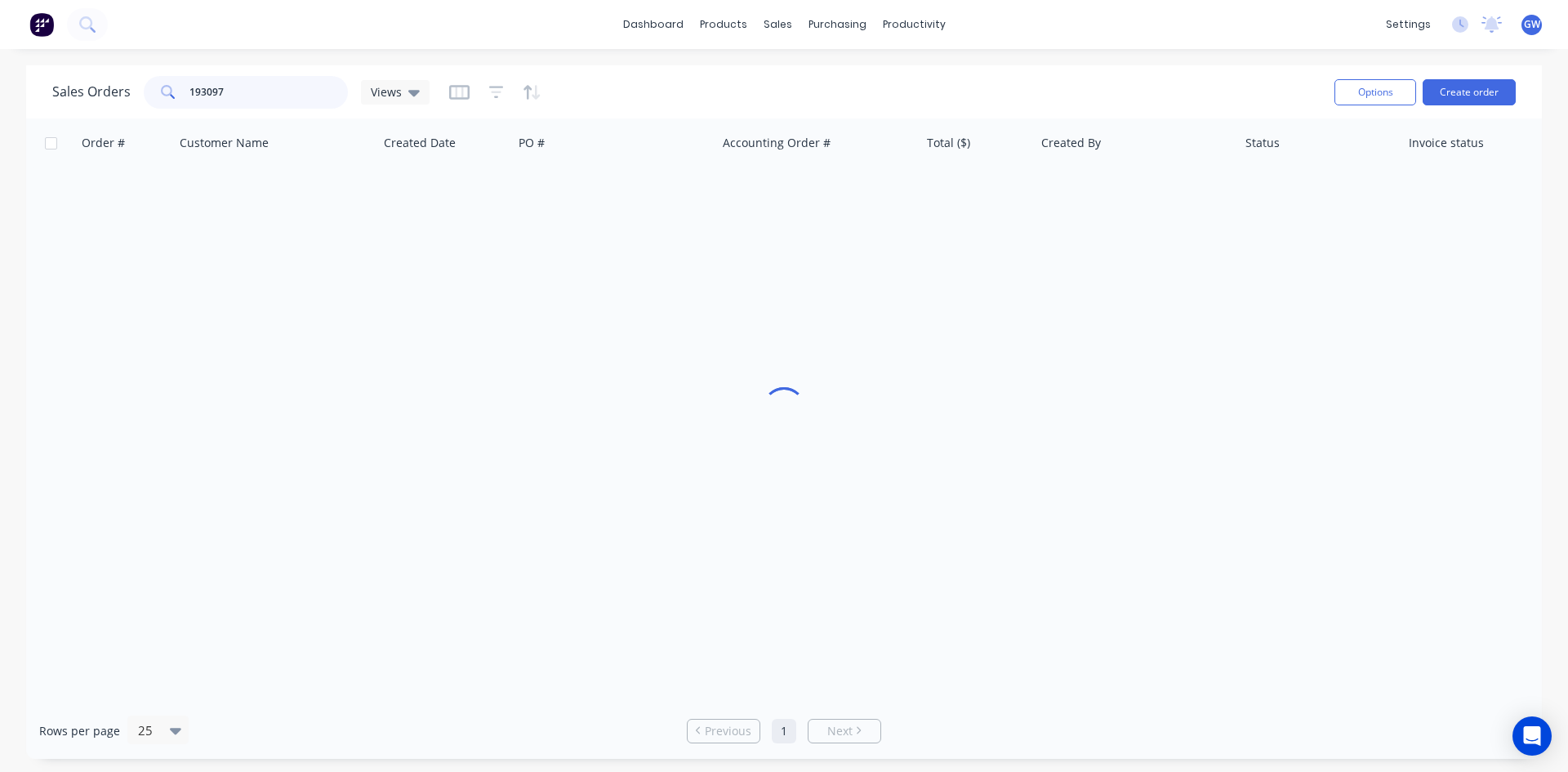
drag, startPoint x: 292, startPoint y: 94, endPoint x: 103, endPoint y: 96, distance: 189.0
click at [103, 96] on div "Sales Orders 193097 Views" at bounding box center [241, 92] width 377 height 33
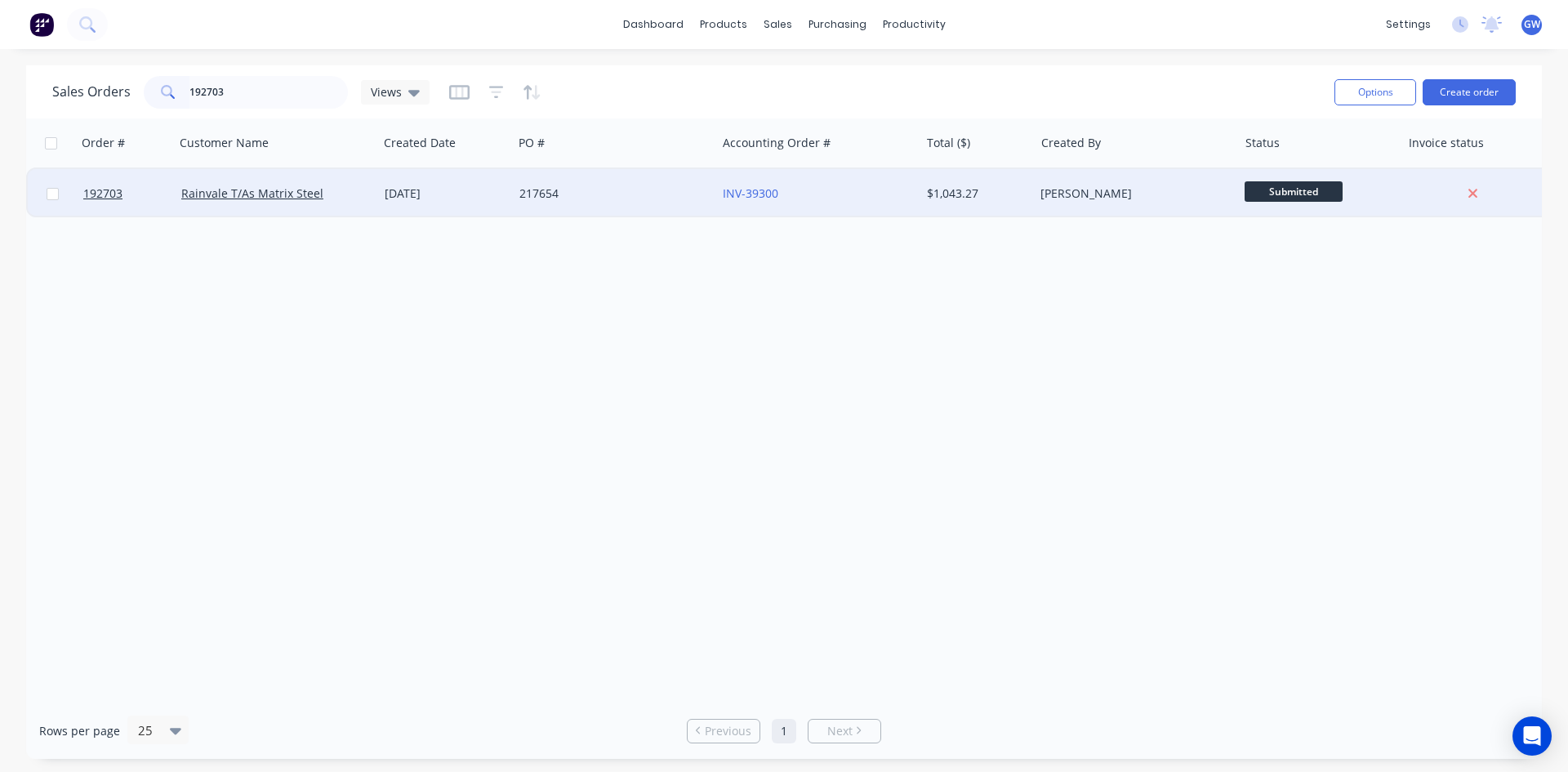
click at [1005, 206] on div "$1,043.27" at bounding box center [978, 193] width 114 height 49
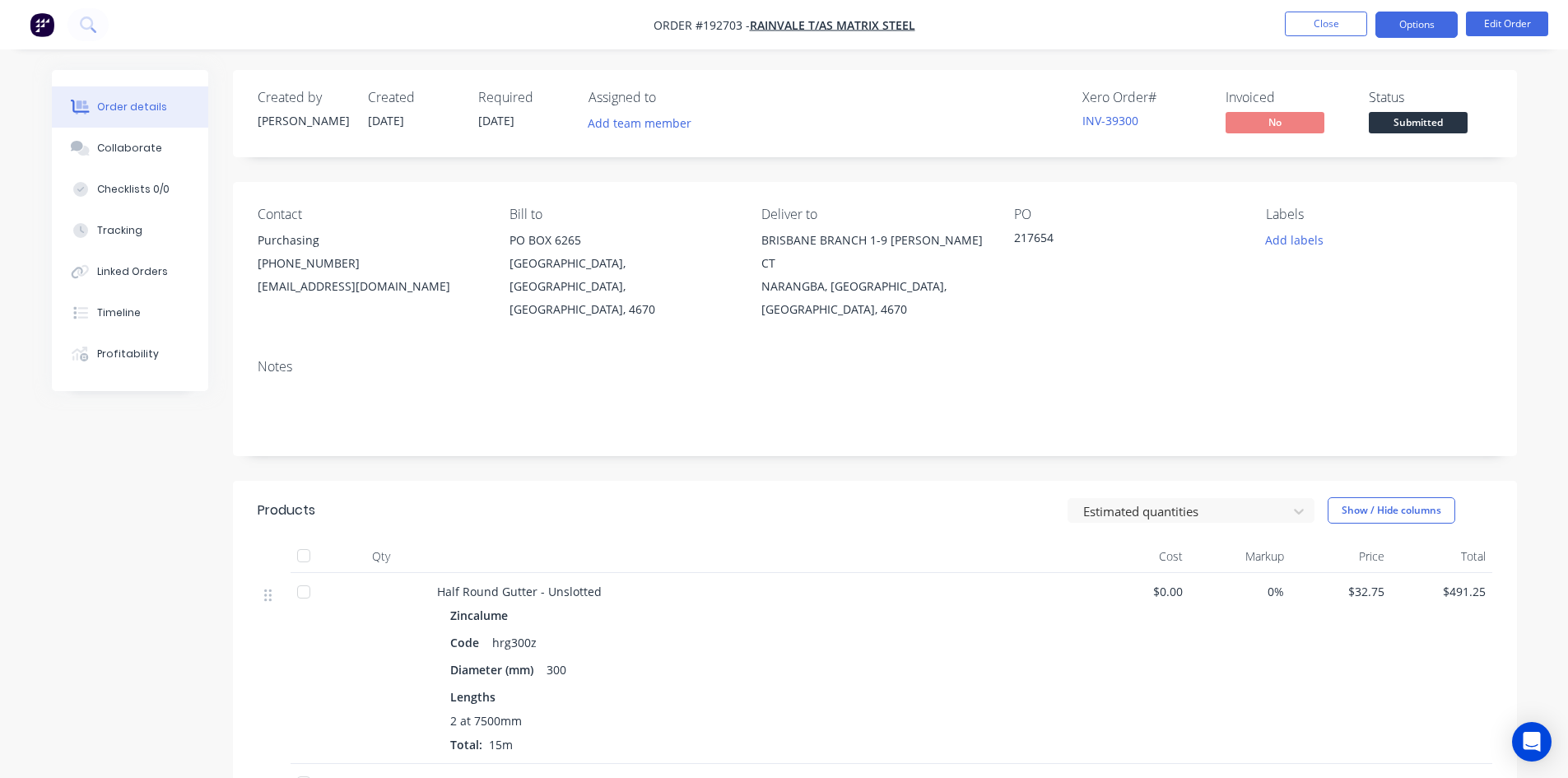
click at [1409, 31] on button "Options" at bounding box center [1417, 25] width 83 height 26
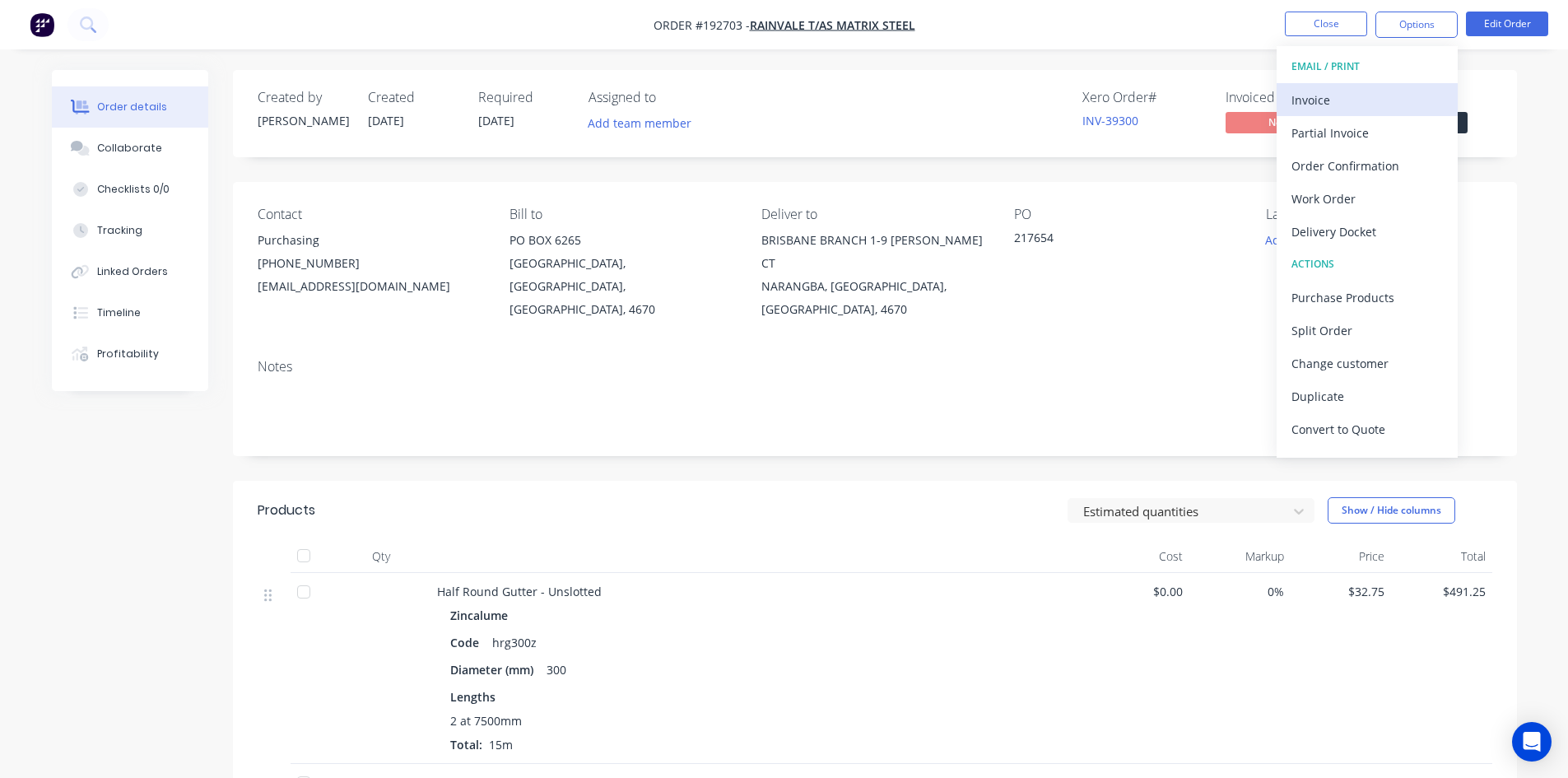
click at [1344, 102] on div "Invoice" at bounding box center [1367, 100] width 151 height 24
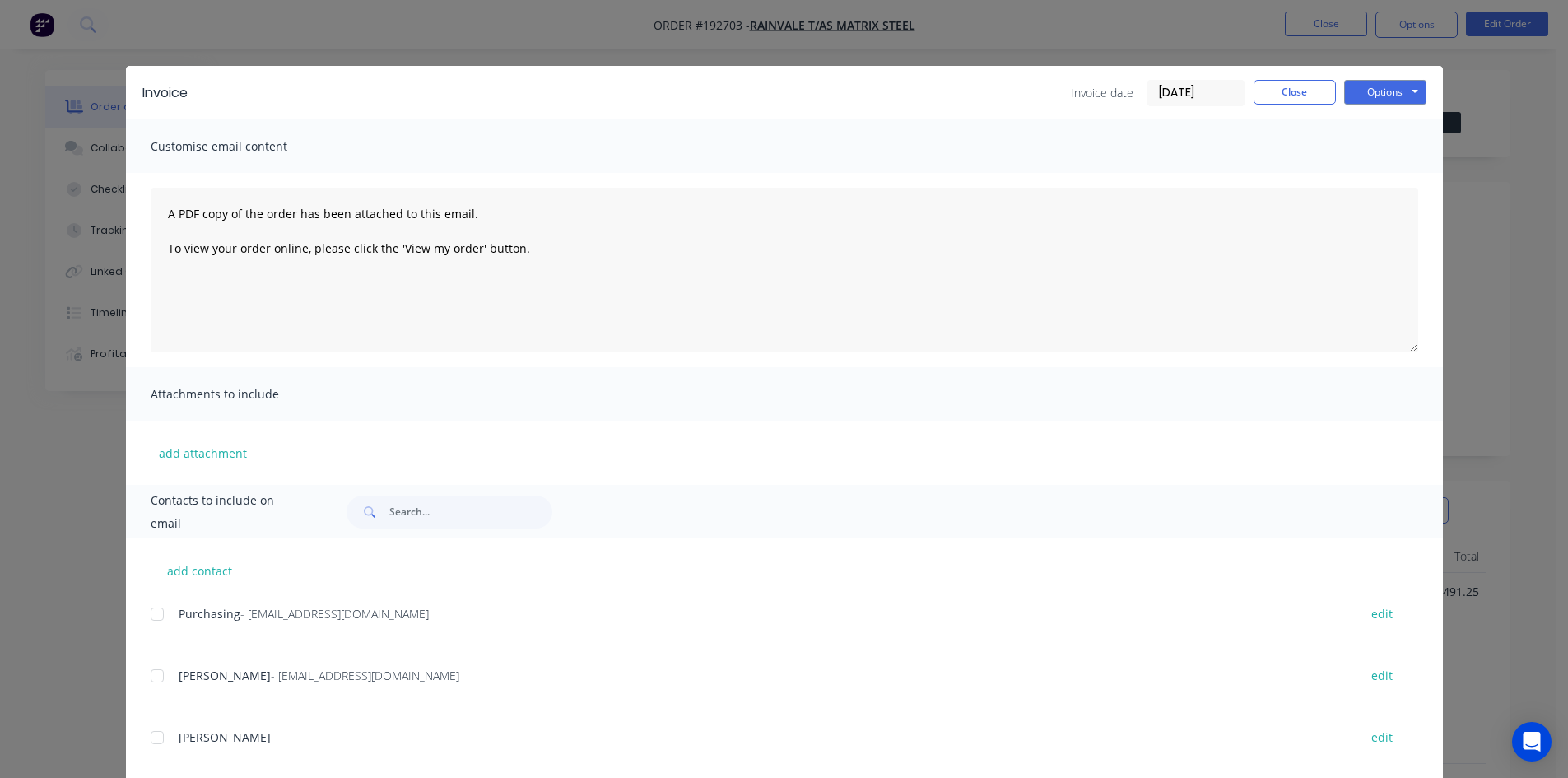
click at [160, 619] on div at bounding box center [156, 614] width 33 height 33
click at [151, 681] on div at bounding box center [156, 676] width 33 height 33
click at [1367, 98] on button "Options" at bounding box center [1385, 92] width 83 height 25
click at [1391, 182] on button "Email" at bounding box center [1397, 175] width 105 height 27
click at [1292, 96] on button "Close" at bounding box center [1294, 92] width 83 height 25
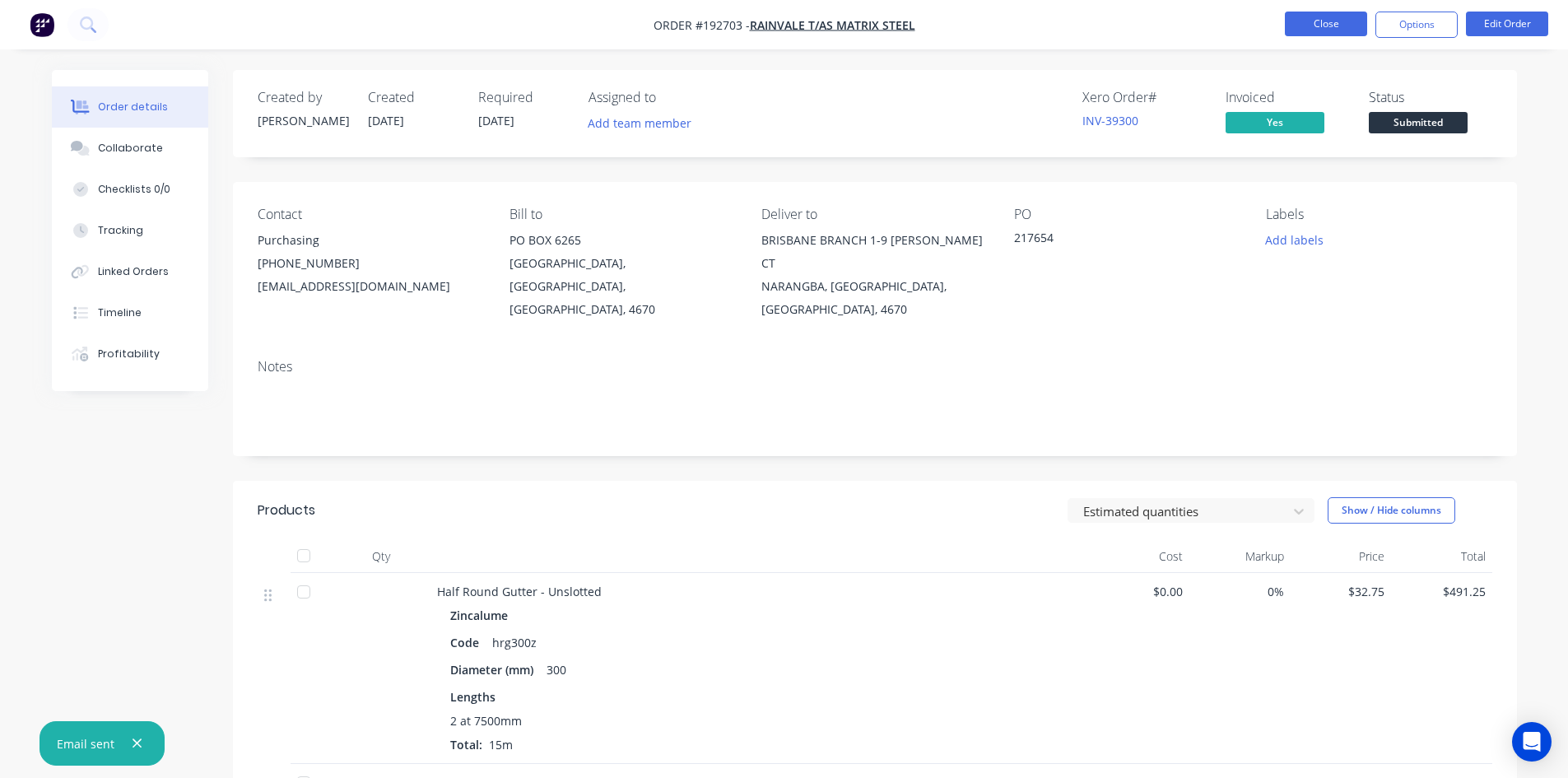
click at [1317, 22] on button "Close" at bounding box center [1326, 24] width 83 height 25
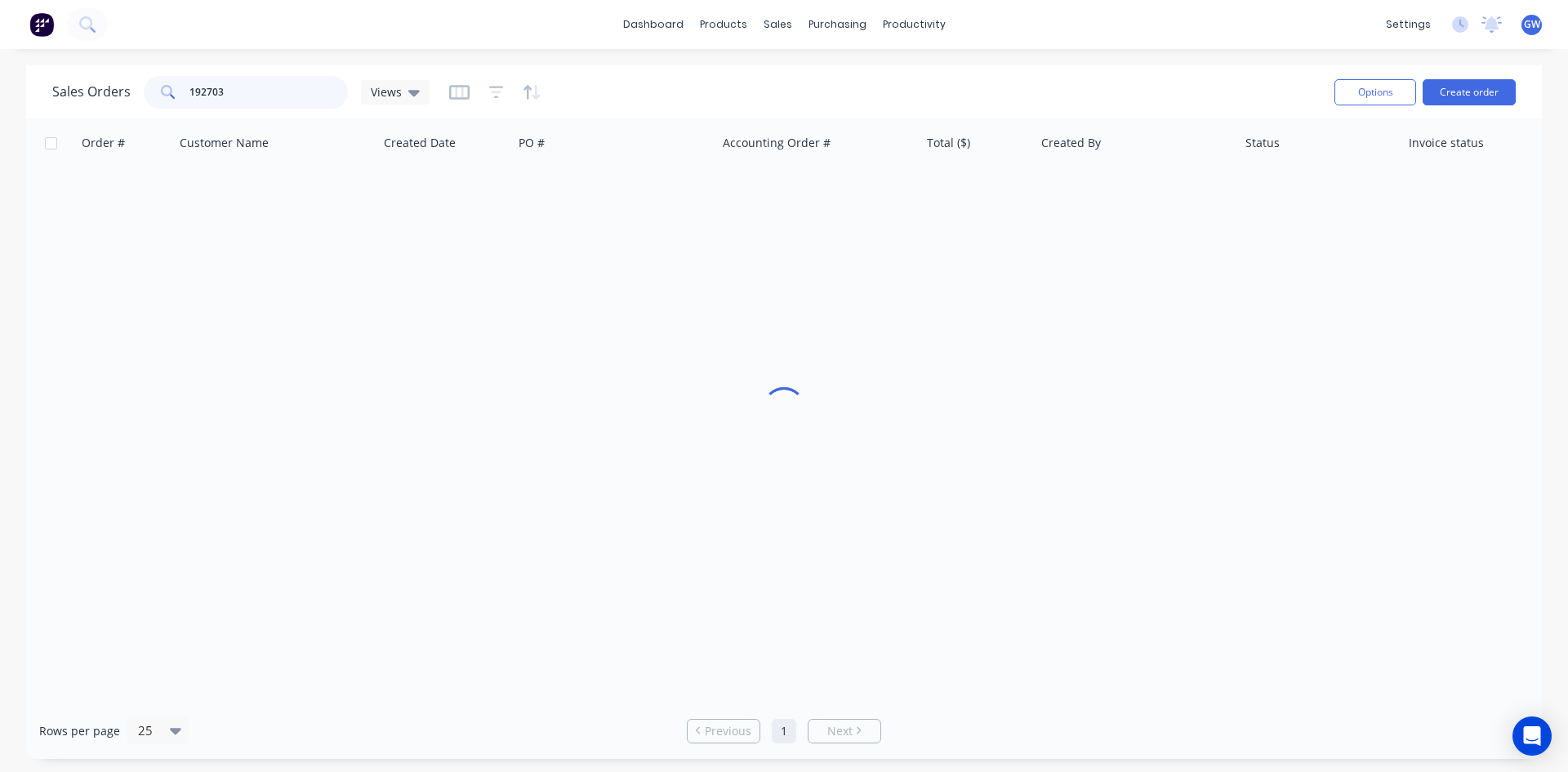
drag, startPoint x: 259, startPoint y: 87, endPoint x: 124, endPoint y: 94, distance: 135.2
click at [124, 94] on div "Sales Orders 192703 Views" at bounding box center [241, 92] width 377 height 33
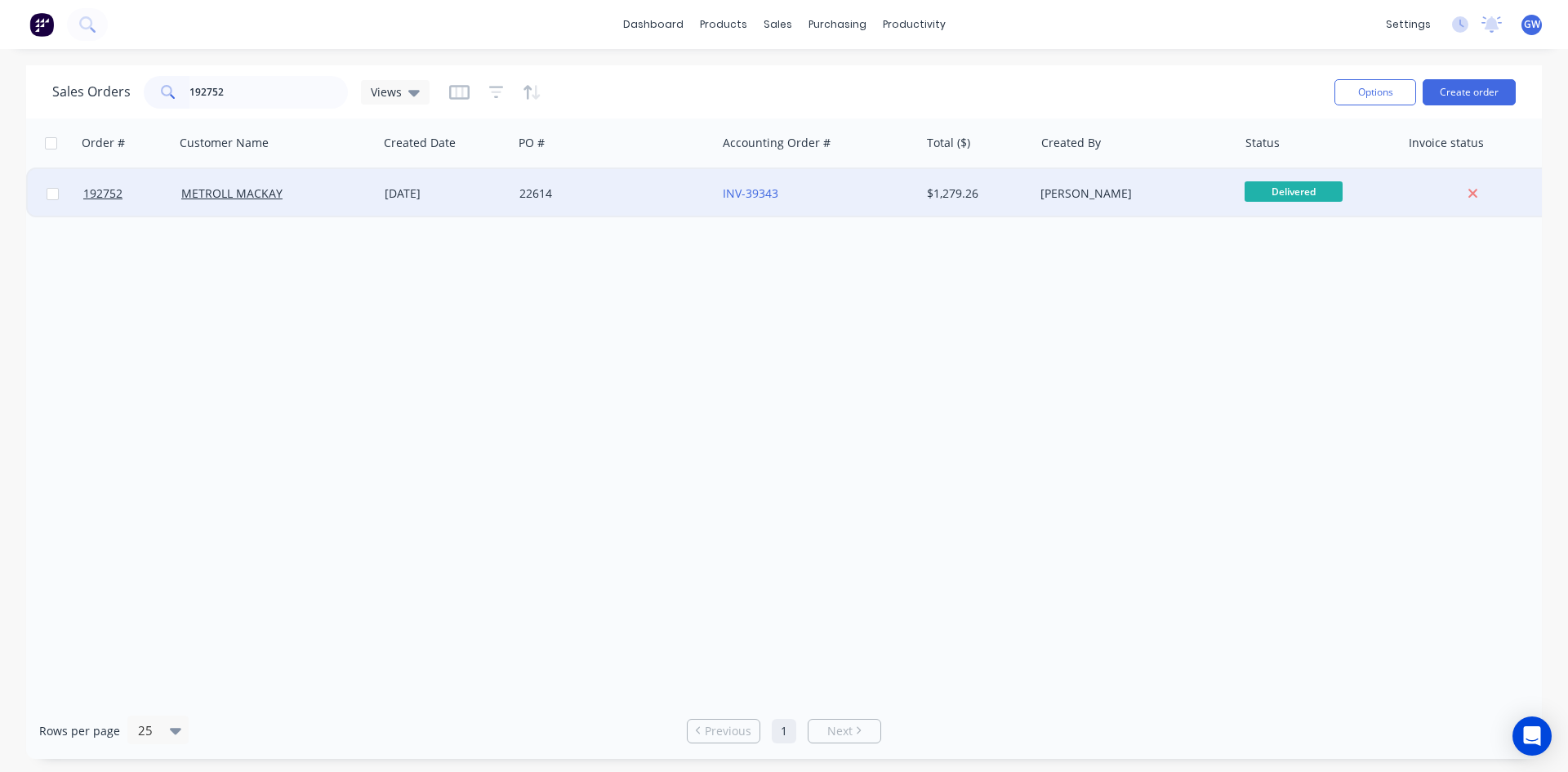
click at [992, 212] on div "$1,279.26" at bounding box center [978, 193] width 114 height 49
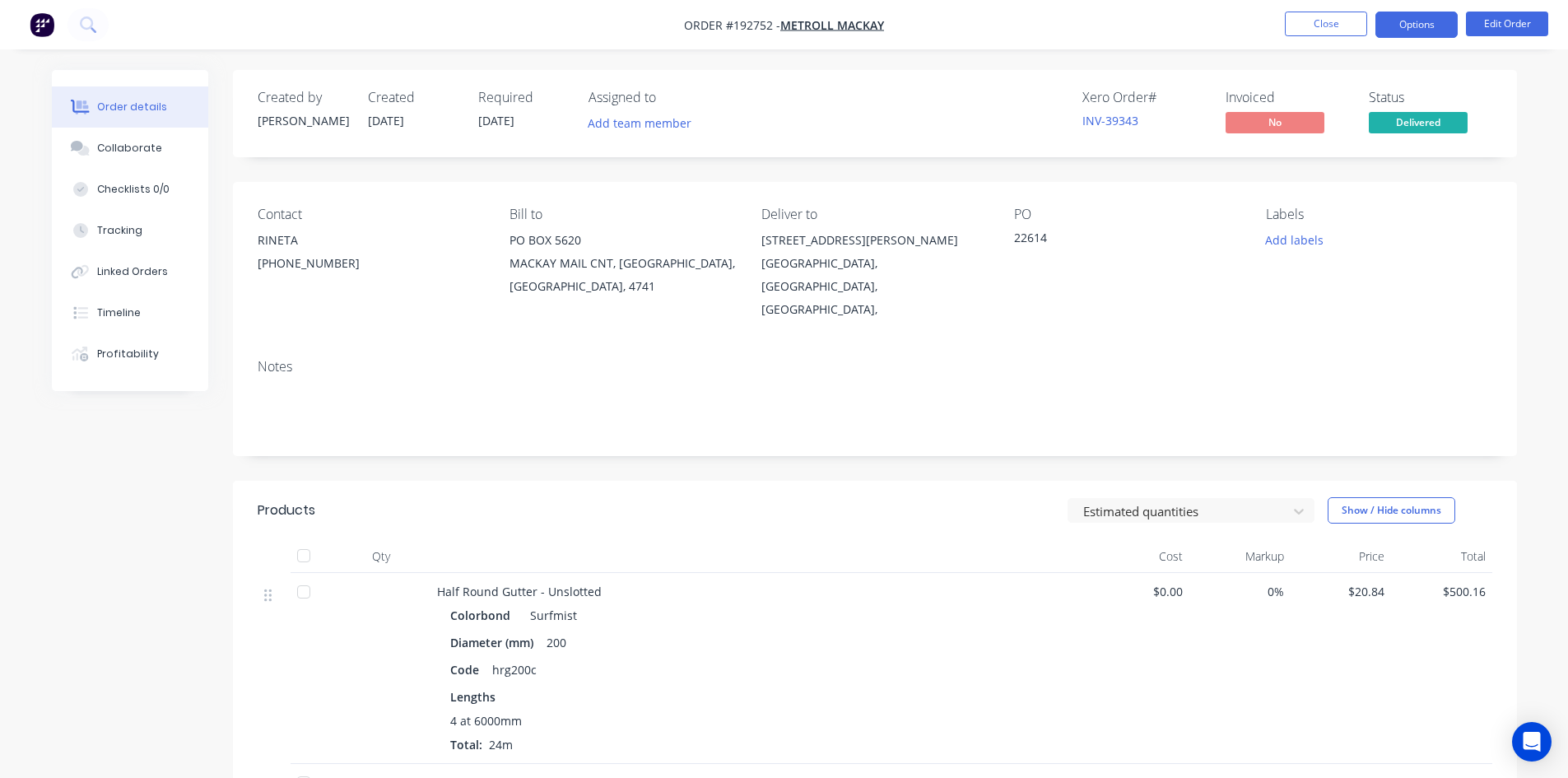
click at [1431, 26] on button "Options" at bounding box center [1417, 25] width 83 height 26
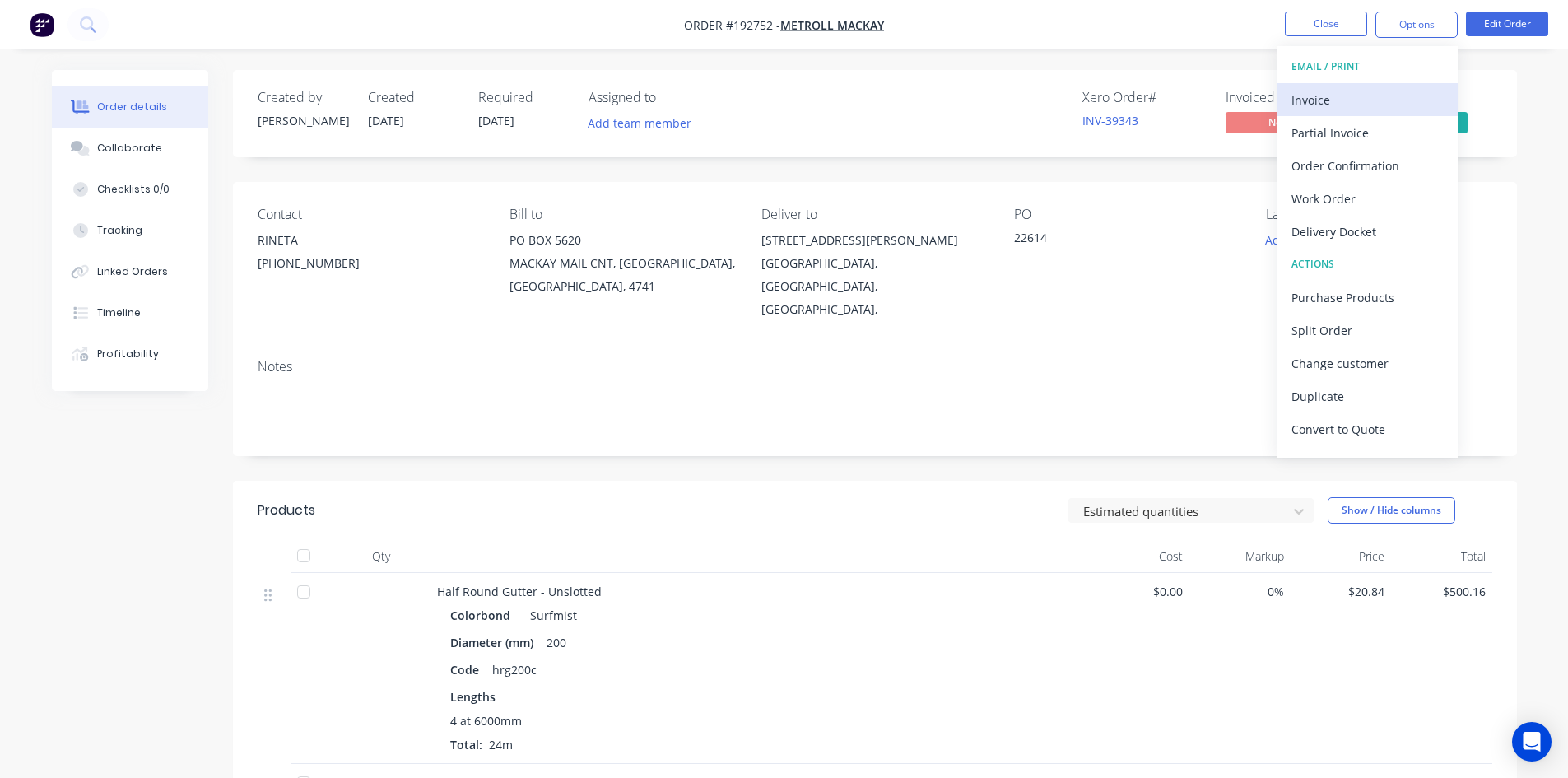
click at [1337, 112] on button "Invoice" at bounding box center [1367, 99] width 181 height 33
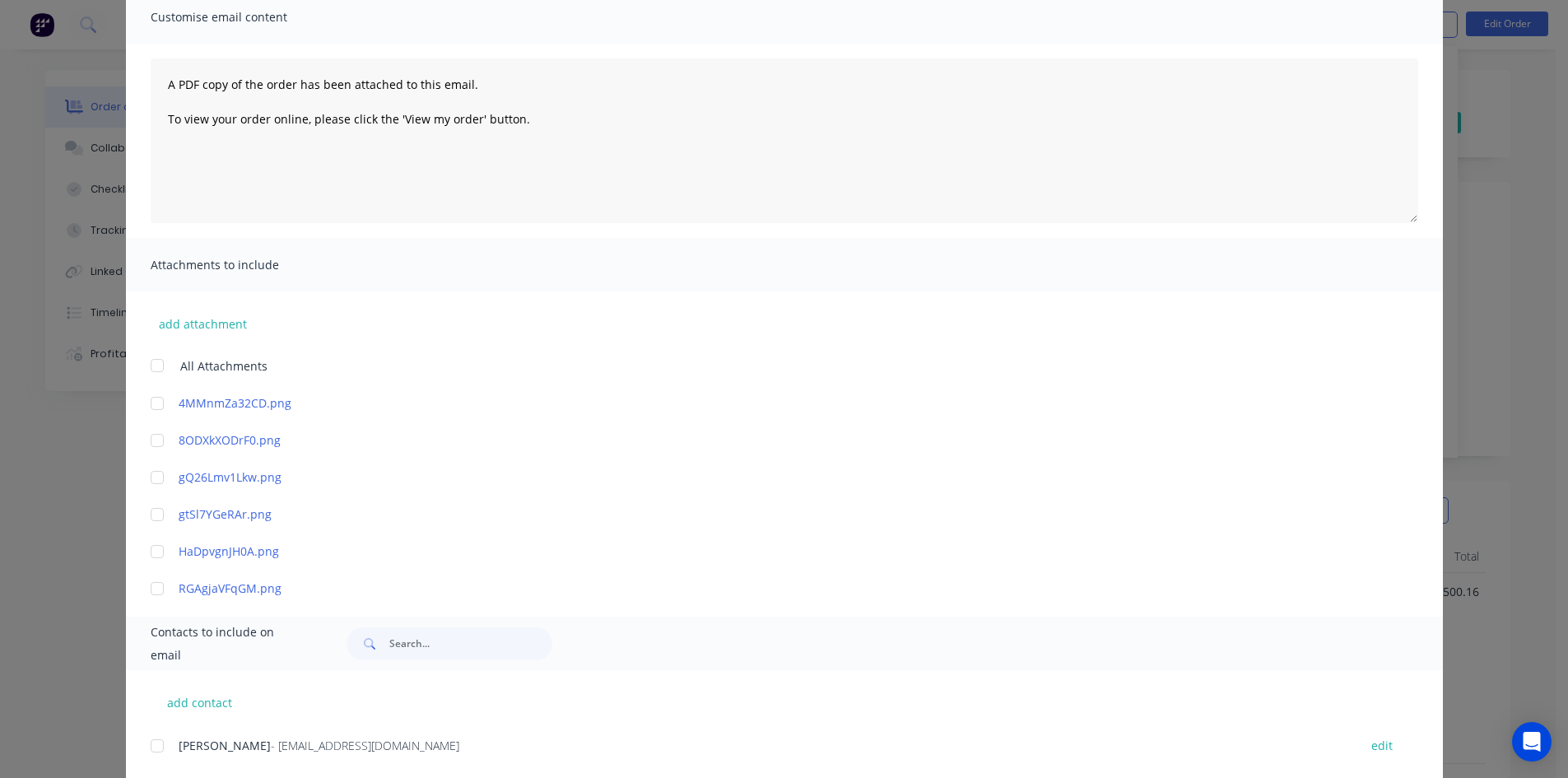
scroll to position [232, 0]
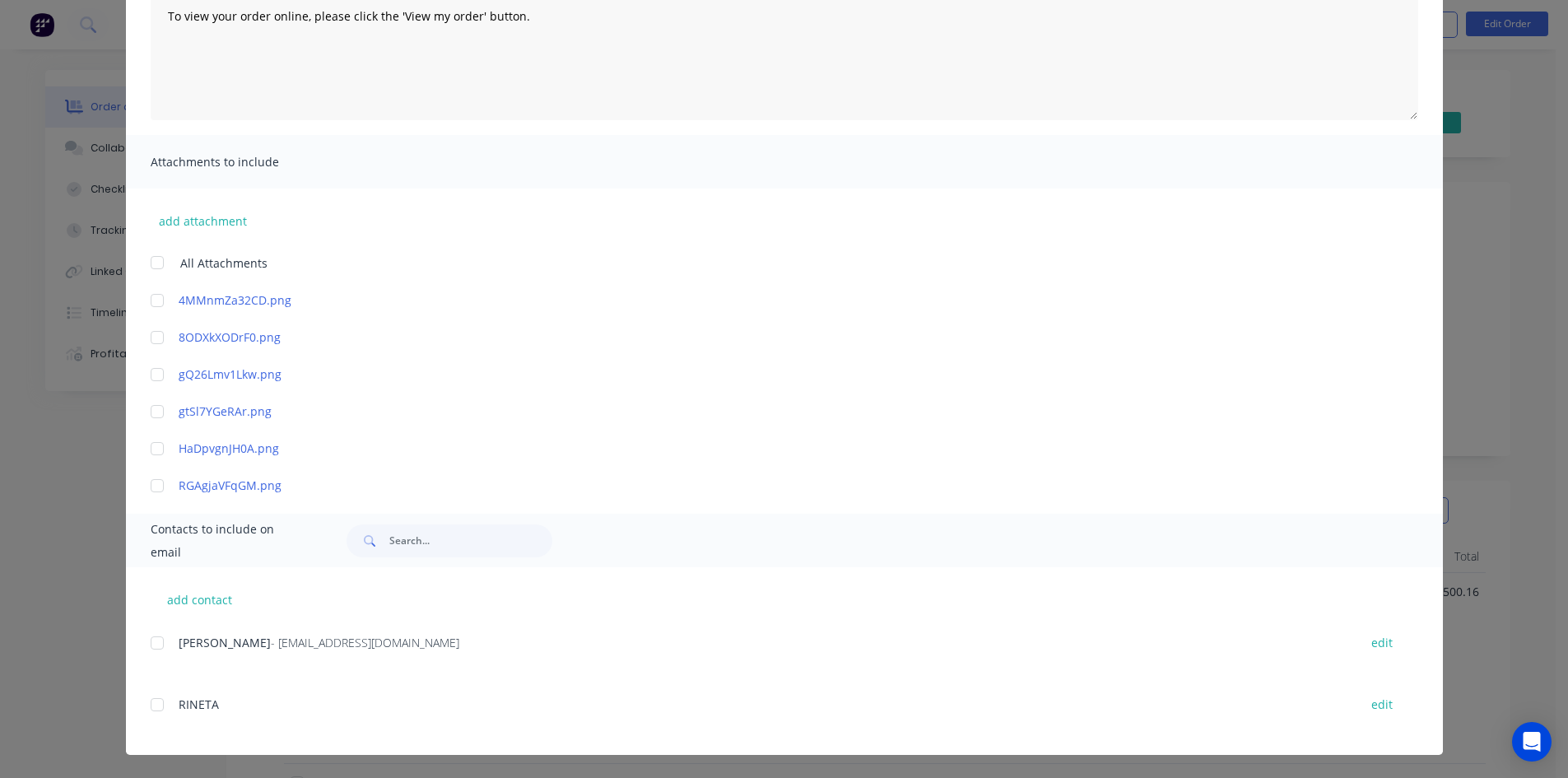
click at [169, 651] on div "Kerrie - accounts@mackay.metroll.com.au edit" at bounding box center [796, 643] width 1292 height 22
click at [151, 651] on div at bounding box center [156, 643] width 33 height 33
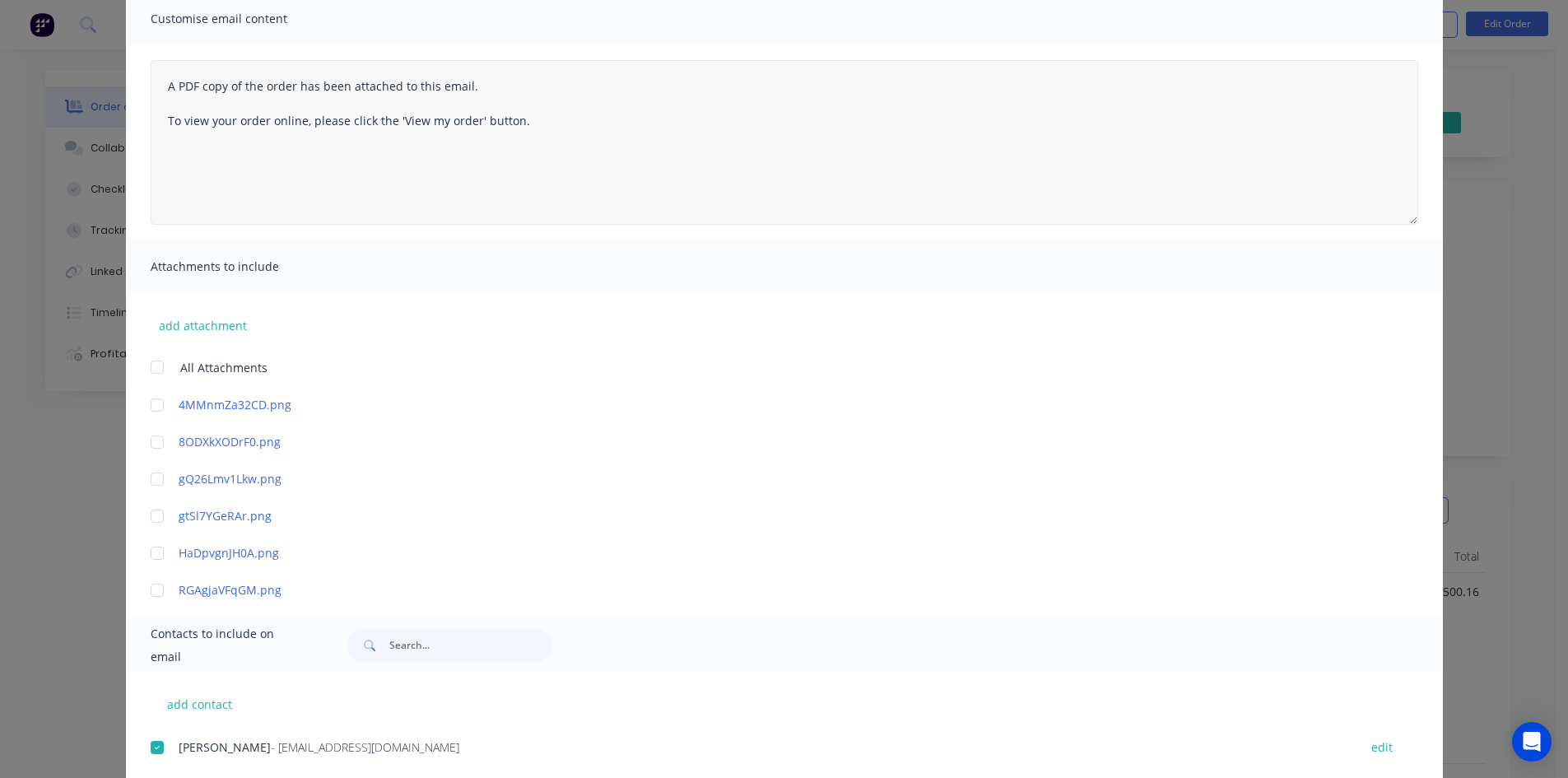
scroll to position [0, 0]
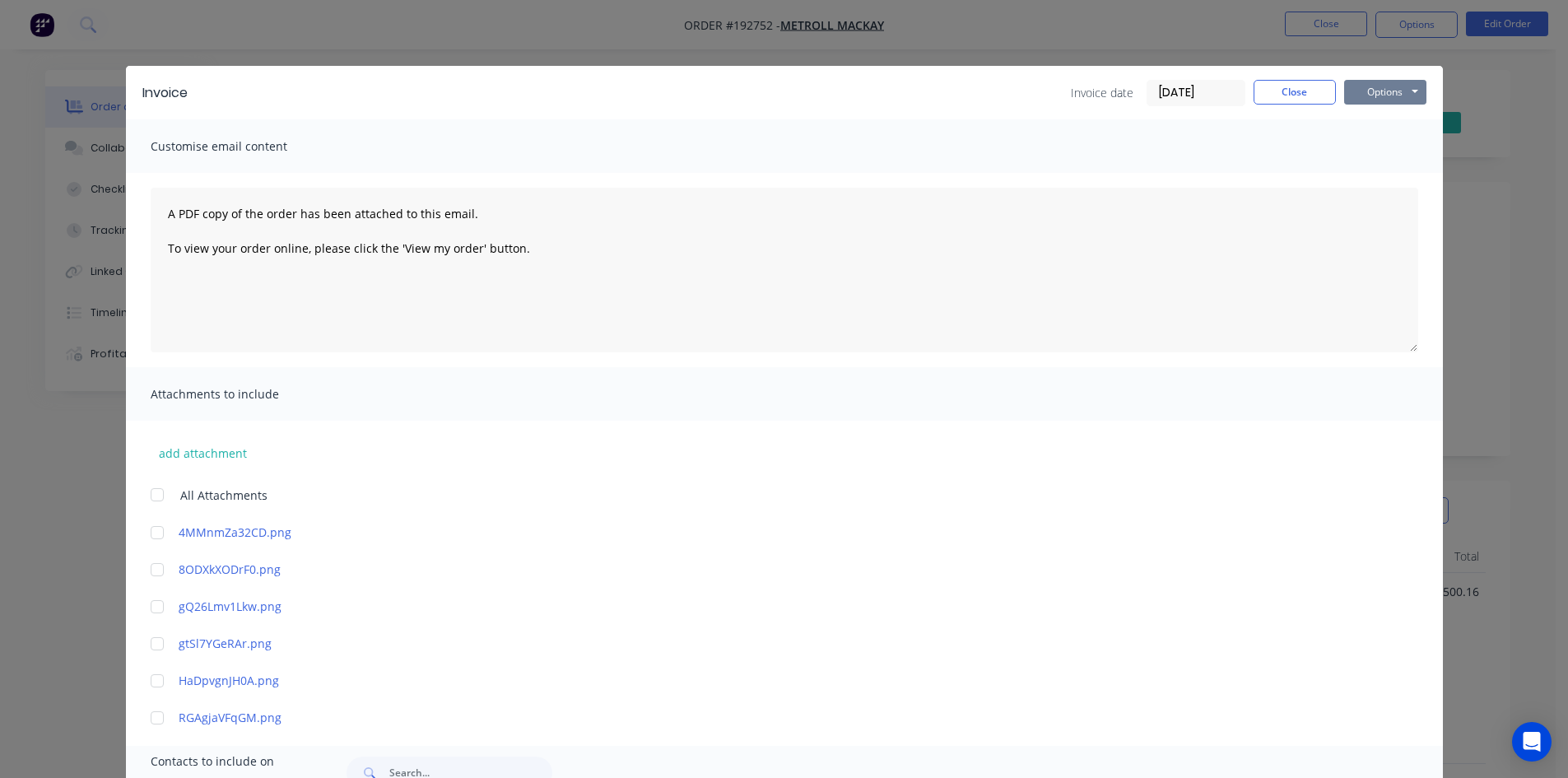
click at [1400, 102] on button "Options" at bounding box center [1385, 92] width 83 height 25
click at [1391, 180] on button "Email" at bounding box center [1397, 175] width 105 height 27
click at [1285, 83] on button "Close" at bounding box center [1294, 92] width 83 height 25
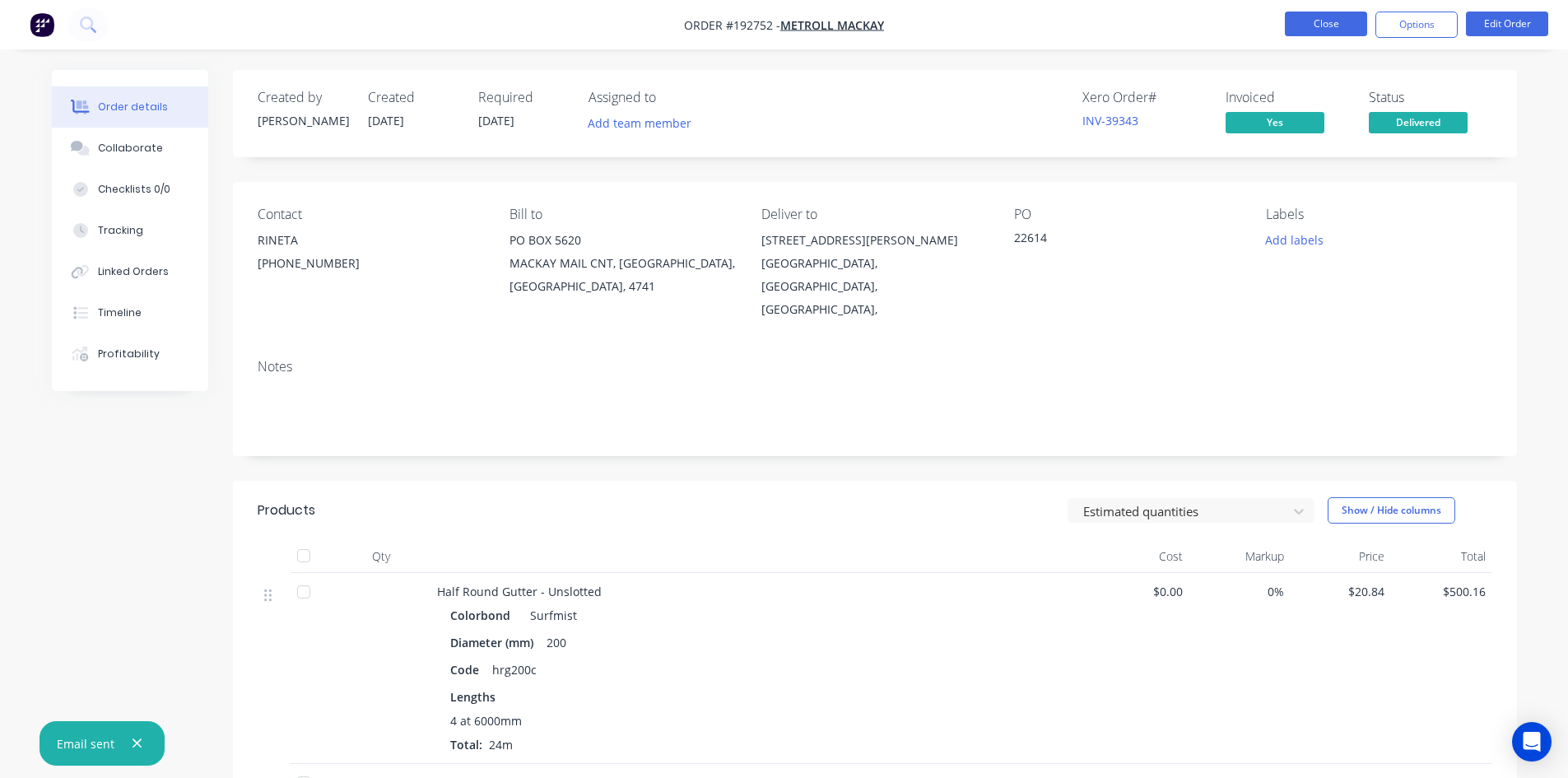
click at [1338, 17] on button "Close" at bounding box center [1326, 24] width 83 height 25
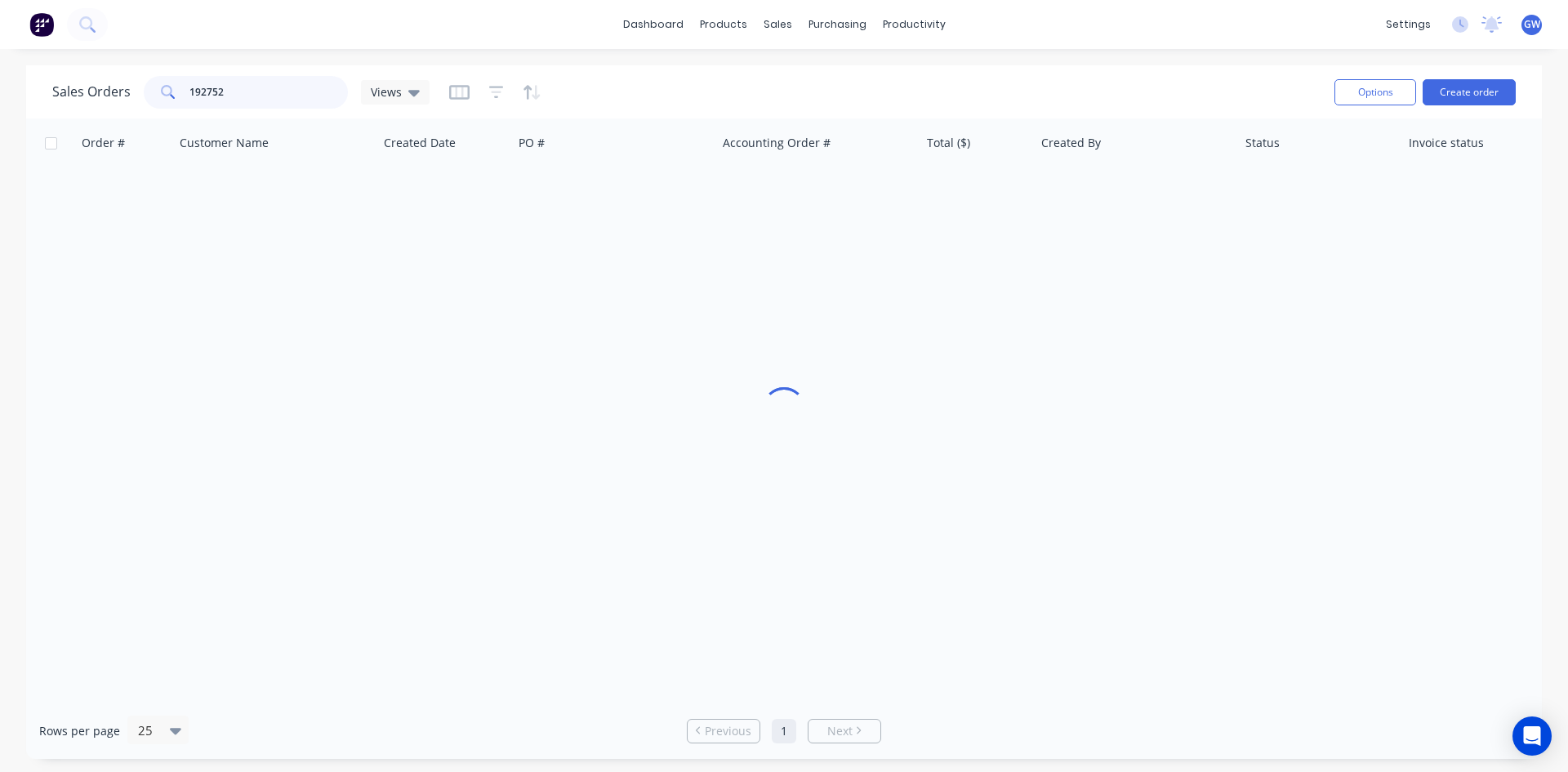
drag, startPoint x: 269, startPoint y: 85, endPoint x: 1, endPoint y: 102, distance: 268.5
click at [1, 102] on div "Sales Orders 192752 Views Options Create order Order # Customer Name Created Da…" at bounding box center [784, 412] width 1568 height 694
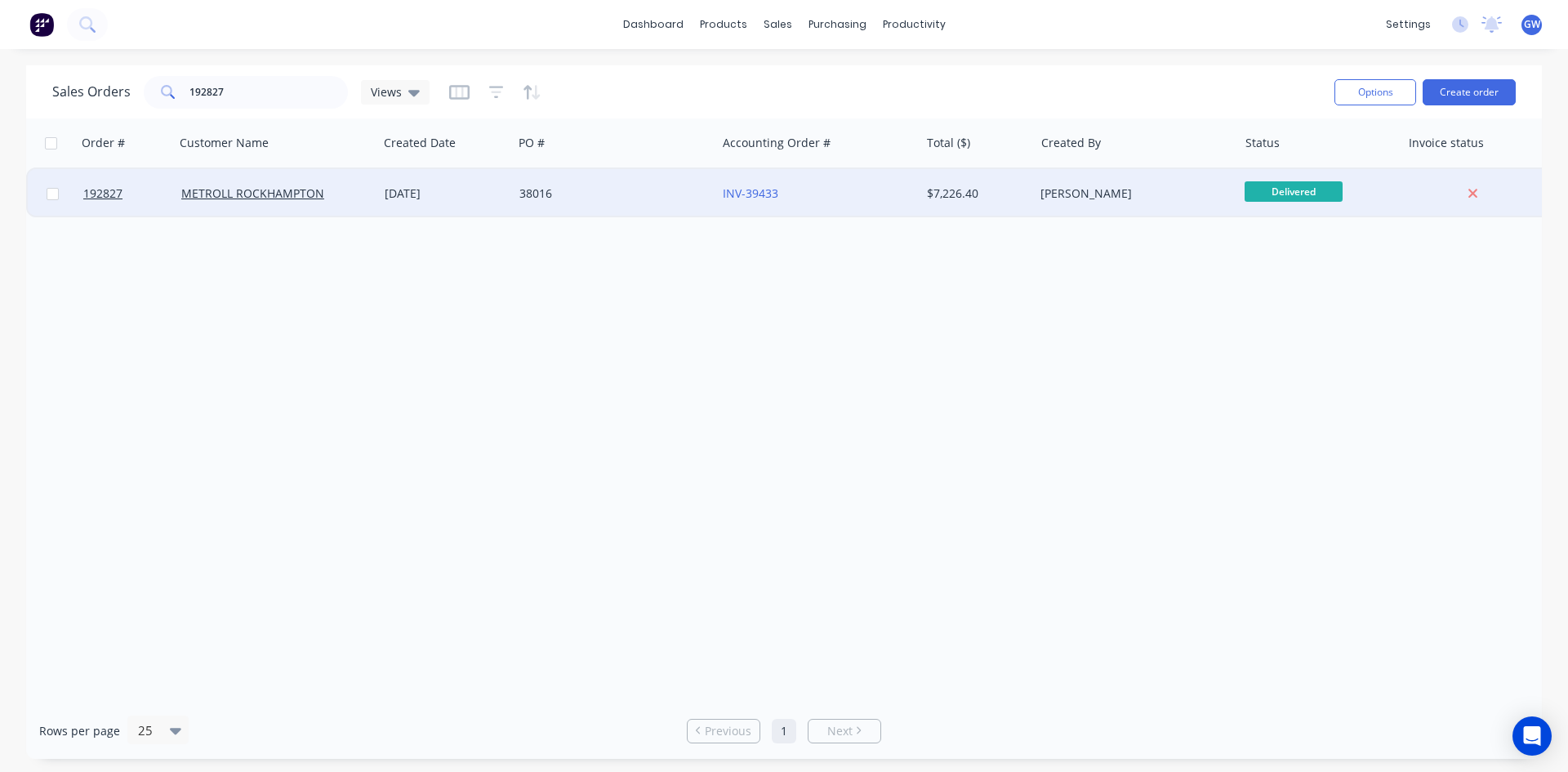
click at [1071, 186] on div "[PERSON_NAME]" at bounding box center [1131, 193] width 182 height 17
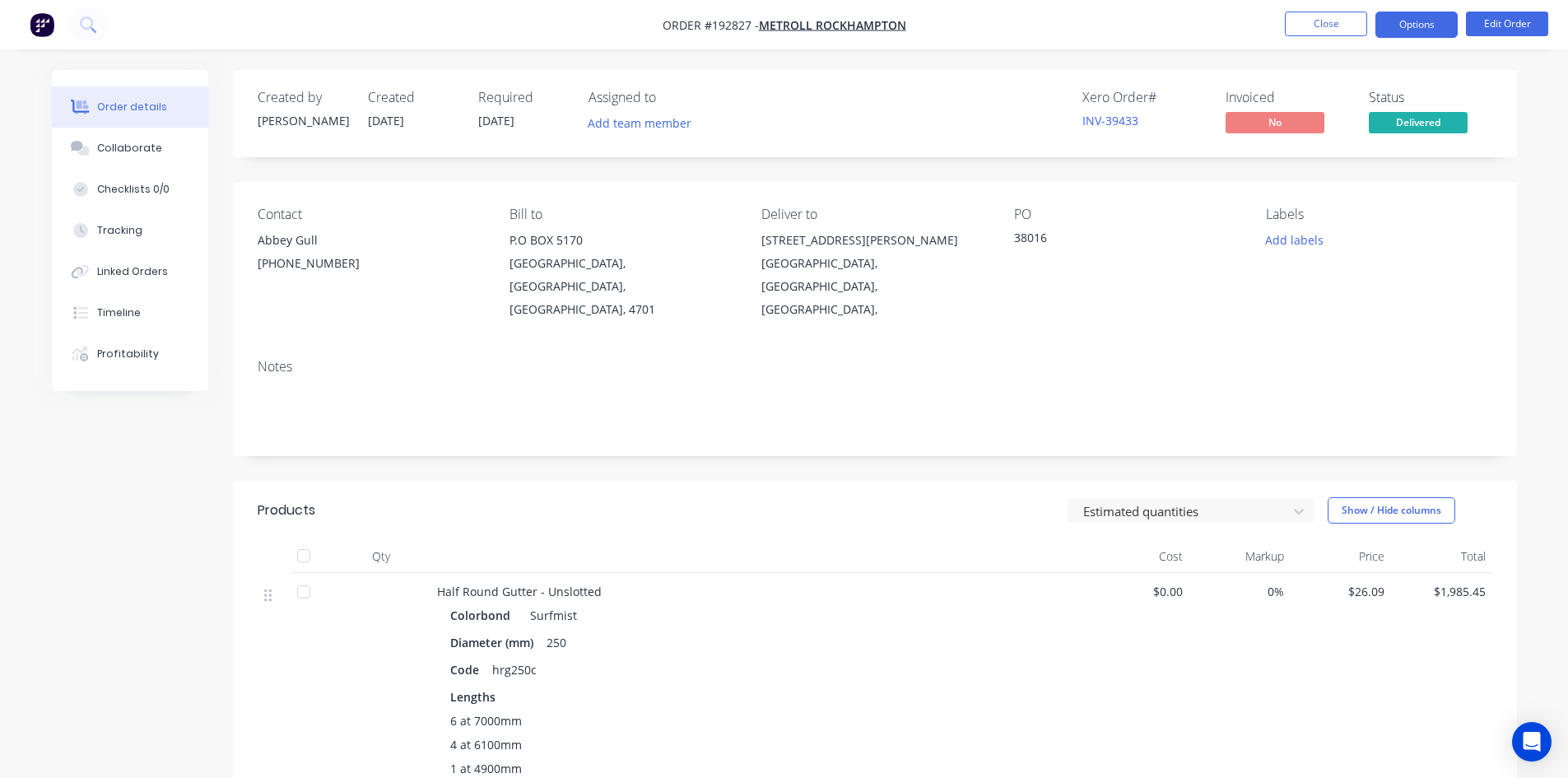
click at [1430, 35] on button "Options" at bounding box center [1417, 25] width 83 height 26
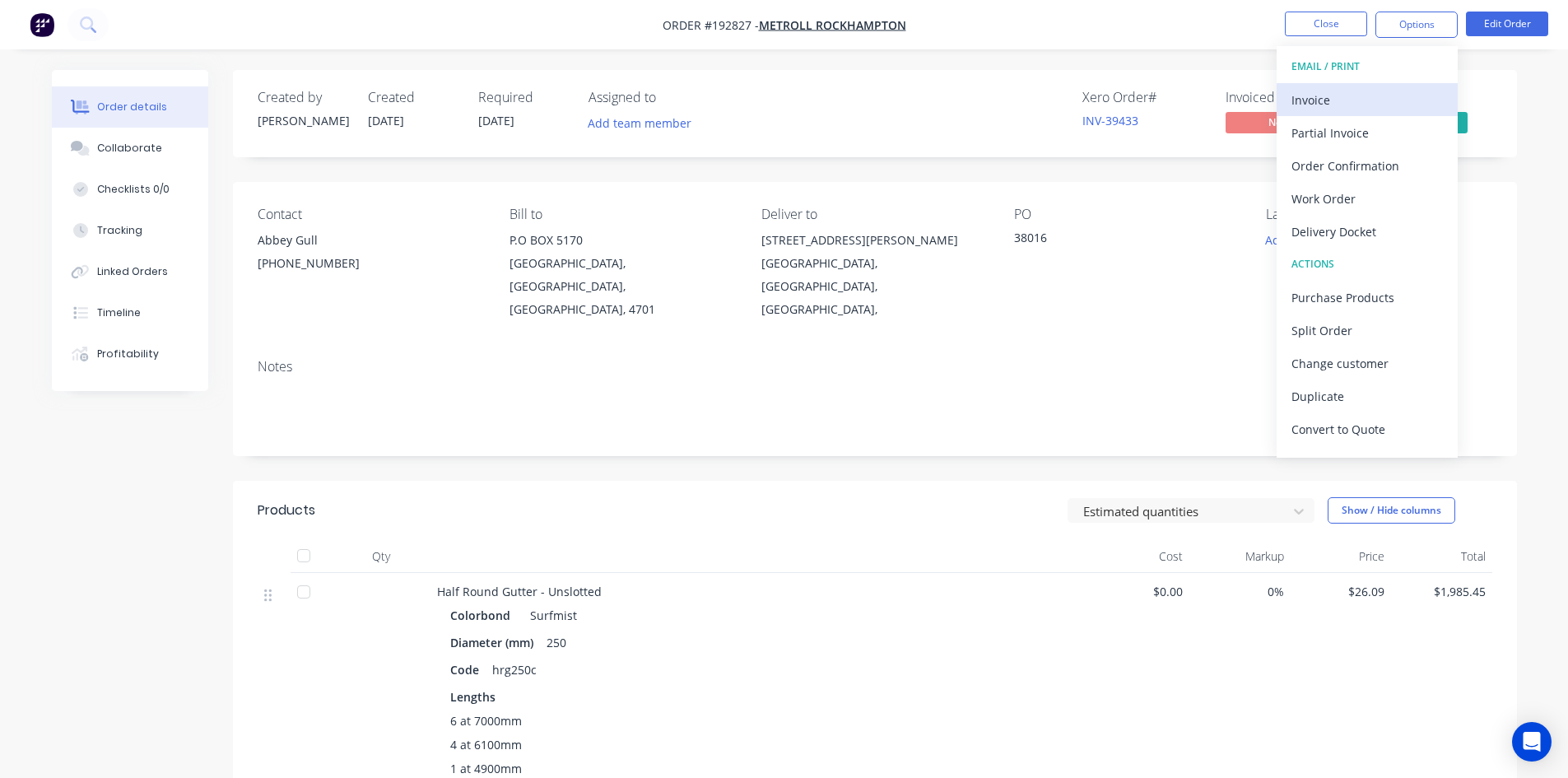
click at [1365, 96] on div "Invoice" at bounding box center [1367, 100] width 151 height 24
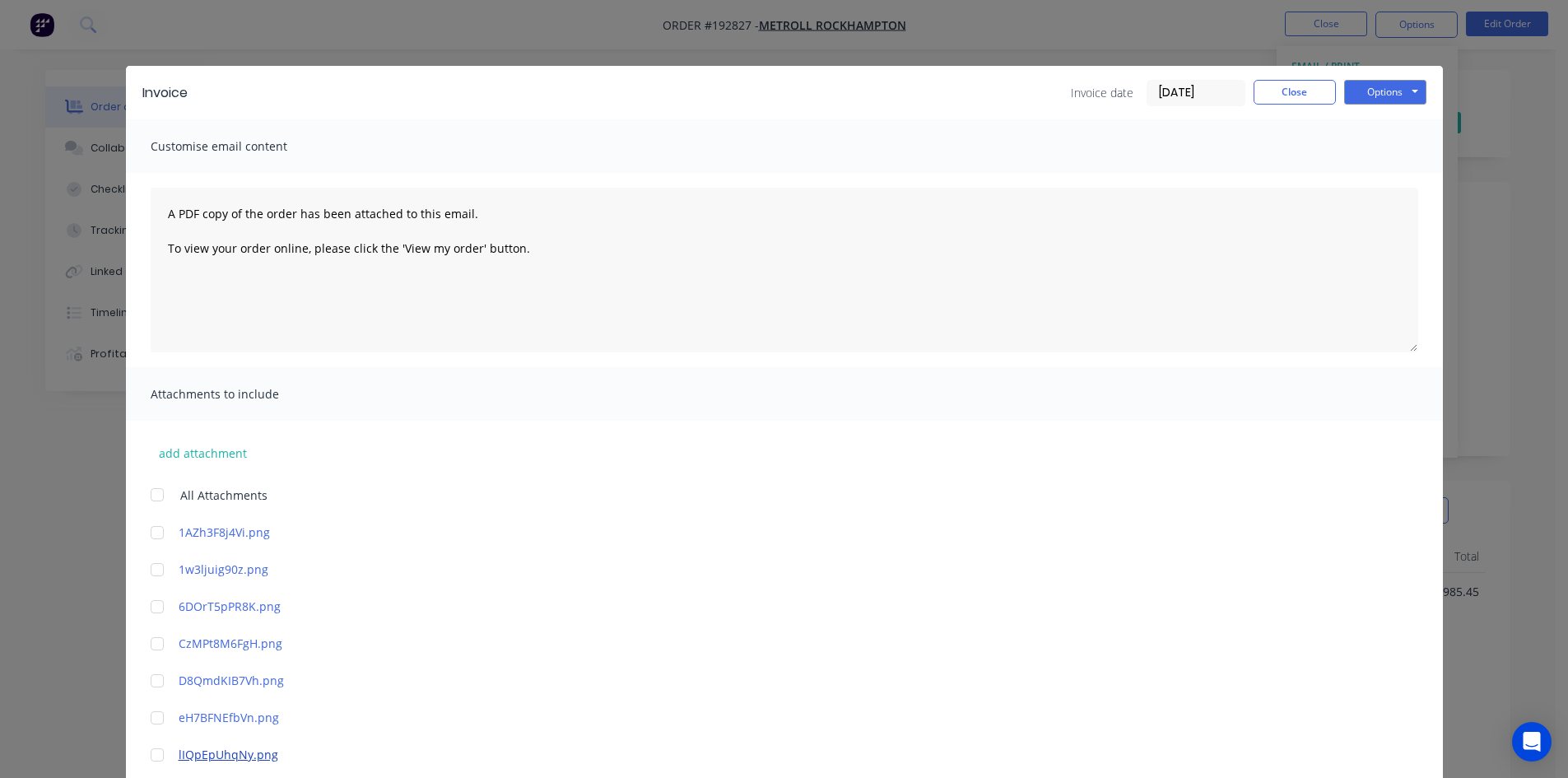
scroll to position [393, 0]
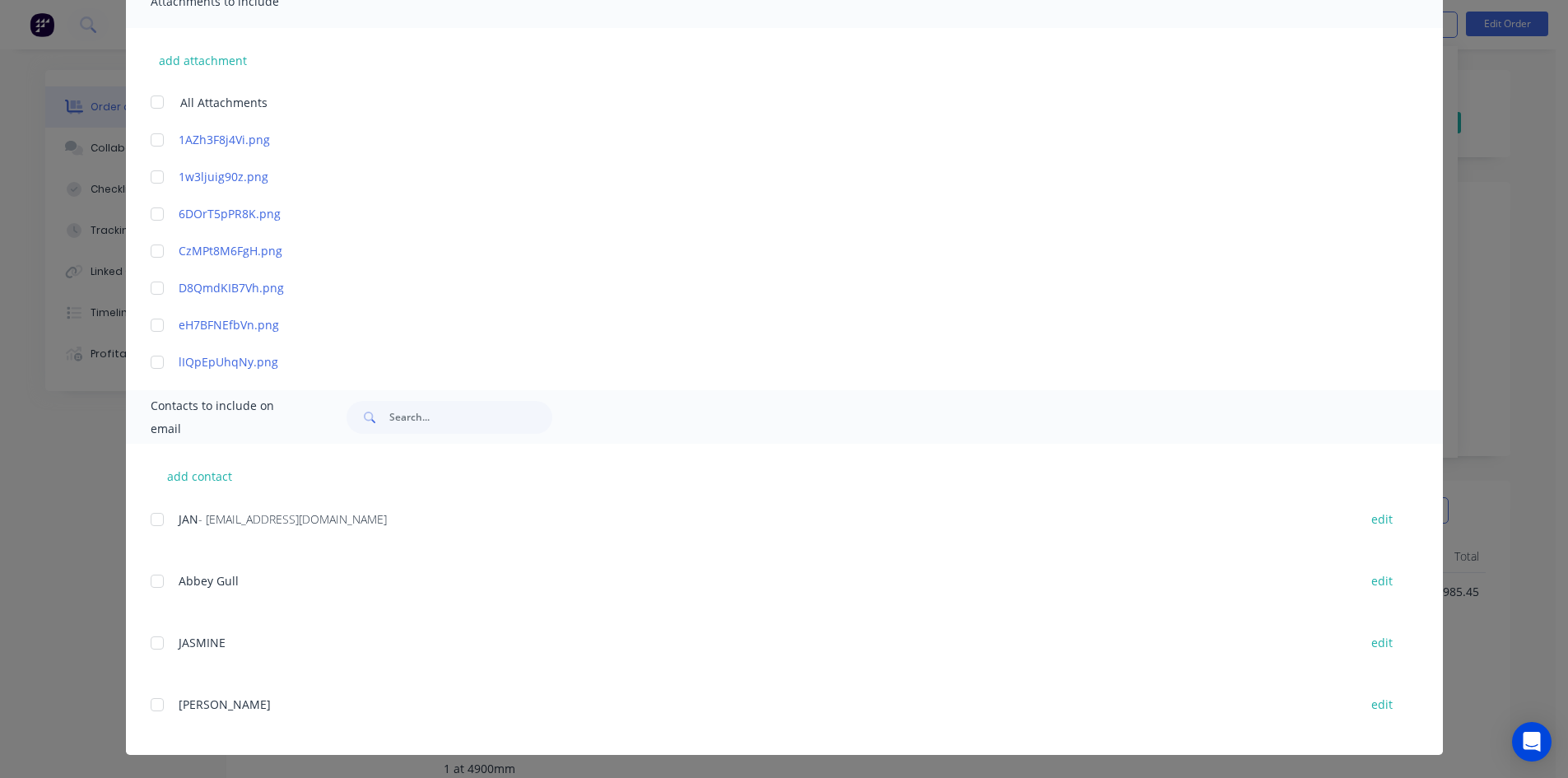
click at [146, 515] on div at bounding box center [156, 519] width 33 height 33
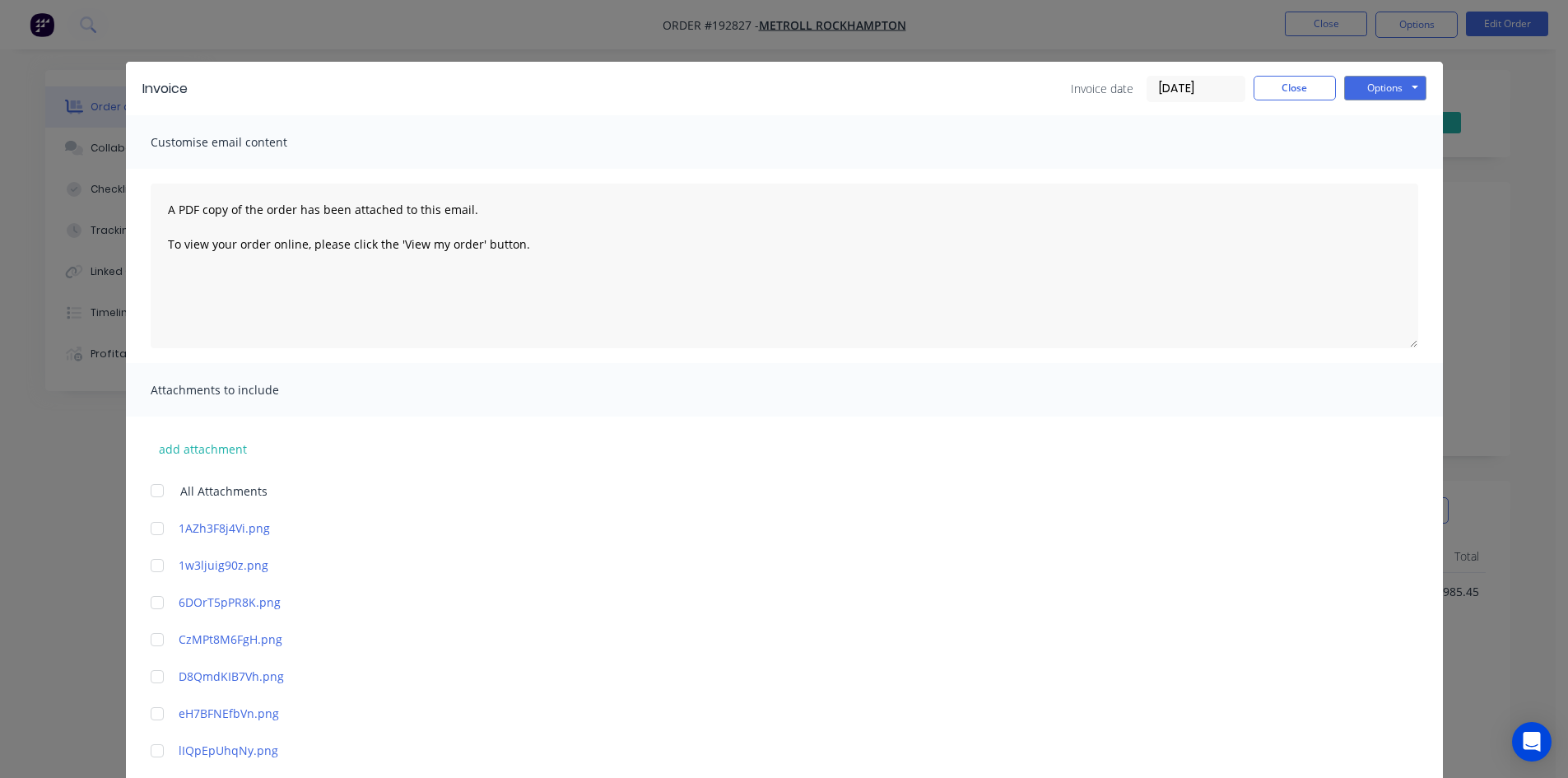
scroll to position [0, 0]
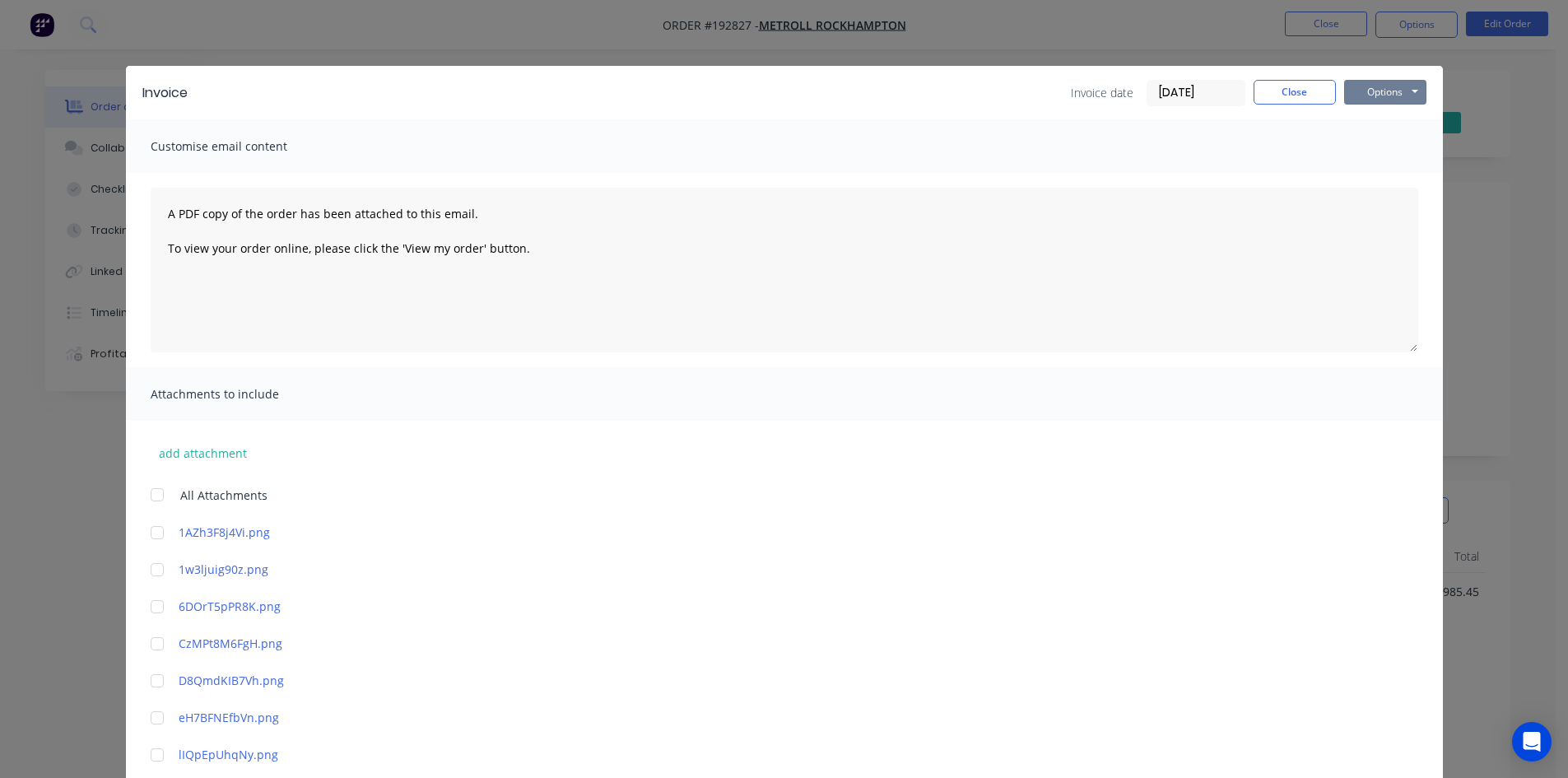
click at [1380, 97] on button "Options" at bounding box center [1385, 92] width 83 height 25
click at [1383, 174] on button "Email" at bounding box center [1397, 175] width 105 height 27
click at [1276, 93] on button "Close" at bounding box center [1294, 92] width 83 height 25
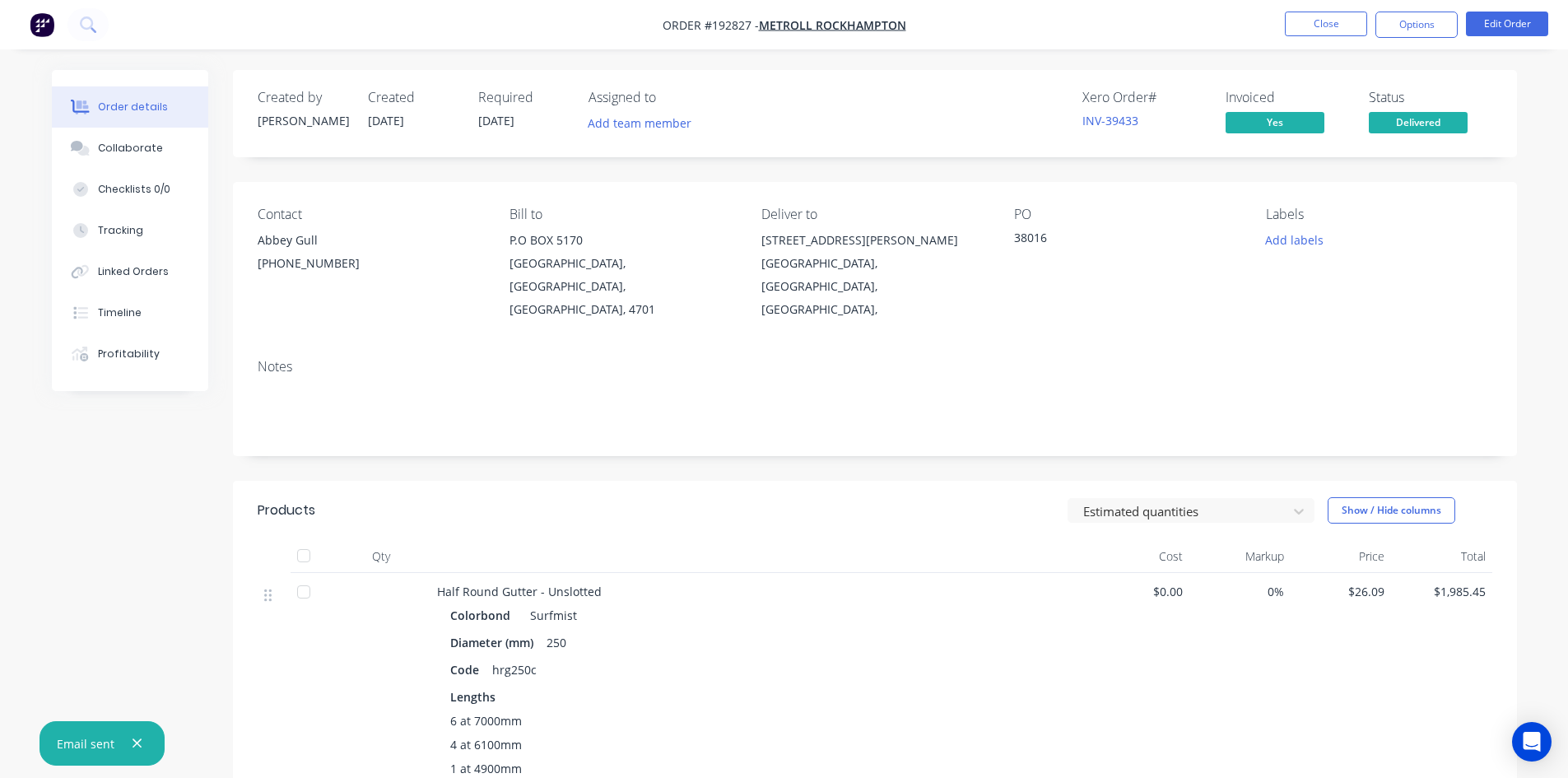
click at [1297, 42] on nav "Order #192827 - METROLL ROCKHAMPTON Close Options Edit Order" at bounding box center [784, 25] width 1568 height 50
click at [1330, 17] on button "Close" at bounding box center [1326, 24] width 83 height 25
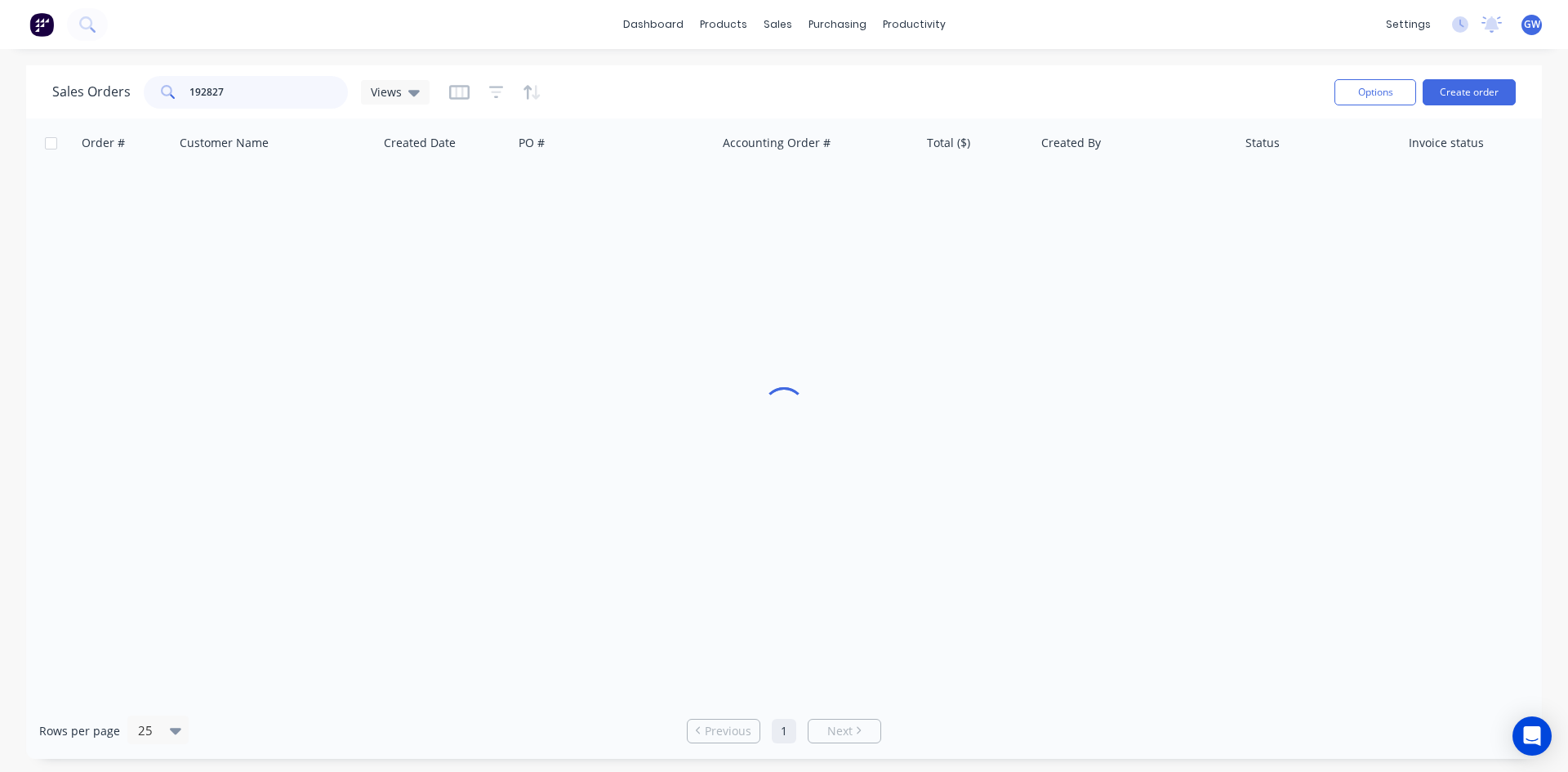
drag, startPoint x: 249, startPoint y: 93, endPoint x: 0, endPoint y: 102, distance: 249.2
click at [0, 102] on div "Sales Orders 192827 Views Options Create order Order # Customer Name Created Da…" at bounding box center [784, 412] width 1568 height 694
click at [1095, 197] on div "[PERSON_NAME]" at bounding box center [1131, 193] width 182 height 17
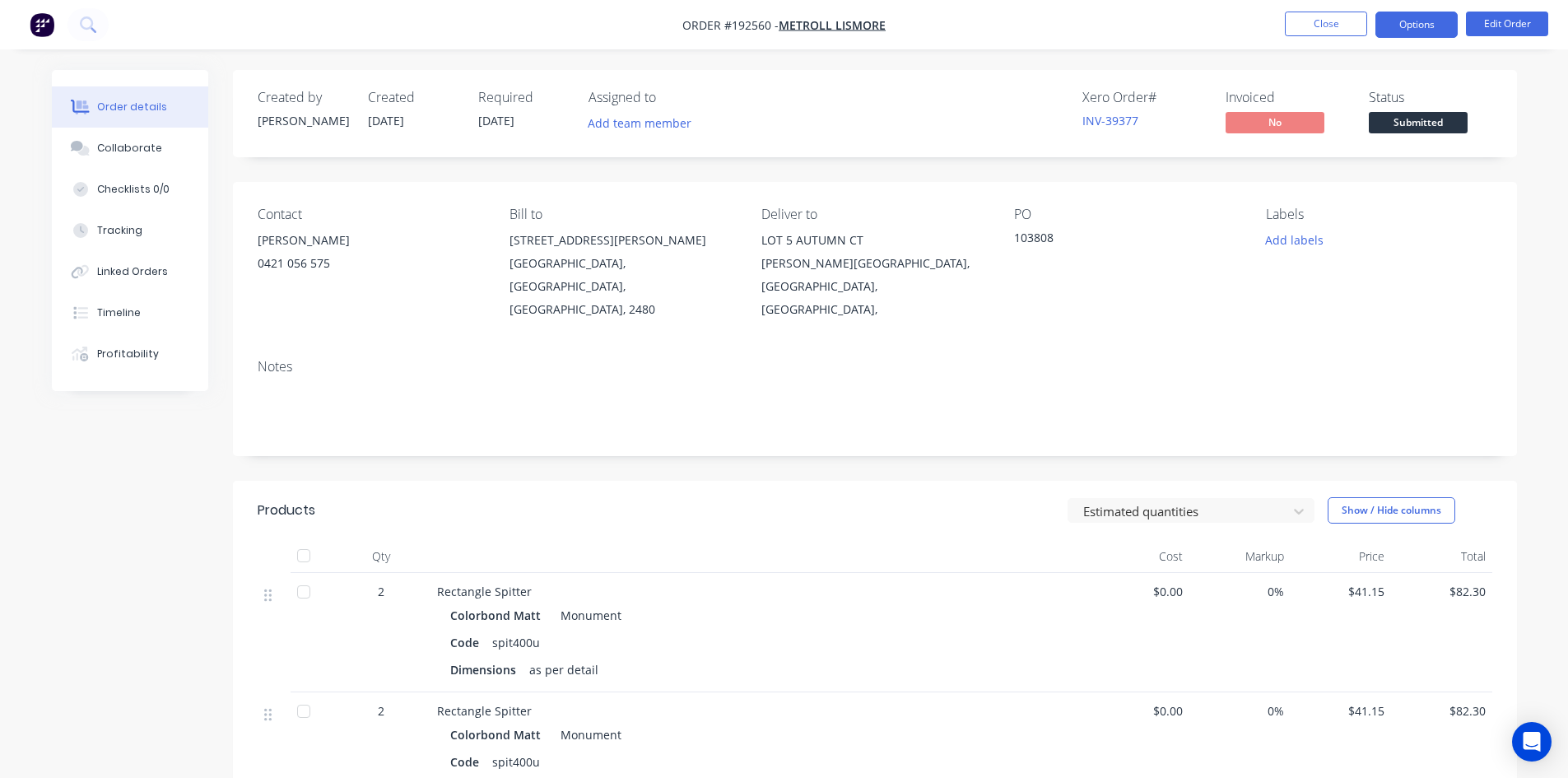
click at [1416, 33] on button "Options" at bounding box center [1417, 25] width 83 height 26
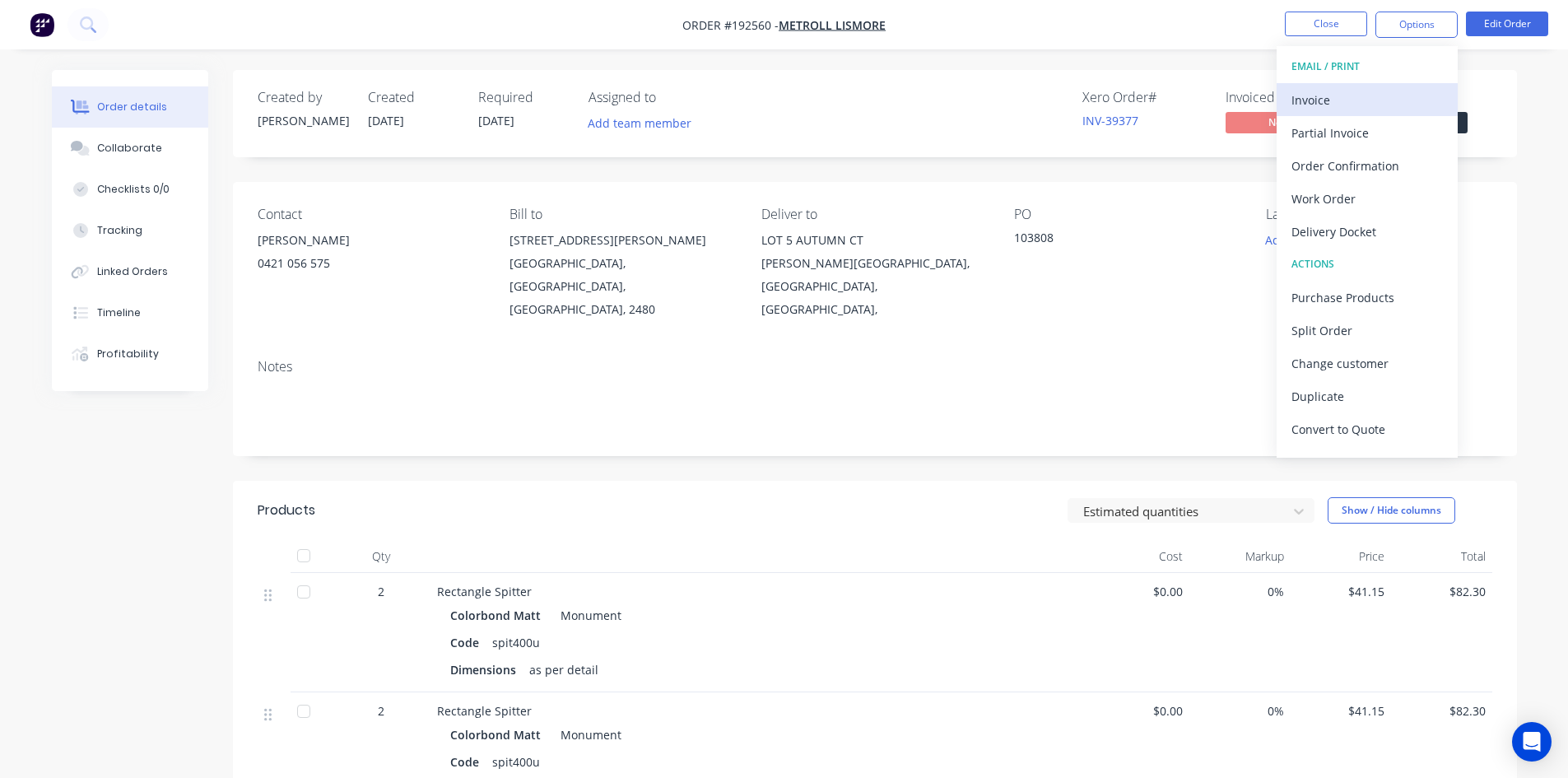
click at [1350, 97] on div "Invoice" at bounding box center [1367, 100] width 151 height 24
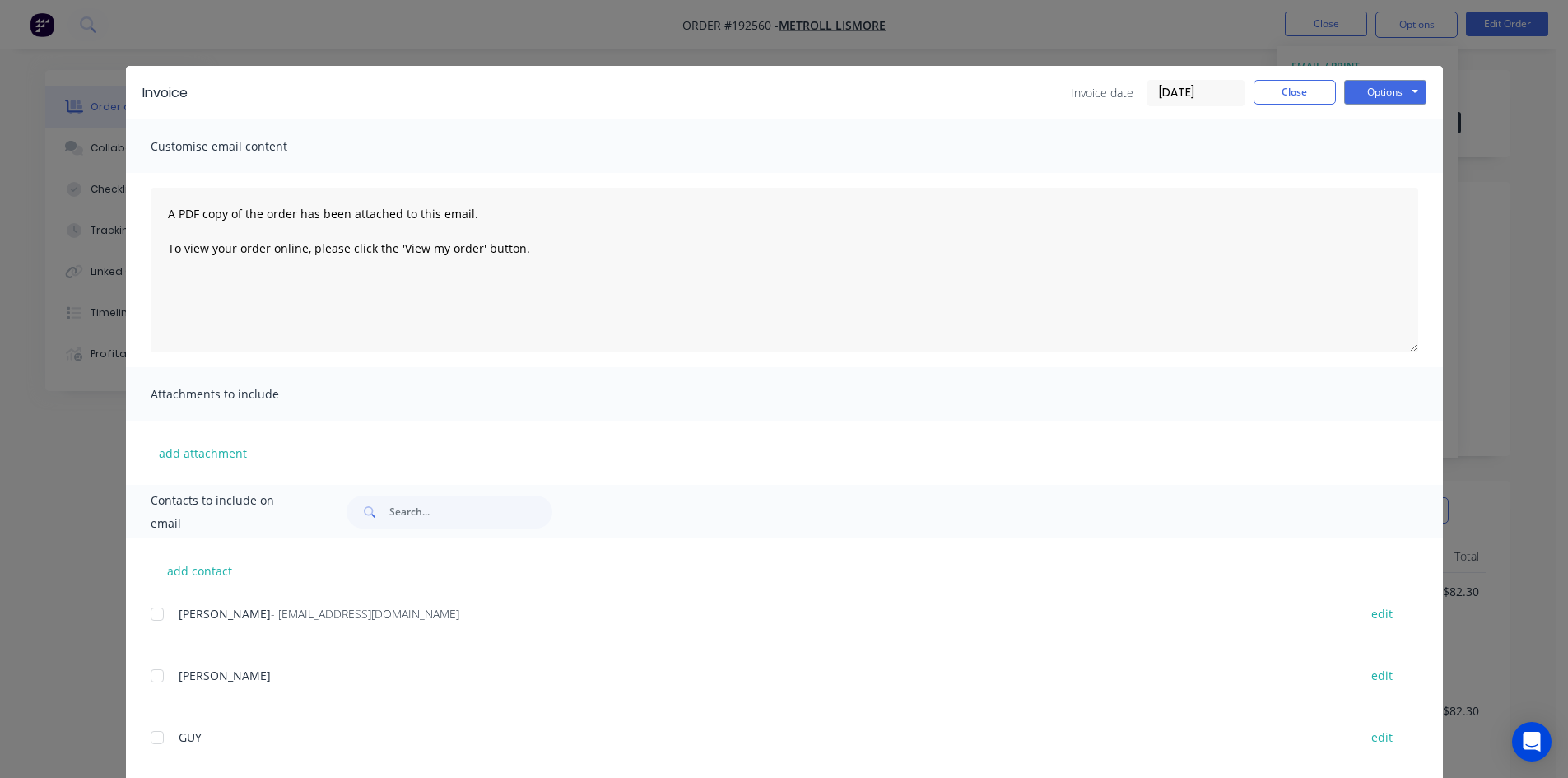
click at [143, 613] on div "add contact Renae - accounts@lismore.metroll.com.au edit DAMIEN edit GUY edit L…" at bounding box center [785, 765] width 1317 height 454
click at [162, 617] on div at bounding box center [156, 614] width 33 height 33
click at [1370, 82] on button "Options" at bounding box center [1385, 92] width 83 height 25
click at [1382, 171] on button "Email" at bounding box center [1397, 175] width 105 height 27
click at [1304, 92] on button "Close" at bounding box center [1294, 92] width 83 height 25
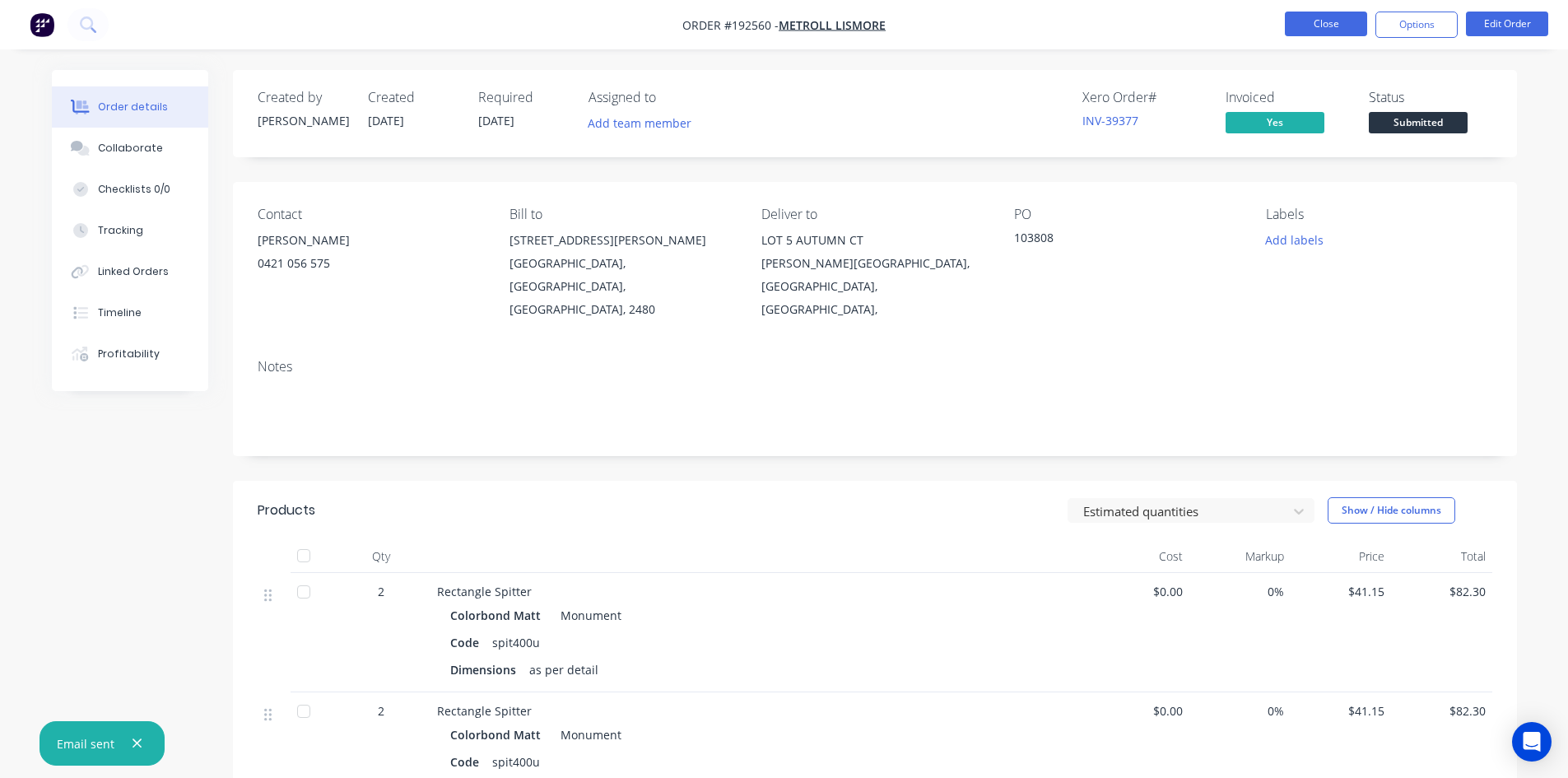
click at [1320, 18] on button "Close" at bounding box center [1326, 24] width 83 height 25
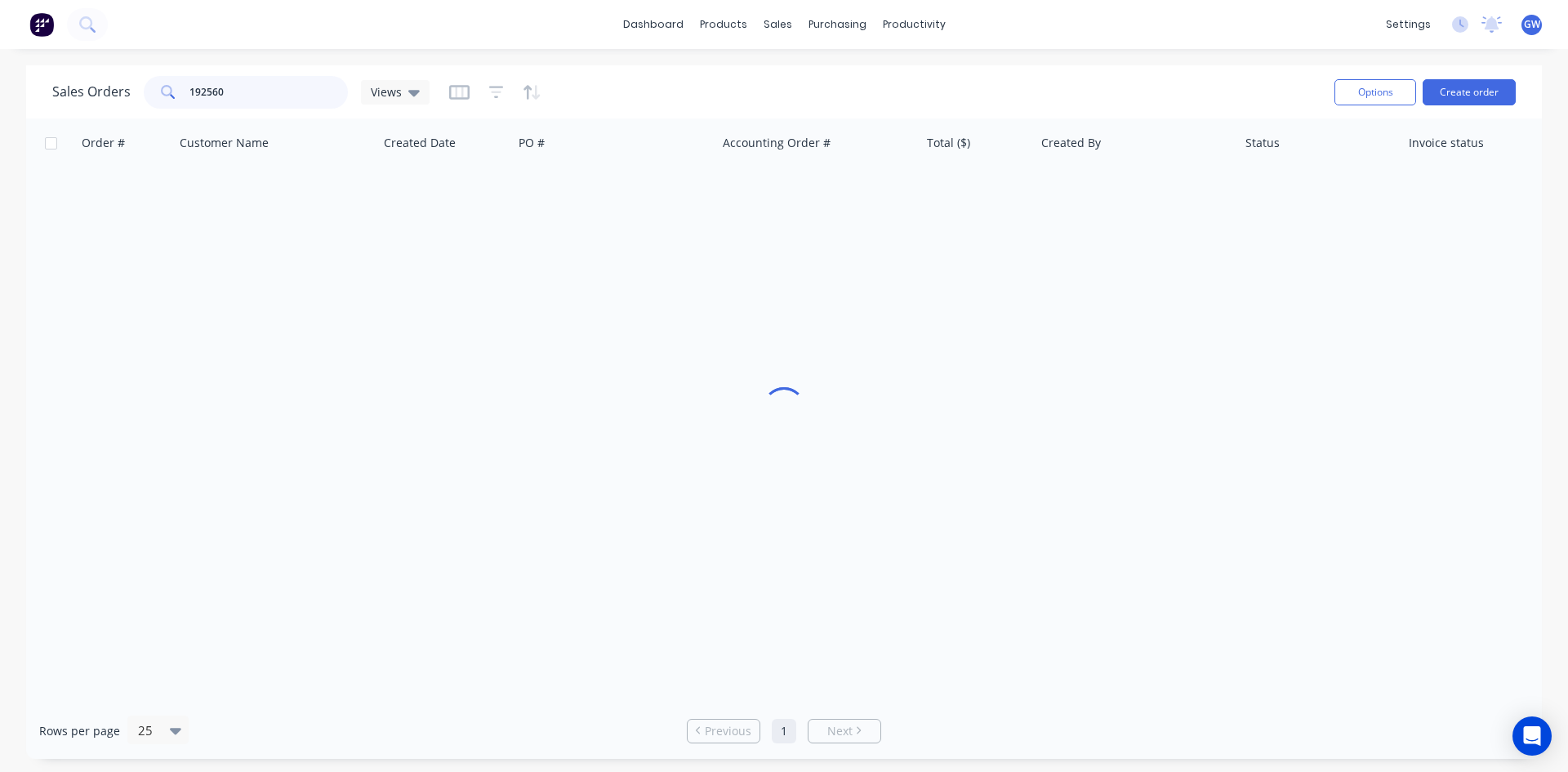
drag, startPoint x: 236, startPoint y: 98, endPoint x: 4, endPoint y: 93, distance: 232.1
click at [4, 93] on div "Sales Orders 192560 Views Options Create order Order # Customer Name Created Da…" at bounding box center [784, 412] width 1568 height 694
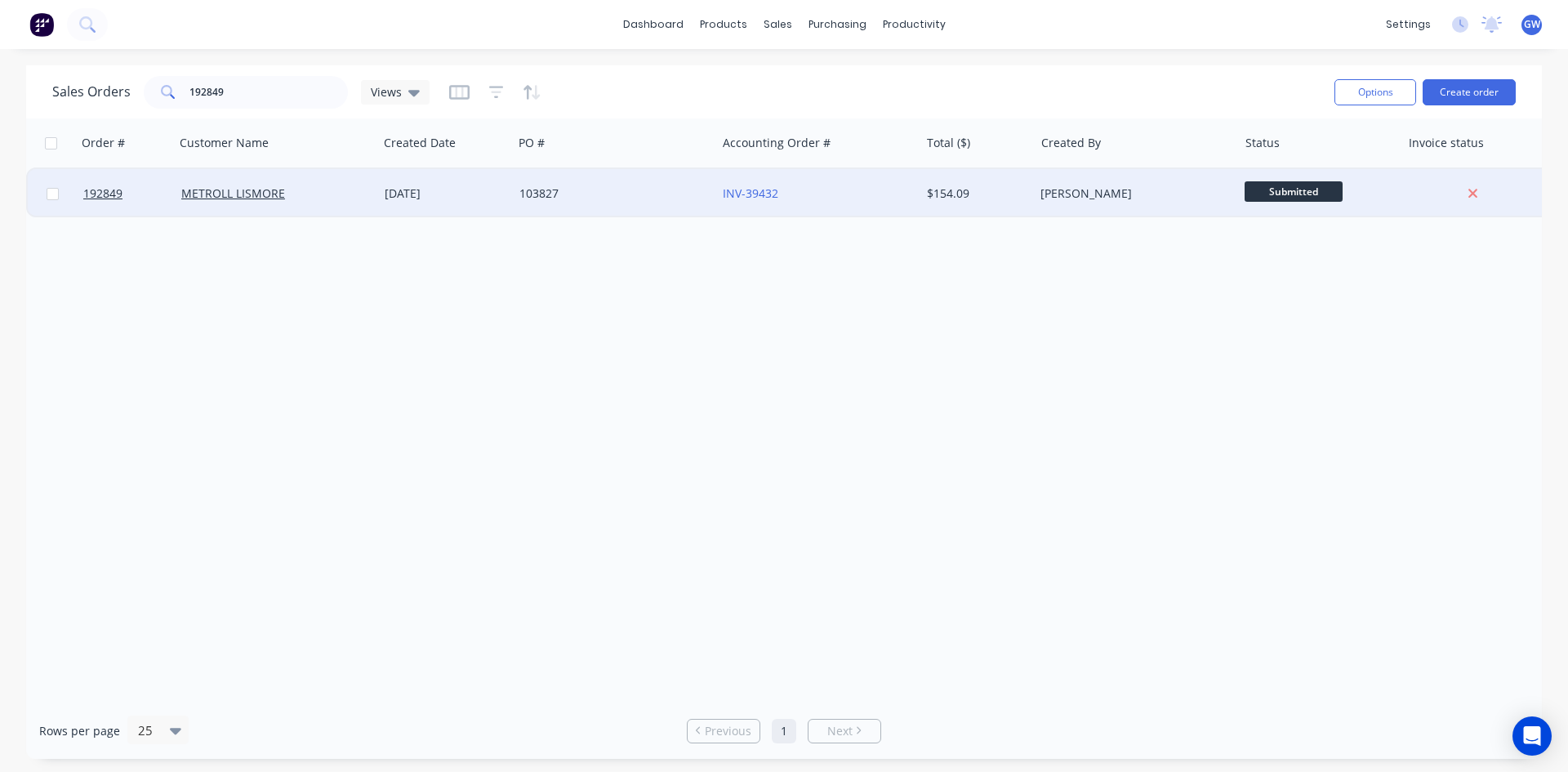
click at [536, 183] on div "103827" at bounding box center [615, 193] width 203 height 49
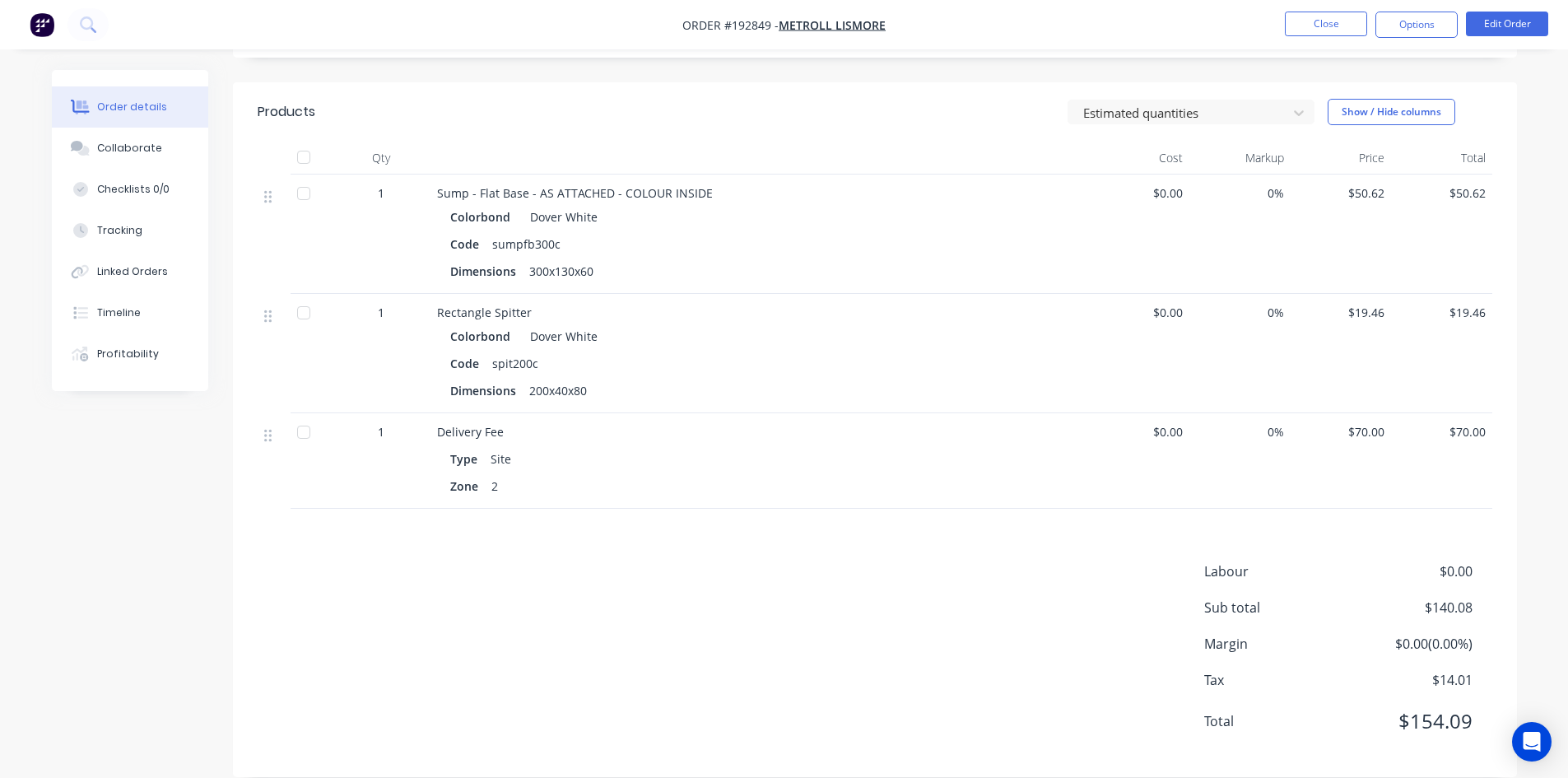
scroll to position [399, 0]
click at [1424, 28] on button "Options" at bounding box center [1417, 25] width 83 height 26
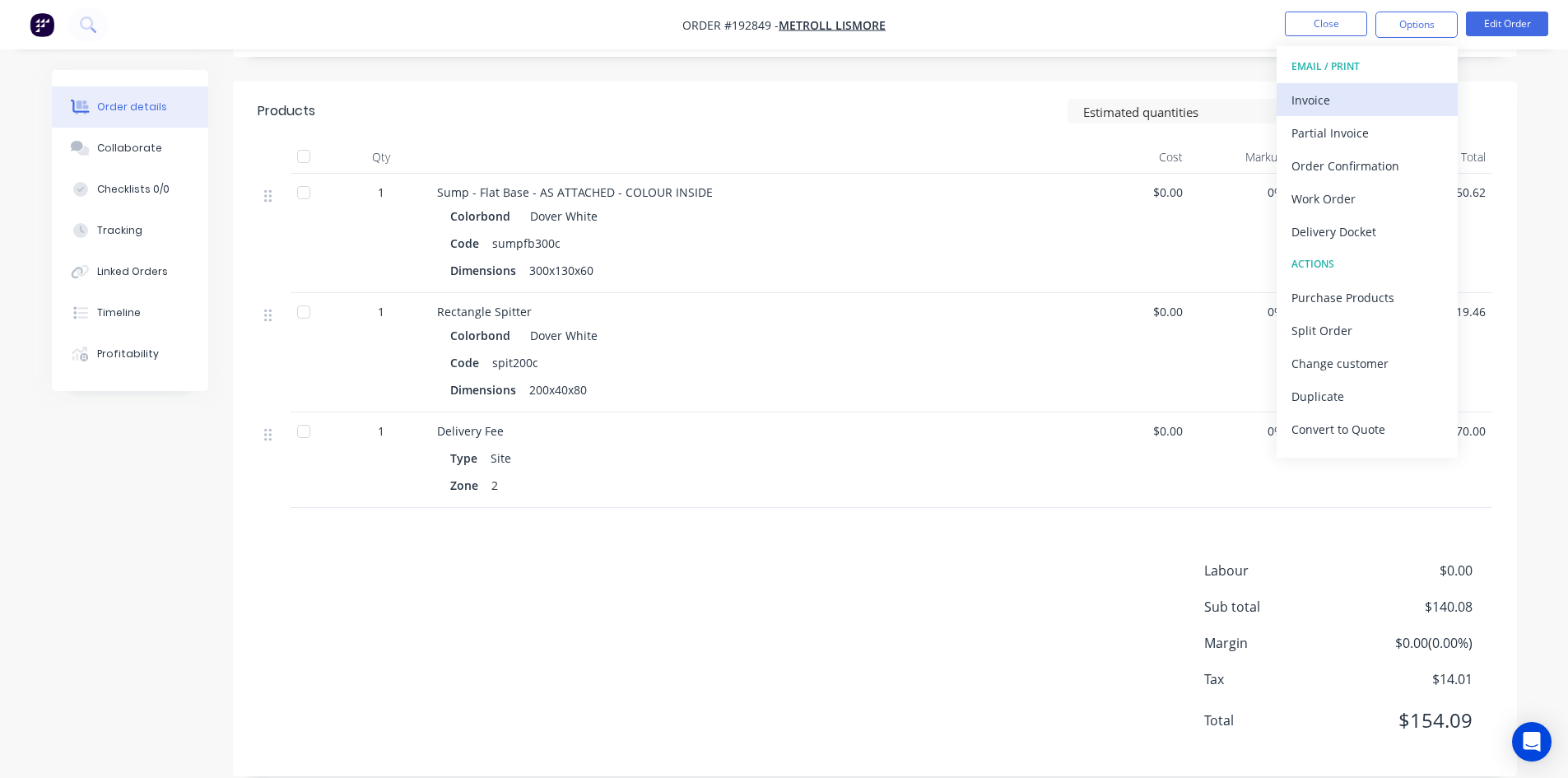
click at [1376, 101] on div "Invoice" at bounding box center [1367, 100] width 151 height 24
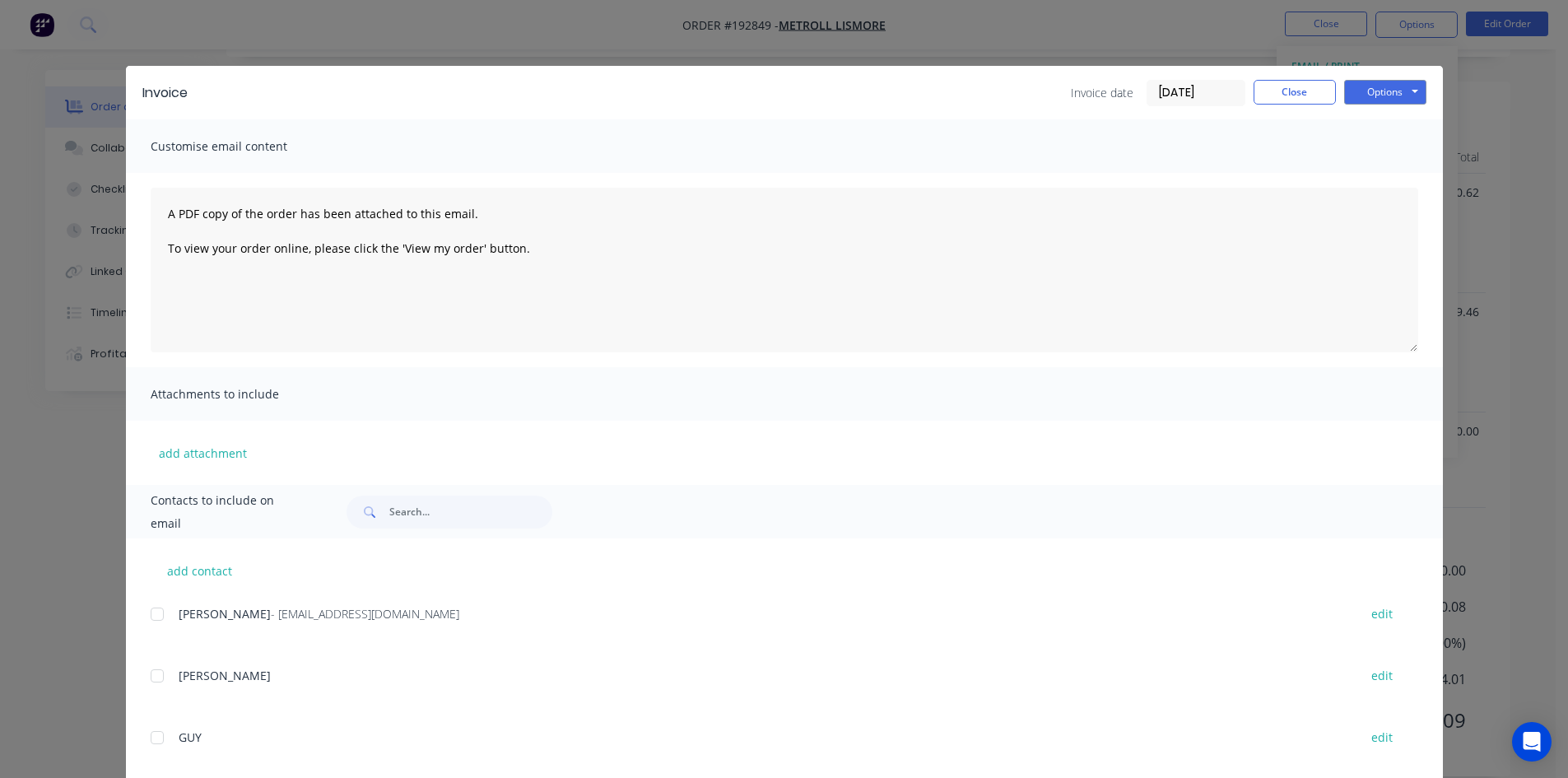
click at [157, 611] on div at bounding box center [156, 614] width 33 height 33
click at [1404, 97] on button "Options" at bounding box center [1385, 92] width 83 height 25
click at [1377, 171] on button "Email" at bounding box center [1397, 175] width 105 height 27
drag, startPoint x: 1295, startPoint y: 97, endPoint x: 1342, endPoint y: 35, distance: 77.8
click at [1295, 97] on button "Close" at bounding box center [1294, 92] width 83 height 25
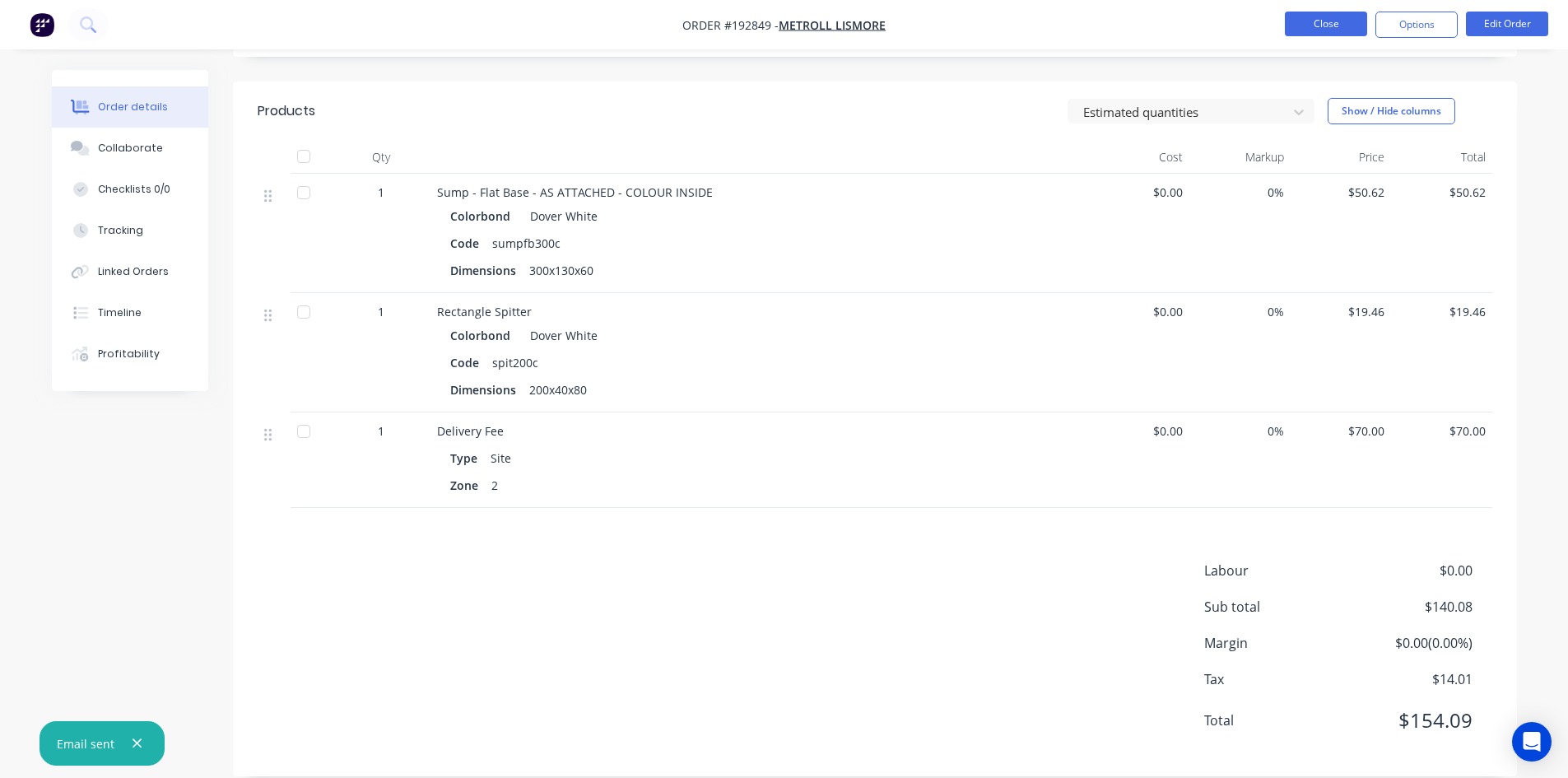
drag, startPoint x: 1343, startPoint y: 33, endPoint x: 1341, endPoint y: 22, distance: 11.2
click at [1341, 22] on button "Close" at bounding box center [1326, 24] width 83 height 25
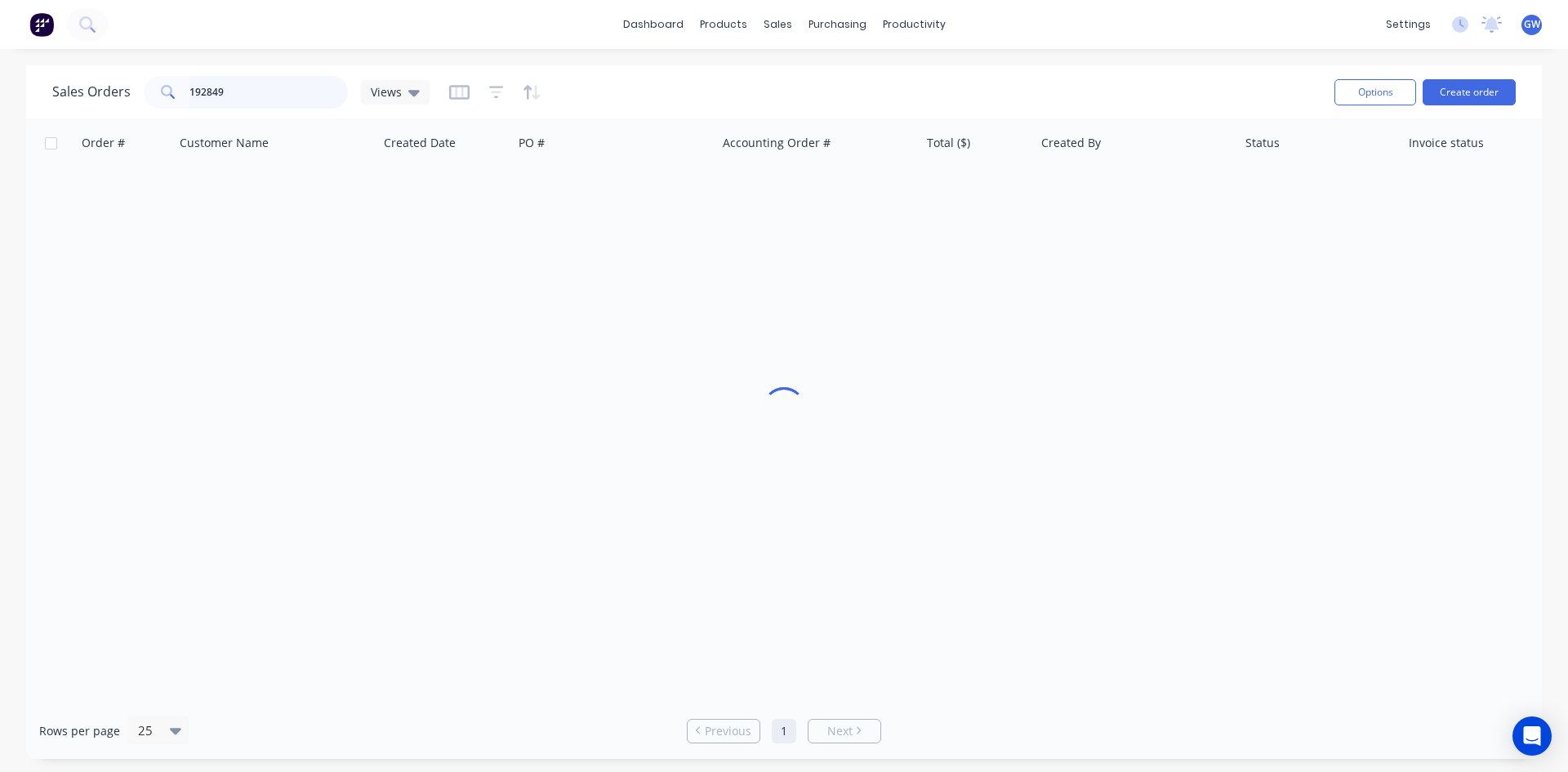
click at [259, 77] on input "192849" at bounding box center [268, 92] width 159 height 33
click at [1140, 187] on div "[PERSON_NAME]" at bounding box center [1131, 193] width 182 height 17
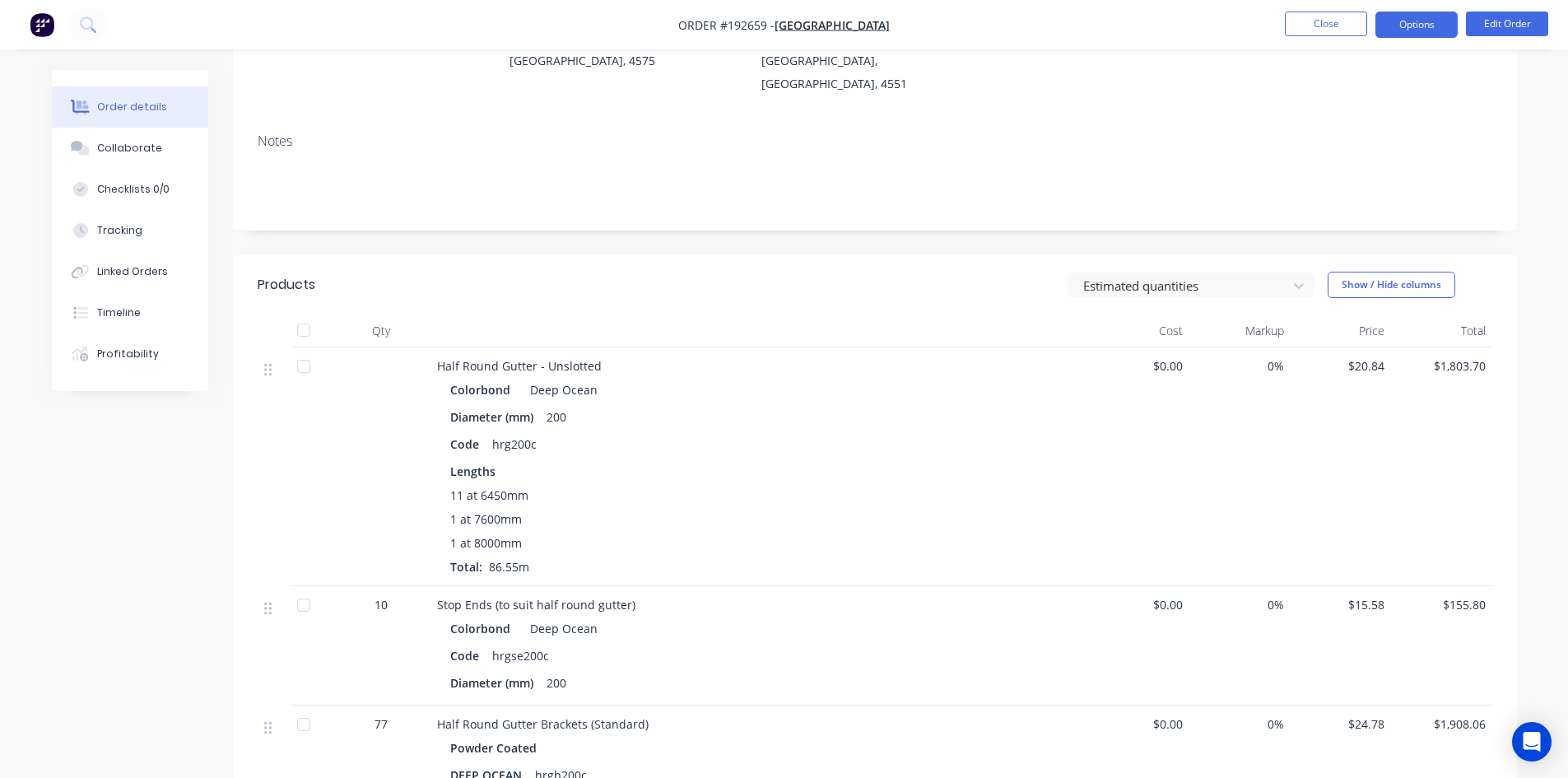
scroll to position [164, 0]
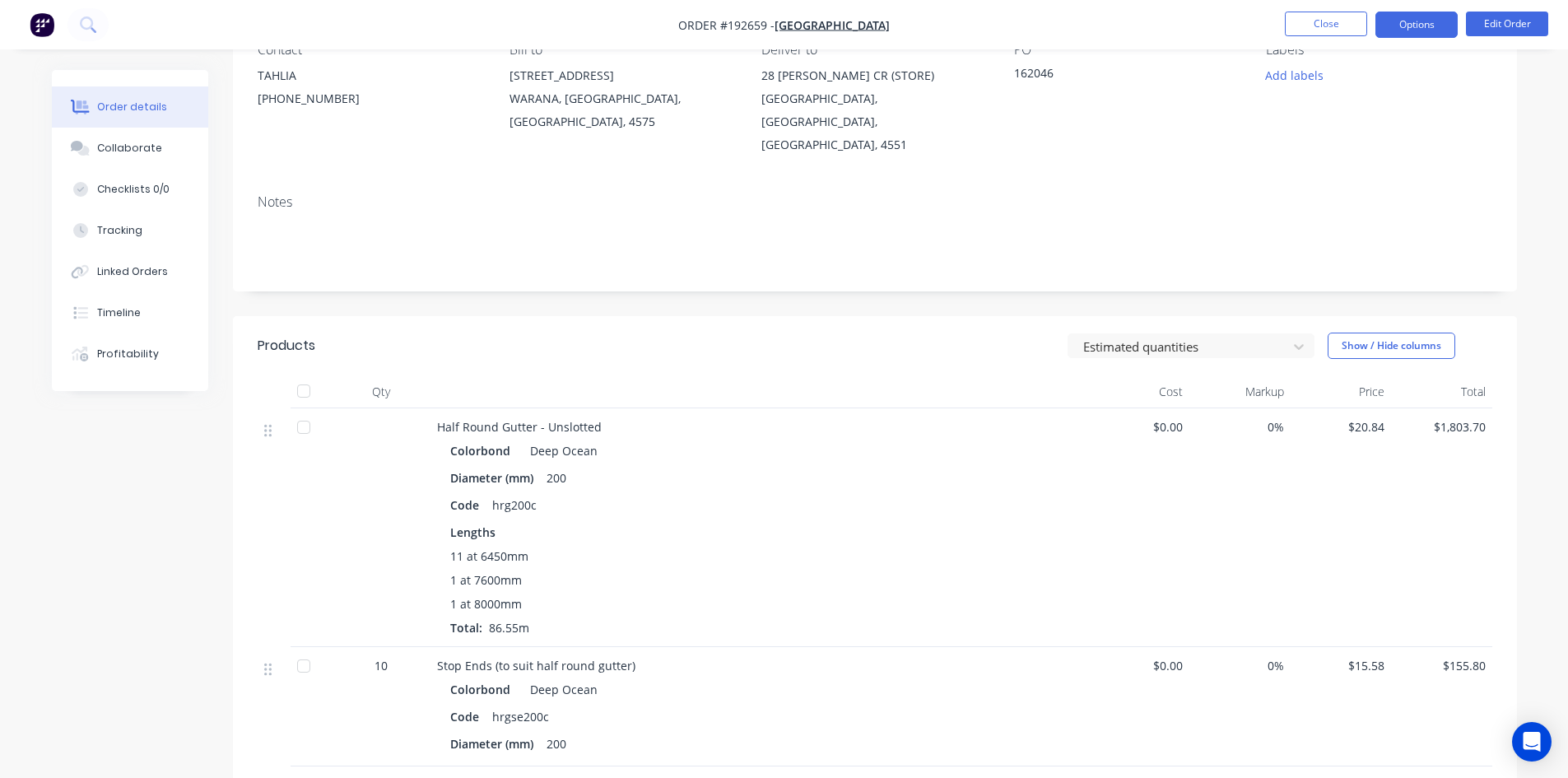
click at [1436, 30] on button "Options" at bounding box center [1417, 25] width 83 height 26
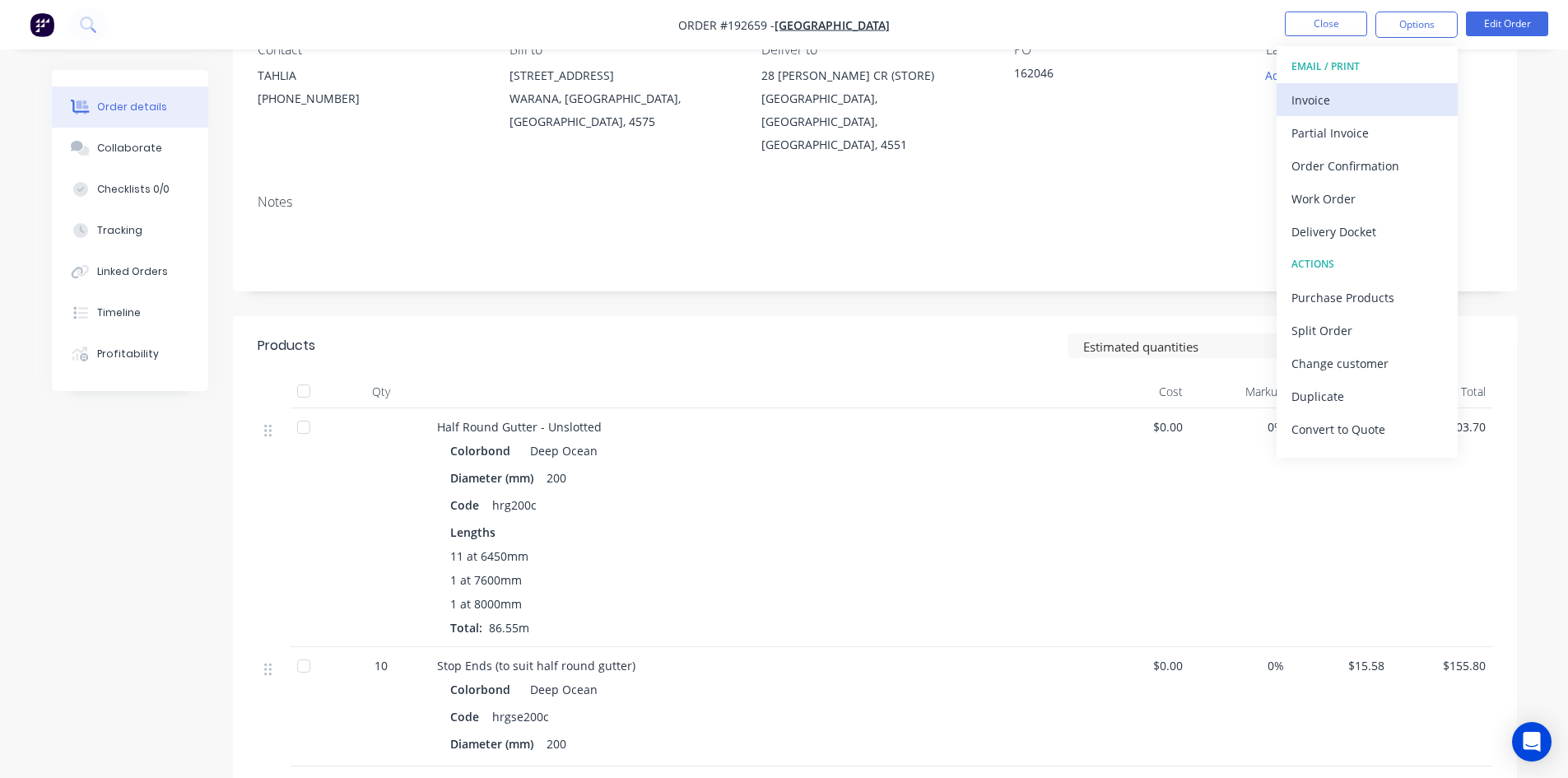
click at [1357, 107] on div "Invoice" at bounding box center [1367, 100] width 151 height 24
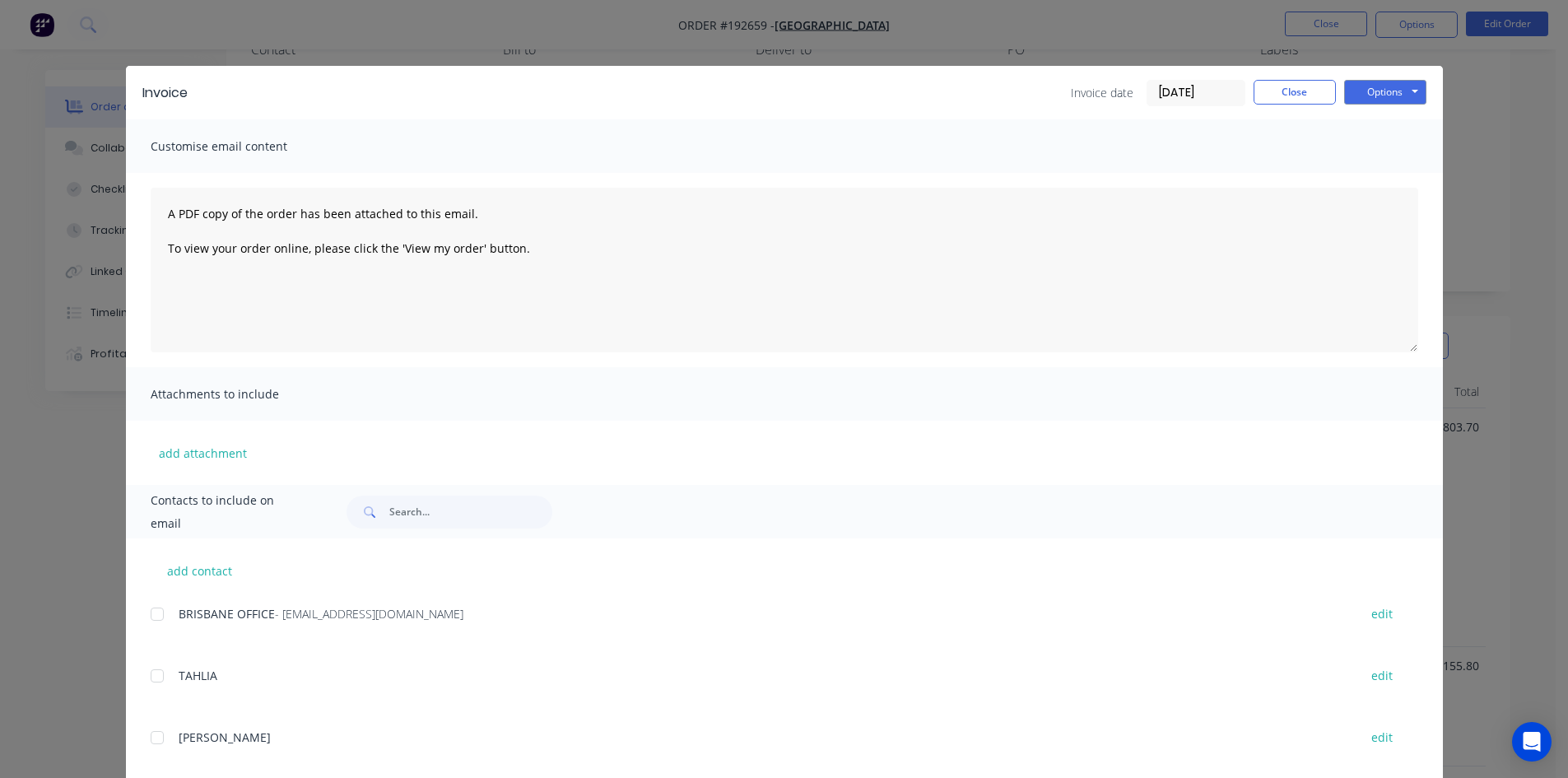
click at [151, 608] on div at bounding box center [156, 614] width 33 height 33
click at [1384, 92] on button "Options" at bounding box center [1385, 92] width 83 height 25
click at [1394, 183] on button "Email" at bounding box center [1397, 175] width 105 height 27
click at [1269, 97] on button "Close" at bounding box center [1294, 92] width 83 height 25
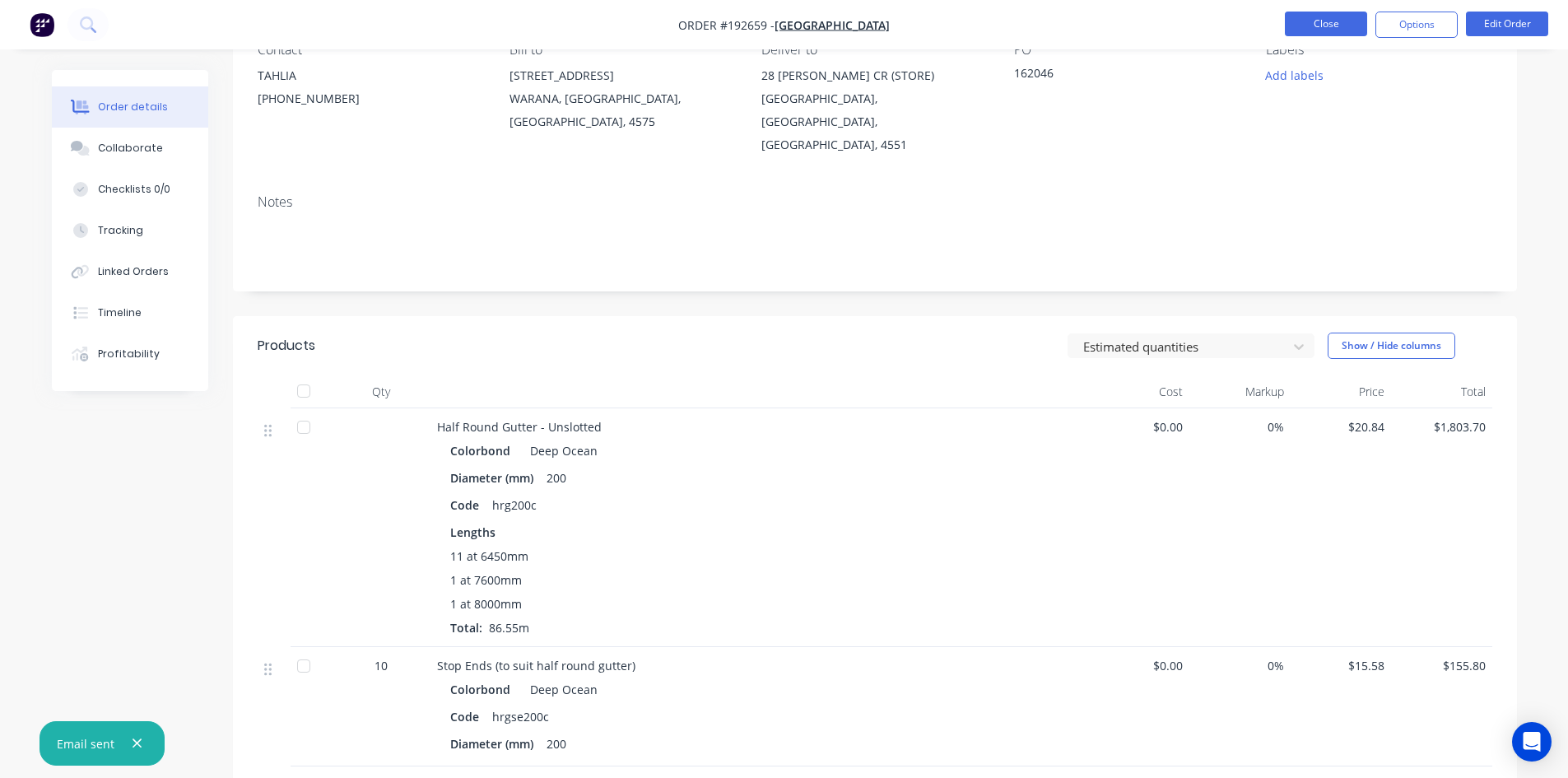
click at [1309, 22] on button "Close" at bounding box center [1326, 24] width 83 height 25
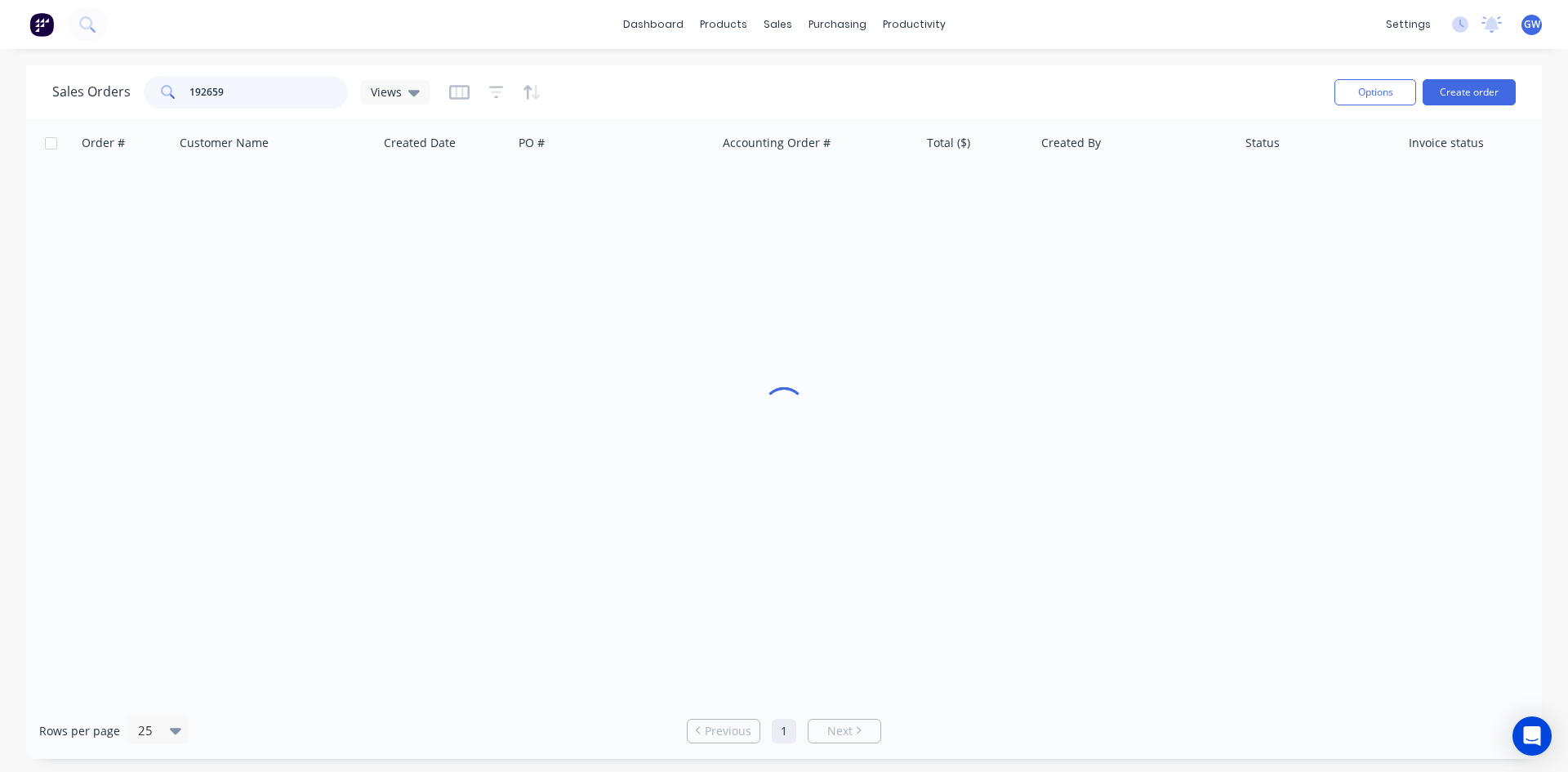
click at [306, 93] on input "192659" at bounding box center [268, 92] width 159 height 33
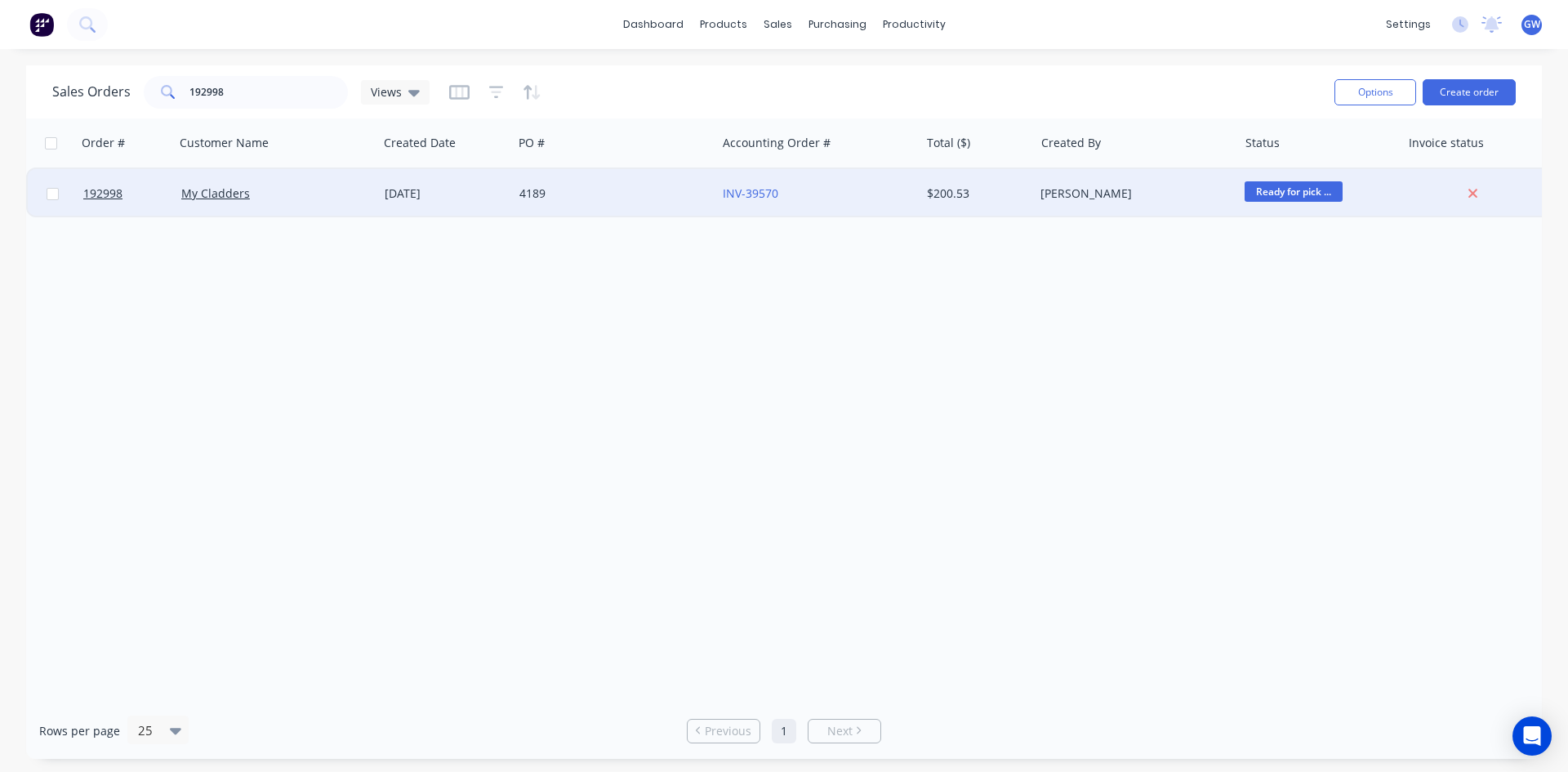
click at [1061, 192] on div "[PERSON_NAME]" at bounding box center [1131, 193] width 182 height 17
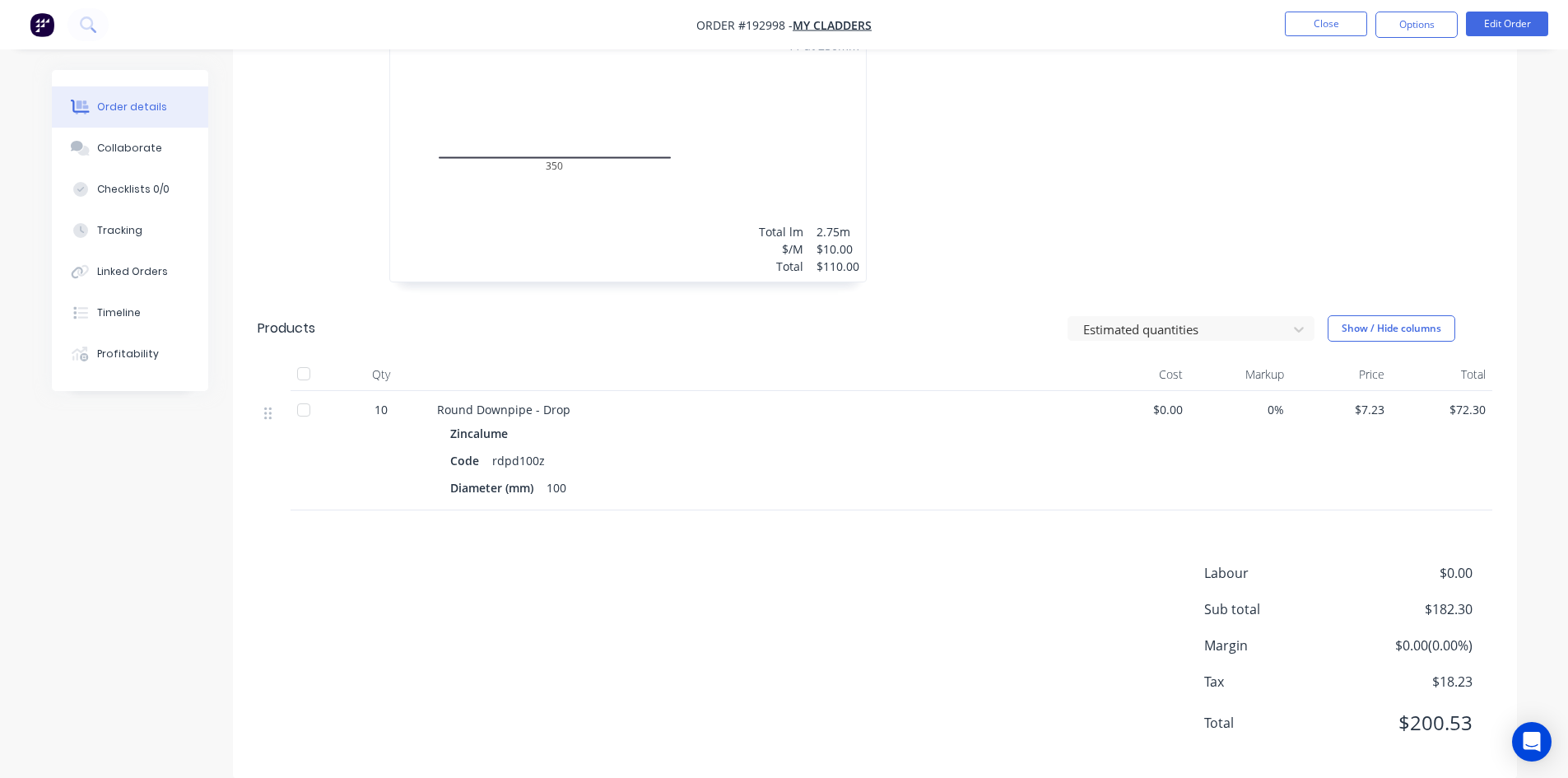
scroll to position [530, 0]
click at [1412, 31] on button "Options" at bounding box center [1417, 25] width 83 height 26
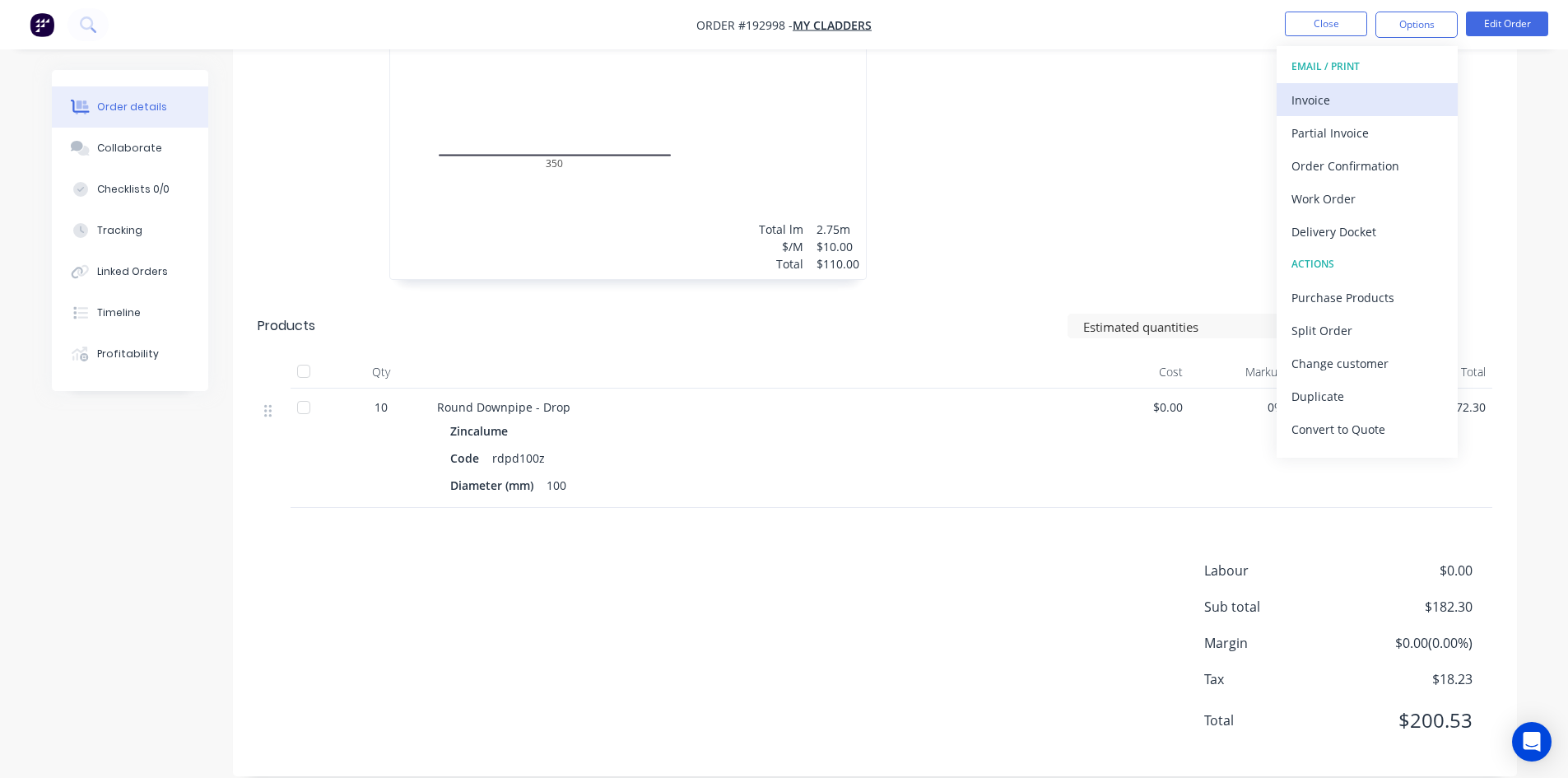
click at [1378, 87] on button "Invoice" at bounding box center [1367, 99] width 181 height 33
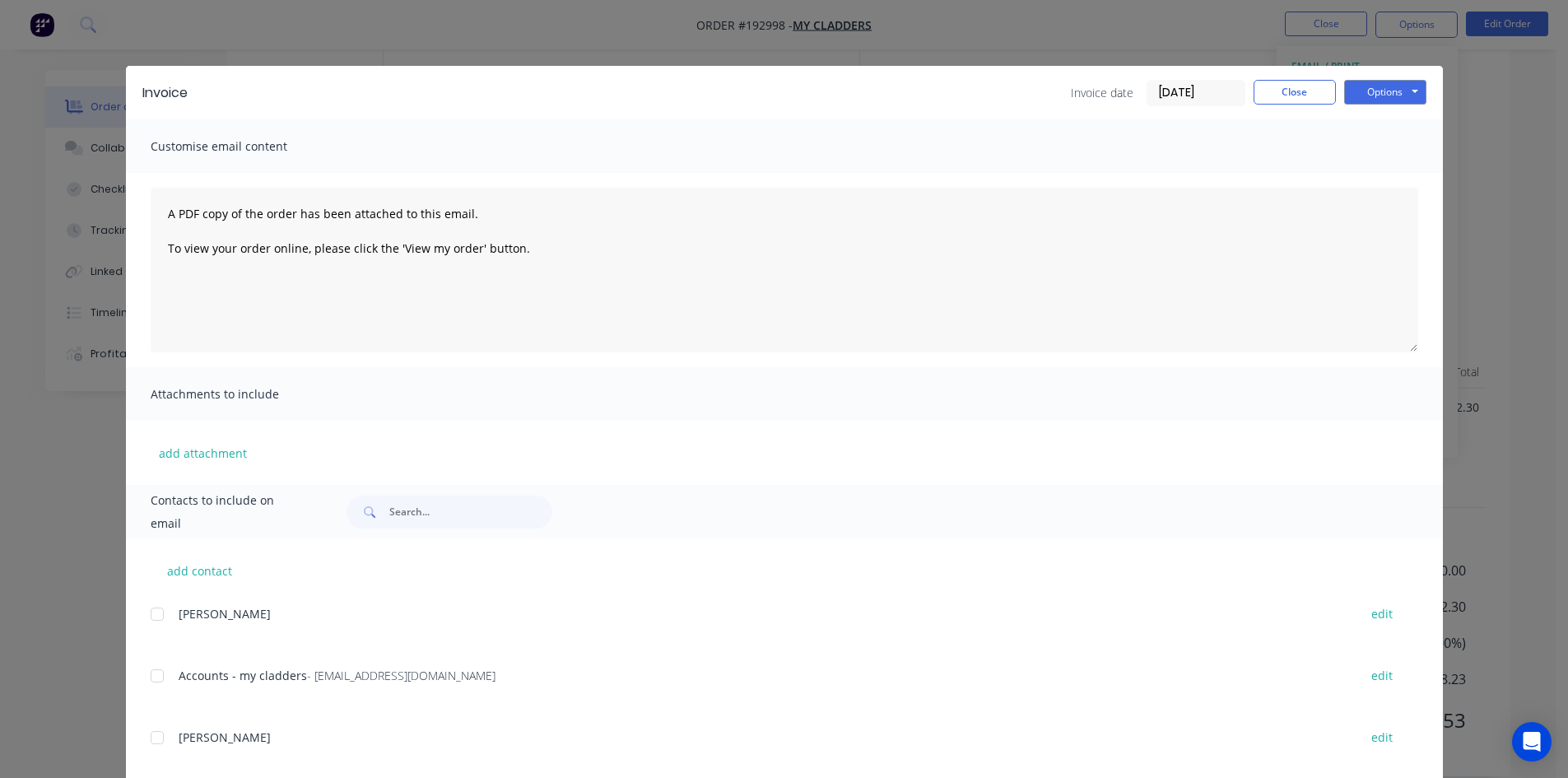
click at [155, 676] on div at bounding box center [156, 676] width 33 height 33
click at [1395, 92] on button "Options" at bounding box center [1385, 92] width 83 height 25
click at [1396, 168] on button "Email" at bounding box center [1397, 175] width 105 height 27
click at [1284, 97] on button "Close" at bounding box center [1294, 92] width 83 height 25
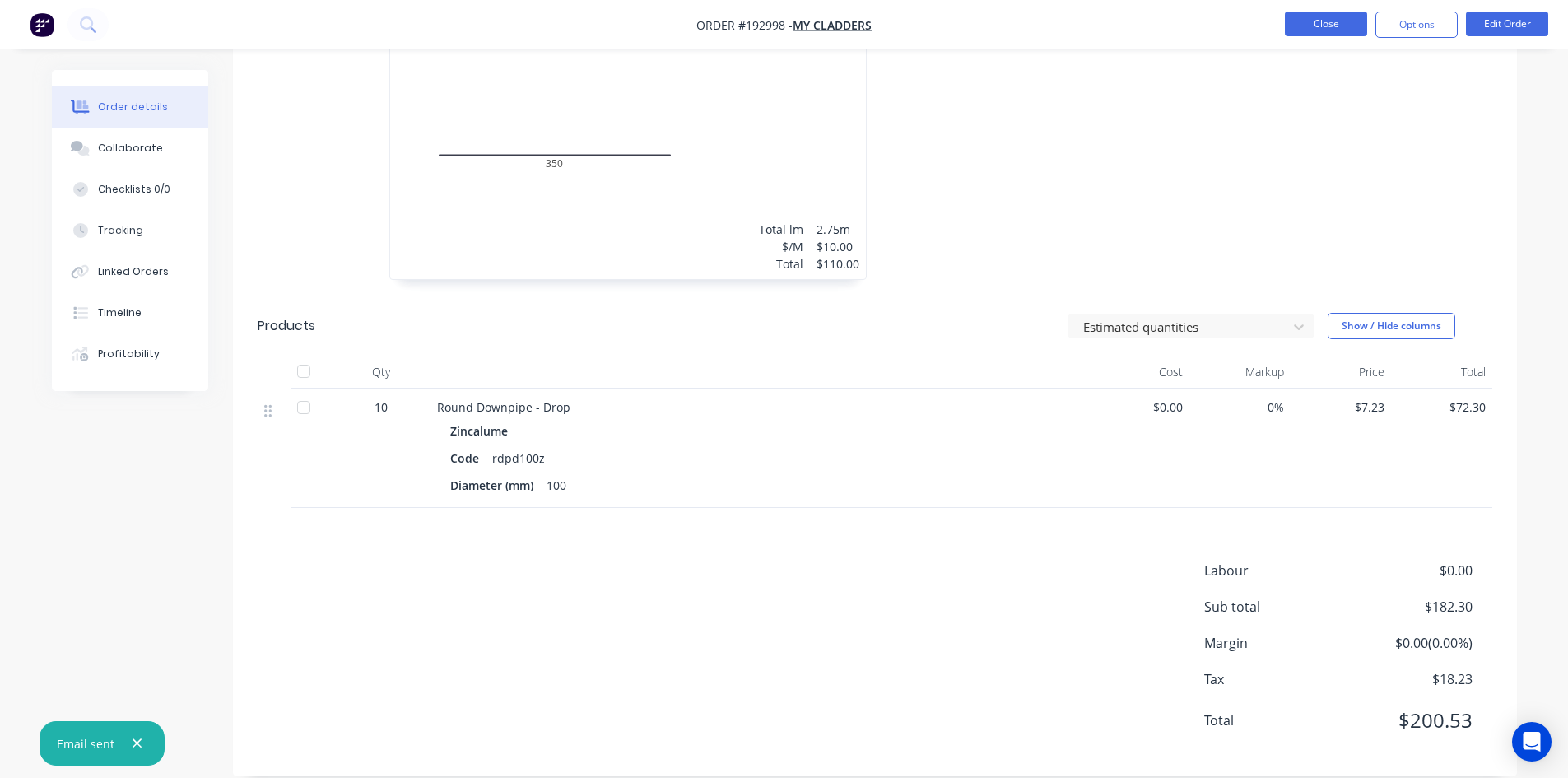
click at [1331, 18] on button "Close" at bounding box center [1326, 24] width 83 height 25
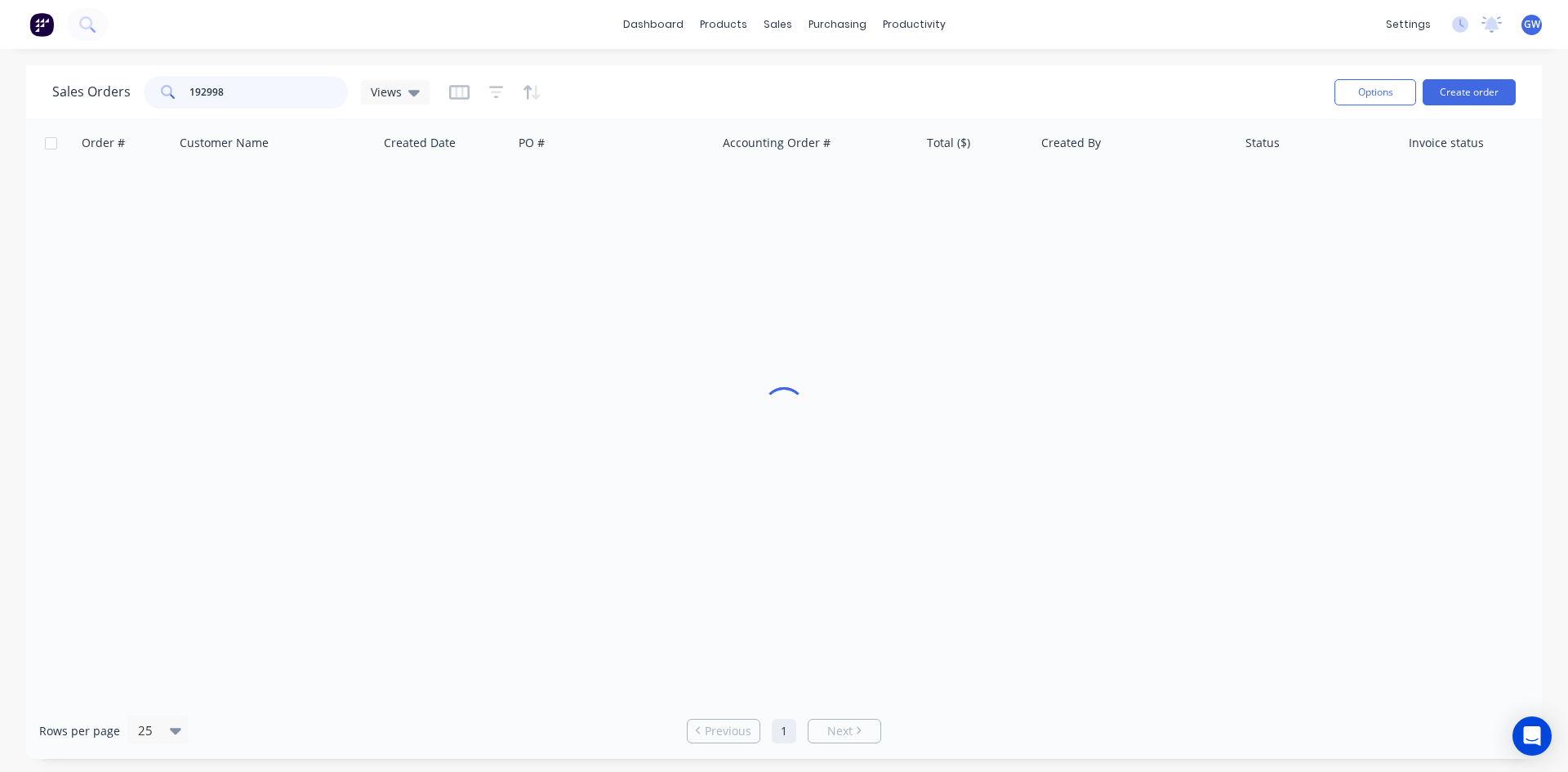
click at [262, 97] on input "192998" at bounding box center [268, 92] width 159 height 33
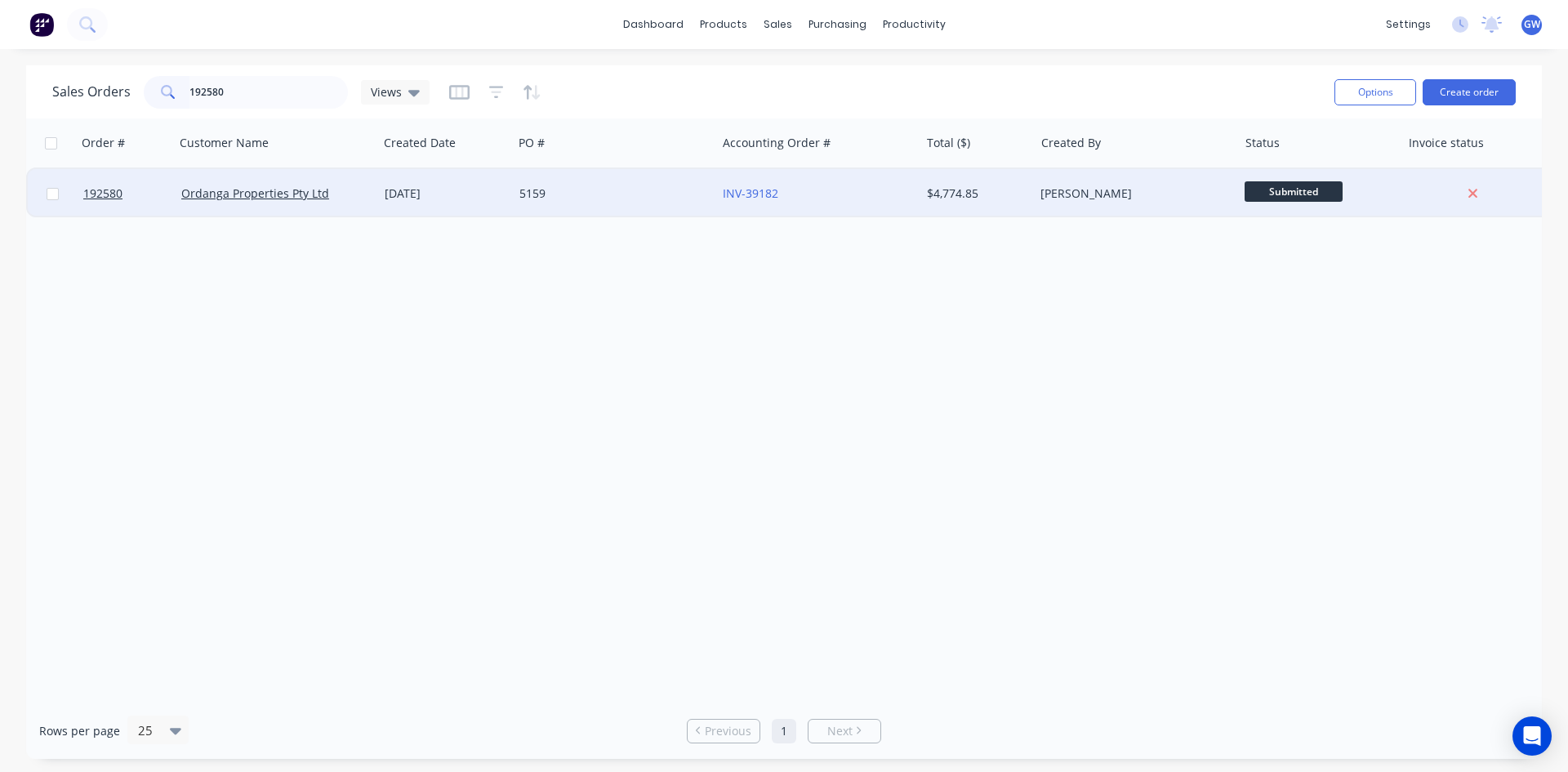
click at [1174, 200] on div "[PERSON_NAME]" at bounding box center [1131, 193] width 182 height 17
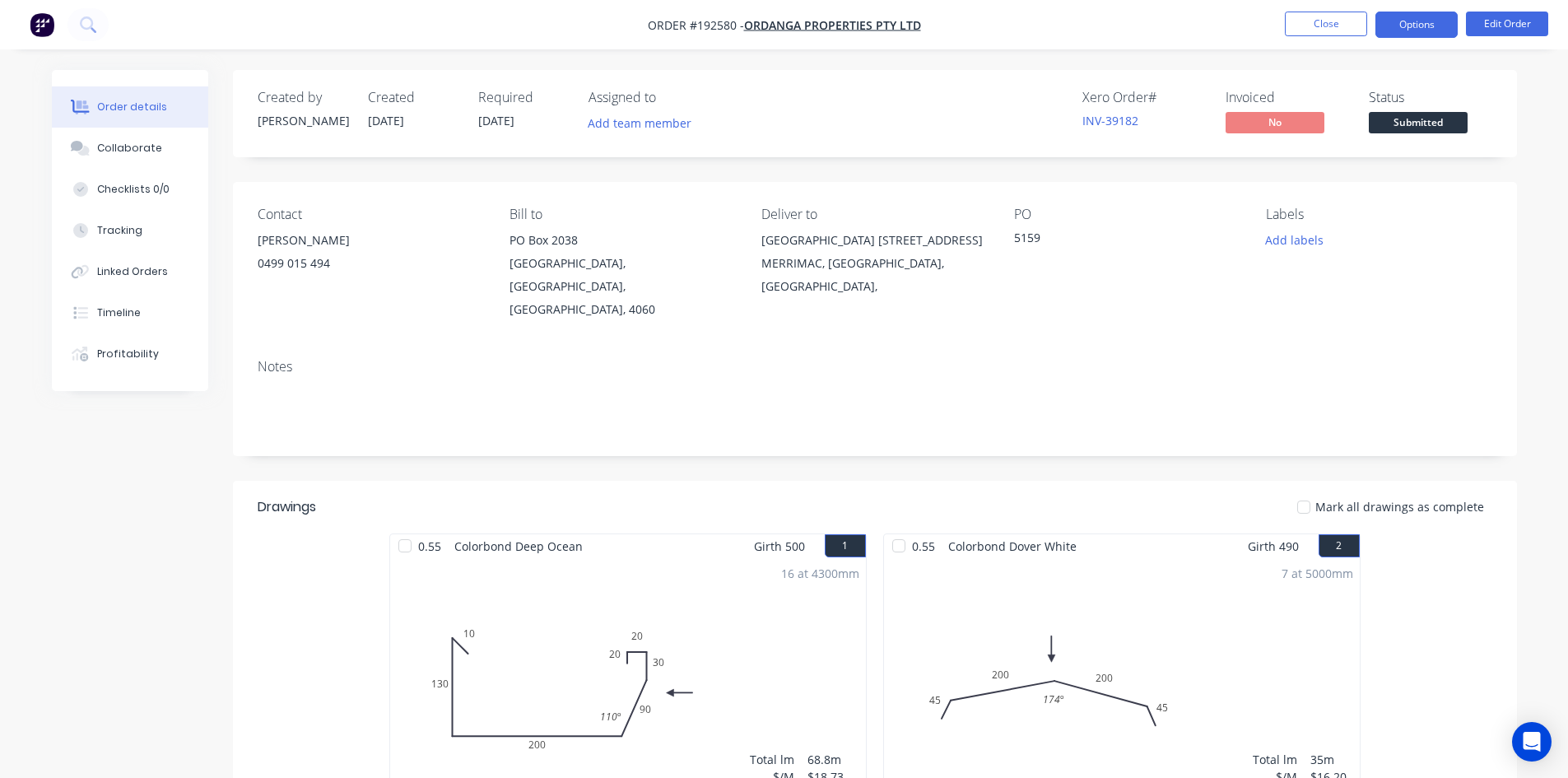
click at [1423, 15] on button "Options" at bounding box center [1417, 25] width 83 height 26
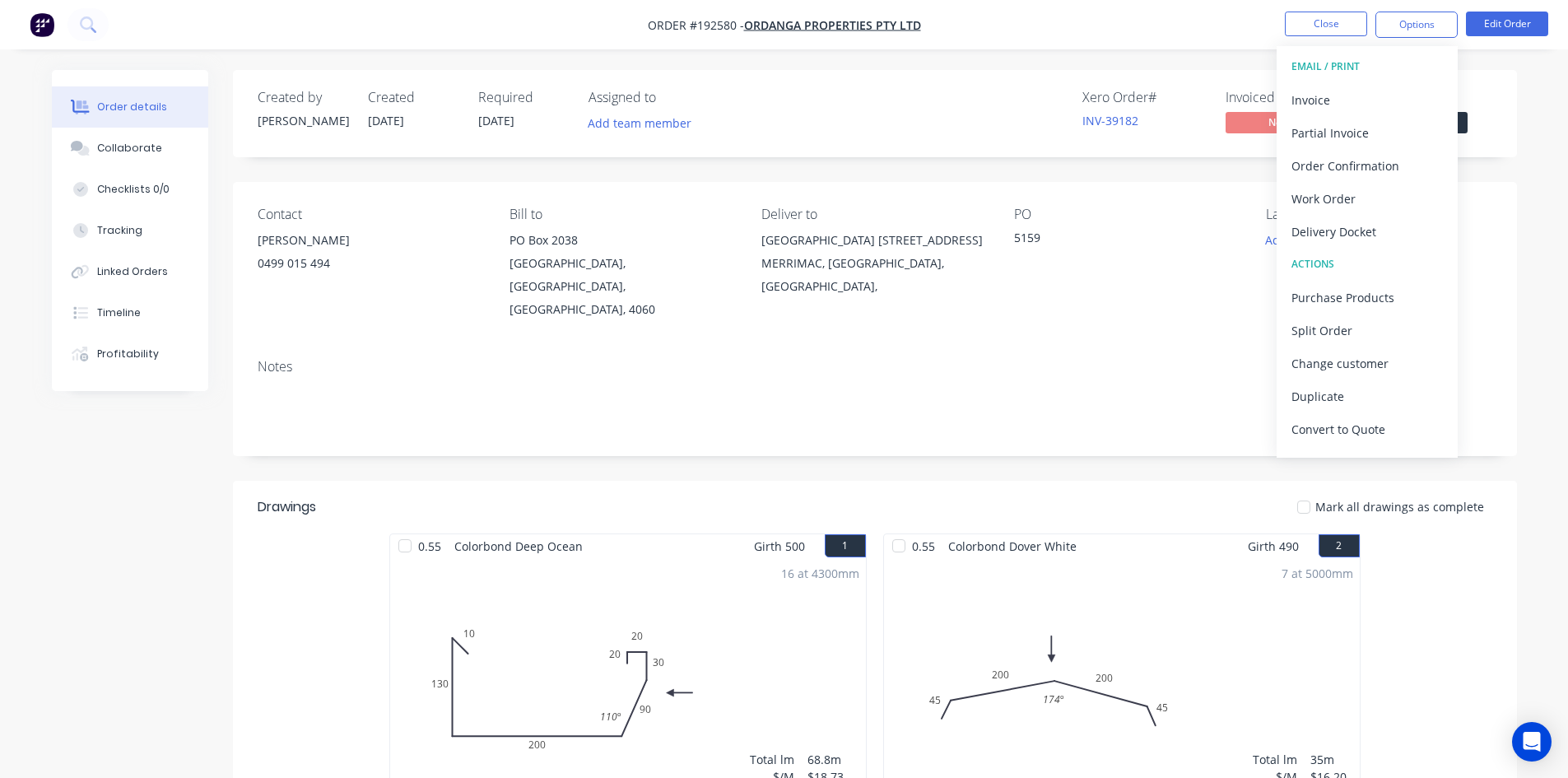
click at [1334, 97] on div "Invoice" at bounding box center [1367, 100] width 151 height 24
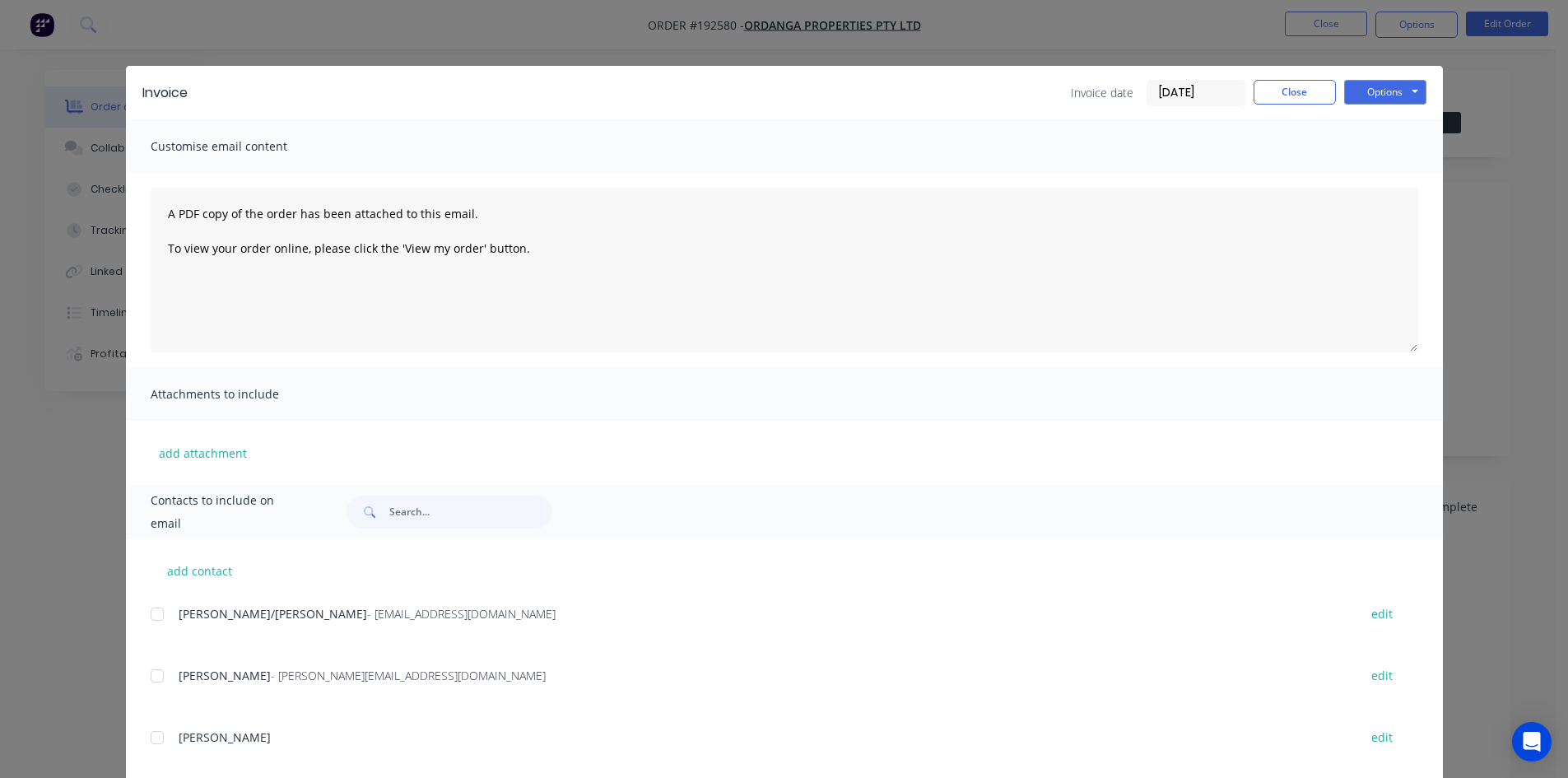
click at [157, 618] on div at bounding box center [156, 614] width 33 height 33
click at [1402, 98] on button "Options" at bounding box center [1385, 92] width 83 height 25
click at [1386, 181] on button "Email" at bounding box center [1397, 175] width 105 height 27
drag, startPoint x: 1323, startPoint y: 97, endPoint x: 1329, endPoint y: 63, distance: 34.5
click at [1323, 97] on button "Close" at bounding box center [1294, 92] width 83 height 25
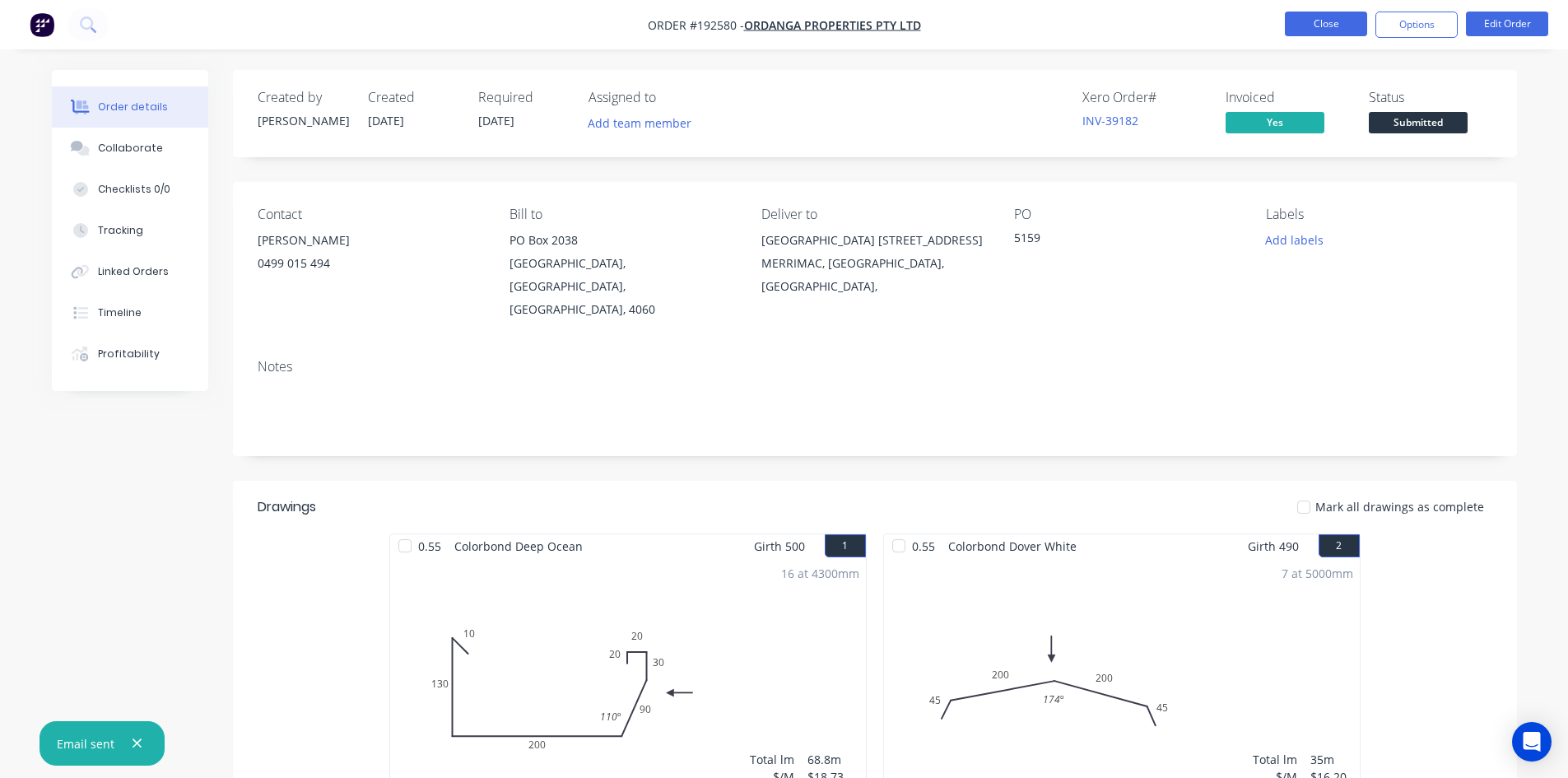
click at [1329, 20] on button "Close" at bounding box center [1326, 24] width 83 height 25
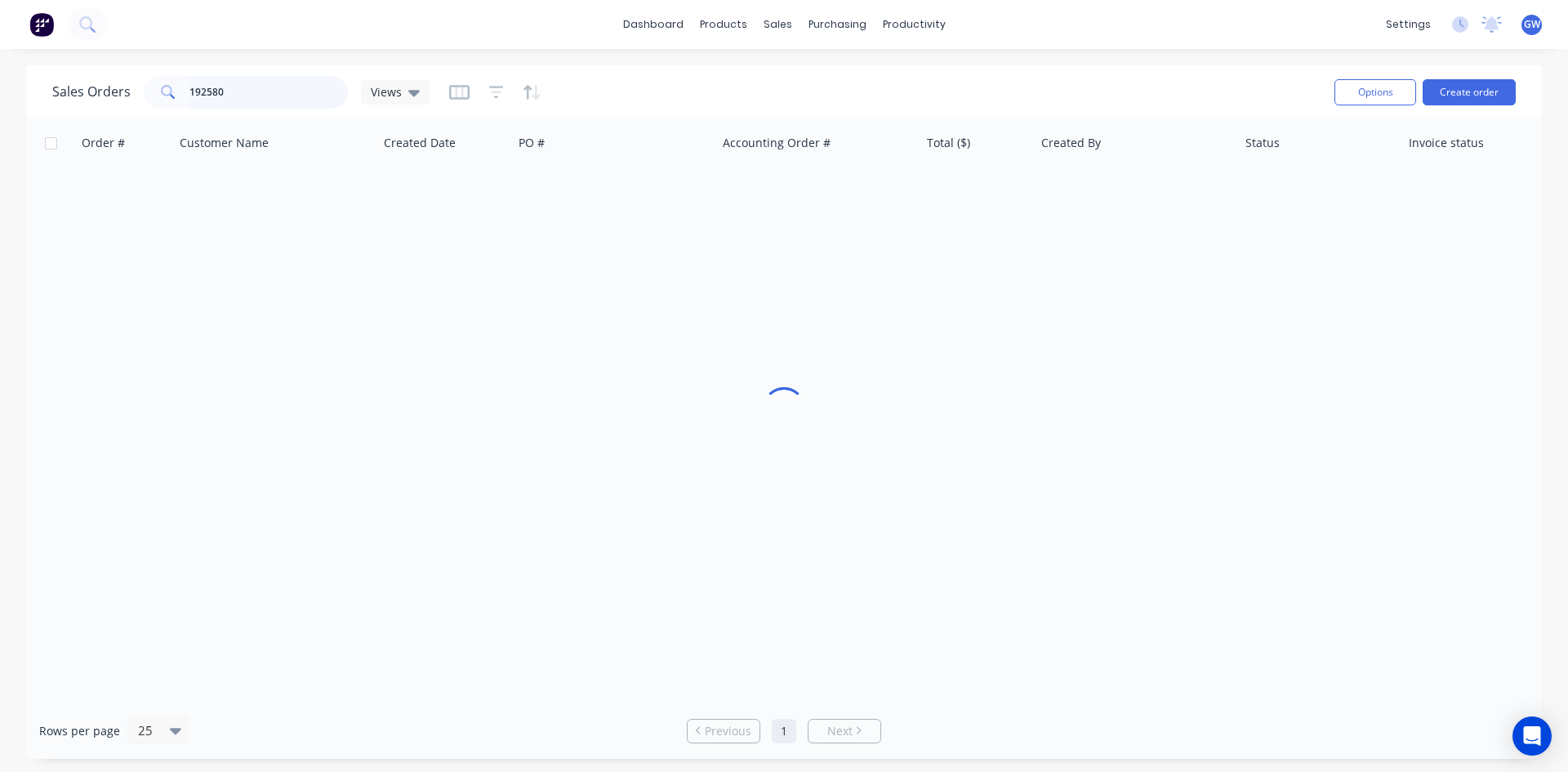
click at [294, 98] on input "192580" at bounding box center [268, 92] width 159 height 33
click at [279, 94] on input "192580" at bounding box center [268, 92] width 159 height 33
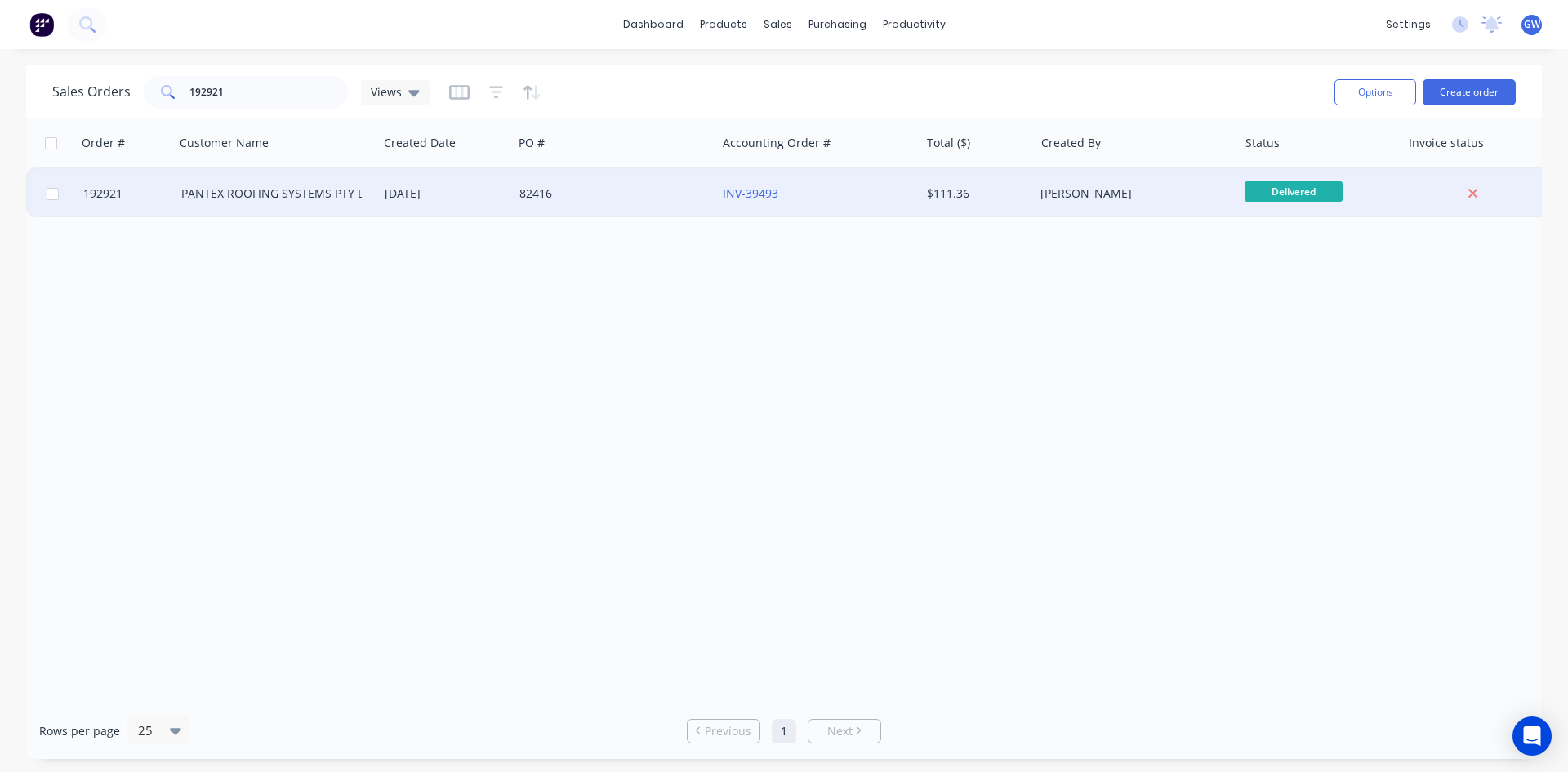
click at [844, 189] on div "INV-39493" at bounding box center [813, 193] width 182 height 17
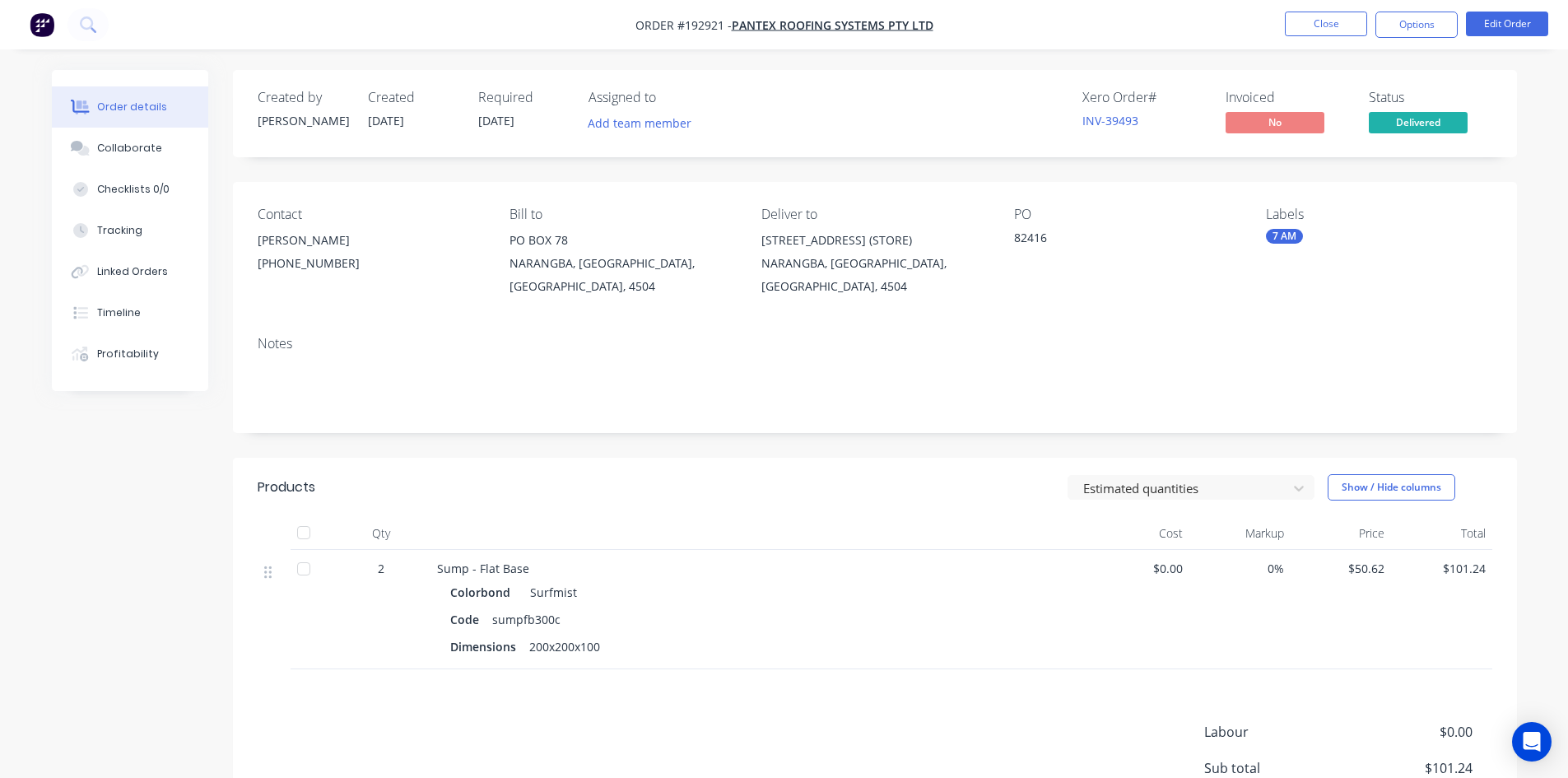
scroll to position [168, 0]
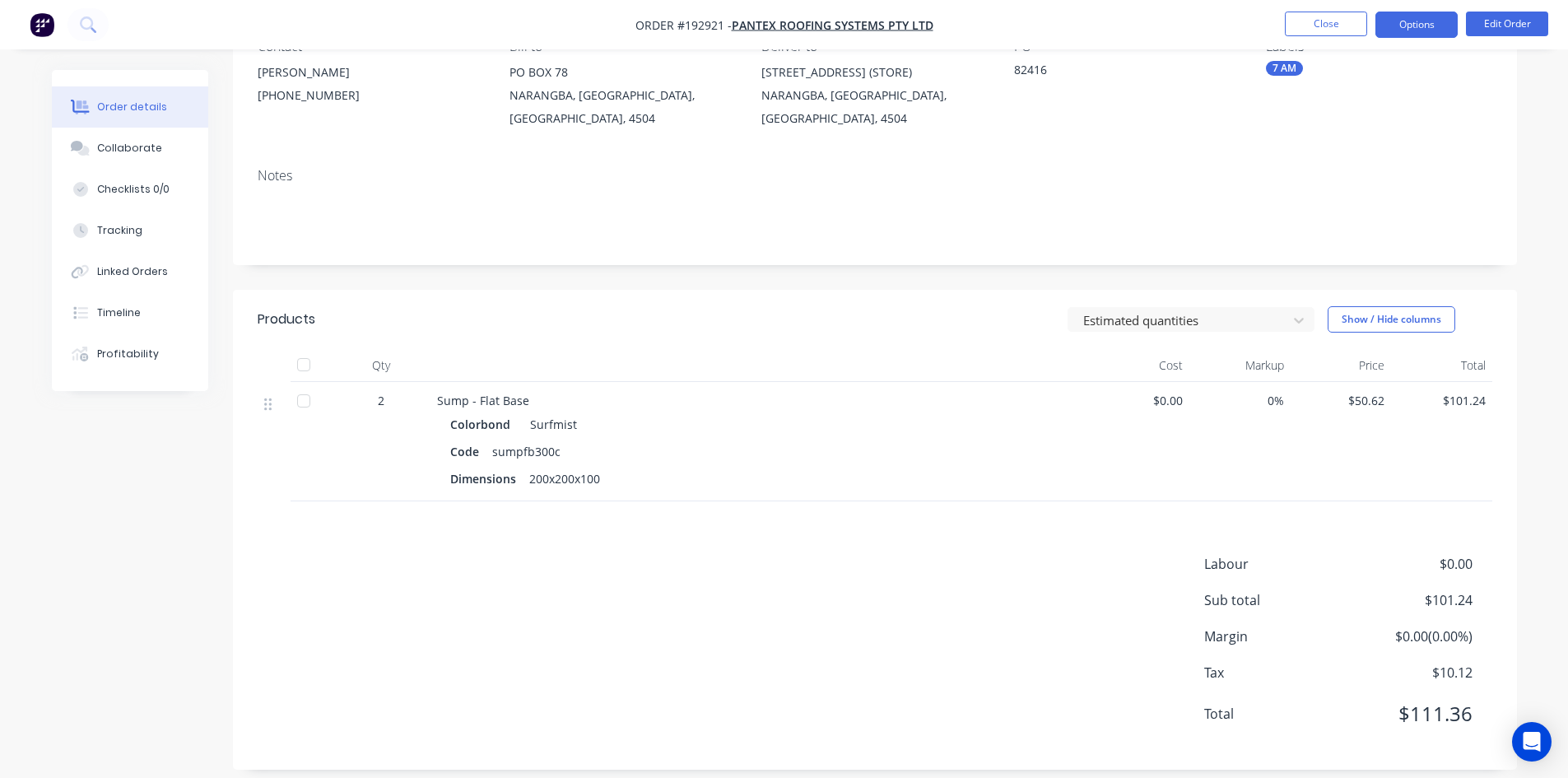
click at [1431, 17] on button "Options" at bounding box center [1417, 25] width 83 height 26
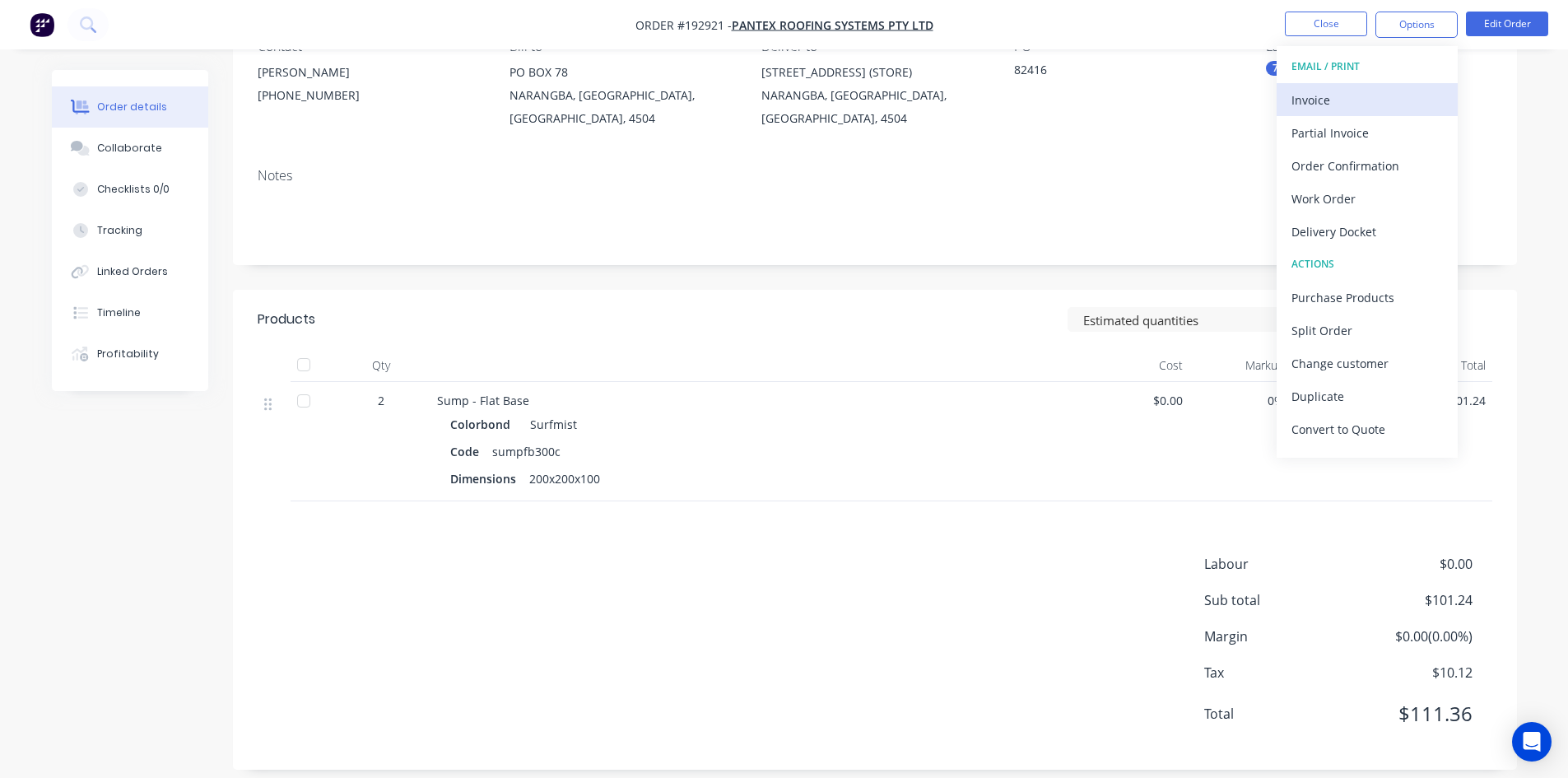
click at [1341, 109] on div "Invoice" at bounding box center [1367, 100] width 151 height 24
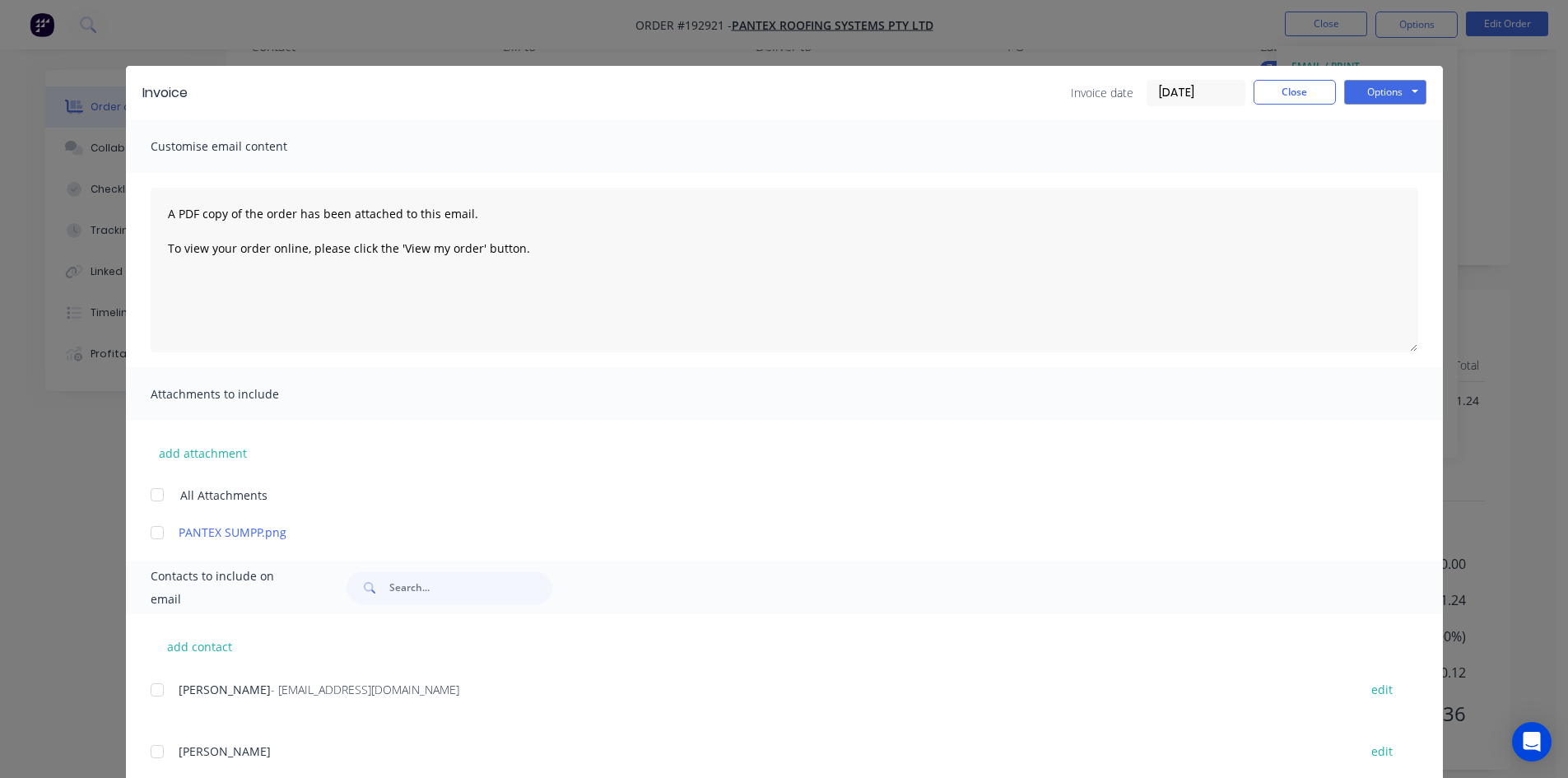
click at [154, 693] on div at bounding box center [156, 689] width 33 height 33
click at [1381, 97] on button "Options" at bounding box center [1385, 92] width 83 height 25
click at [1376, 176] on button "Email" at bounding box center [1397, 175] width 105 height 27
click at [1285, 92] on button "Close" at bounding box center [1294, 92] width 83 height 25
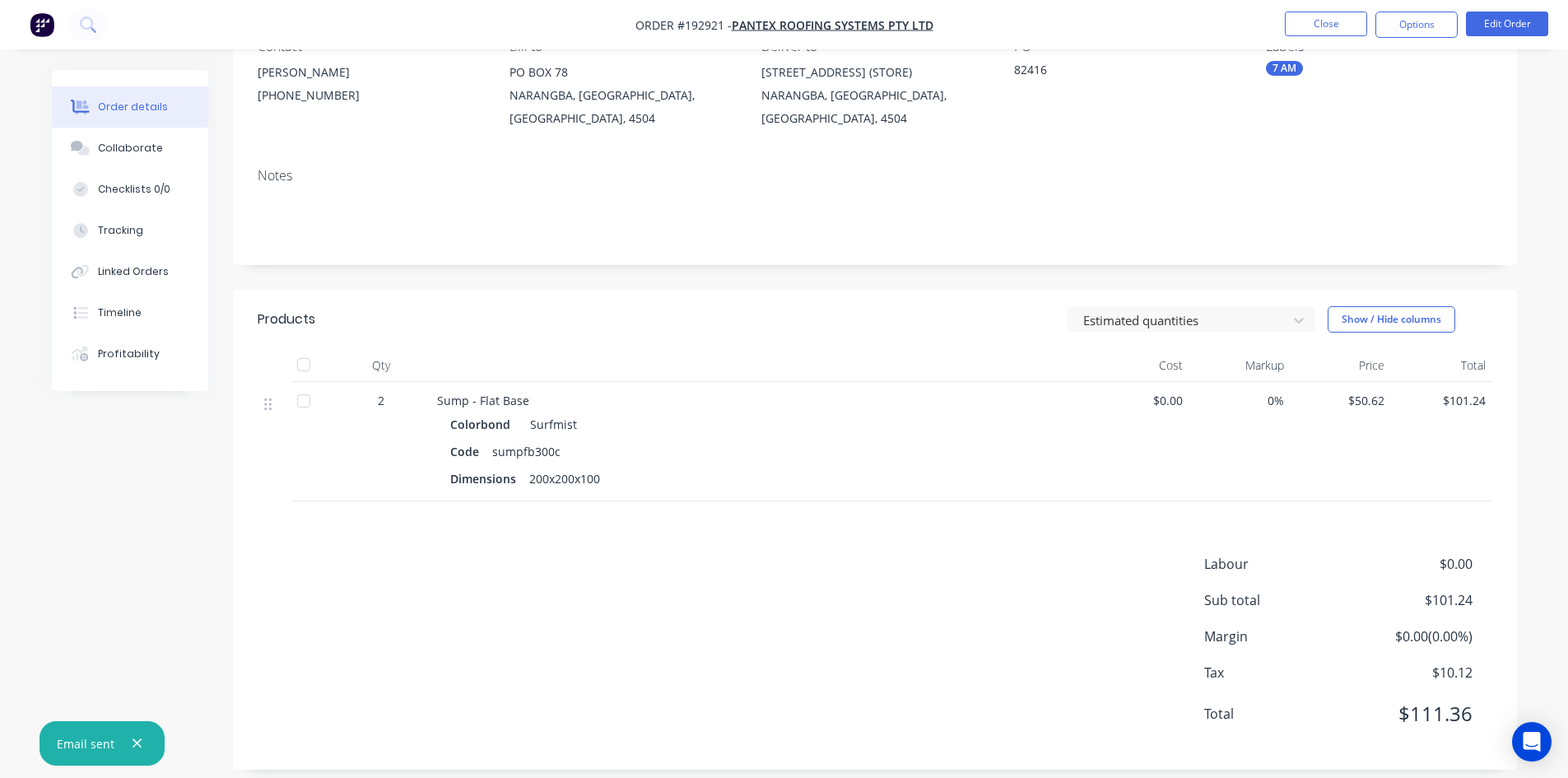
click at [1306, 8] on nav "Order #192921 - PANTEX ROOFING SYSTEMS PTY LTD Close Options Edit Order" at bounding box center [784, 25] width 1568 height 50
click at [1313, 24] on button "Close" at bounding box center [1326, 24] width 83 height 25
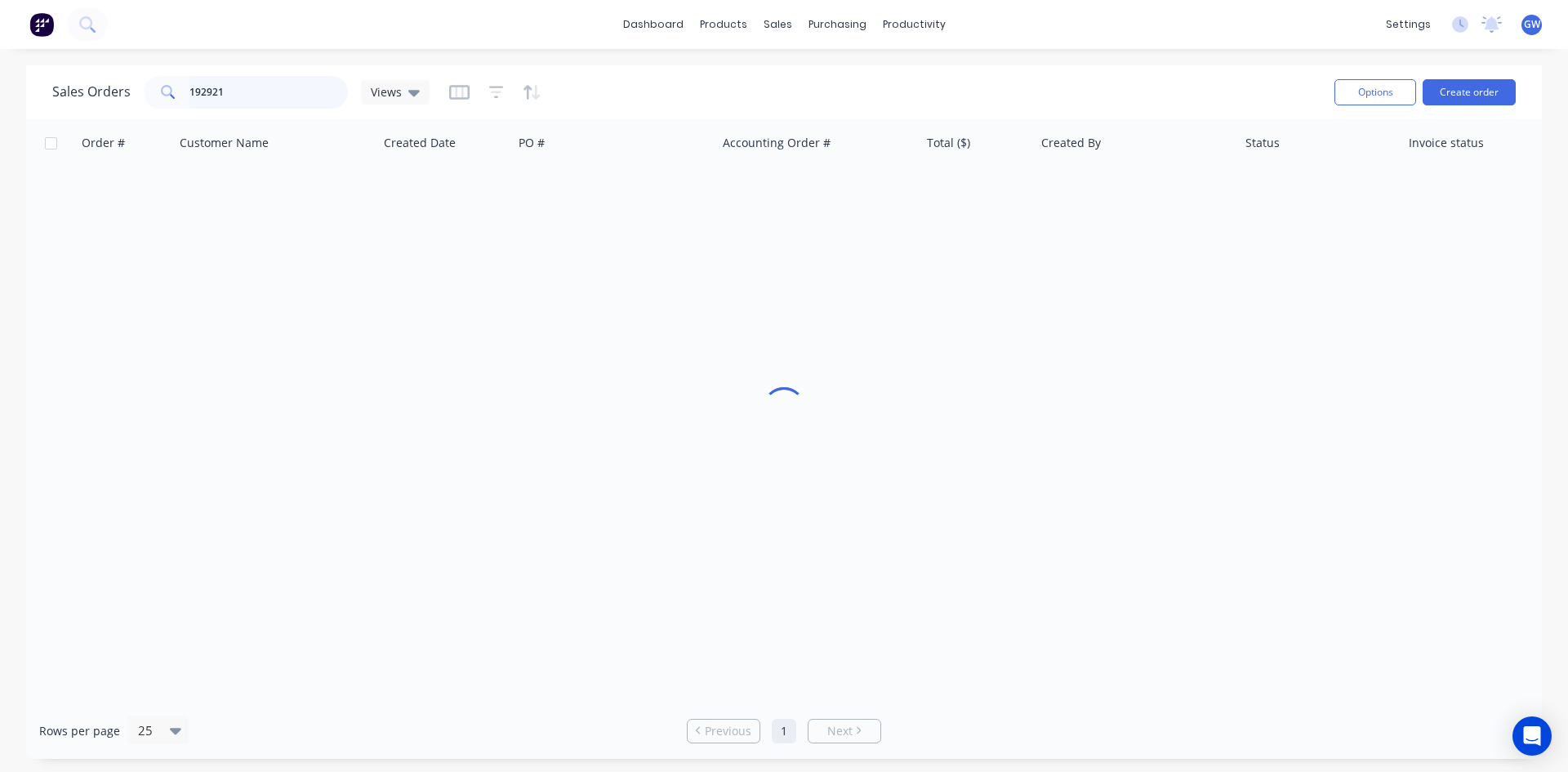
click at [234, 96] on input "192921" at bounding box center [268, 92] width 159 height 33
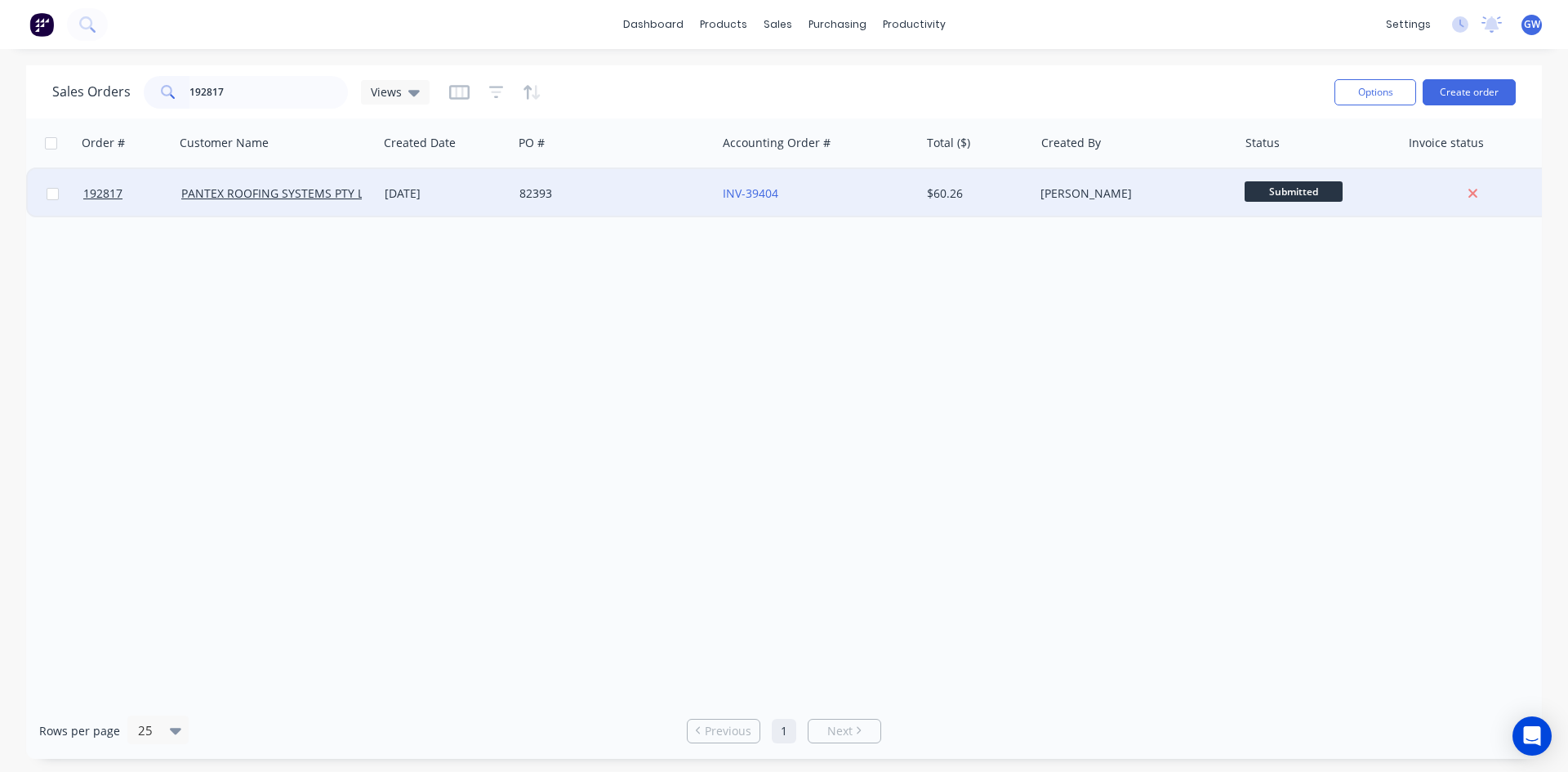
click at [868, 184] on div "INV-39404" at bounding box center [818, 193] width 203 height 49
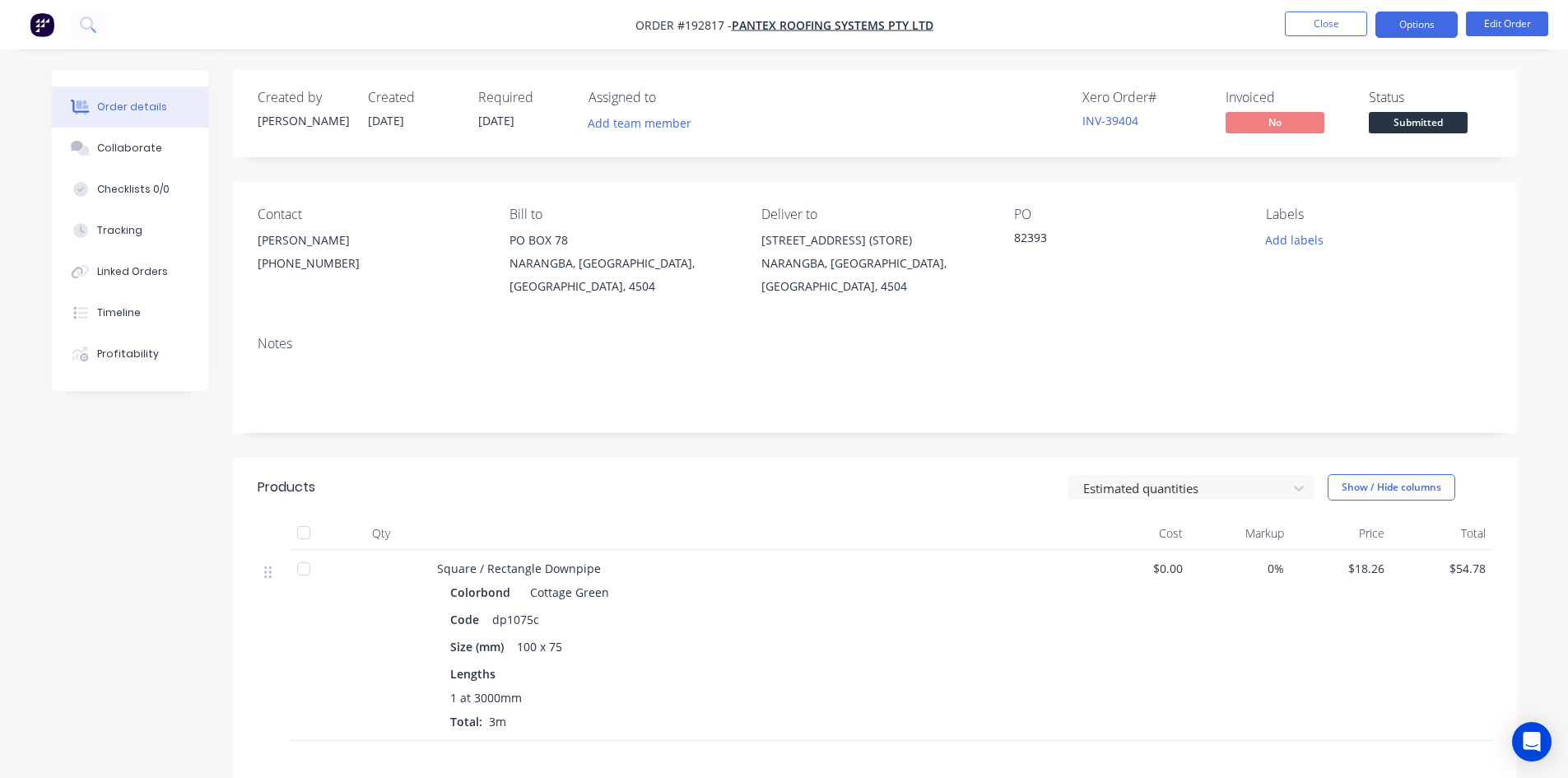
click at [1415, 31] on button "Options" at bounding box center [1417, 25] width 83 height 26
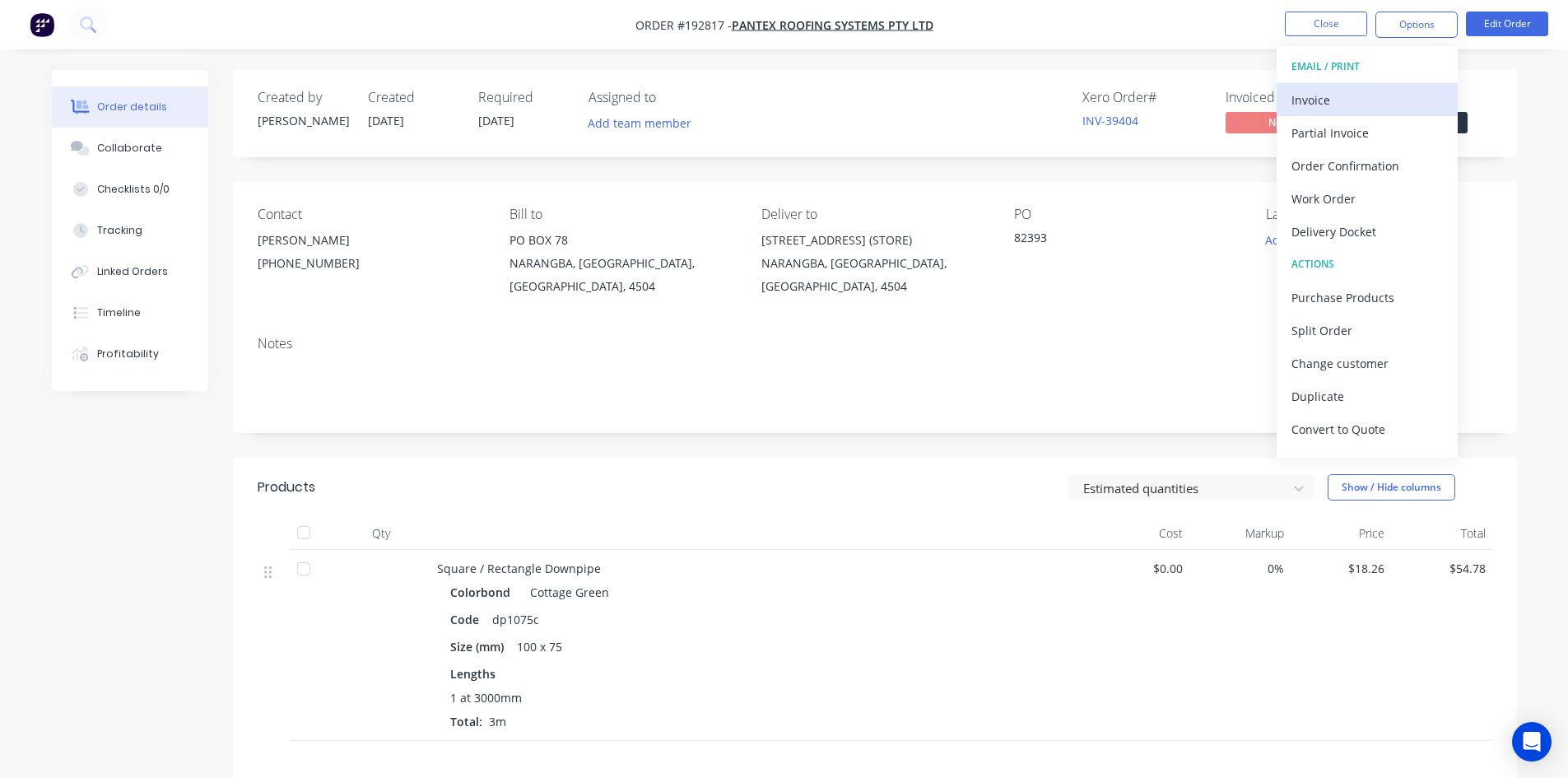
click at [1367, 102] on div "Invoice" at bounding box center [1367, 100] width 151 height 24
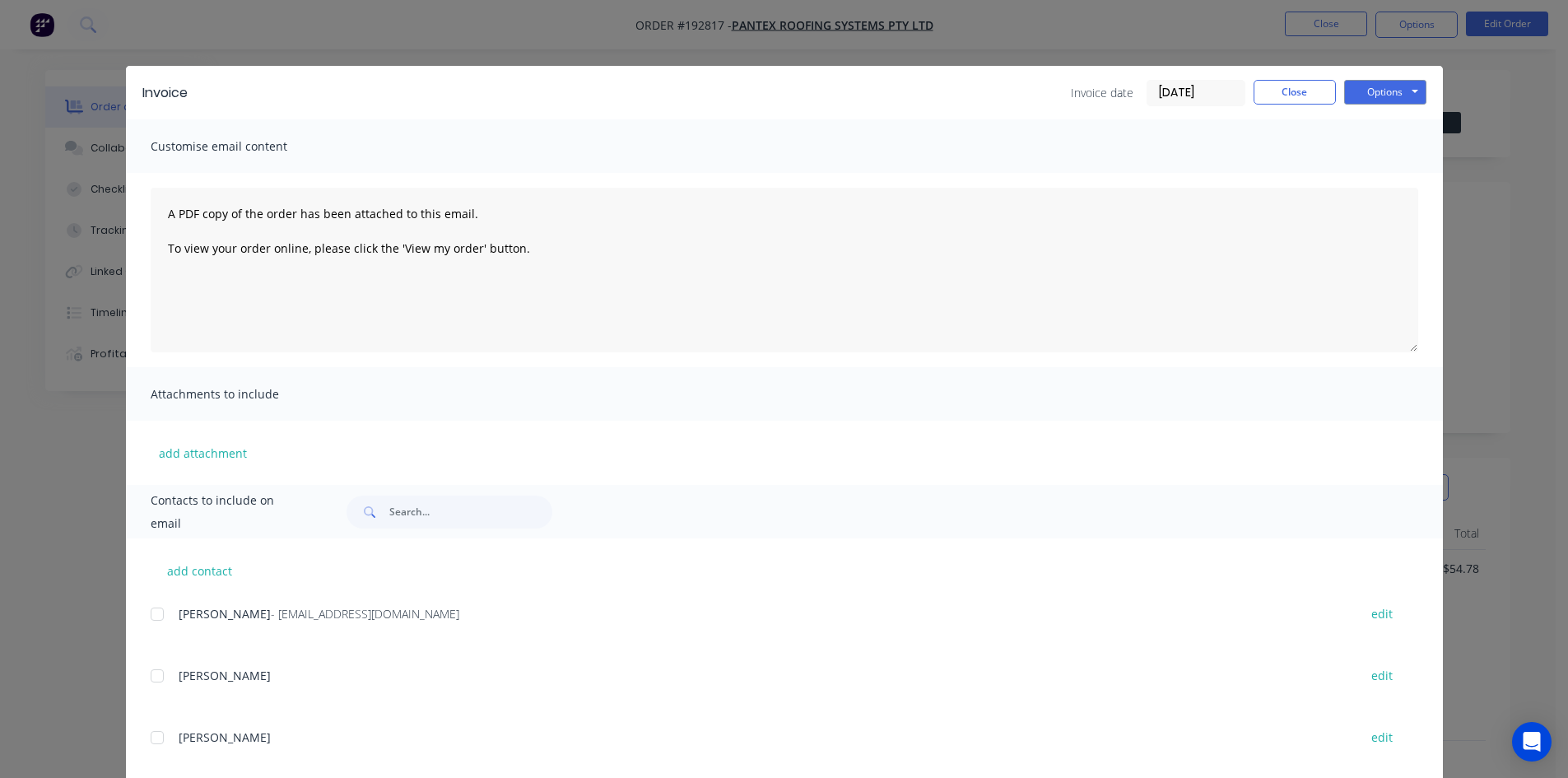
click at [158, 623] on div at bounding box center [156, 614] width 33 height 33
click at [1395, 90] on button "Options" at bounding box center [1385, 92] width 83 height 25
click at [1399, 170] on button "Email" at bounding box center [1397, 175] width 105 height 27
click at [1300, 102] on button "Close" at bounding box center [1294, 92] width 83 height 25
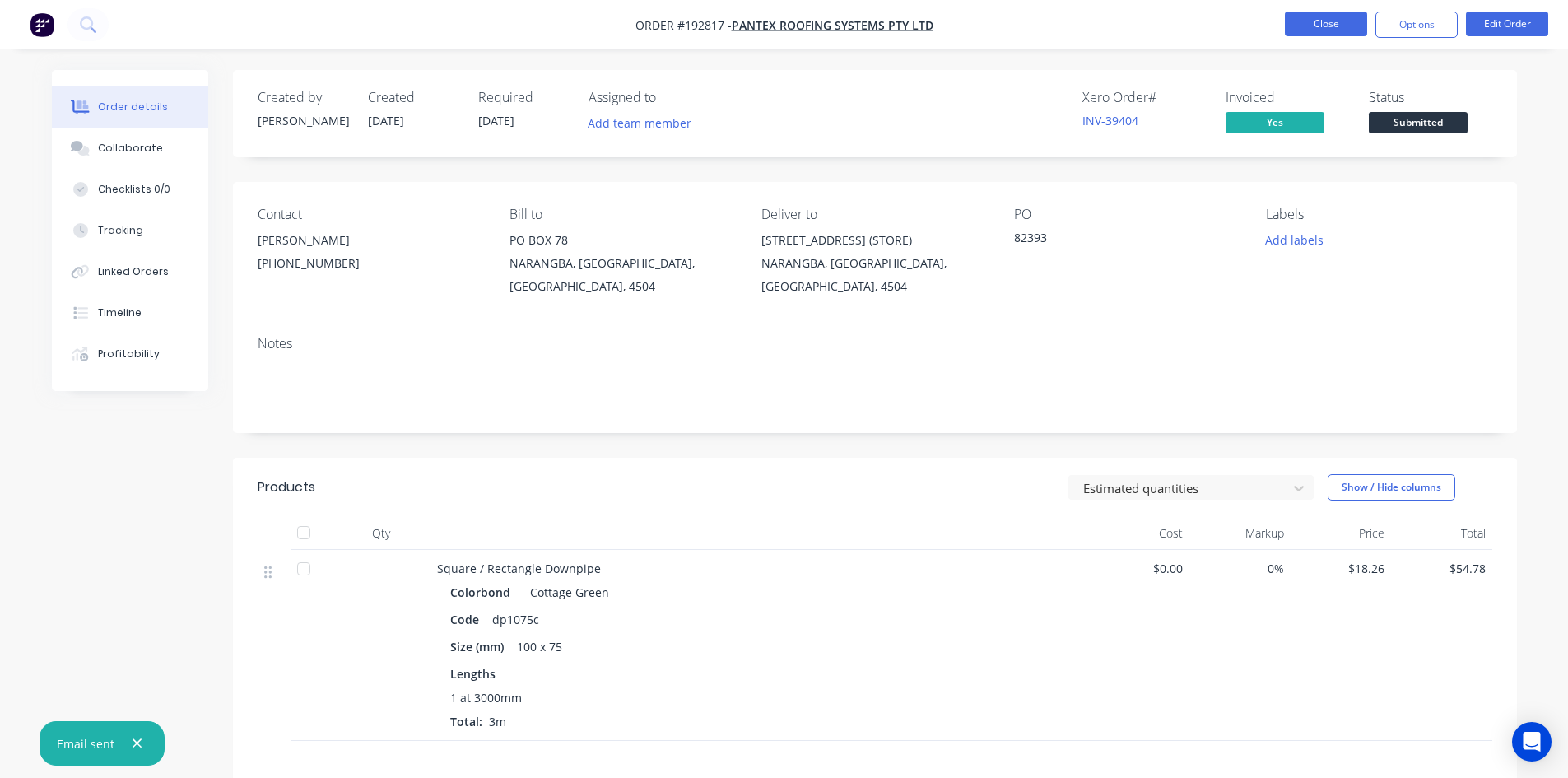
click at [1324, 23] on button "Close" at bounding box center [1326, 24] width 83 height 25
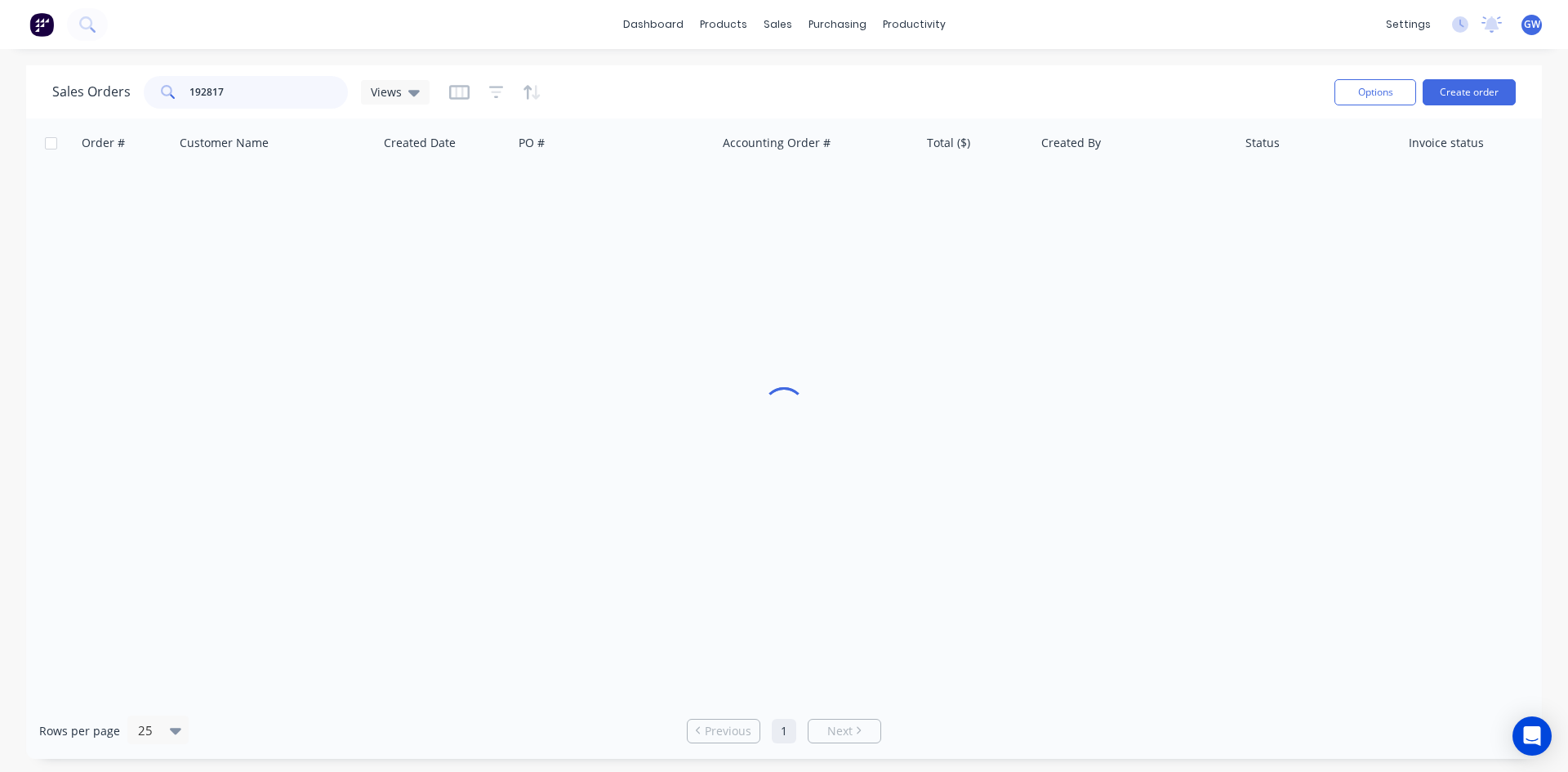
drag, startPoint x: 270, startPoint y: 93, endPoint x: 85, endPoint y: 93, distance: 185.0
click at [85, 93] on div "Sales Orders 192817 Views" at bounding box center [241, 92] width 377 height 33
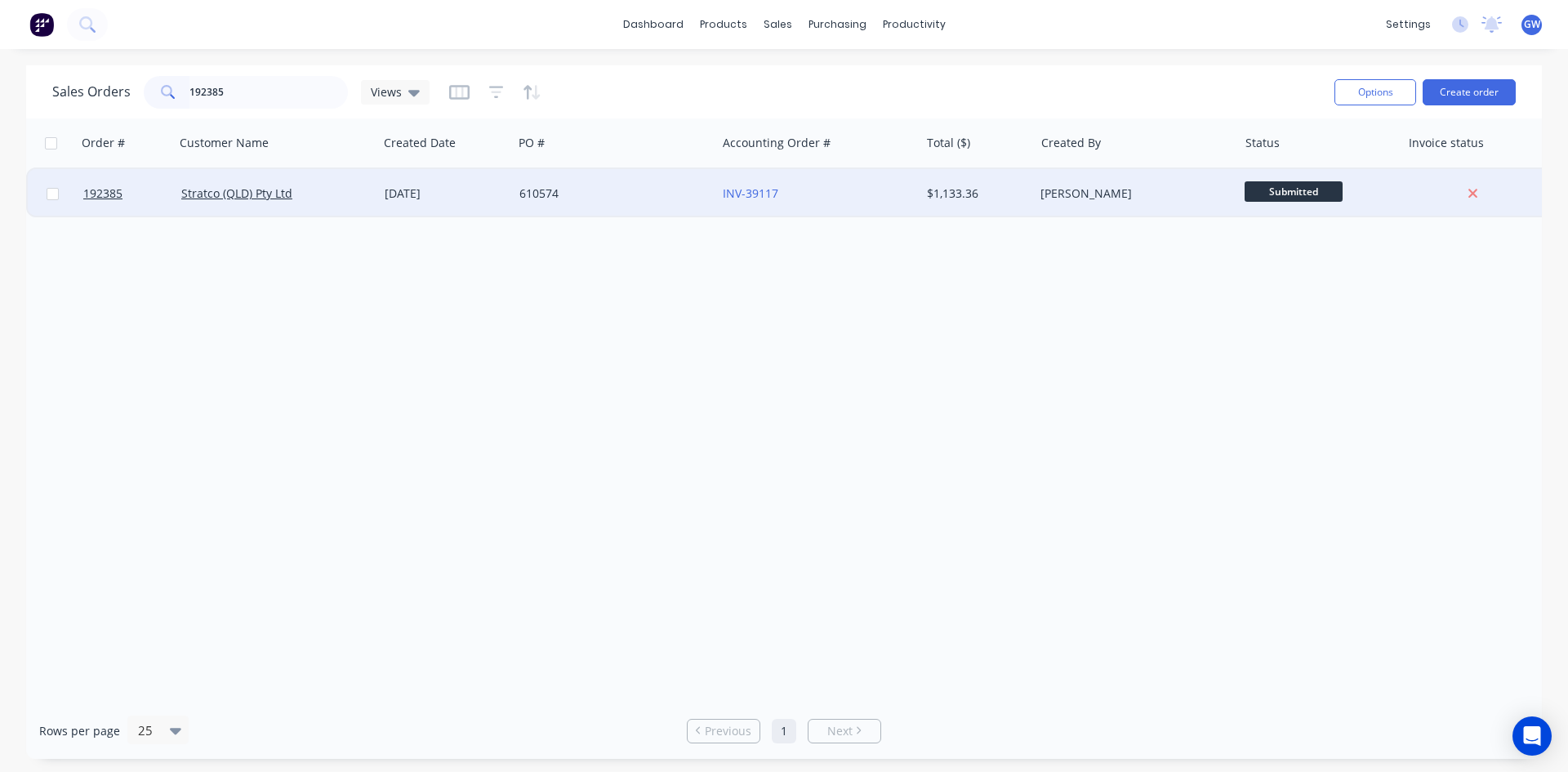
click at [943, 192] on div "$1,133.36" at bounding box center [974, 193] width 96 height 17
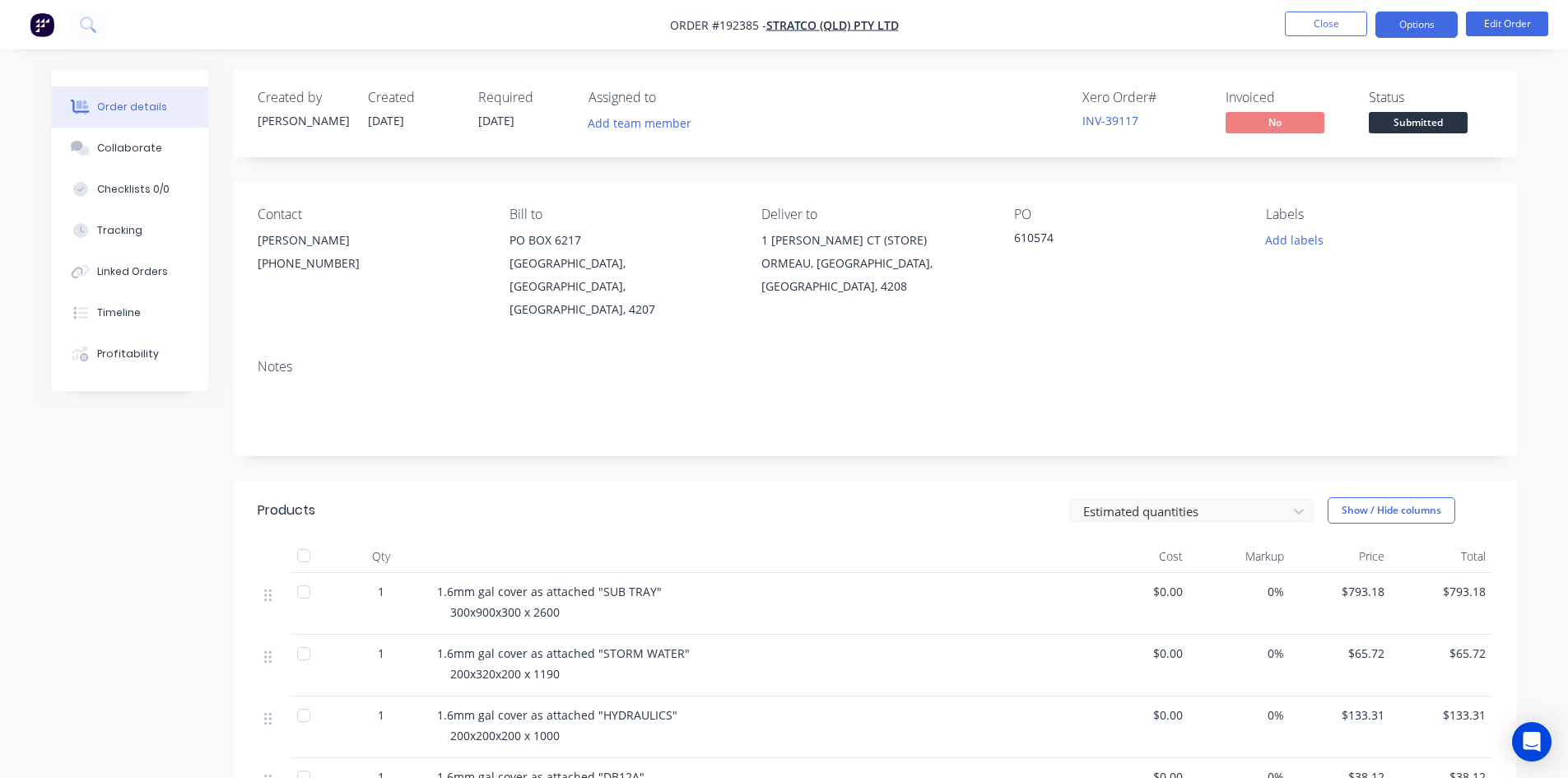
click at [1401, 18] on button "Options" at bounding box center [1417, 25] width 83 height 26
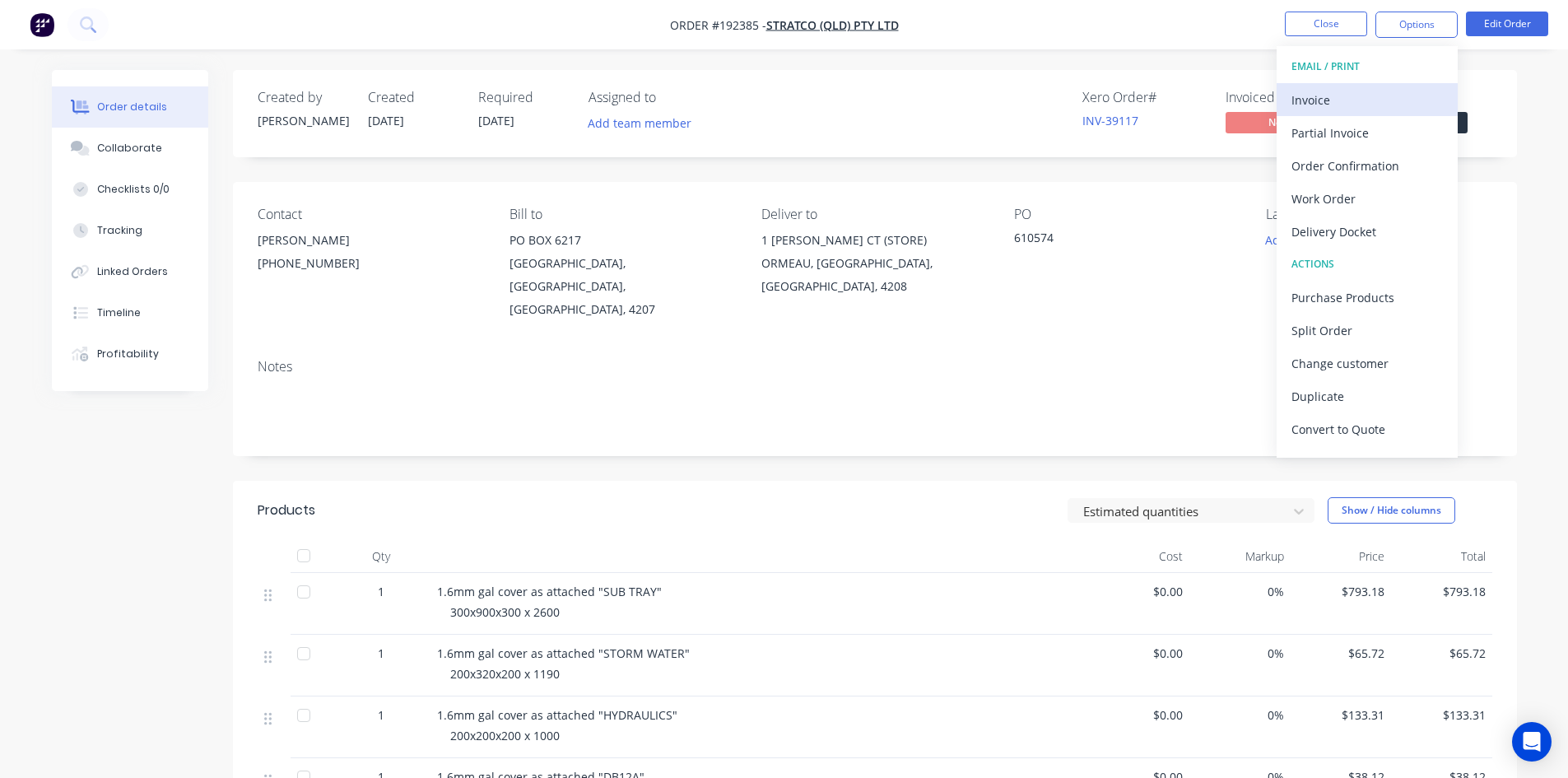
click at [1366, 100] on div "Invoice" at bounding box center [1367, 100] width 151 height 24
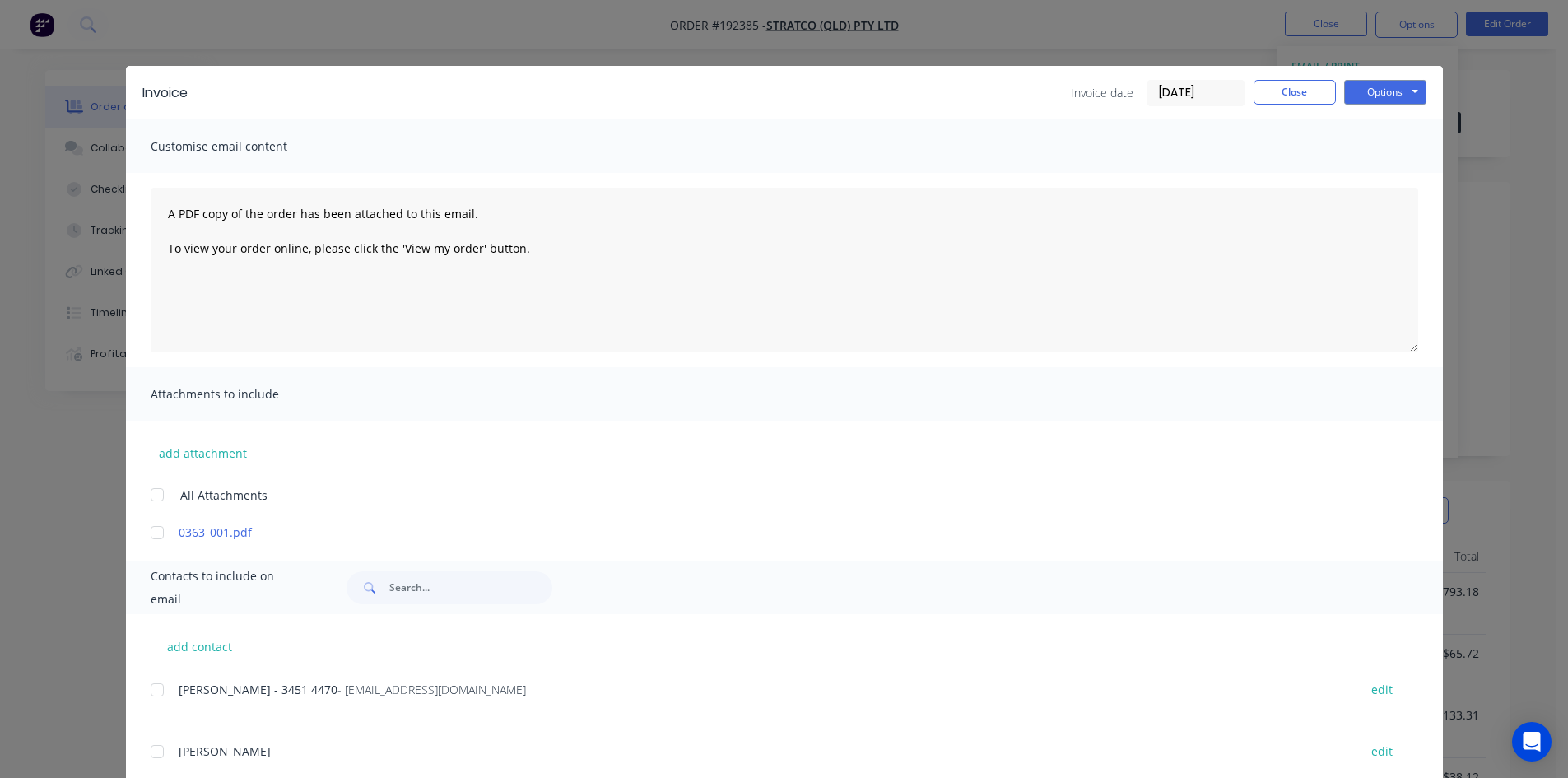
click at [154, 689] on div at bounding box center [156, 689] width 33 height 33
click at [1386, 88] on button "Options" at bounding box center [1385, 92] width 83 height 25
click at [1393, 169] on button "Email" at bounding box center [1397, 175] width 105 height 27
click at [1285, 102] on button "Close" at bounding box center [1294, 92] width 83 height 25
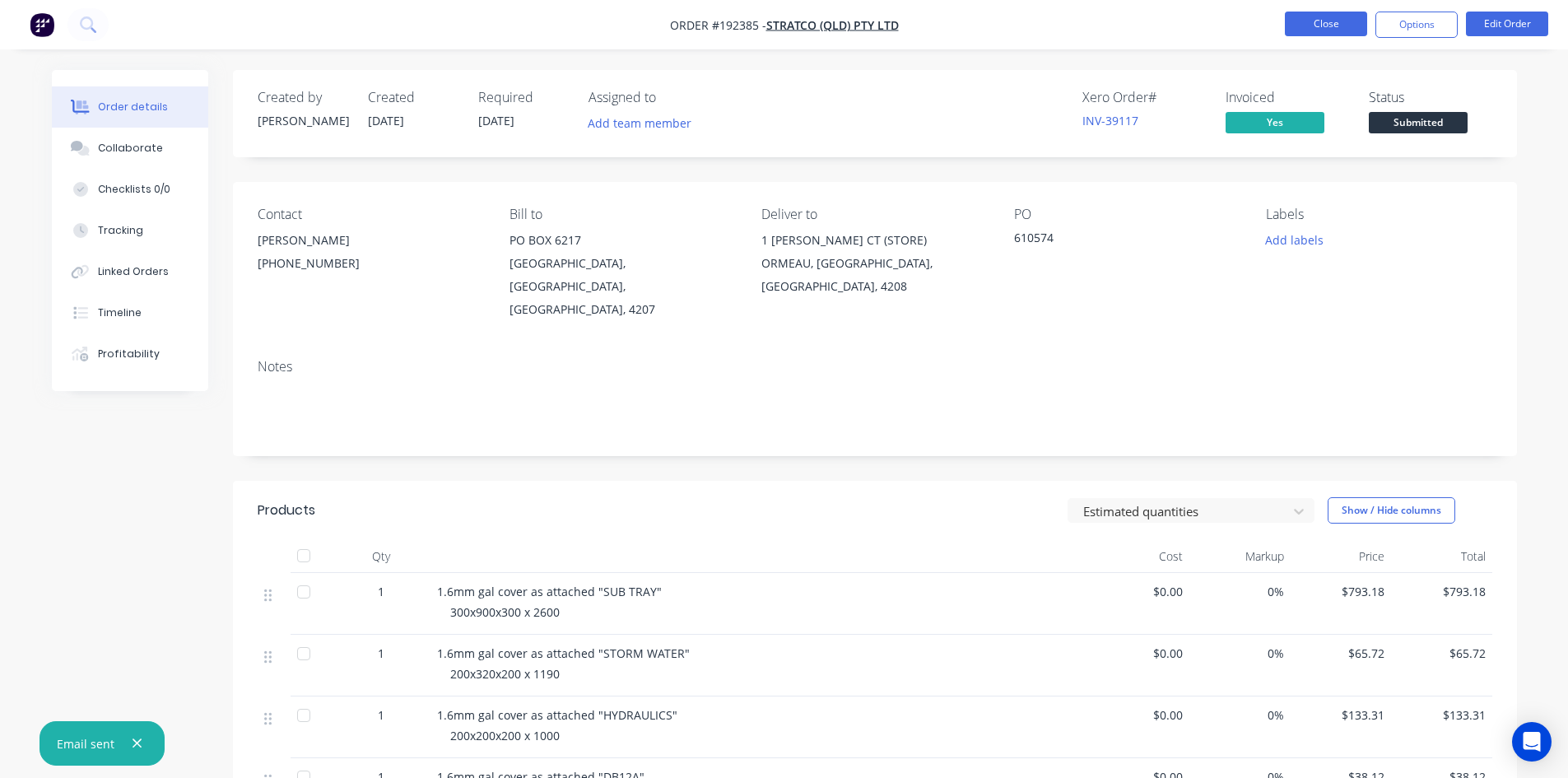
click at [1336, 22] on button "Close" at bounding box center [1326, 24] width 83 height 25
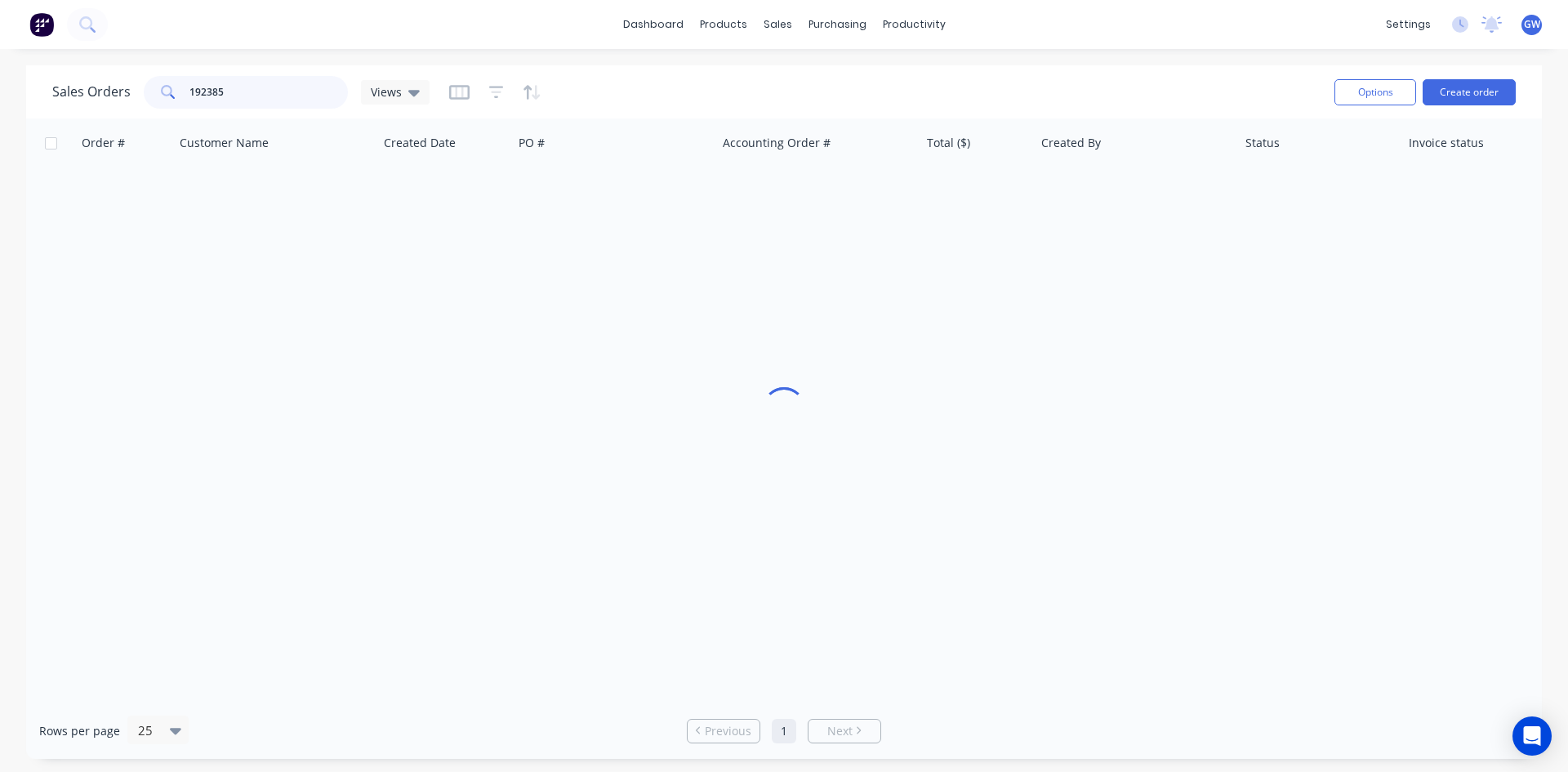
click at [335, 102] on input "192385" at bounding box center [268, 92] width 159 height 33
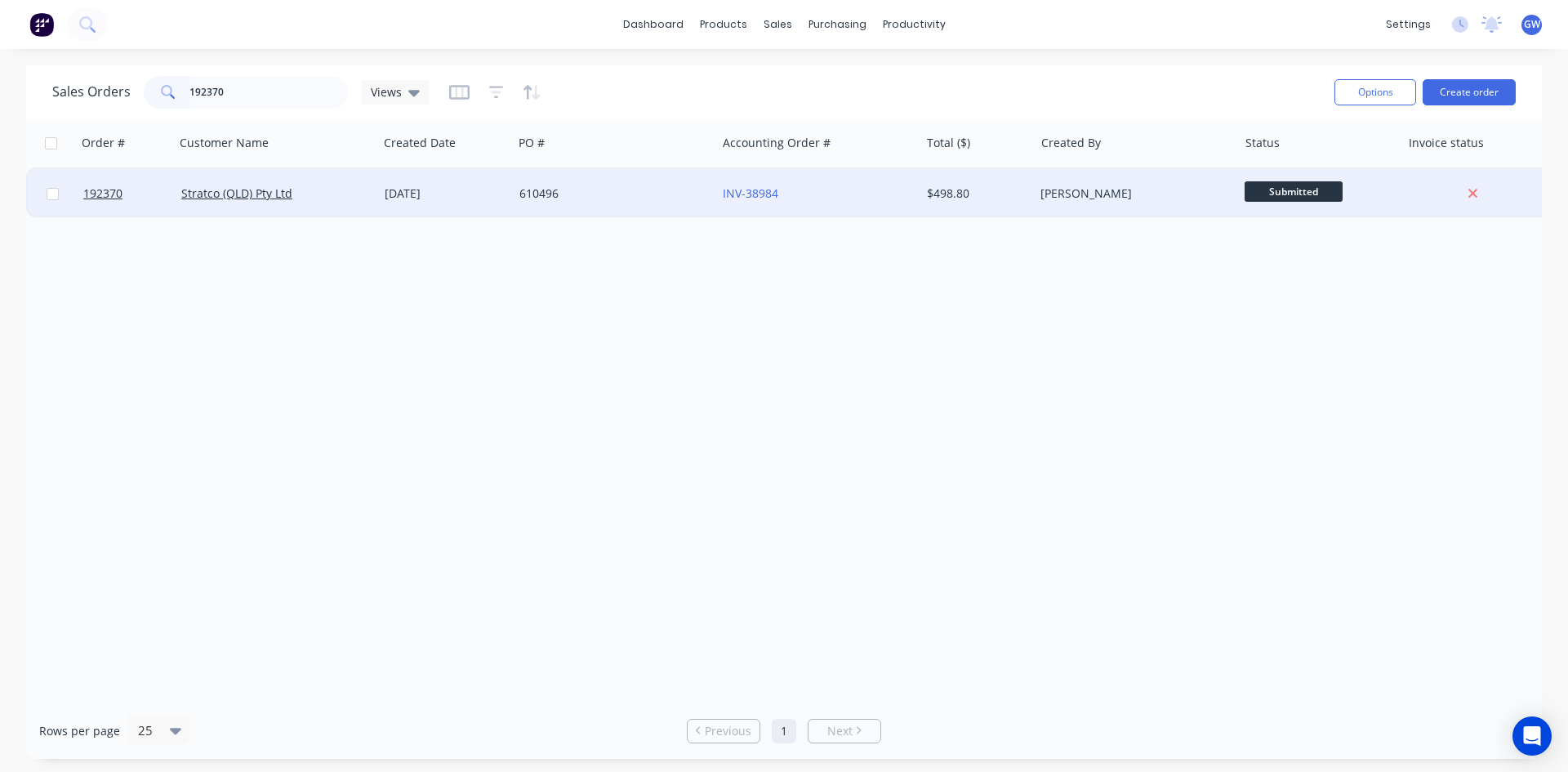
click at [1036, 213] on div "[PERSON_NAME]" at bounding box center [1136, 193] width 203 height 49
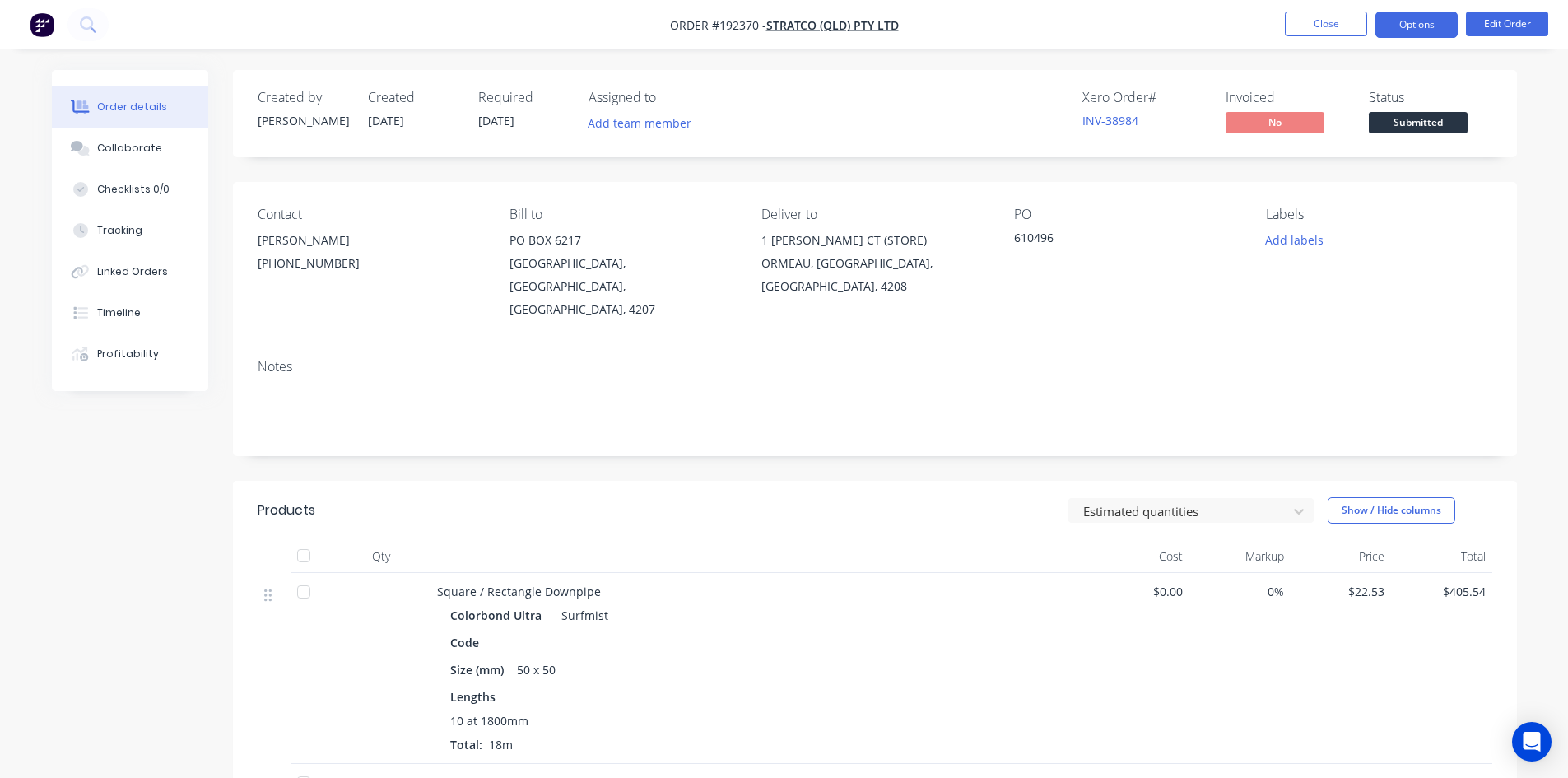
click at [1430, 22] on button "Options" at bounding box center [1417, 25] width 83 height 26
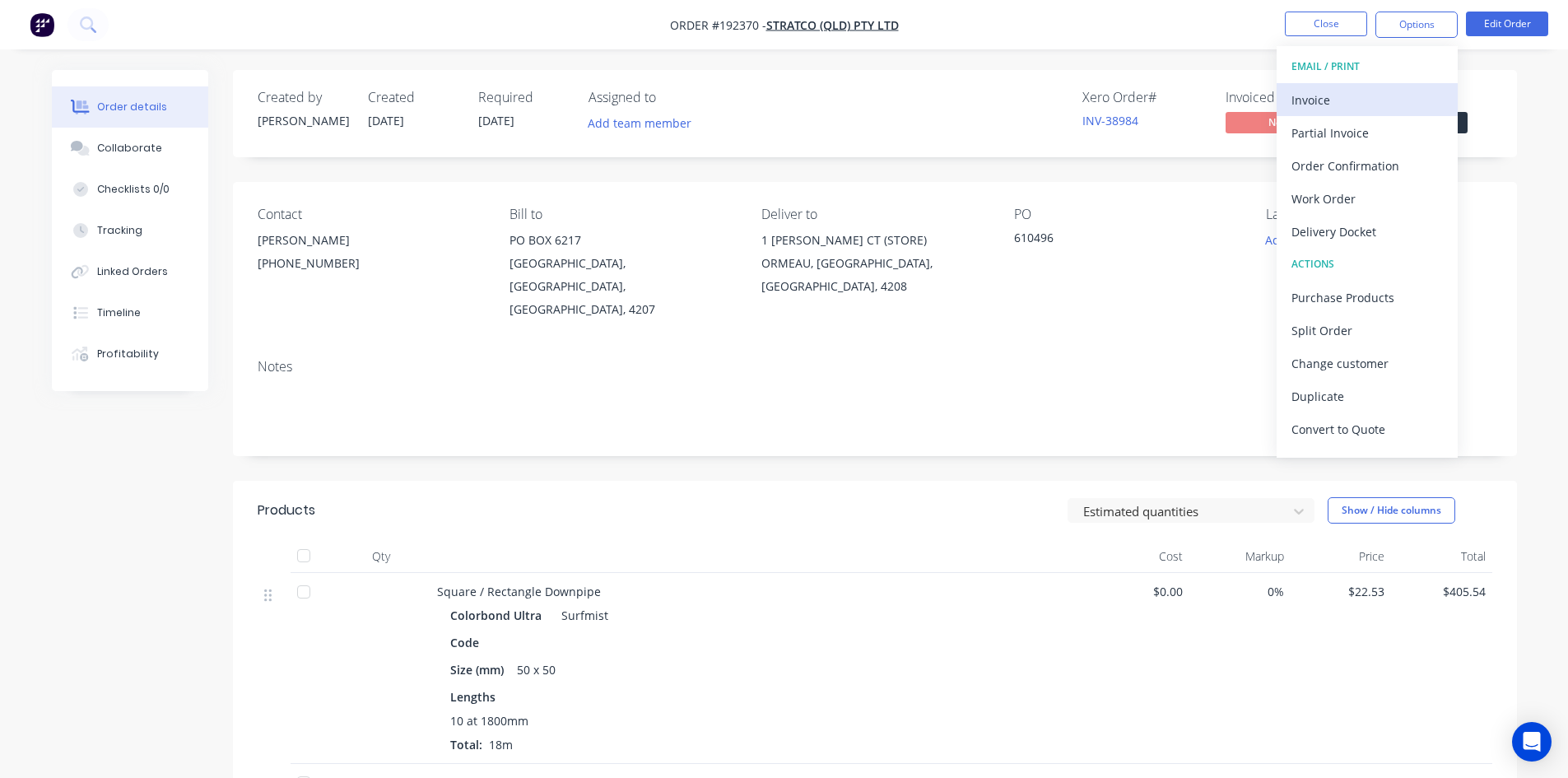
click at [1359, 102] on div "Invoice" at bounding box center [1367, 100] width 151 height 24
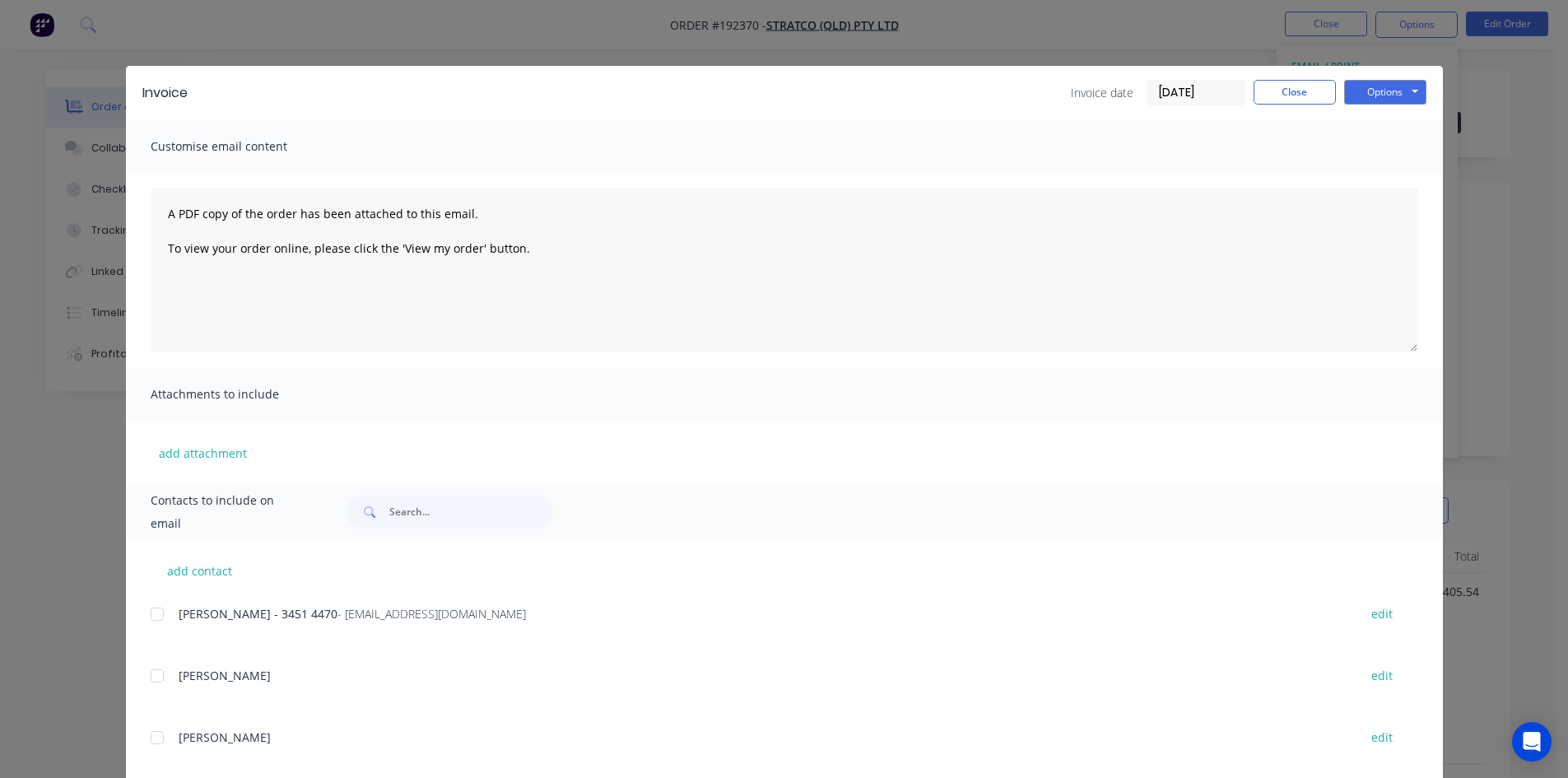
click at [160, 614] on div at bounding box center [156, 614] width 33 height 33
click at [1366, 97] on button "Options" at bounding box center [1385, 92] width 83 height 25
click at [1381, 172] on button "Email" at bounding box center [1397, 175] width 105 height 27
click at [1283, 94] on button "Close" at bounding box center [1294, 92] width 83 height 25
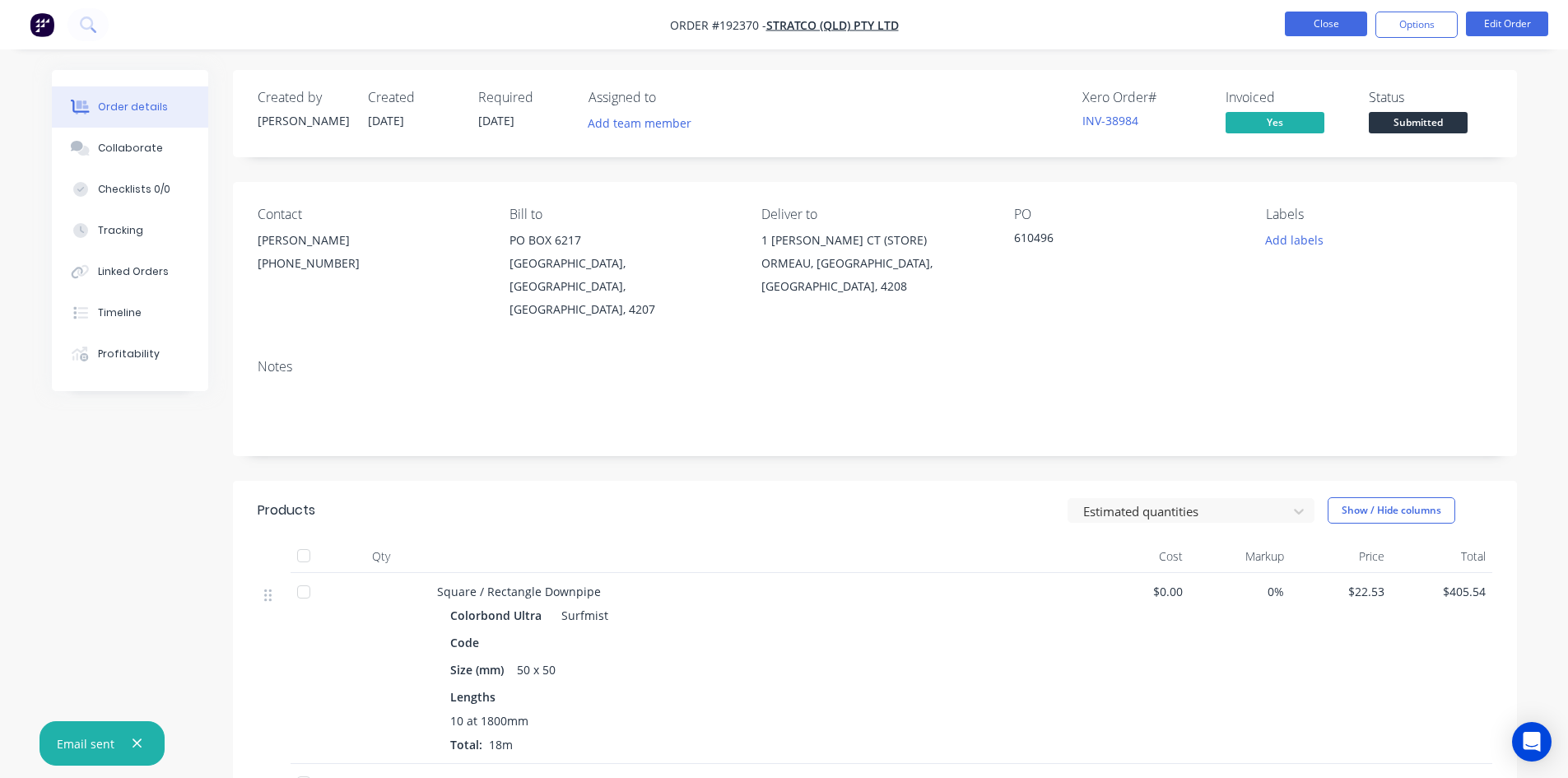
click at [1337, 20] on button "Close" at bounding box center [1326, 24] width 83 height 25
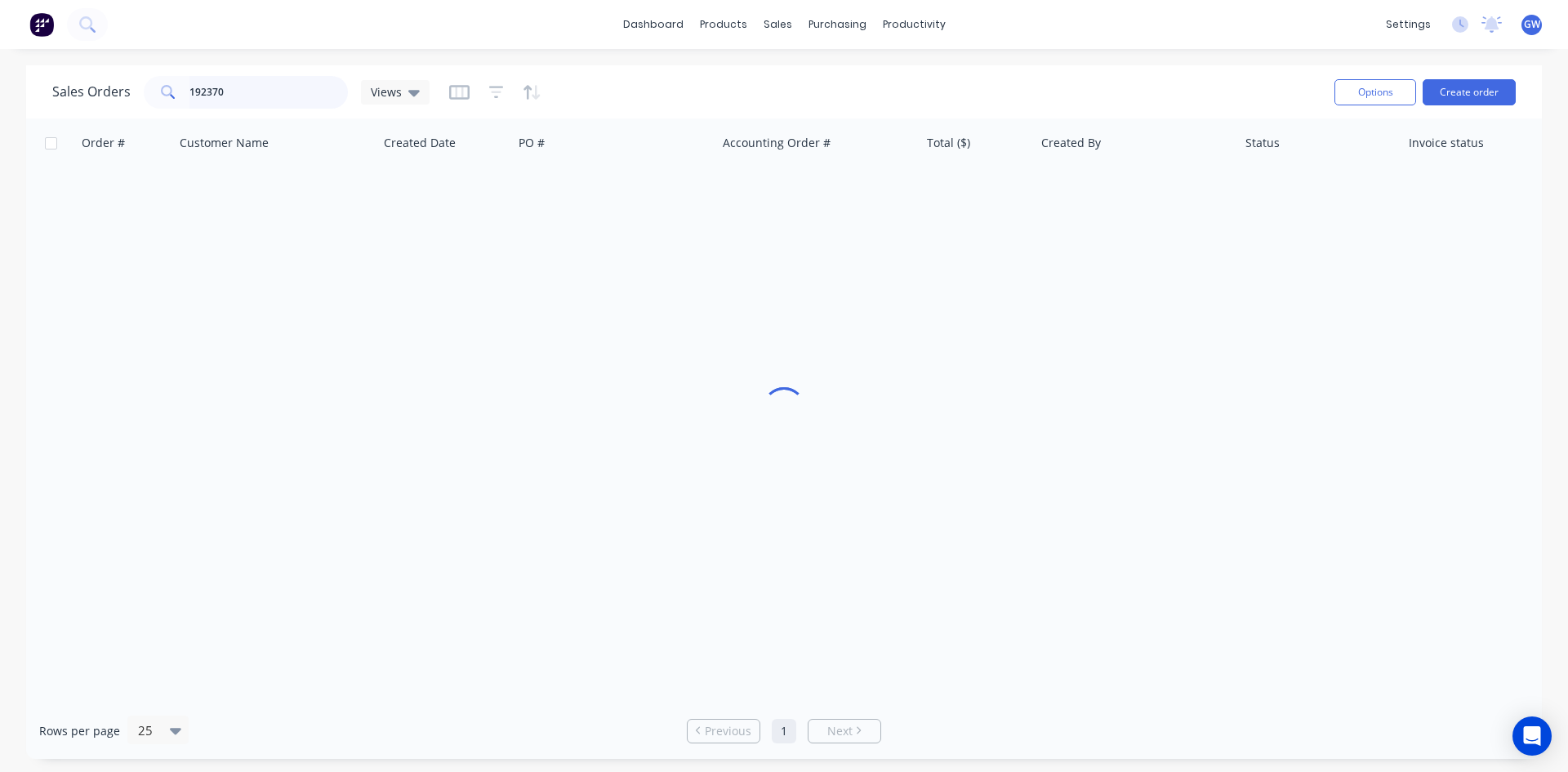
click at [255, 102] on input "192370" at bounding box center [268, 92] width 159 height 33
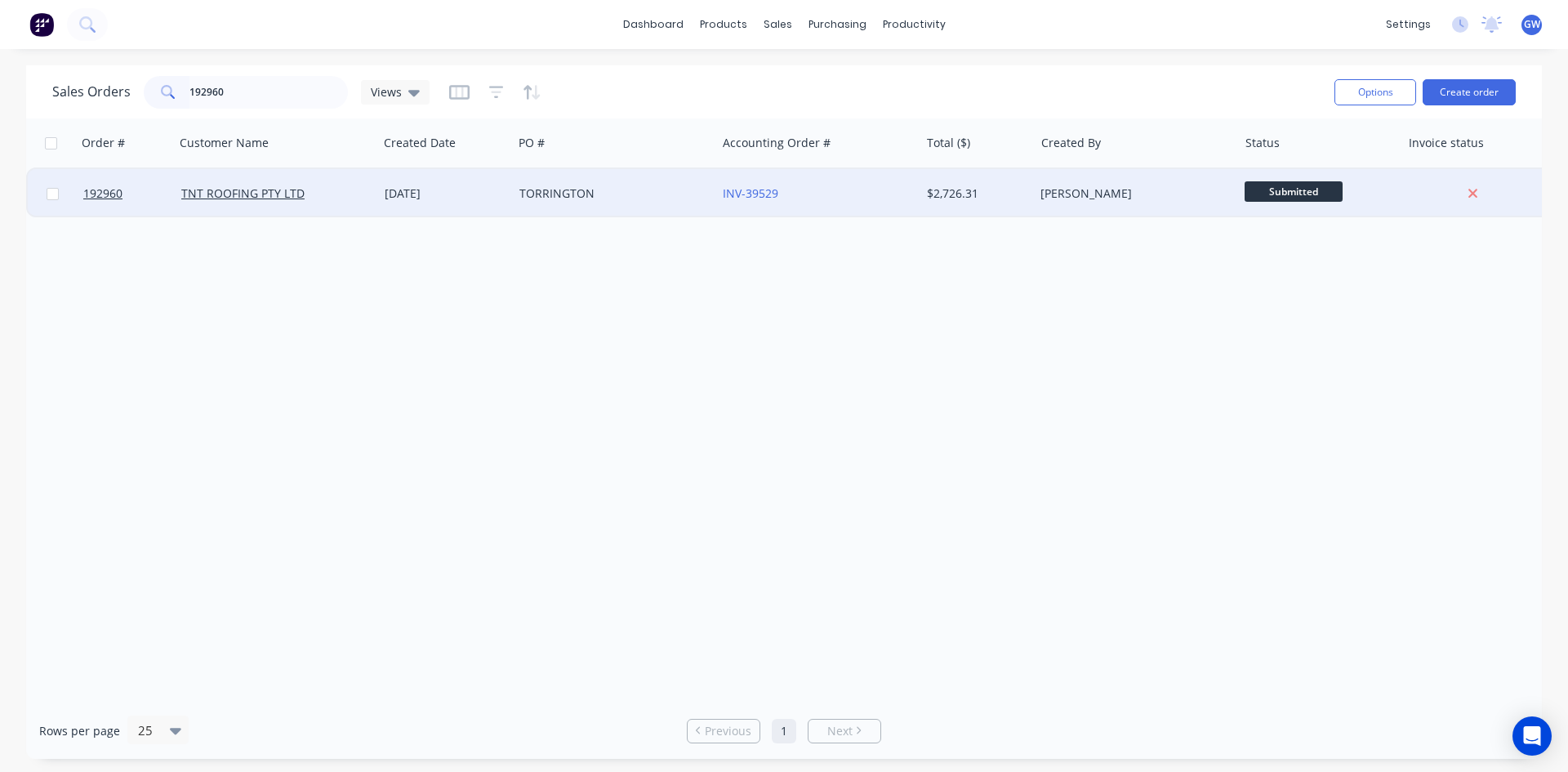
click at [1146, 196] on div "[PERSON_NAME]" at bounding box center [1131, 193] width 182 height 17
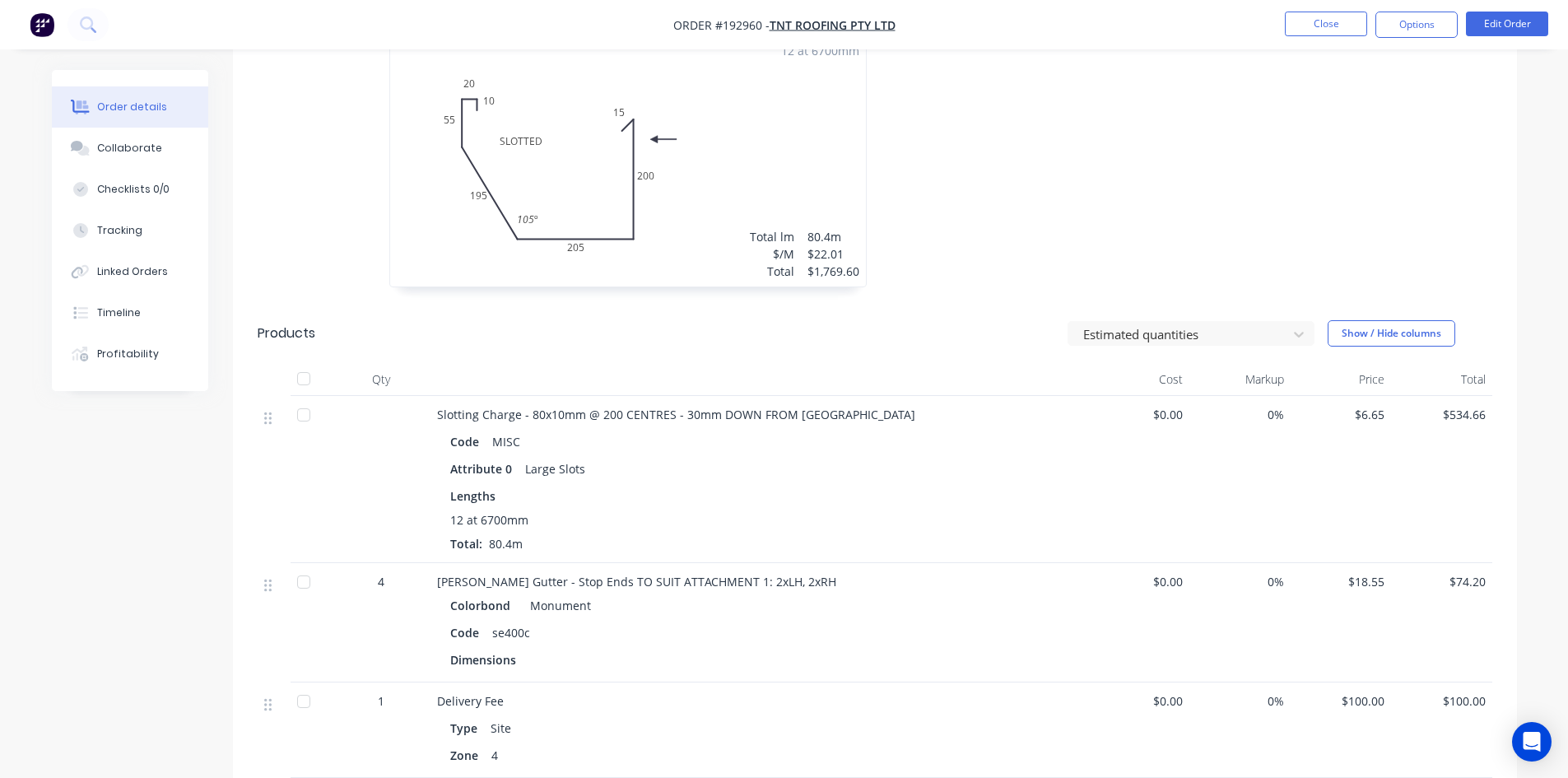
scroll to position [134, 0]
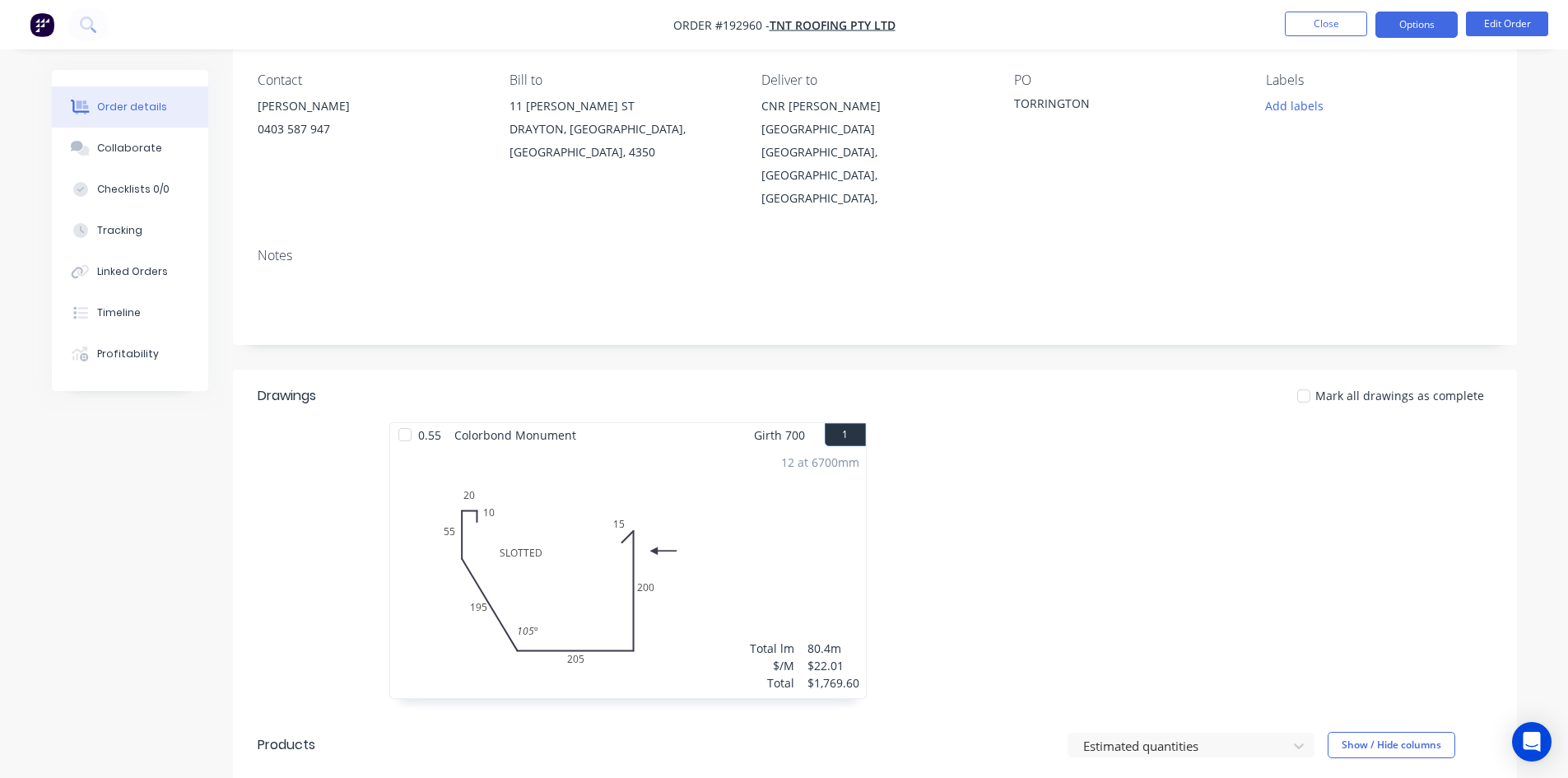
click at [1376, 25] on ul "Close Options Edit Order" at bounding box center [1417, 25] width 302 height 26
click at [1426, 22] on button "Options" at bounding box center [1417, 25] width 83 height 26
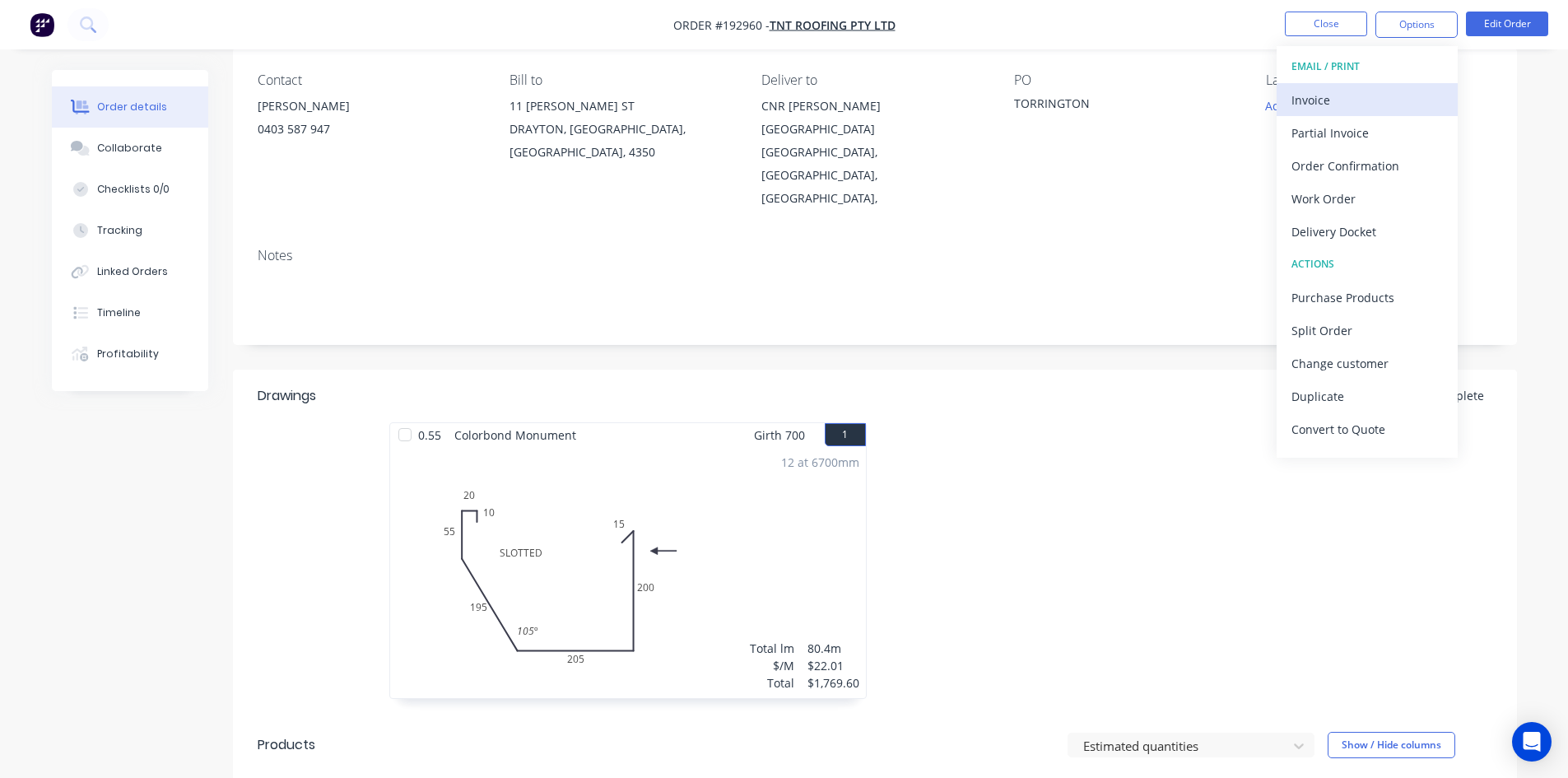
click at [1370, 110] on div "Invoice" at bounding box center [1367, 100] width 151 height 24
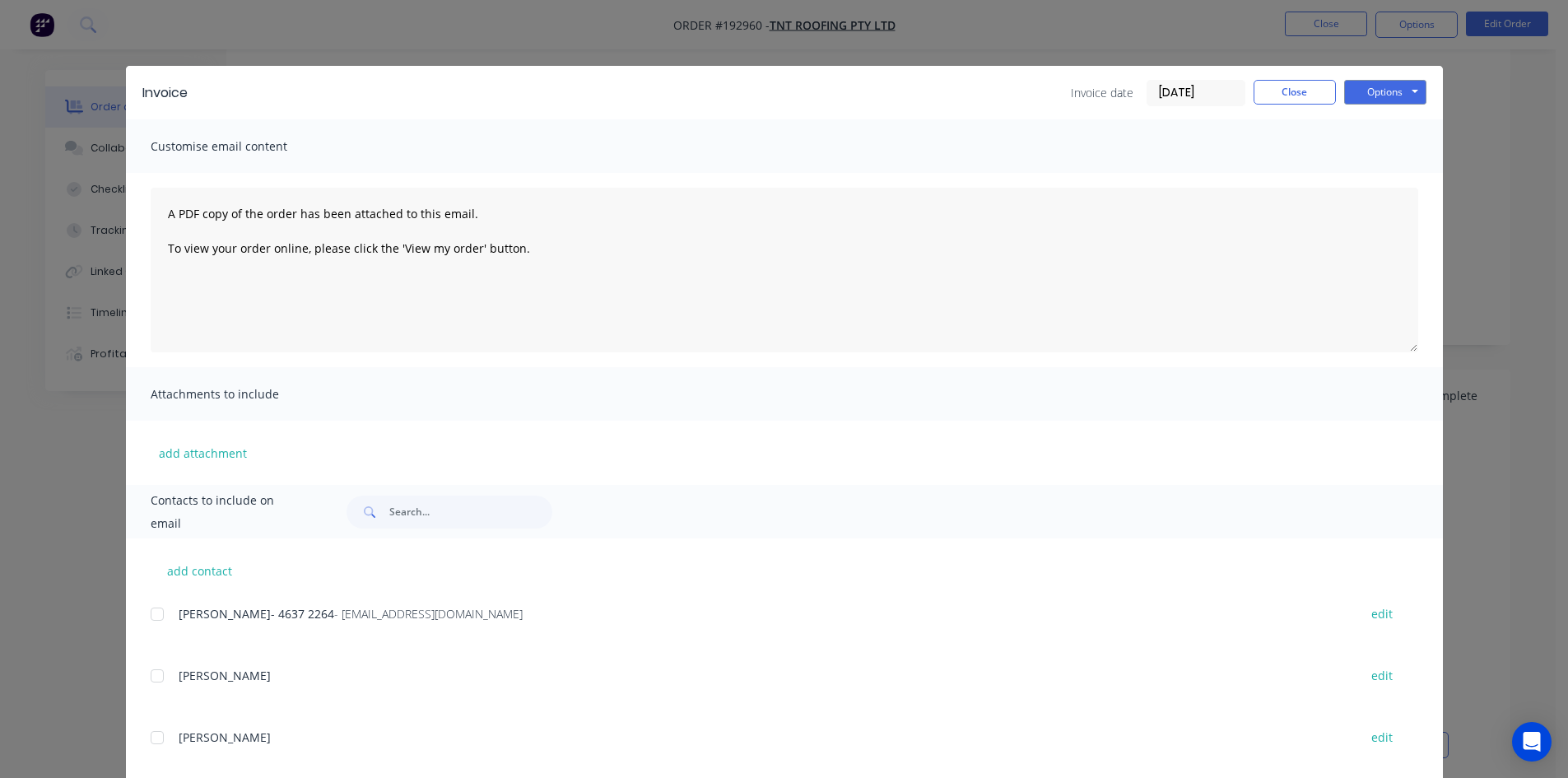
click at [167, 611] on div "Shelley- 4637 2264 - admin@tntroofing.com.au edit" at bounding box center [796, 614] width 1292 height 22
click at [150, 612] on div at bounding box center [156, 614] width 33 height 33
click at [1375, 95] on button "Options" at bounding box center [1385, 92] width 83 height 25
click at [1375, 179] on button "Email" at bounding box center [1397, 175] width 105 height 27
click at [1268, 95] on button "Close" at bounding box center [1294, 92] width 83 height 25
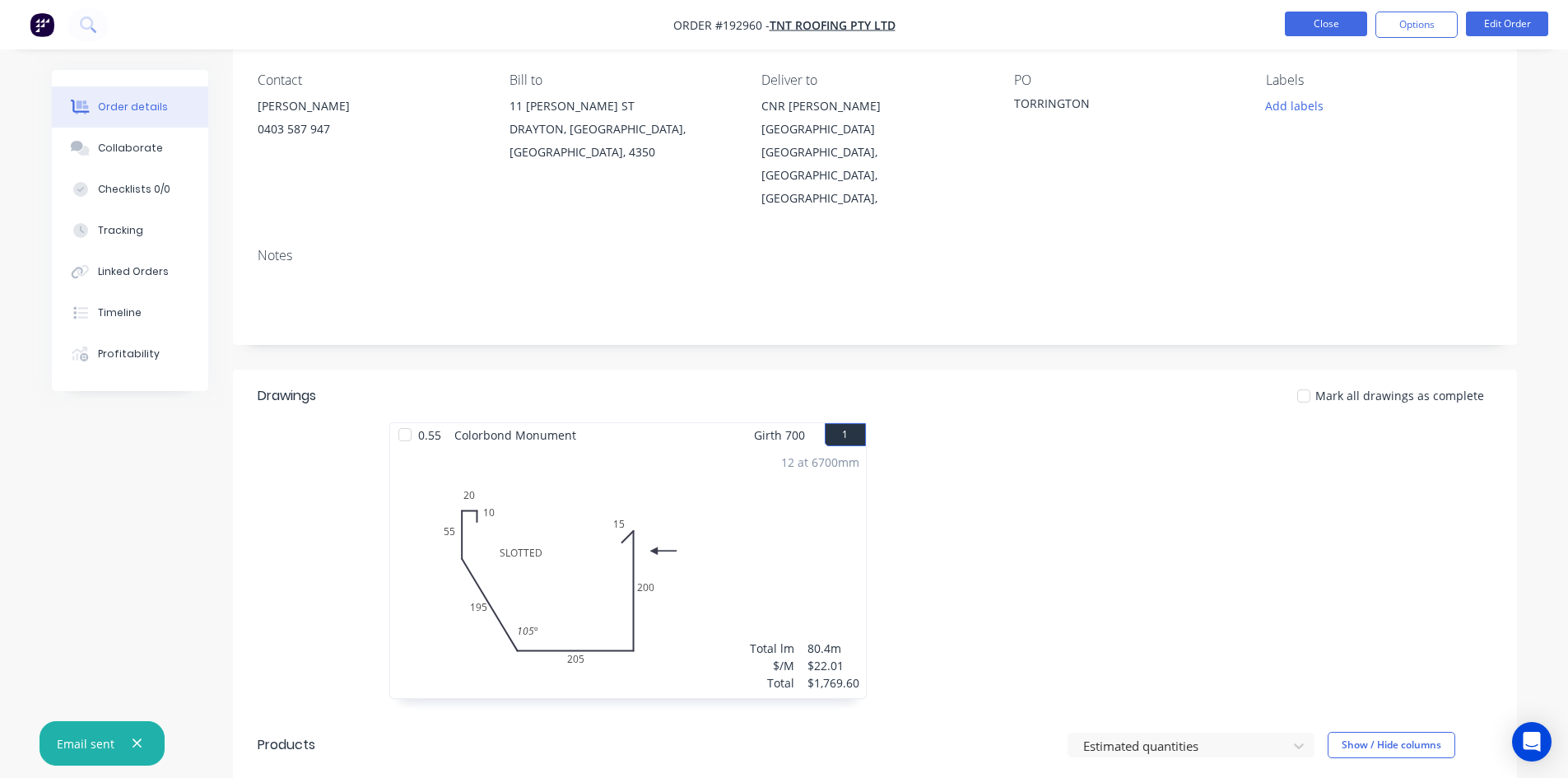
click at [1320, 20] on button "Close" at bounding box center [1326, 24] width 83 height 25
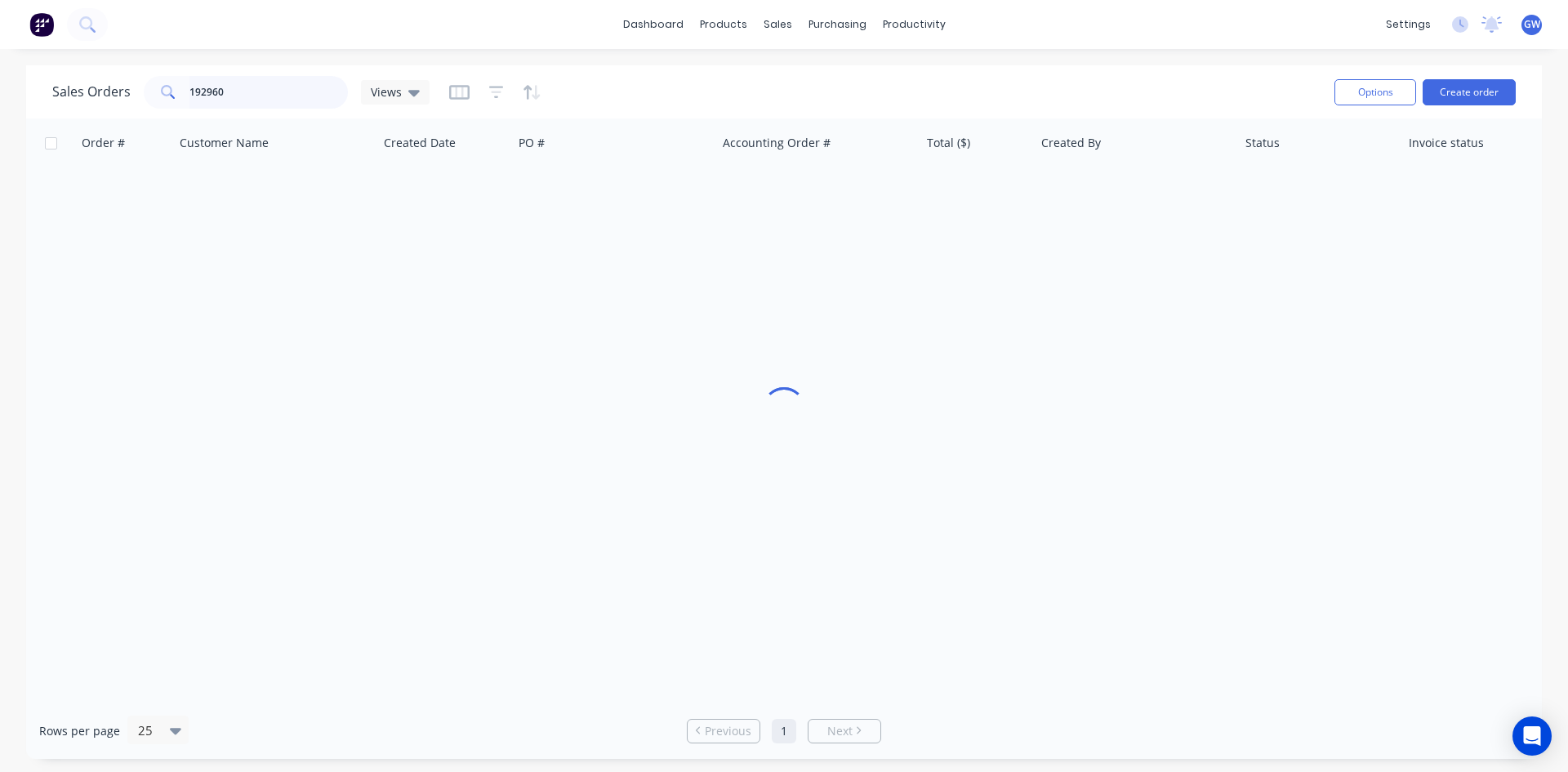
click at [290, 90] on input "192960" at bounding box center [268, 92] width 159 height 33
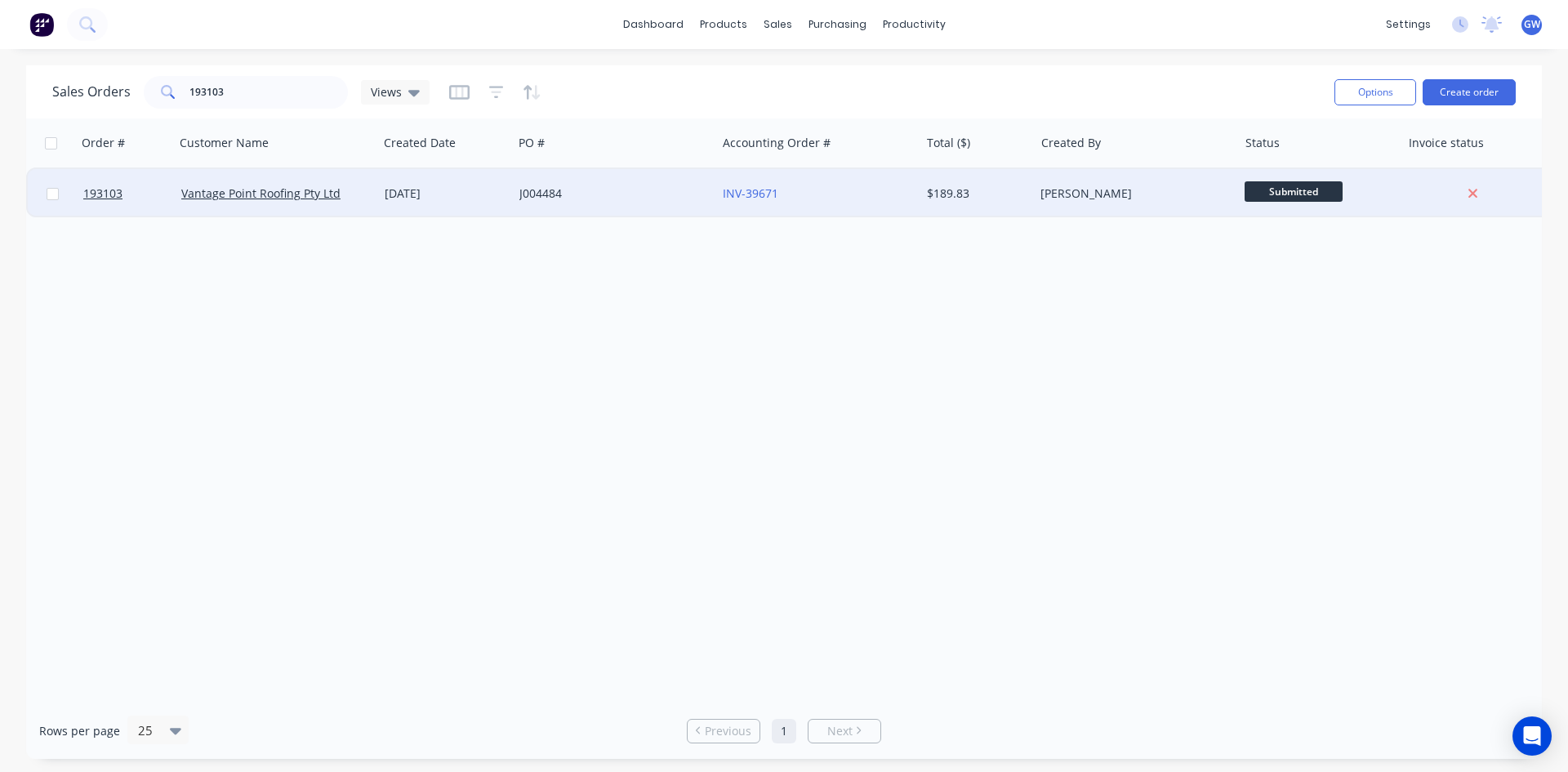
click at [1073, 181] on div "[PERSON_NAME]" at bounding box center [1136, 193] width 203 height 49
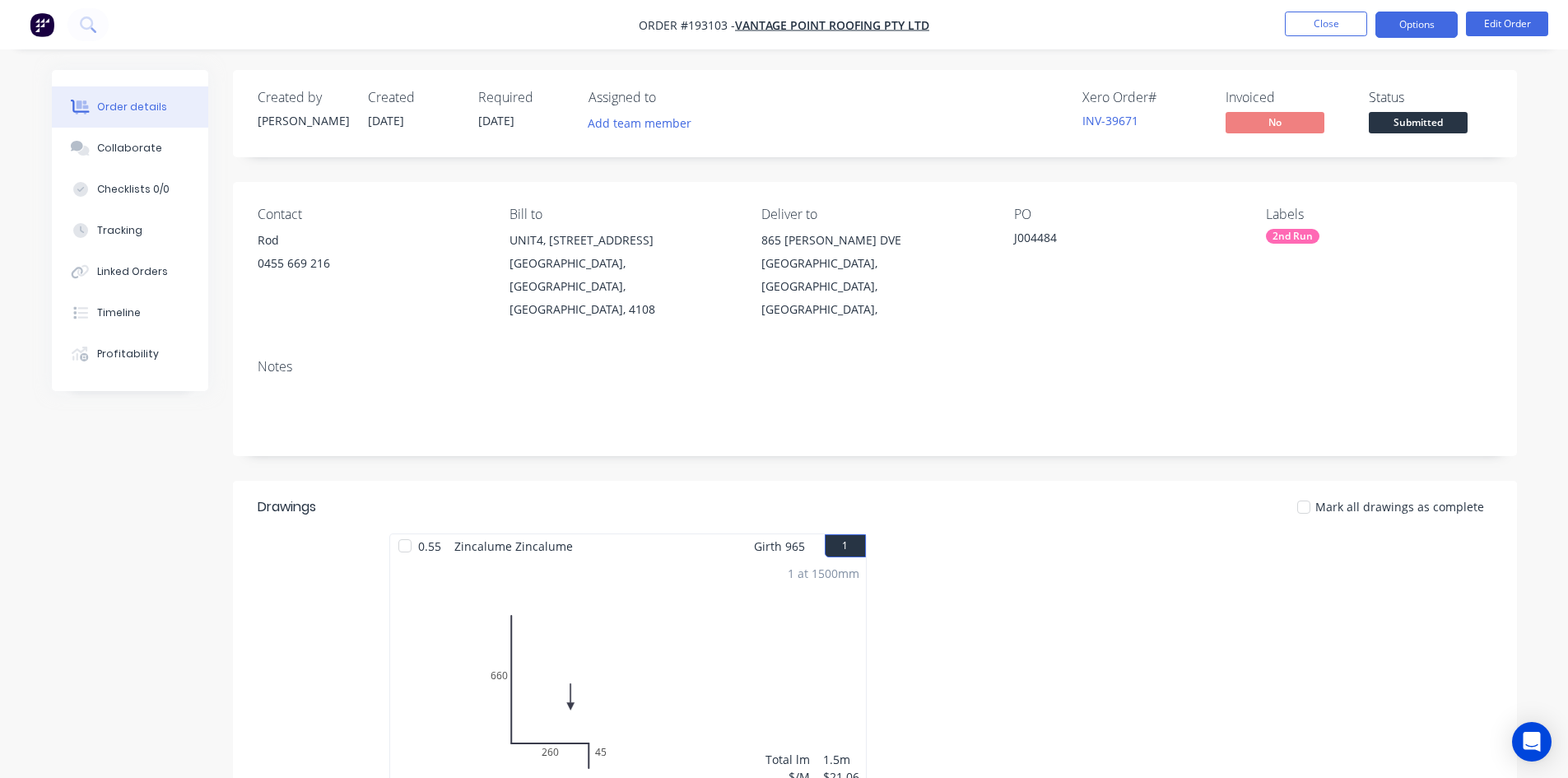
click at [1411, 31] on button "Options" at bounding box center [1417, 25] width 83 height 26
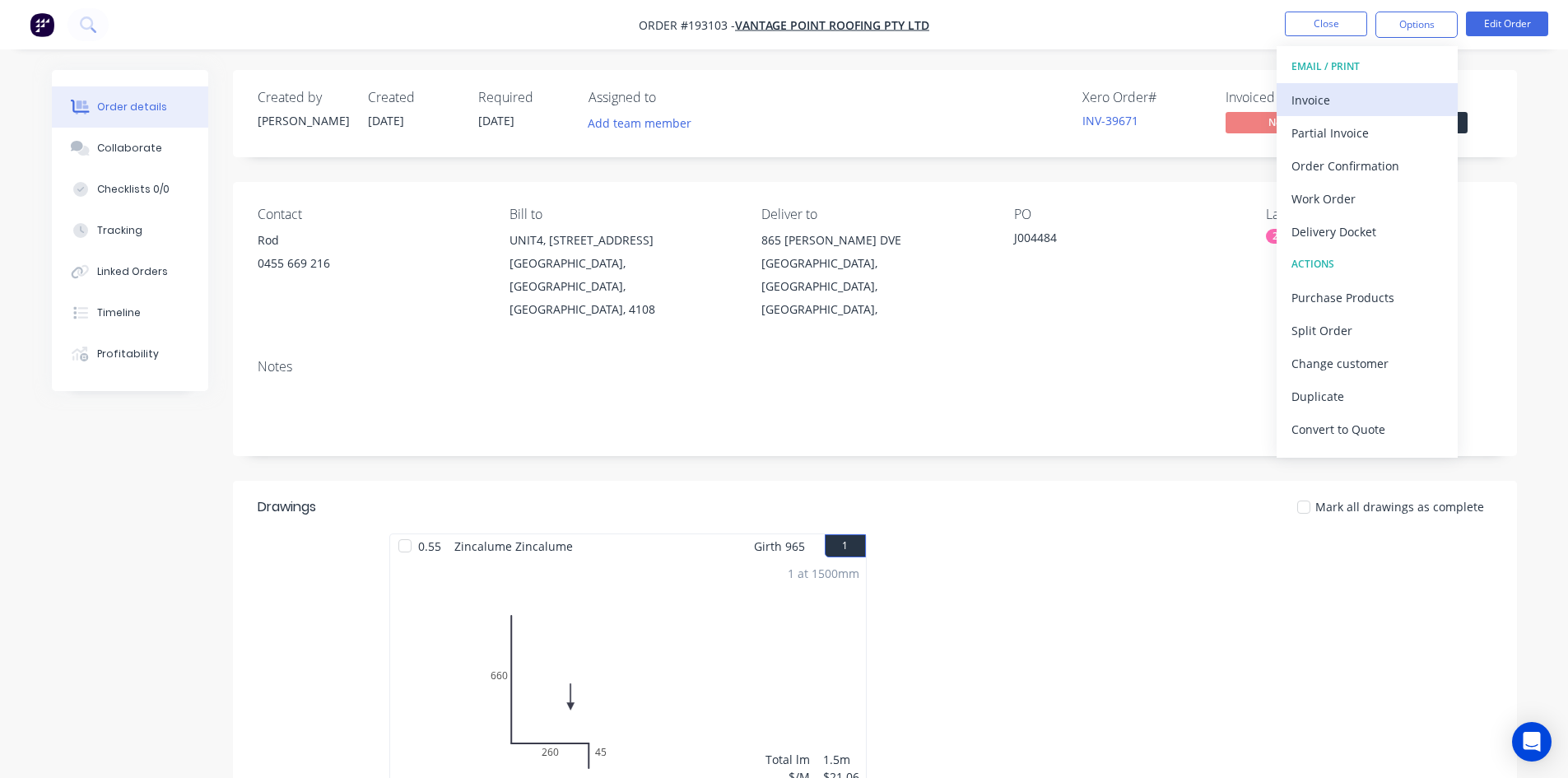
click at [1362, 98] on div "Invoice" at bounding box center [1367, 100] width 151 height 24
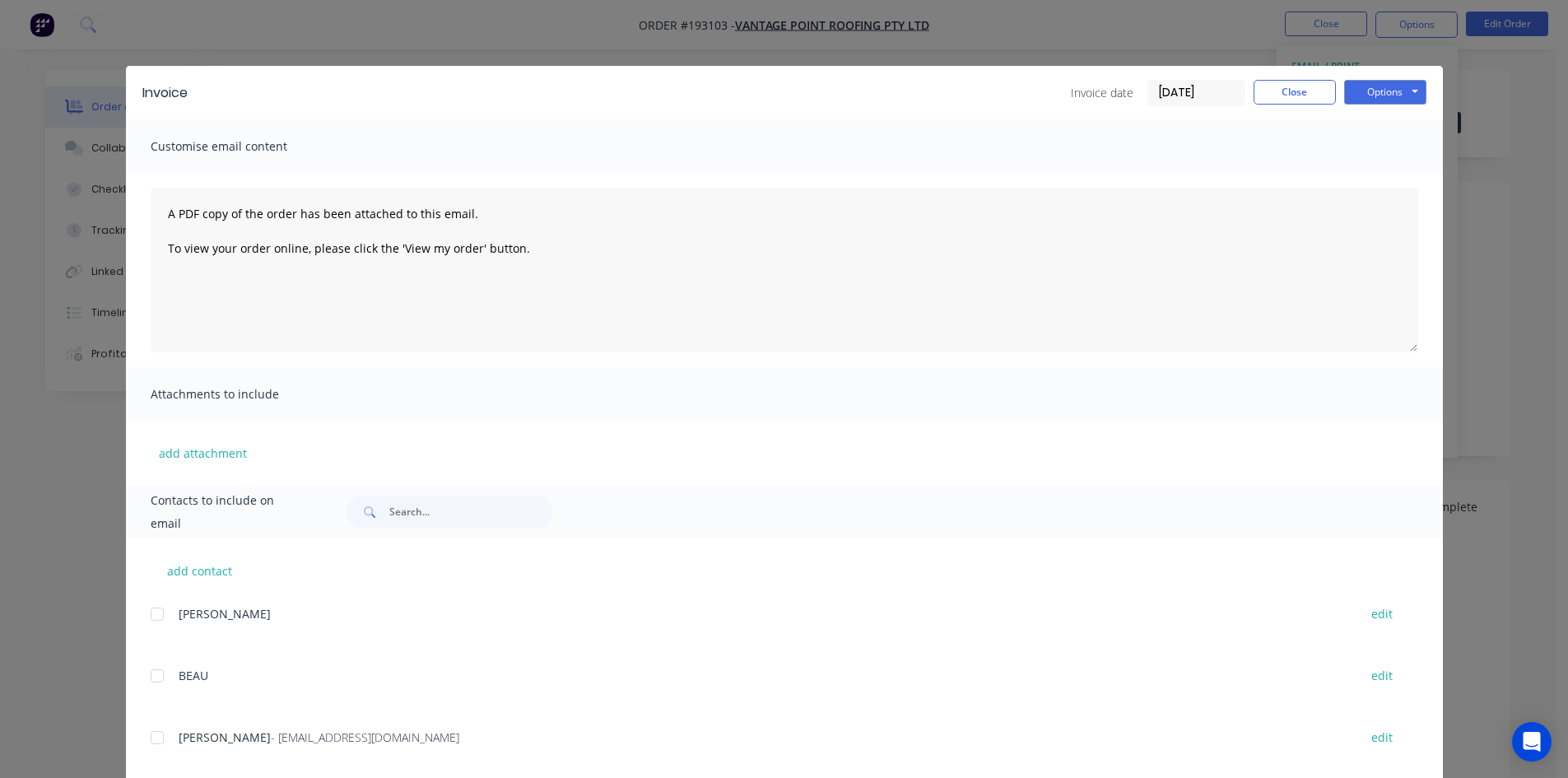
click at [143, 738] on div "add contact JENNY edit BEAU edit JOSH - accounts@vantagepointroofing.com.au edi…" at bounding box center [785, 765] width 1317 height 454
click at [155, 739] on div at bounding box center [156, 737] width 33 height 33
click at [1396, 95] on button "Options" at bounding box center [1385, 92] width 83 height 25
click at [1401, 176] on button "Email" at bounding box center [1397, 175] width 105 height 27
click at [1298, 92] on button "Close" at bounding box center [1294, 92] width 83 height 25
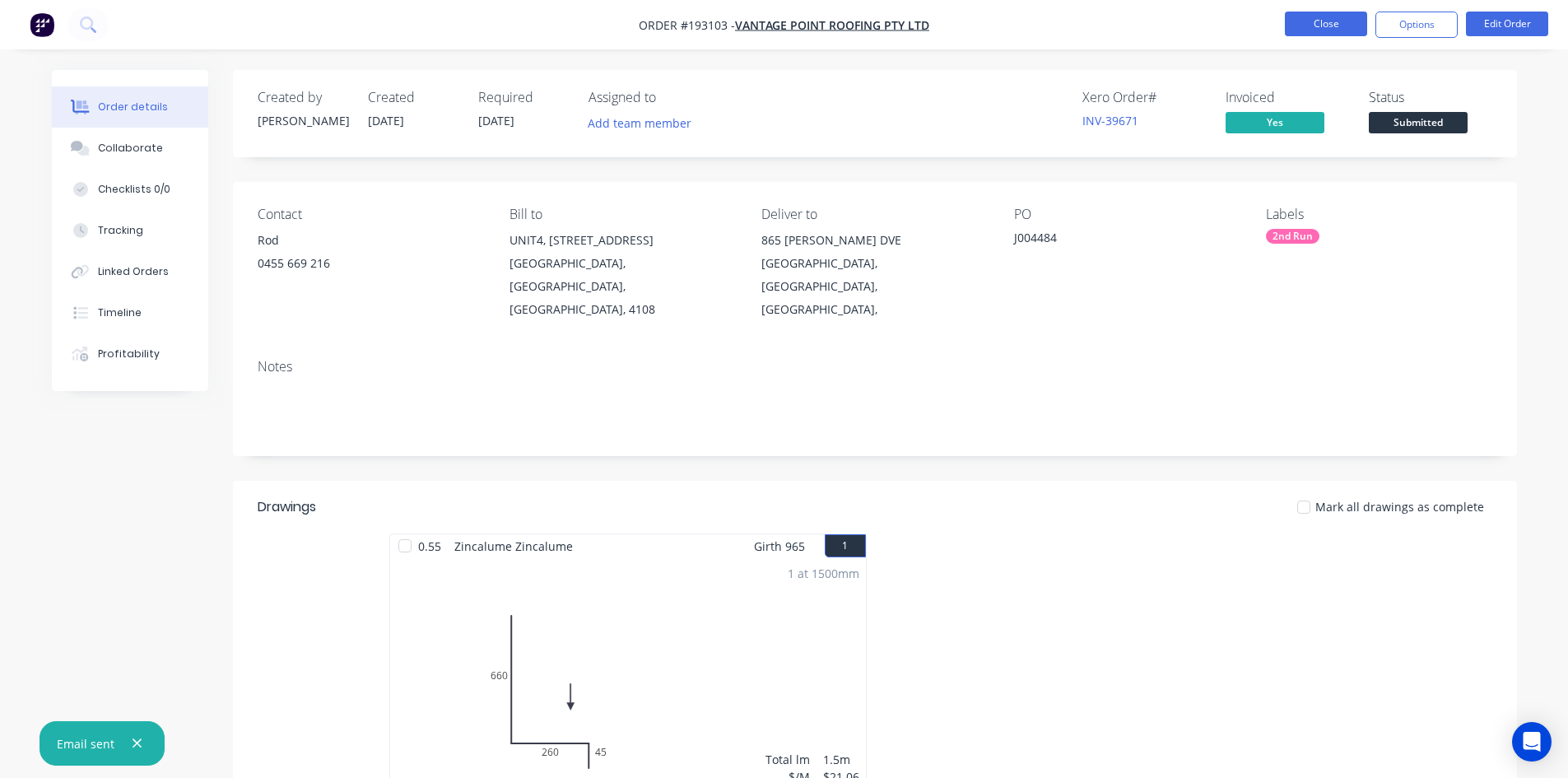
click at [1338, 29] on button "Close" at bounding box center [1326, 24] width 83 height 25
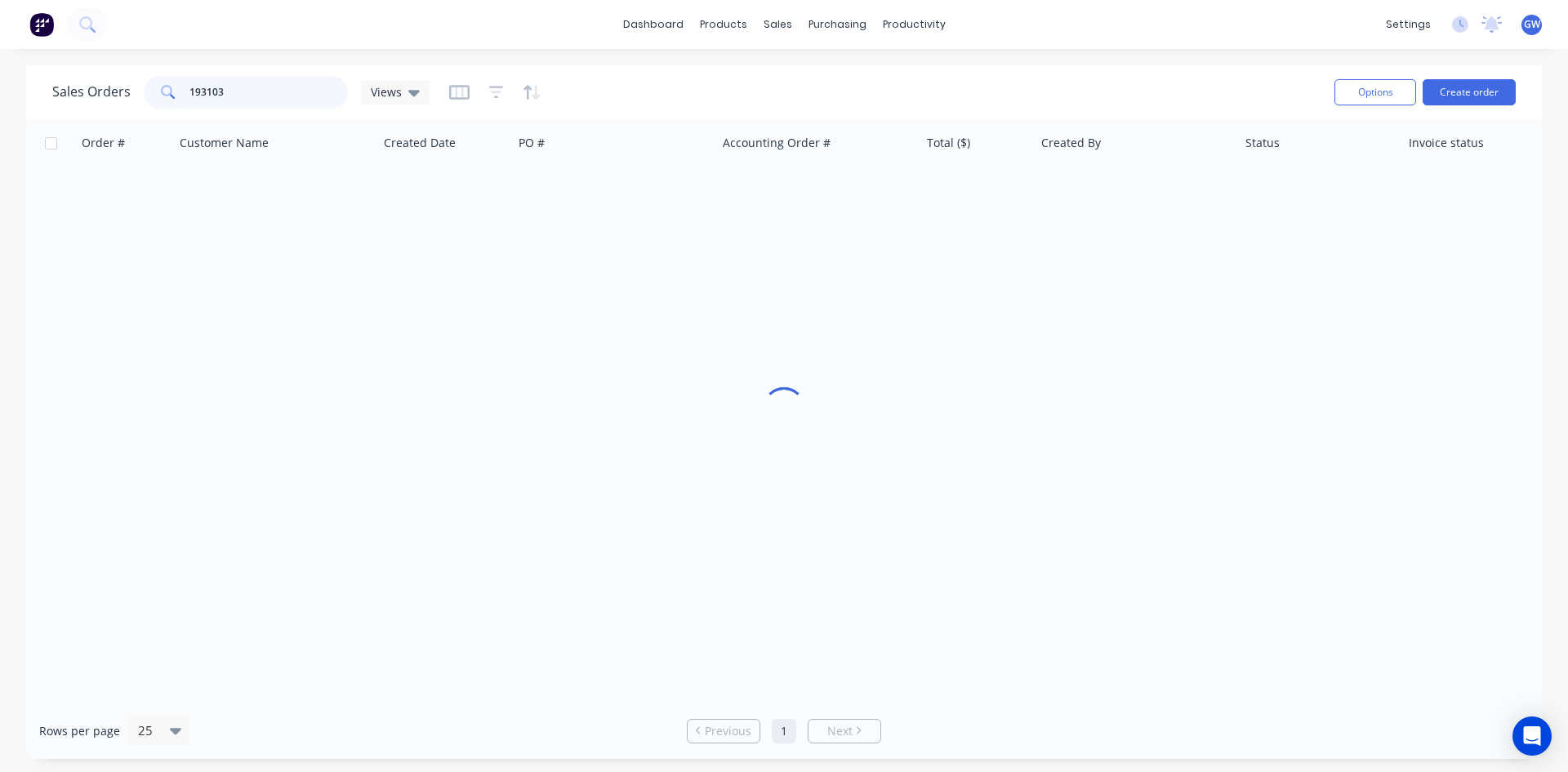
click at [255, 81] on input "193103" at bounding box center [268, 92] width 159 height 33
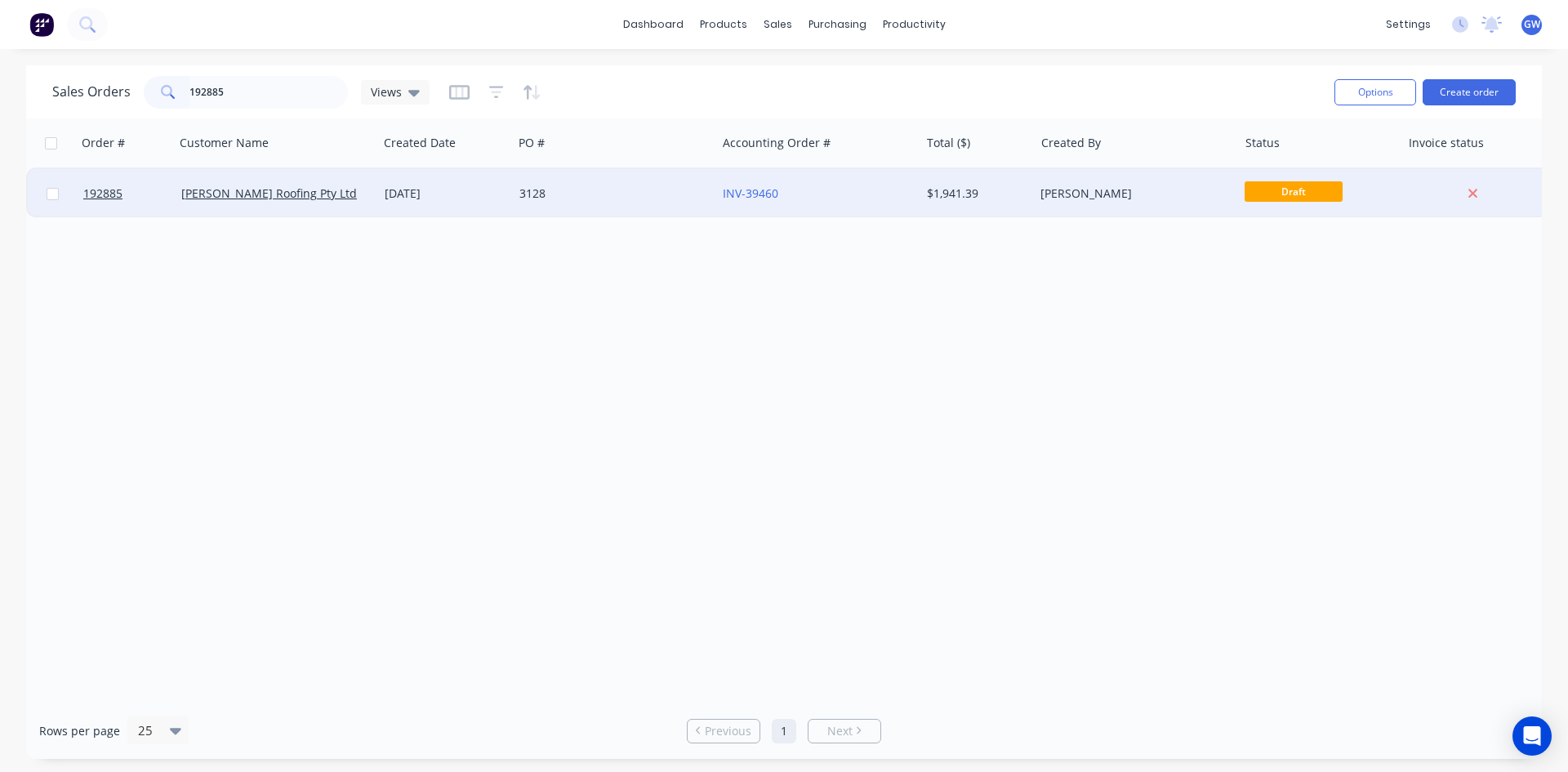
click at [1072, 194] on div "[PERSON_NAME]" at bounding box center [1131, 193] width 182 height 17
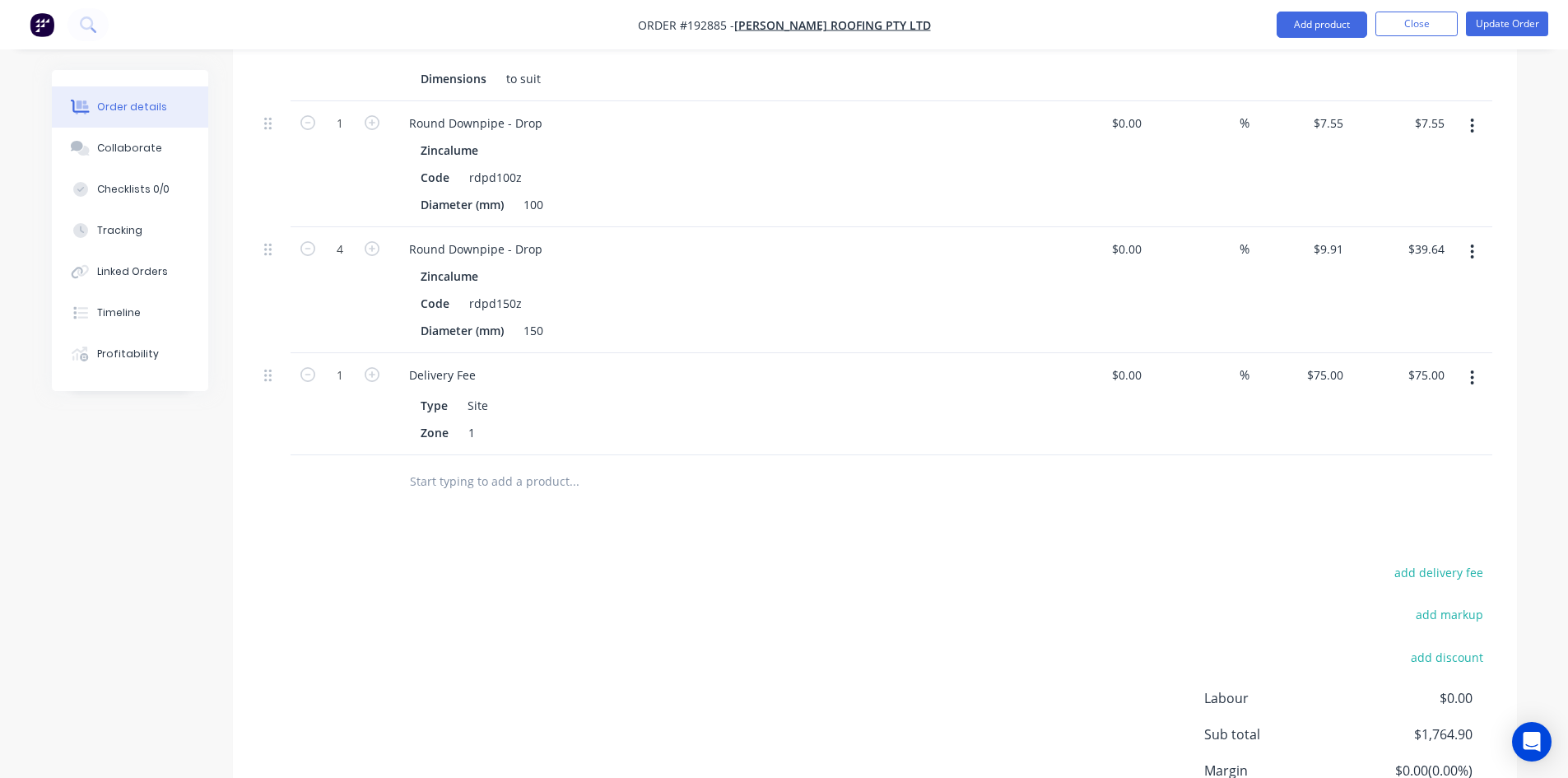
scroll to position [1442, 0]
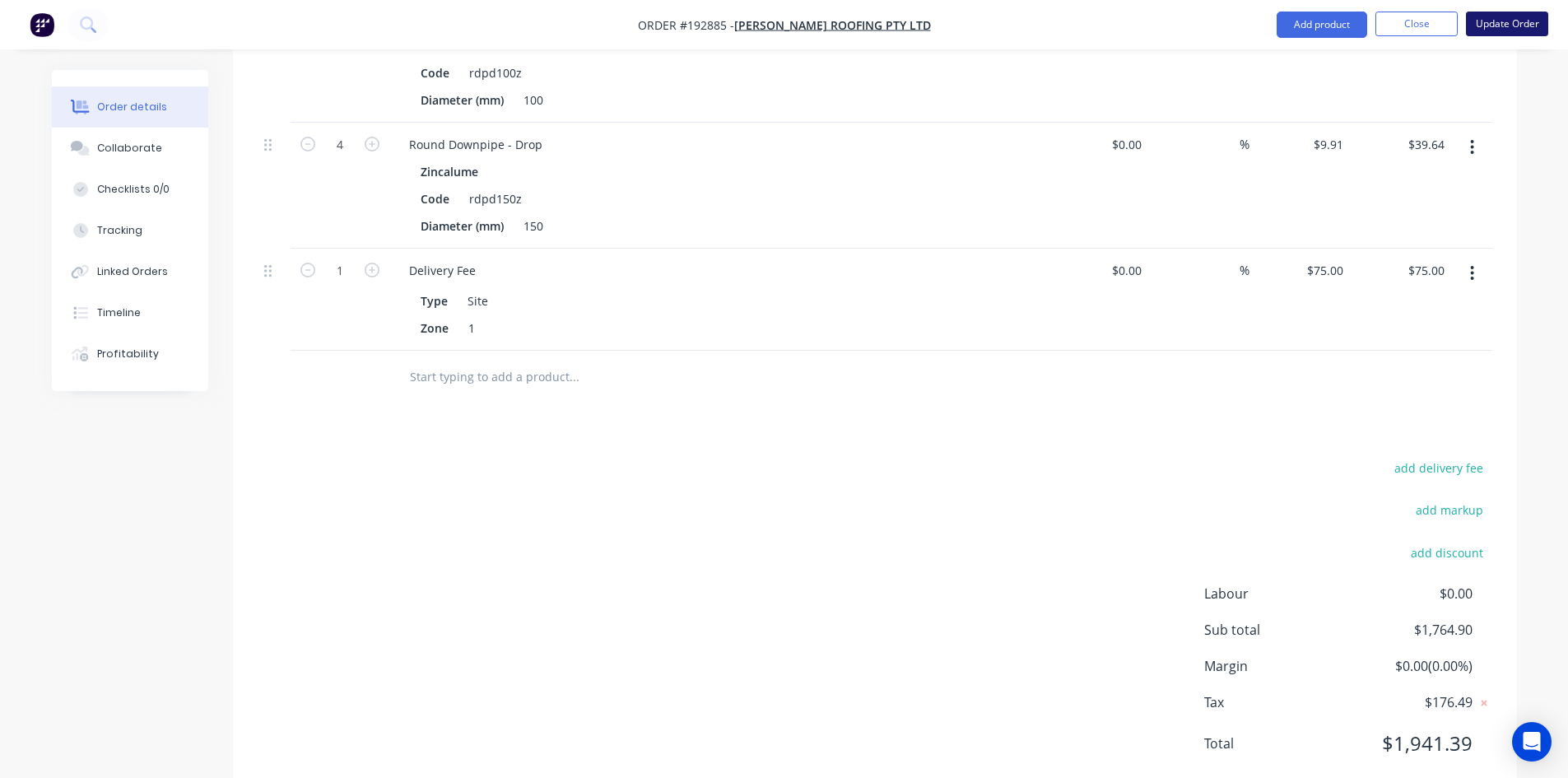
click at [1511, 24] on button "Update Order" at bounding box center [1507, 24] width 83 height 25
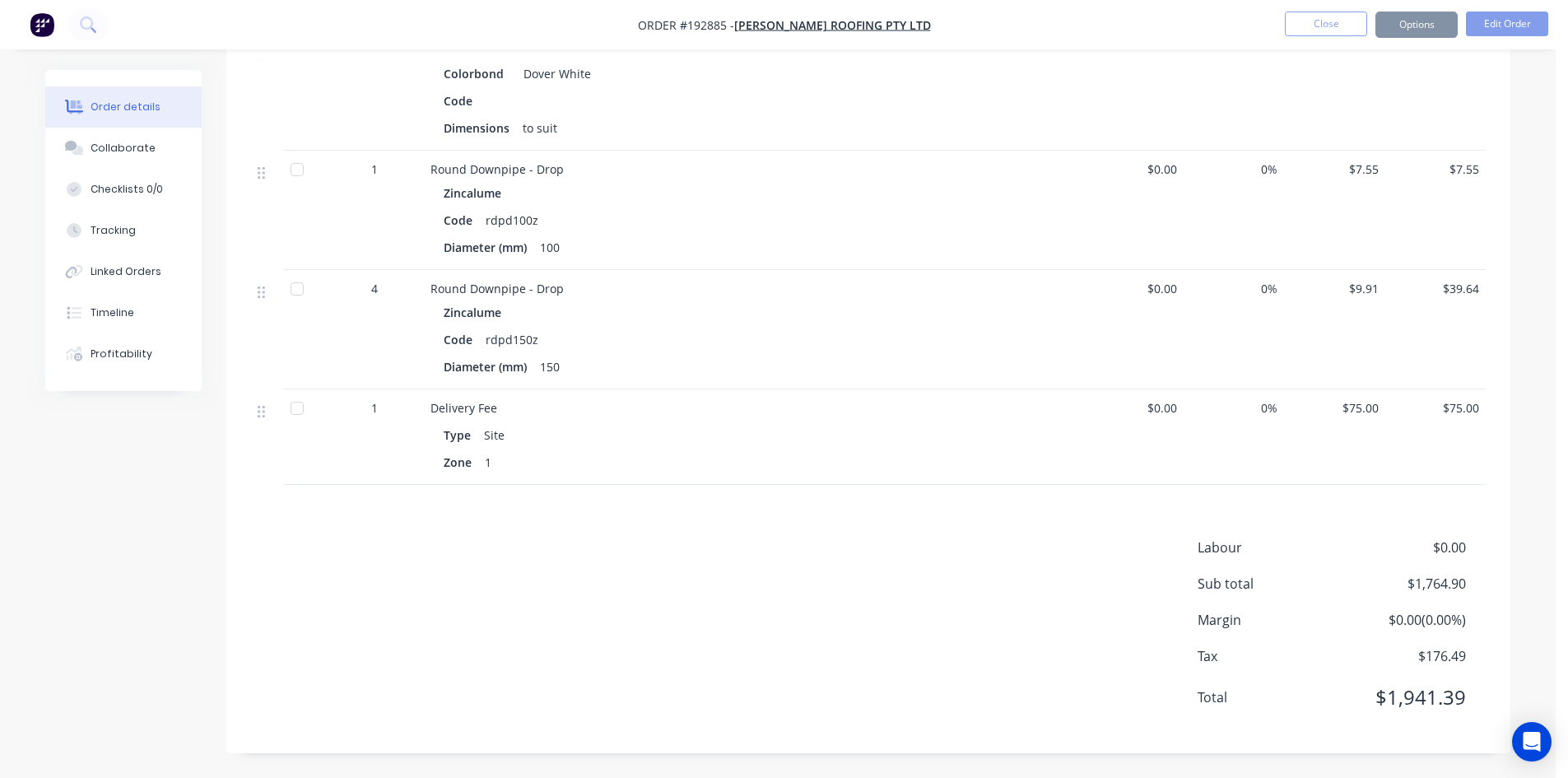
scroll to position [0, 0]
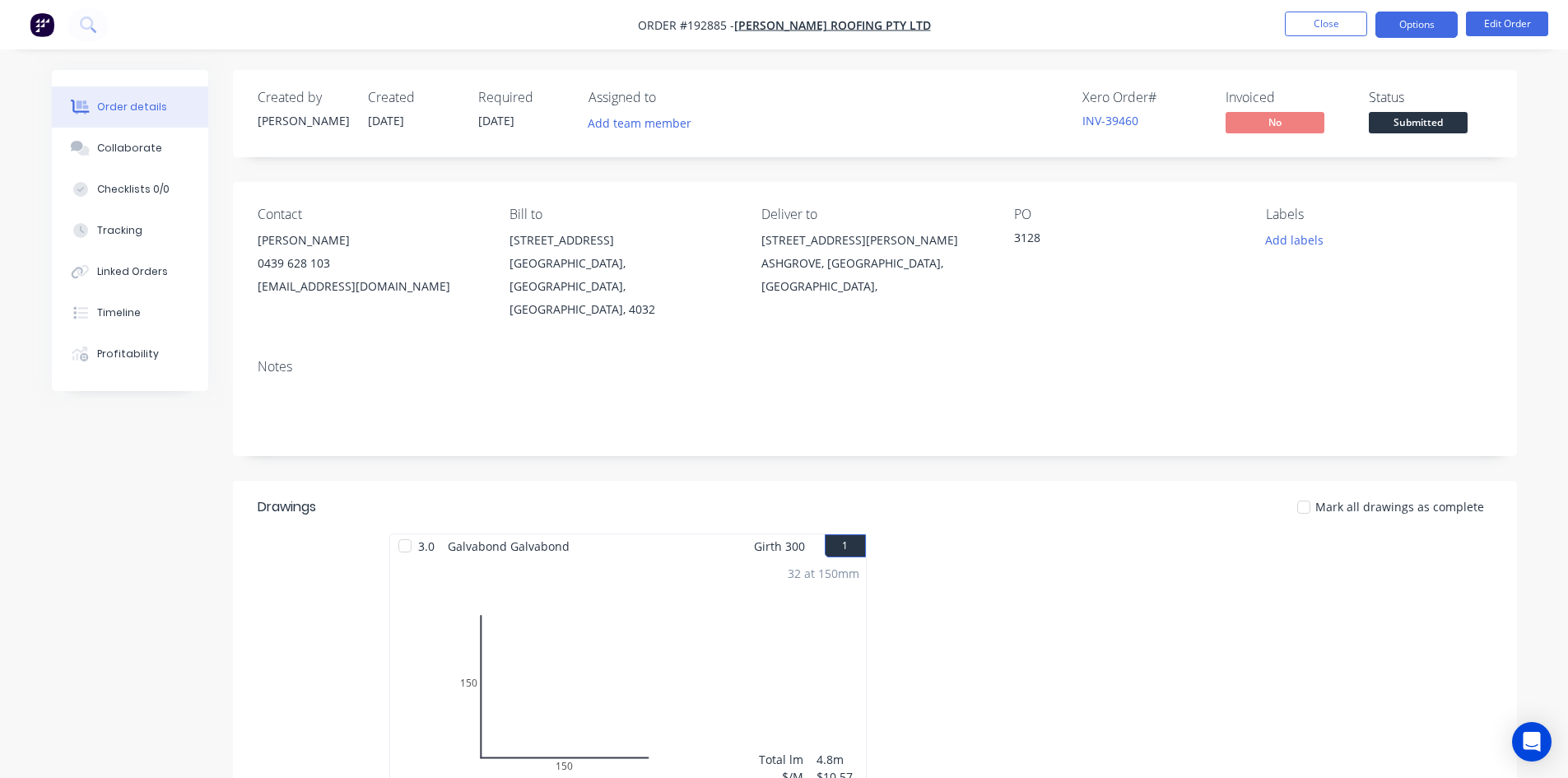
click at [1400, 28] on button "Options" at bounding box center [1417, 25] width 83 height 26
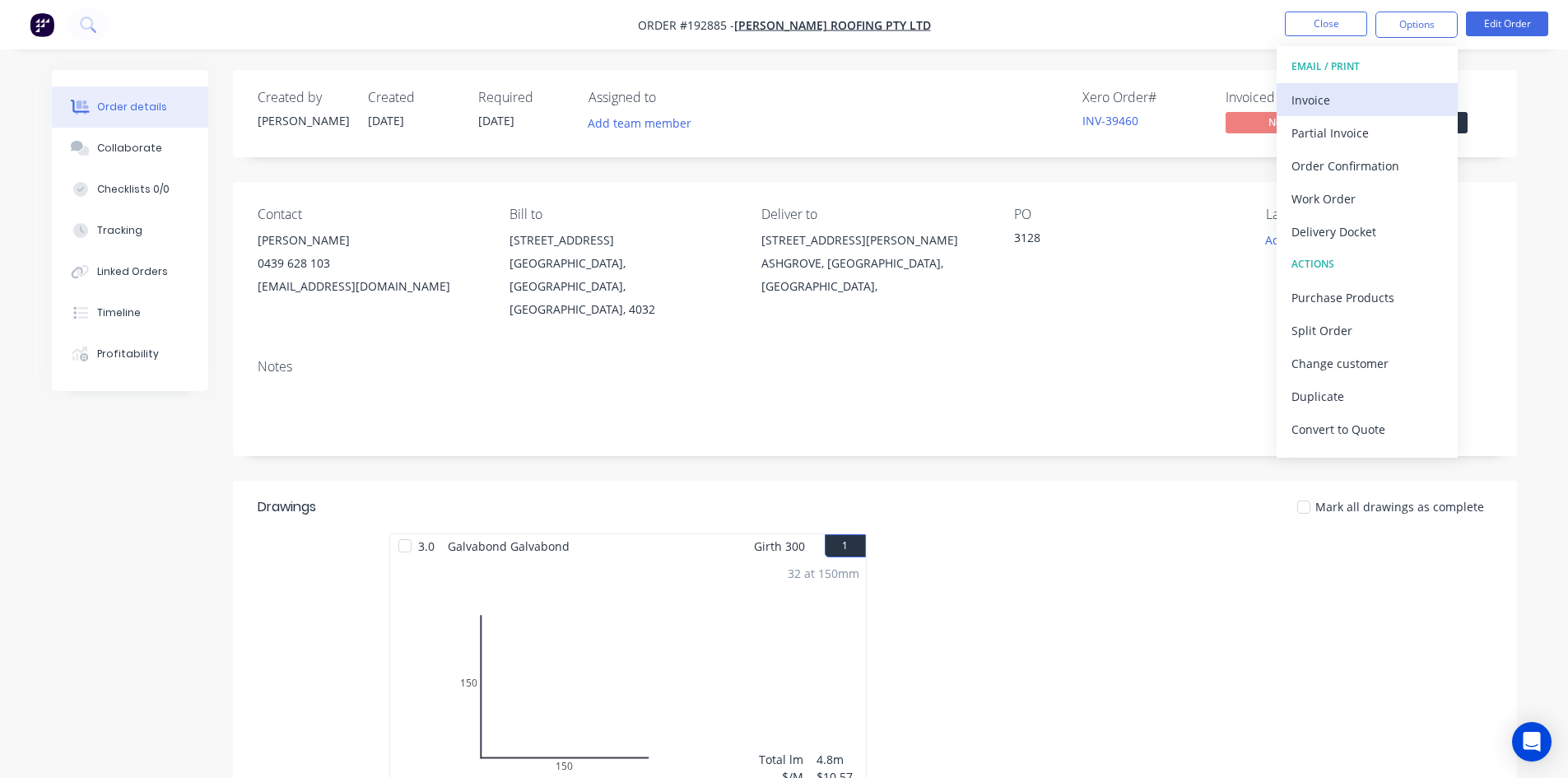
click at [1363, 85] on button "Invoice" at bounding box center [1367, 99] width 181 height 33
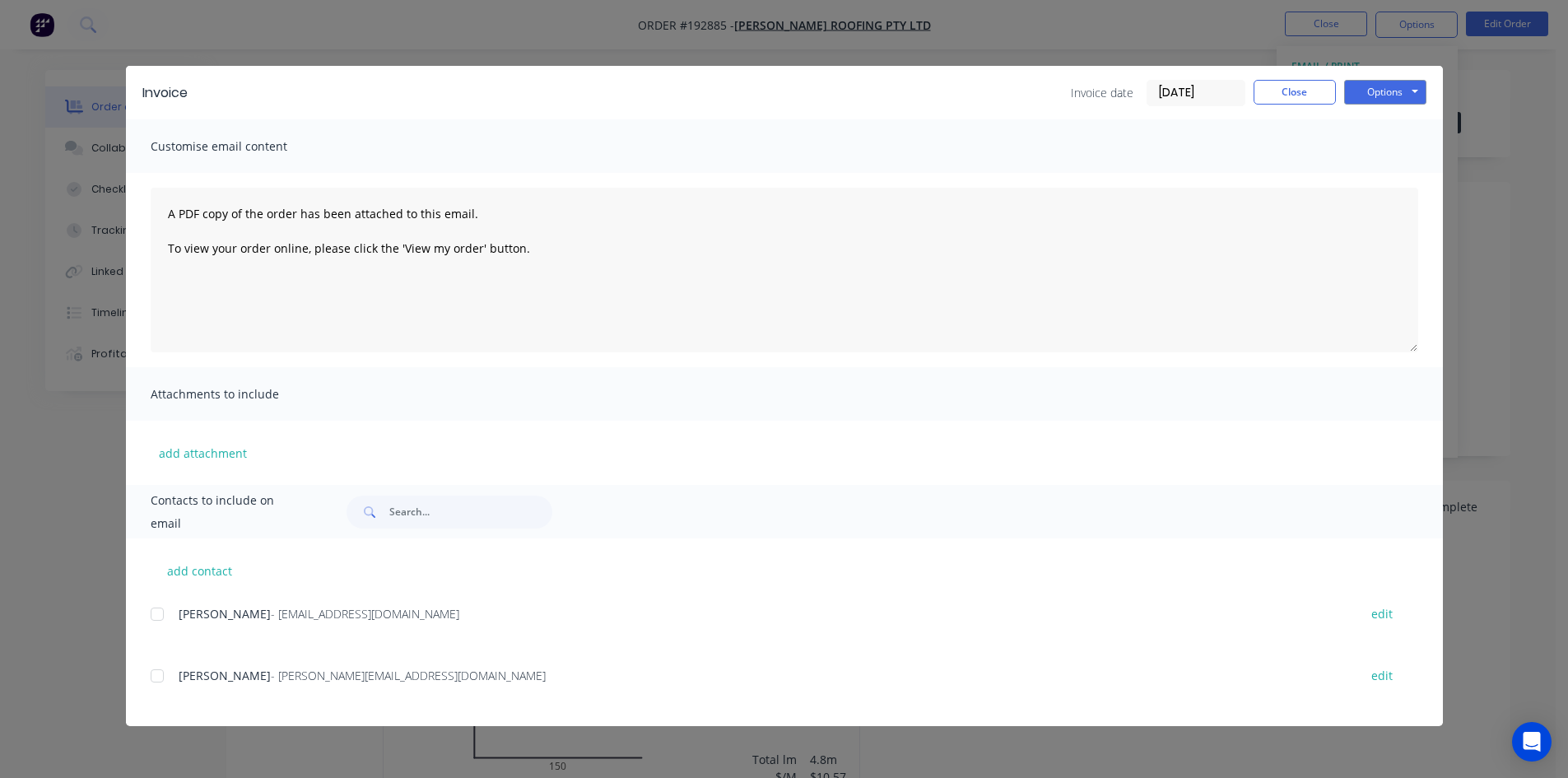
click at [161, 676] on div at bounding box center [156, 676] width 33 height 33
click at [1389, 97] on button "Options" at bounding box center [1385, 92] width 83 height 25
click at [1399, 179] on button "Email" at bounding box center [1397, 175] width 105 height 27
click at [1314, 95] on button "Close" at bounding box center [1294, 92] width 83 height 25
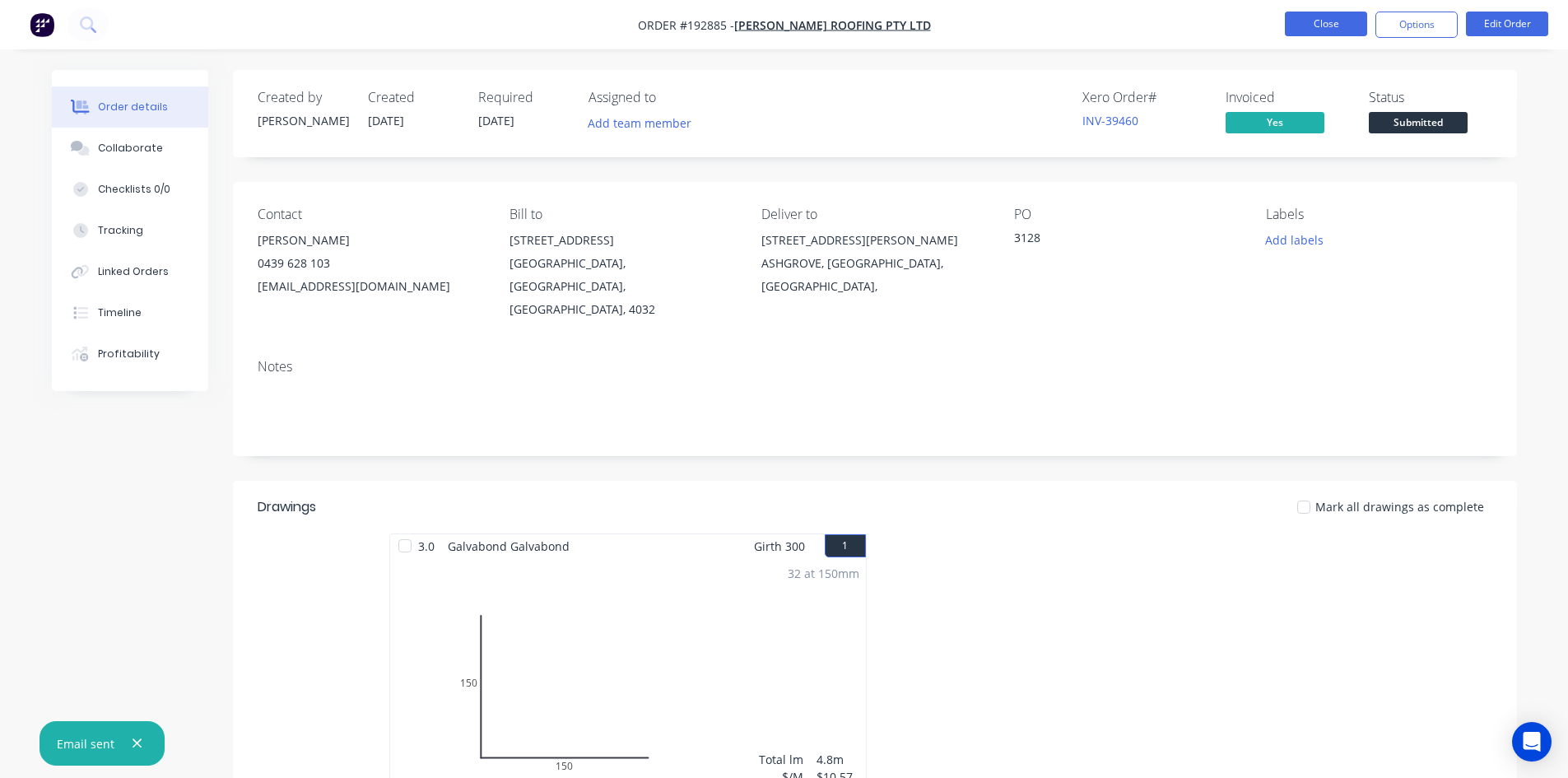
click at [1343, 33] on button "Close" at bounding box center [1326, 24] width 83 height 25
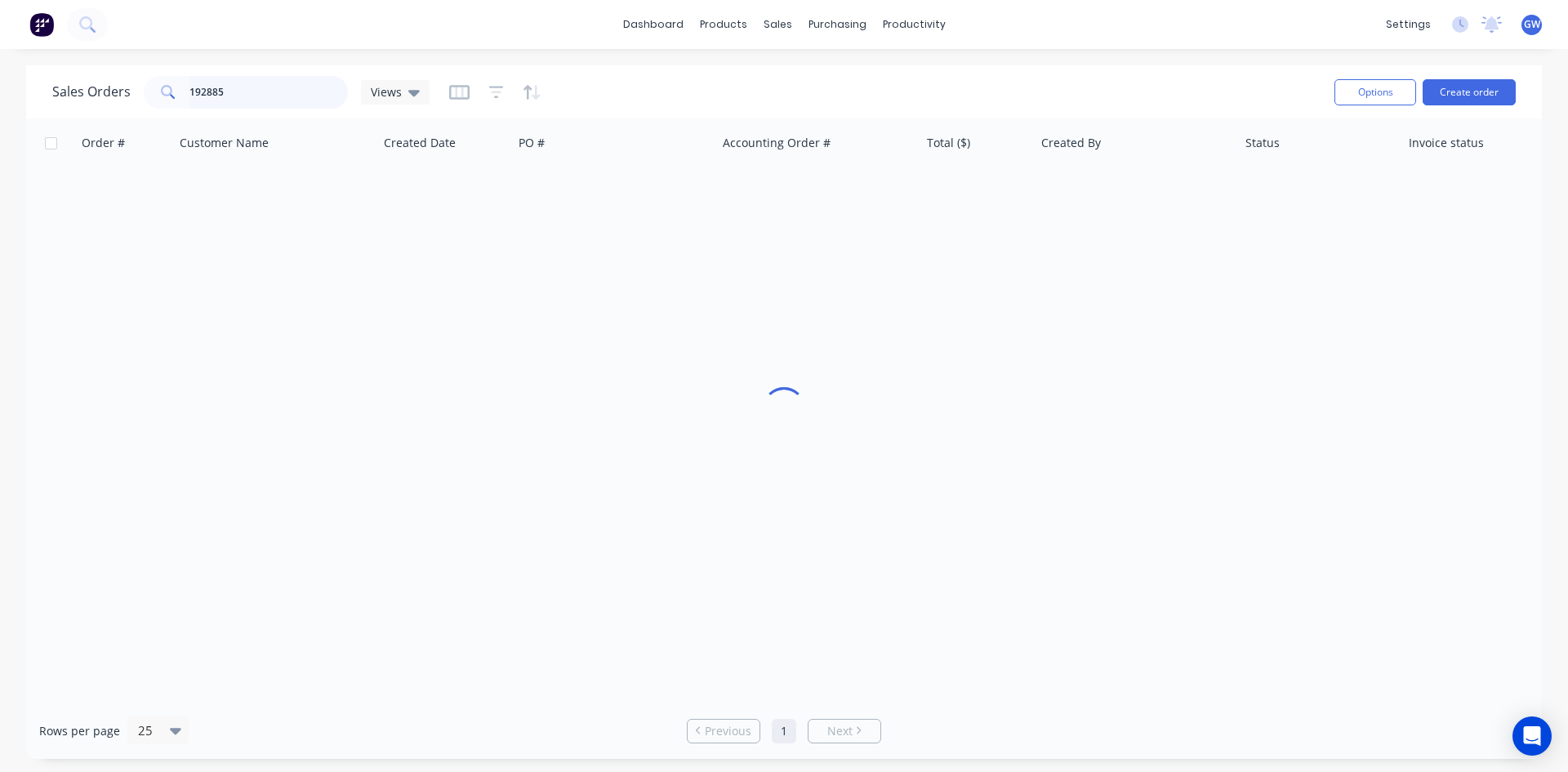
click at [310, 91] on input "192885" at bounding box center [268, 92] width 159 height 33
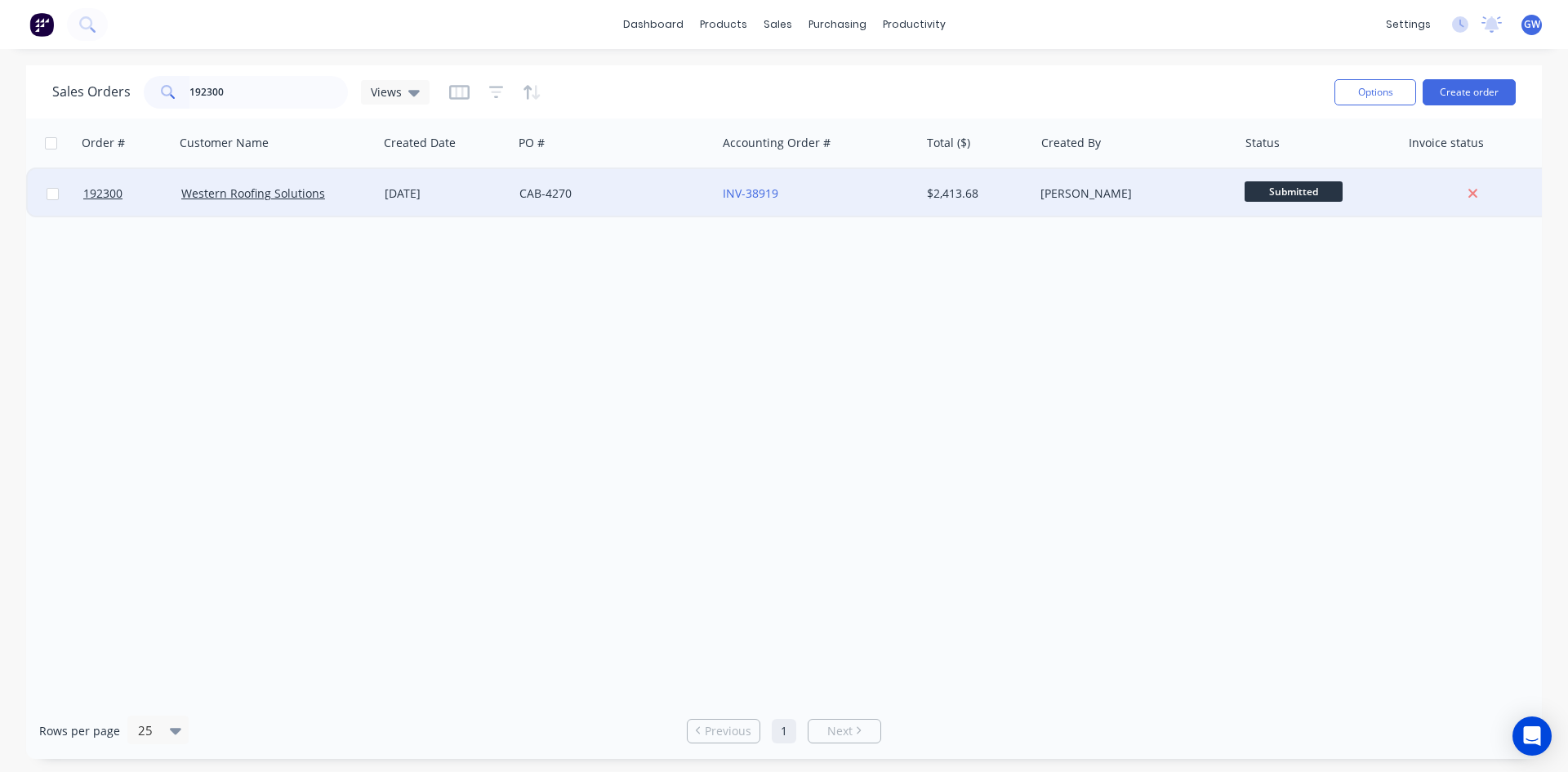
click at [975, 187] on div "$2,413.68" at bounding box center [974, 193] width 96 height 17
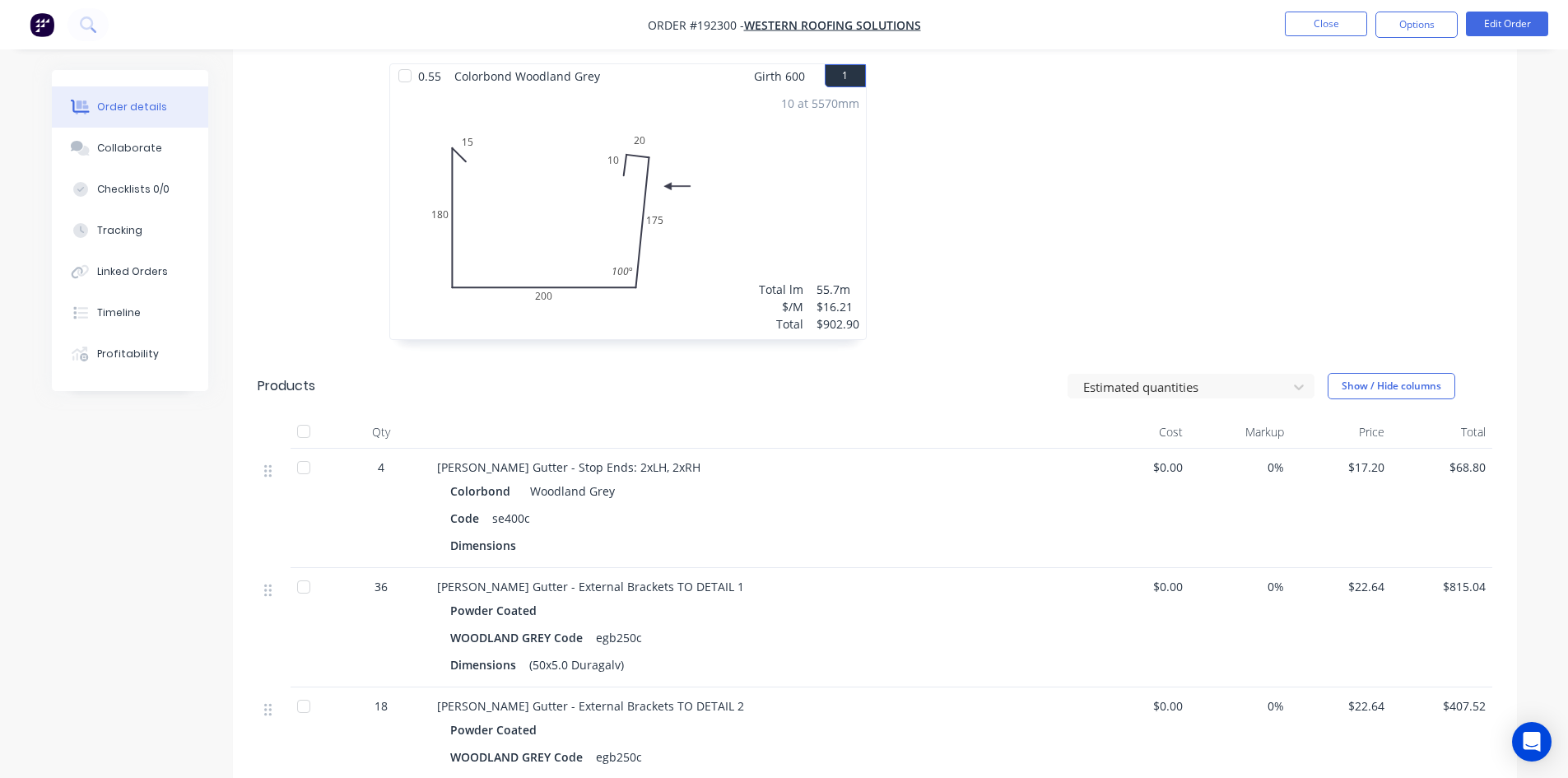
scroll to position [493, 0]
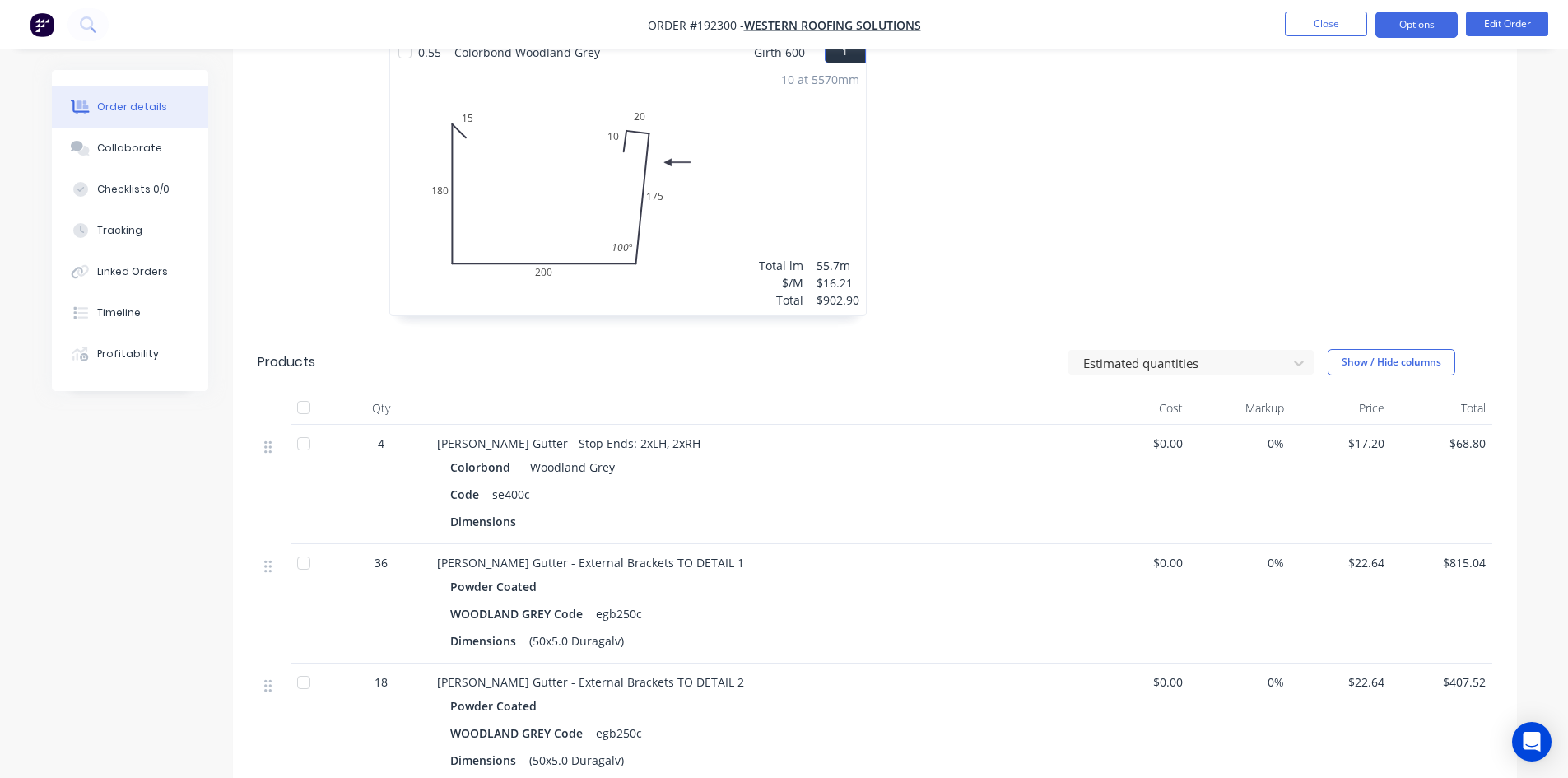
click at [1429, 26] on button "Options" at bounding box center [1417, 25] width 83 height 26
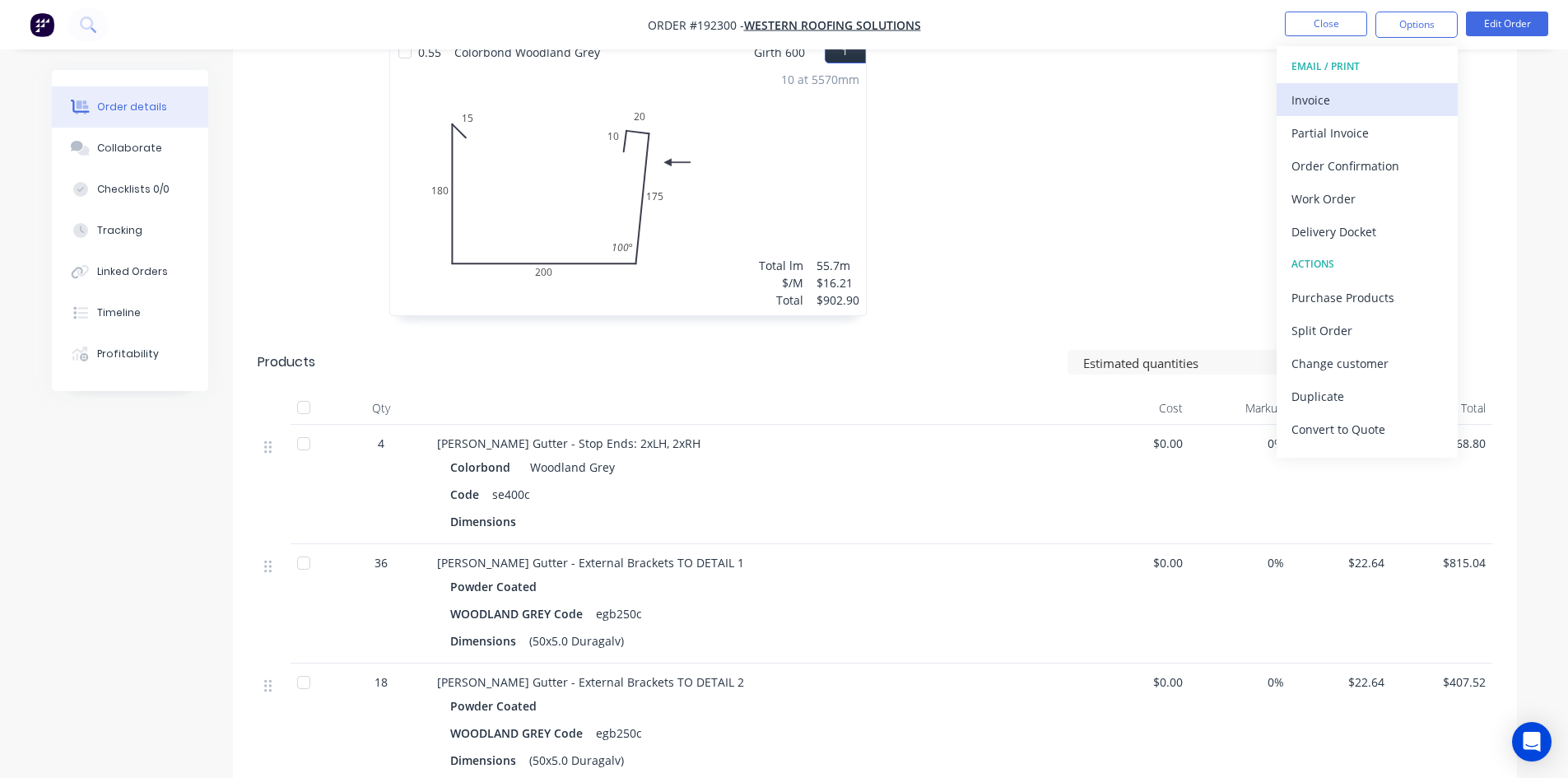
click at [1362, 94] on div "Invoice" at bounding box center [1367, 100] width 151 height 24
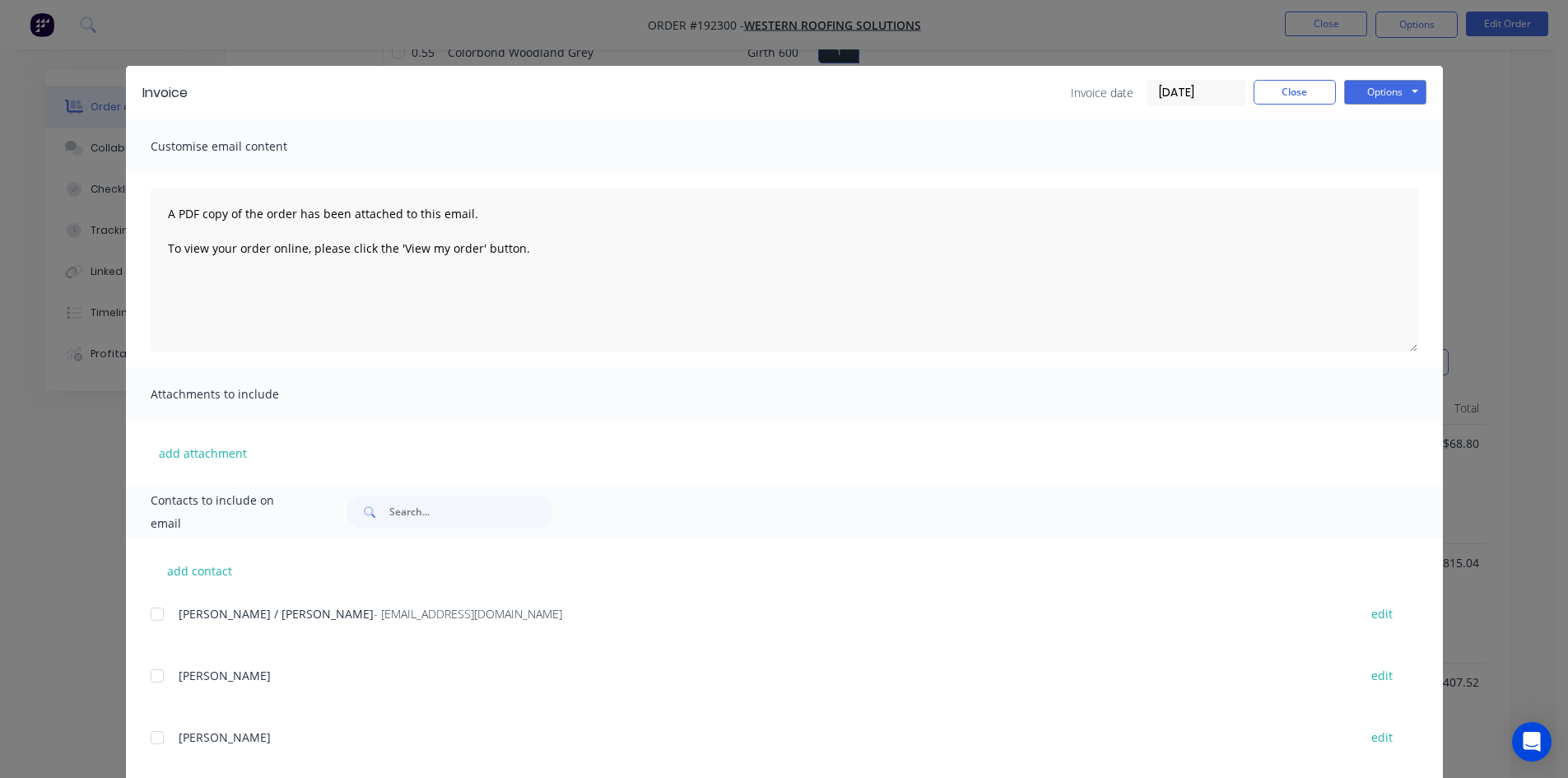
click at [150, 622] on div at bounding box center [156, 614] width 33 height 33
click at [1386, 82] on button "Options" at bounding box center [1385, 92] width 83 height 25
click at [1385, 172] on button "Email" at bounding box center [1397, 175] width 105 height 27
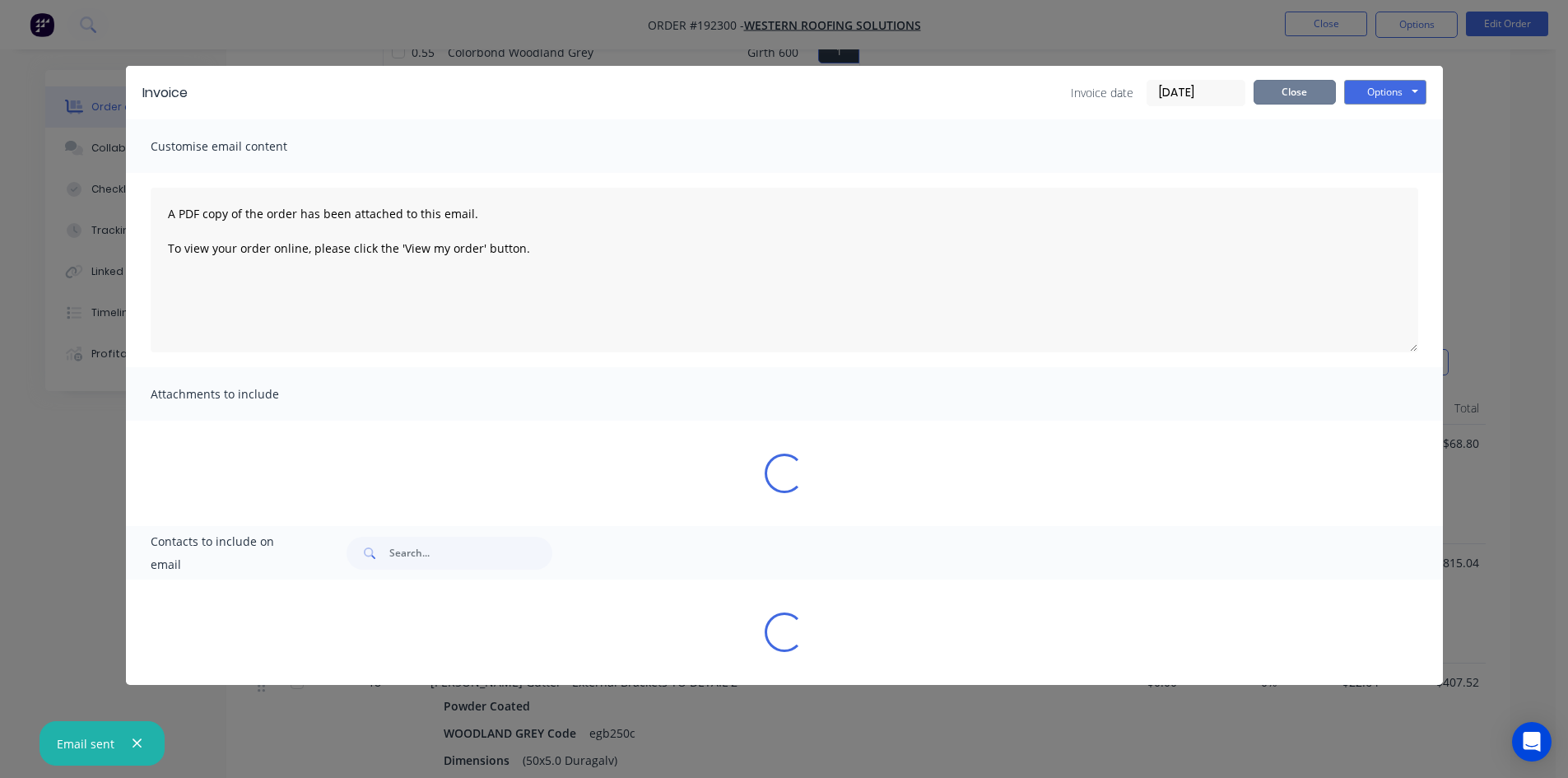
click at [1291, 97] on button "Close" at bounding box center [1294, 92] width 83 height 25
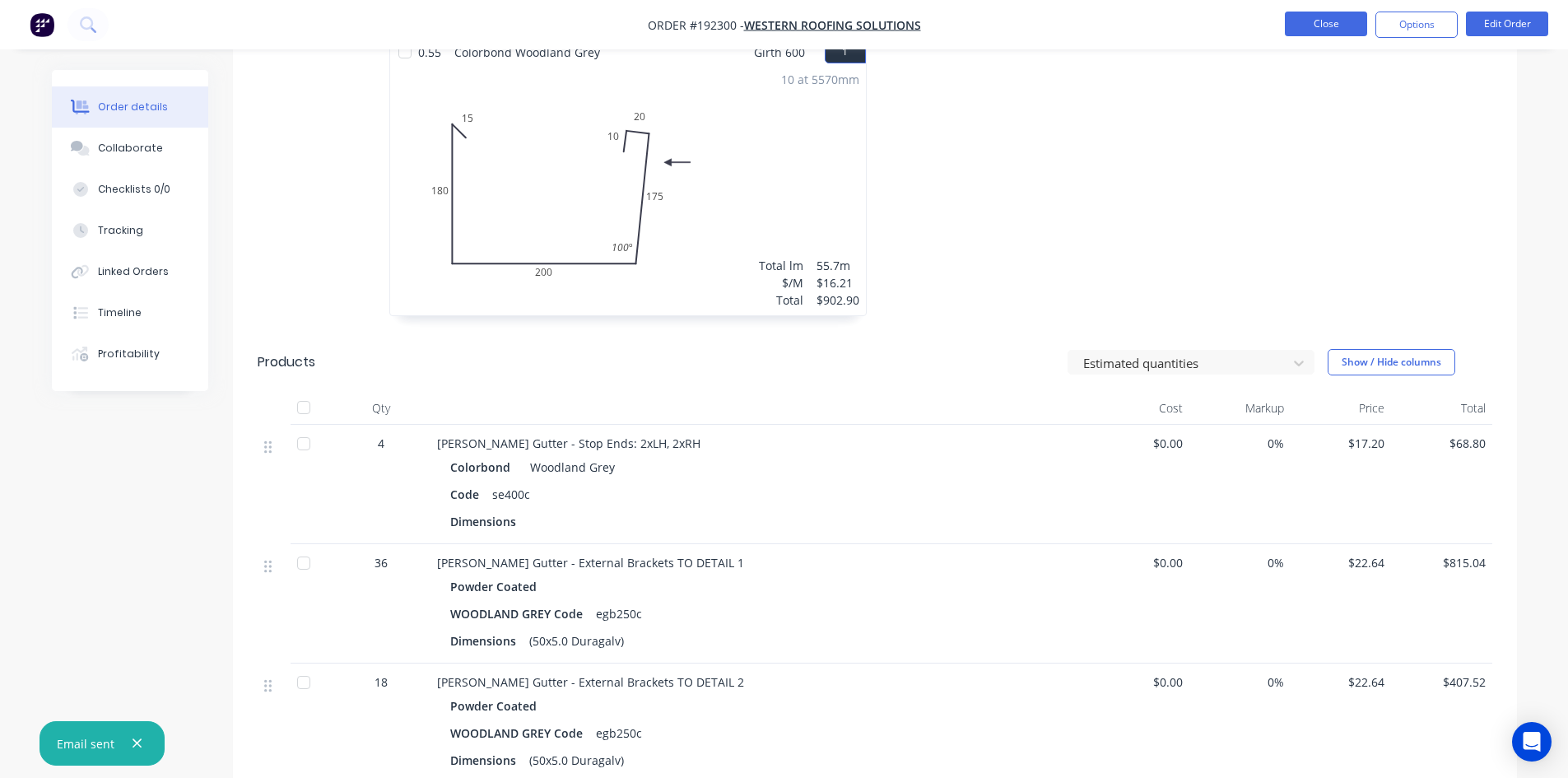
click at [1325, 21] on button "Close" at bounding box center [1326, 24] width 83 height 25
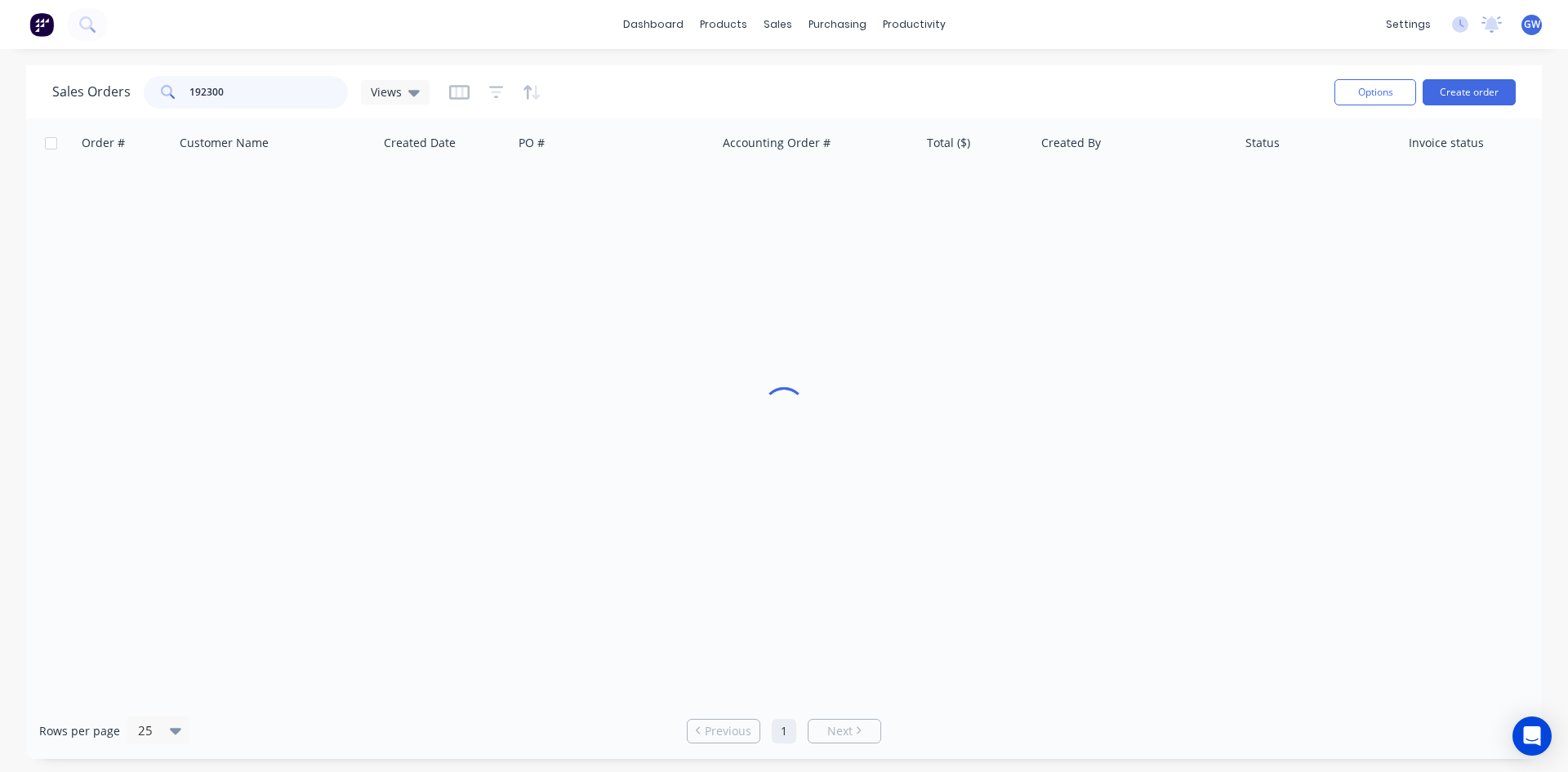
click at [269, 90] on input "192300" at bounding box center [268, 92] width 159 height 33
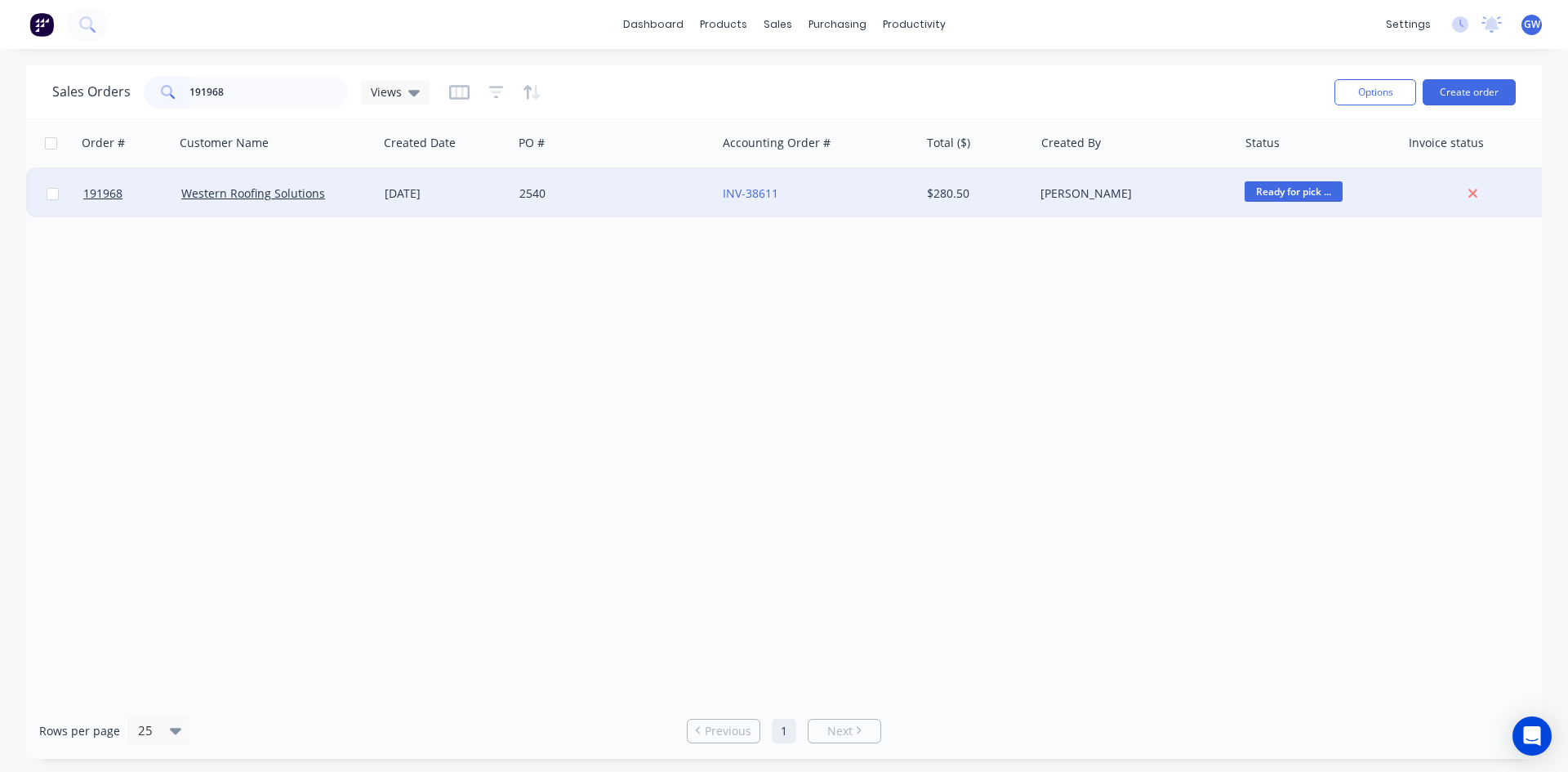
click at [873, 197] on div "INV-38611" at bounding box center [813, 193] width 182 height 17
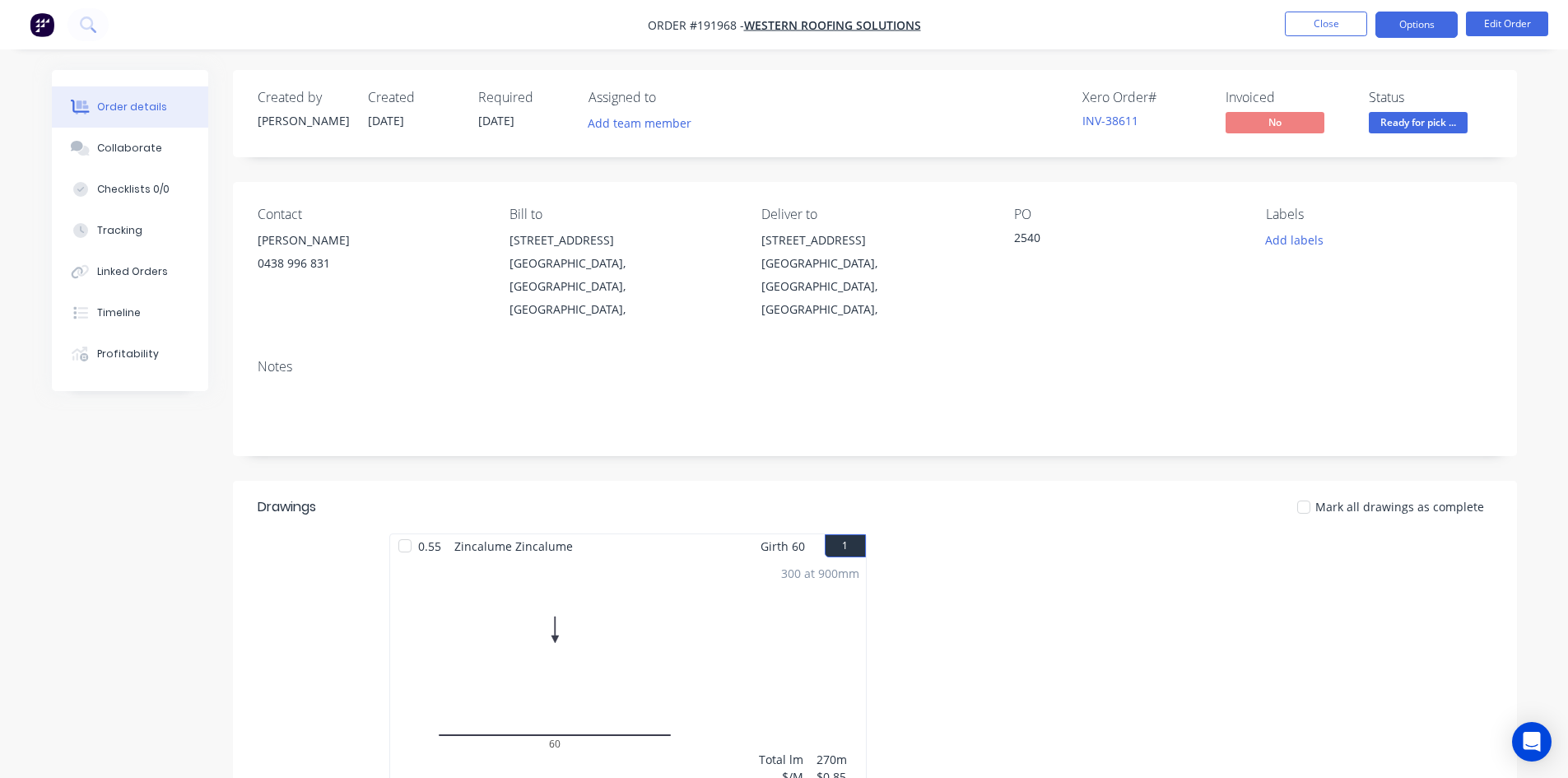
click at [1409, 26] on button "Options" at bounding box center [1417, 25] width 83 height 26
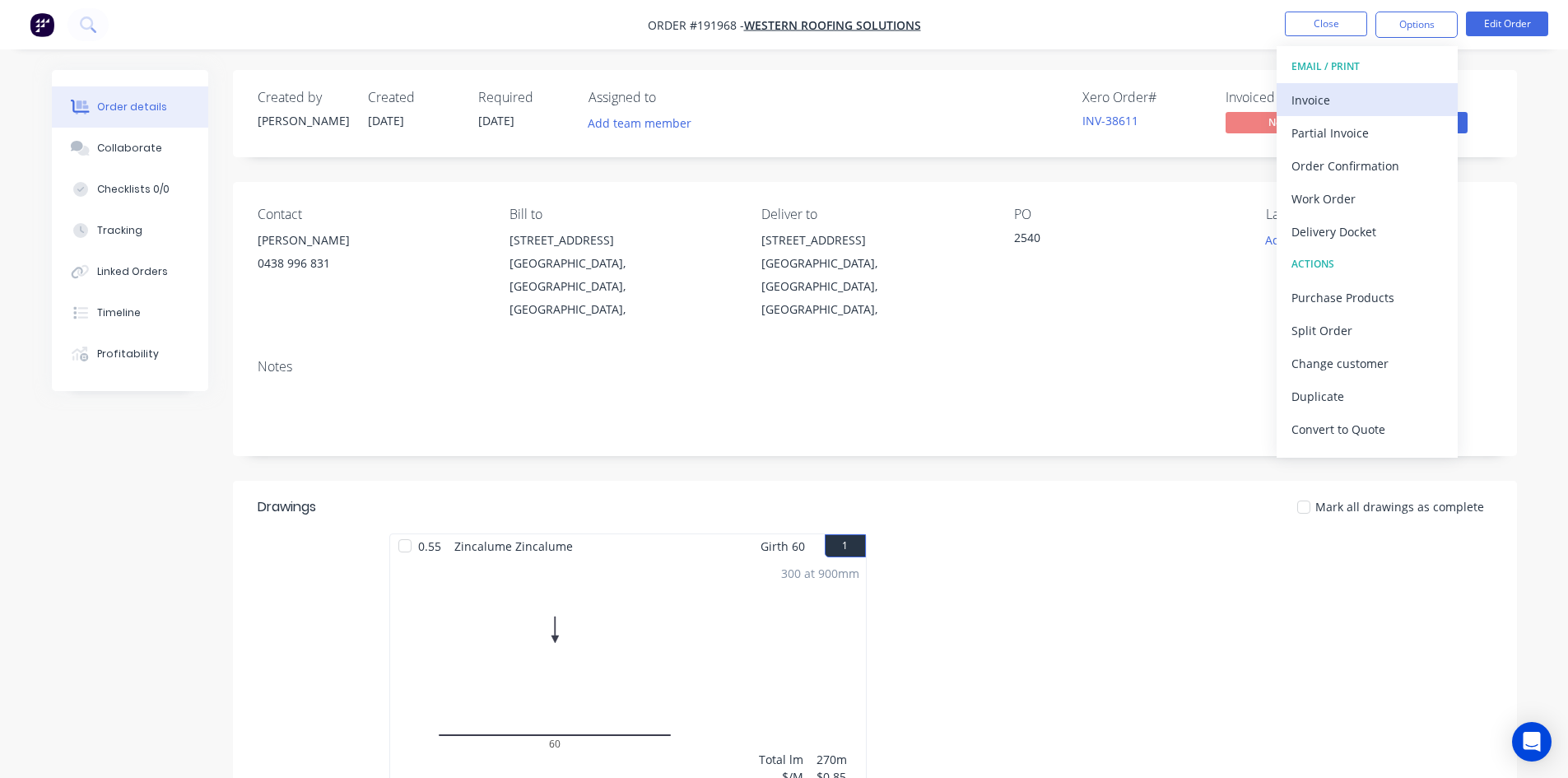
click at [1371, 94] on div "Invoice" at bounding box center [1367, 100] width 151 height 24
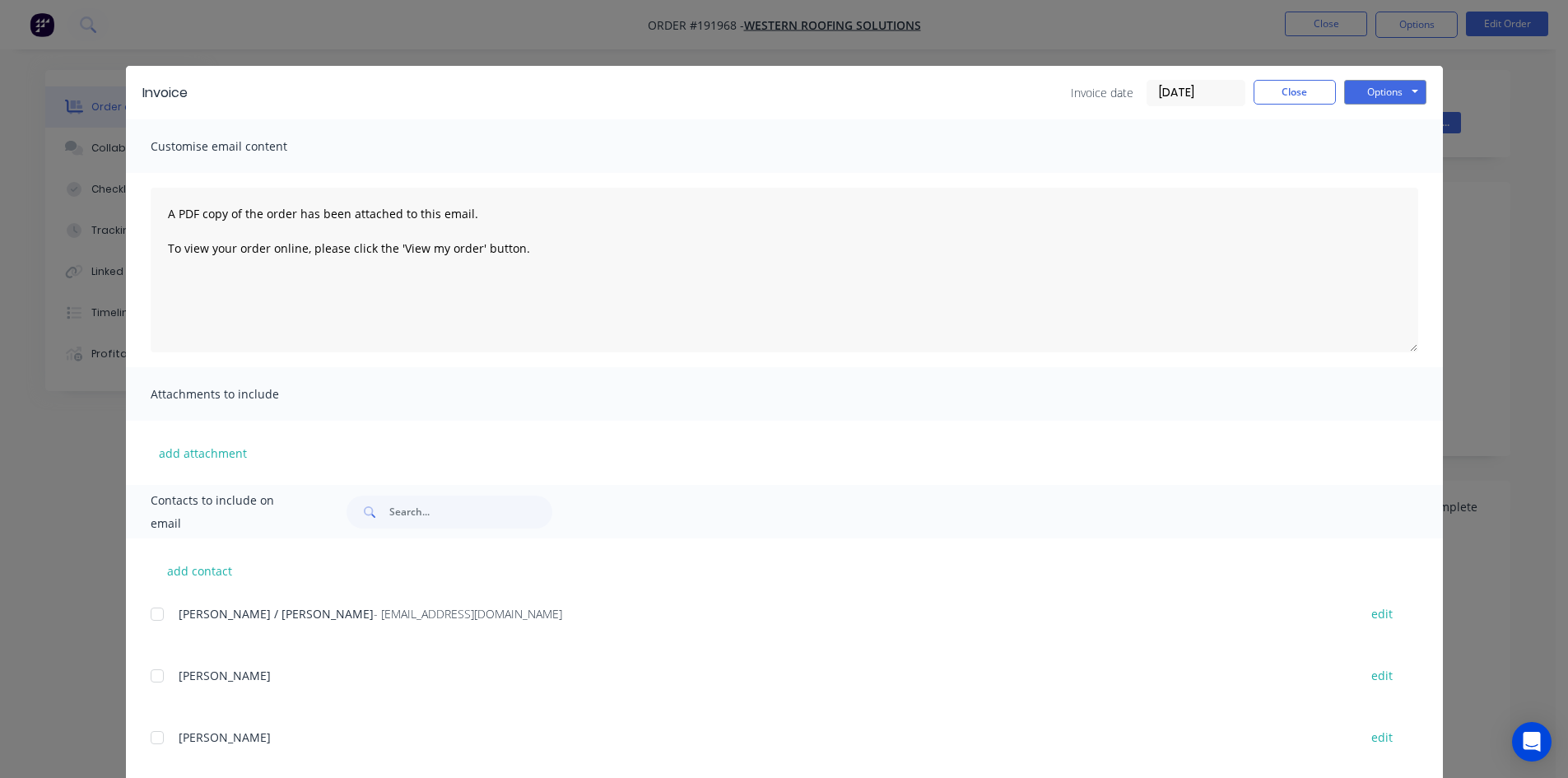
click at [150, 613] on div at bounding box center [156, 614] width 33 height 33
click at [1401, 95] on button "Options" at bounding box center [1385, 92] width 83 height 25
click at [1407, 173] on button "Email" at bounding box center [1397, 175] width 105 height 27
click at [1290, 97] on button "Close" at bounding box center [1294, 92] width 83 height 25
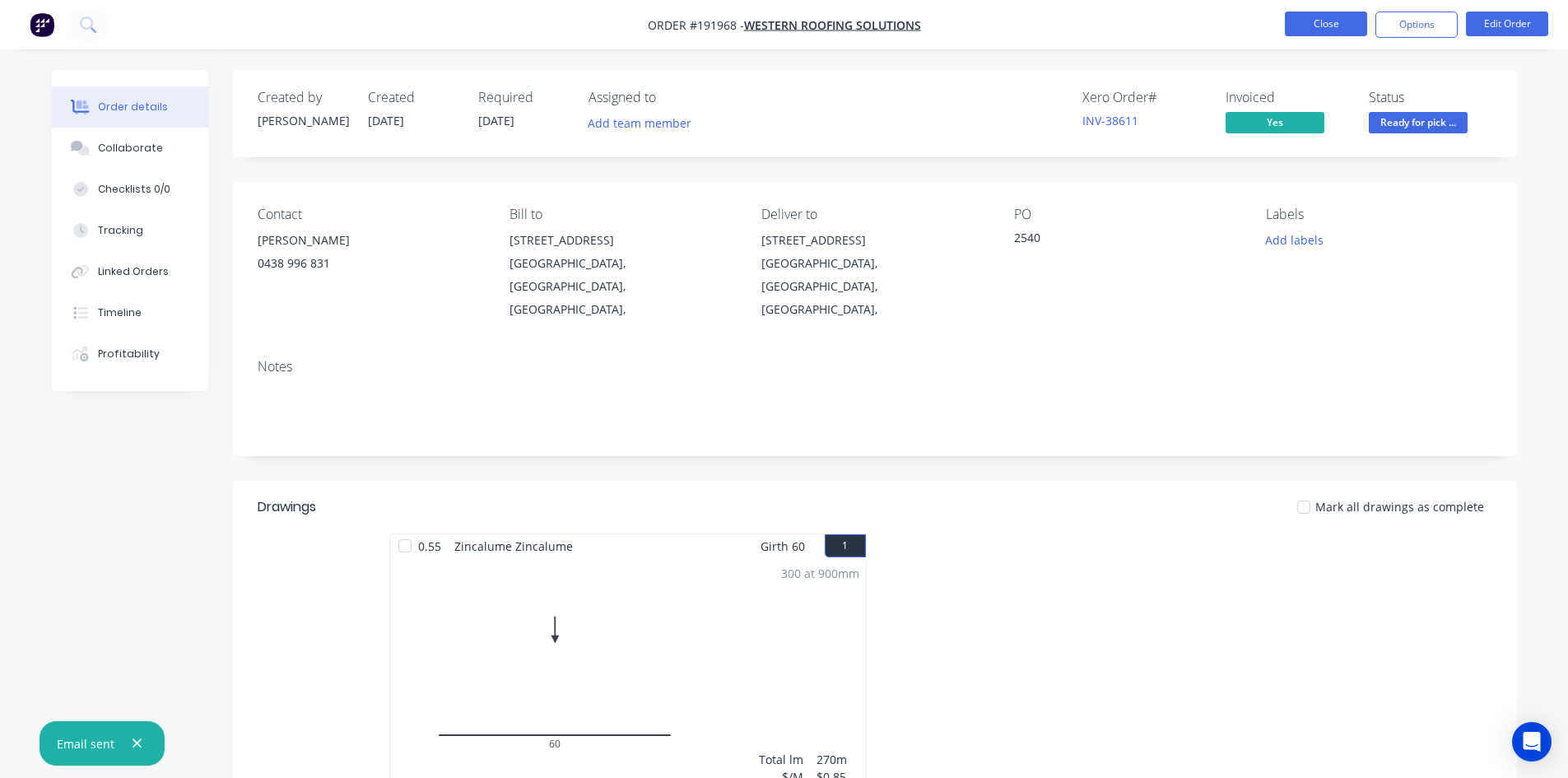
click at [1324, 16] on button "Close" at bounding box center [1326, 24] width 83 height 25
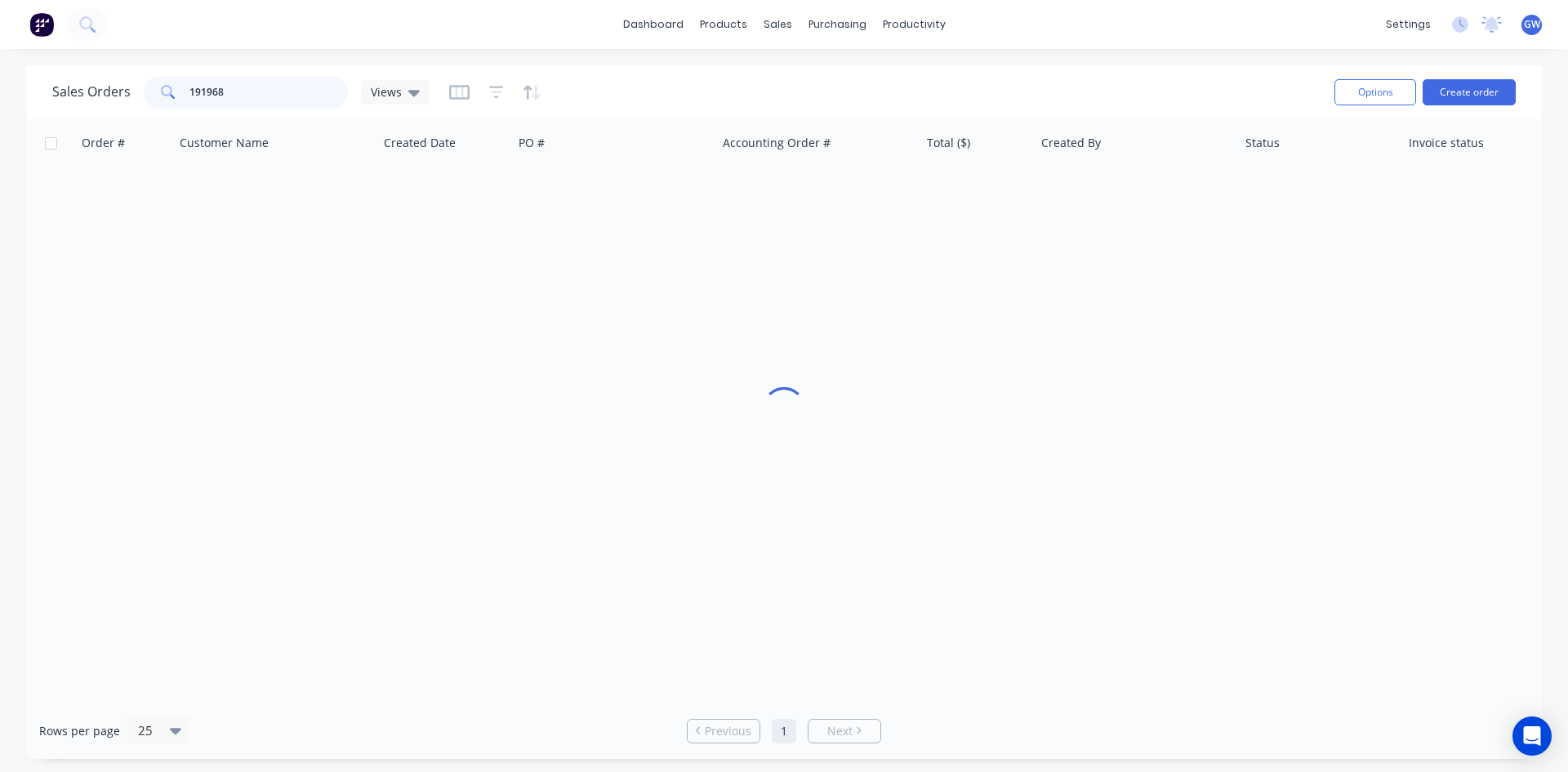
click at [135, 91] on div "Sales Orders 191968 Views" at bounding box center [241, 92] width 377 height 33
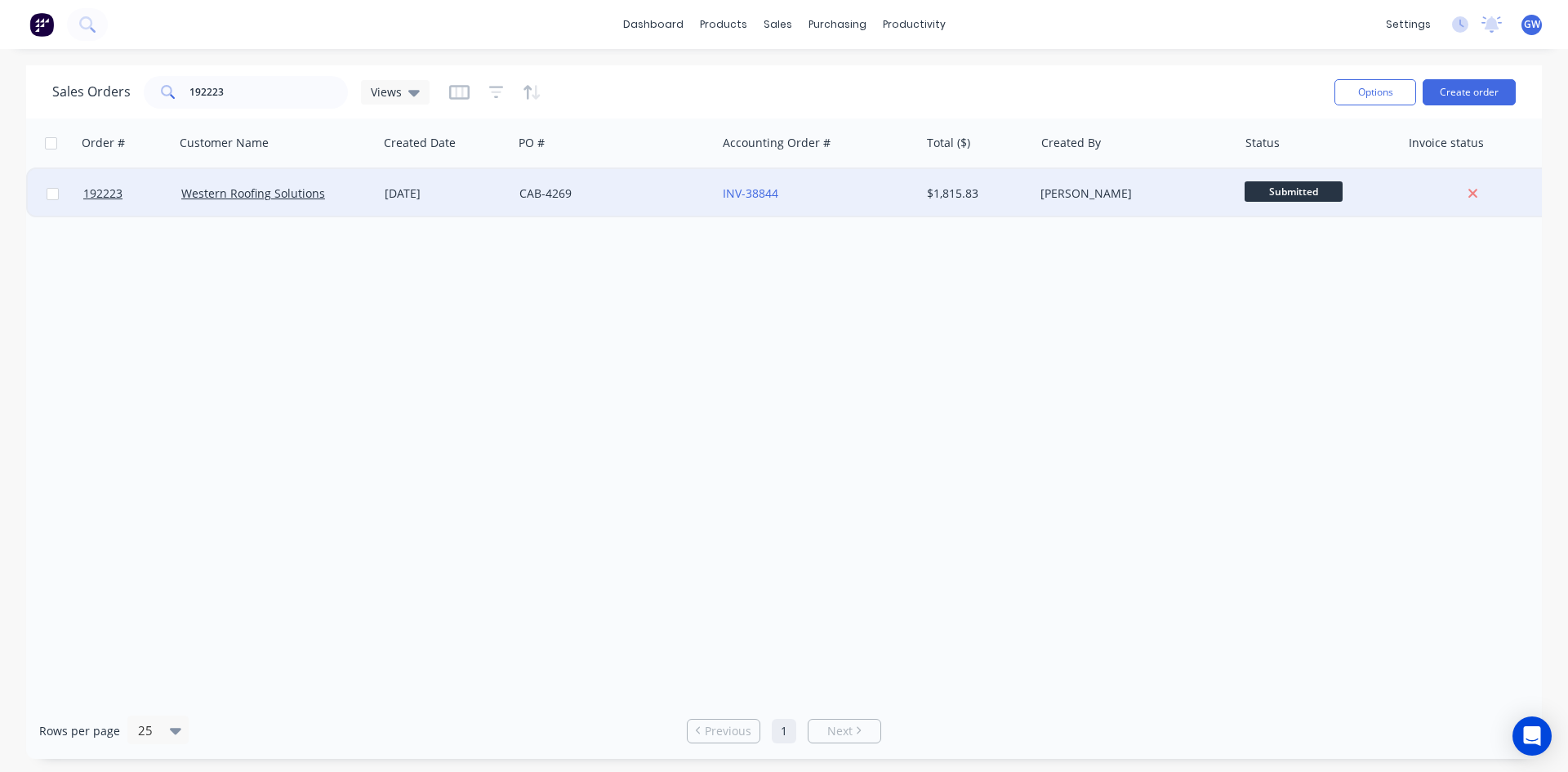
click at [1044, 195] on div "[PERSON_NAME]" at bounding box center [1131, 193] width 182 height 17
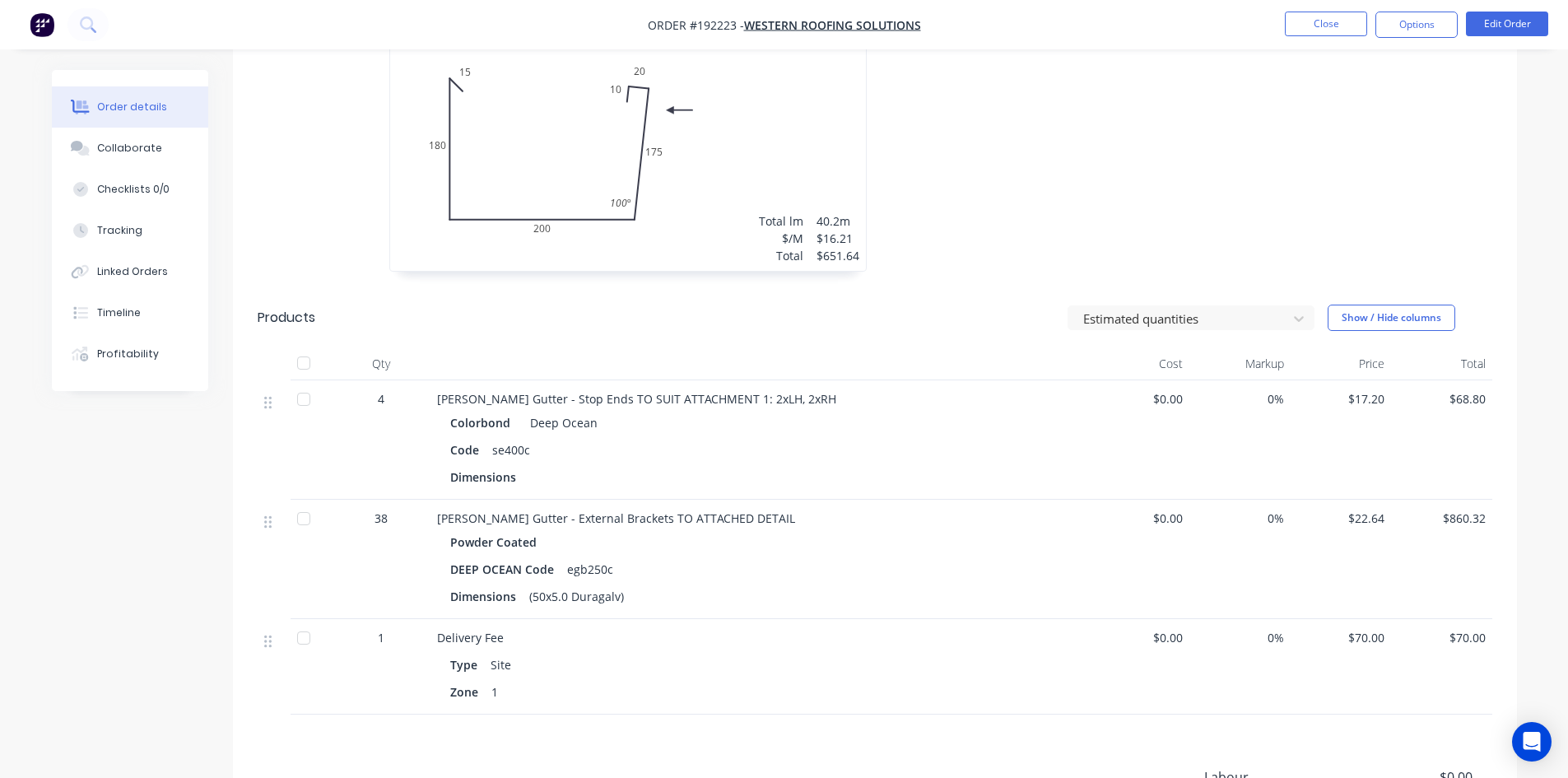
scroll to position [728, 0]
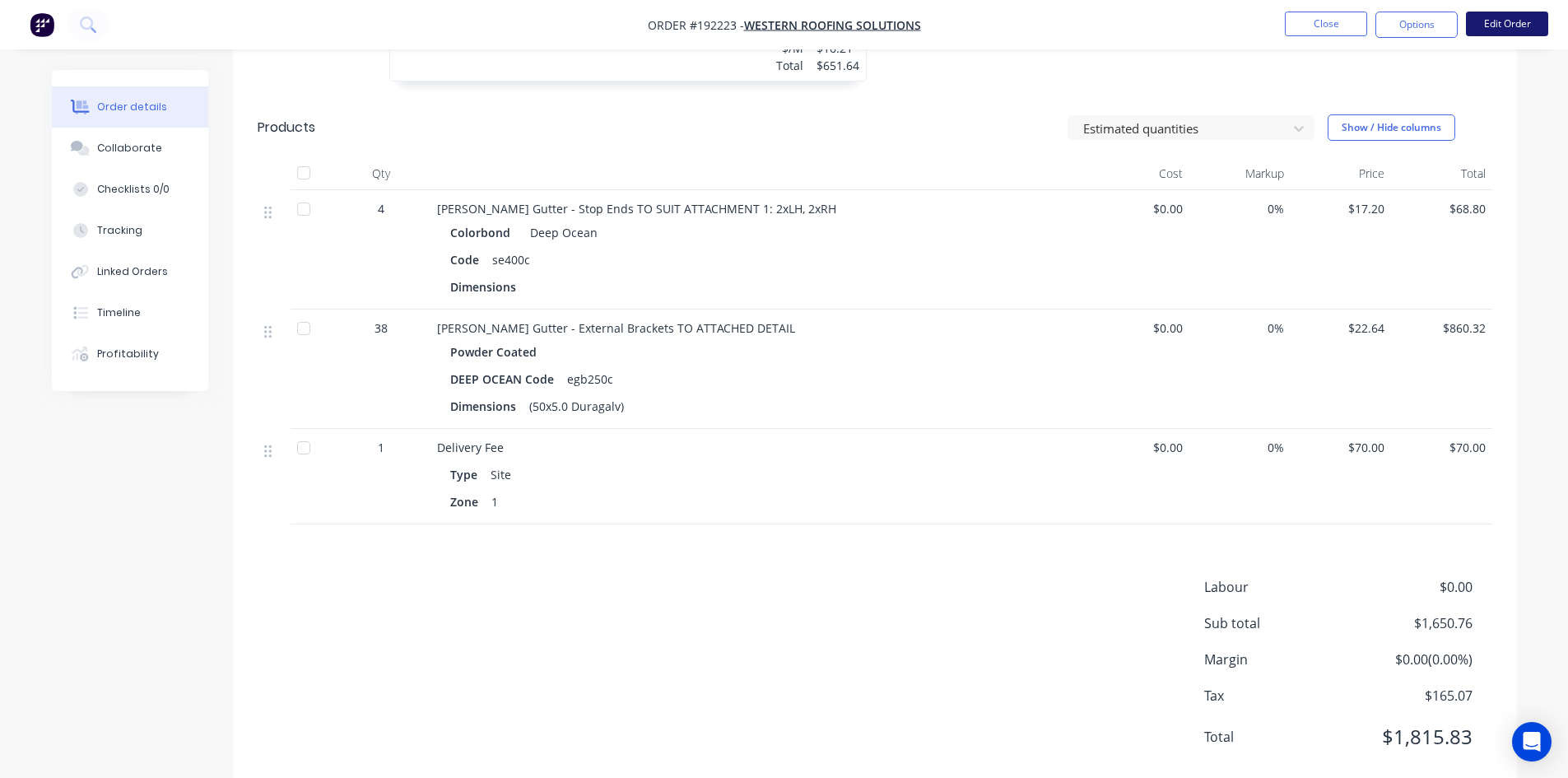
click at [1505, 23] on button "Edit Order" at bounding box center [1507, 24] width 83 height 25
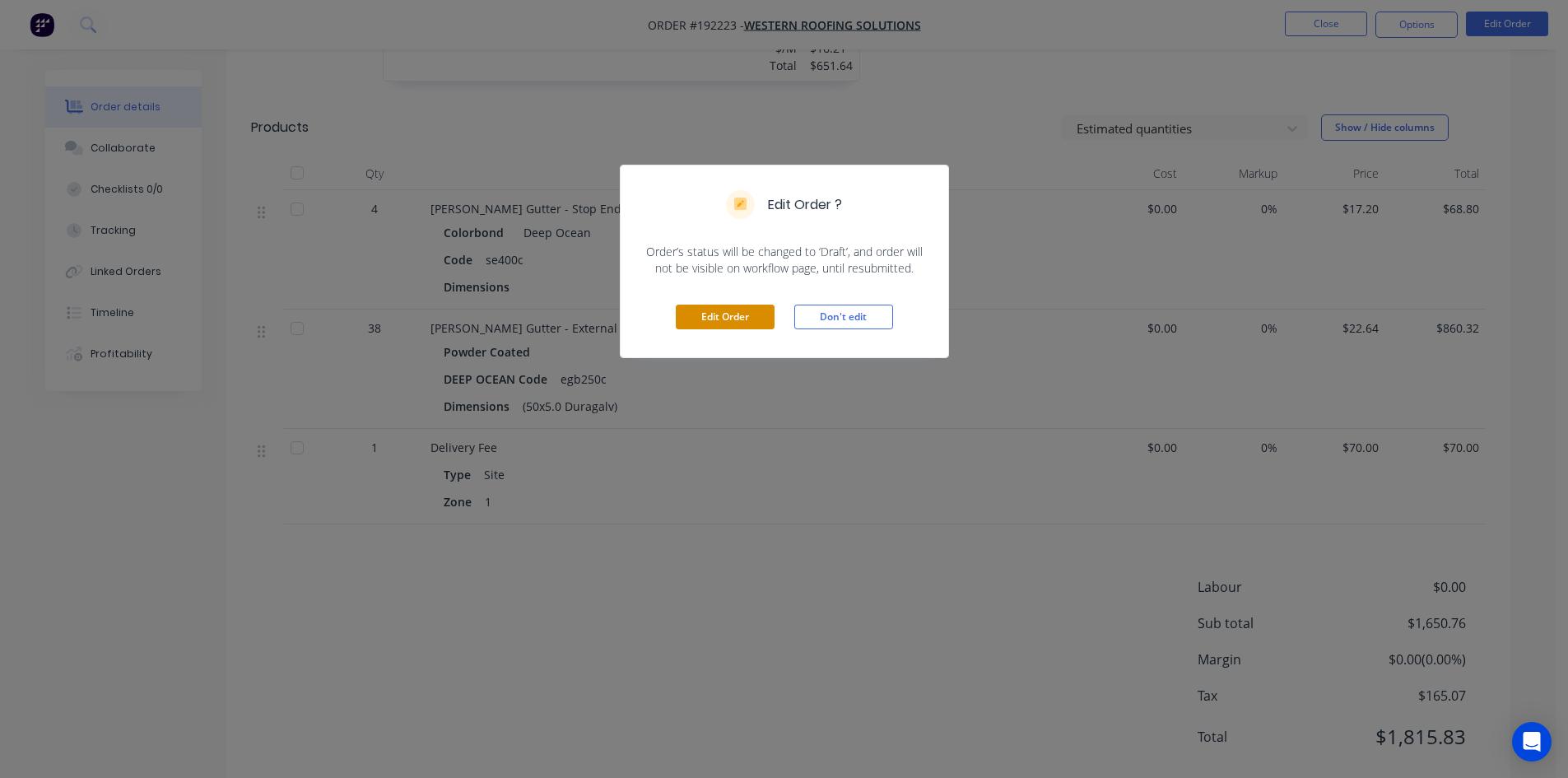
click at [704, 313] on button "Edit Order" at bounding box center [724, 316] width 98 height 25
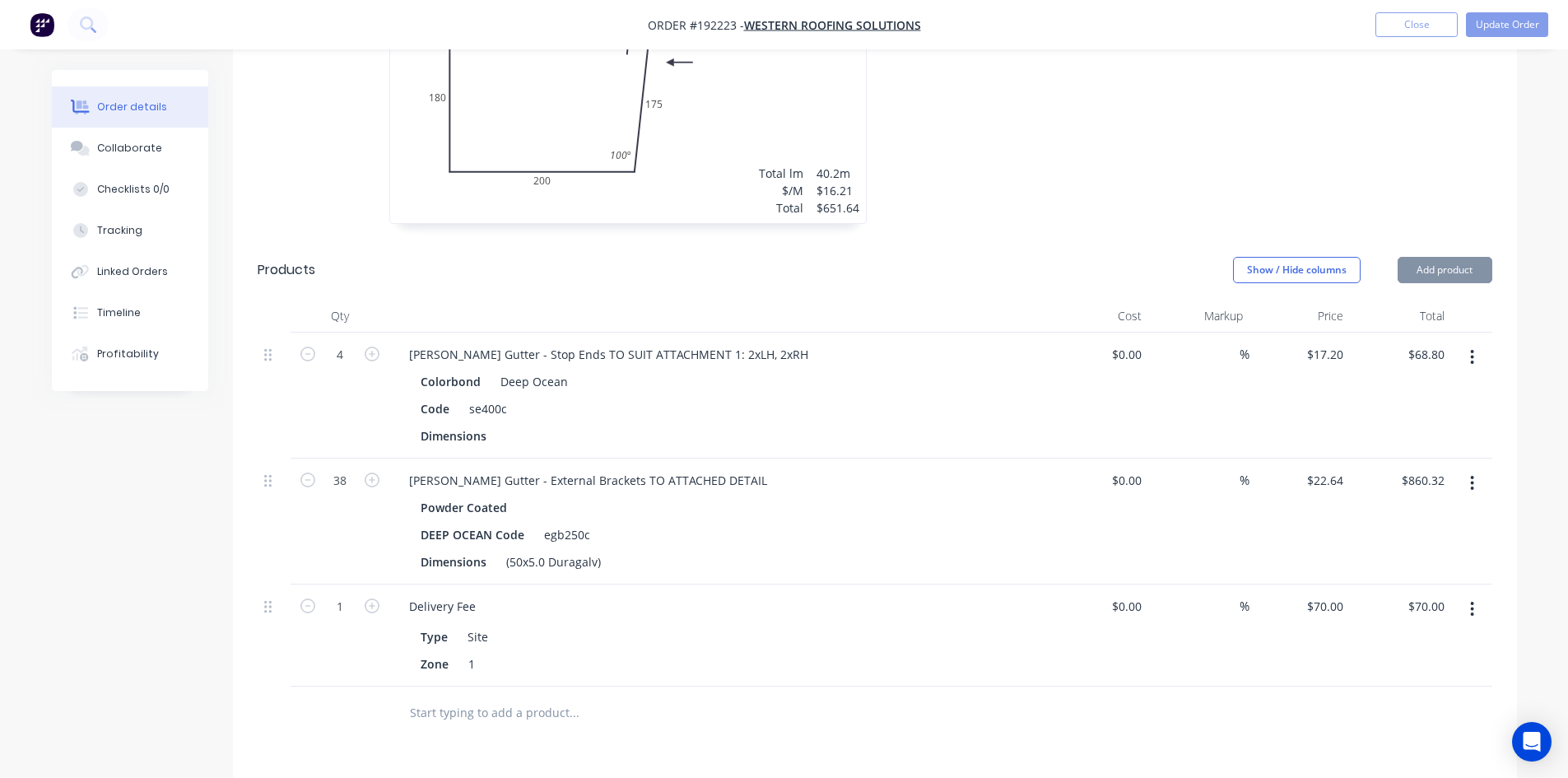
scroll to position [905, 0]
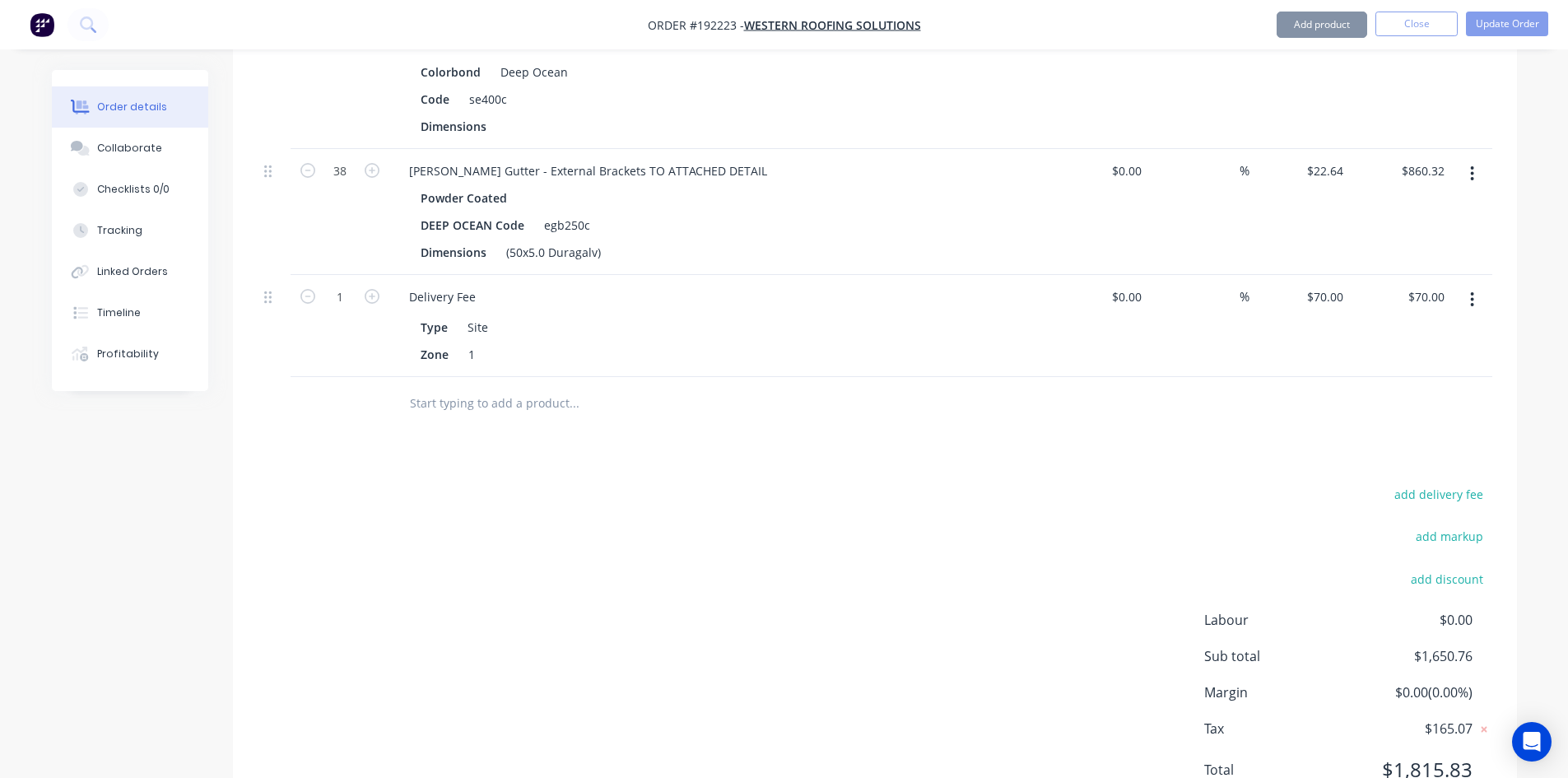
click at [1483, 285] on button "button" at bounding box center [1471, 299] width 39 height 30
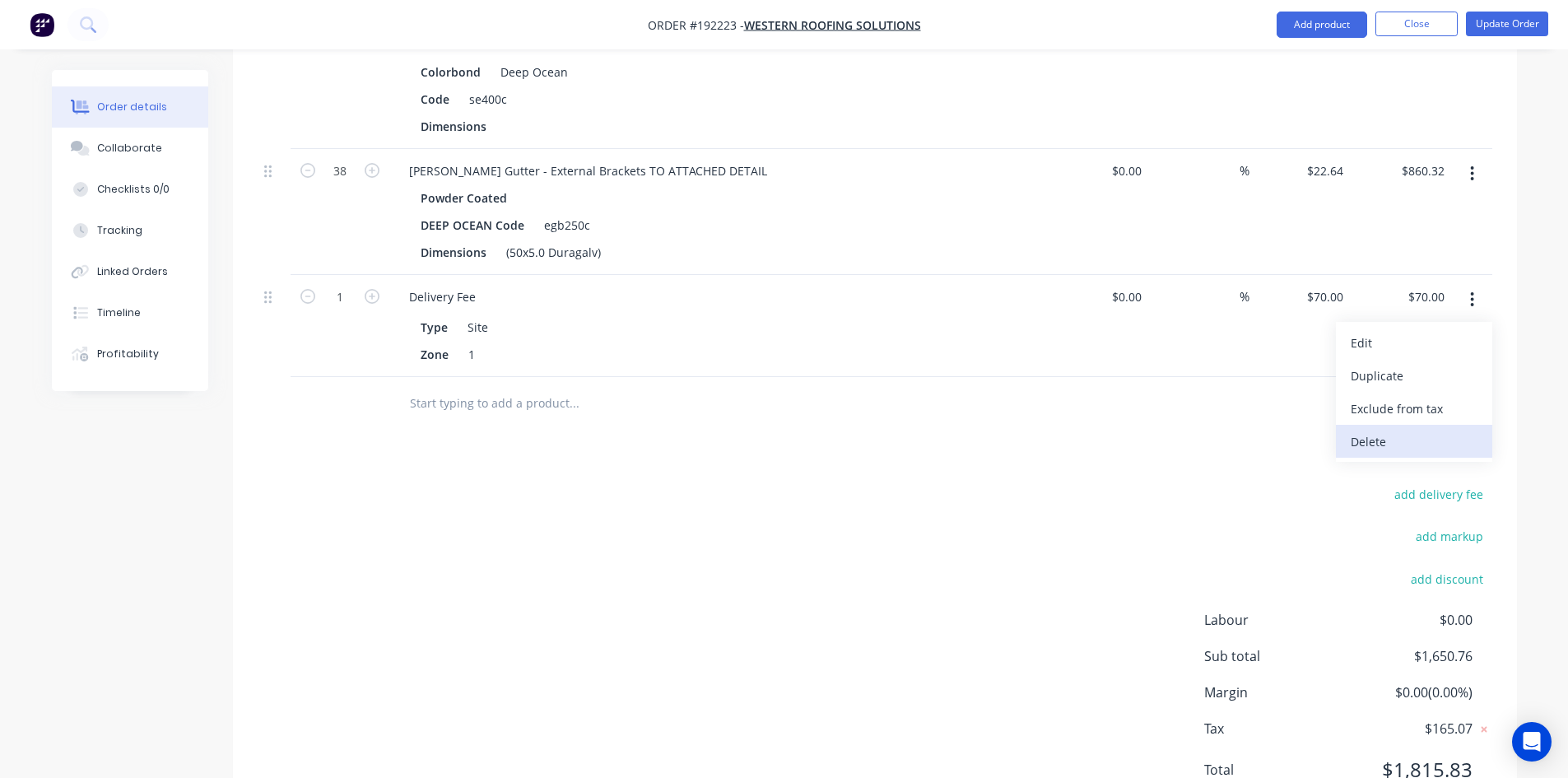
click at [1421, 430] on div "Delete" at bounding box center [1414, 442] width 126 height 24
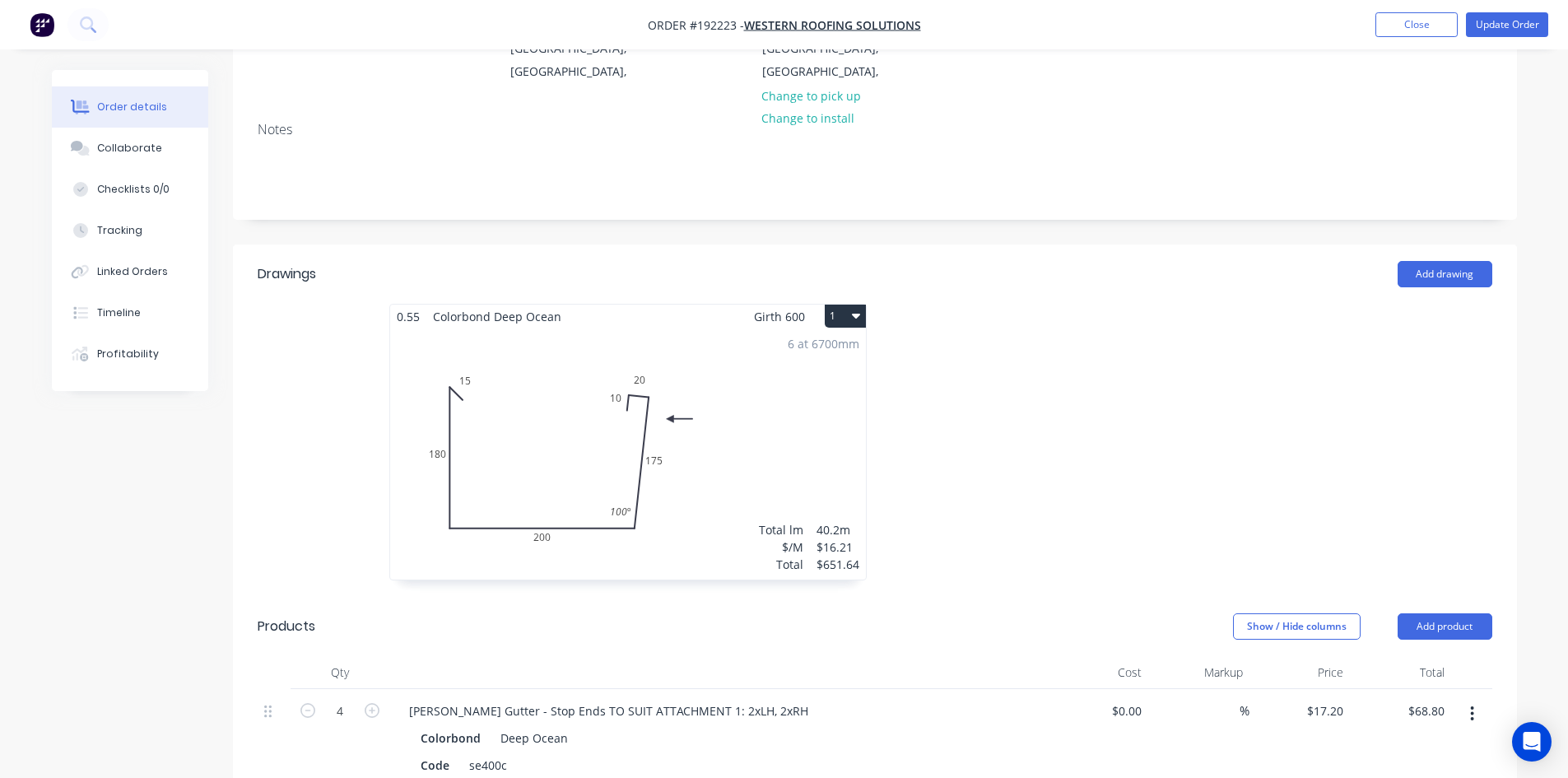
scroll to position [0, 0]
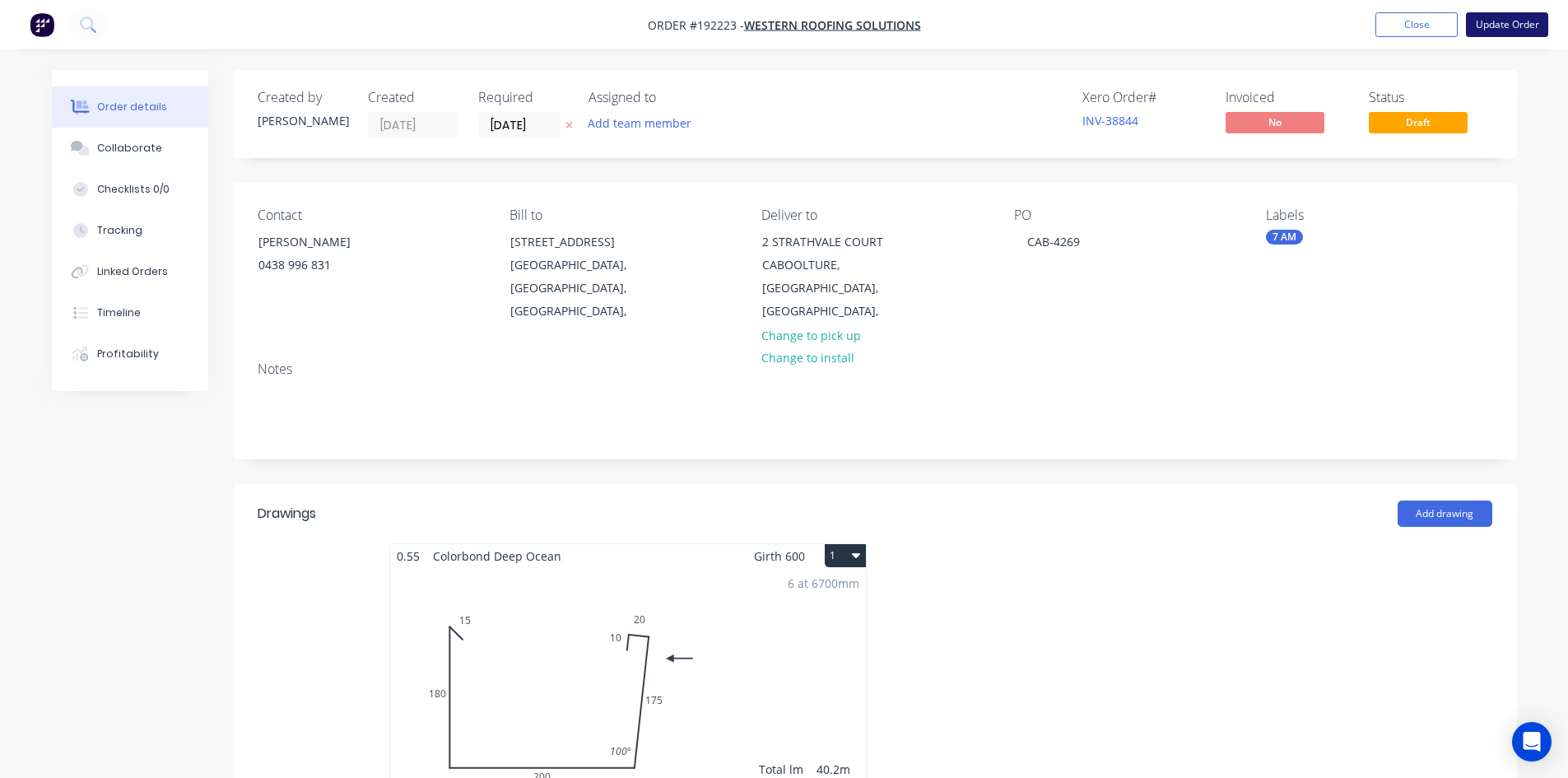
click at [1500, 21] on button "Update Order" at bounding box center [1507, 24] width 83 height 25
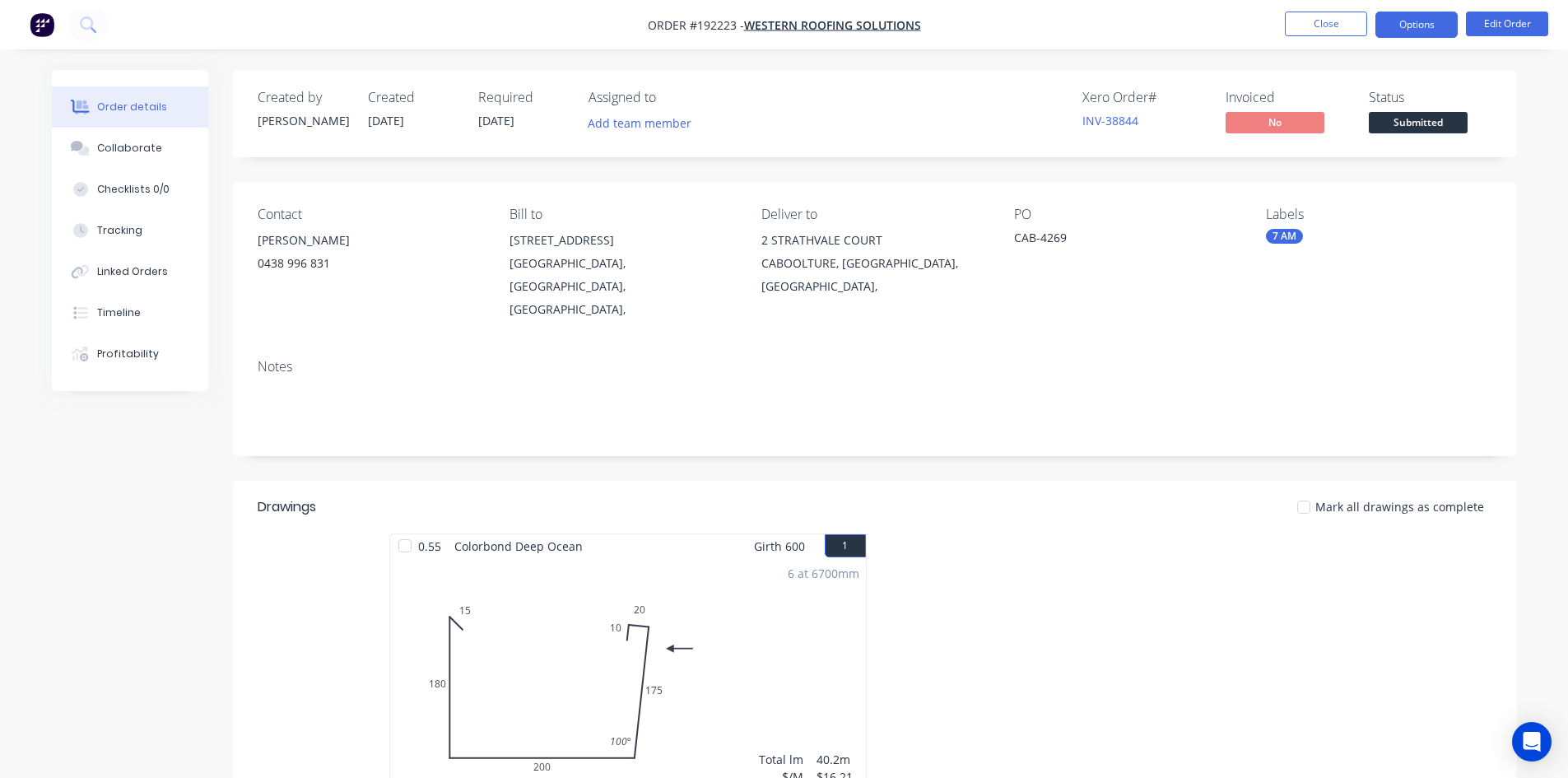
click at [1412, 31] on button "Options" at bounding box center [1417, 25] width 83 height 26
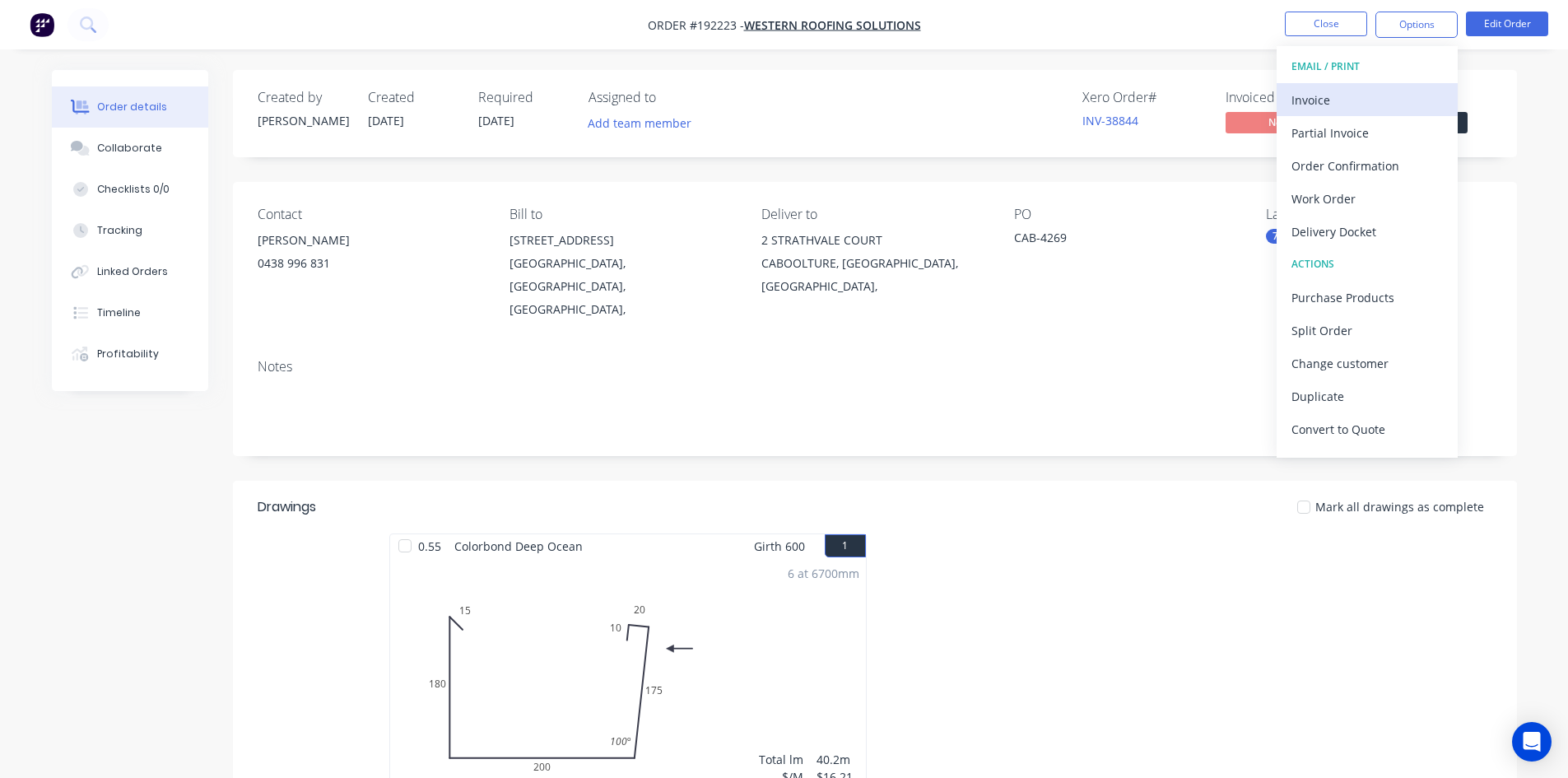
click at [1347, 94] on div "Invoice" at bounding box center [1367, 100] width 151 height 24
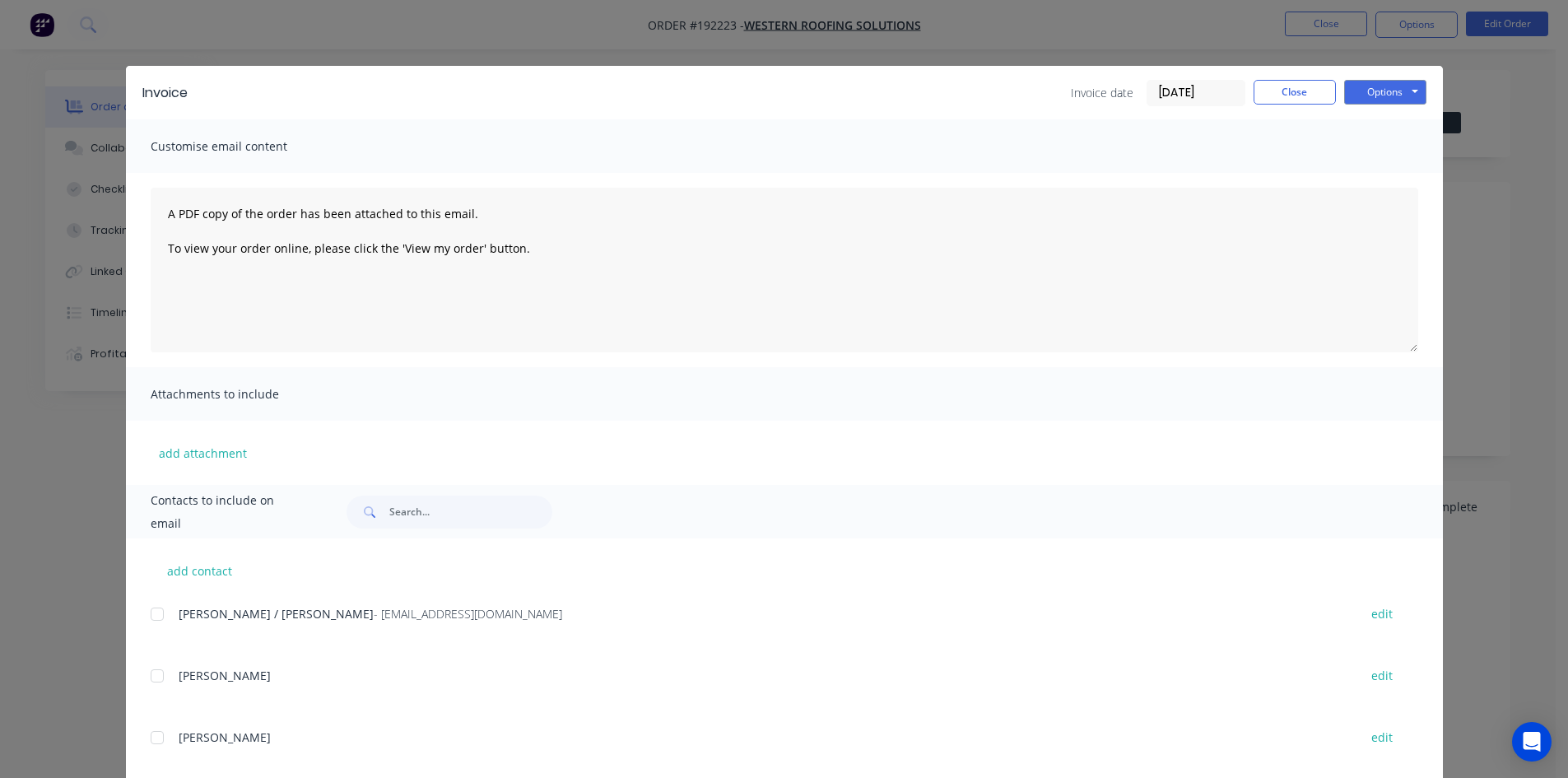
click at [158, 621] on div at bounding box center [156, 614] width 33 height 33
click at [1384, 83] on button "Options" at bounding box center [1385, 92] width 83 height 25
click at [1388, 185] on button "Email" at bounding box center [1397, 175] width 105 height 27
click at [1293, 96] on button "Close" at bounding box center [1294, 92] width 83 height 25
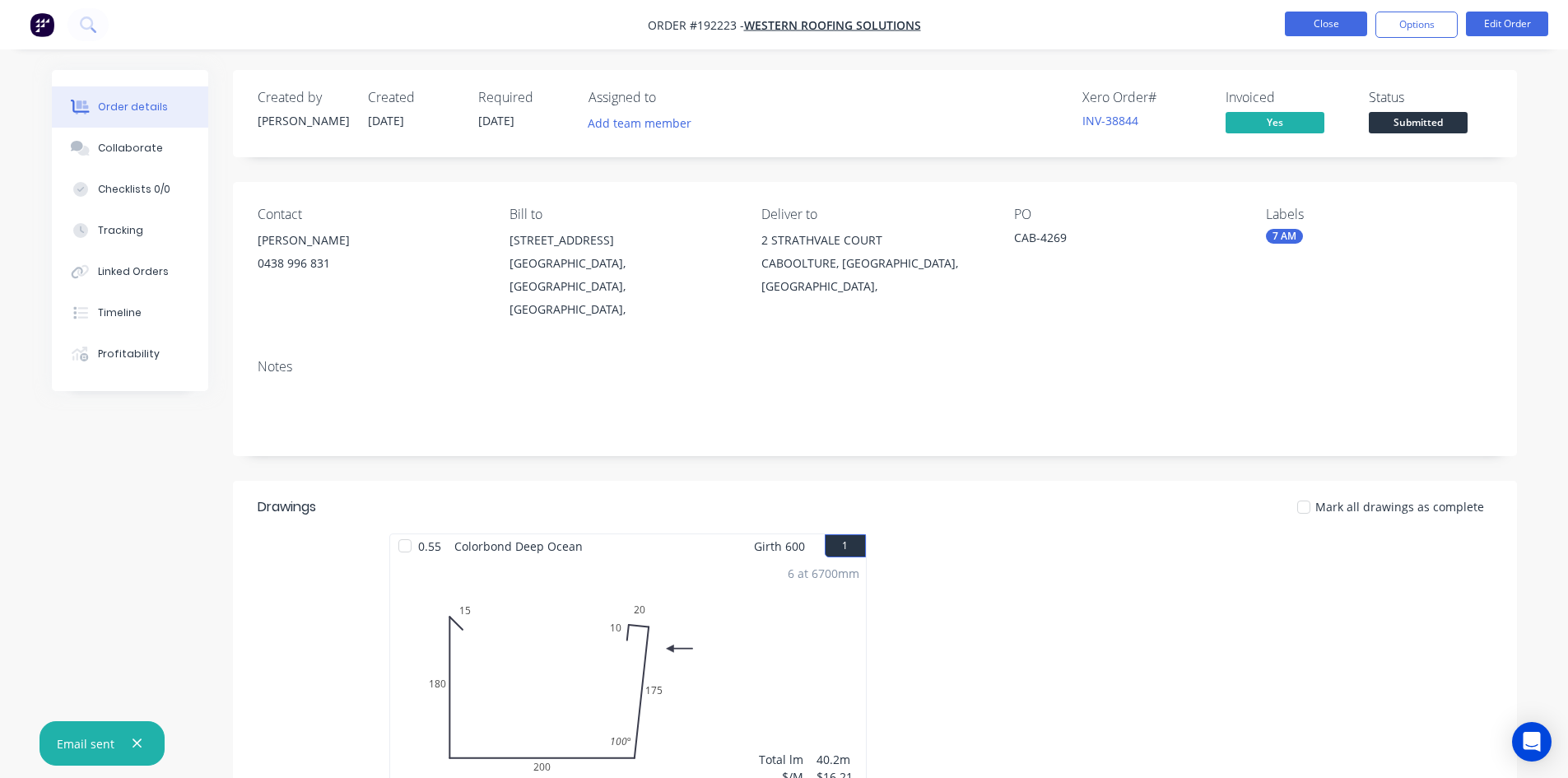
click at [1314, 28] on button "Close" at bounding box center [1326, 24] width 83 height 25
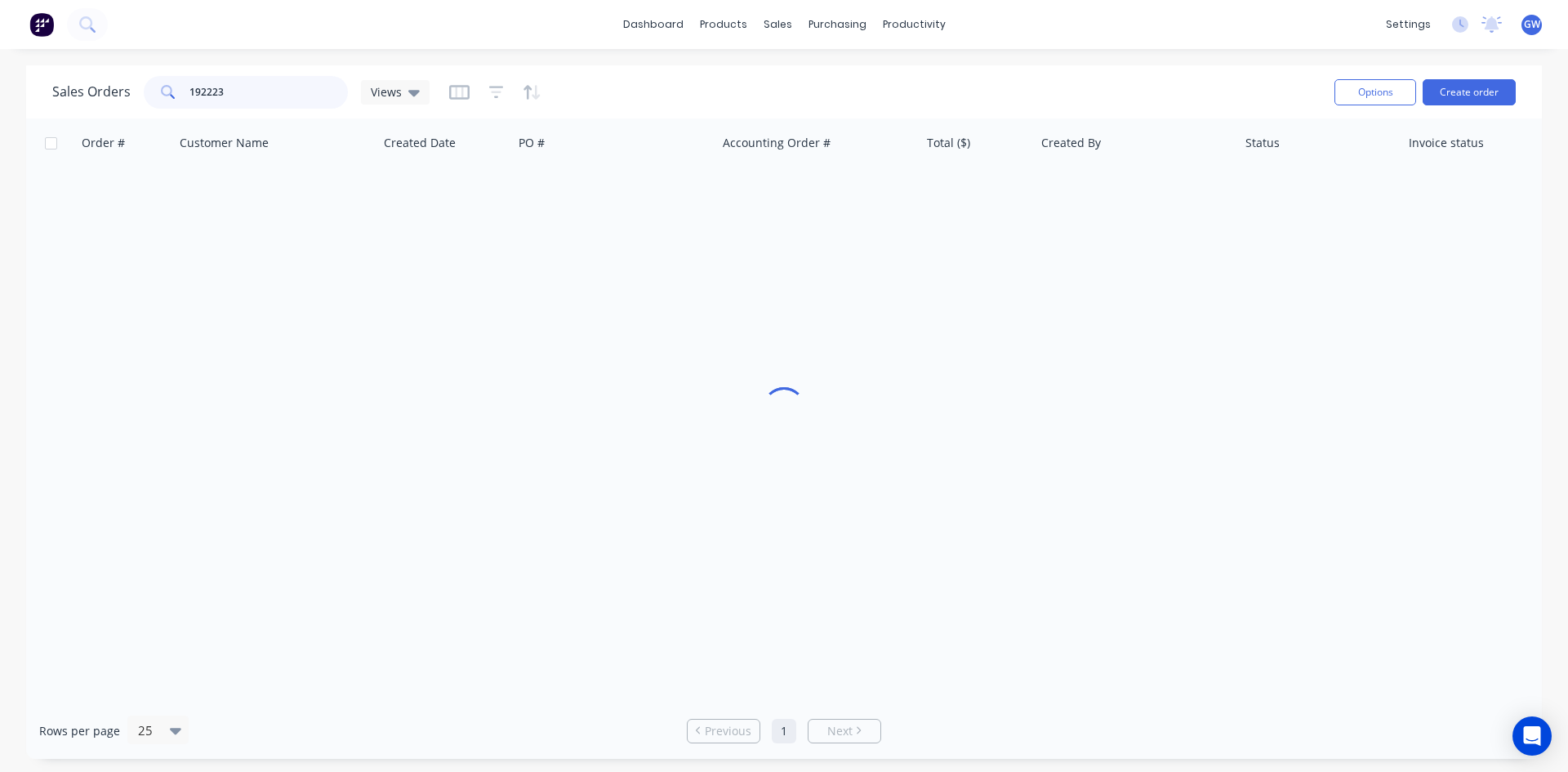
drag, startPoint x: 281, startPoint y: 95, endPoint x: 97, endPoint y: 92, distance: 184.0
click at [97, 92] on div "Sales Orders 192223 Views" at bounding box center [241, 92] width 377 height 33
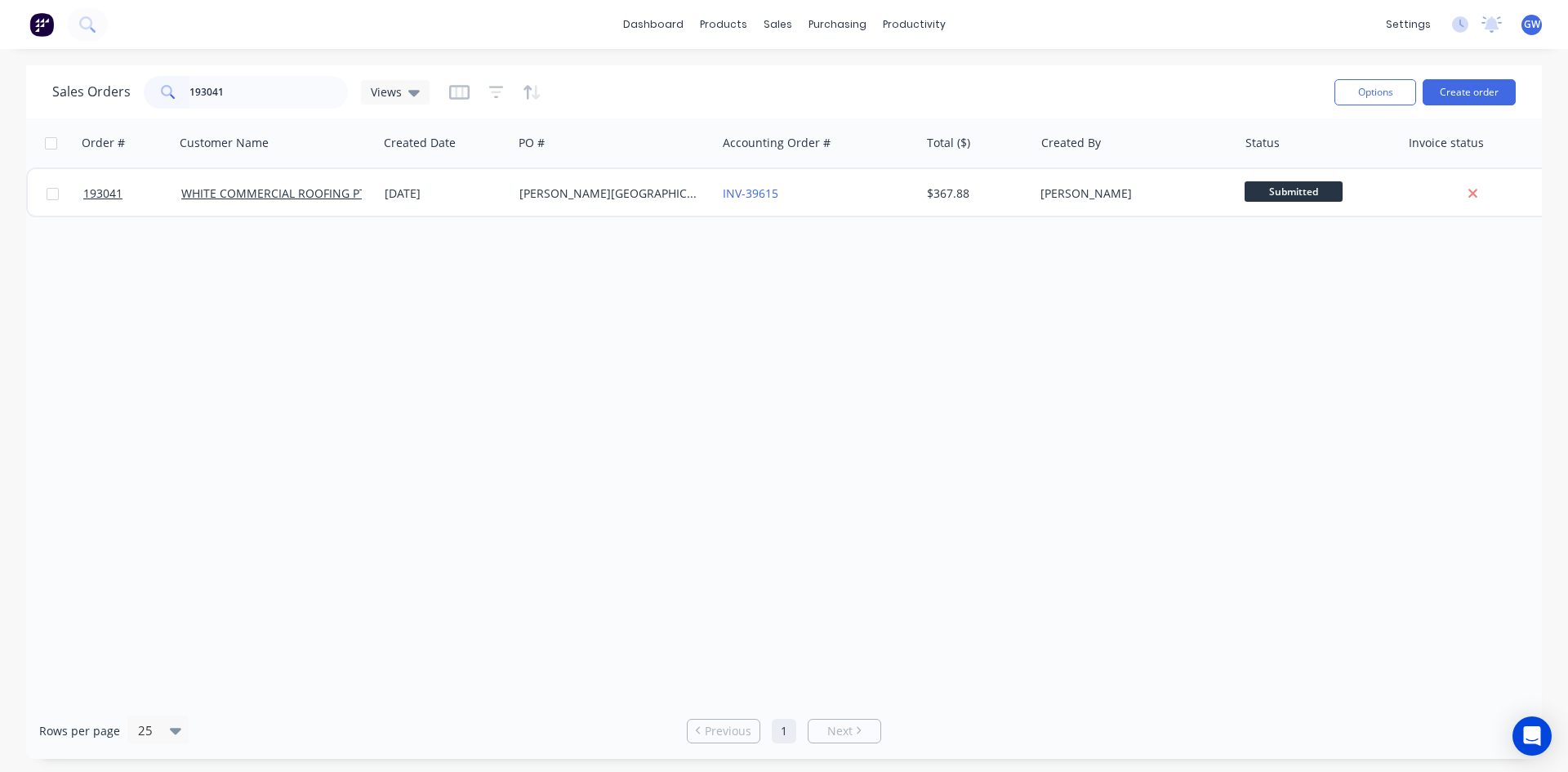
click at [1011, 192] on div "$367.88" at bounding box center [974, 193] width 96 height 17
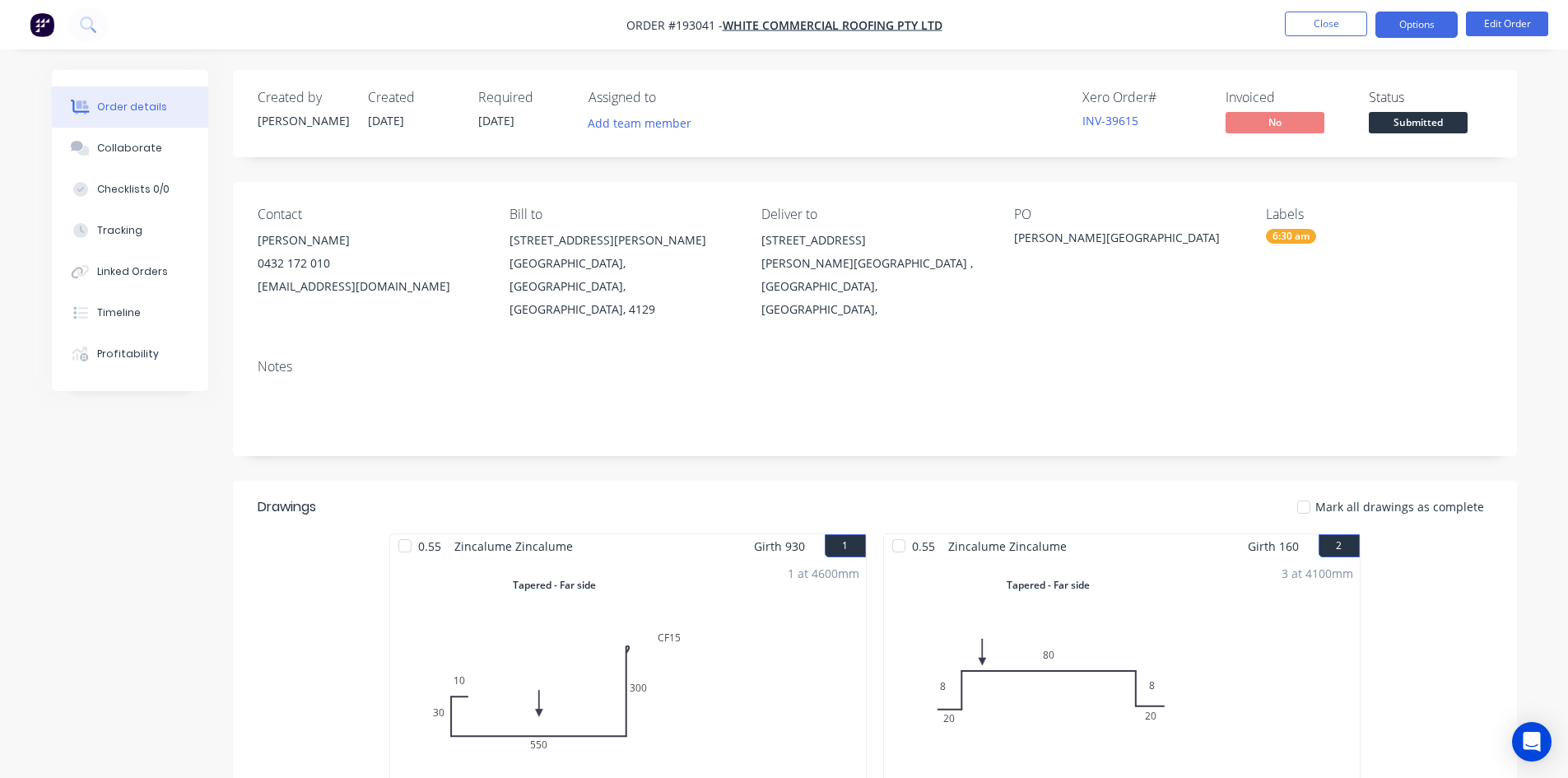
click at [1421, 18] on button "Options" at bounding box center [1417, 25] width 83 height 26
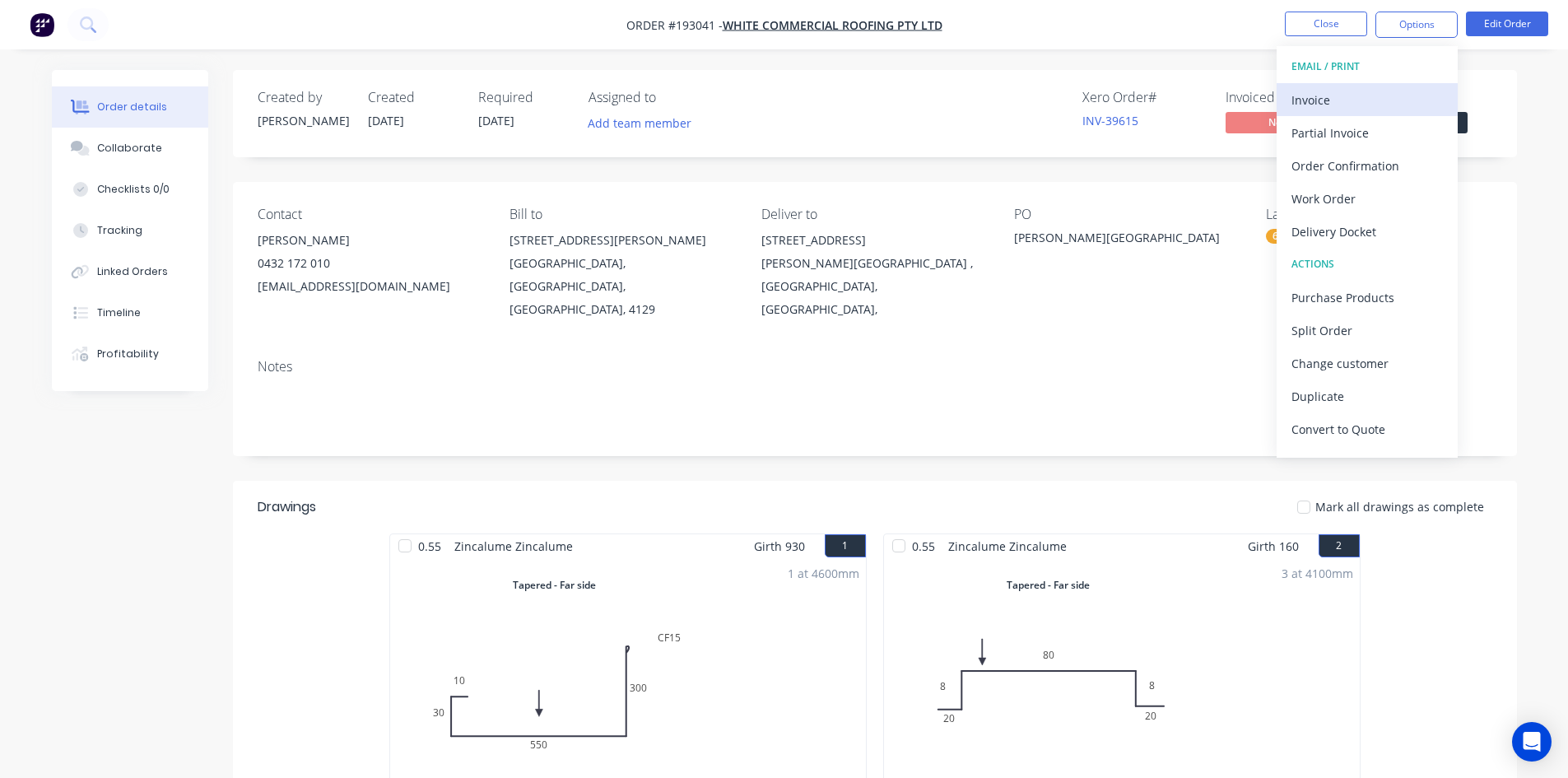
click at [1355, 96] on div "Invoice" at bounding box center [1367, 100] width 151 height 24
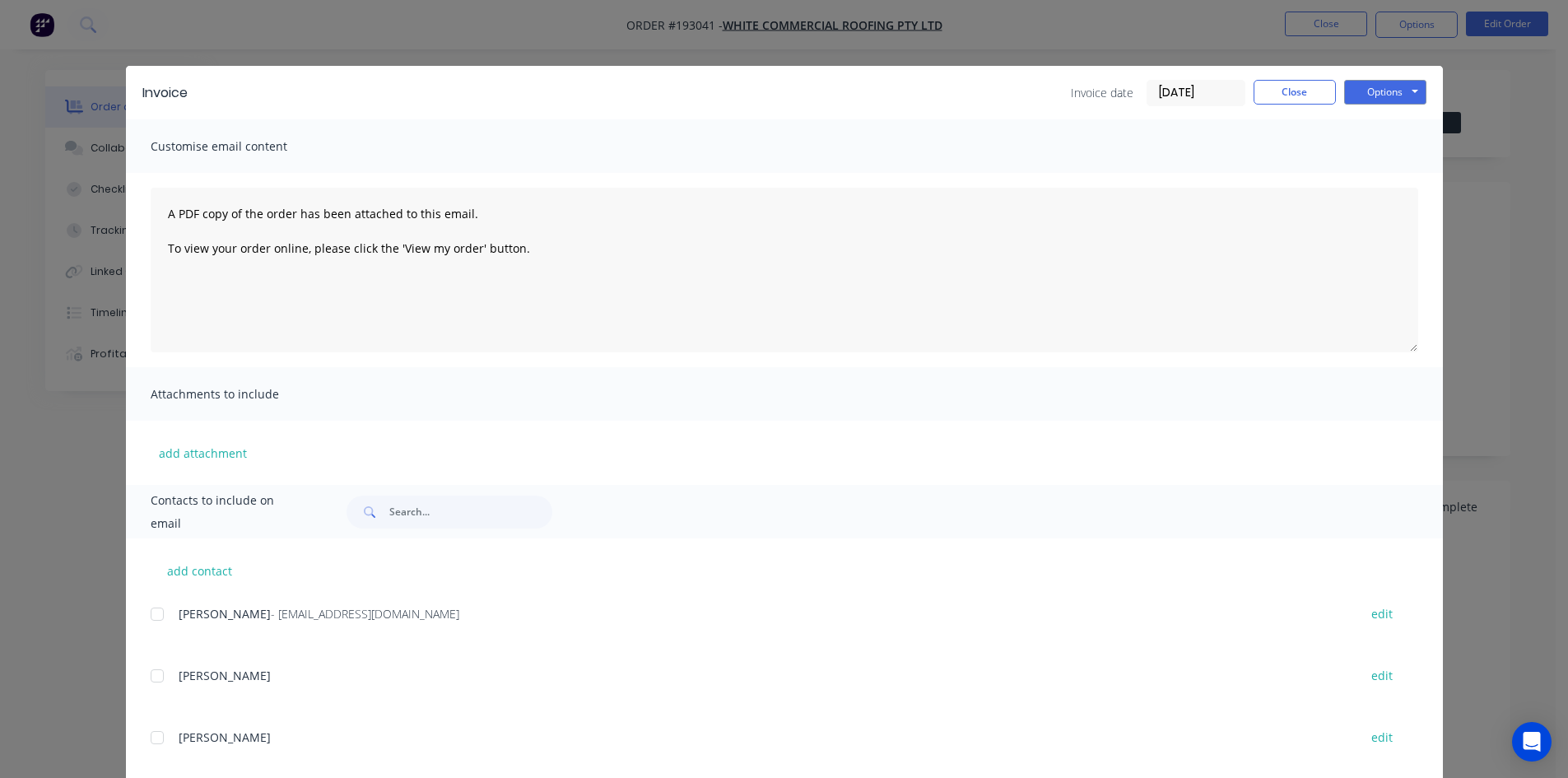
click at [147, 612] on div at bounding box center [156, 614] width 33 height 33
click at [1371, 97] on button "Options" at bounding box center [1385, 92] width 83 height 25
click at [1382, 169] on button "Email" at bounding box center [1397, 175] width 105 height 27
click at [1308, 88] on button "Close" at bounding box center [1294, 92] width 83 height 25
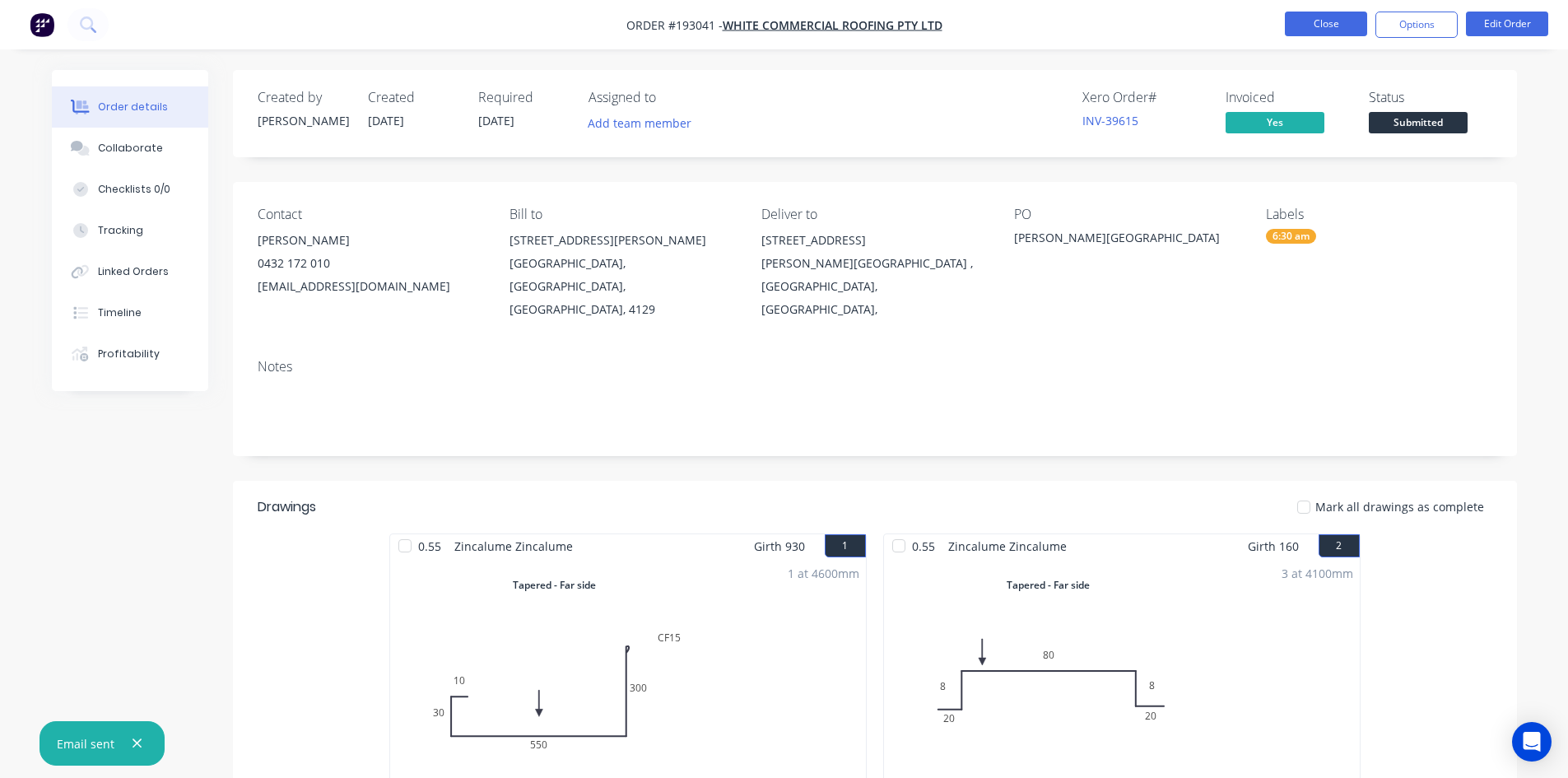
click at [1333, 14] on button "Close" at bounding box center [1326, 24] width 83 height 25
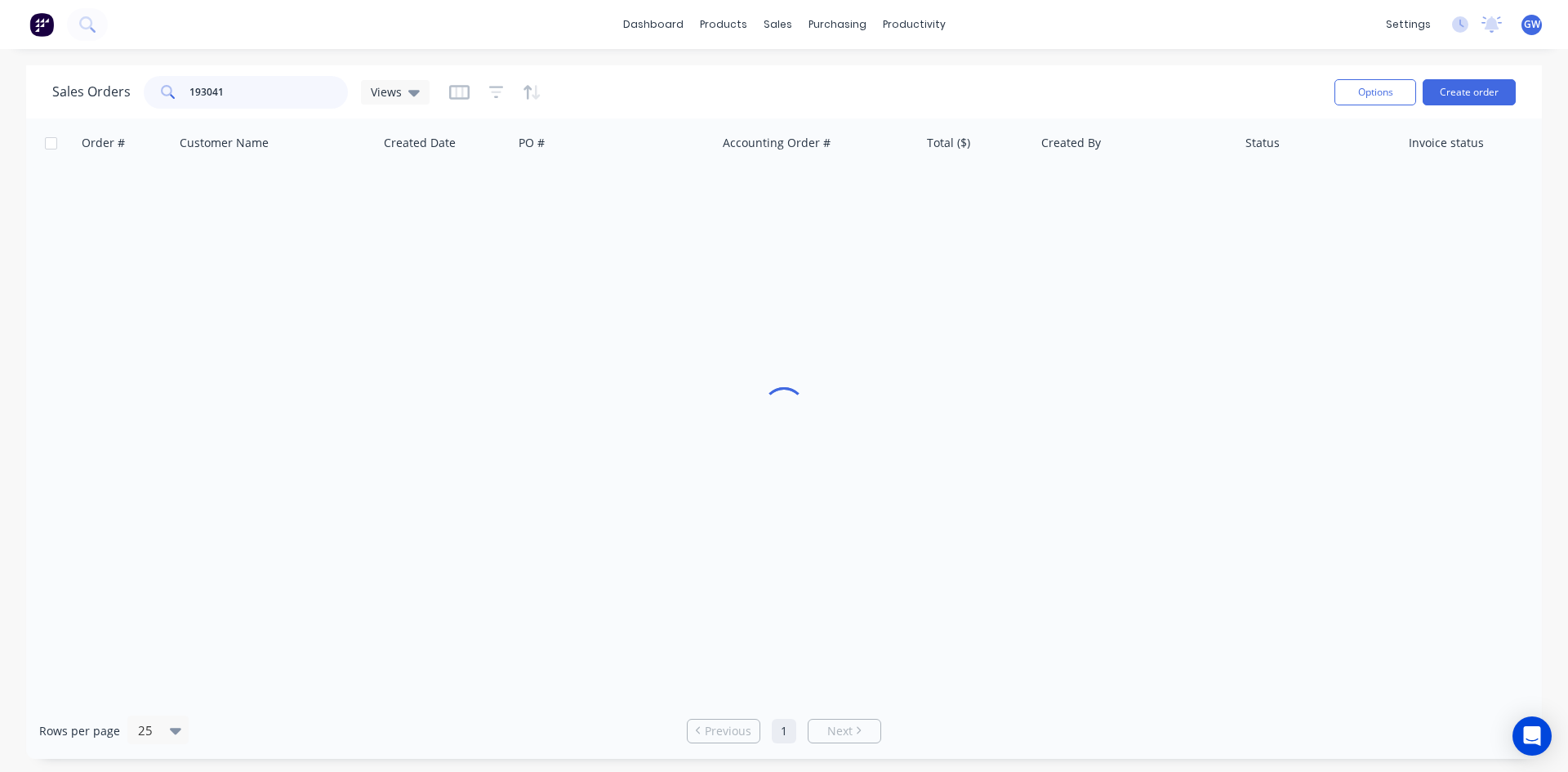
drag, startPoint x: 92, startPoint y: 93, endPoint x: 46, endPoint y: 94, distance: 46.0
click at [46, 94] on div "Sales Orders 193041 Views Options Create order" at bounding box center [784, 92] width 1516 height 53
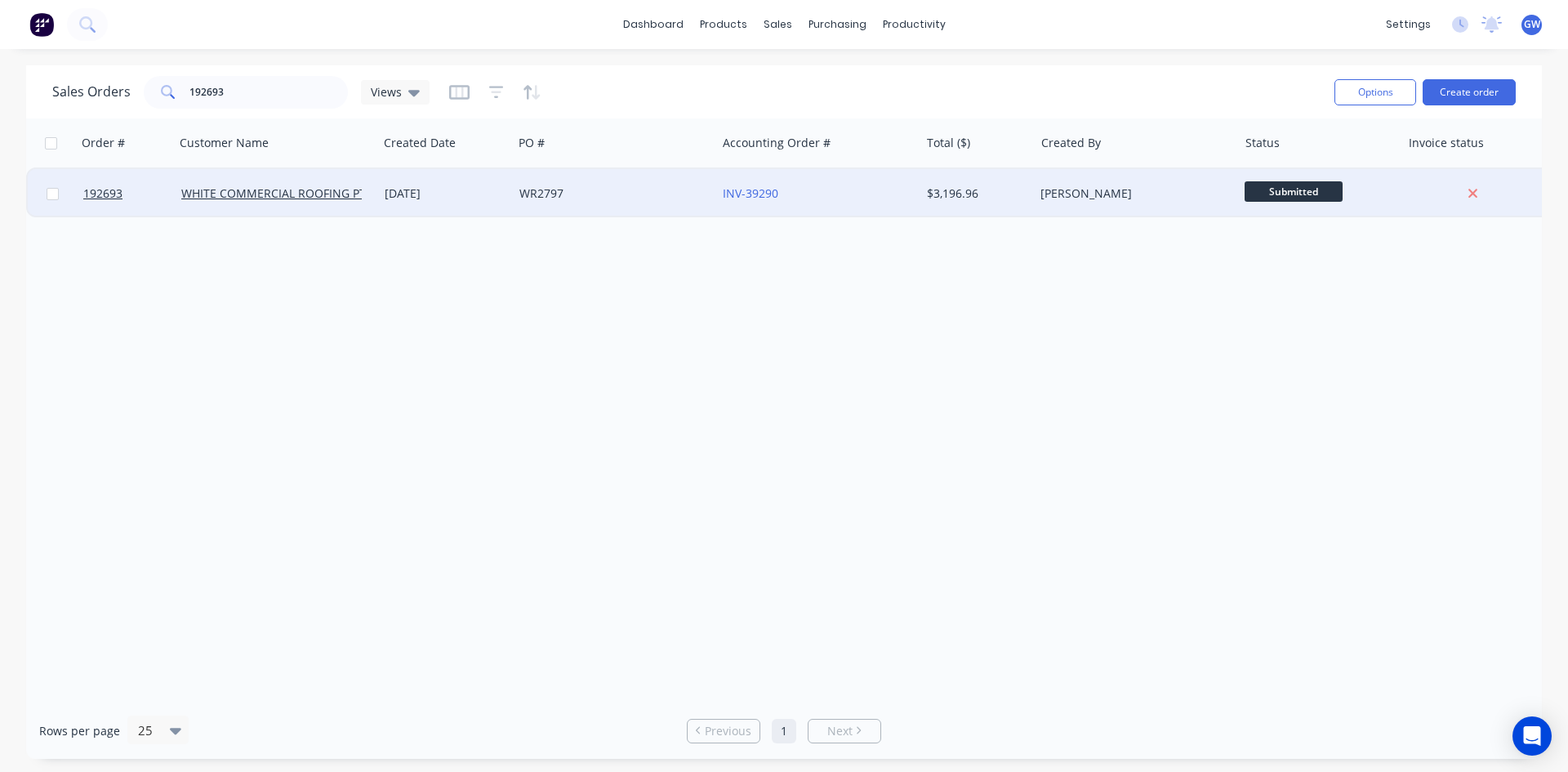
click at [1021, 210] on div "$3,196.96" at bounding box center [978, 193] width 114 height 49
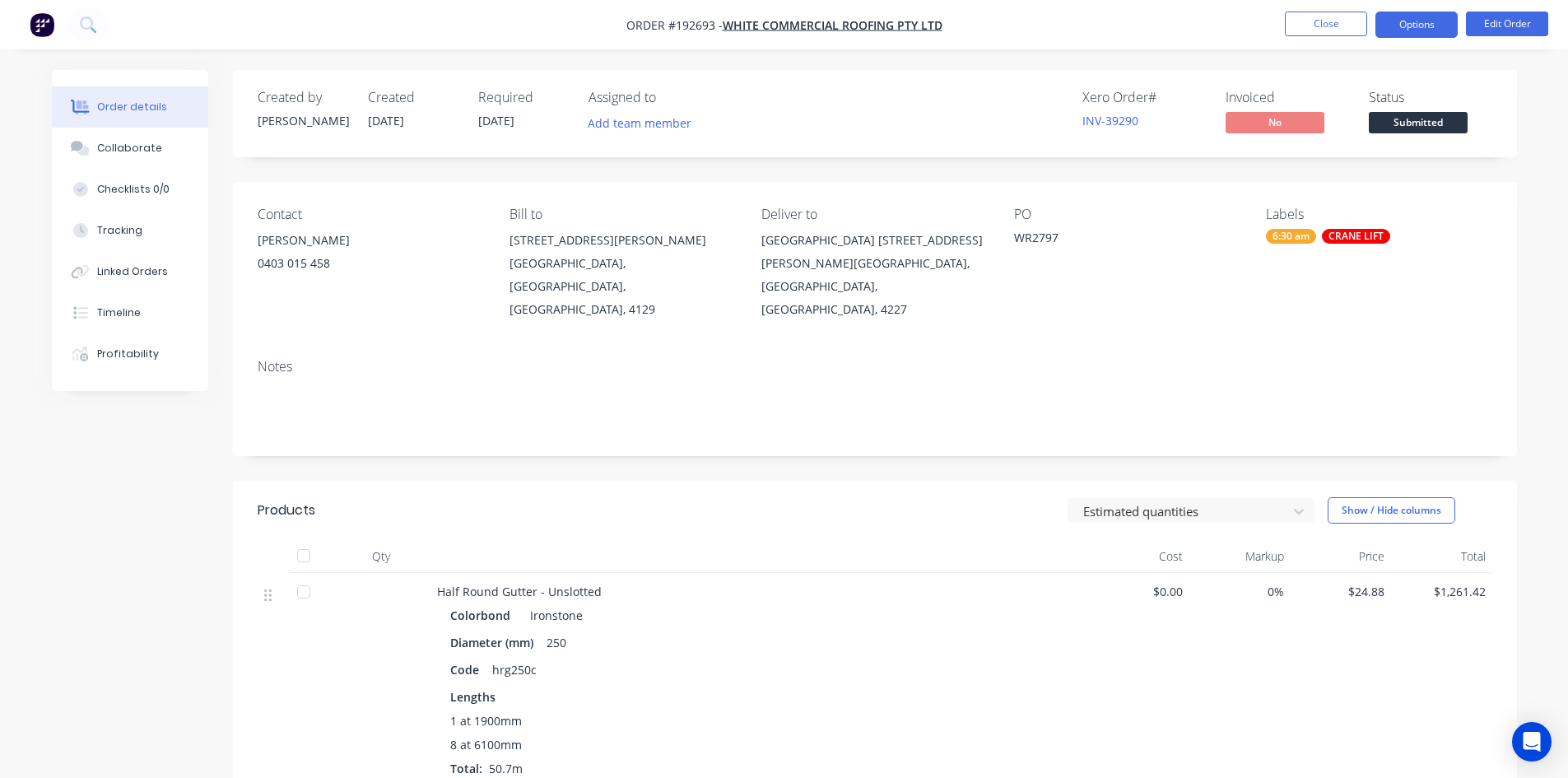
click at [1419, 27] on button "Options" at bounding box center [1417, 25] width 83 height 26
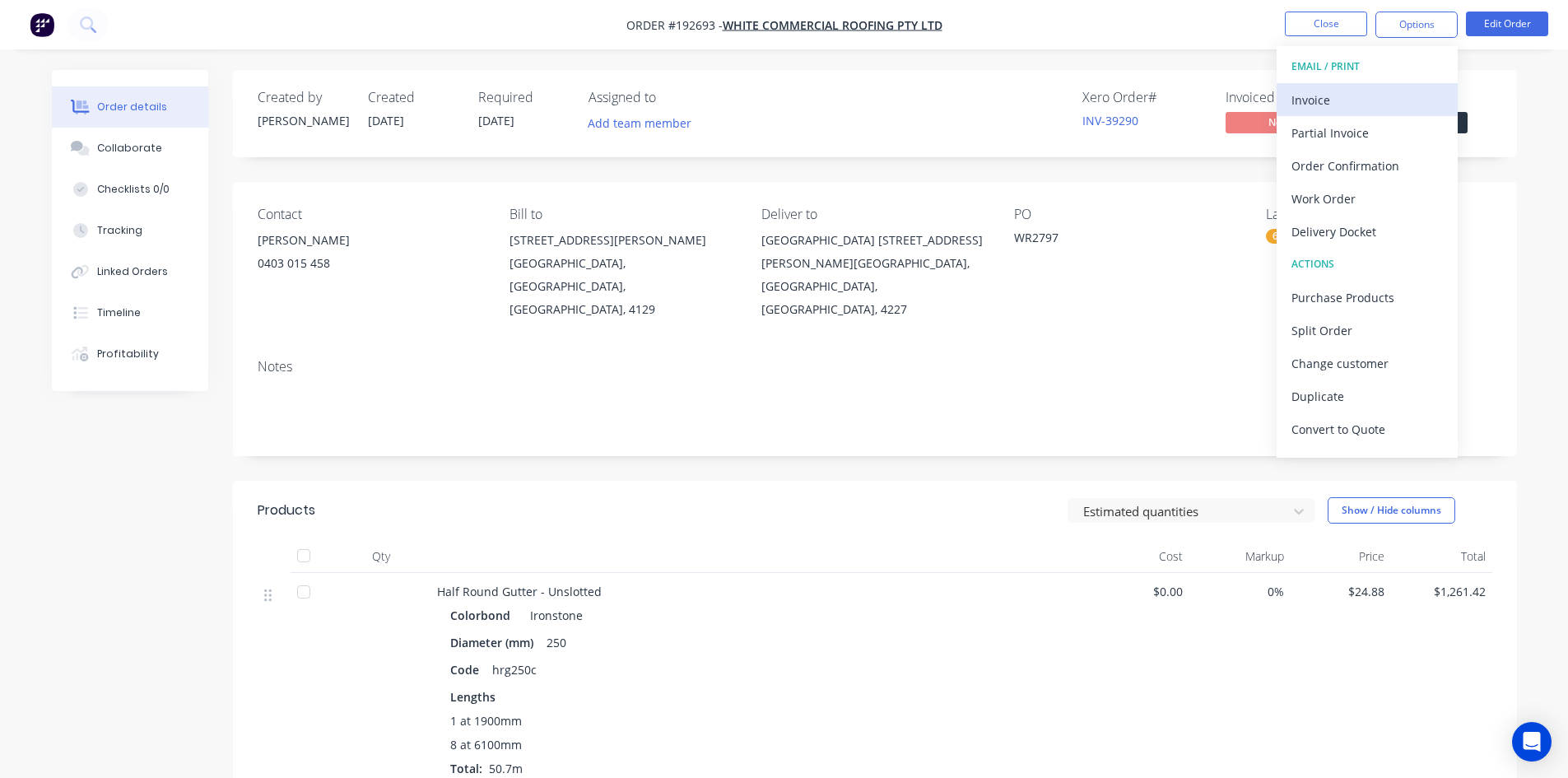
click at [1382, 89] on div "Invoice" at bounding box center [1367, 100] width 151 height 24
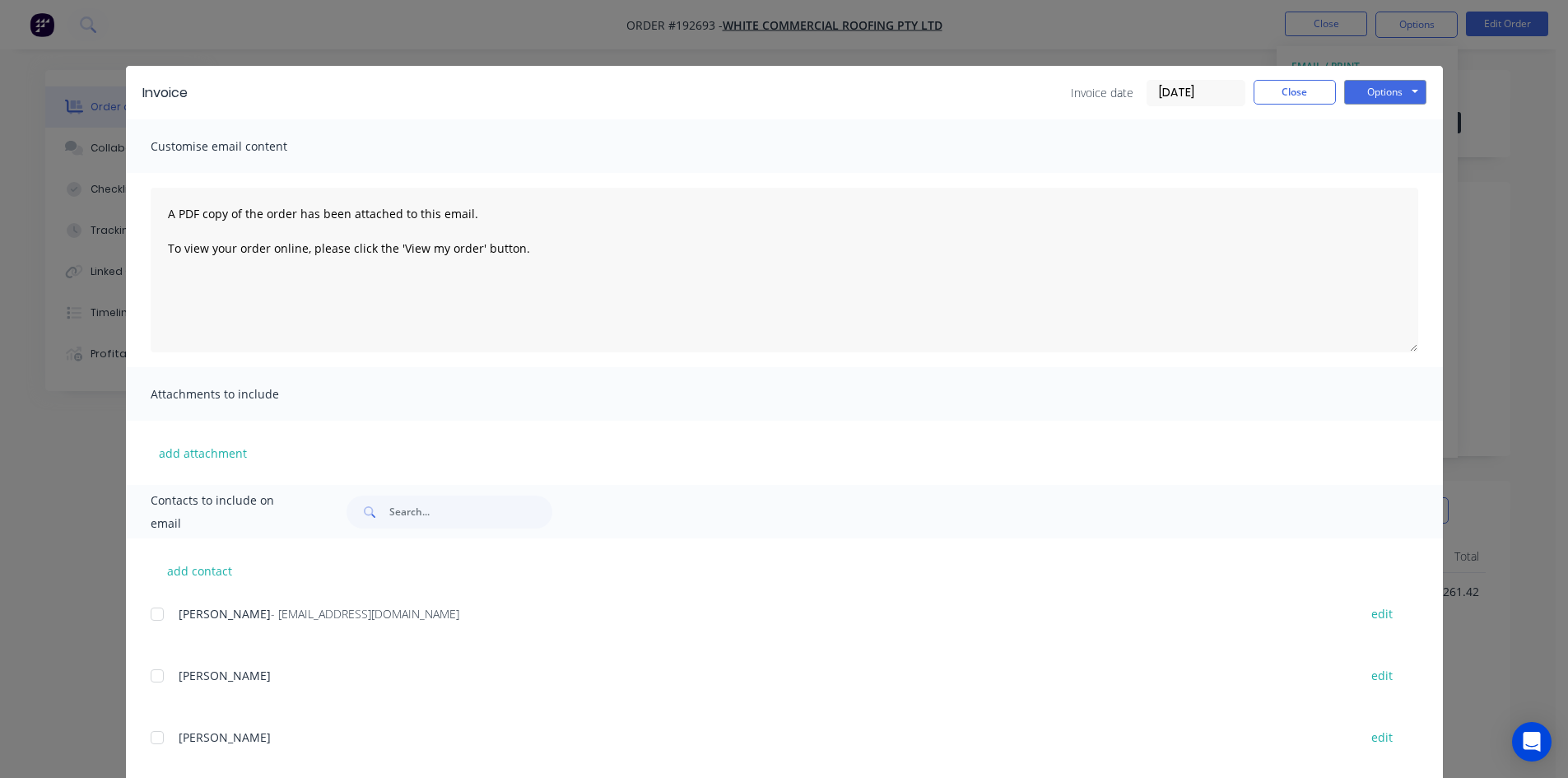
click at [155, 614] on div at bounding box center [156, 614] width 33 height 33
click at [1411, 93] on button "Options" at bounding box center [1385, 92] width 83 height 25
click at [1396, 164] on button "Email" at bounding box center [1397, 175] width 105 height 27
click at [1283, 97] on button "Close" at bounding box center [1294, 92] width 83 height 25
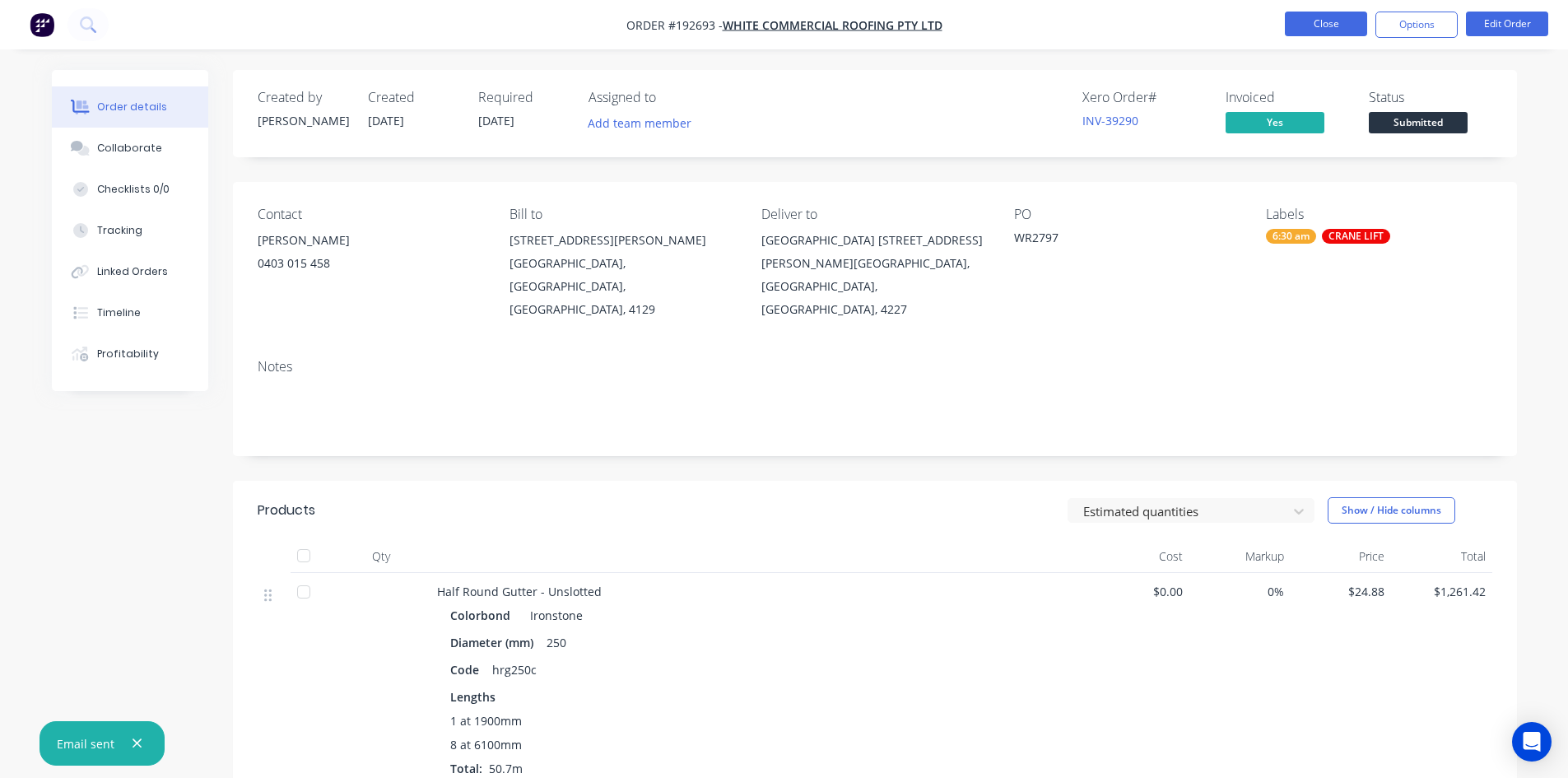
click at [1300, 28] on button "Close" at bounding box center [1326, 24] width 83 height 25
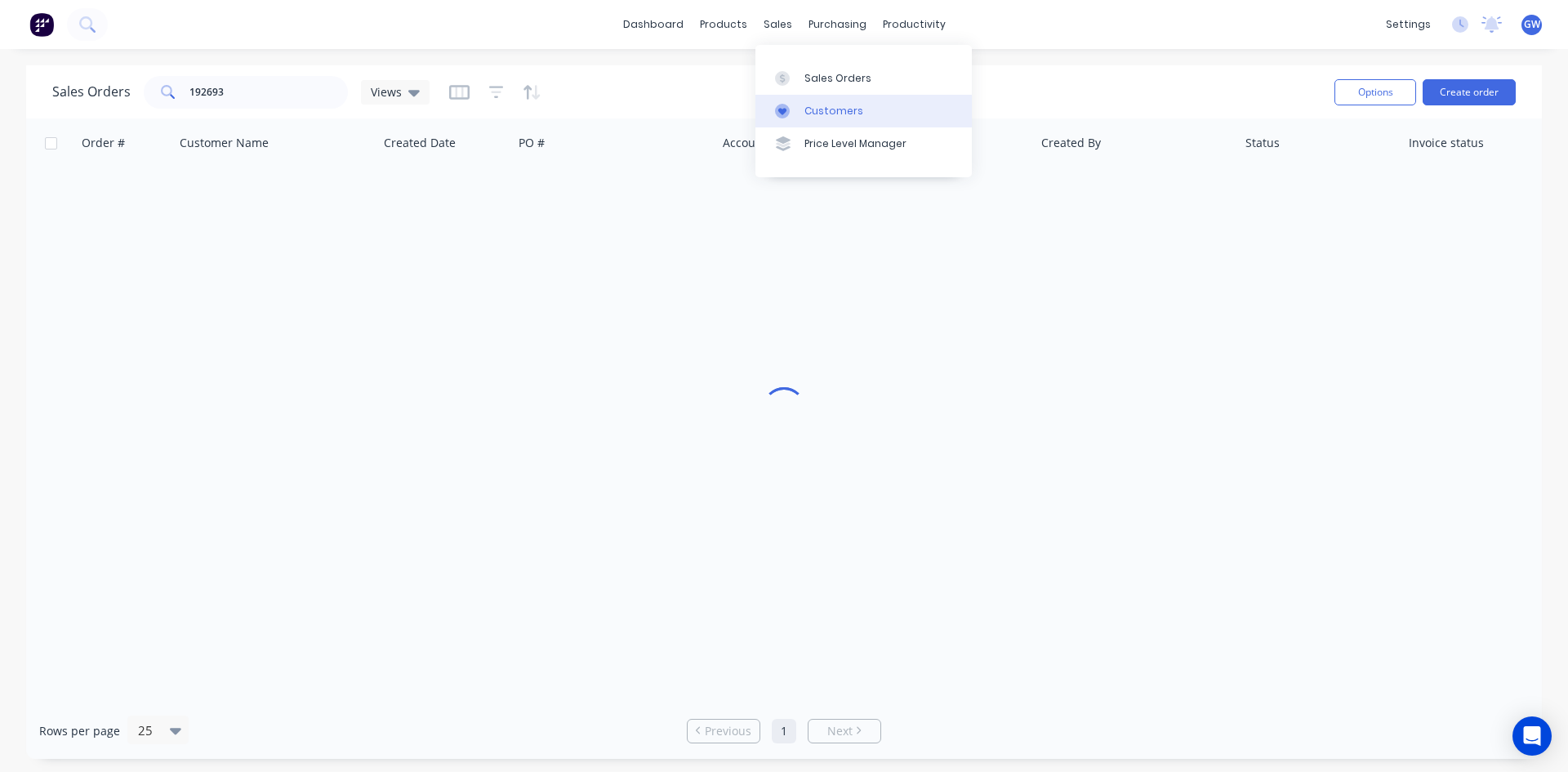
click at [818, 107] on div "Customers" at bounding box center [834, 111] width 59 height 15
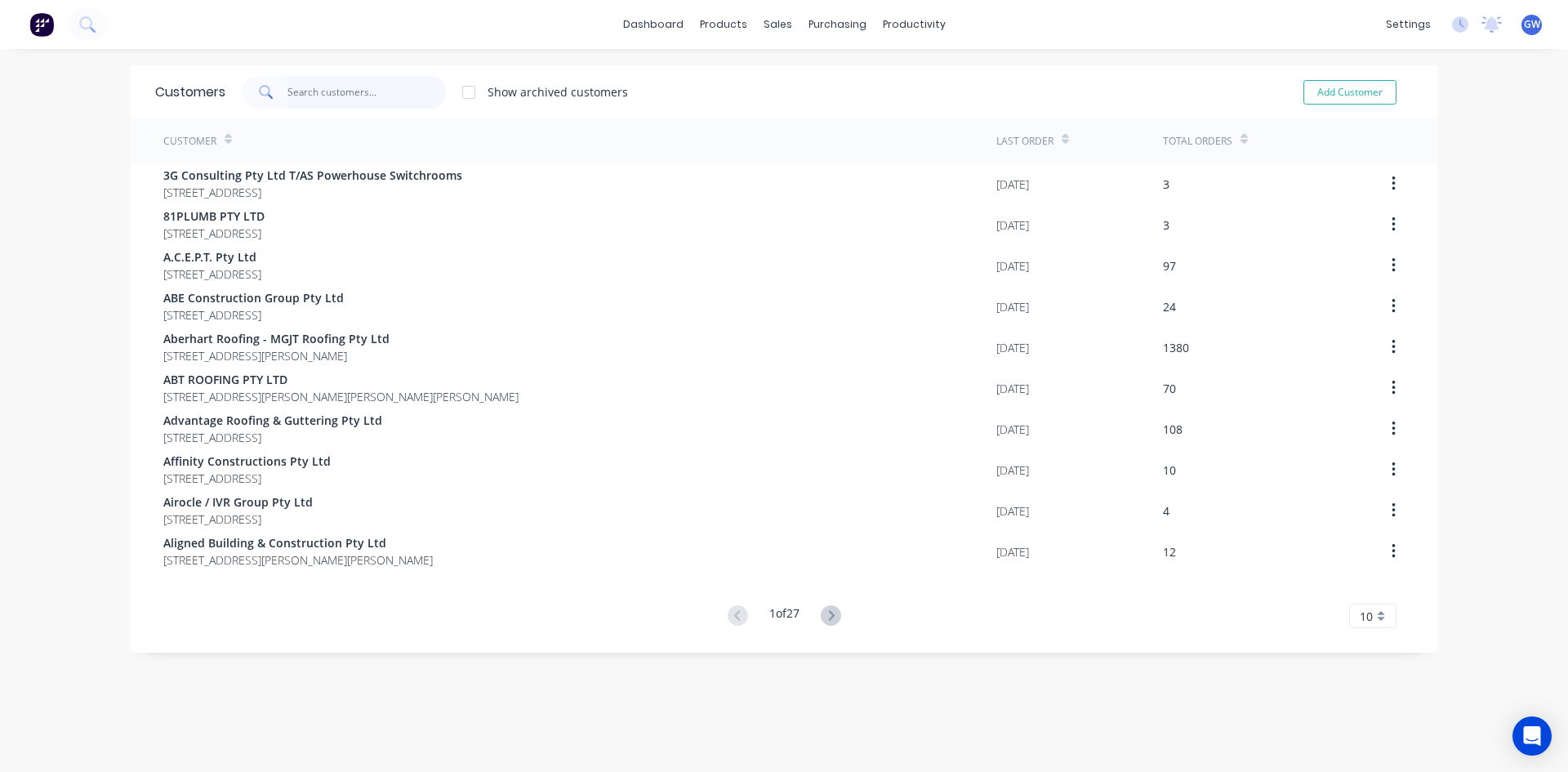
click at [296, 87] on input "text" at bounding box center [366, 92] width 159 height 33
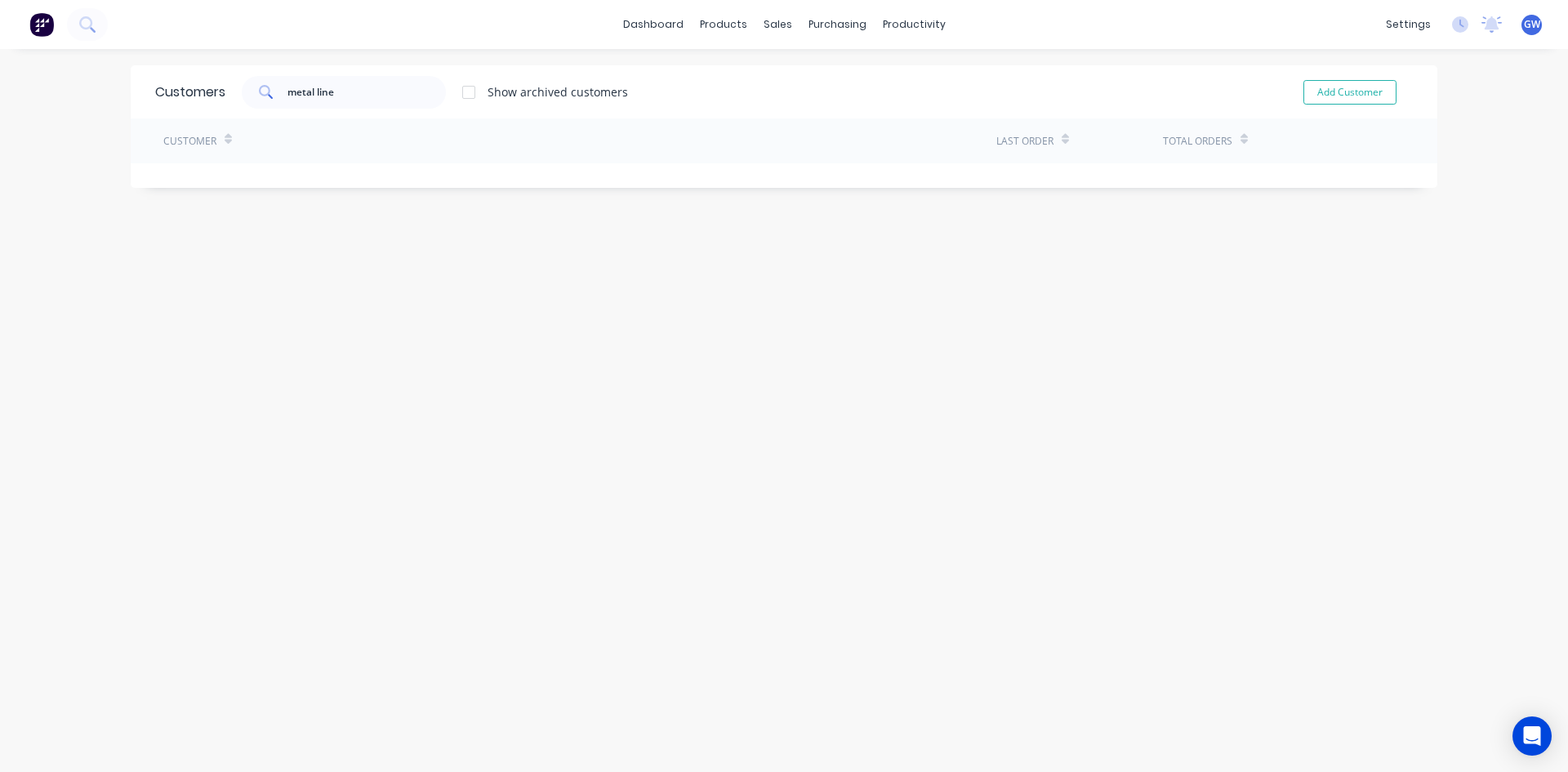
click at [466, 90] on div at bounding box center [468, 92] width 33 height 33
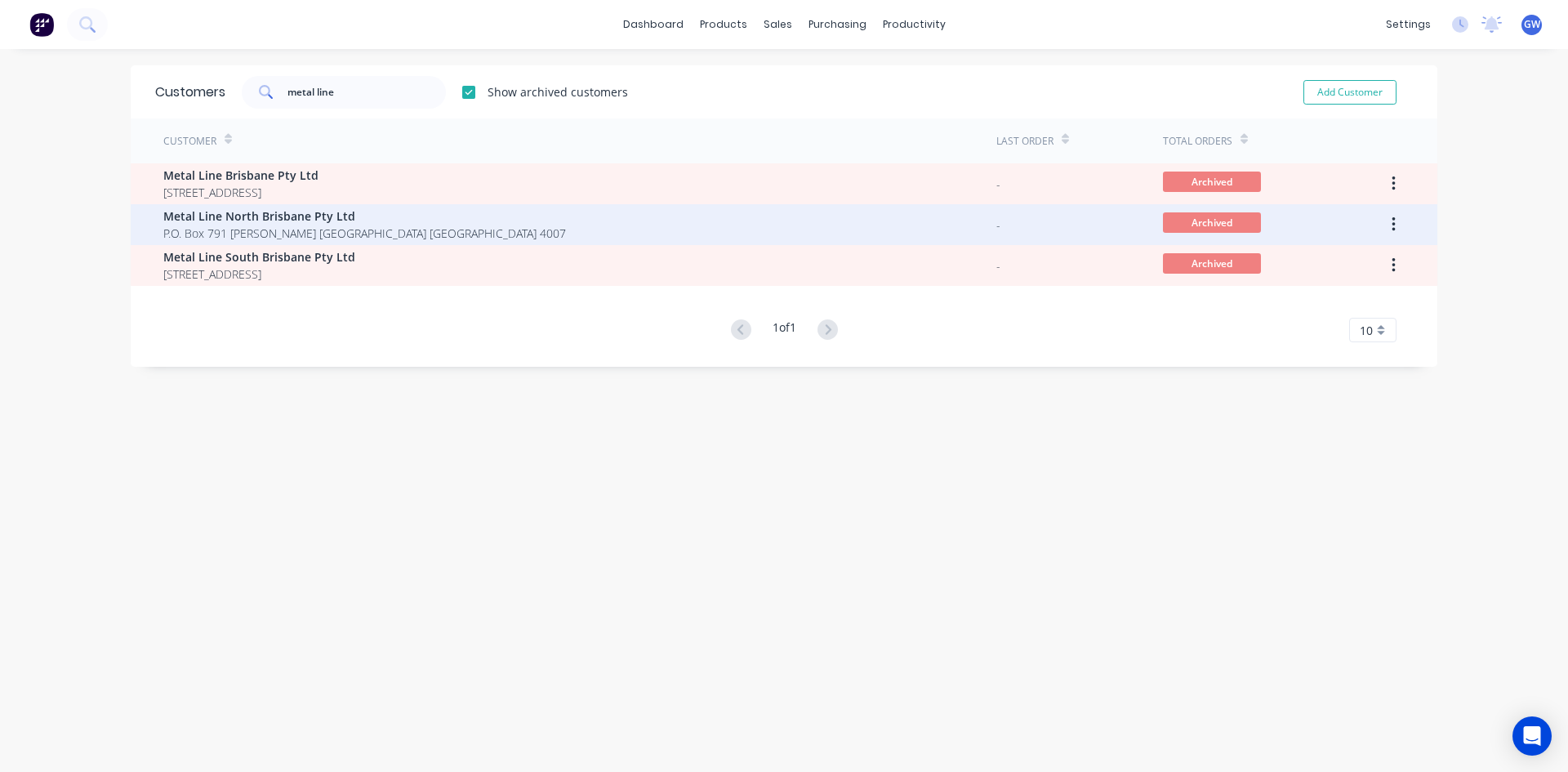
click at [391, 218] on span "Metal Line North Brisbane Pty Ltd" at bounding box center [364, 215] width 403 height 17
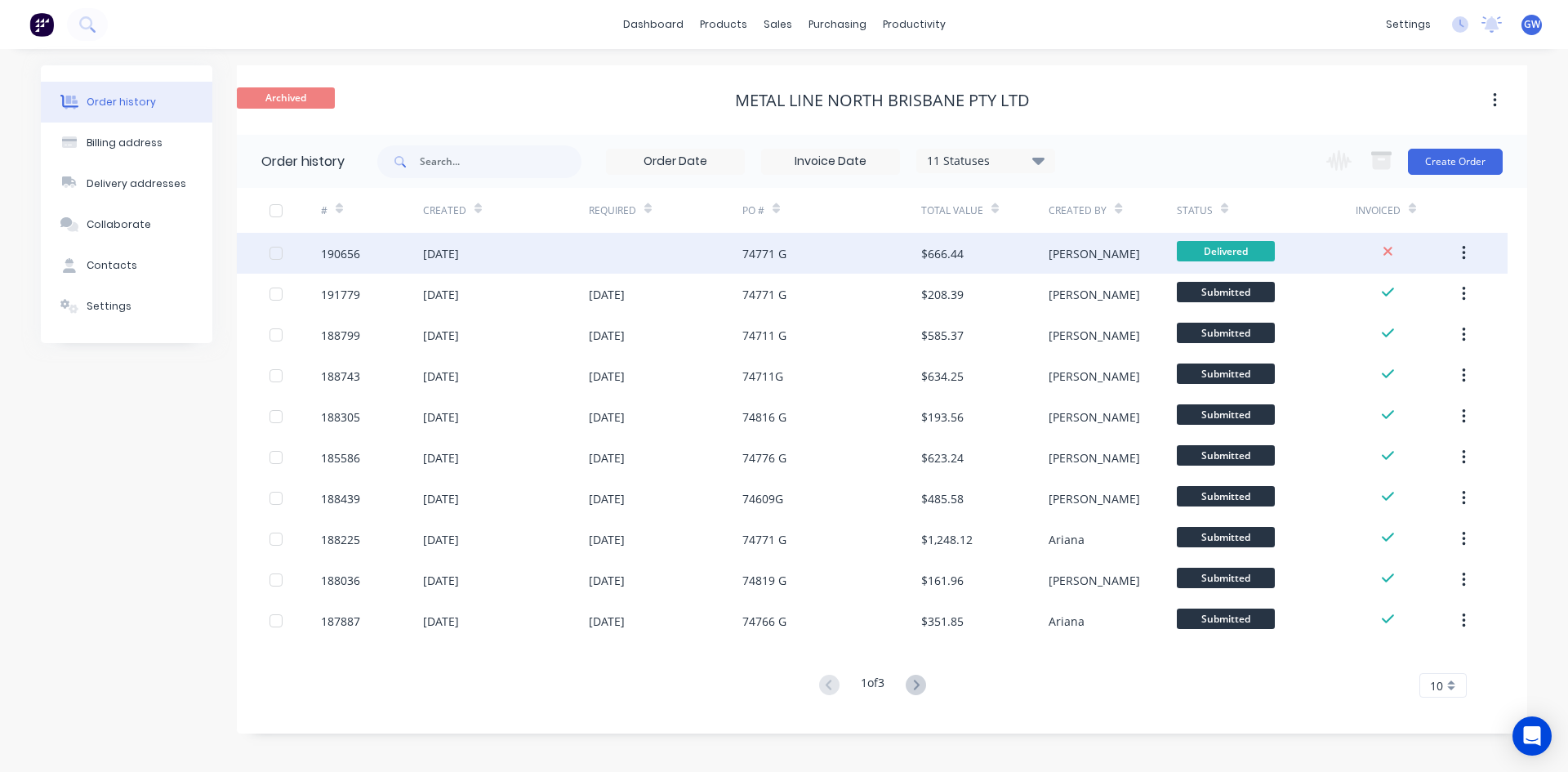
click at [945, 239] on div "$666.44" at bounding box center [984, 253] width 127 height 40
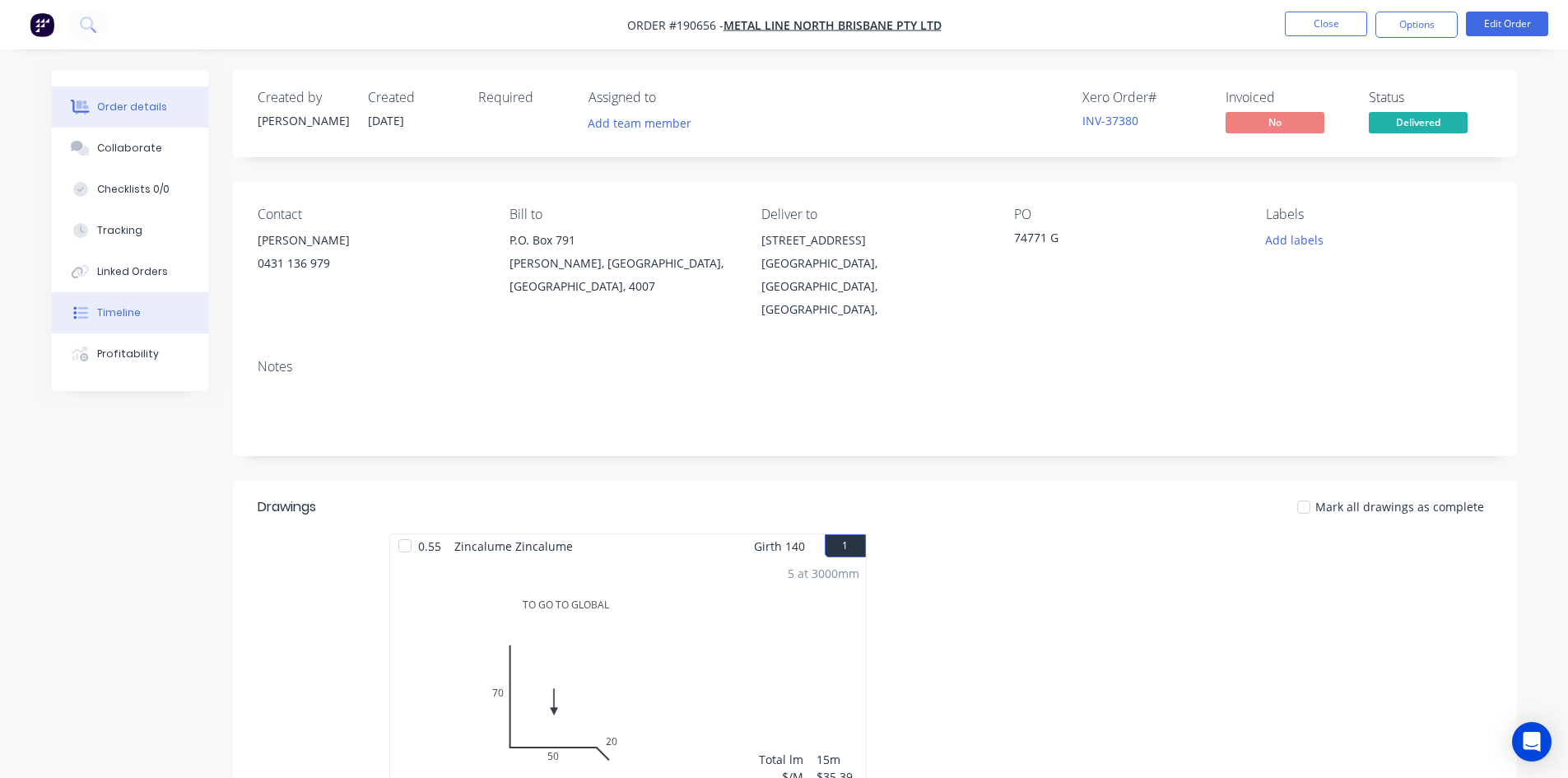
click at [134, 313] on div "Timeline" at bounding box center [119, 312] width 44 height 15
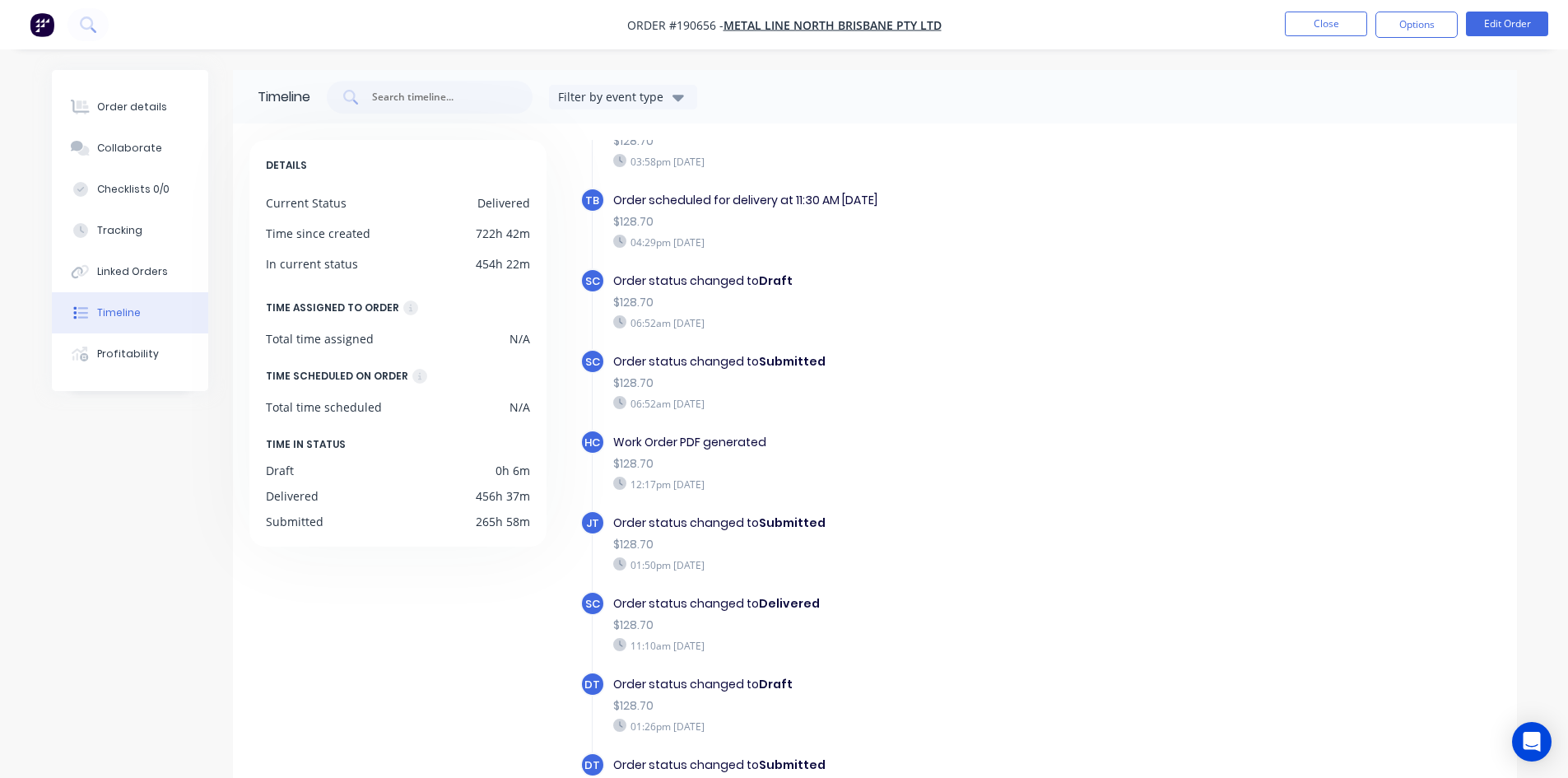
scroll to position [126, 0]
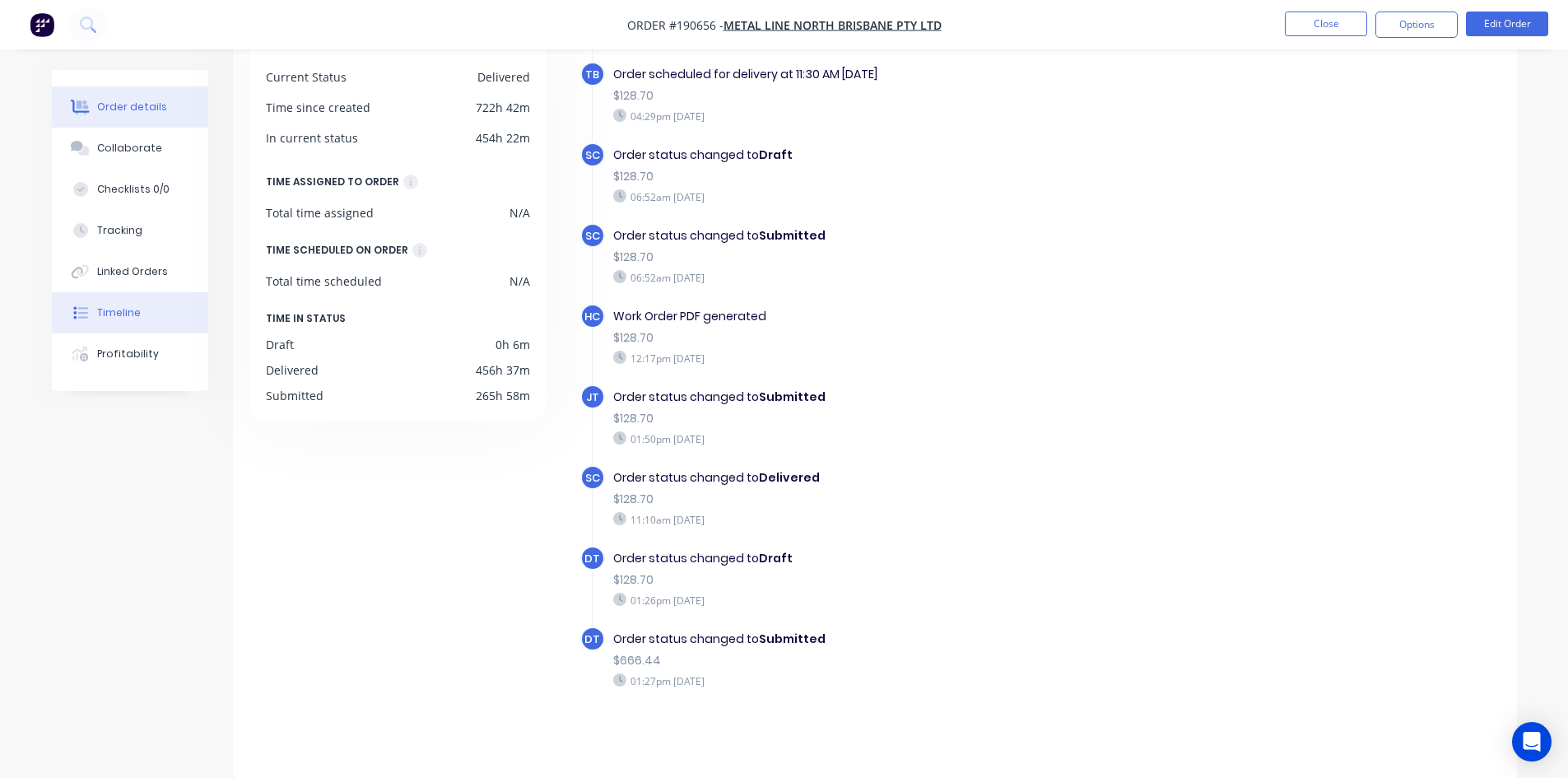
click at [153, 116] on button "Order details" at bounding box center [129, 106] width 156 height 41
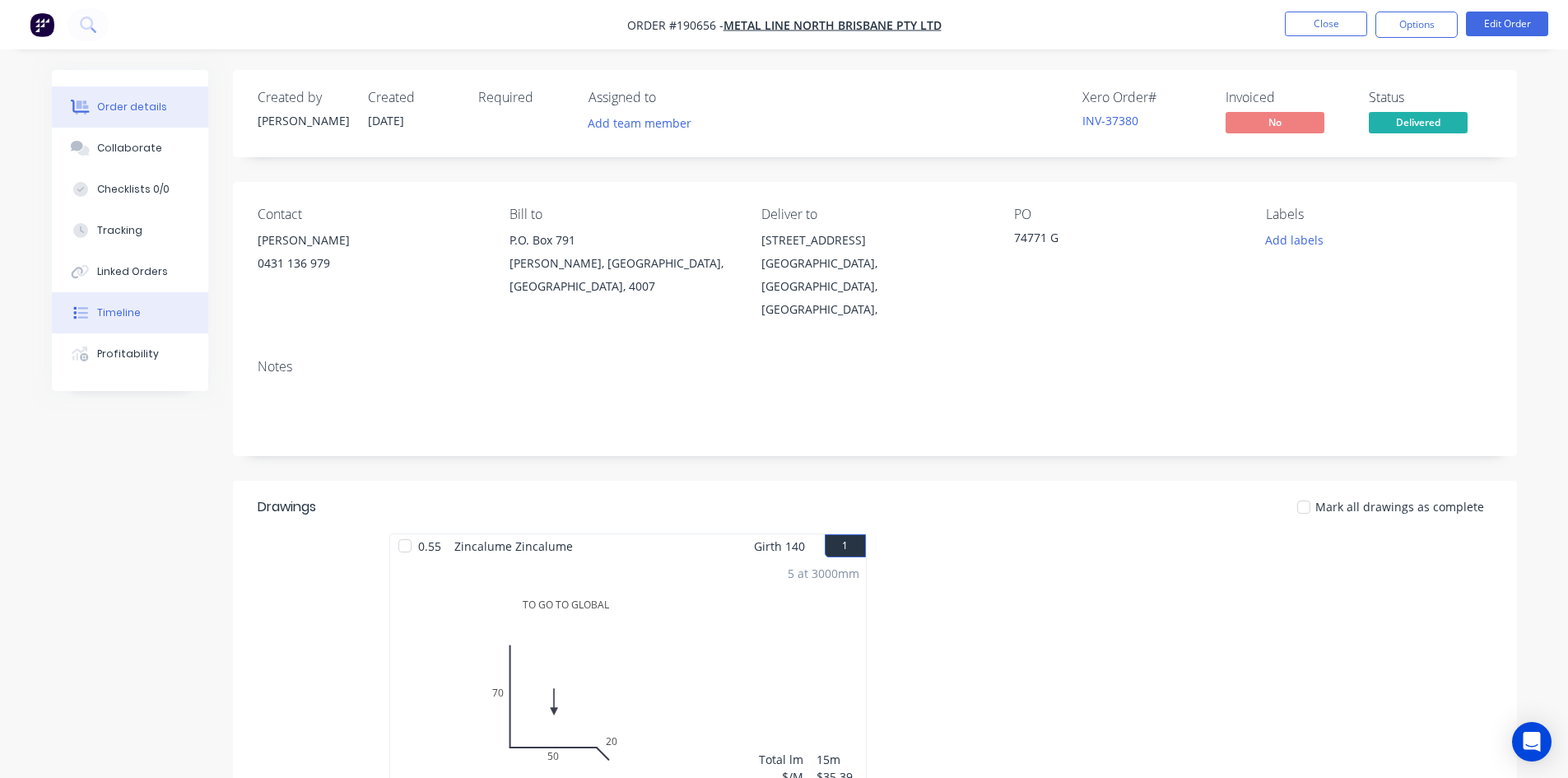
click at [131, 317] on div "Timeline" at bounding box center [119, 312] width 44 height 15
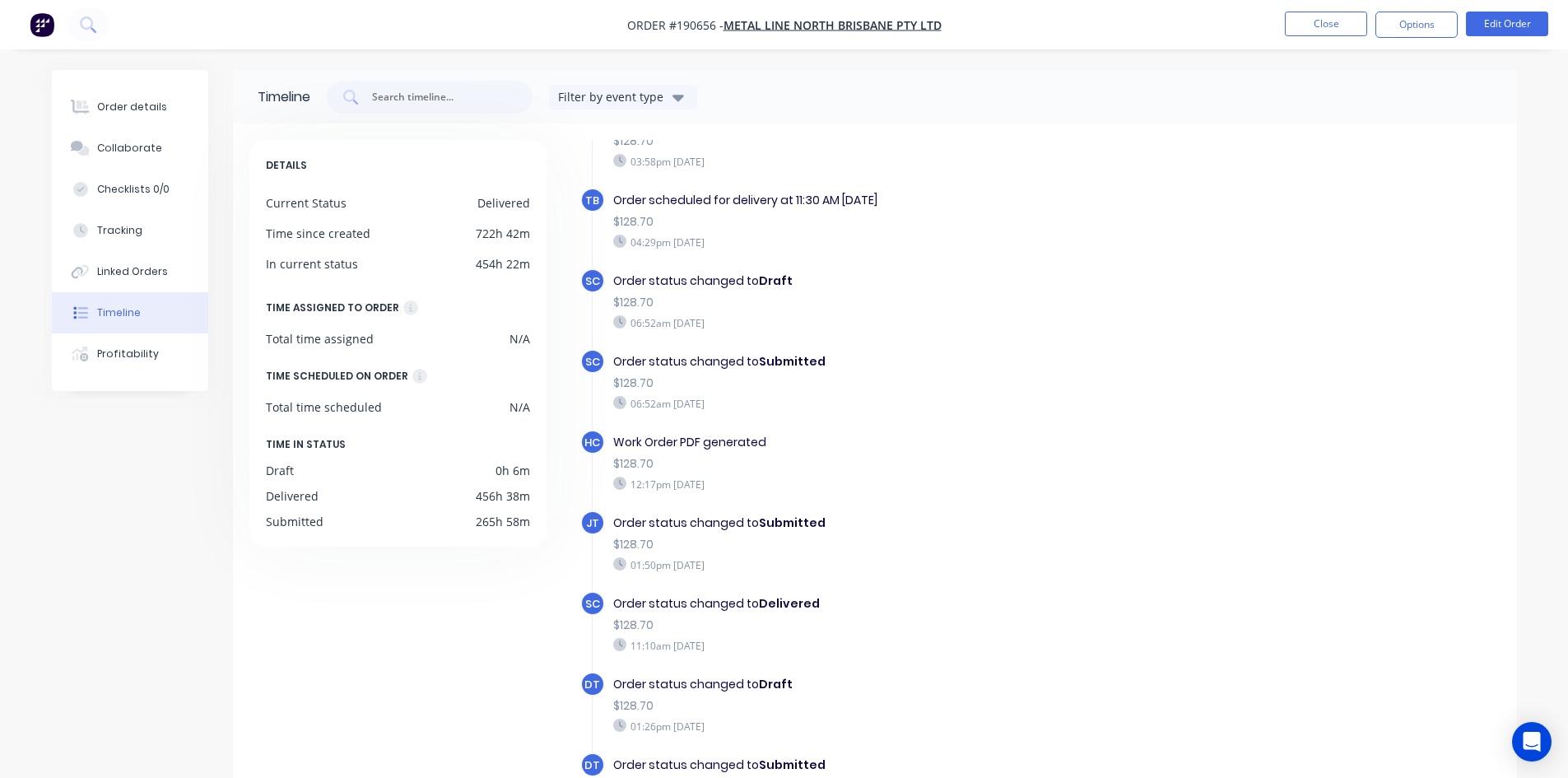
scroll to position [126, 0]
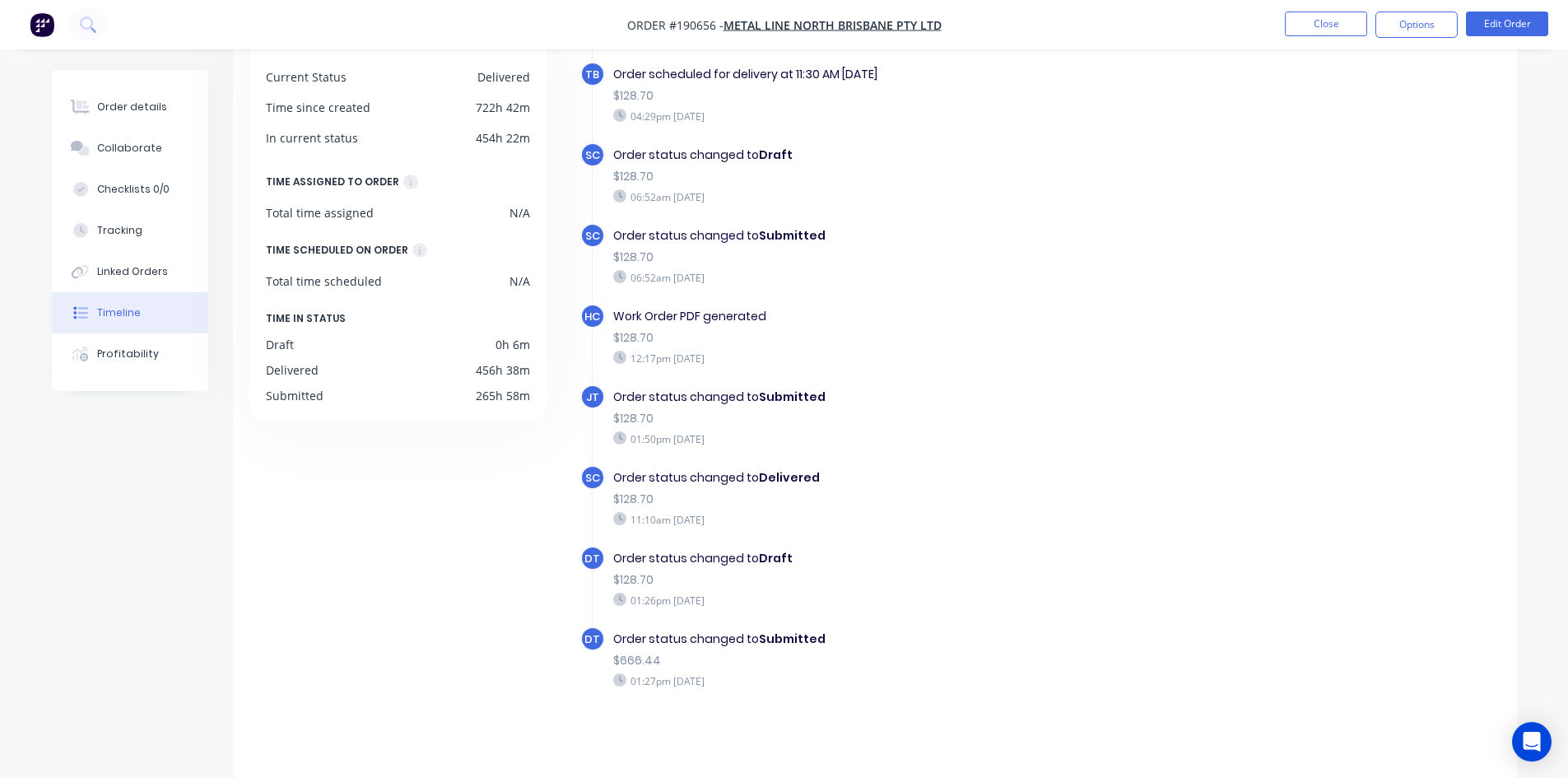
click at [1121, 205] on div "Order status changed to Draft $128.70 06:52am Thursday 04/09/25" at bounding box center [897, 175] width 586 height 66
click at [125, 107] on div "Order details" at bounding box center [132, 106] width 70 height 15
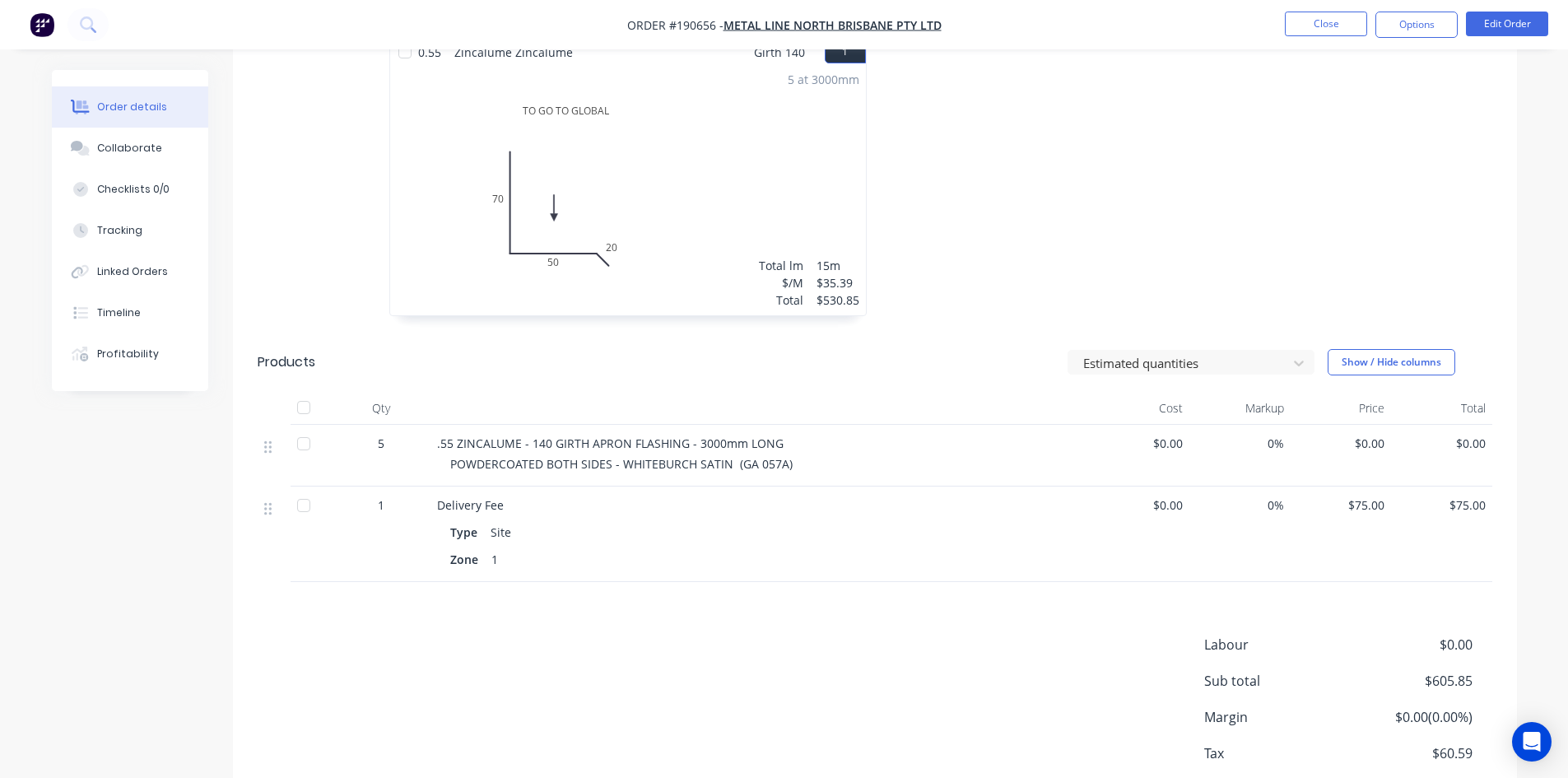
scroll to position [568, 0]
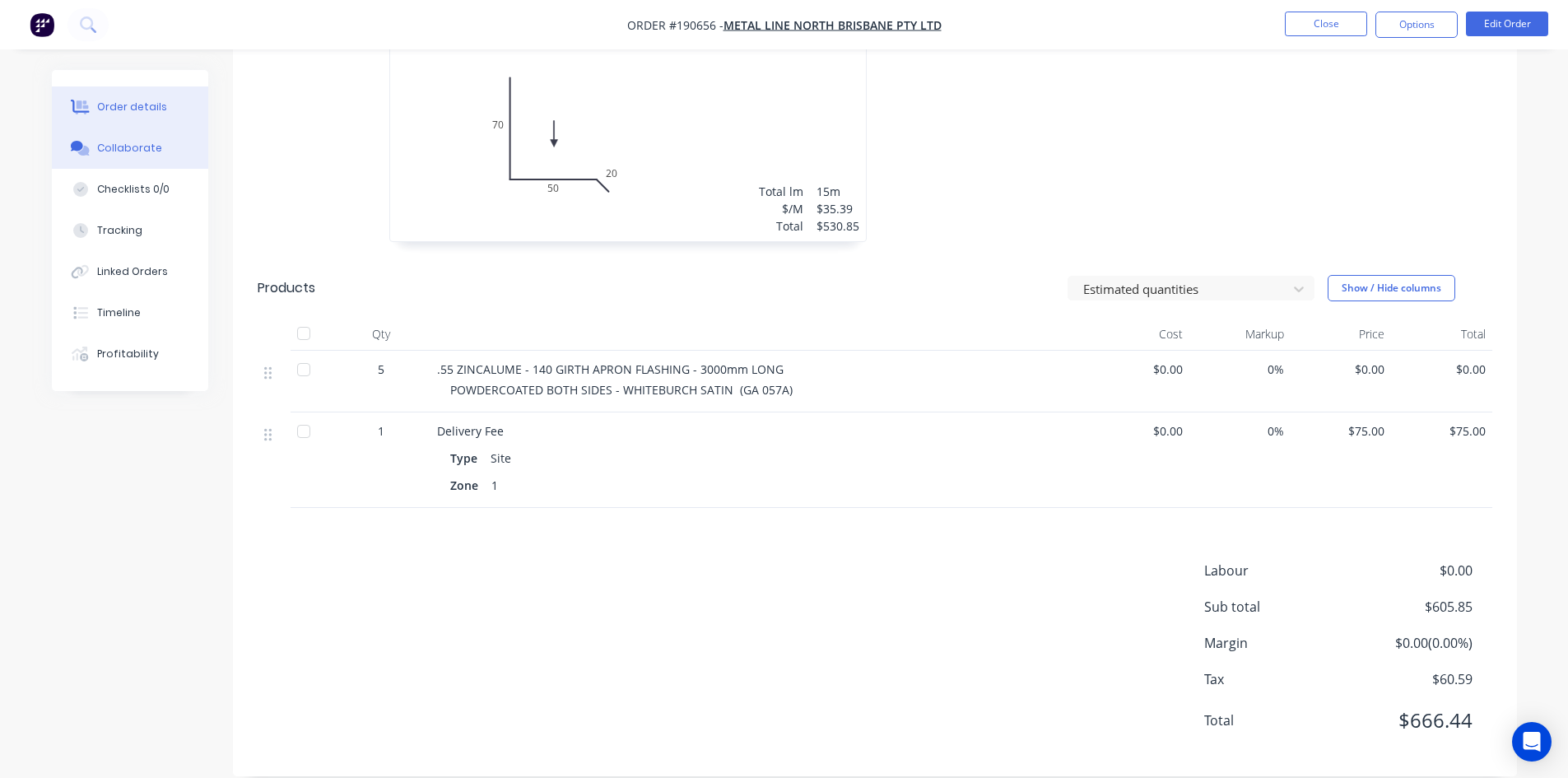
click at [140, 143] on div "Collaborate" at bounding box center [129, 147] width 65 height 15
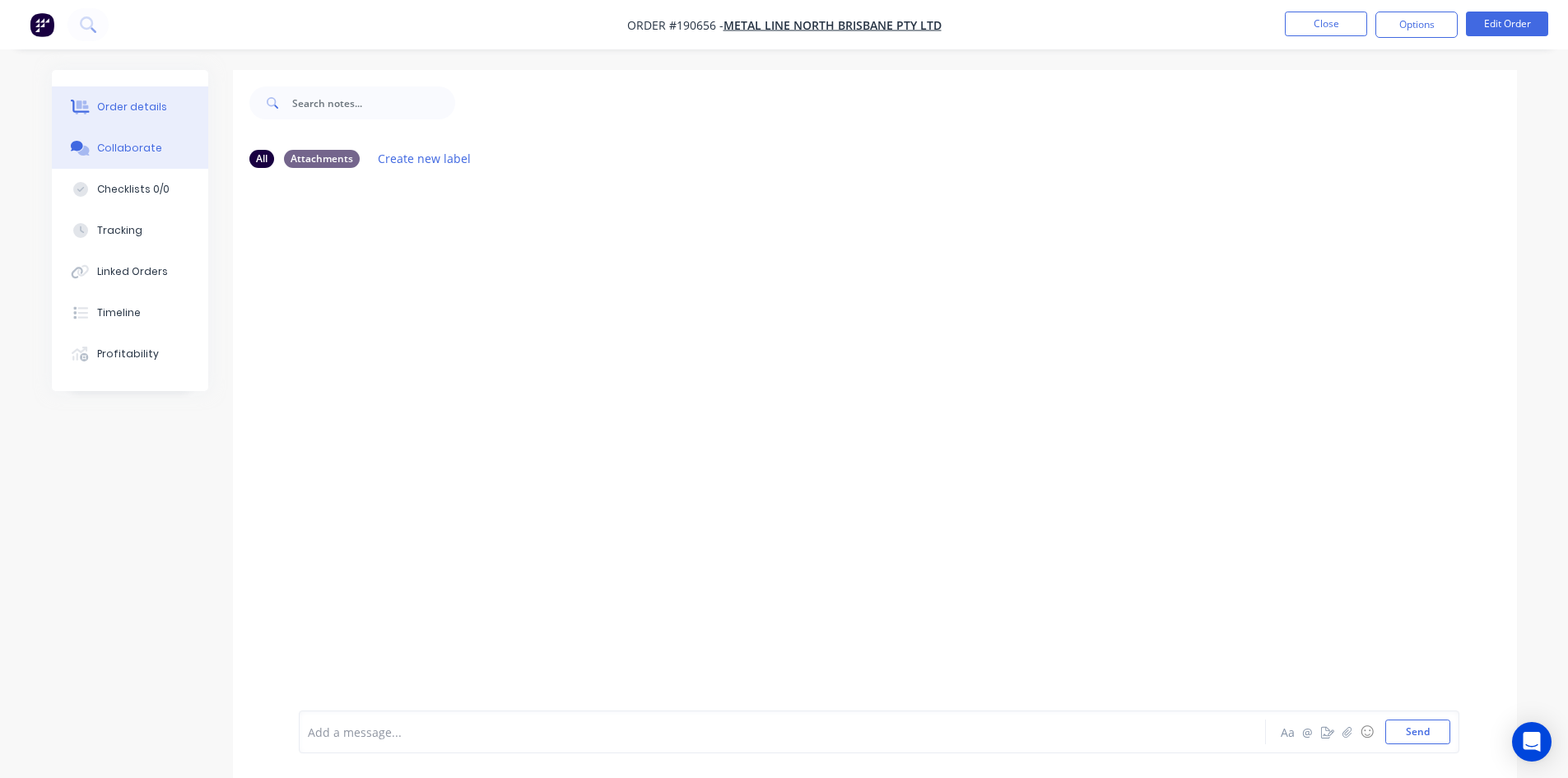
click at [122, 89] on button "Order details" at bounding box center [129, 106] width 156 height 41
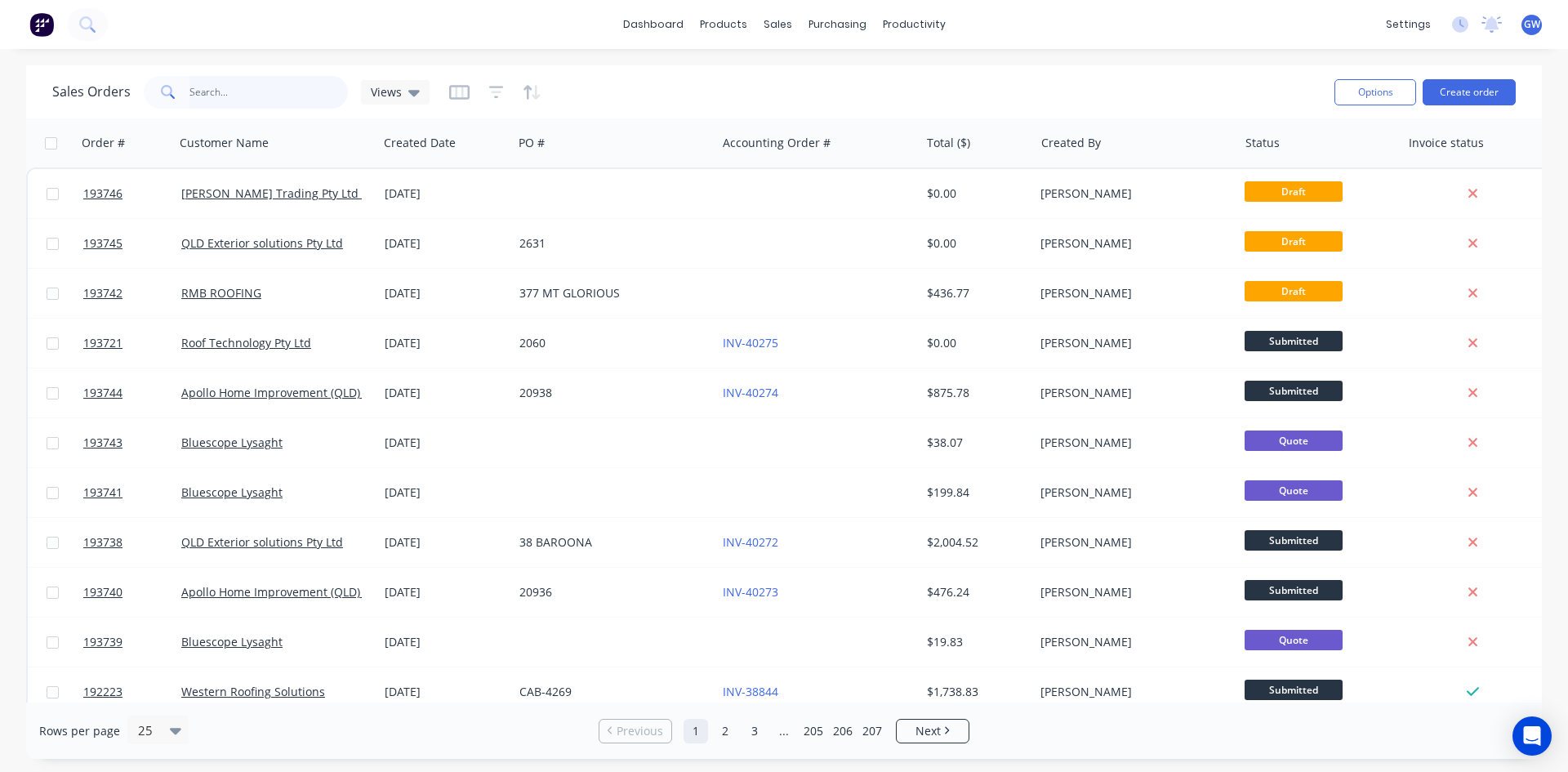
click at [232, 88] on input "text" at bounding box center [268, 92] width 159 height 33
type input "36542"
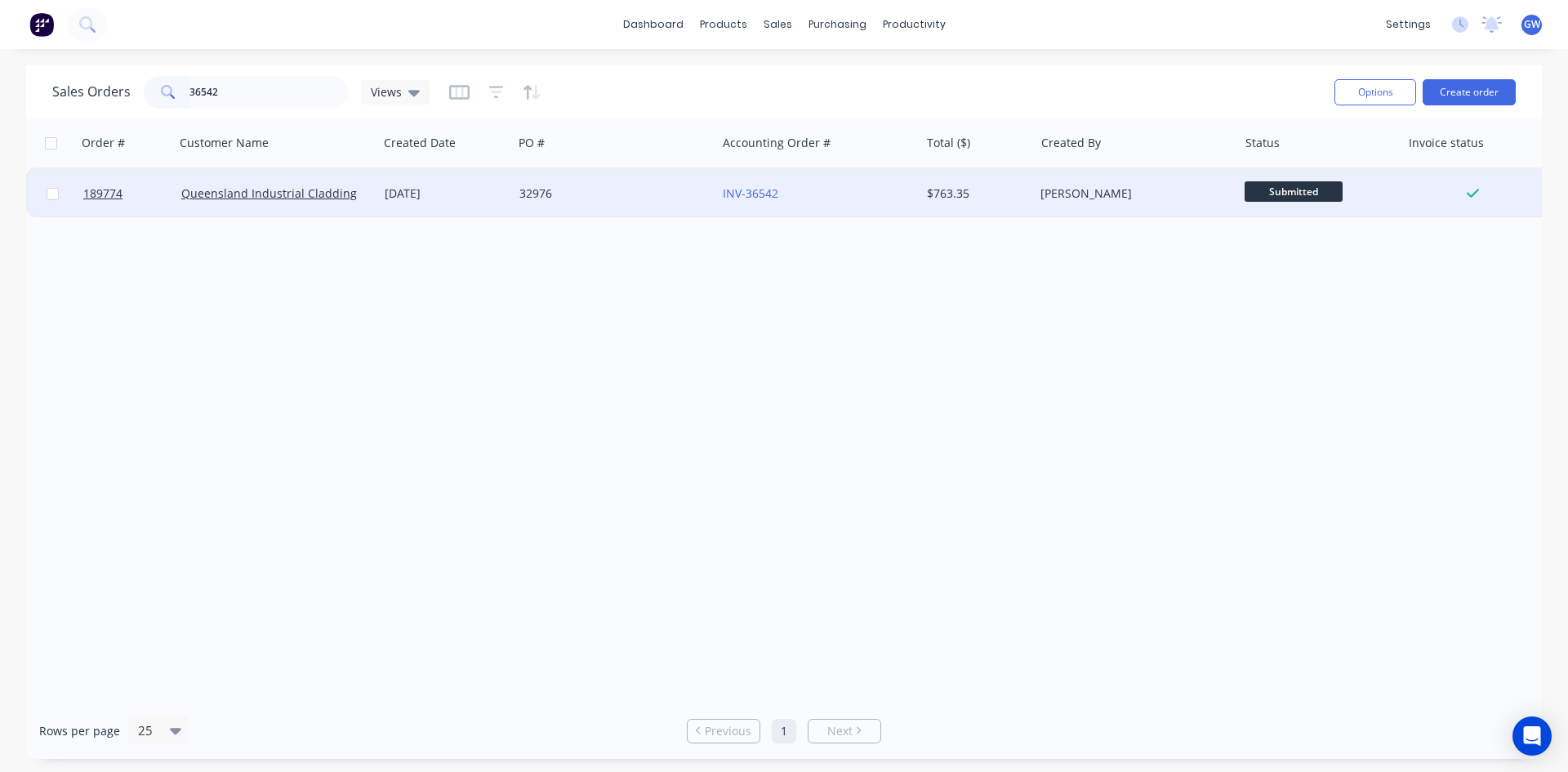
click at [973, 193] on div "$763.35" at bounding box center [974, 193] width 96 height 17
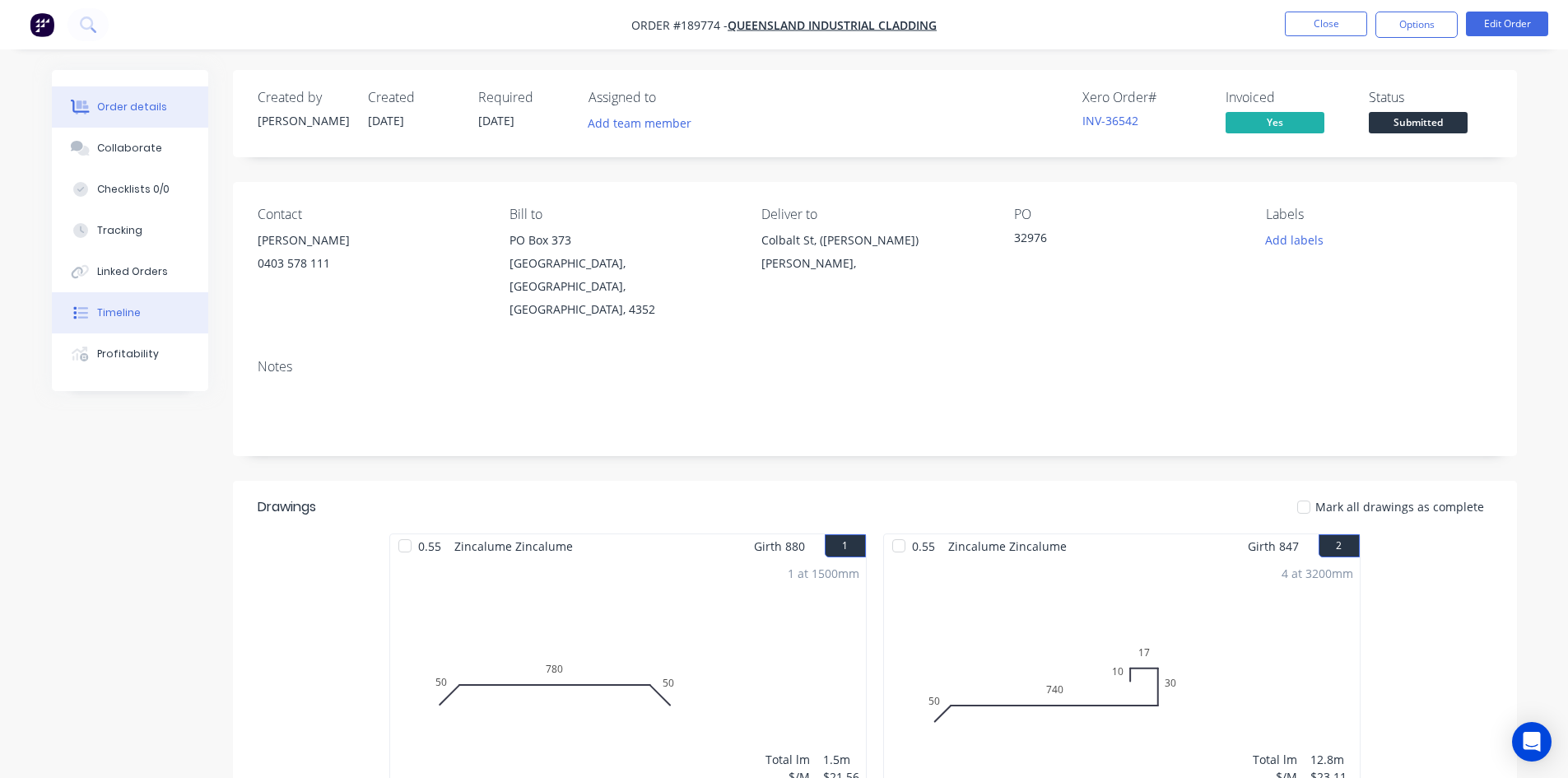
click at [153, 309] on button "Timeline" at bounding box center [129, 312] width 156 height 41
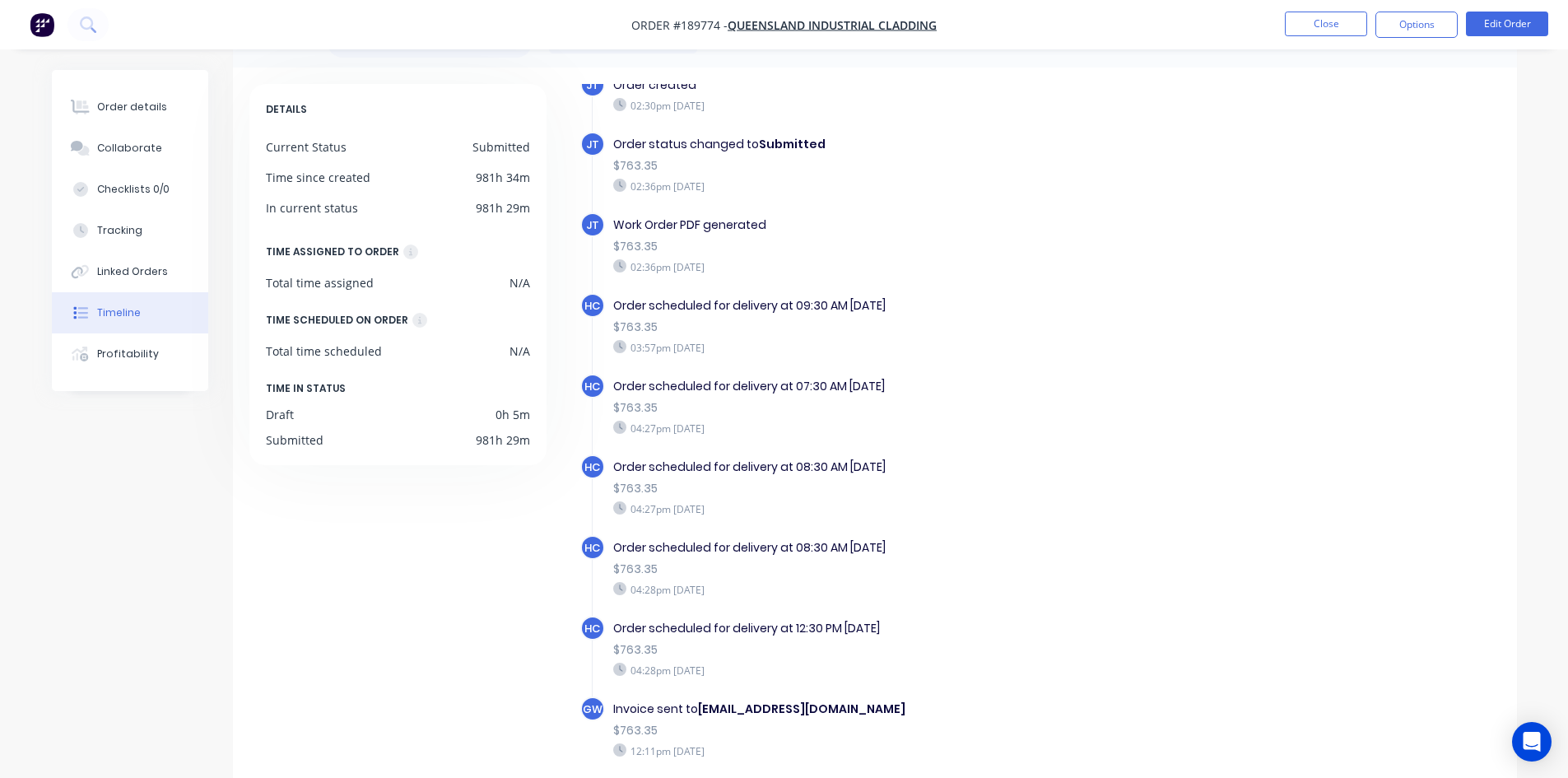
scroll to position [126, 0]
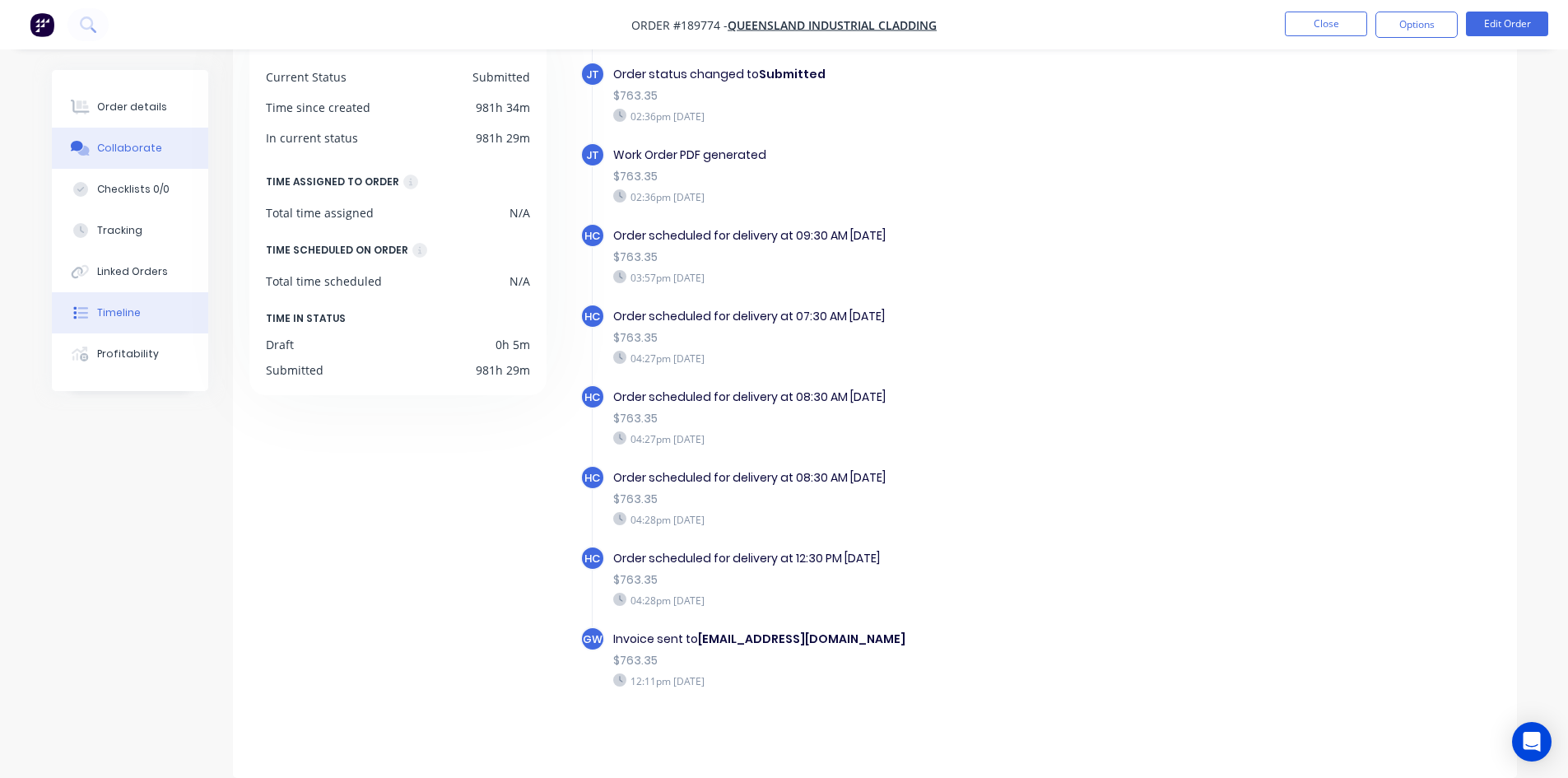
click at [110, 134] on button "Collaborate" at bounding box center [129, 147] width 156 height 41
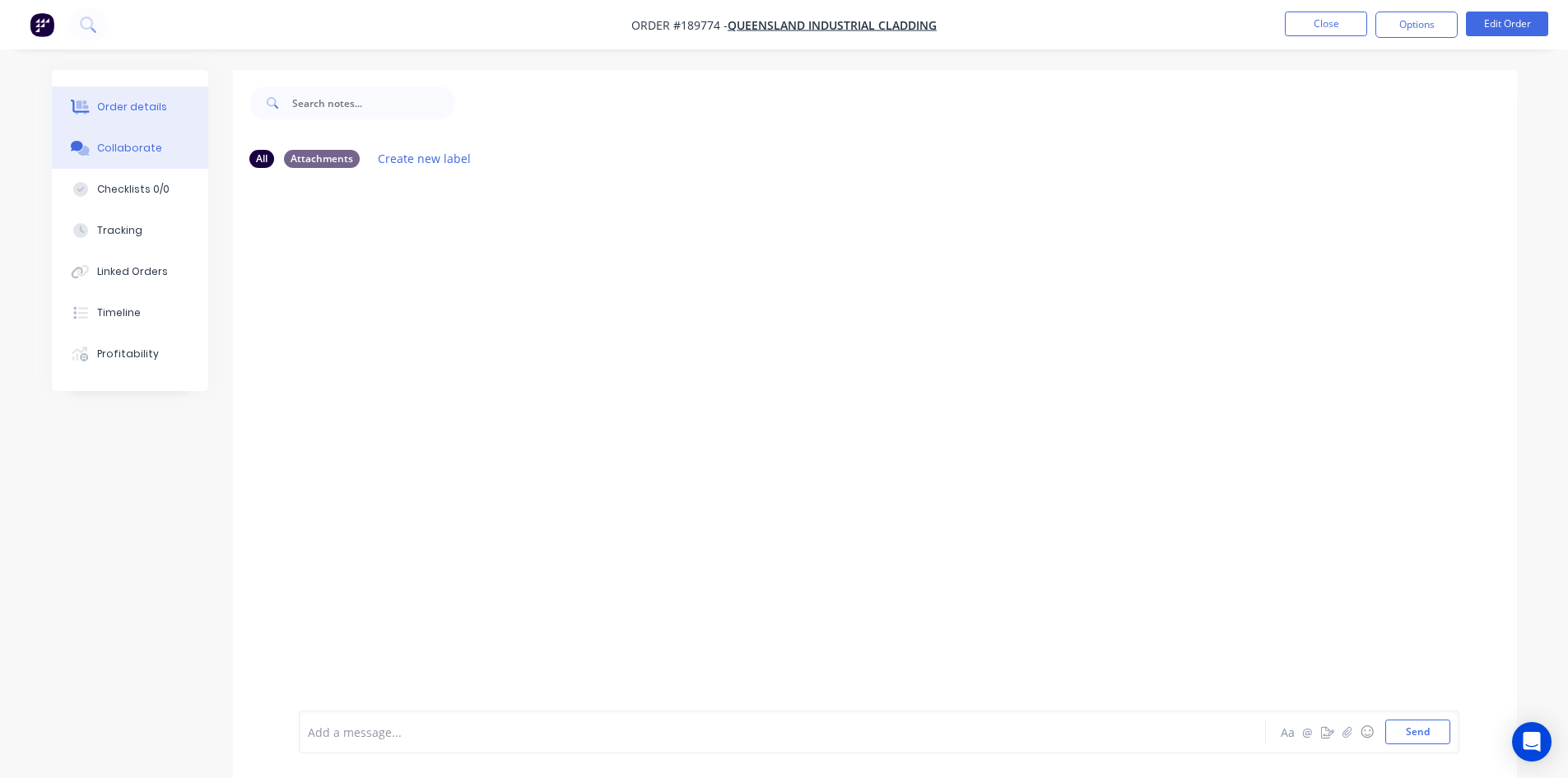
click at [112, 106] on div "Order details" at bounding box center [132, 106] width 70 height 15
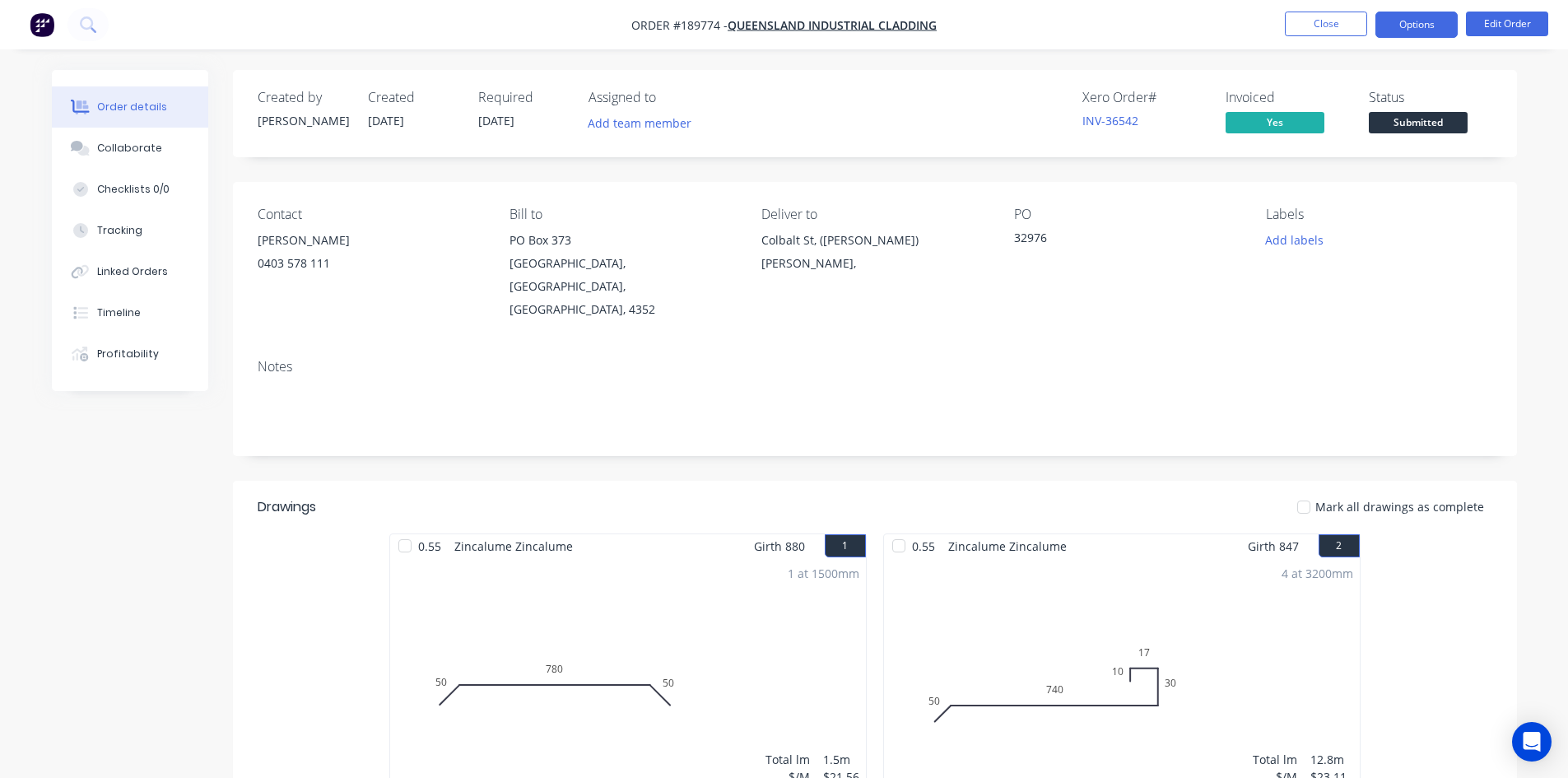
click at [1453, 20] on button "Options" at bounding box center [1417, 25] width 83 height 26
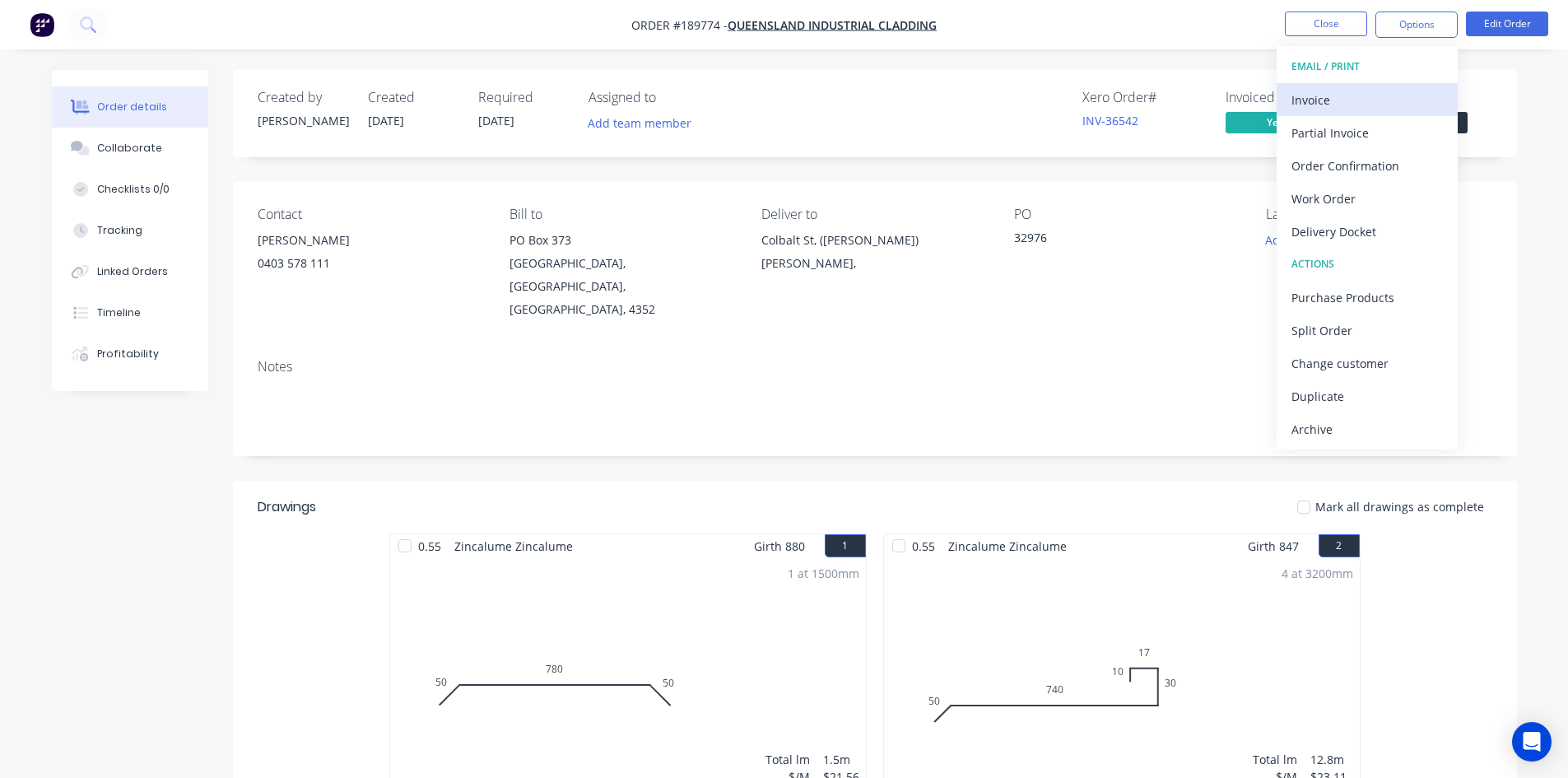
click at [1377, 103] on div "Invoice" at bounding box center [1367, 100] width 151 height 24
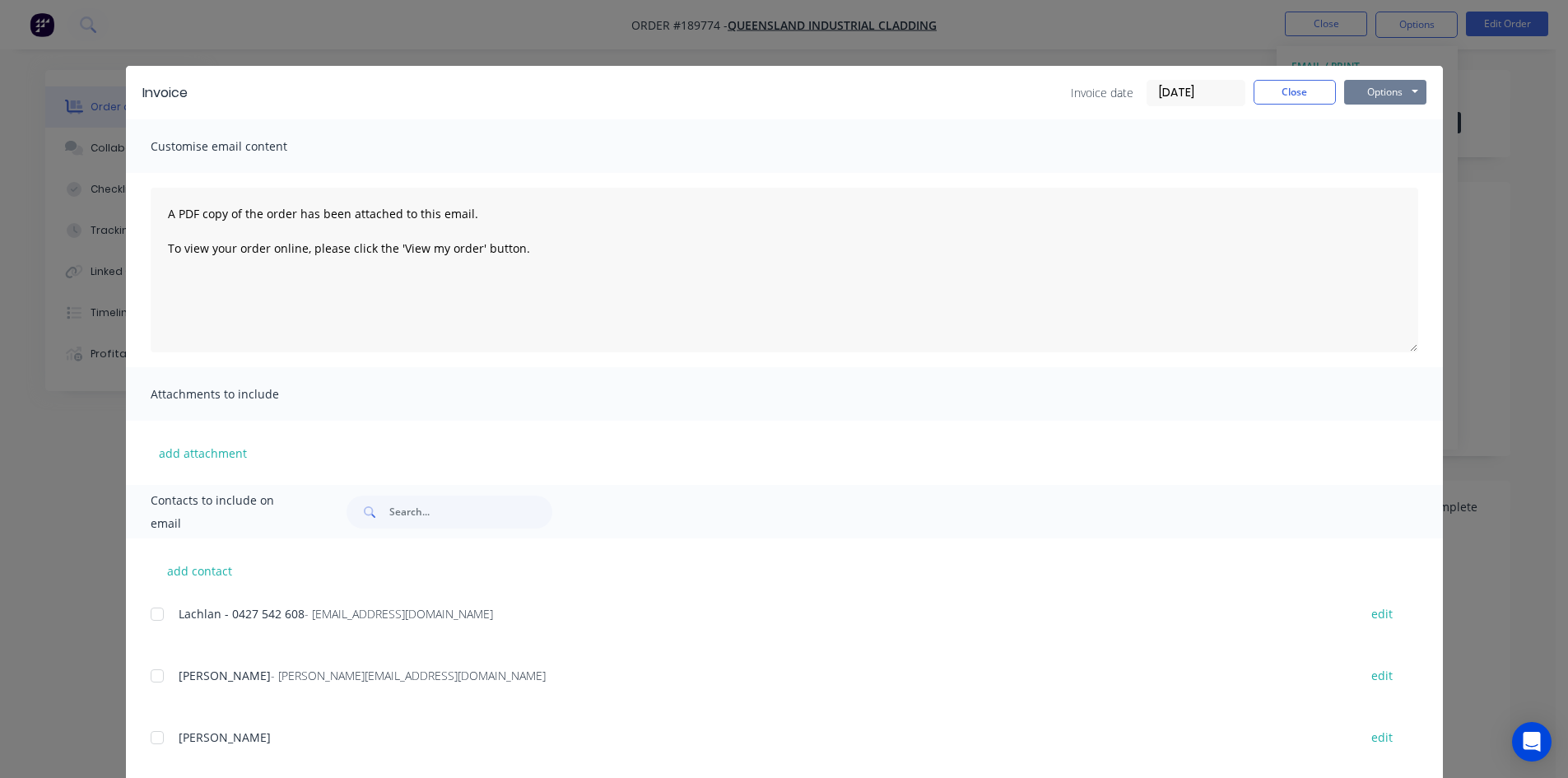
click at [1396, 86] on button "Options" at bounding box center [1385, 92] width 83 height 25
click at [1397, 114] on button "Preview" at bounding box center [1397, 120] width 105 height 27
click at [1295, 103] on button "Close" at bounding box center [1294, 92] width 83 height 25
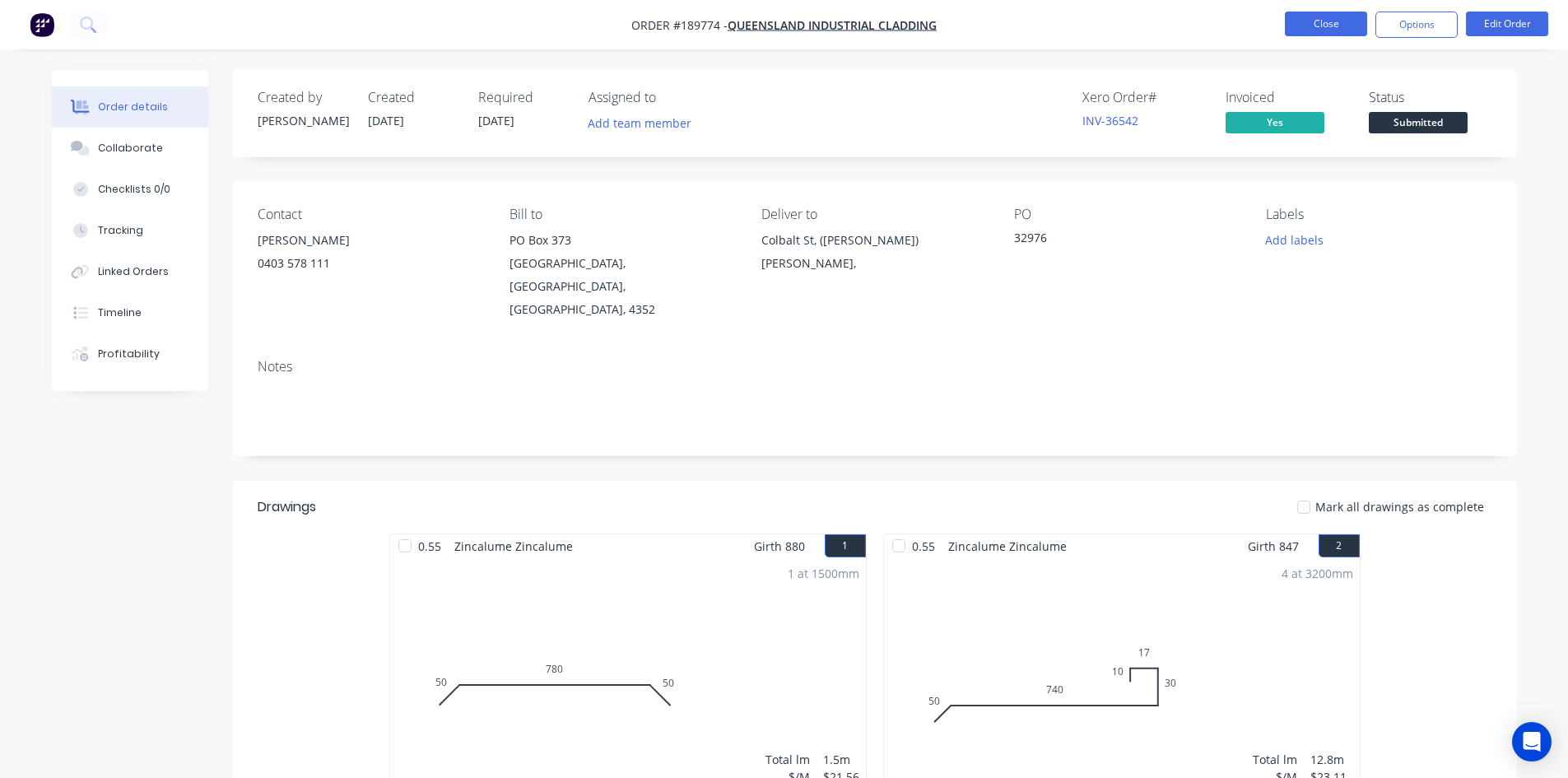
click at [1340, 28] on button "Close" at bounding box center [1326, 24] width 83 height 25
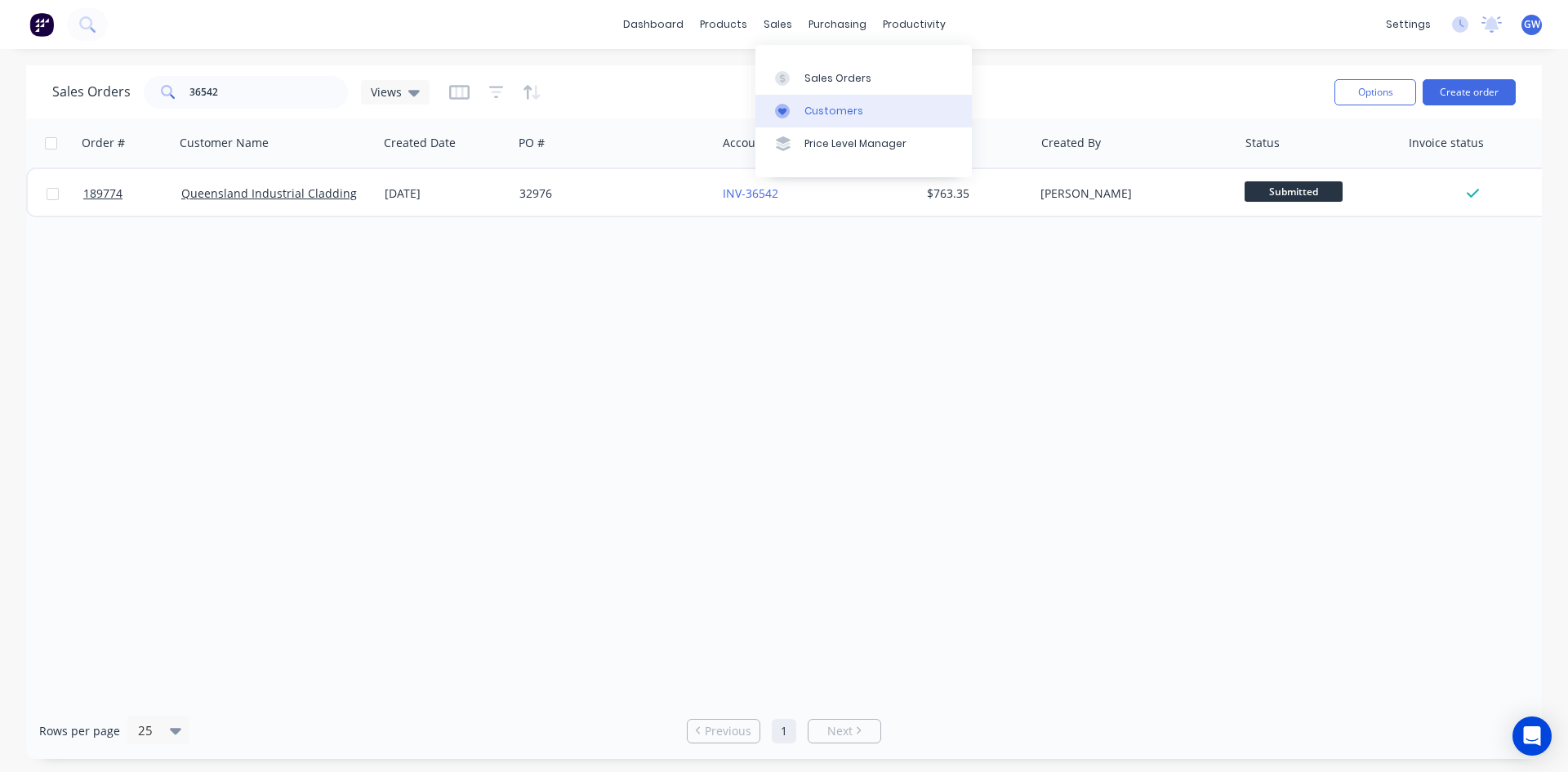
drag, startPoint x: 768, startPoint y: 33, endPoint x: 808, endPoint y: 94, distance: 72.9
click at [810, 92] on link "Sales Orders" at bounding box center [862, 77] width 216 height 33
click at [810, 102] on link "Customers" at bounding box center [862, 111] width 216 height 33
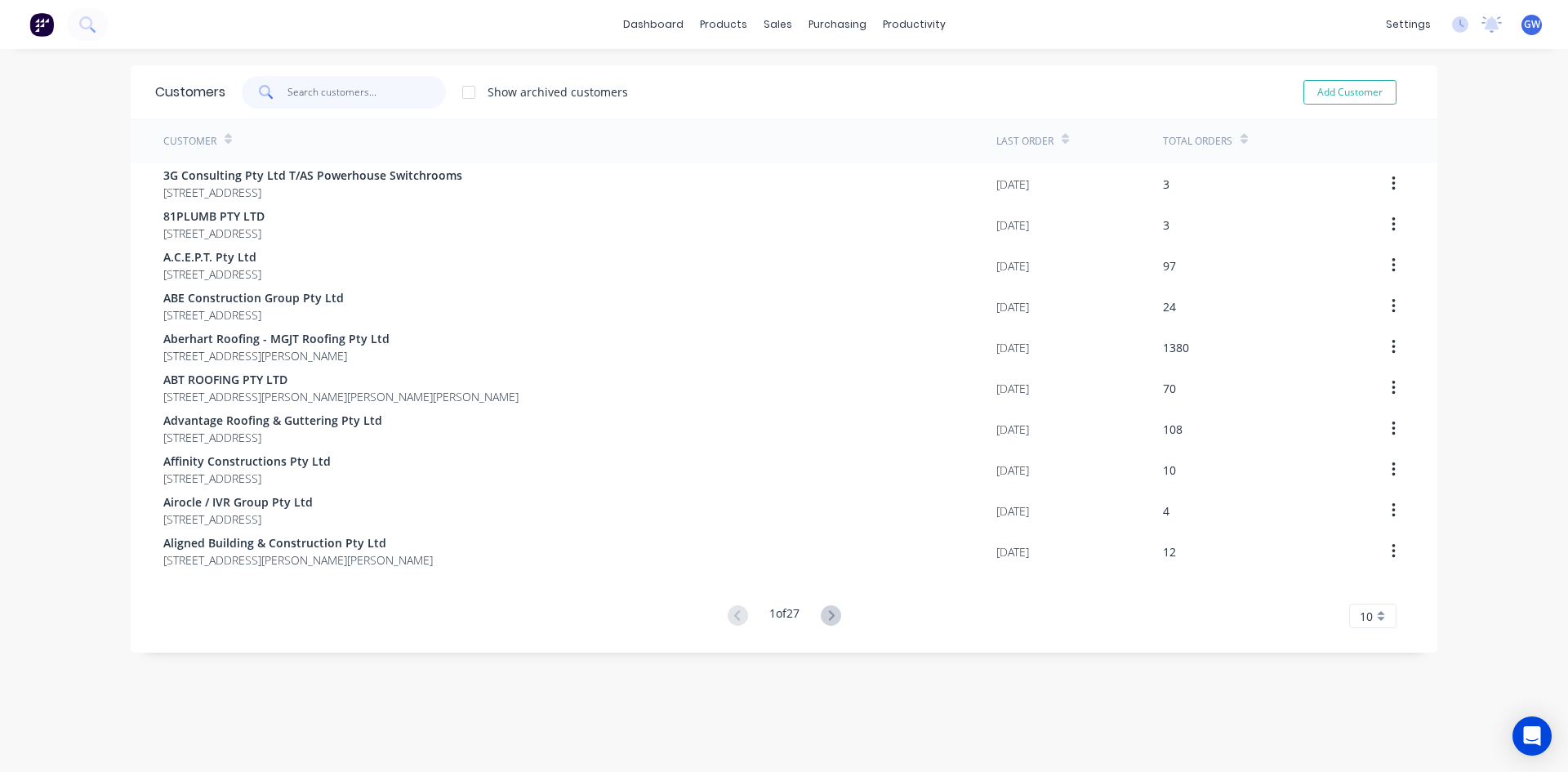
click at [319, 81] on input "text" at bounding box center [366, 92] width 159 height 33
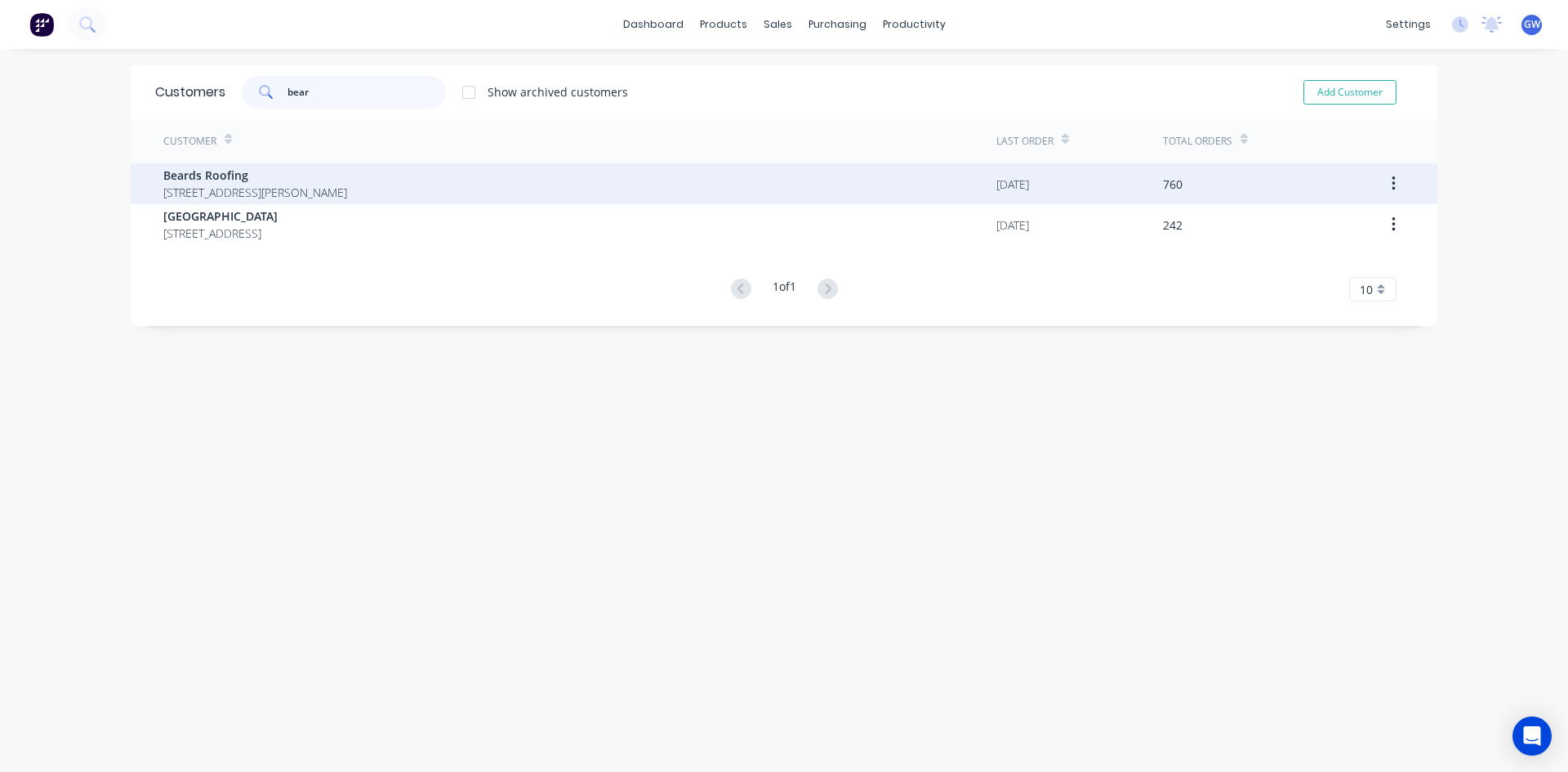
type input "bear"
click at [319, 173] on span "Beards Roofing" at bounding box center [255, 175] width 184 height 17
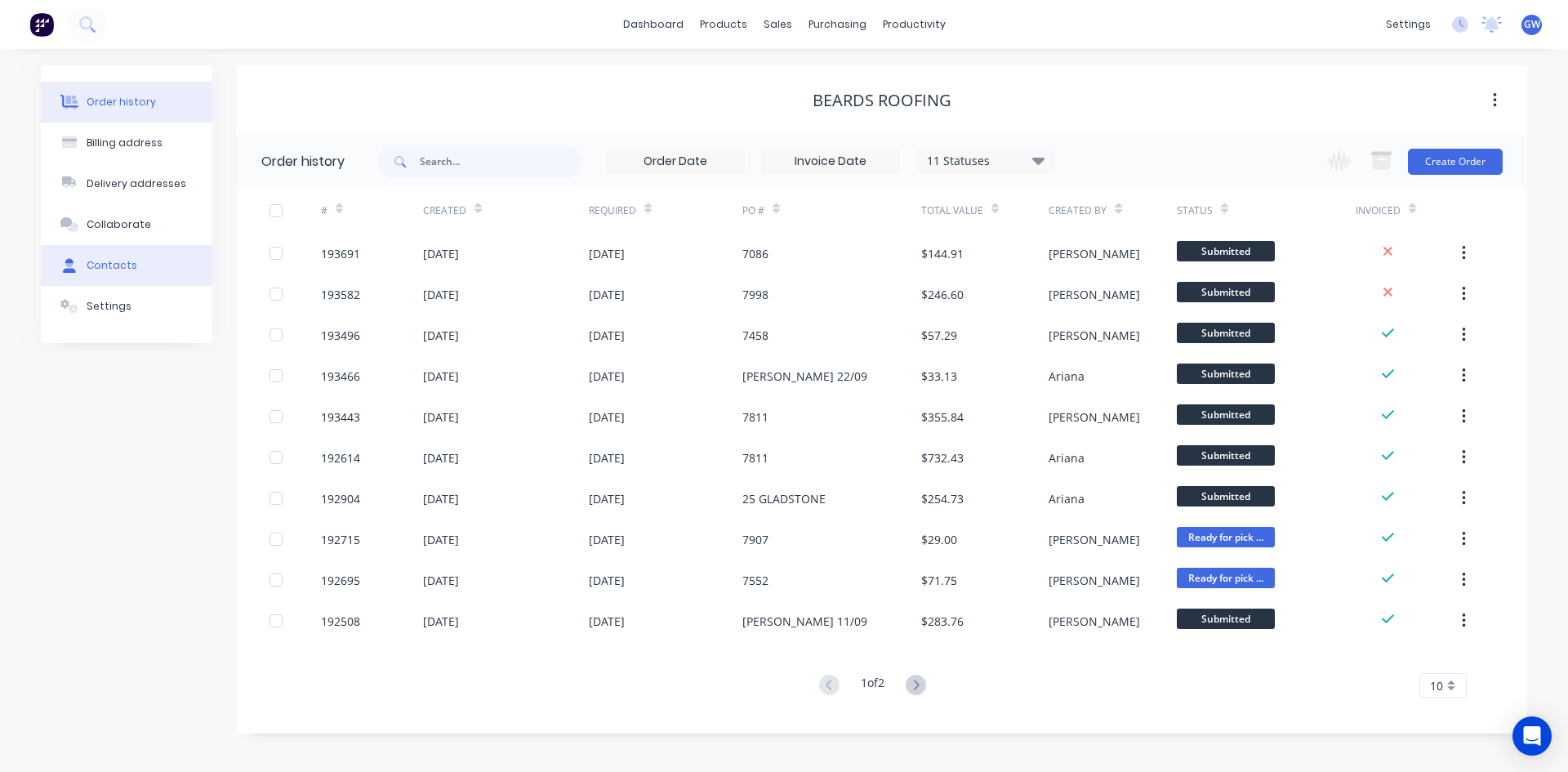
click at [110, 279] on button "Contacts" at bounding box center [126, 265] width 172 height 40
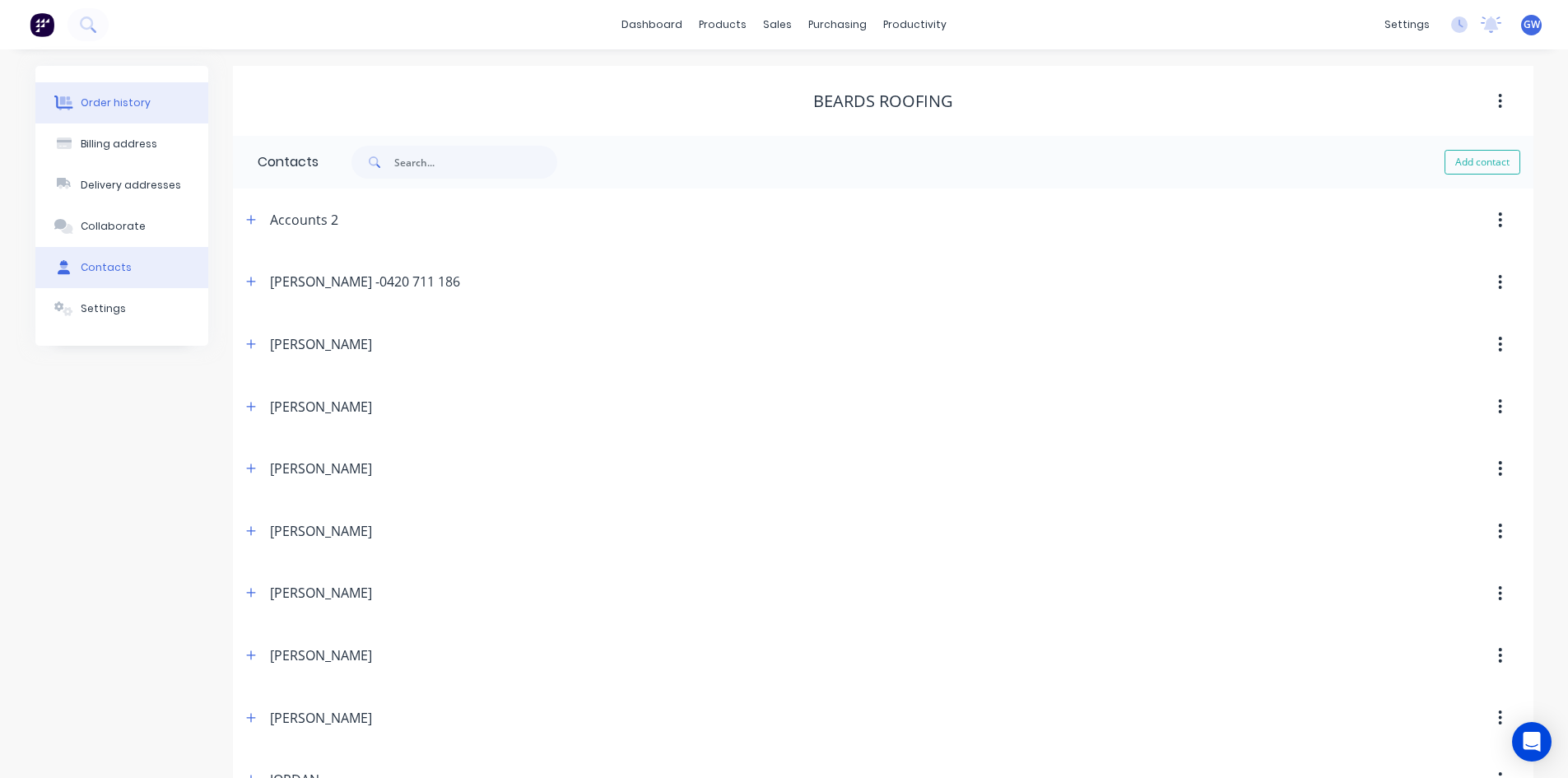
click at [129, 96] on div "Order history" at bounding box center [115, 102] width 70 height 15
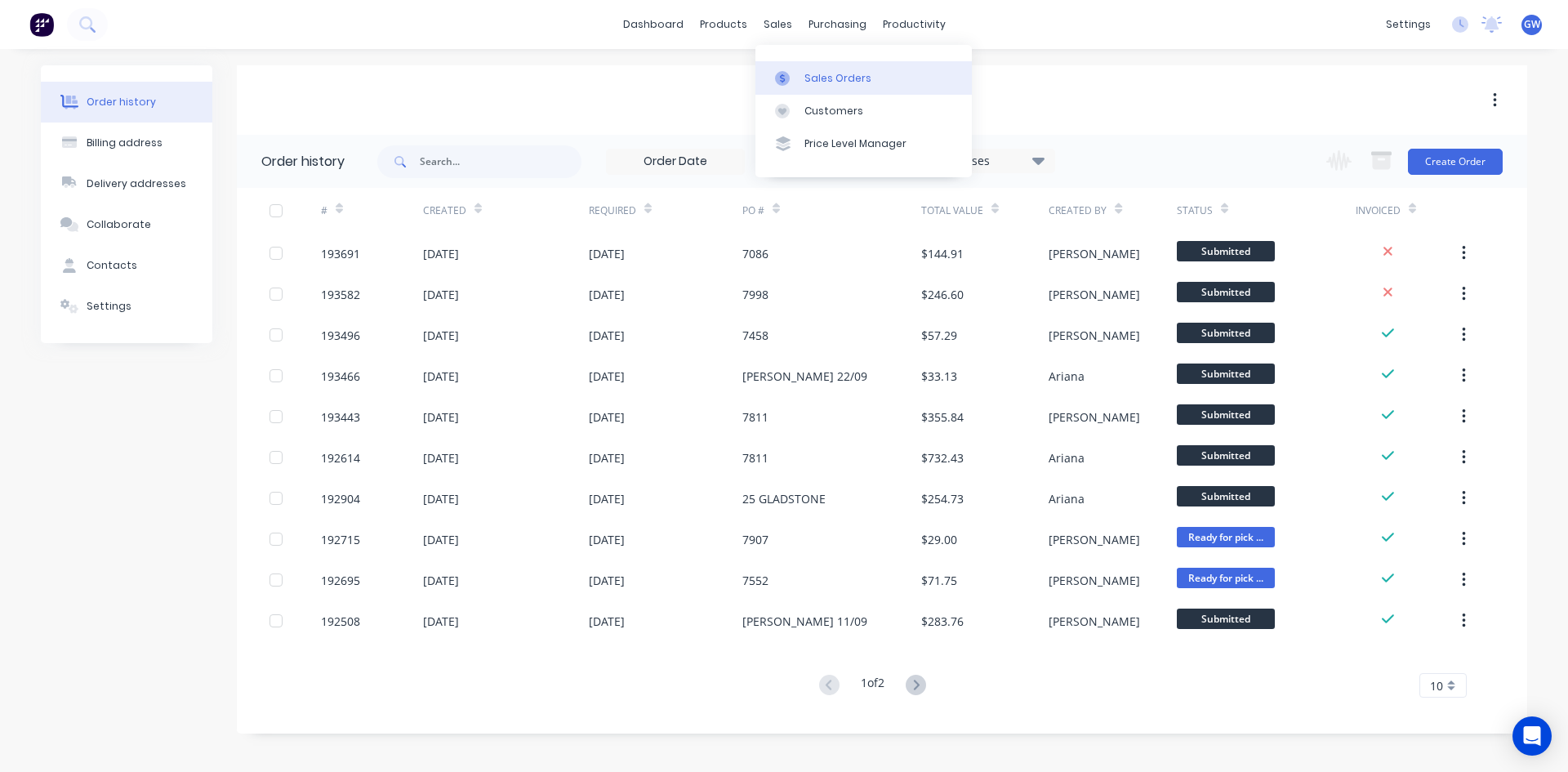
click at [802, 74] on link "Sales Orders" at bounding box center [862, 77] width 216 height 33
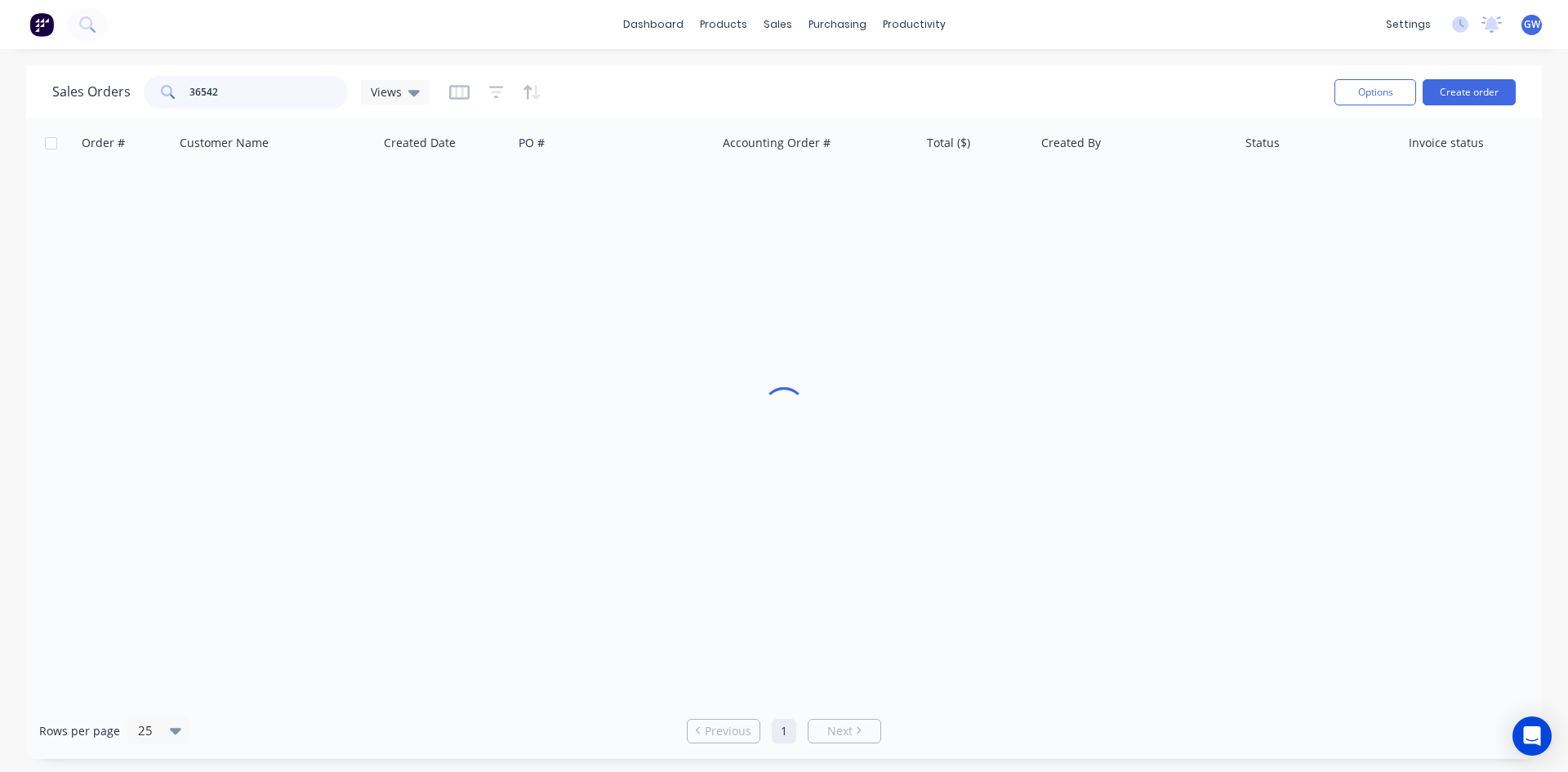
drag, startPoint x: 299, startPoint y: 84, endPoint x: 65, endPoint y: 88, distance: 234.0
click at [65, 88] on div "Sales Orders 36542 Views" at bounding box center [241, 92] width 377 height 33
click at [339, 66] on div "Sales Orders Views Options Create order" at bounding box center [784, 92] width 1516 height 53
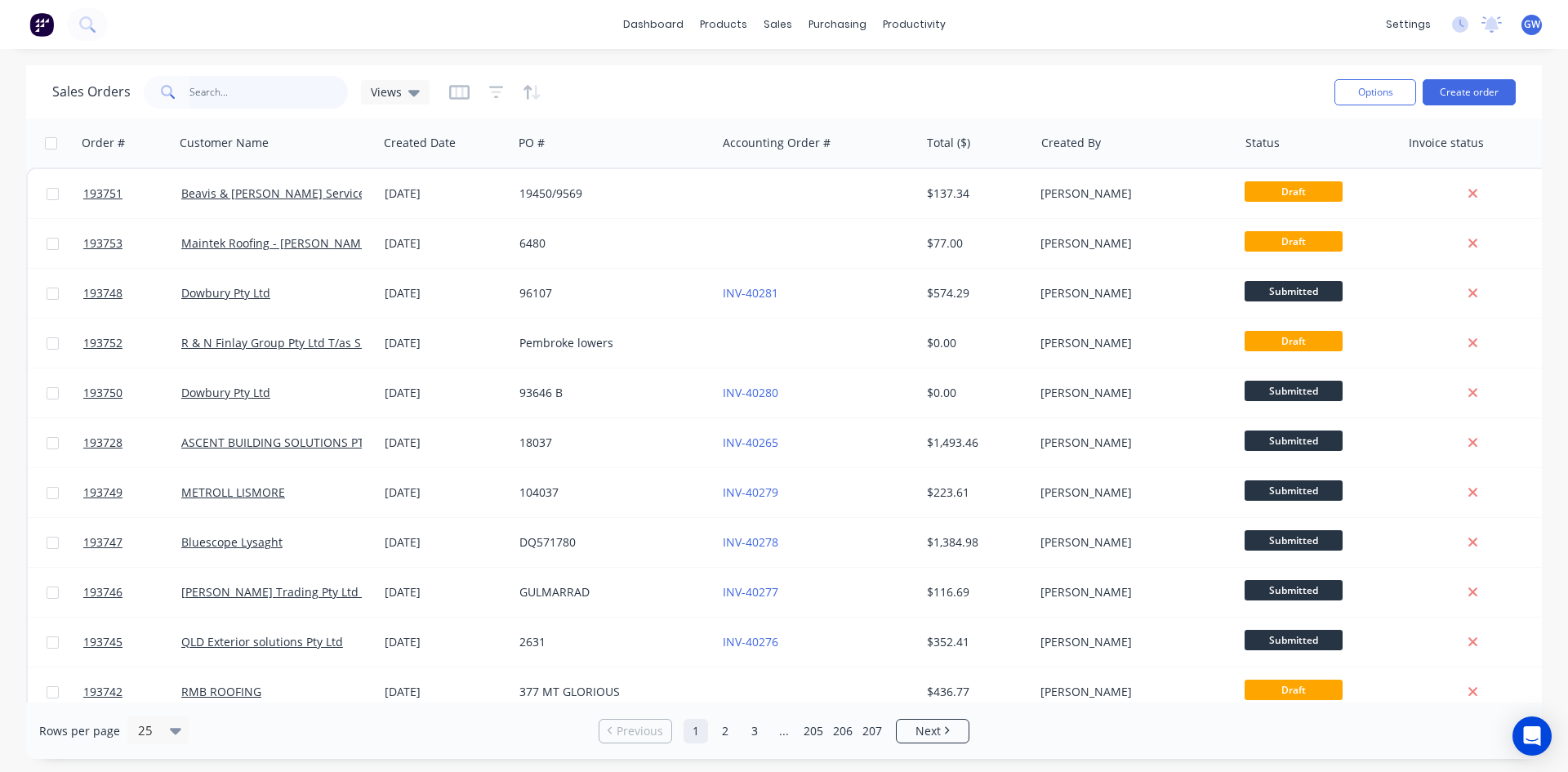
drag, startPoint x: 238, startPoint y: 87, endPoint x: 677, endPoint y: 0, distance: 447.5
click at [238, 87] on input "text" at bounding box center [268, 92] width 159 height 33
type input "193313"
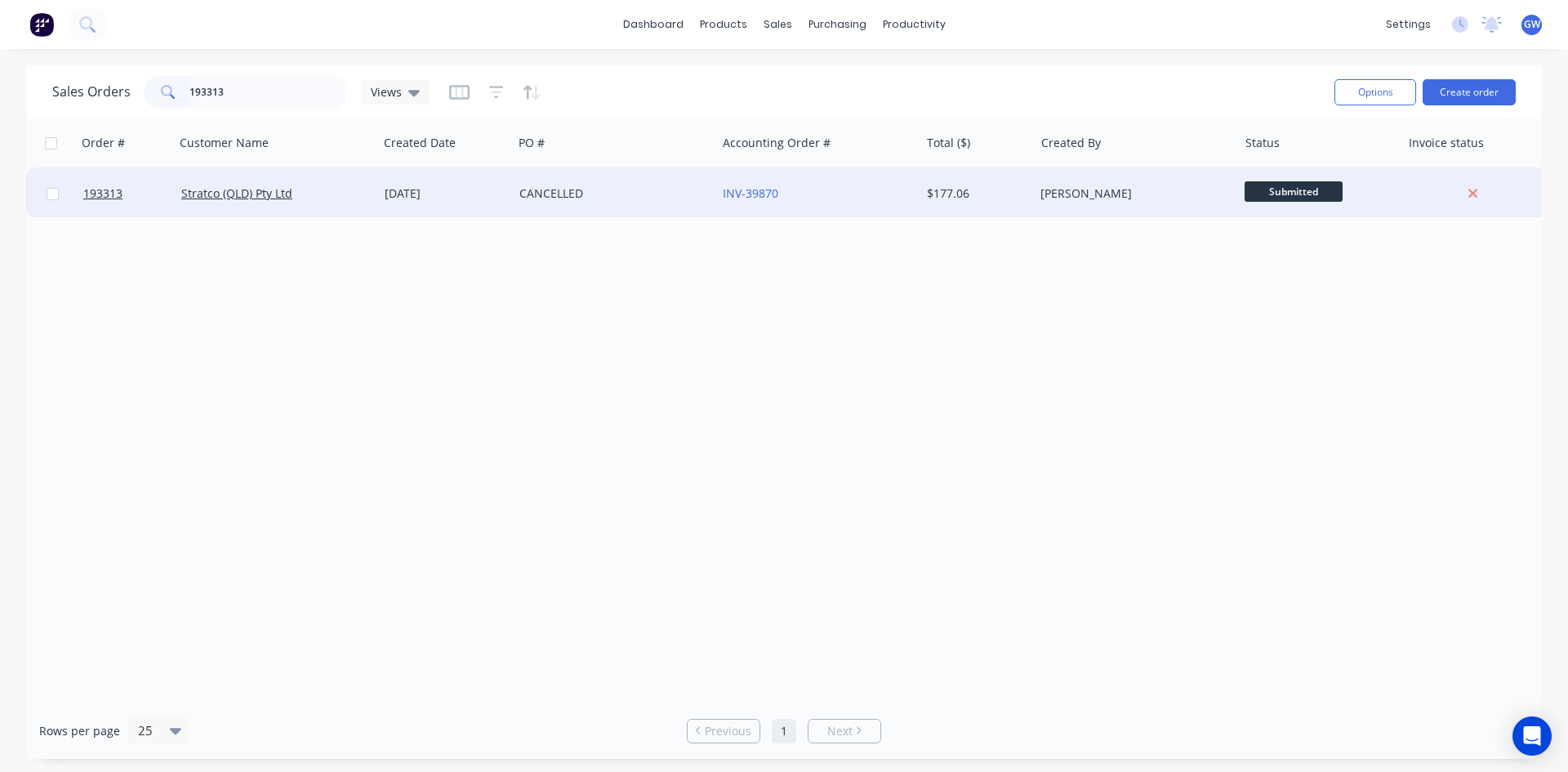
click at [993, 189] on div "$177.06" at bounding box center [974, 193] width 96 height 17
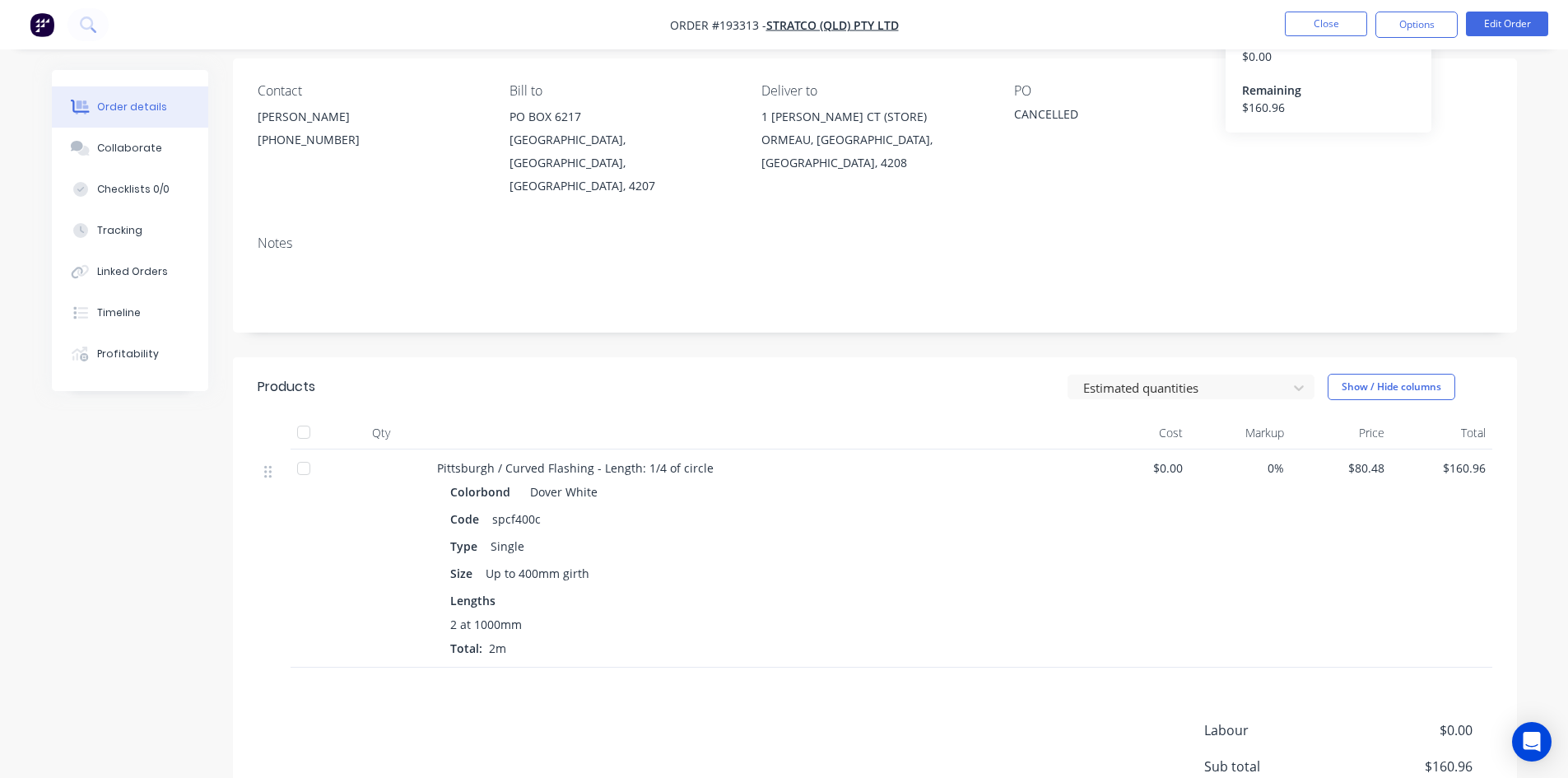
scroll to position [267, 0]
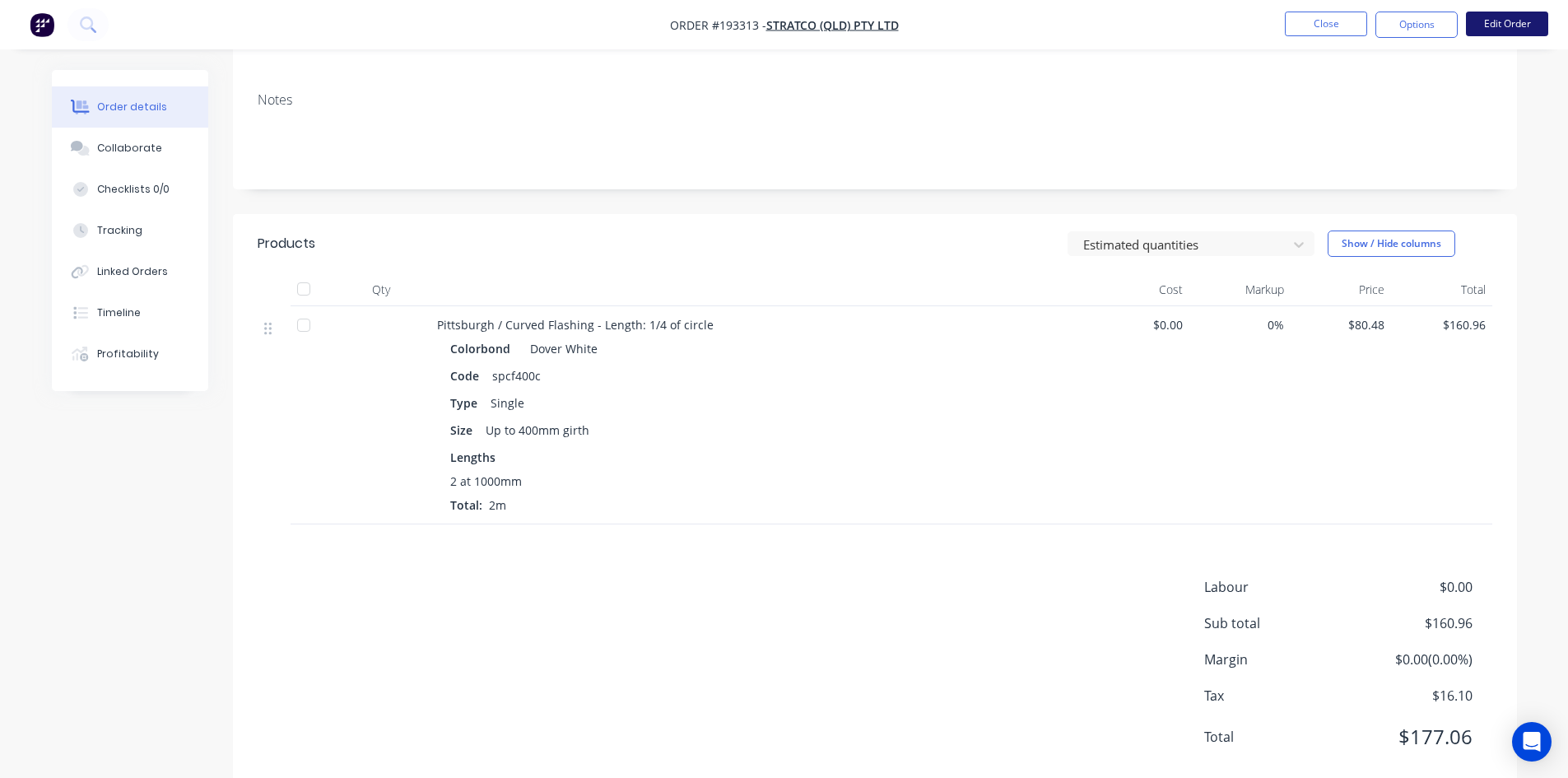
click at [1507, 28] on button "Edit Order" at bounding box center [1507, 24] width 83 height 25
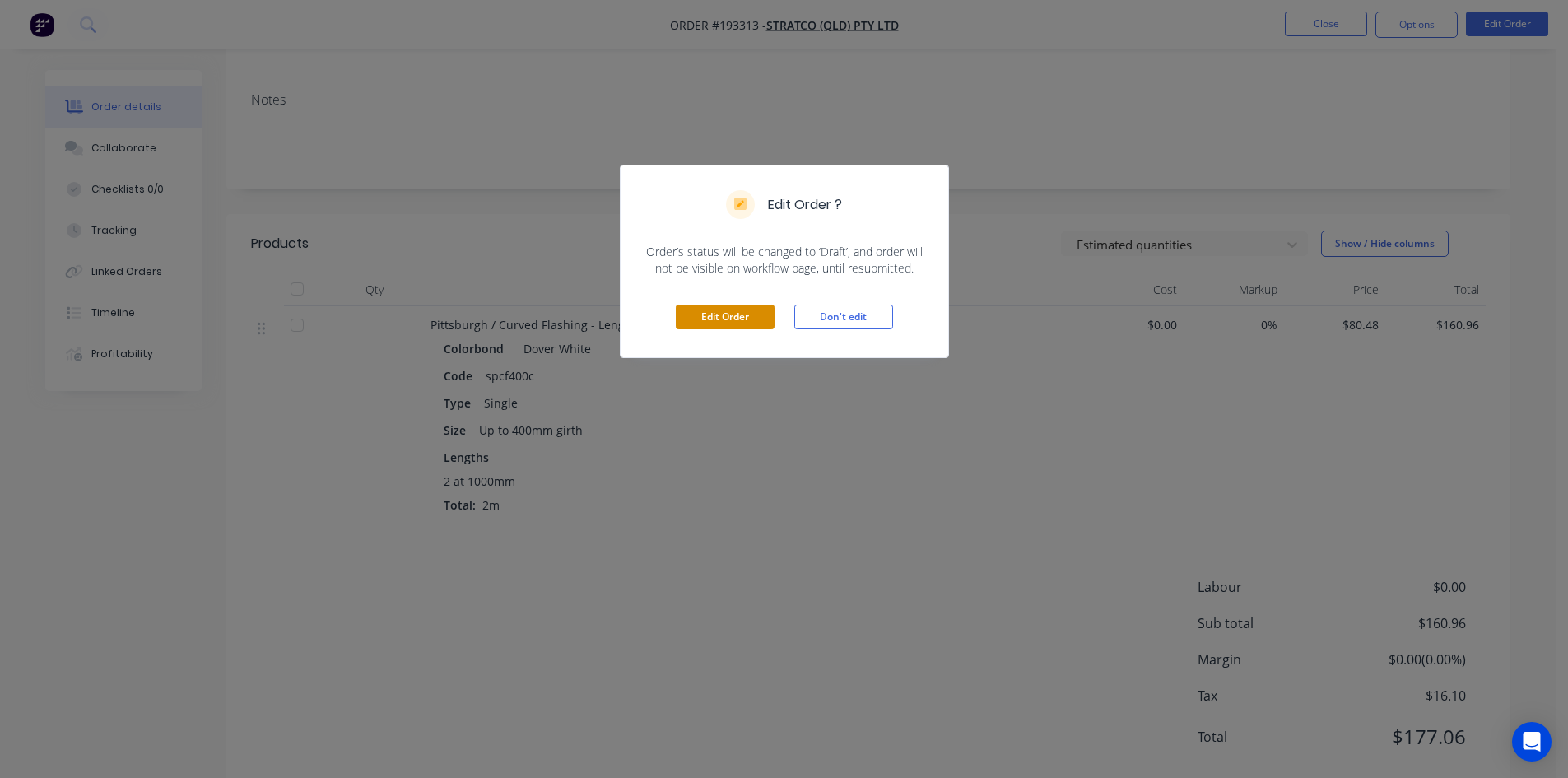
click at [722, 324] on button "Edit Order" at bounding box center [724, 316] width 98 height 25
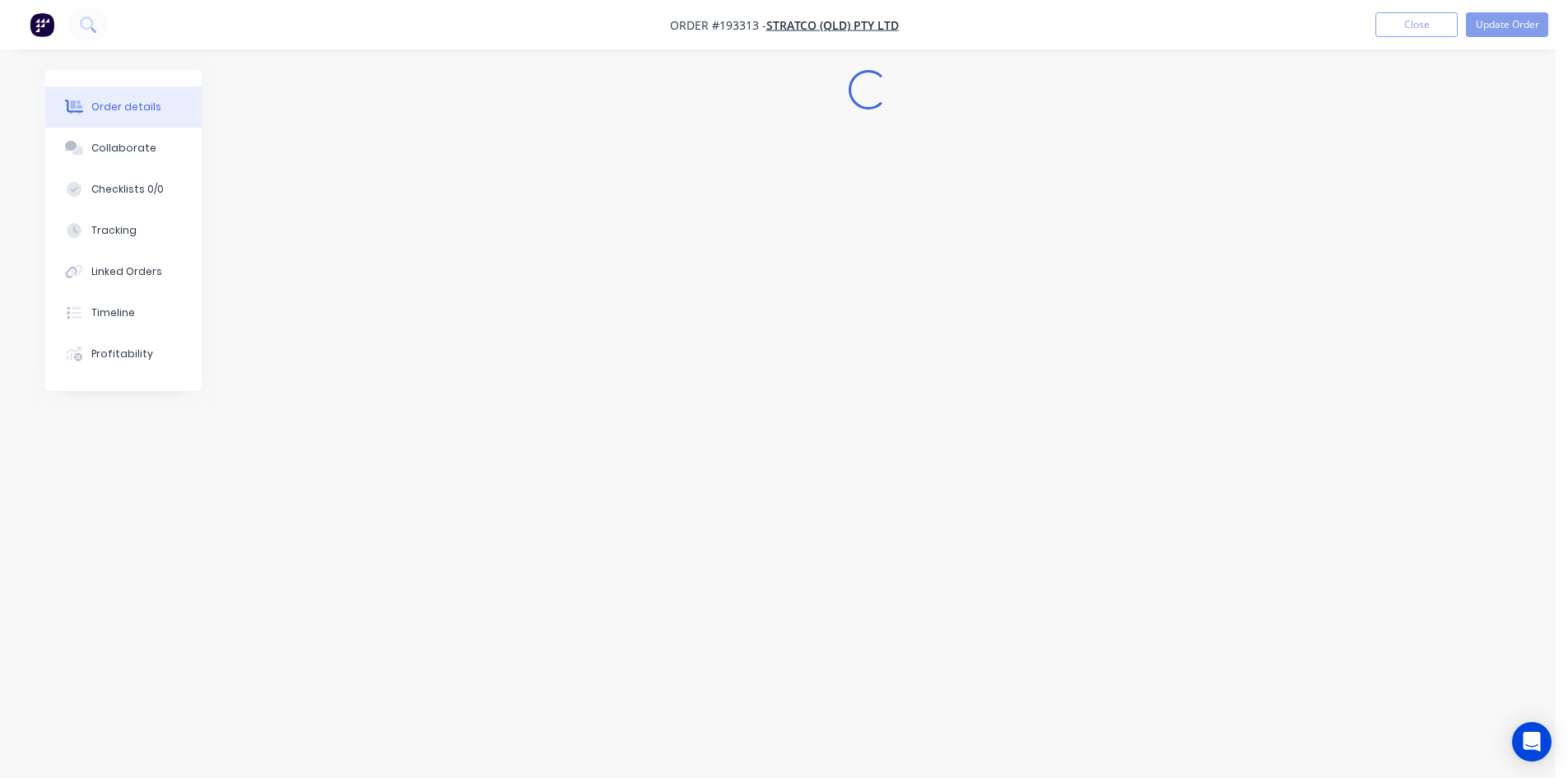
scroll to position [0, 0]
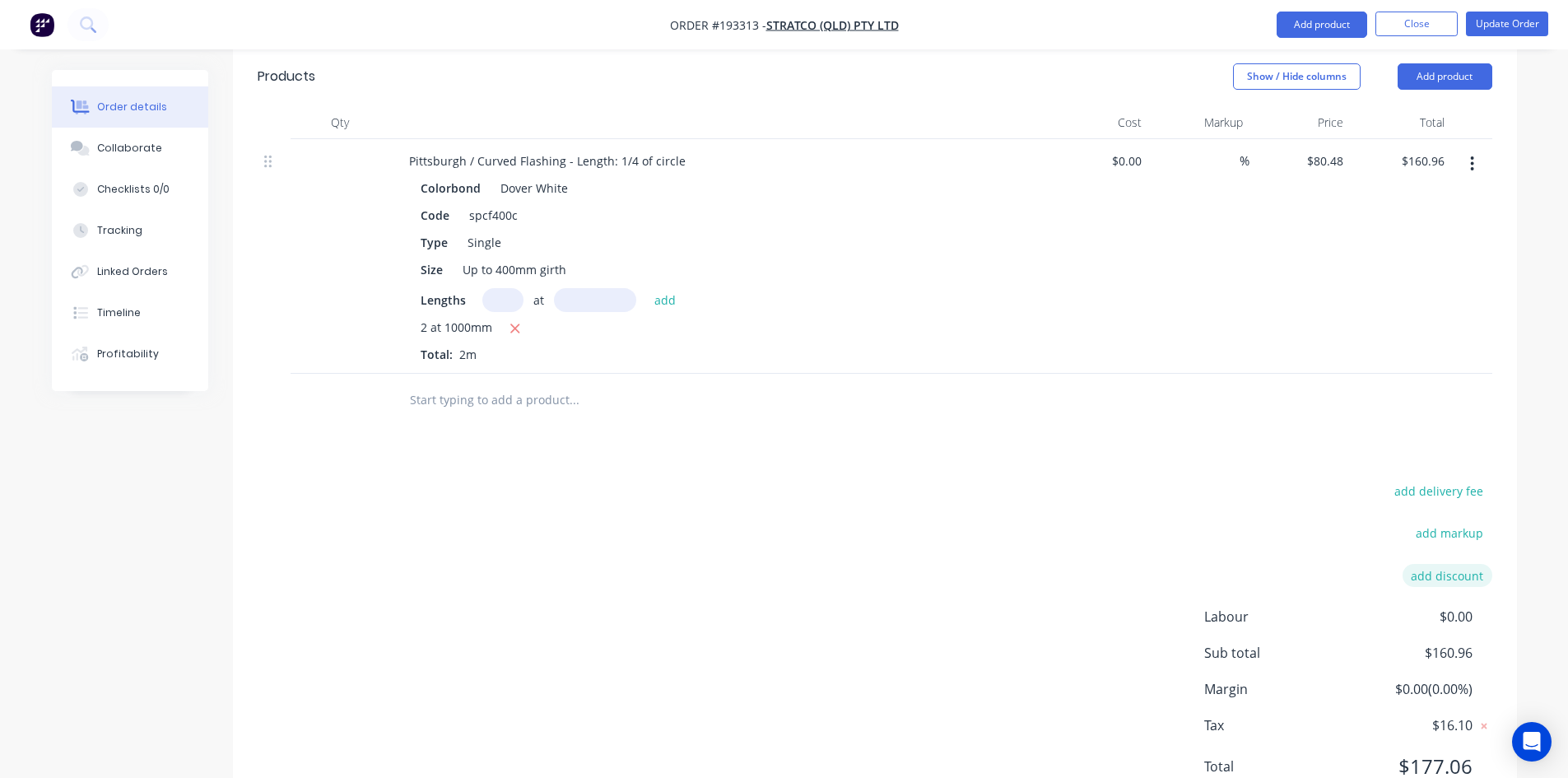
click at [1451, 564] on button "add discount" at bounding box center [1448, 575] width 90 height 22
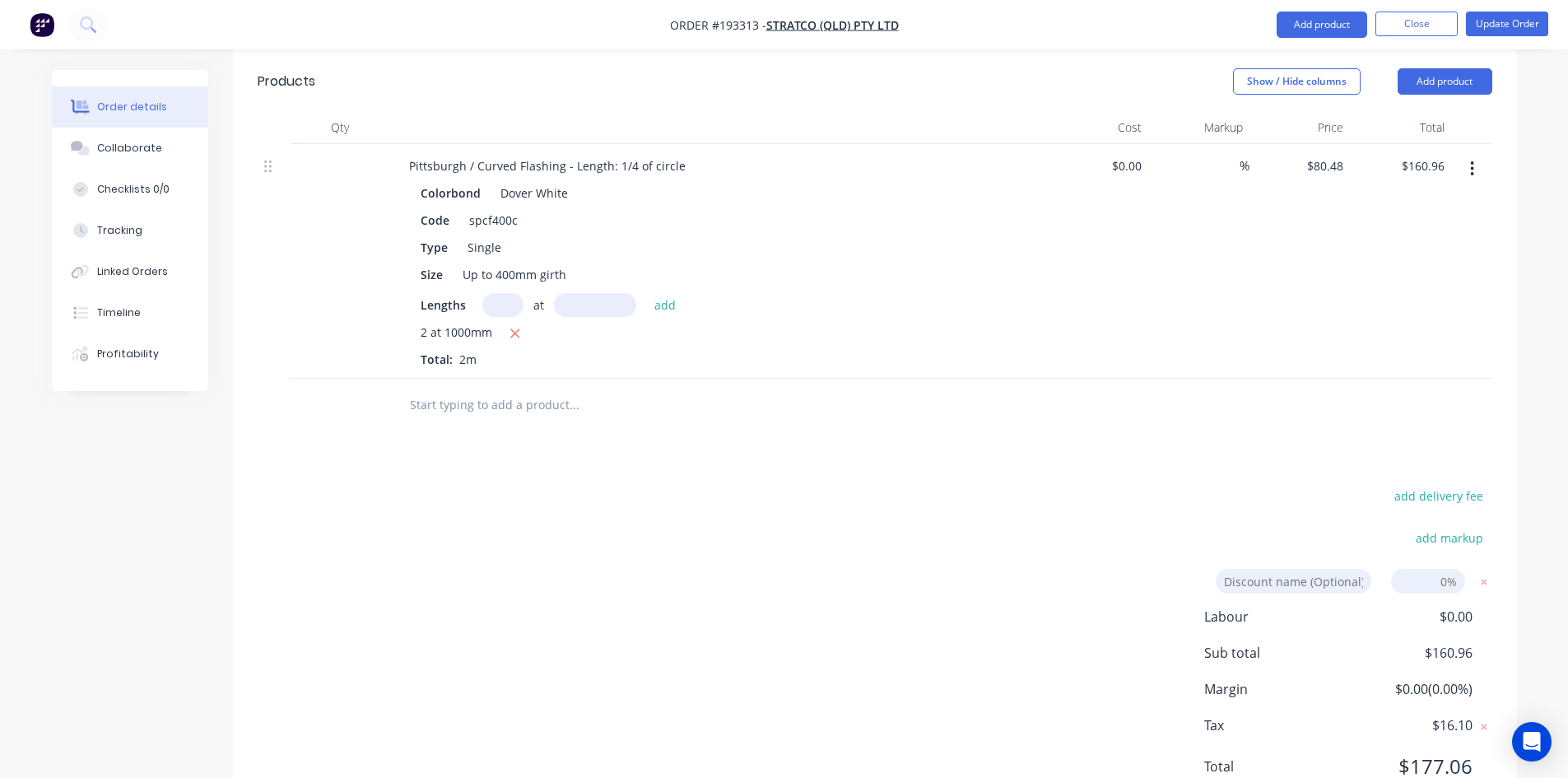
click at [1443, 569] on input at bounding box center [1428, 581] width 74 height 25
type input "100"
click at [1296, 569] on input at bounding box center [1293, 581] width 155 height 25
type input "cancelled"
click at [874, 513] on div "add delivery fee add markup cancelled cancelled Discount name (Optional) 100.00…" at bounding box center [875, 662] width 1235 height 355
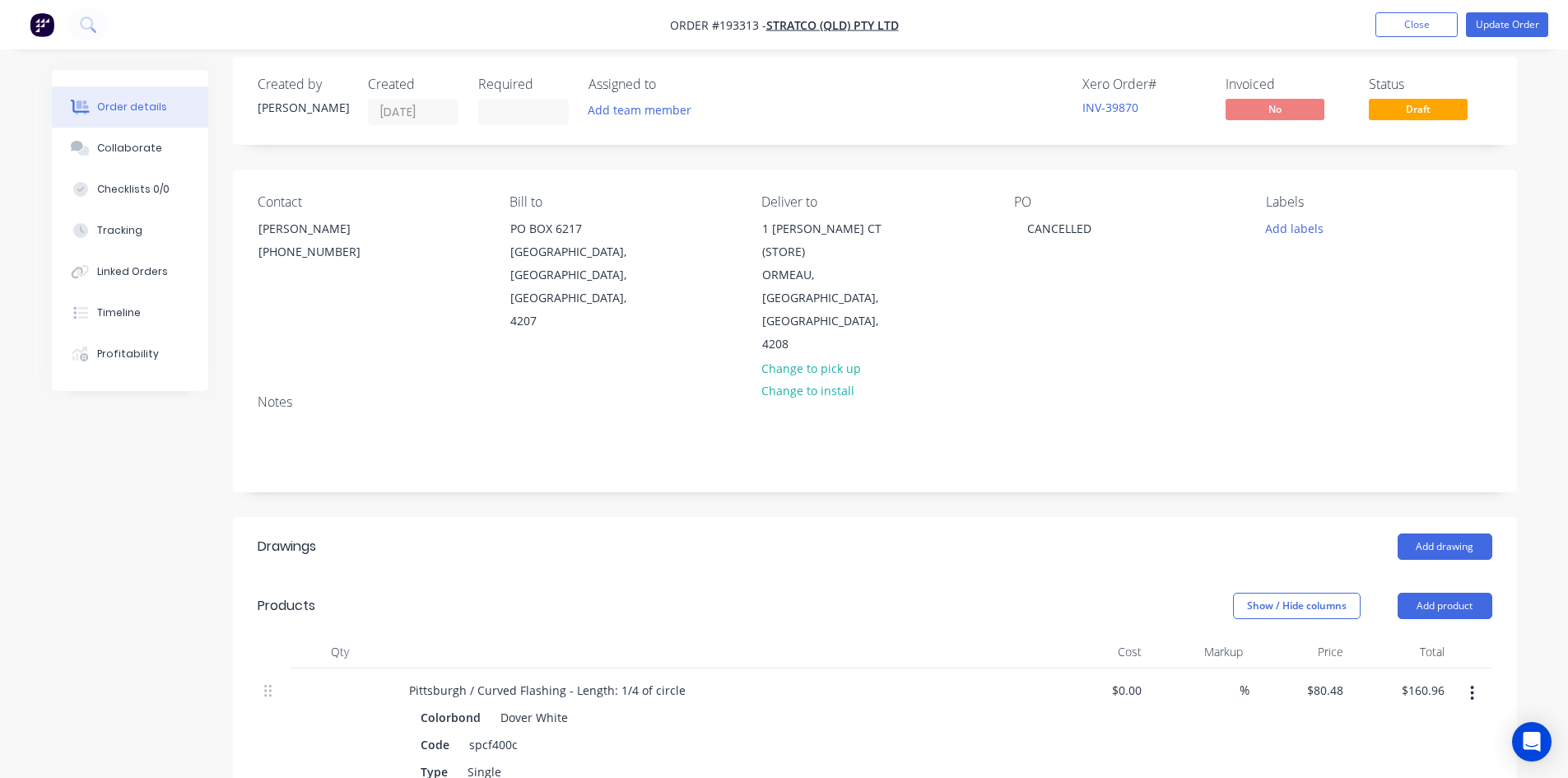
scroll to position [0, 0]
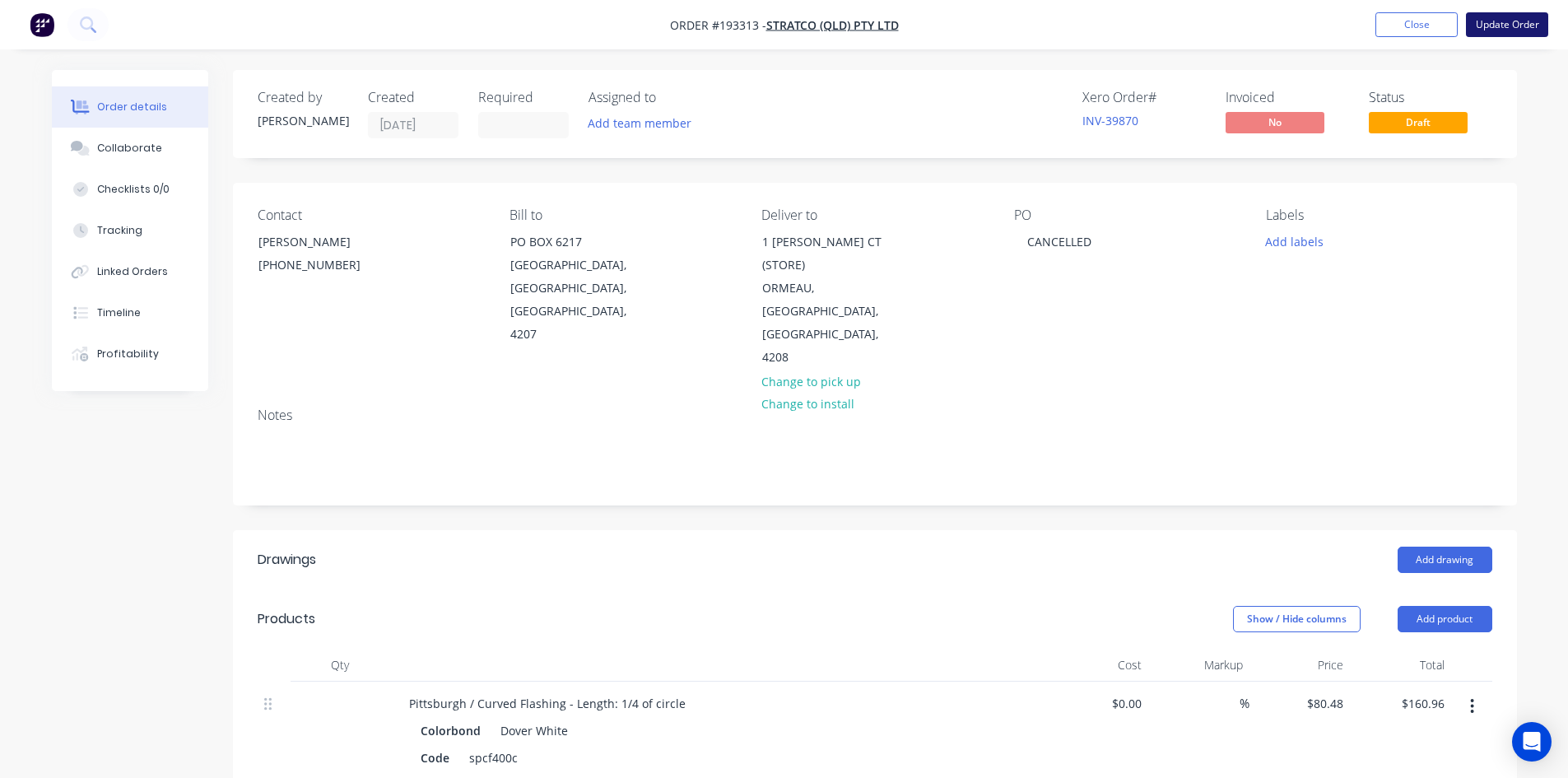
click at [1499, 26] on button "Update Order" at bounding box center [1507, 24] width 83 height 25
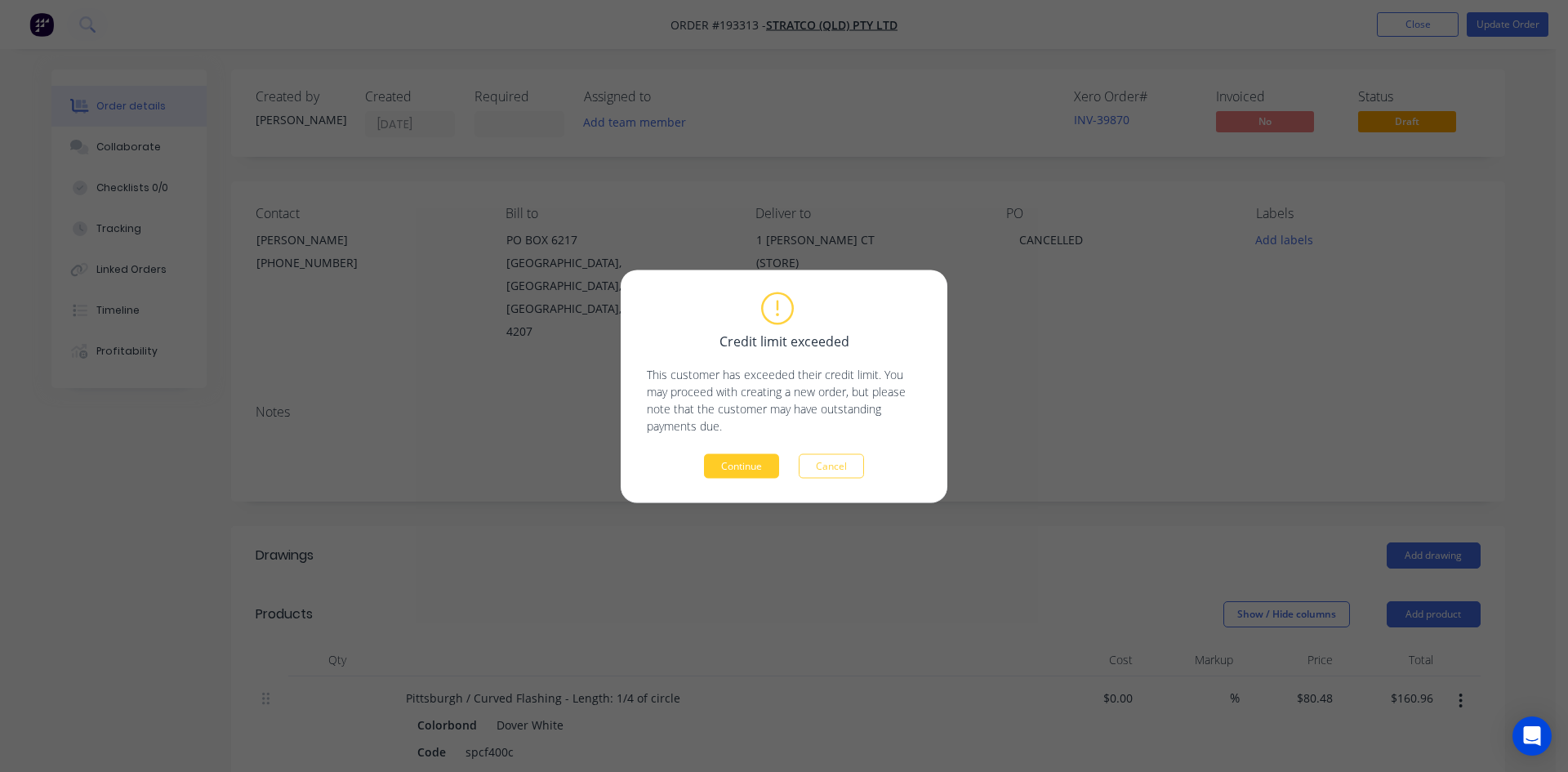
click at [759, 472] on button "Continue" at bounding box center [741, 465] width 75 height 25
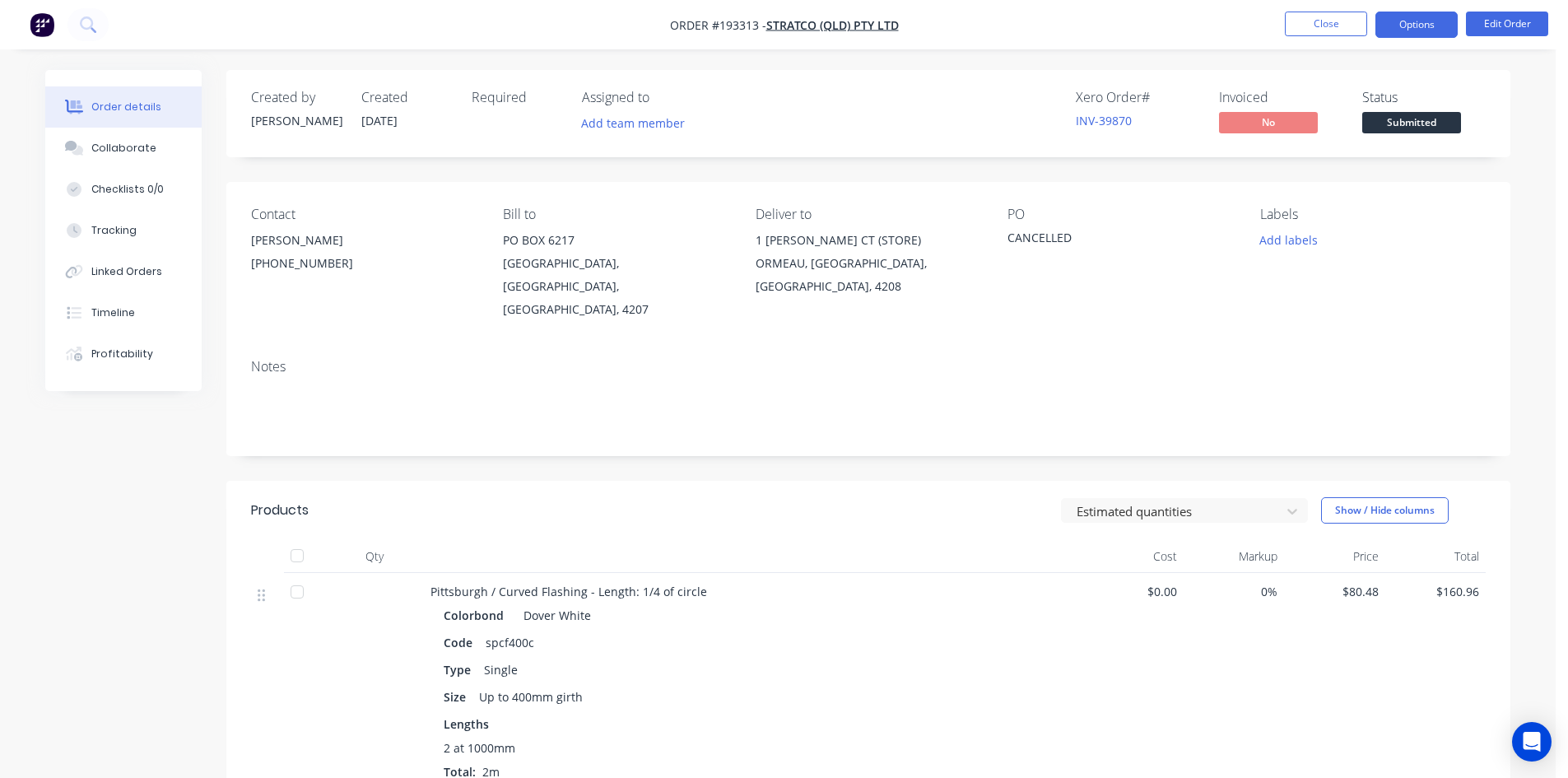
click at [1405, 25] on button "Options" at bounding box center [1417, 25] width 83 height 26
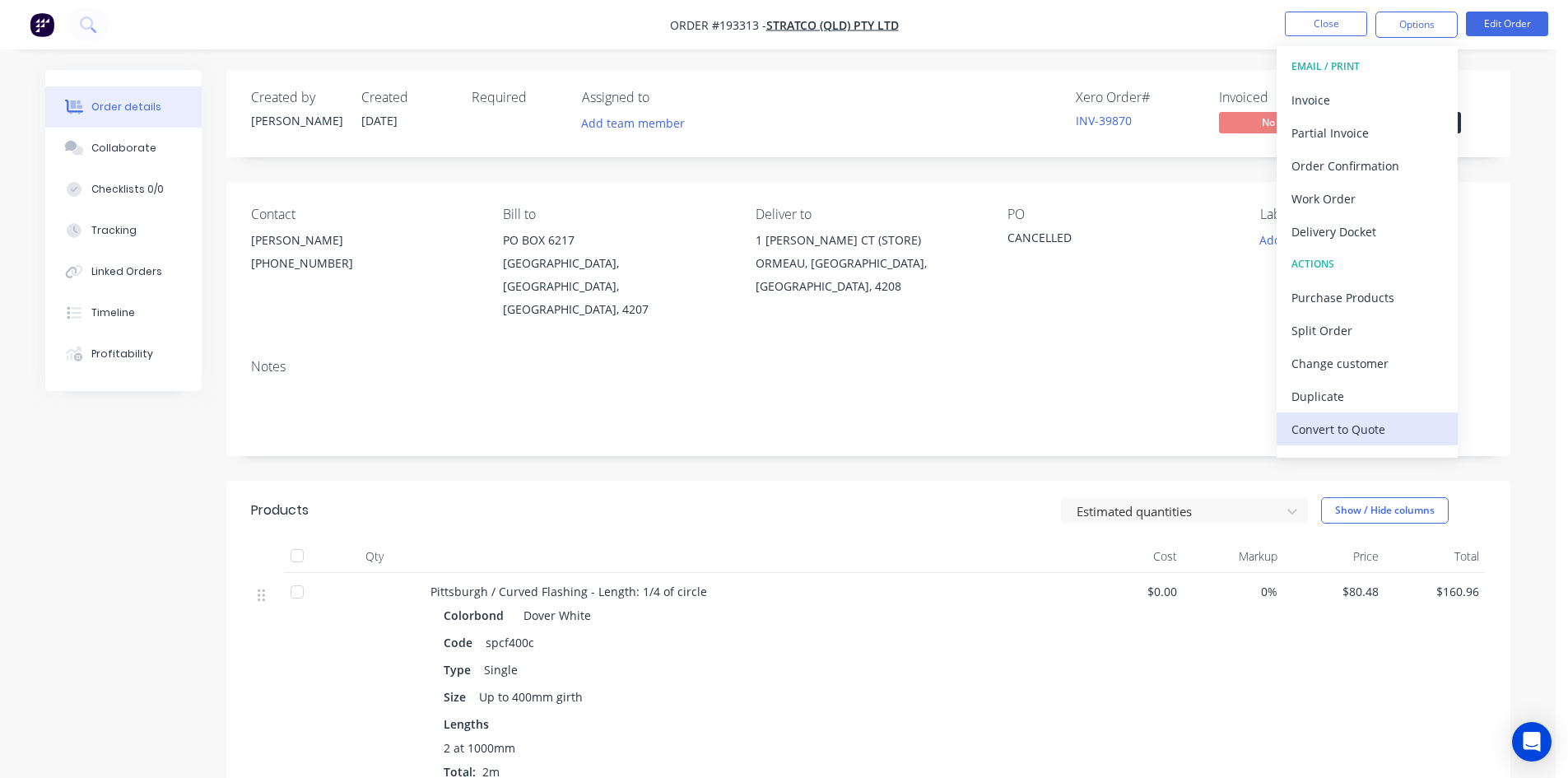
click at [1349, 432] on div "Convert to Quote" at bounding box center [1367, 430] width 151 height 24
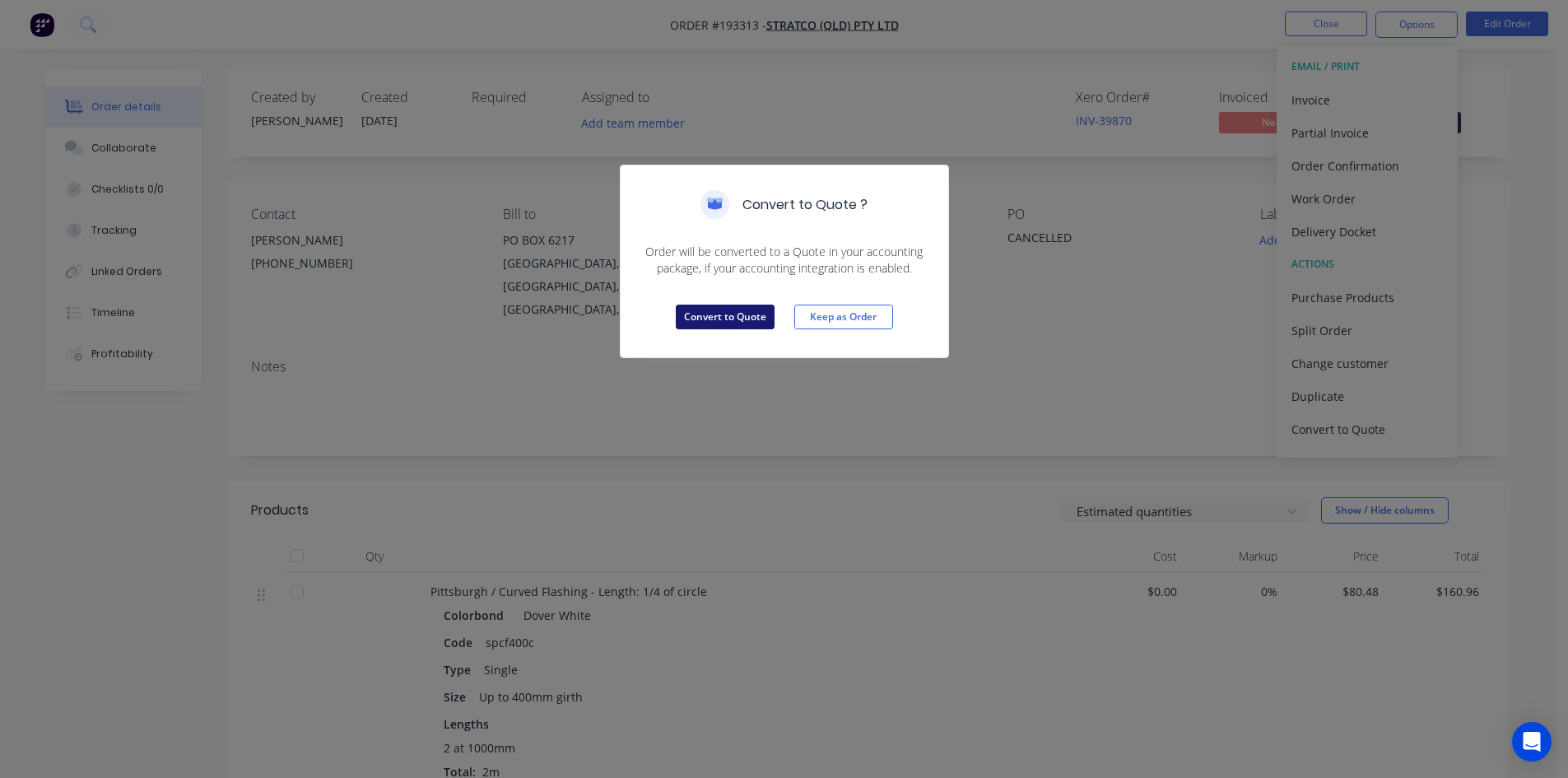
click at [701, 307] on button "Convert to Quote" at bounding box center [724, 316] width 98 height 25
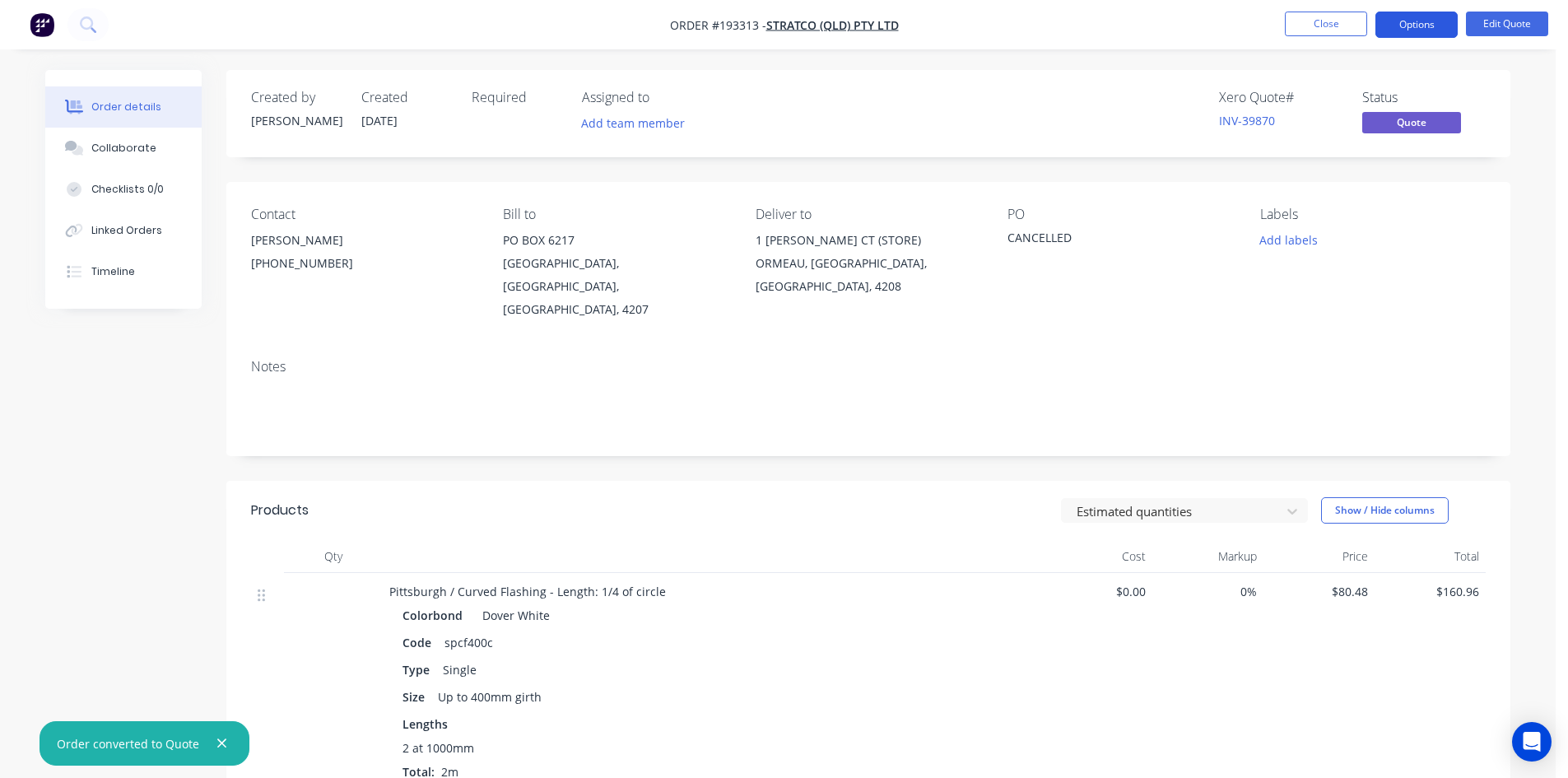
click at [1421, 21] on button "Options" at bounding box center [1417, 25] width 83 height 26
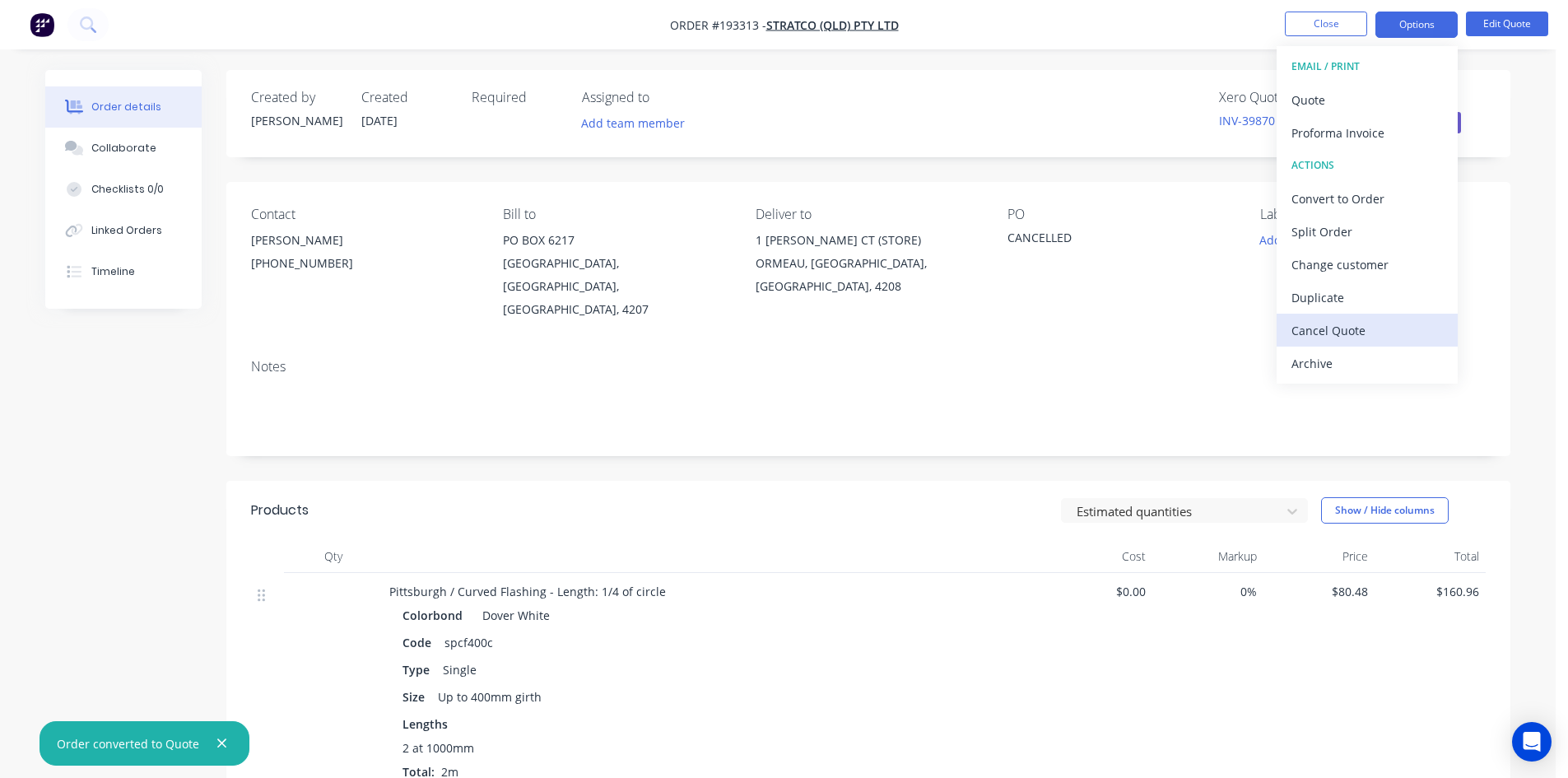
click at [1365, 331] on div "Cancel Quote" at bounding box center [1367, 330] width 151 height 24
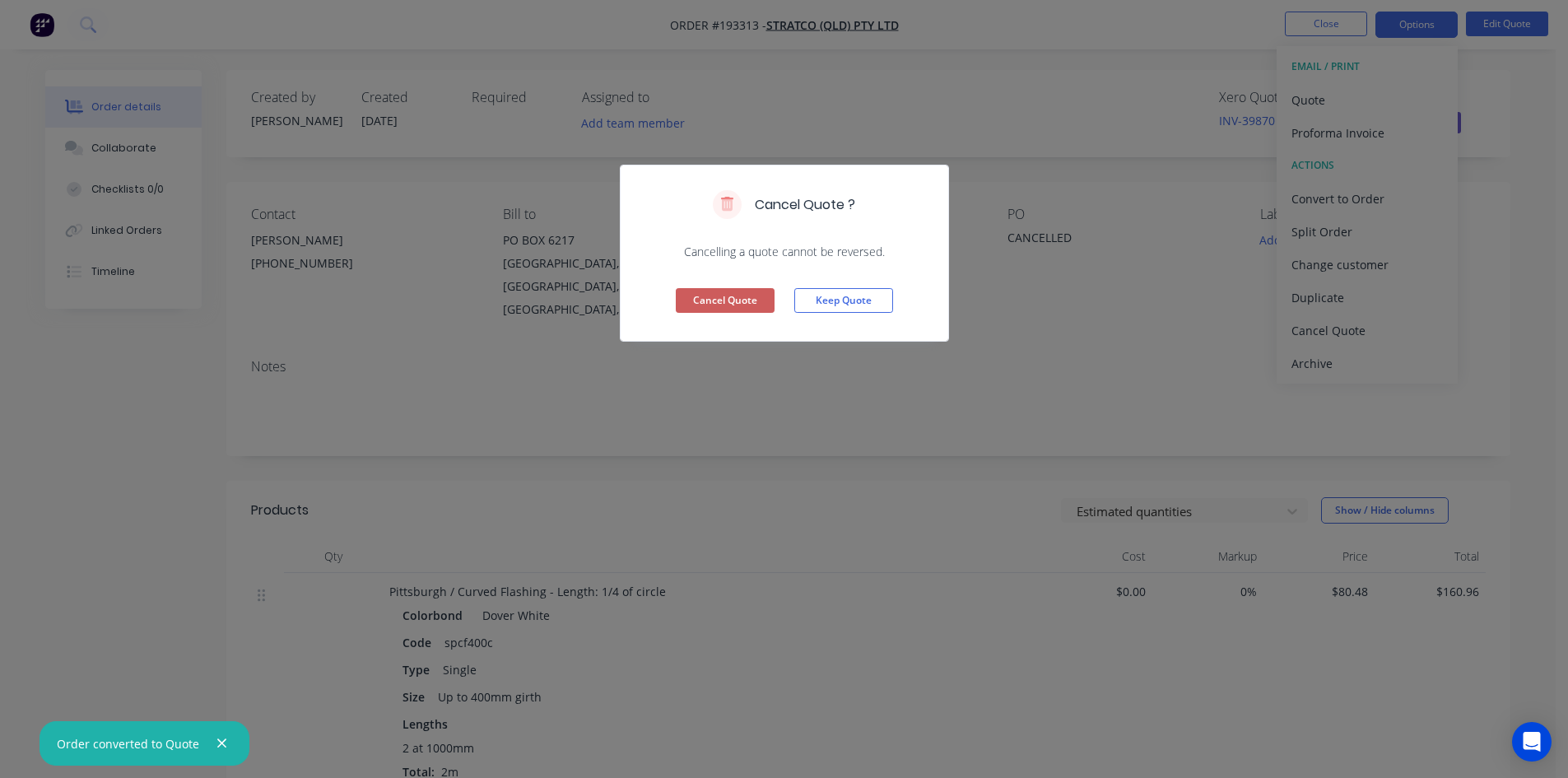
click at [715, 305] on button "Cancel Quote" at bounding box center [724, 300] width 98 height 25
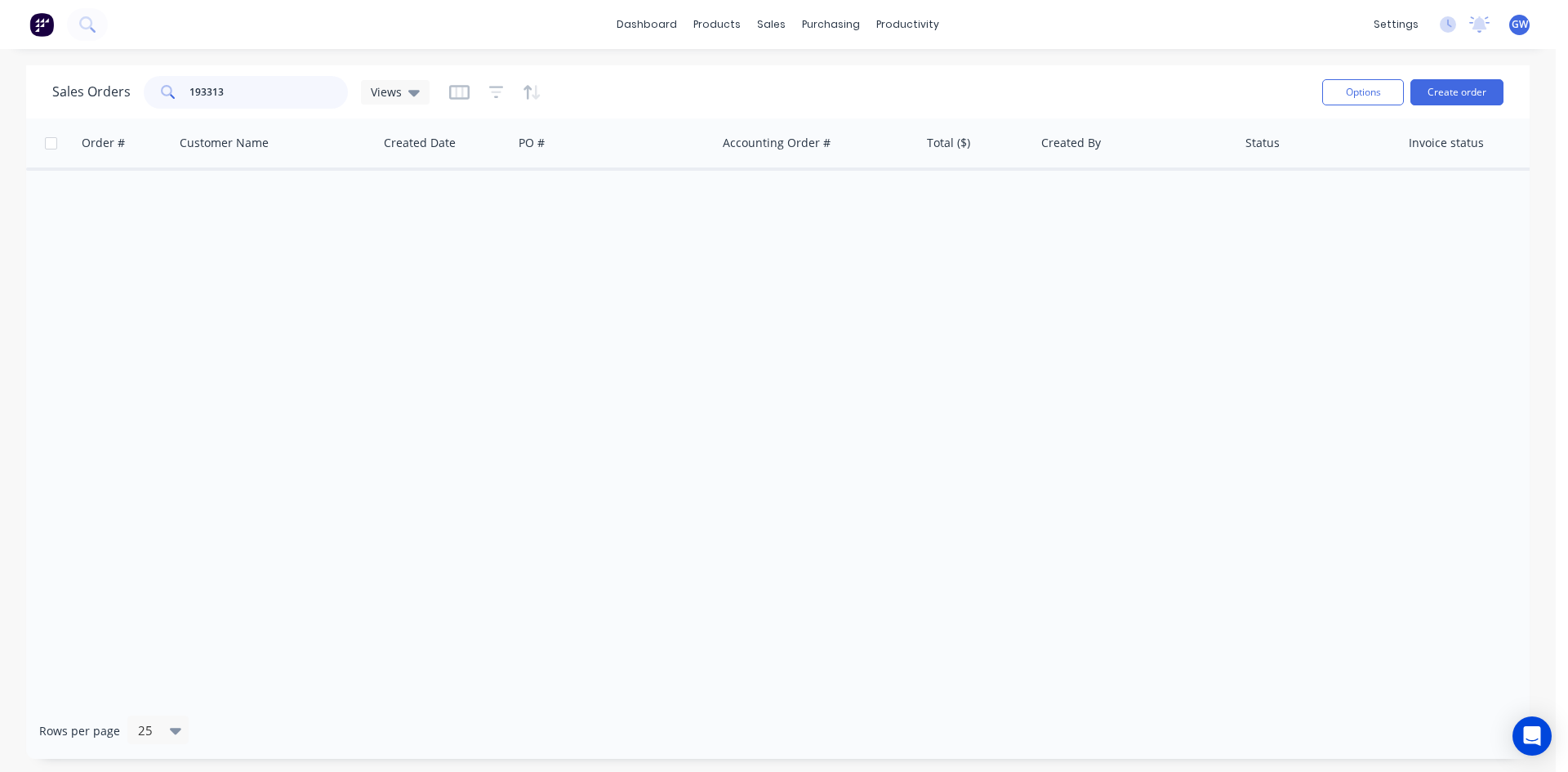
drag, startPoint x: 255, startPoint y: 104, endPoint x: 60, endPoint y: 79, distance: 196.6
click at [60, 79] on div "Sales Orders 193313 Views" at bounding box center [241, 92] width 377 height 33
type input "192520"
click at [803, 120] on link "Customers" at bounding box center [858, 111] width 216 height 33
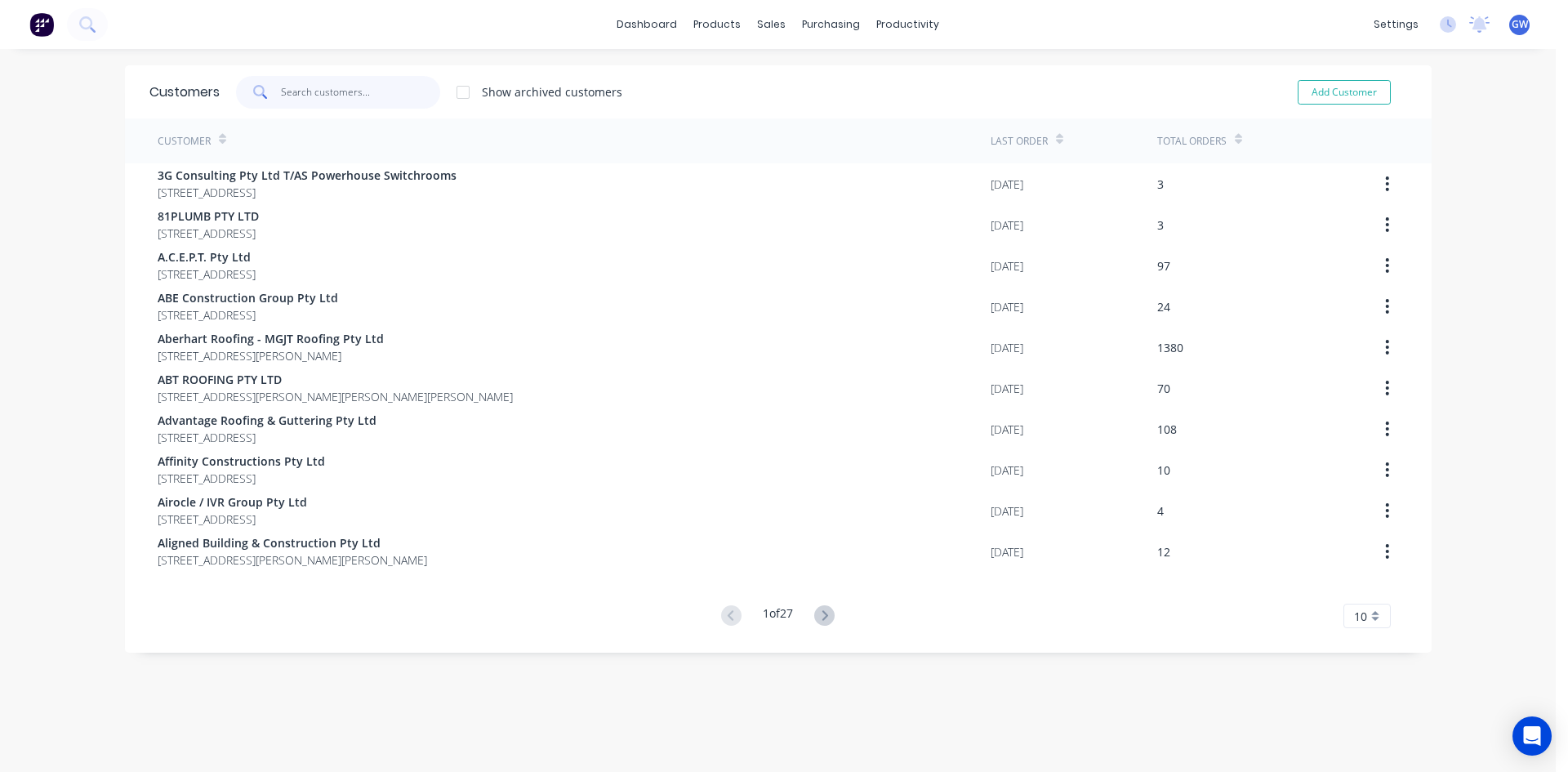
click at [307, 92] on input "text" at bounding box center [360, 92] width 159 height 33
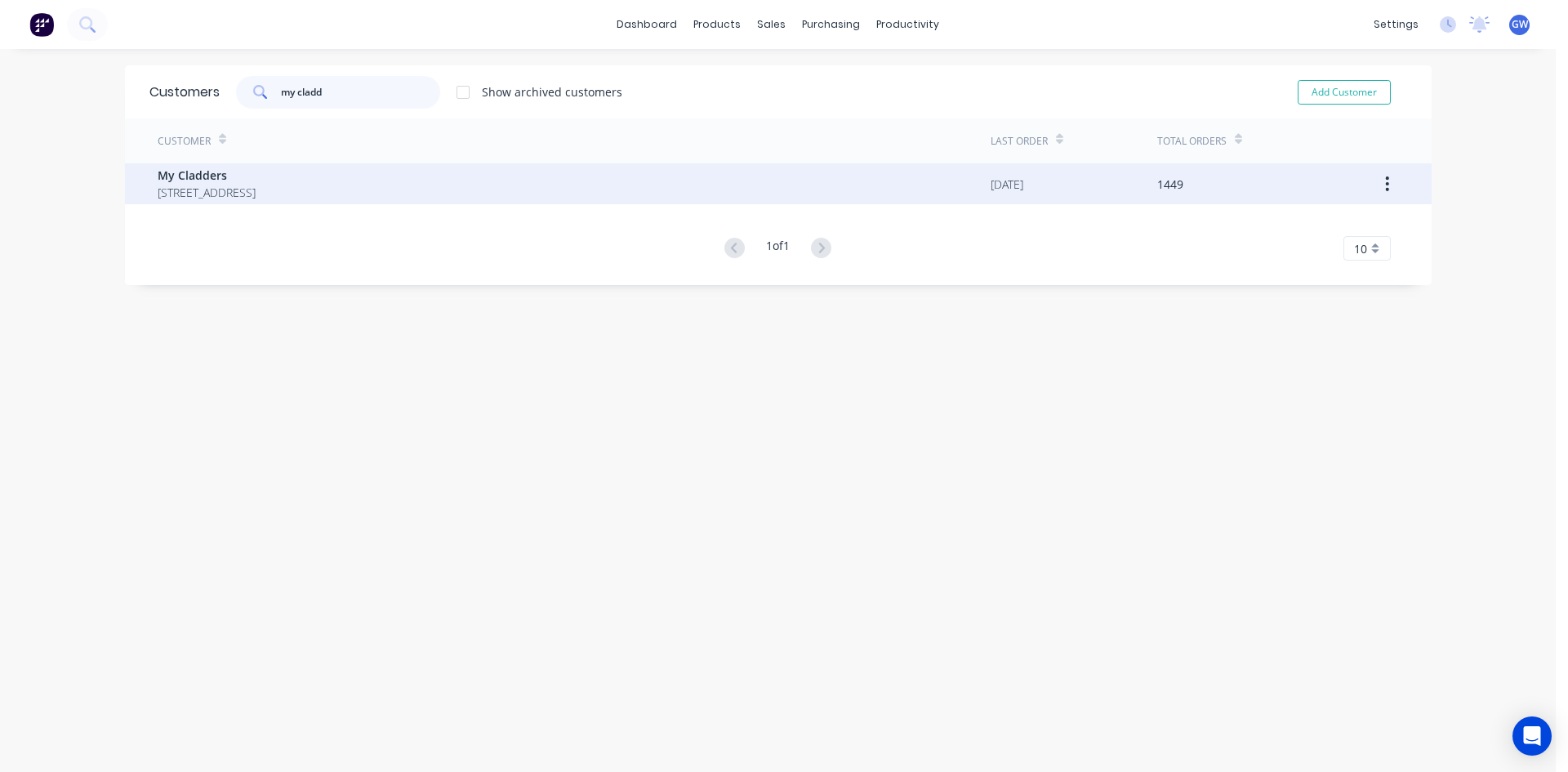
type input "my cladd"
click at [256, 187] on span "PO BOX 4243 SPRINGFIELD Queensland Australia 4300" at bounding box center [206, 192] width 98 height 17
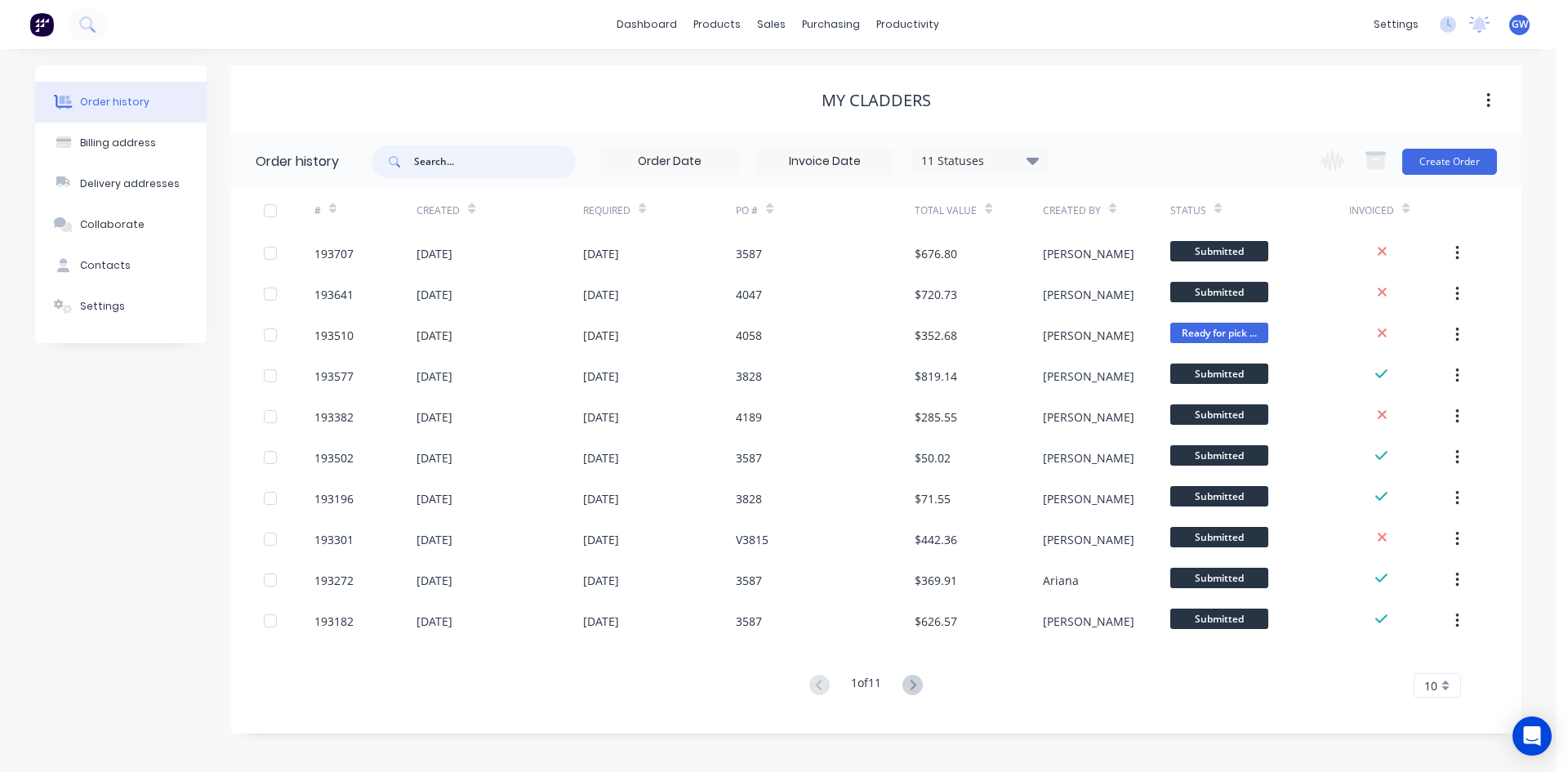
click at [518, 158] on input "text" at bounding box center [495, 161] width 162 height 33
type input "192520"
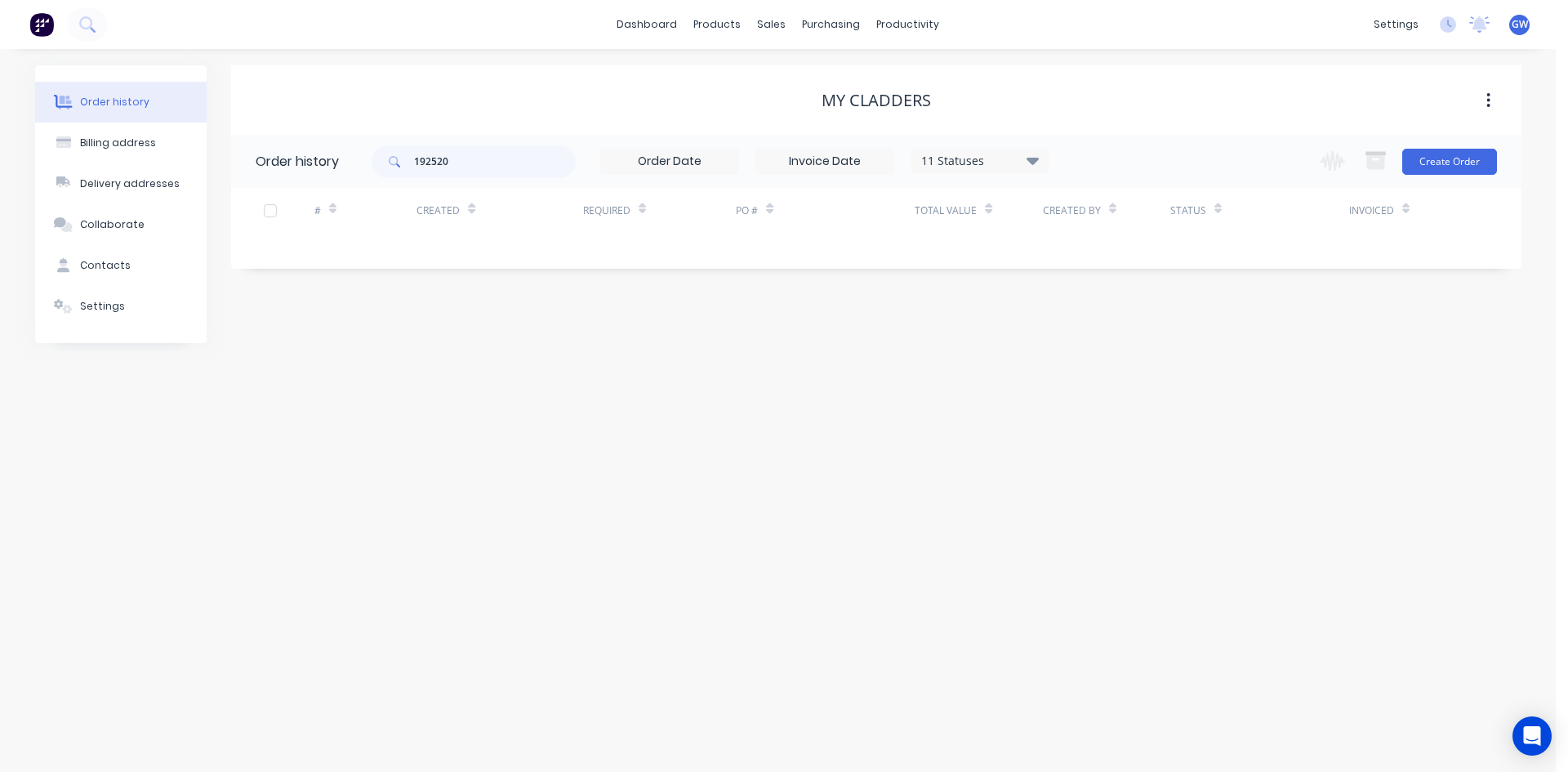
click at [998, 162] on div "11 Statuses" at bounding box center [979, 161] width 137 height 18
click at [1114, 348] on label at bounding box center [1114, 348] width 0 height 0
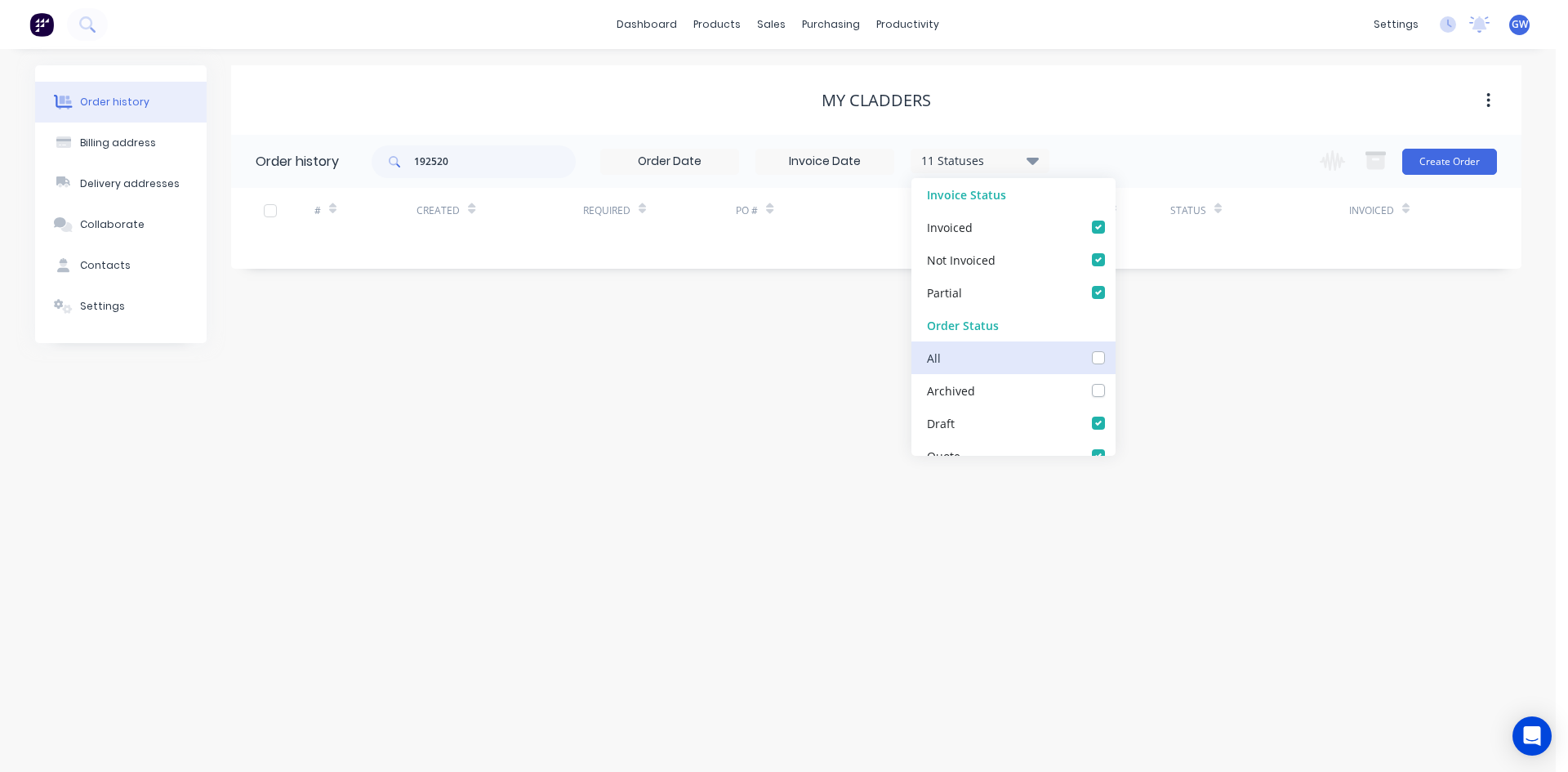
click at [1114, 359] on input "checkbox" at bounding box center [1120, 356] width 13 height 16
checkbox input "true"
click at [1228, 112] on div "My Cladders" at bounding box center [875, 101] width 1290 height 30
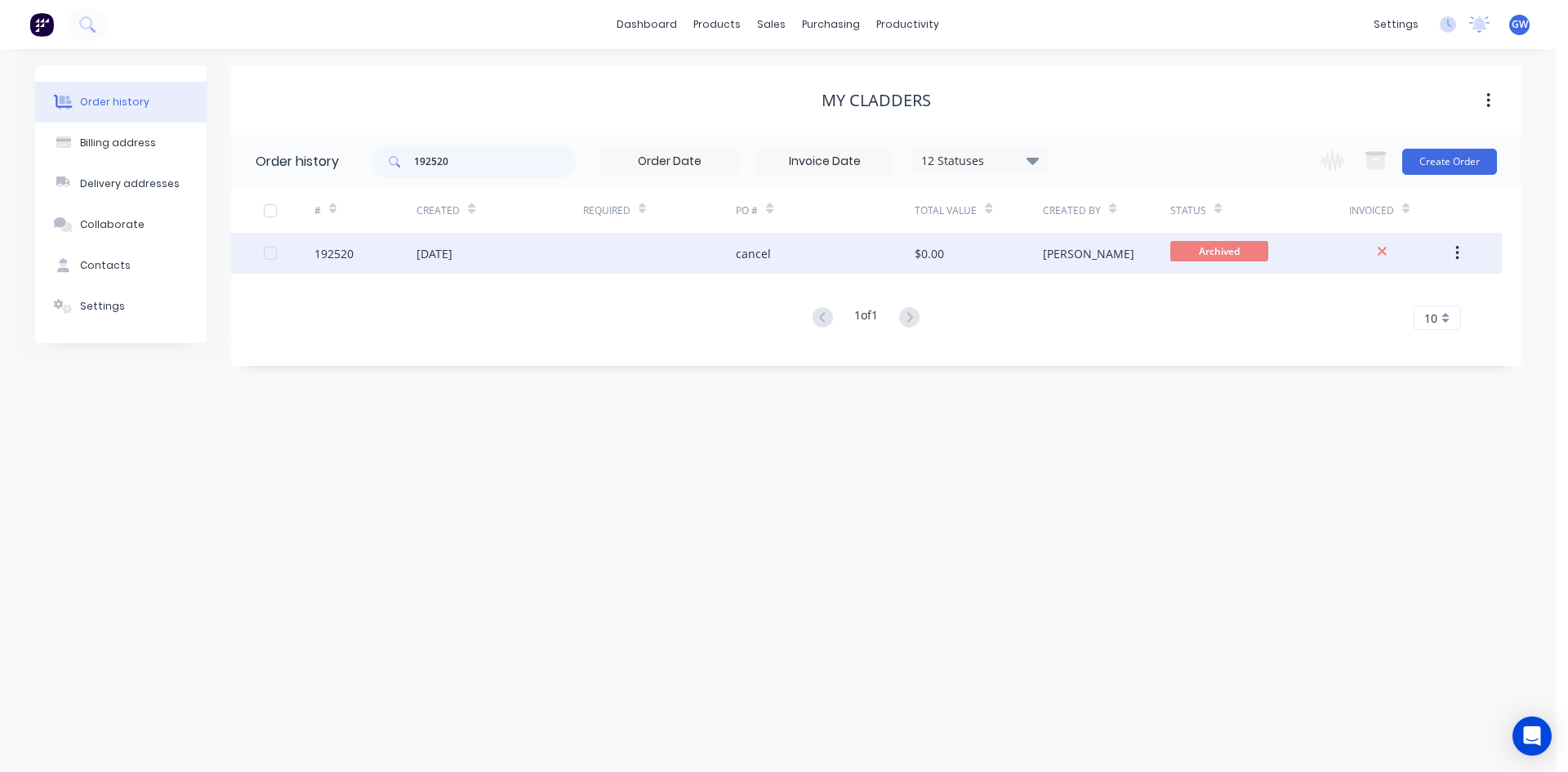
click at [1050, 259] on div "[PERSON_NAME]" at bounding box center [1088, 253] width 92 height 17
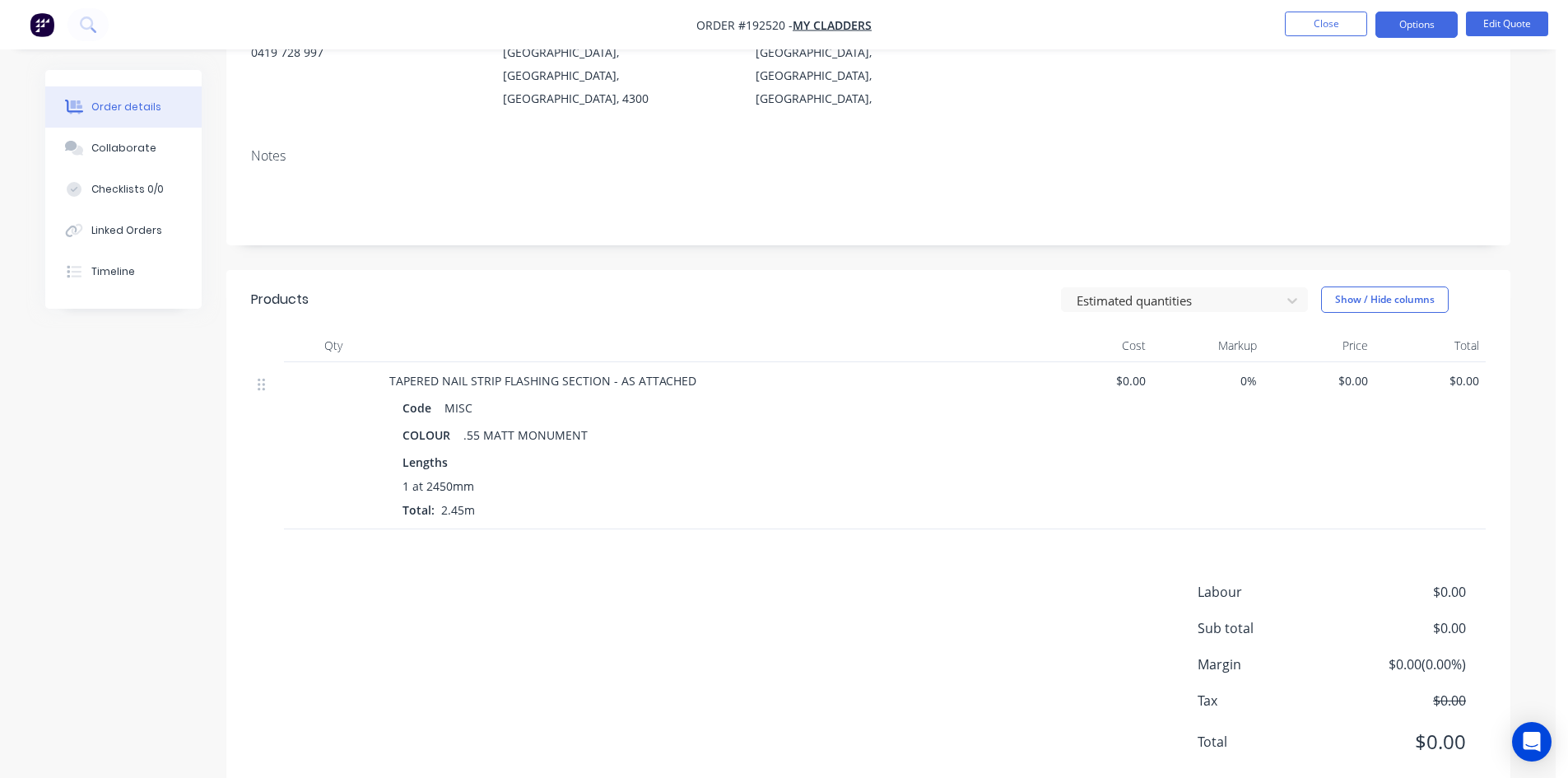
scroll to position [232, 0]
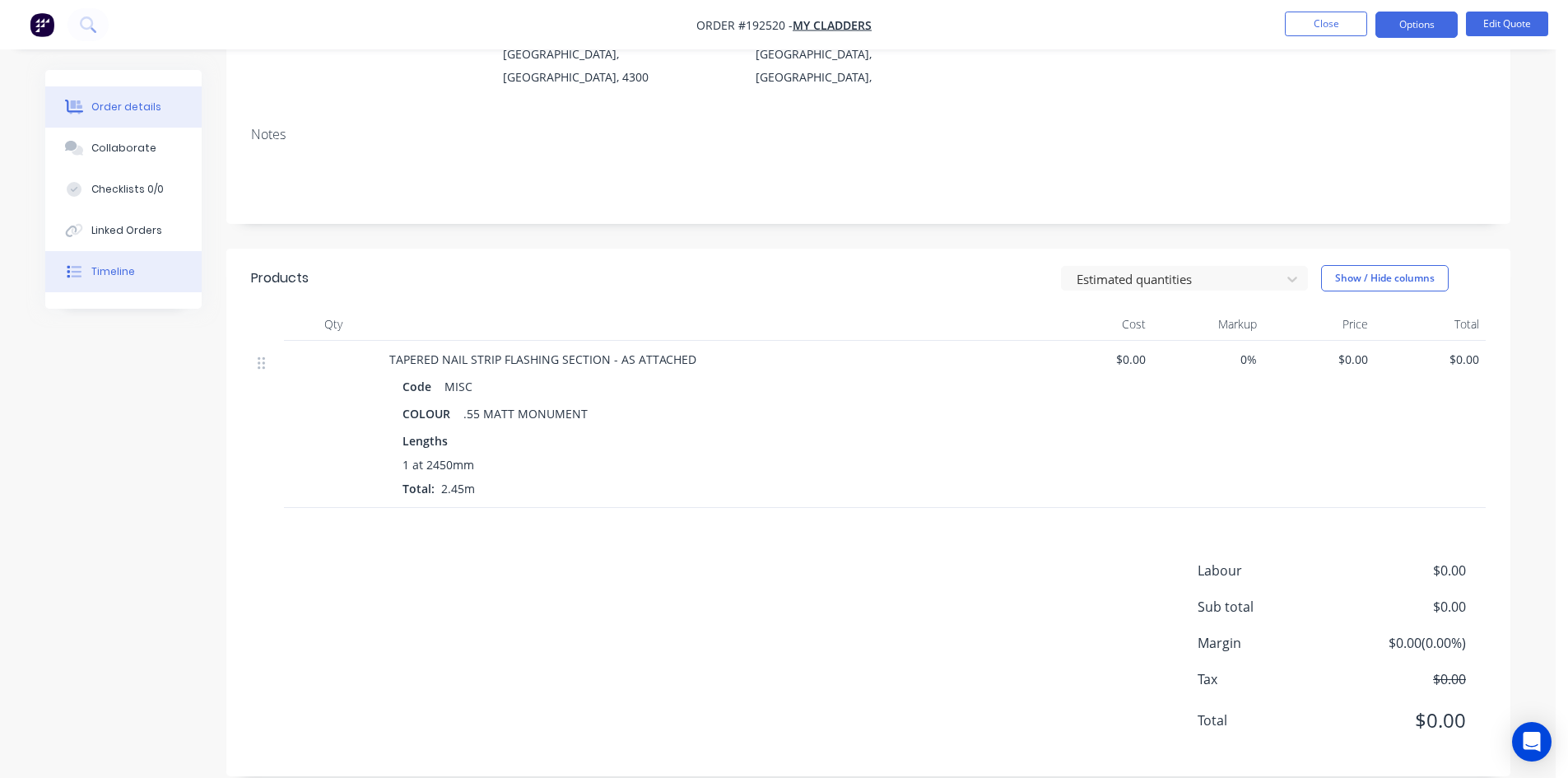
click at [107, 282] on button "Timeline" at bounding box center [123, 271] width 156 height 41
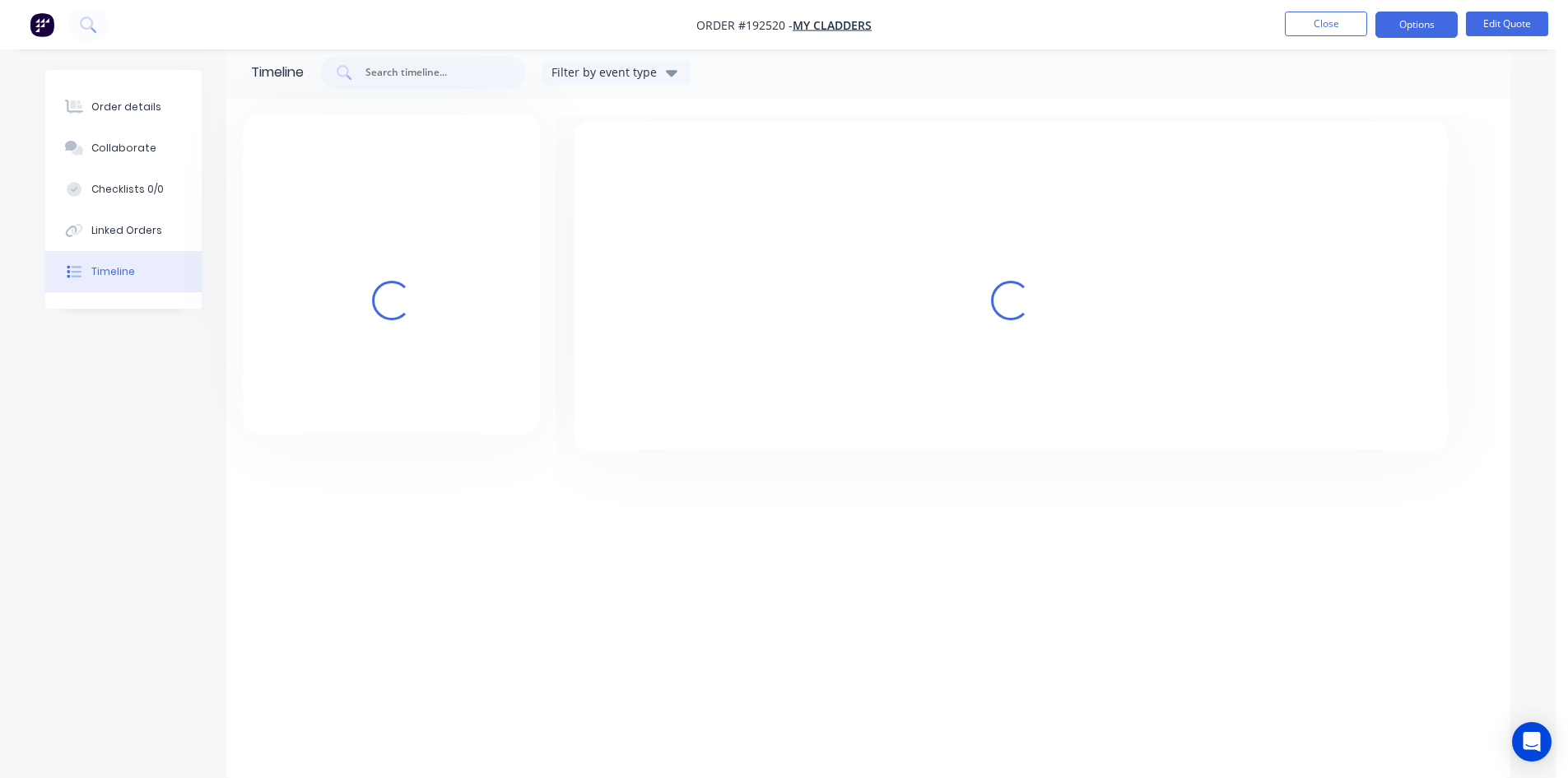
scroll to position [25, 0]
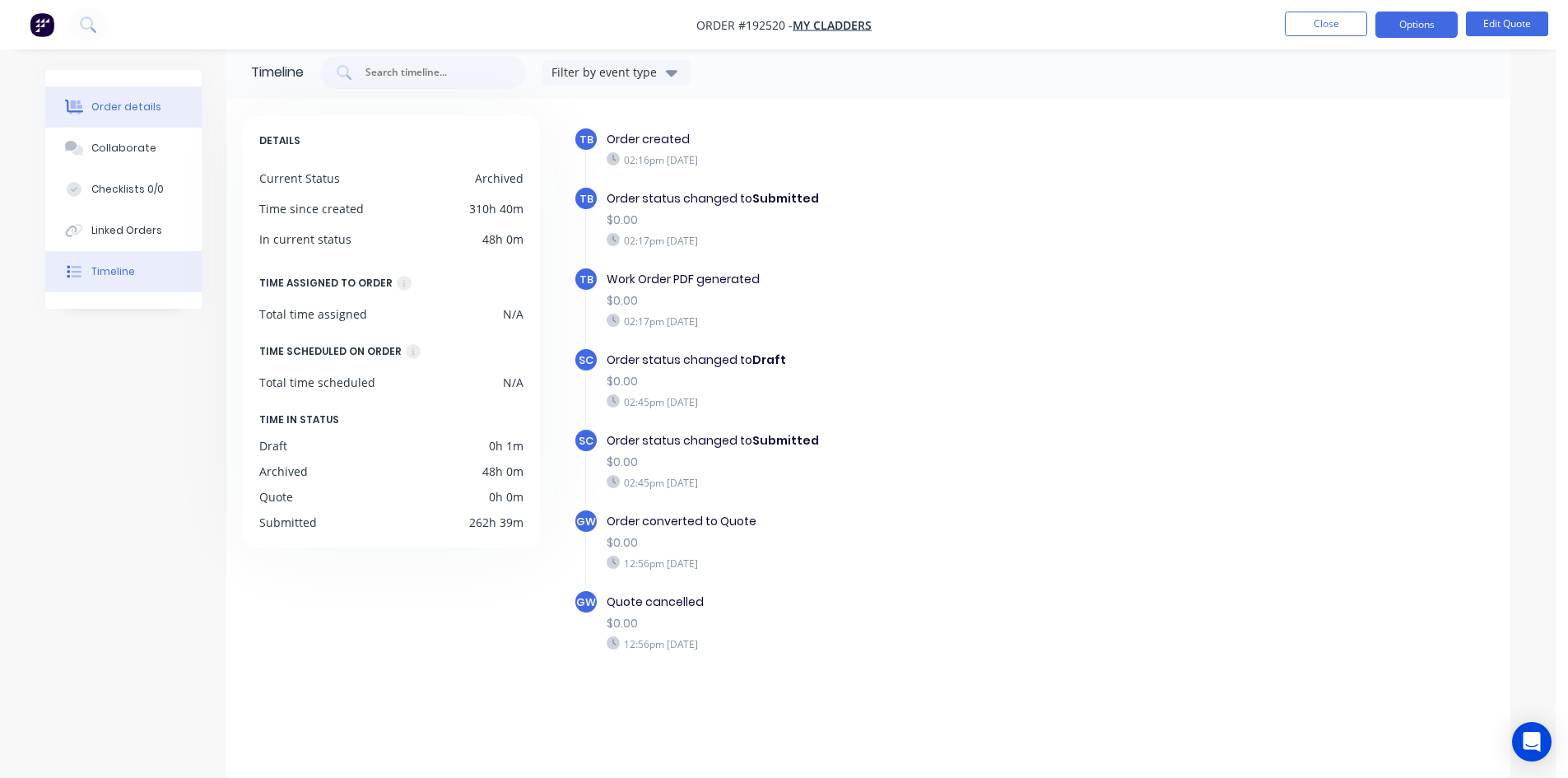
click at [148, 105] on div "Order details" at bounding box center [126, 106] width 70 height 15
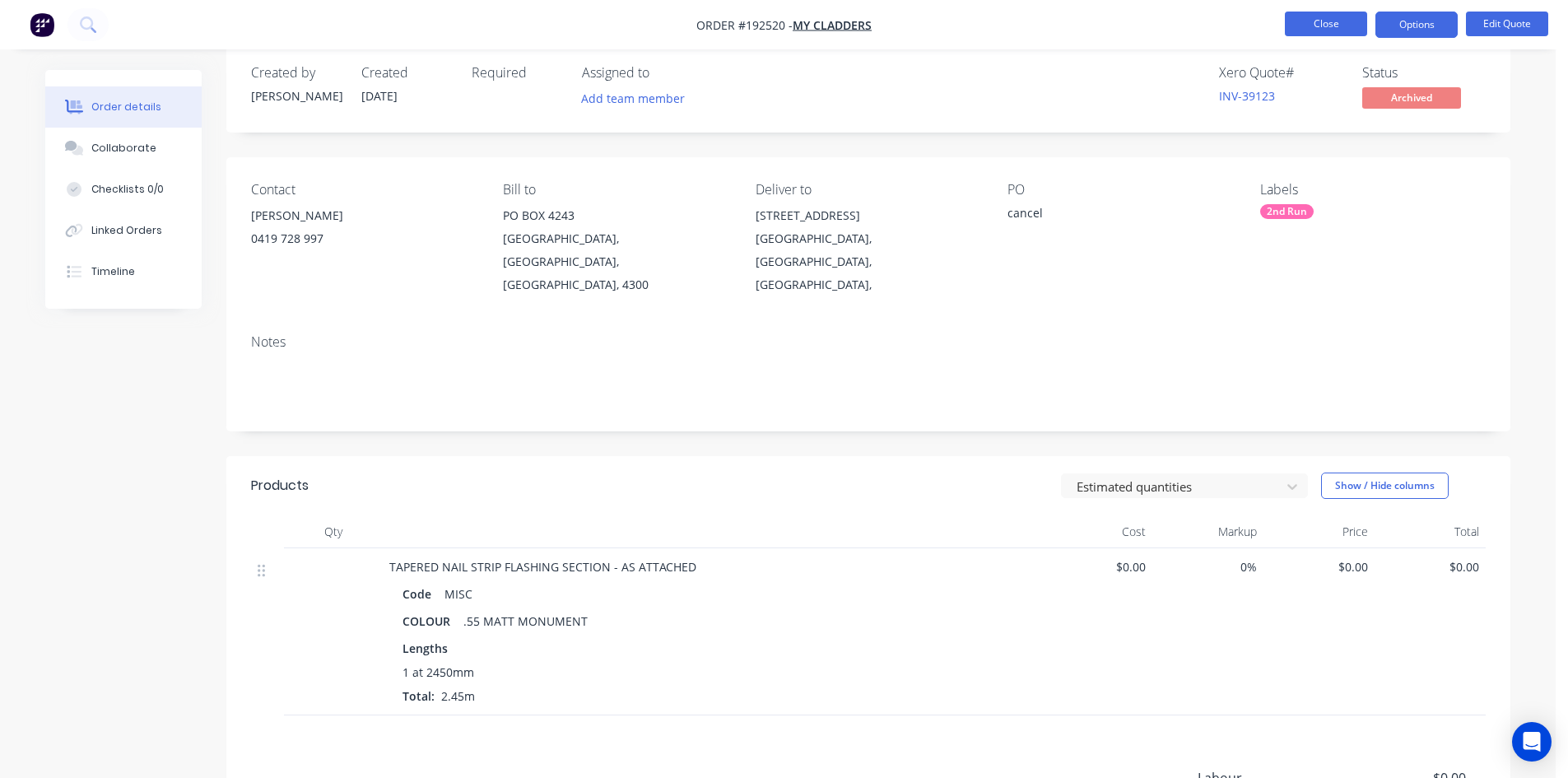
click at [1349, 19] on button "Close" at bounding box center [1326, 24] width 83 height 25
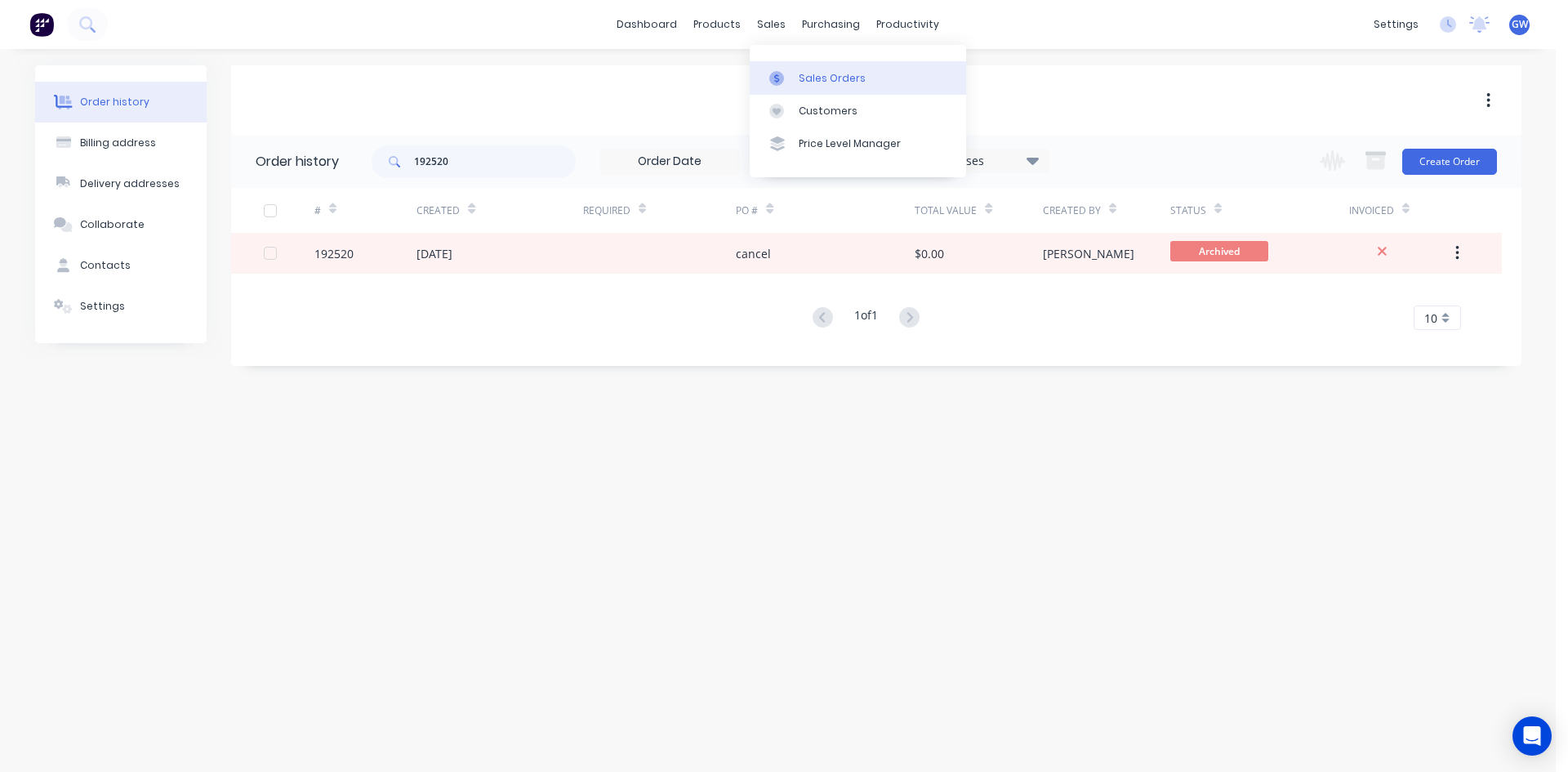
click at [799, 78] on div "Sales Orders" at bounding box center [832, 78] width 67 height 15
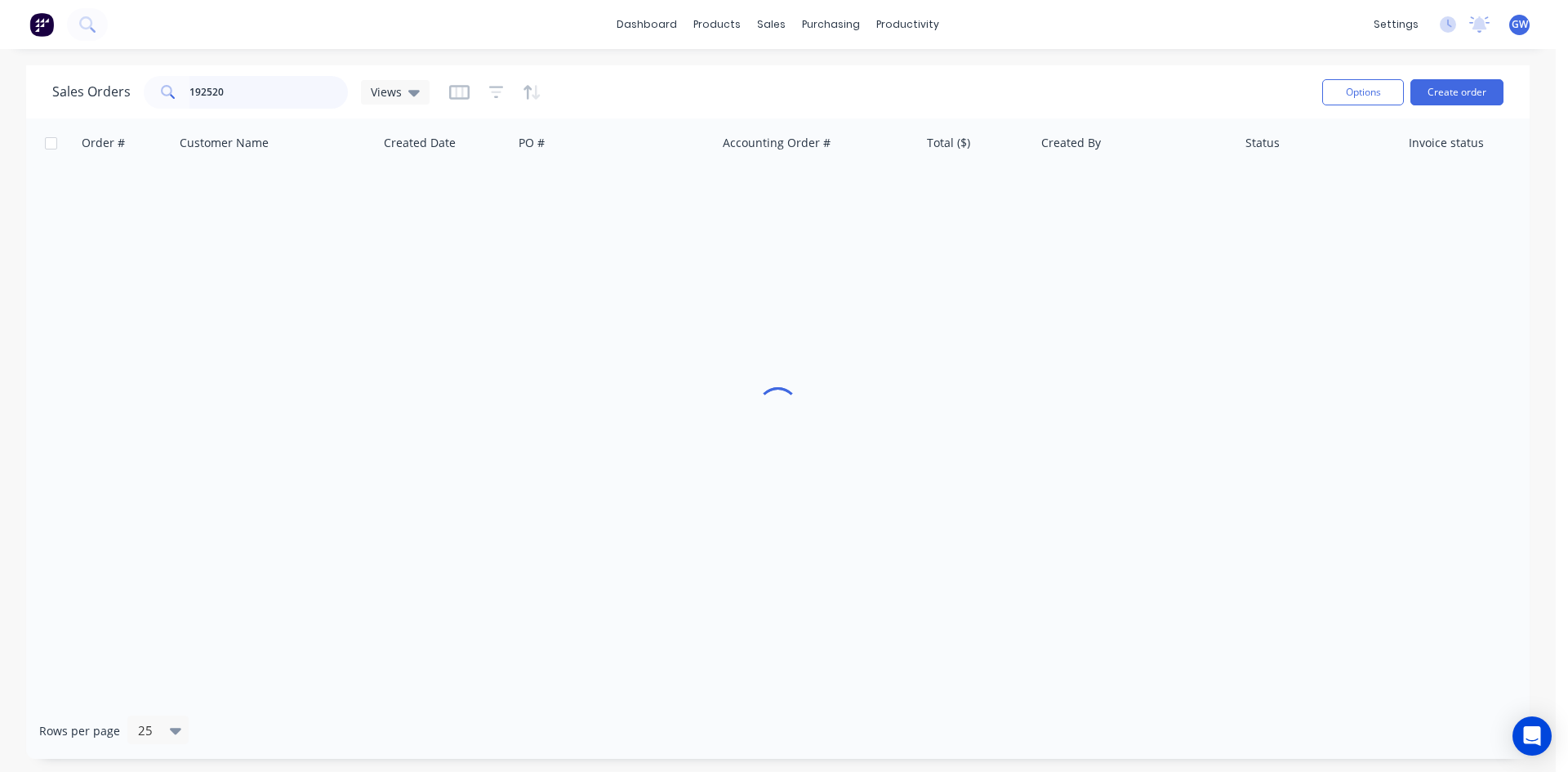
click at [278, 97] on input "192520" at bounding box center [268, 92] width 159 height 33
type input "193051"
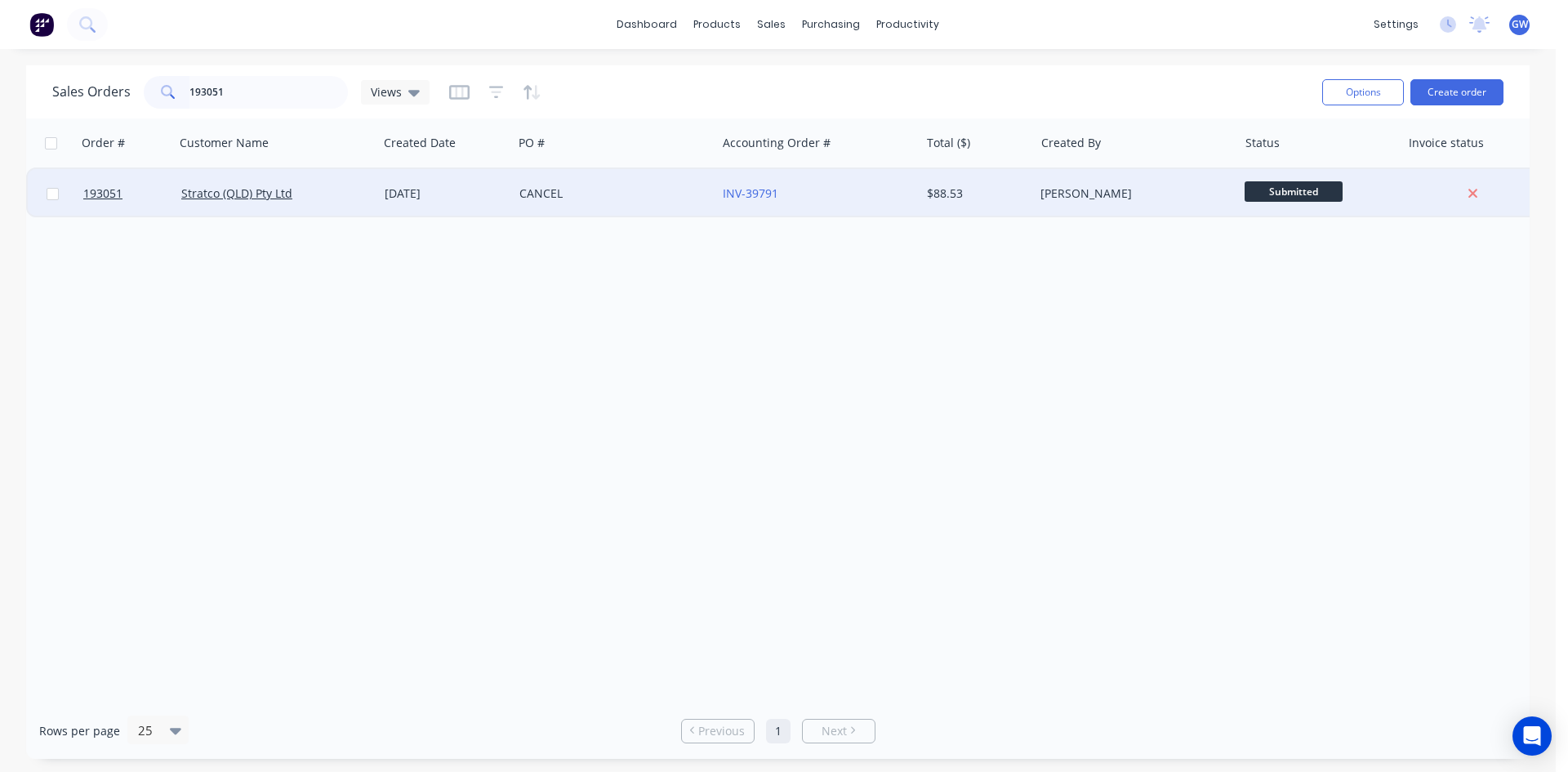
click at [1074, 196] on div "[PERSON_NAME]" at bounding box center [1131, 193] width 182 height 17
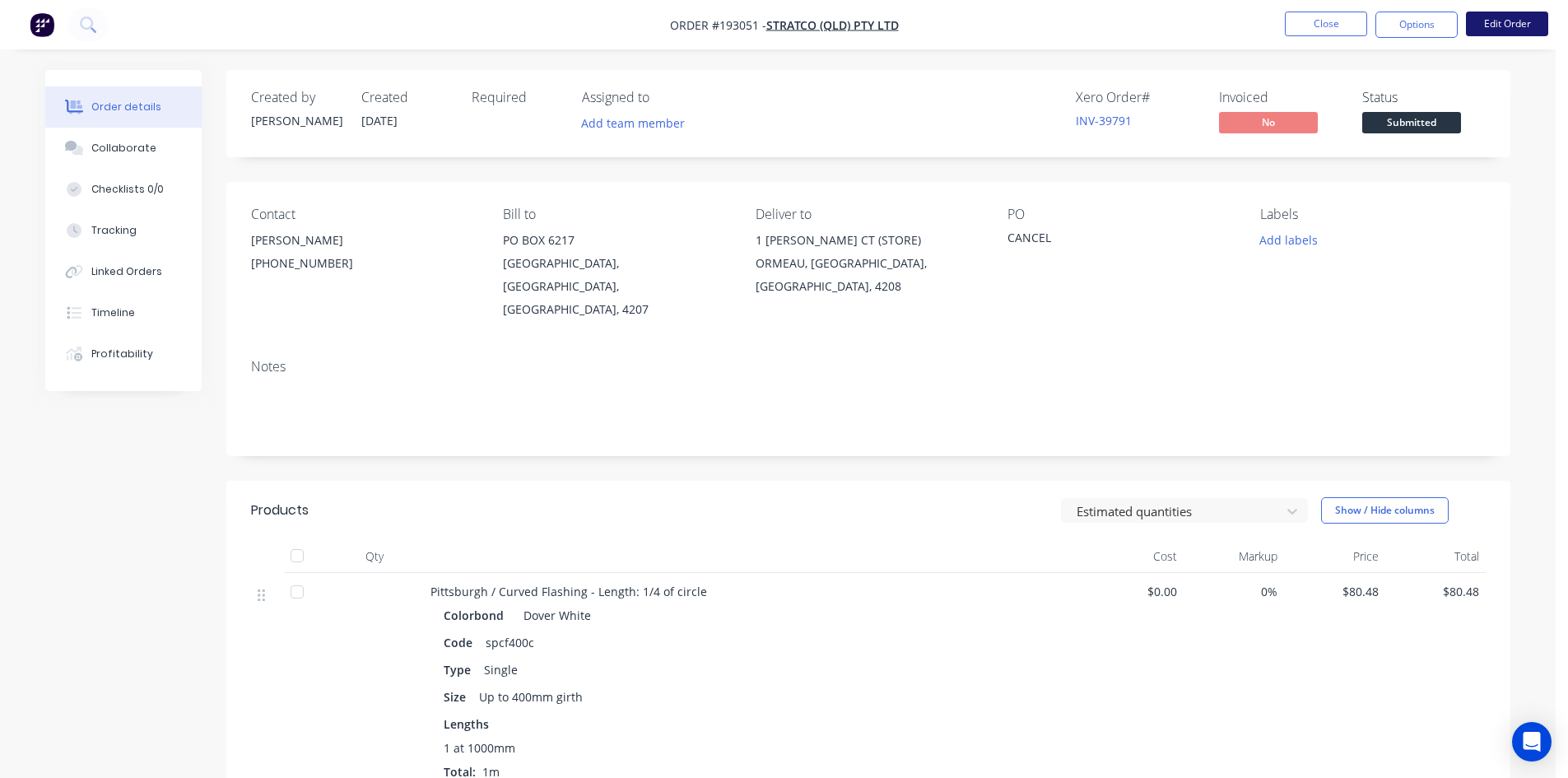
click at [1520, 20] on button "Edit Order" at bounding box center [1507, 24] width 83 height 25
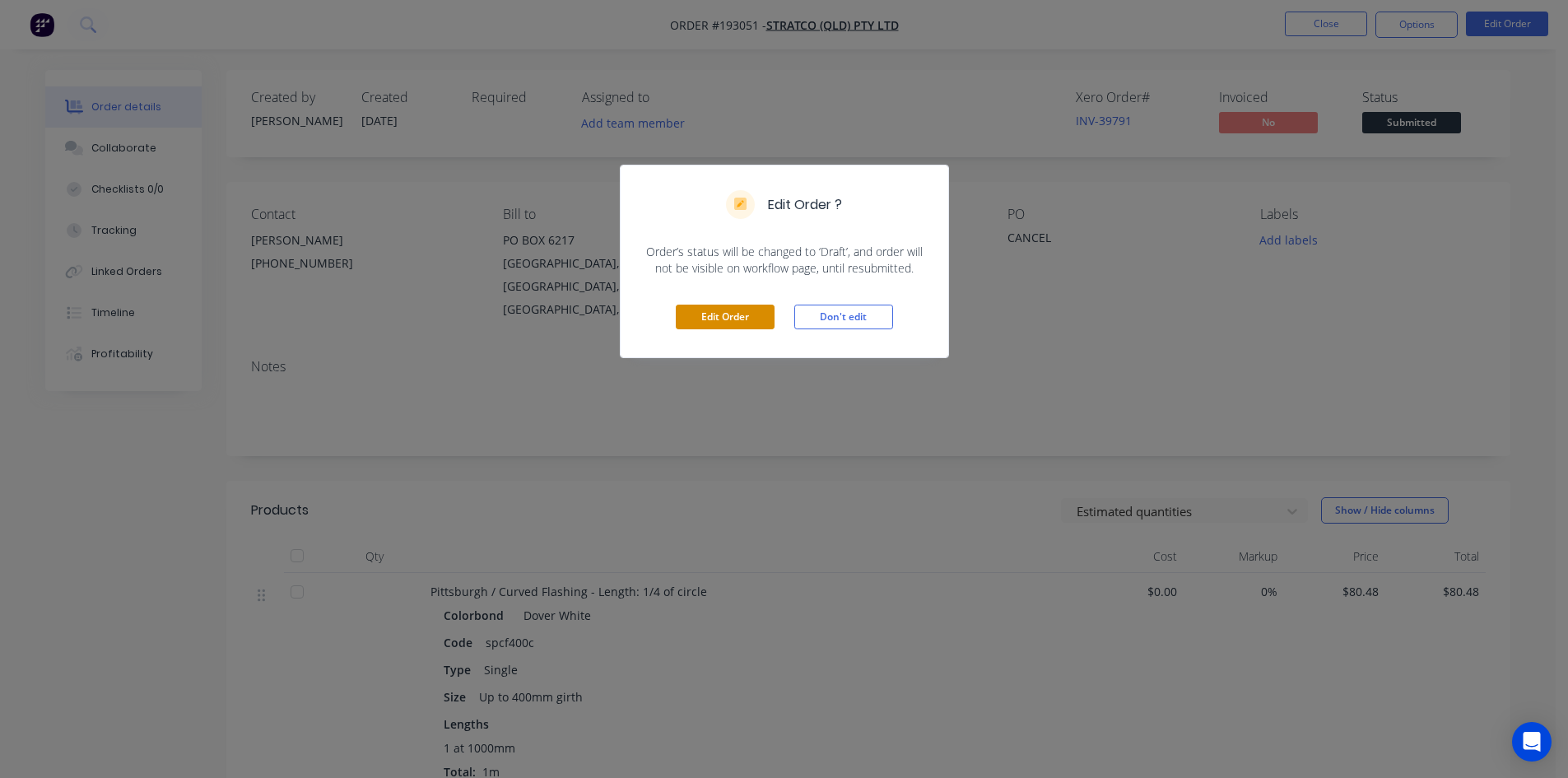
click at [727, 312] on button "Edit Order" at bounding box center [724, 316] width 98 height 25
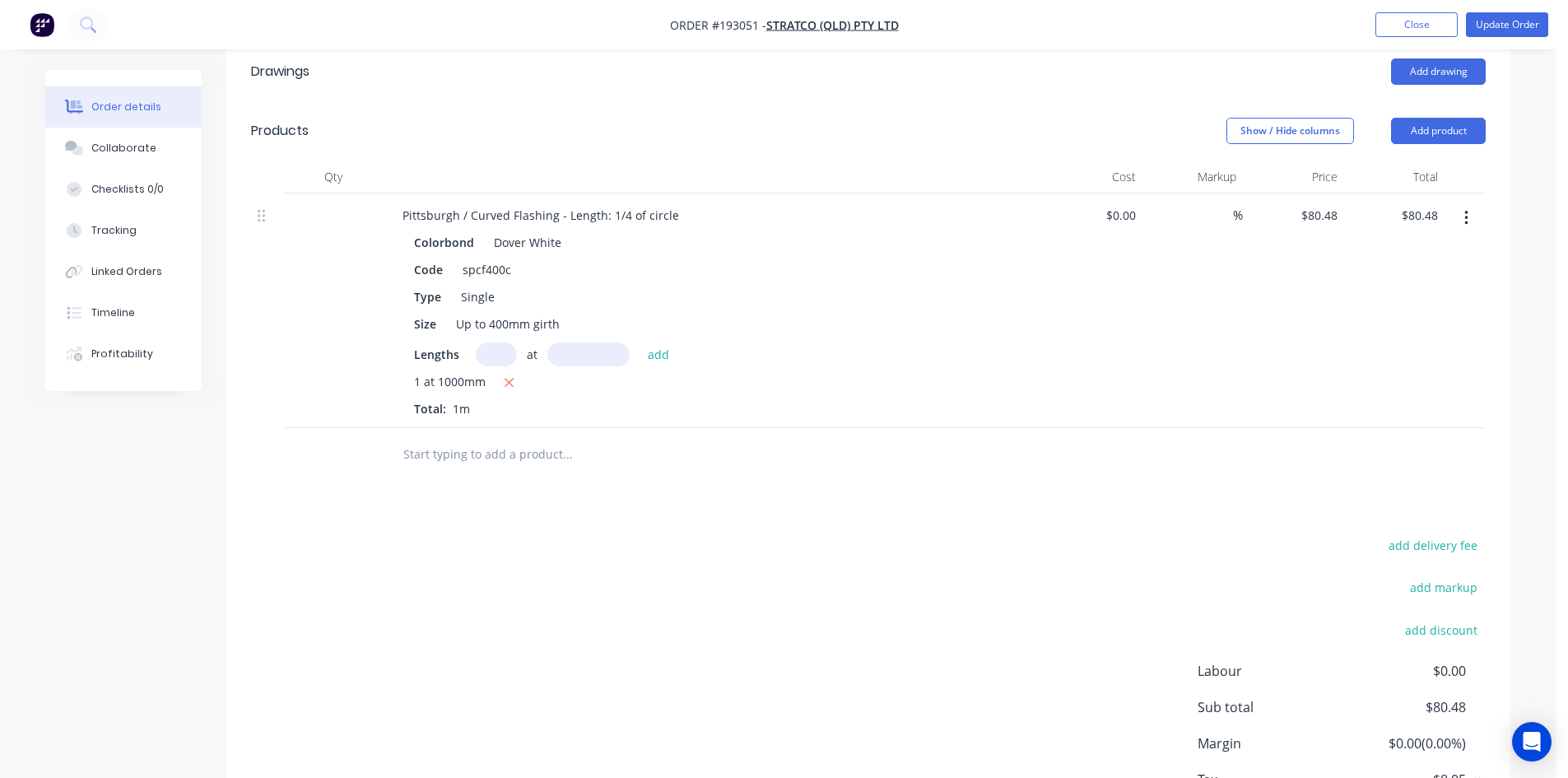
scroll to position [493, 0]
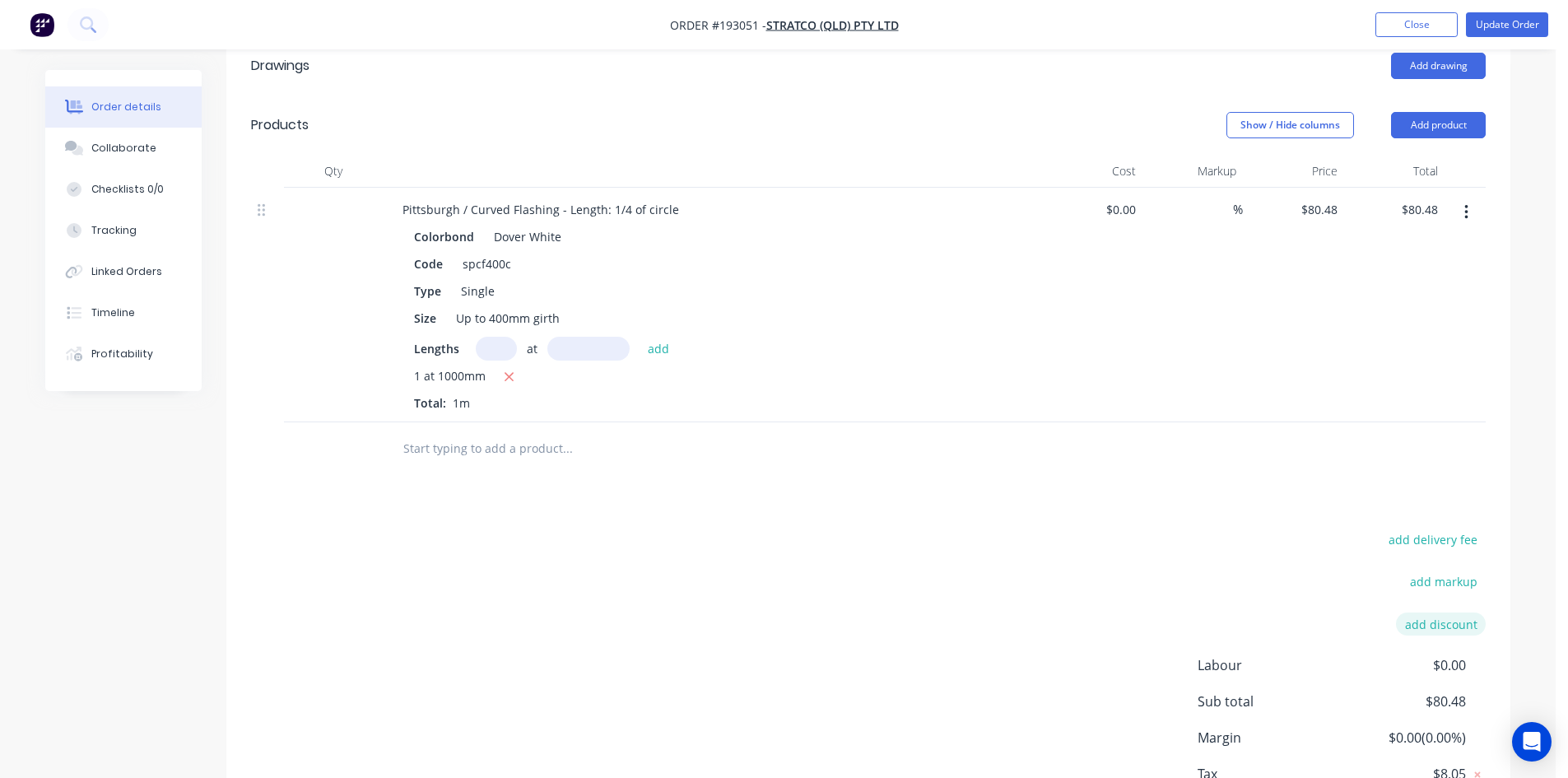
click at [1447, 613] on button "add discount" at bounding box center [1441, 624] width 90 height 22
click at [1328, 613] on input at bounding box center [1287, 625] width 155 height 25
type input "cancelled"
click at [1435, 613] on input at bounding box center [1422, 625] width 74 height 25
type input "100"
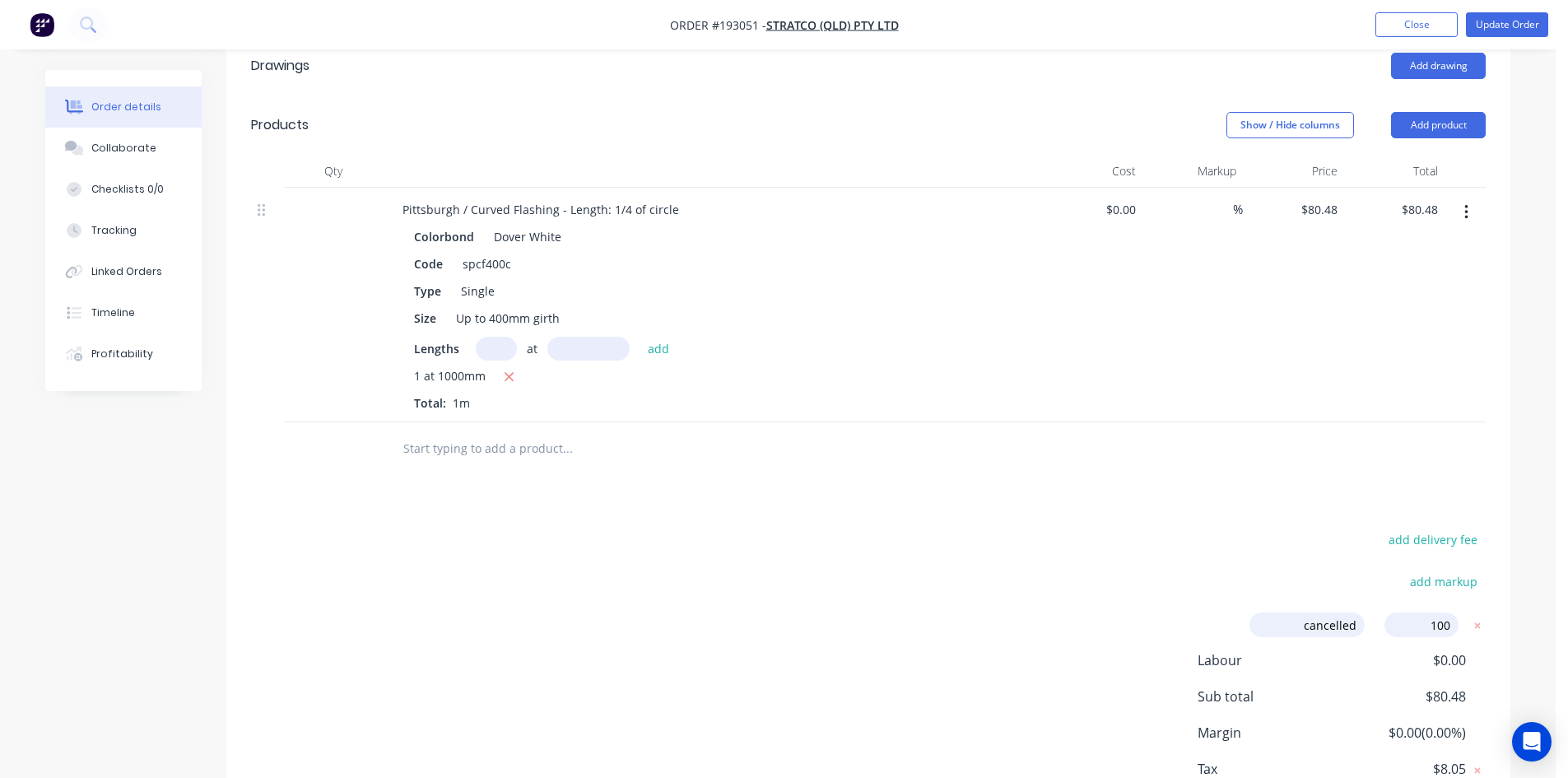
click input "submit" at bounding box center [0, 0] width 0 height 0
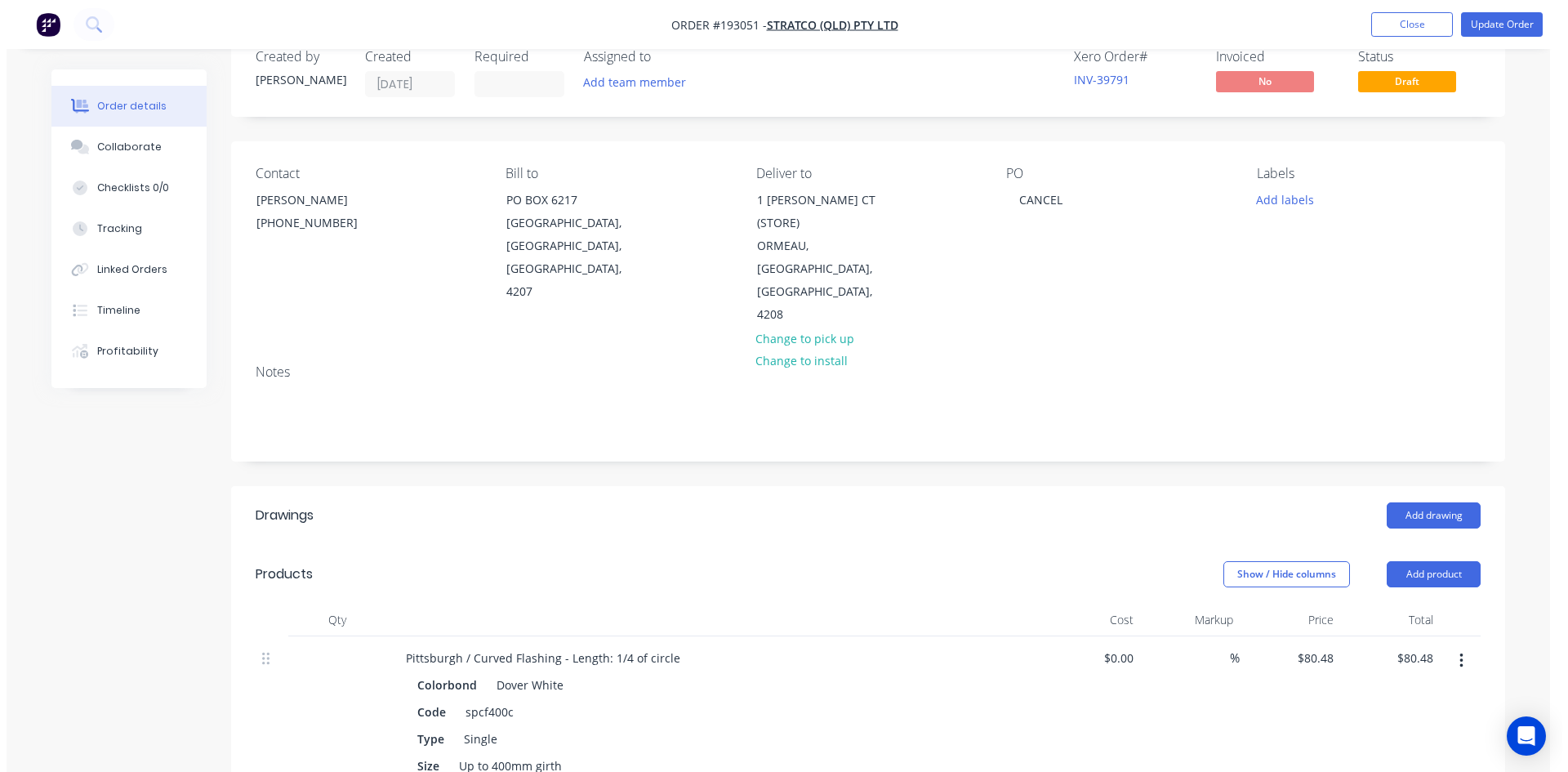
scroll to position [0, 0]
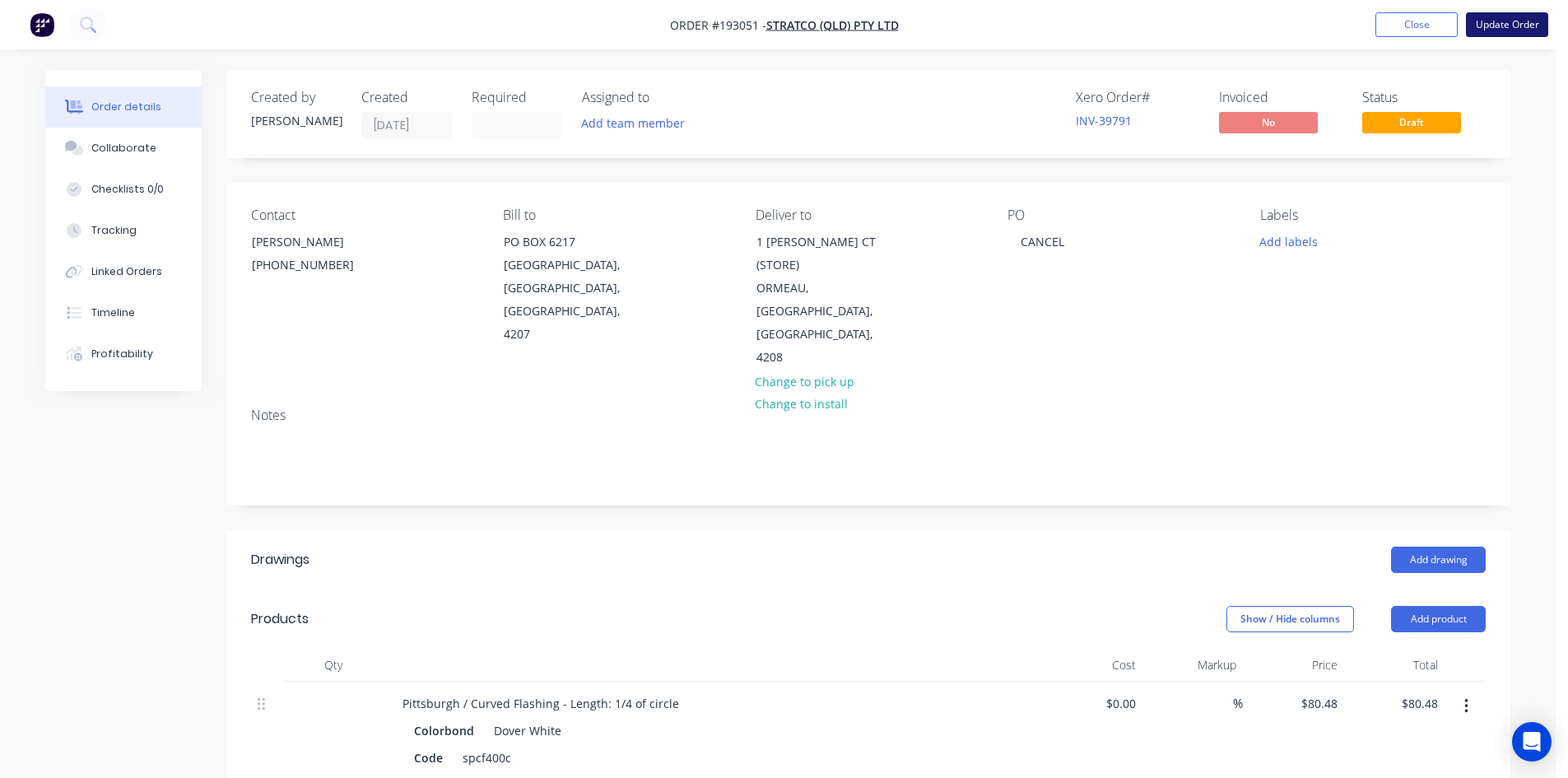
click at [1473, 21] on button "Update Order" at bounding box center [1507, 24] width 83 height 25
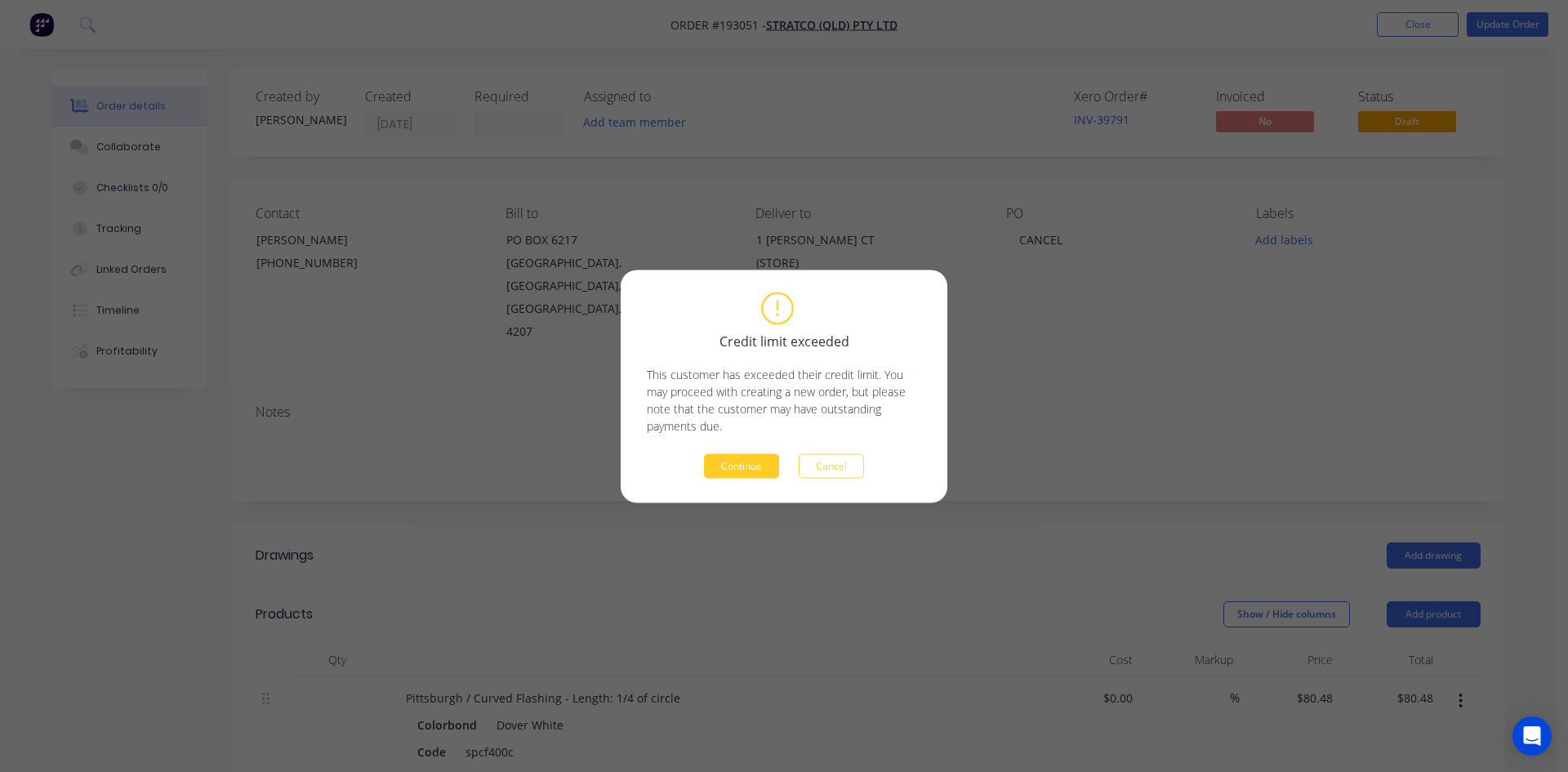
click at [744, 471] on button "Continue" at bounding box center [741, 465] width 75 height 25
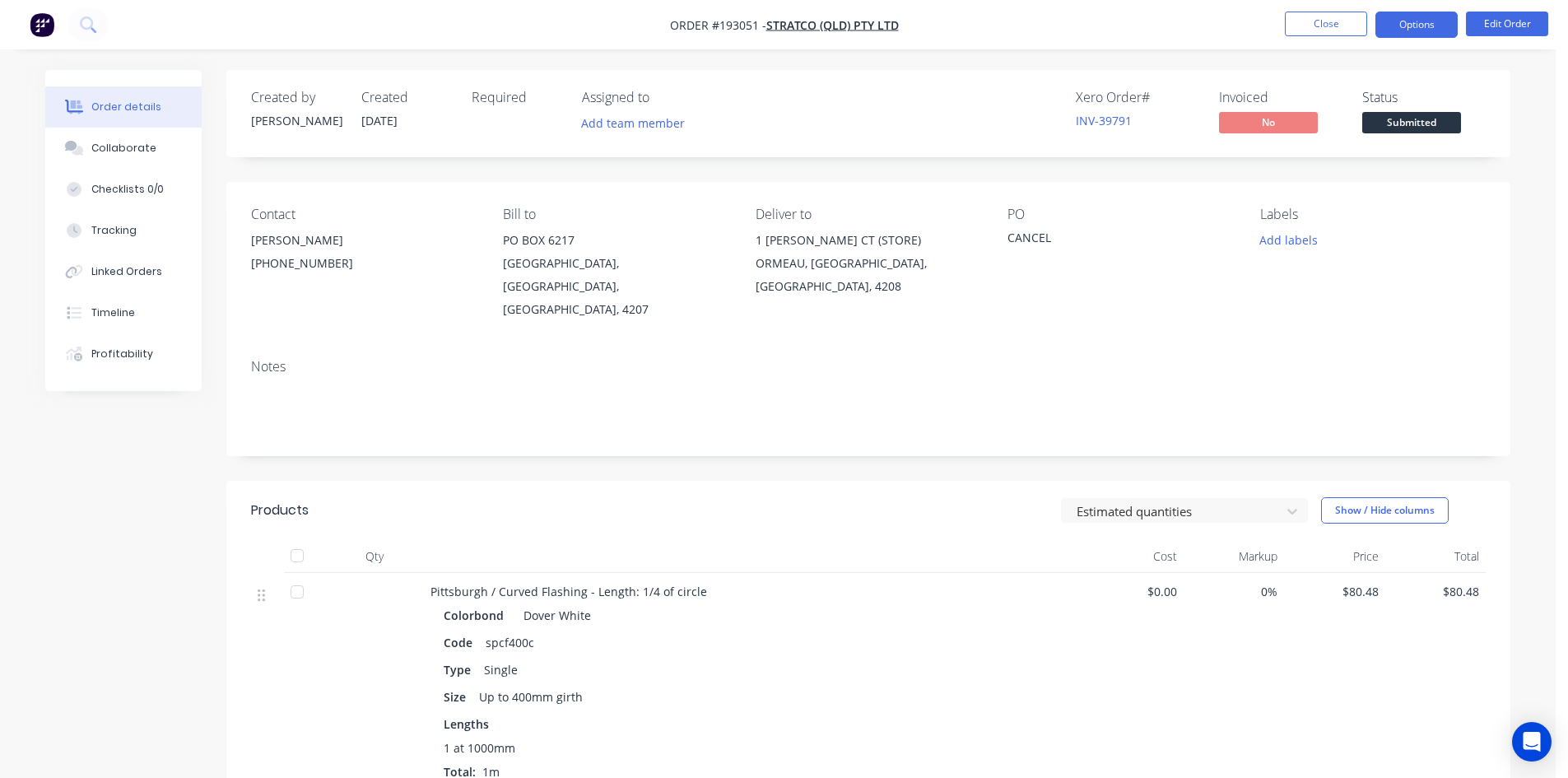
click at [1398, 33] on button "Options" at bounding box center [1417, 25] width 83 height 26
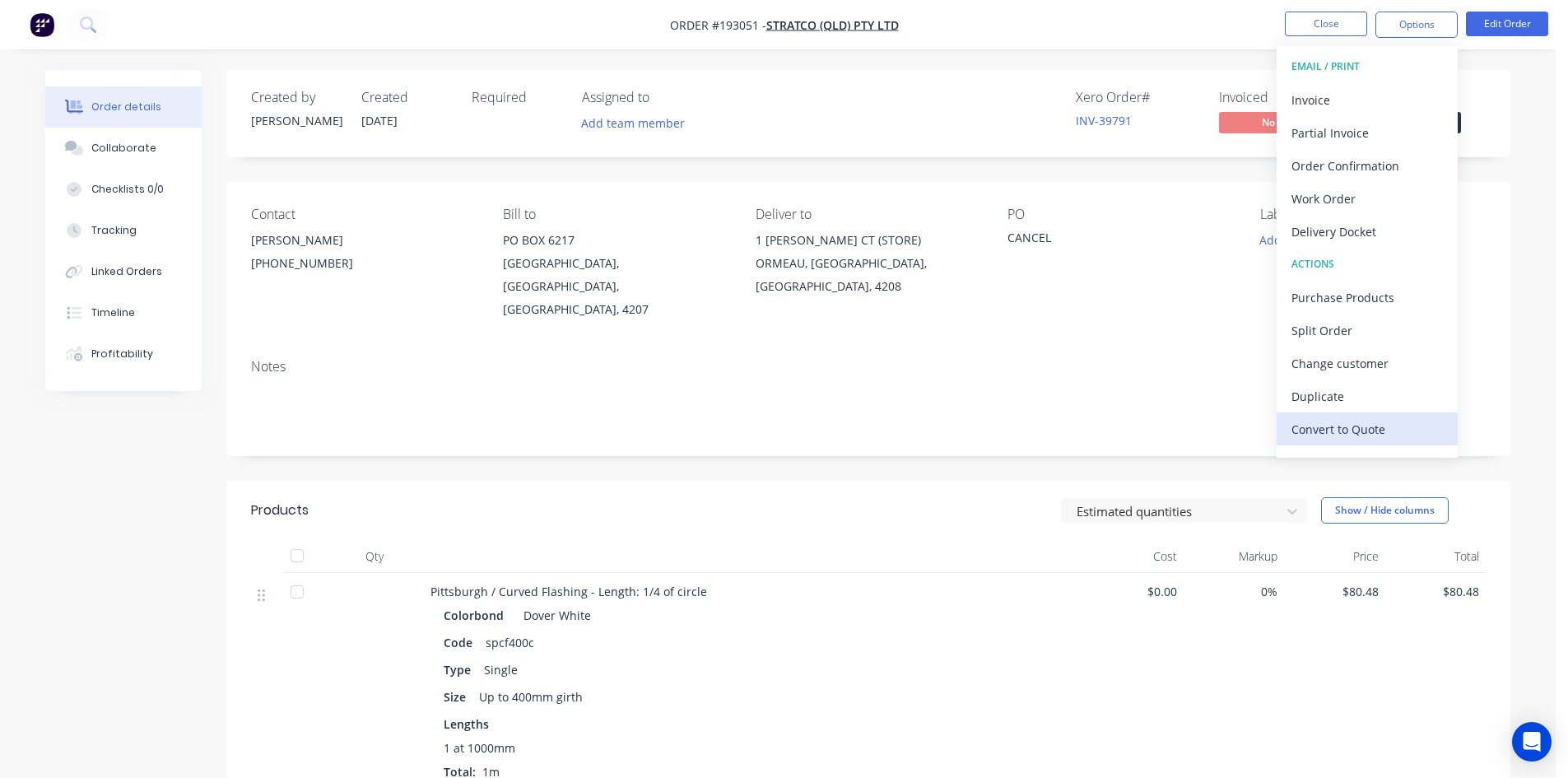
click at [1396, 425] on div "Convert to Quote" at bounding box center [1367, 430] width 151 height 24
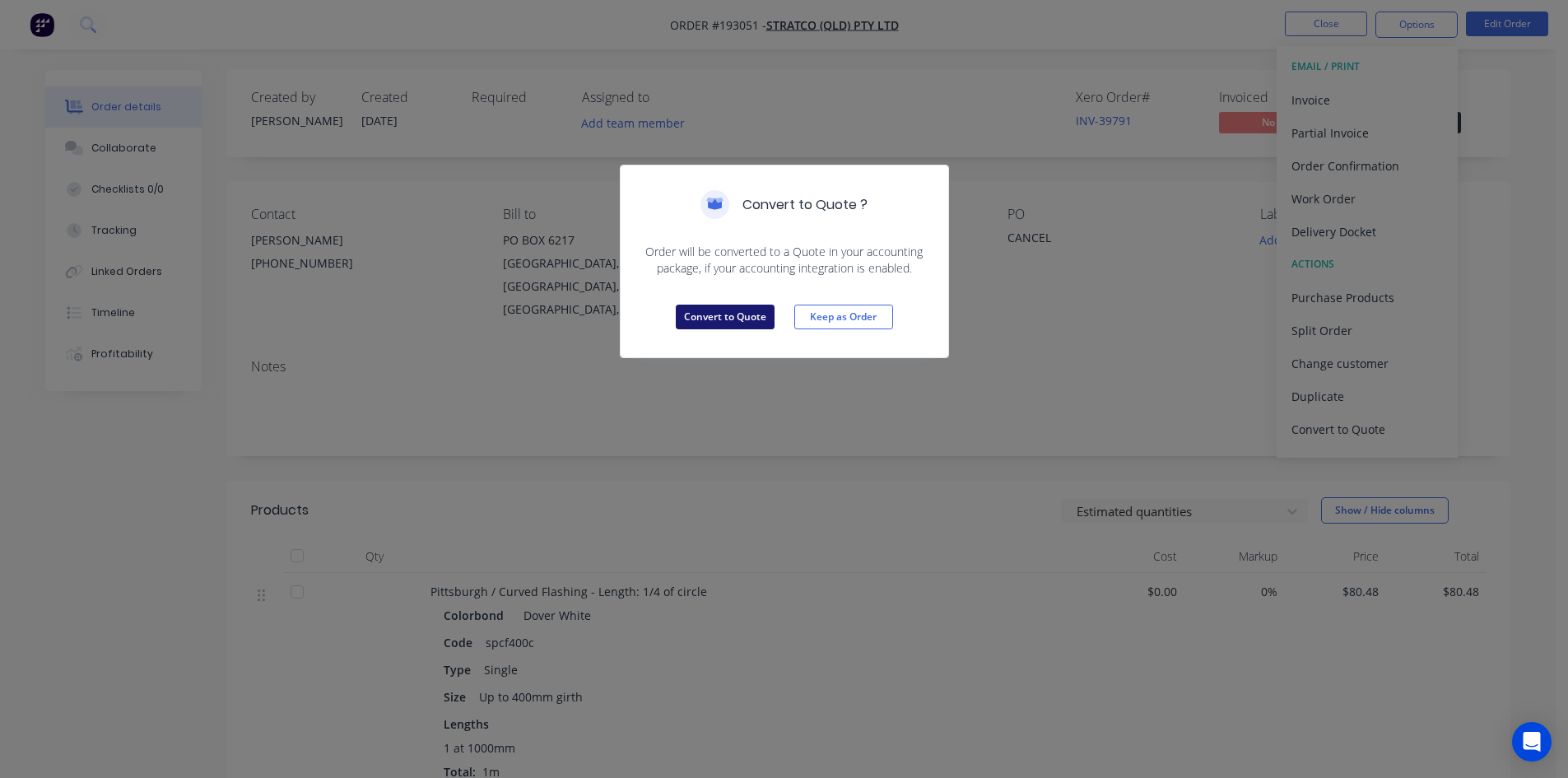
click at [757, 312] on button "Convert to Quote" at bounding box center [724, 316] width 98 height 25
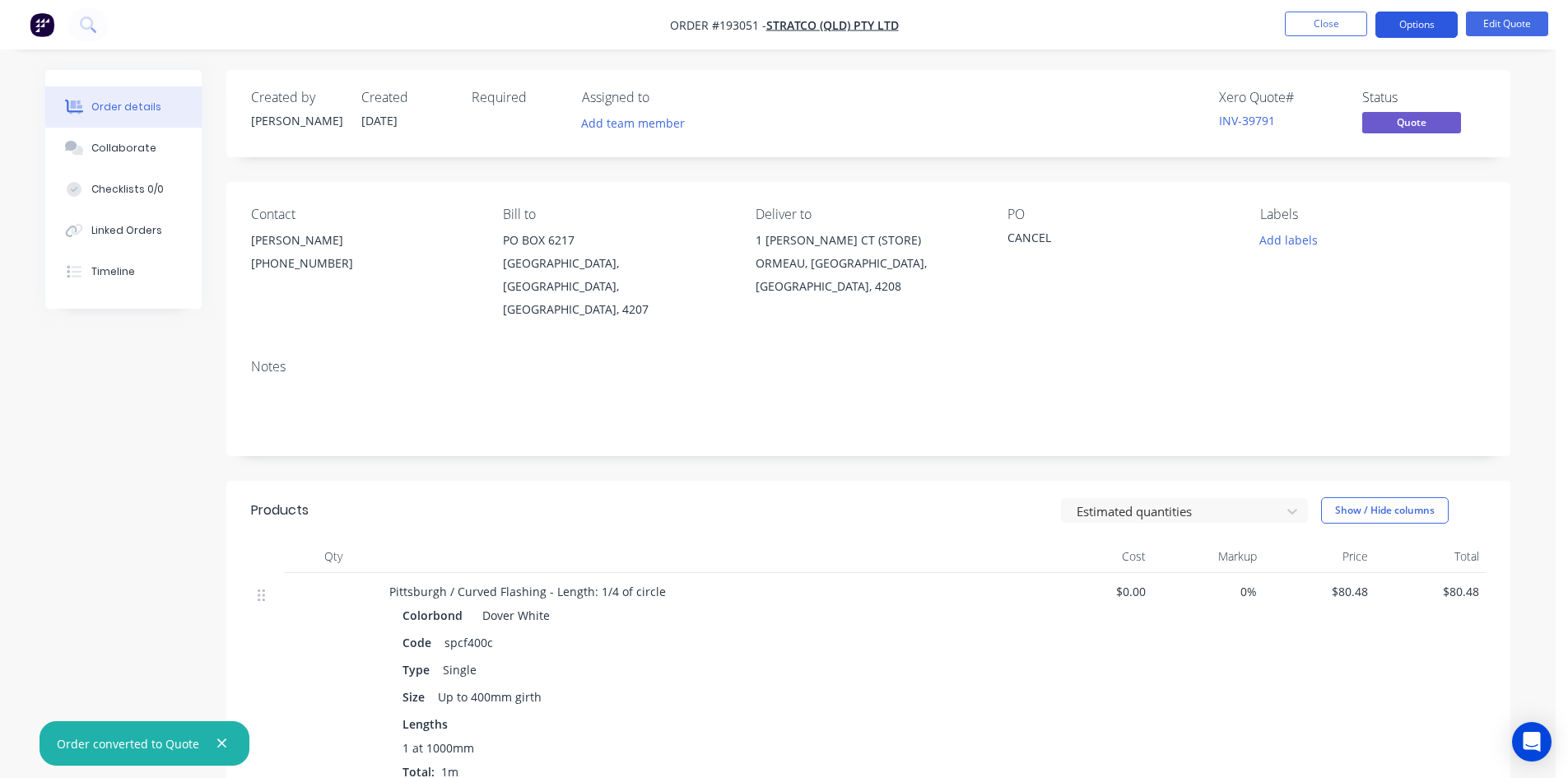
click at [1414, 27] on button "Options" at bounding box center [1417, 25] width 83 height 26
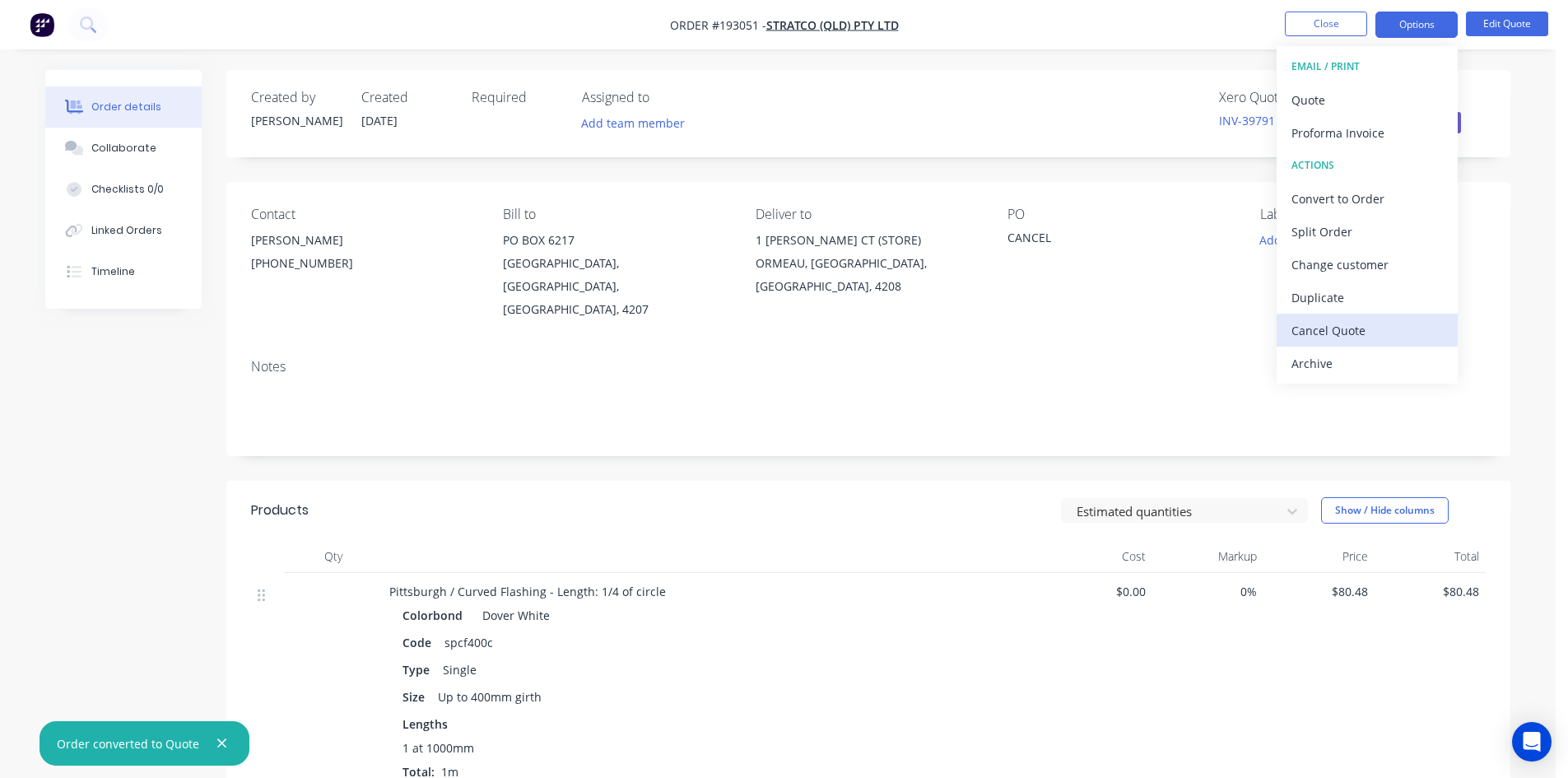
click at [1362, 332] on div "Cancel Quote" at bounding box center [1367, 330] width 151 height 24
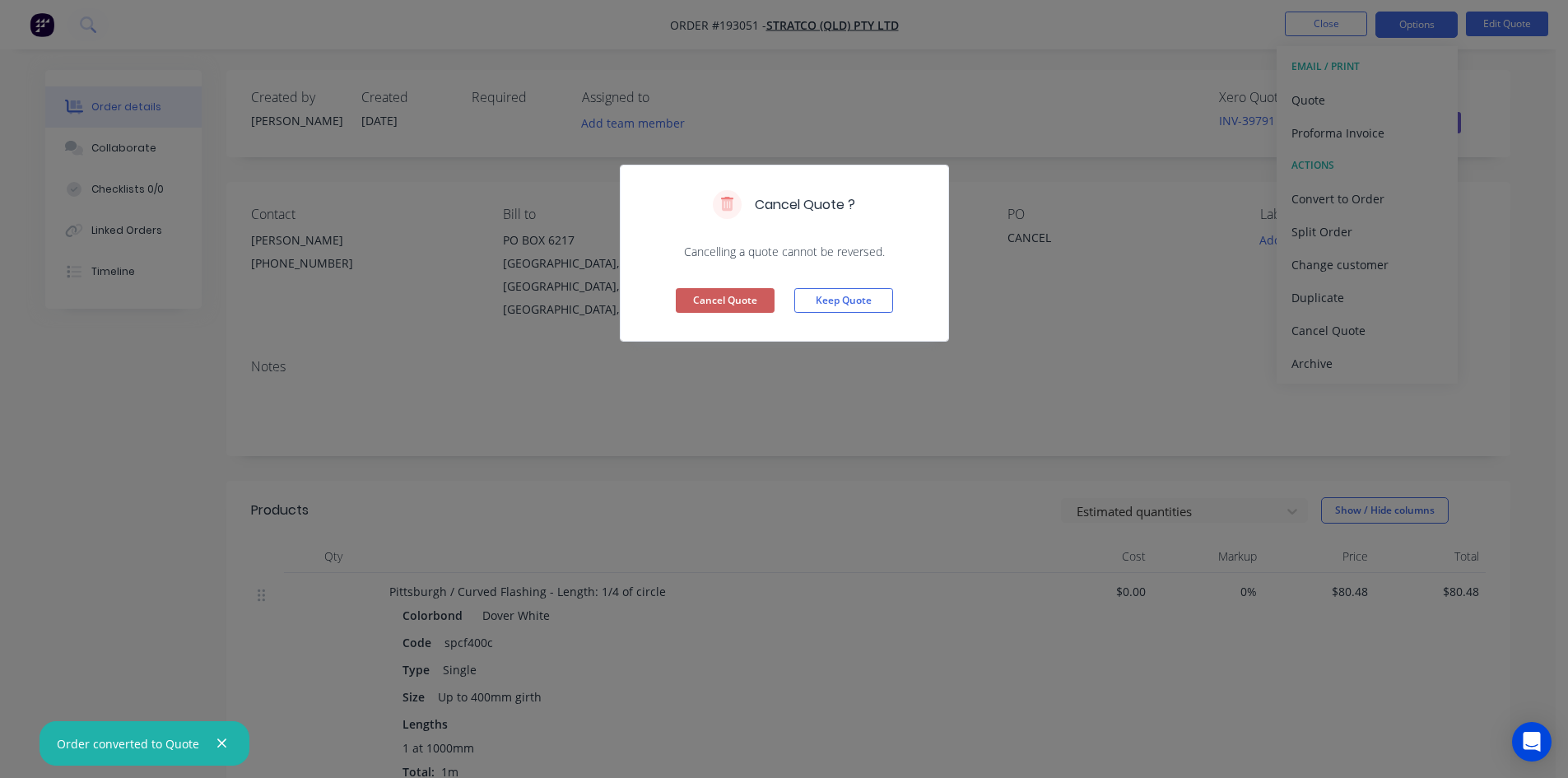
click at [730, 302] on button "Cancel Quote" at bounding box center [724, 300] width 98 height 25
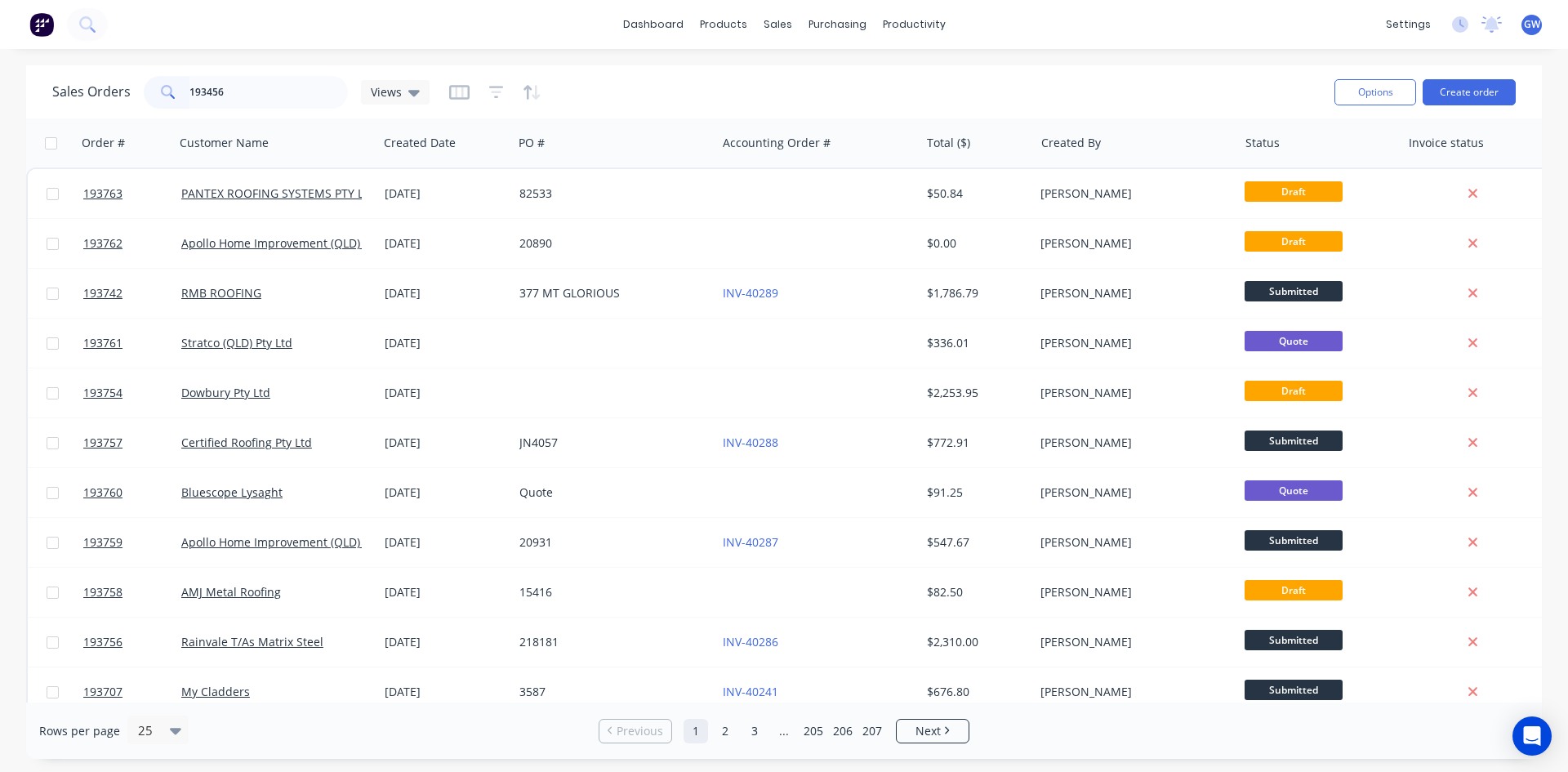
type input "193456"
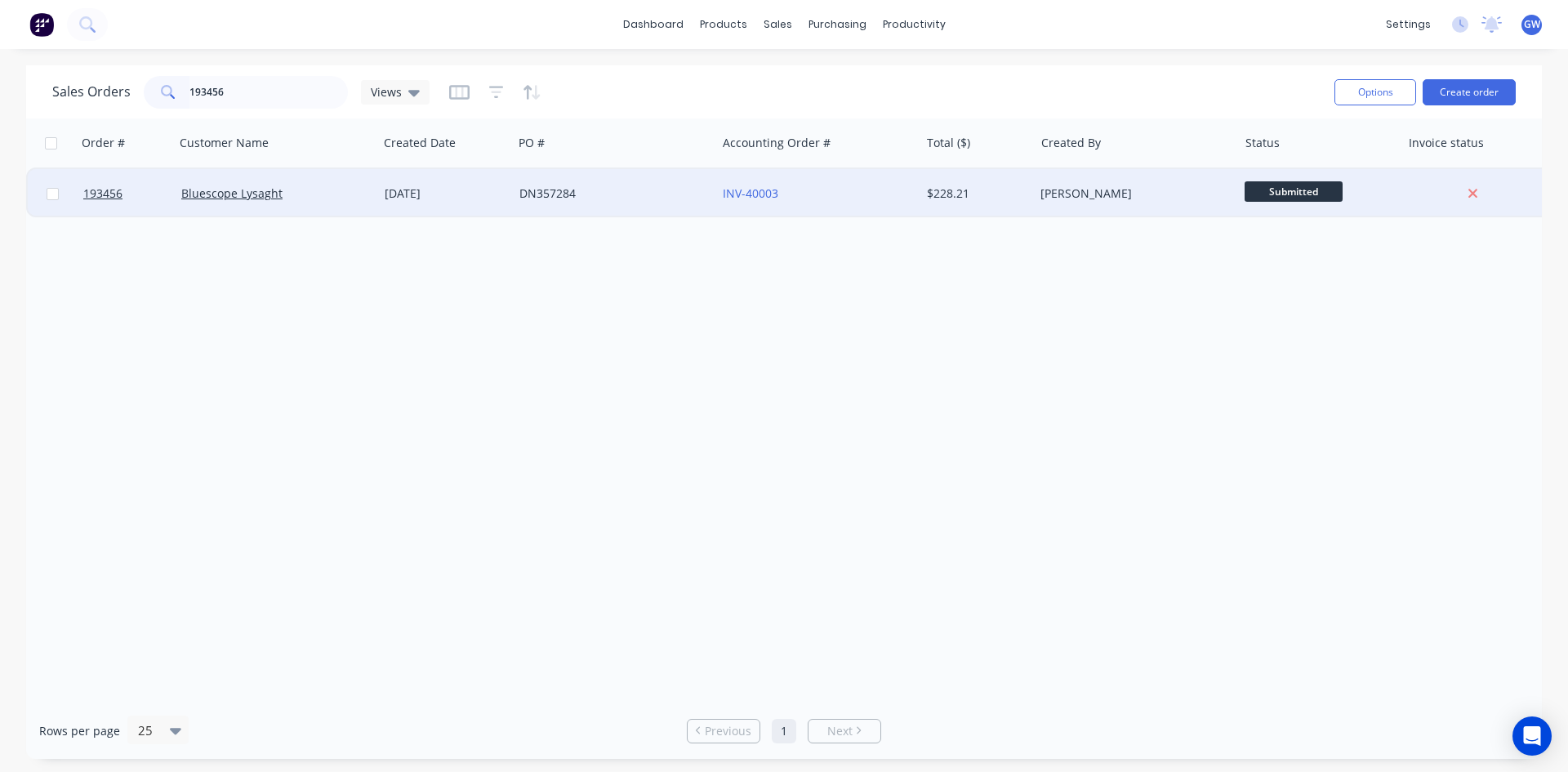
click at [1087, 197] on div "Taylor Bruce" at bounding box center [1131, 193] width 182 height 17
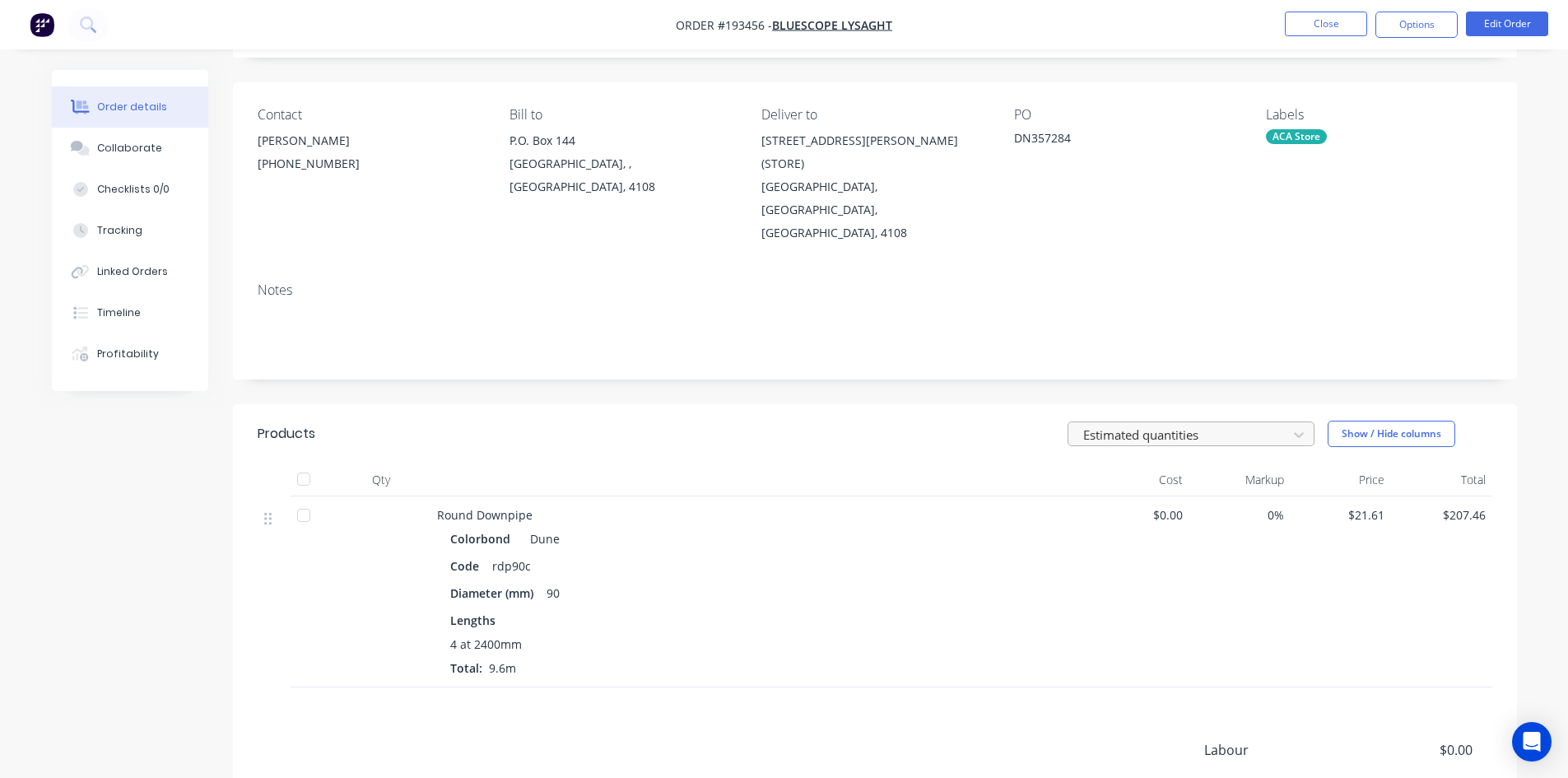
scroll to position [256, 0]
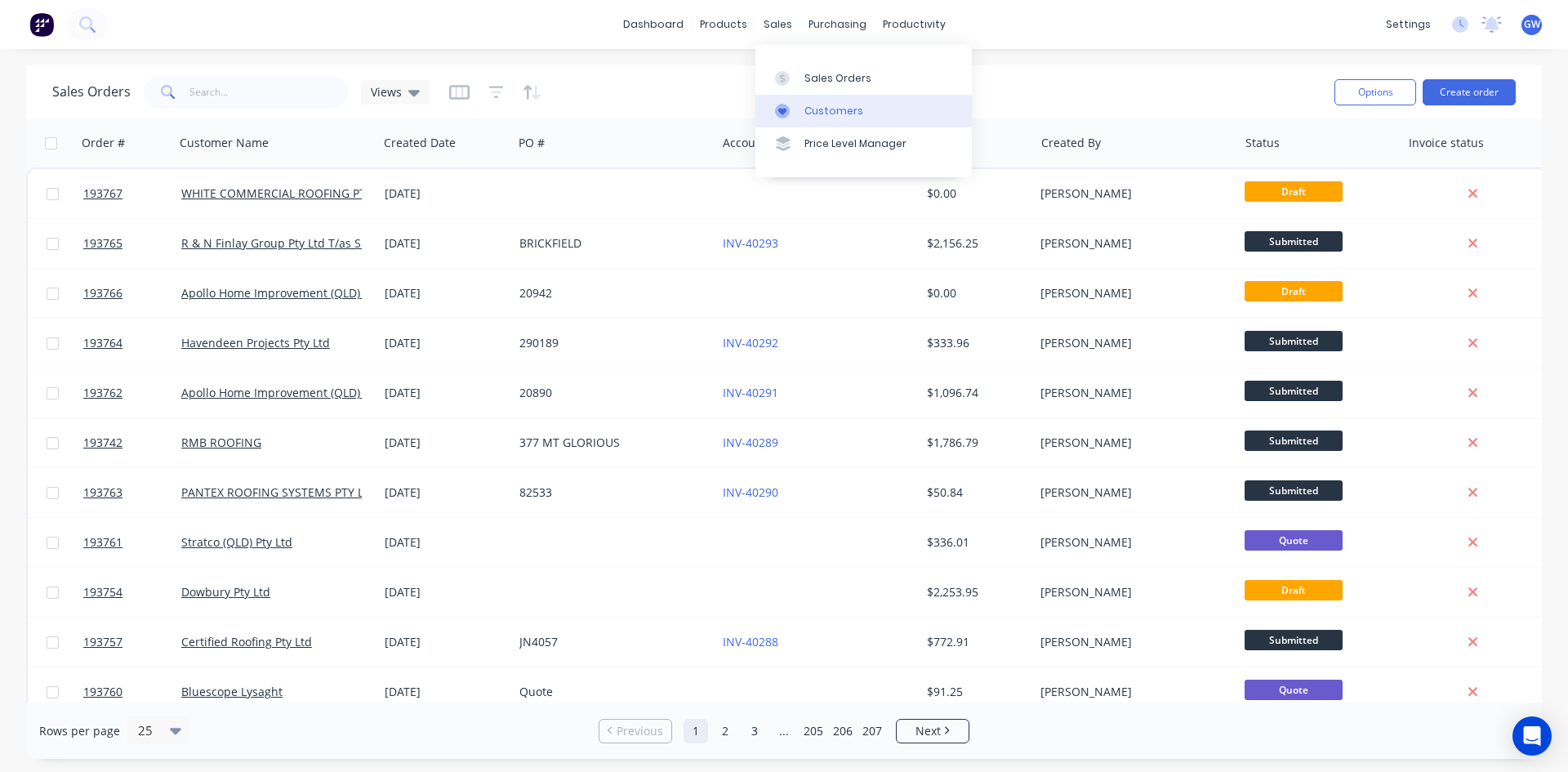
click at [840, 116] on div "Customers" at bounding box center [834, 111] width 59 height 15
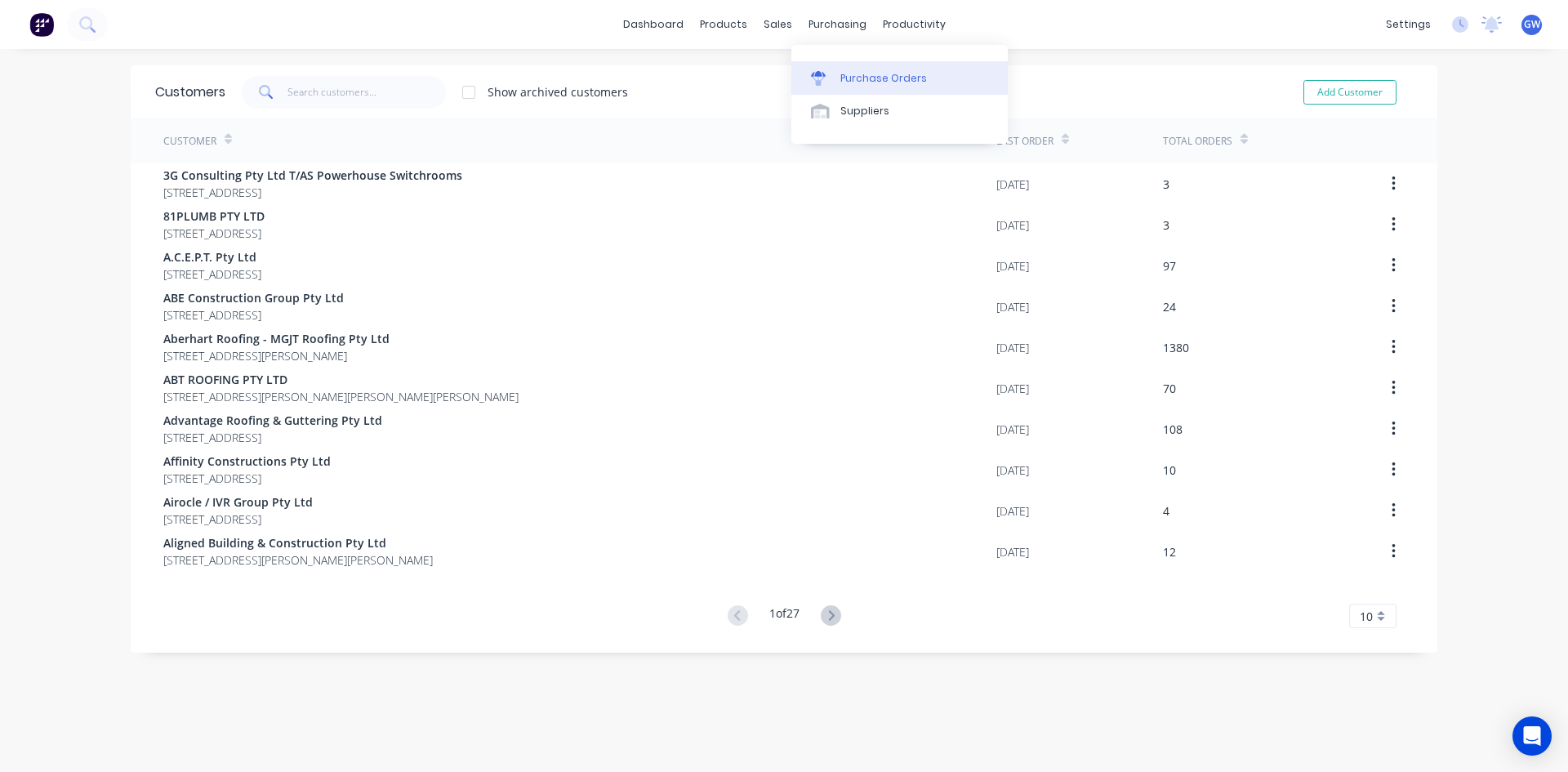
click at [841, 78] on div "Purchase Orders" at bounding box center [883, 78] width 87 height 15
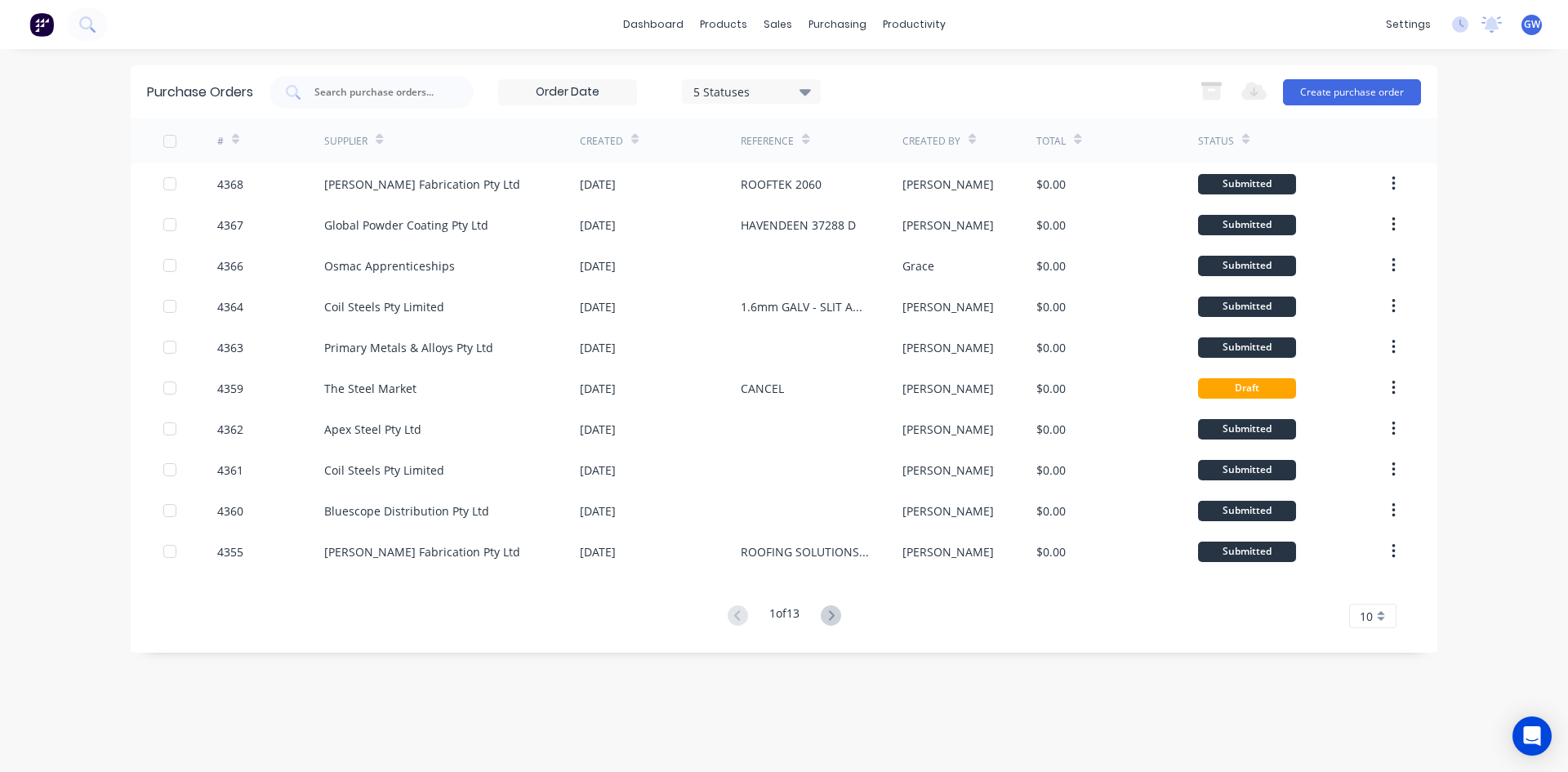
click at [1370, 613] on span "10" at bounding box center [1366, 616] width 13 height 17
click at [1378, 582] on div "35" at bounding box center [1373, 588] width 45 height 29
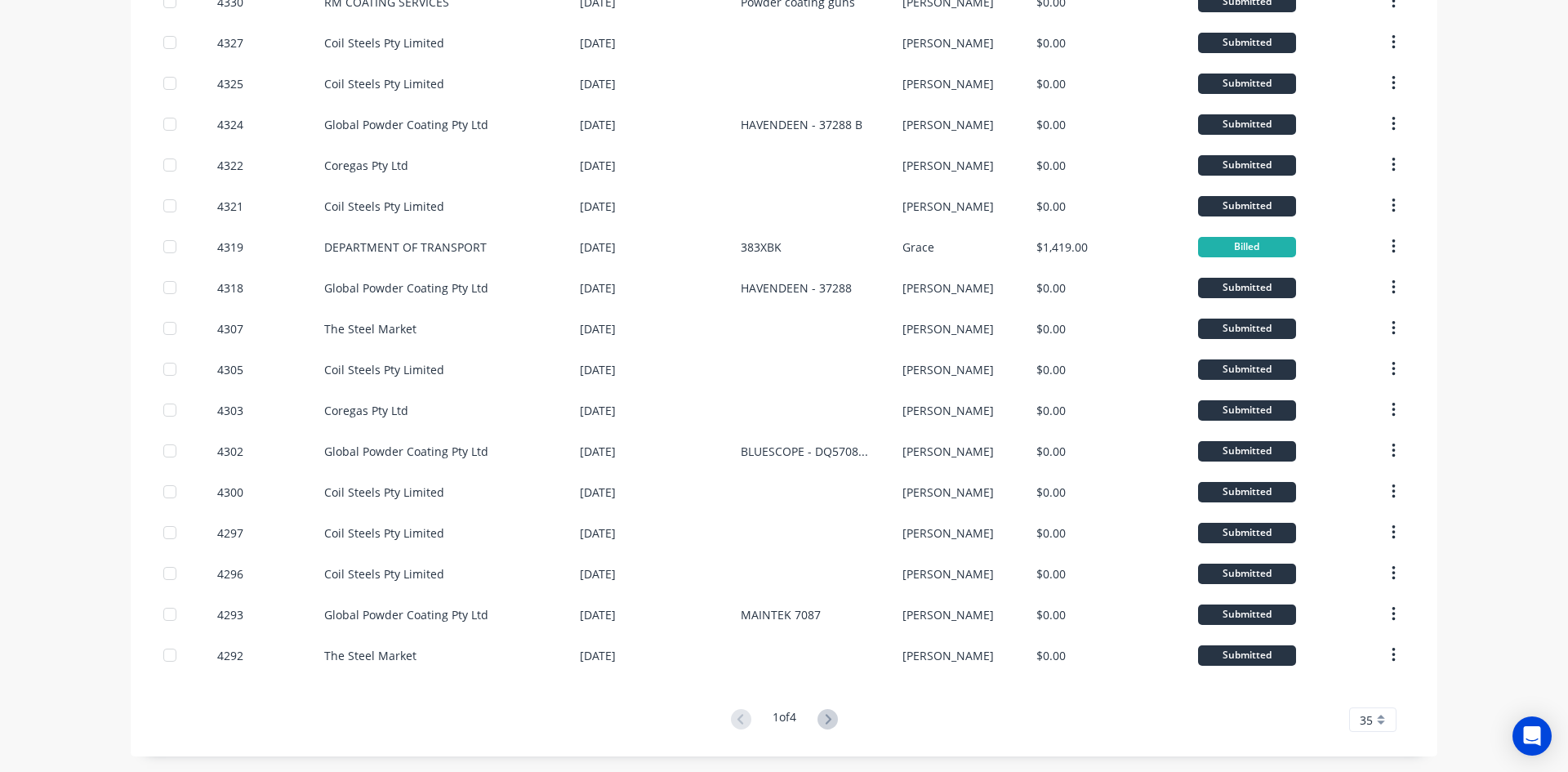
scroll to position [918, 0]
click at [817, 716] on icon at bounding box center [827, 718] width 21 height 21
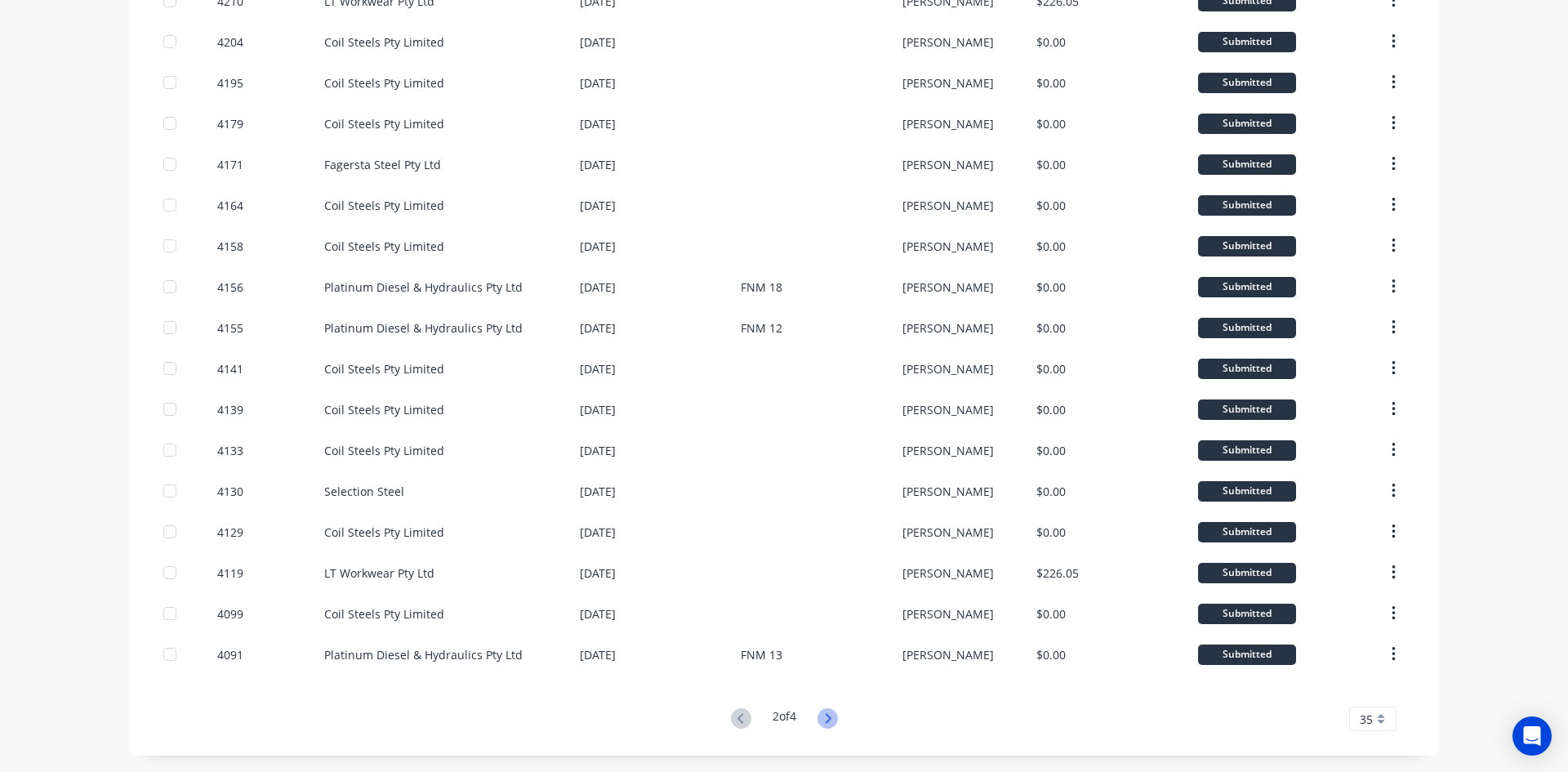
click at [828, 718] on icon at bounding box center [827, 718] width 21 height 21
click at [817, 717] on icon at bounding box center [827, 718] width 21 height 21
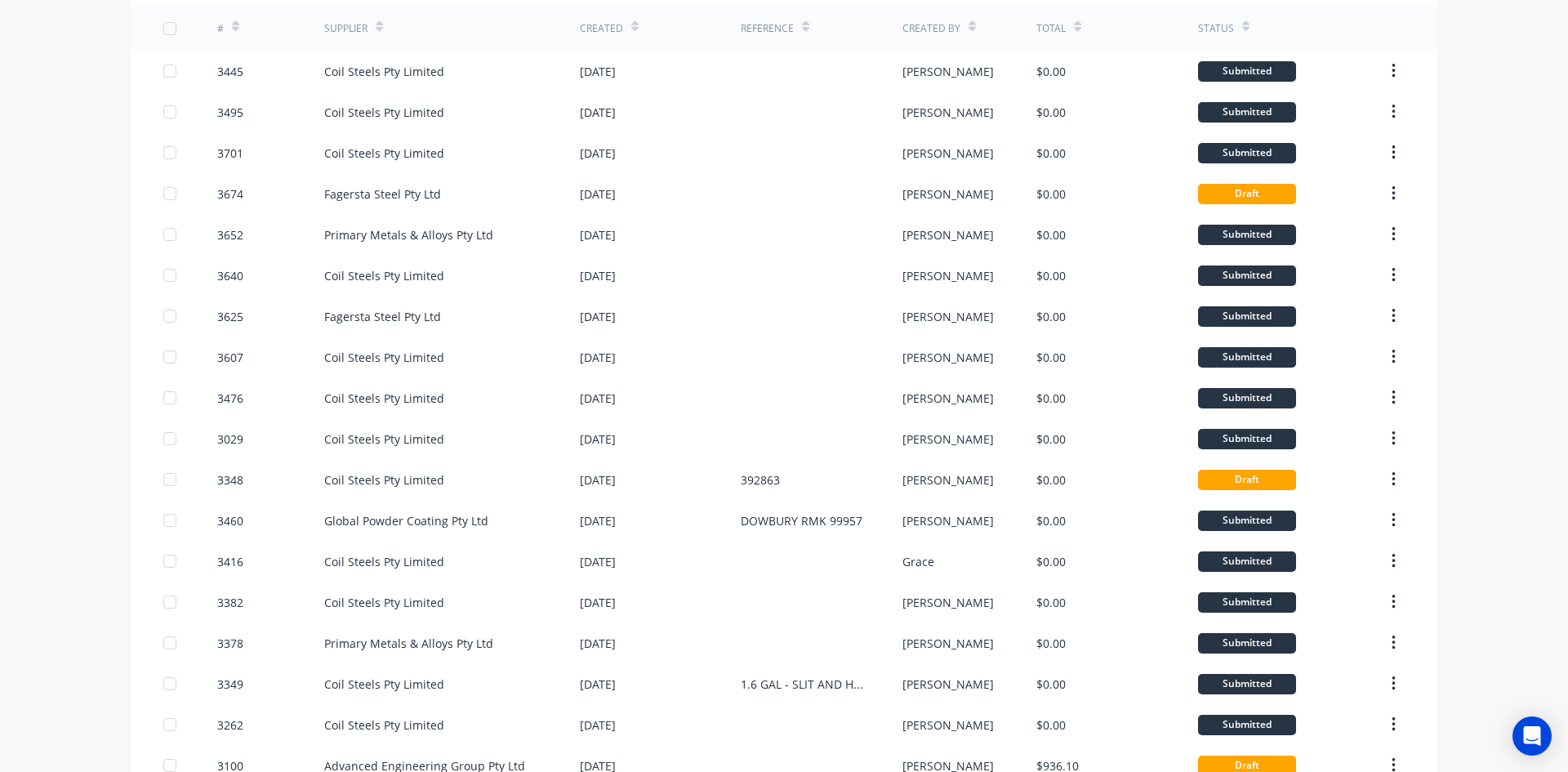
scroll to position [265, 0]
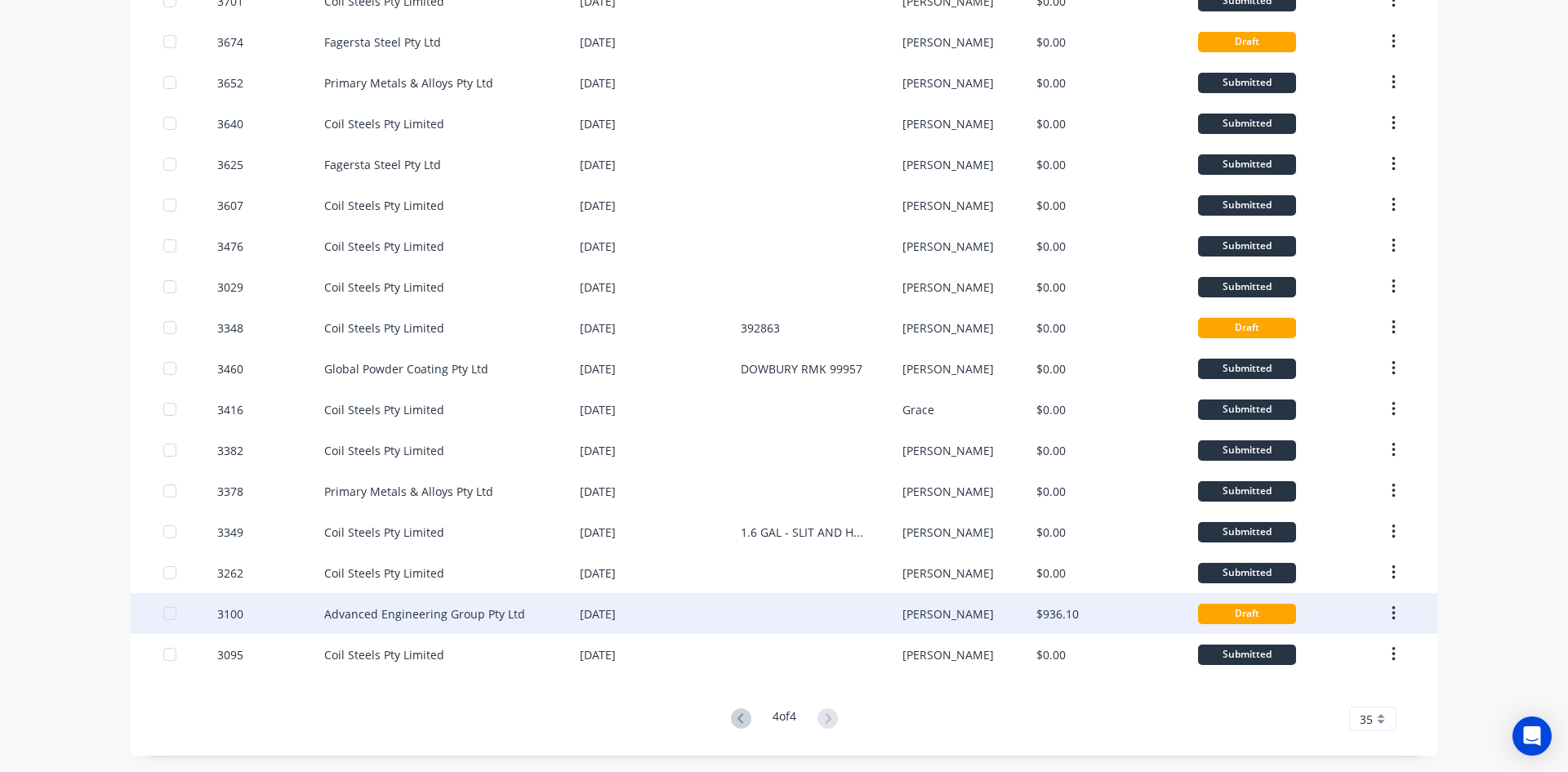
click at [159, 619] on div at bounding box center [170, 613] width 33 height 33
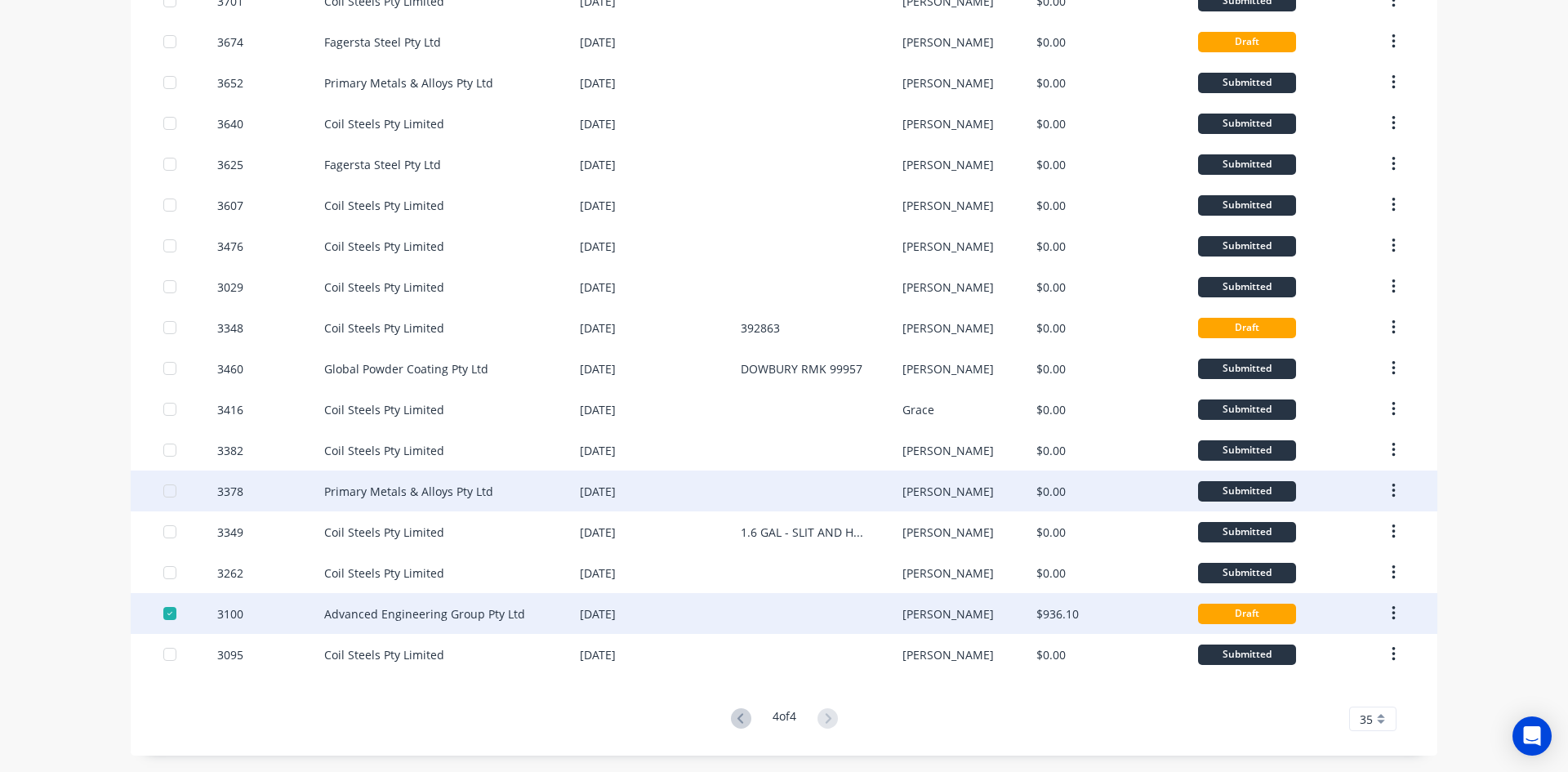
click at [163, 491] on div at bounding box center [170, 491] width 33 height 33
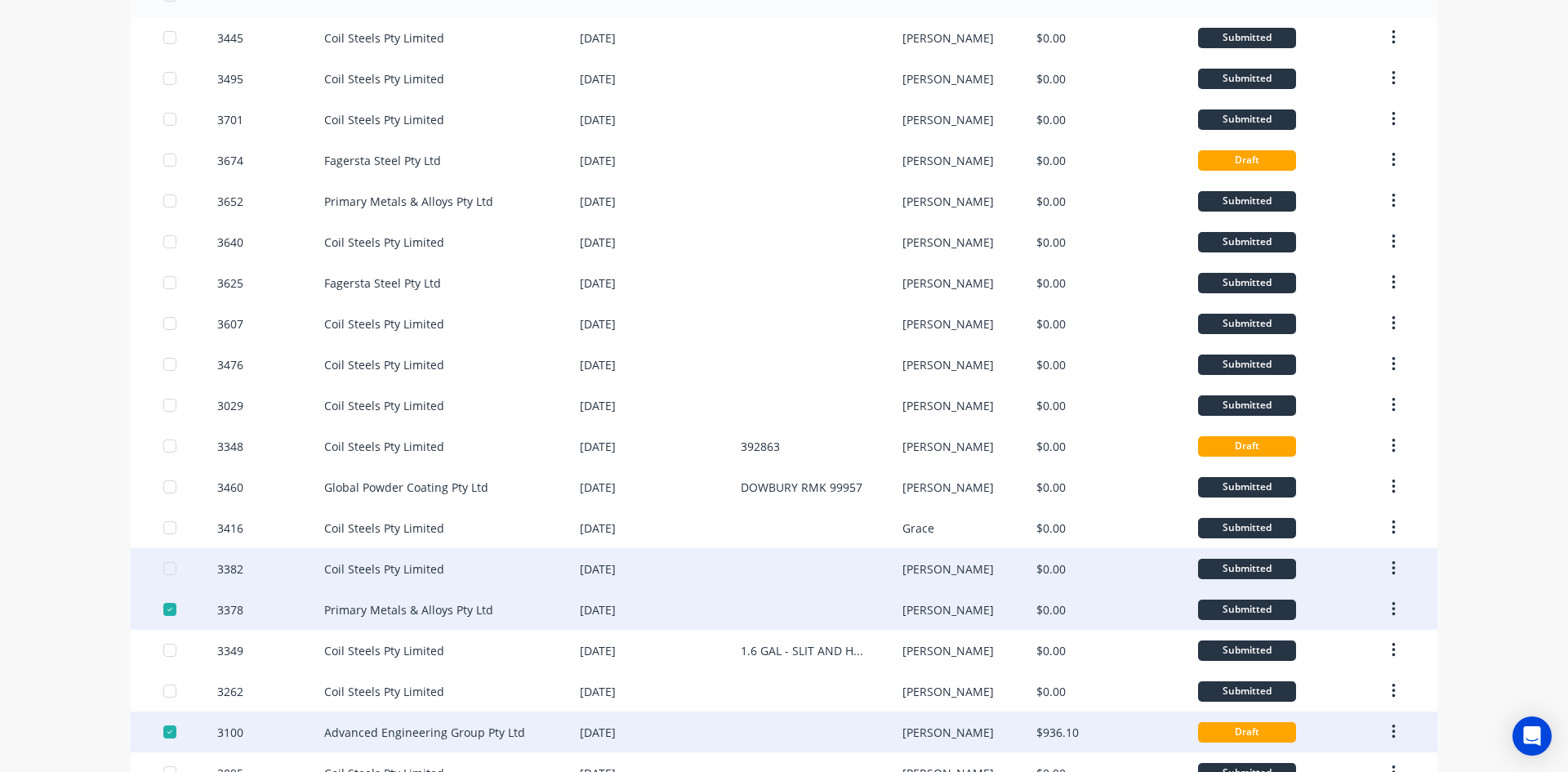
scroll to position [0, 0]
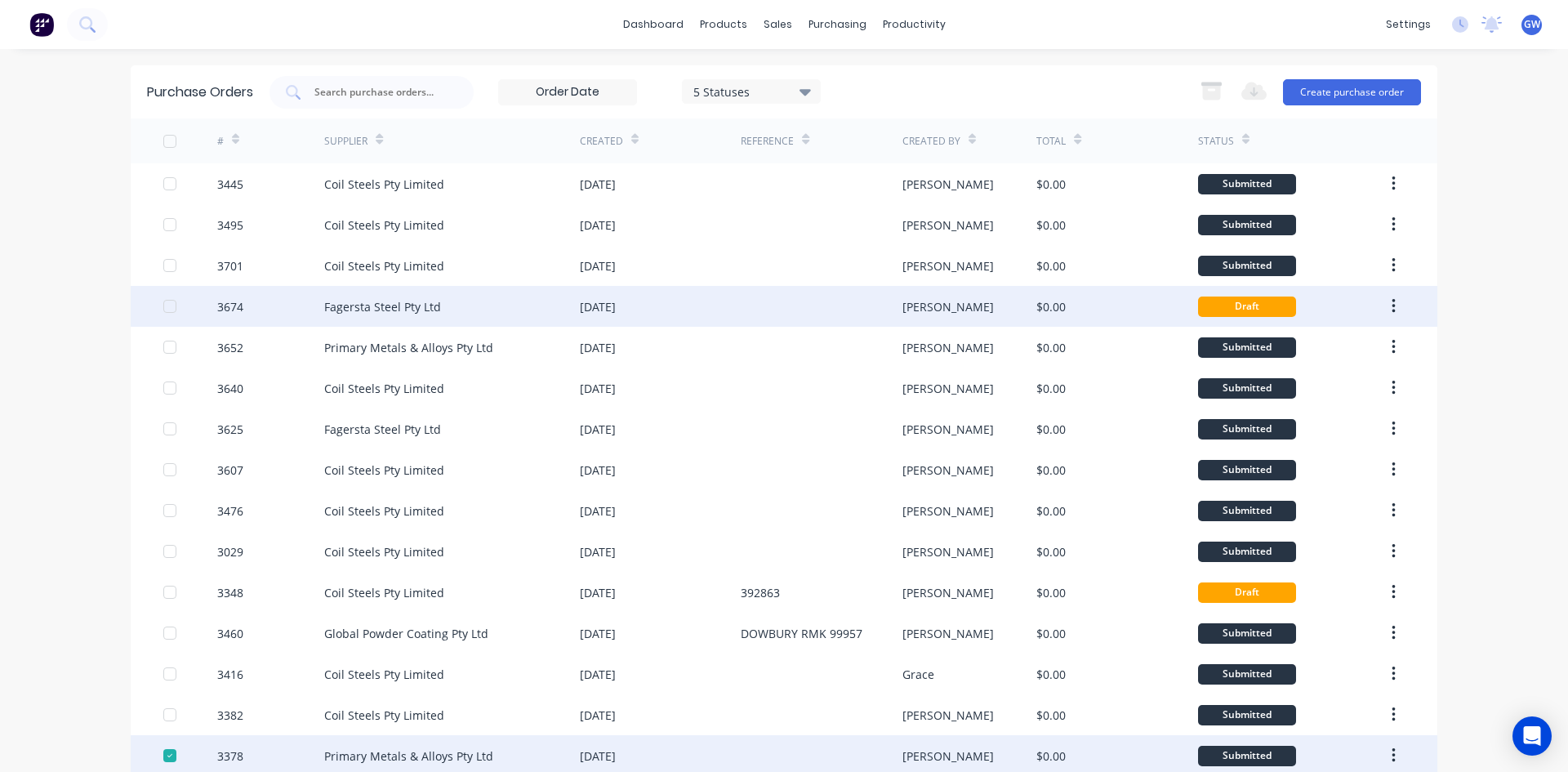
click at [166, 305] on div at bounding box center [170, 306] width 33 height 33
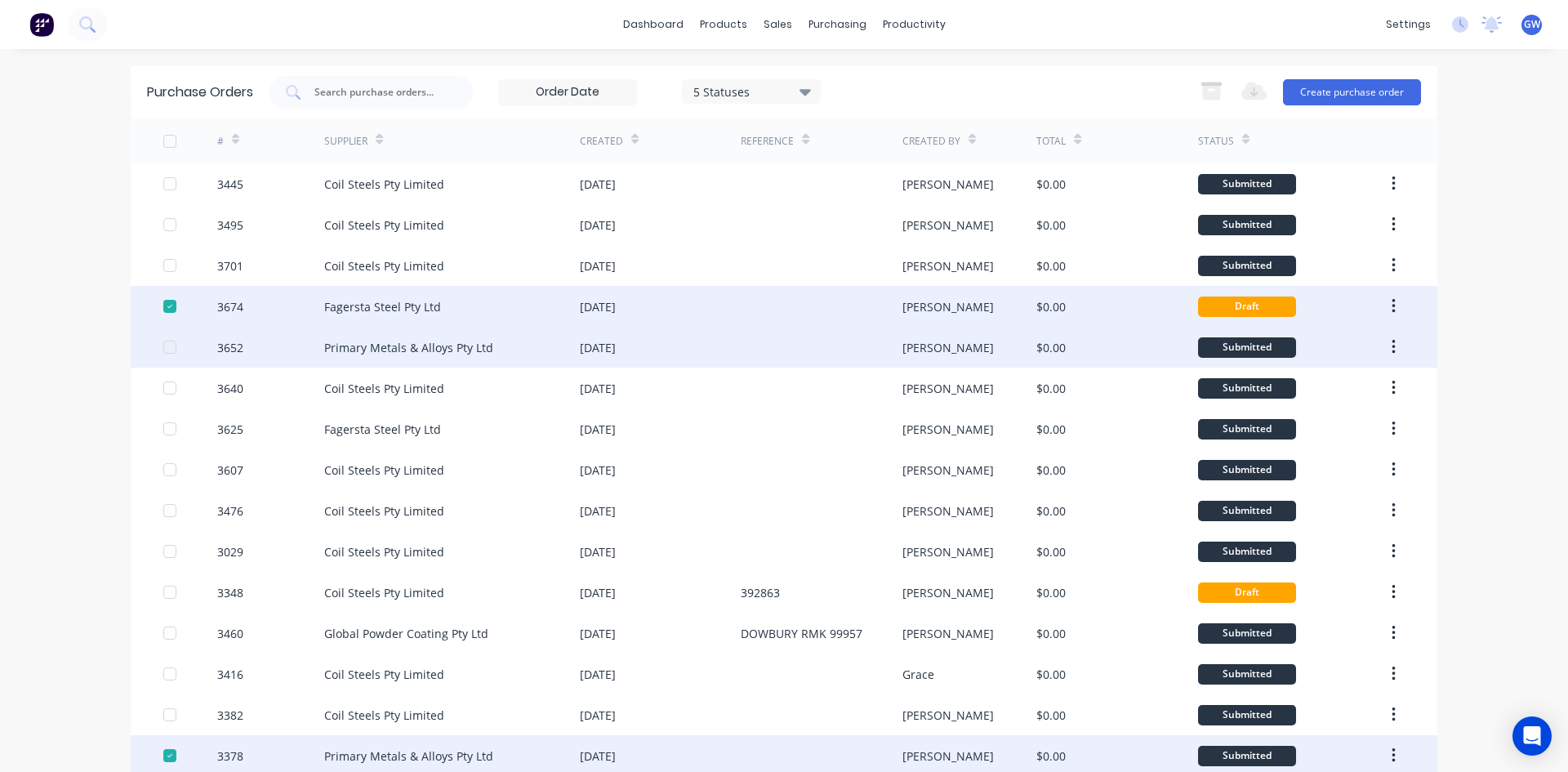
click at [167, 347] on div at bounding box center [170, 347] width 33 height 33
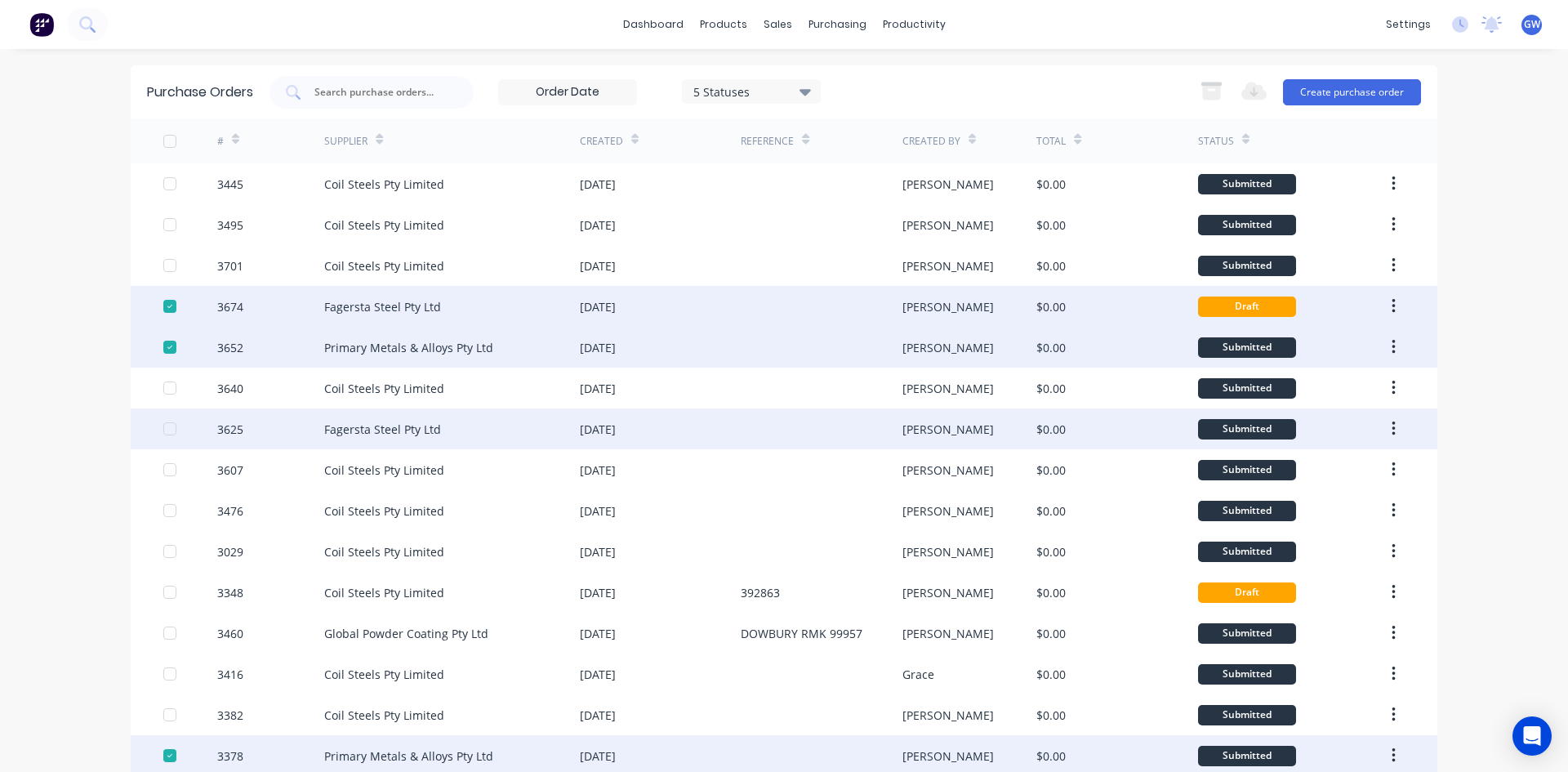
click at [164, 433] on div at bounding box center [170, 428] width 33 height 33
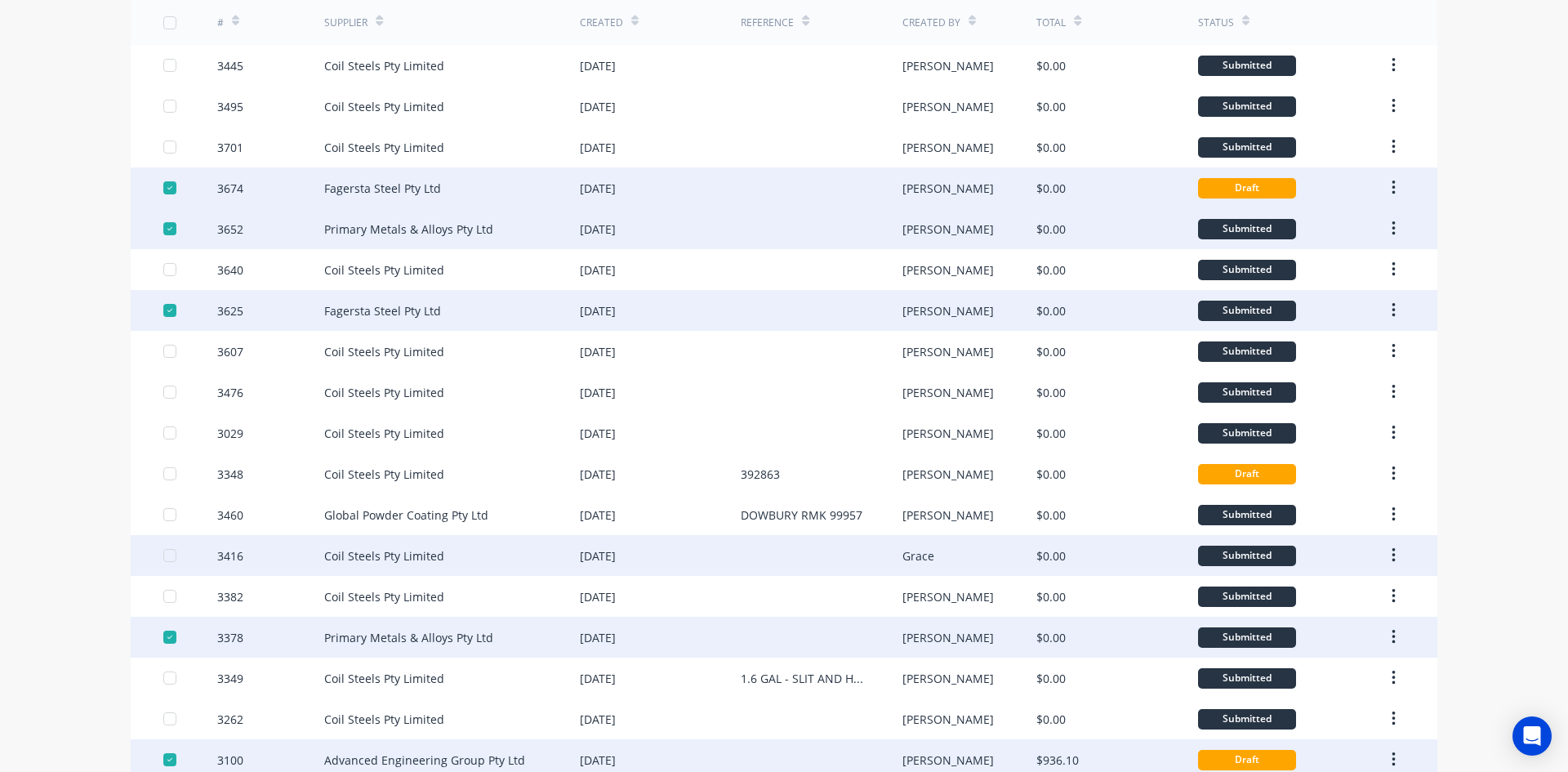
scroll to position [163, 0]
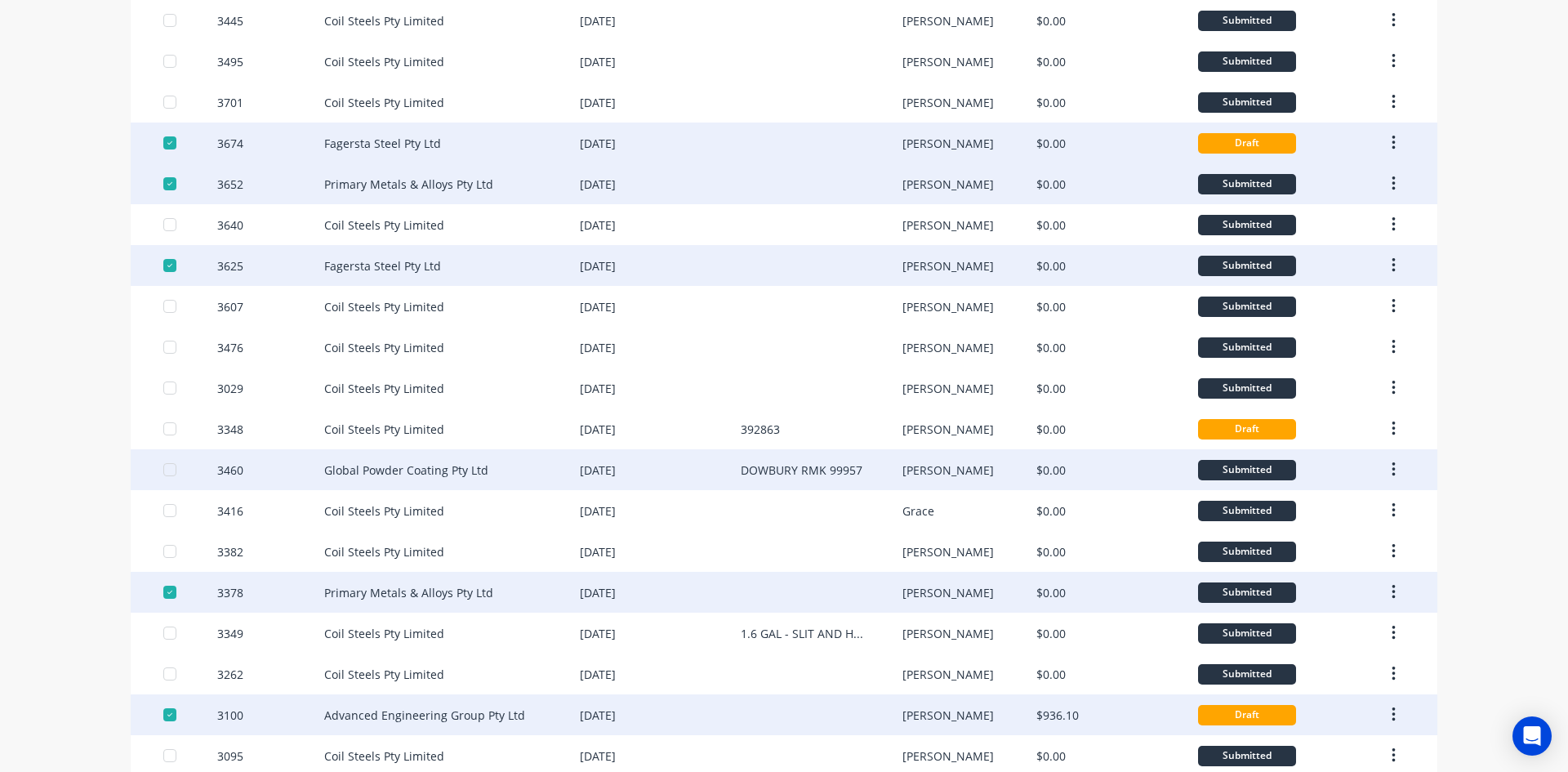
click at [164, 471] on div at bounding box center [170, 469] width 33 height 33
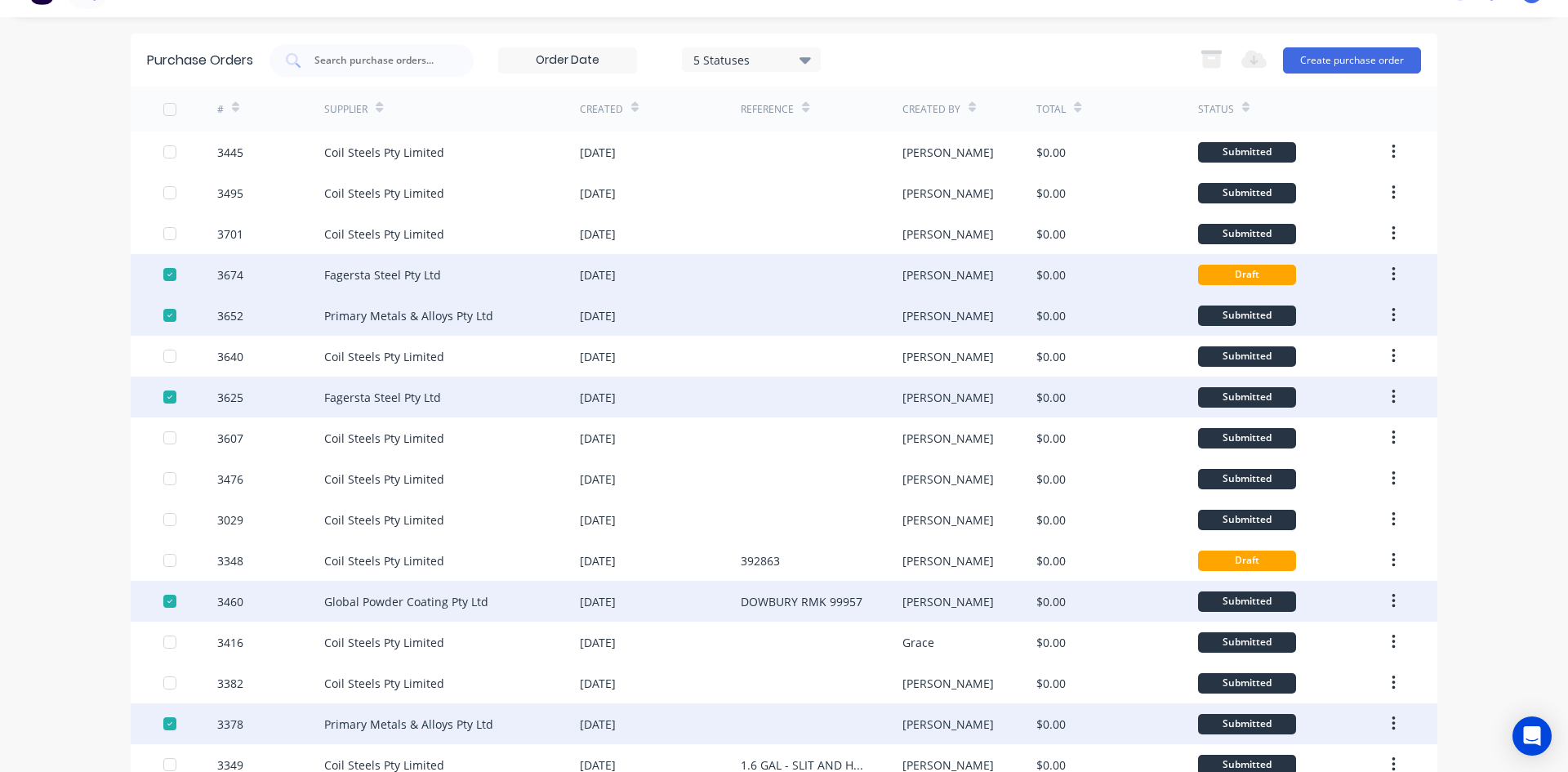
scroll to position [0, 0]
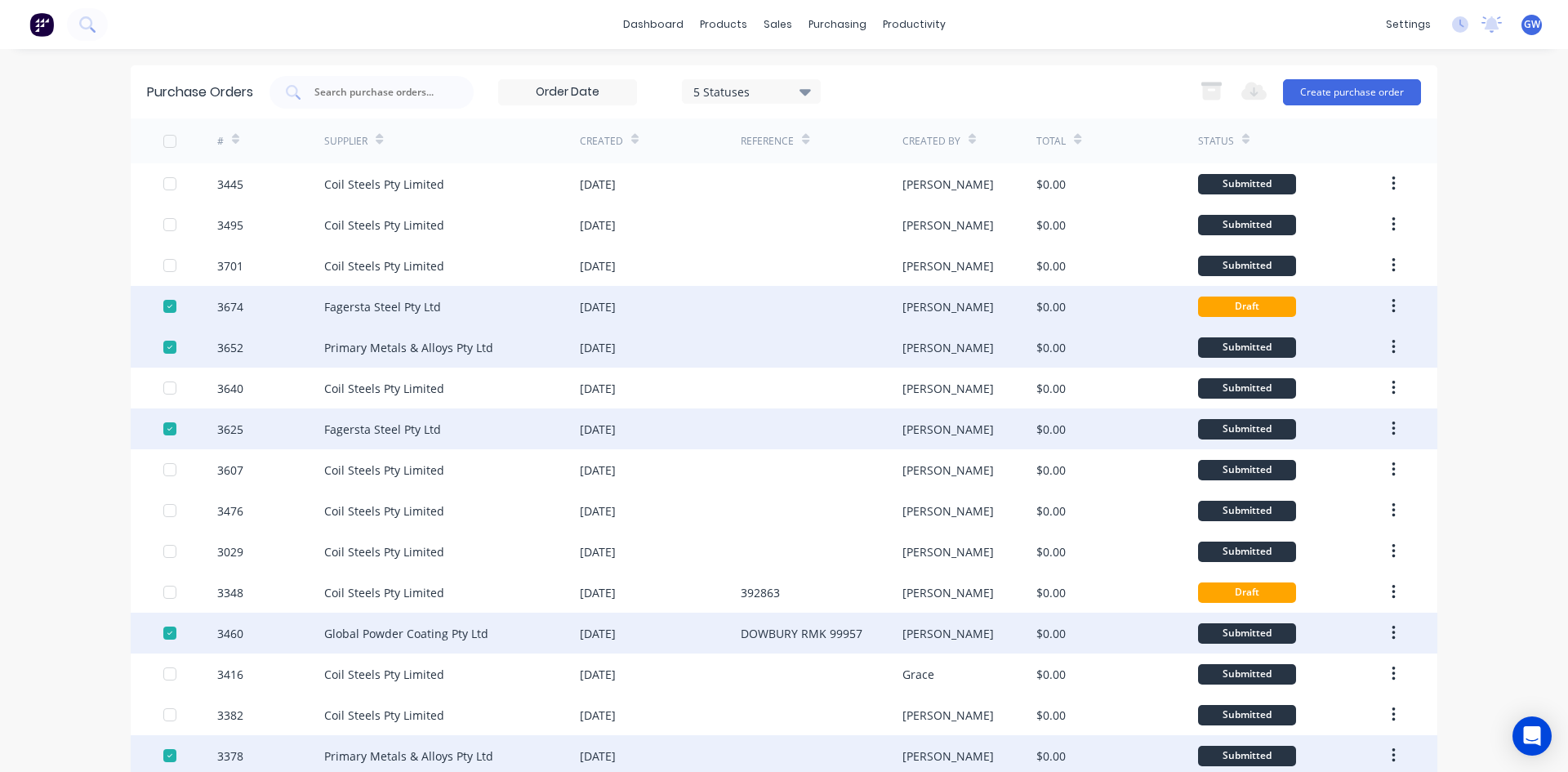
click at [1384, 305] on button "button" at bounding box center [1393, 306] width 38 height 30
click at [1325, 347] on div "Archive" at bounding box center [1334, 349] width 125 height 24
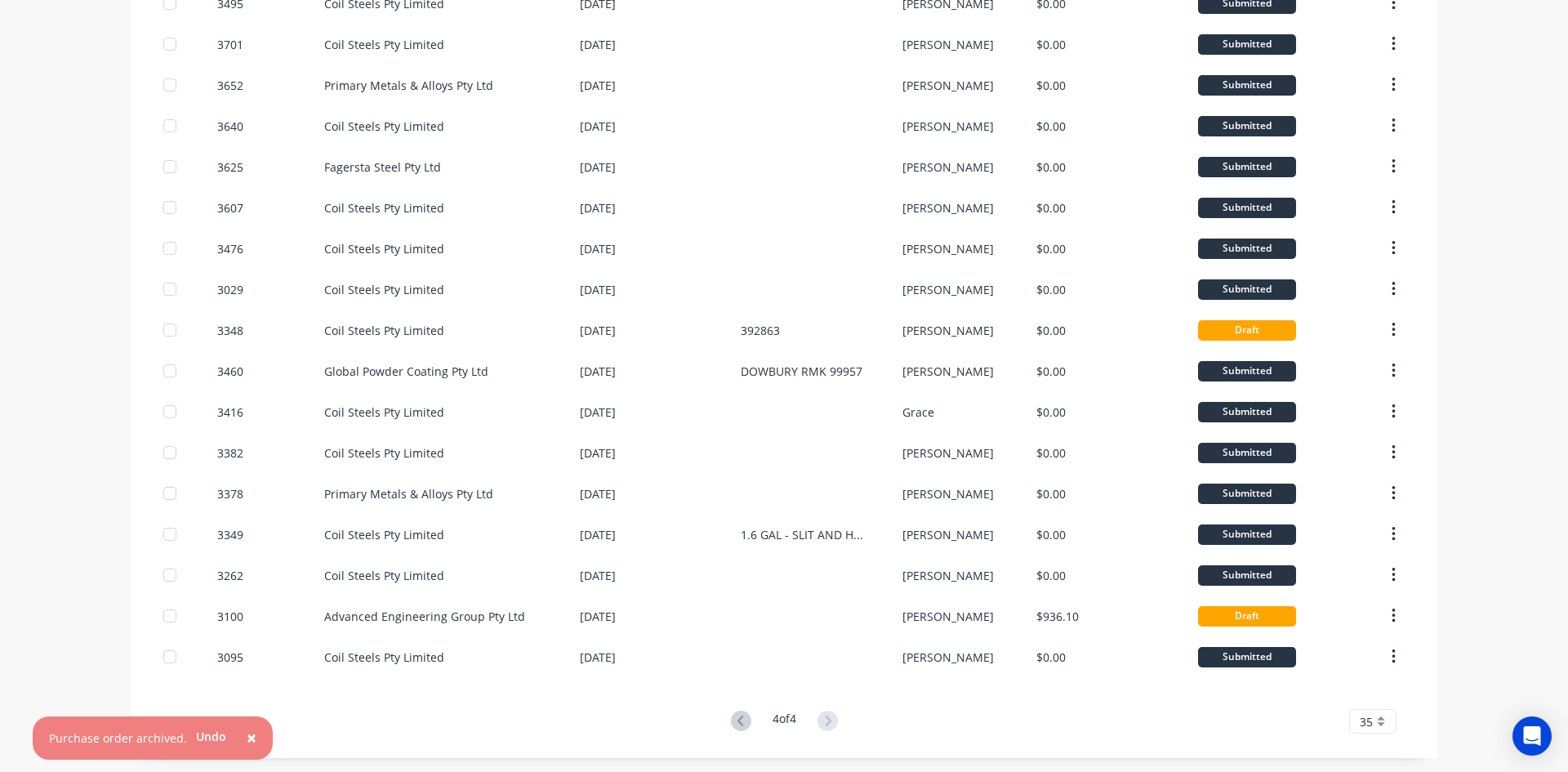
scroll to position [224, 0]
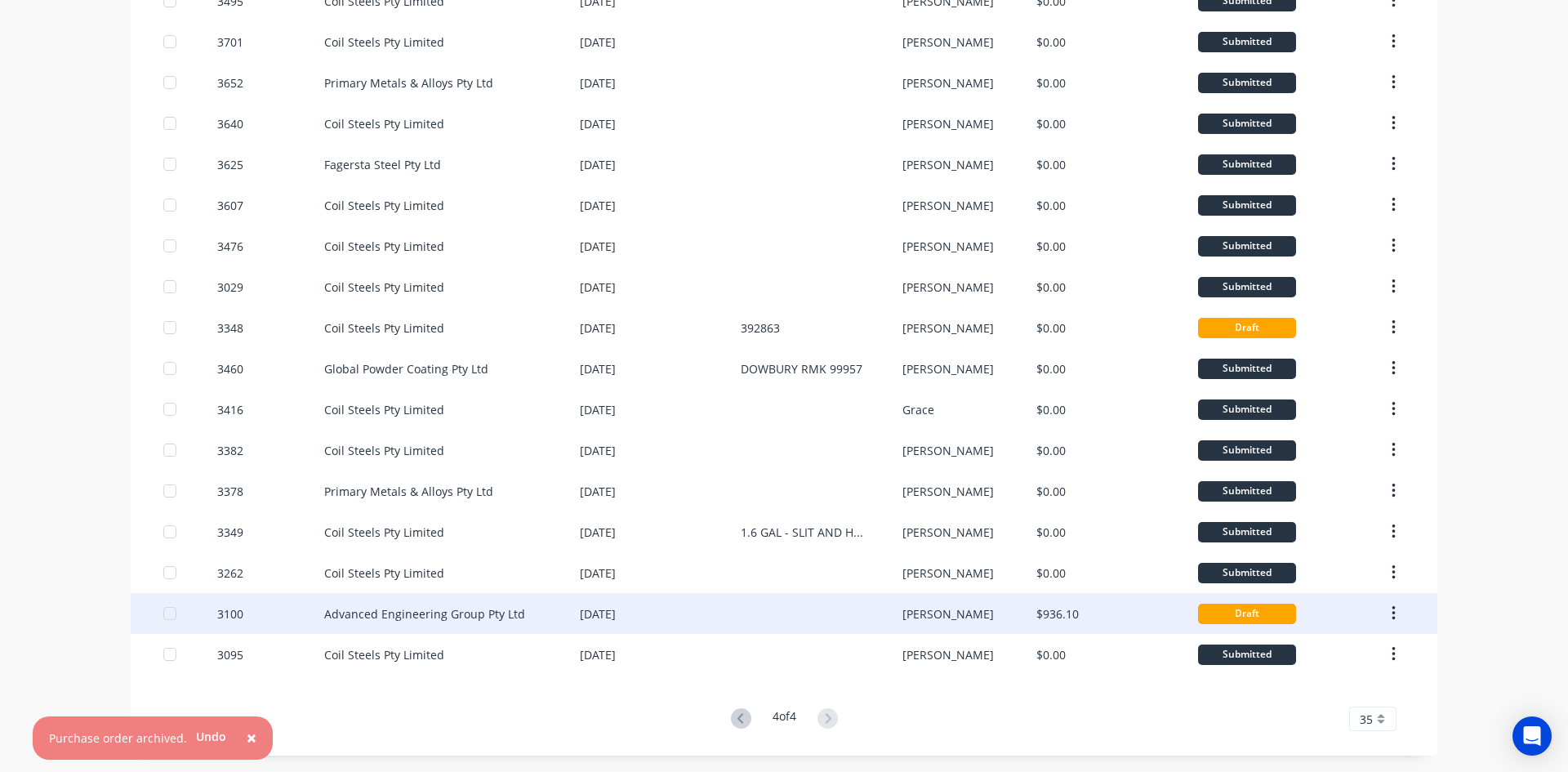
click at [885, 620] on div at bounding box center [820, 613] width 161 height 40
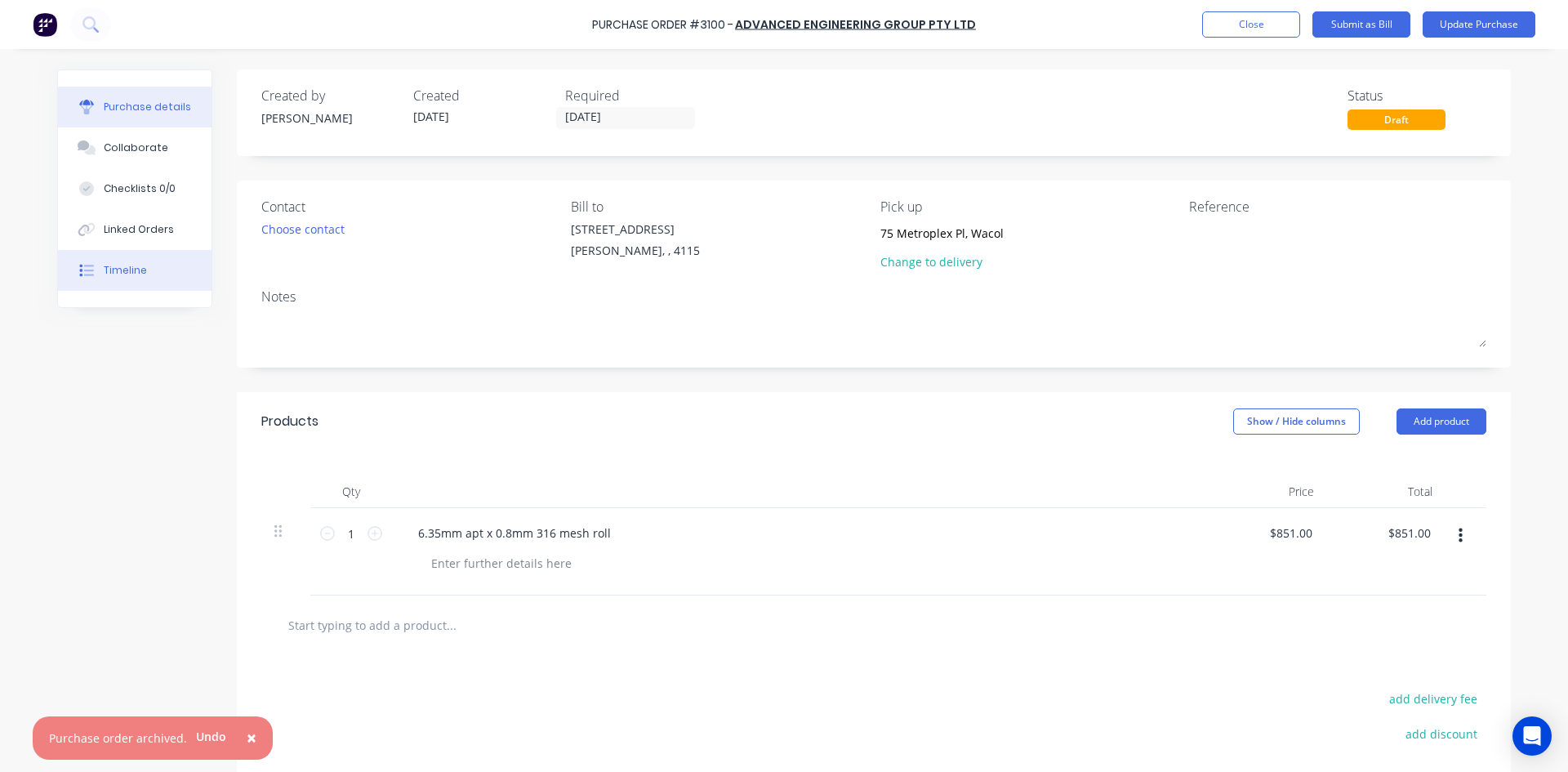
click at [98, 260] on button "Timeline" at bounding box center [135, 270] width 154 height 40
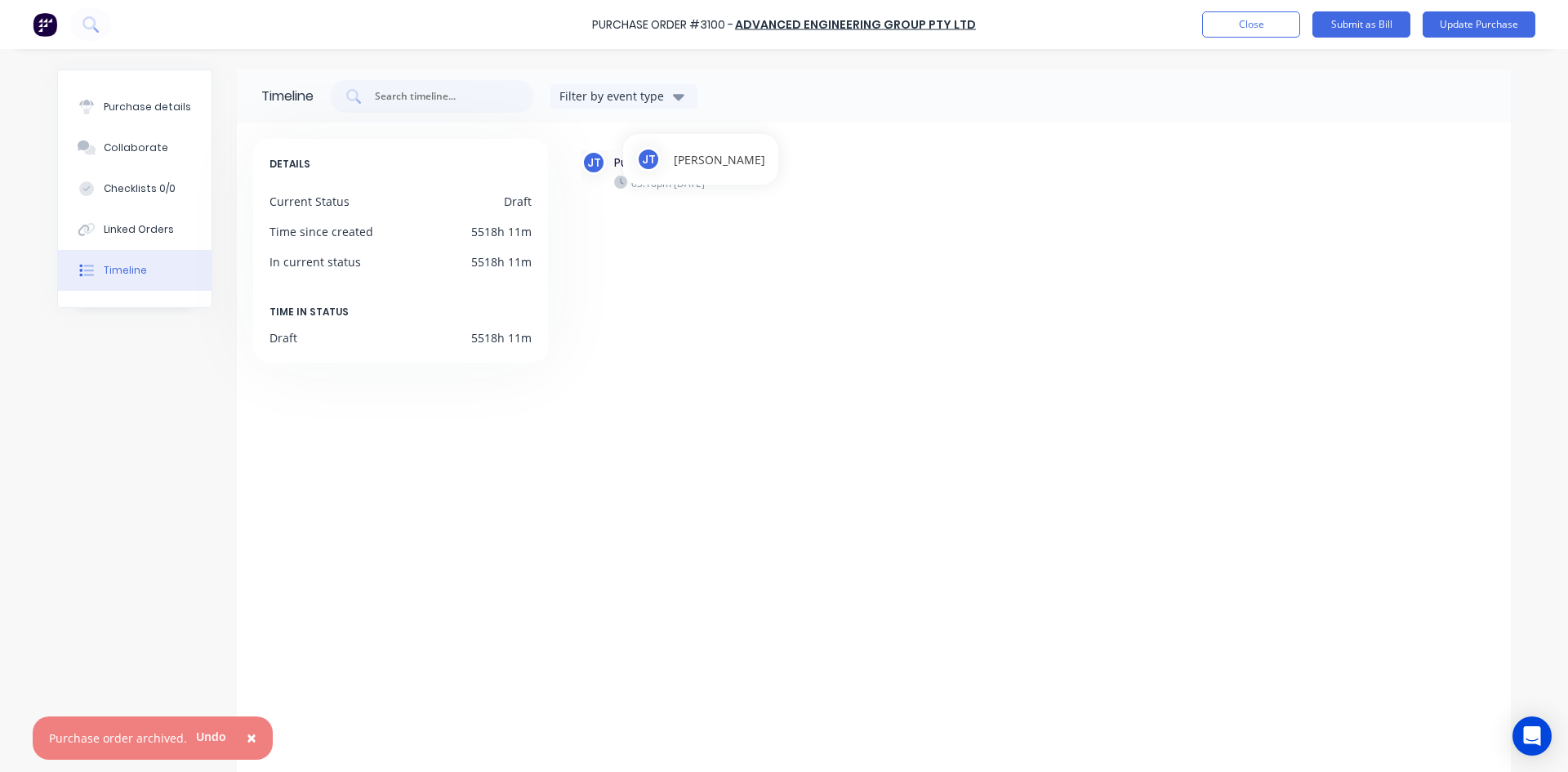
click at [168, 116] on button "Purchase details" at bounding box center [135, 107] width 154 height 40
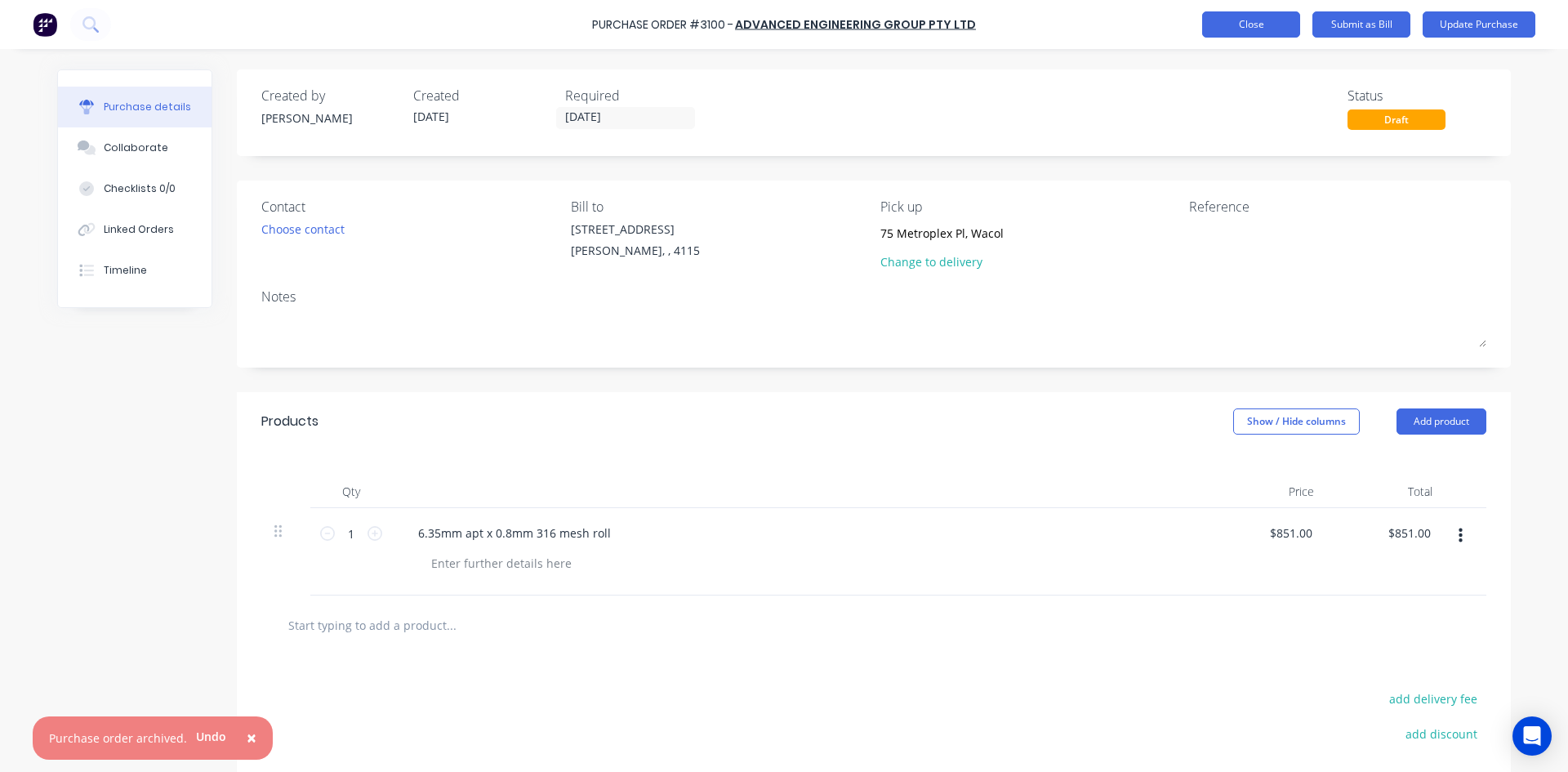
click at [1247, 30] on button "Close" at bounding box center [1250, 25] width 98 height 26
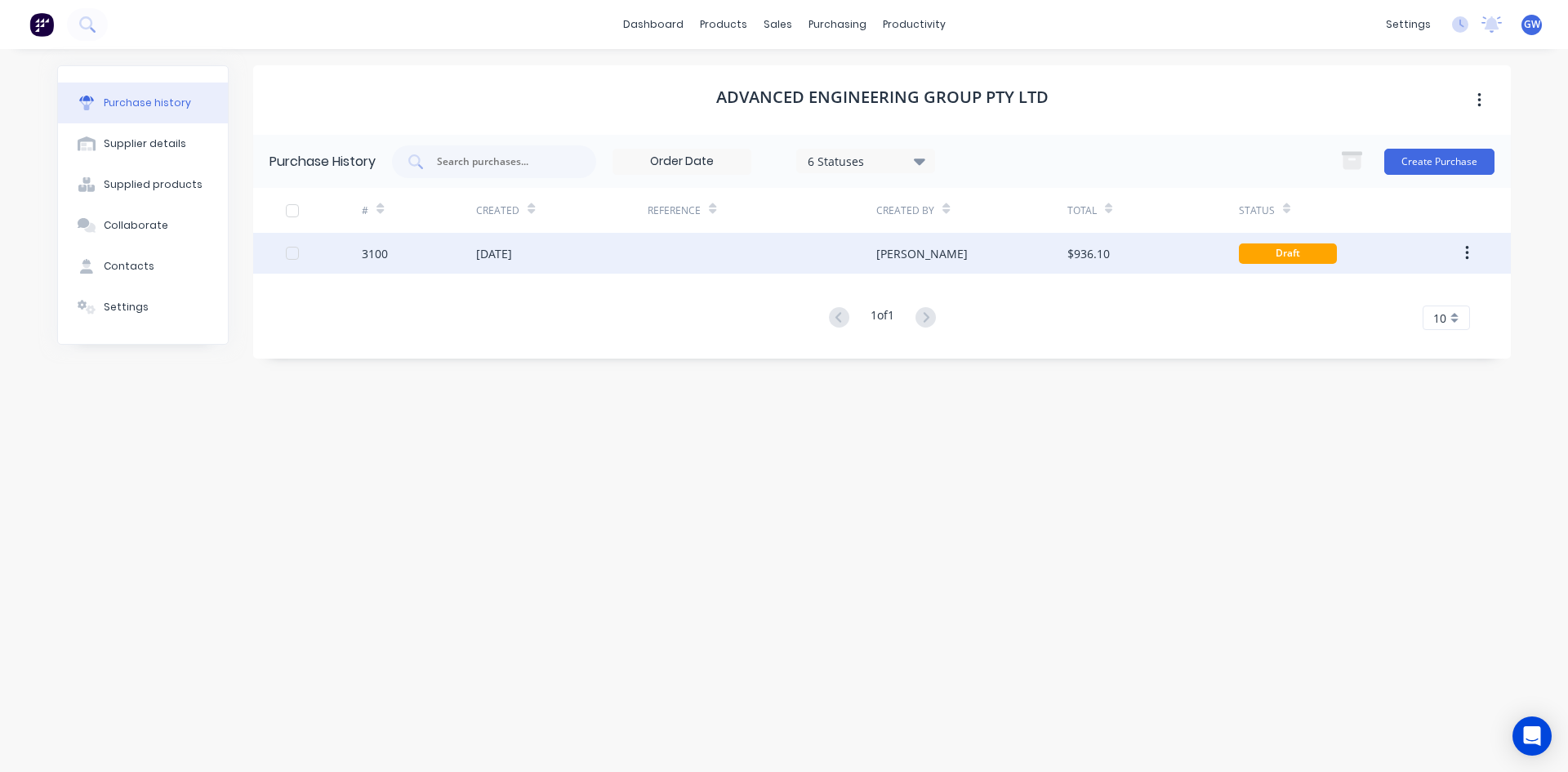
drag, startPoint x: 1470, startPoint y: 252, endPoint x: 1456, endPoint y: 259, distance: 15.7
click at [1464, 255] on button "button" at bounding box center [1466, 254] width 38 height 30
click at [1468, 251] on icon "button" at bounding box center [1466, 253] width 4 height 18
click at [1422, 291] on div "Archive" at bounding box center [1408, 296] width 125 height 24
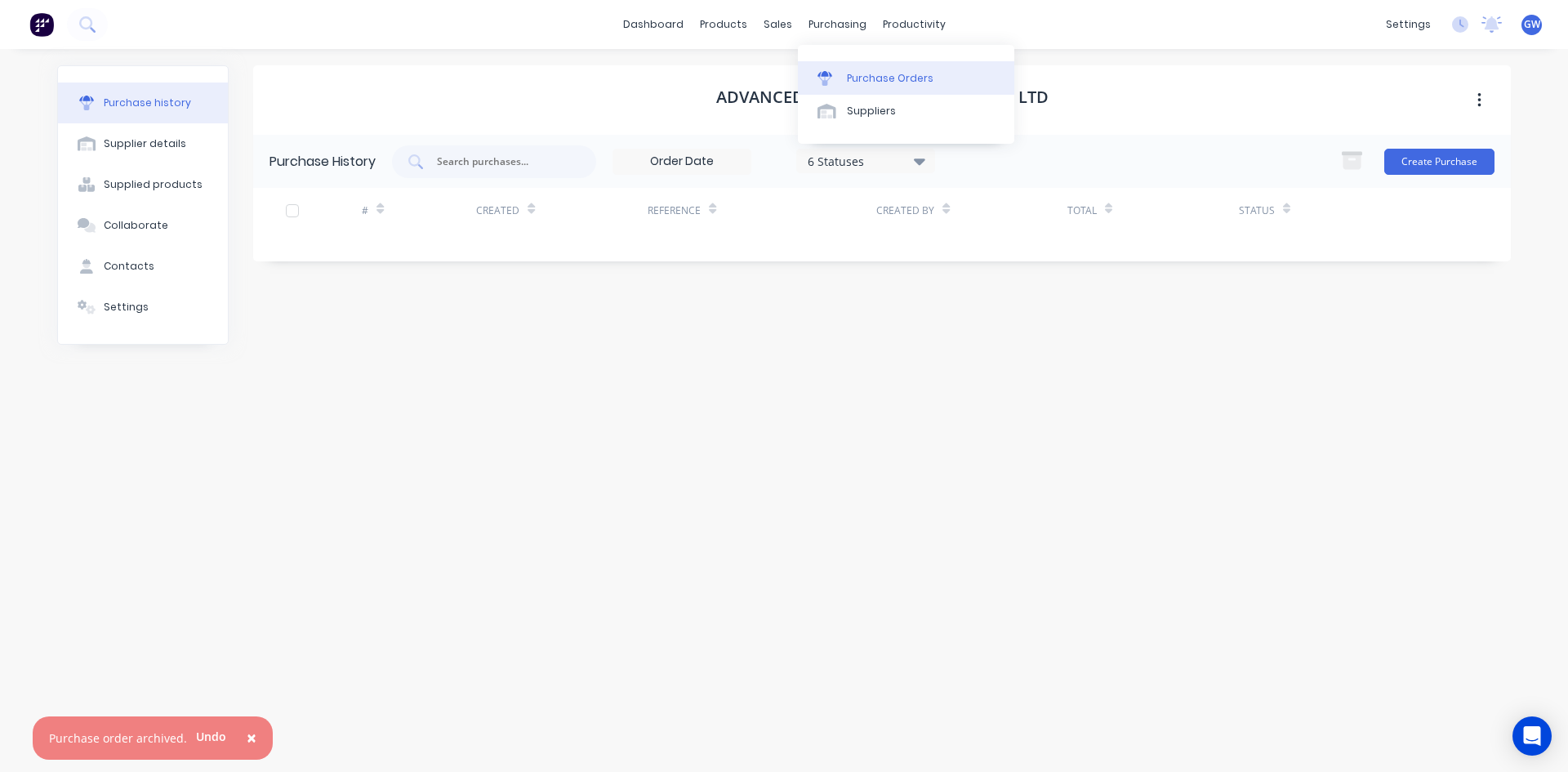
click at [839, 81] on div at bounding box center [829, 78] width 25 height 15
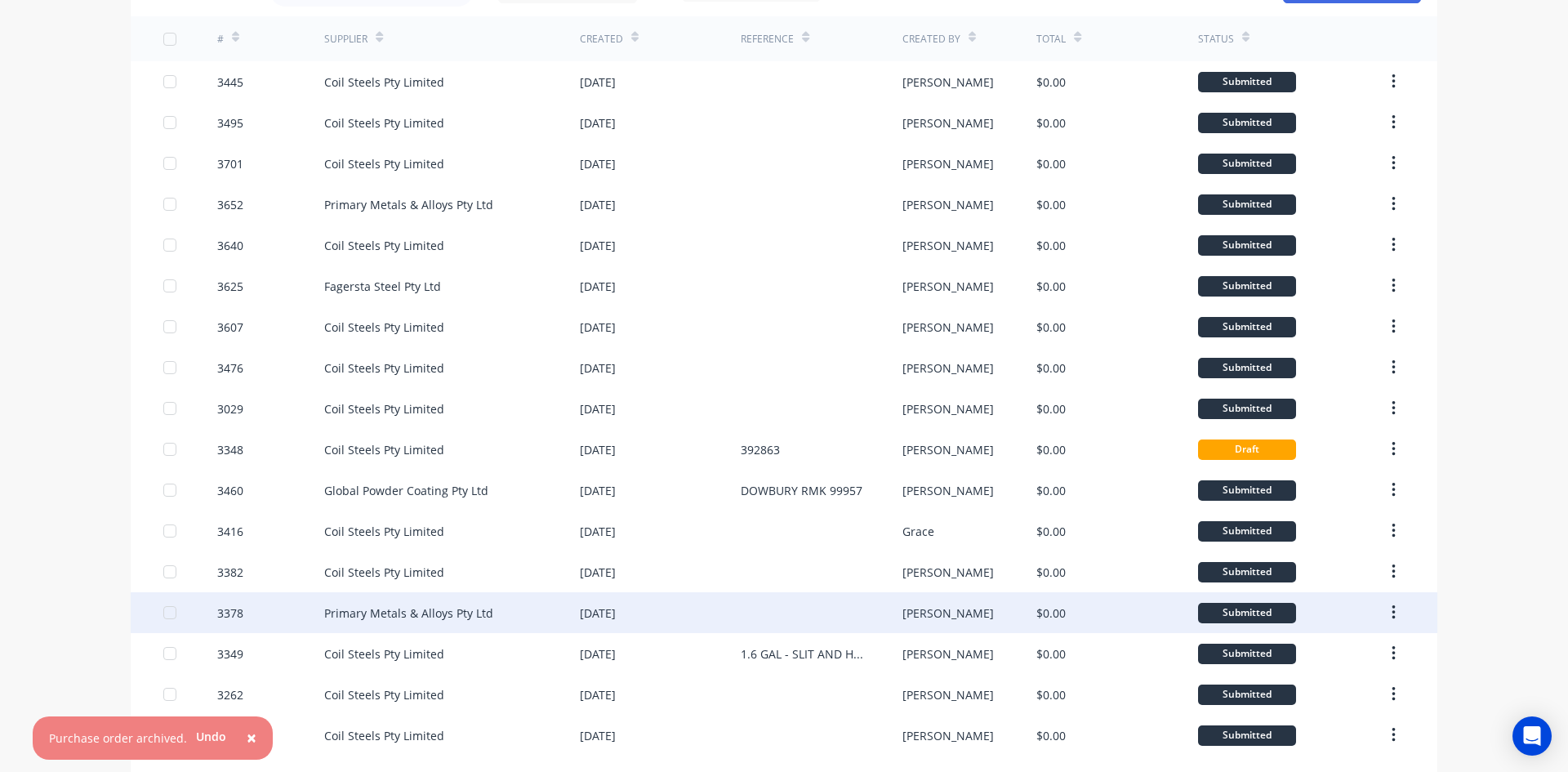
scroll to position [183, 0]
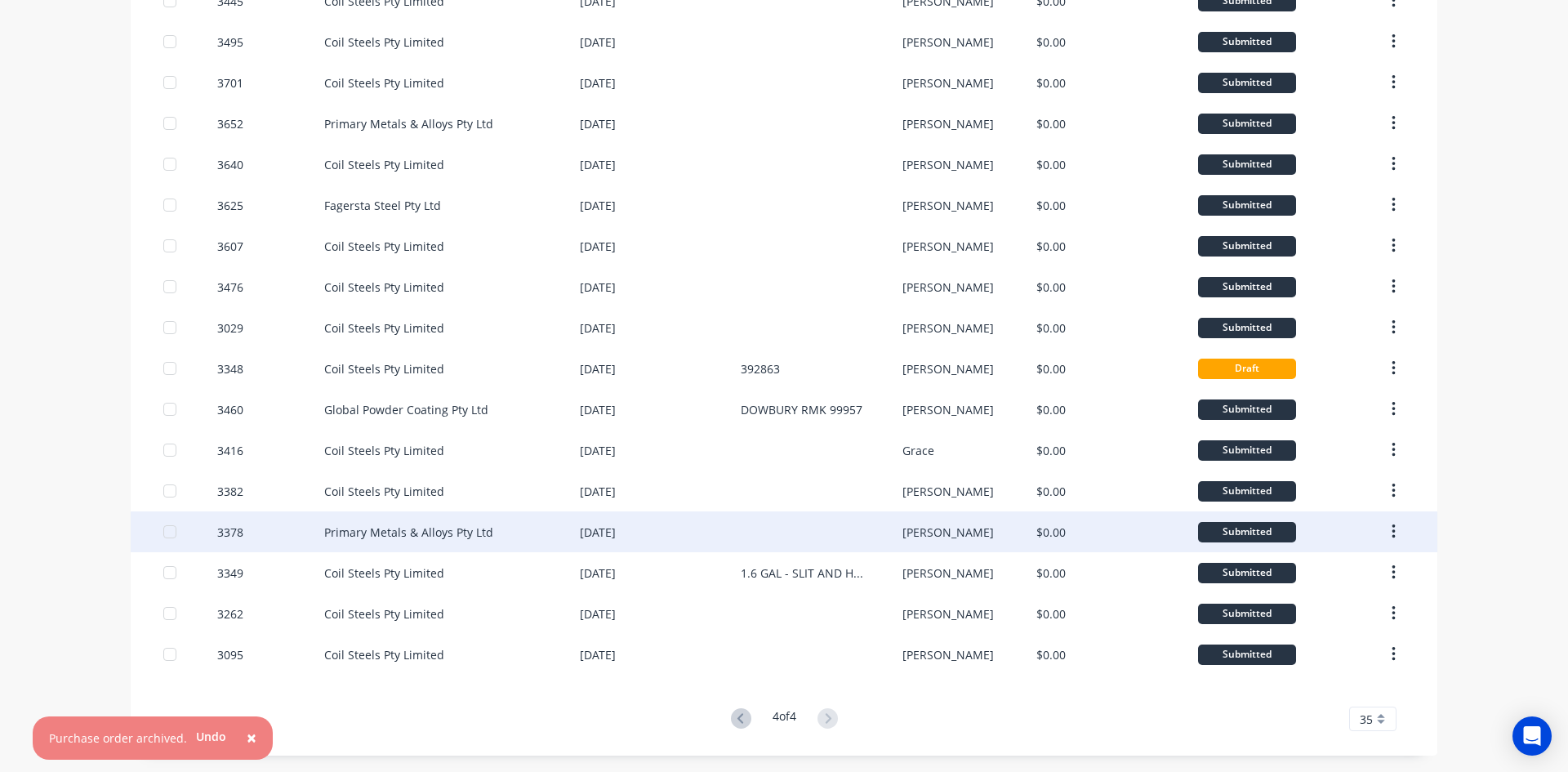
click at [1391, 532] on icon "button" at bounding box center [1392, 531] width 3 height 15
click at [1335, 568] on div "Submitted" at bounding box center [1292, 572] width 187 height 40
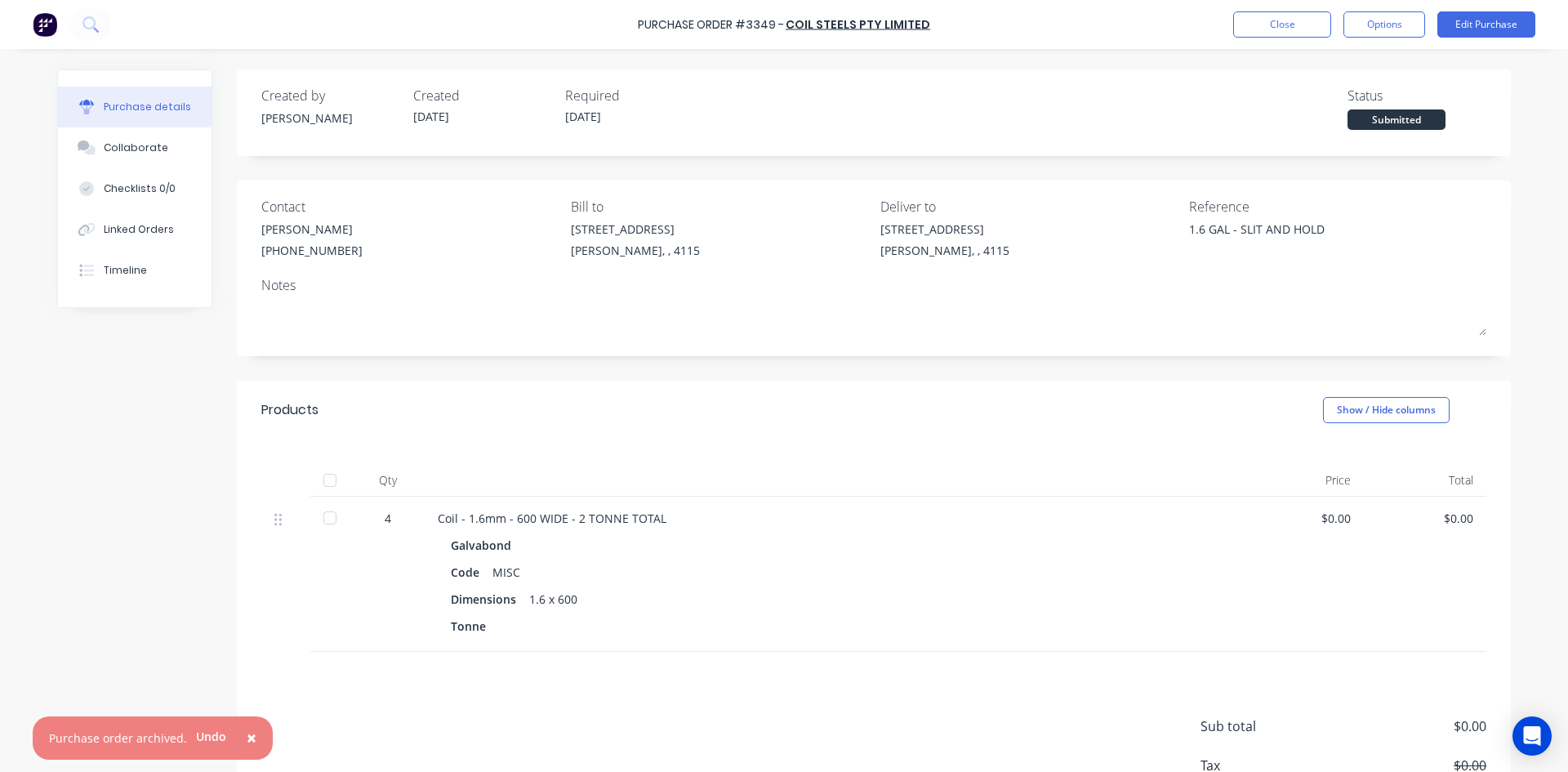
type textarea "x"
click at [1266, 30] on button "Close" at bounding box center [1281, 25] width 98 height 26
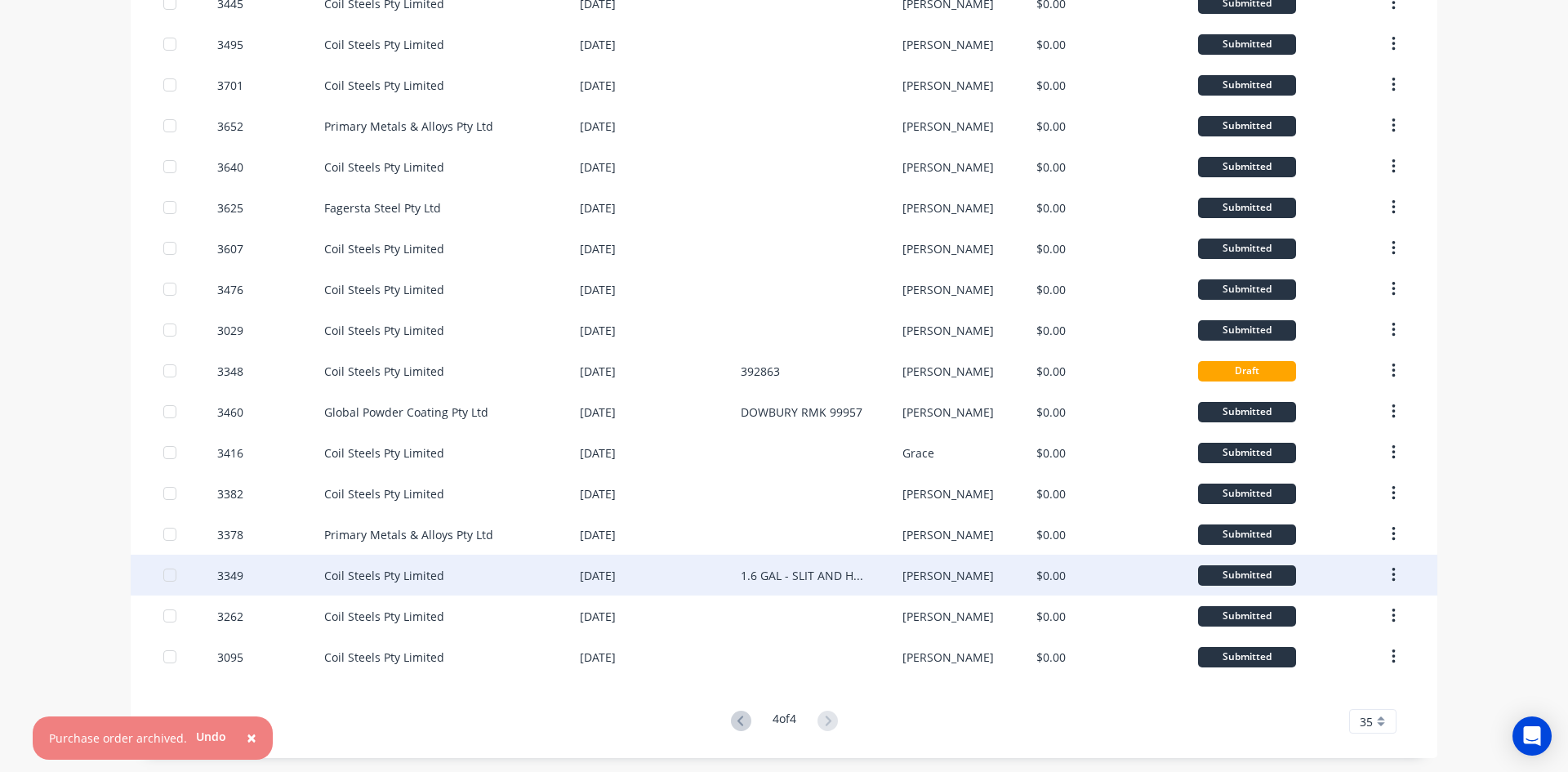
scroll to position [183, 0]
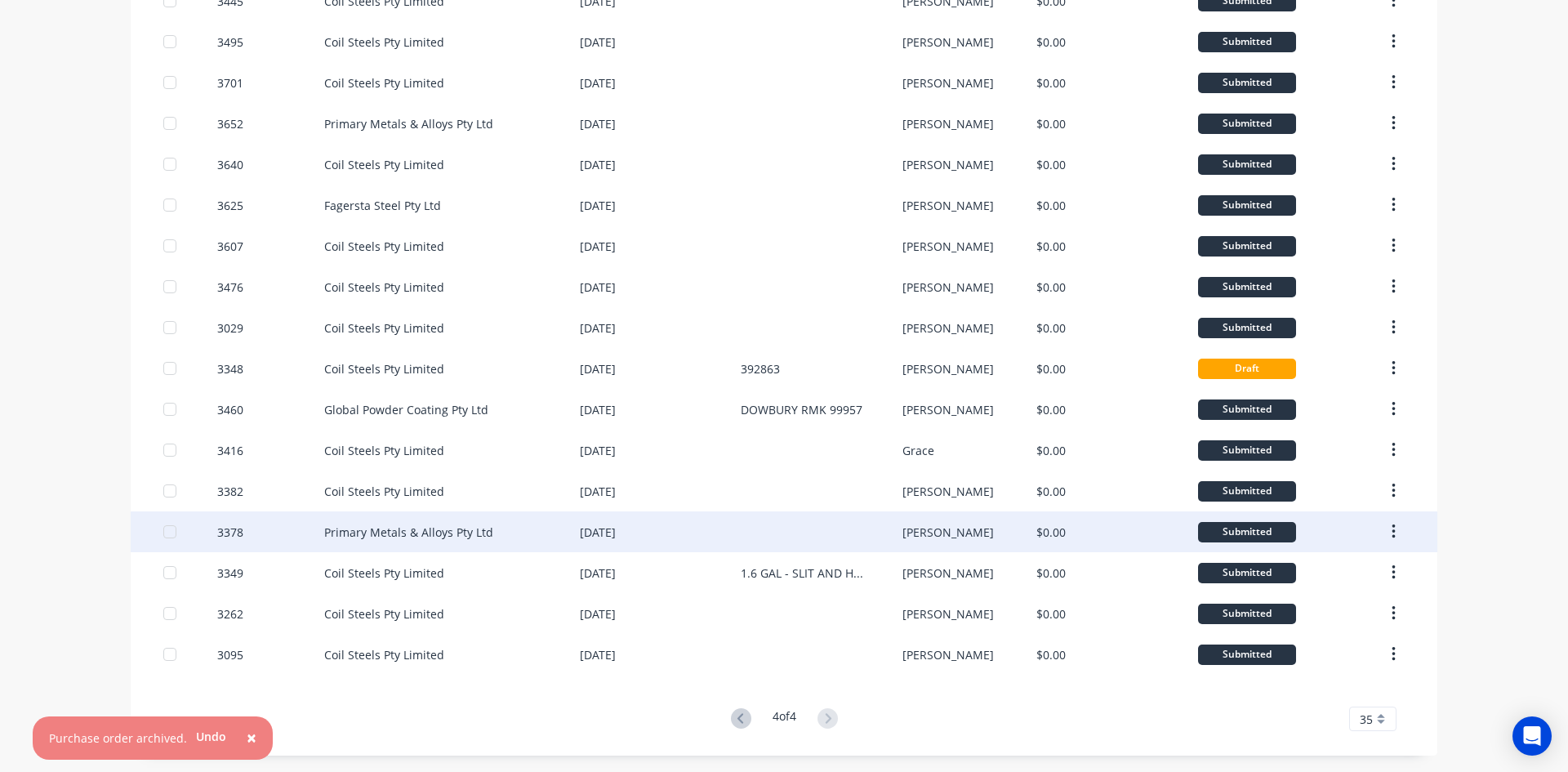
click at [1384, 529] on button "button" at bounding box center [1393, 532] width 38 height 30
click at [1349, 576] on div "Archive" at bounding box center [1334, 575] width 125 height 24
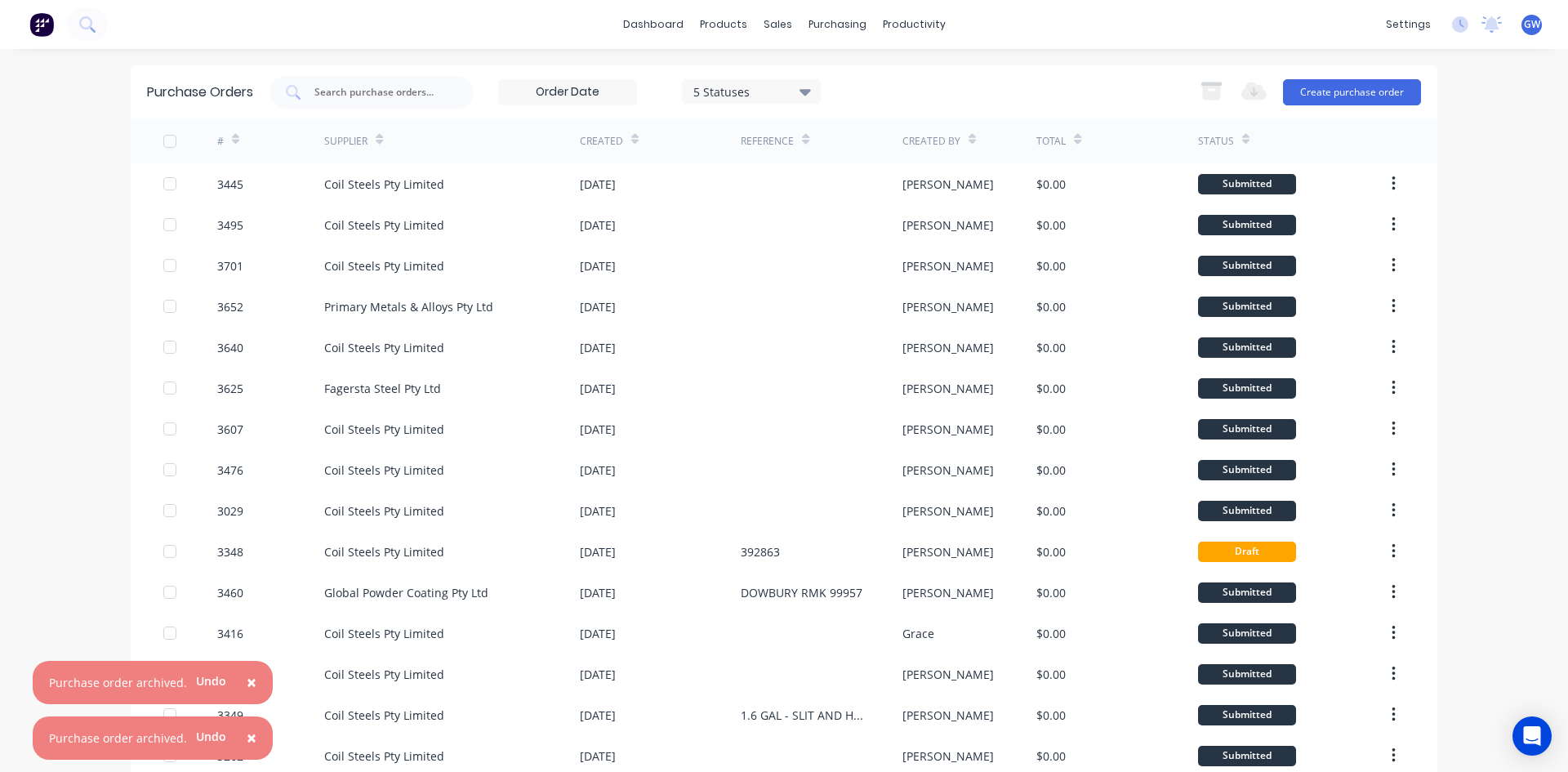
click at [247, 740] on span "×" at bounding box center [252, 737] width 10 height 23
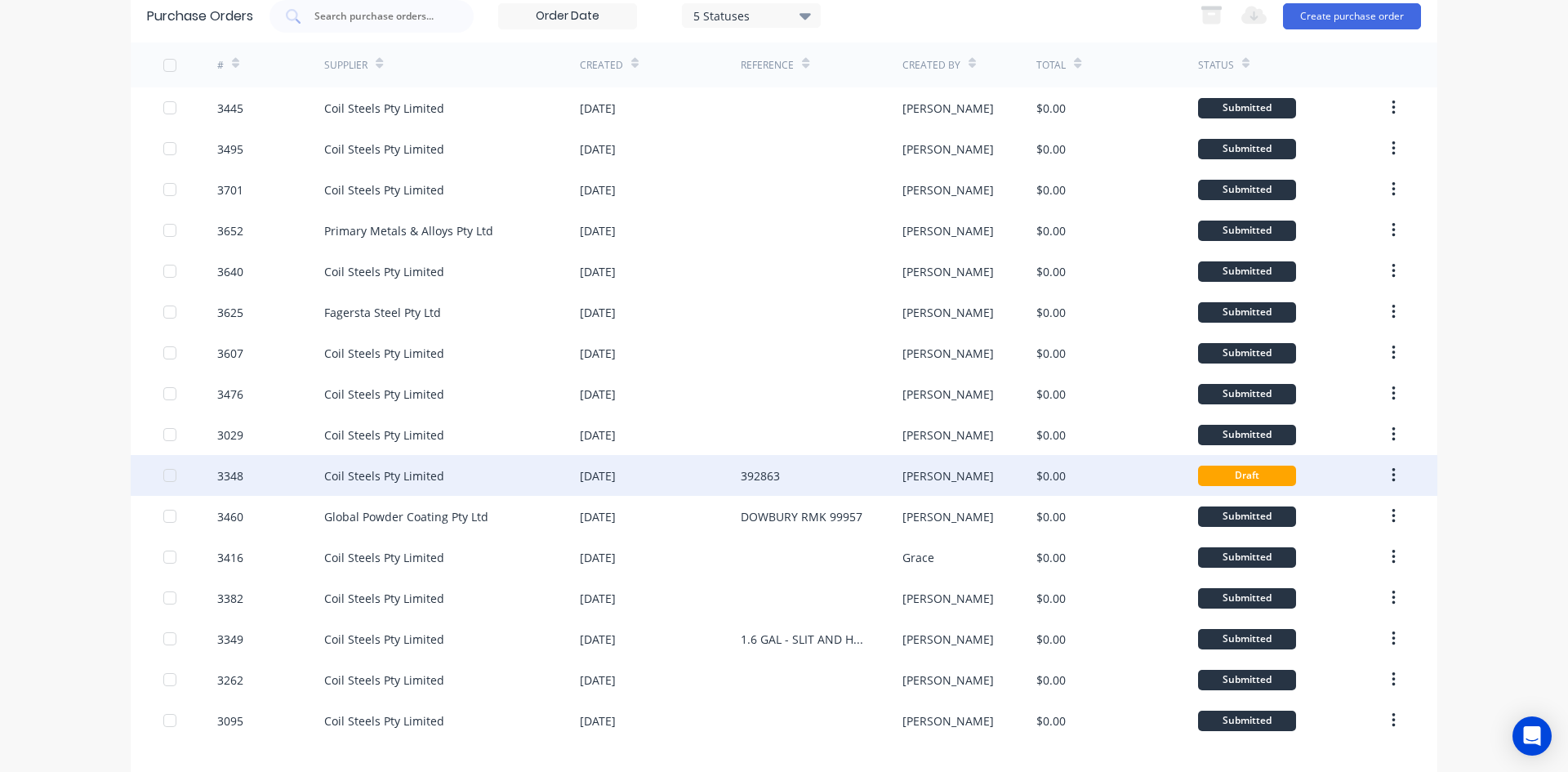
scroll to position [142, 0]
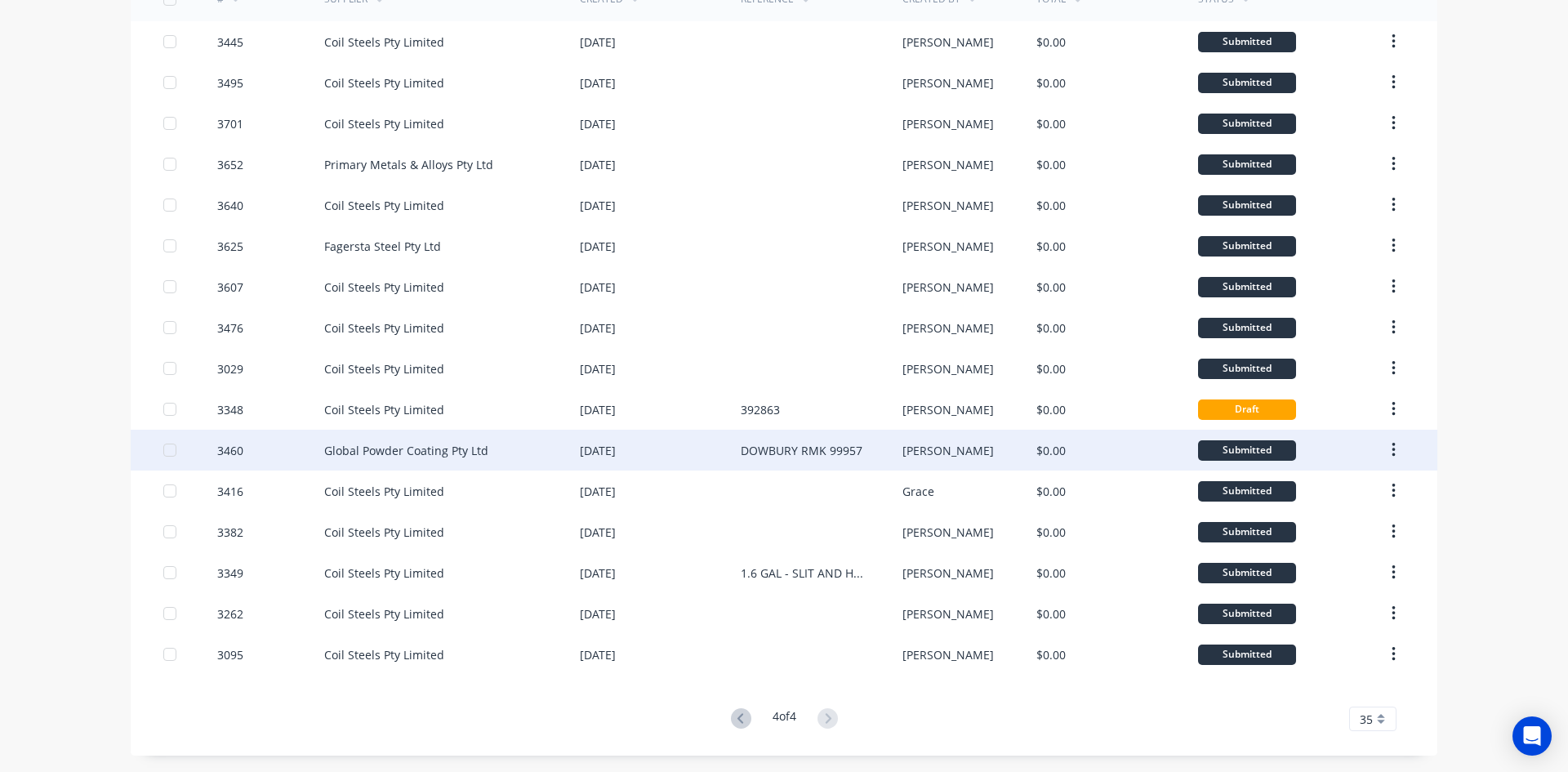
click at [1391, 450] on icon "button" at bounding box center [1393, 450] width 4 height 18
click at [1327, 493] on div "Archive" at bounding box center [1334, 493] width 125 height 24
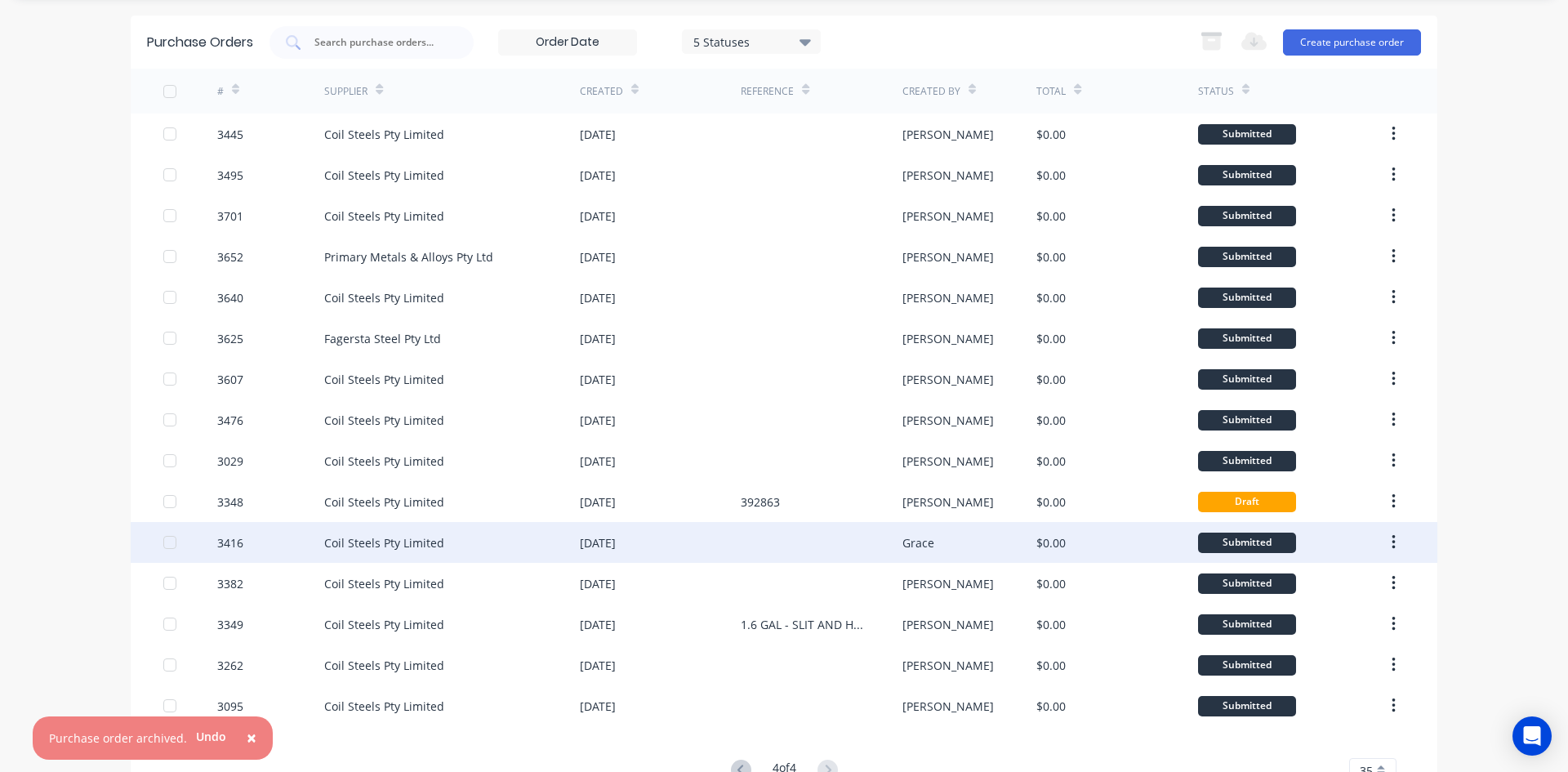
scroll to position [102, 0]
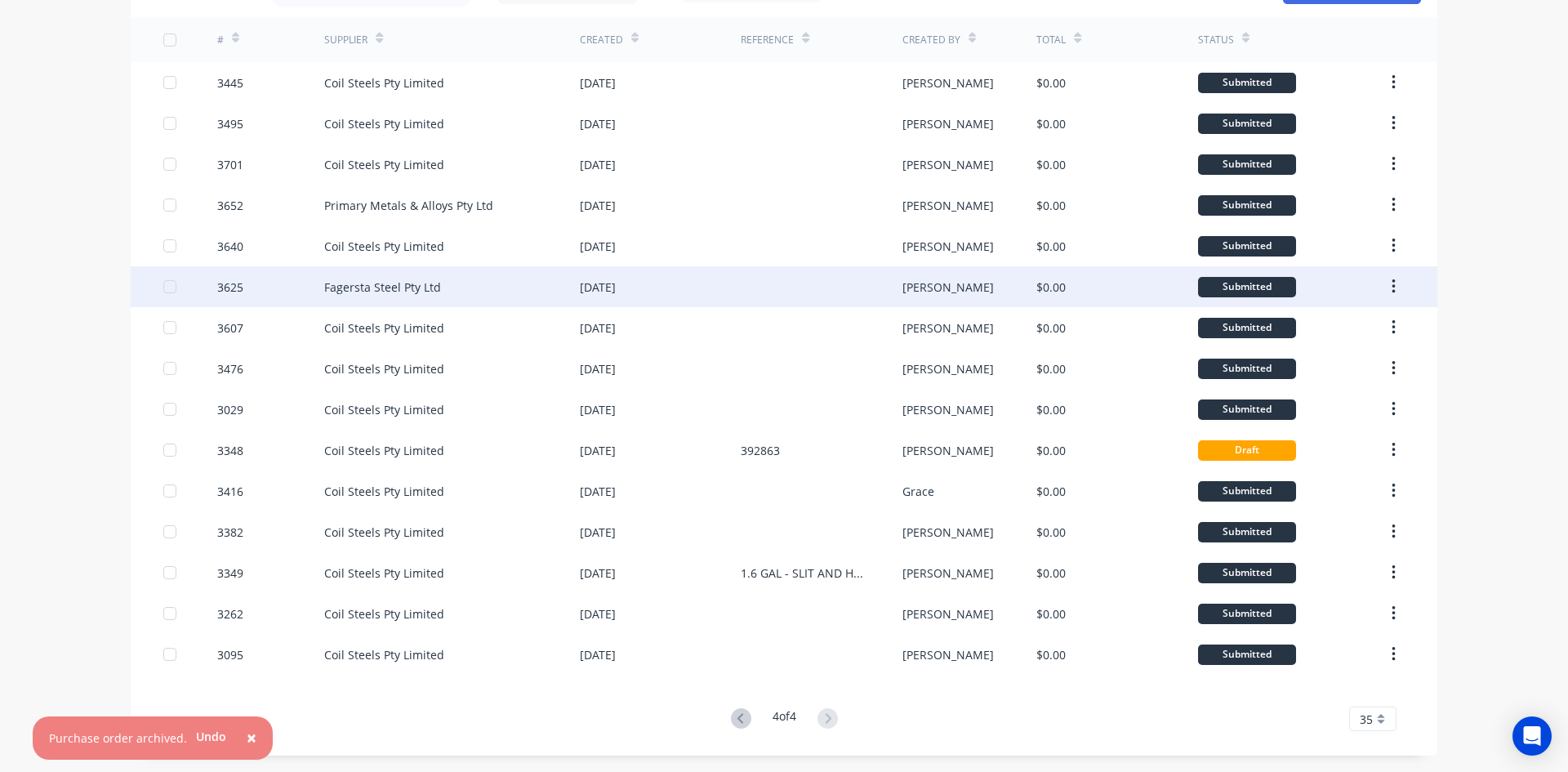
click at [1391, 290] on icon "button" at bounding box center [1393, 286] width 4 height 18
click at [1353, 334] on div "Archive" at bounding box center [1334, 330] width 125 height 24
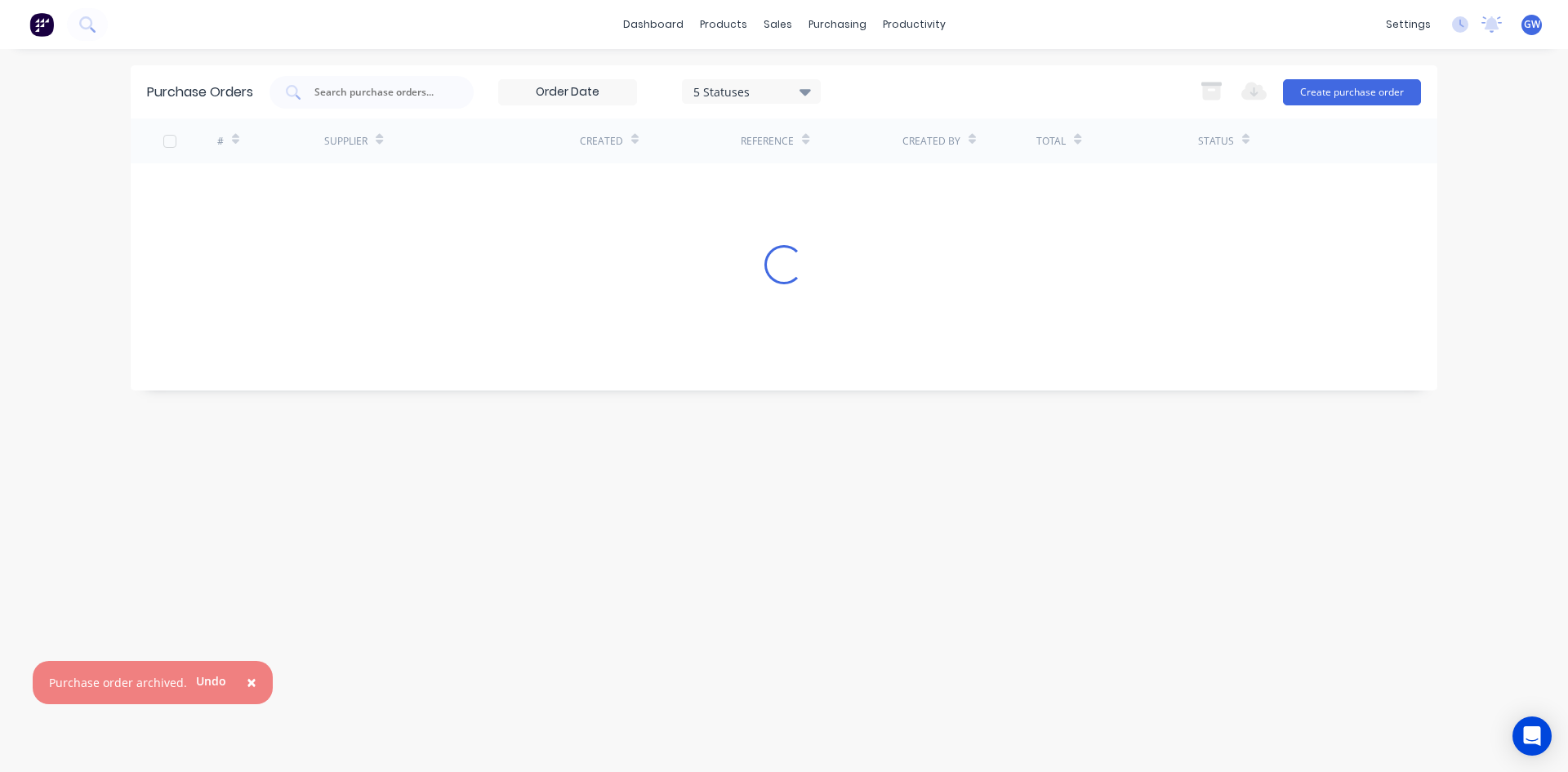
scroll to position [0, 0]
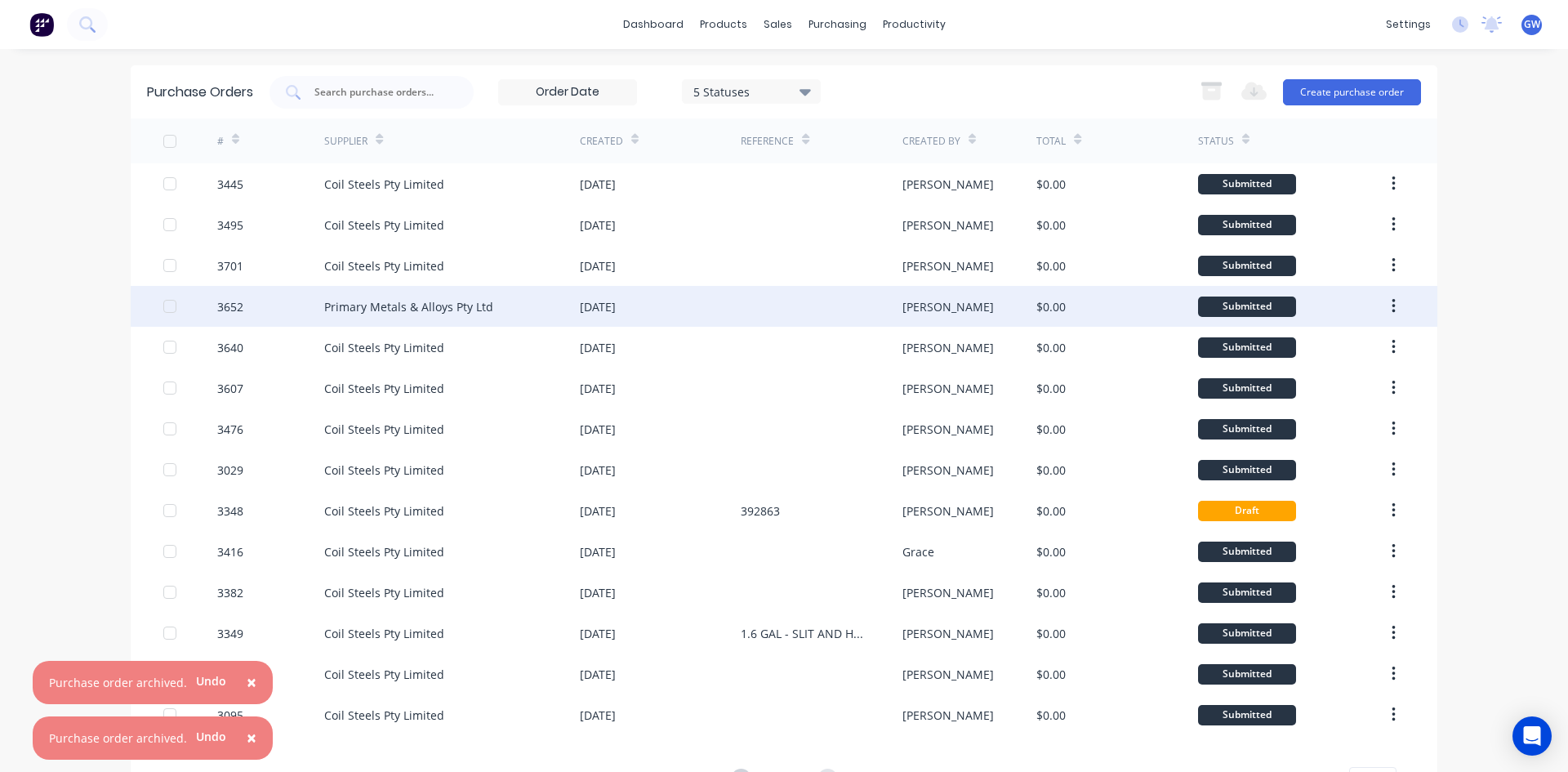
click at [1390, 310] on button "button" at bounding box center [1393, 306] width 38 height 30
click at [1353, 352] on div "Archive" at bounding box center [1334, 349] width 125 height 24
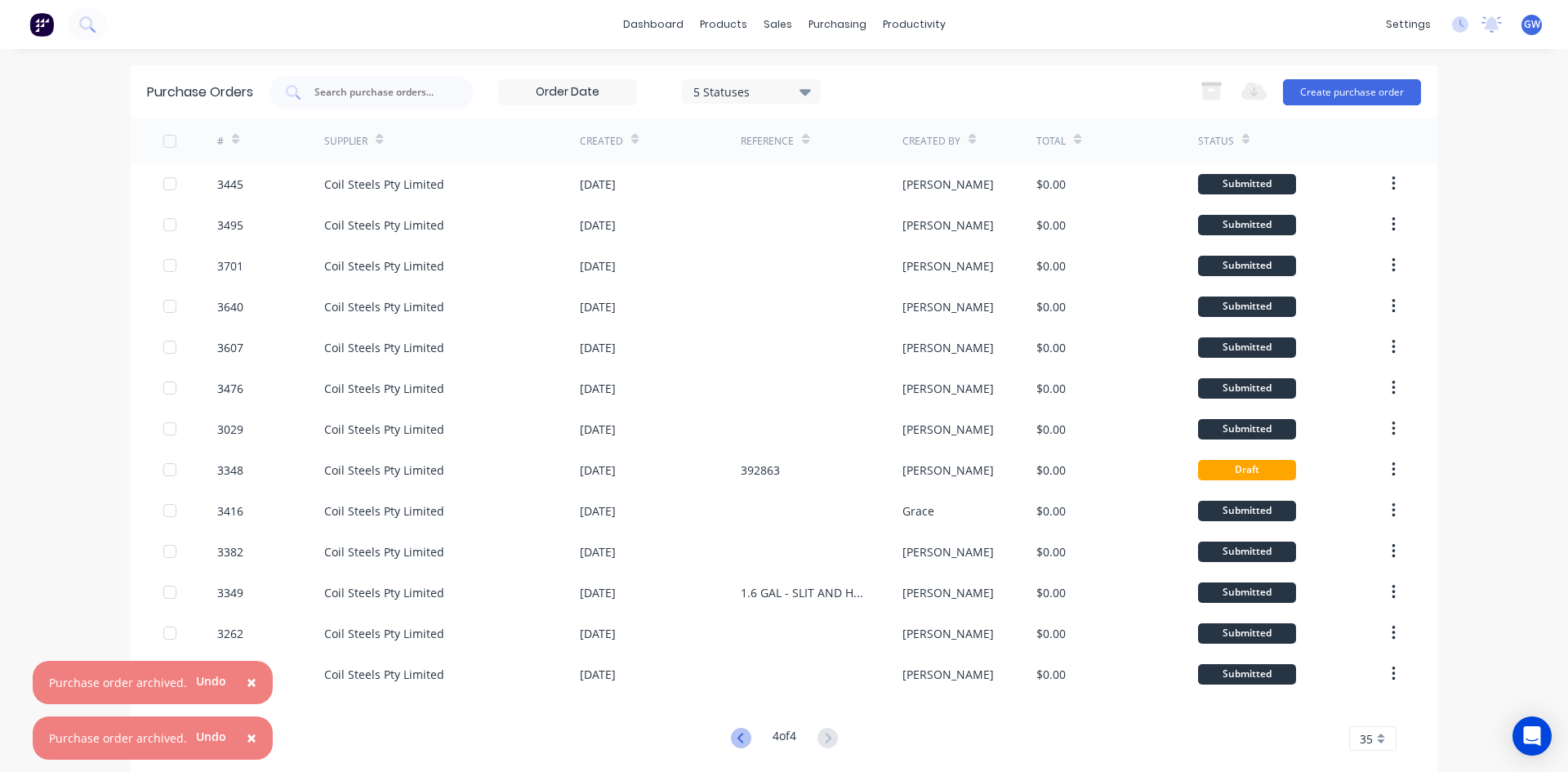
click at [731, 740] on icon at bounding box center [741, 737] width 21 height 21
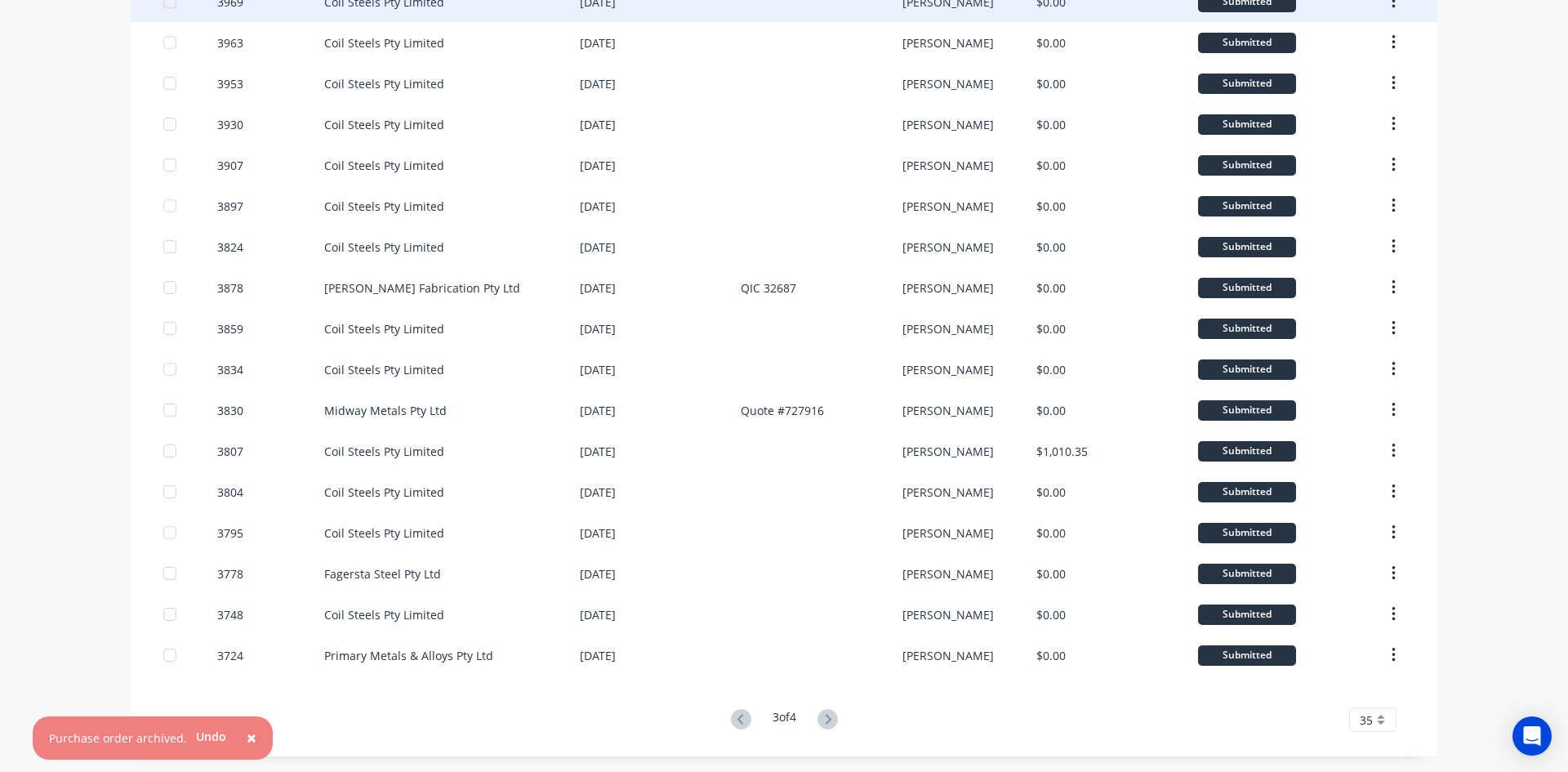
scroll to position [918, 0]
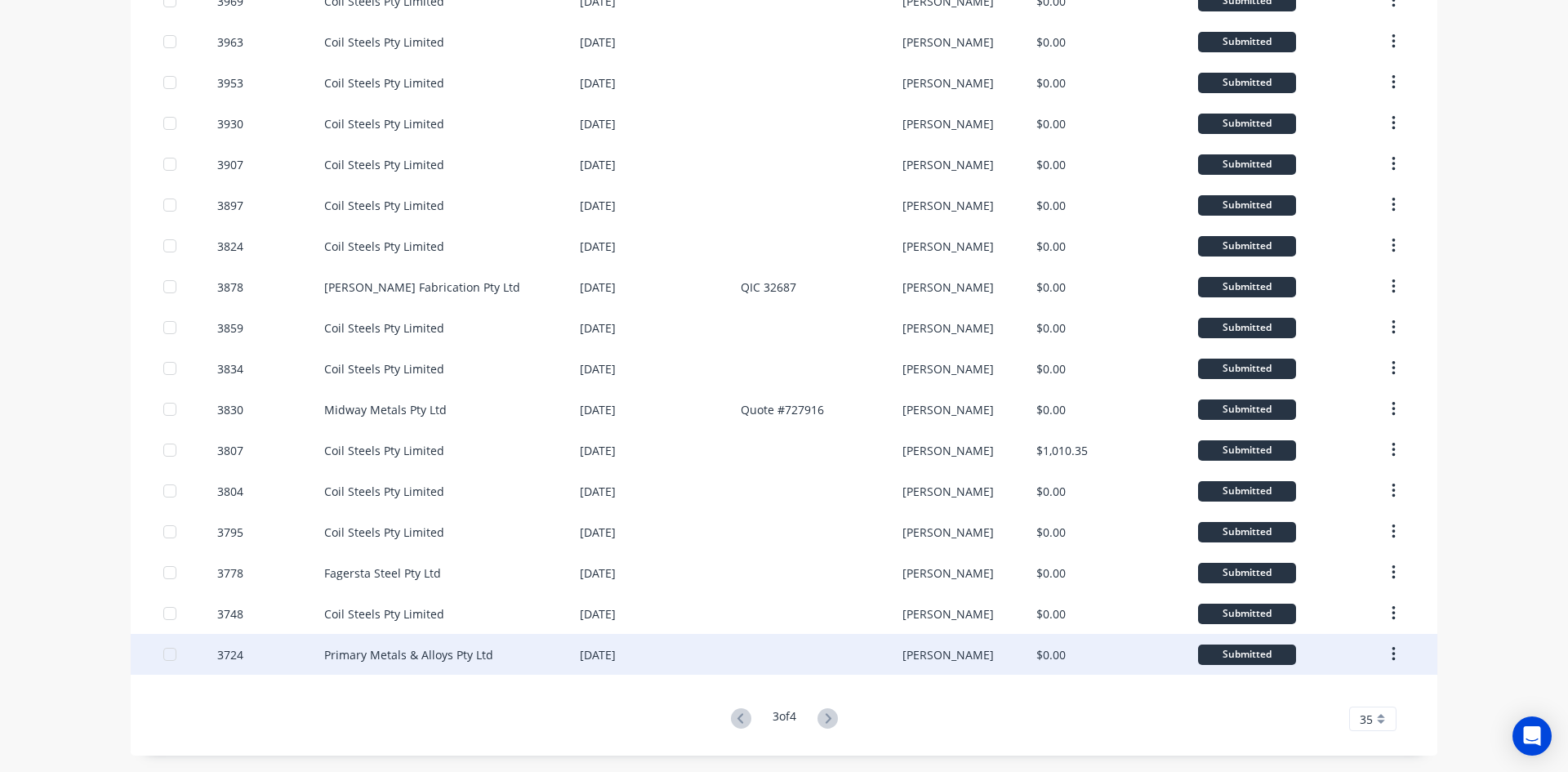
click at [1391, 655] on icon "button" at bounding box center [1392, 654] width 3 height 15
click at [1306, 698] on div "Archive" at bounding box center [1334, 697] width 125 height 24
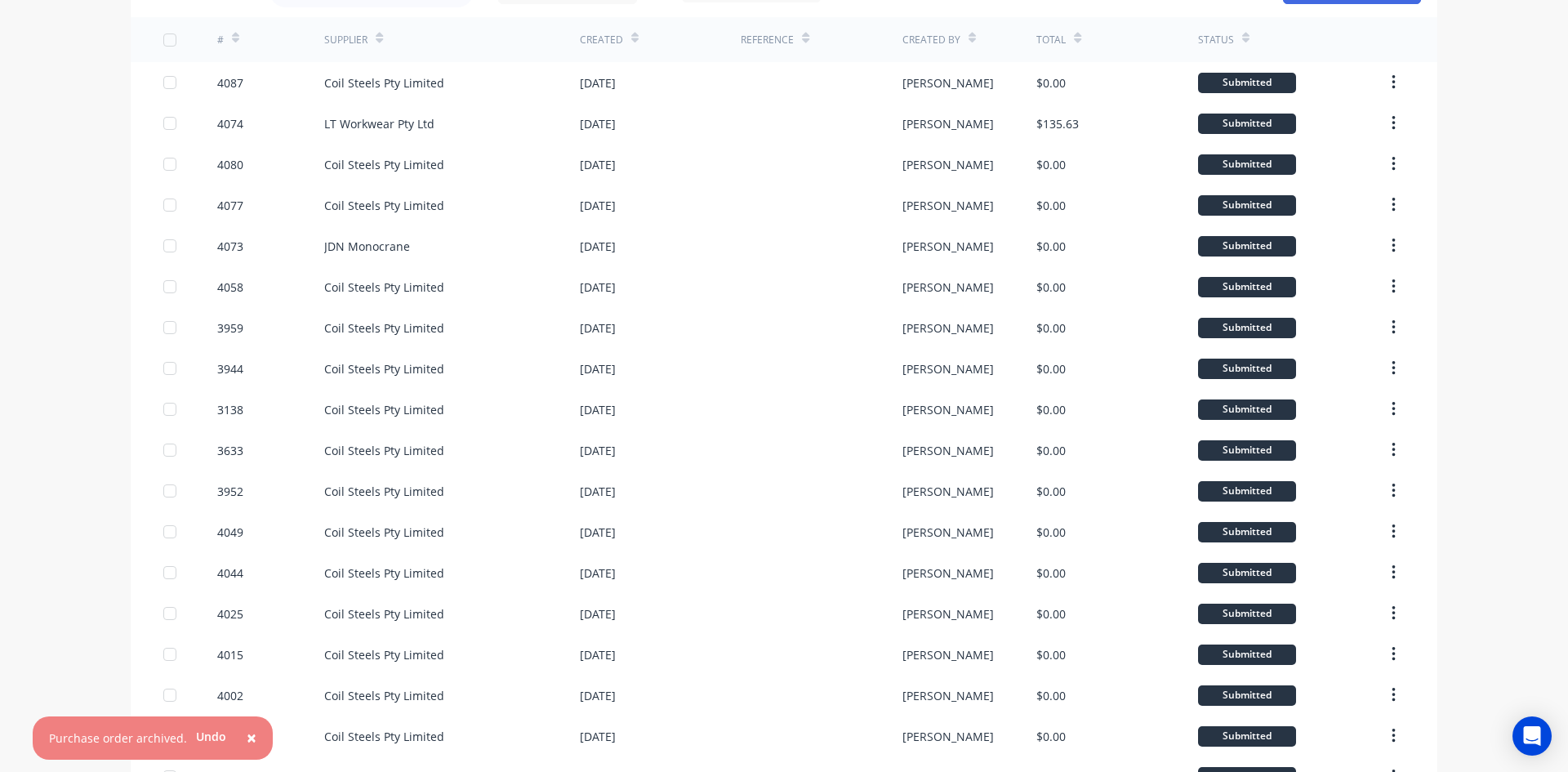
scroll to position [0, 0]
